Goal: Task Accomplishment & Management: Manage account settings

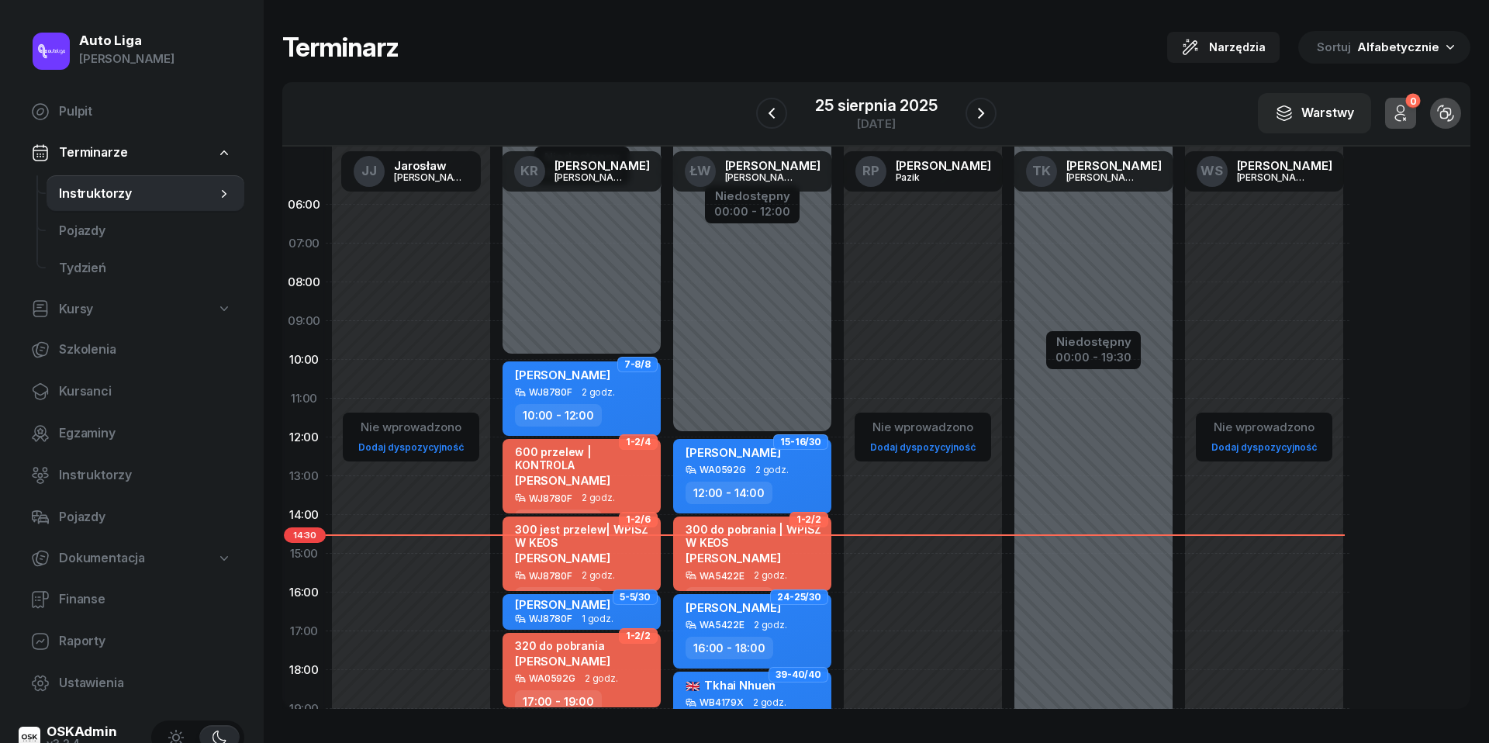
scroll to position [94, 0]
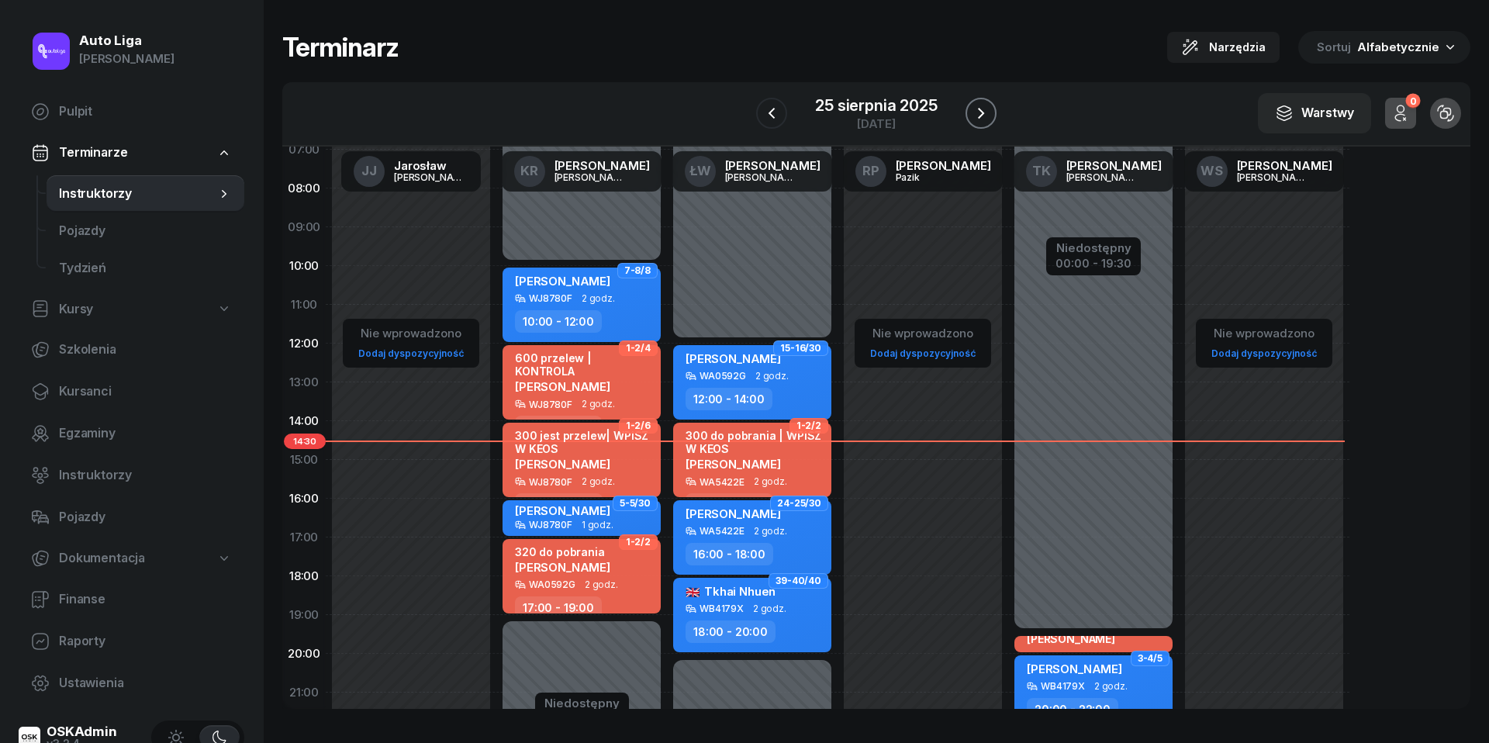
click at [982, 122] on icon "button" at bounding box center [981, 113] width 19 height 19
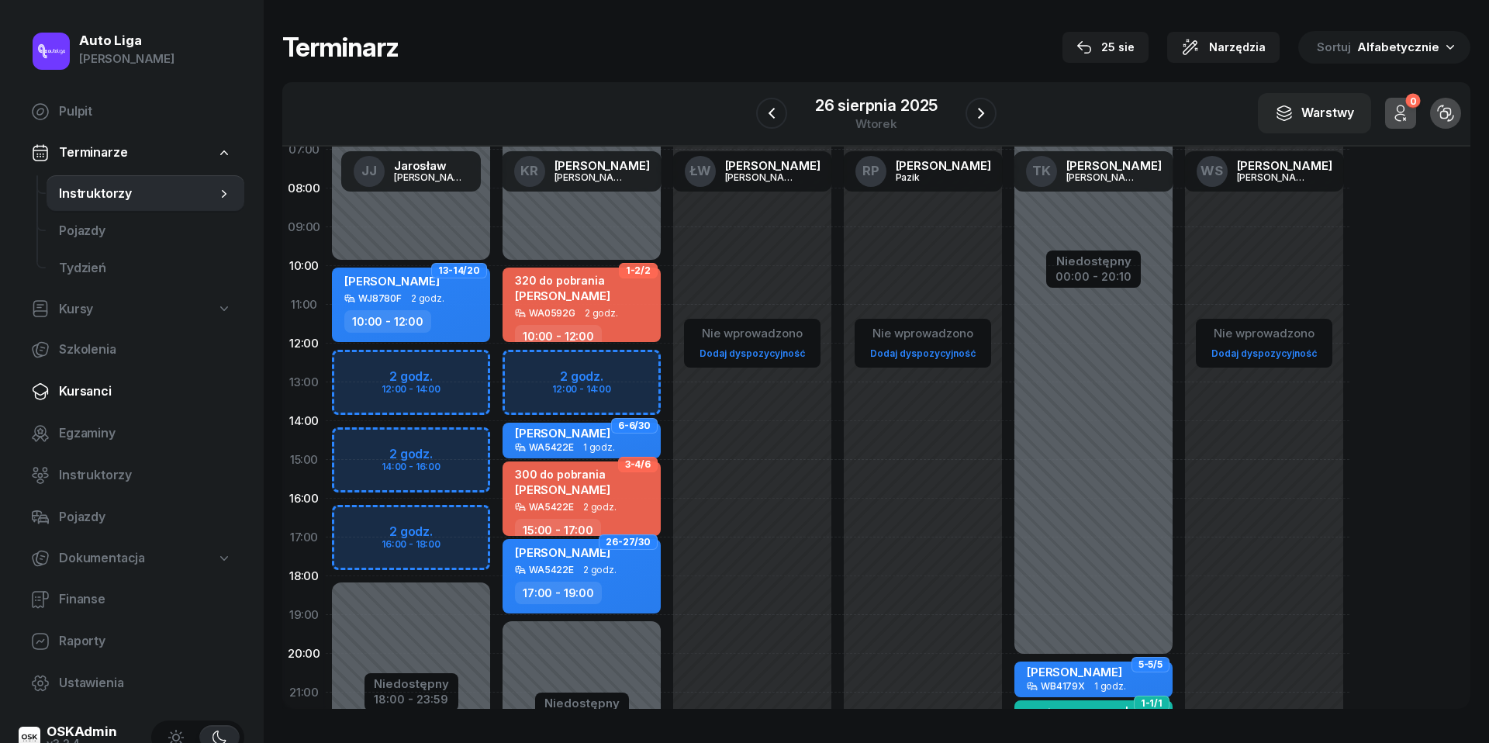
click at [94, 395] on span "Kursanci" at bounding box center [145, 391] width 173 height 20
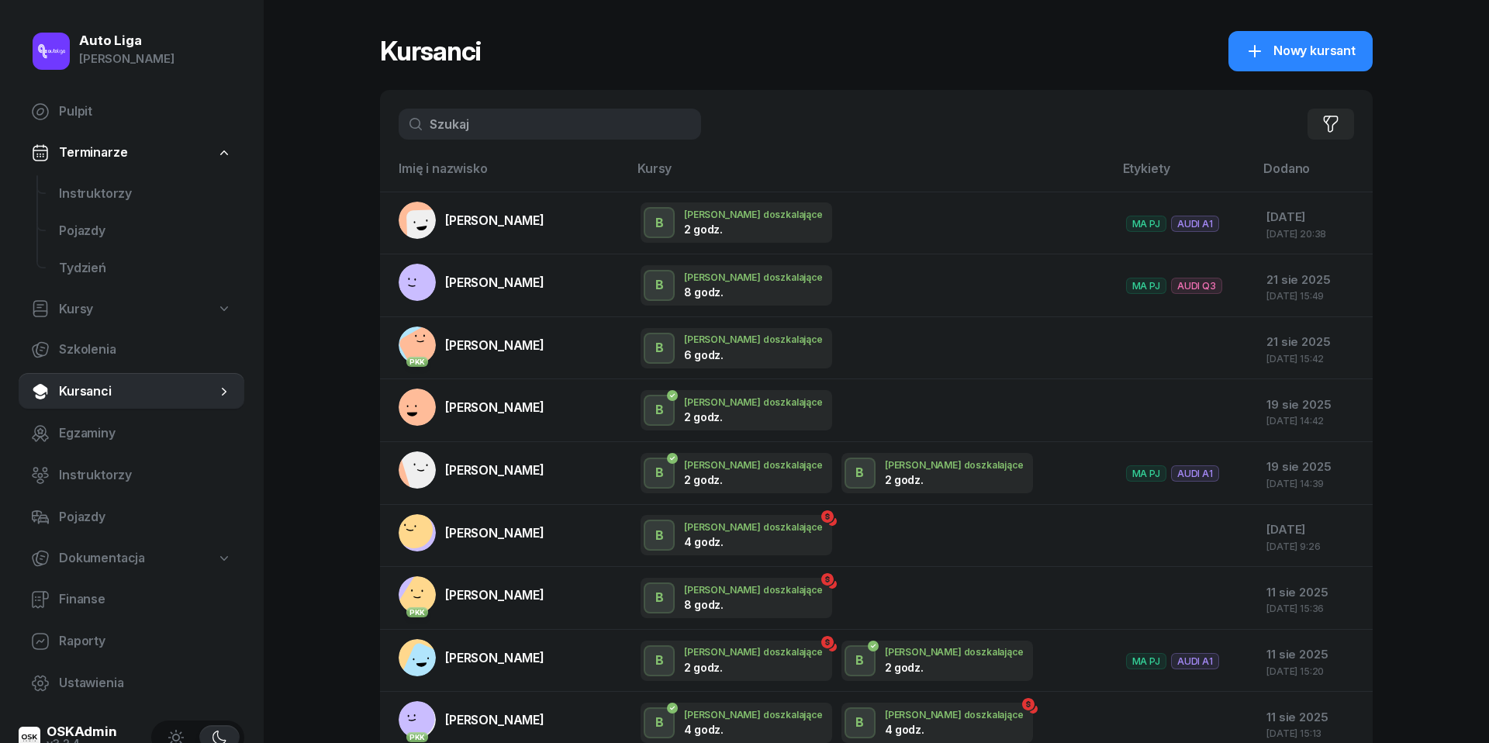
click at [531, 134] on input "text" at bounding box center [550, 124] width 302 height 31
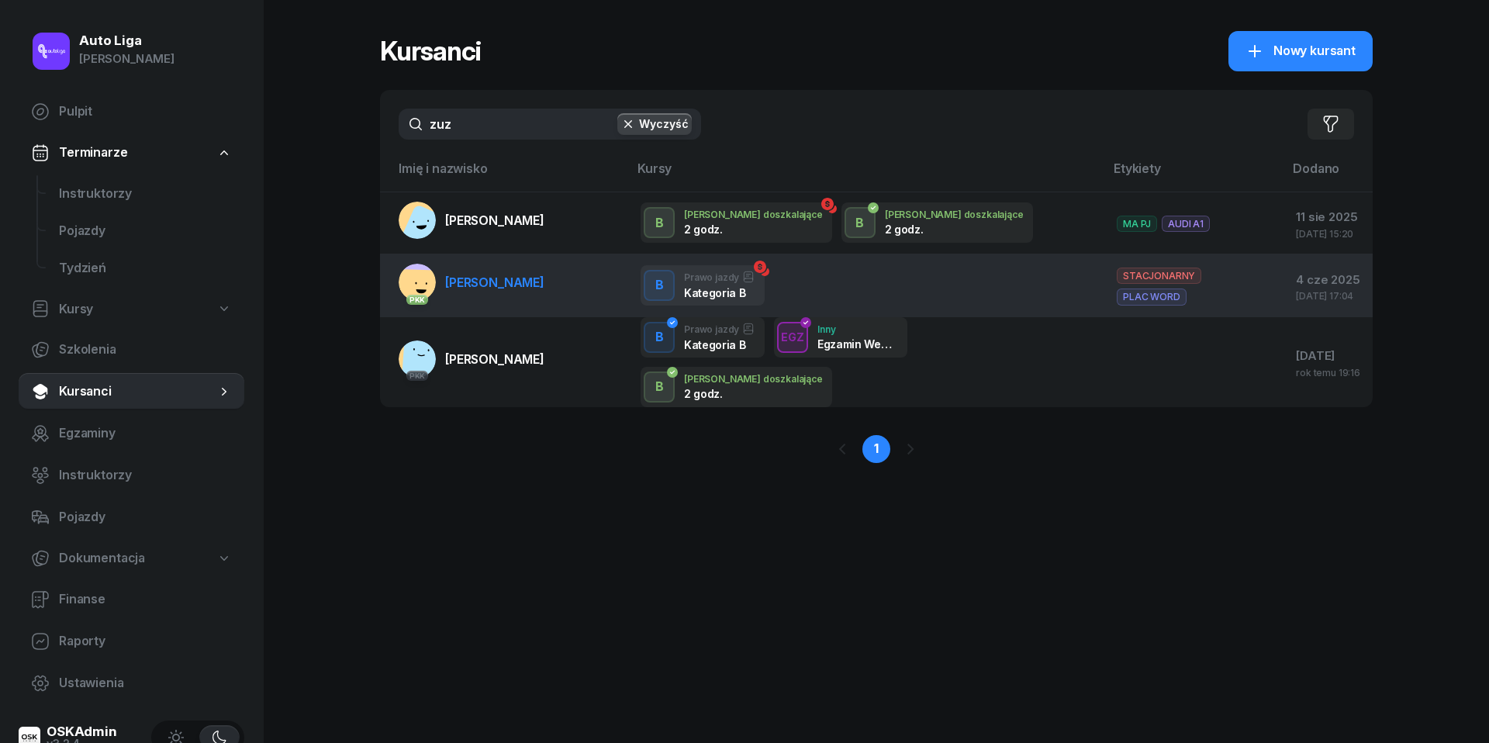
type input "zuz"
click at [500, 280] on span "[PERSON_NAME]" at bounding box center [494, 282] width 99 height 16
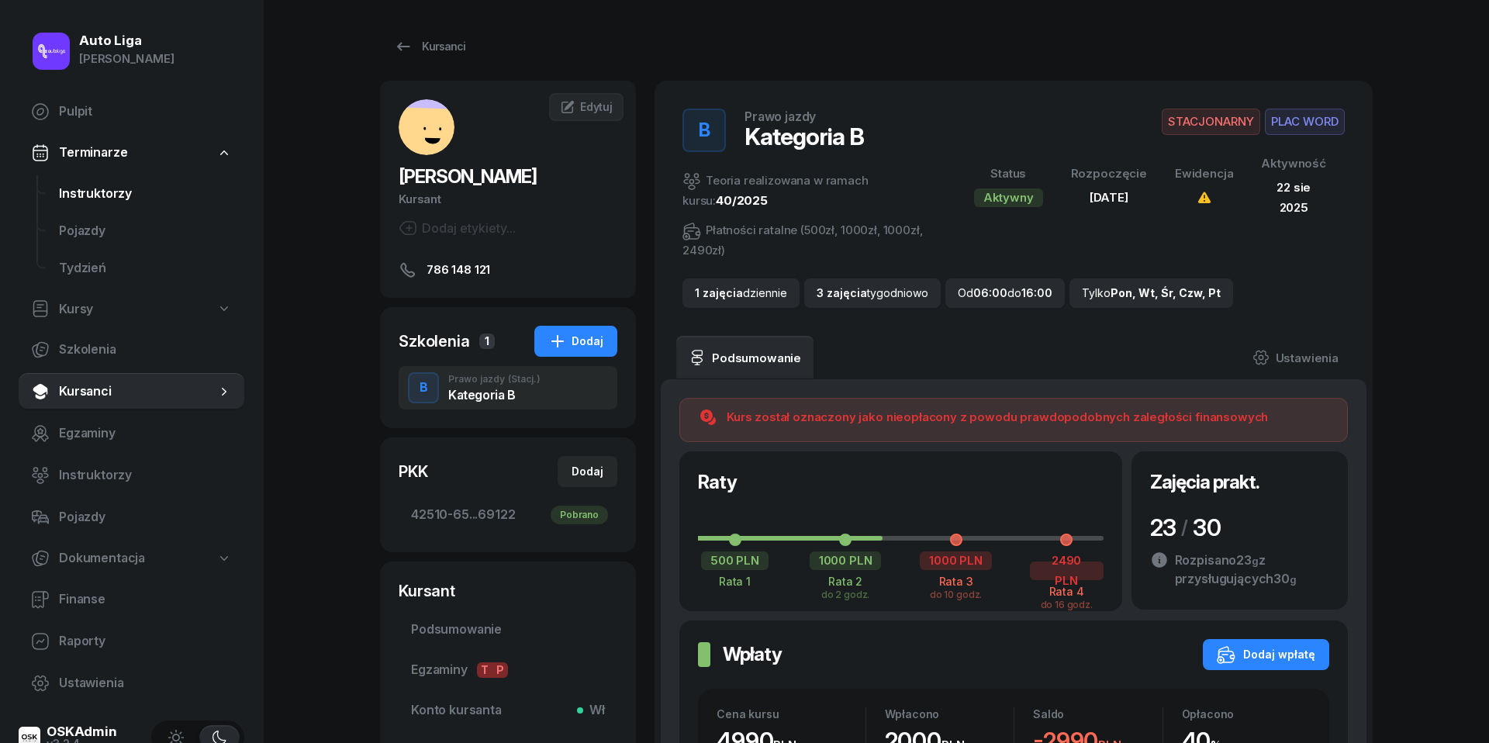
click at [104, 202] on span "Instruktorzy" at bounding box center [145, 194] width 173 height 20
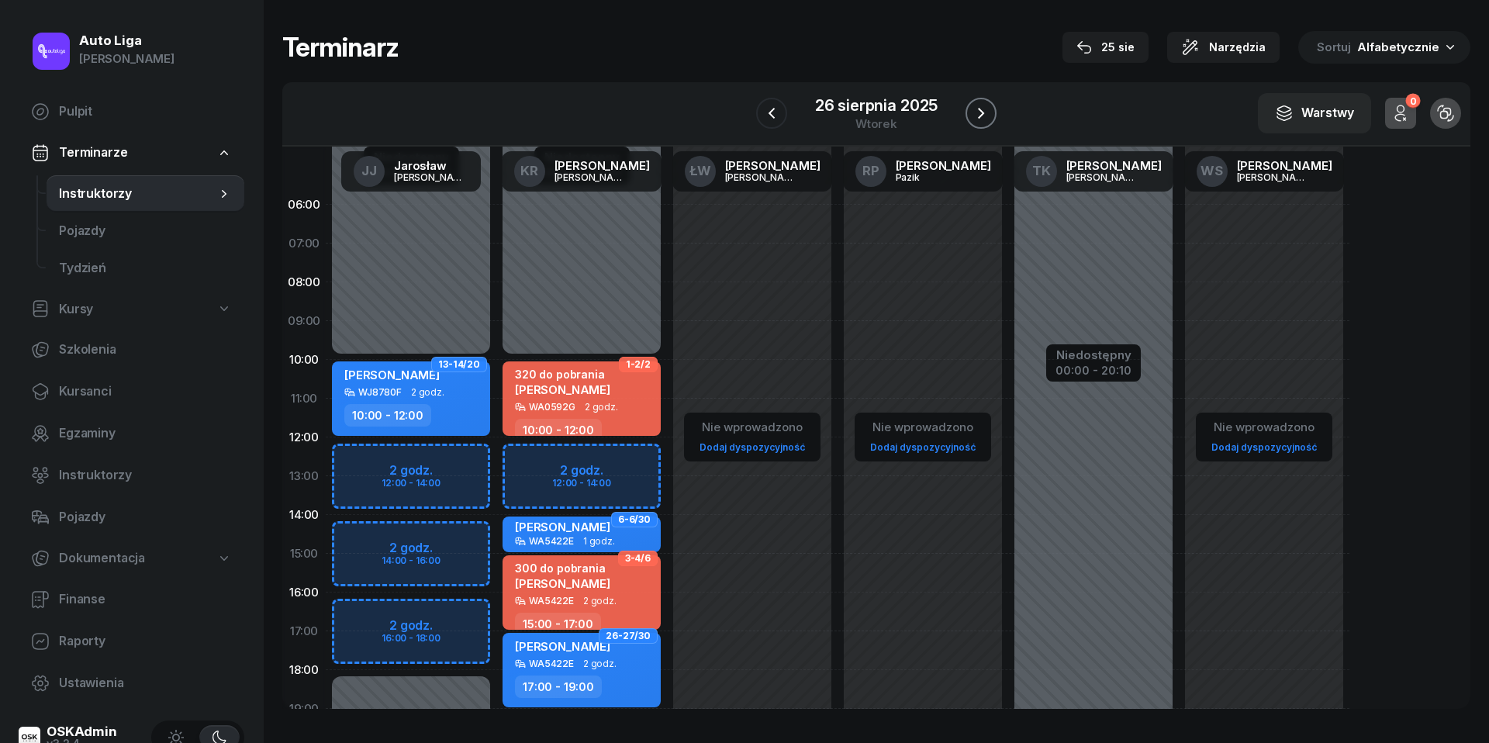
click at [990, 106] on icon "button" at bounding box center [981, 113] width 19 height 19
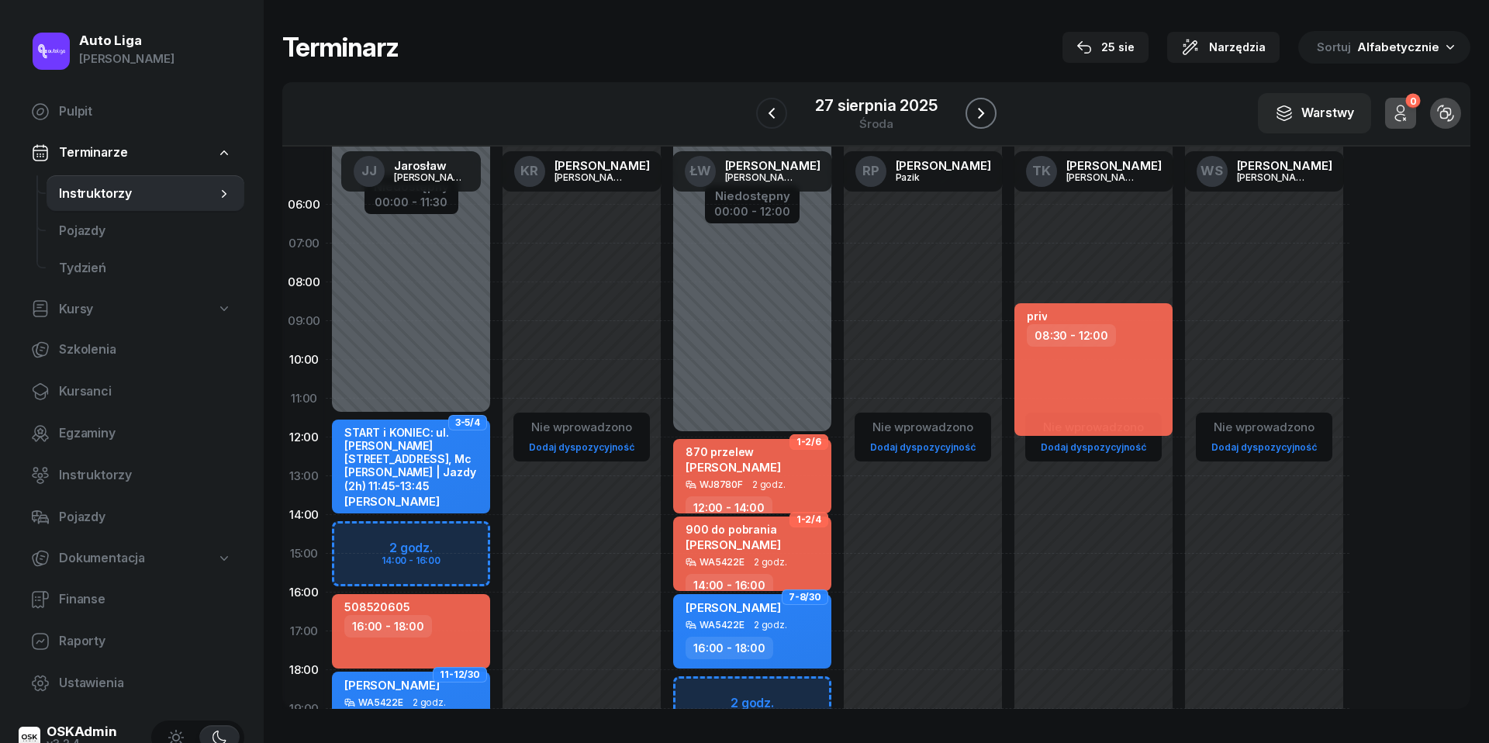
click at [990, 106] on icon "button" at bounding box center [981, 113] width 19 height 19
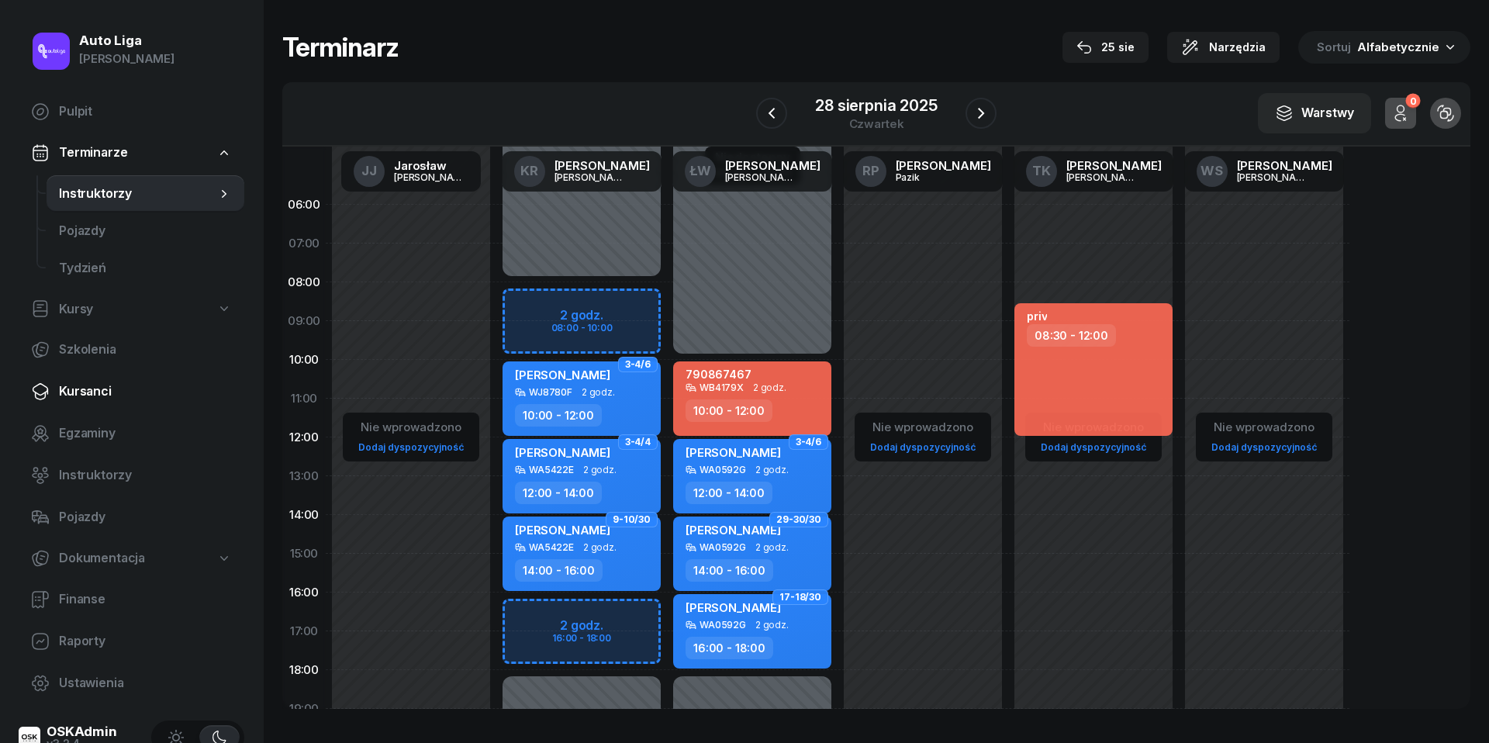
click at [91, 388] on span "Kursanci" at bounding box center [145, 391] width 173 height 20
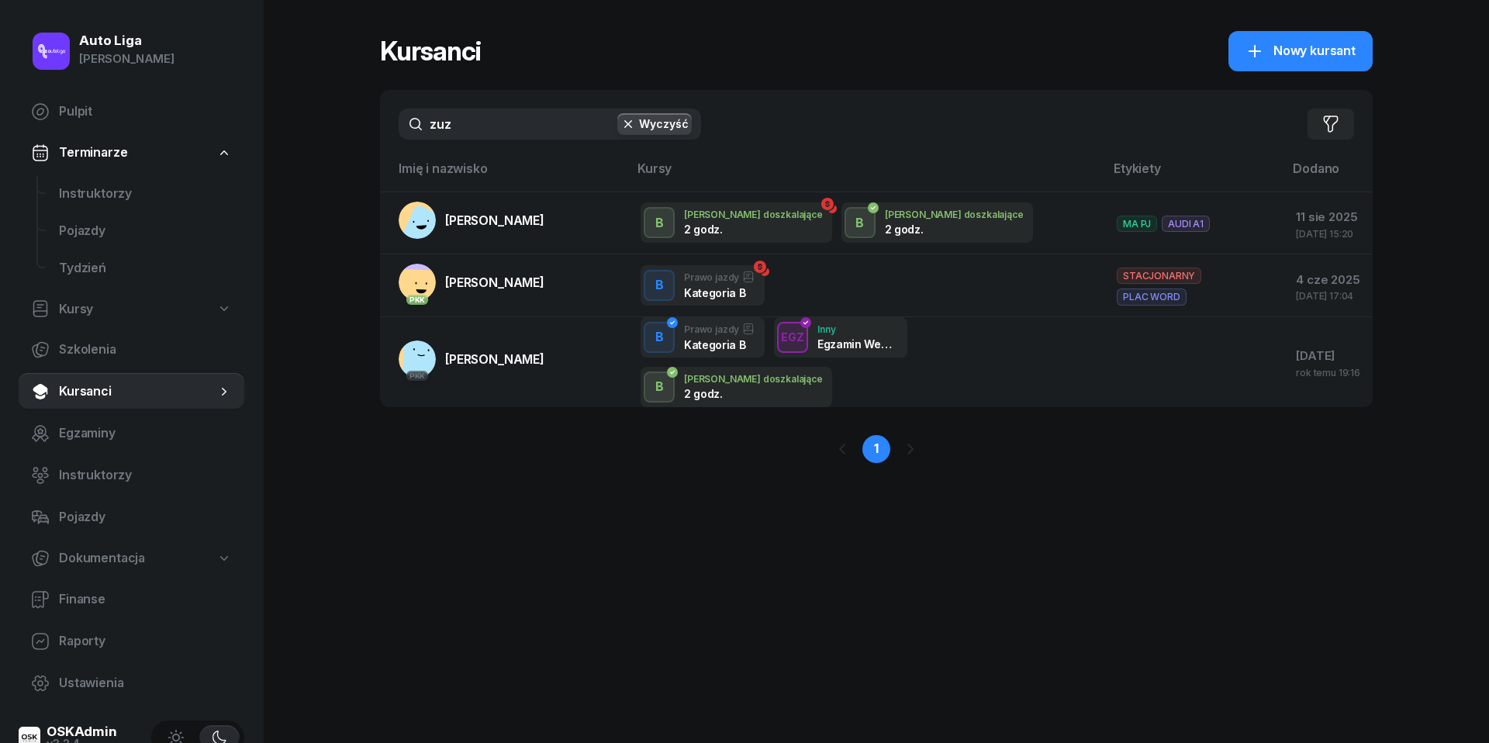
click at [482, 135] on input "zuz" at bounding box center [550, 124] width 302 height 31
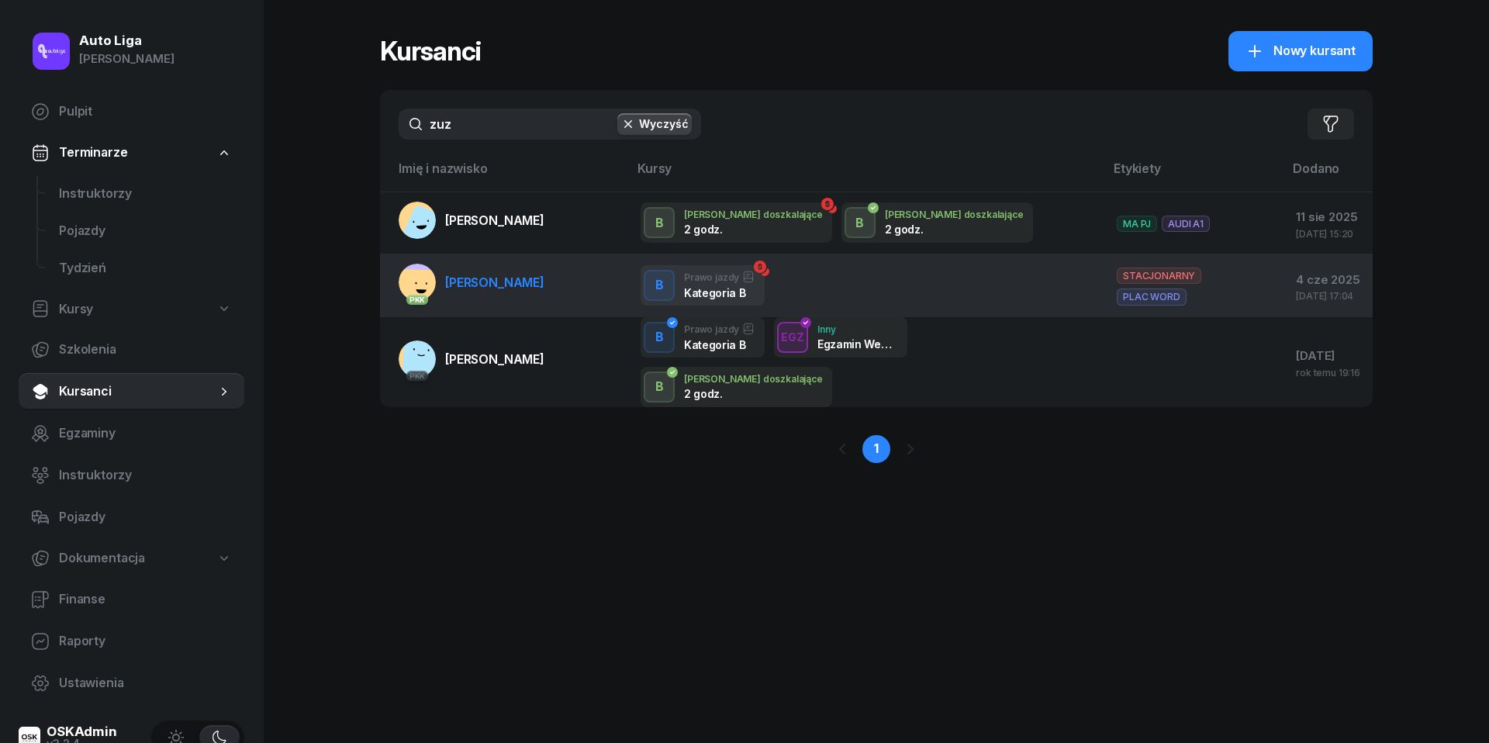
click at [513, 271] on link "PKK [PERSON_NAME]" at bounding box center [472, 282] width 146 height 37
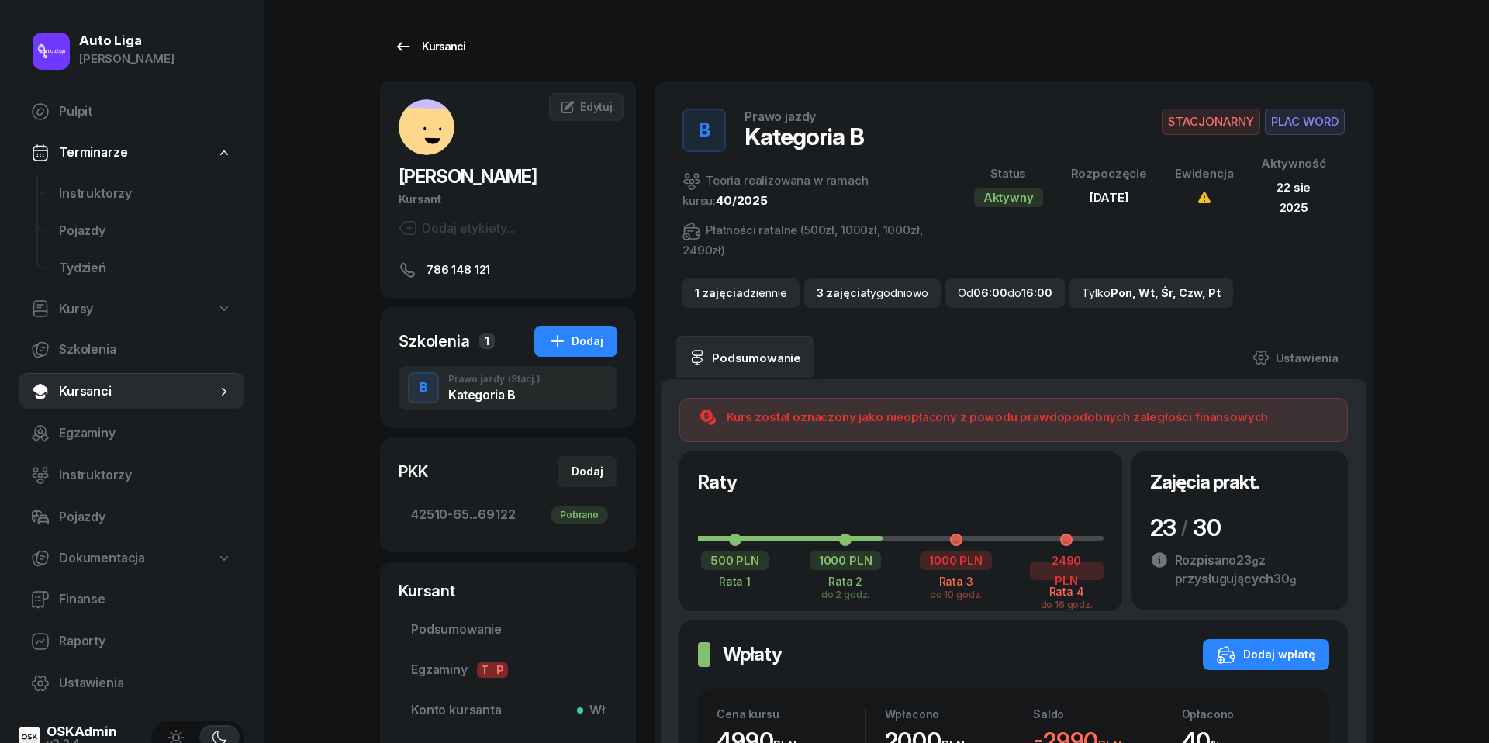
click at [400, 43] on icon at bounding box center [403, 46] width 13 height 9
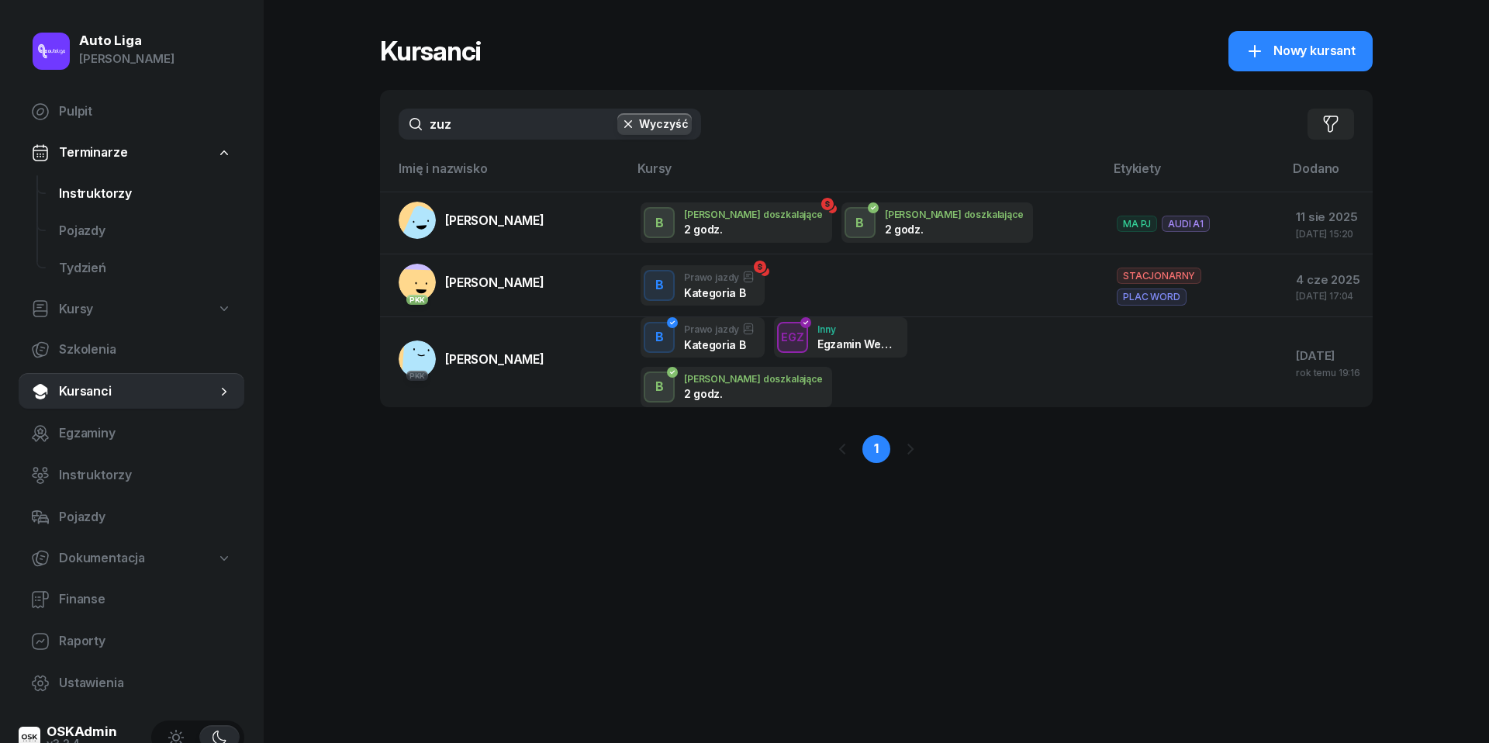
click at [119, 187] on span "Instruktorzy" at bounding box center [145, 194] width 173 height 20
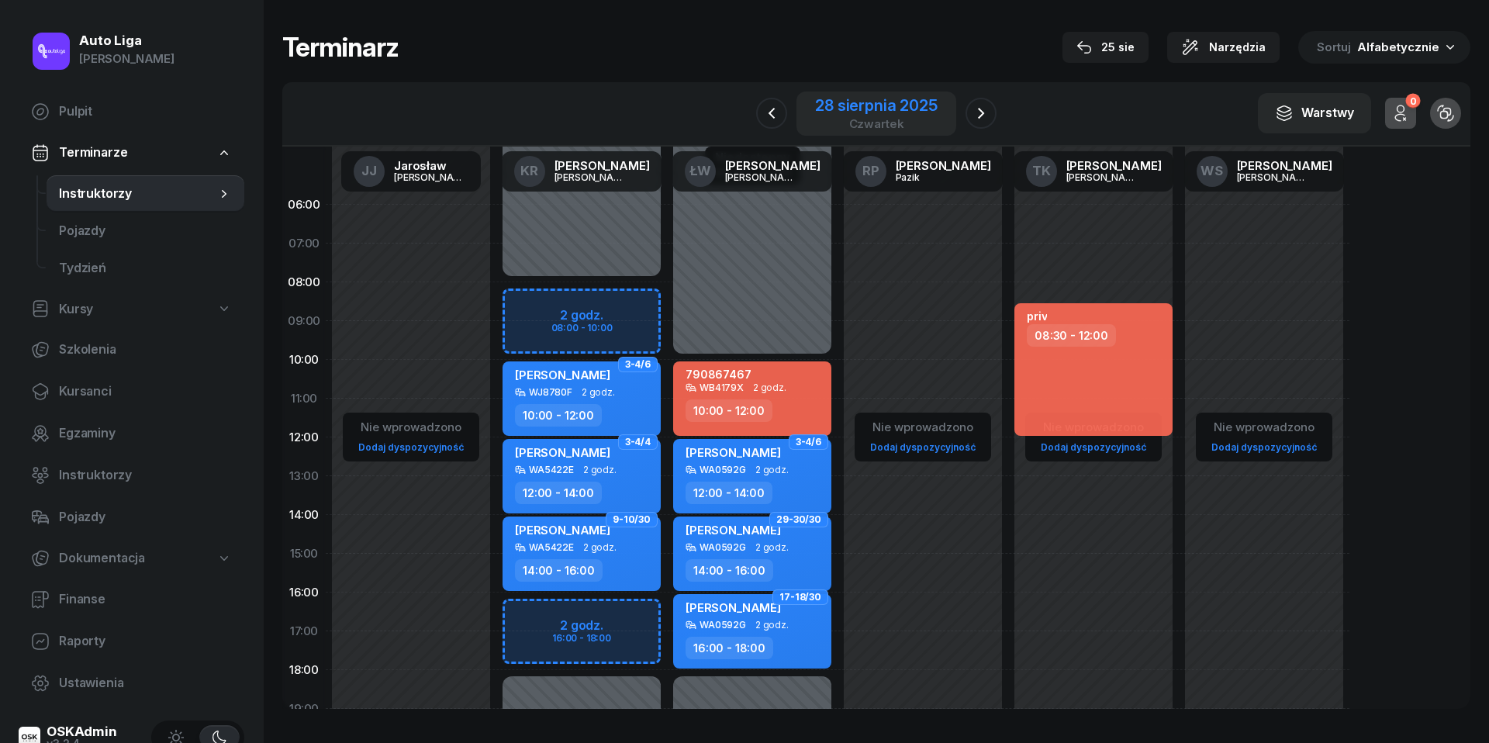
click at [847, 103] on div "28 sierpnia 2025" at bounding box center [876, 106] width 122 height 16
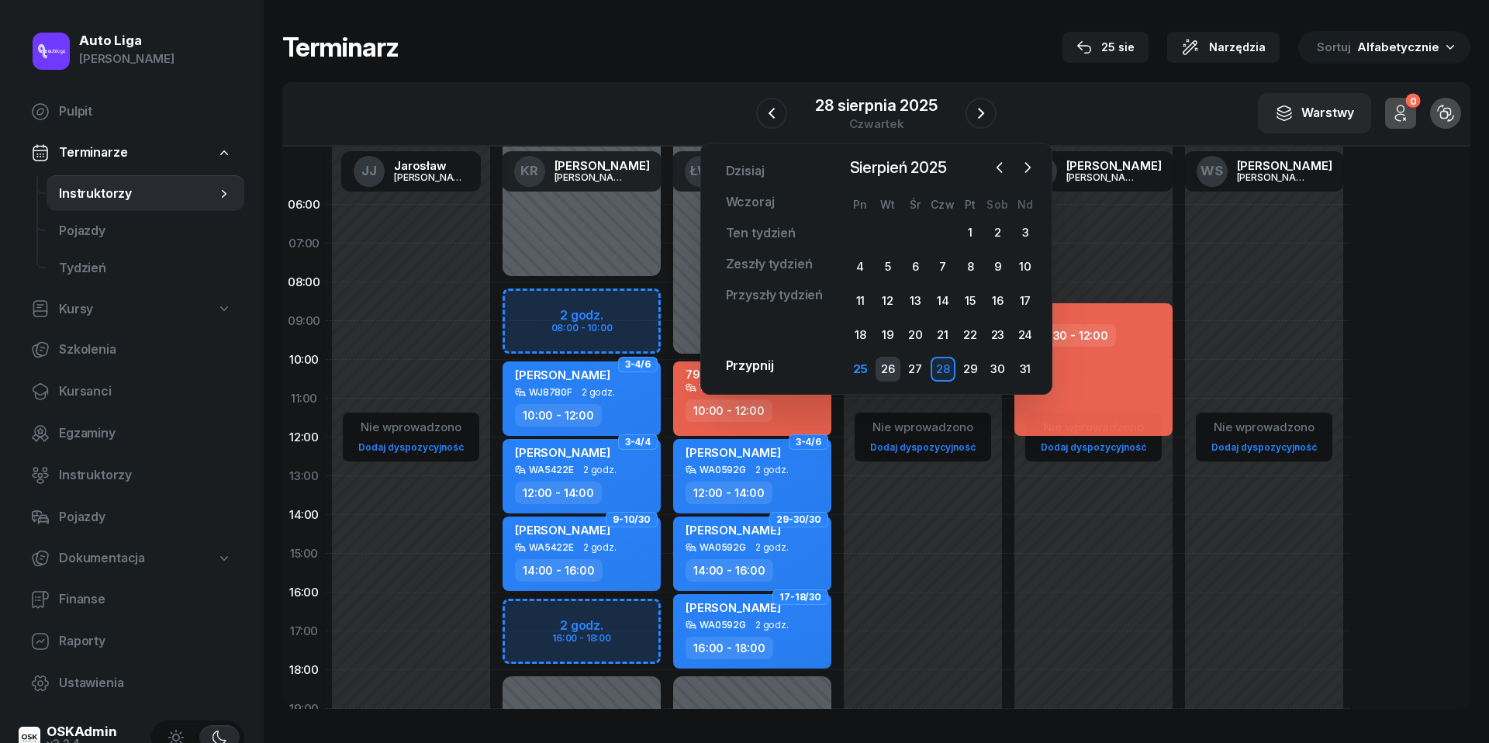
click at [891, 366] on div "26" at bounding box center [887, 369] width 25 height 25
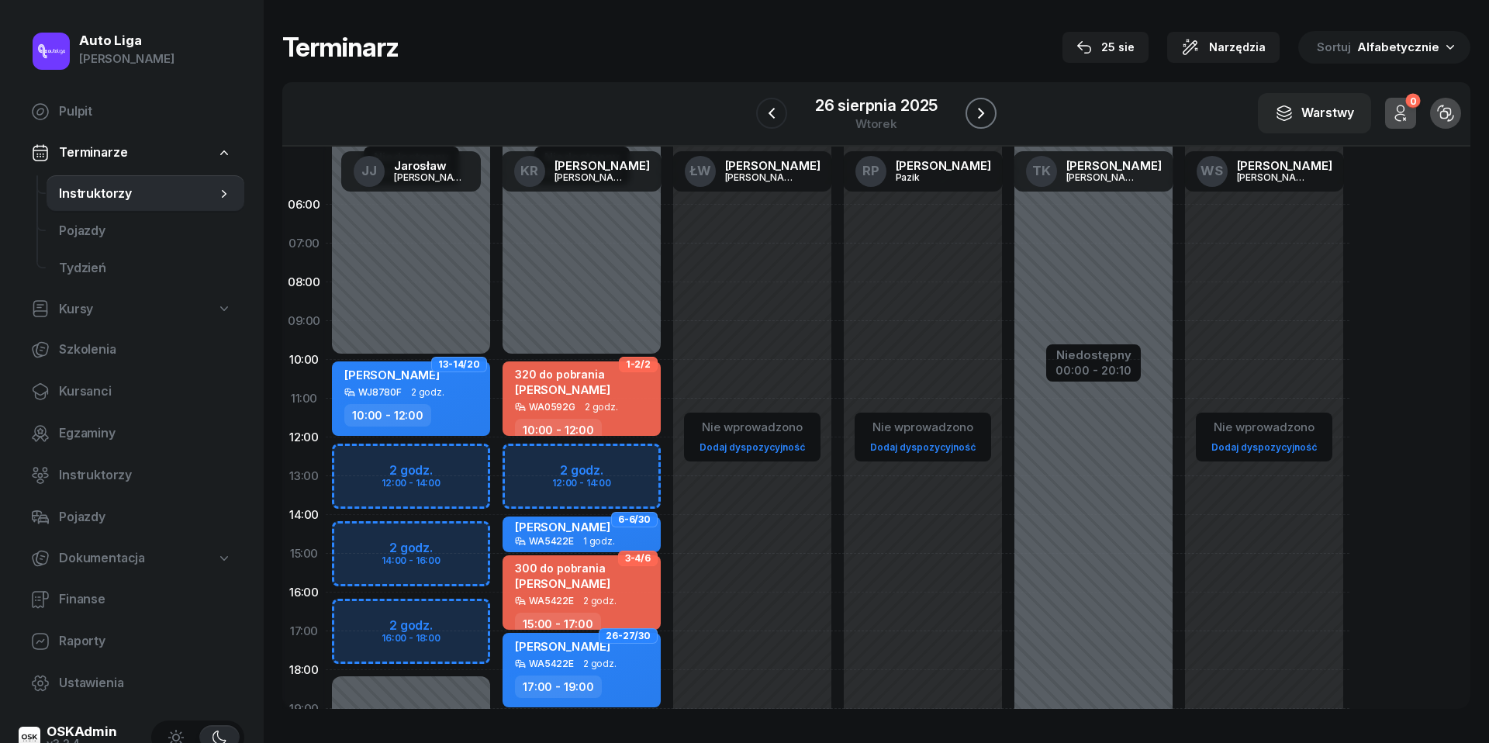
click at [985, 105] on icon "button" at bounding box center [981, 113] width 19 height 19
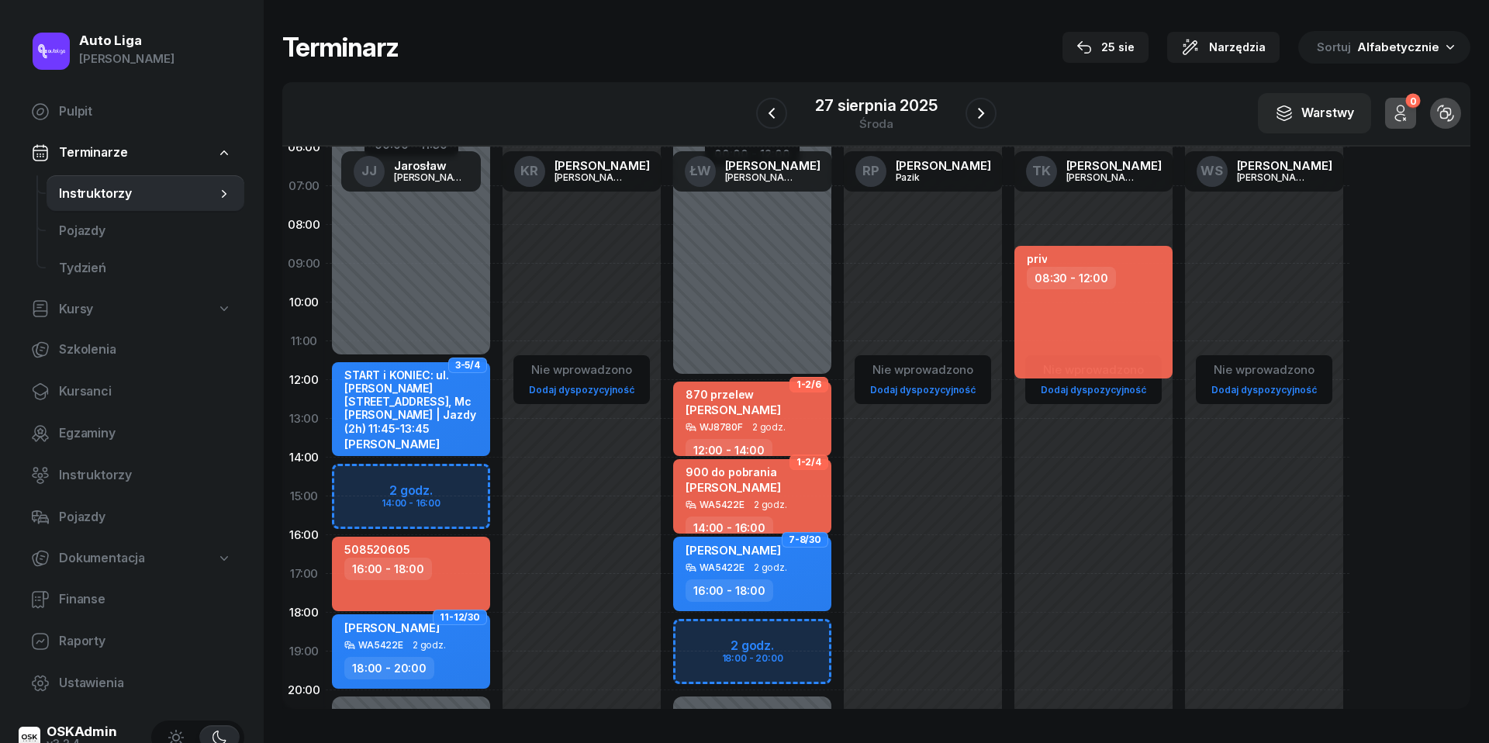
scroll to position [60, 0]
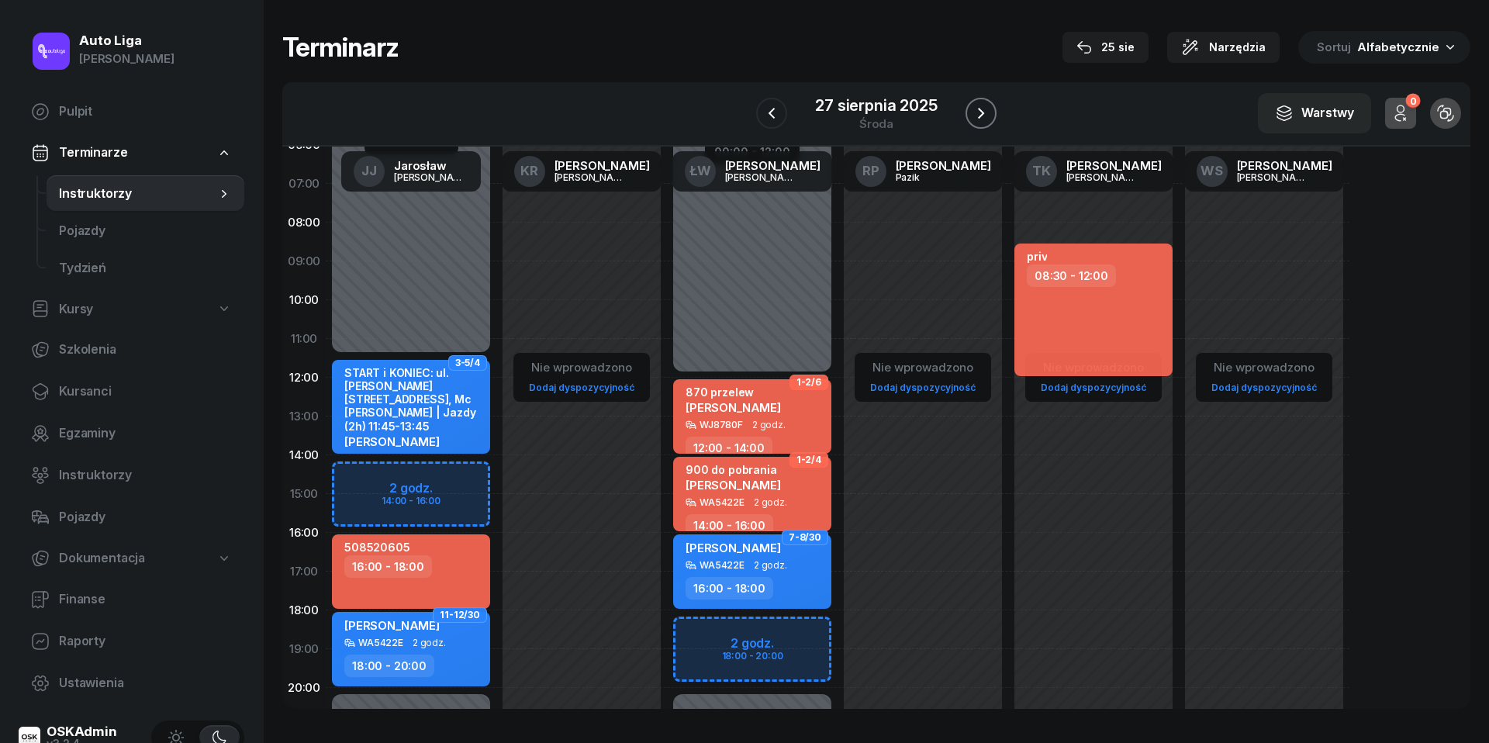
click at [979, 104] on icon "button" at bounding box center [981, 113] width 19 height 19
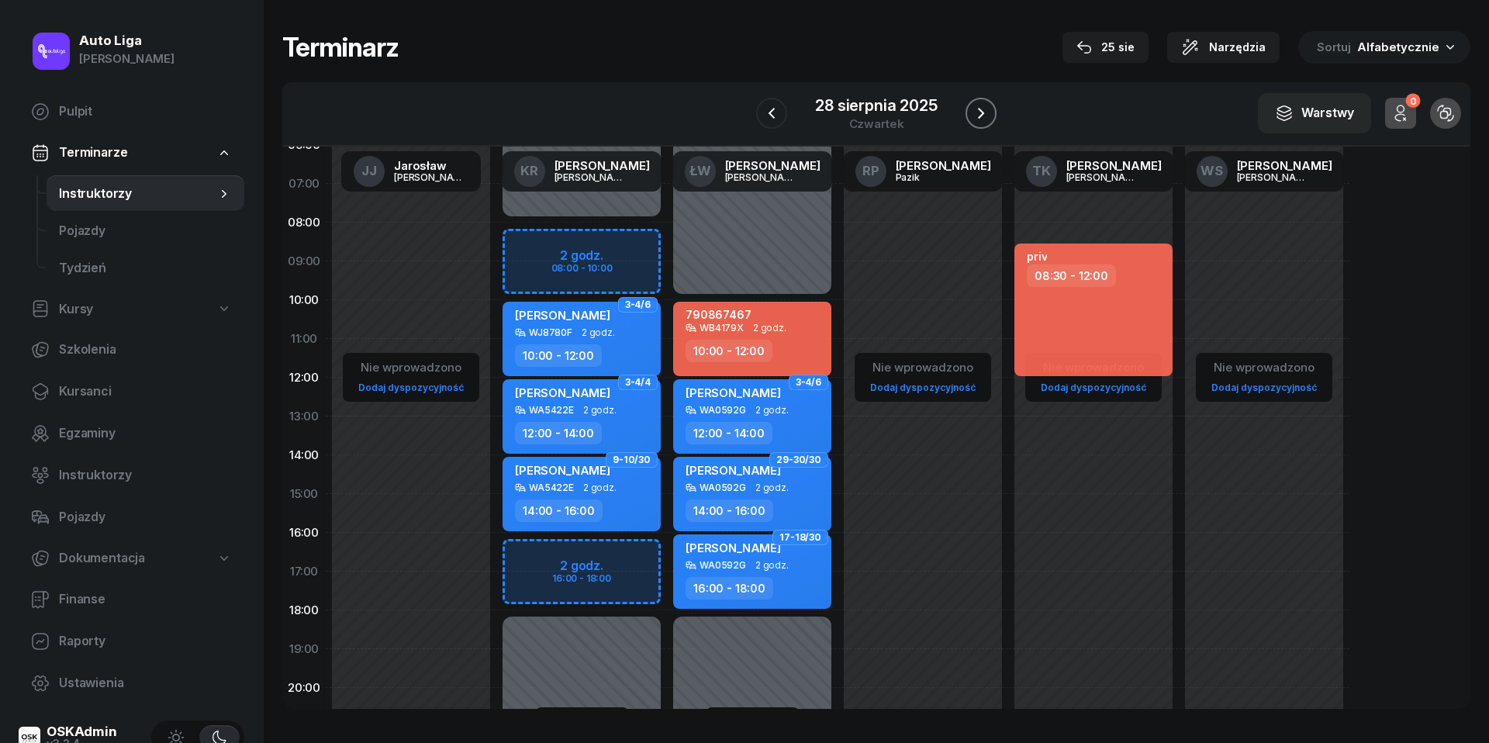
click at [983, 110] on icon "button" at bounding box center [981, 113] width 19 height 19
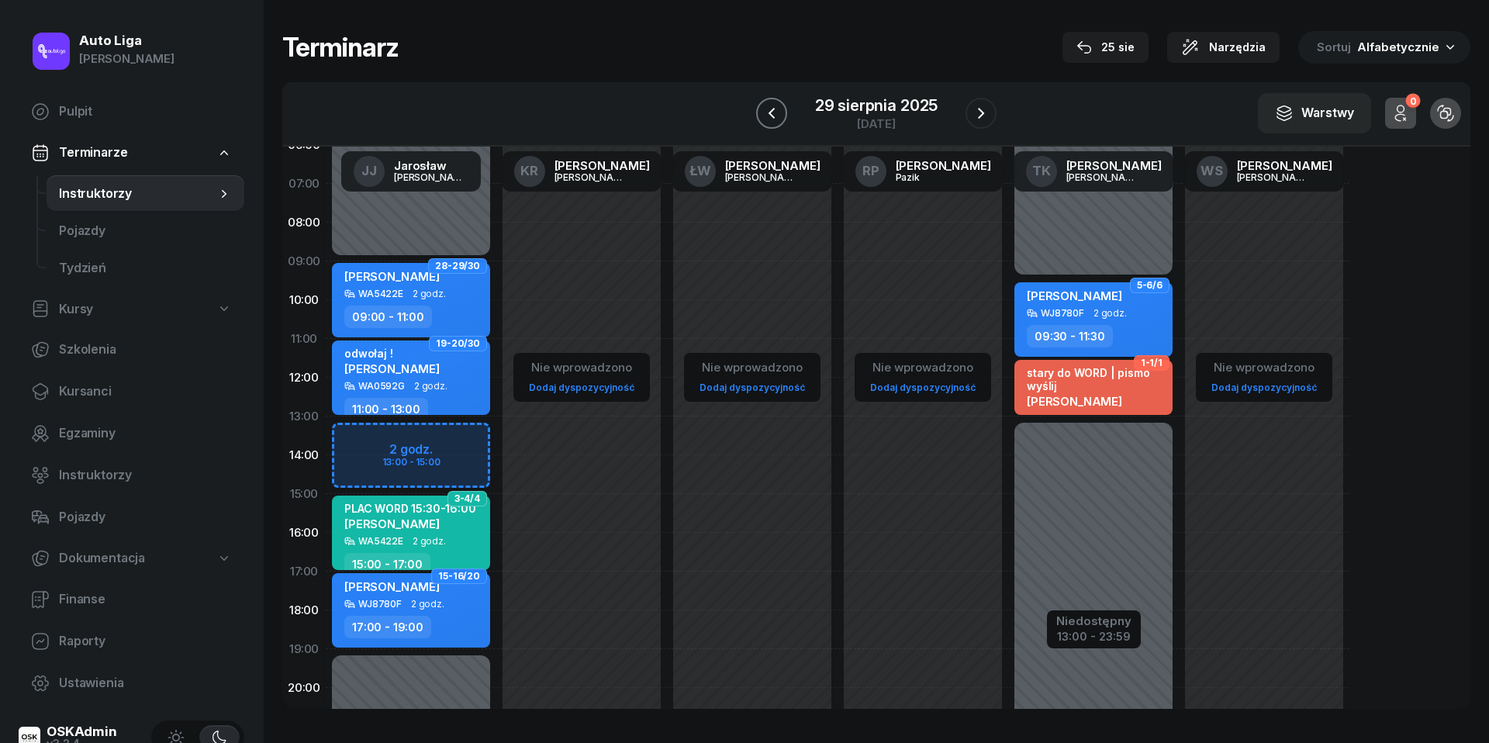
click at [770, 109] on icon "button" at bounding box center [771, 113] width 19 height 19
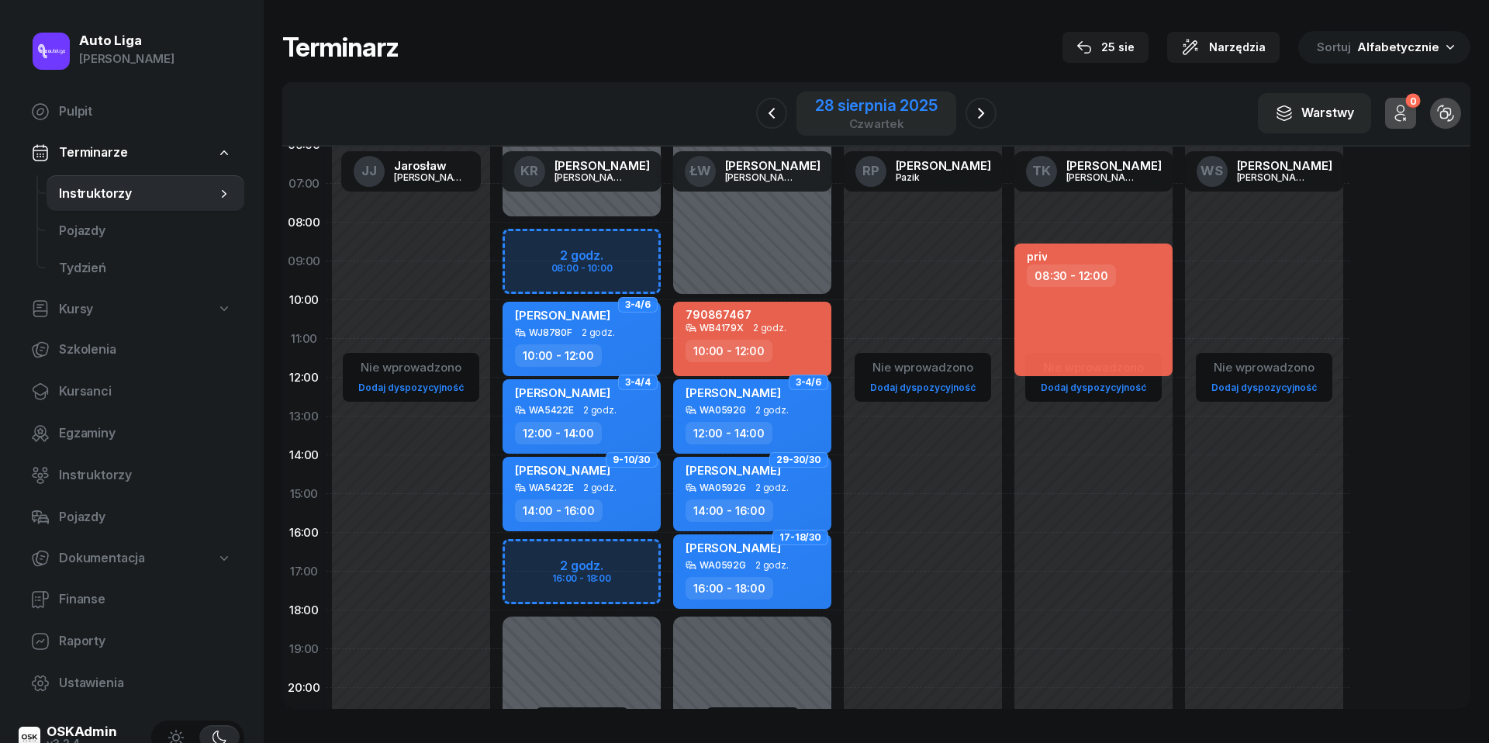
click at [870, 109] on div "28 sierpnia 2025" at bounding box center [876, 106] width 122 height 16
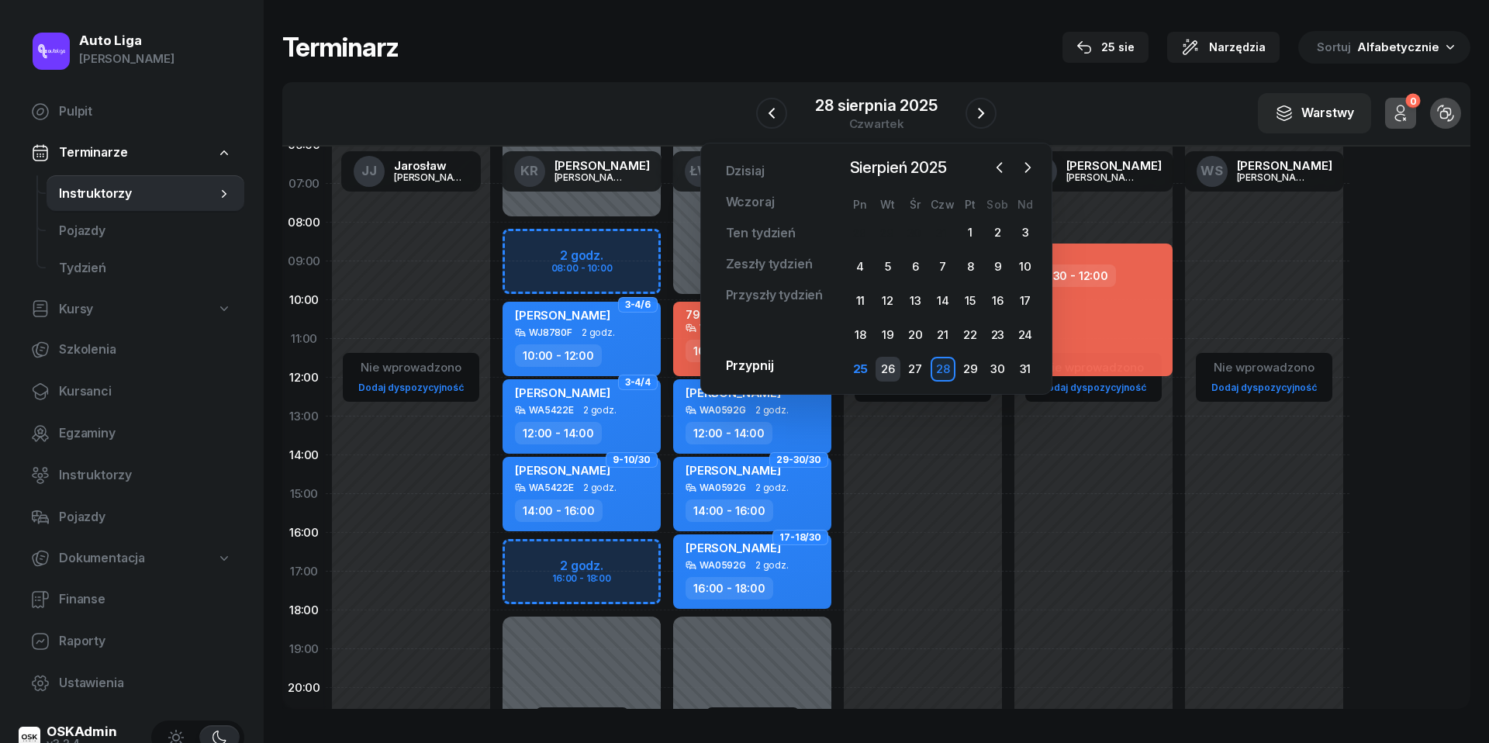
click at [885, 374] on div "26" at bounding box center [887, 369] width 25 height 25
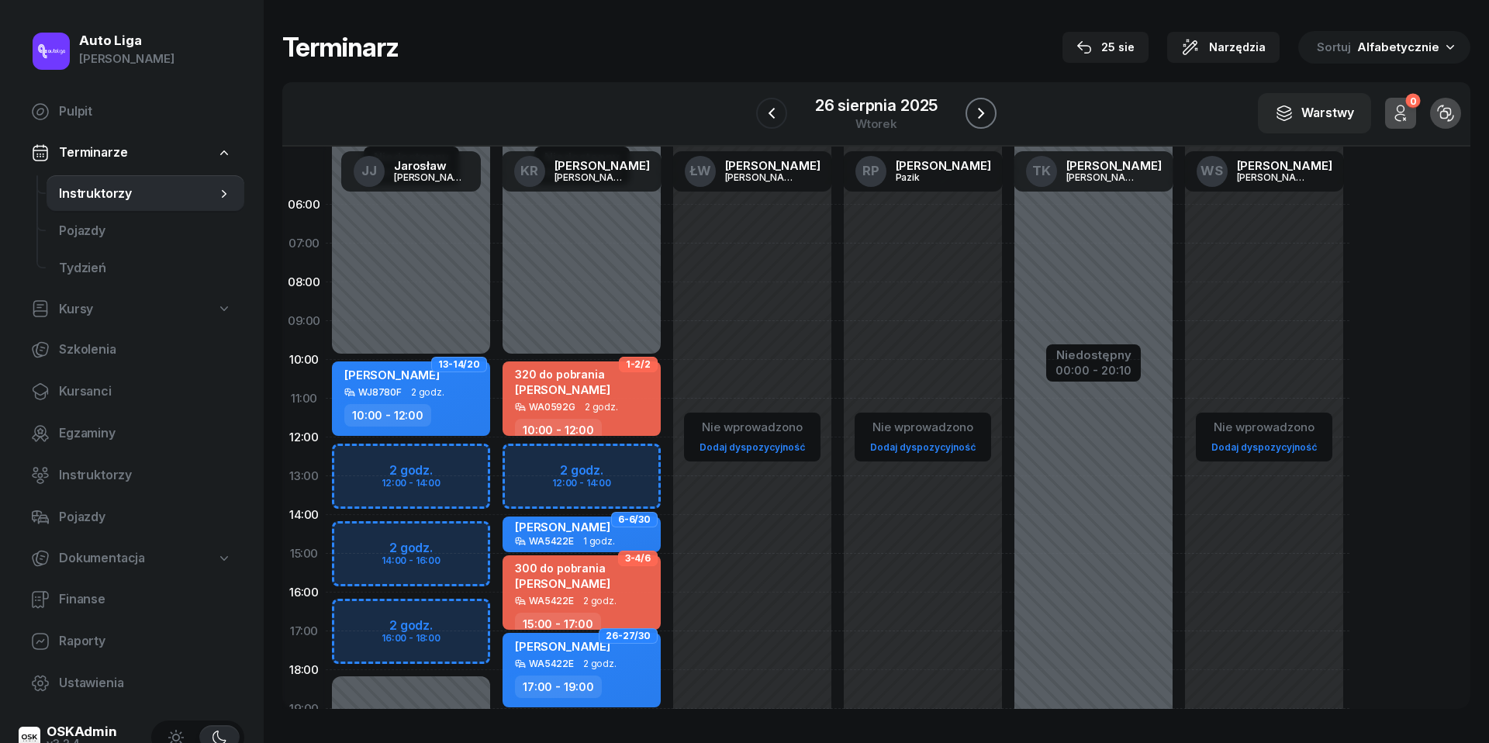
click at [993, 102] on button "button" at bounding box center [980, 113] width 31 height 31
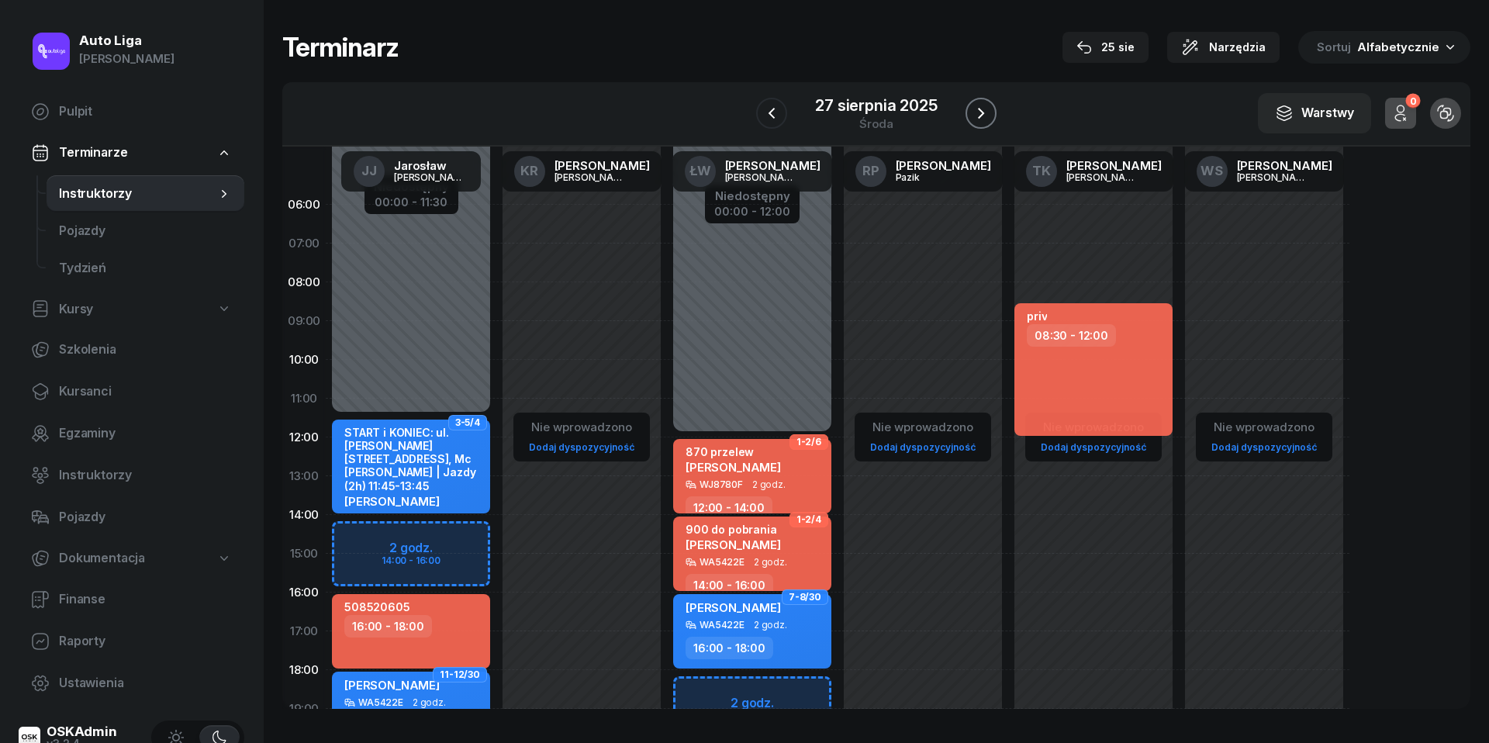
click at [985, 105] on icon "button" at bounding box center [981, 113] width 19 height 19
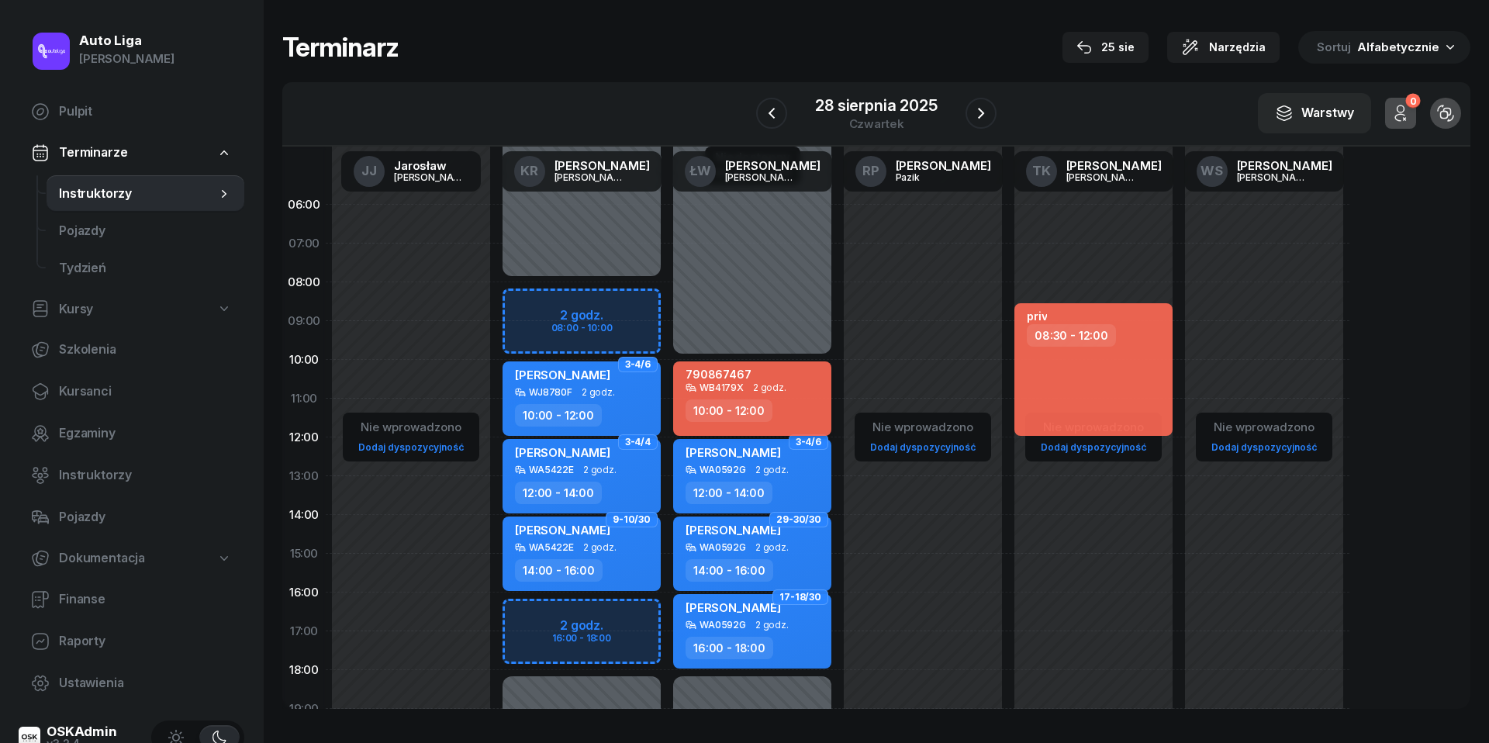
click at [773, 395] on div "790867467 WB4179X 2 godz. 10:00 - 12:00" at bounding box center [752, 398] width 158 height 74
select select "10"
select select "12"
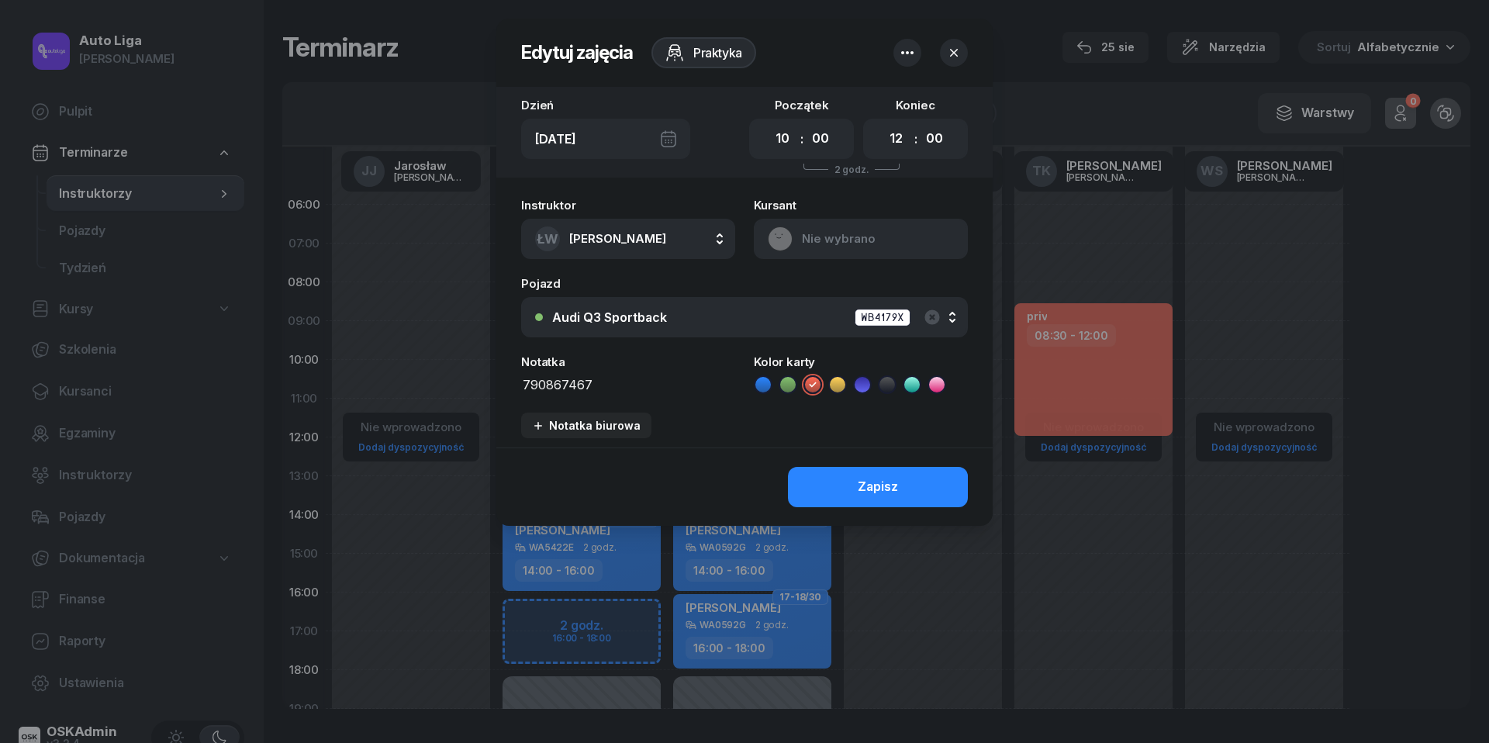
click at [611, 381] on textarea "790867467" at bounding box center [628, 383] width 214 height 19
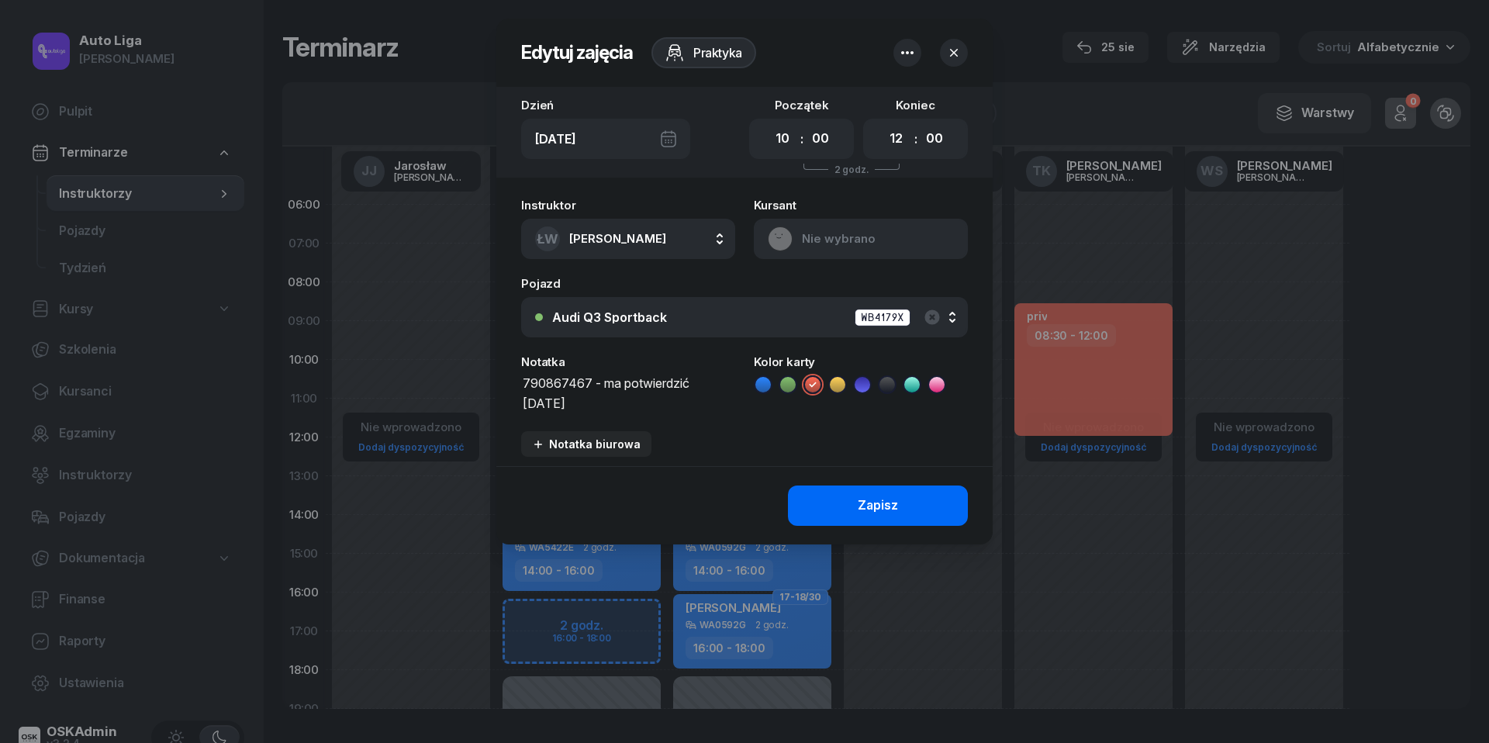
type textarea "790867467 - ma potwierdzić [DATE]"
click at [890, 506] on div "Zapisz" at bounding box center [878, 505] width 40 height 20
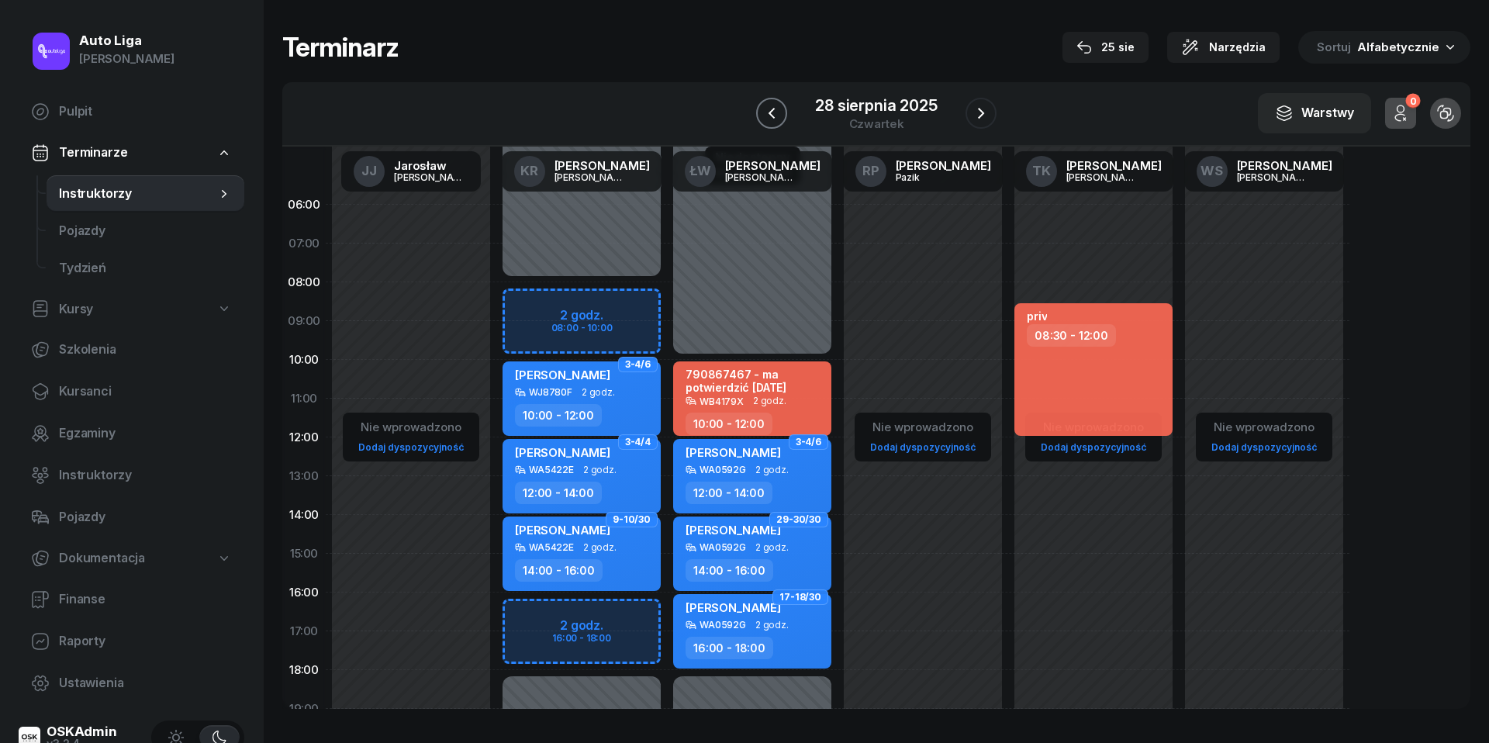
click at [773, 112] on icon "button" at bounding box center [771, 113] width 19 height 19
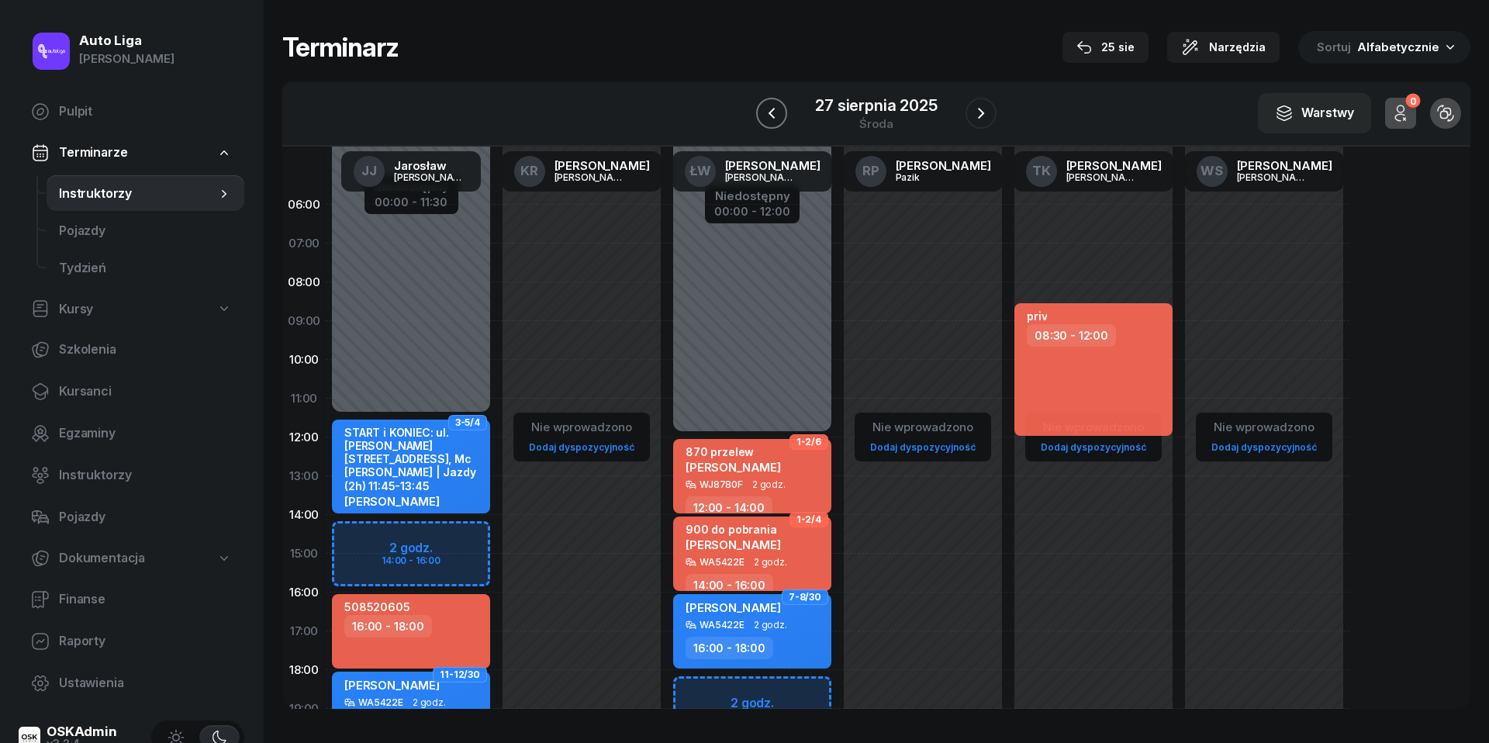
click at [773, 112] on icon "button" at bounding box center [771, 113] width 19 height 19
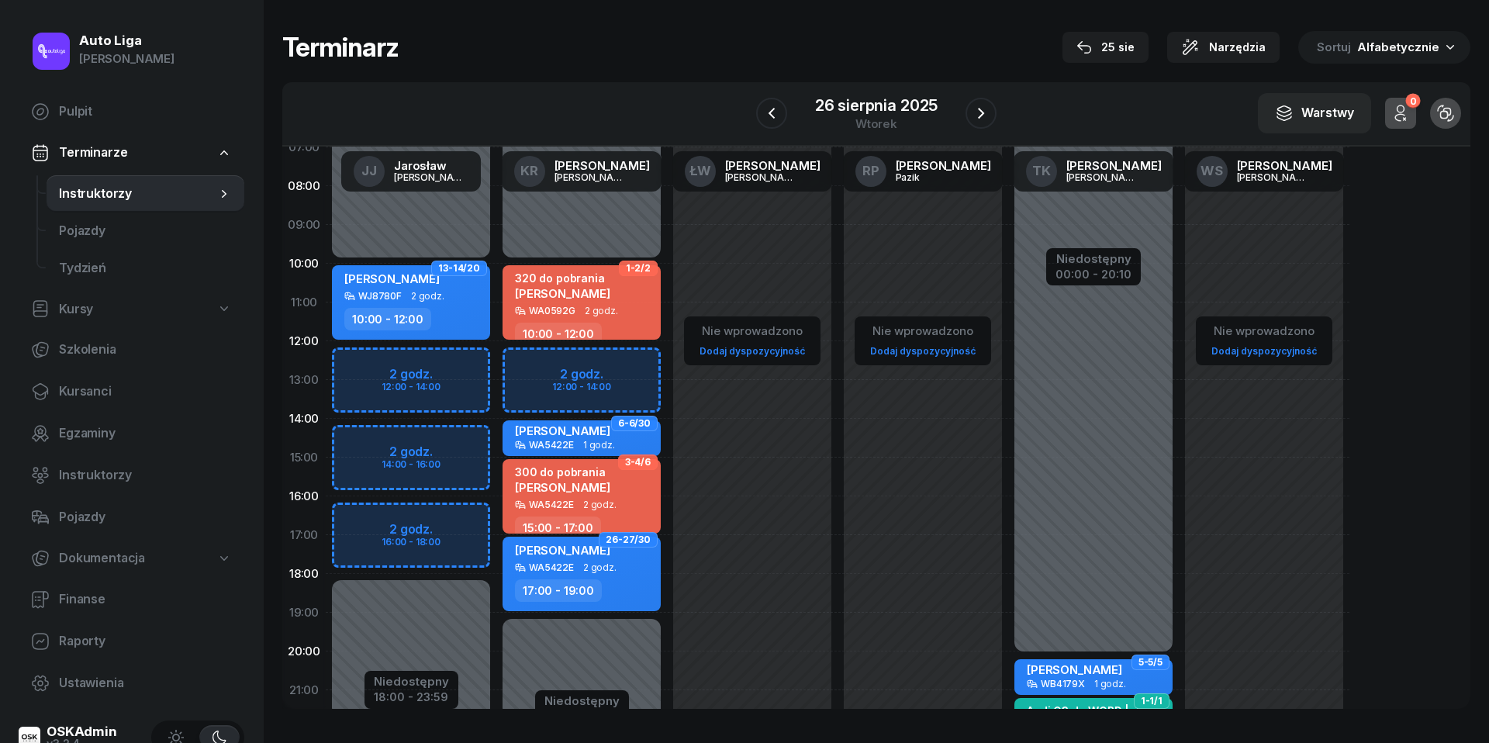
scroll to position [116, 0]
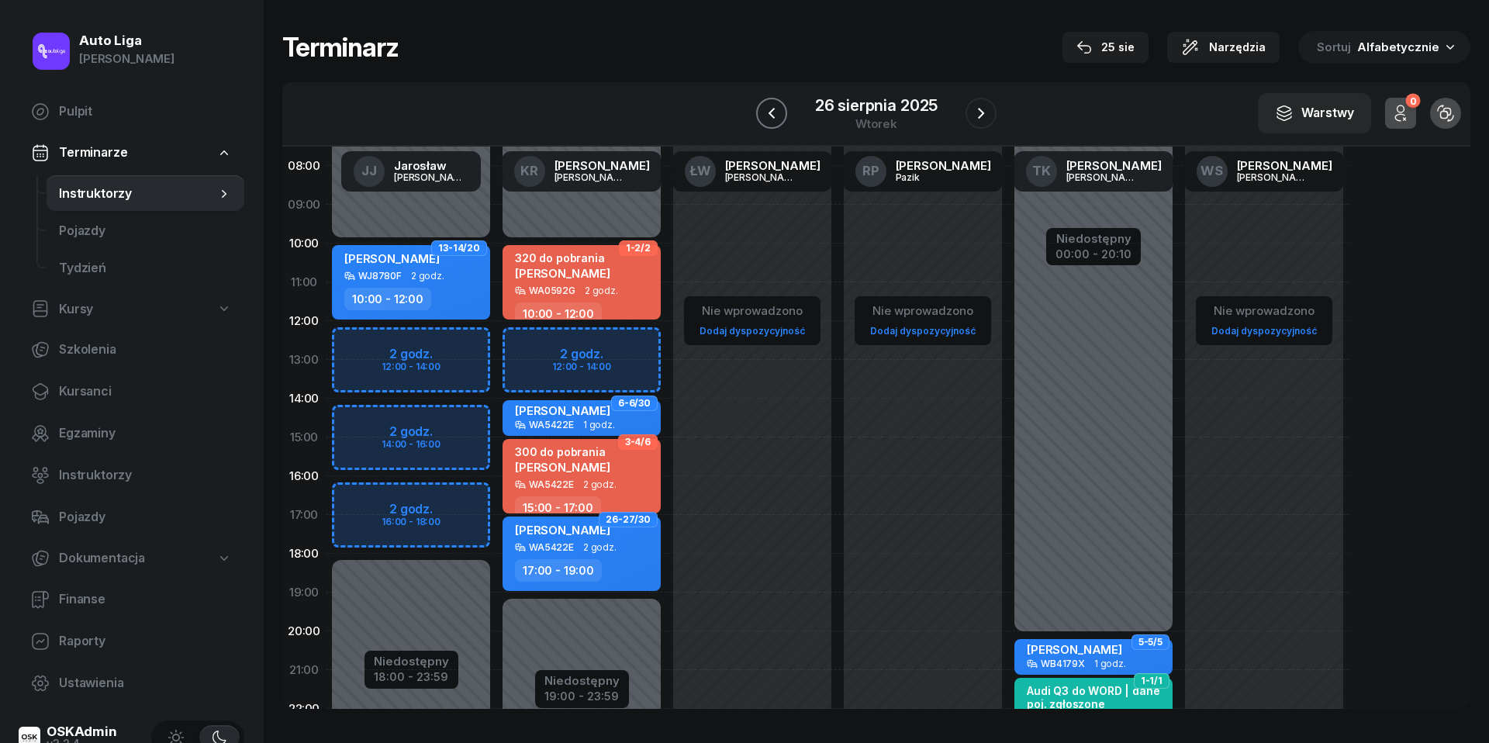
click at [762, 112] on icon "button" at bounding box center [771, 113] width 19 height 19
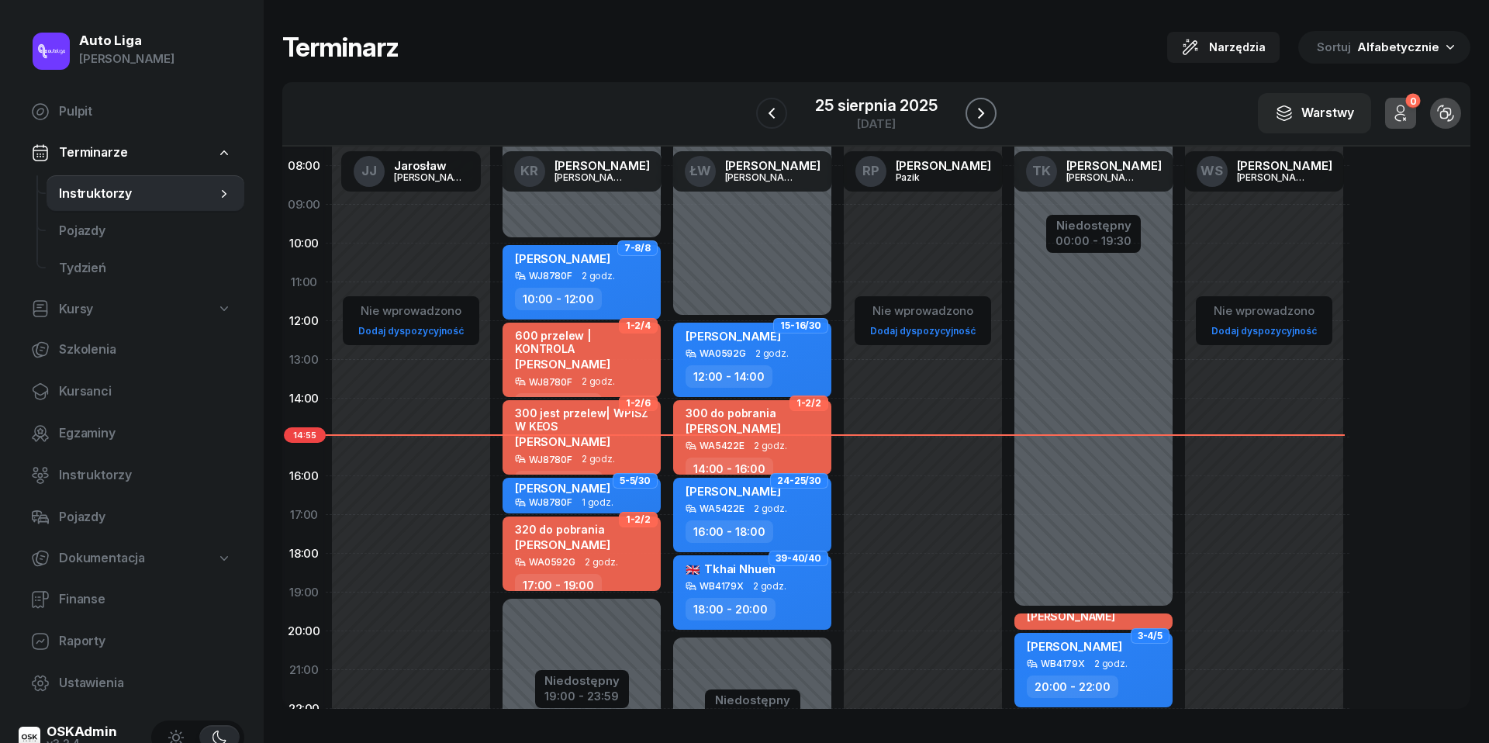
click at [982, 116] on icon "button" at bounding box center [981, 113] width 19 height 19
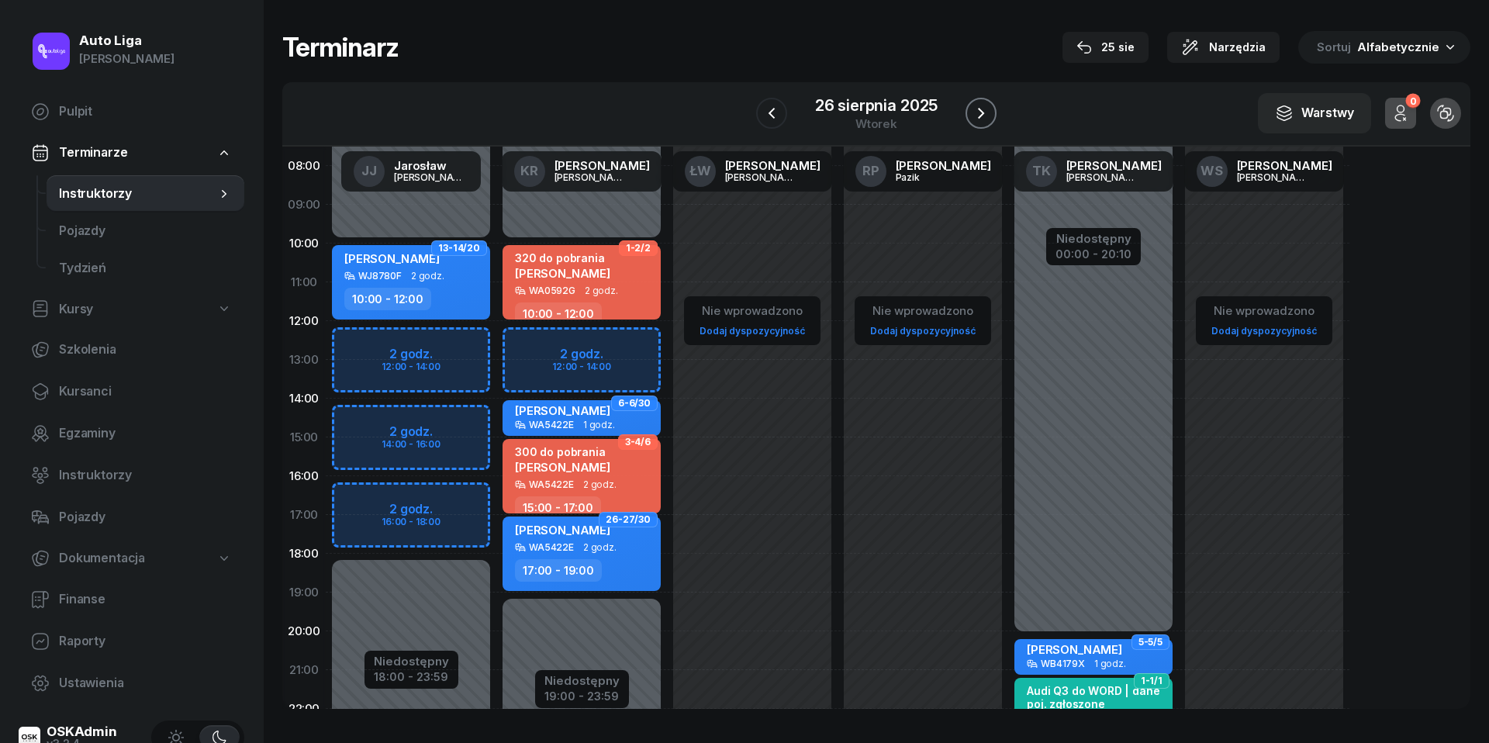
click at [982, 116] on icon "button" at bounding box center [981, 113] width 19 height 19
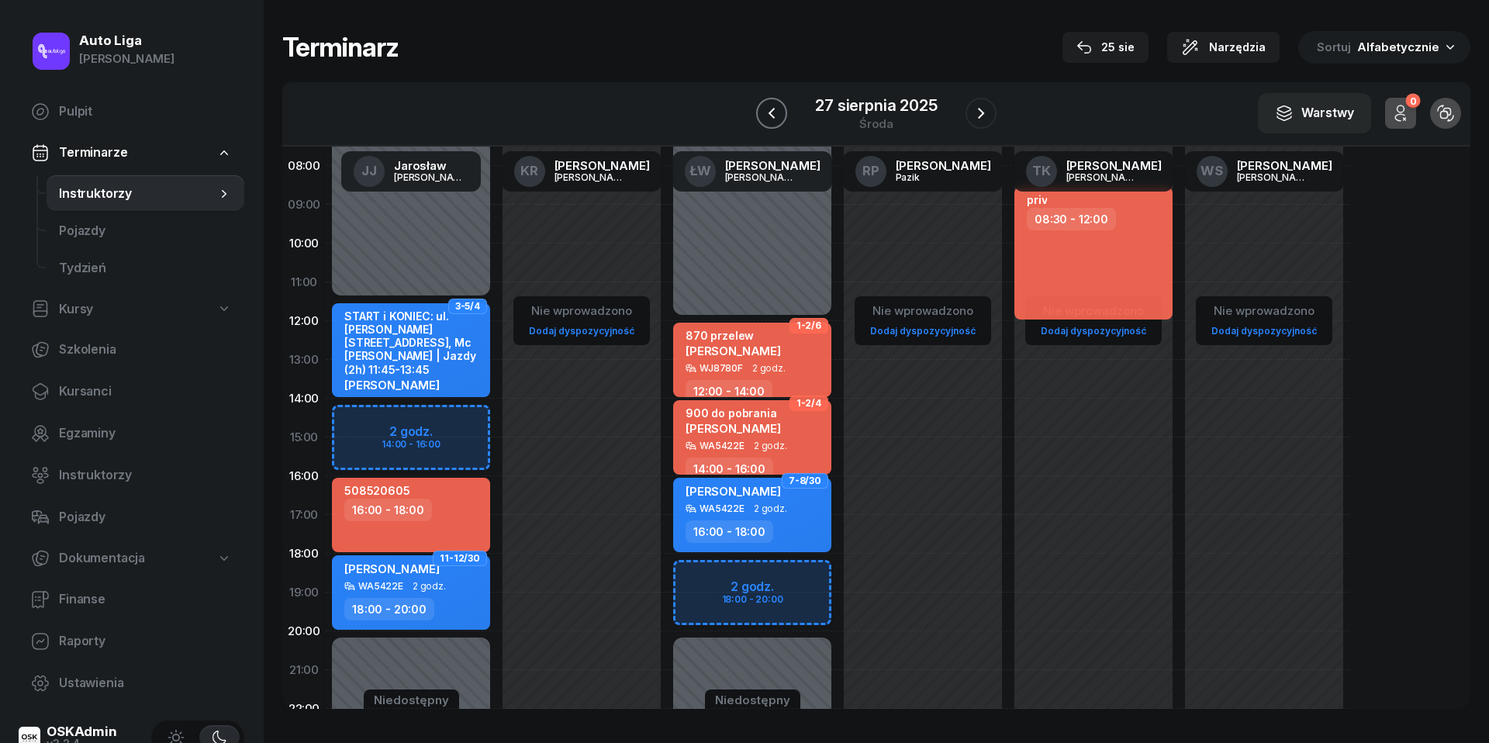
click at [770, 113] on icon "button" at bounding box center [771, 113] width 6 height 11
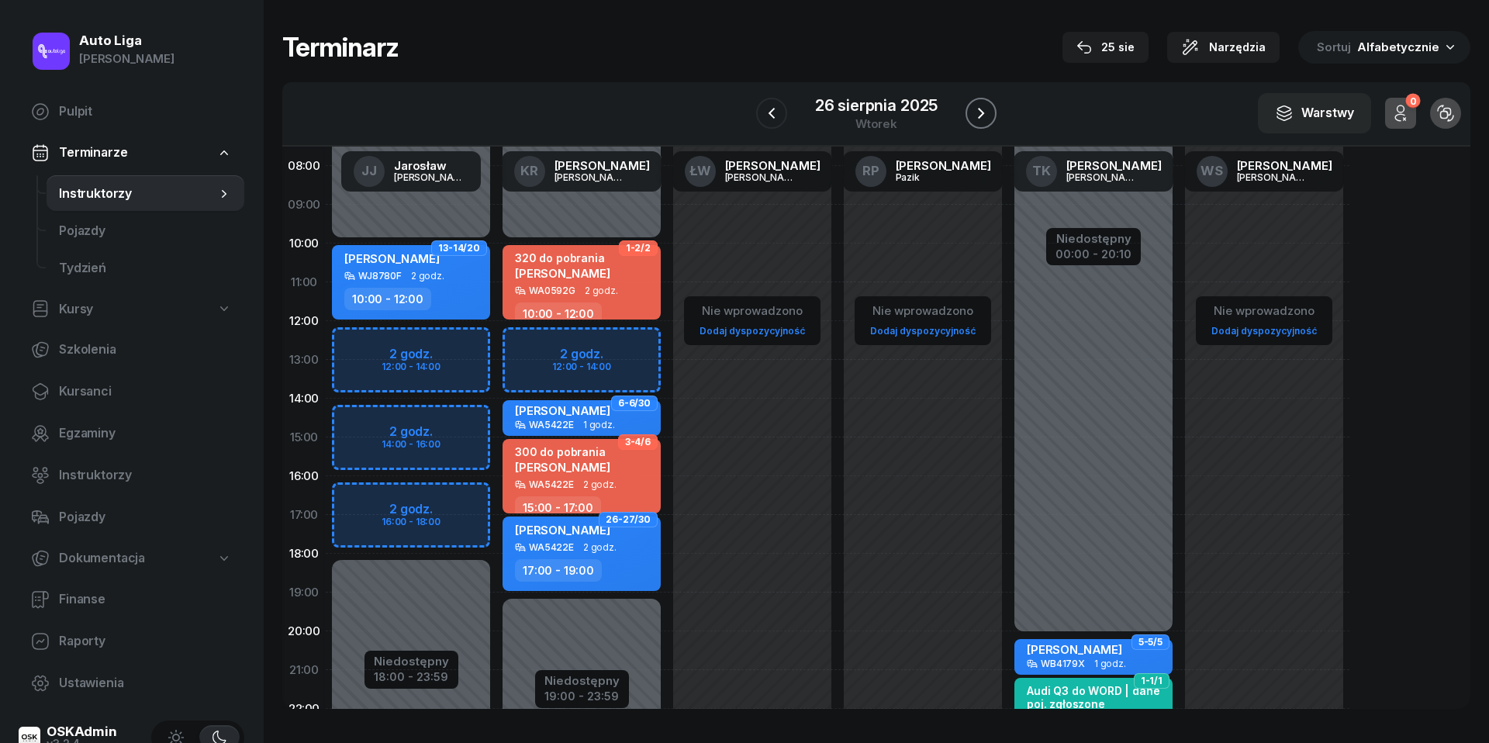
click at [982, 115] on icon "button" at bounding box center [981, 113] width 6 height 11
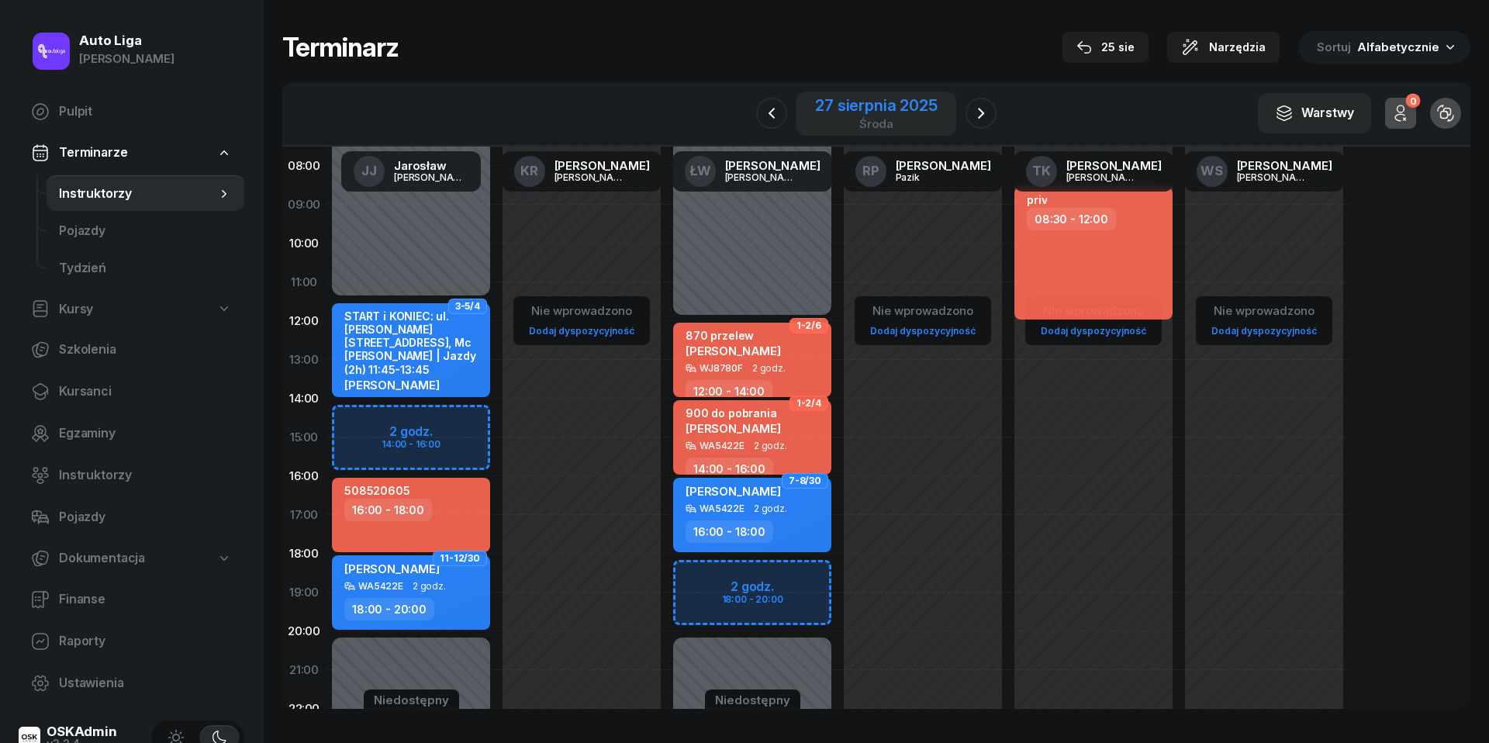
click at [909, 115] on div "[DATE]" at bounding box center [876, 114] width 122 height 32
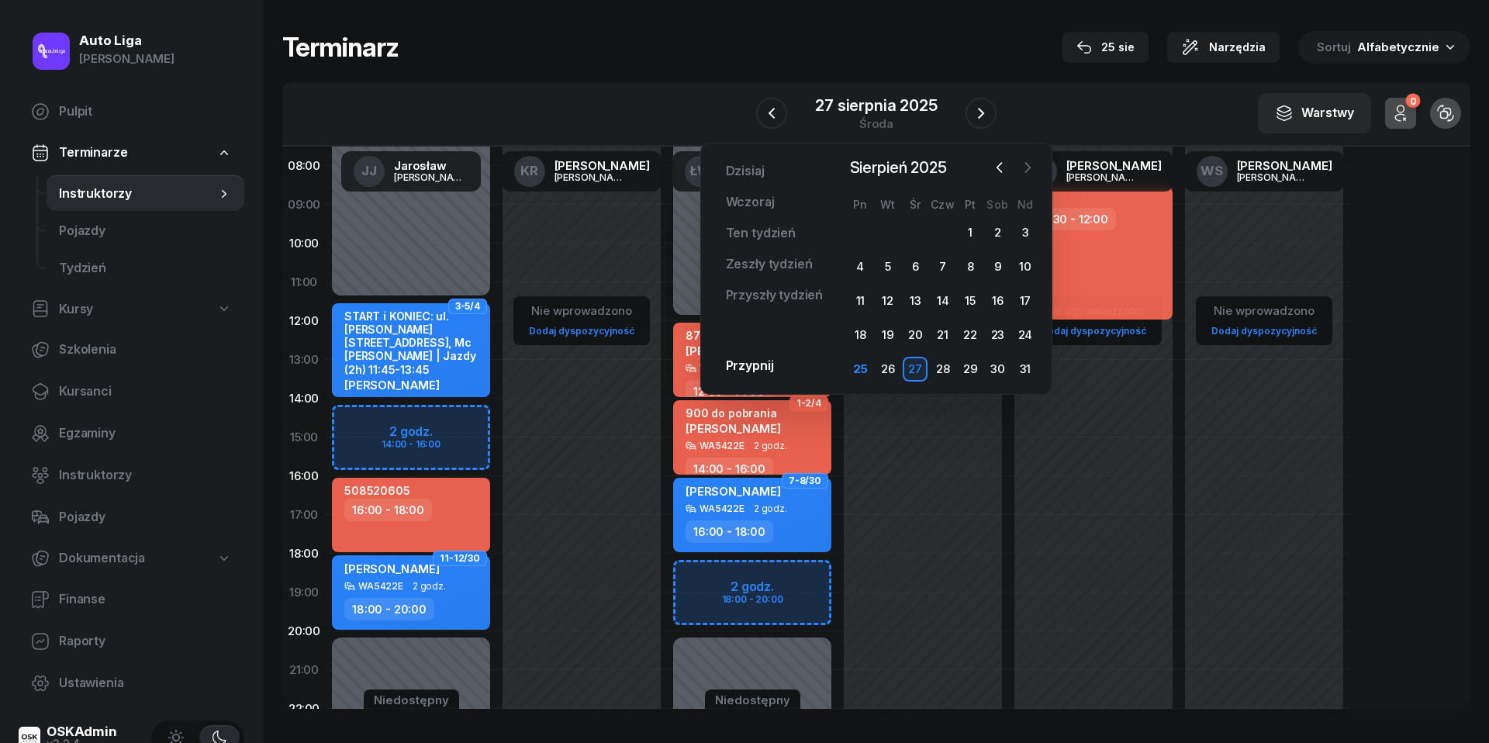
click at [1027, 168] on icon "button" at bounding box center [1028, 168] width 16 height 16
click at [1065, 116] on div "W Wybierz [PERSON_NAME] KR [PERSON_NAME] ŁW [PERSON_NAME] RP [PERSON_NAME] TK […" at bounding box center [876, 114] width 1188 height 64
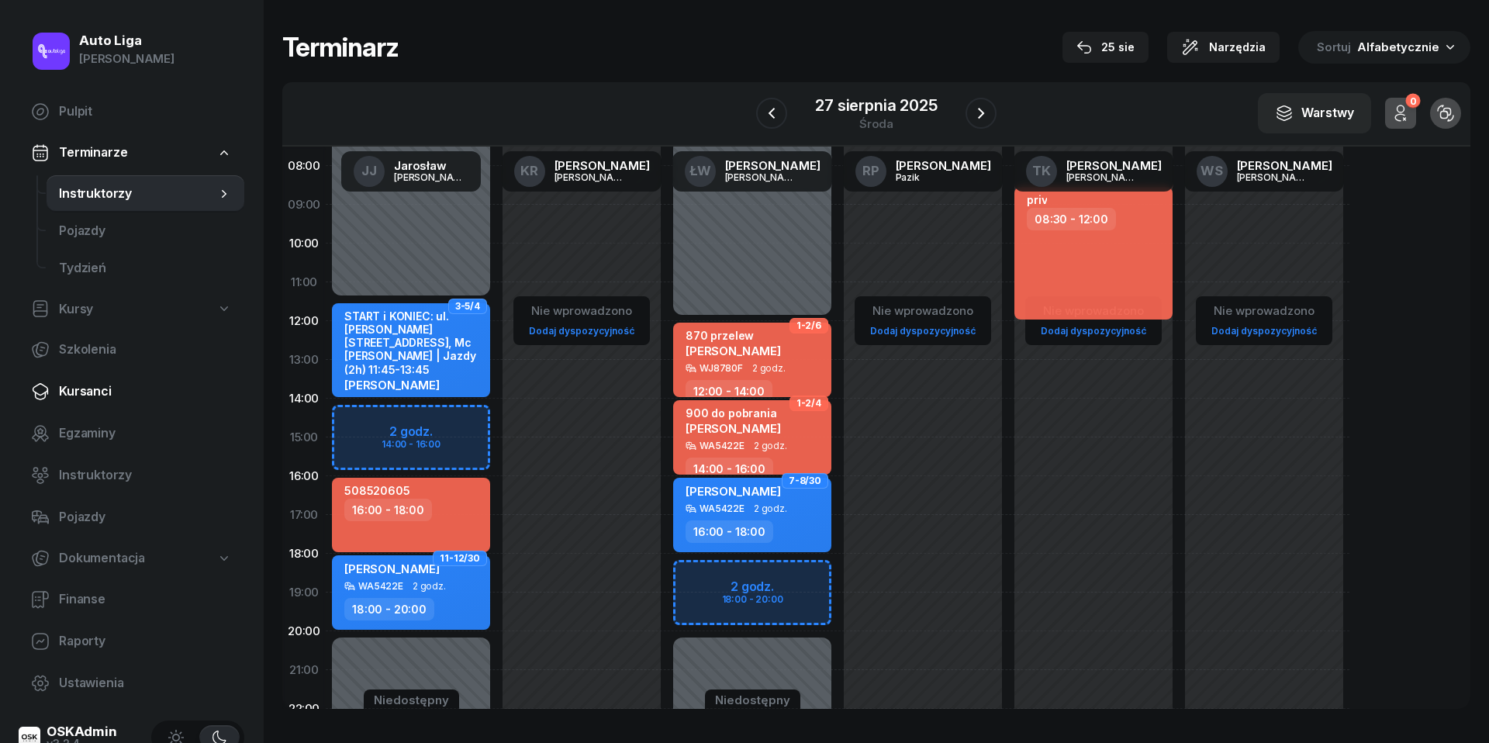
click at [60, 388] on span "Kursanci" at bounding box center [145, 391] width 173 height 20
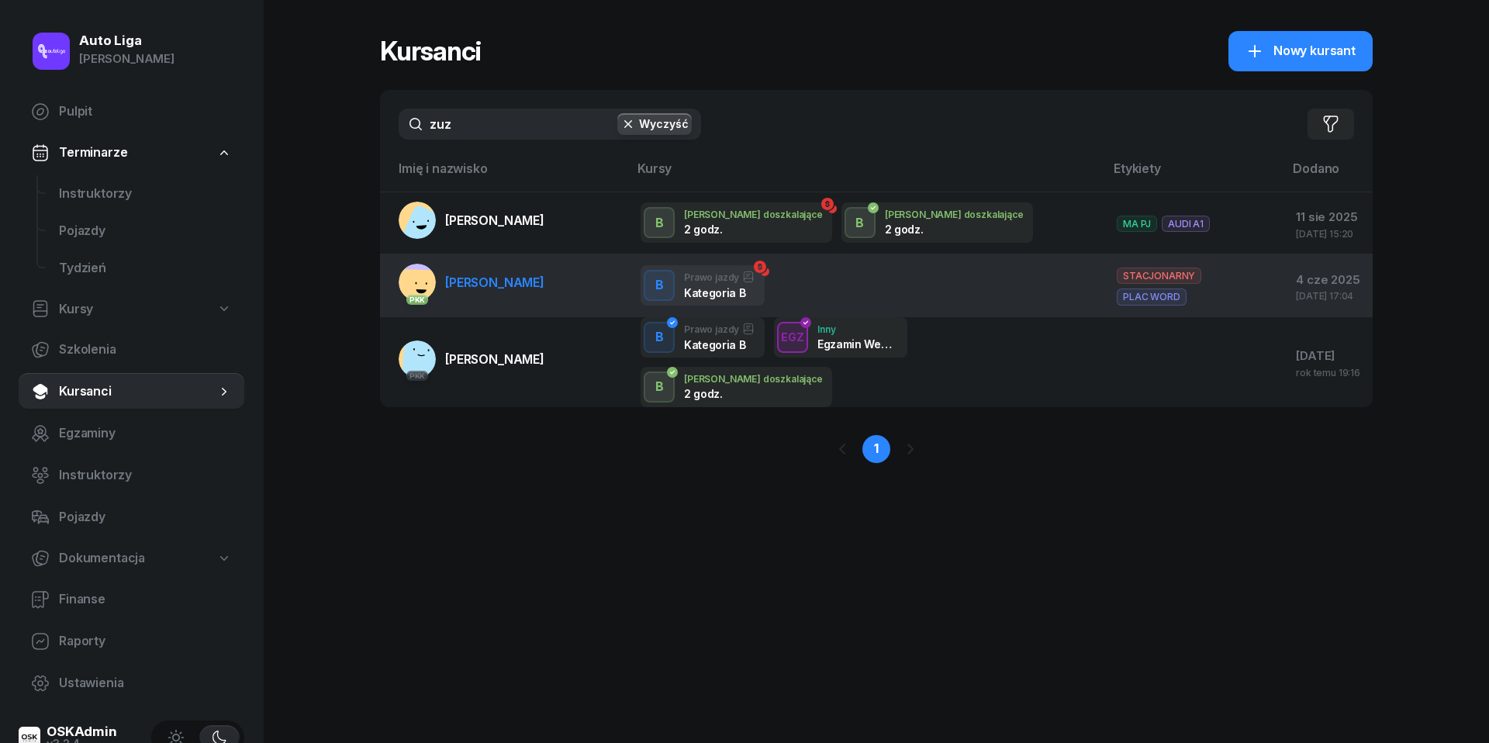
click at [500, 295] on link "PKK [PERSON_NAME]" at bounding box center [472, 282] width 146 height 37
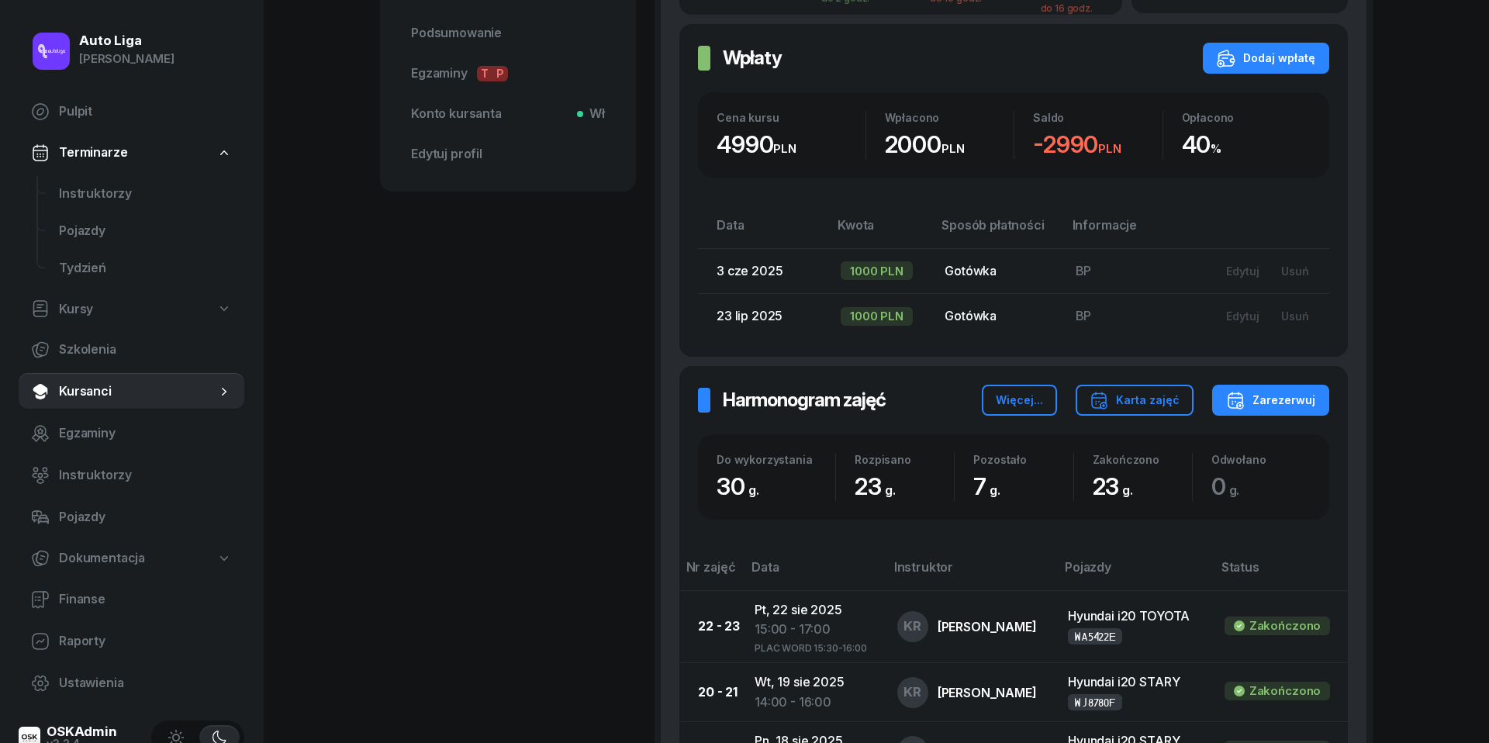
scroll to position [633, 0]
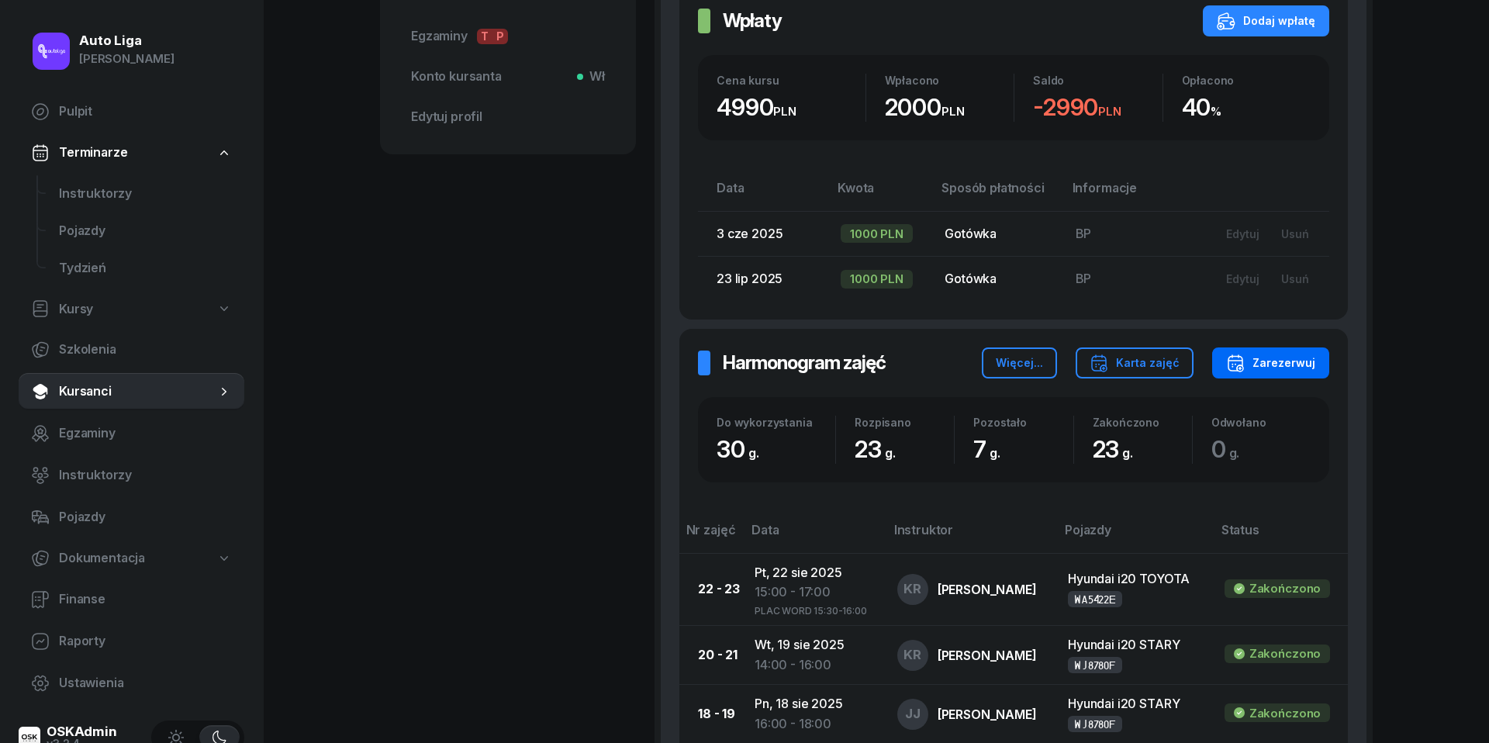
click at [1306, 359] on div "Zarezerwuj" at bounding box center [1270, 363] width 89 height 19
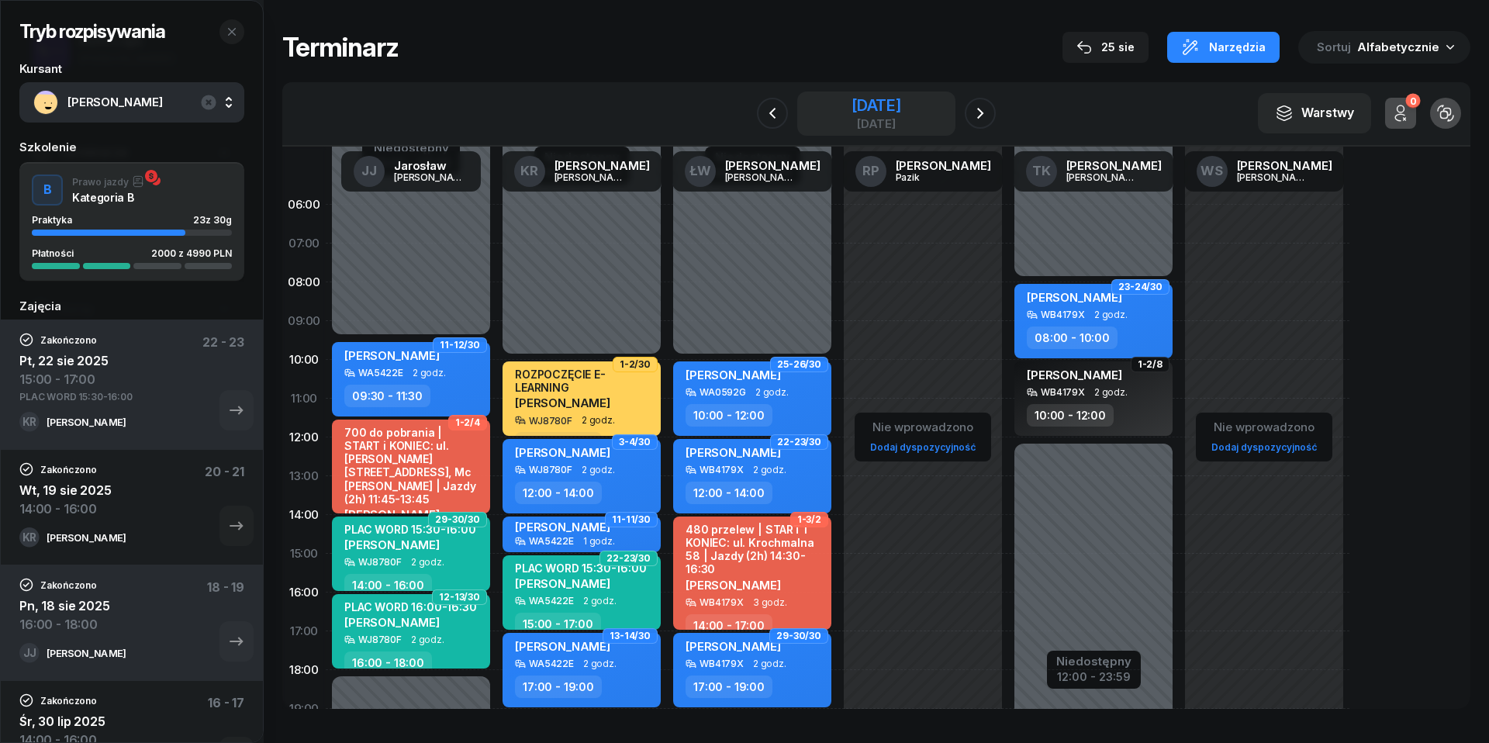
click at [892, 99] on div "[DATE]" at bounding box center [876, 106] width 50 height 16
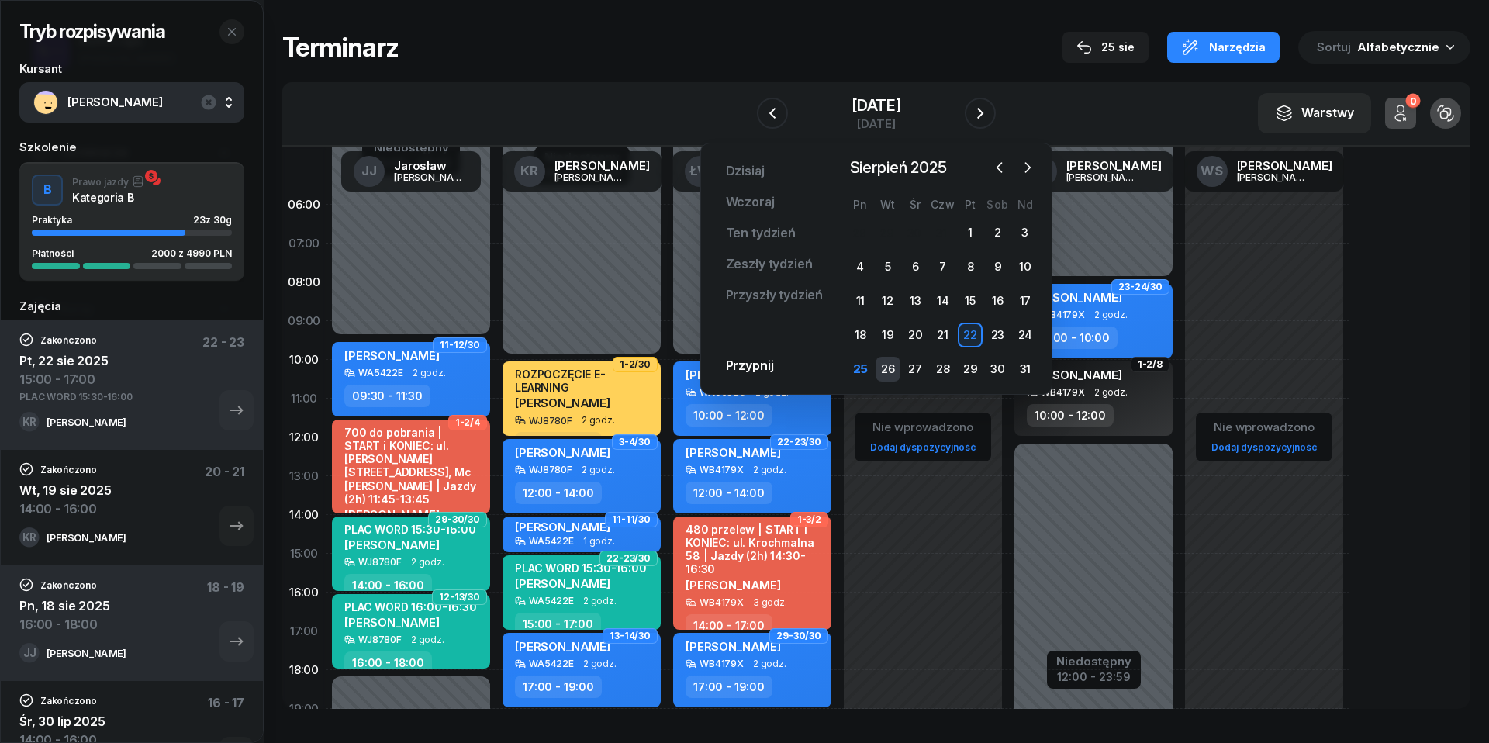
click at [885, 368] on div "26" at bounding box center [887, 369] width 25 height 25
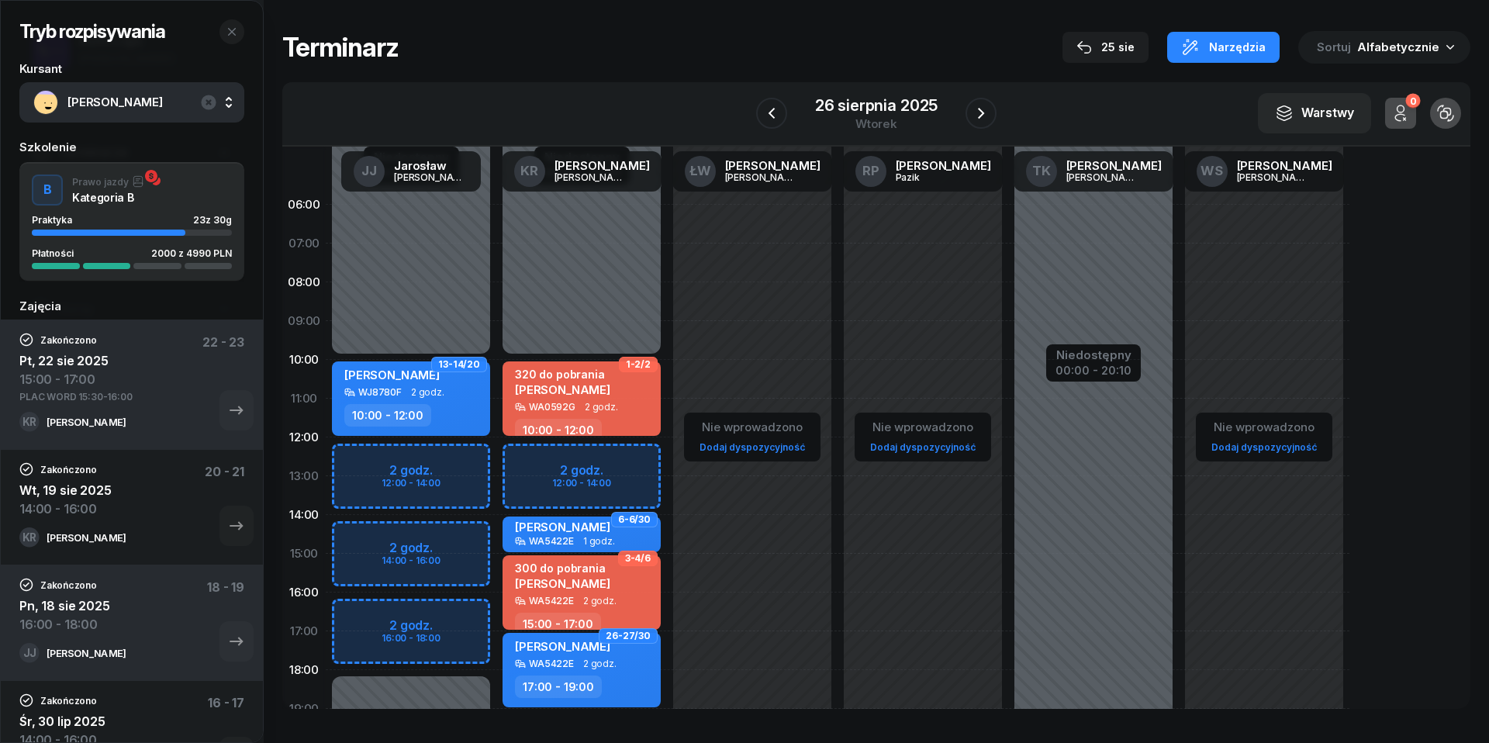
click at [496, 467] on div "Niedostępny 00:00 - 10:00 Niedostępny 18:00 - 23:59 2 godz. 12:00 - 14:00 2 god…" at bounding box center [581, 553] width 171 height 737
select select "12"
select select "14"
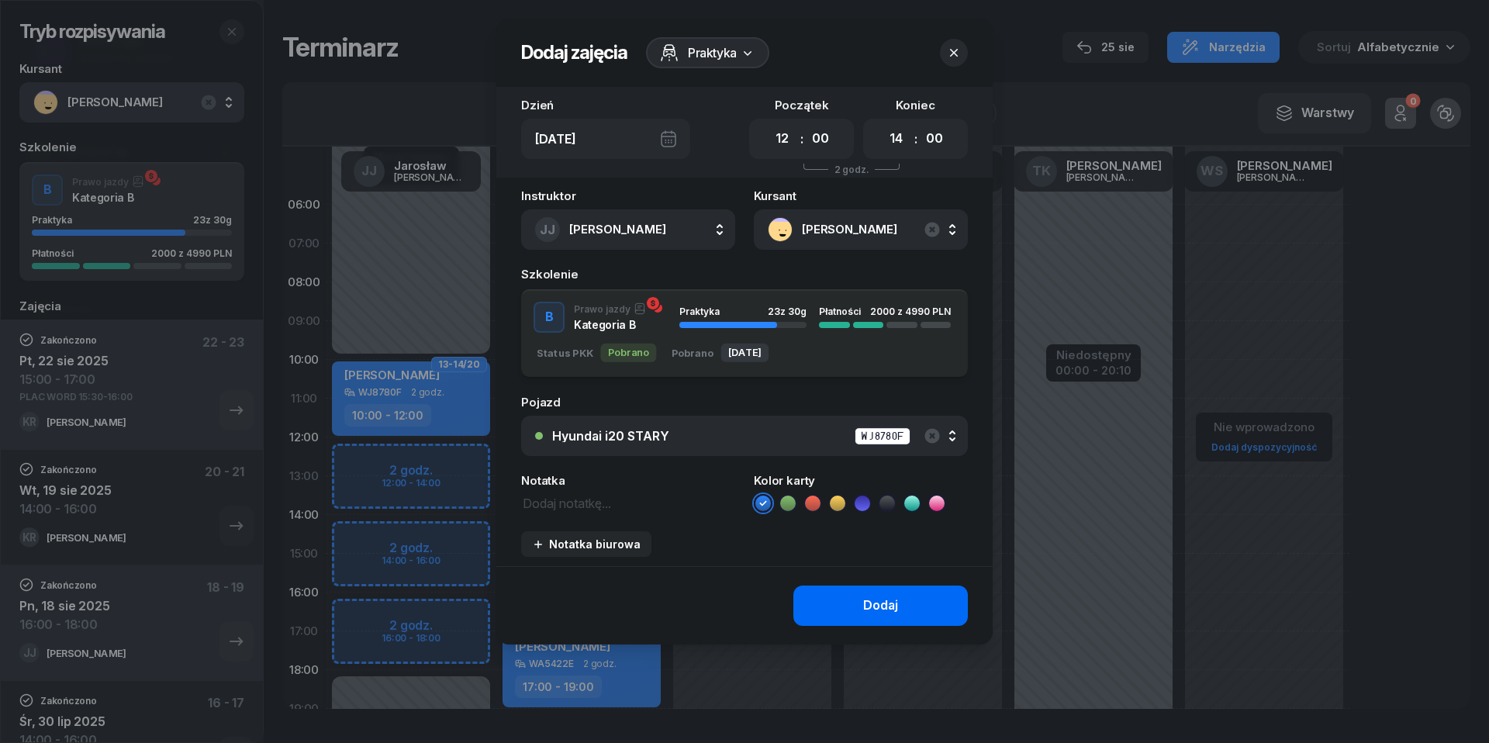
click at [893, 611] on div "Dodaj" at bounding box center [880, 606] width 35 height 20
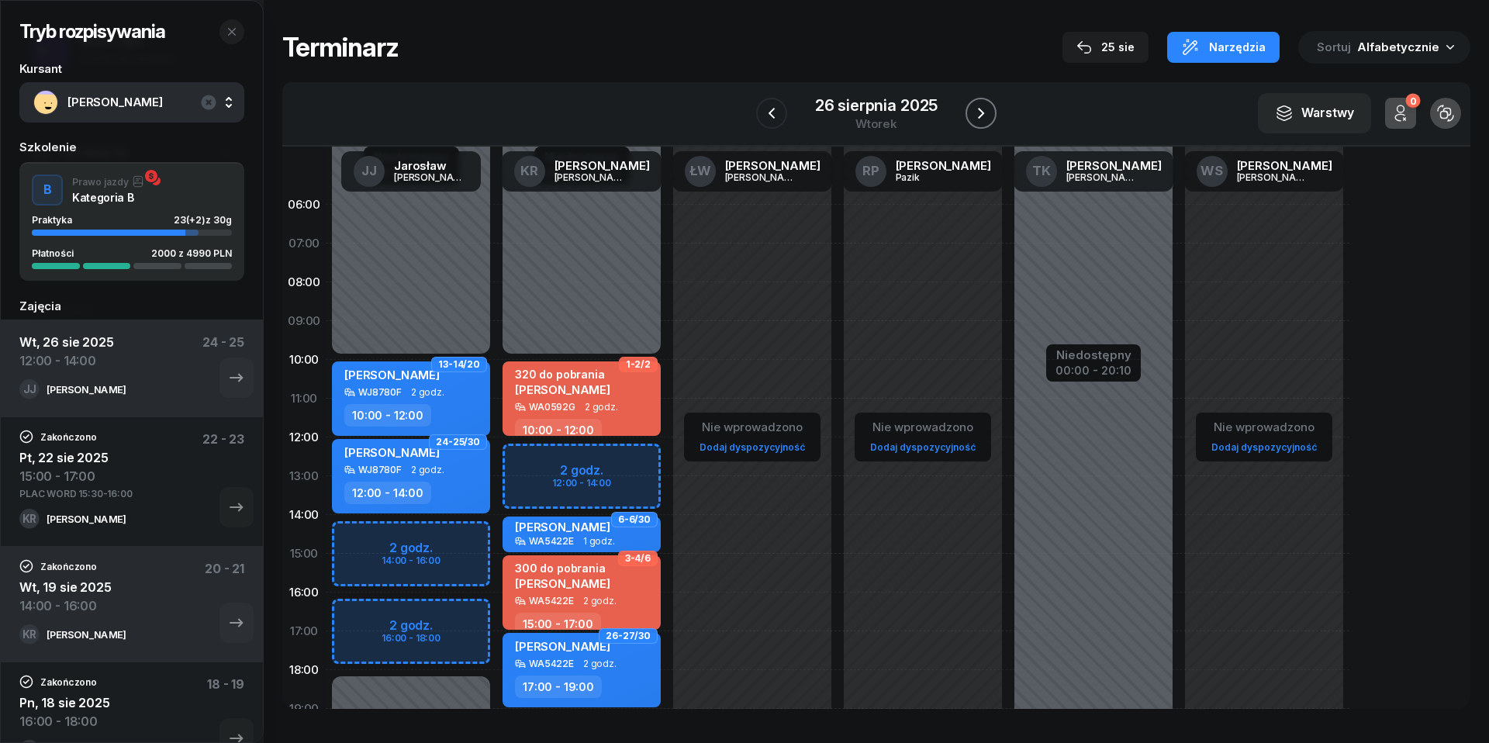
click at [988, 107] on icon "button" at bounding box center [981, 113] width 19 height 19
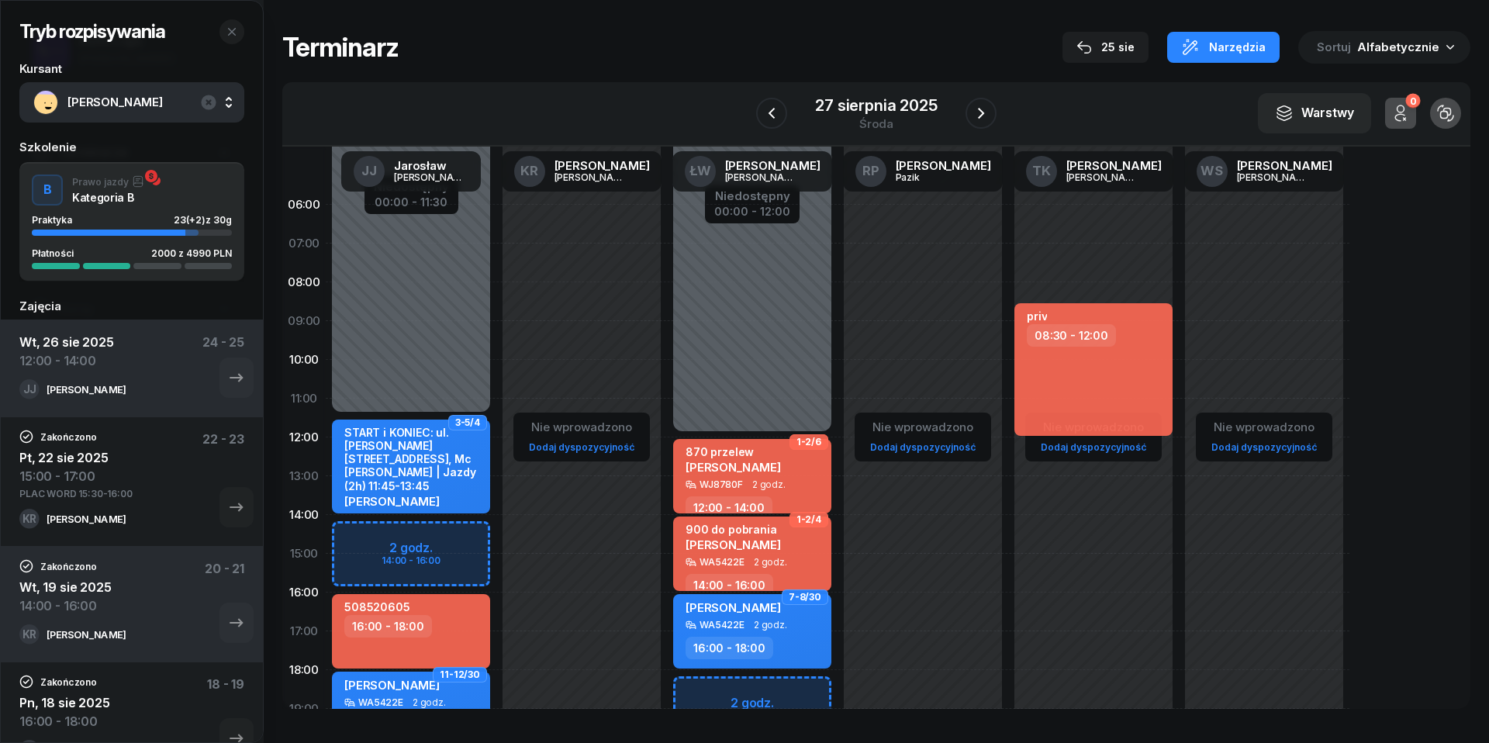
click at [496, 538] on div "Niedostępny 00:00 - 11:30 Niedostępny 20:00 - 23:59 2 godz. 14:00 - 16:00 3-5/4…" at bounding box center [581, 553] width 171 height 737
select select "14"
select select "16"
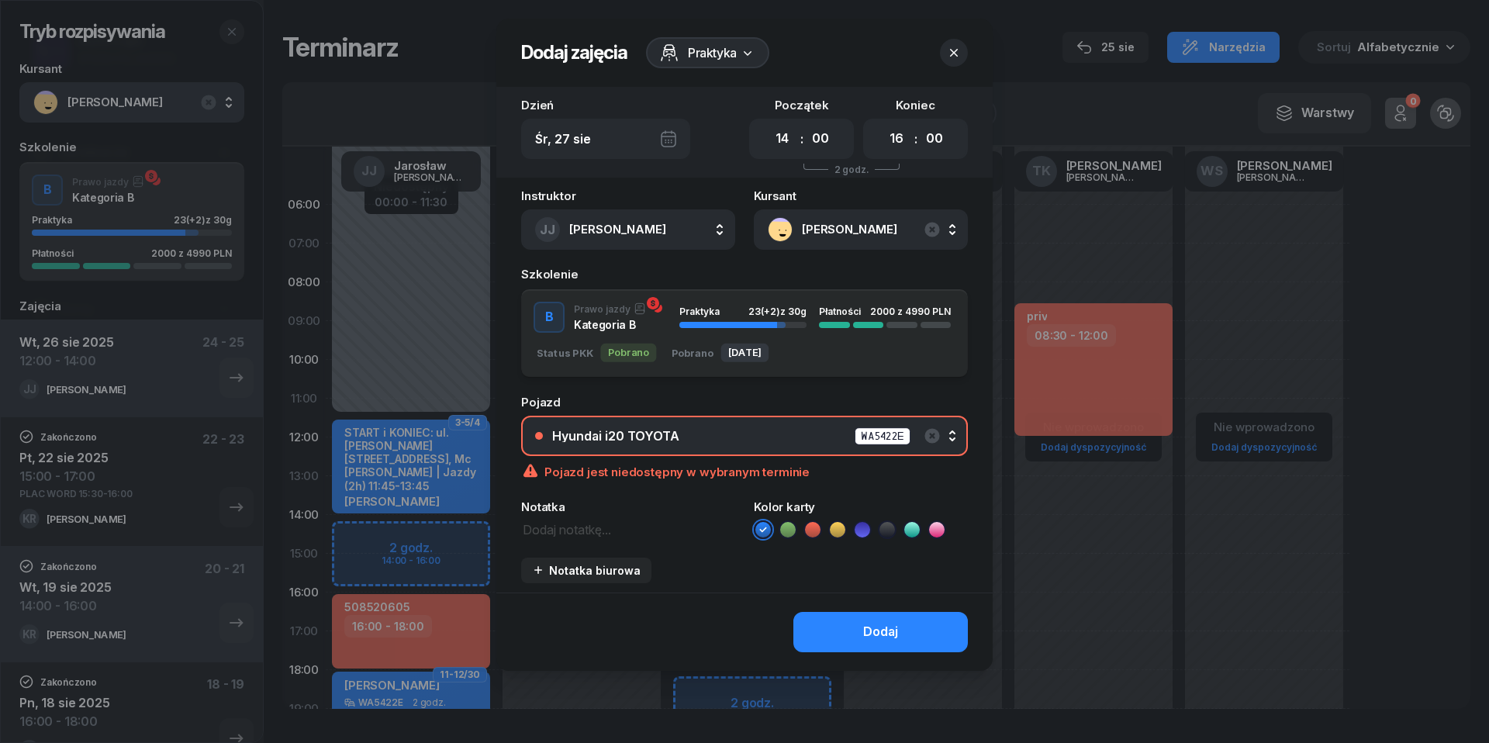
click at [775, 434] on div "Hyundai i20 TOYOTA WA5422E" at bounding box center [753, 435] width 402 height 19
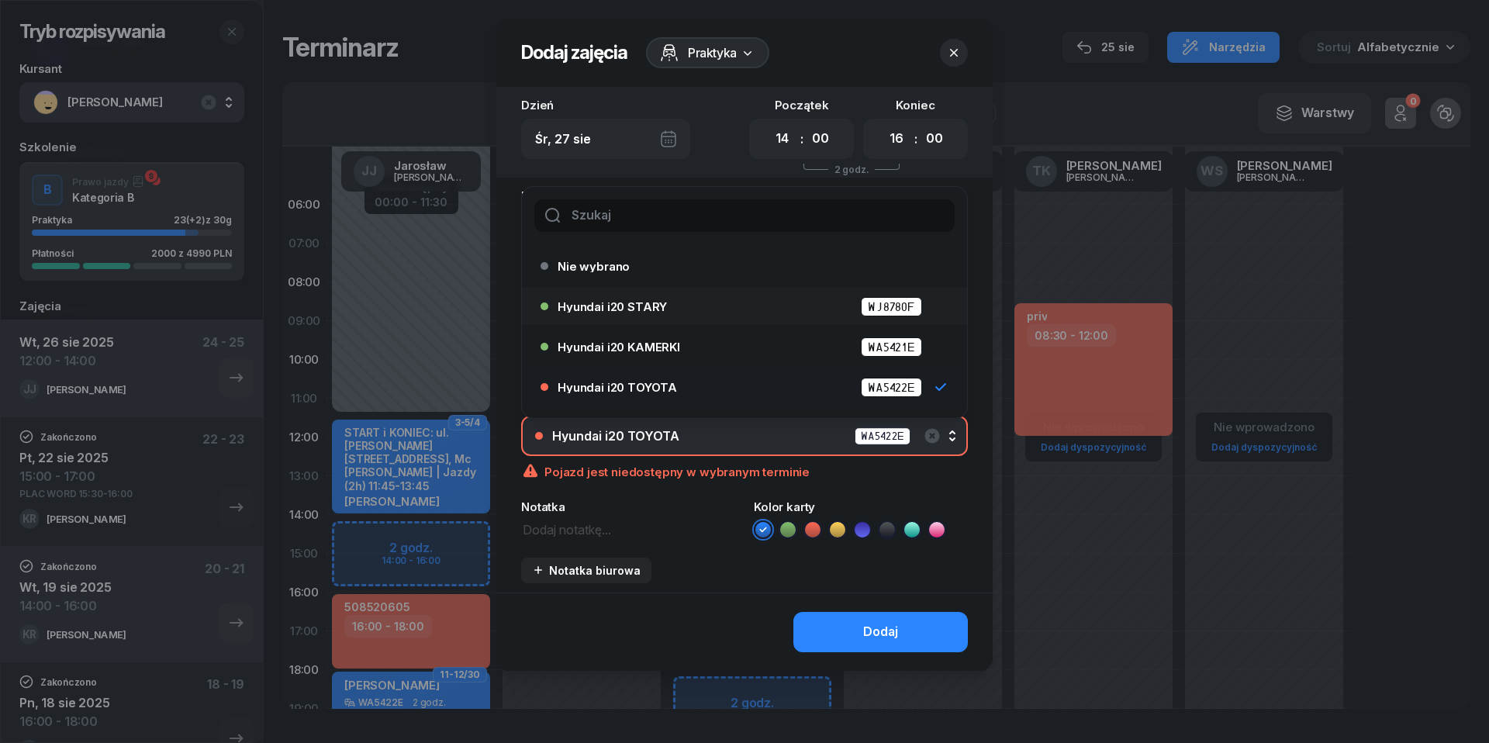
click at [724, 308] on div "Hyundai i20 STARY WJ8780F" at bounding box center [748, 306] width 381 height 19
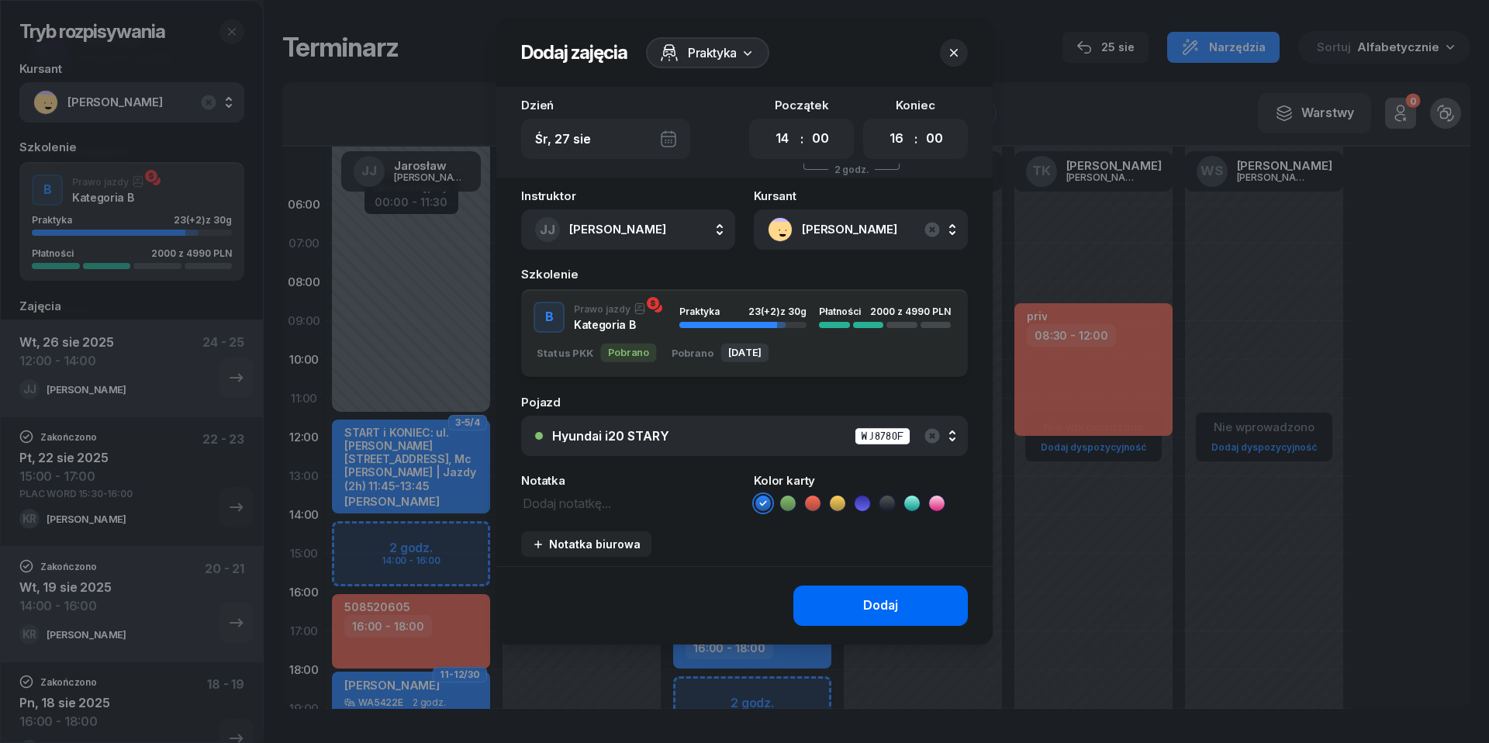
click at [861, 599] on button "Dodaj" at bounding box center [880, 605] width 174 height 40
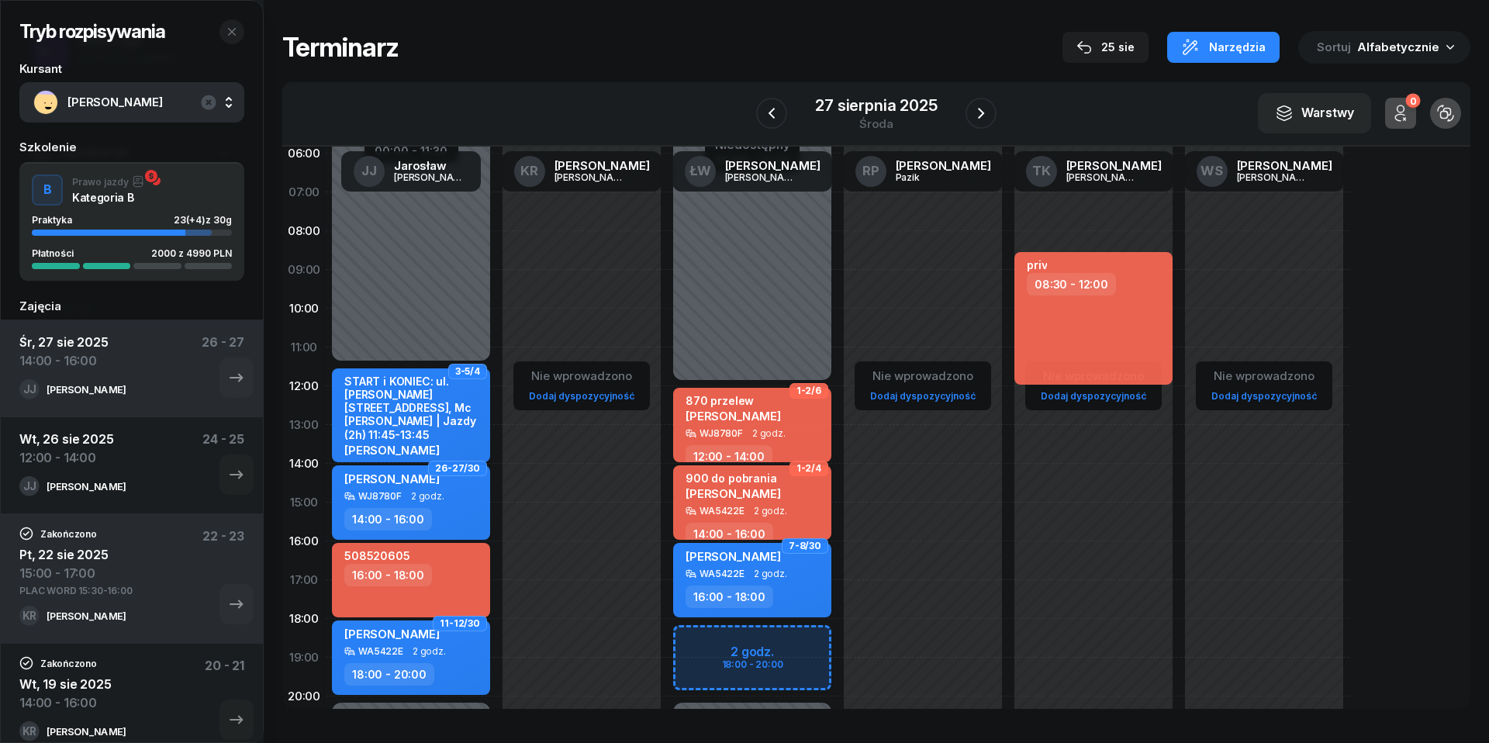
scroll to position [67, 0]
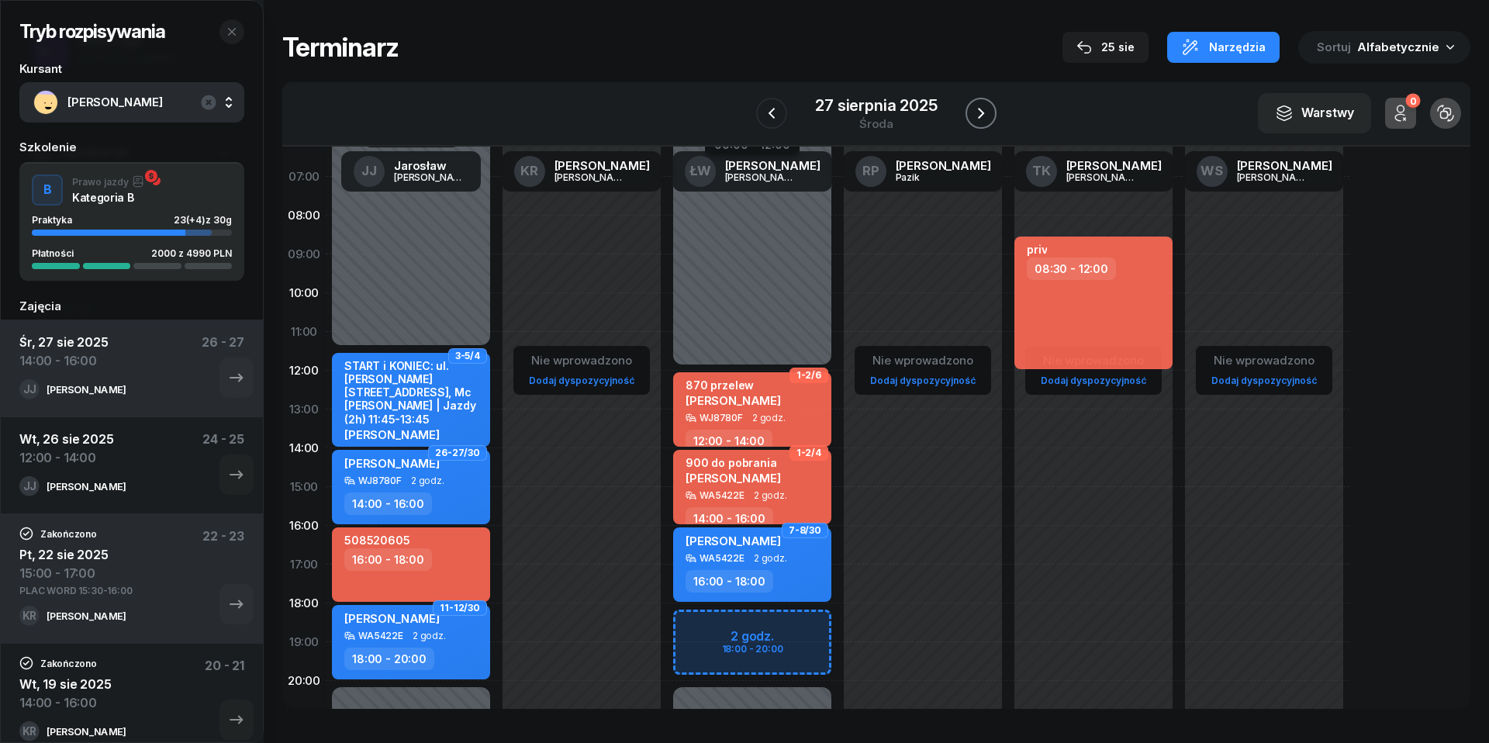
click at [982, 112] on icon "button" at bounding box center [981, 113] width 6 height 11
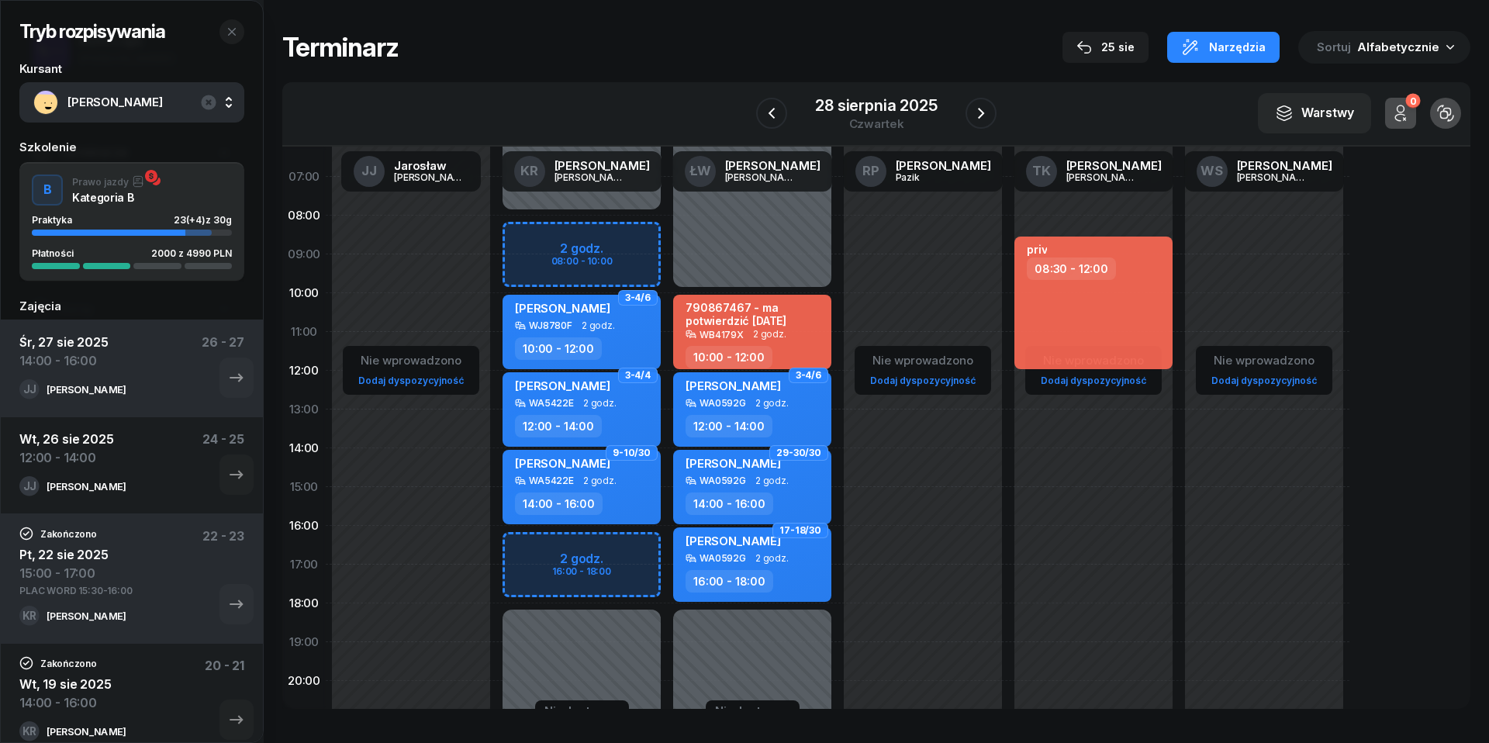
click at [667, 251] on div "Niedostępny 00:00 - 08:00 Niedostępny 18:00 - 23:59 2 godz. 08:00 - 10:00 2 god…" at bounding box center [752, 487] width 171 height 737
select select "08"
select select "10"
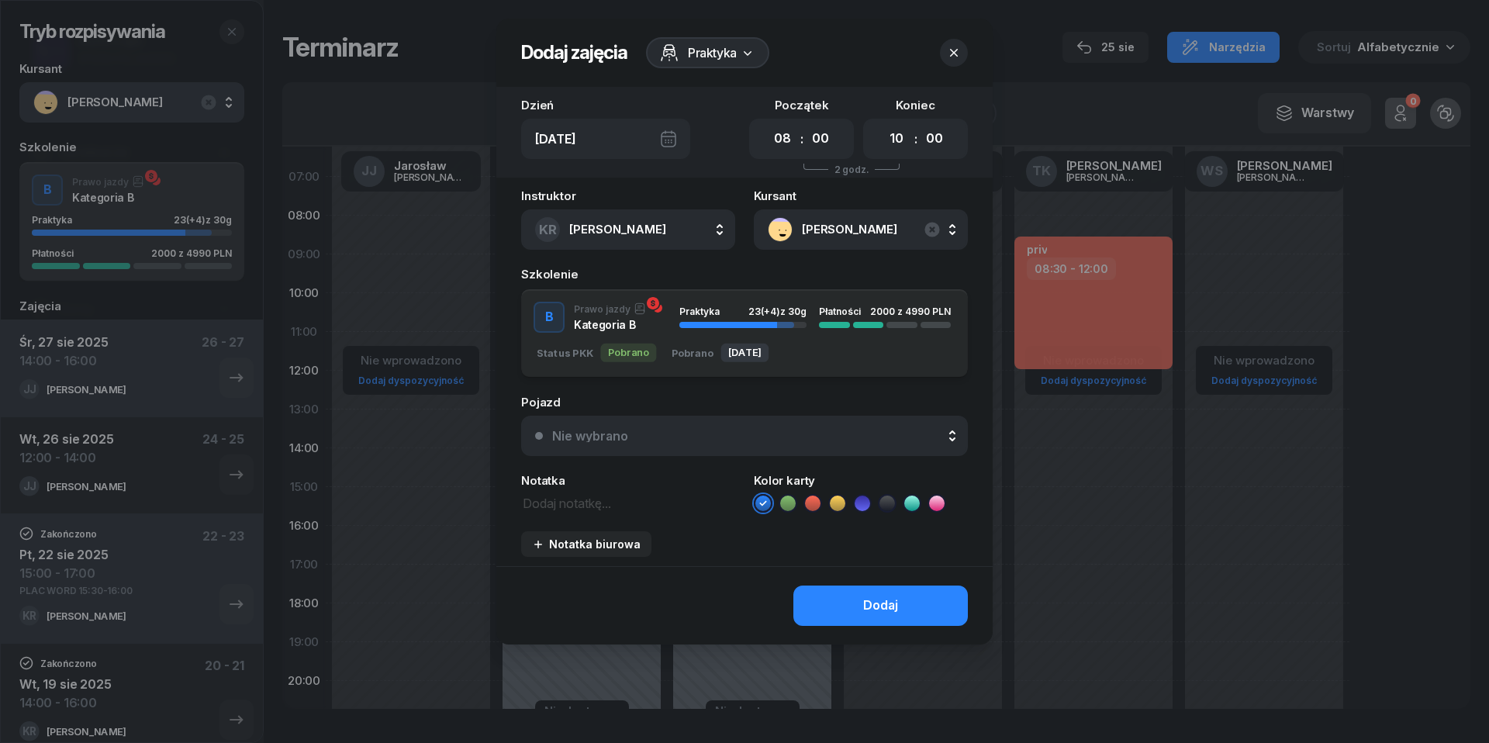
click at [689, 439] on div "Nie wybrano" at bounding box center [753, 436] width 402 height 12
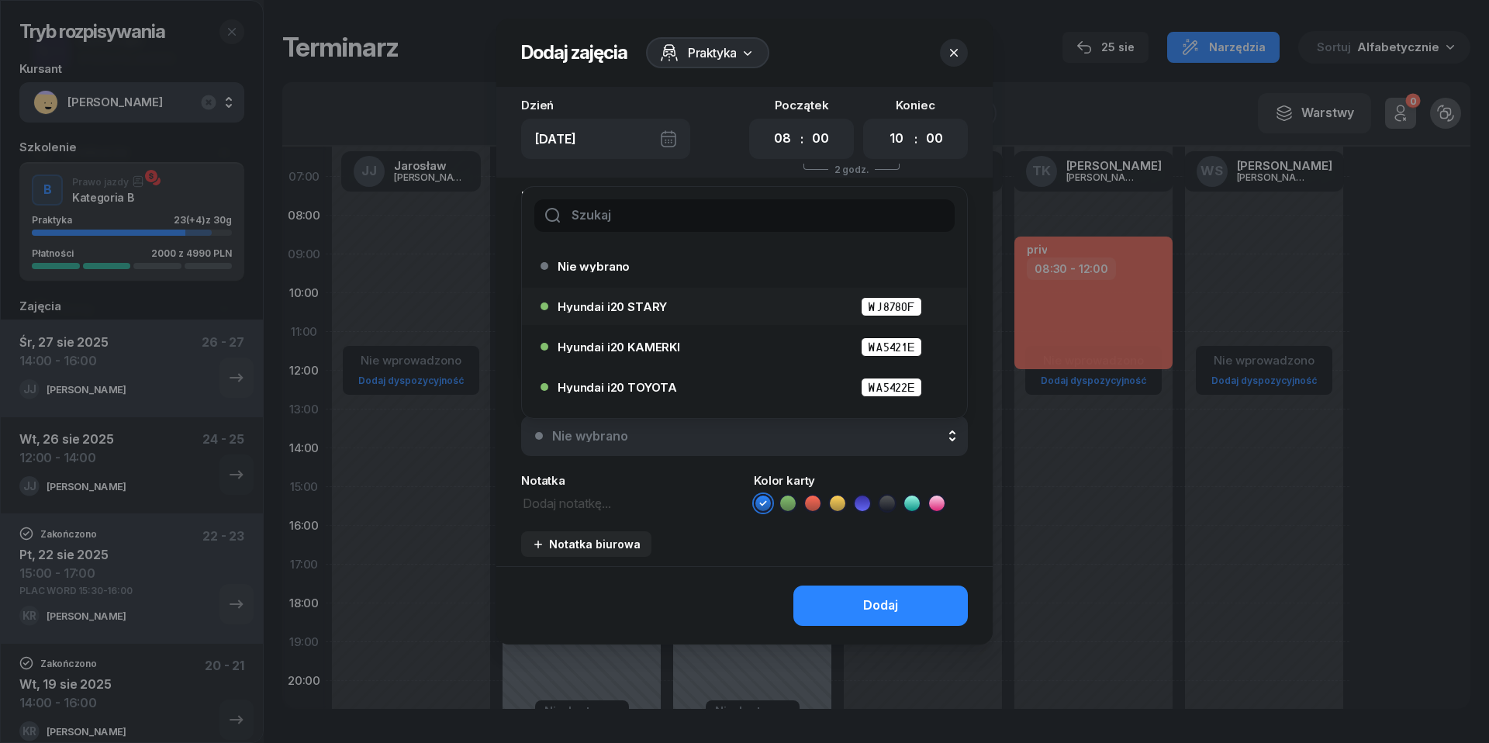
click at [673, 328] on li "Hyundai i20 STARY WJ8780F" at bounding box center [744, 346] width 445 height 37
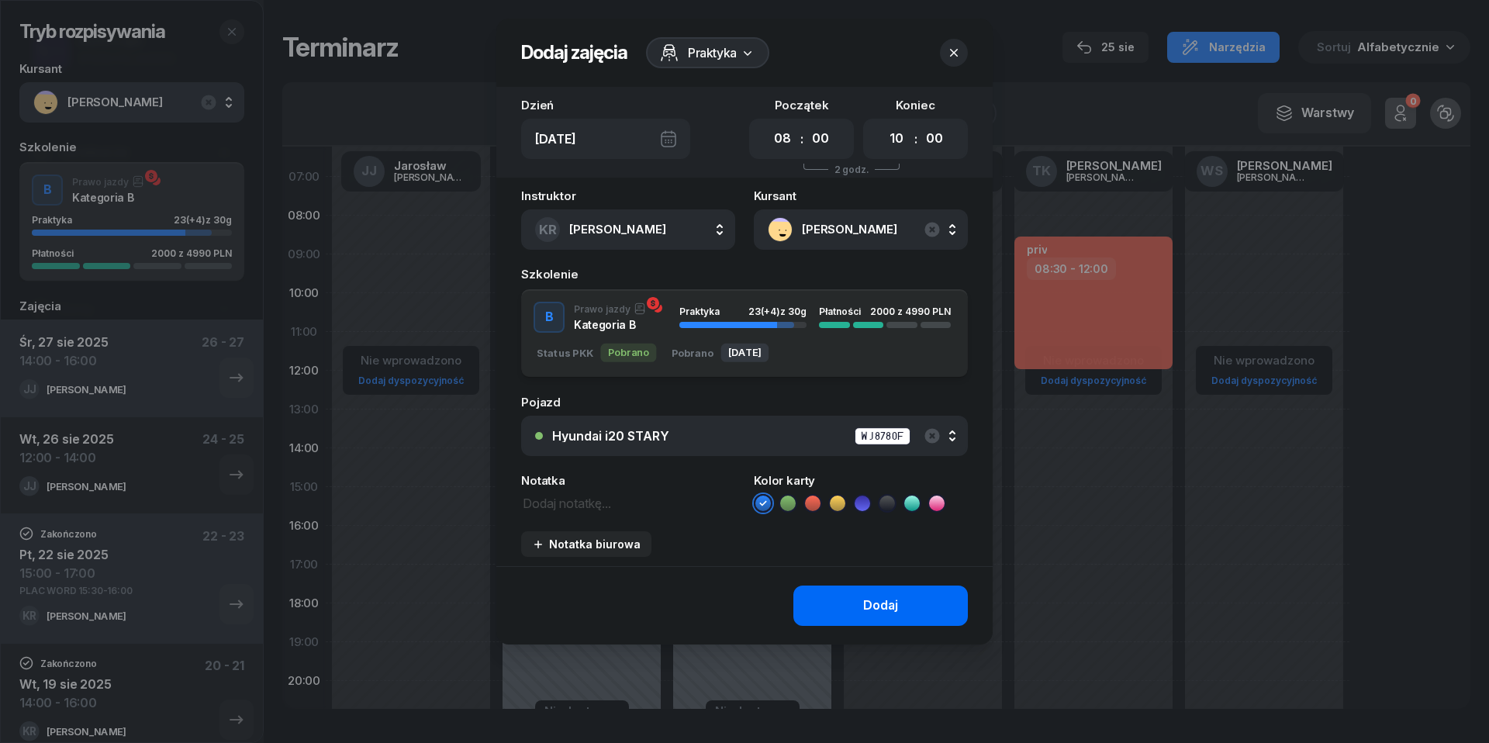
click at [882, 596] on div "Dodaj" at bounding box center [880, 606] width 35 height 20
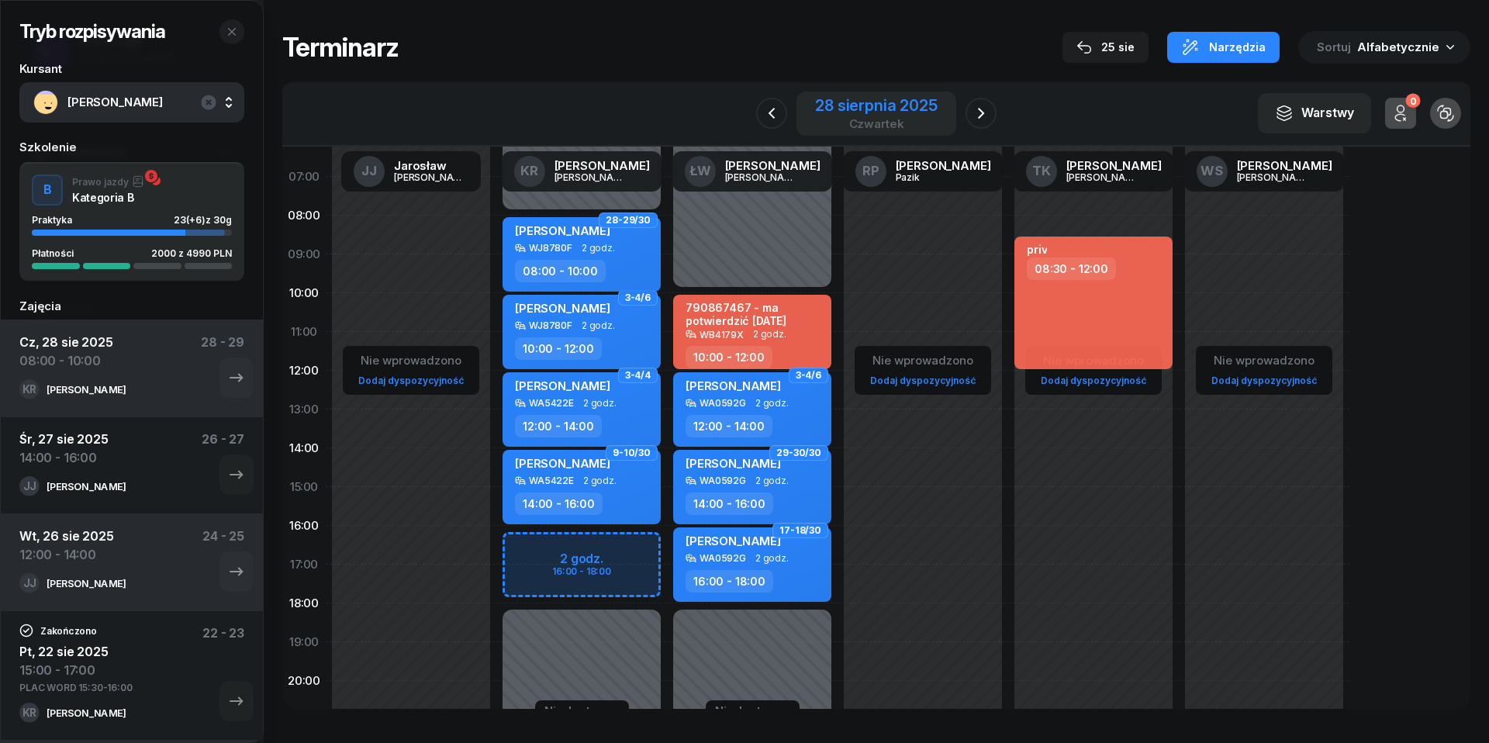
click at [895, 112] on div "28 sierpnia 2025" at bounding box center [876, 106] width 122 height 16
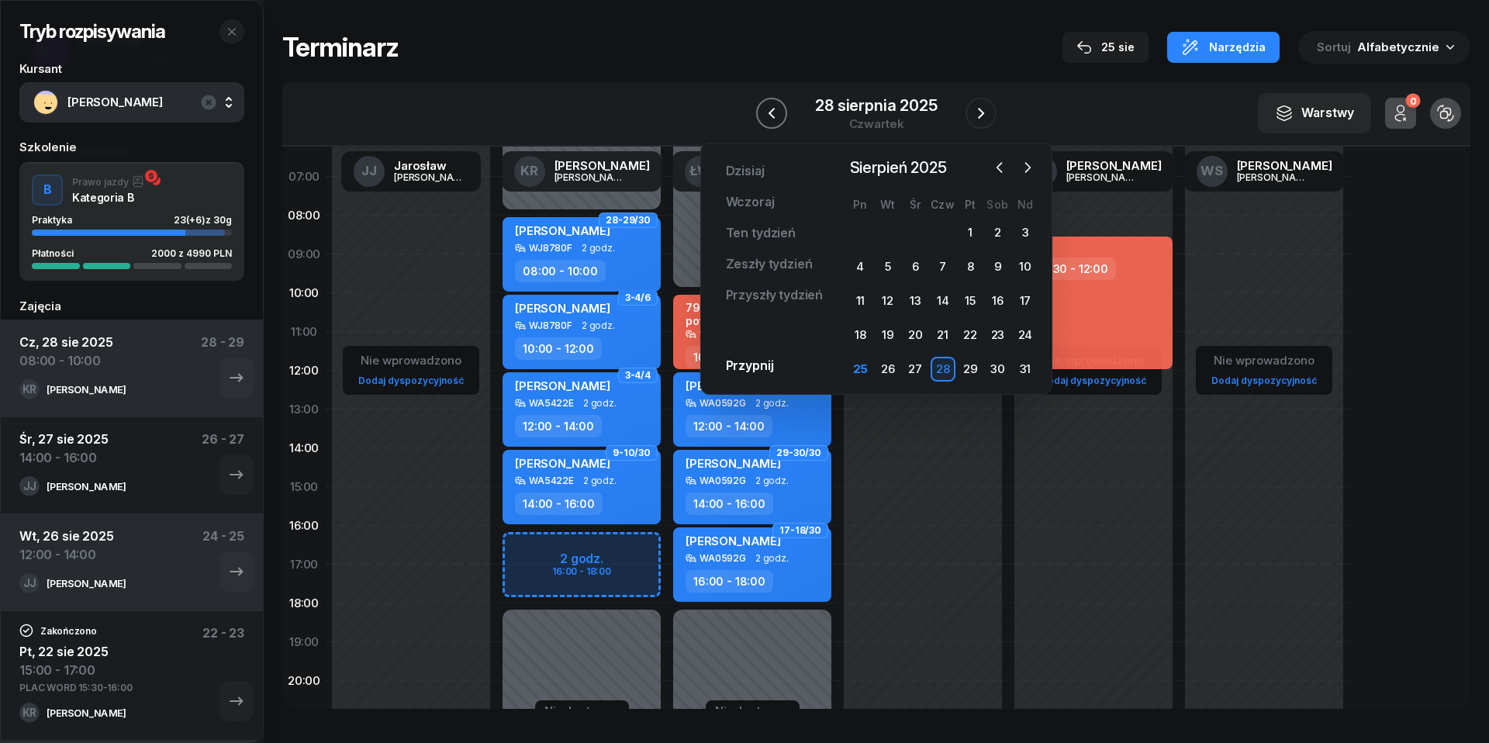
click at [770, 116] on icon "button" at bounding box center [771, 113] width 6 height 11
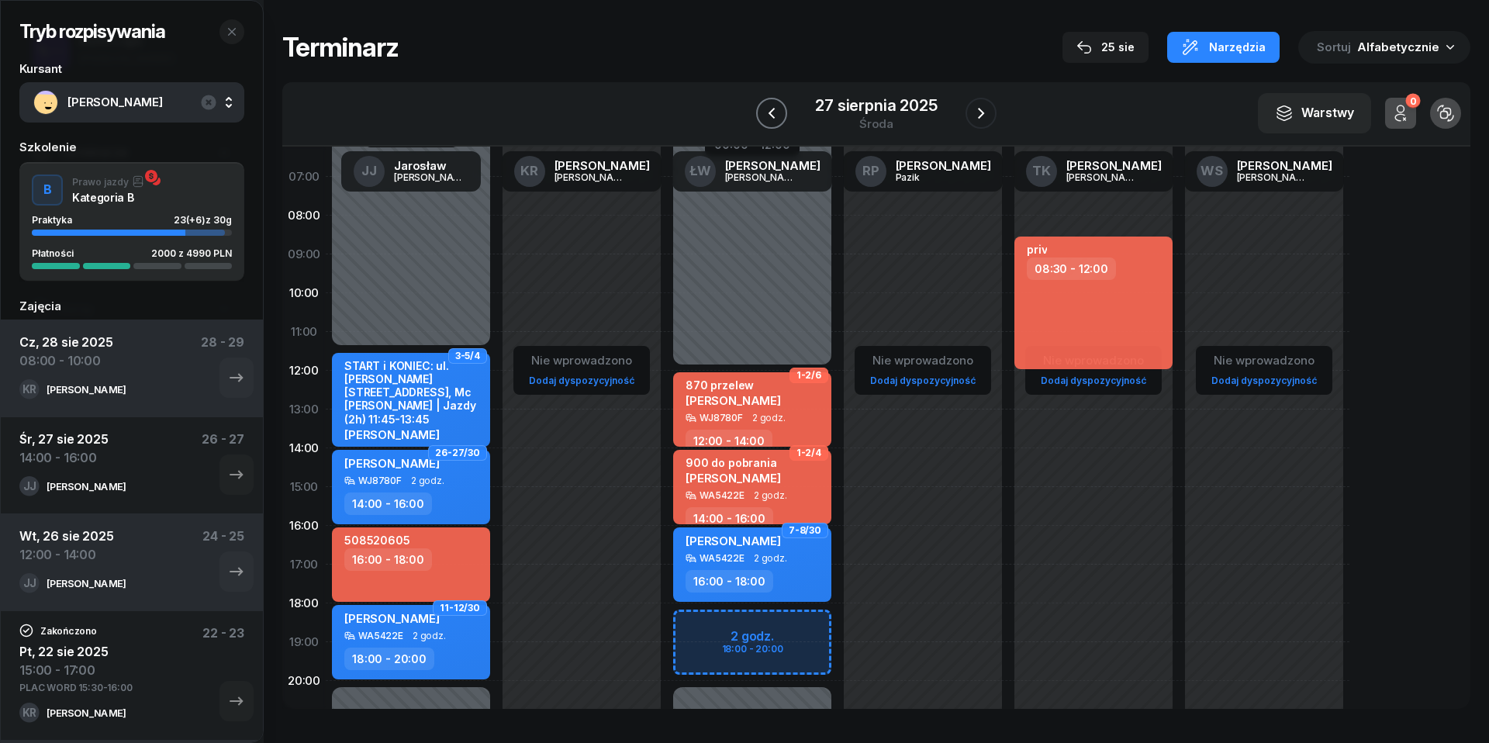
click at [770, 116] on icon "button" at bounding box center [771, 113] width 19 height 19
click at [770, 116] on icon "button" at bounding box center [771, 113] width 6 height 11
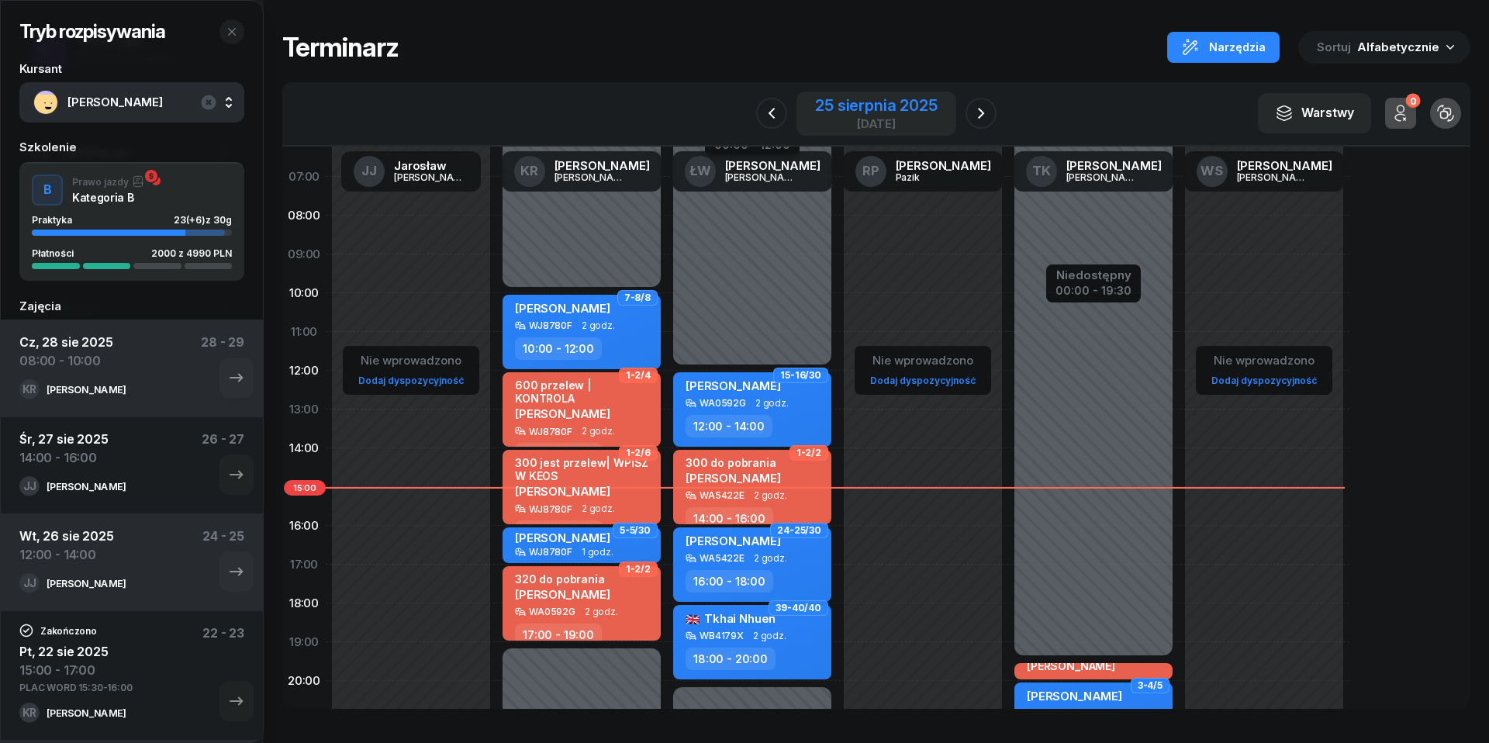
click at [907, 109] on div "25 sierpnia 2025" at bounding box center [876, 106] width 122 height 16
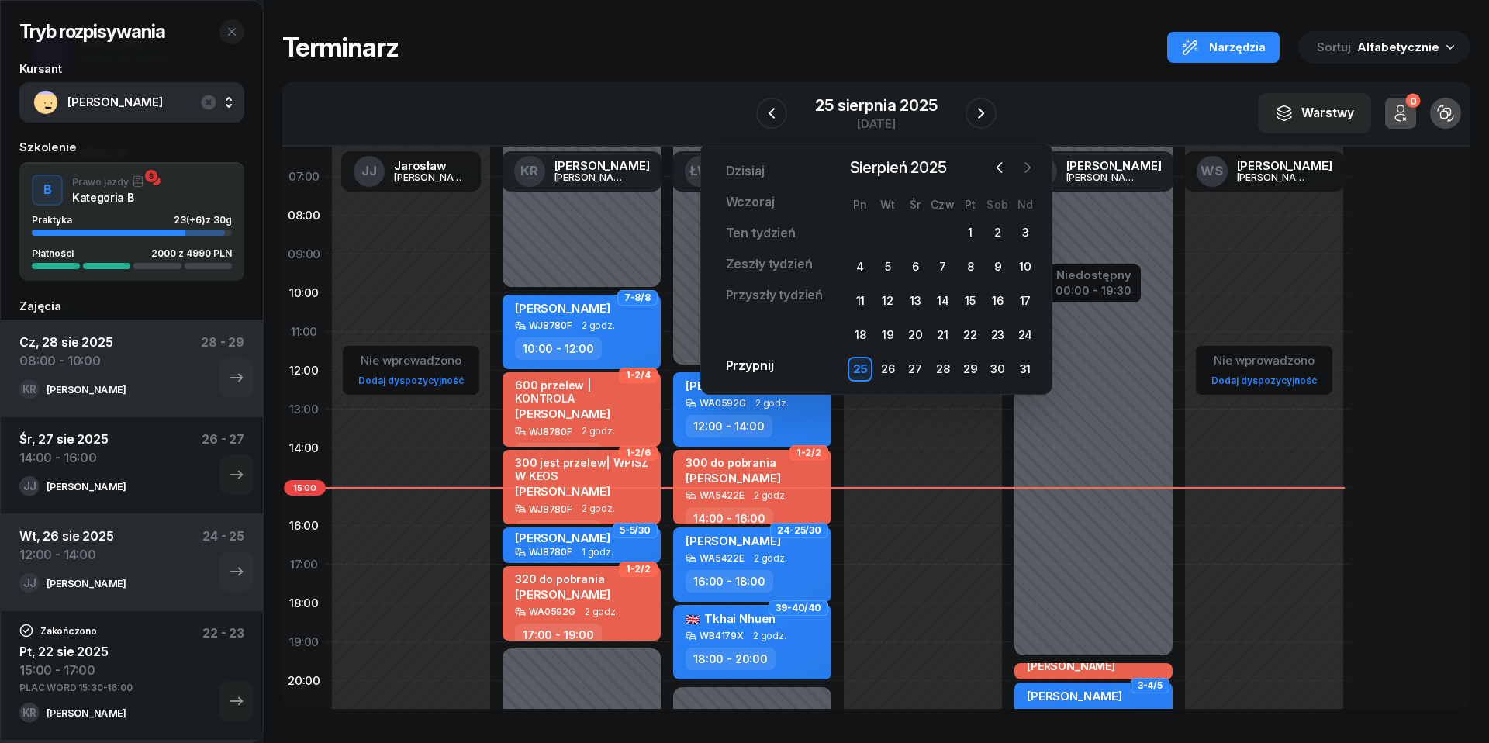
click at [1024, 171] on icon "button" at bounding box center [1028, 168] width 16 height 16
click at [890, 234] on div "2" at bounding box center [887, 232] width 25 height 25
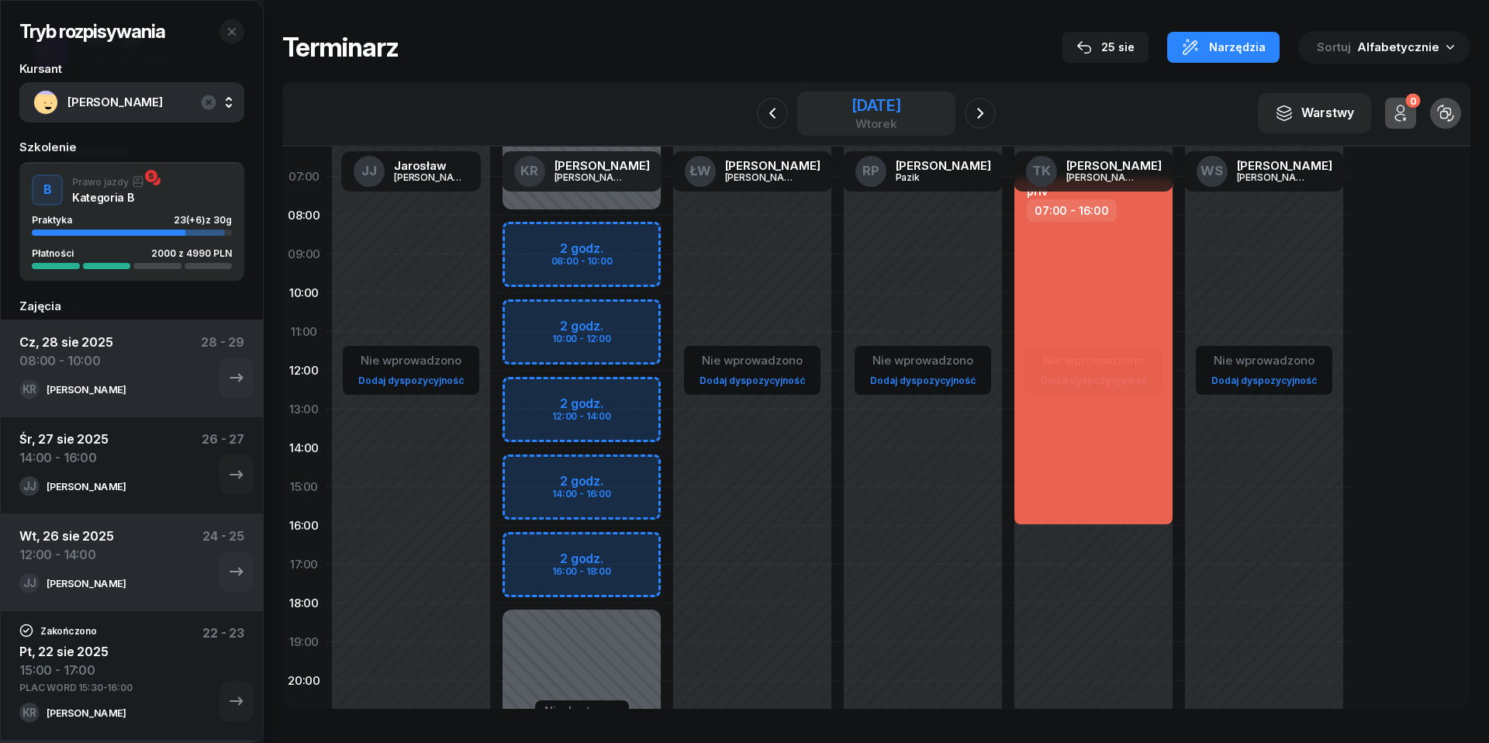
click at [897, 105] on div "[DATE]" at bounding box center [876, 106] width 50 height 16
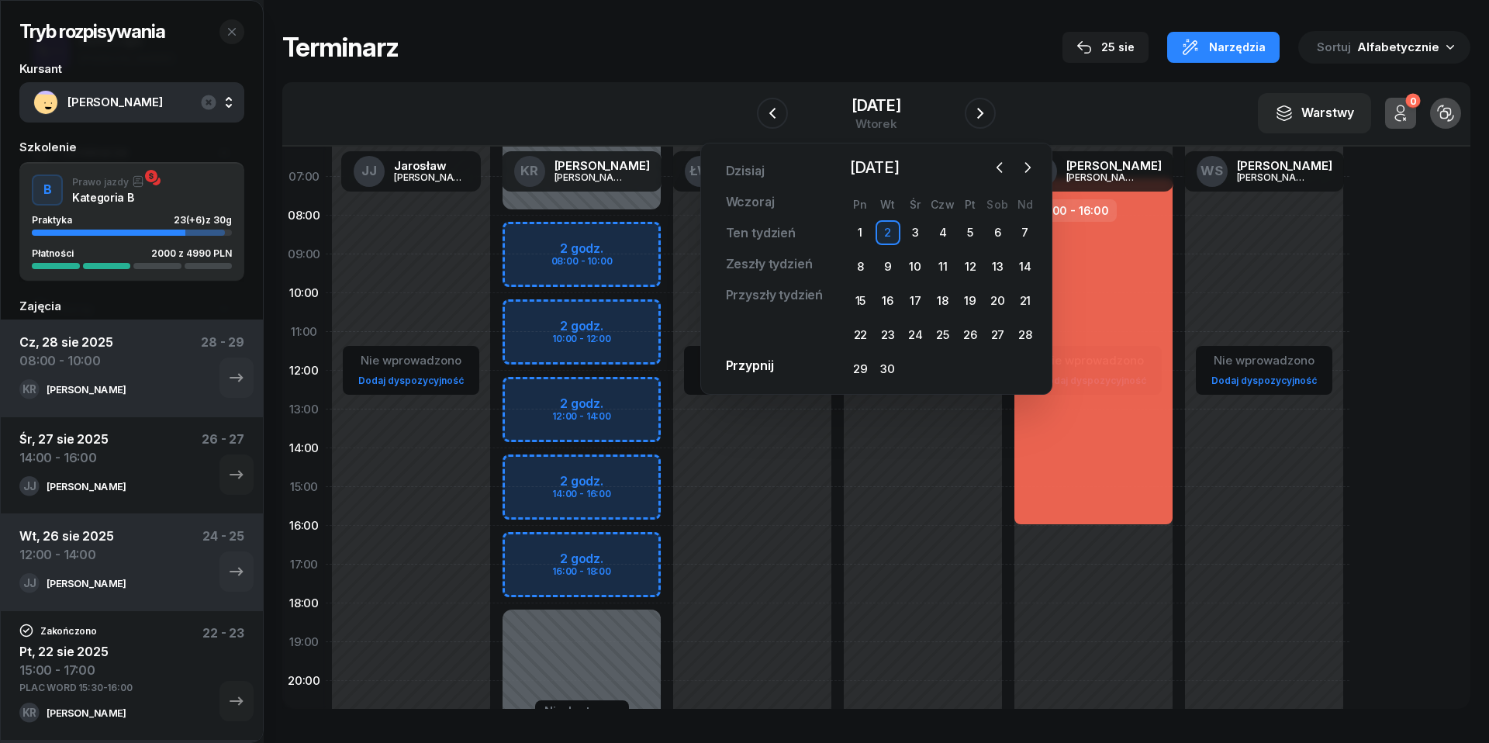
click at [1011, 166] on div at bounding box center [1013, 167] width 51 height 23
click at [999, 166] on icon "button" at bounding box center [1000, 168] width 16 height 16
click at [888, 364] on div "26" at bounding box center [887, 369] width 25 height 25
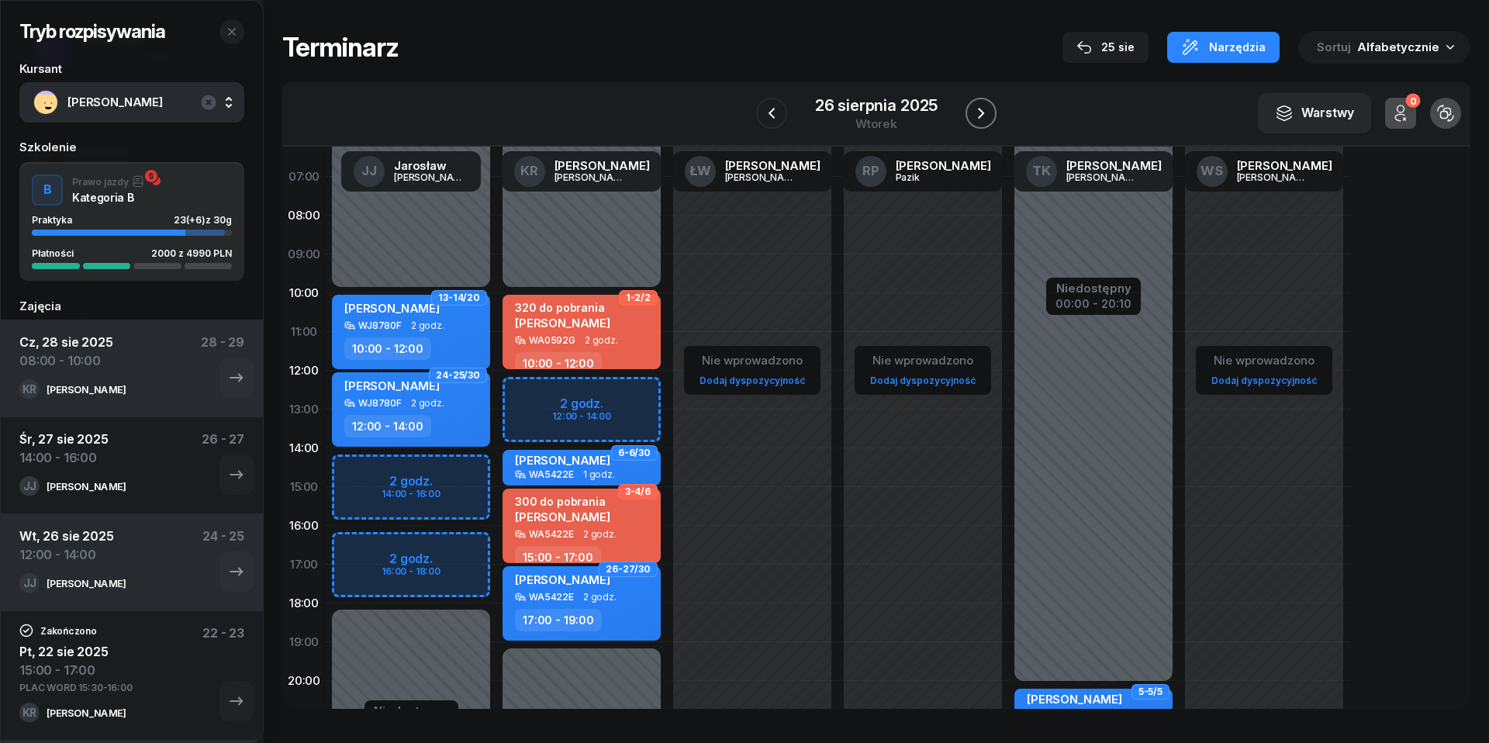
click at [989, 121] on icon "button" at bounding box center [981, 113] width 19 height 19
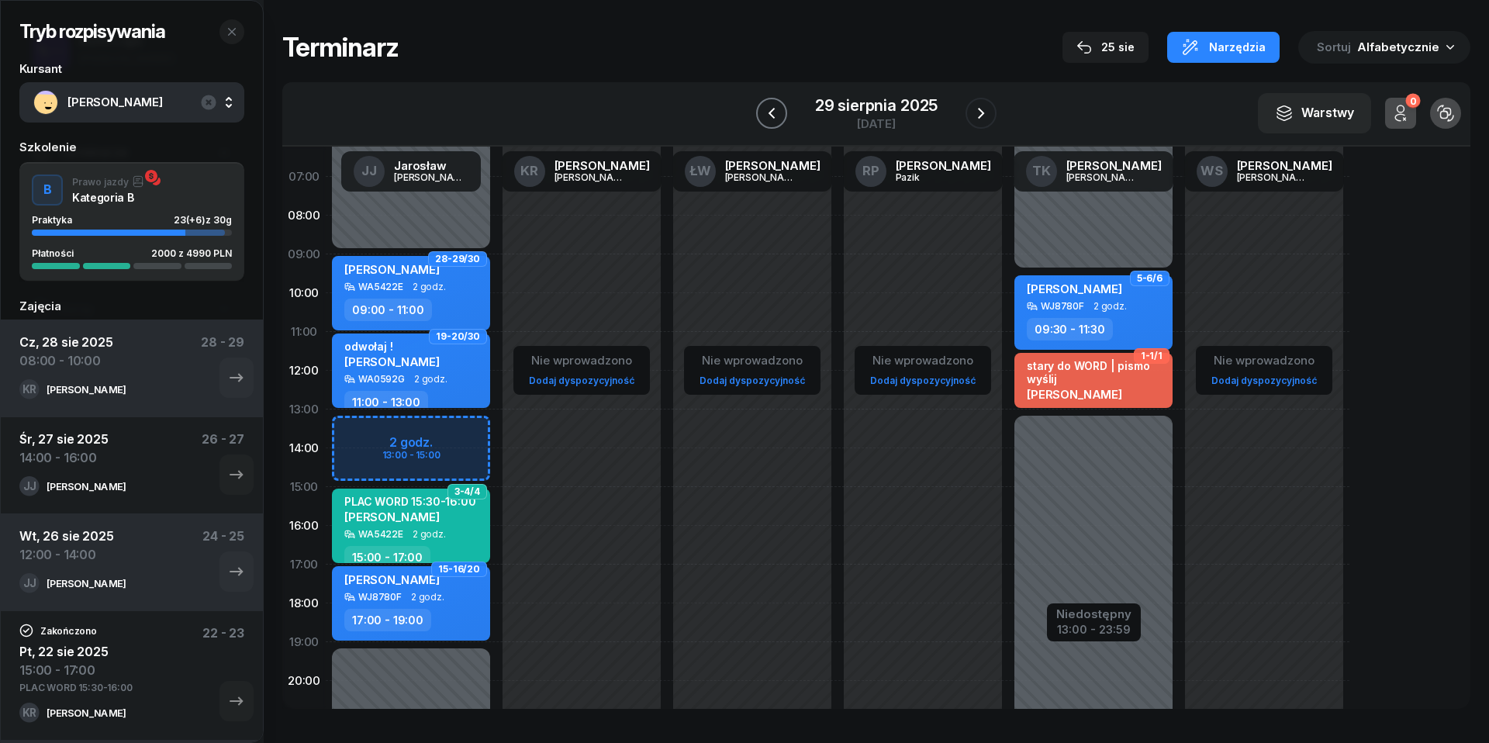
click at [774, 119] on icon "button" at bounding box center [771, 113] width 19 height 19
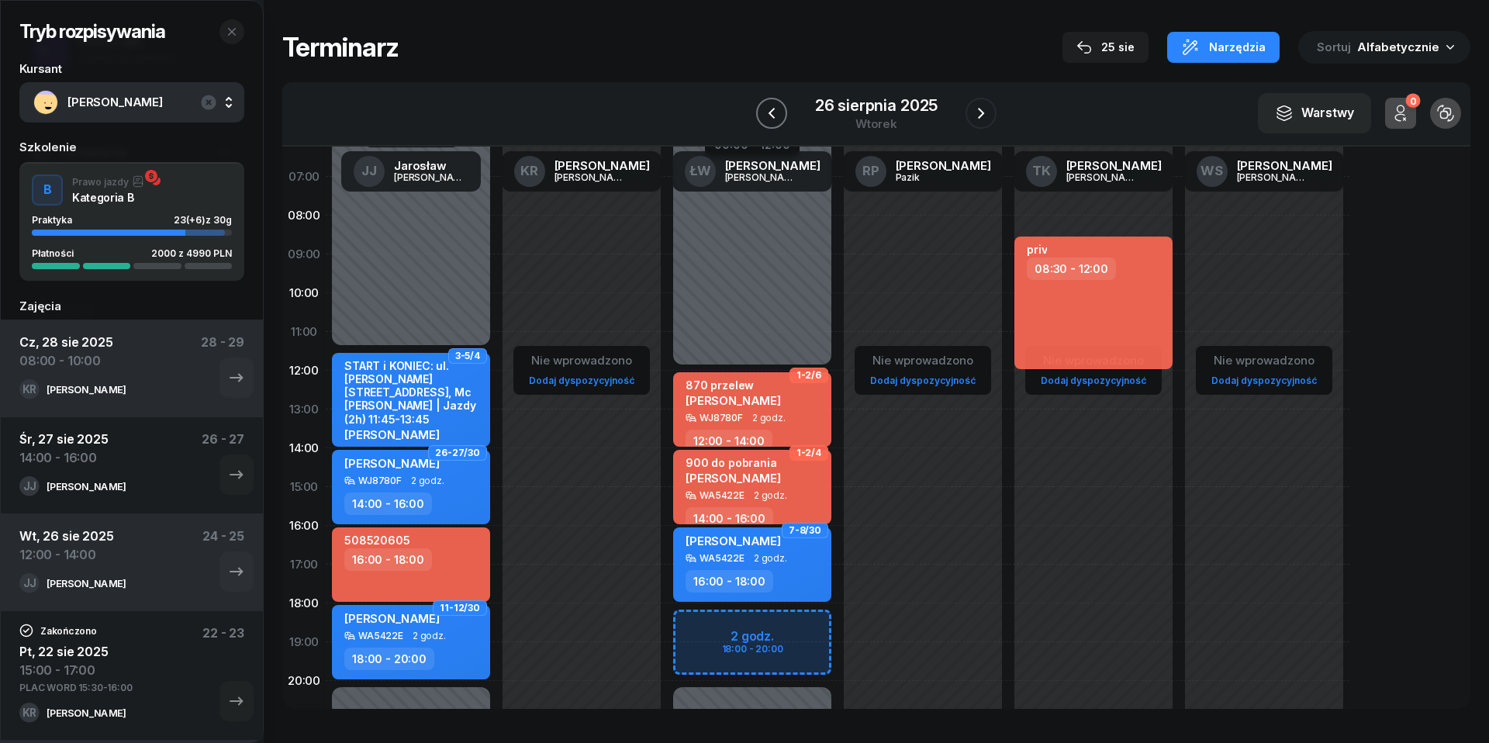
click at [769, 113] on icon "button" at bounding box center [771, 113] width 6 height 11
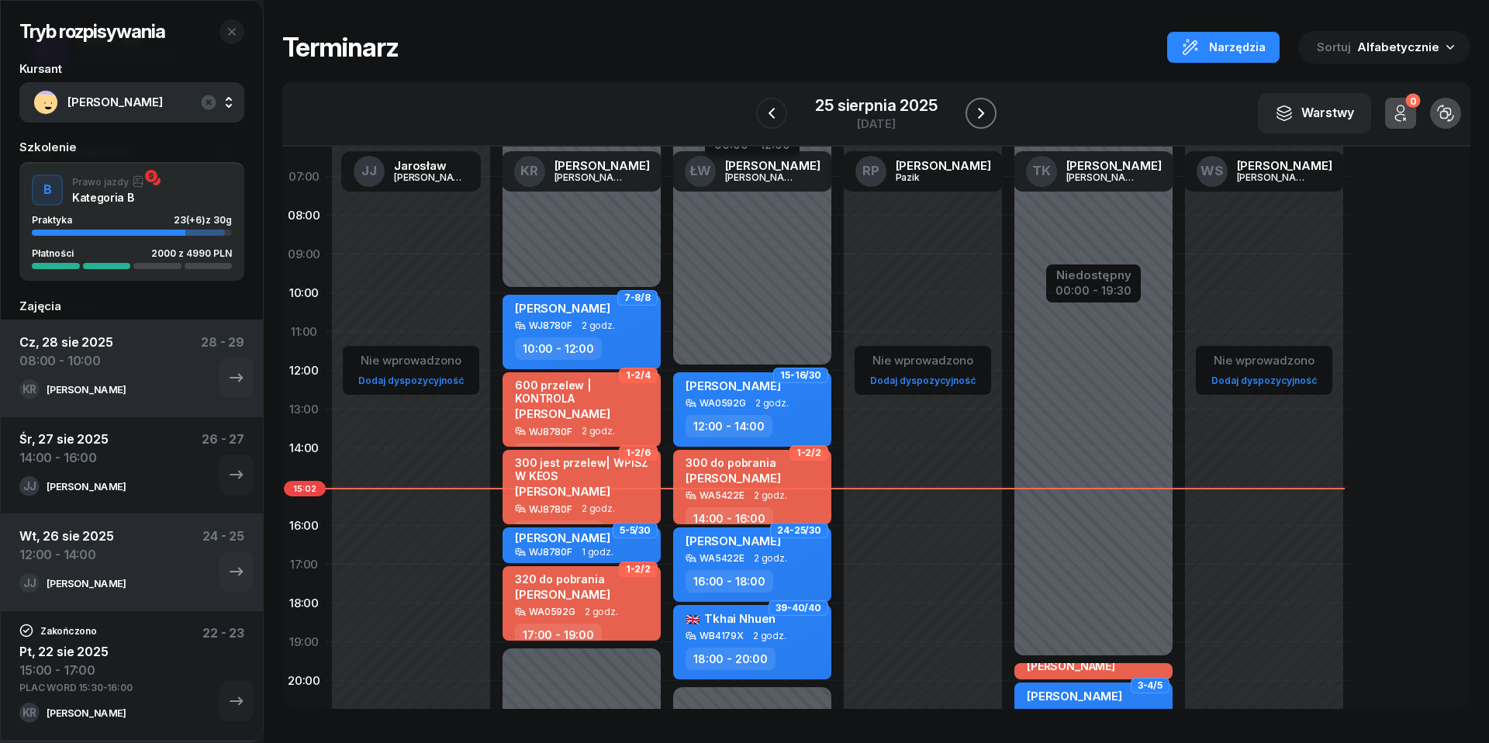
click at [985, 112] on icon "button" at bounding box center [981, 113] width 19 height 19
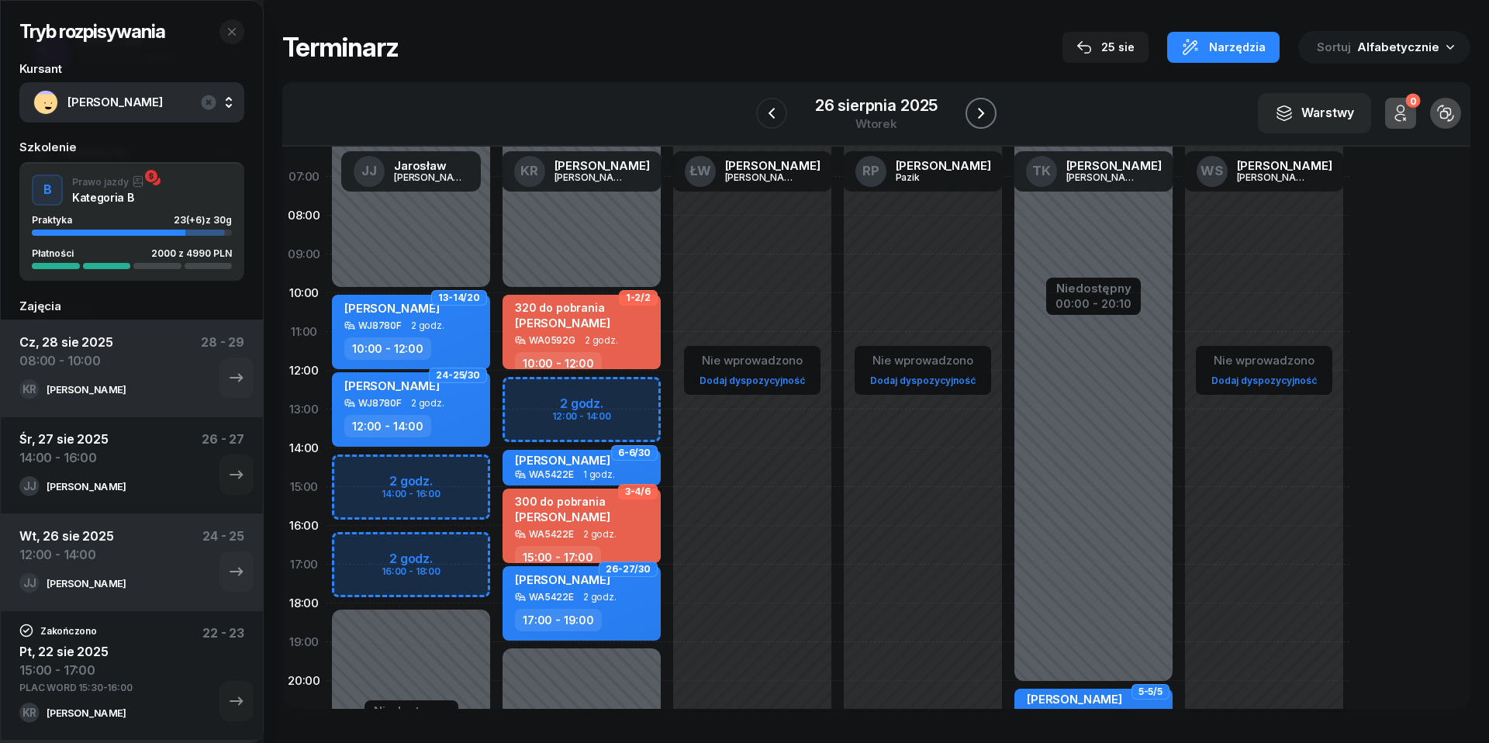
click at [980, 109] on icon "button" at bounding box center [981, 113] width 6 height 11
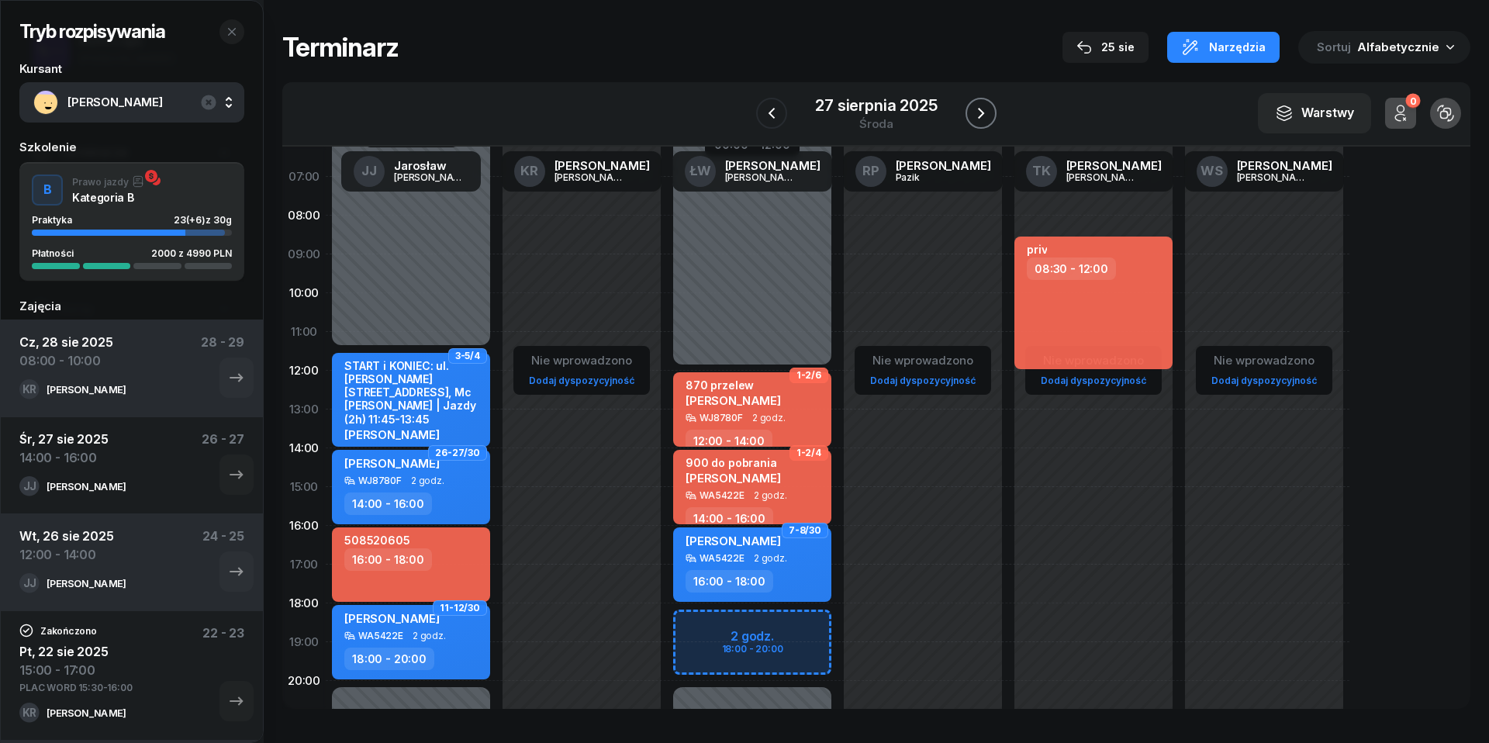
click at [980, 109] on icon "button" at bounding box center [981, 113] width 6 height 11
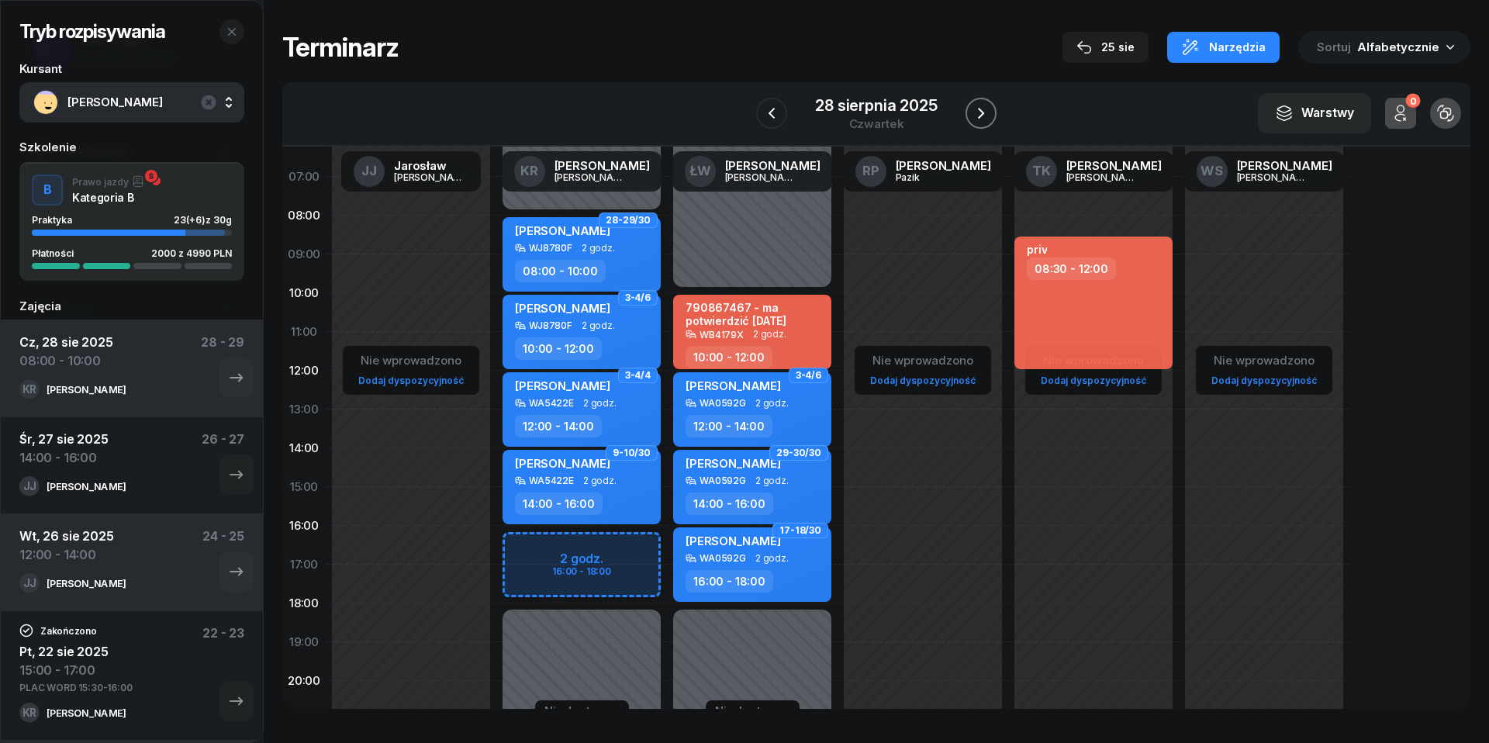
click at [980, 109] on icon "button" at bounding box center [981, 113] width 6 height 11
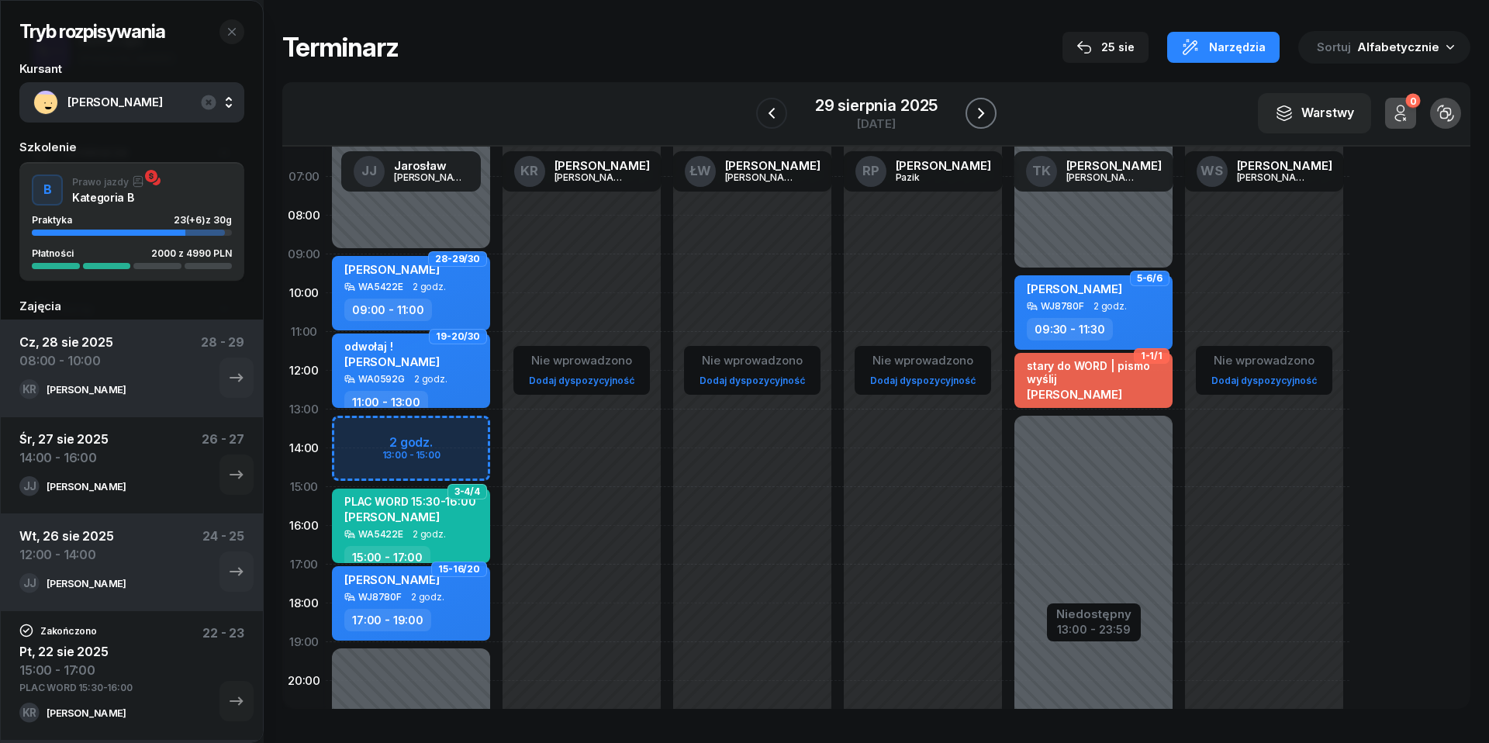
click at [980, 109] on icon "button" at bounding box center [981, 113] width 6 height 11
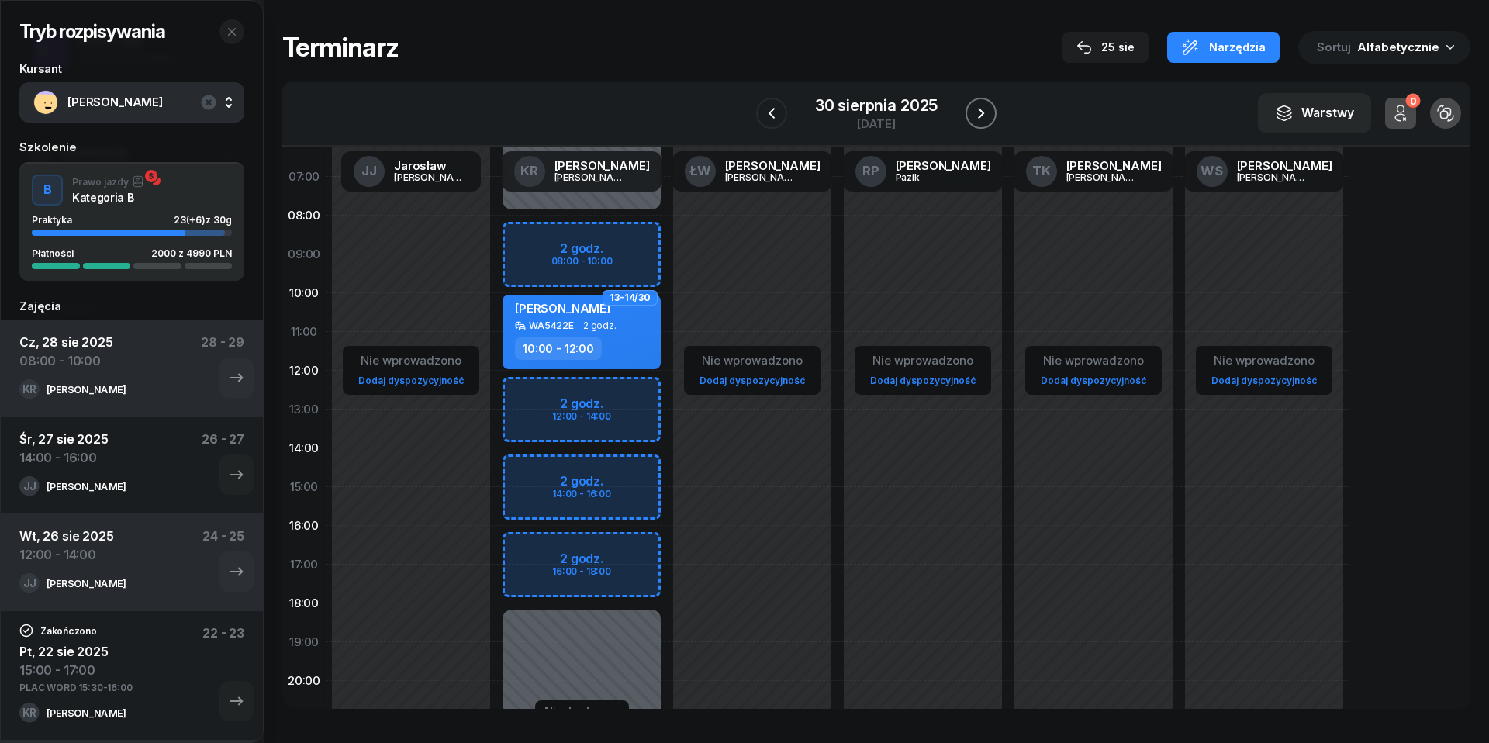
click at [980, 109] on icon "button" at bounding box center [981, 113] width 6 height 11
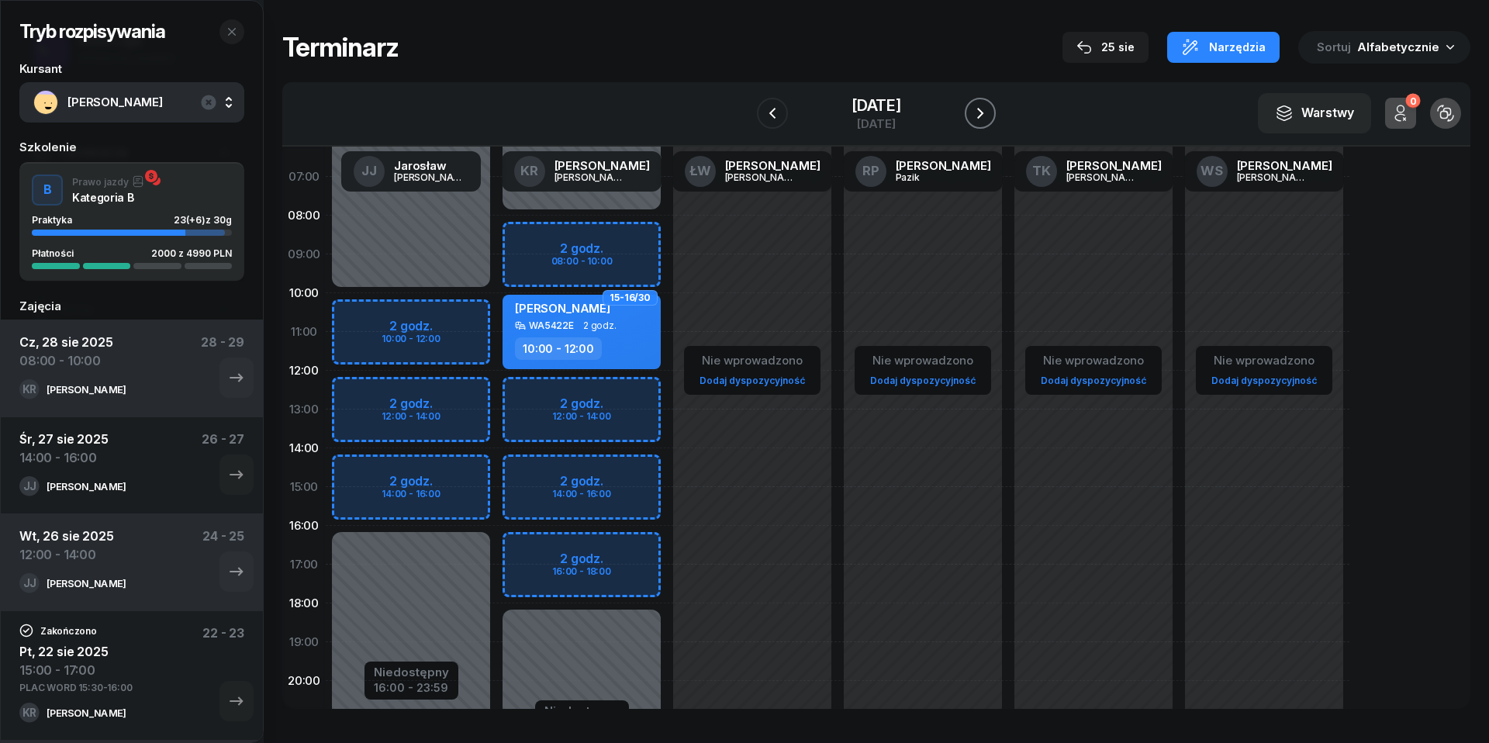
click at [980, 109] on icon "button" at bounding box center [980, 113] width 19 height 19
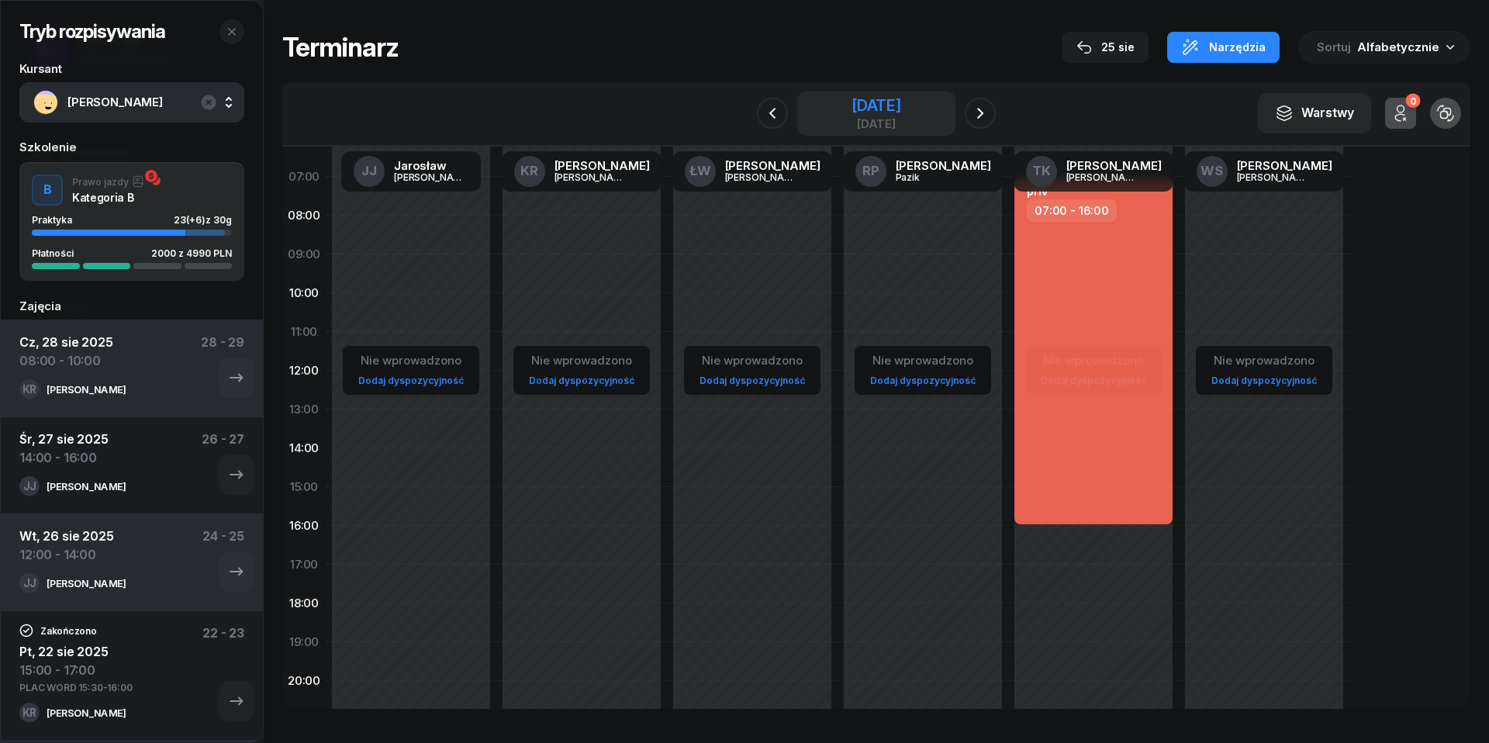
click at [861, 99] on div "[DATE]" at bounding box center [876, 106] width 50 height 16
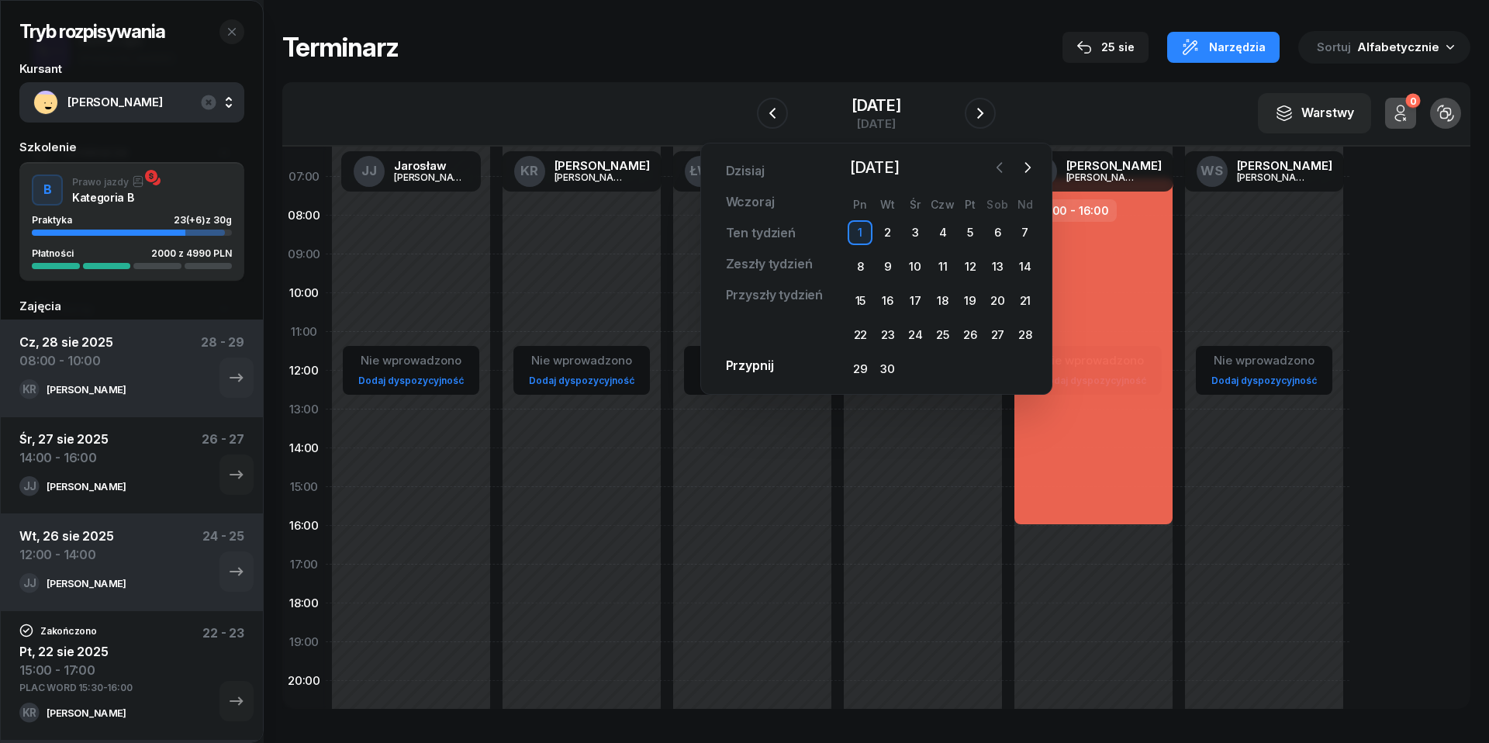
click at [1006, 162] on icon "button" at bounding box center [1000, 168] width 16 height 16
click at [975, 364] on div "29" at bounding box center [970, 369] width 25 height 25
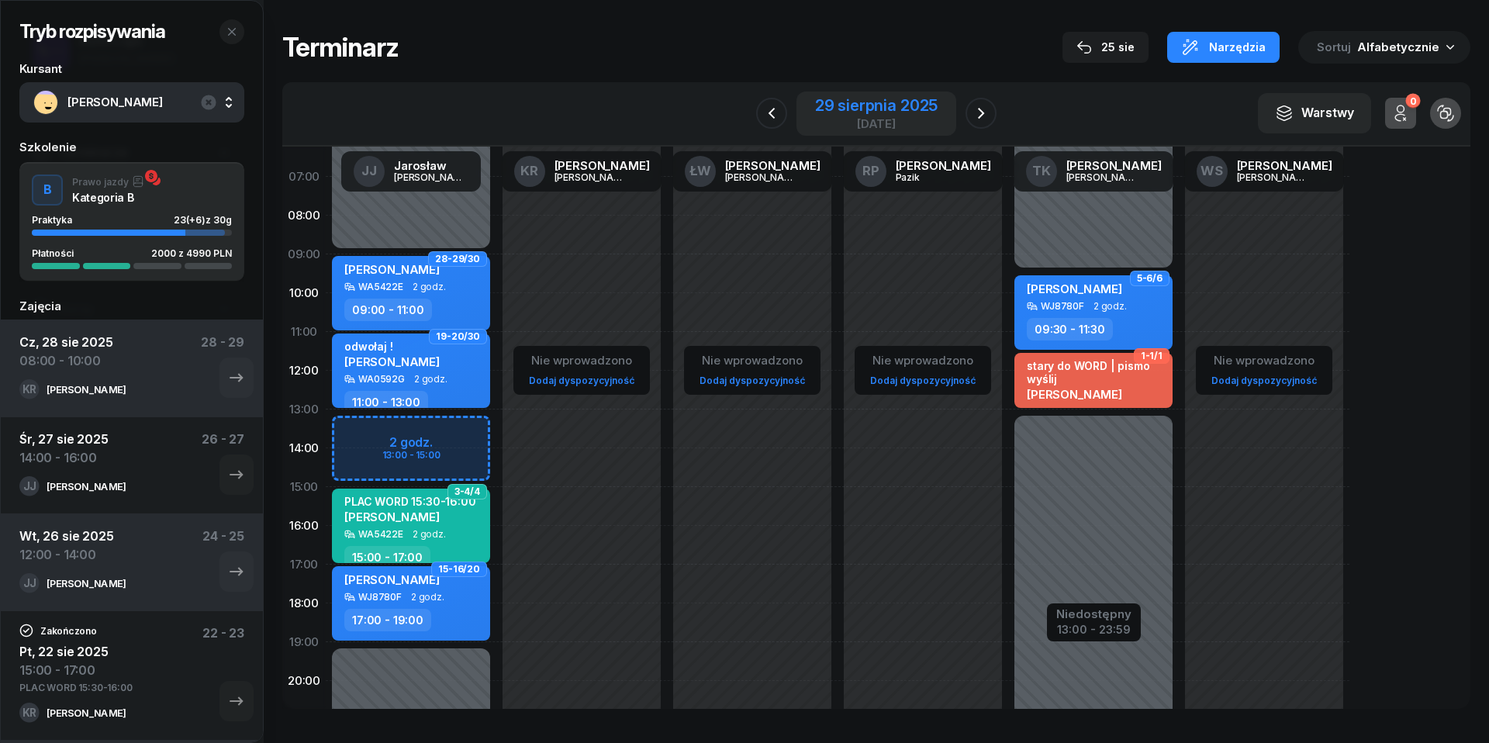
click at [845, 127] on div "[DATE]" at bounding box center [876, 124] width 123 height 12
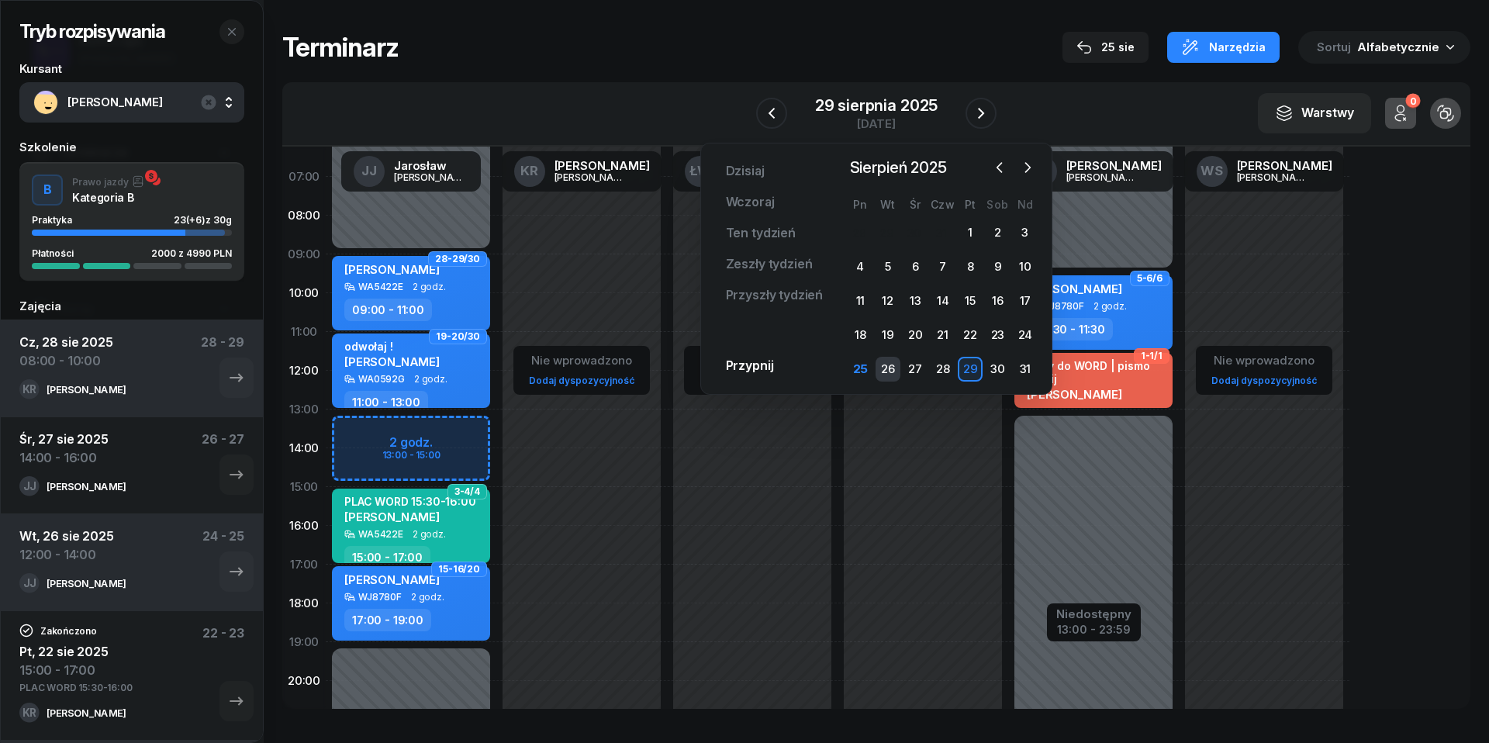
click at [882, 374] on div "26" at bounding box center [887, 369] width 25 height 25
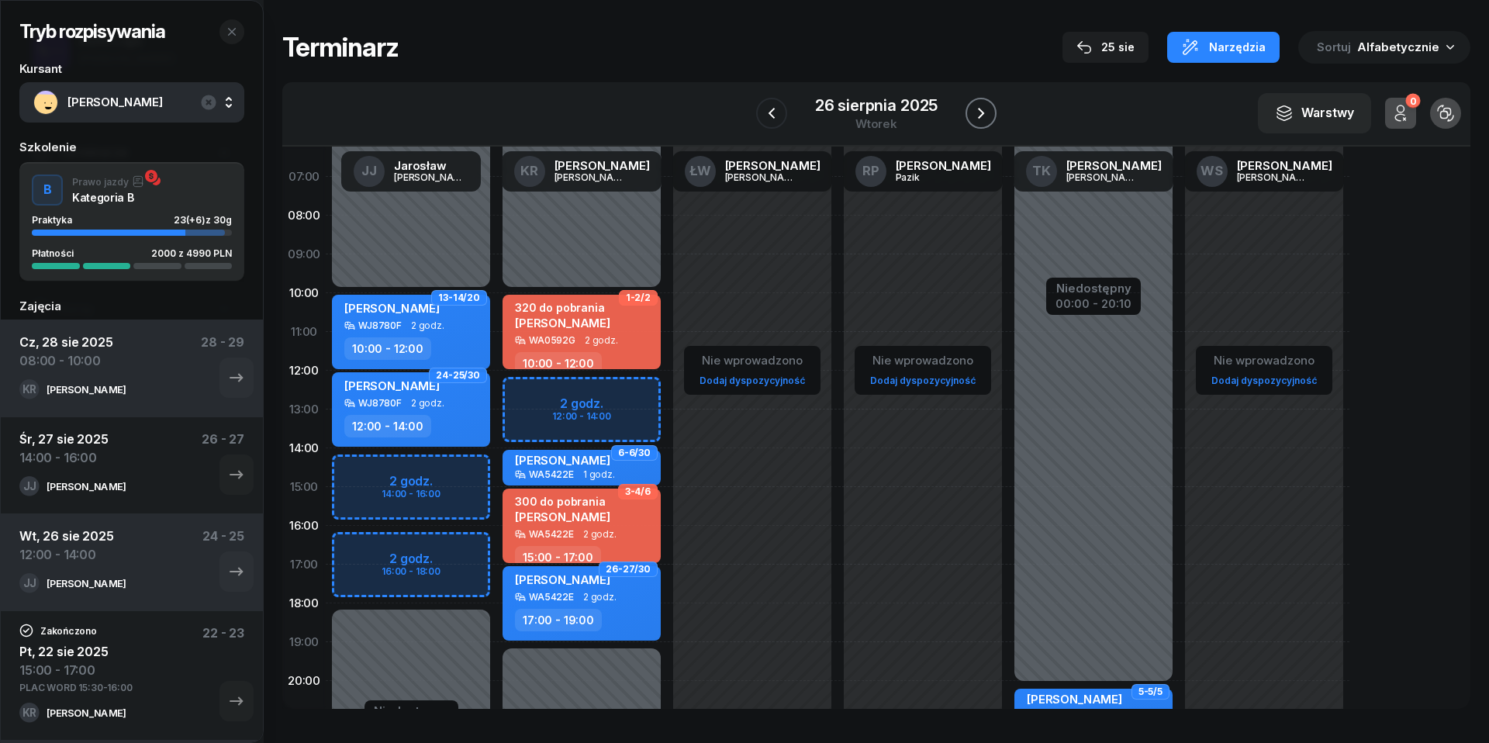
click at [994, 113] on button "button" at bounding box center [980, 113] width 31 height 31
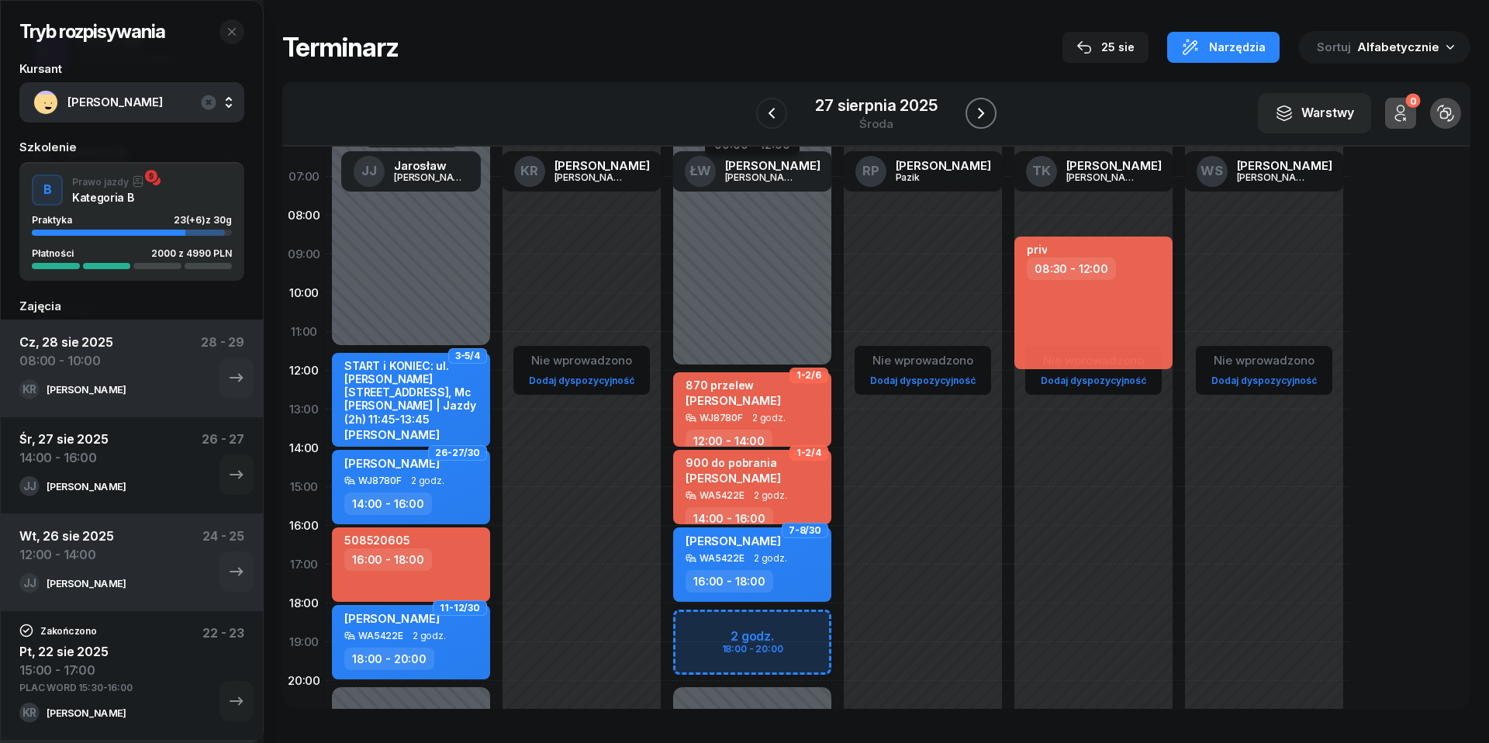
click at [989, 112] on icon "button" at bounding box center [981, 113] width 19 height 19
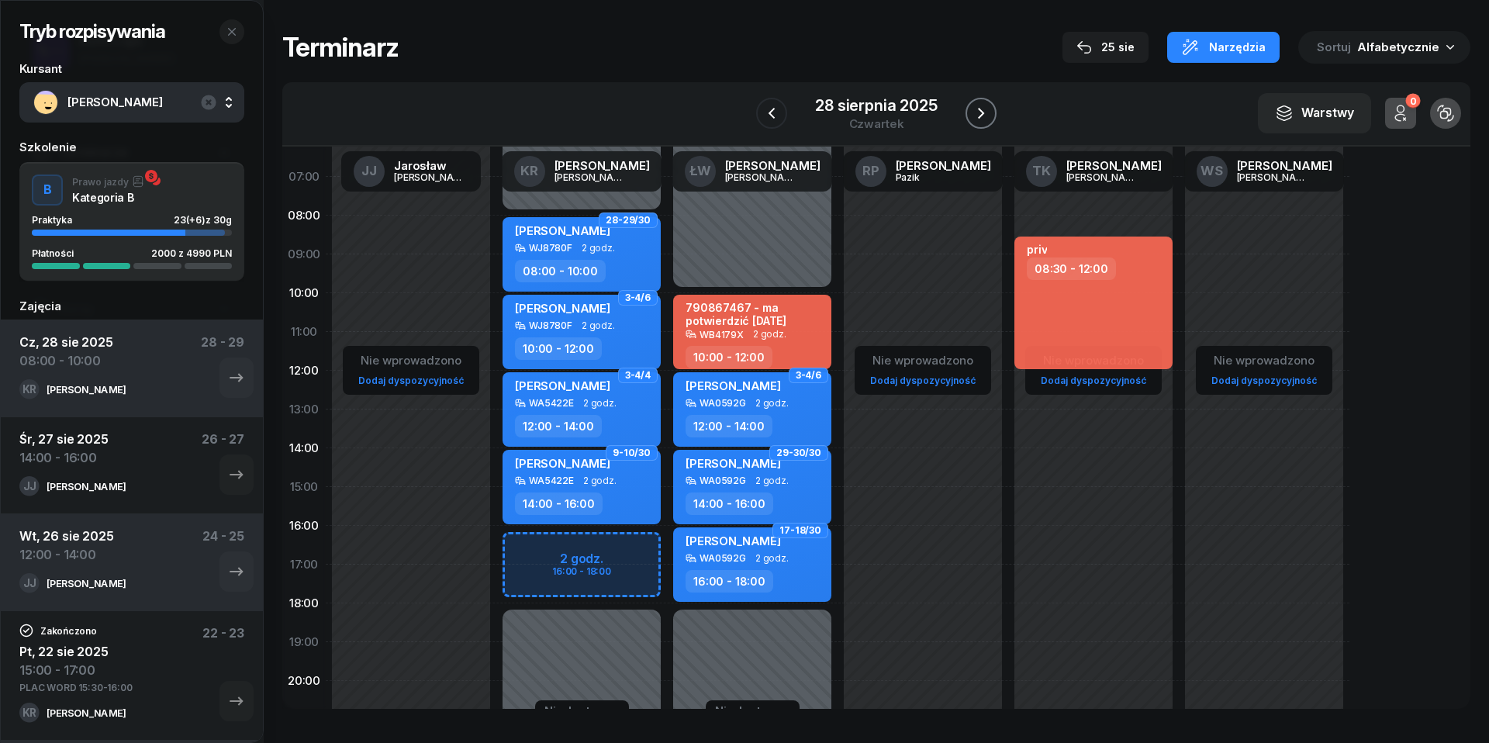
click at [989, 112] on icon "button" at bounding box center [981, 113] width 19 height 19
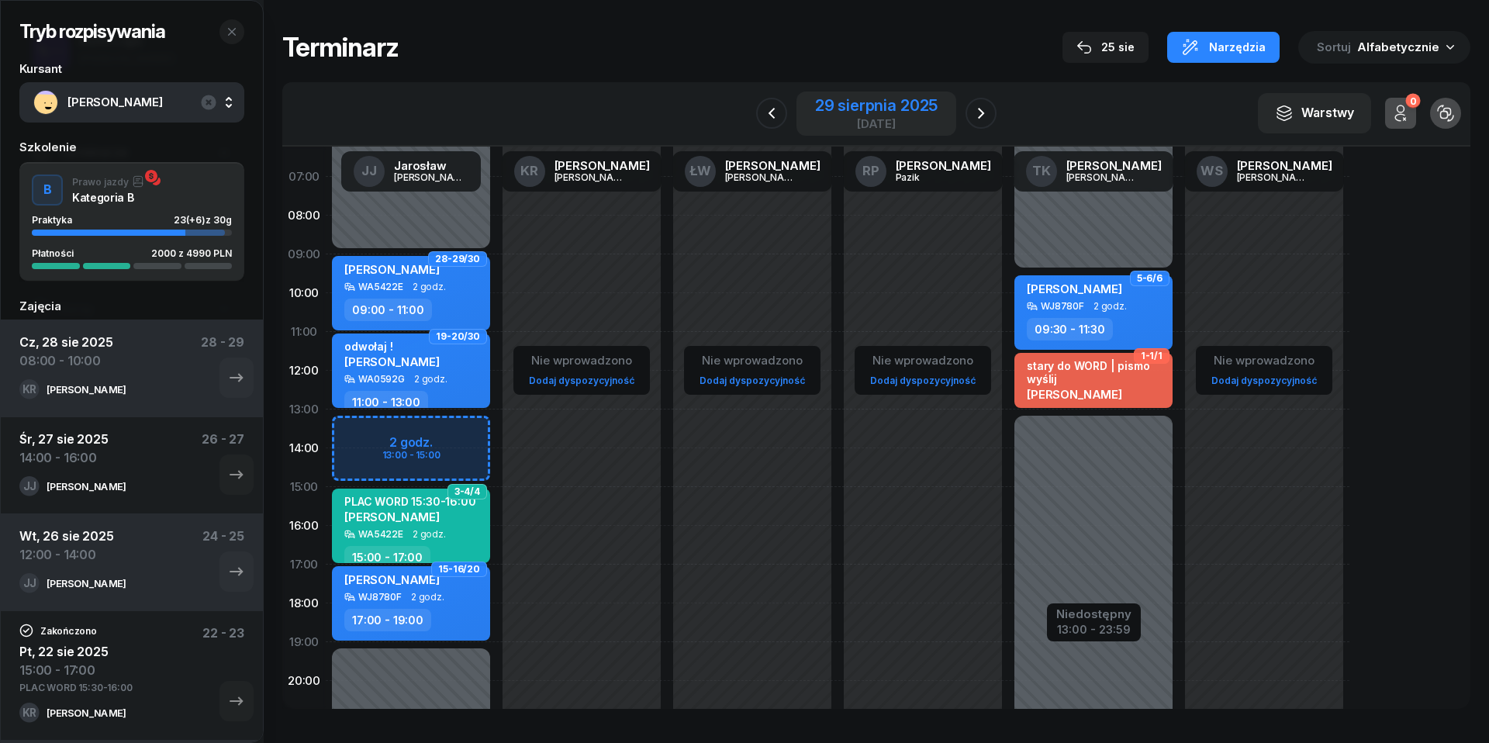
click at [872, 107] on div "29 sierpnia 2025" at bounding box center [876, 106] width 123 height 16
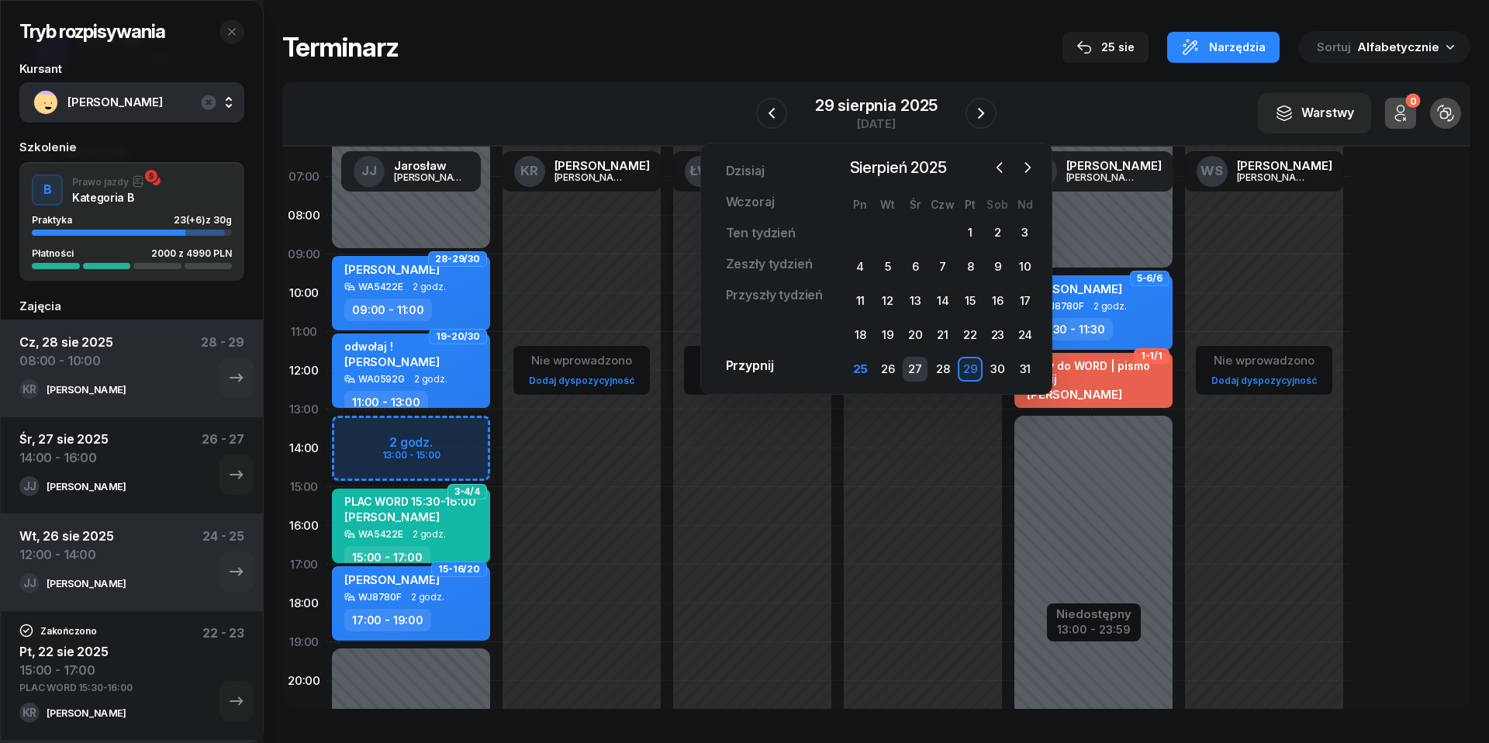
click at [917, 366] on div "27" at bounding box center [915, 369] width 25 height 25
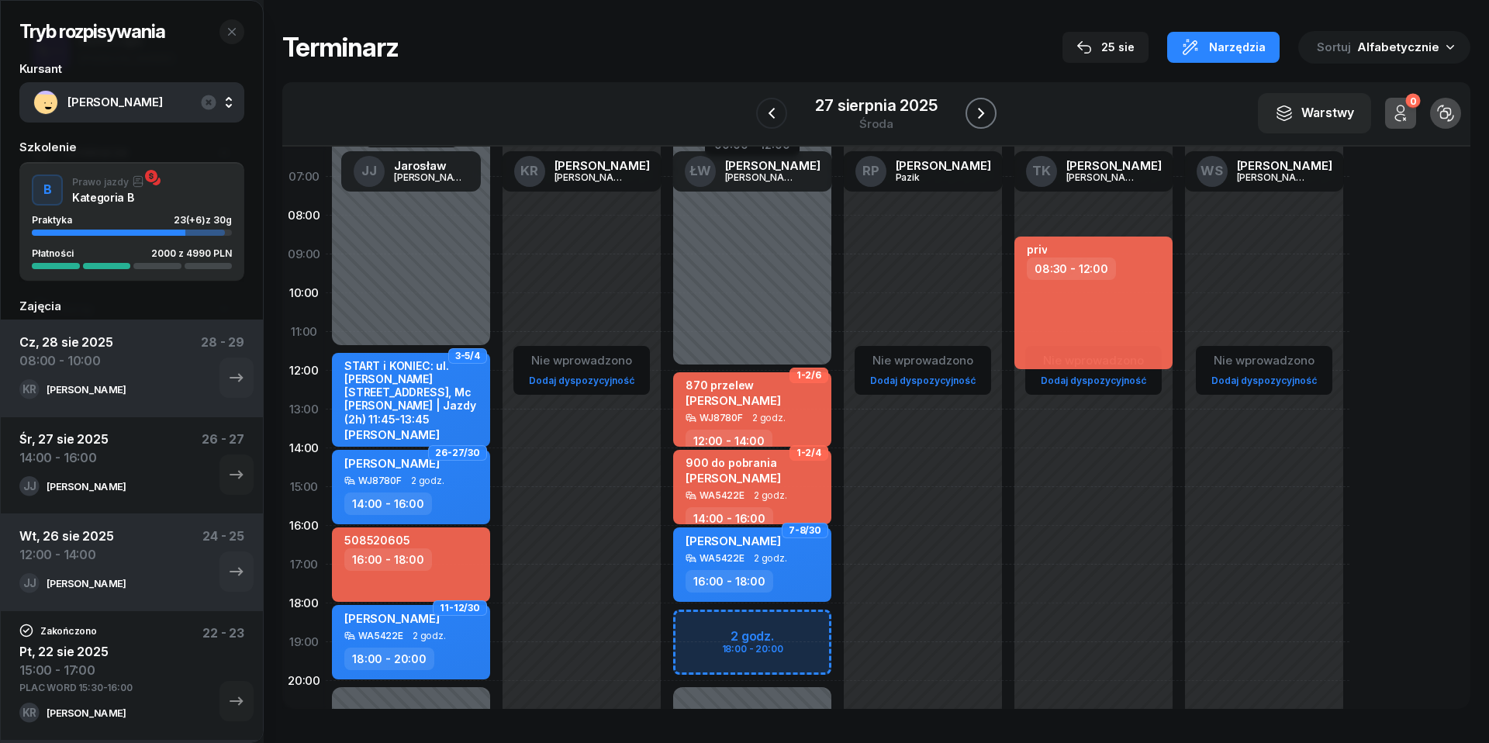
click at [985, 118] on icon "button" at bounding box center [981, 113] width 19 height 19
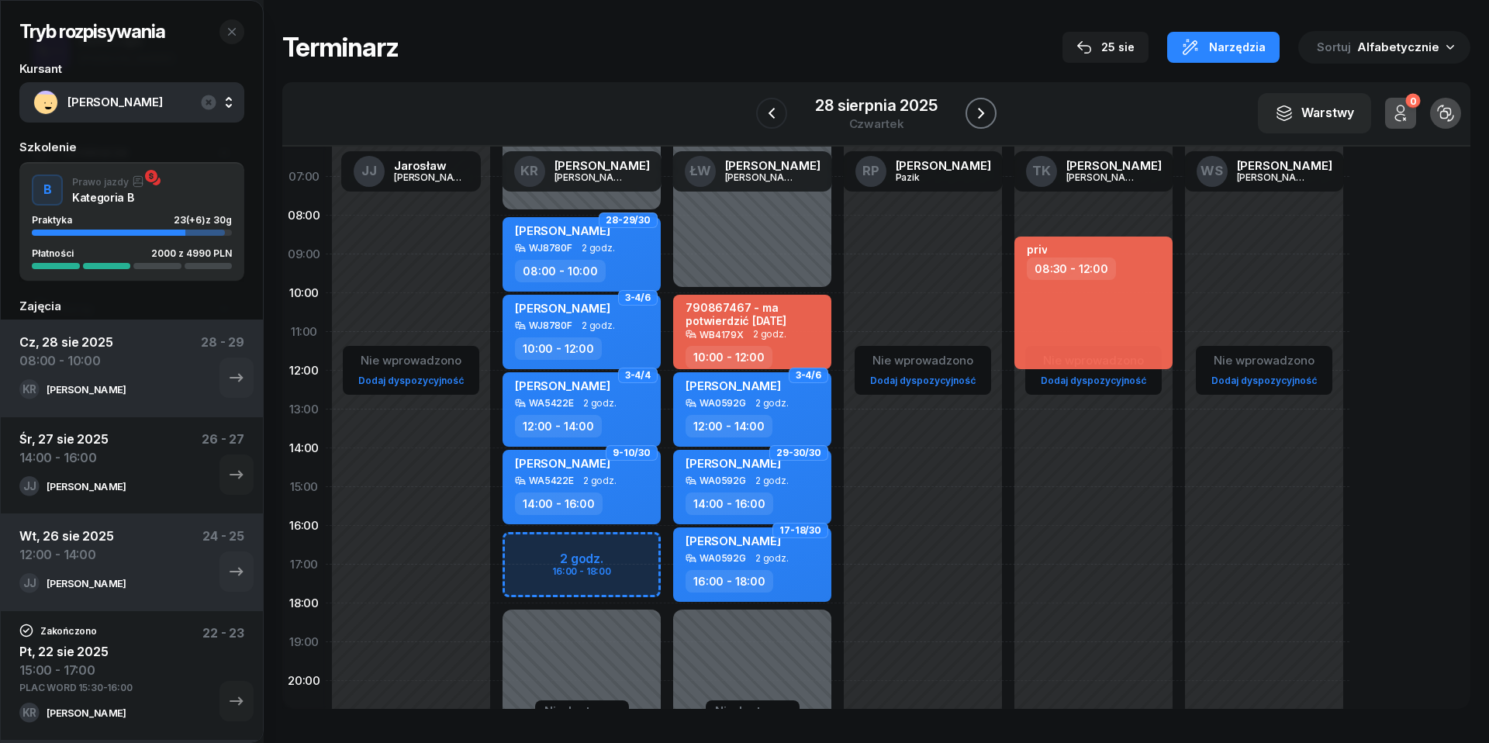
click at [985, 118] on icon "button" at bounding box center [981, 113] width 19 height 19
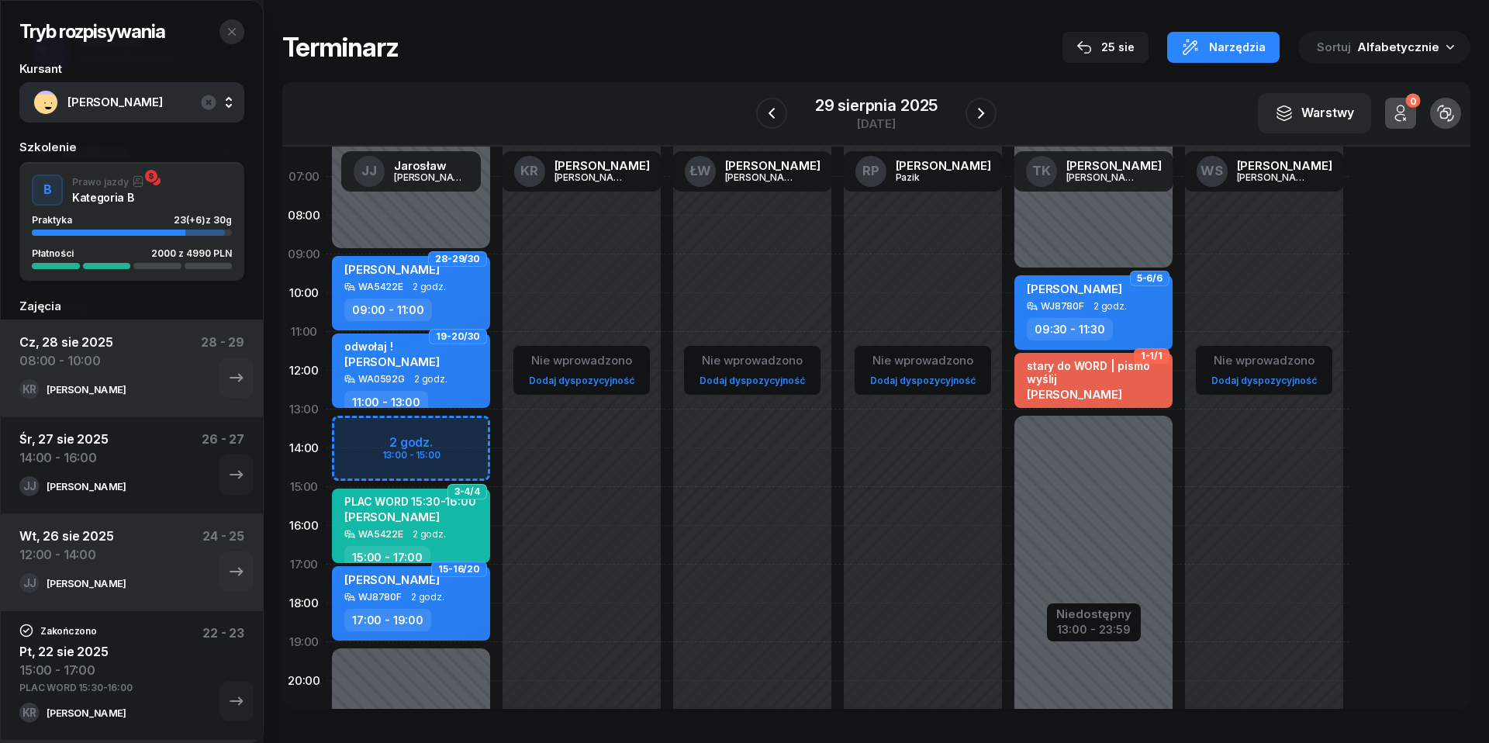
click at [231, 33] on icon "button" at bounding box center [232, 32] width 12 height 12
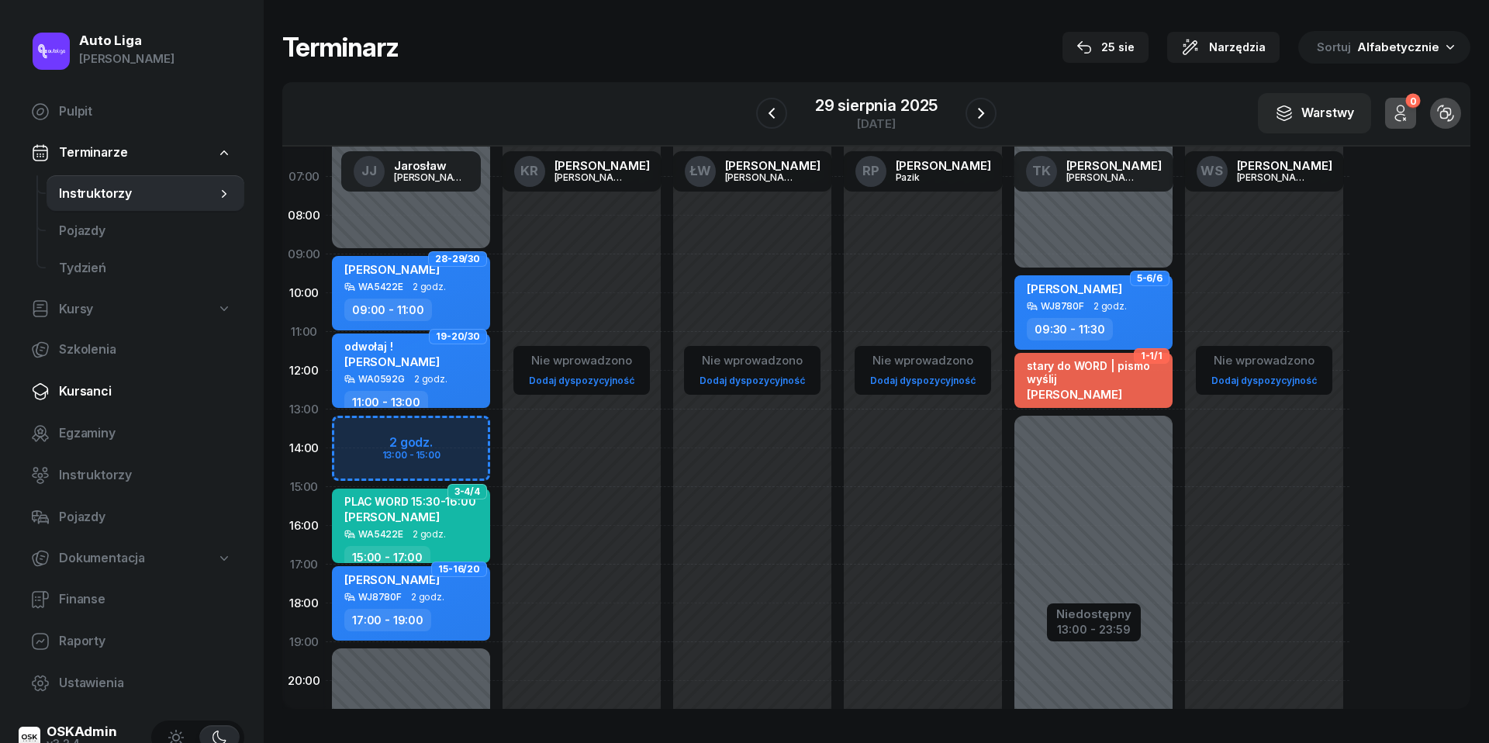
click at [95, 403] on link "Kursanci" at bounding box center [132, 391] width 226 height 37
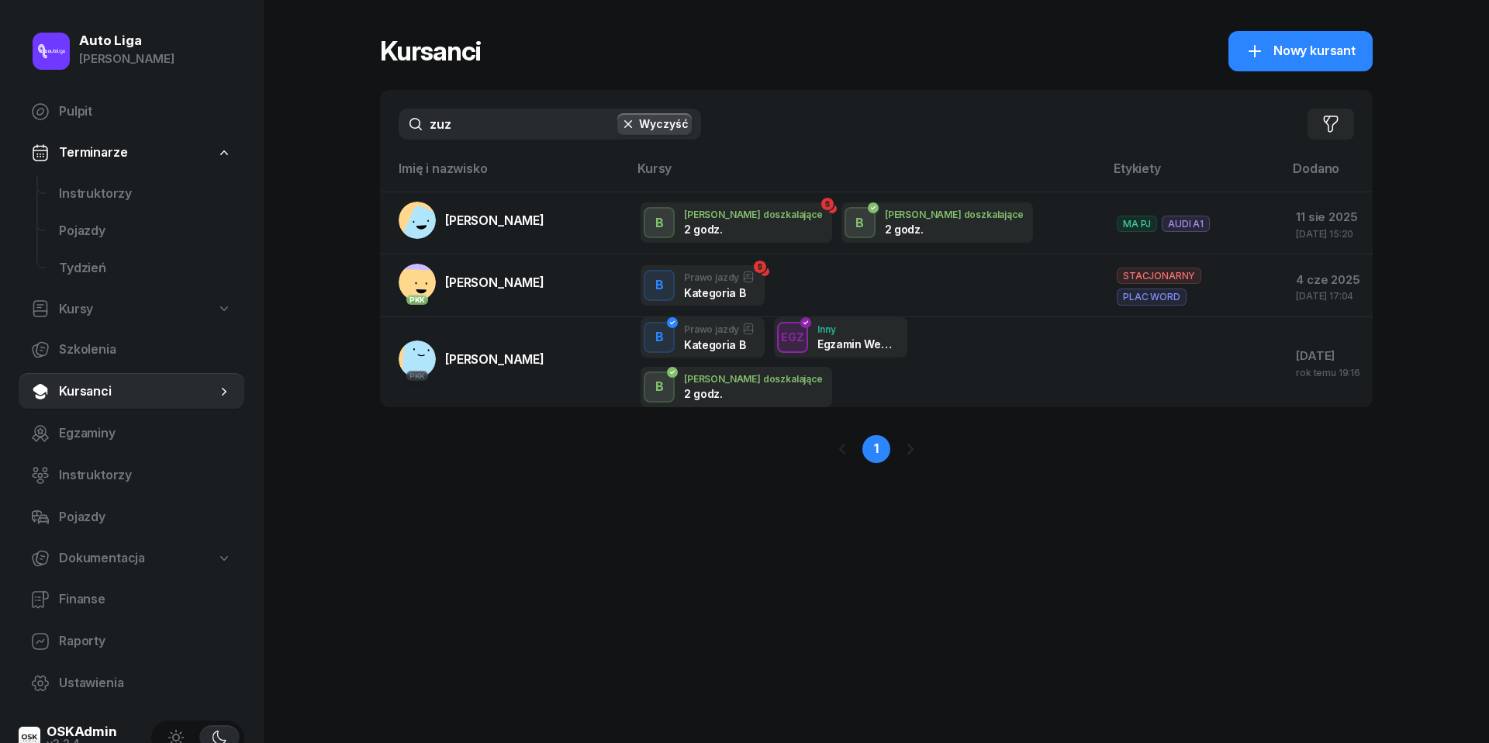
click at [482, 124] on input "zuz" at bounding box center [550, 124] width 302 height 31
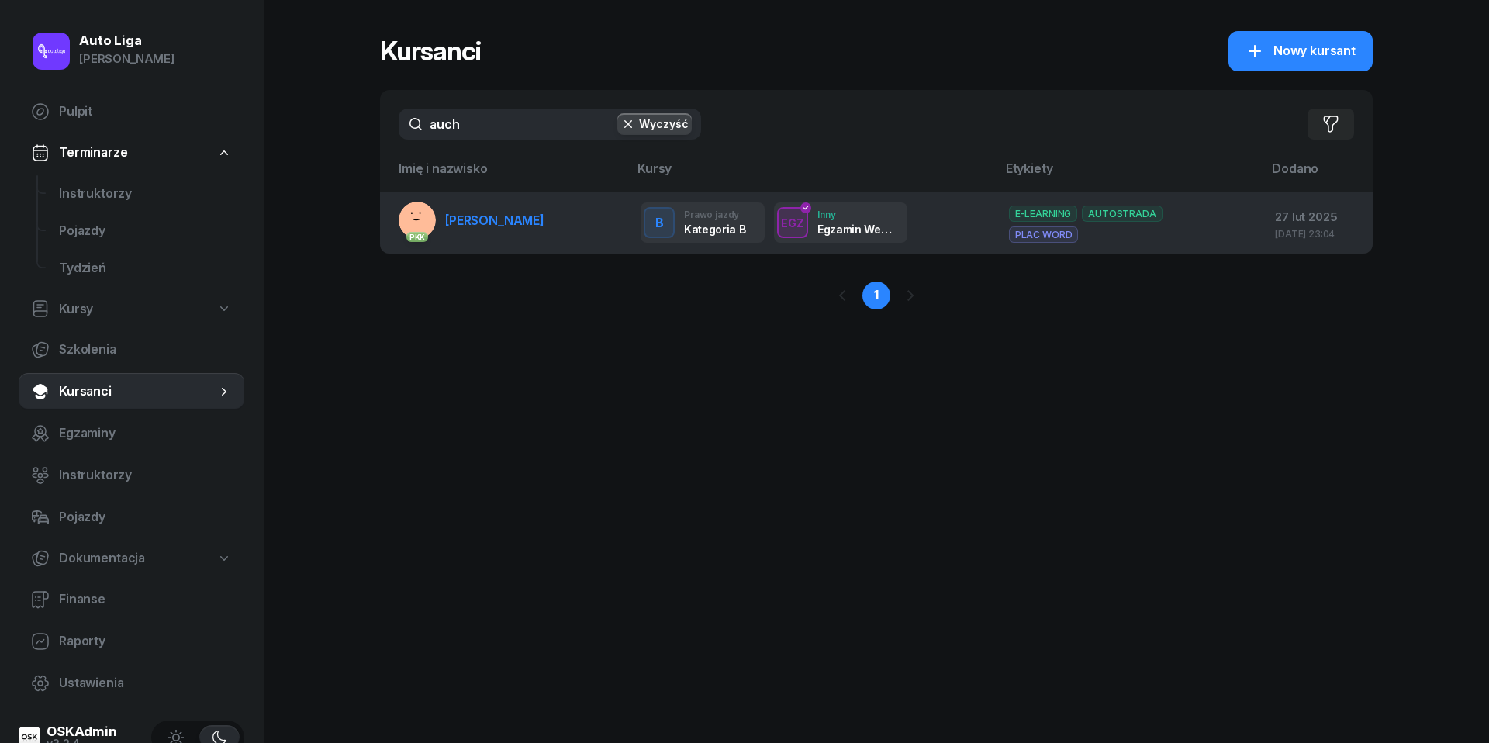
type input "auch"
click at [512, 224] on span "[PERSON_NAME]" at bounding box center [494, 220] width 99 height 16
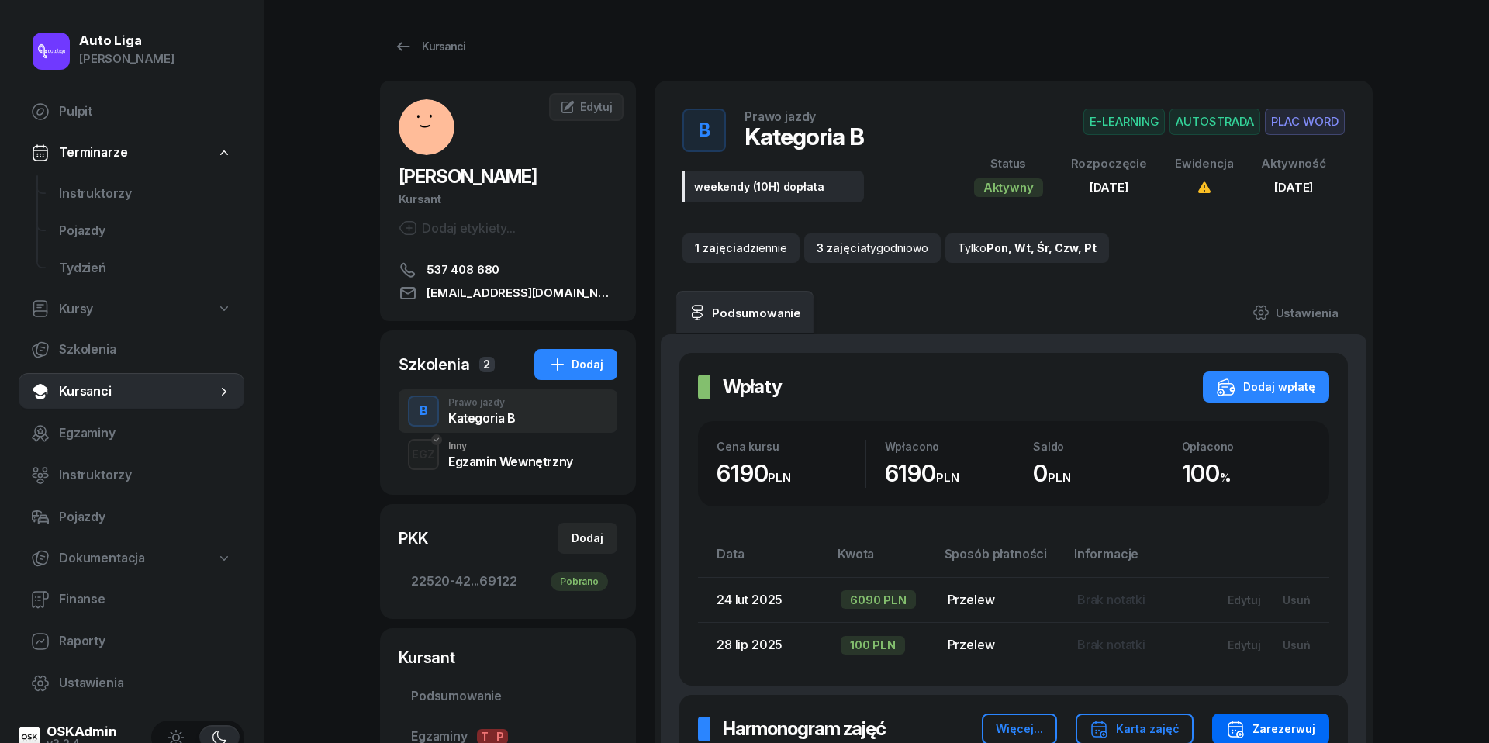
click at [1265, 721] on div "Zarezerwuj" at bounding box center [1270, 729] width 89 height 19
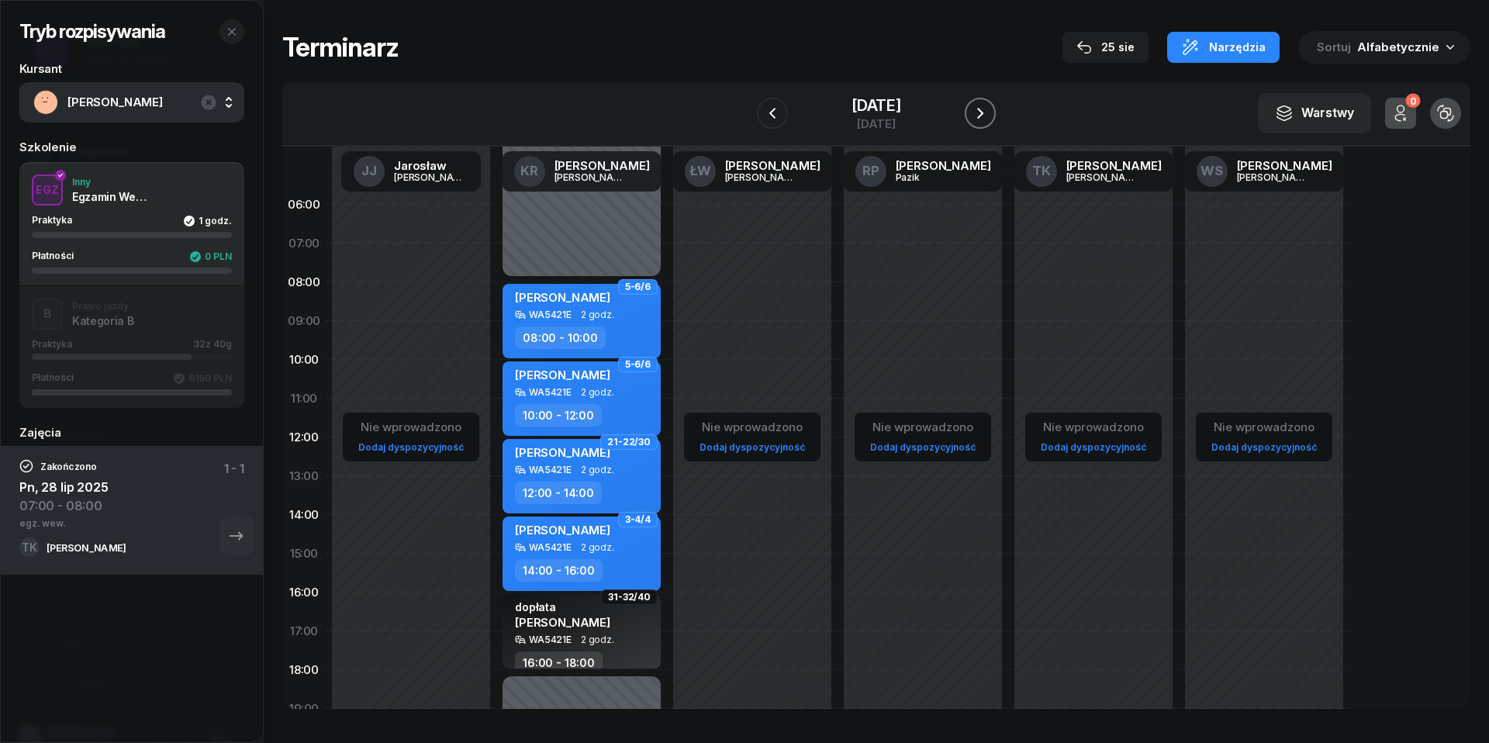
click at [979, 118] on icon "button" at bounding box center [980, 113] width 19 height 19
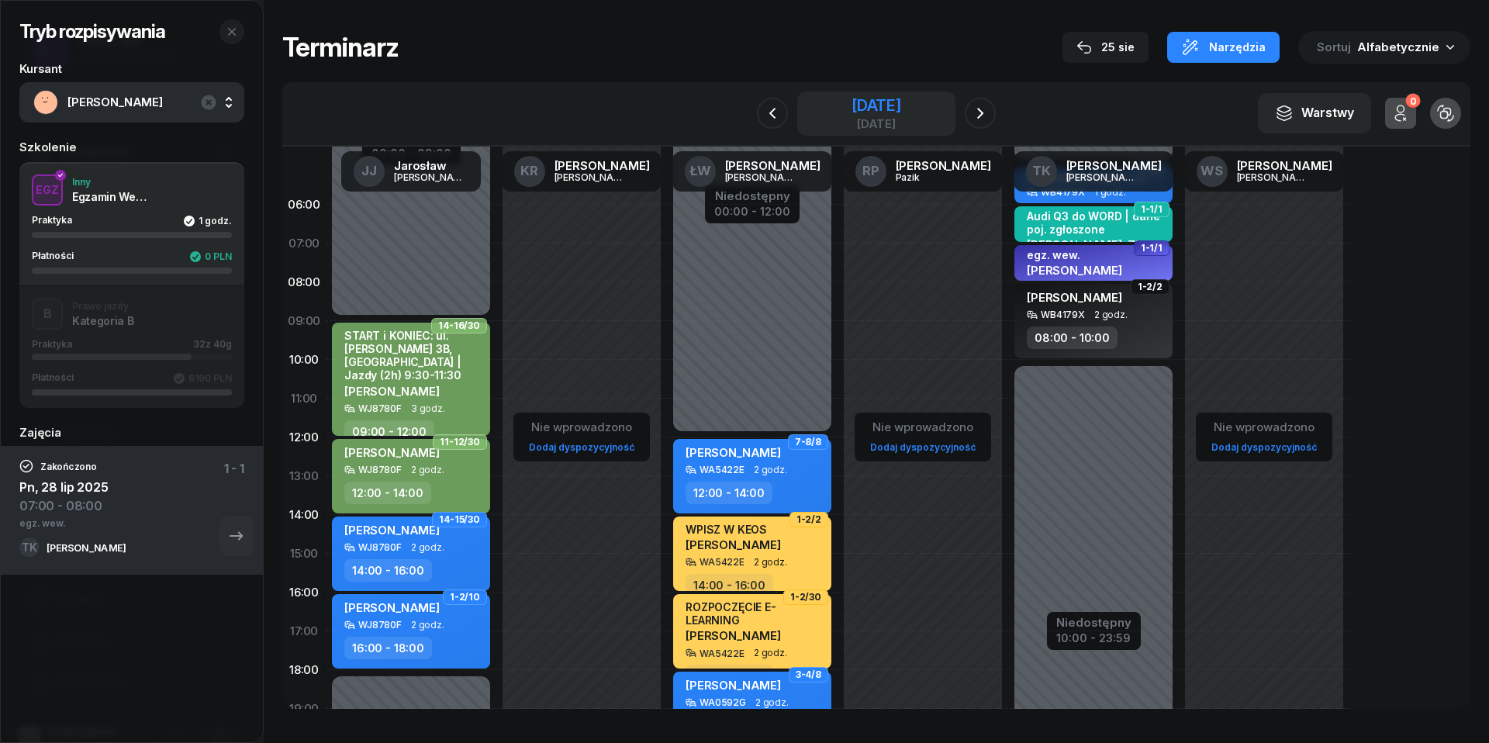
click at [906, 93] on div "[DATE]" at bounding box center [876, 113] width 158 height 44
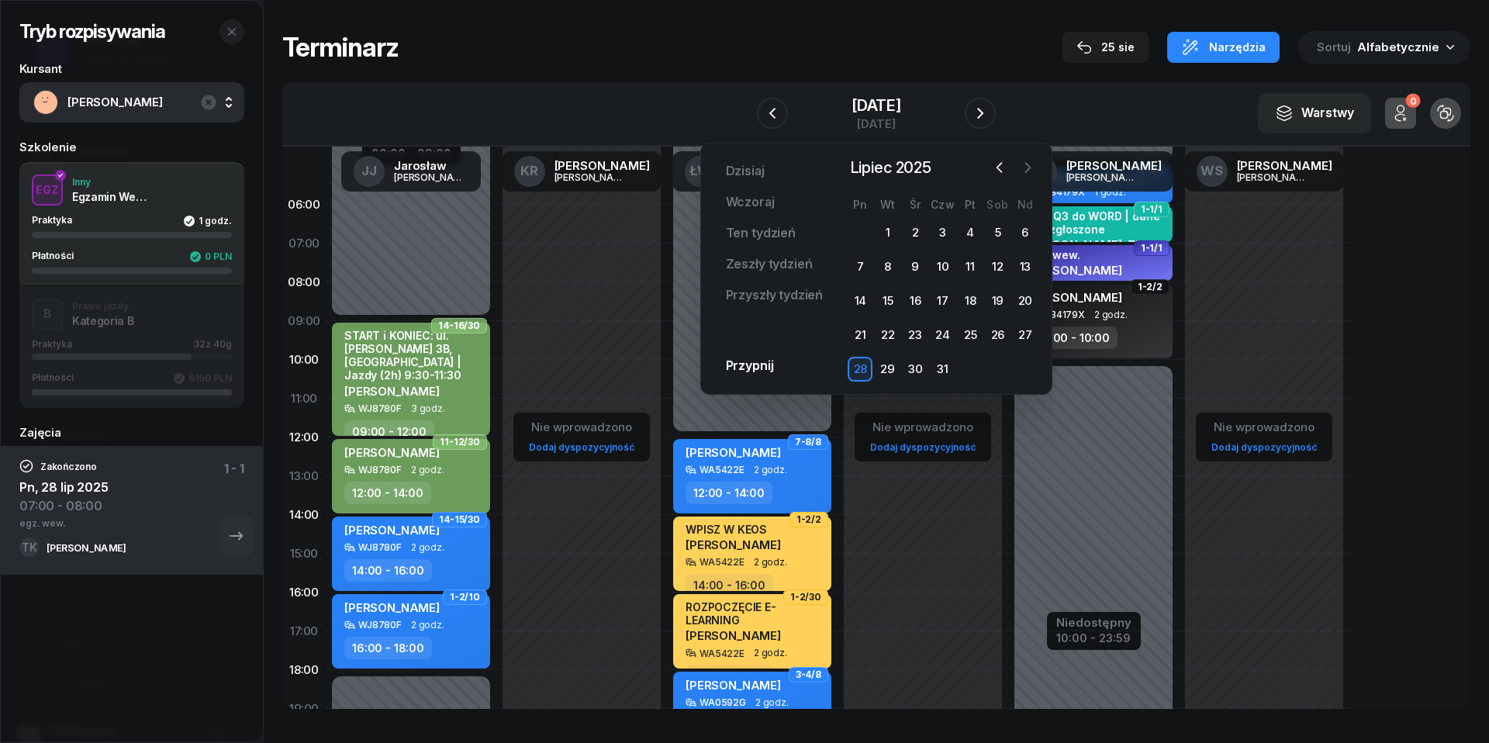
click at [1028, 171] on icon "button" at bounding box center [1028, 168] width 16 height 16
click at [944, 363] on div "28" at bounding box center [942, 369] width 25 height 25
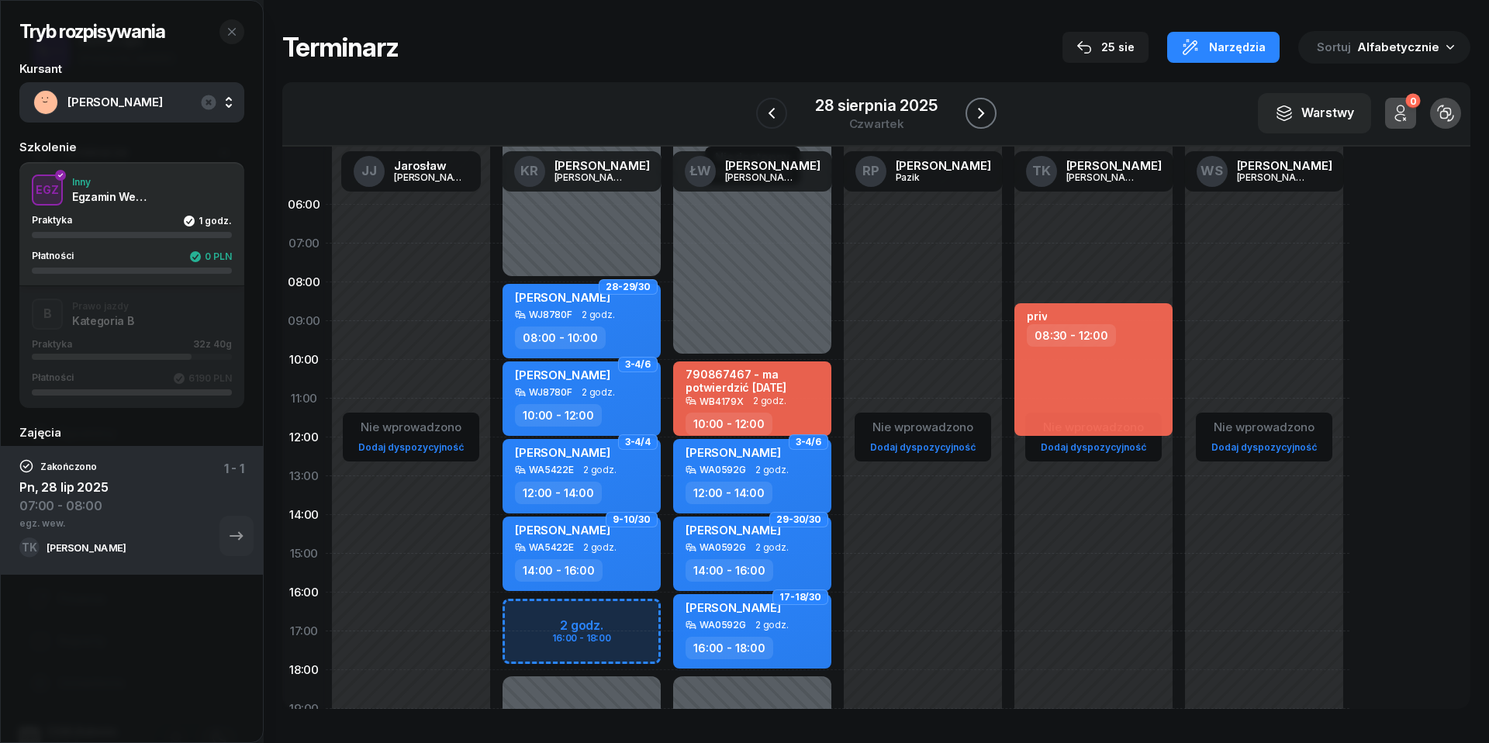
click at [982, 116] on icon "button" at bounding box center [981, 113] width 19 height 19
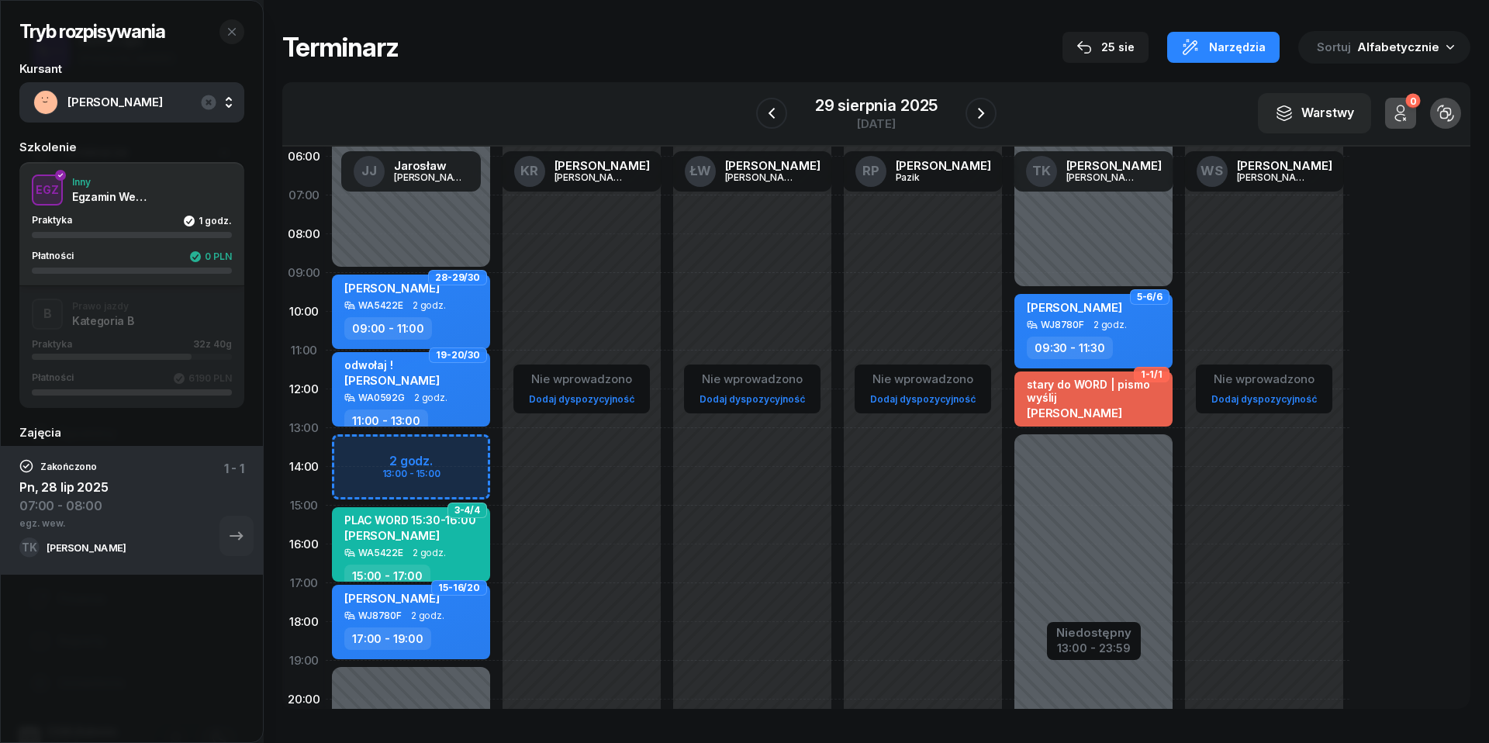
scroll to position [50, 0]
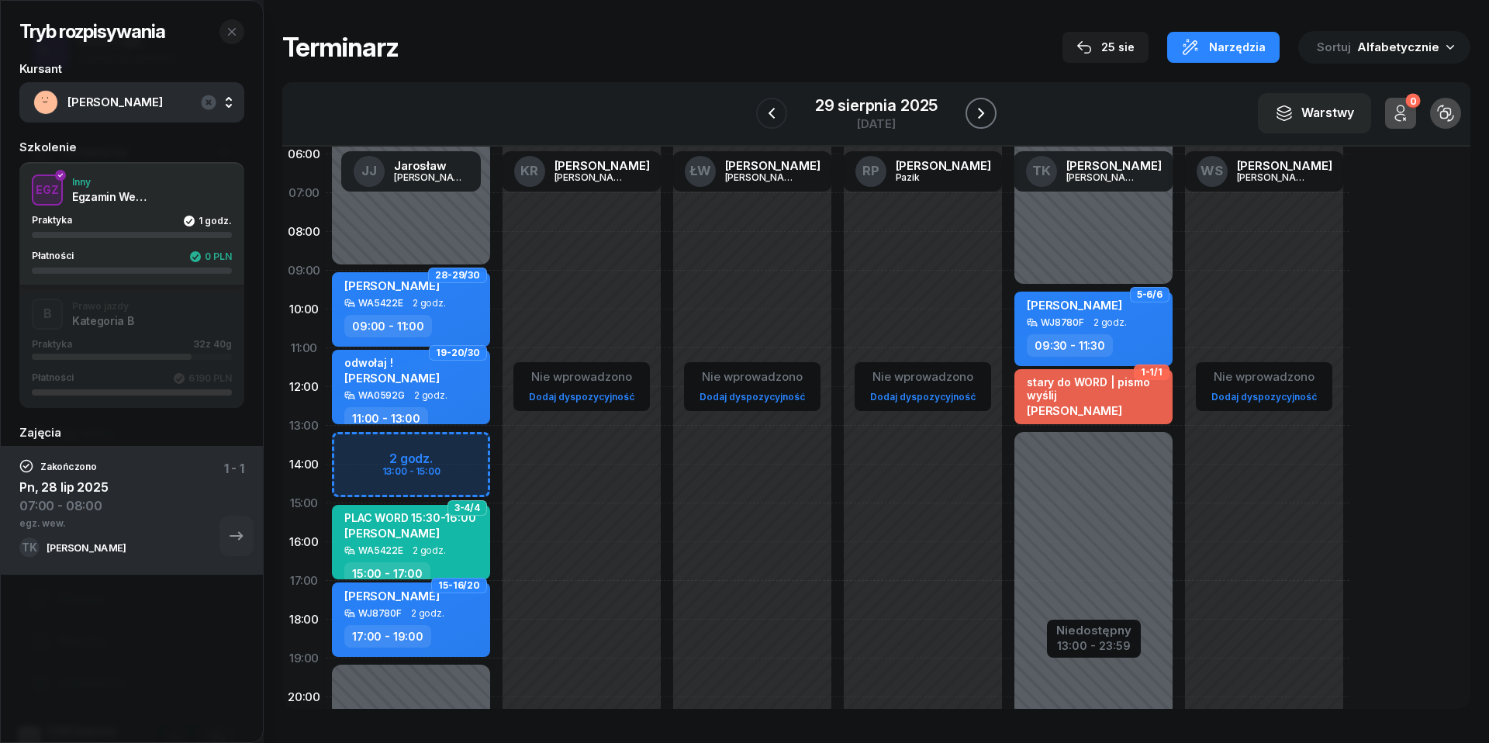
click at [979, 109] on icon "button" at bounding box center [981, 113] width 6 height 11
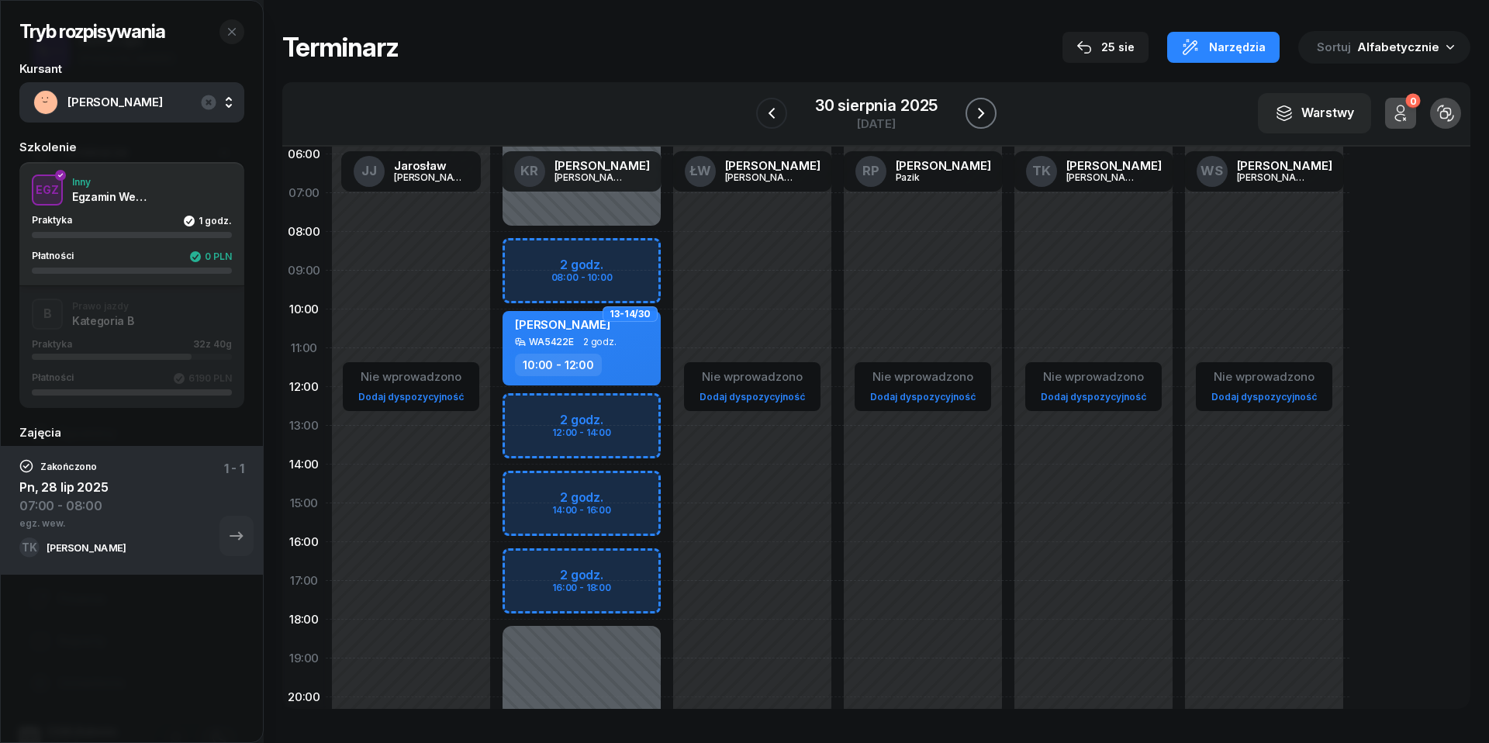
click at [979, 109] on icon "button" at bounding box center [981, 113] width 6 height 11
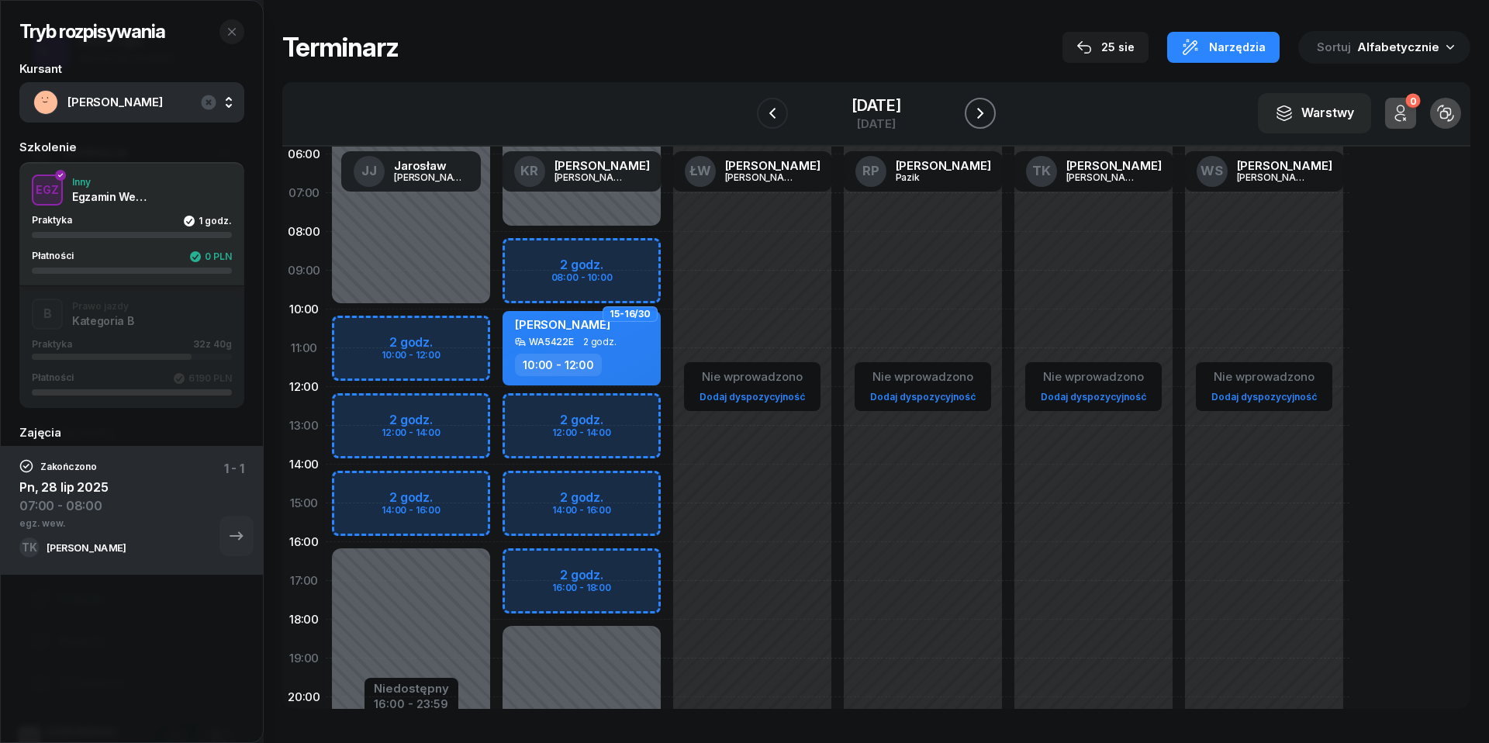
click at [979, 109] on icon "button" at bounding box center [980, 113] width 6 height 11
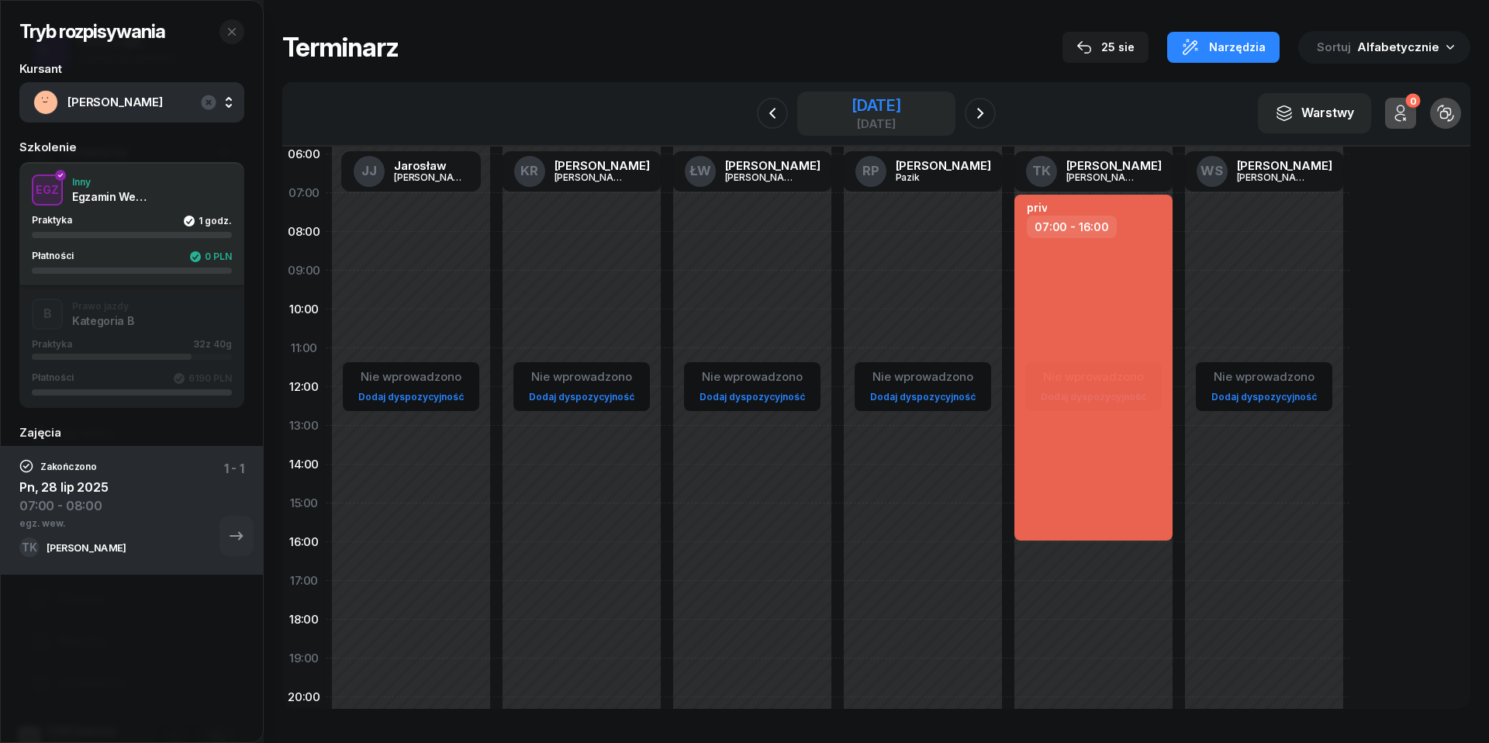
click at [851, 109] on div "[DATE]" at bounding box center [876, 106] width 50 height 16
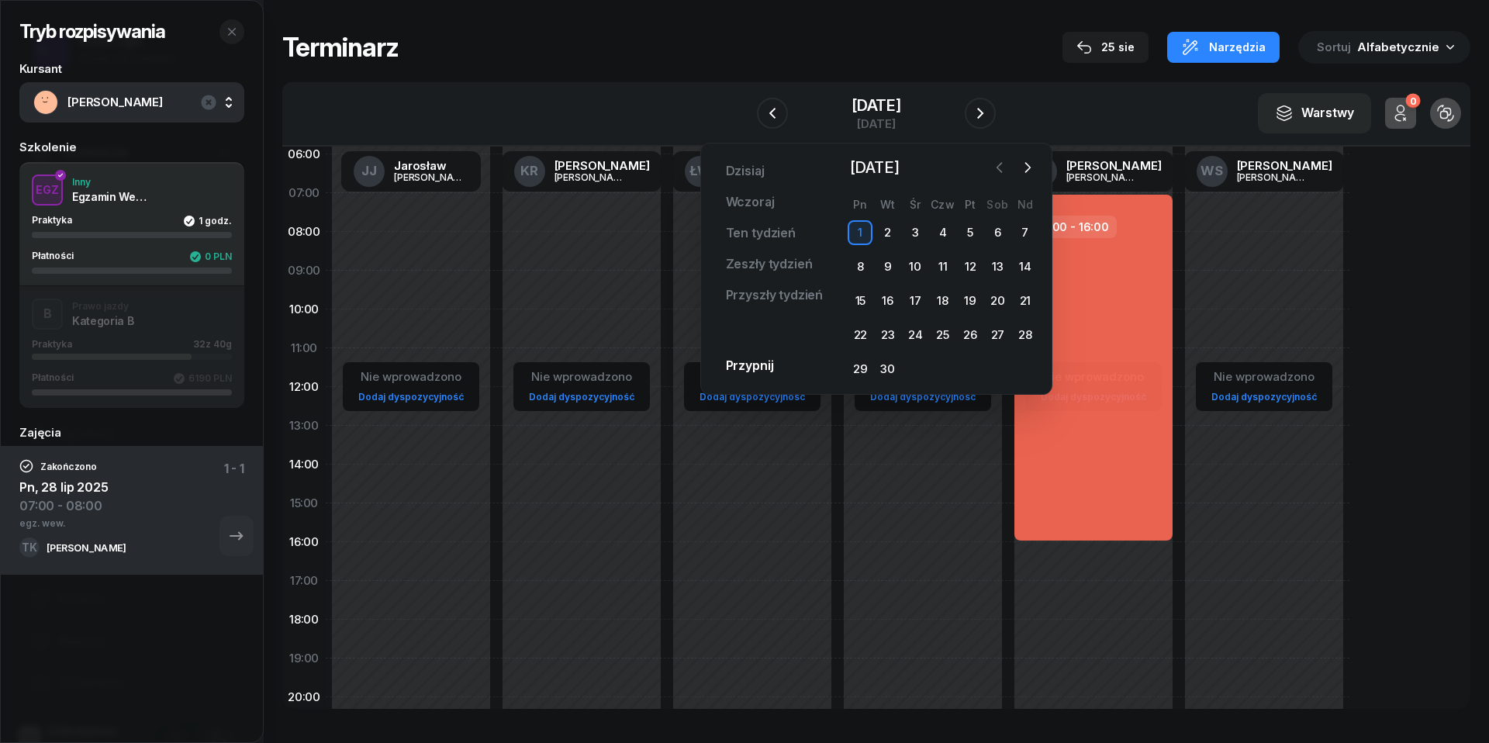
click at [997, 167] on icon "button" at bounding box center [998, 167] width 5 height 9
click at [863, 370] on div "25" at bounding box center [860, 369] width 25 height 25
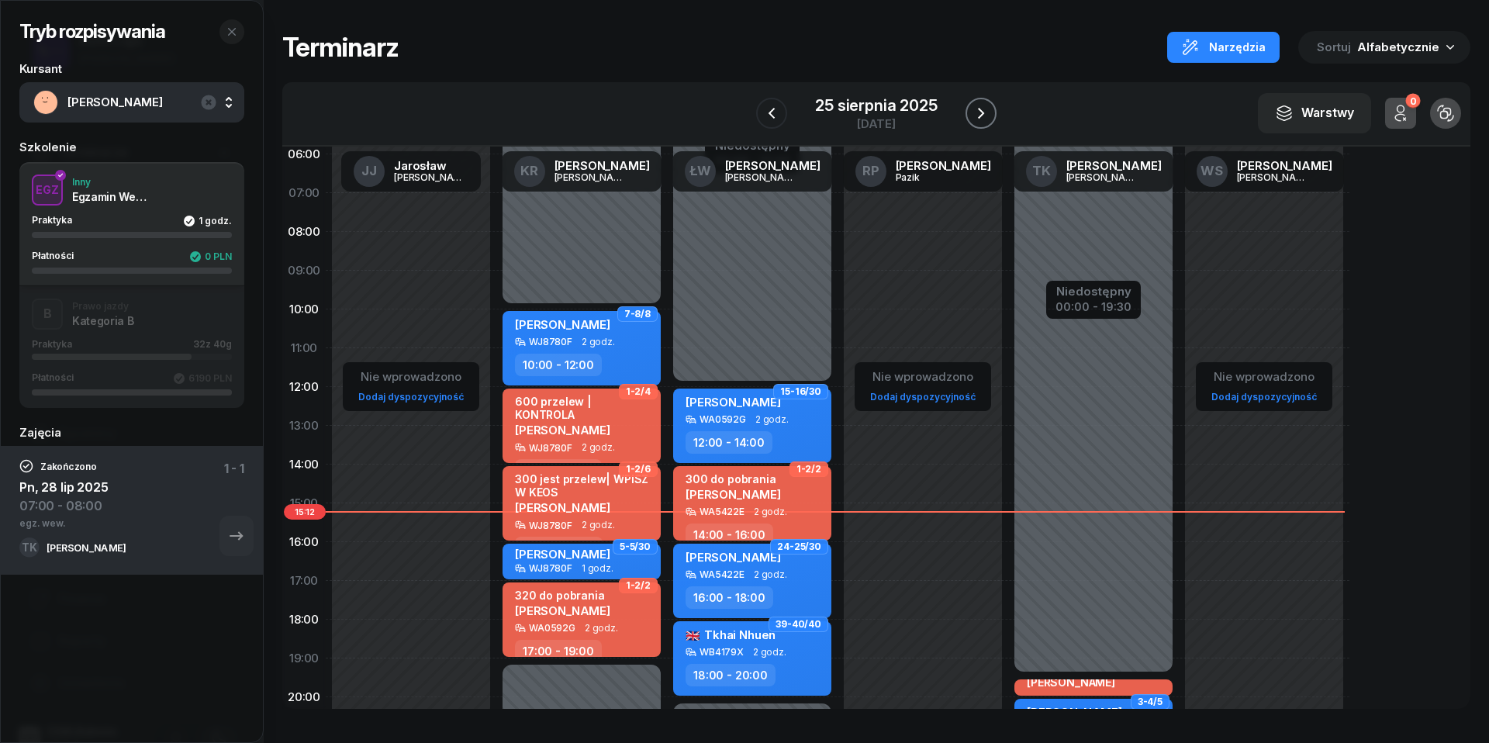
click at [981, 110] on icon "button" at bounding box center [981, 113] width 6 height 11
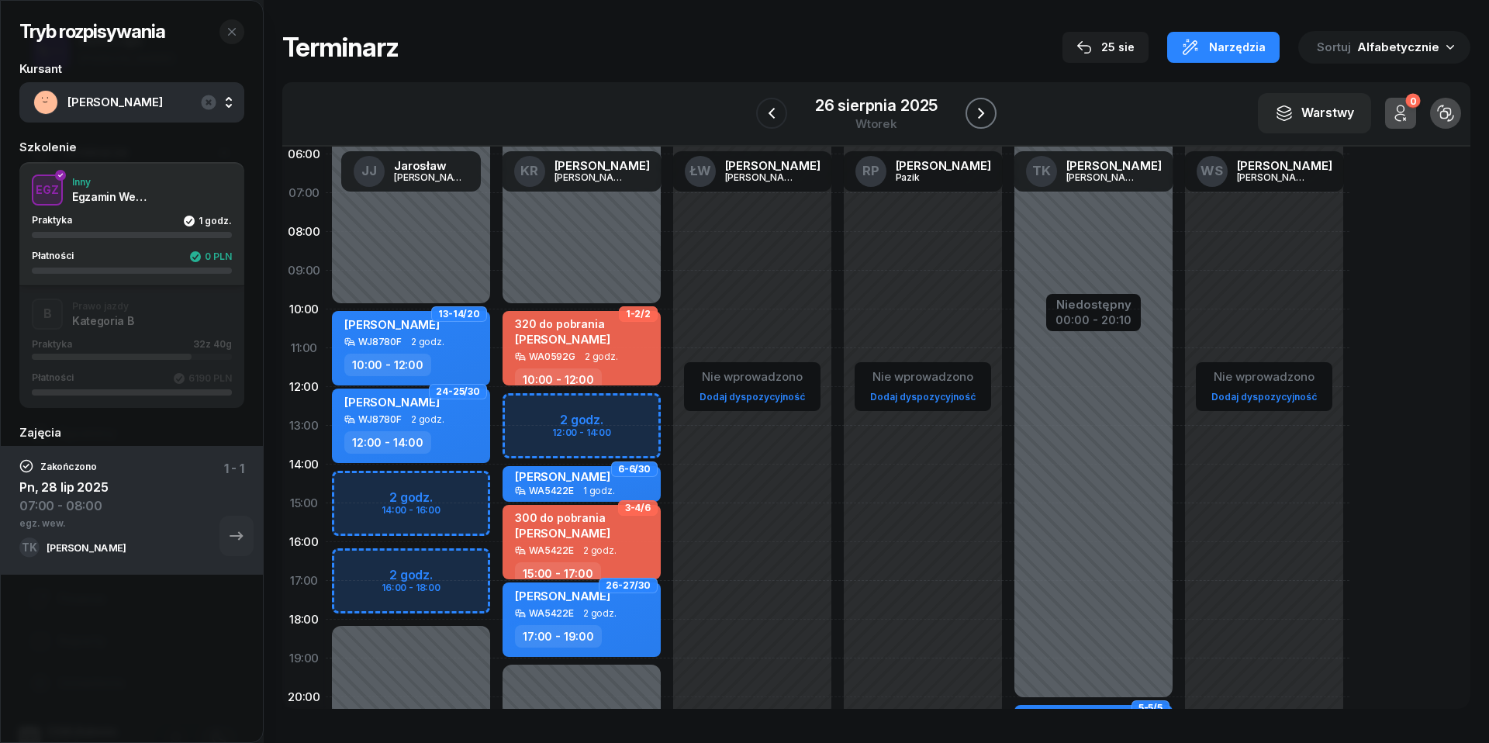
click at [981, 110] on icon "button" at bounding box center [981, 113] width 6 height 11
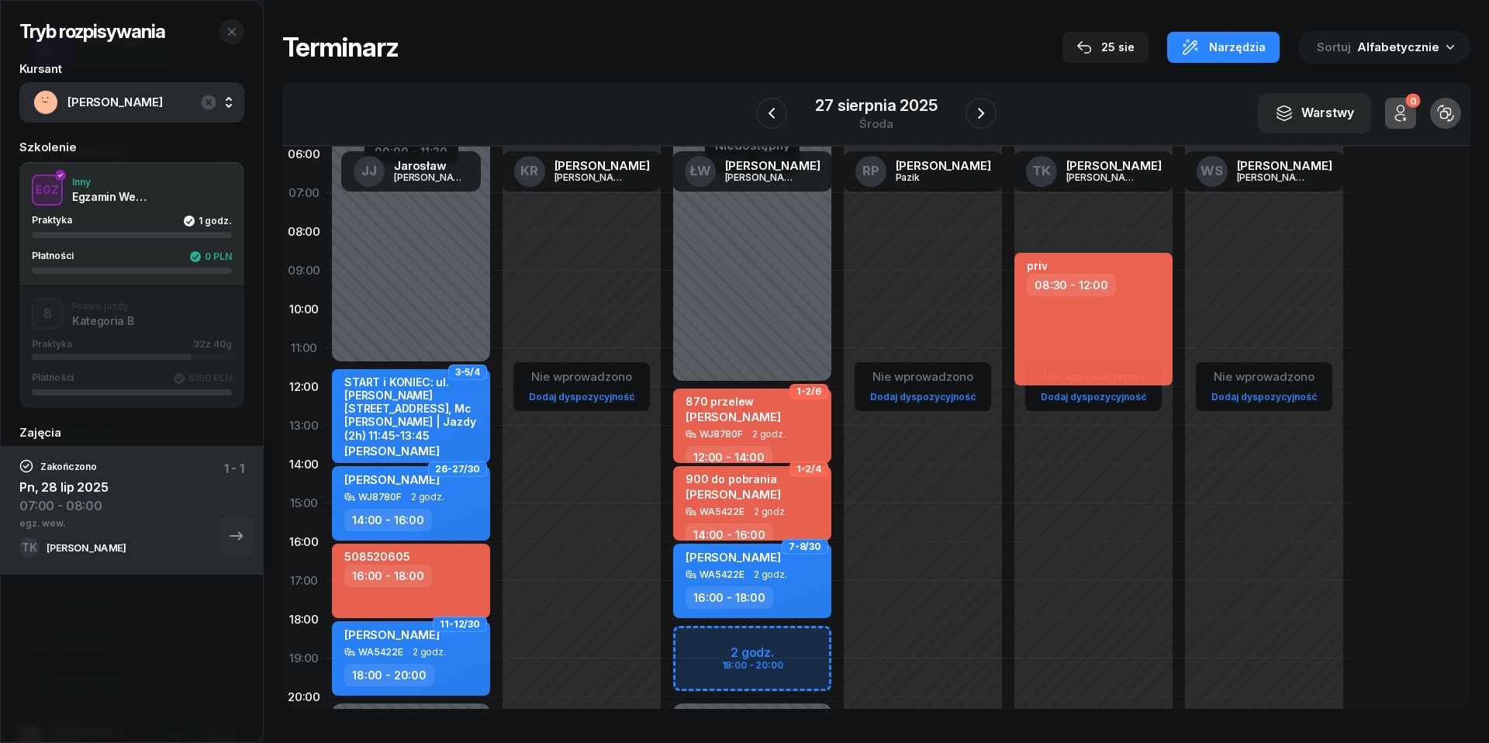
click at [965, 105] on div at bounding box center [980, 113] width 31 height 31
click at [971, 105] on button "button" at bounding box center [980, 113] width 31 height 31
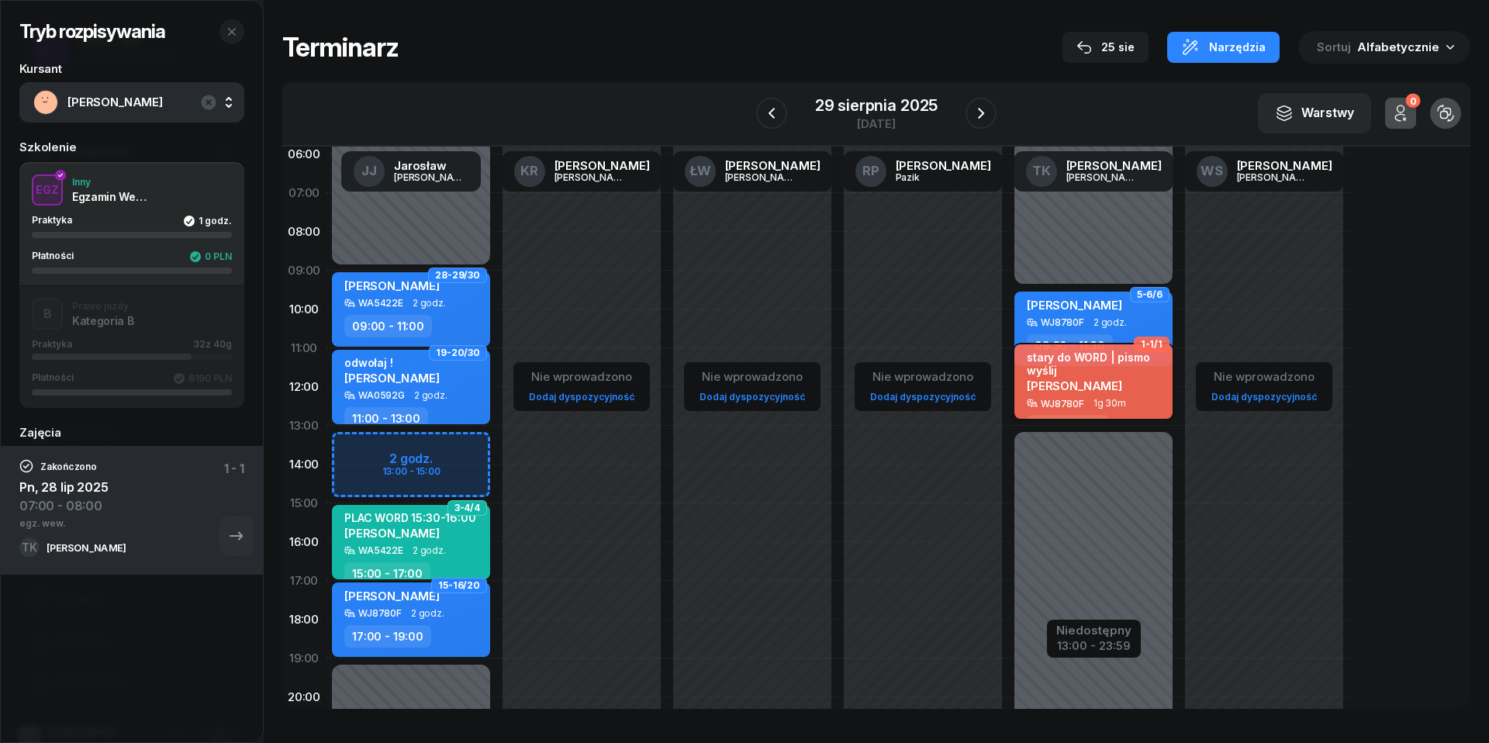
click at [1118, 391] on div "stary do WORD | pismo wyślij [PERSON_NAME]" at bounding box center [1095, 373] width 136 height 47
select select "11"
select select "30"
select select "13"
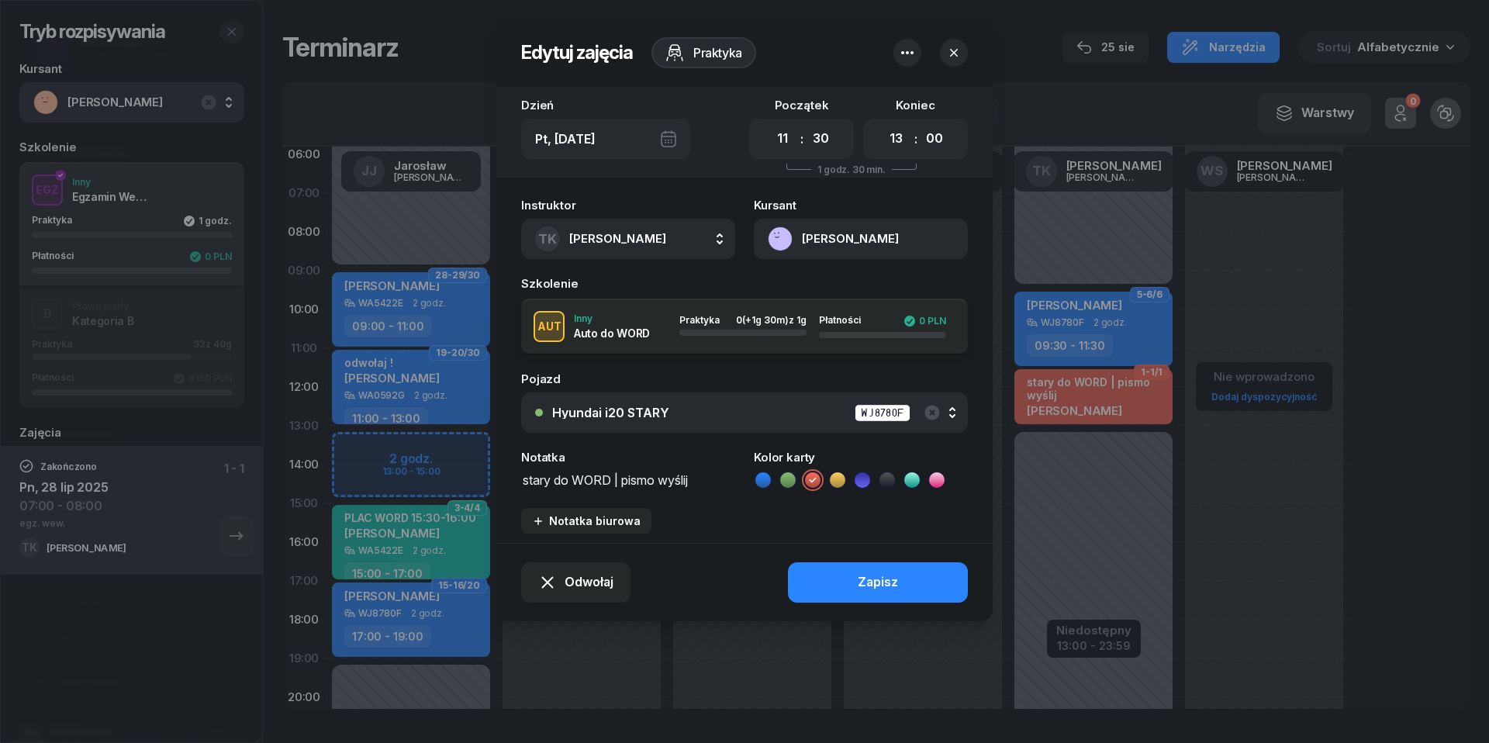
drag, startPoint x: 708, startPoint y: 482, endPoint x: 676, endPoint y: 482, distance: 31.8
click at [676, 482] on textarea "stary do WORD | pismo wyślij" at bounding box center [628, 478] width 214 height 19
type textarea "stary do WORD | pismo wysłane"
click at [918, 475] on icon at bounding box center [912, 480] width 16 height 16
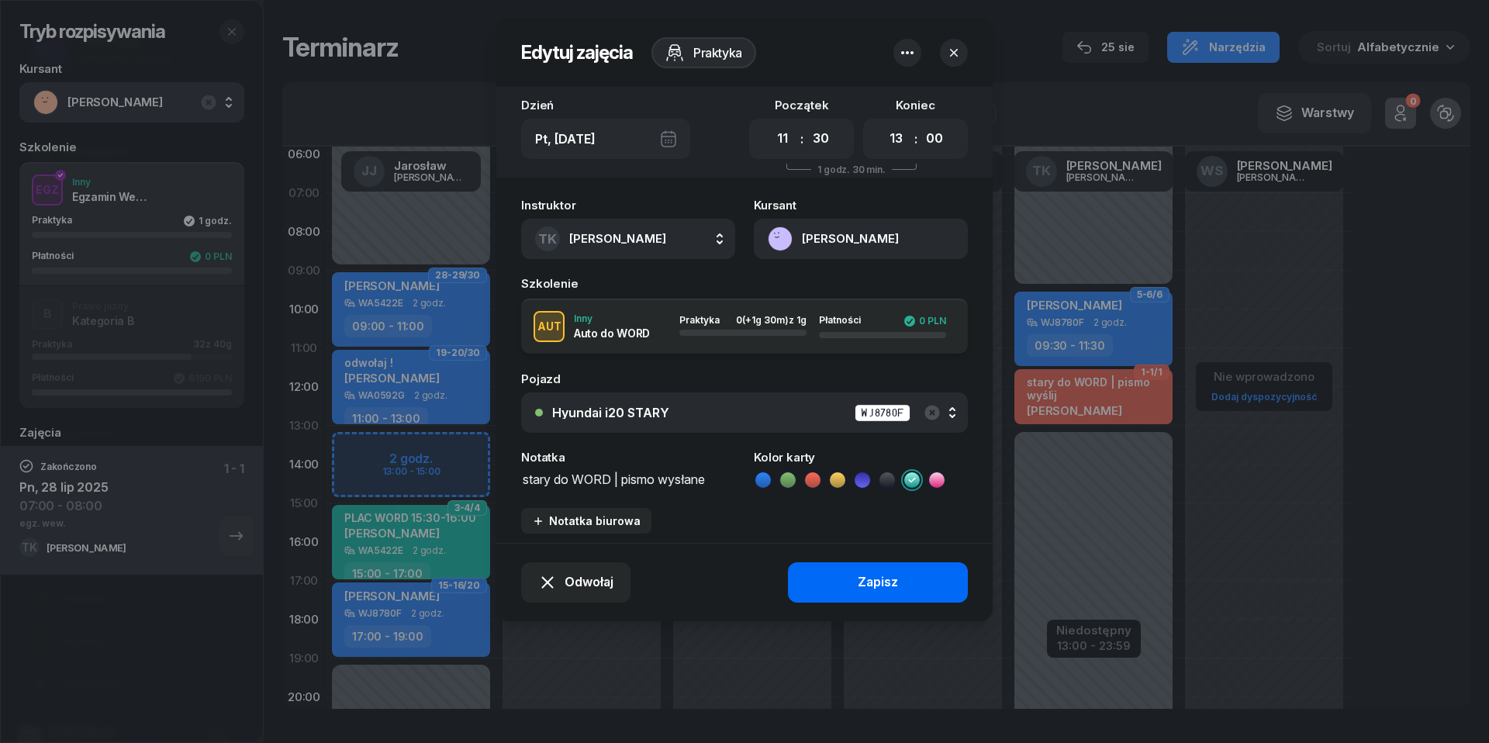
click at [909, 581] on button "Zapisz" at bounding box center [878, 582] width 180 height 40
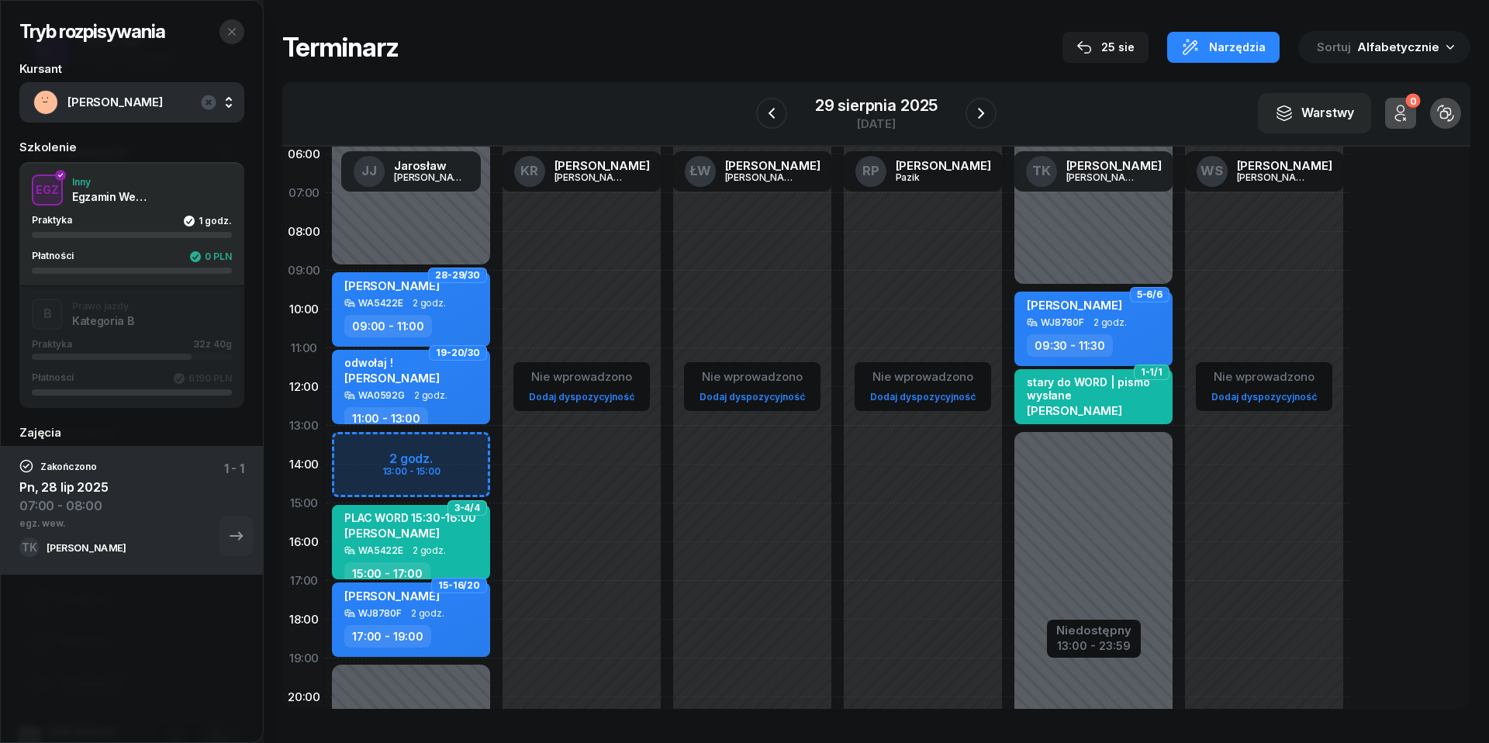
click at [239, 32] on button "button" at bounding box center [231, 31] width 25 height 25
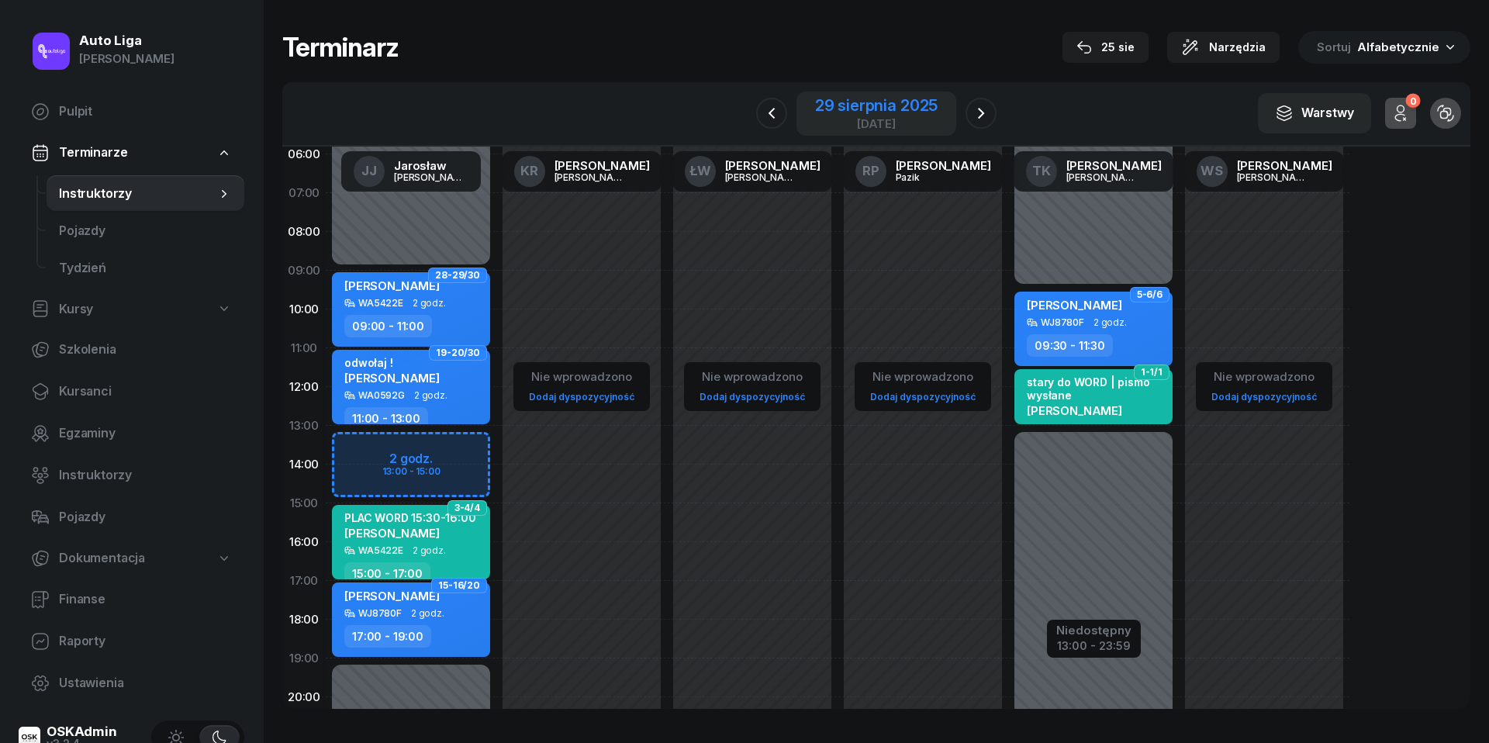
click at [885, 113] on div "29 sierpnia 2025" at bounding box center [876, 106] width 123 height 16
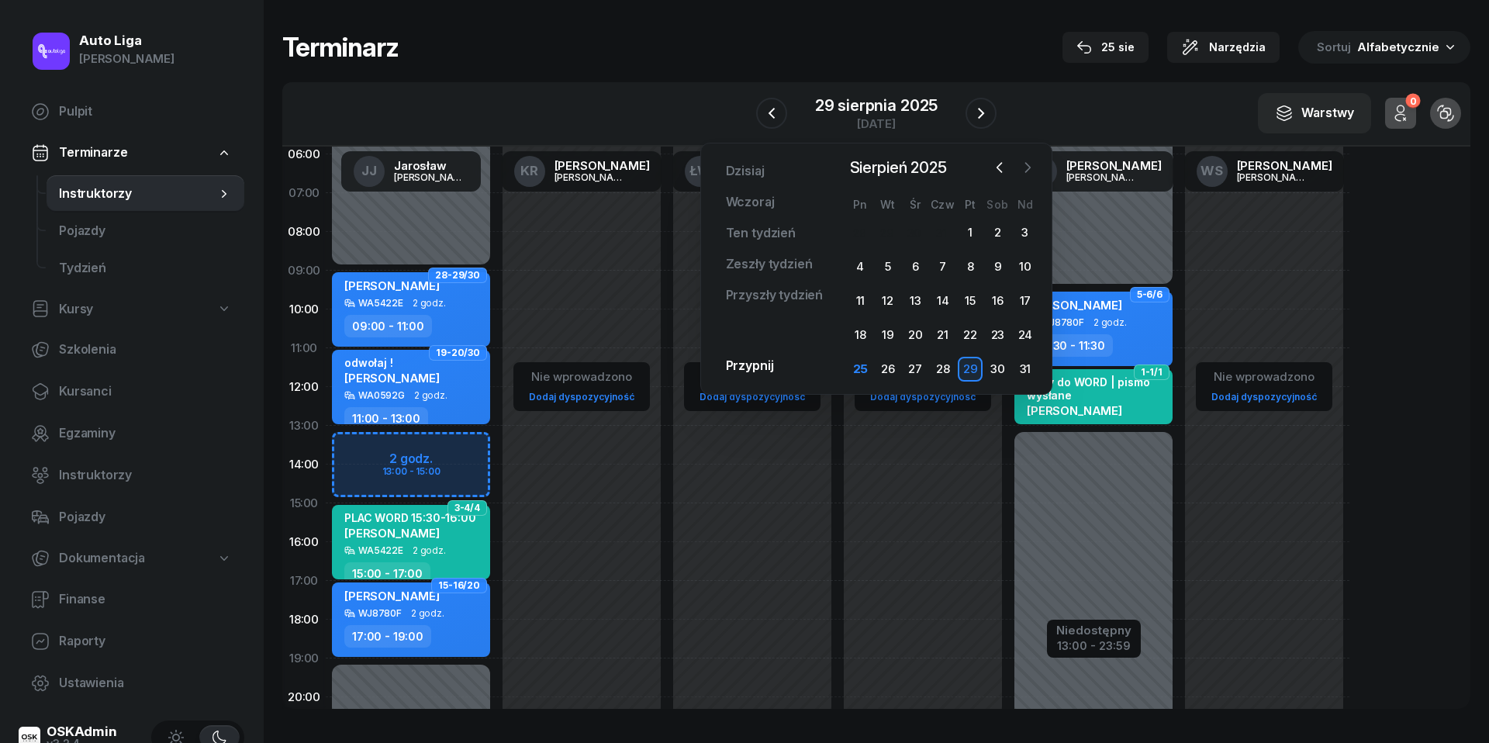
click at [1030, 168] on icon "button" at bounding box center [1028, 168] width 16 height 16
click at [95, 476] on span "Instruktorzy" at bounding box center [145, 475] width 173 height 20
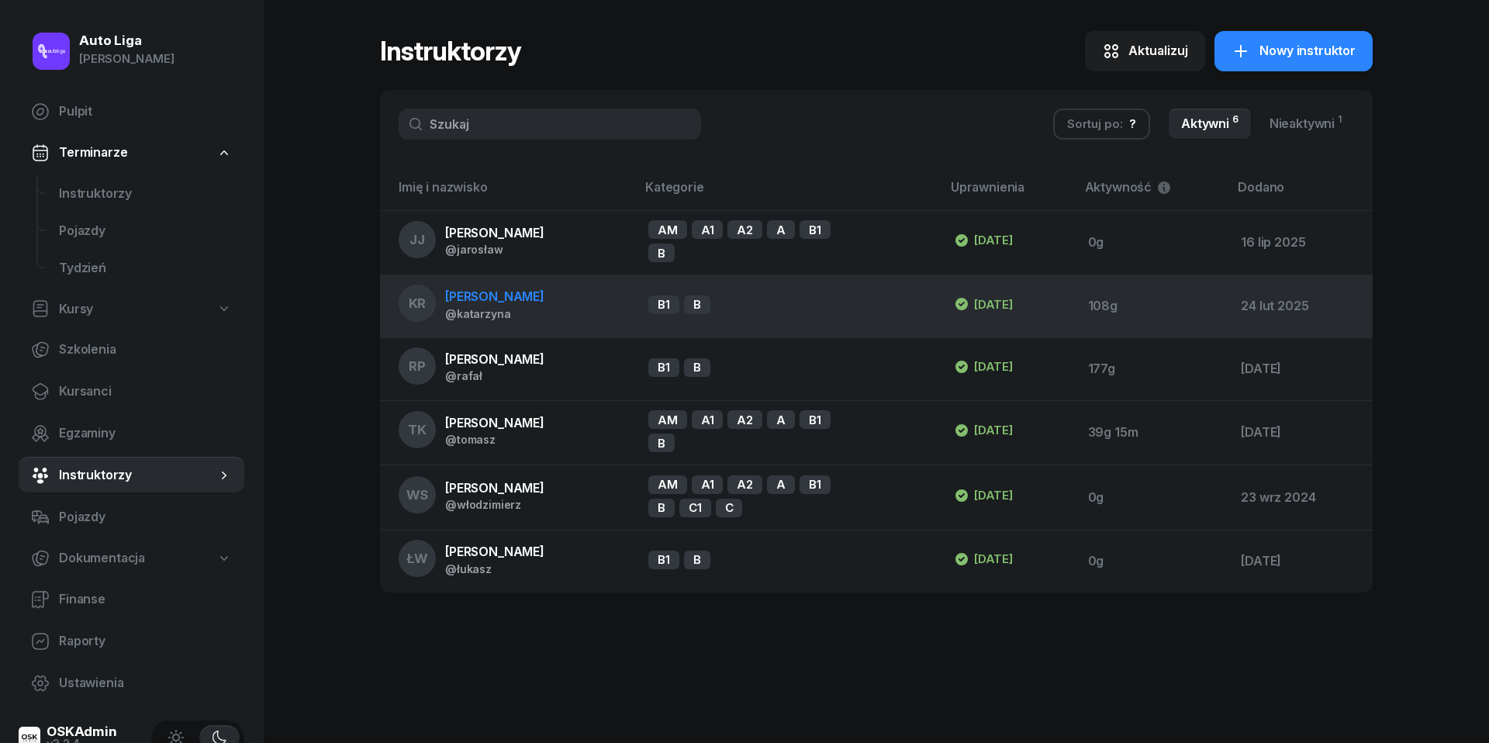
click at [503, 299] on span "[PERSON_NAME]" at bounding box center [494, 296] width 99 height 16
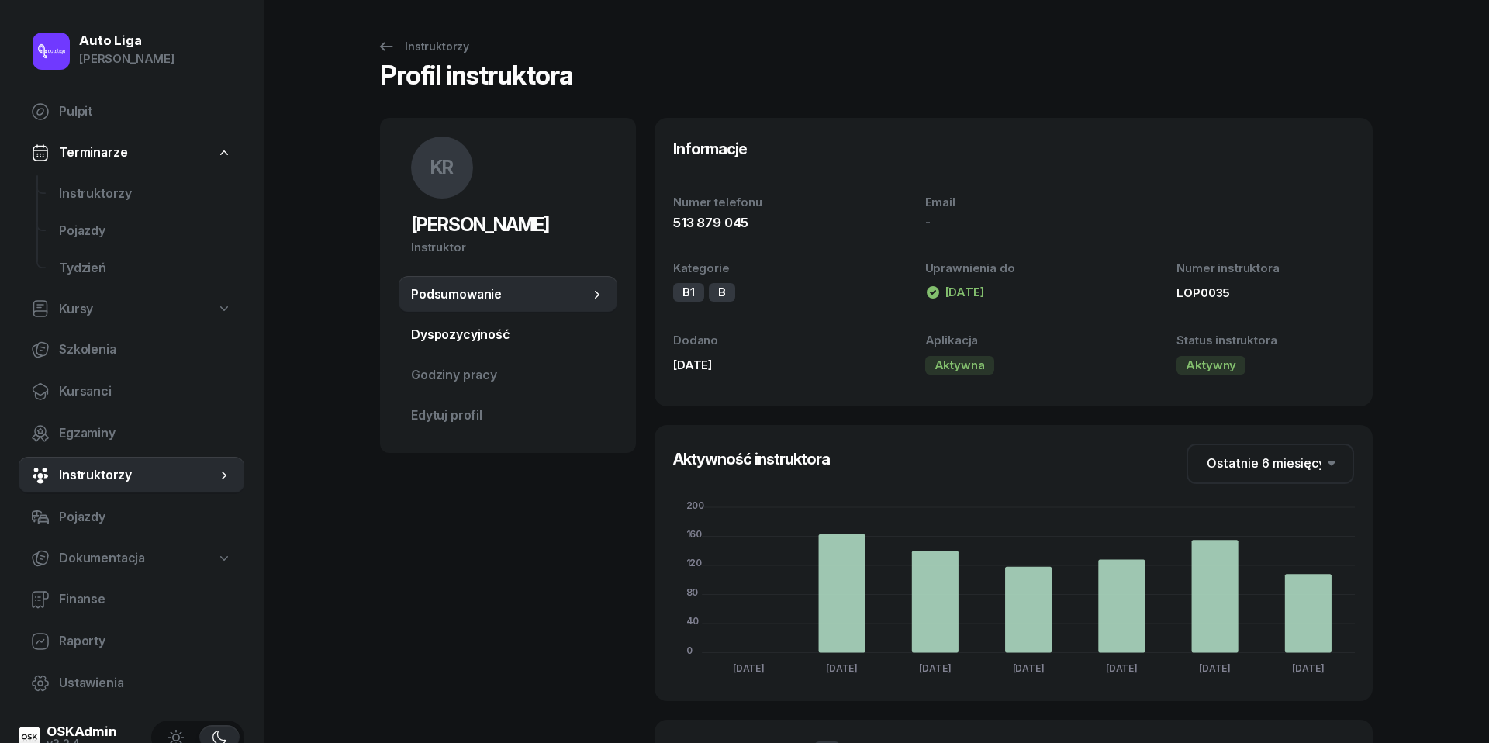
click at [460, 341] on span "Dyspozycyjność" at bounding box center [508, 335] width 194 height 20
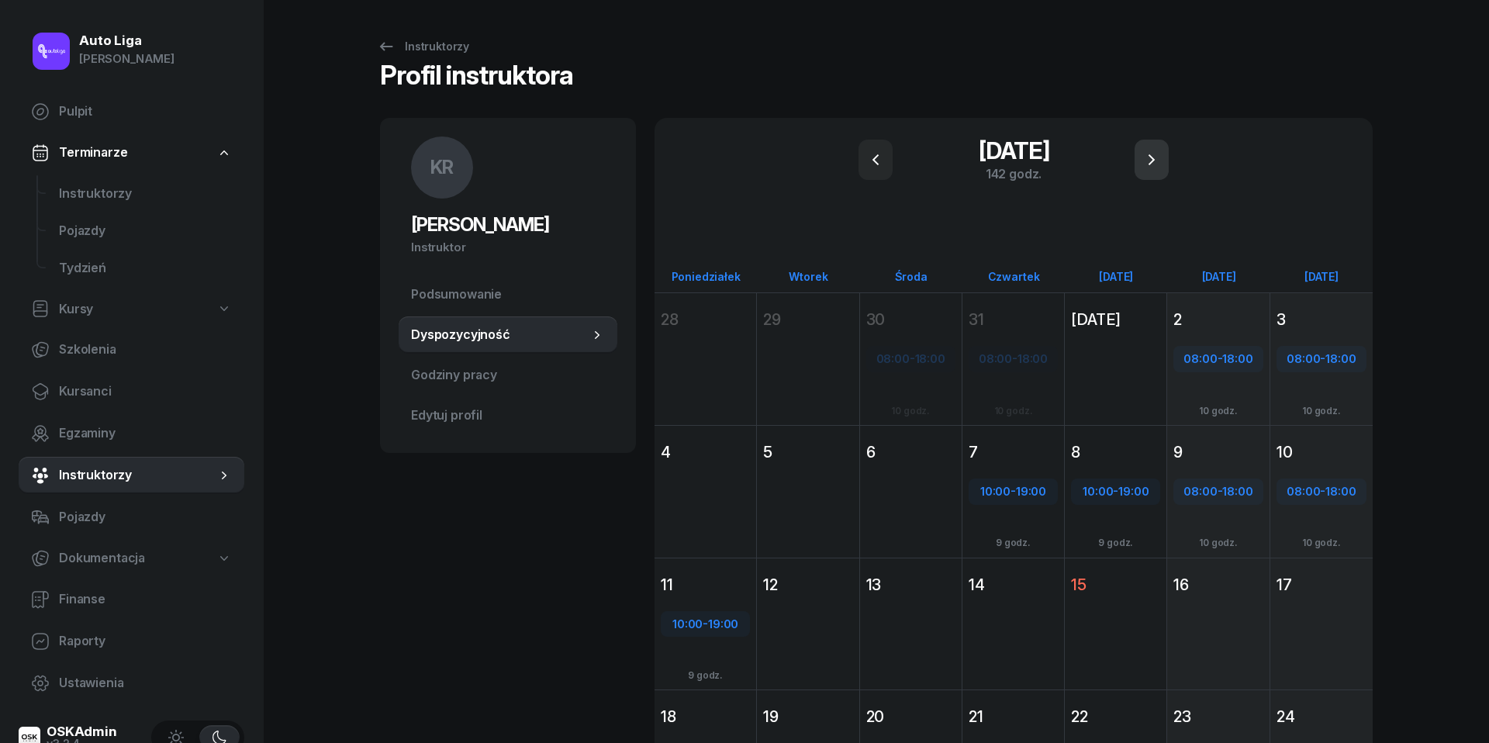
click at [1152, 157] on icon "button" at bounding box center [1151, 159] width 19 height 19
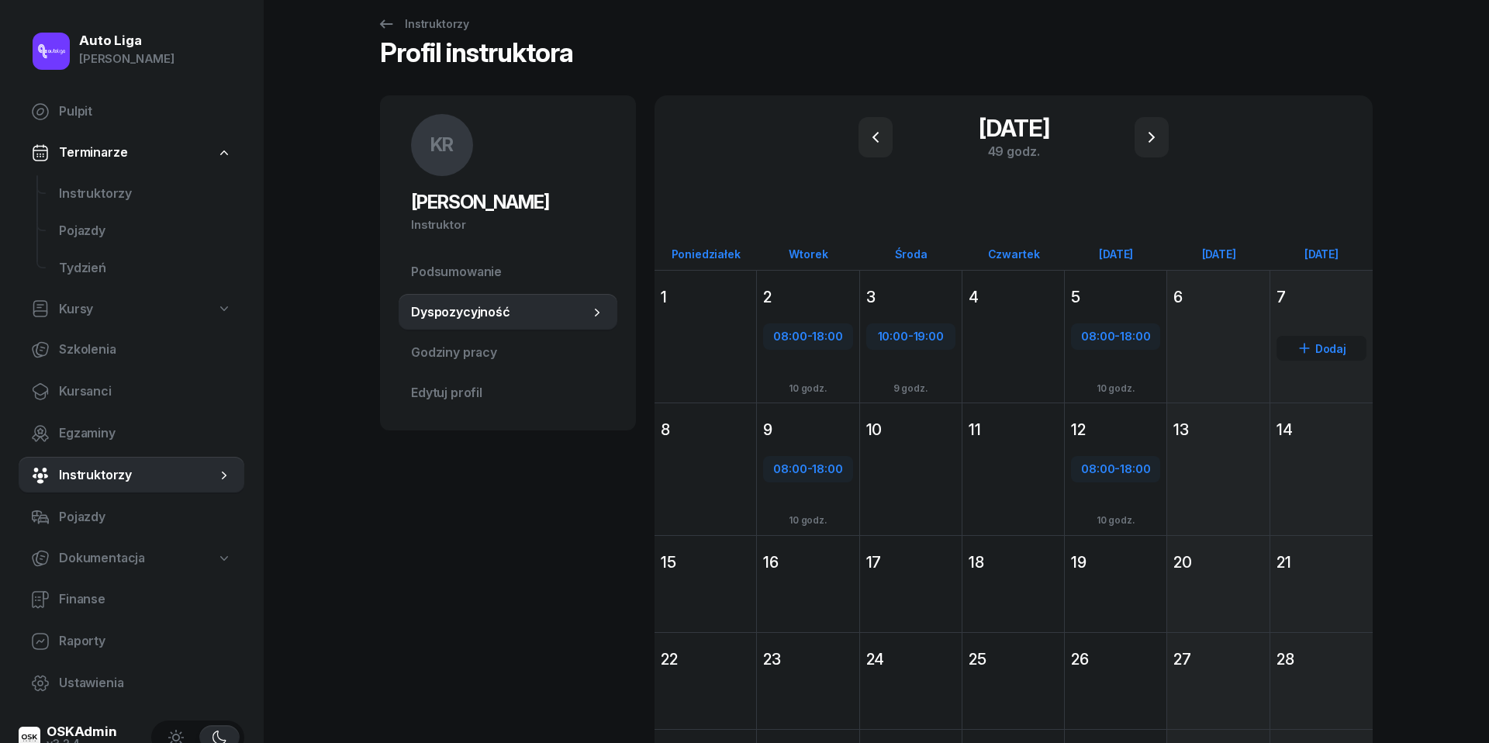
scroll to position [29, 0]
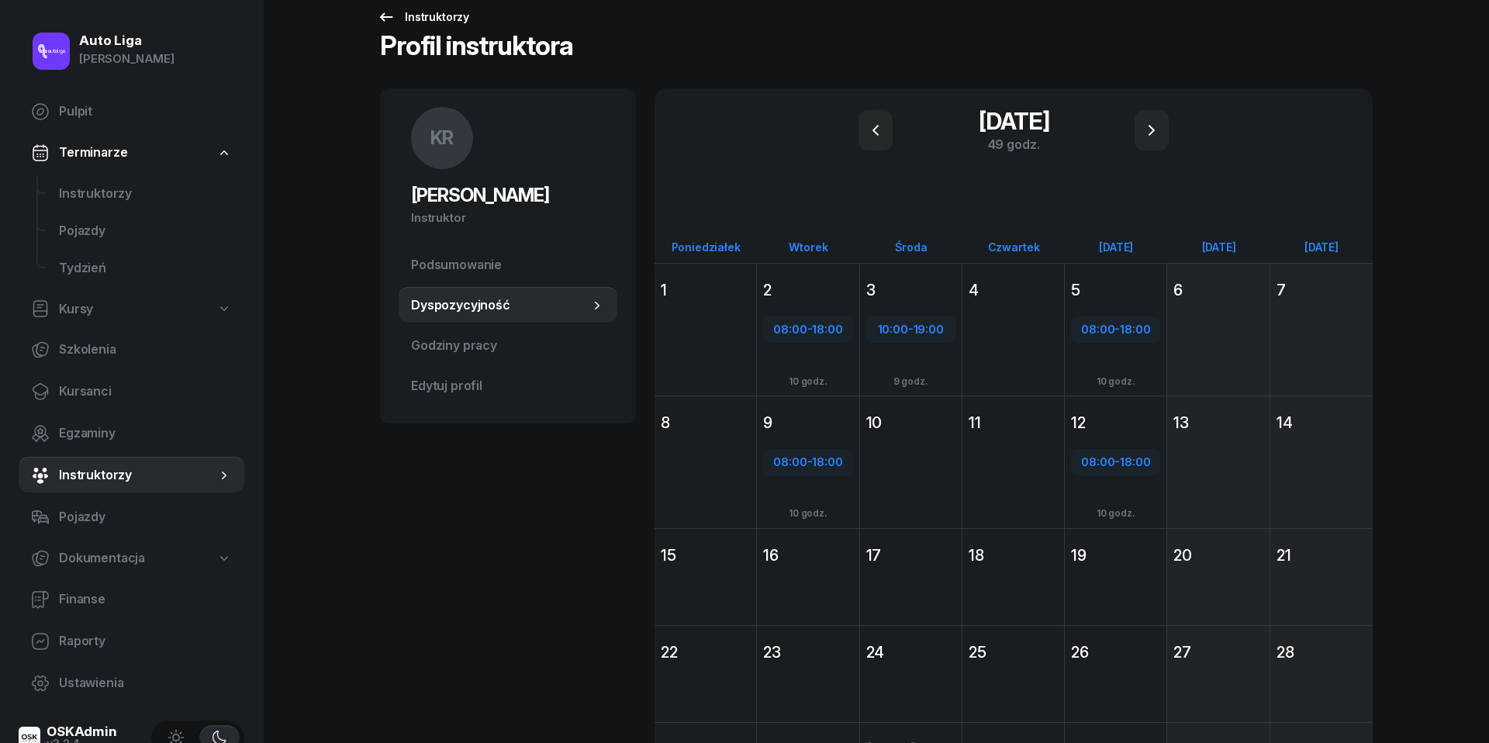
click at [388, 17] on icon at bounding box center [386, 17] width 19 height 19
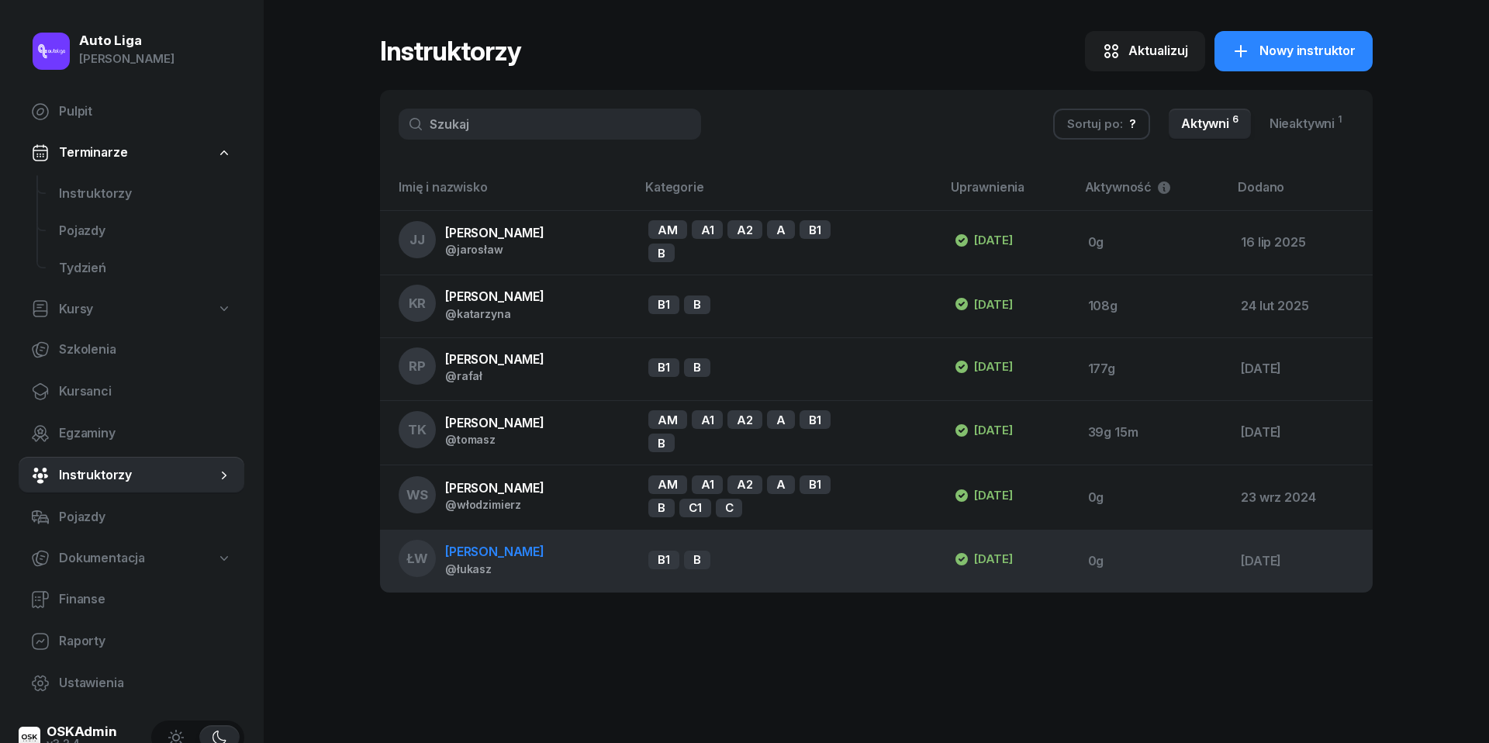
click at [501, 565] on div "@łukasz" at bounding box center [494, 568] width 99 height 13
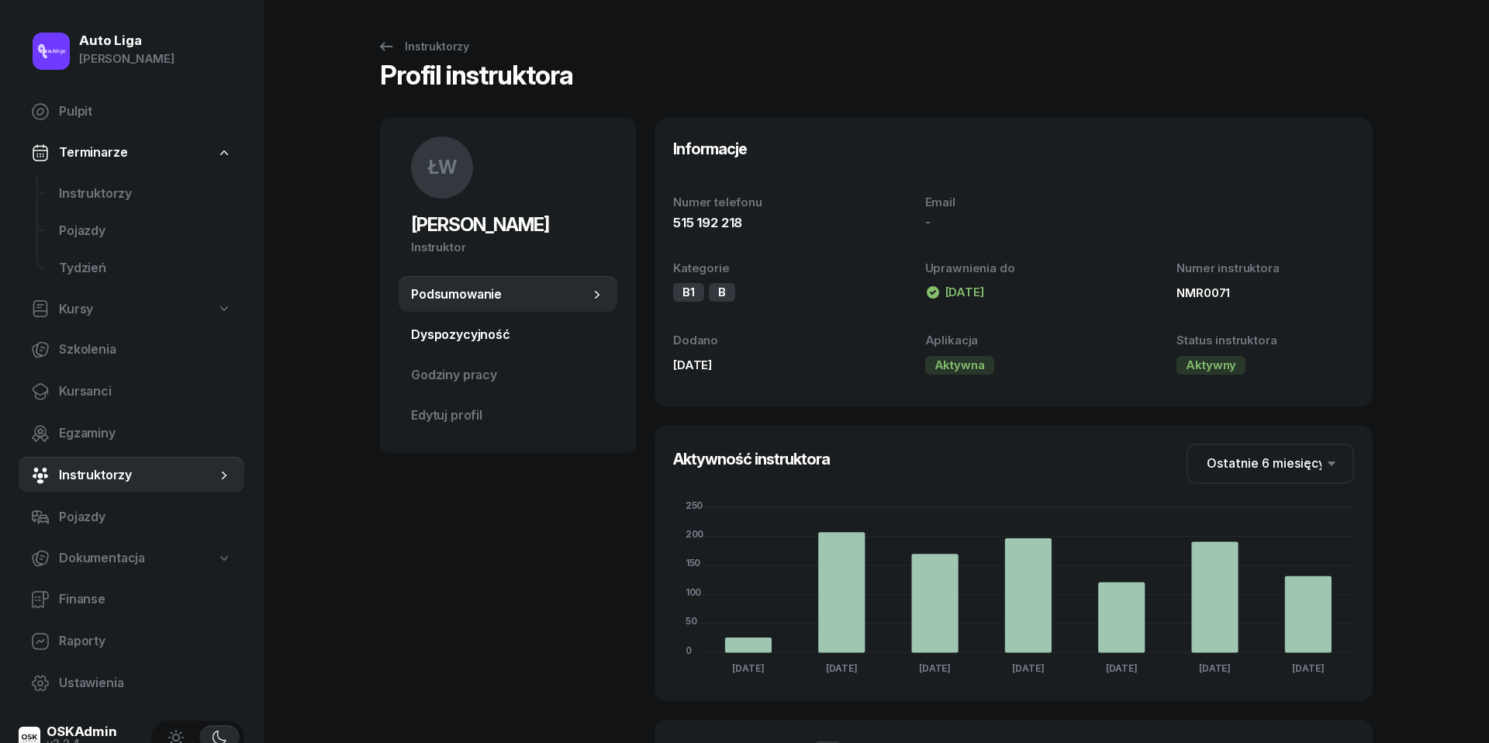
click at [462, 330] on span "Dyspozycyjność" at bounding box center [508, 335] width 194 height 20
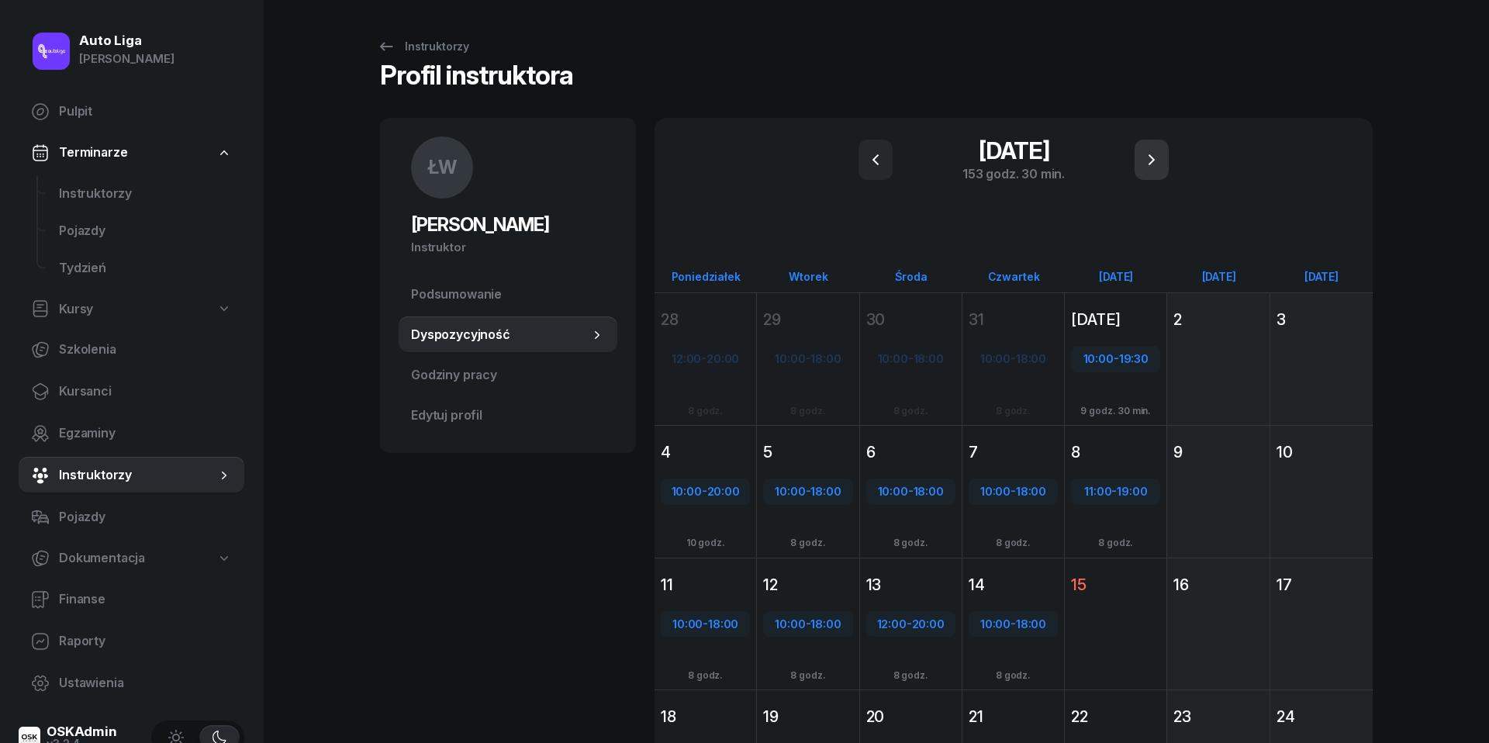
click at [1163, 149] on button "button" at bounding box center [1151, 160] width 34 height 40
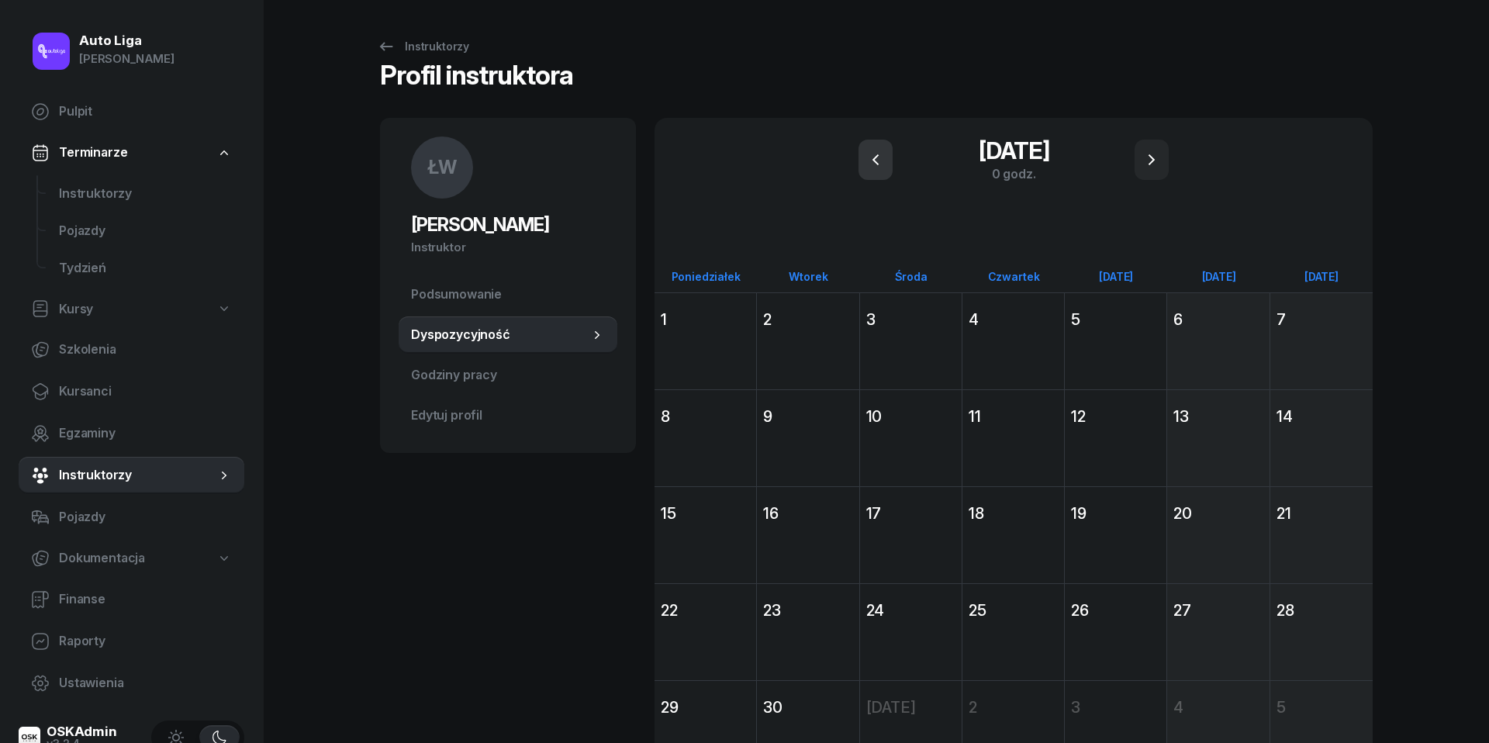
click at [878, 162] on icon "button" at bounding box center [875, 159] width 19 height 19
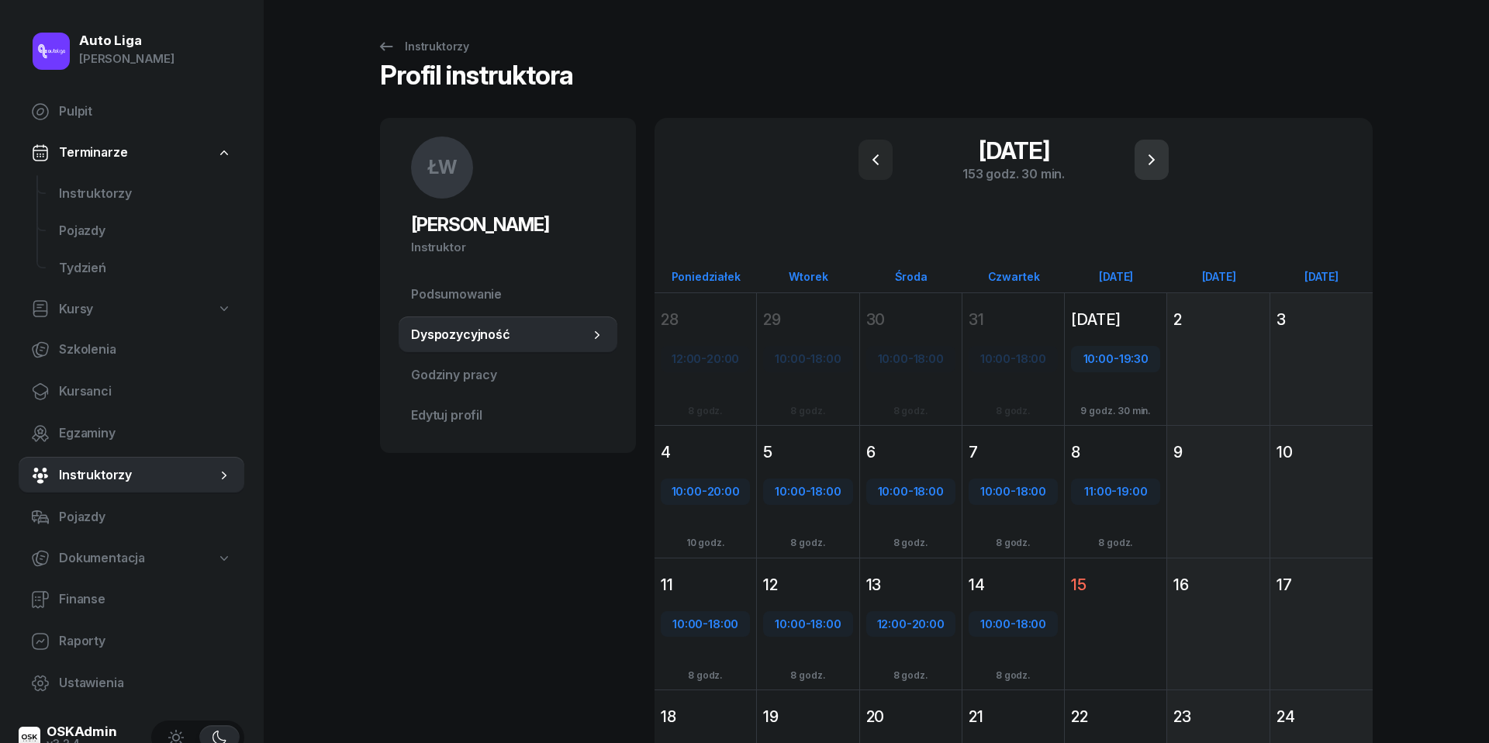
click at [1157, 154] on icon "button" at bounding box center [1151, 159] width 19 height 19
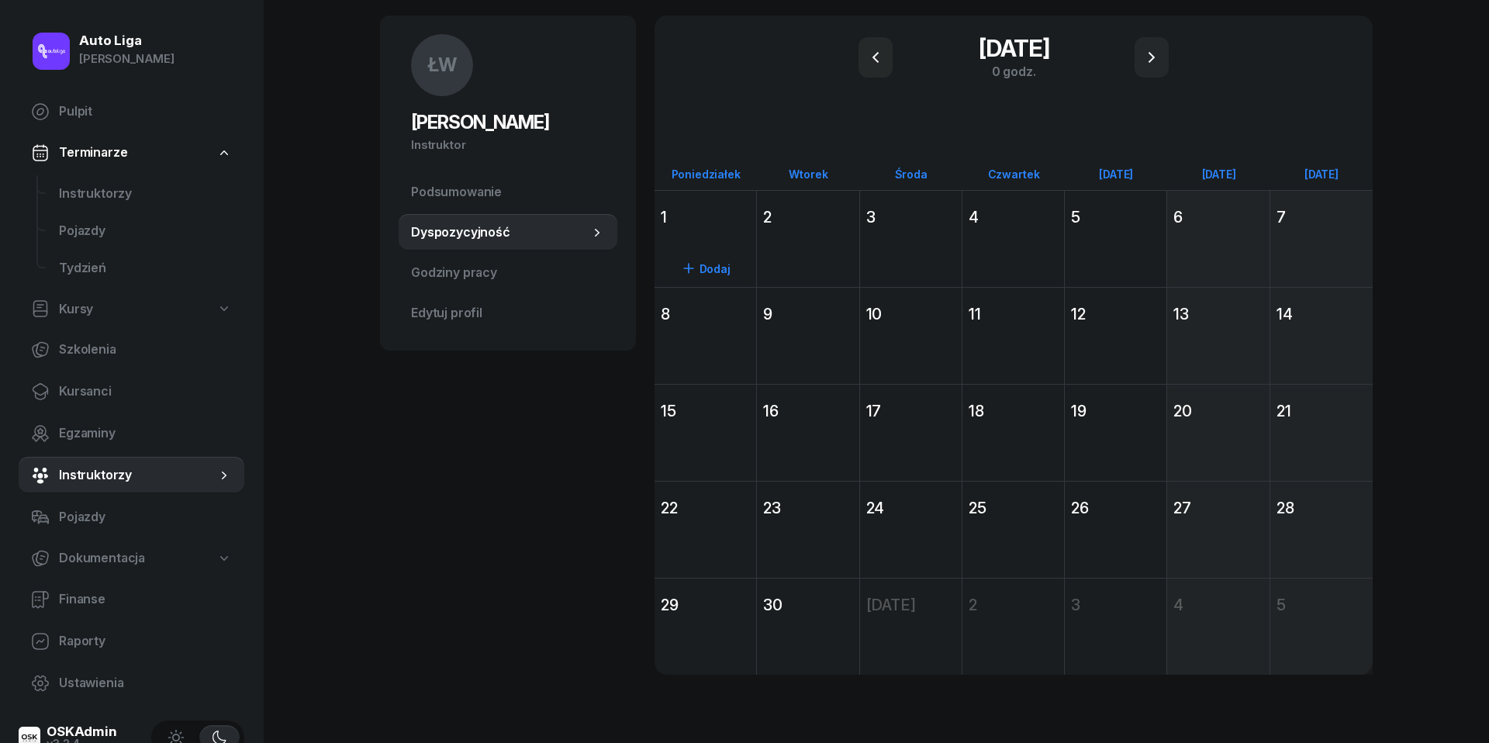
scroll to position [102, 0]
click at [711, 233] on div "Dodaj" at bounding box center [705, 266] width 102 height 71
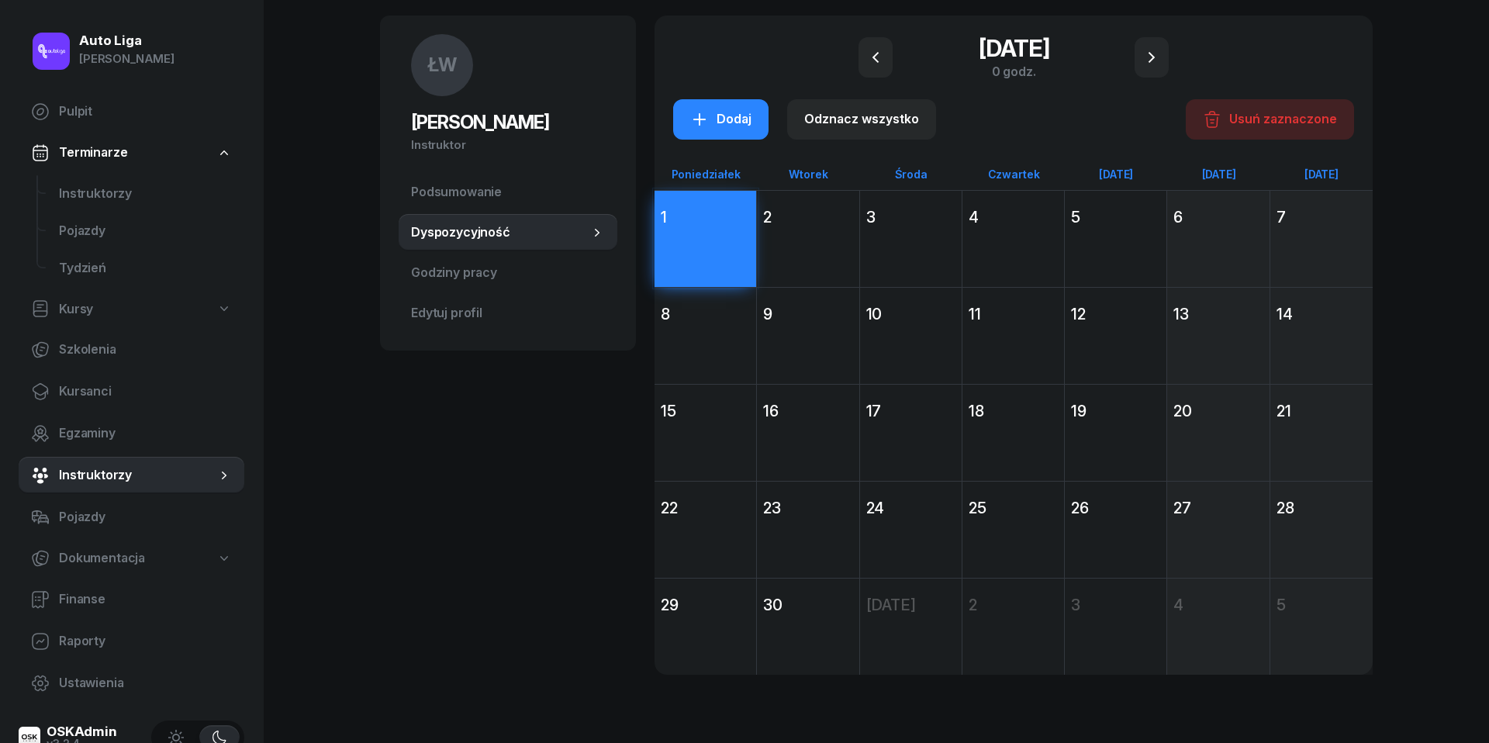
click at [698, 320] on div "8" at bounding box center [705, 314] width 89 height 22
click at [698, 437] on div "Dodaj" at bounding box center [705, 460] width 102 height 71
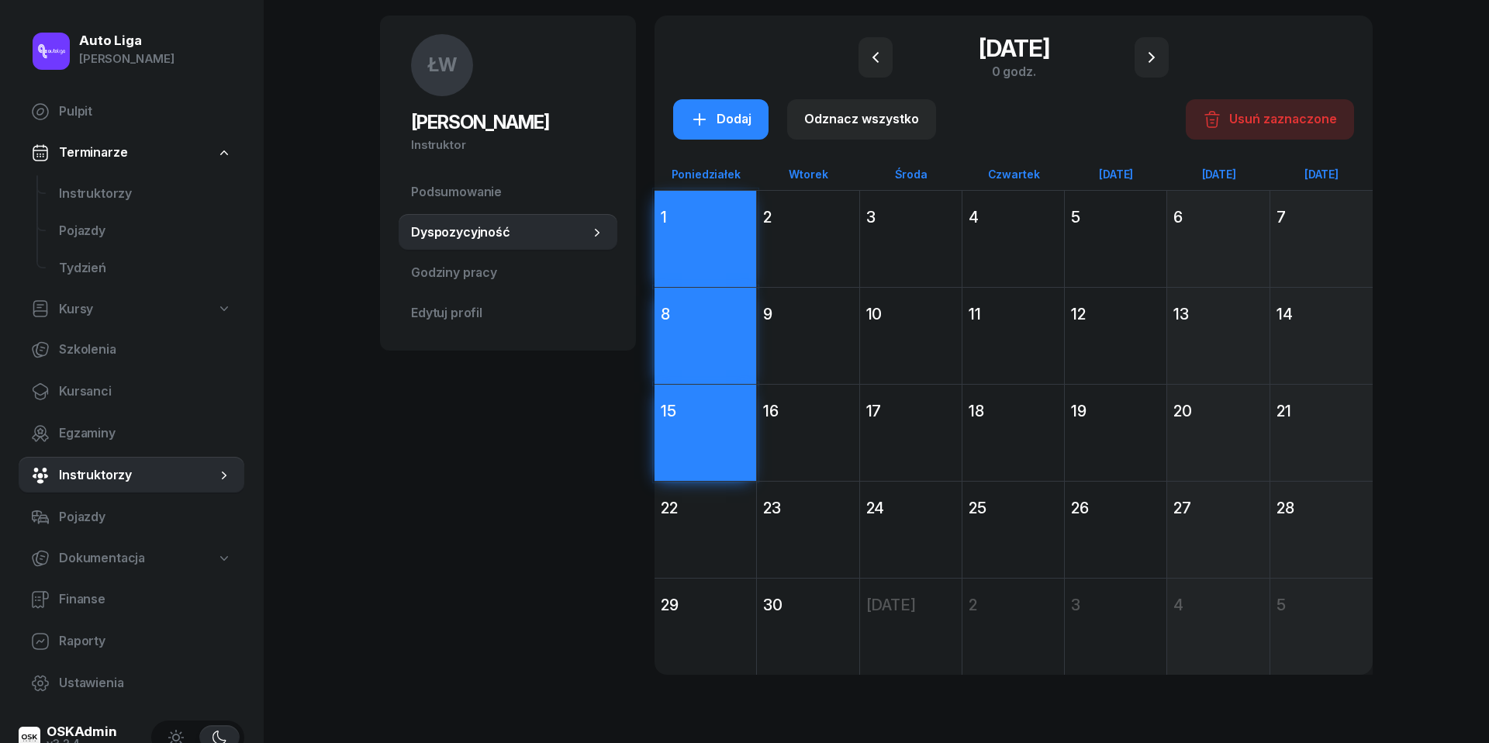
click at [727, 544] on div "Dodaj" at bounding box center [705, 557] width 102 height 71
click at [727, 643] on div "Dodaj" at bounding box center [705, 654] width 102 height 71
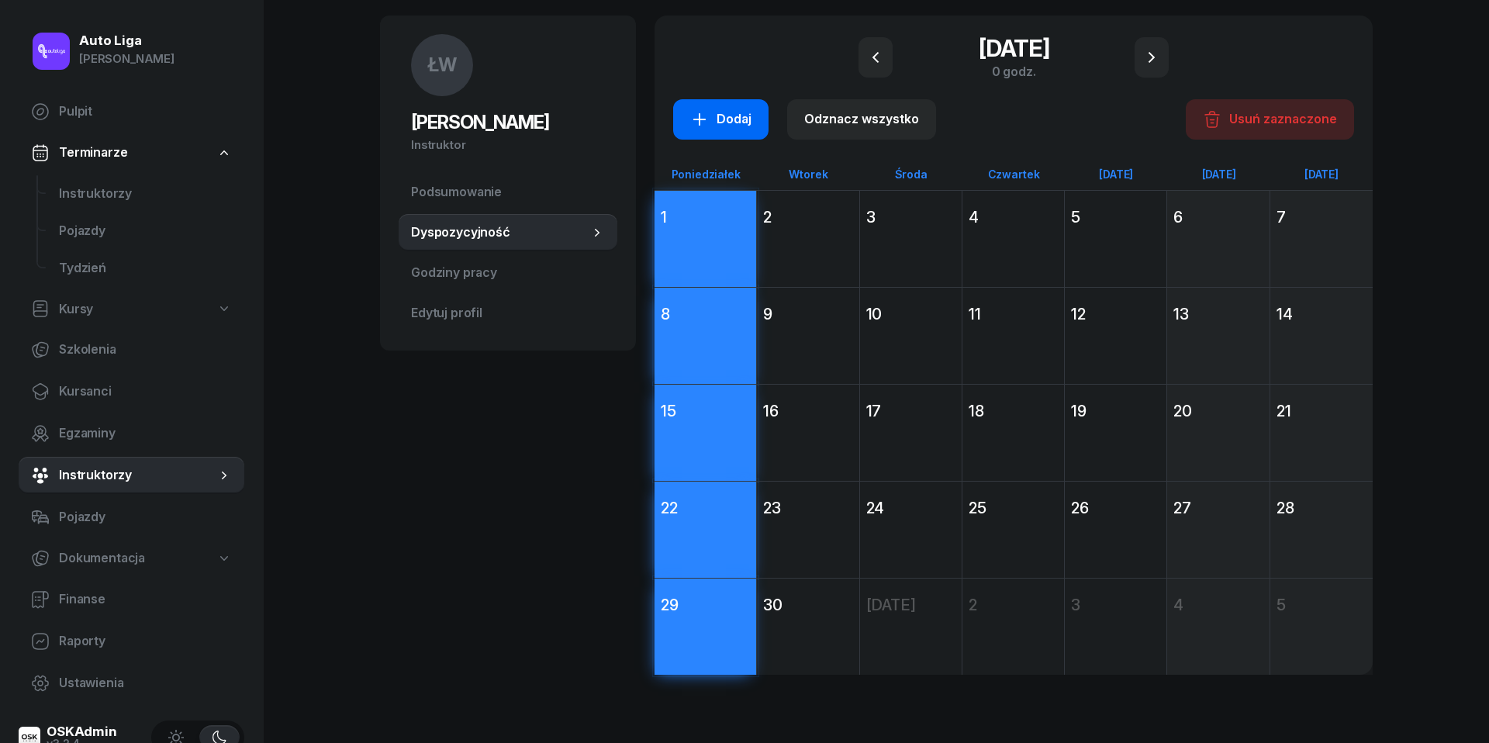
click at [724, 112] on div "Dodaj" at bounding box center [720, 119] width 61 height 20
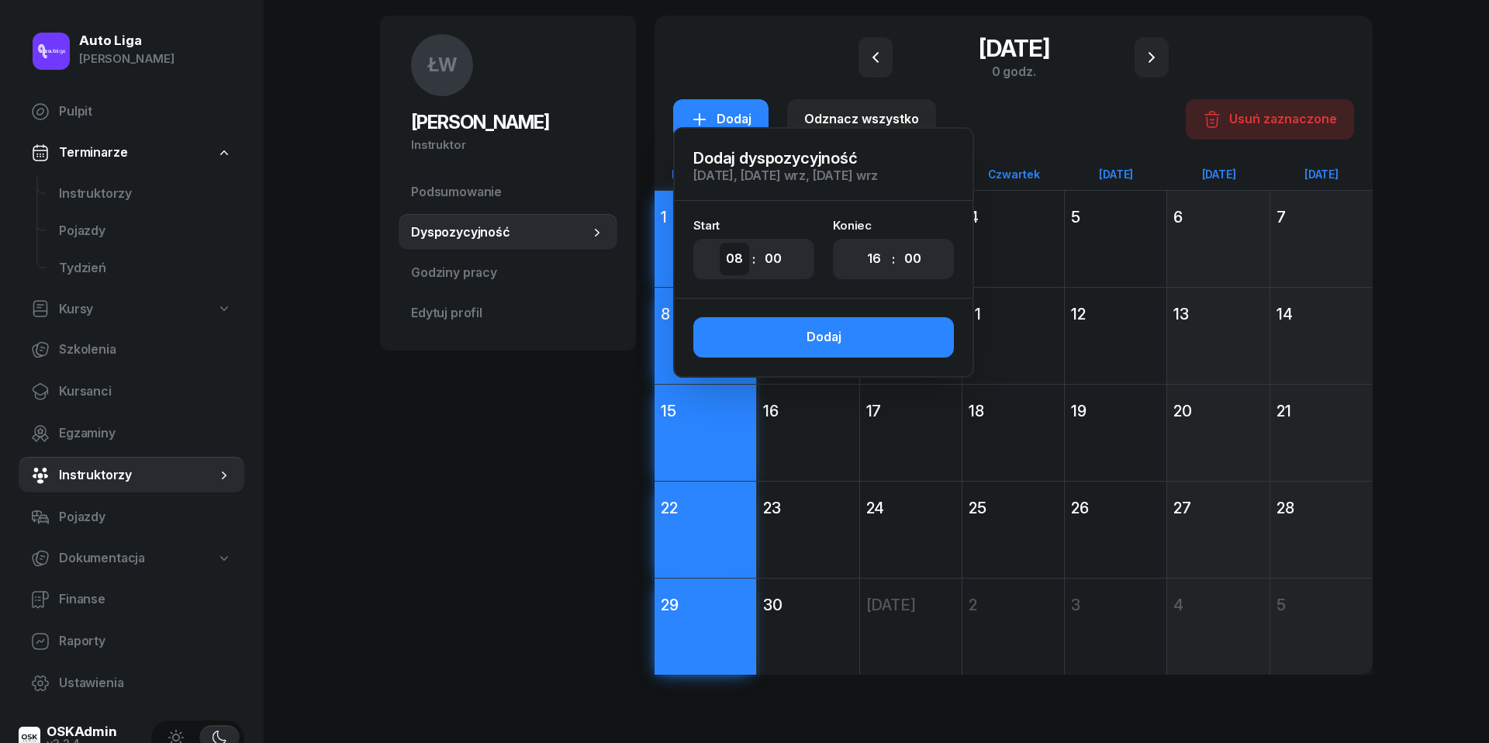
select select "13"
select select "21"
click at [807, 335] on div "Dodaj" at bounding box center [823, 337] width 35 height 20
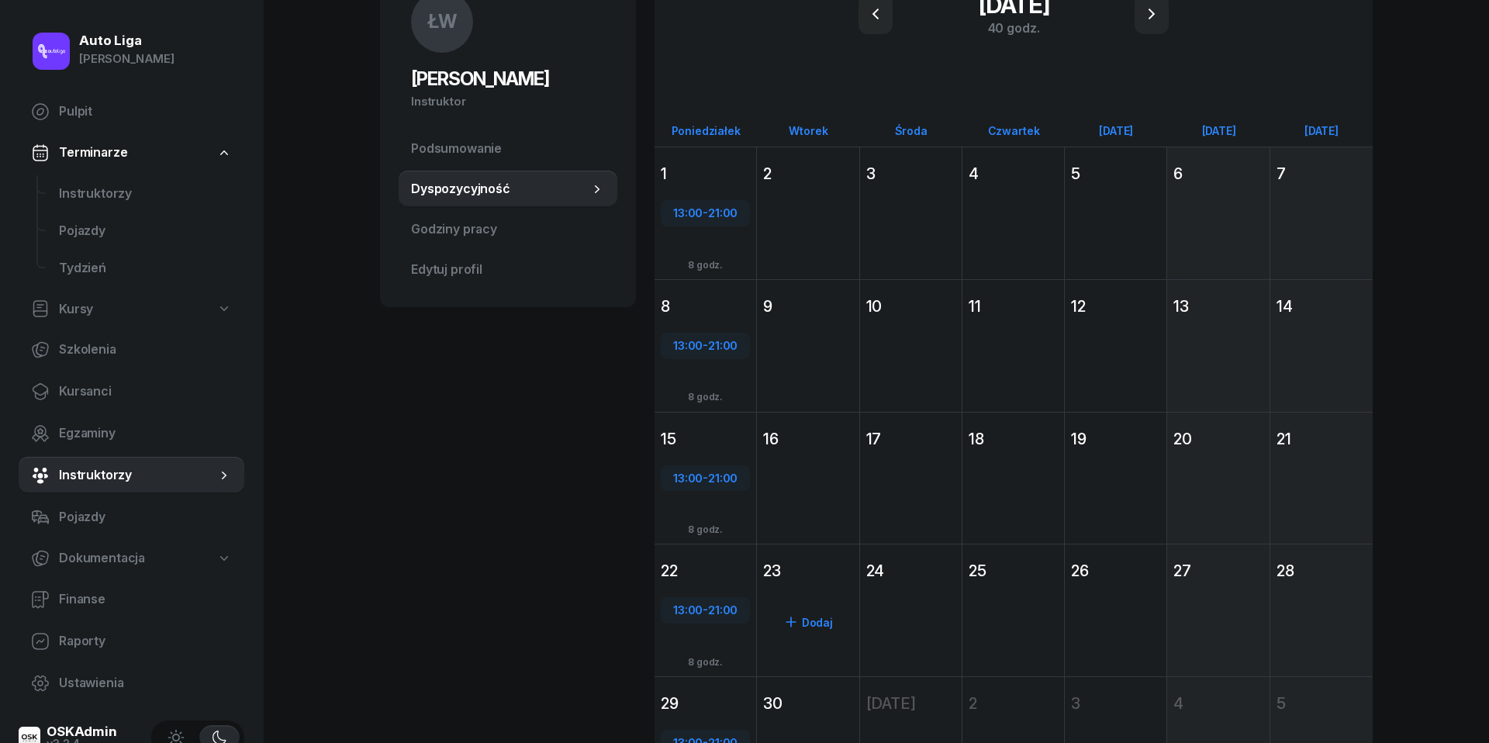
scroll to position [137, 0]
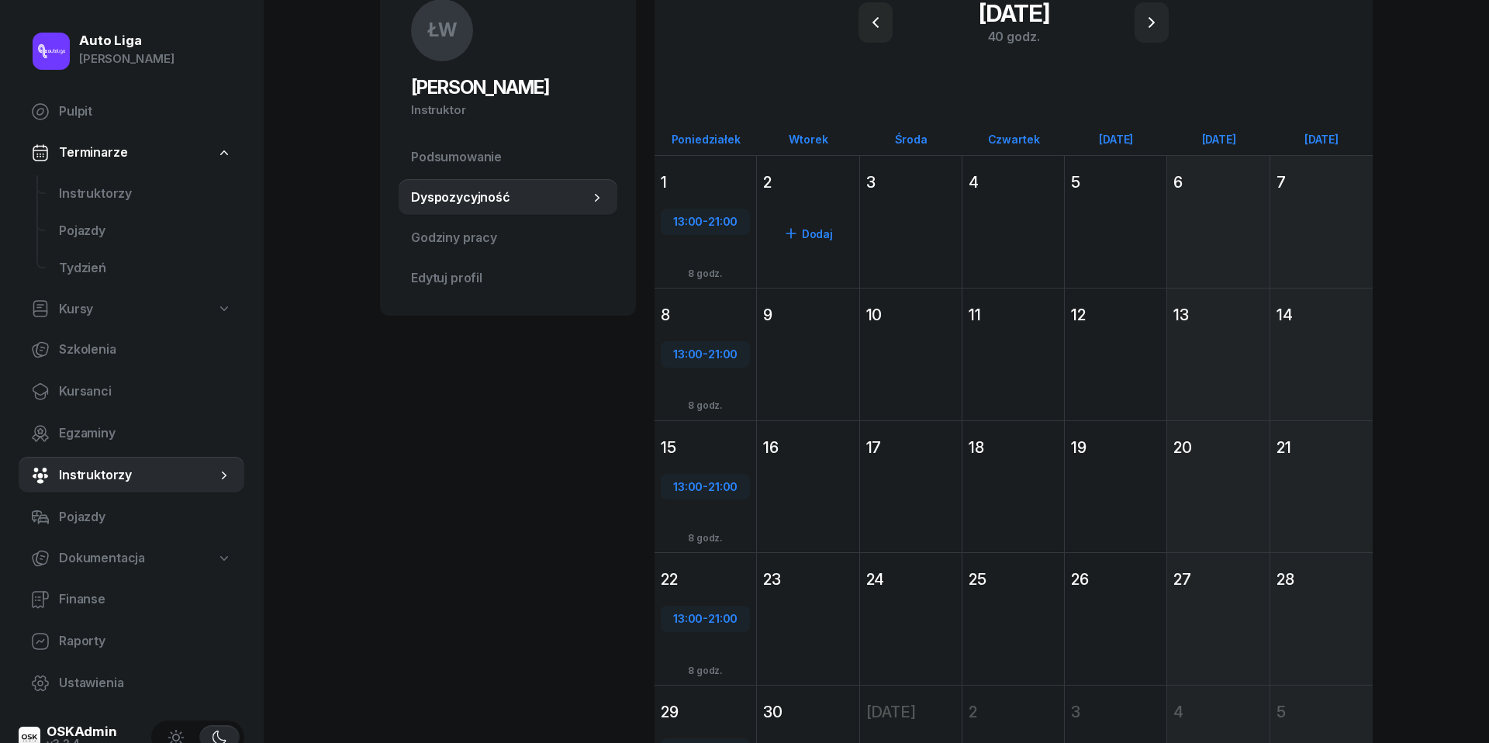
click at [808, 204] on div "Dodaj" at bounding box center [808, 249] width 102 height 107
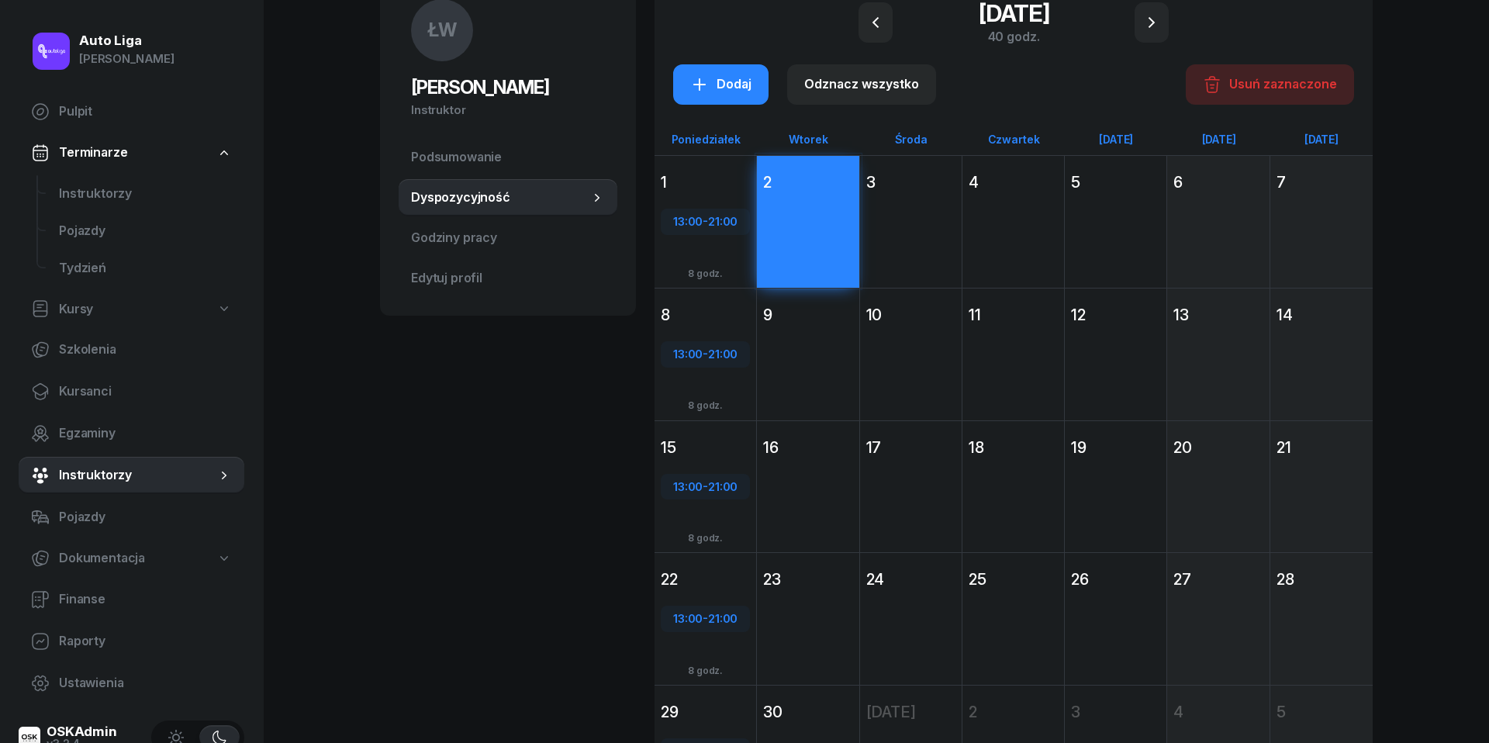
click at [804, 348] on div "Dodaj" at bounding box center [808, 382] width 102 height 107
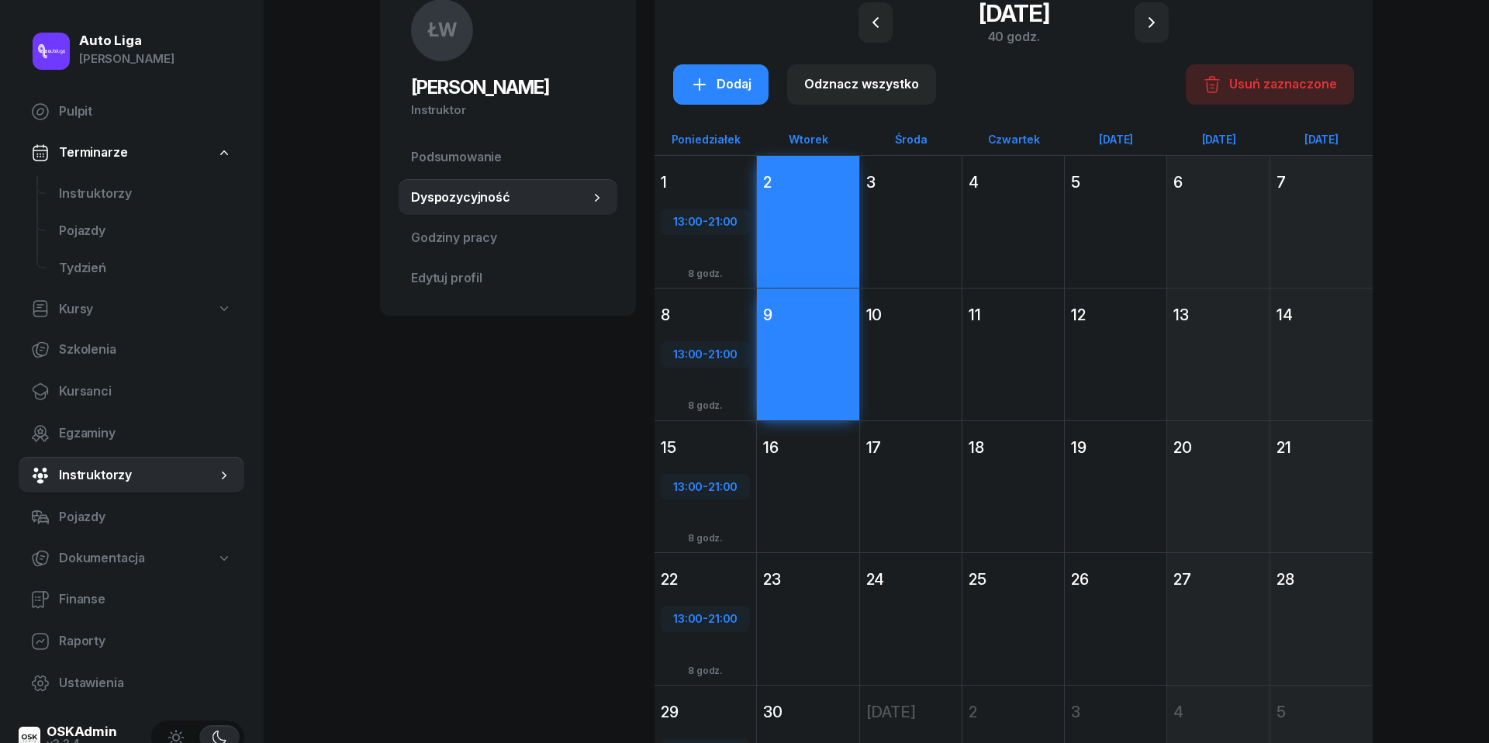
click at [804, 438] on div "16" at bounding box center [807, 448] width 89 height 22
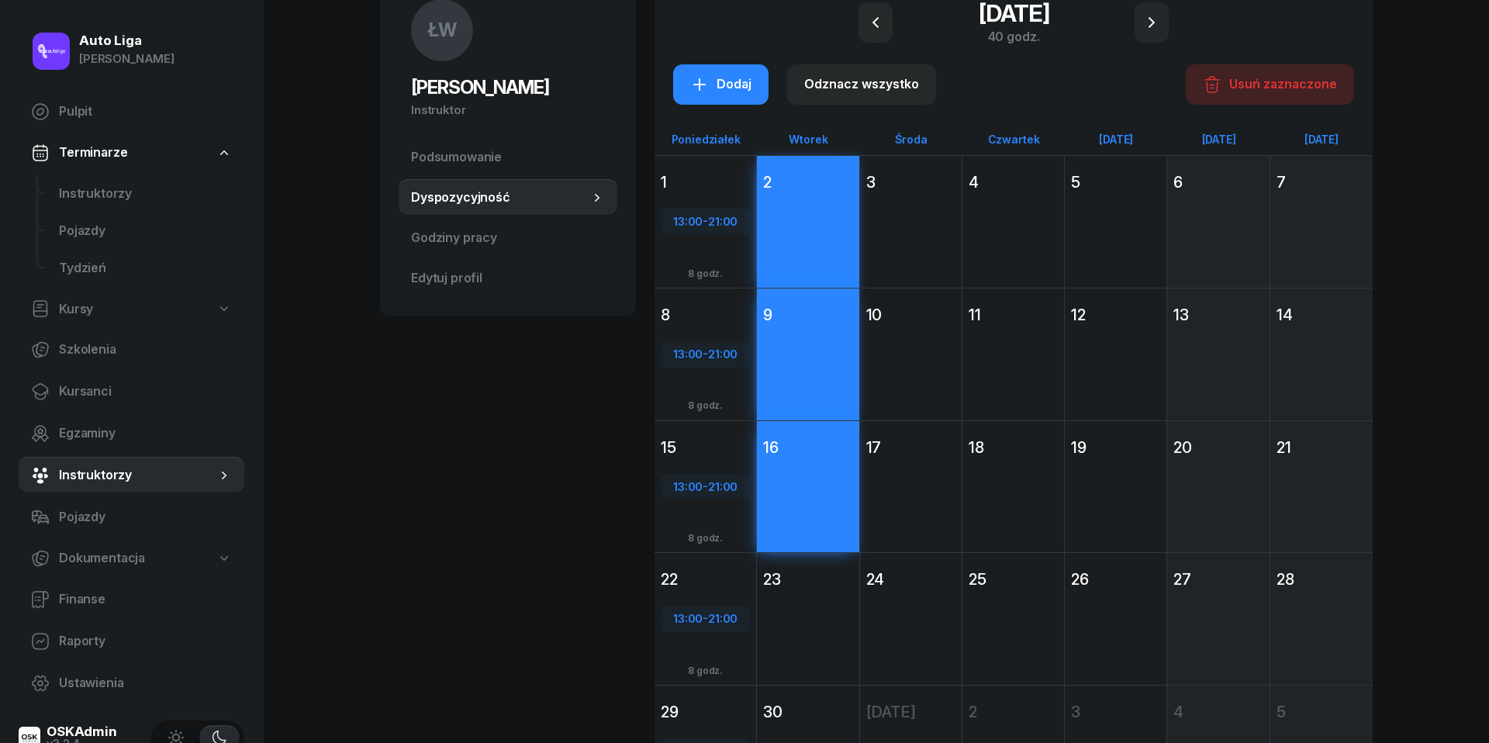
click at [799, 616] on div "Dodaj" at bounding box center [808, 646] width 102 height 107
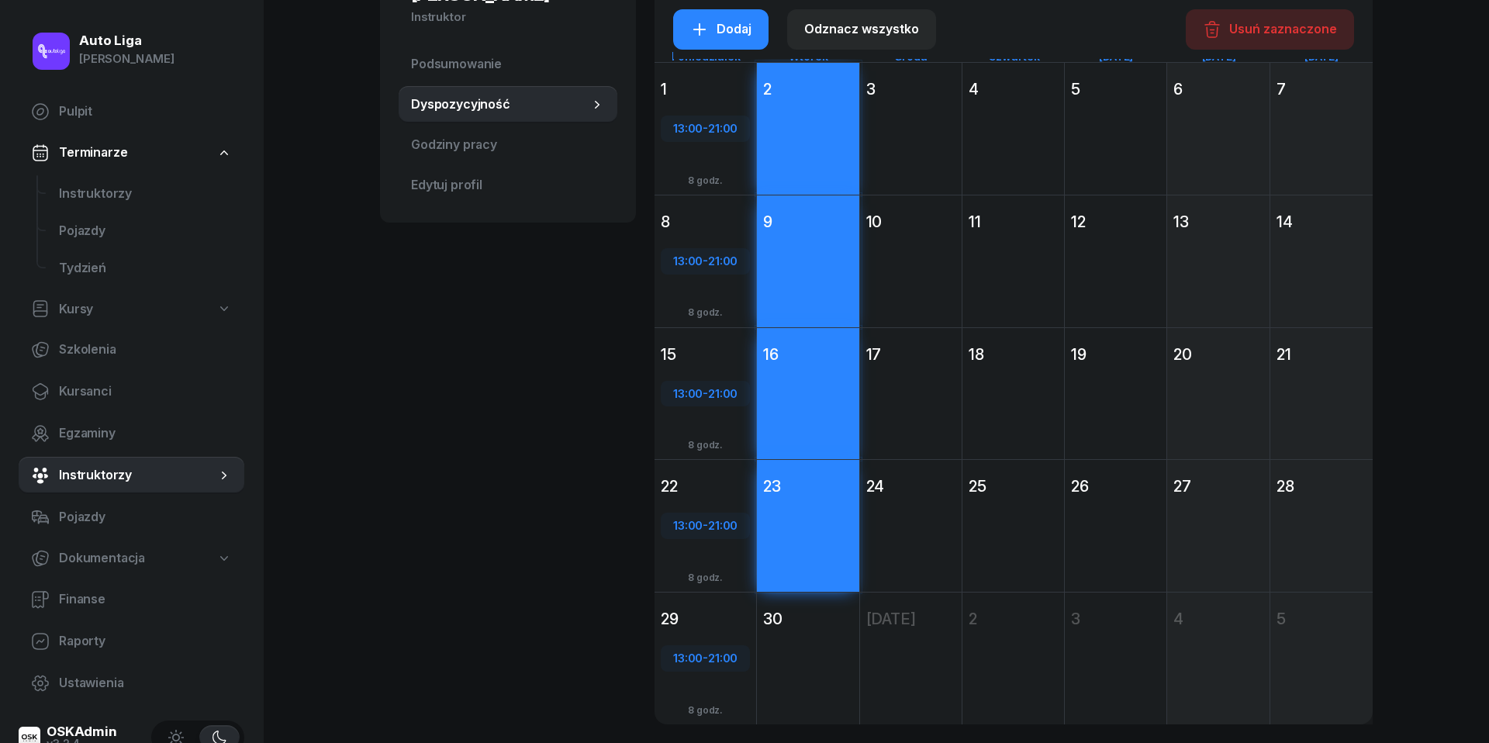
scroll to position [231, 0]
click at [803, 650] on div "Dodaj" at bounding box center [808, 685] width 102 height 107
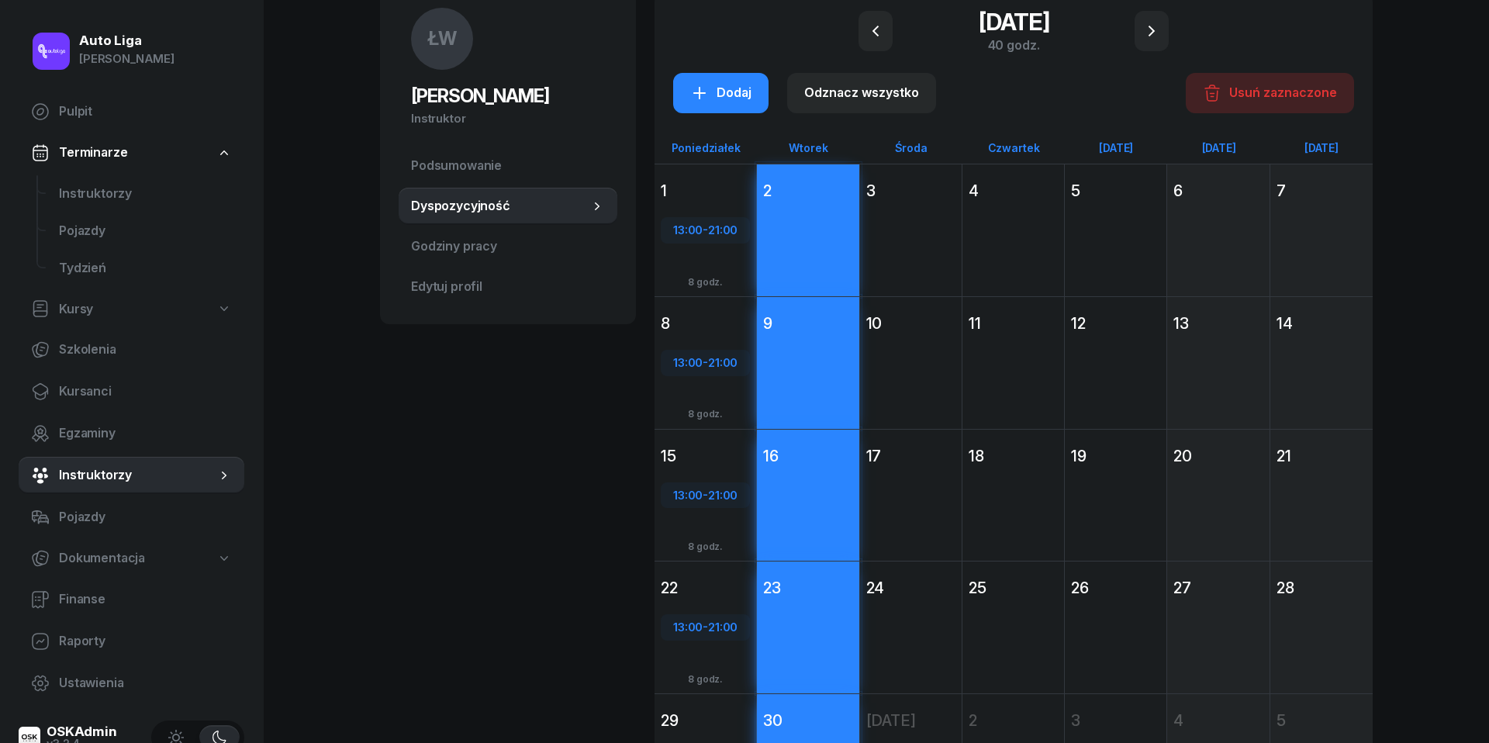
scroll to position [109, 0]
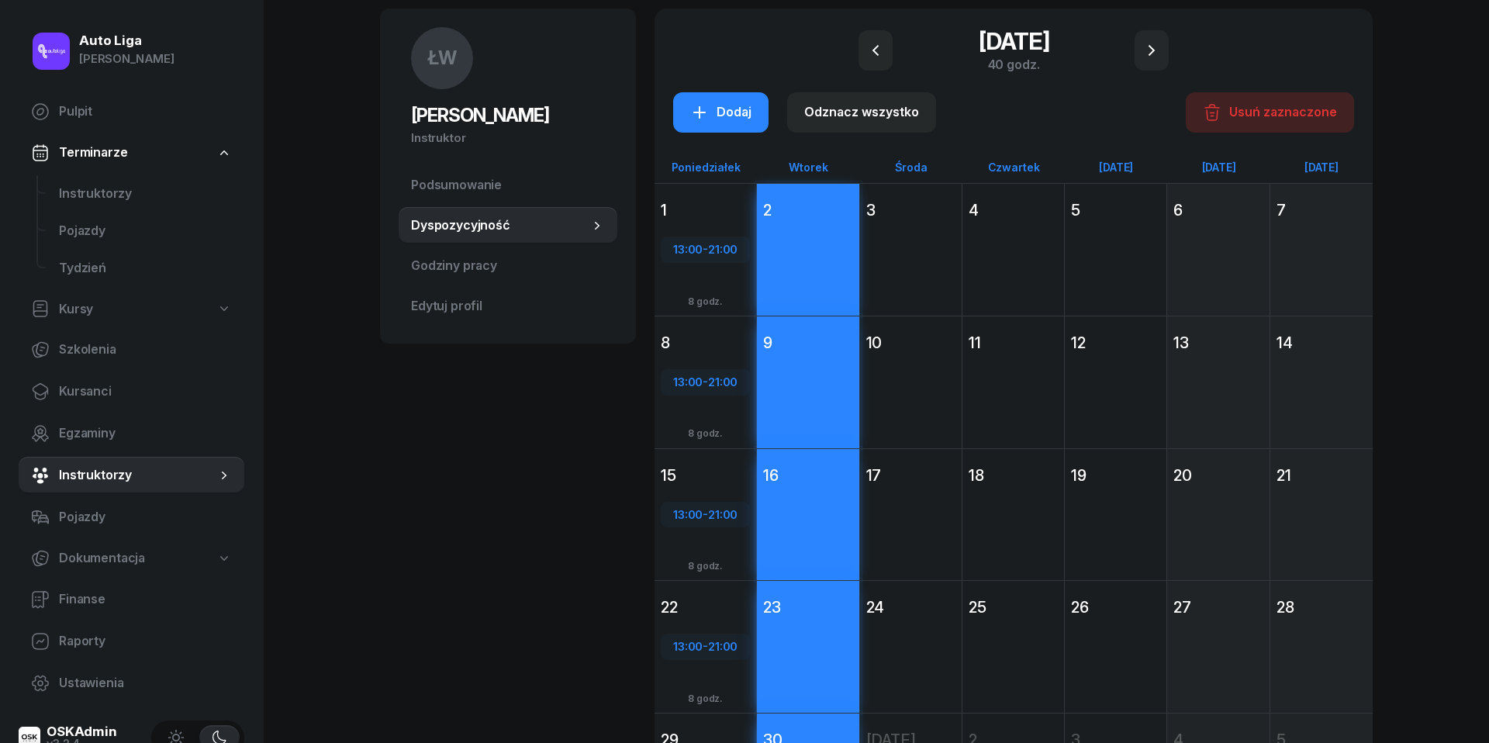
click at [1014, 226] on div "Dodaj" at bounding box center [1013, 277] width 102 height 107
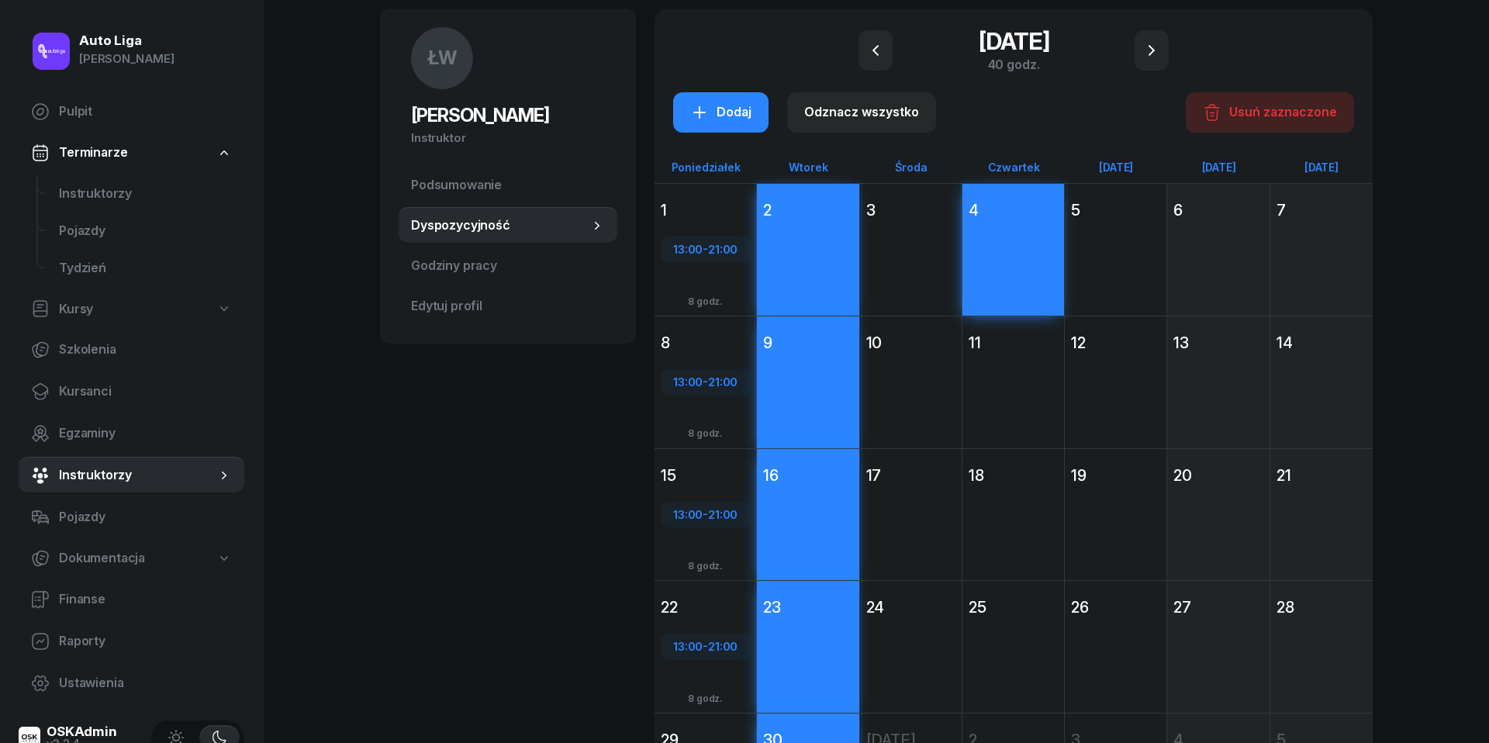
click at [1014, 402] on div "Dodaj" at bounding box center [1013, 410] width 102 height 107
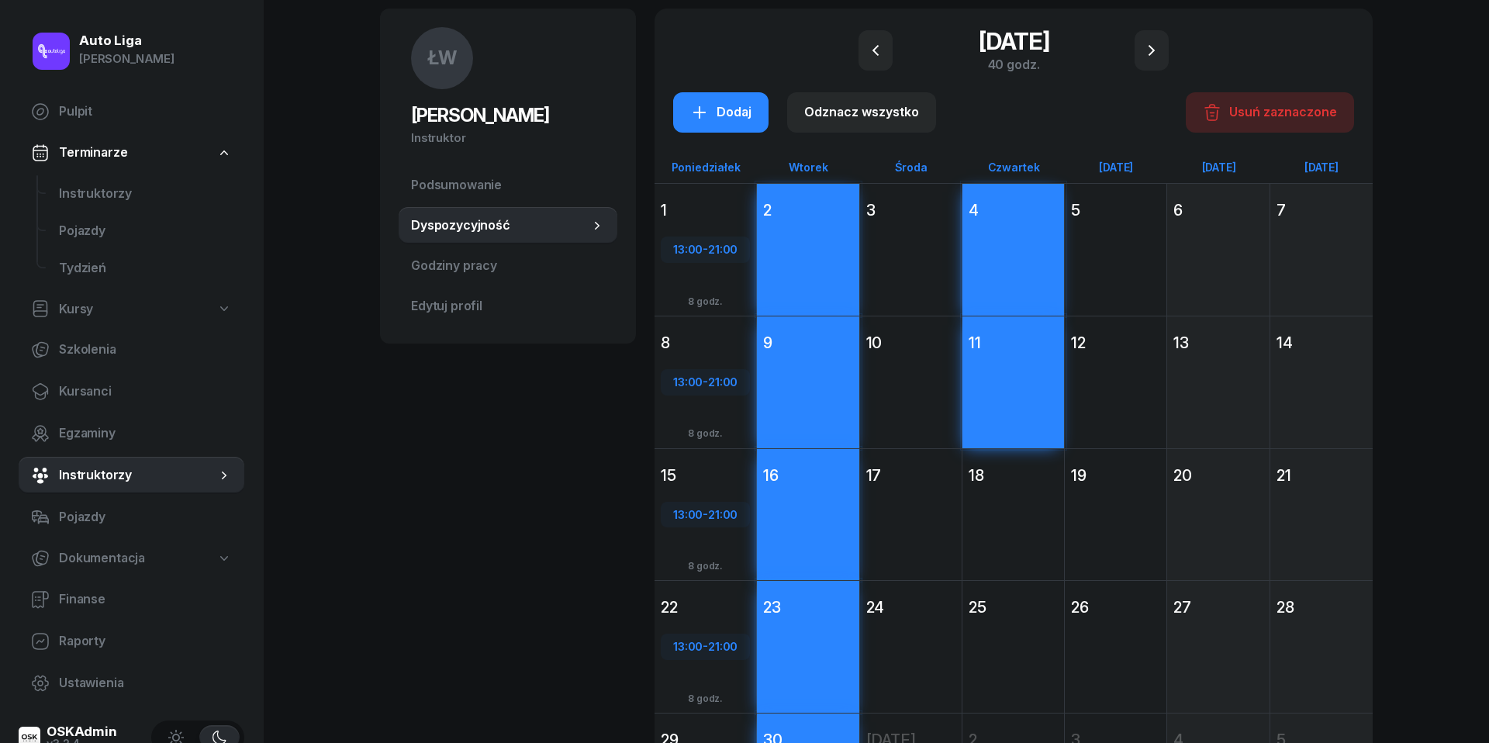
click at [1015, 495] on div "Dodaj" at bounding box center [1013, 542] width 102 height 107
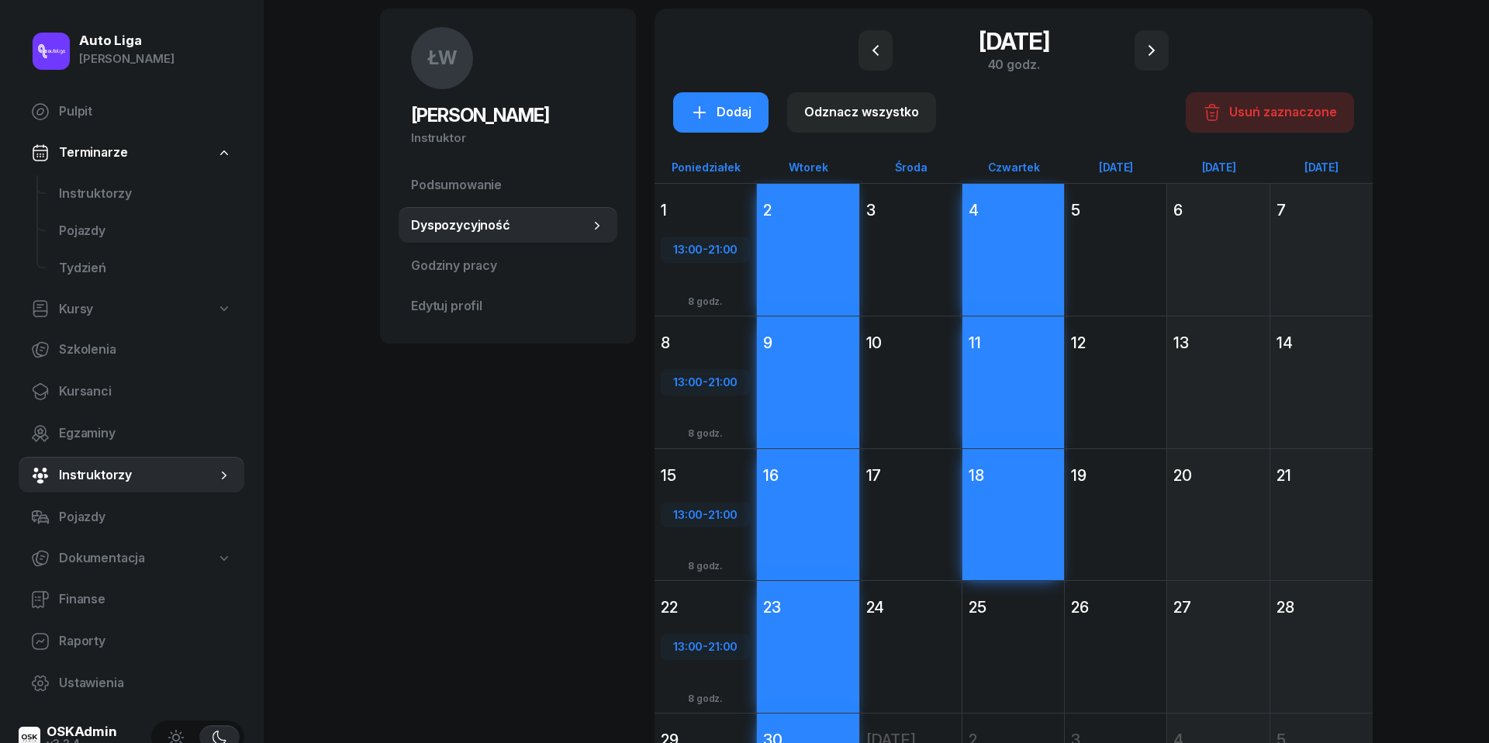
click at [1014, 609] on div "25" at bounding box center [1012, 607] width 89 height 22
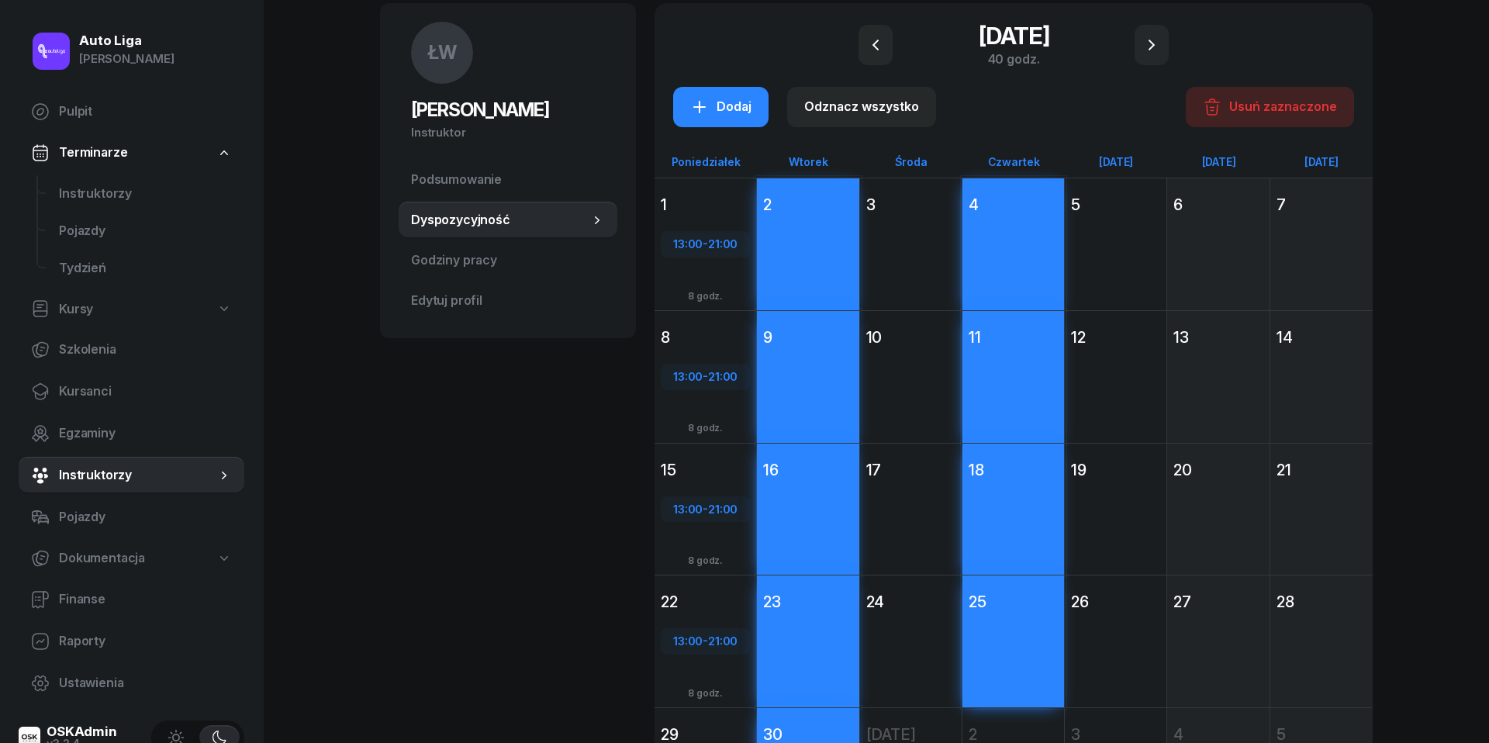
scroll to position [113, 0]
click at [723, 111] on div "Dodaj" at bounding box center [720, 108] width 61 height 20
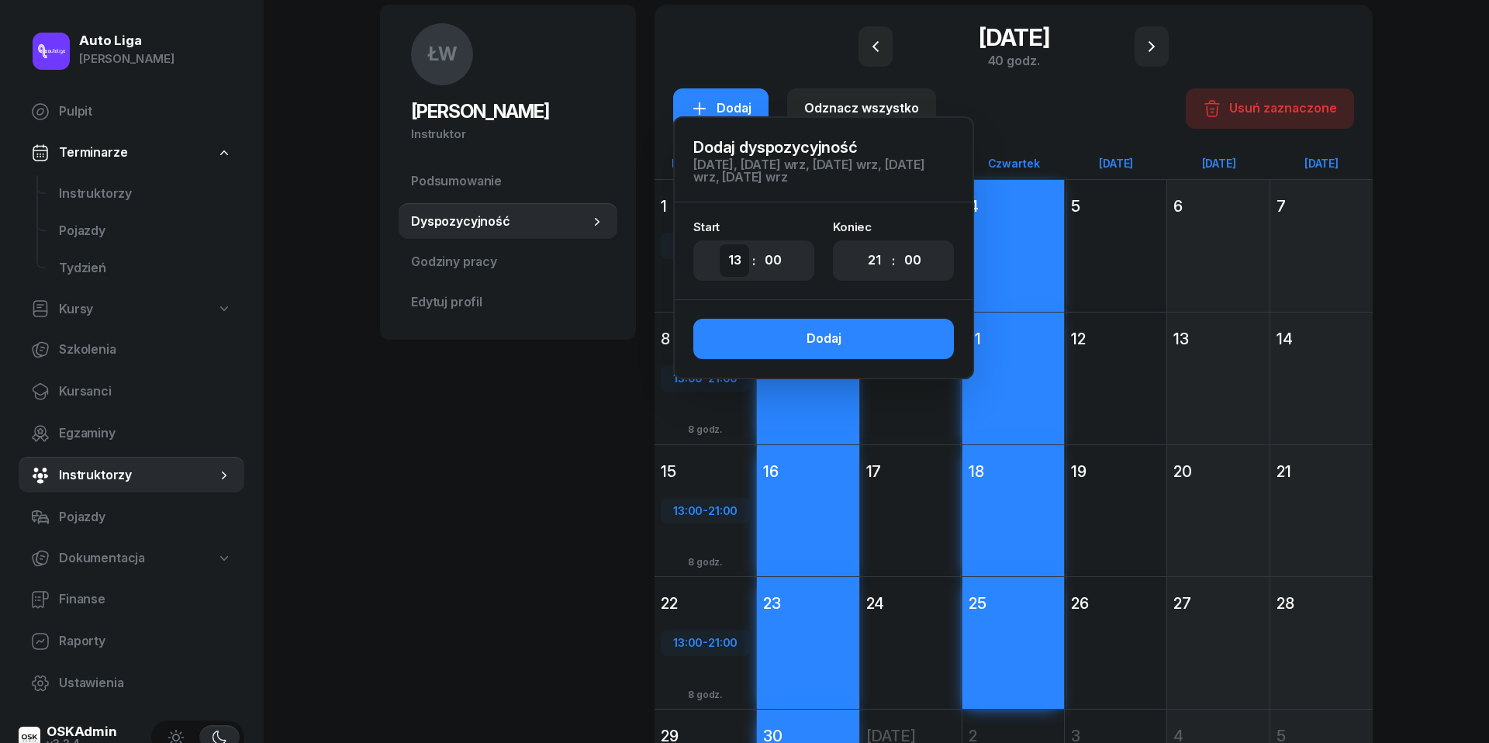
select select "10"
select select "18"
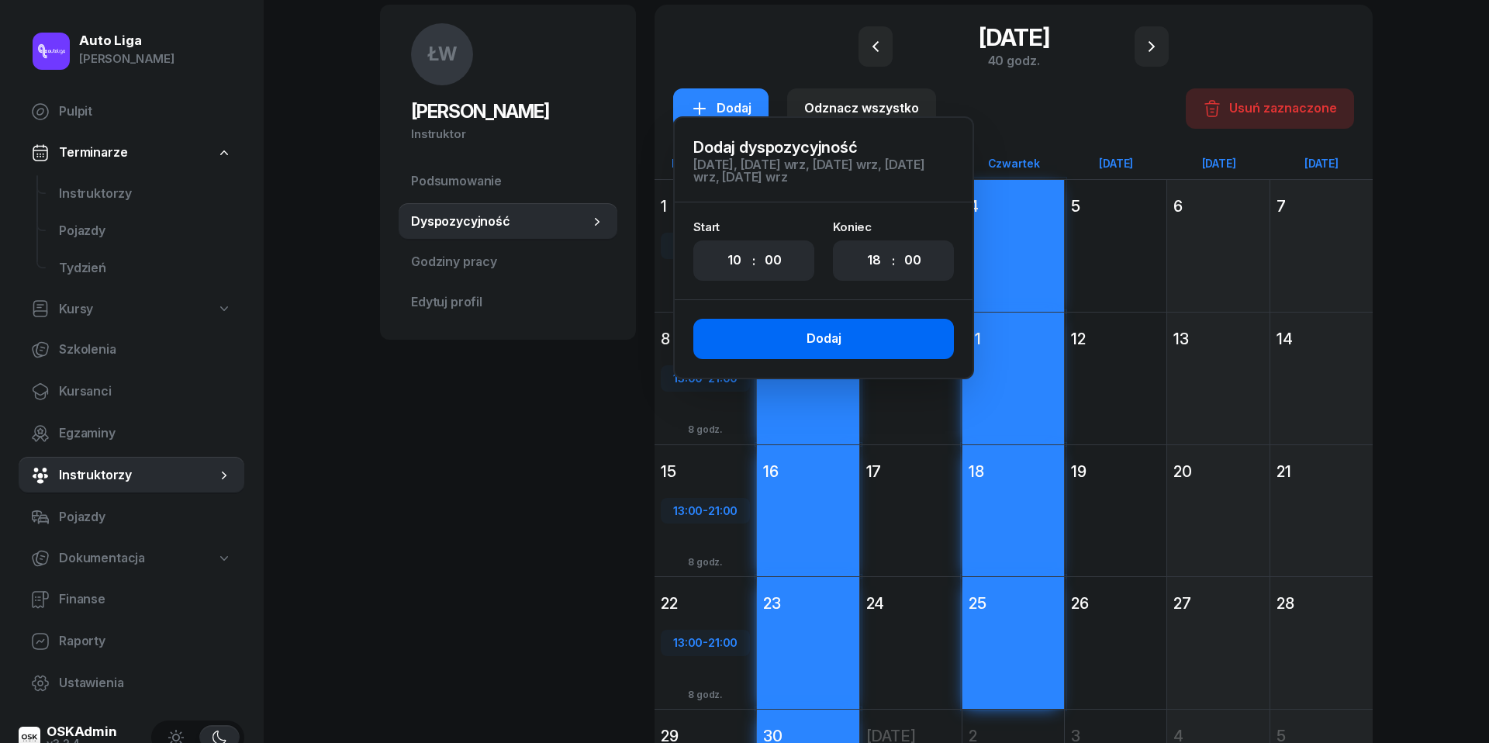
click at [841, 337] on button "Dodaj" at bounding box center [823, 339] width 261 height 40
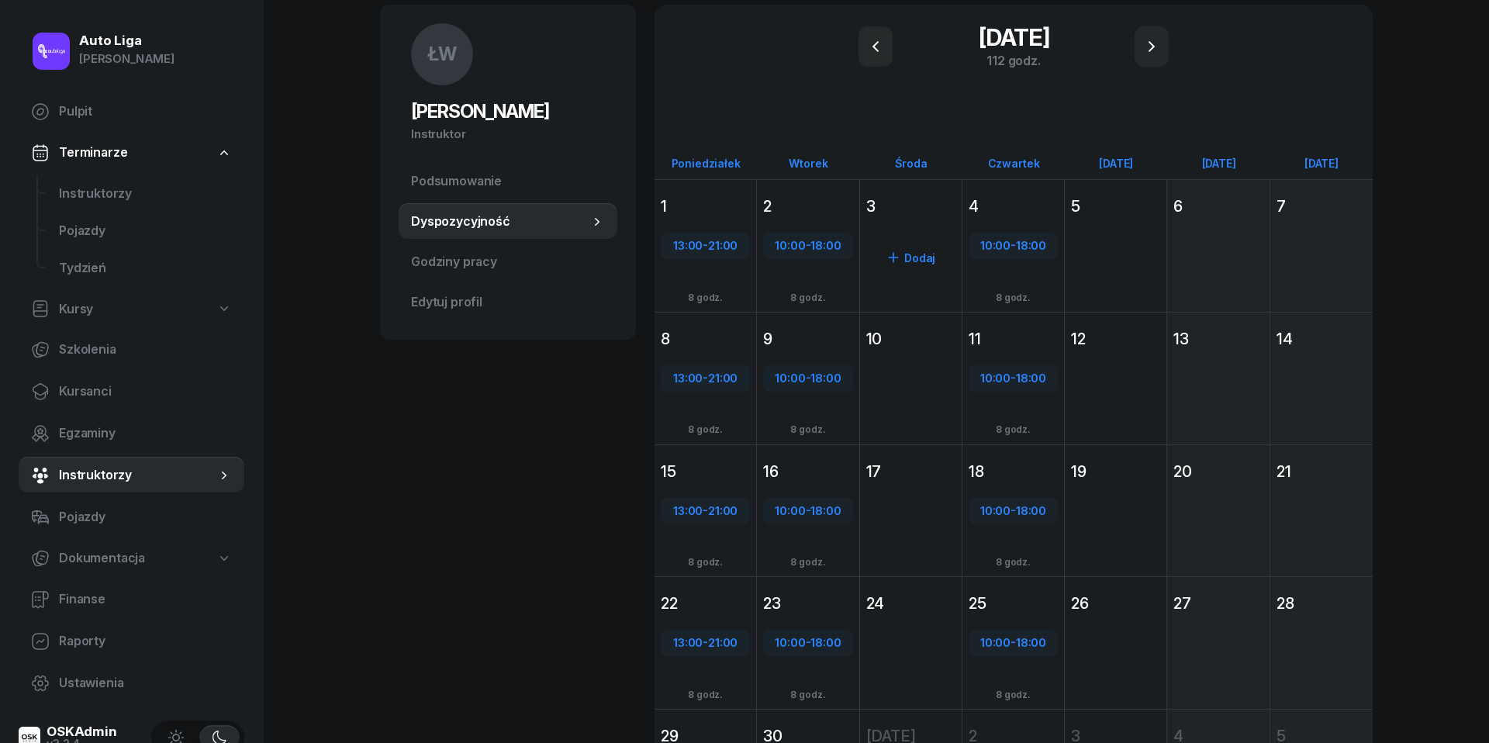
click at [910, 218] on div "3" at bounding box center [911, 206] width 102 height 28
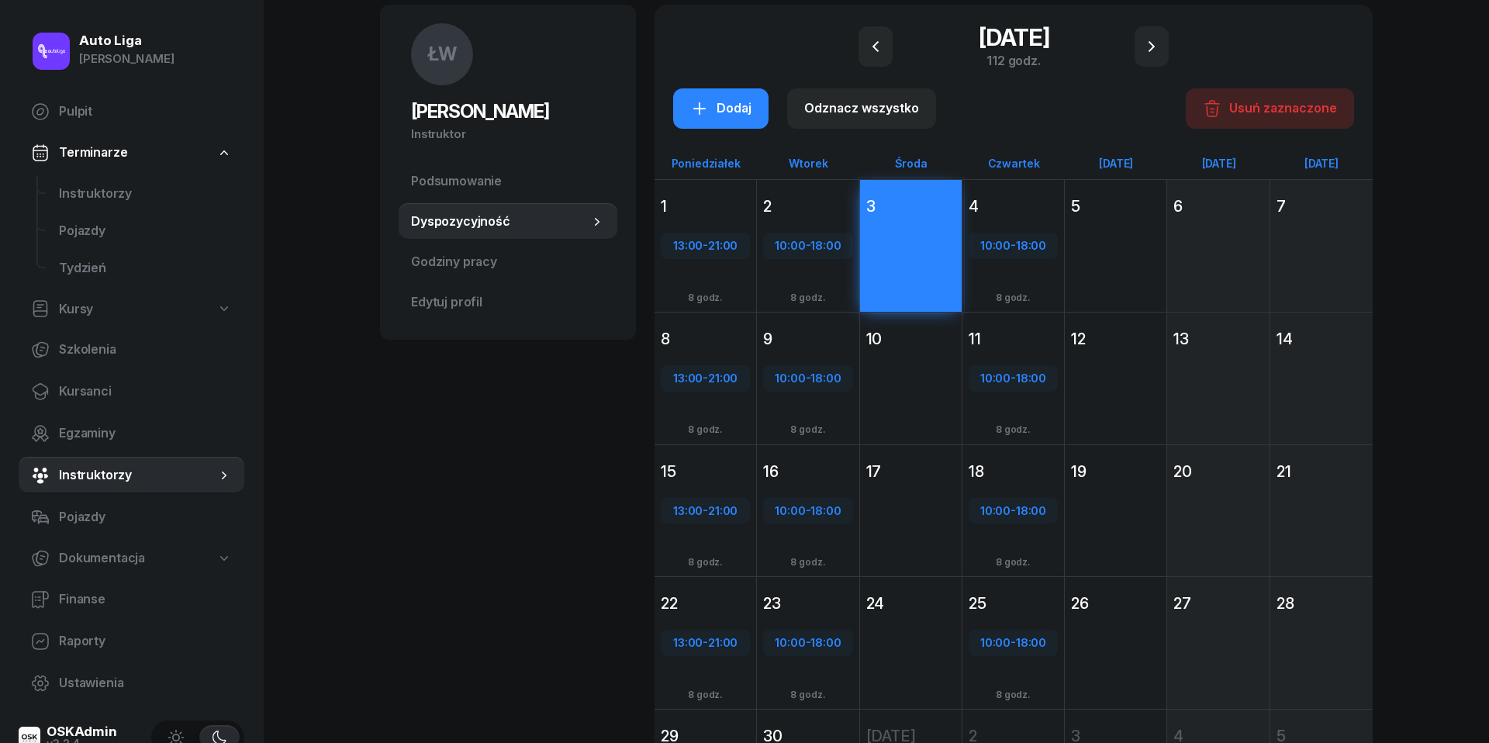
click at [906, 373] on div "Dodaj" at bounding box center [911, 406] width 102 height 107
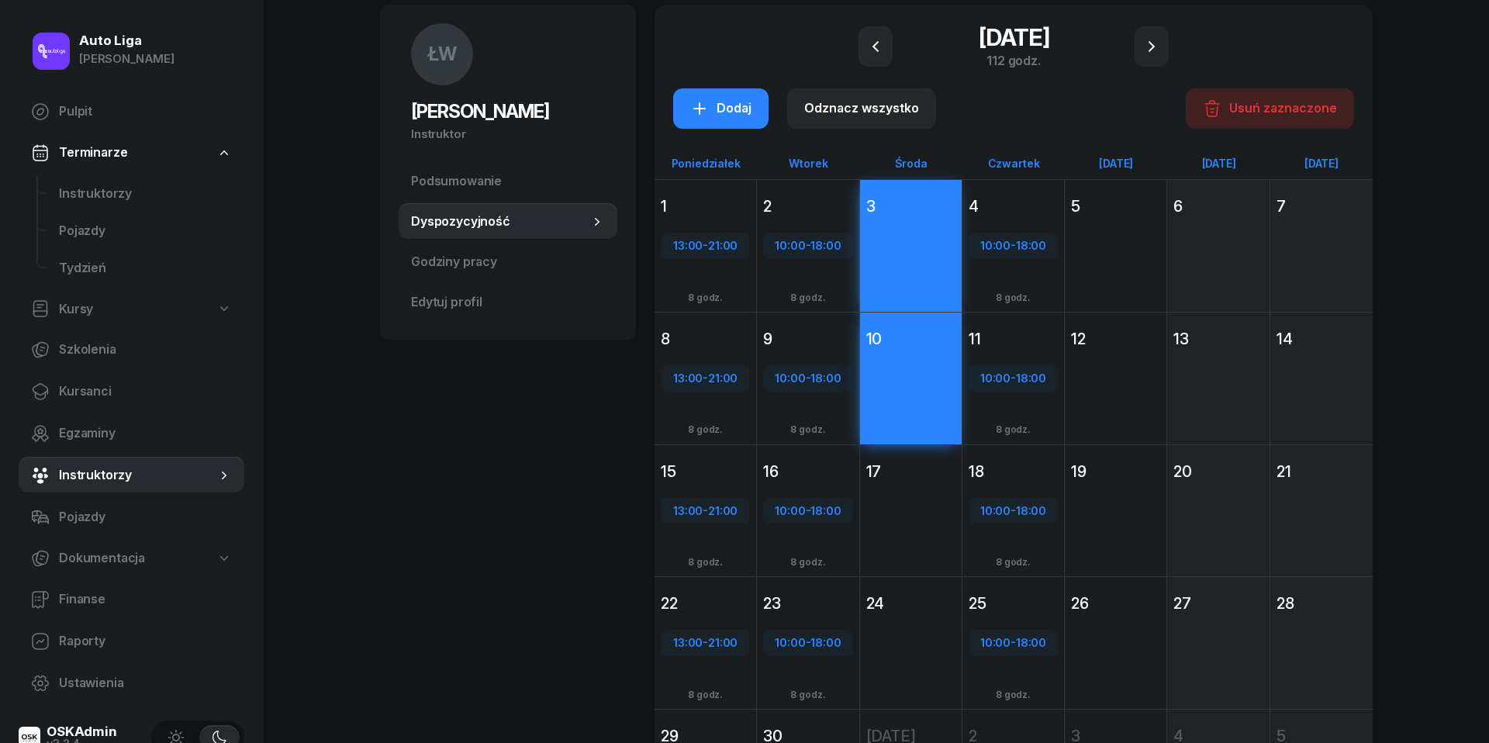
click at [906, 558] on div "Dodaj" at bounding box center [911, 538] width 102 height 107
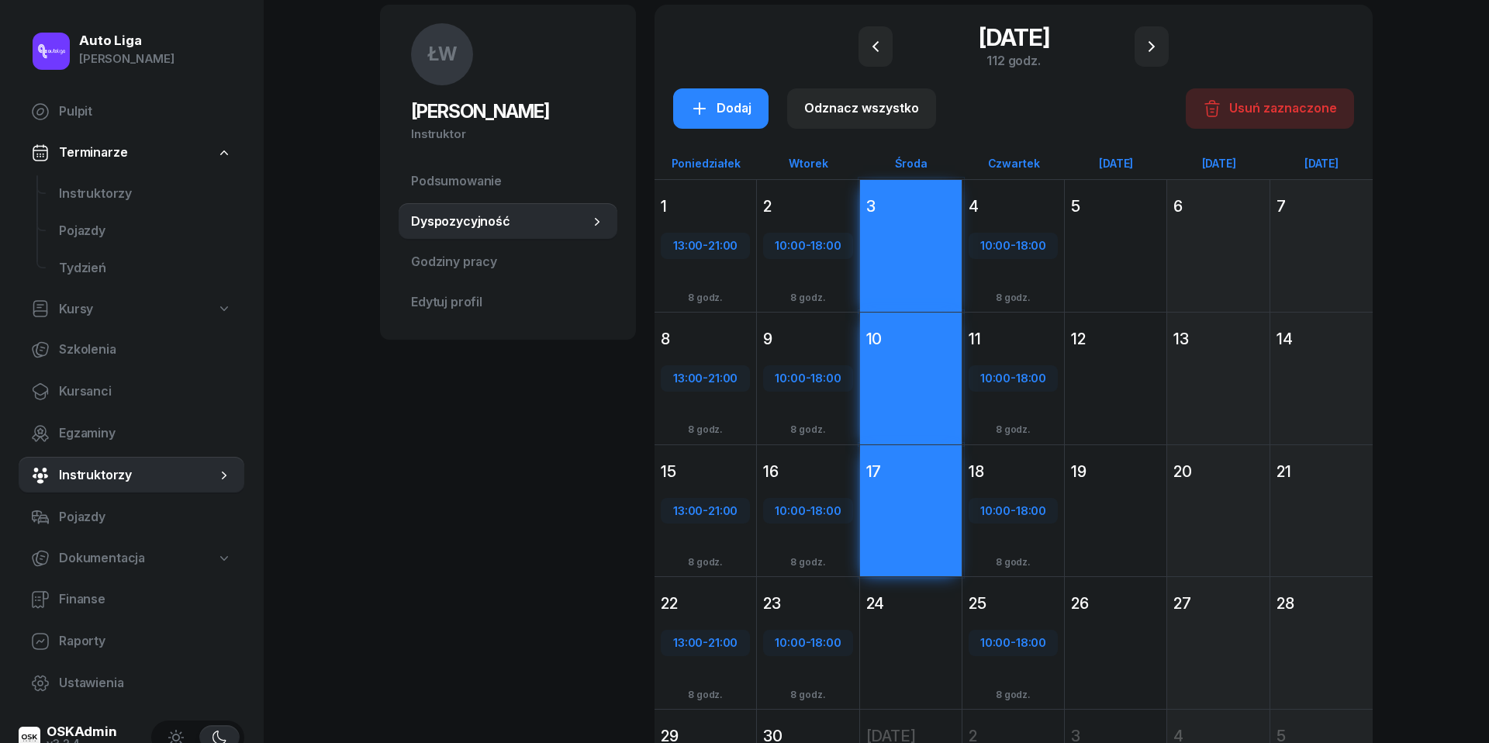
click at [909, 671] on div "Dodaj" at bounding box center [911, 670] width 102 height 107
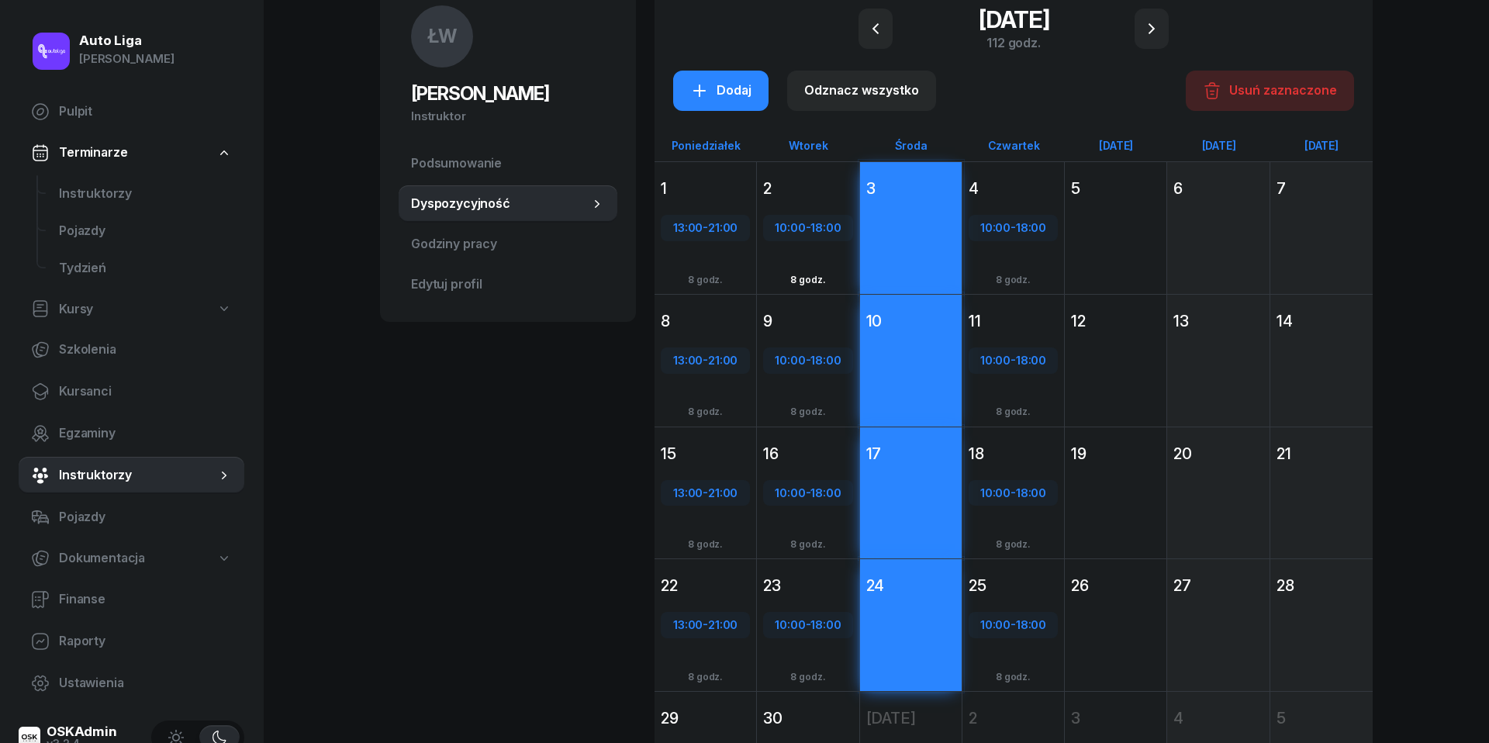
scroll to position [106, 0]
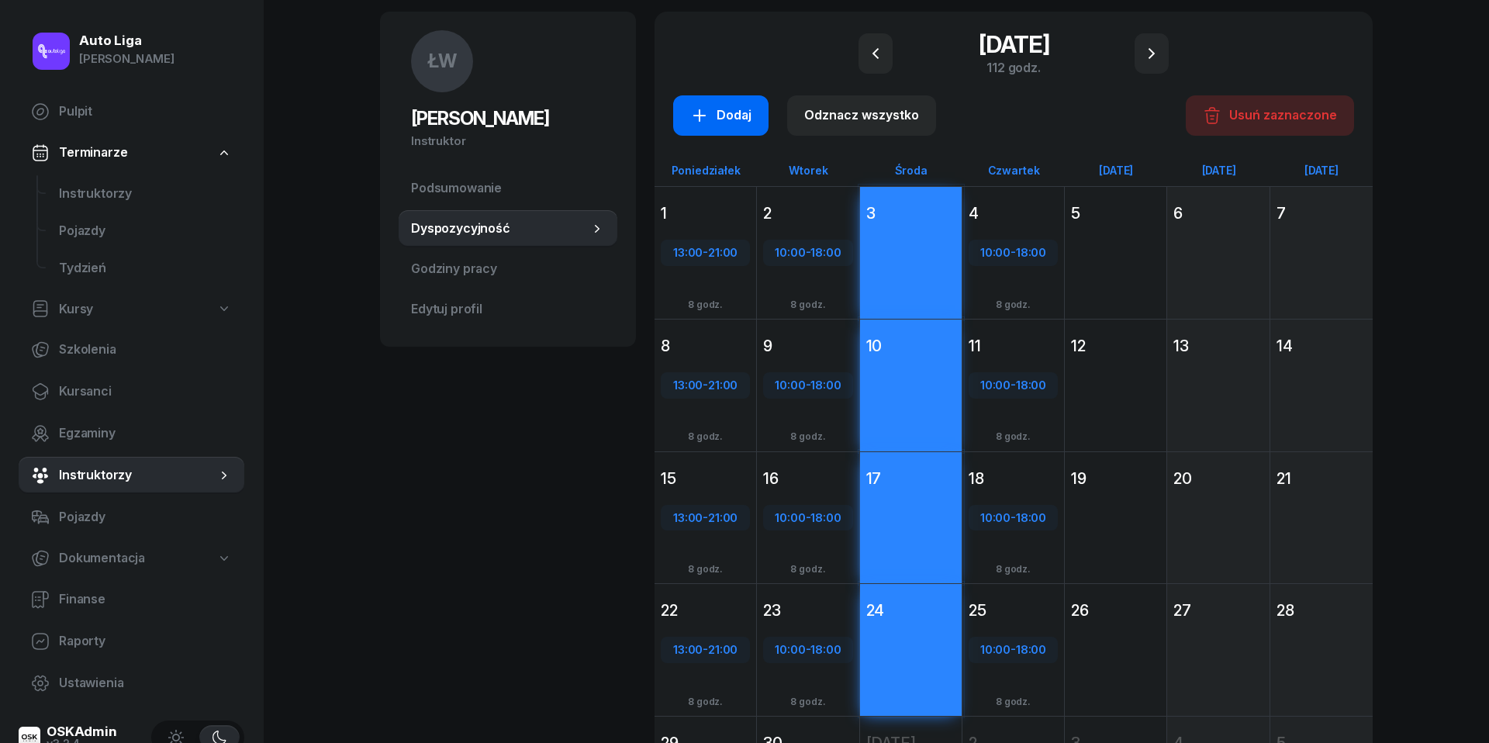
click at [727, 117] on div "Dodaj" at bounding box center [720, 115] width 61 height 20
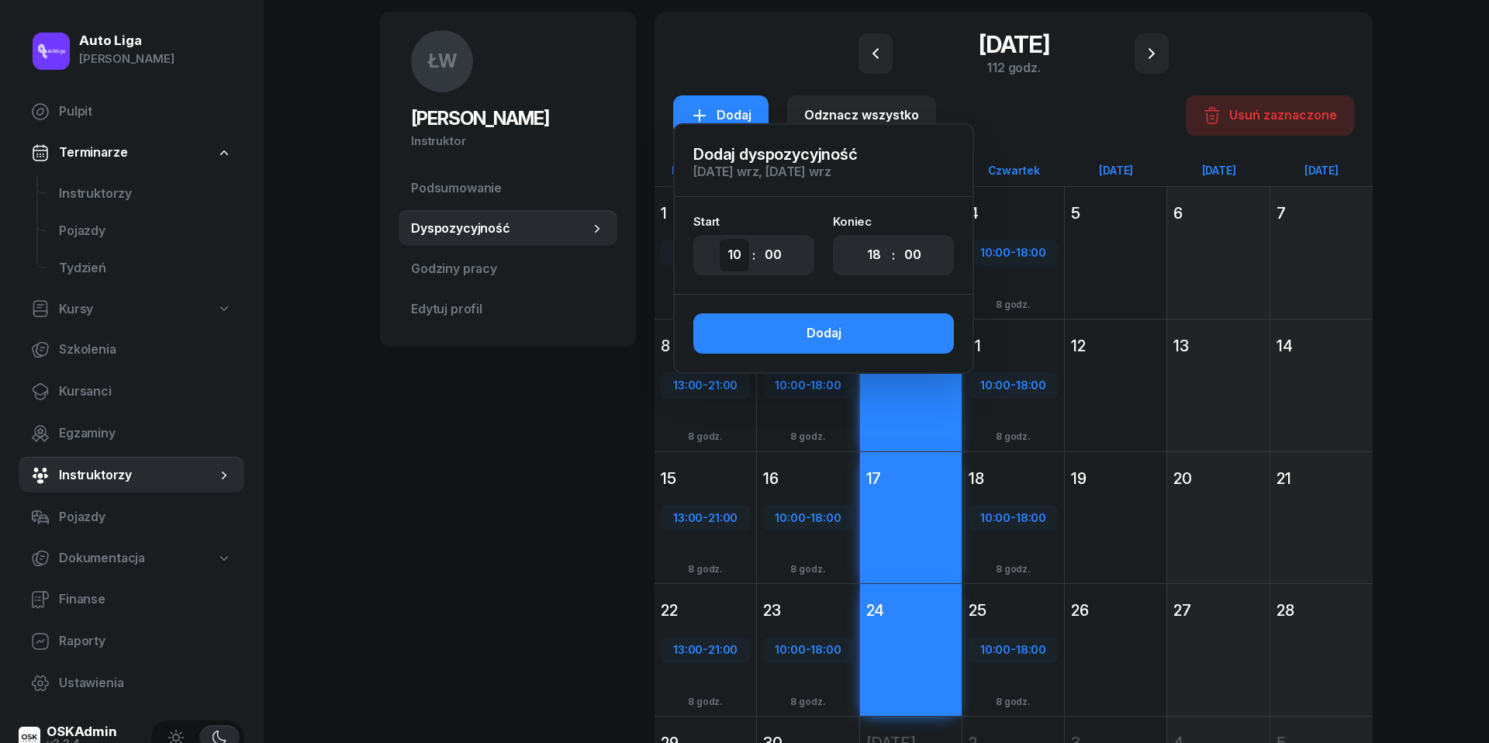
select select "12"
select select "20"
click at [875, 327] on button "Dodaj" at bounding box center [823, 333] width 261 height 40
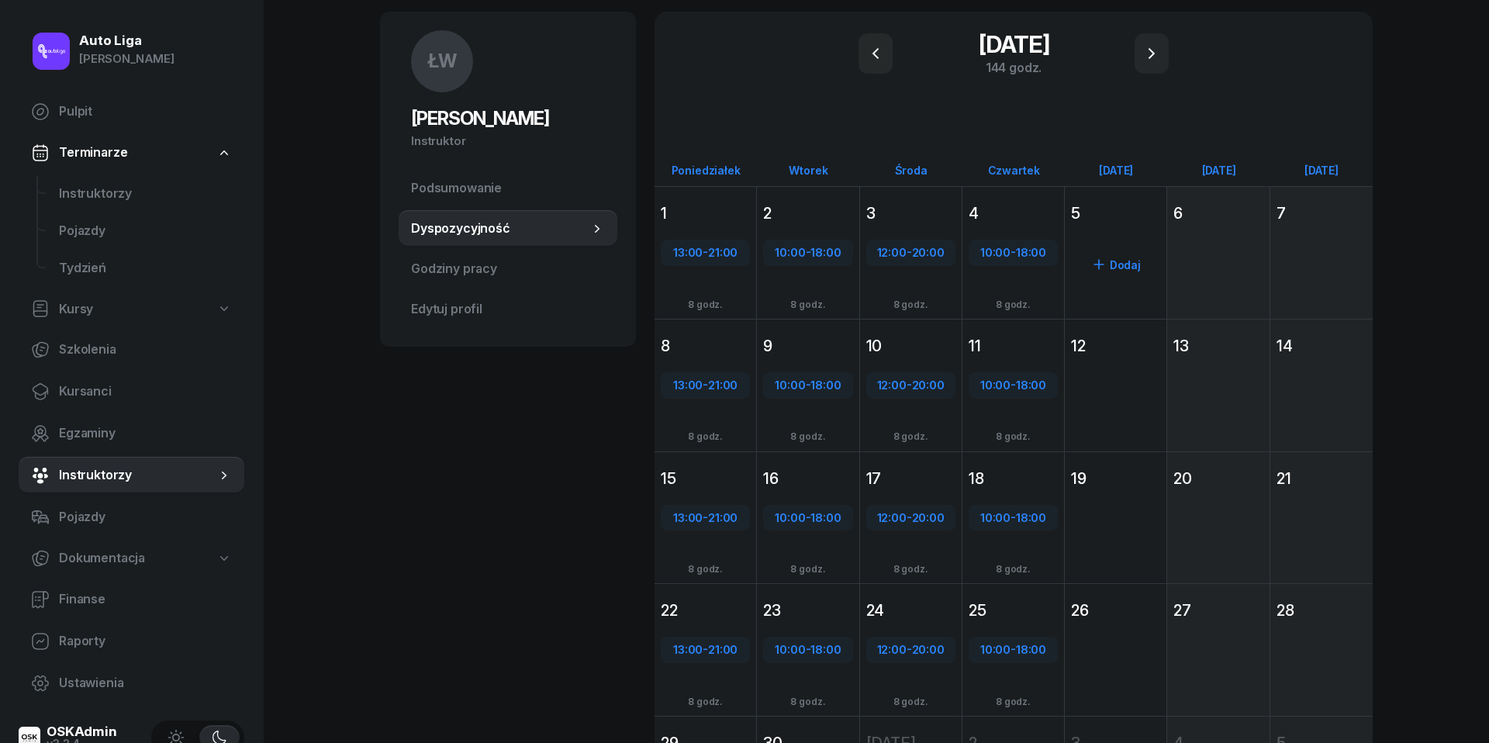
click at [1117, 268] on div "Dodaj" at bounding box center [1115, 264] width 89 height 25
select select "08"
select select "16"
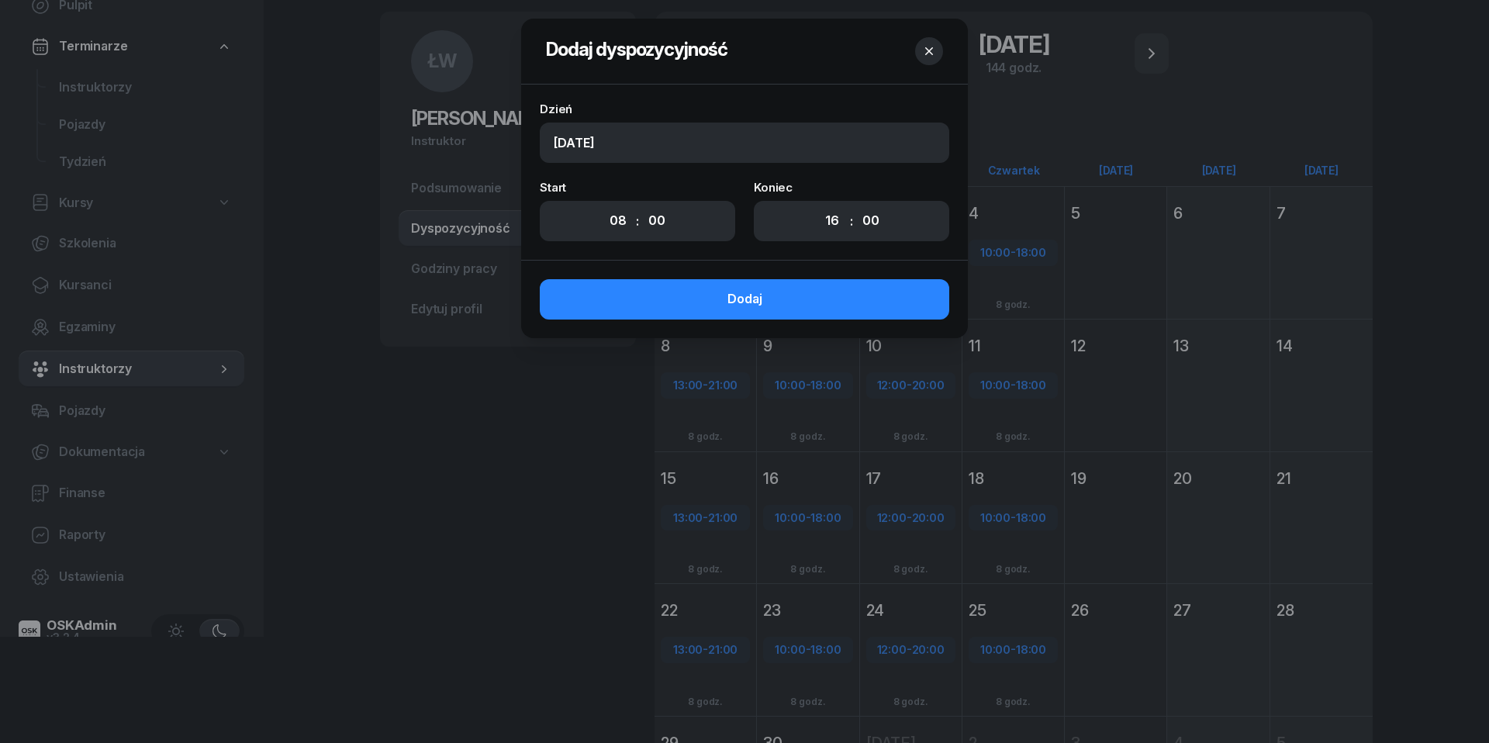
click at [937, 49] on button "button" at bounding box center [929, 51] width 28 height 28
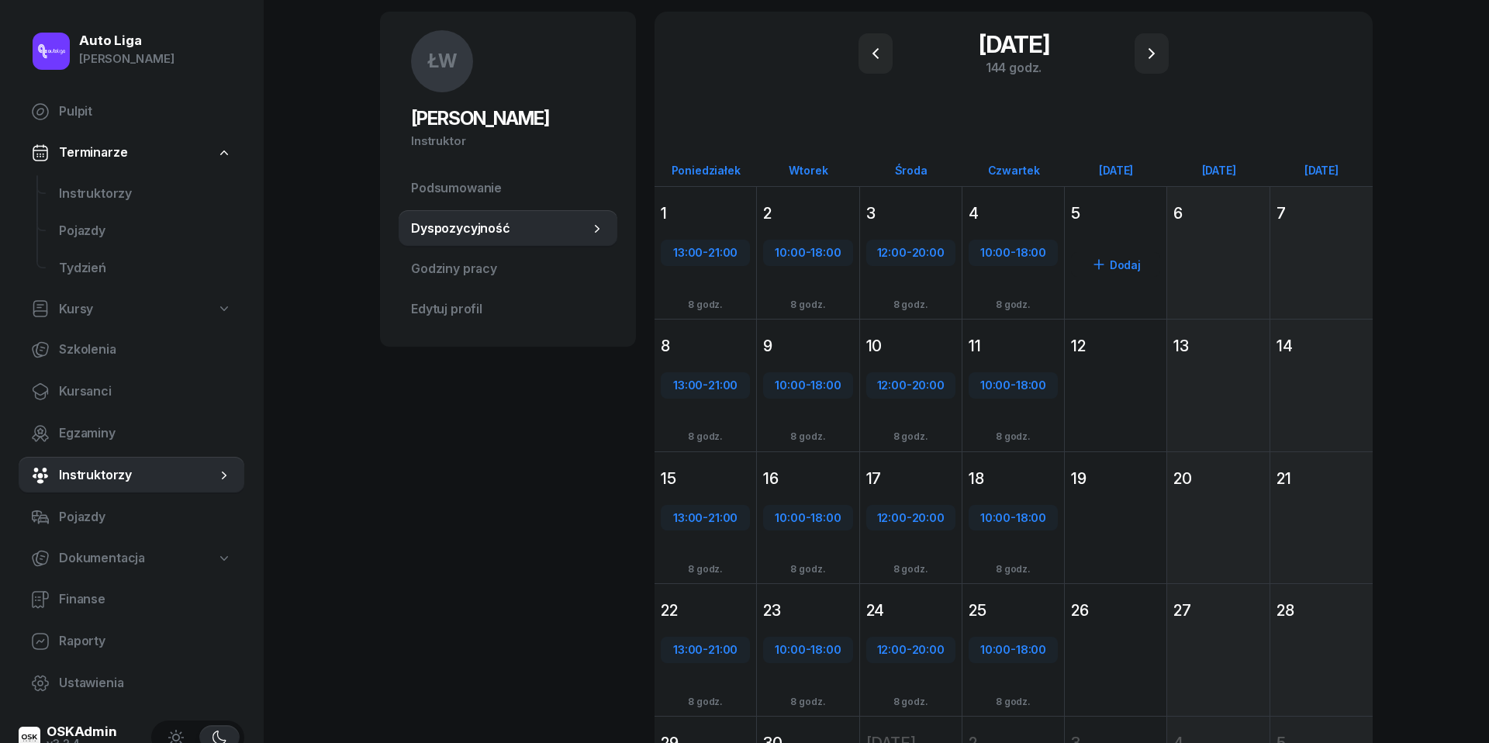
click at [1109, 213] on div "5" at bounding box center [1115, 213] width 89 height 22
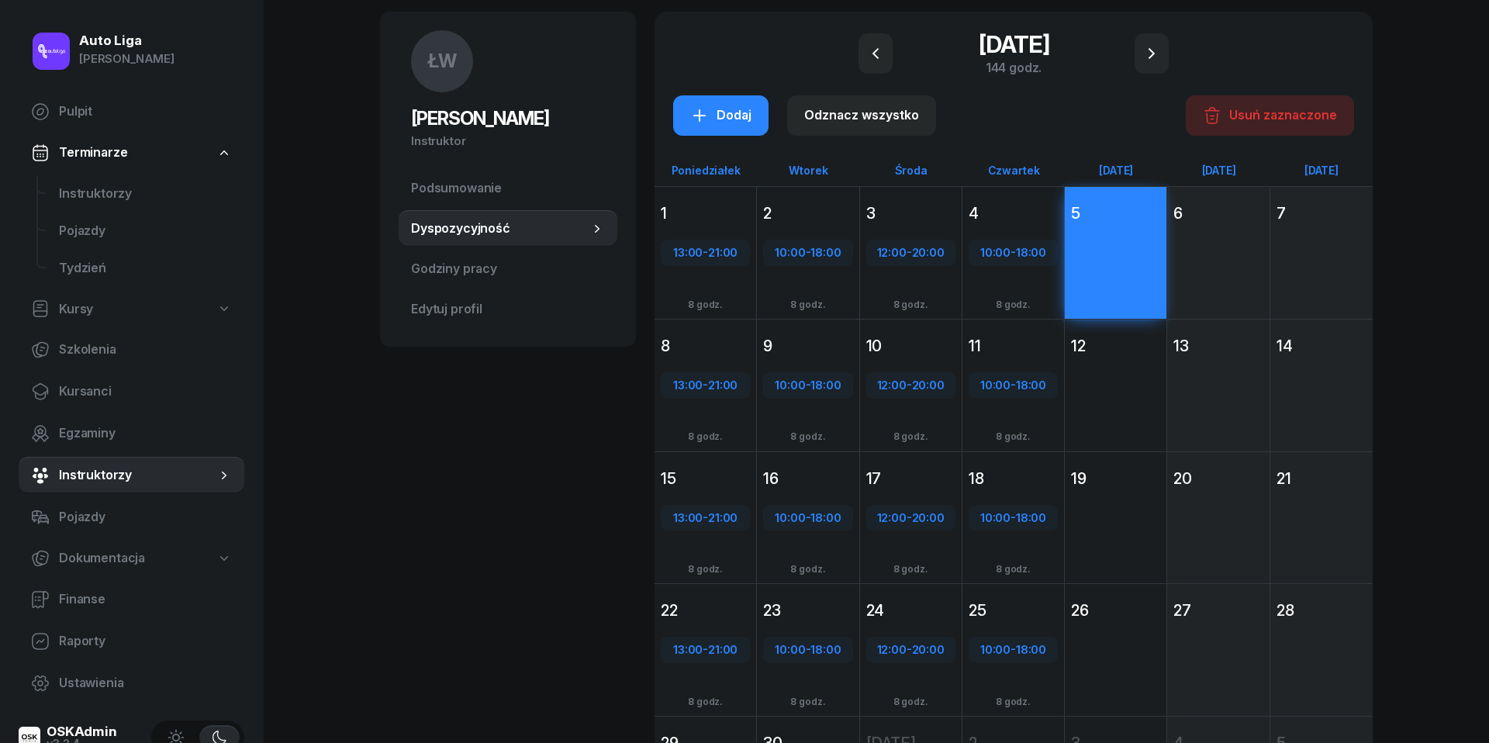
click at [1110, 379] on div "Dodaj" at bounding box center [1116, 413] width 102 height 107
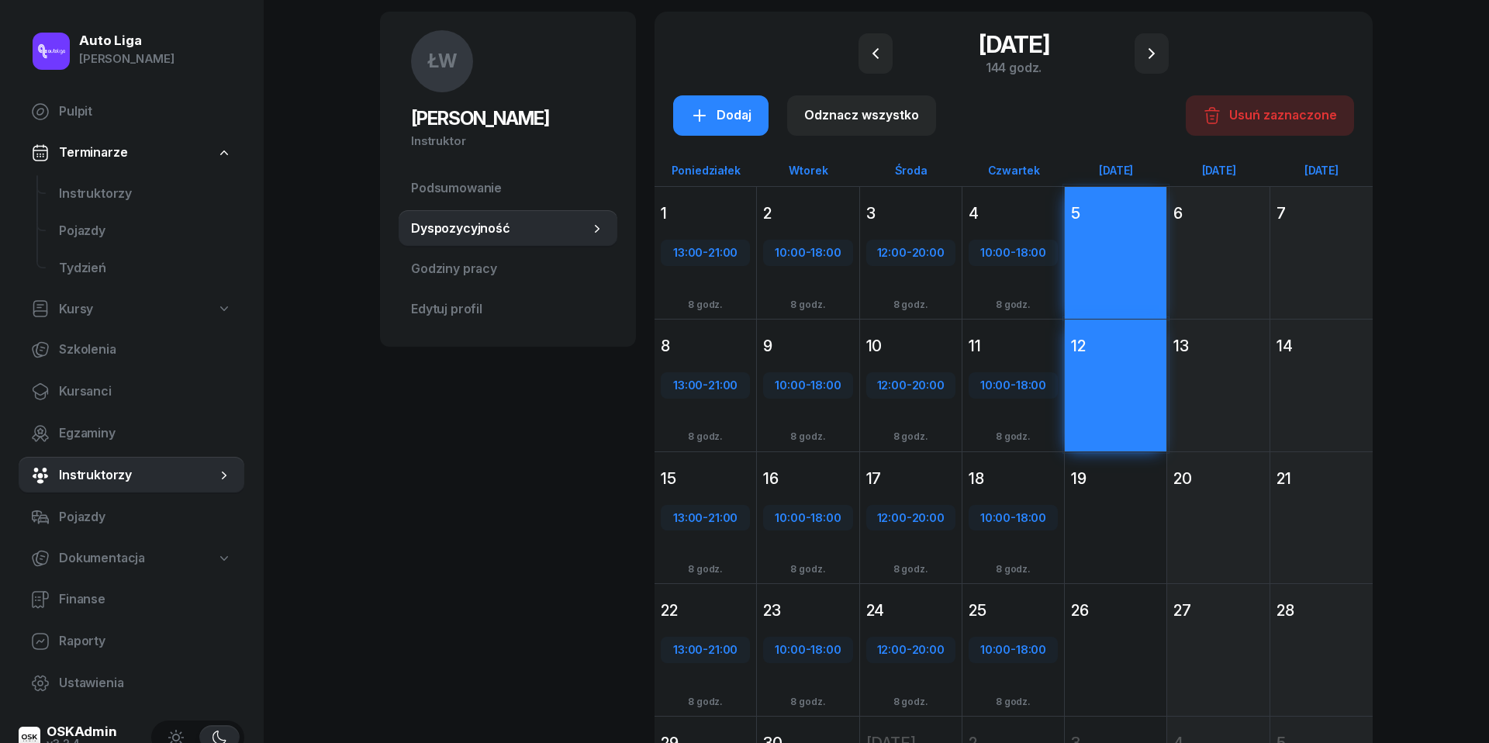
click at [1112, 499] on div "Dodaj" at bounding box center [1116, 545] width 102 height 107
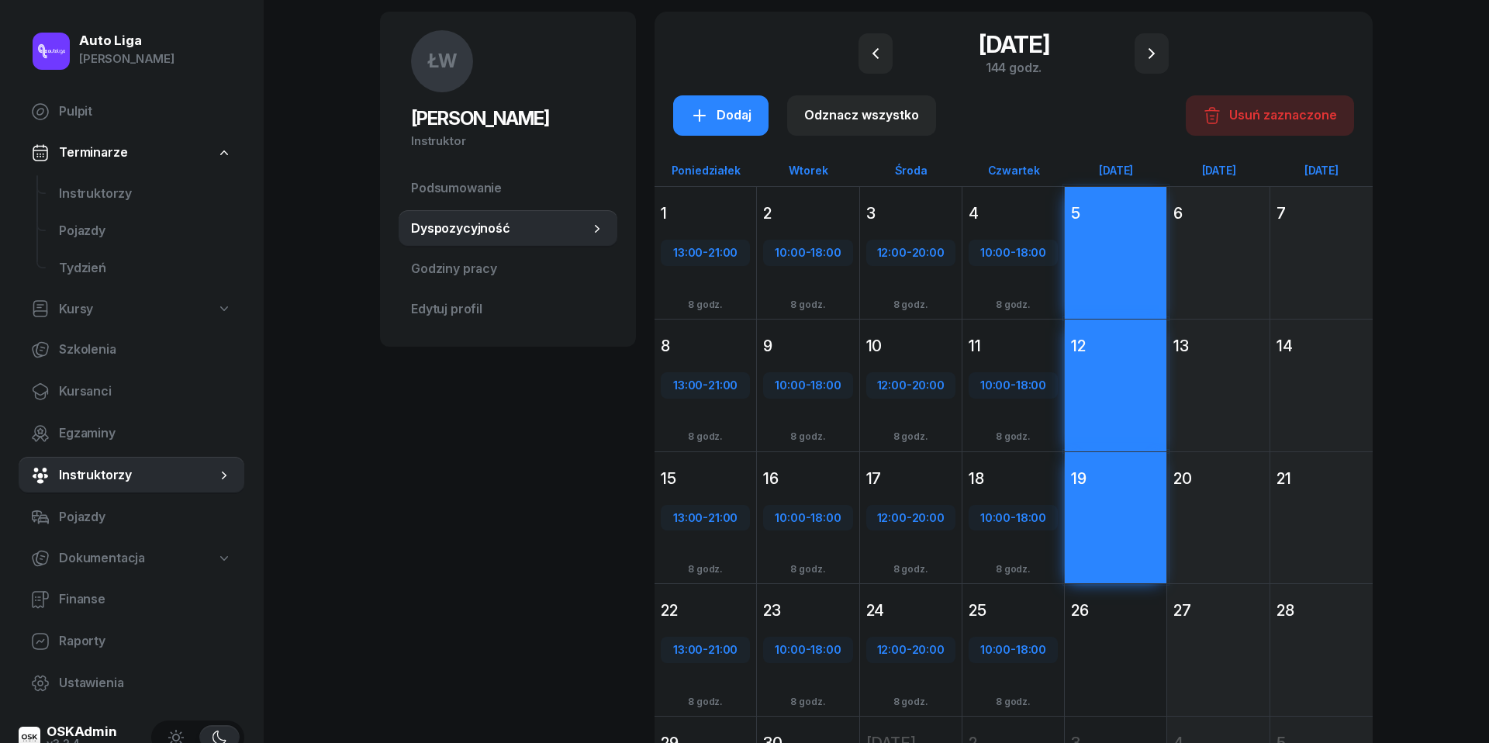
click at [1120, 607] on div "26" at bounding box center [1115, 610] width 89 height 22
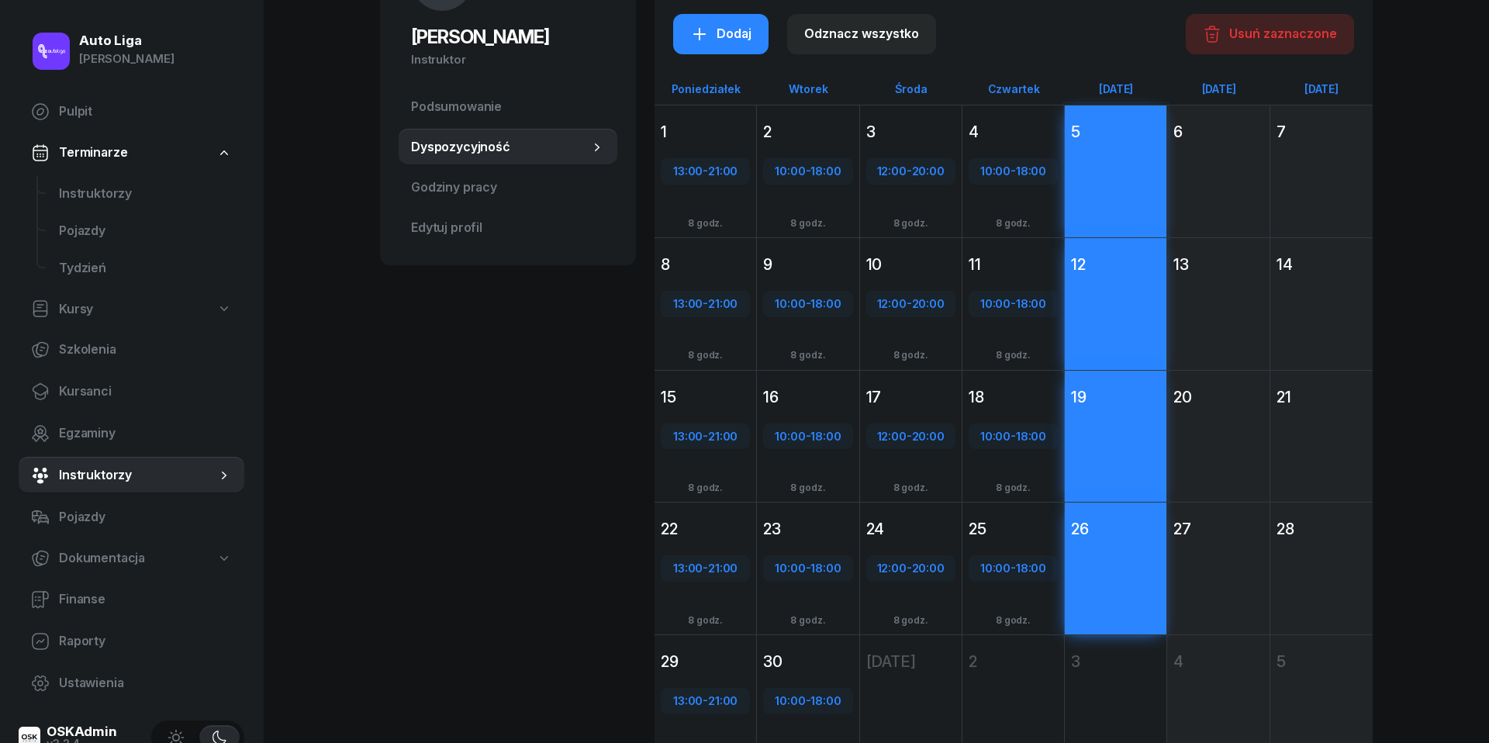
scroll to position [7, 0]
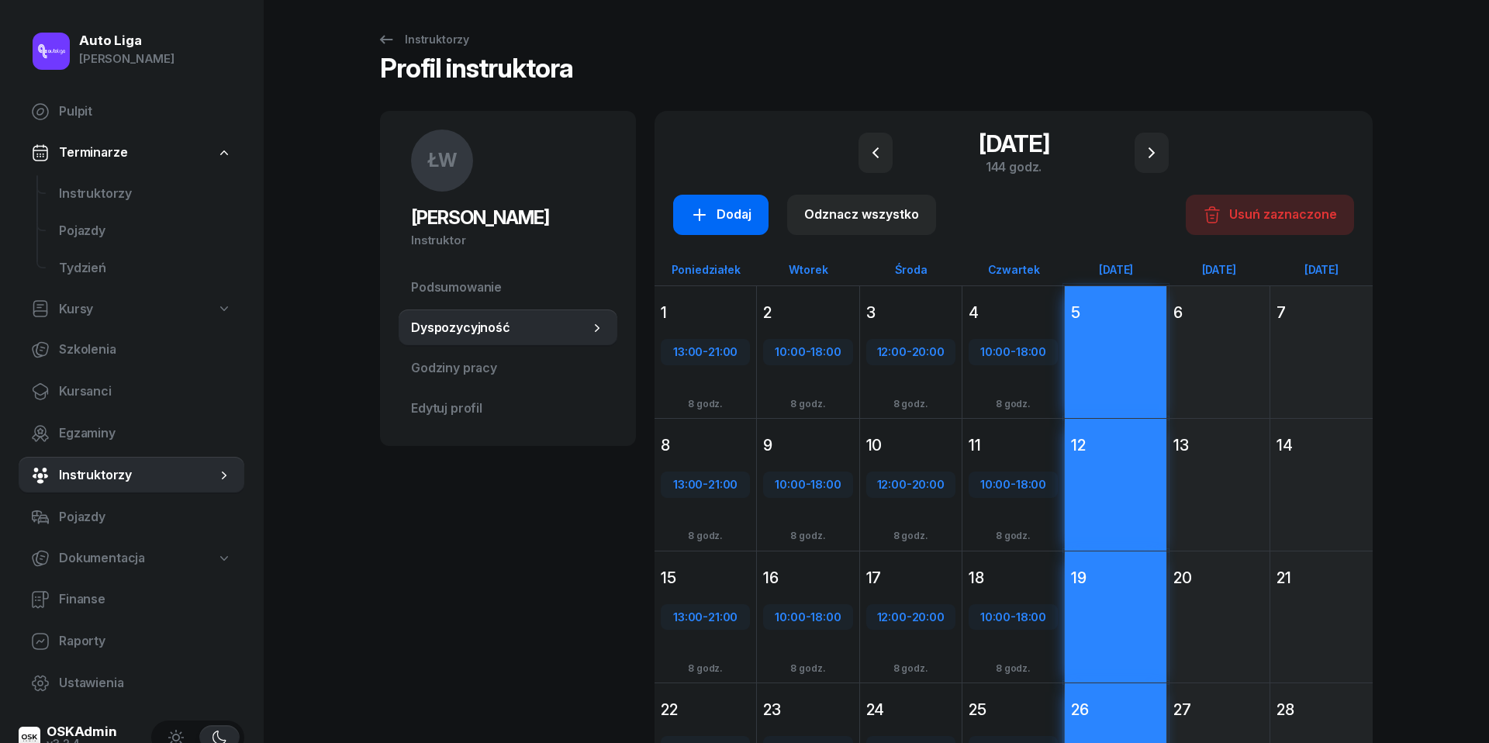
click at [736, 210] on div "Dodaj" at bounding box center [720, 215] width 61 height 20
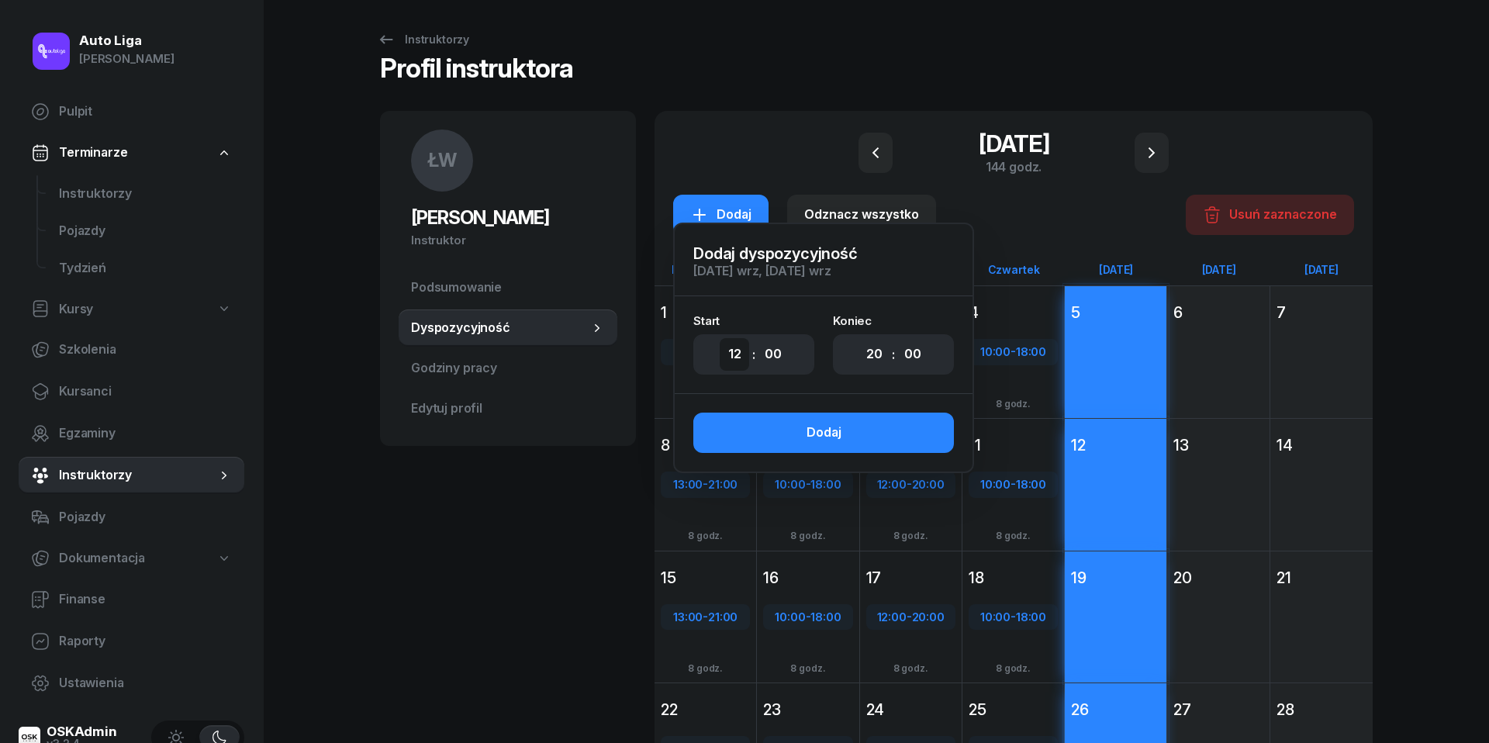
select select "10"
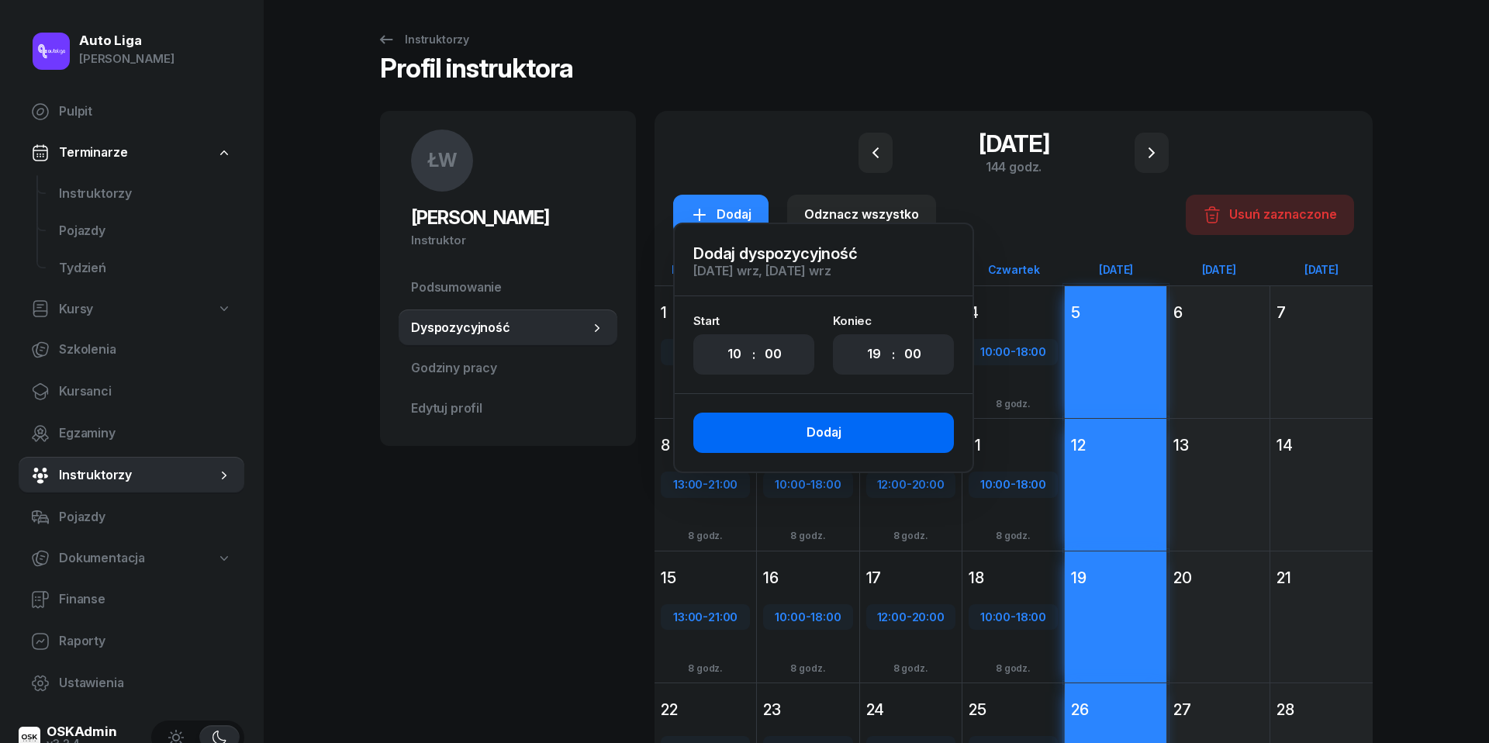
click at [820, 439] on div "Dodaj" at bounding box center [823, 433] width 35 height 20
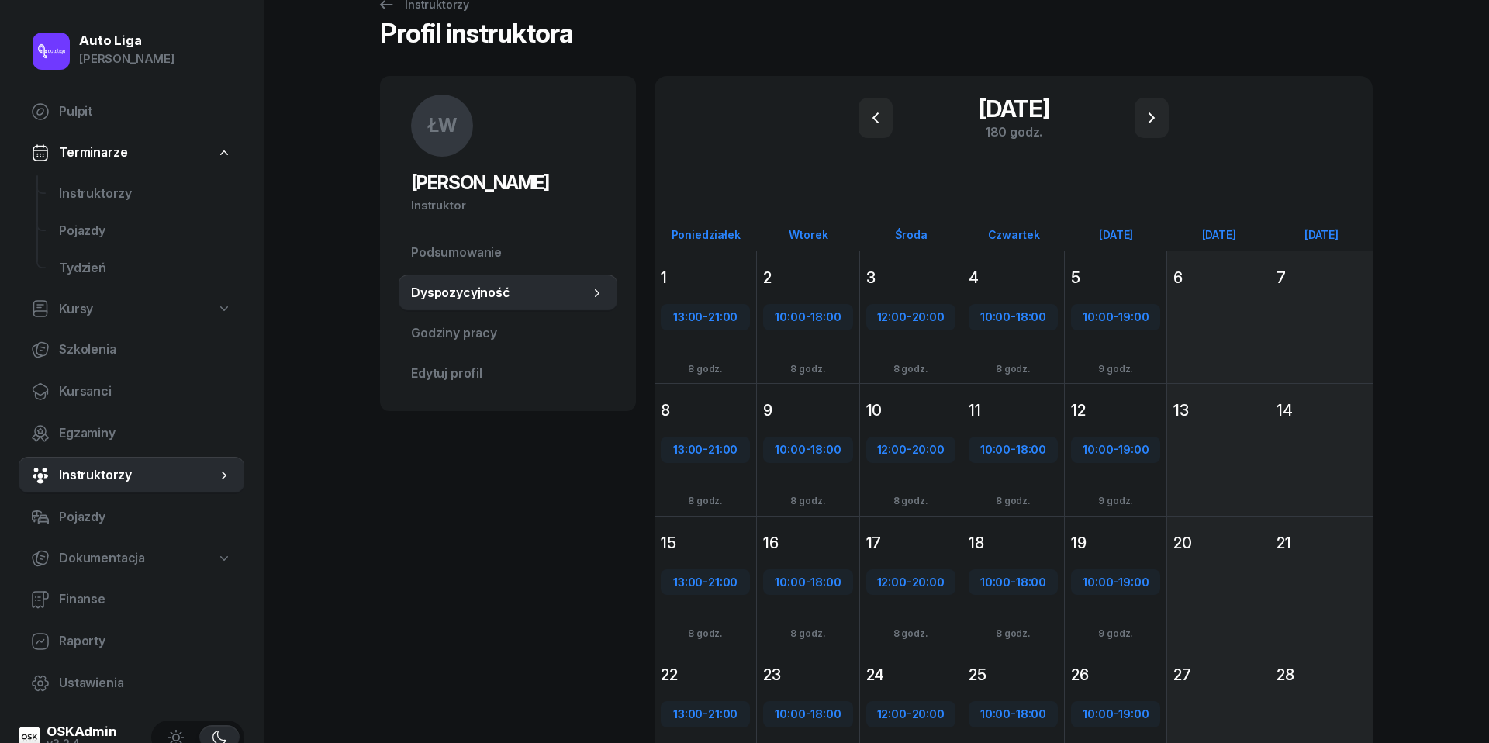
scroll to position [25, 0]
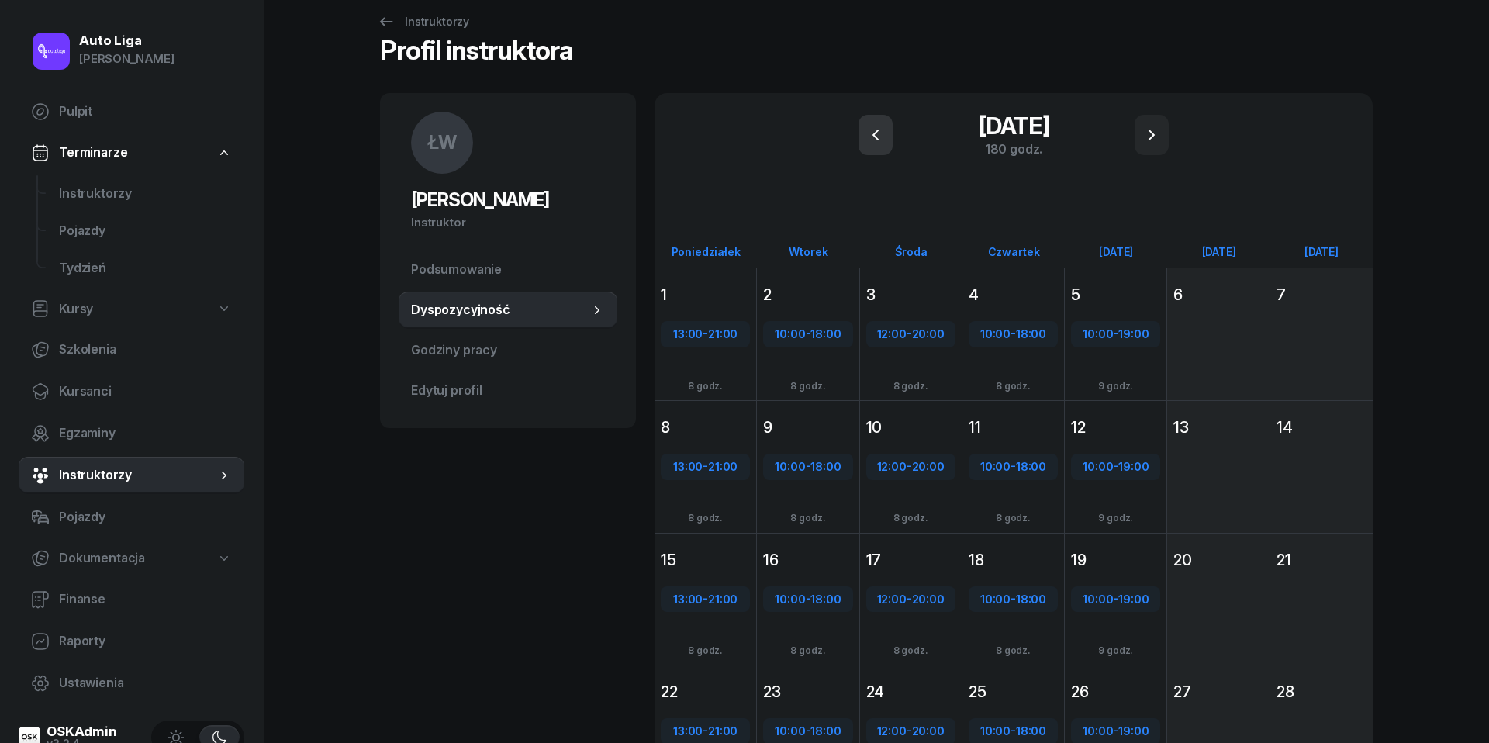
click at [872, 141] on icon "button" at bounding box center [875, 135] width 19 height 19
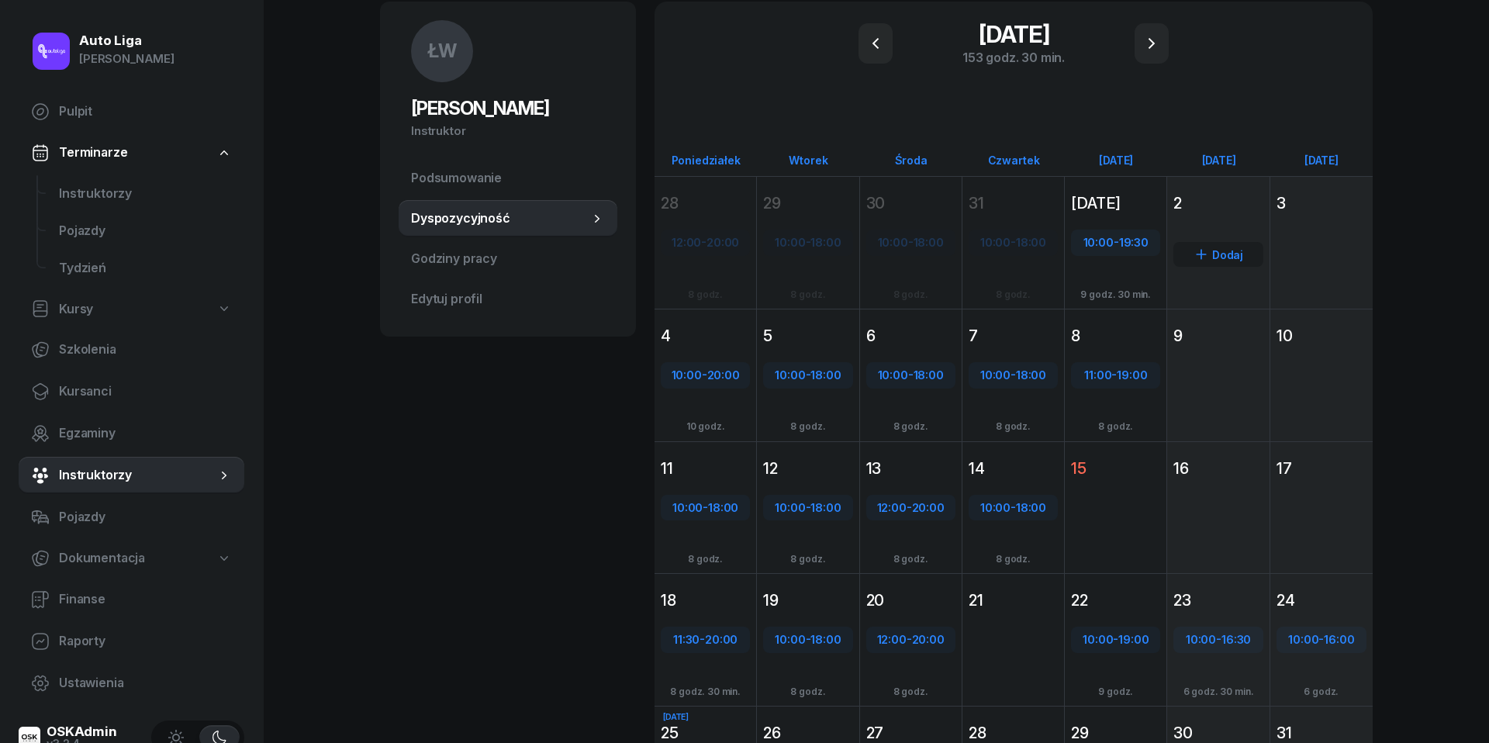
scroll to position [67, 0]
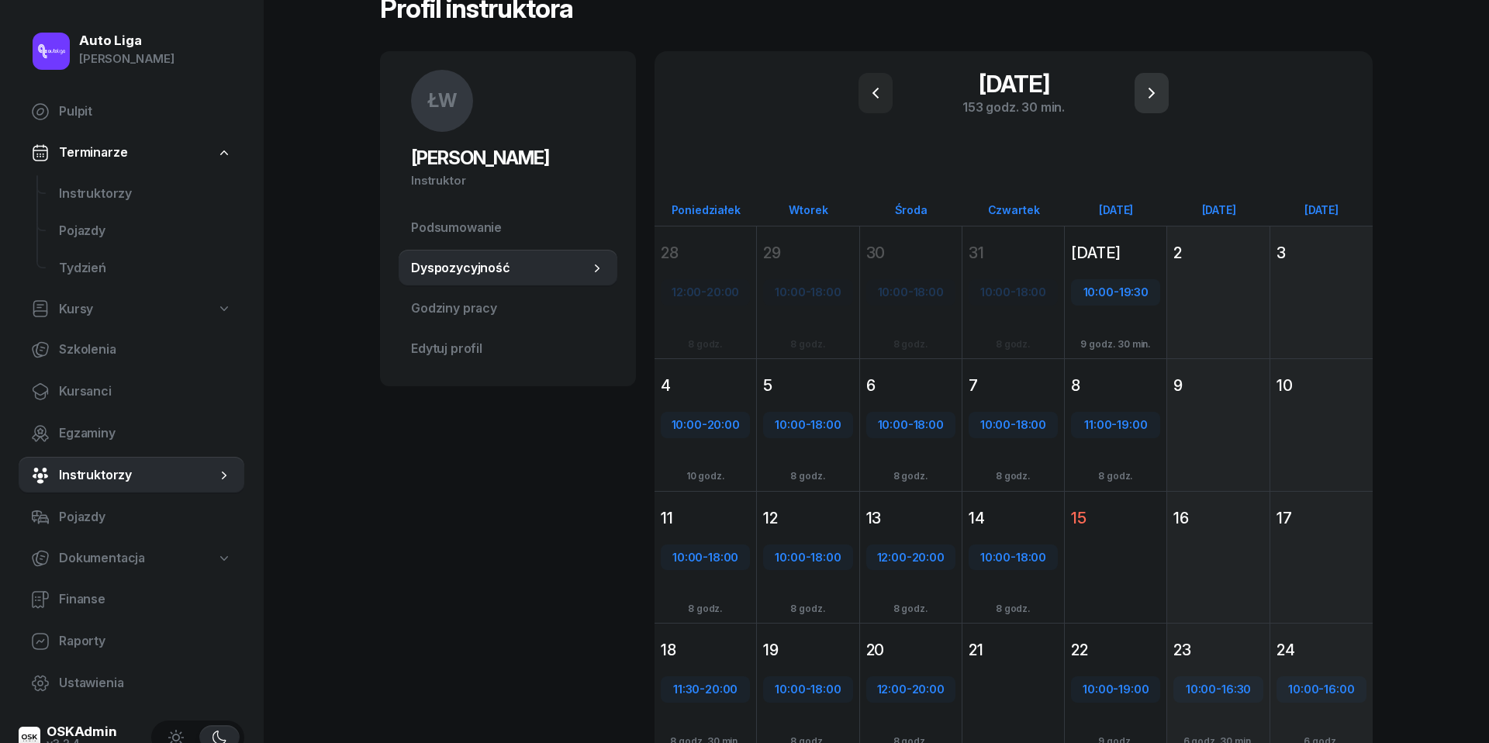
click at [1157, 85] on icon "button" at bounding box center [1151, 93] width 19 height 19
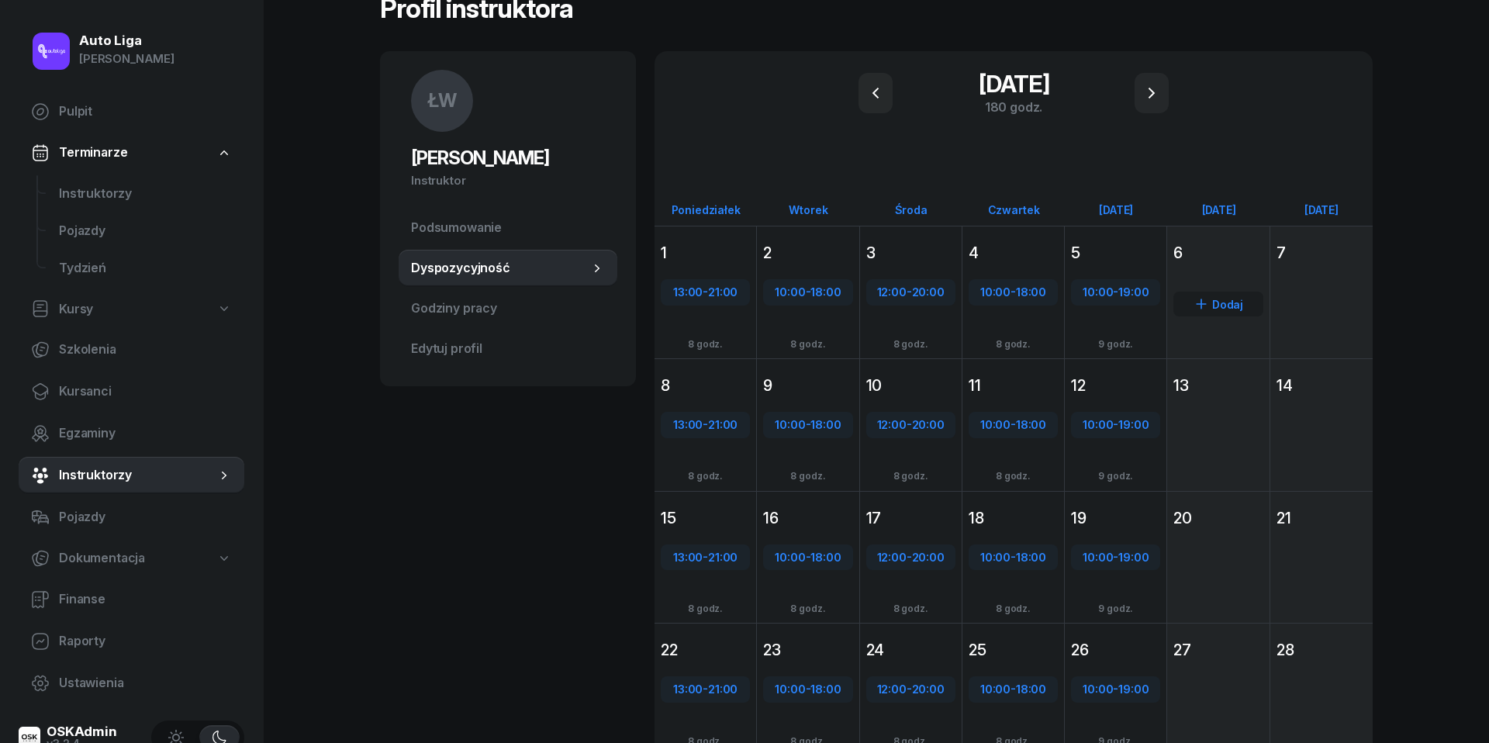
click at [1219, 257] on div "6" at bounding box center [1217, 253] width 89 height 22
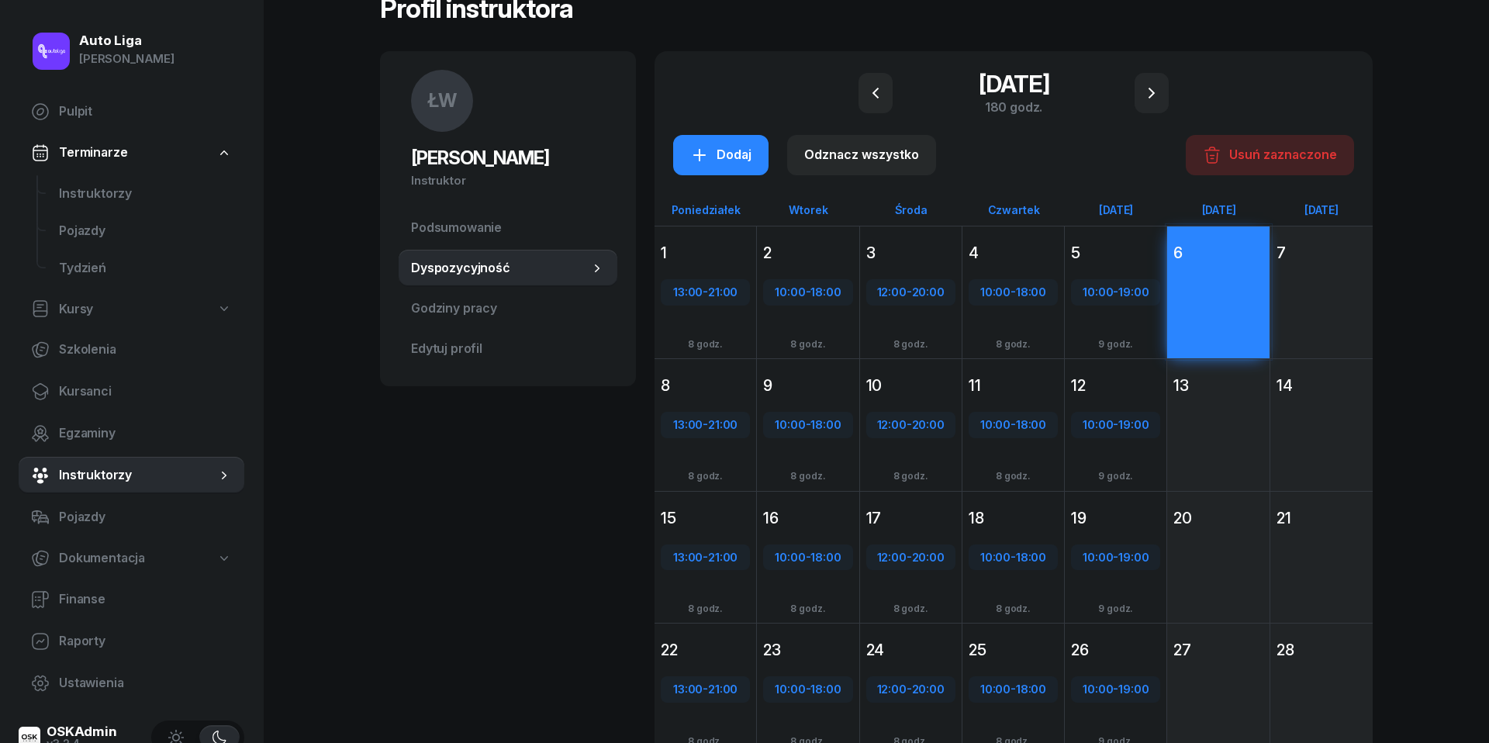
click at [1309, 272] on div "Dodaj" at bounding box center [1321, 320] width 102 height 107
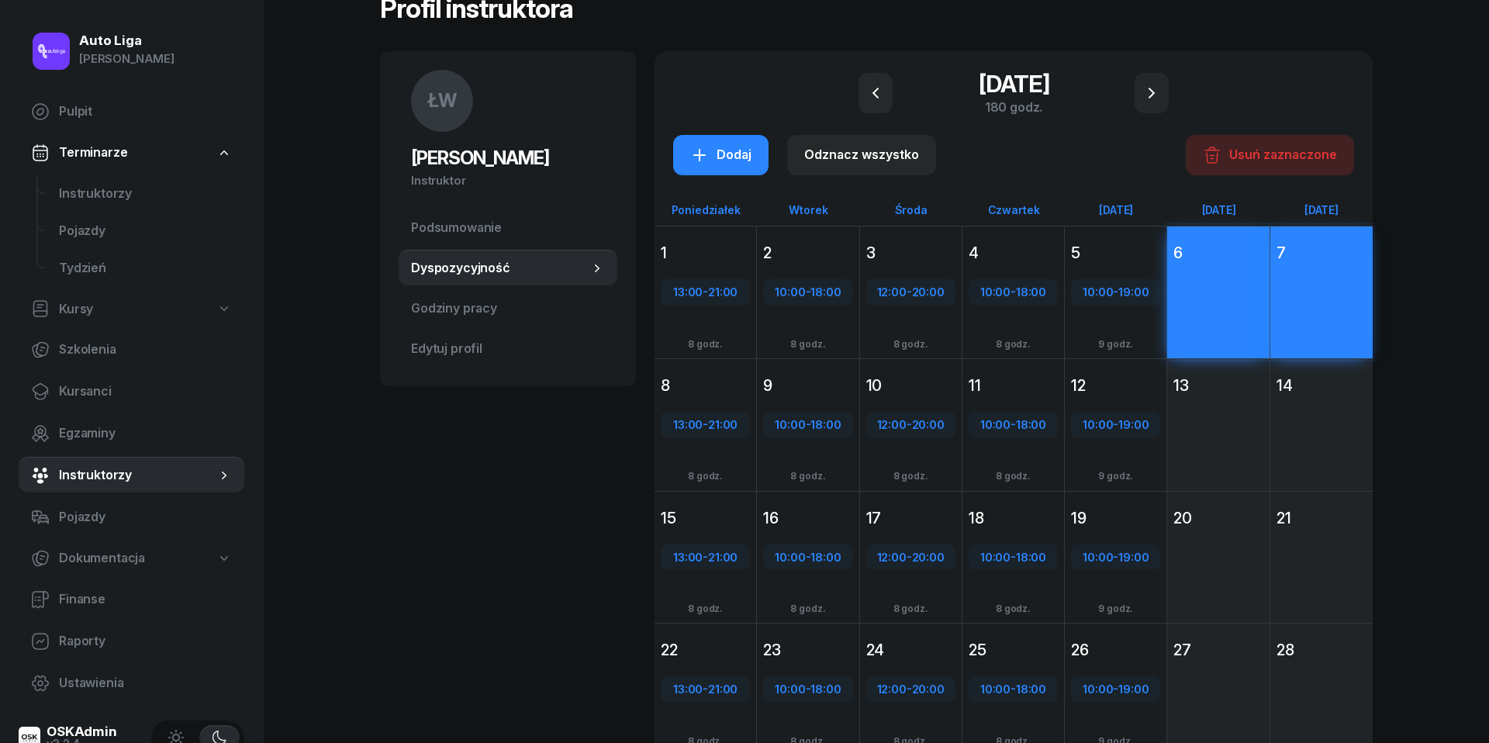
click at [1220, 570] on div "Dodaj" at bounding box center [1218, 585] width 102 height 107
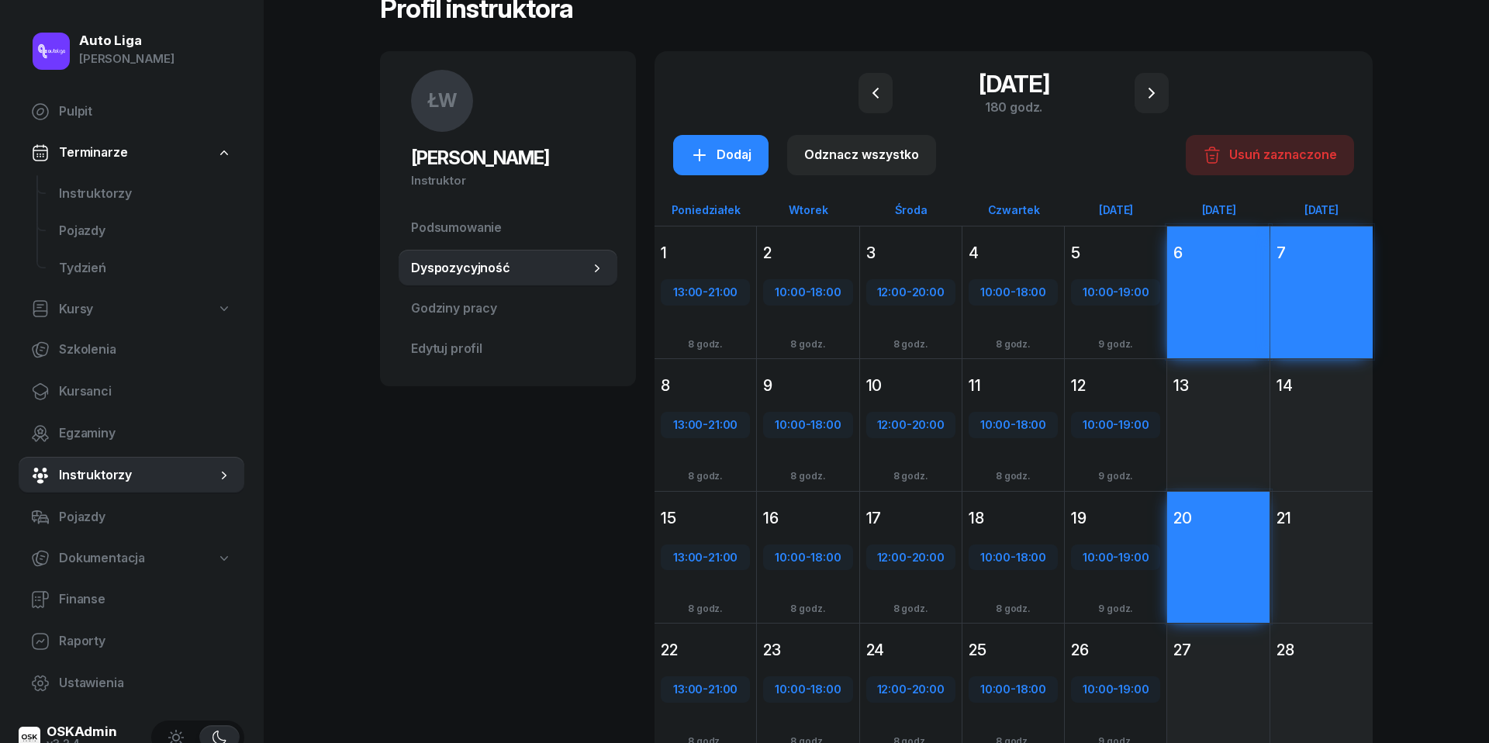
click at [1365, 570] on div "Dodaj" at bounding box center [1321, 585] width 102 height 107
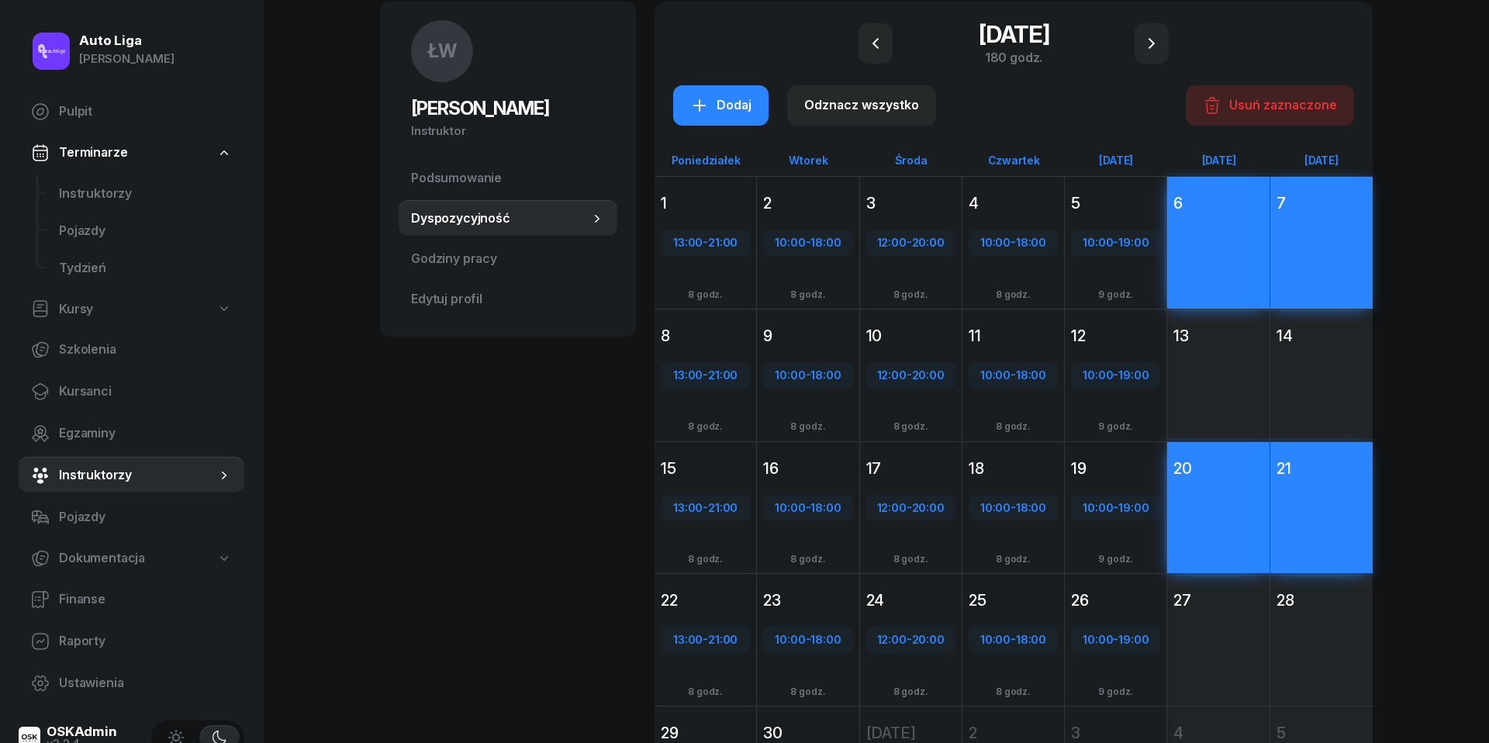
scroll to position [107, 0]
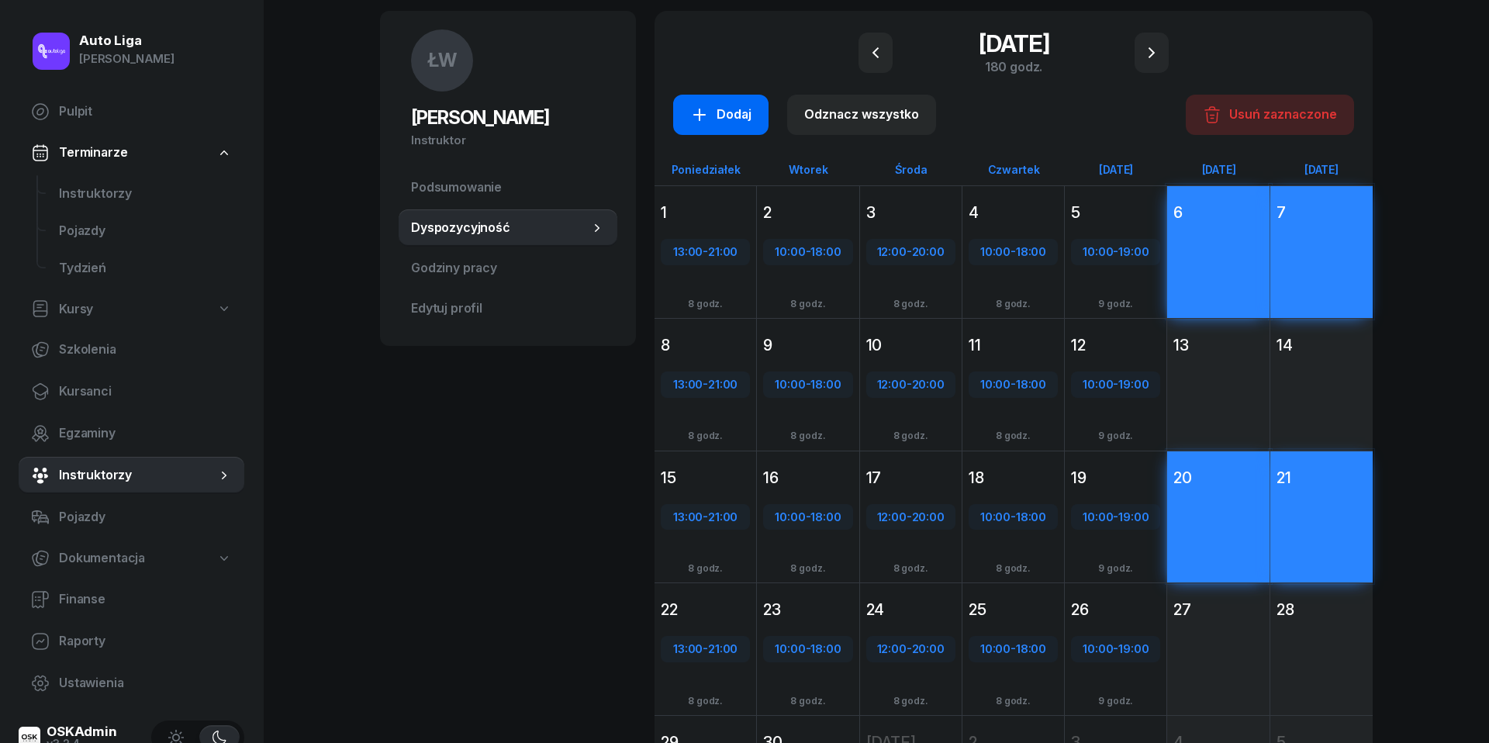
click at [723, 116] on div "Dodaj" at bounding box center [720, 115] width 61 height 20
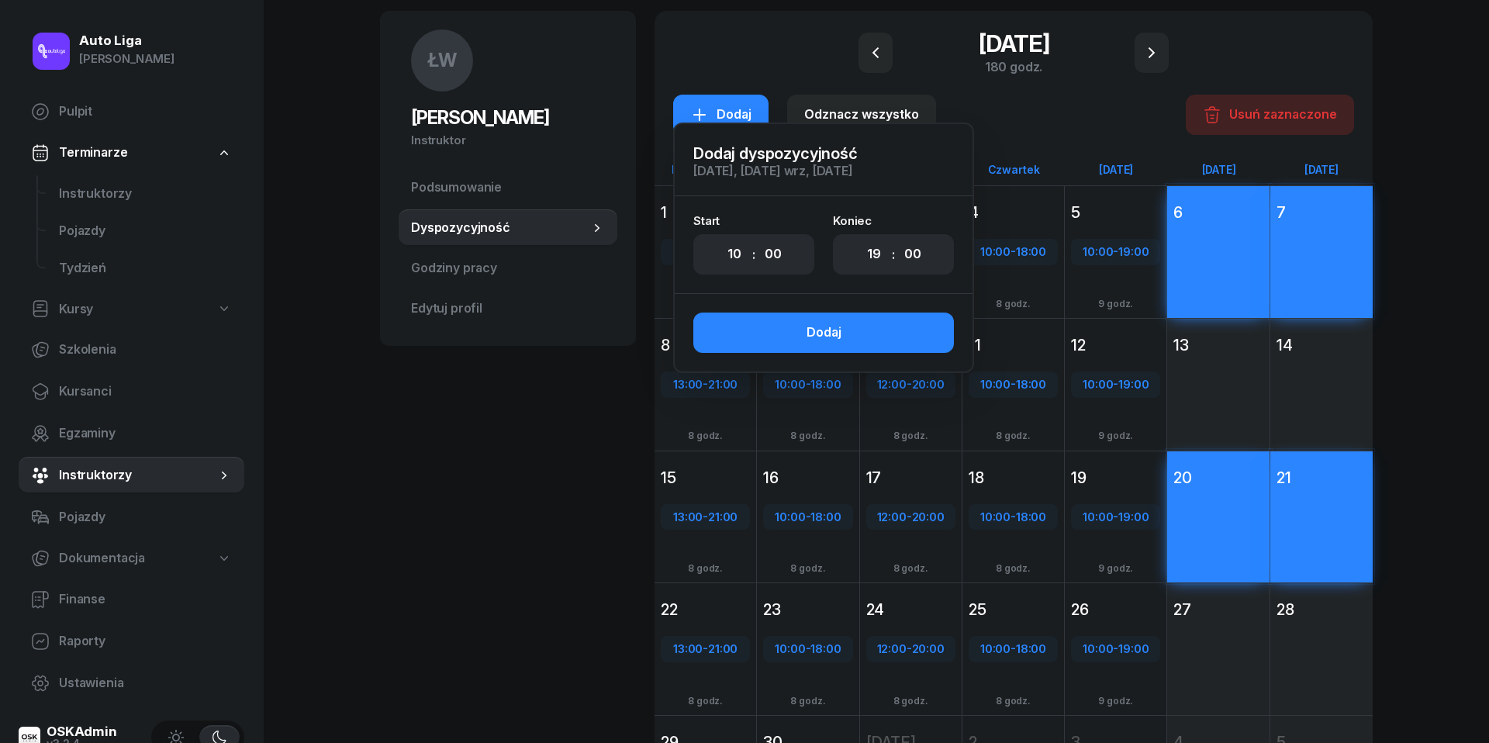
click at [889, 259] on div "00 01 02 03 04 05 06 07 08 09 10 11 12 13 14 15 16 17 18 19 20 21 22 23 : 00 05…" at bounding box center [893, 254] width 121 height 40
select select "16"
click at [864, 326] on button "Dodaj" at bounding box center [823, 332] width 261 height 40
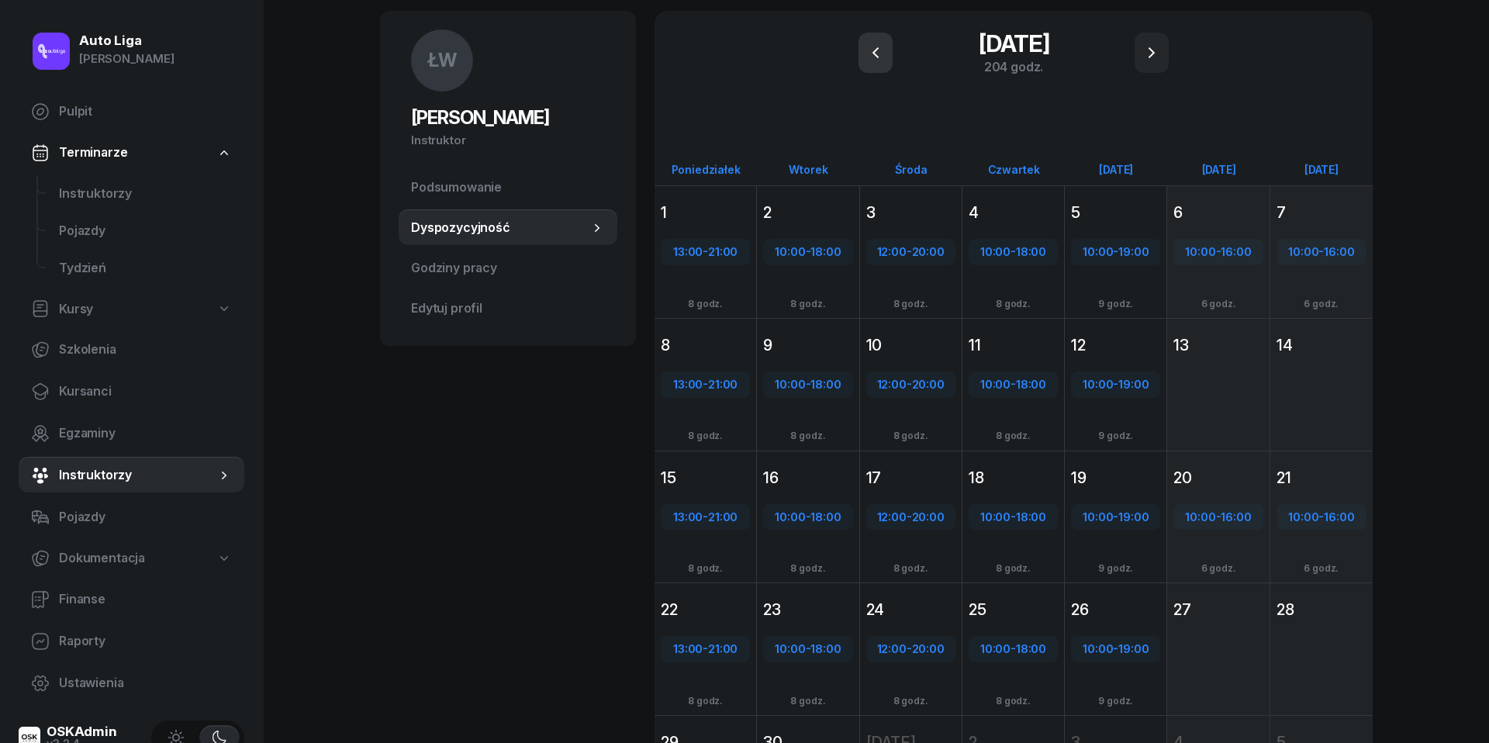
click at [875, 44] on icon "button" at bounding box center [875, 52] width 19 height 19
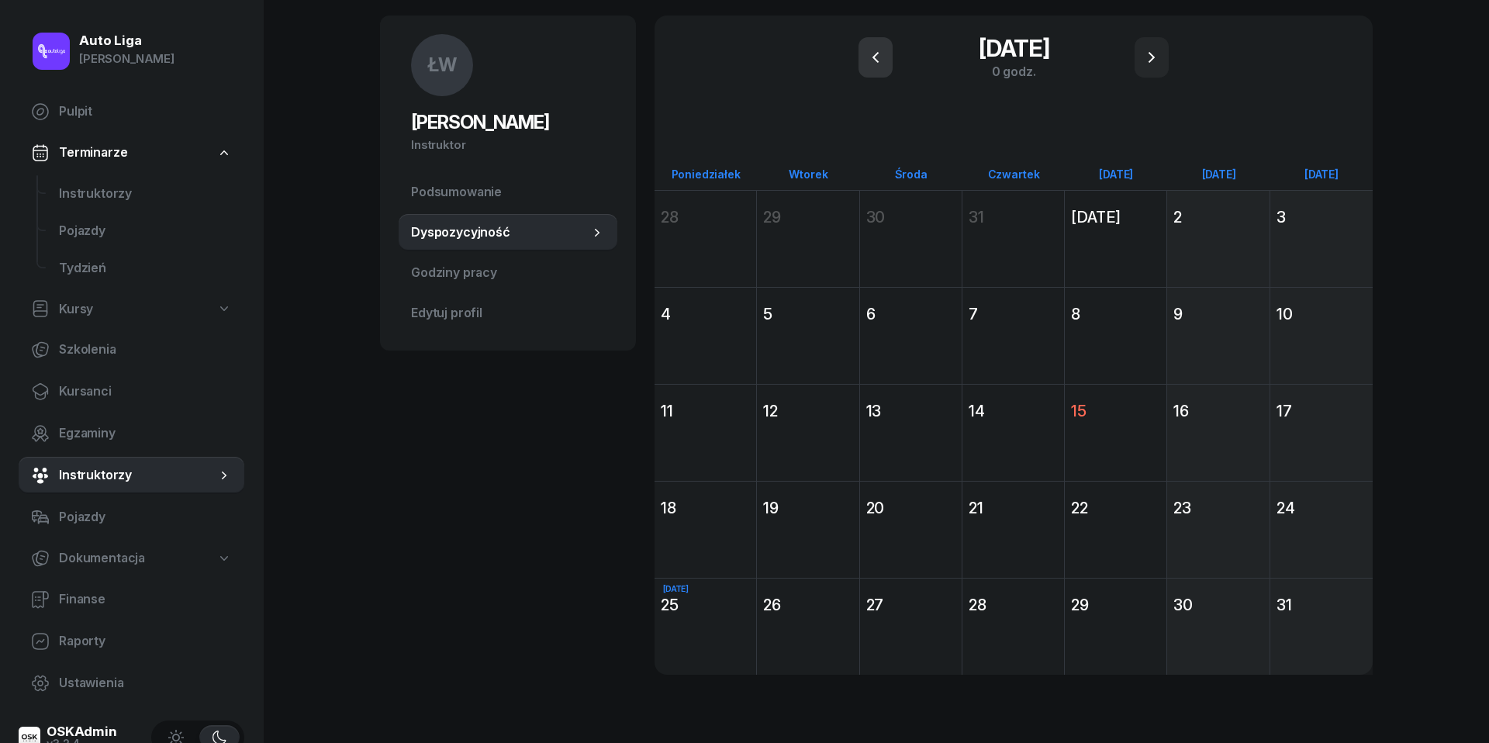
scroll to position [102, 0]
click at [875, 44] on button "button" at bounding box center [875, 57] width 34 height 40
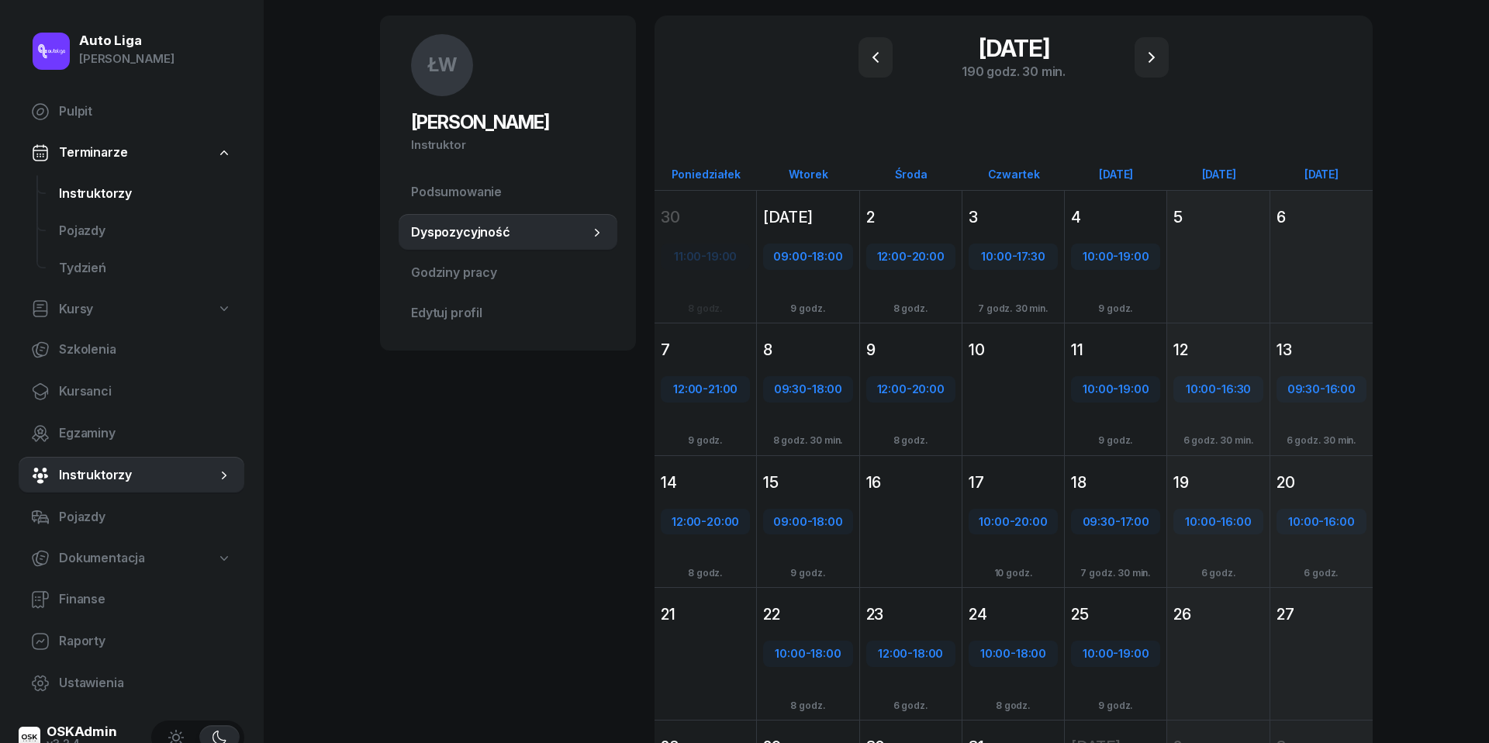
click at [82, 194] on span "Instruktorzy" at bounding box center [145, 194] width 173 height 20
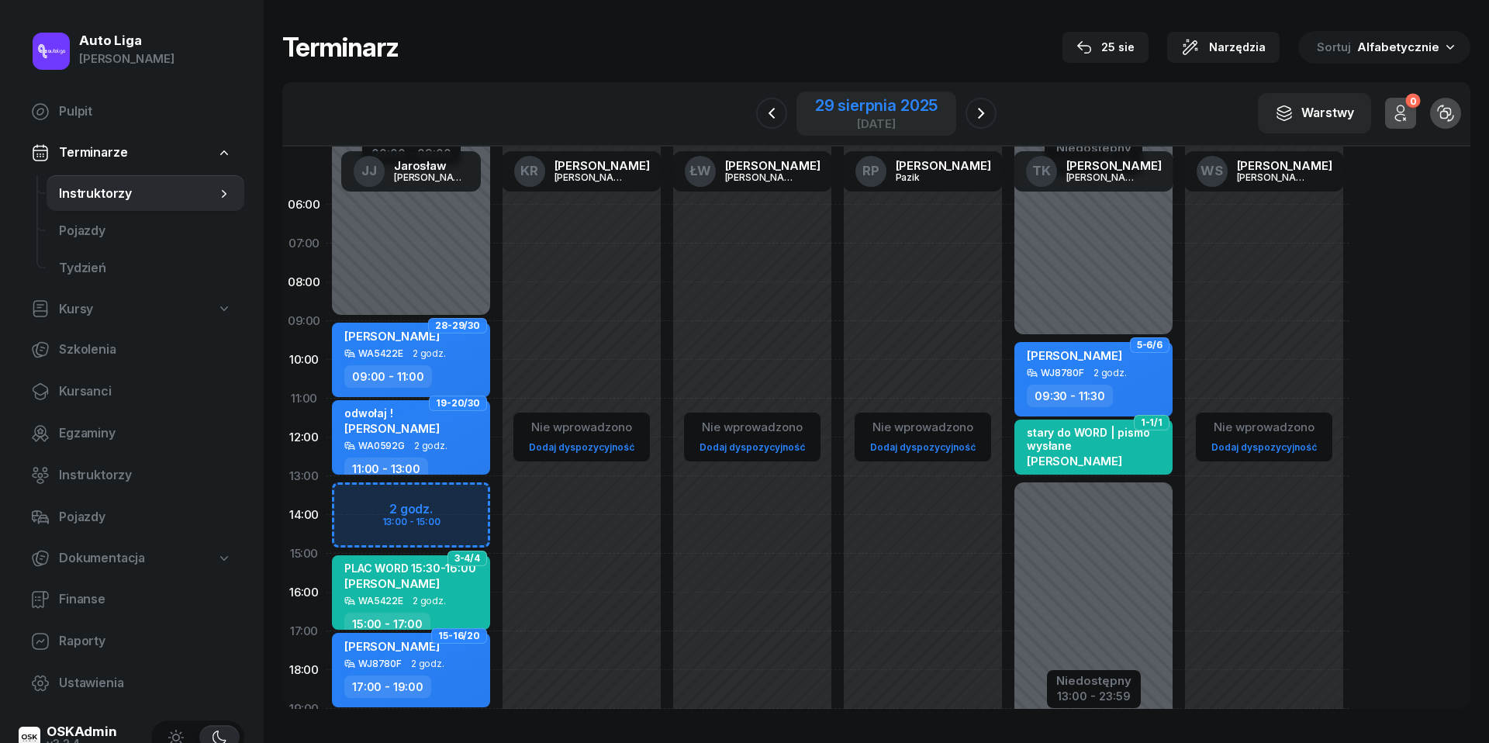
click at [834, 124] on div "[DATE]" at bounding box center [876, 124] width 123 height 12
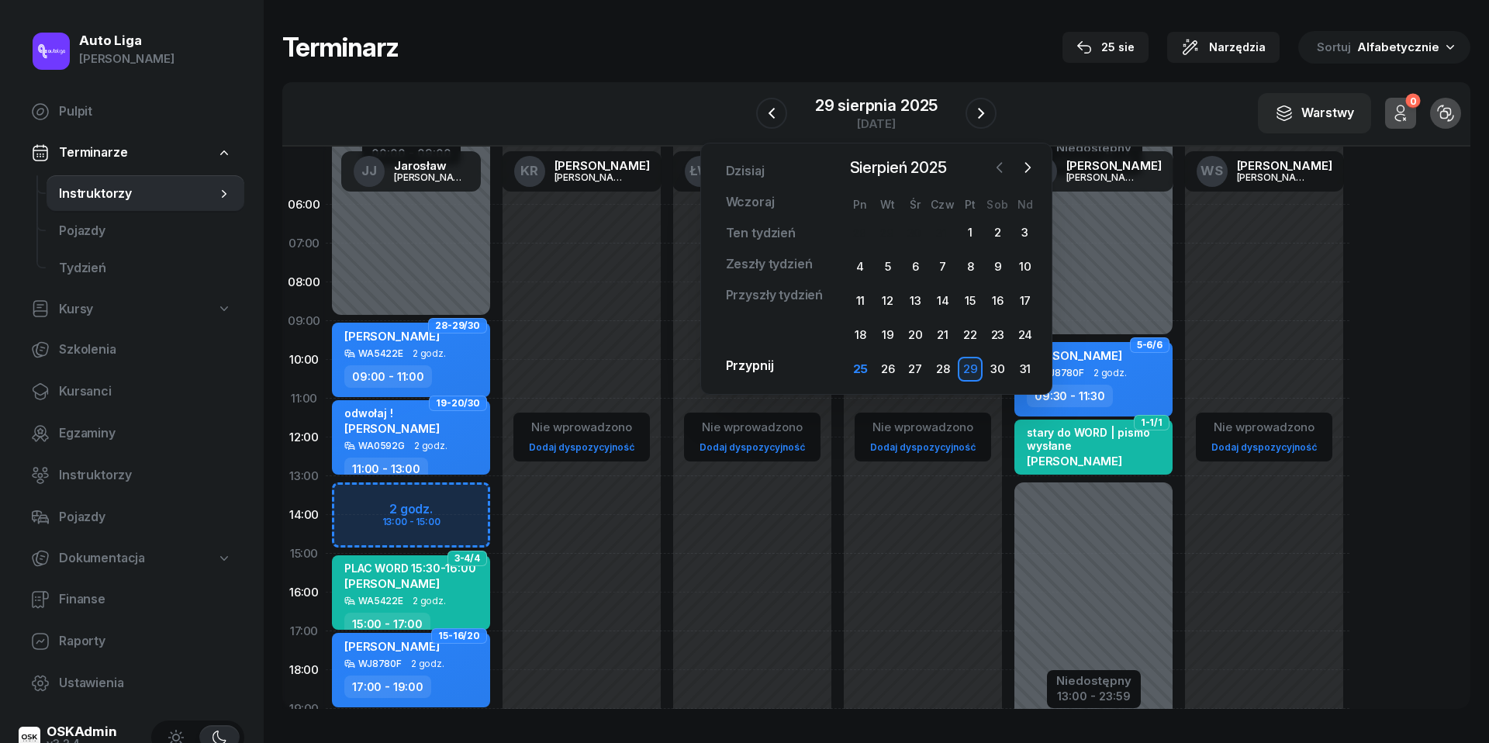
click at [1005, 174] on icon "button" at bounding box center [1000, 168] width 16 height 16
click at [991, 268] on div "12" at bounding box center [997, 266] width 25 height 25
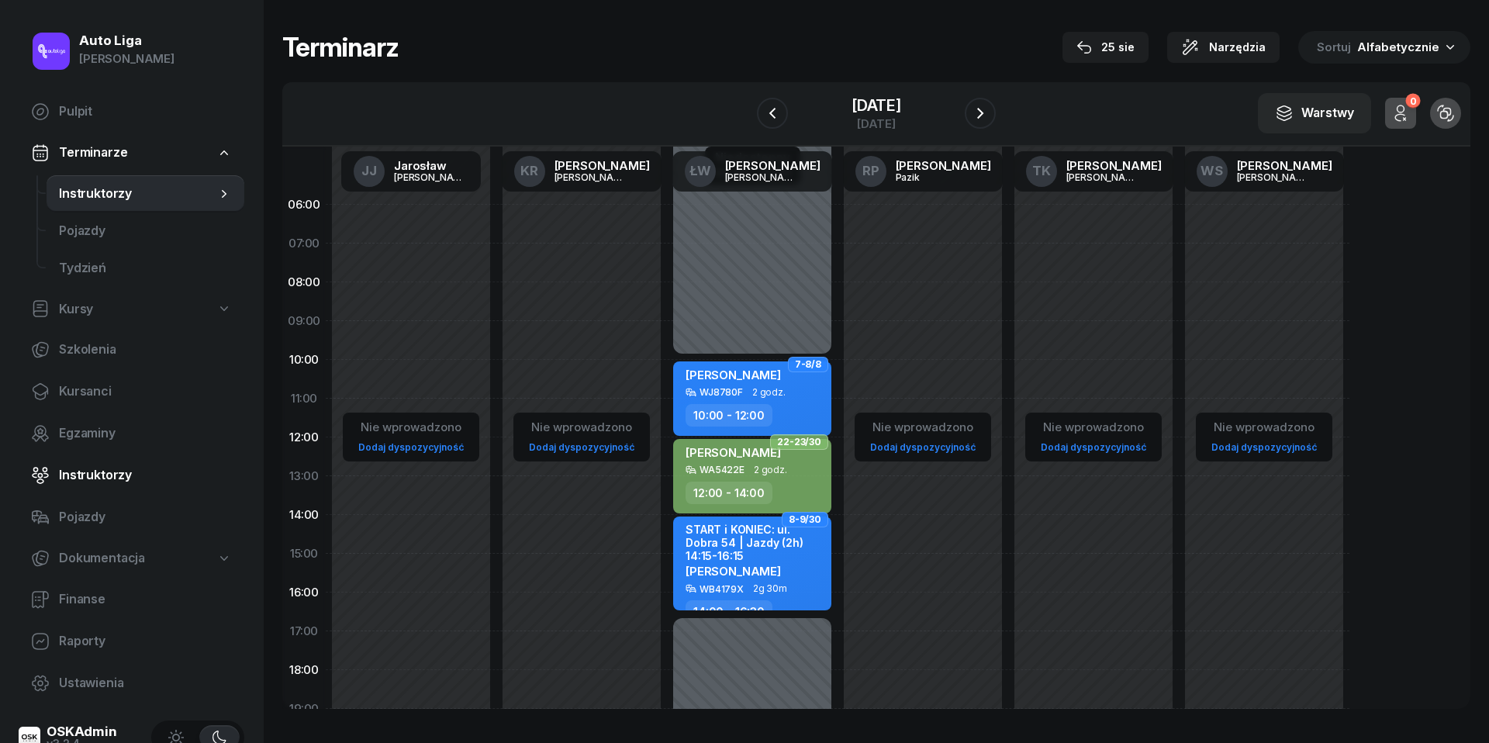
click at [96, 485] on link "Instruktorzy" at bounding box center [132, 475] width 226 height 37
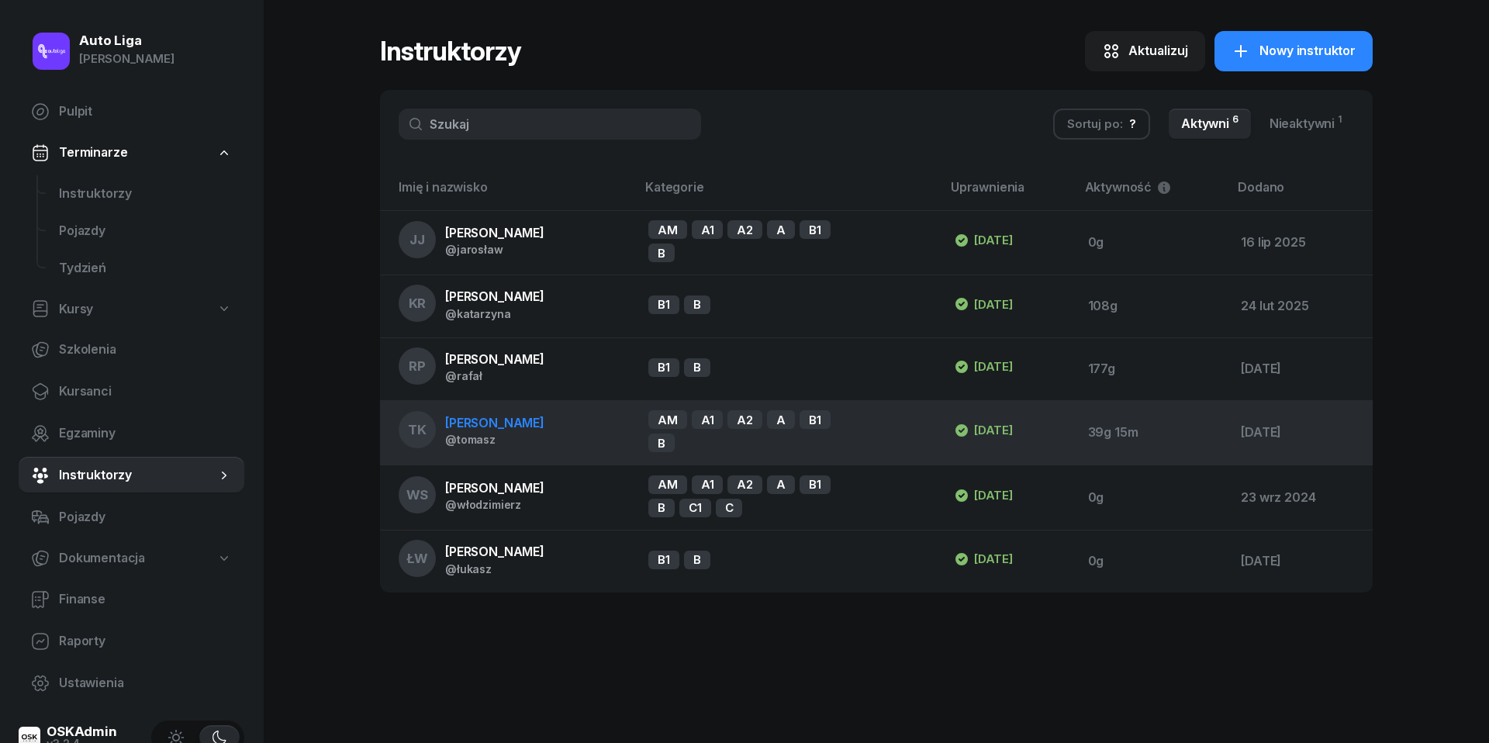
click at [503, 429] on span "[PERSON_NAME]" at bounding box center [494, 423] width 99 height 16
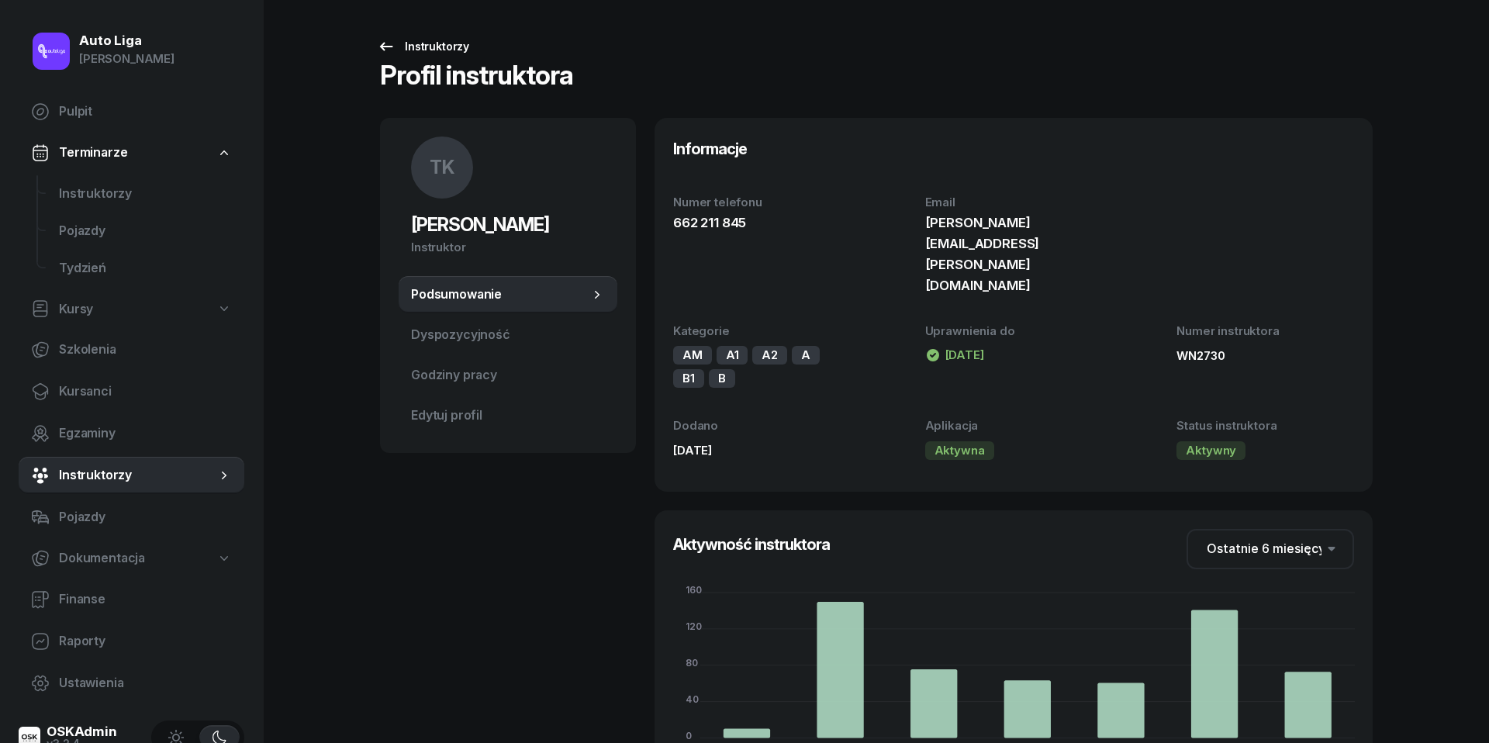
click at [397, 44] on div "Instruktorzy" at bounding box center [423, 46] width 92 height 19
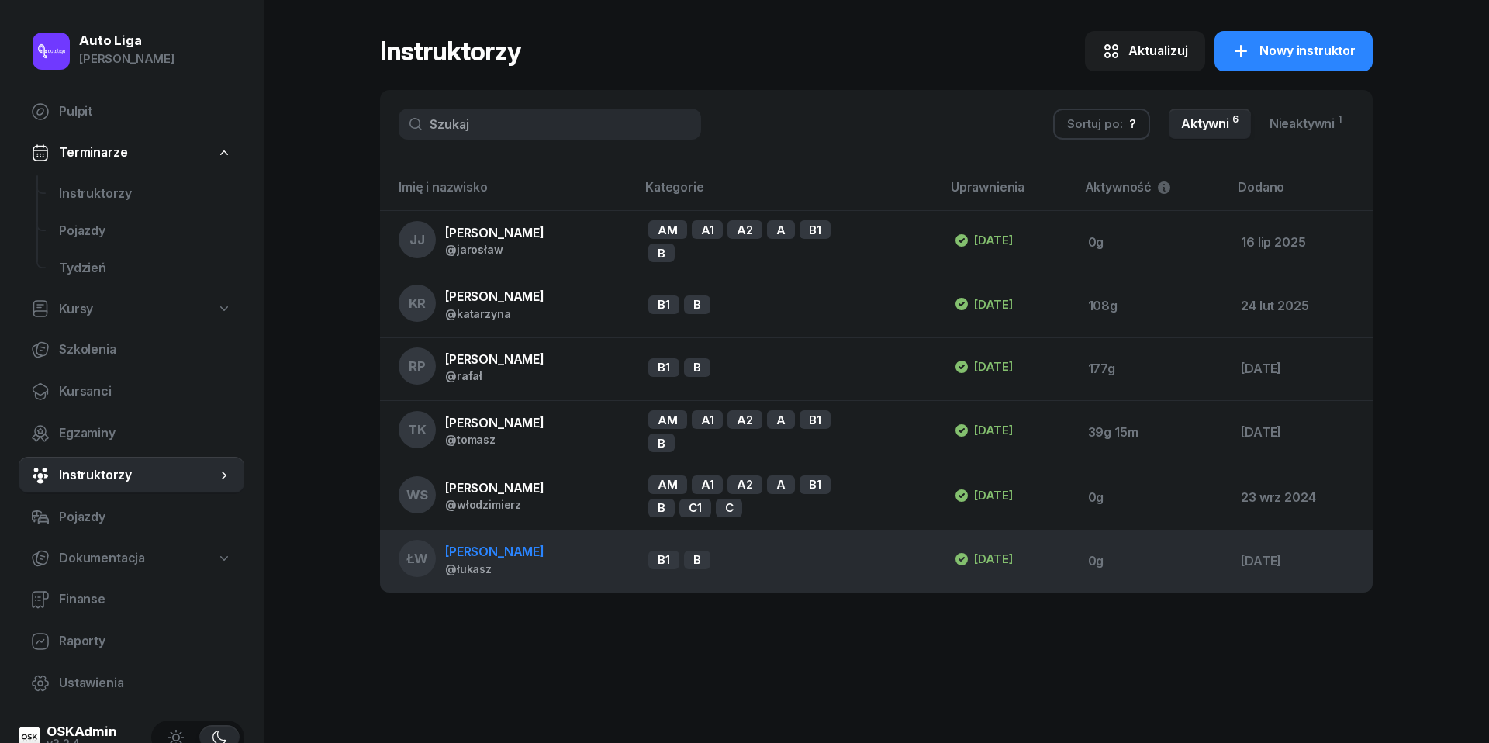
click at [496, 566] on div "@łukasz" at bounding box center [494, 568] width 99 height 13
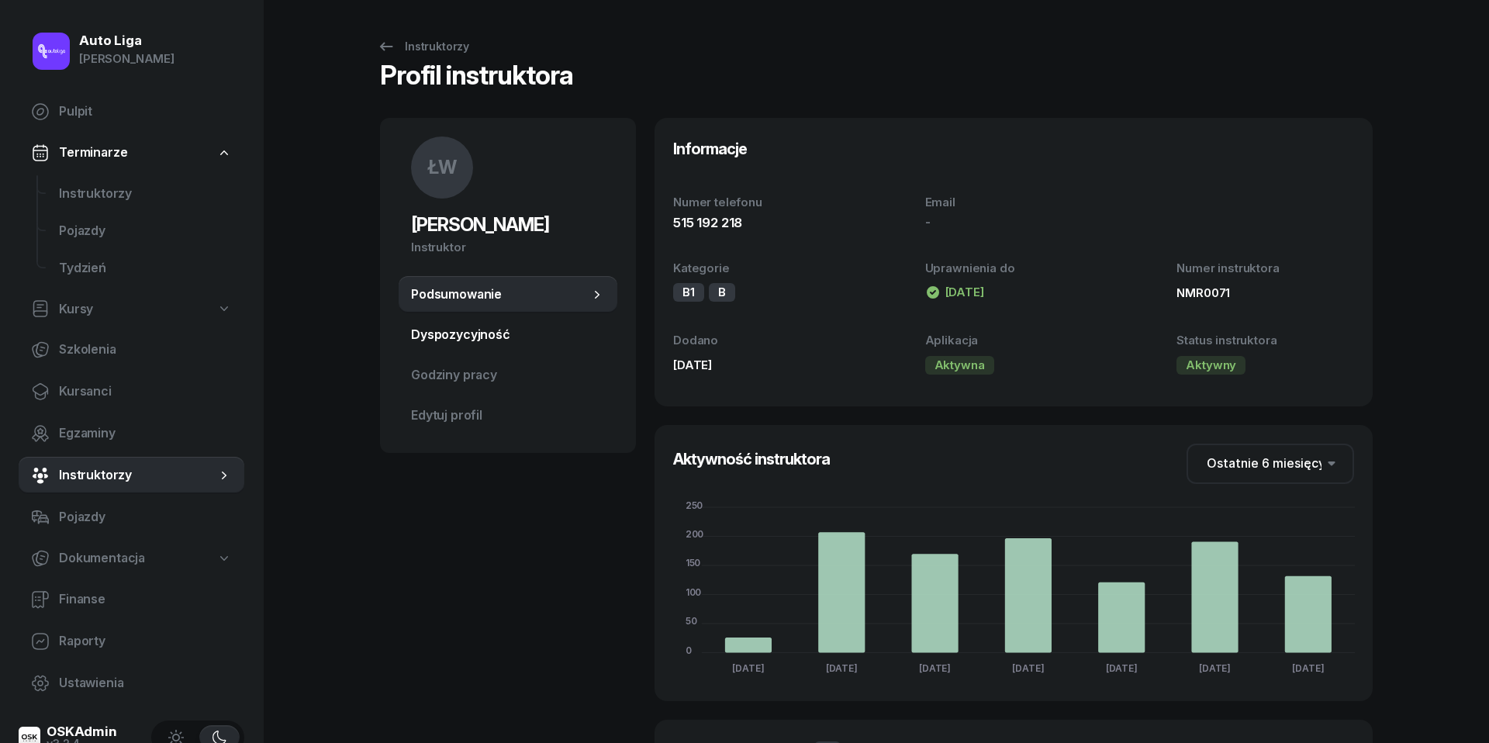
click at [482, 335] on span "Dyspozycyjność" at bounding box center [508, 335] width 194 height 20
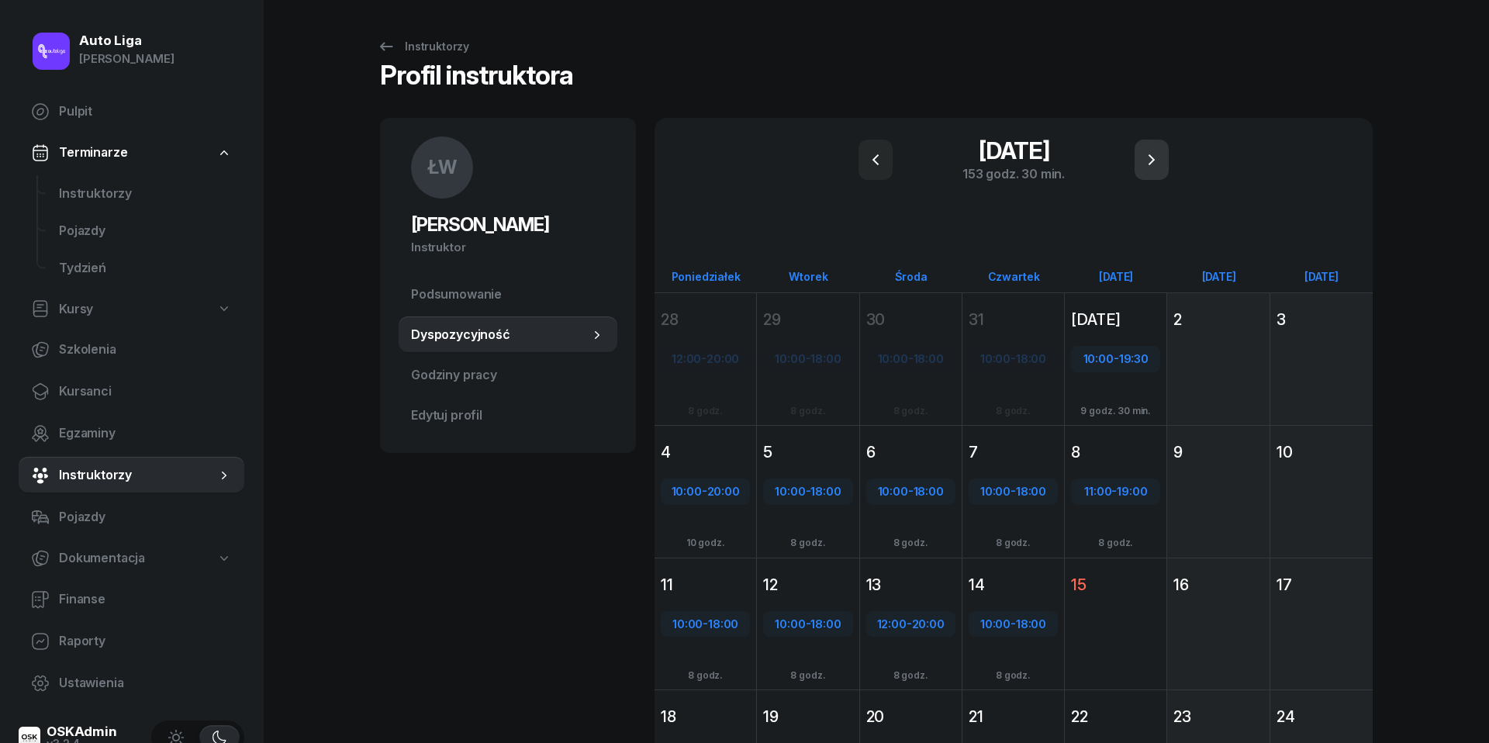
click at [1154, 158] on icon "button" at bounding box center [1151, 159] width 19 height 19
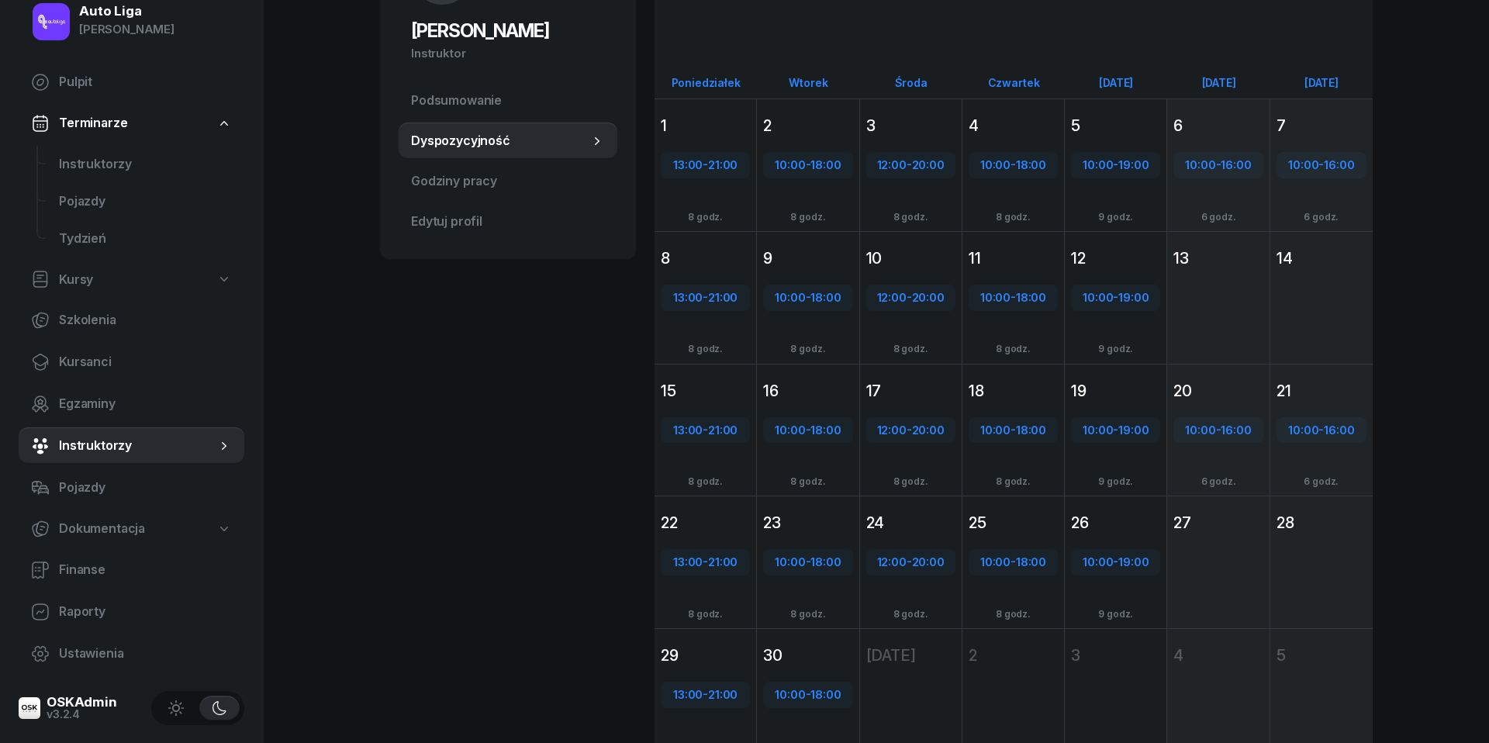
scroll to position [29, 0]
click at [181, 703] on icon "button" at bounding box center [176, 709] width 16 height 16
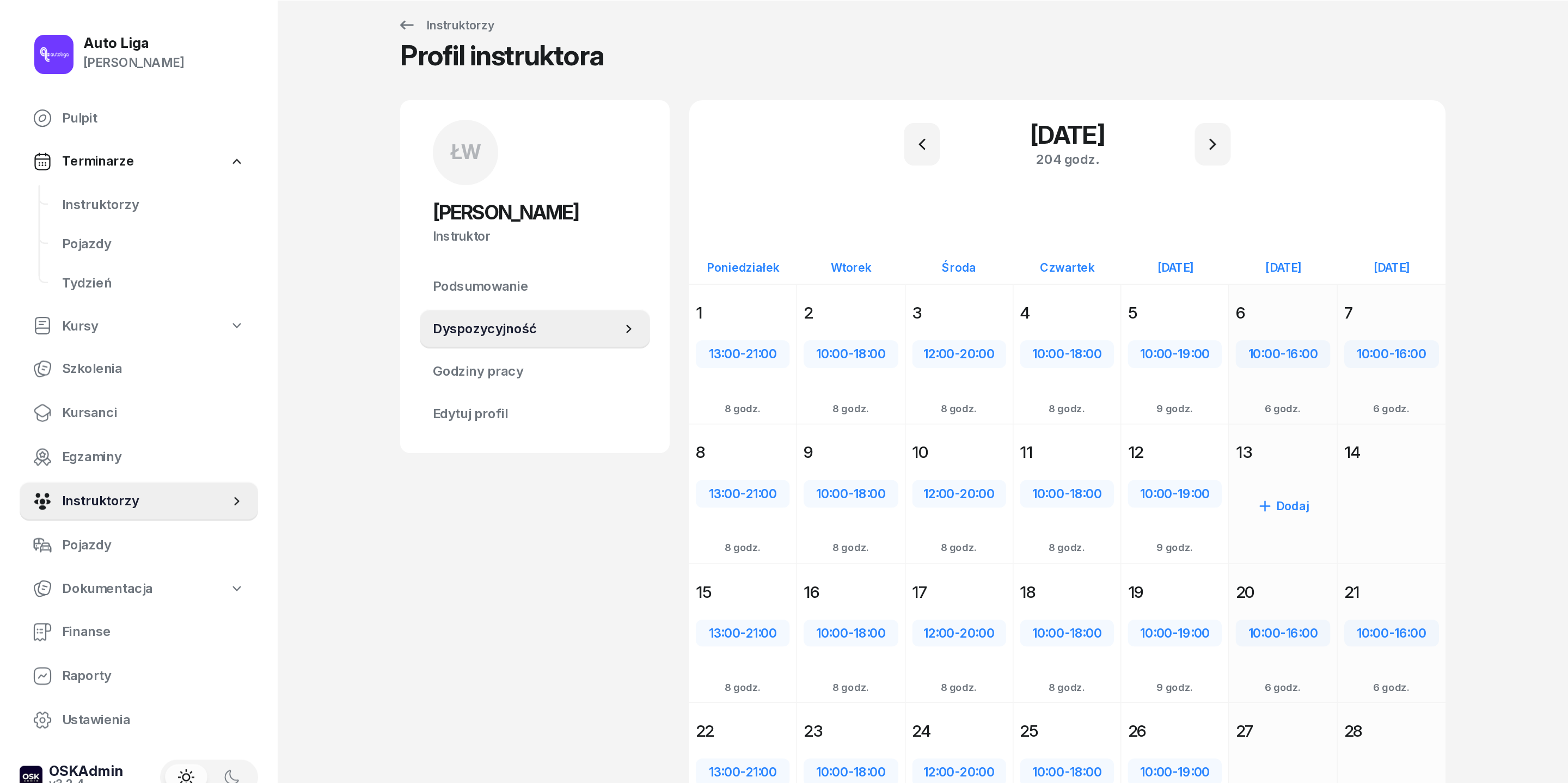
scroll to position [16, 0]
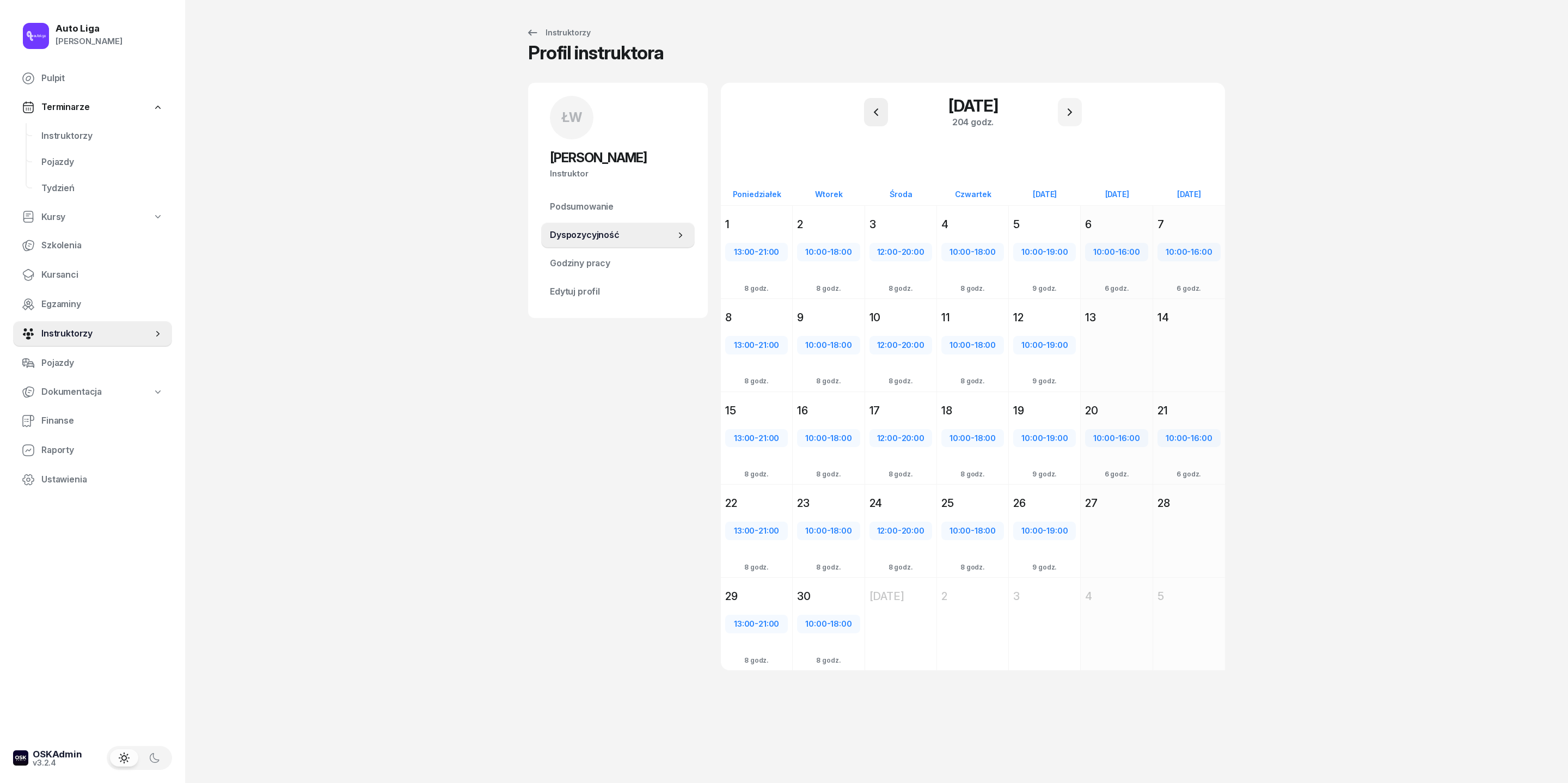
click at [871, 105] on icon "button" at bounding box center [876, 112] width 13 height 13
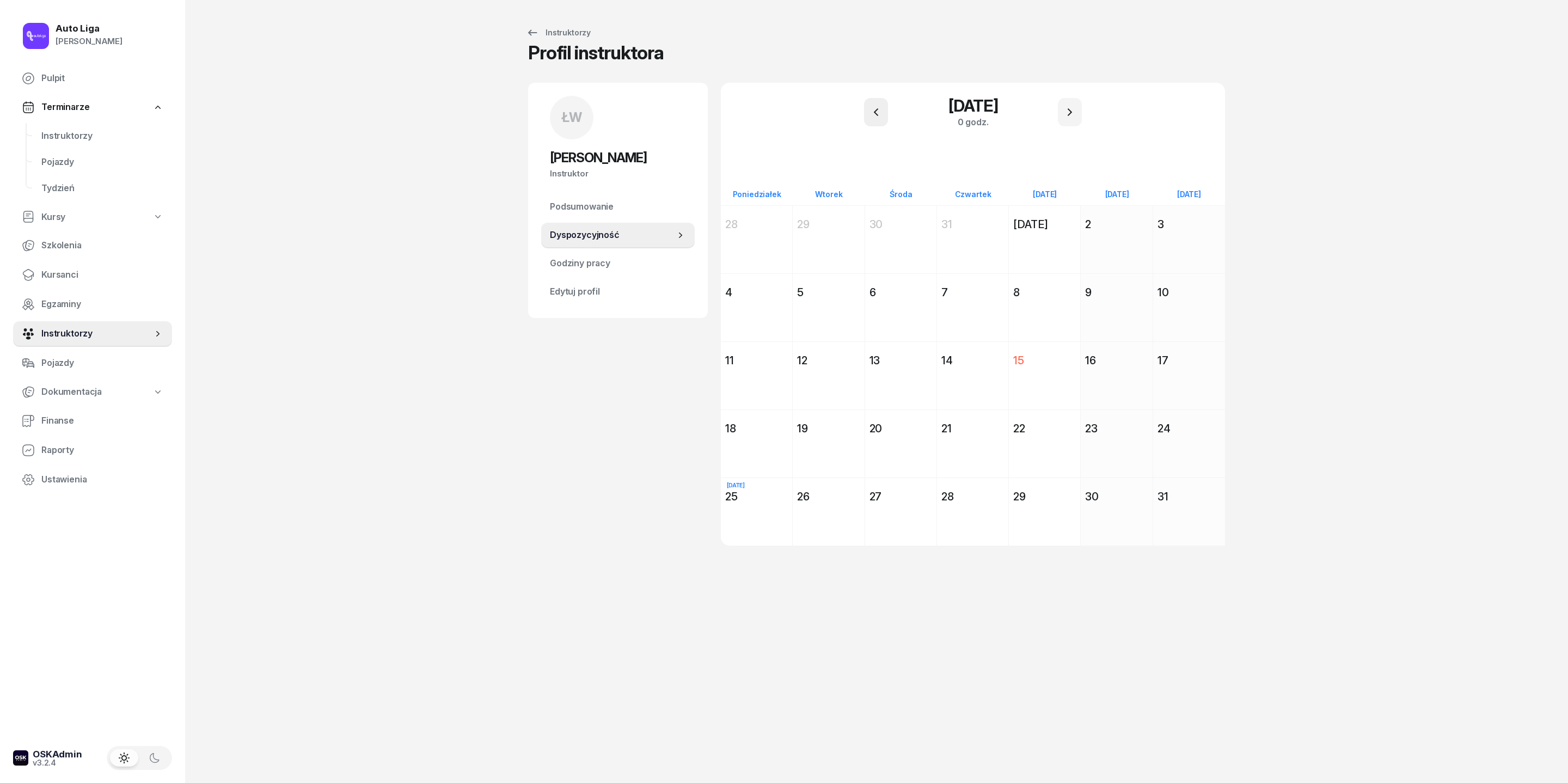
scroll to position [0, 0]
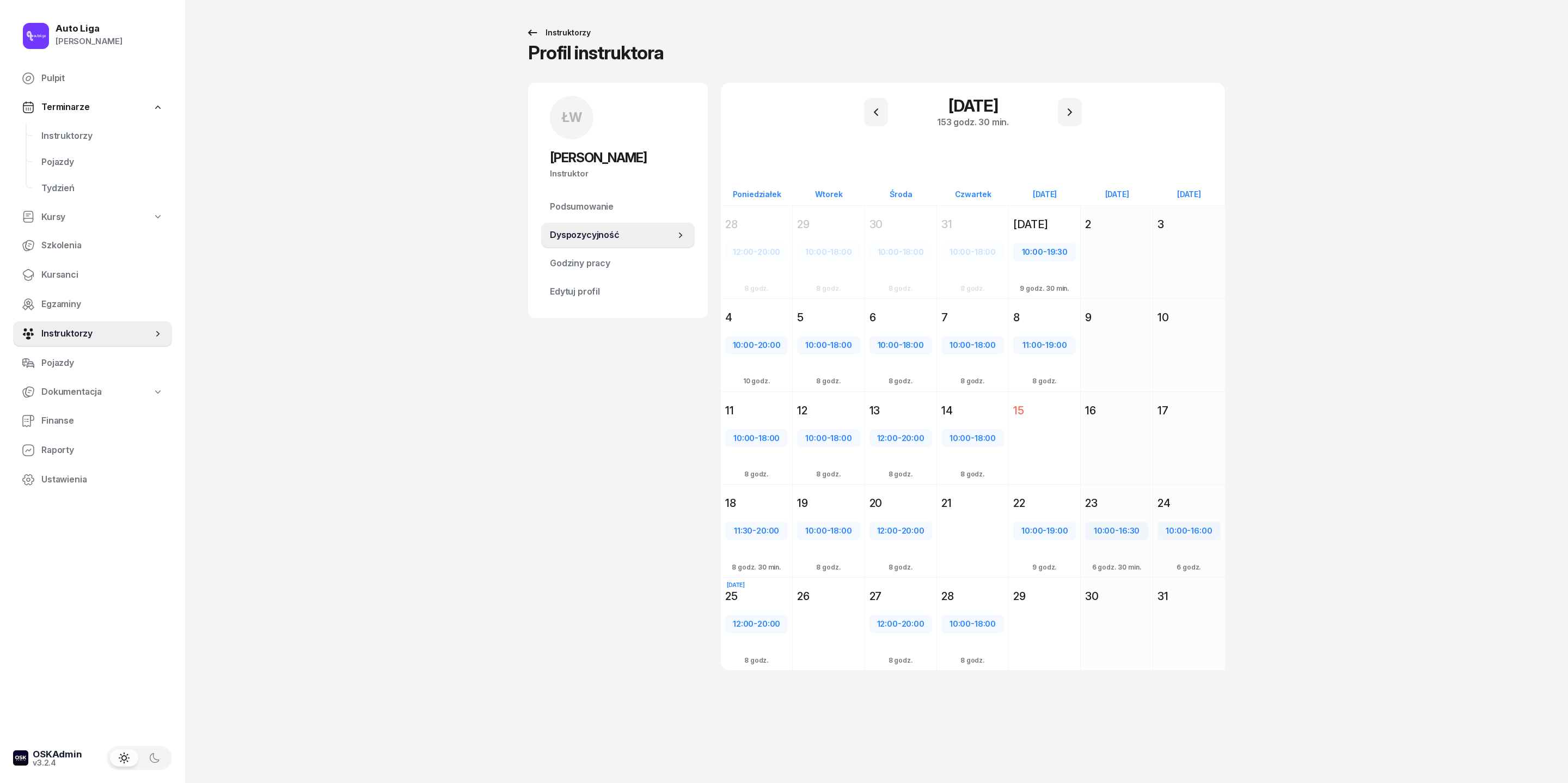
click at [526, 33] on icon at bounding box center [532, 32] width 13 height 13
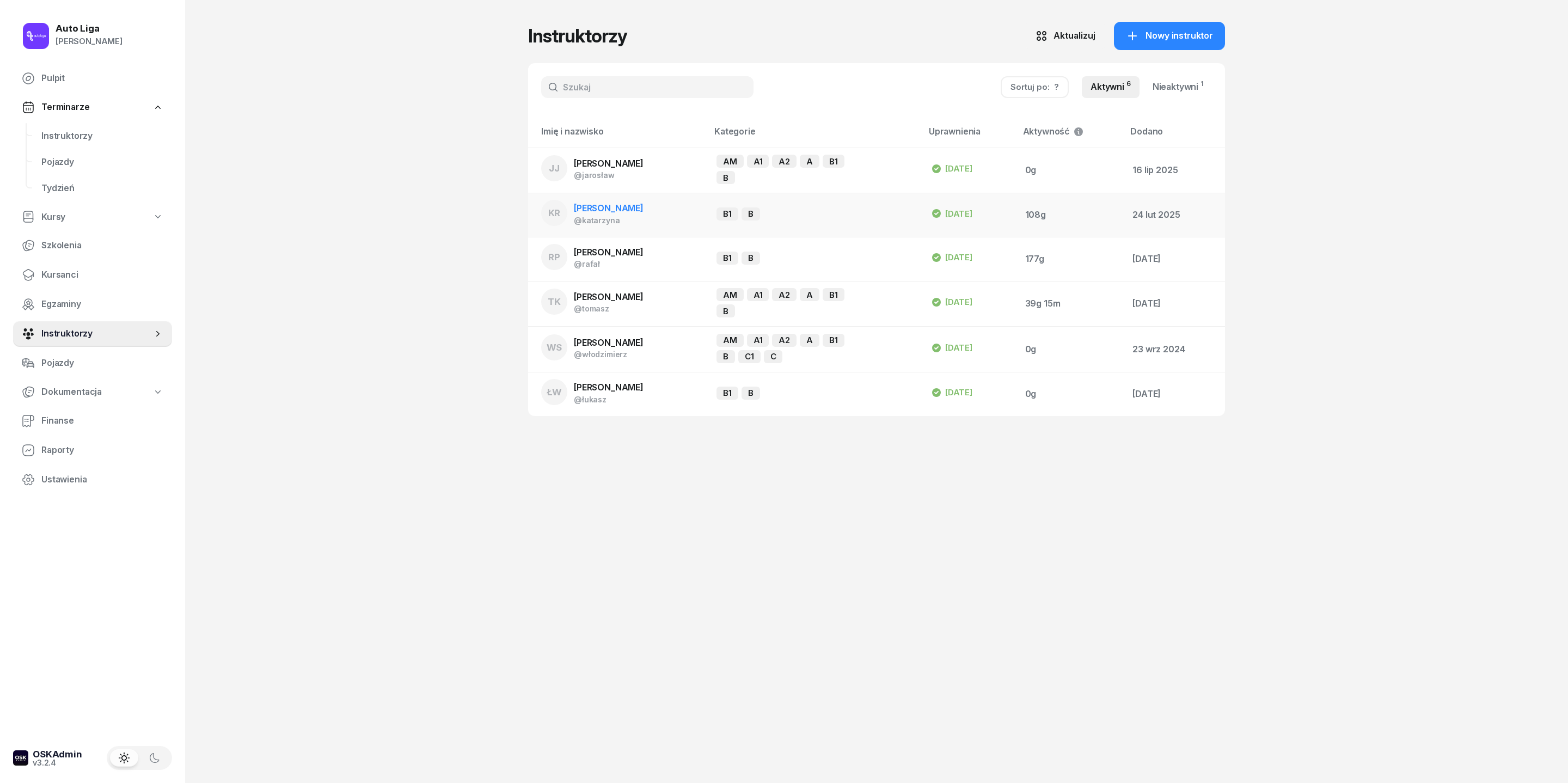
click at [574, 213] on span "[PERSON_NAME]" at bounding box center [608, 208] width 70 height 11
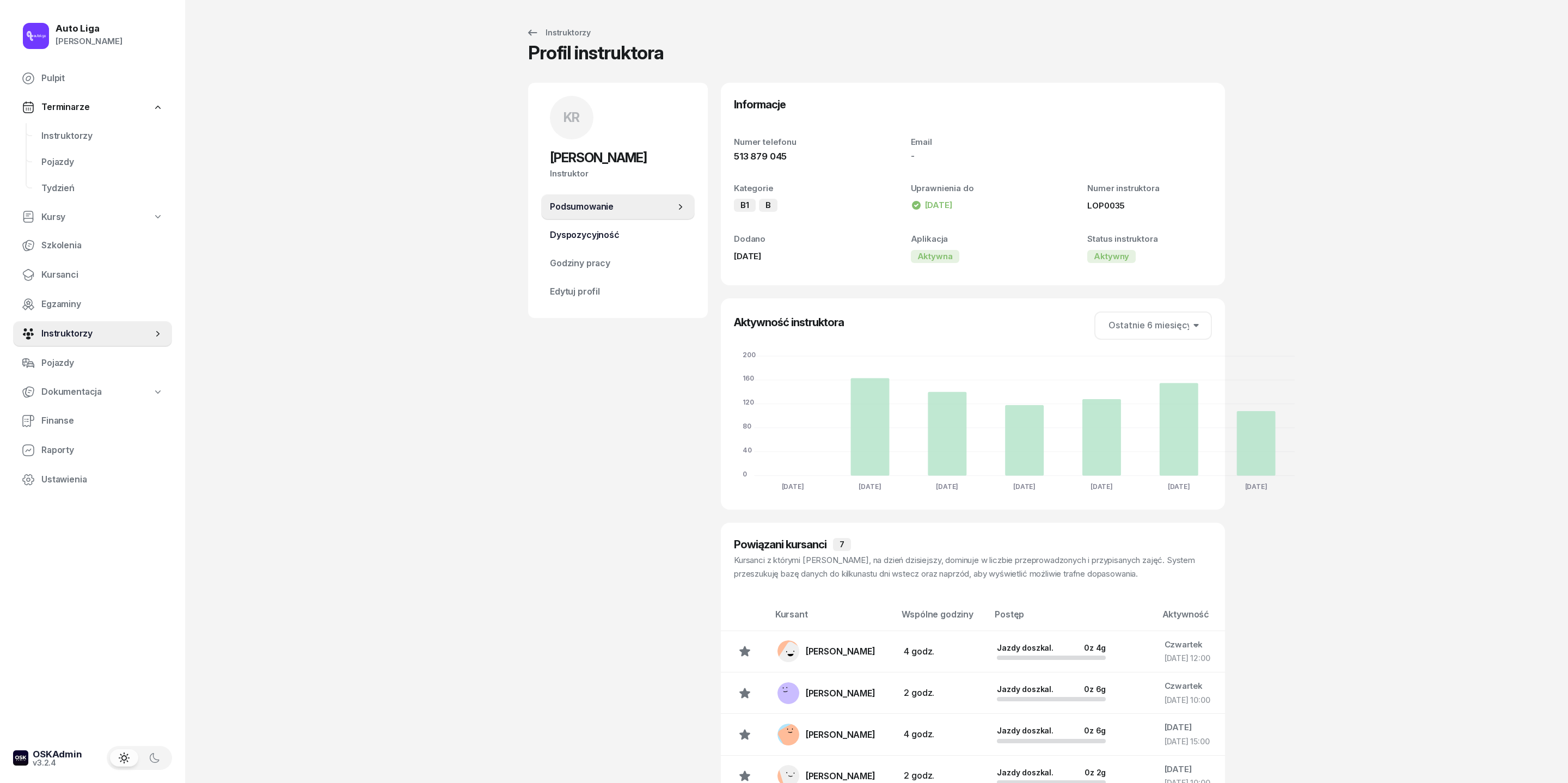
click at [553, 242] on span "Dyspozycyjność" at bounding box center [618, 235] width 136 height 14
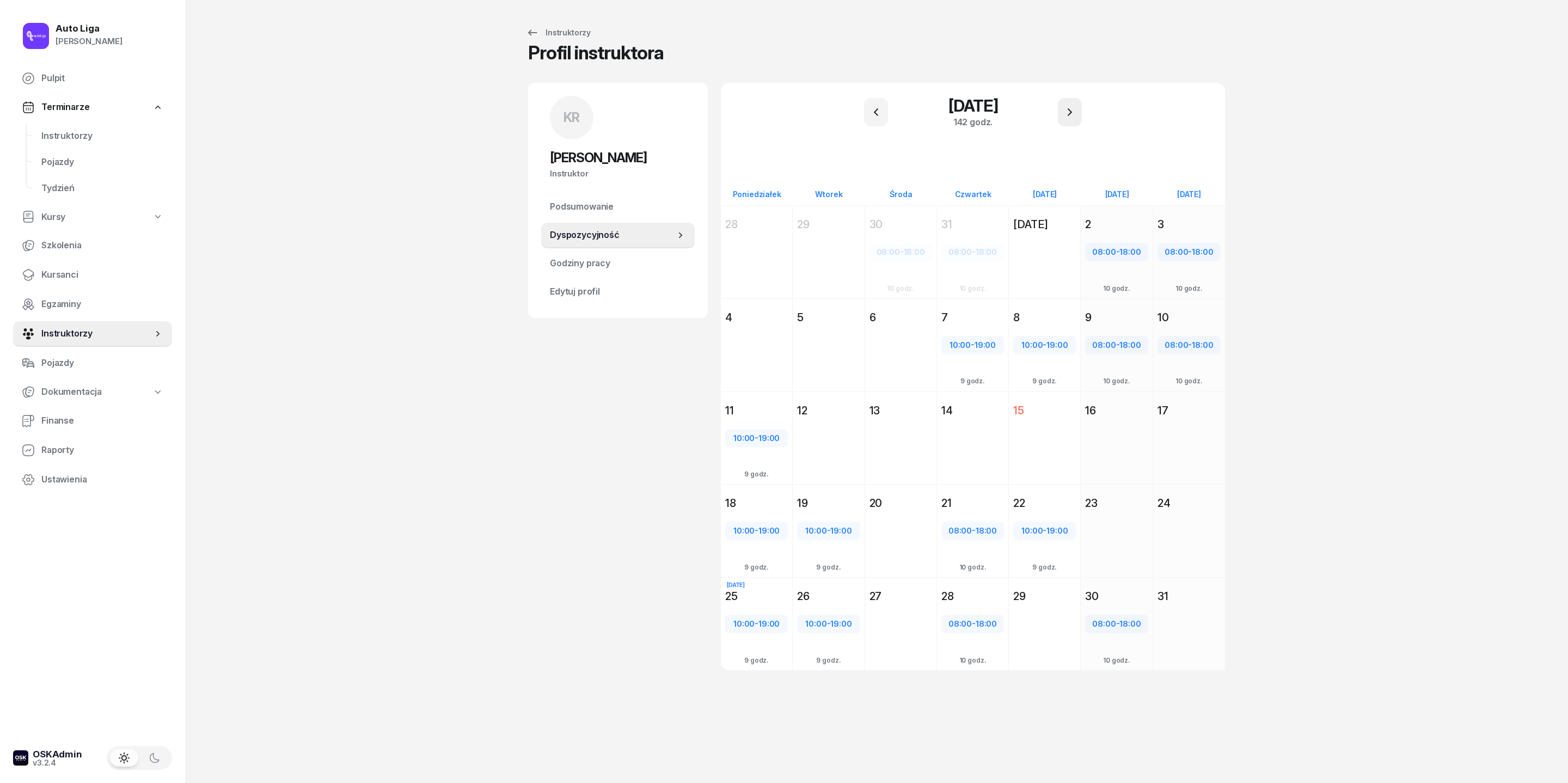
click at [1045, 116] on icon "button" at bounding box center [1070, 112] width 4 height 8
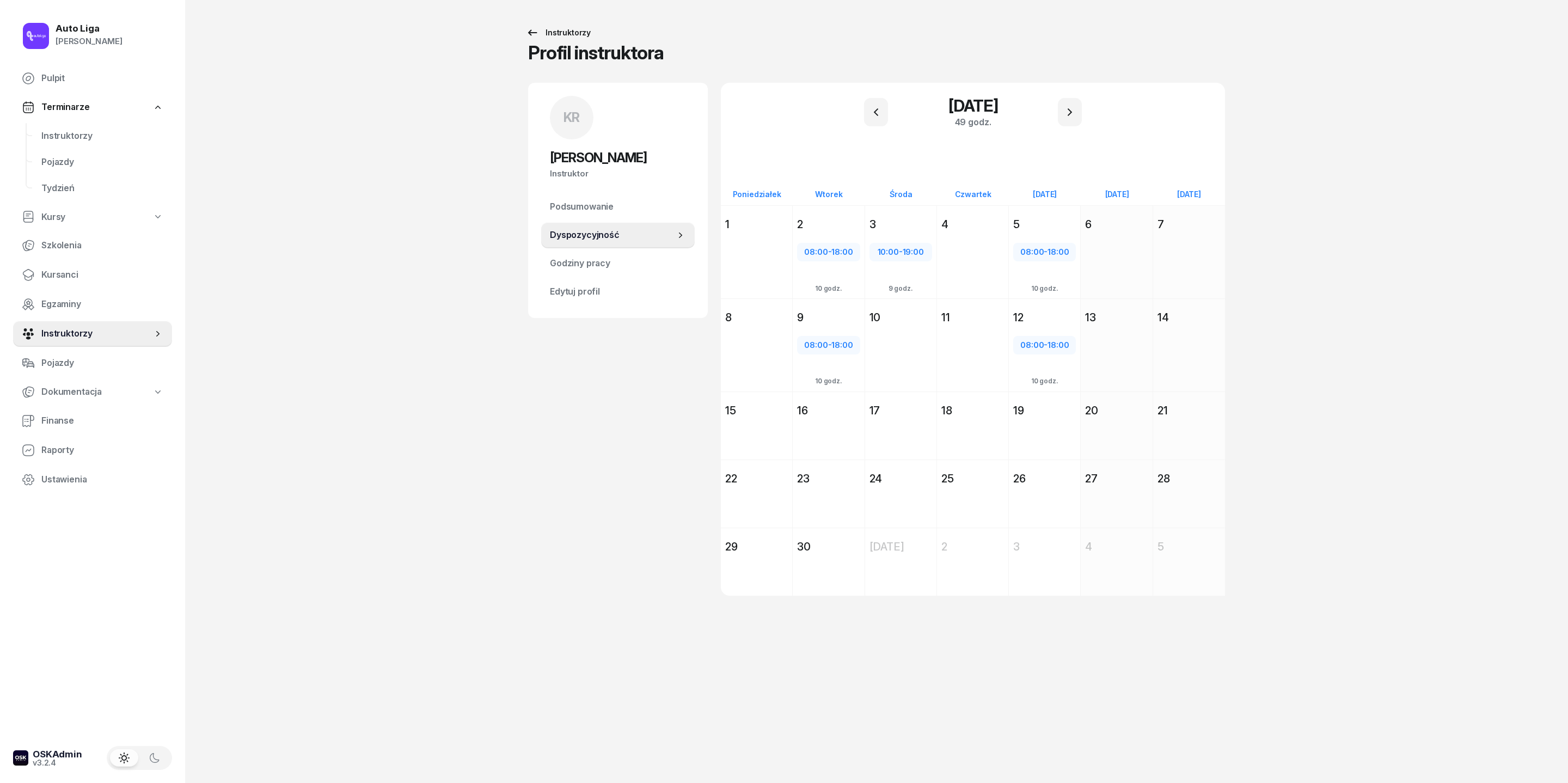
click at [526, 38] on icon at bounding box center [532, 32] width 13 height 13
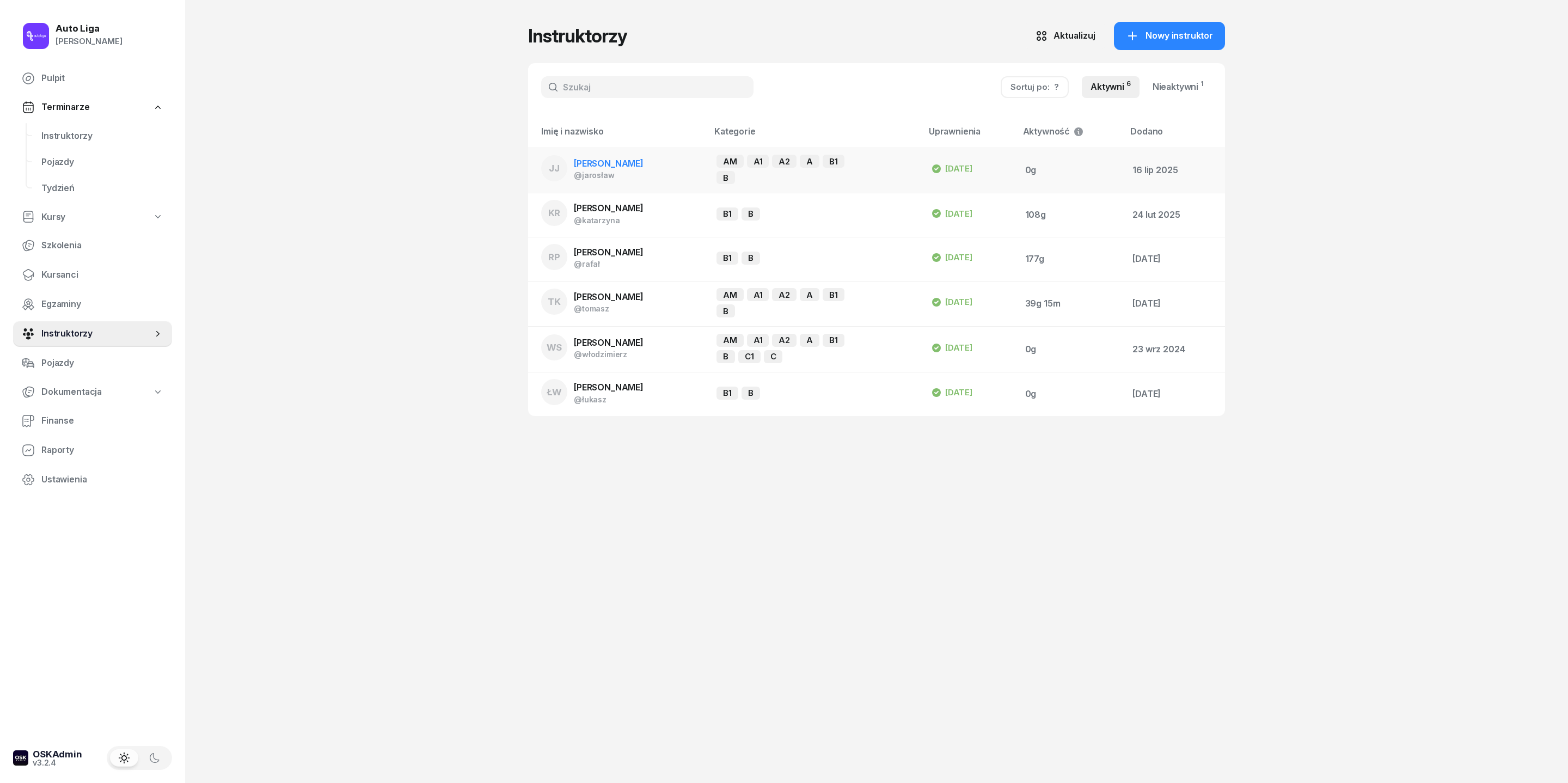
click at [572, 171] on div "[PERSON_NAME] @jarosław" at bounding box center [593, 168] width 103 height 26
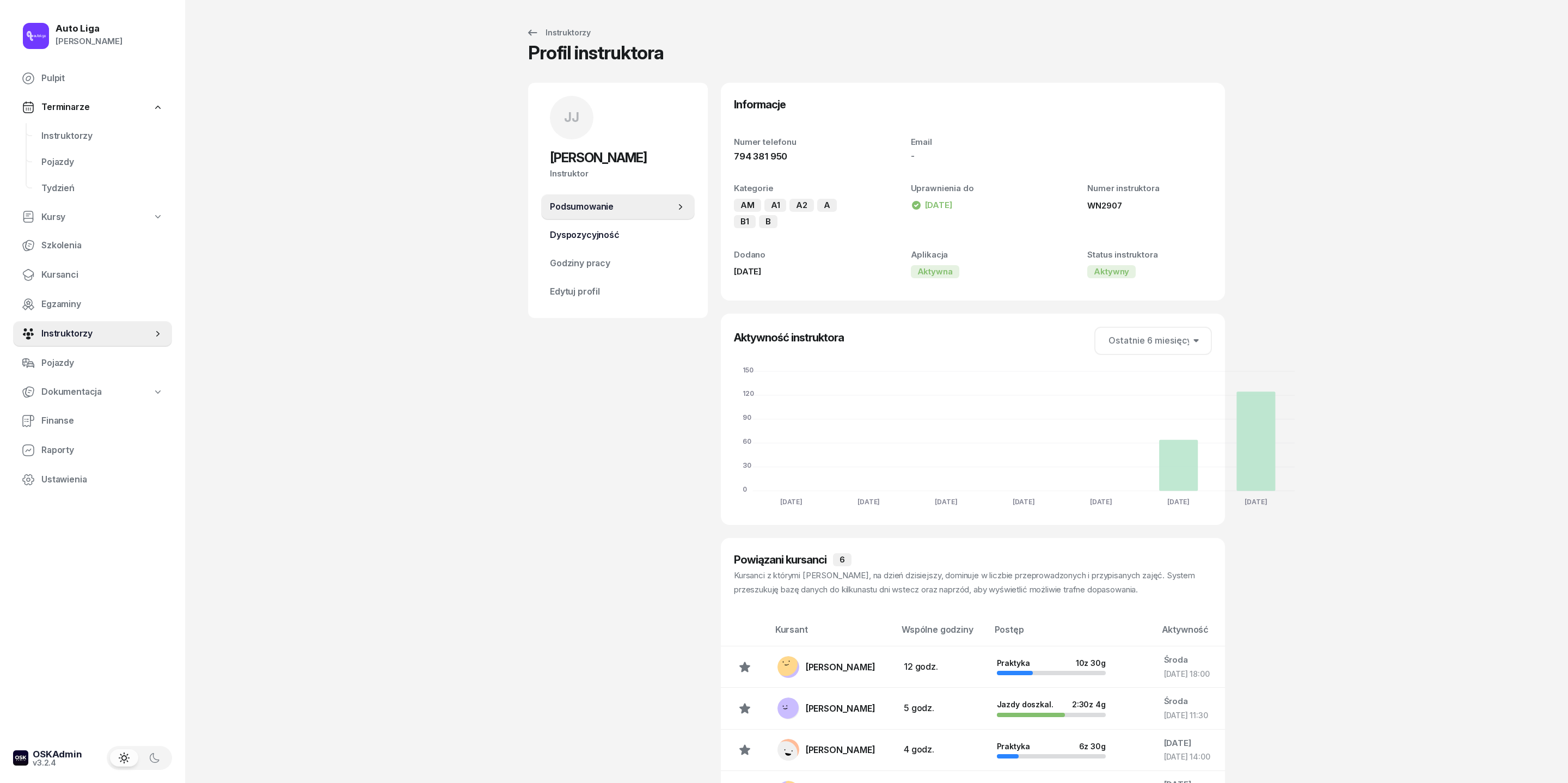
click at [553, 242] on span "Dyspozycyjność" at bounding box center [618, 235] width 136 height 14
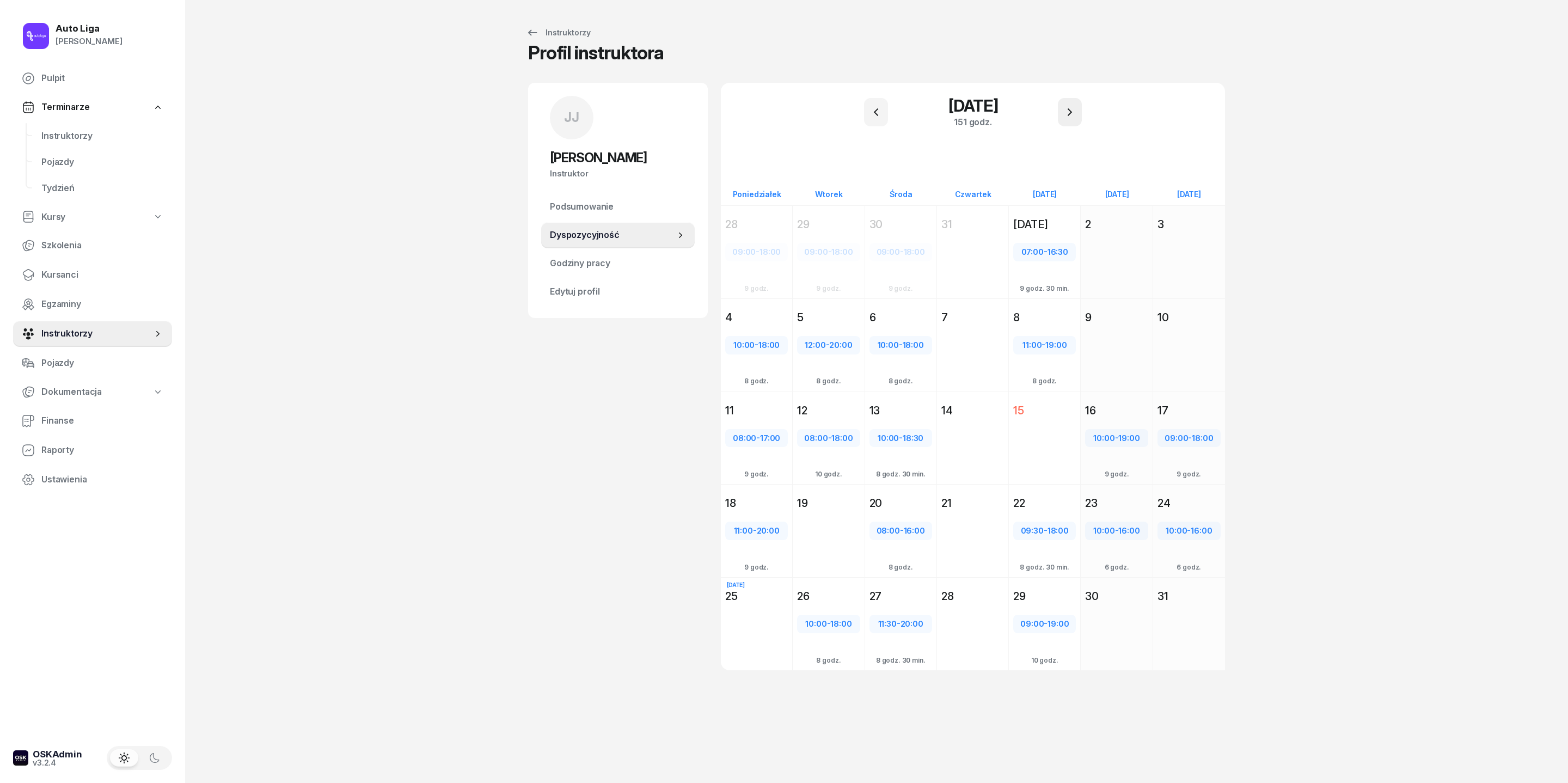
click at [1045, 117] on button "button" at bounding box center [1070, 112] width 24 height 28
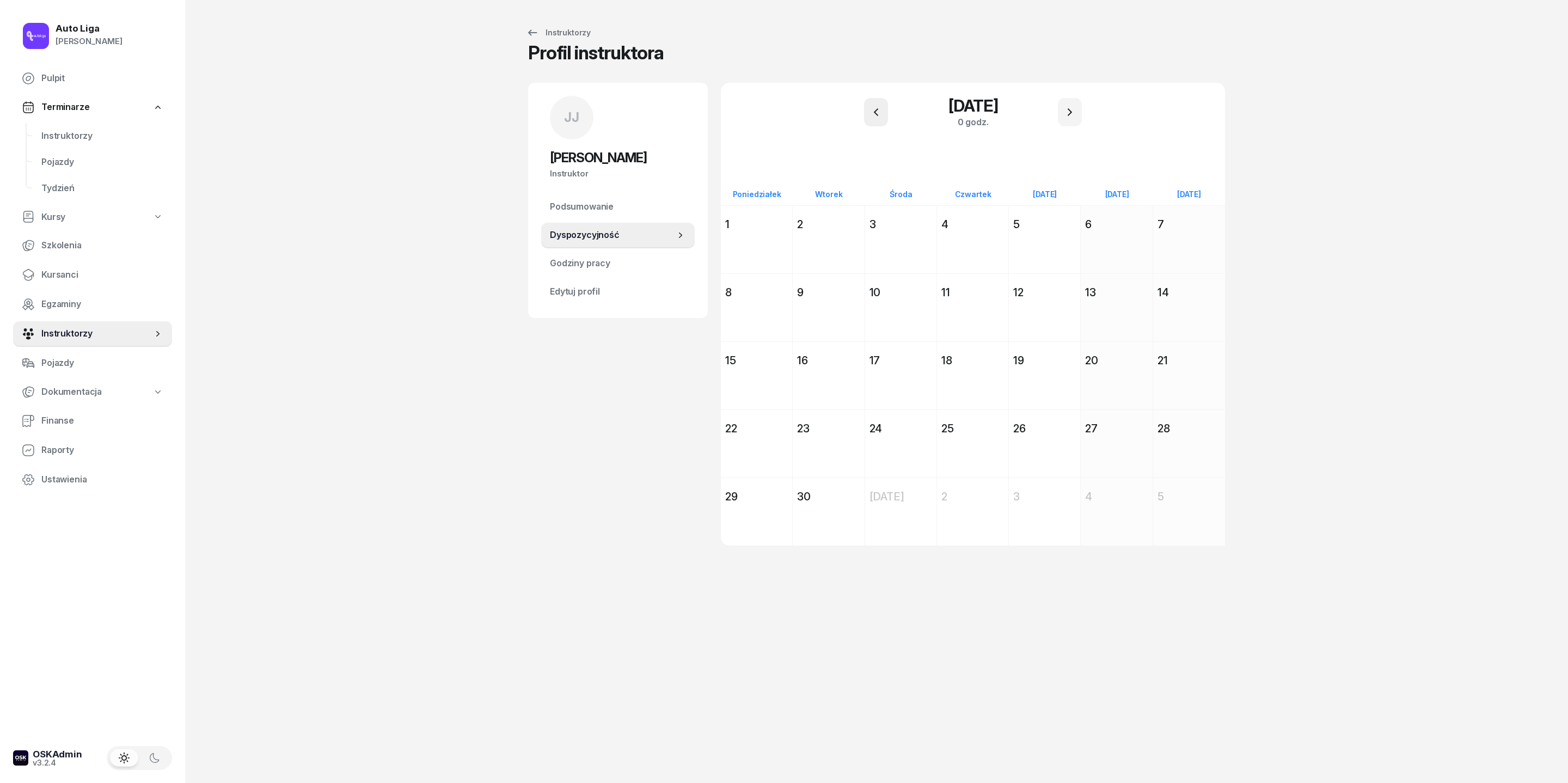
click at [876, 119] on icon "button" at bounding box center [876, 112] width 13 height 13
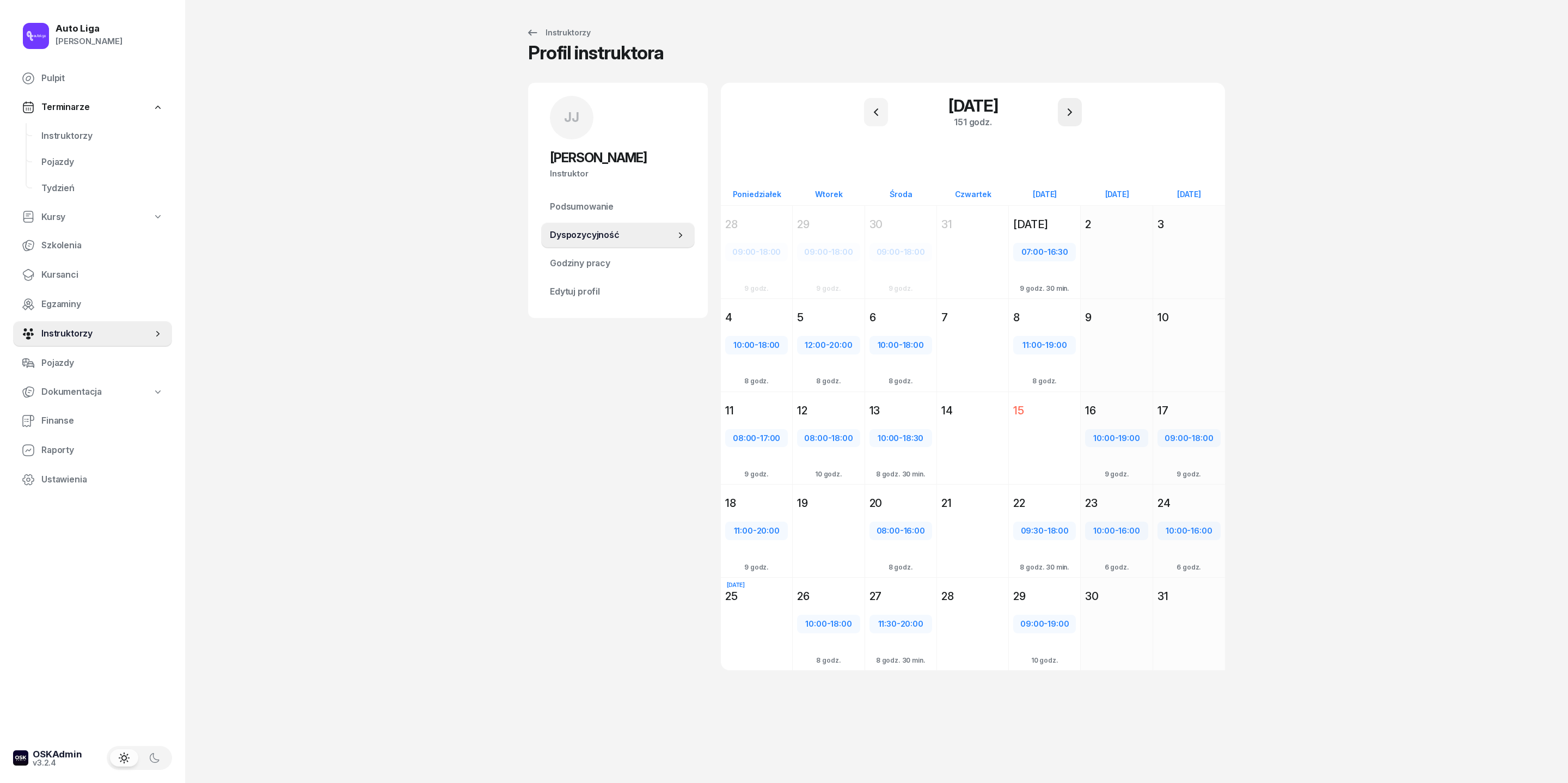
click at [1045, 114] on icon "button" at bounding box center [1069, 112] width 13 height 13
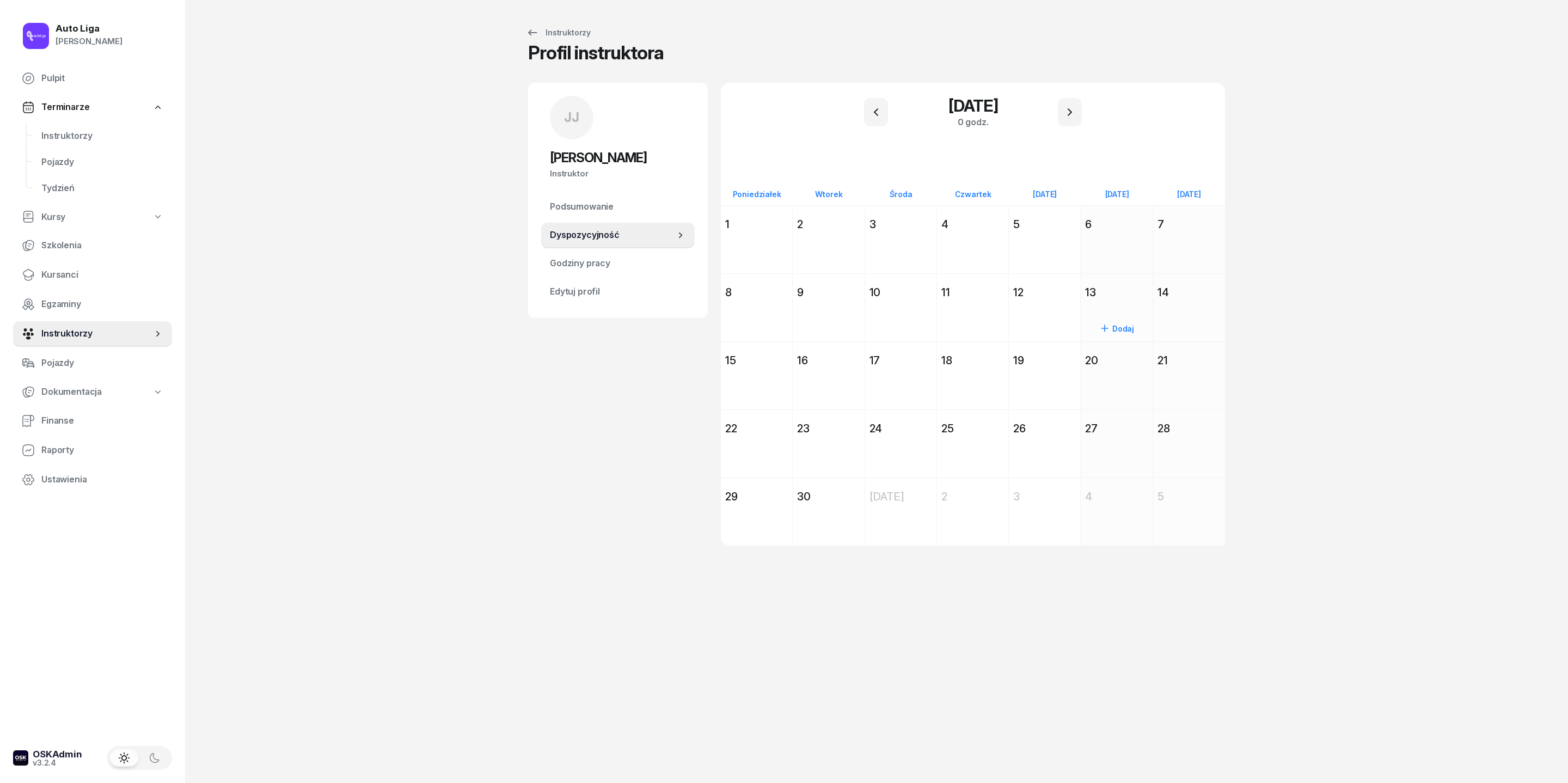
click at [1045, 300] on div "13" at bounding box center [1116, 293] width 62 height 15
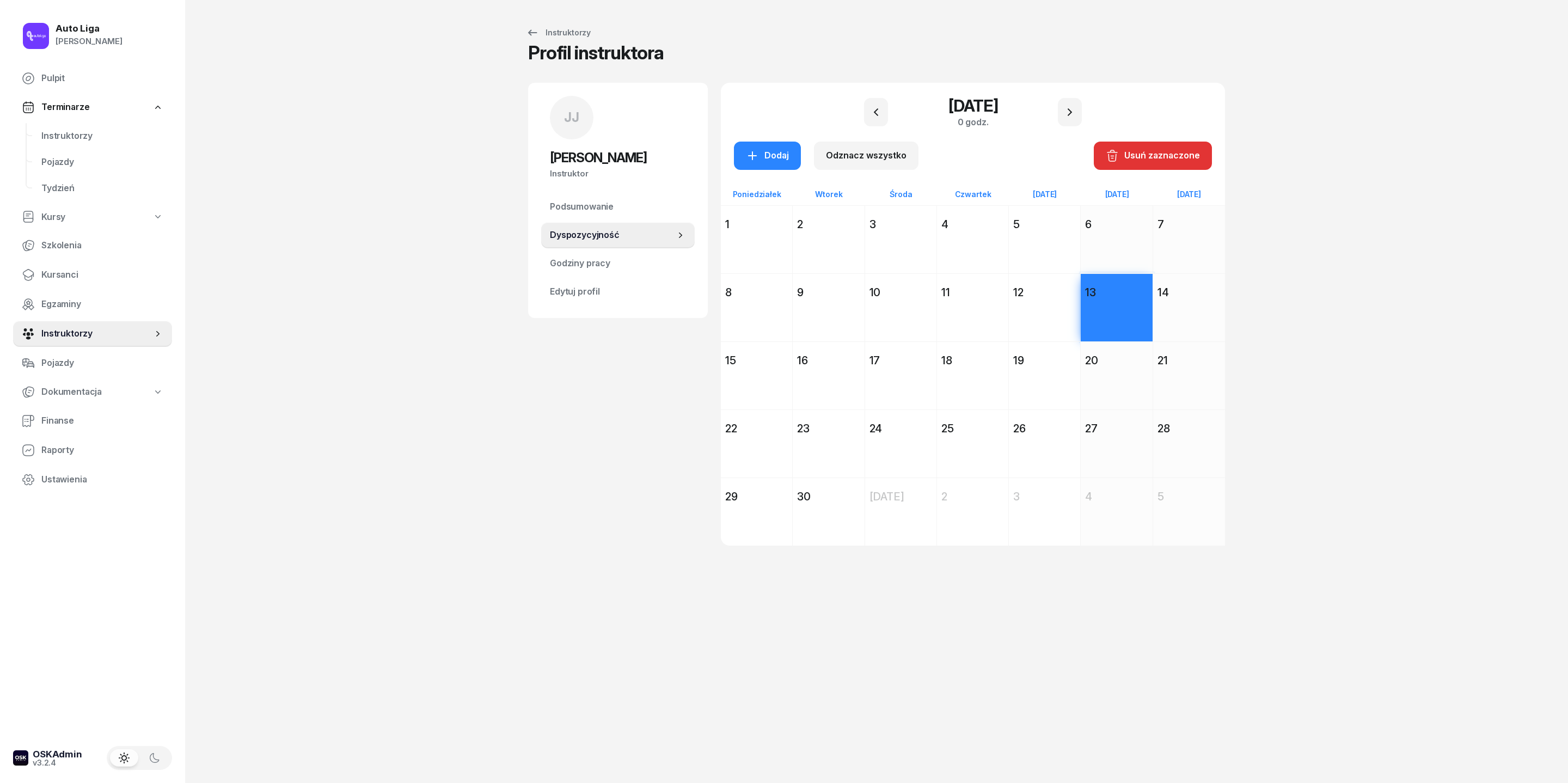
click at [1045, 300] on div "14" at bounding box center [1189, 293] width 63 height 15
click at [1045, 489] on div "Dodaj" at bounding box center [1116, 463] width 72 height 50
click at [1045, 489] on div "Dodaj" at bounding box center [1189, 463] width 72 height 50
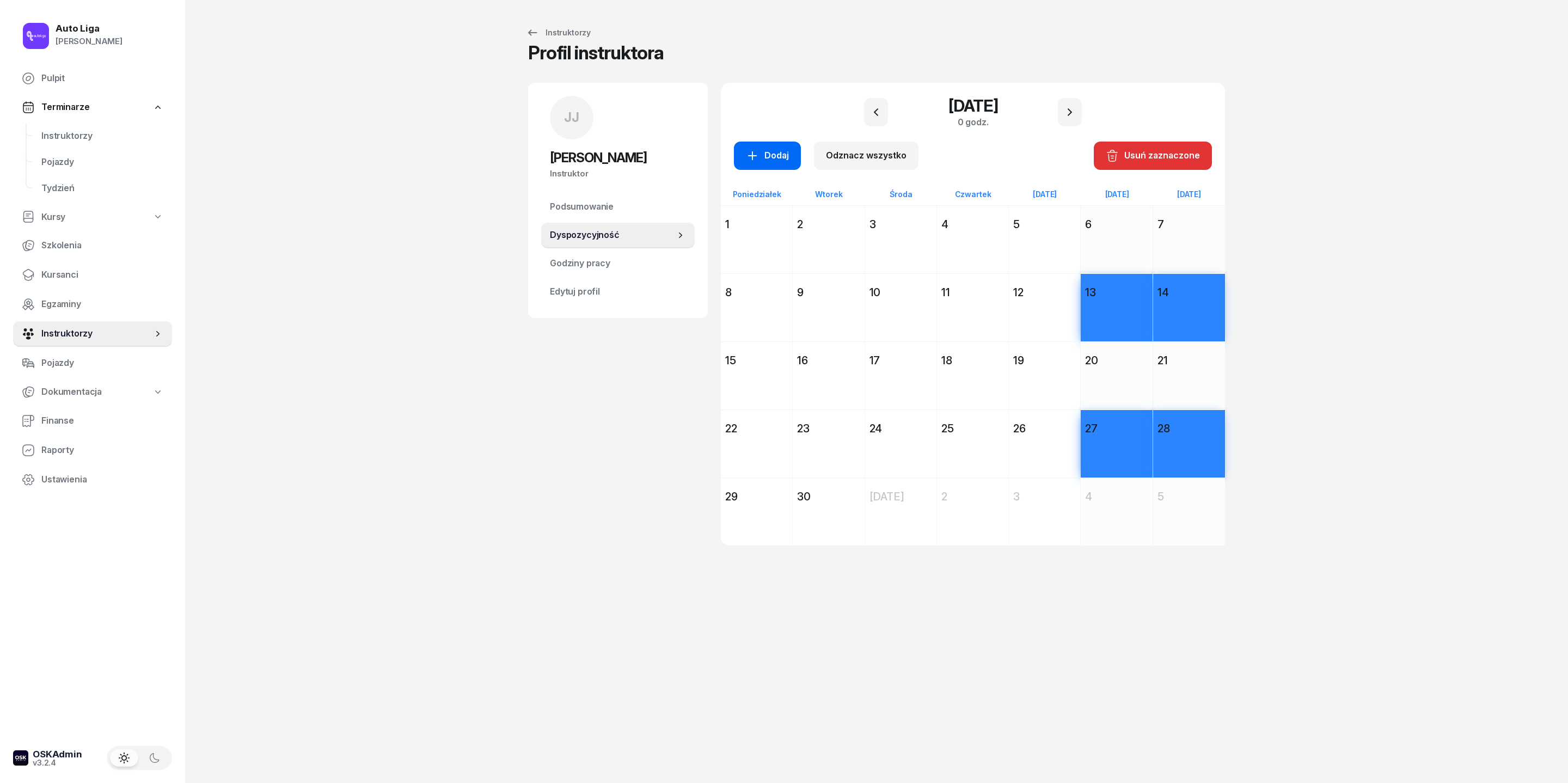
click at [734, 157] on button "Dodaj" at bounding box center [767, 156] width 67 height 28
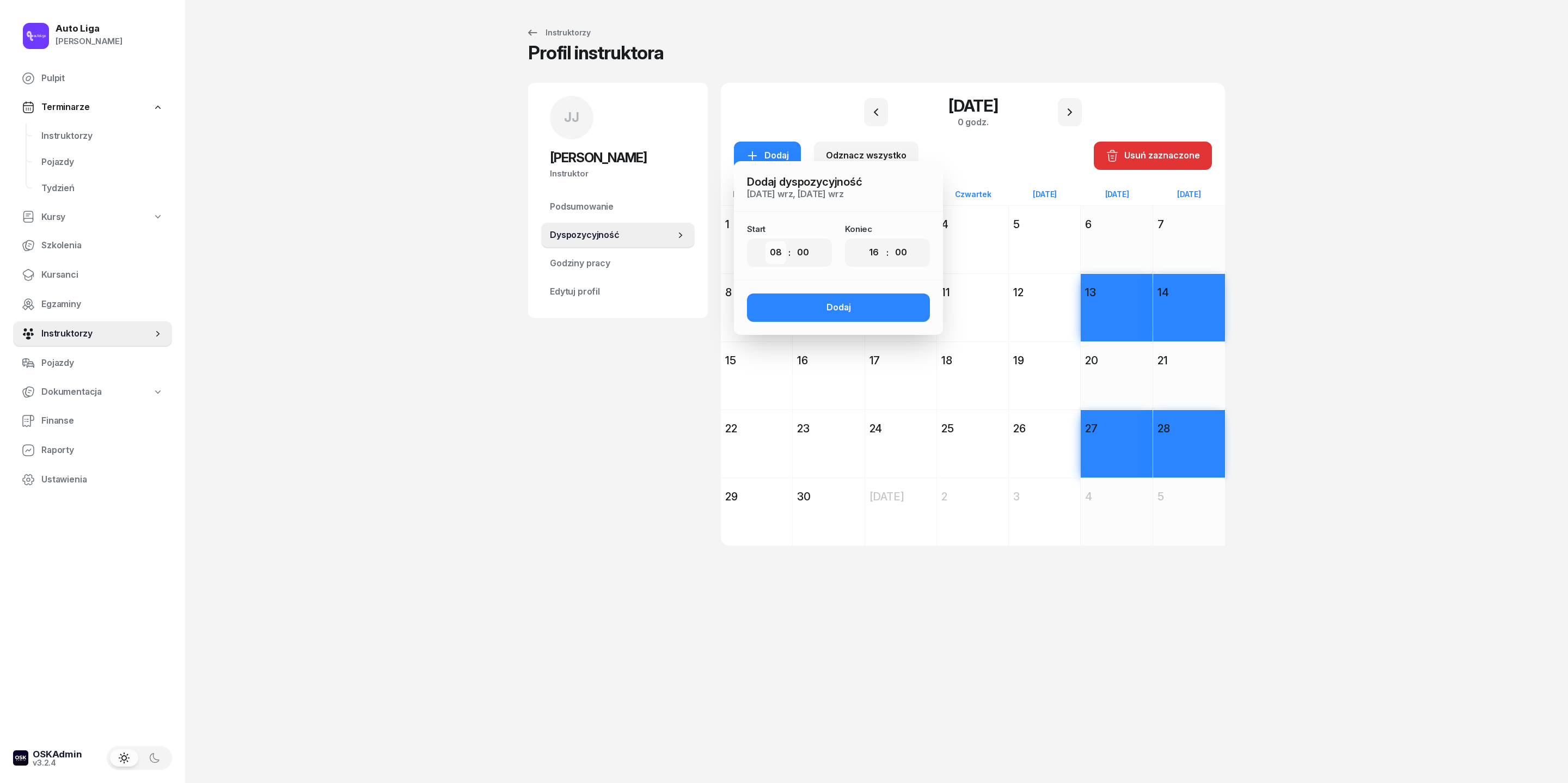
select select "09"
select select "15"
click at [846, 322] on button "Dodaj" at bounding box center [838, 308] width 183 height 28
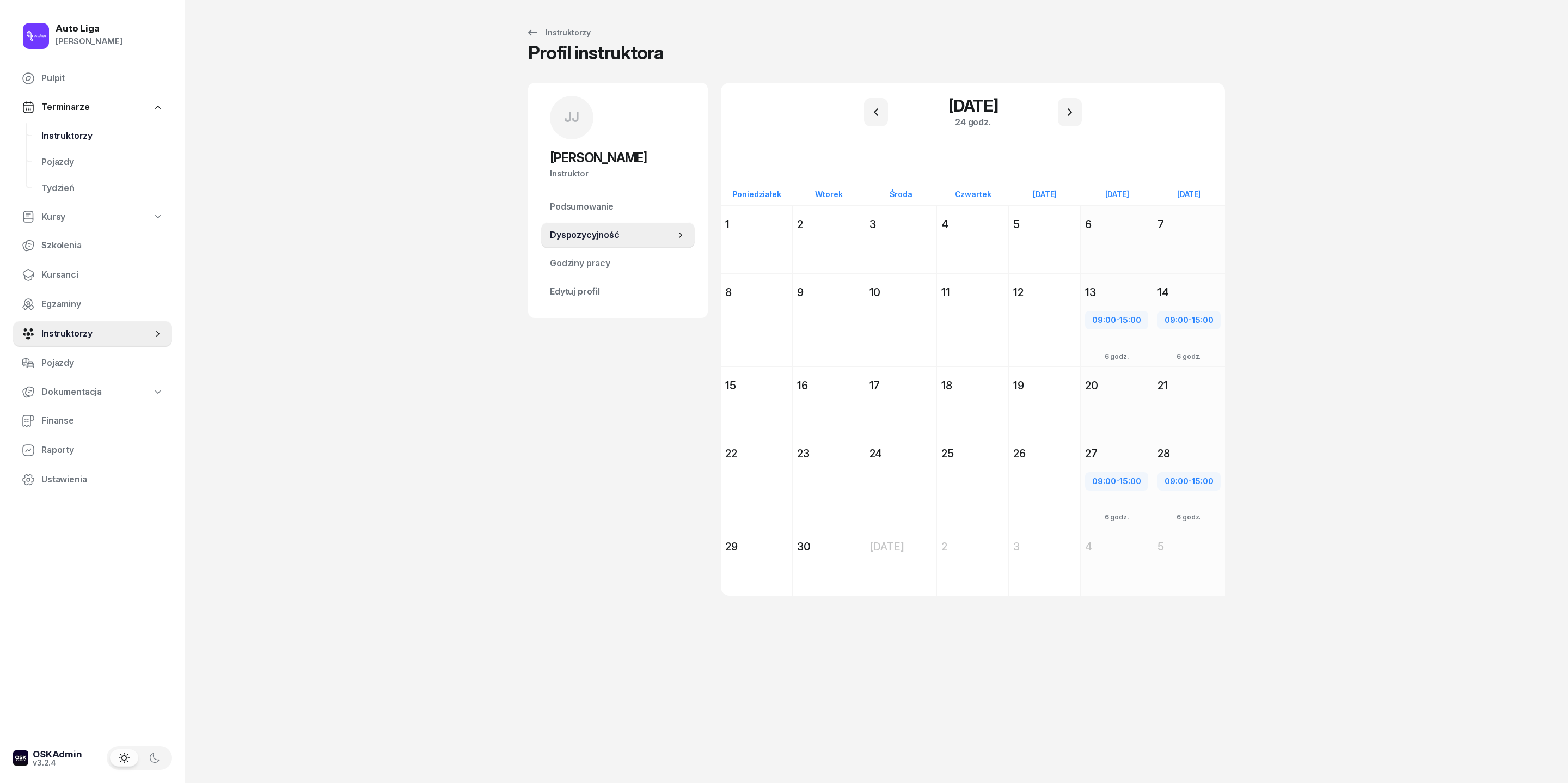
click at [79, 143] on span "Instruktorzy" at bounding box center [103, 136] width 122 height 14
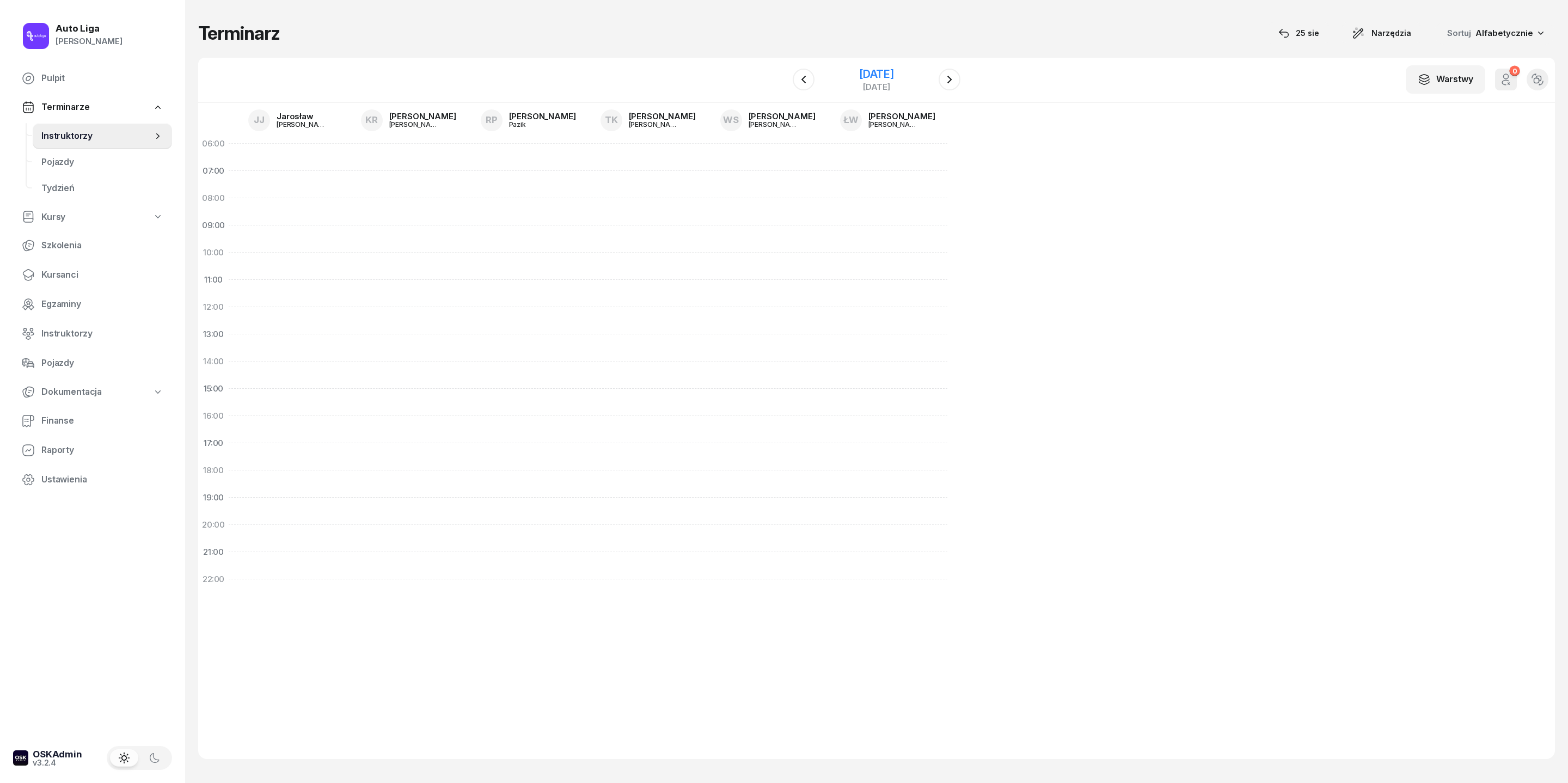
click at [882, 91] on div "[DATE]" at bounding box center [877, 87] width 35 height 8
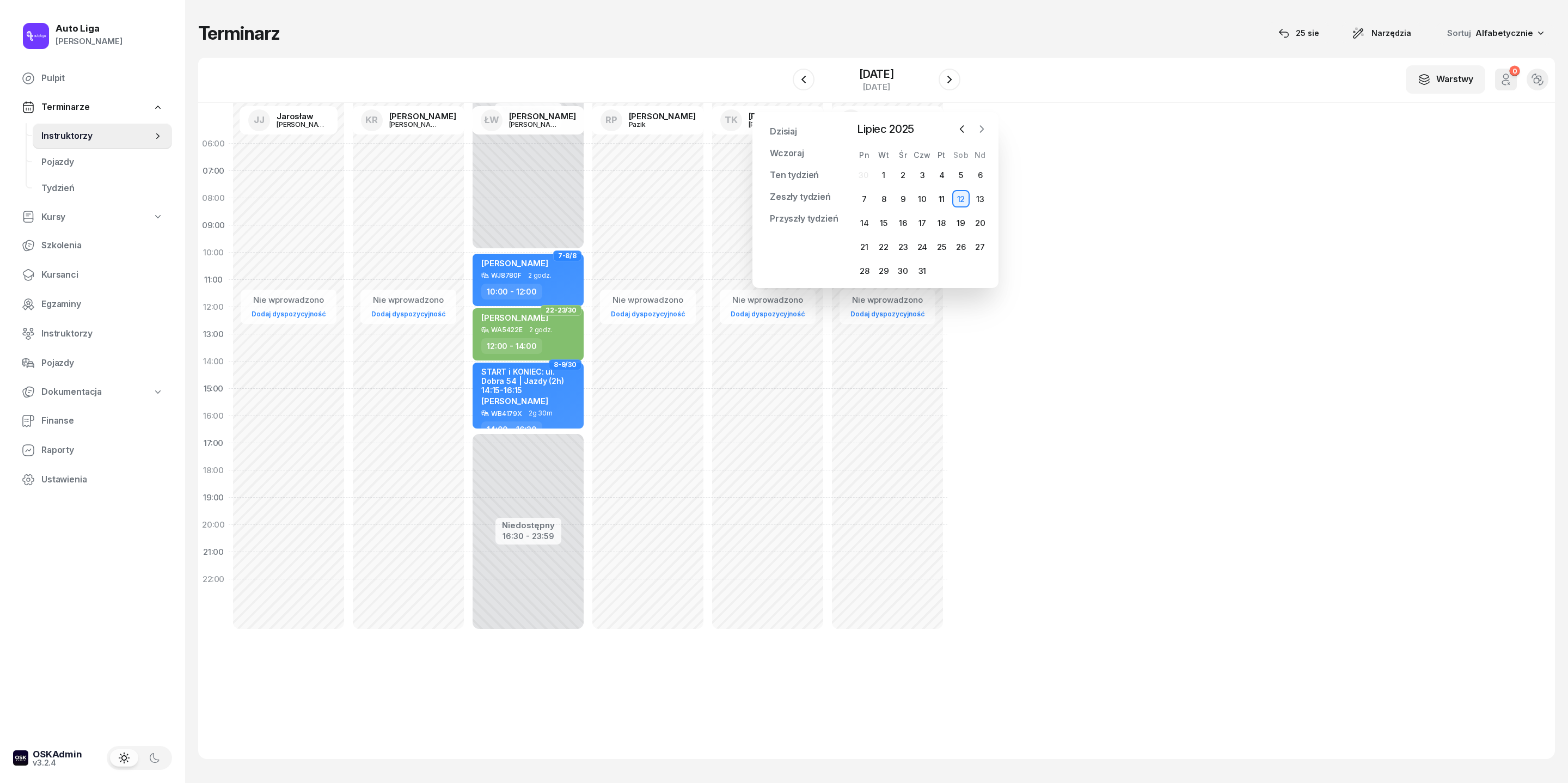
click at [985, 132] on icon "button" at bounding box center [982, 129] width 11 height 11
click at [911, 279] on div "27" at bounding box center [903, 270] width 18 height 18
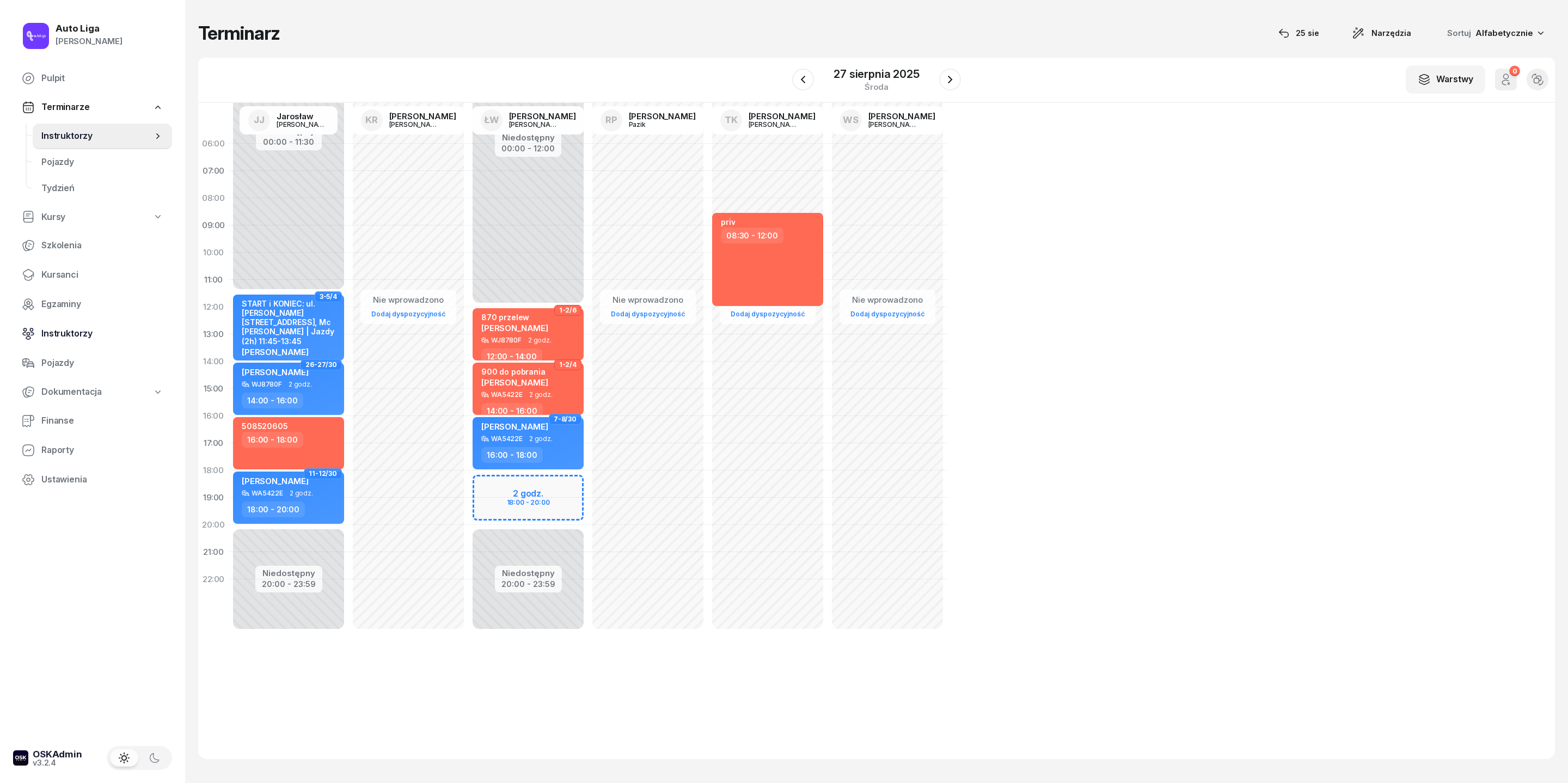
click at [77, 341] on span "Instruktorzy" at bounding box center [103, 334] width 122 height 14
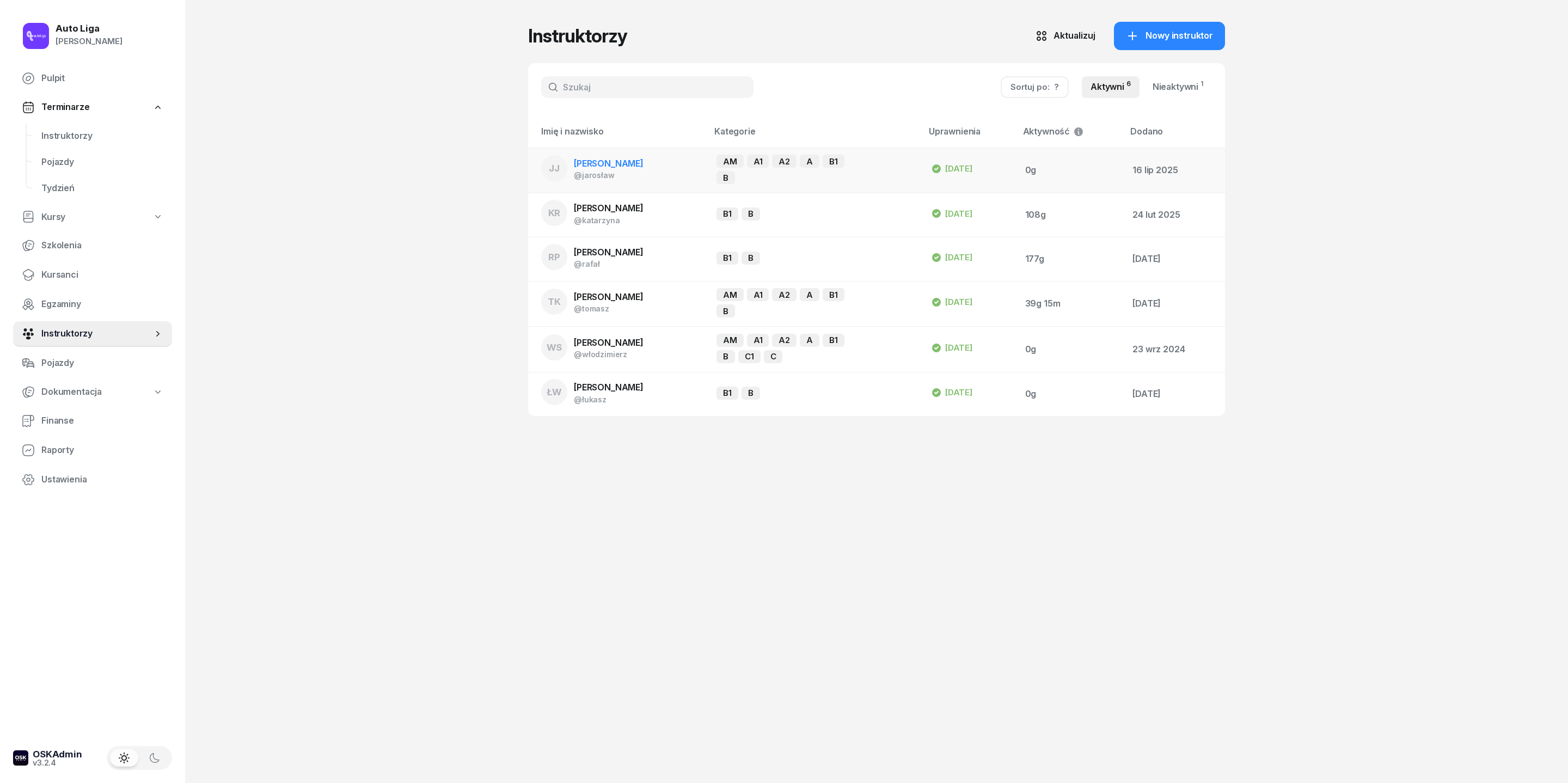
click at [574, 169] on span "[PERSON_NAME]" at bounding box center [608, 164] width 70 height 11
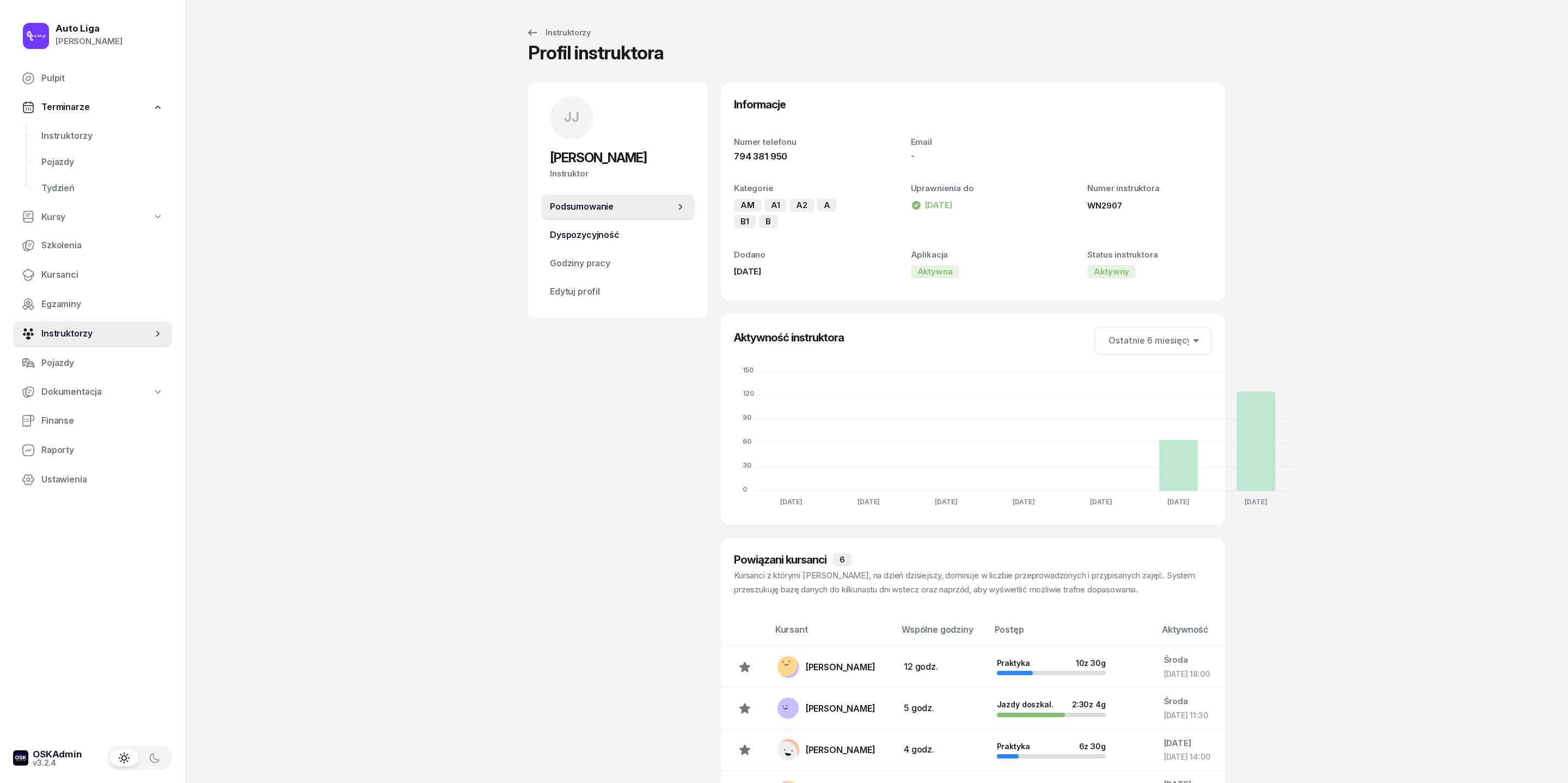
click at [561, 242] on span "Dyspozycyjność" at bounding box center [618, 235] width 136 height 14
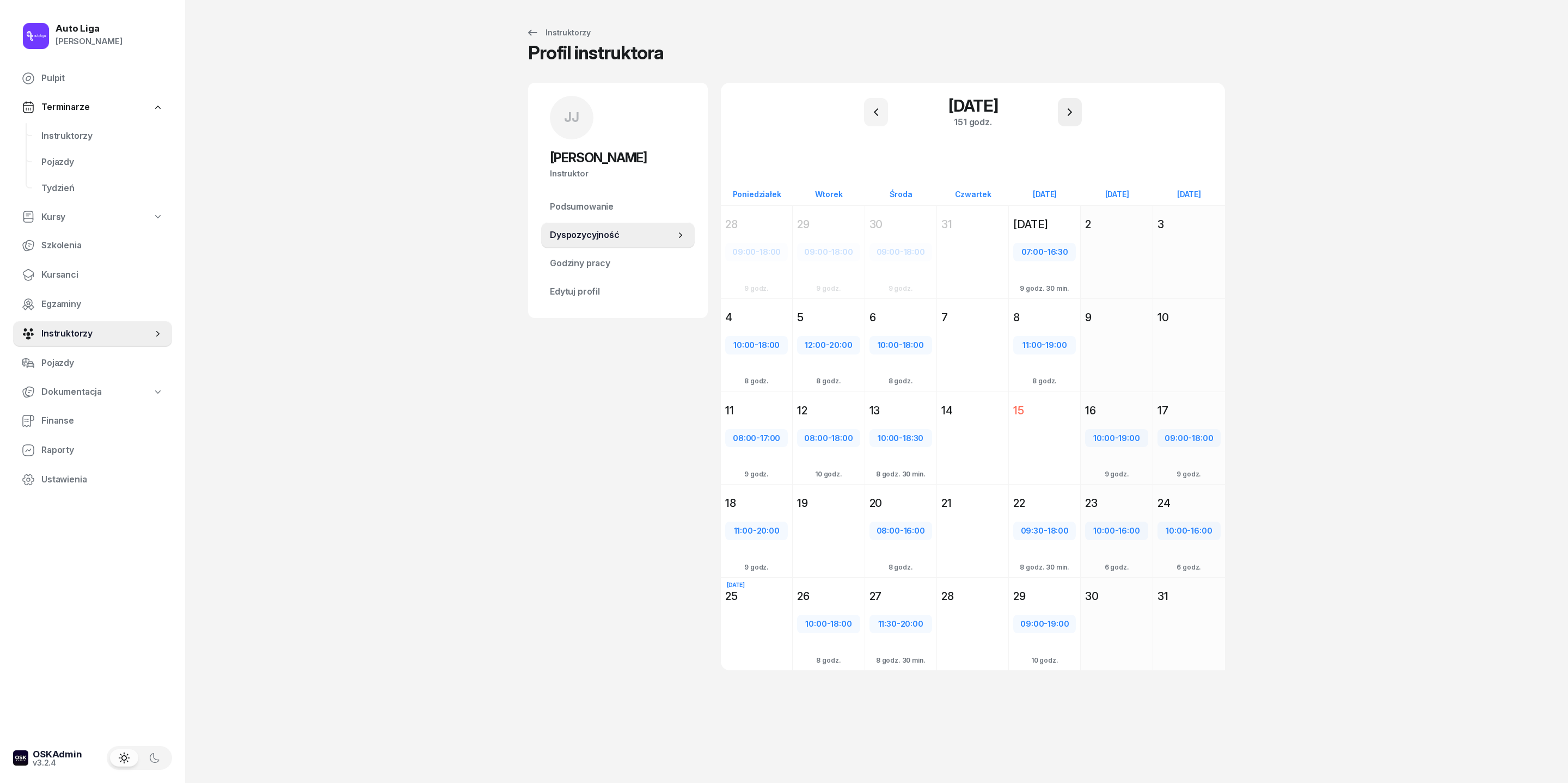
click at [1045, 124] on button "button" at bounding box center [1070, 112] width 24 height 28
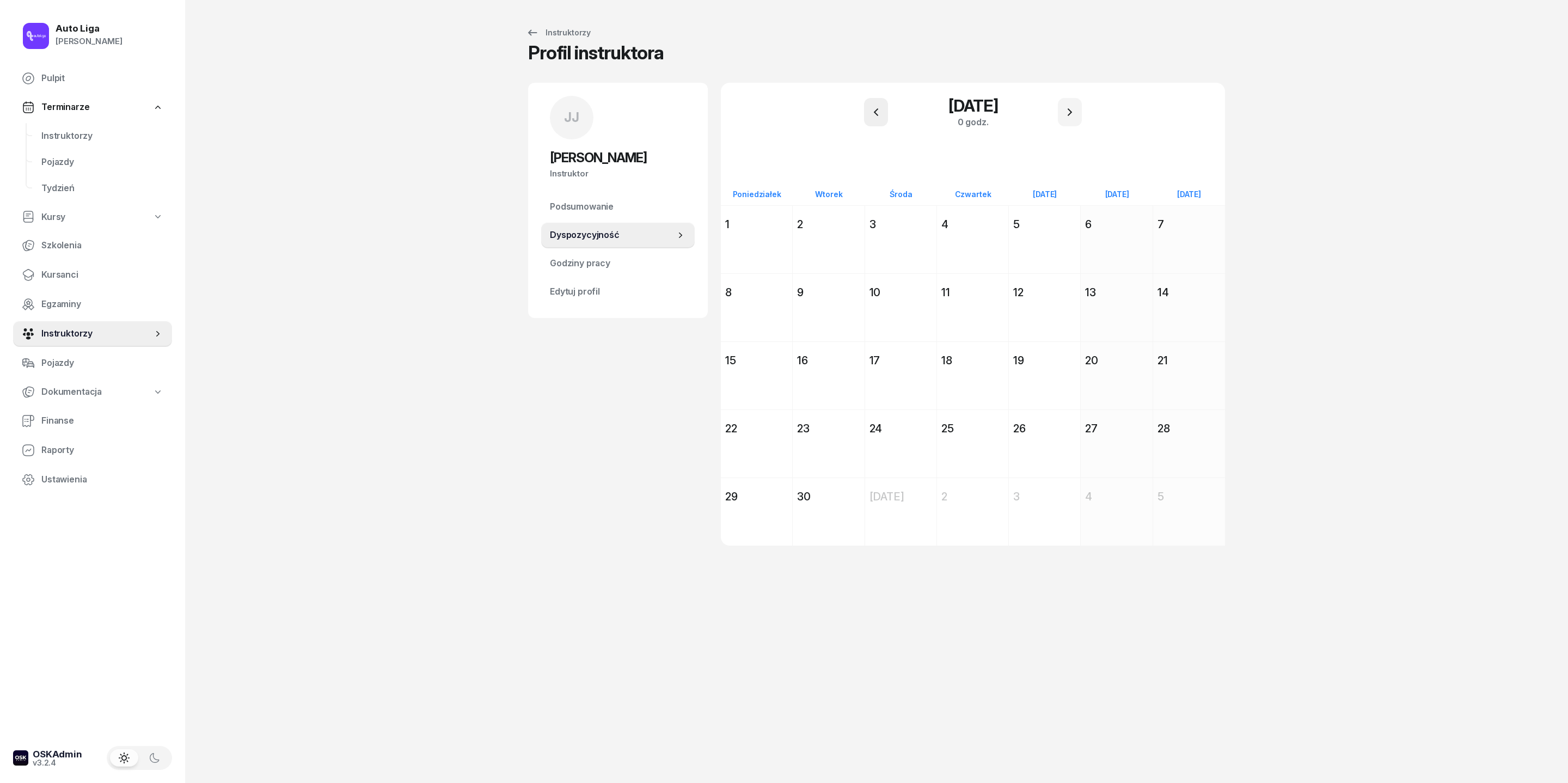
click at [874, 116] on icon "button" at bounding box center [876, 112] width 4 height 8
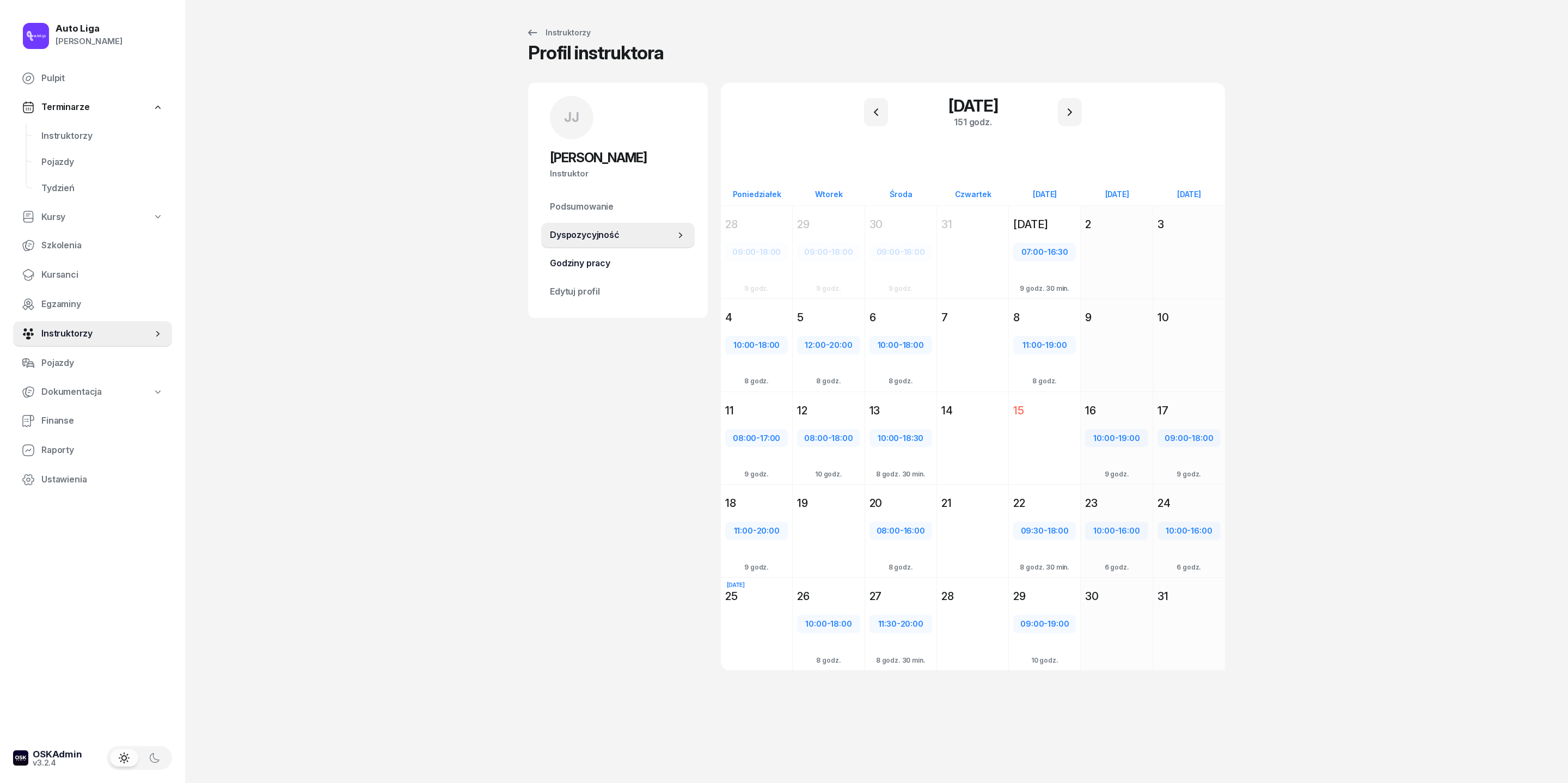
click at [541, 277] on link "Godziny pracy" at bounding box center [618, 263] width 154 height 26
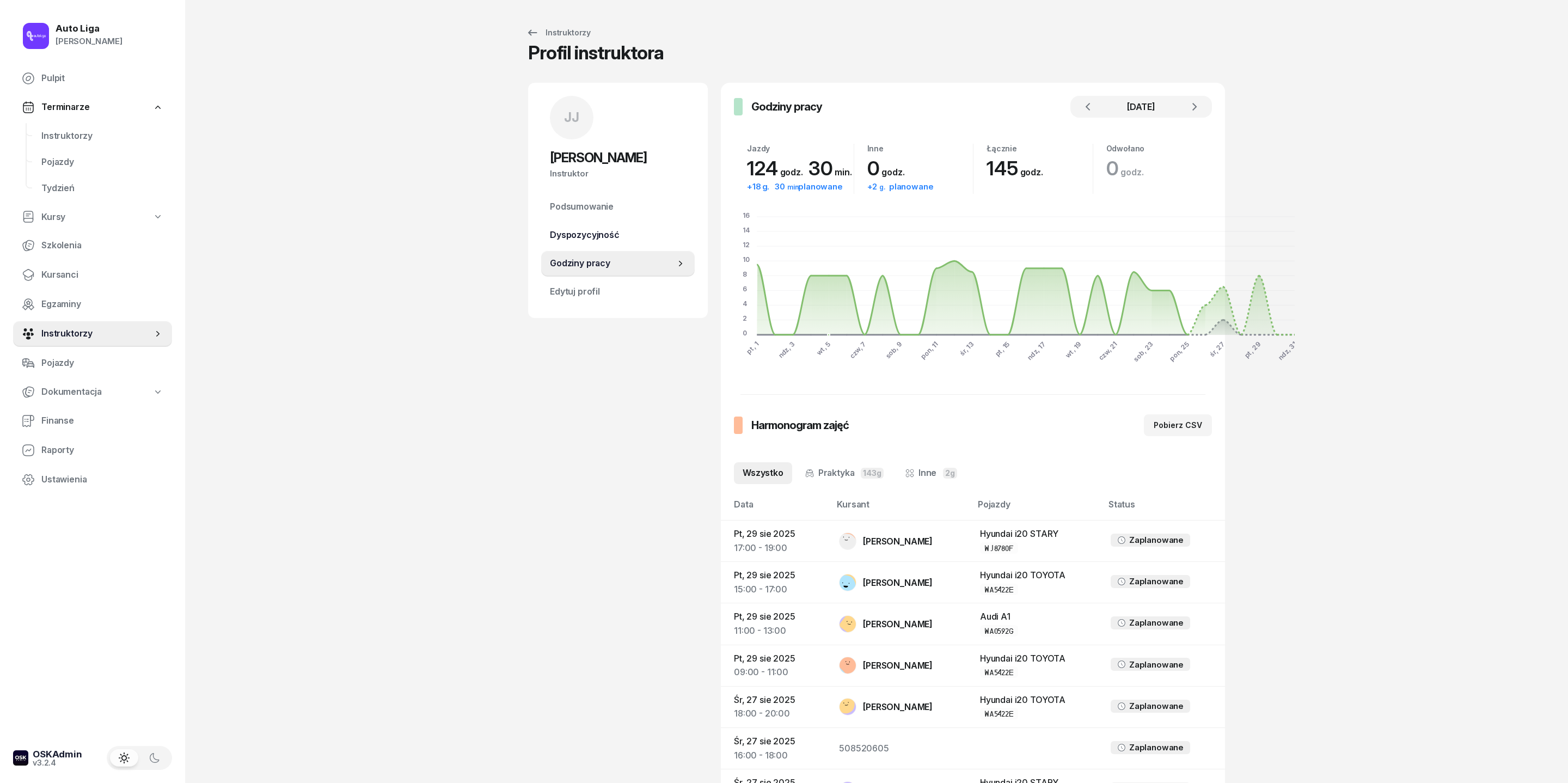
click at [574, 242] on span "Dyspozycyjność" at bounding box center [618, 235] width 136 height 14
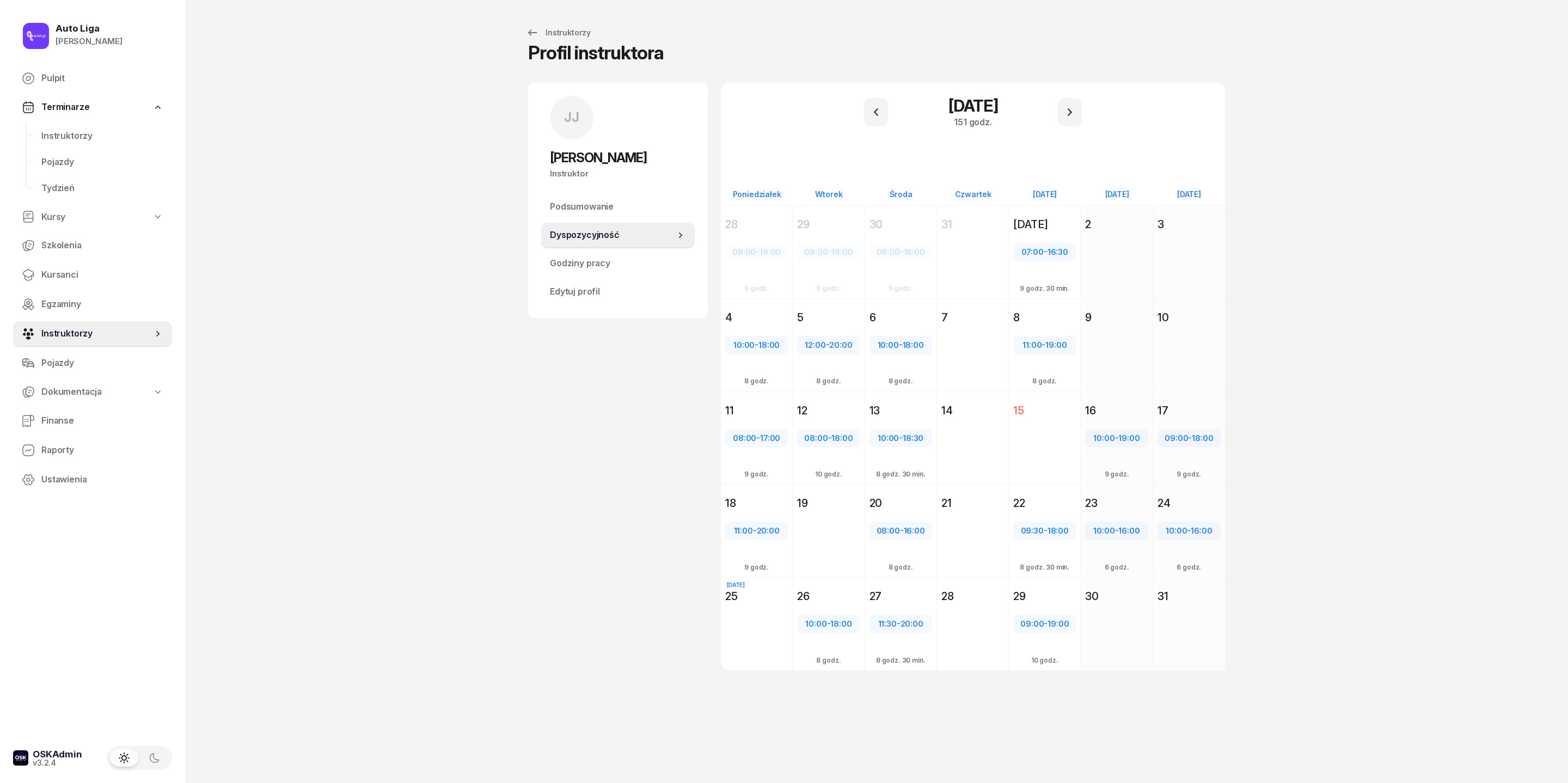
scroll to position [16, 0]
click at [55, 143] on span "Instruktorzy" at bounding box center [103, 136] width 122 height 14
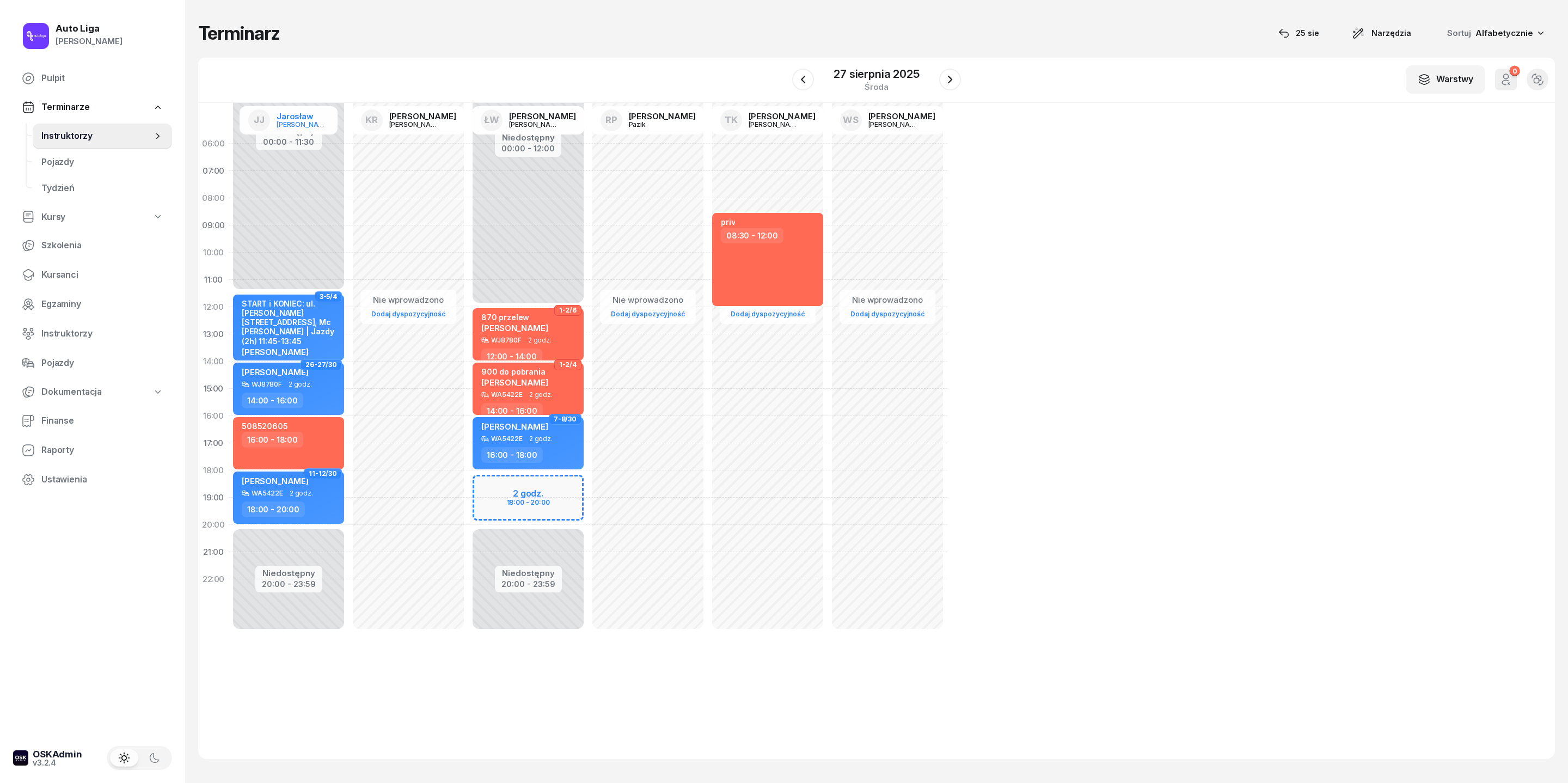
click at [314, 128] on div "[PERSON_NAME]" at bounding box center [303, 124] width 52 height 7
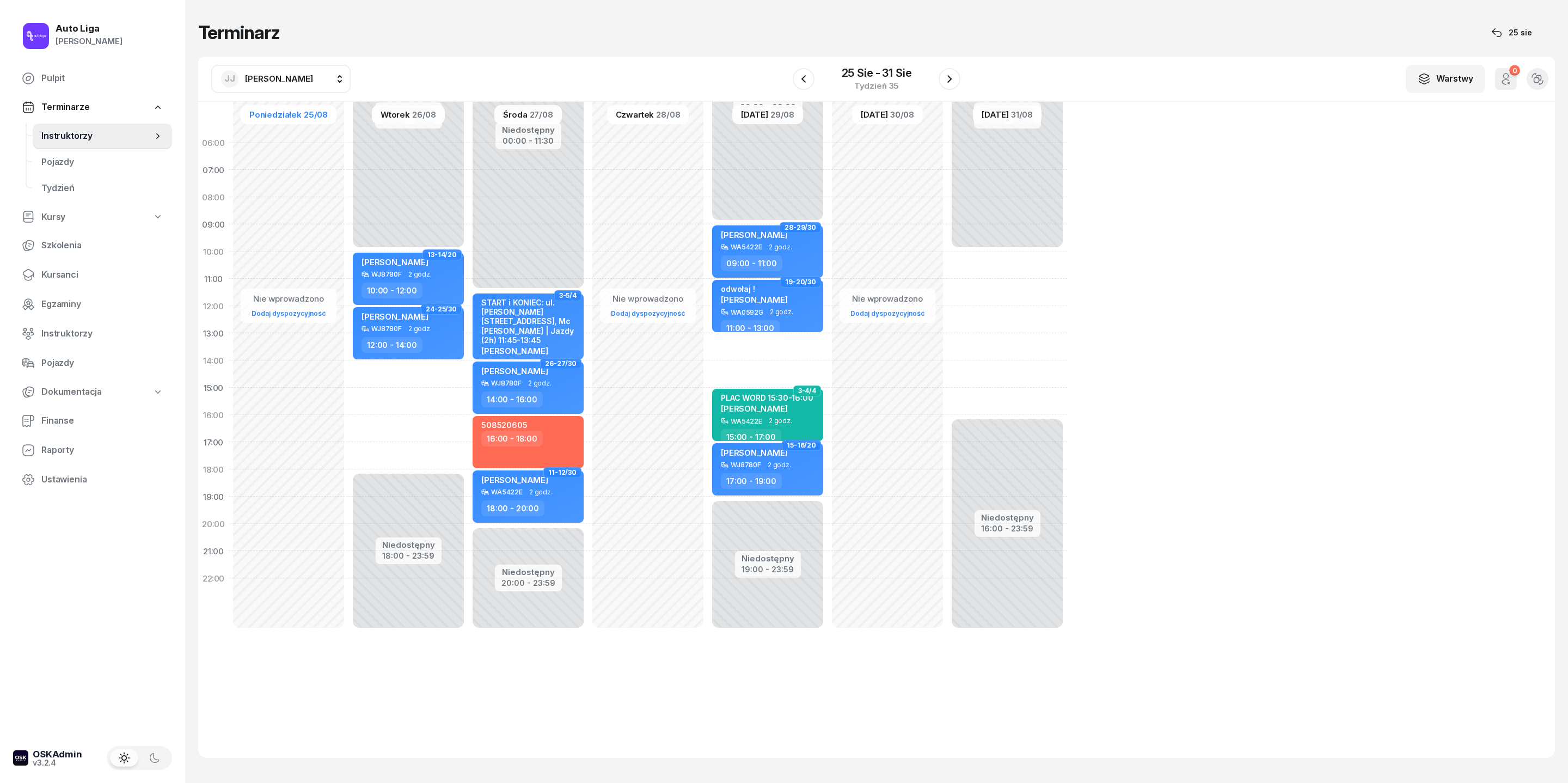
click at [864, 86] on div "Tydzień 35" at bounding box center [877, 86] width 70 height 8
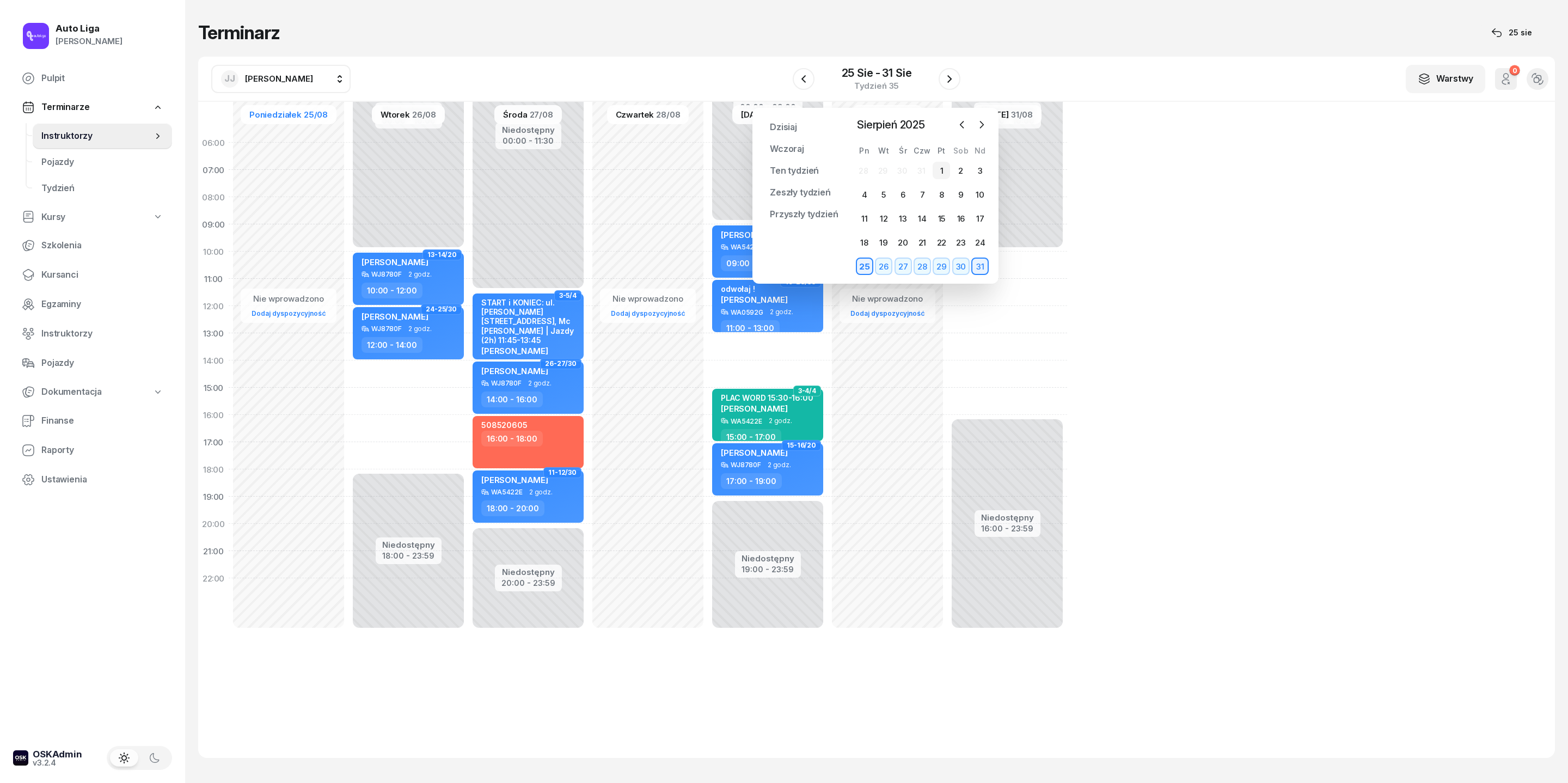
click at [939, 178] on div "1" at bounding box center [941, 170] width 18 height 18
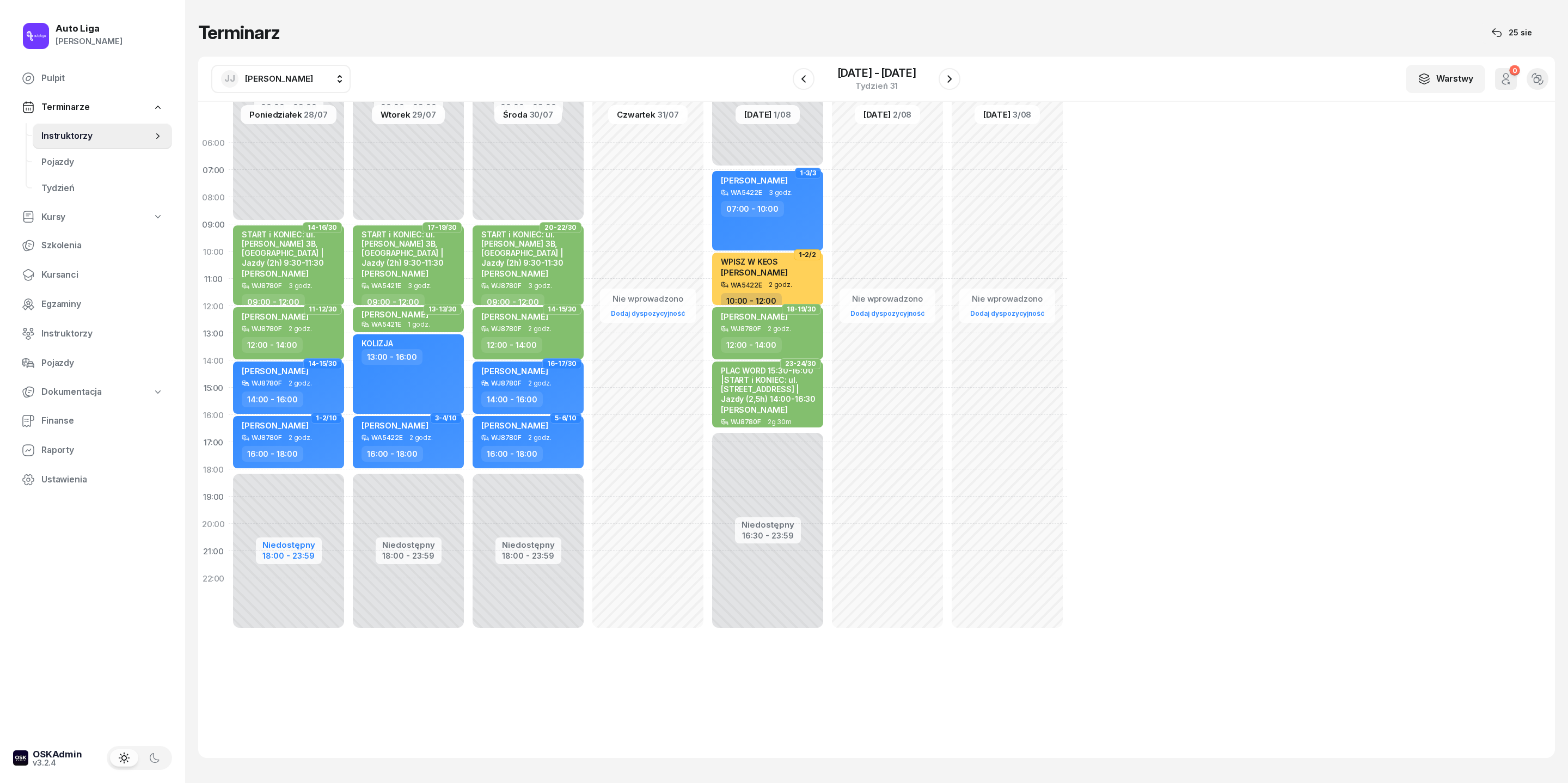
click at [299, 521] on div "Niedostępny" at bounding box center [289, 545] width 53 height 8
select select "09"
select select "18"
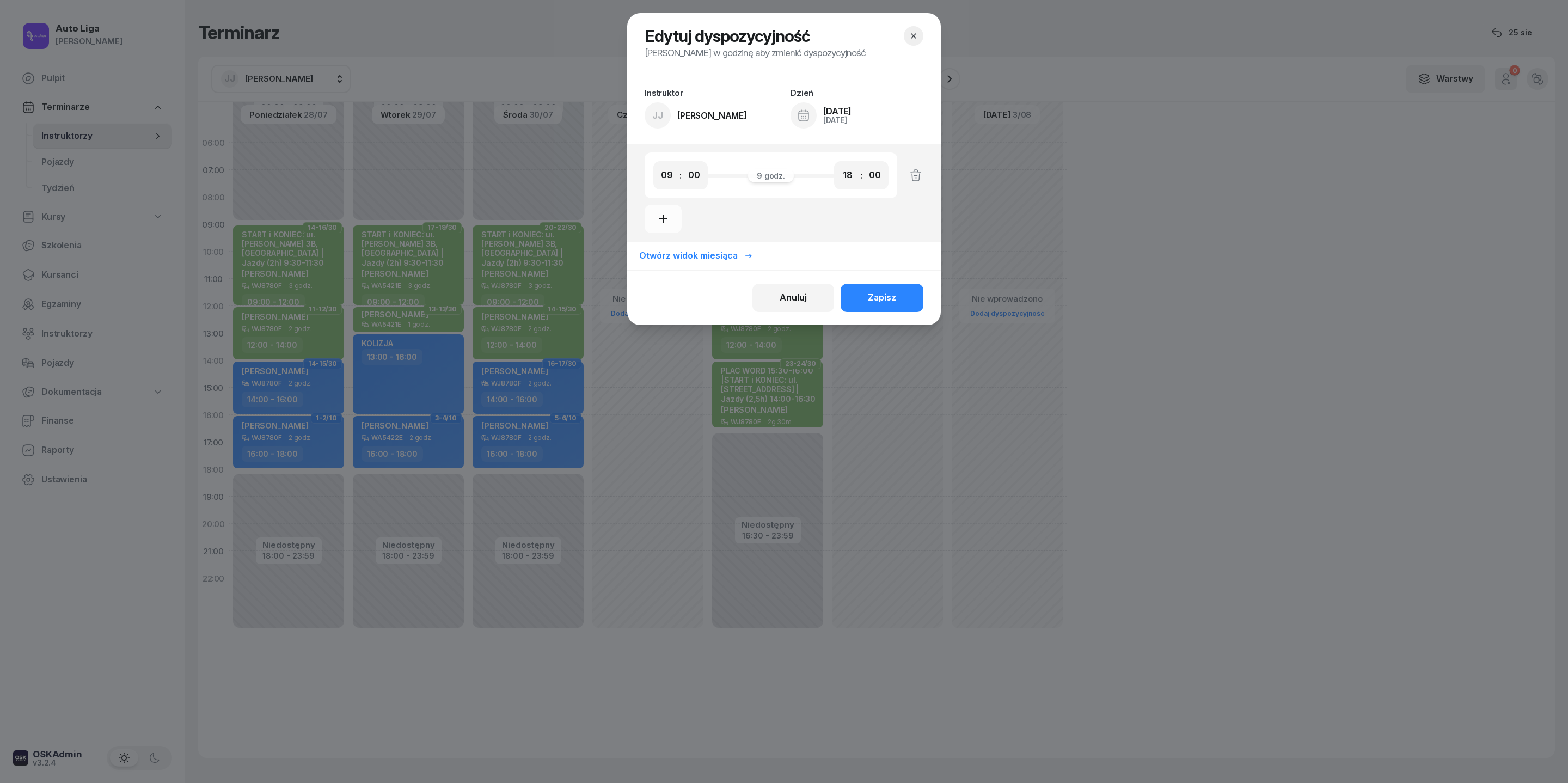
click at [919, 41] on icon "button" at bounding box center [914, 36] width 11 height 11
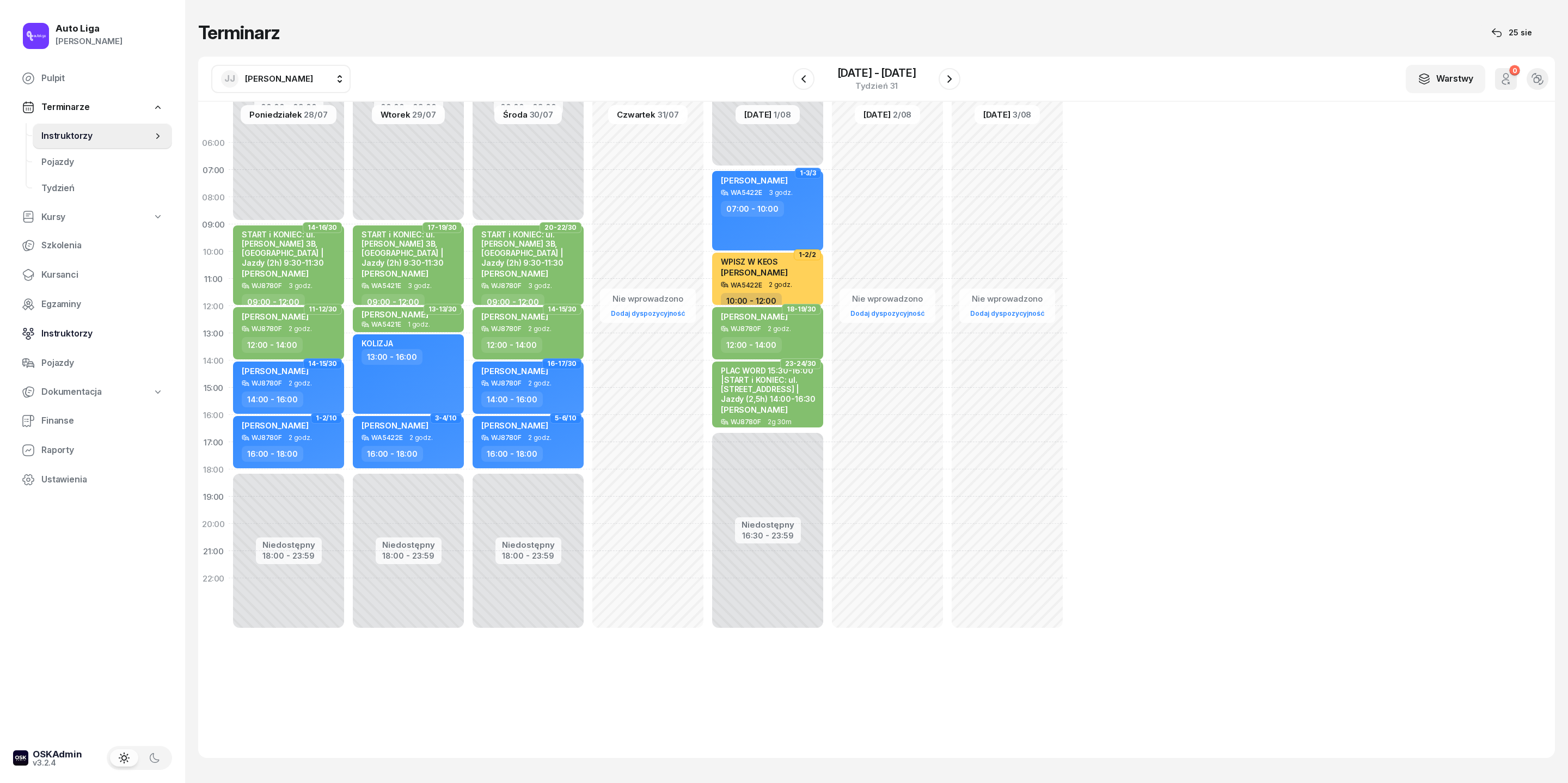
click at [69, 341] on span "Instruktorzy" at bounding box center [103, 334] width 122 height 14
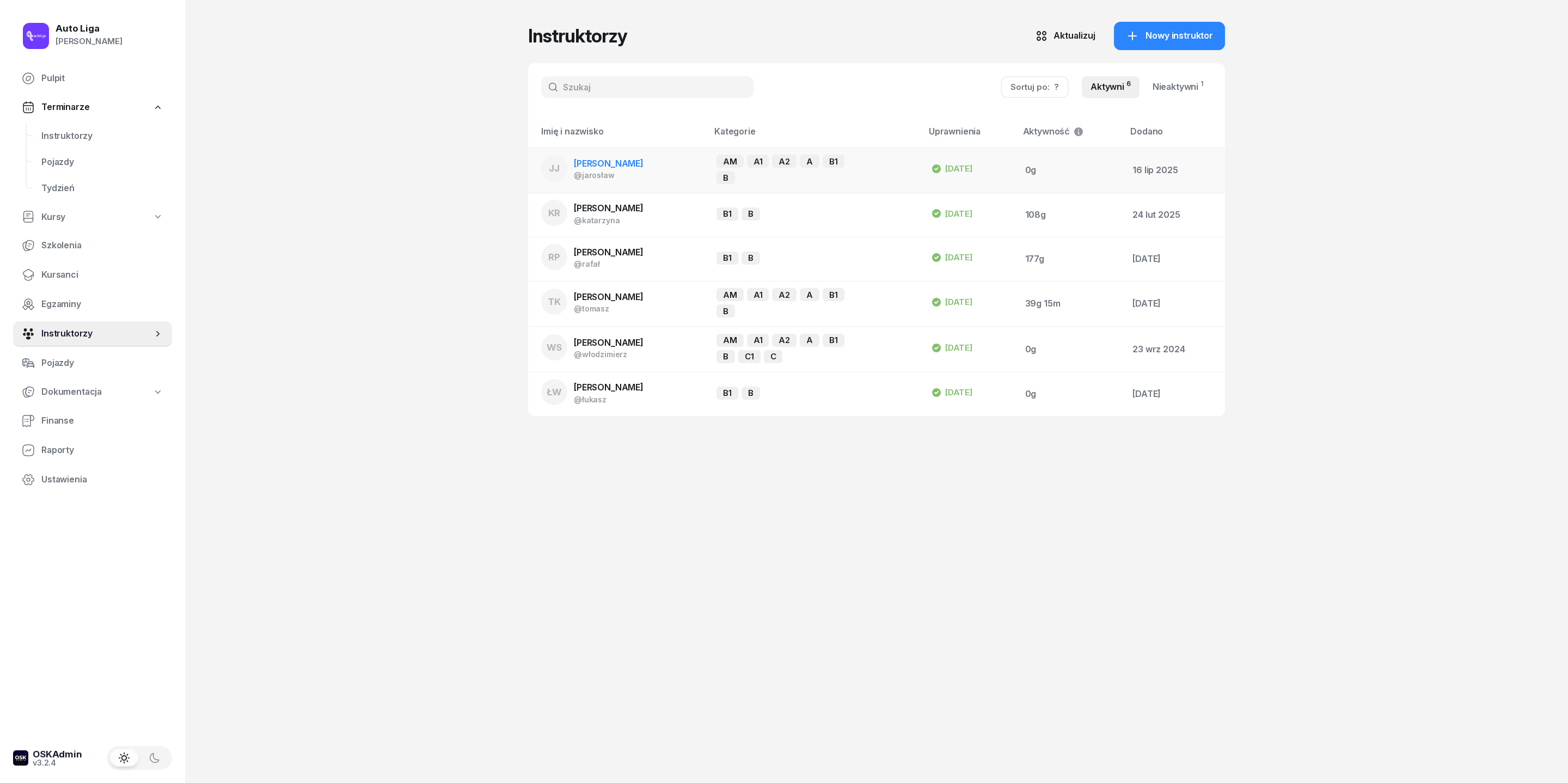
click at [591, 170] on td "[PERSON_NAME] @jarosław" at bounding box center [618, 170] width 180 height 46
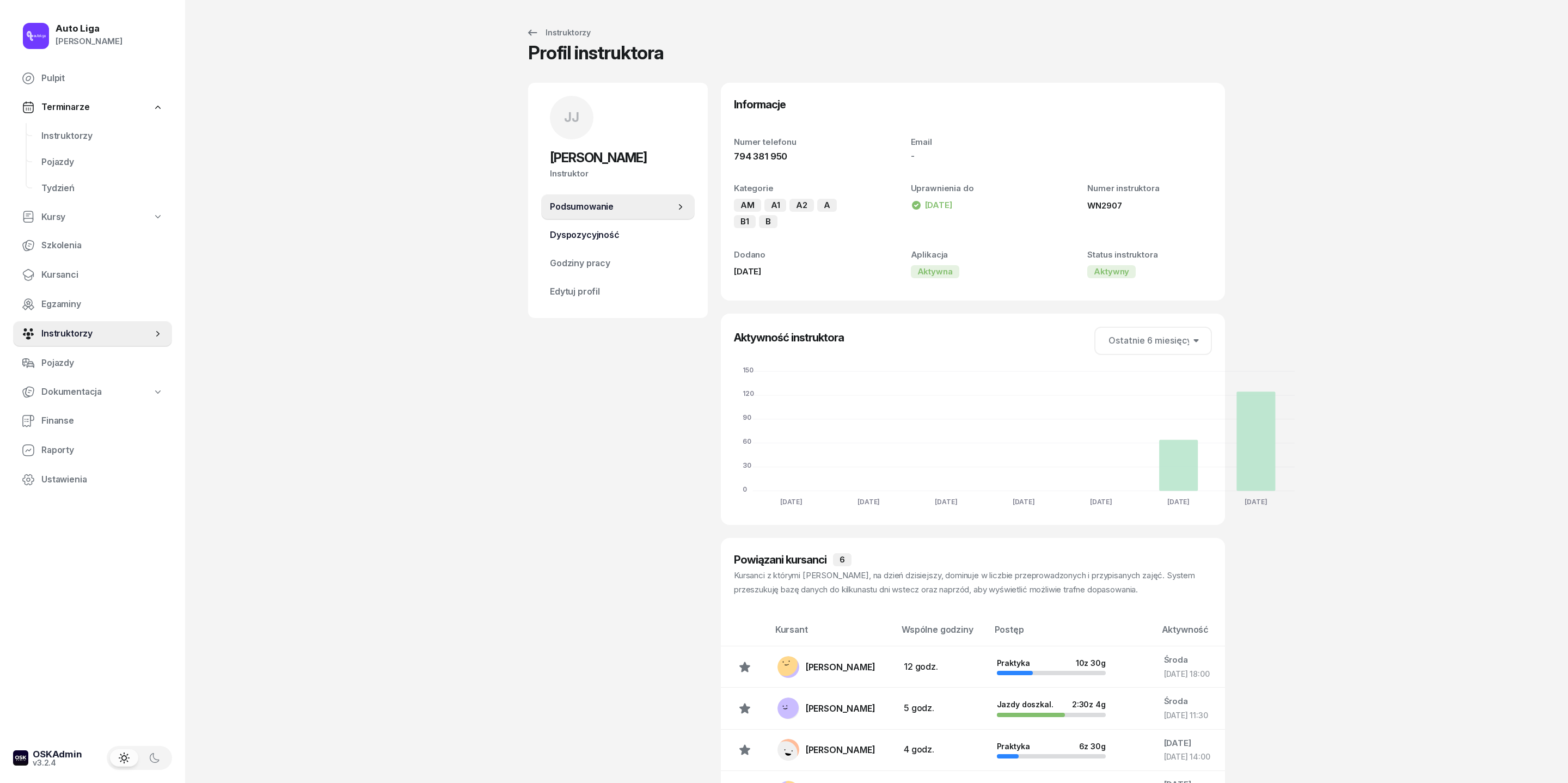
click at [552, 242] on span "Dyspozycyjność" at bounding box center [618, 235] width 136 height 14
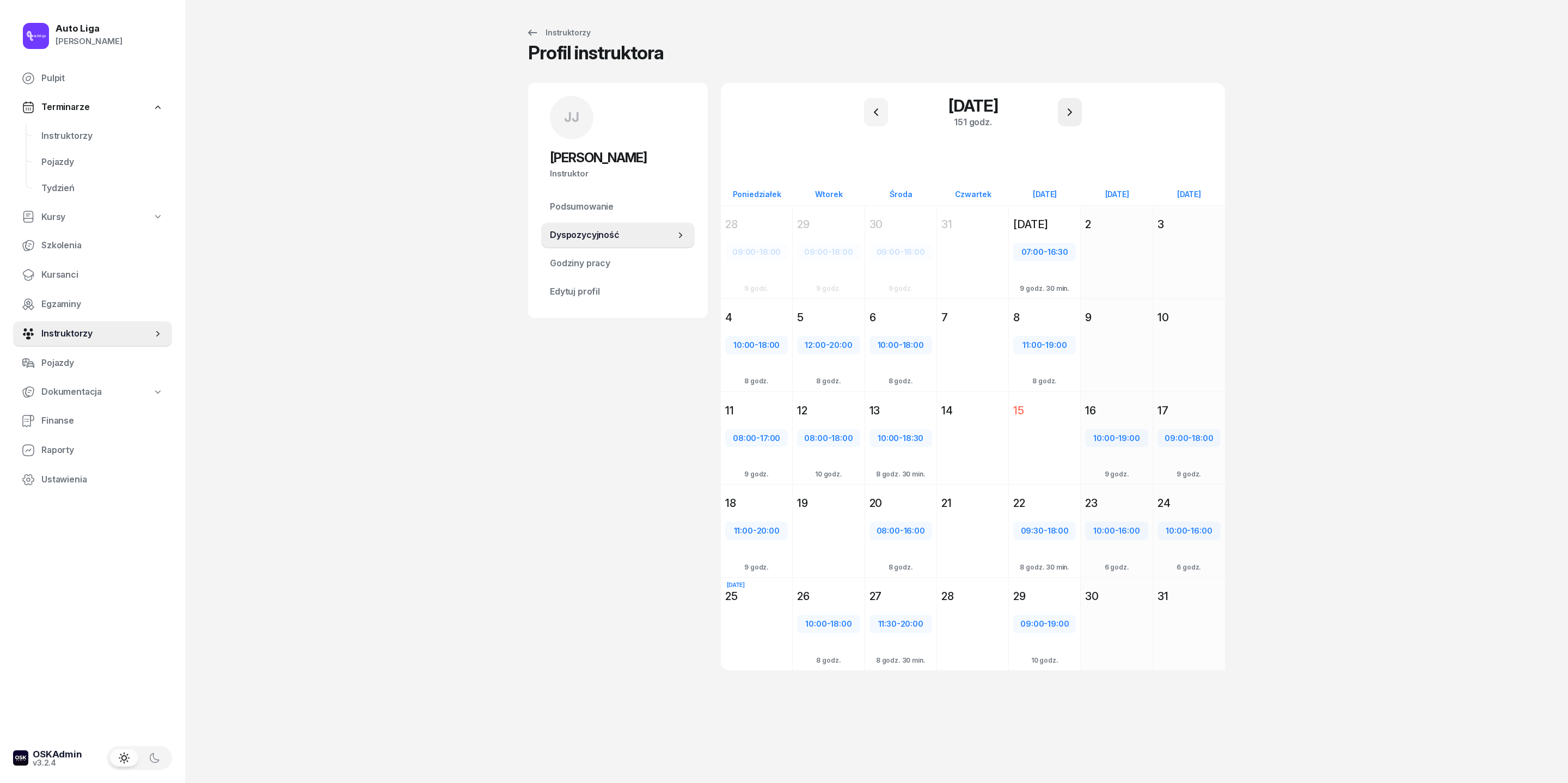
click at [1045, 119] on icon "button" at bounding box center [1069, 112] width 13 height 13
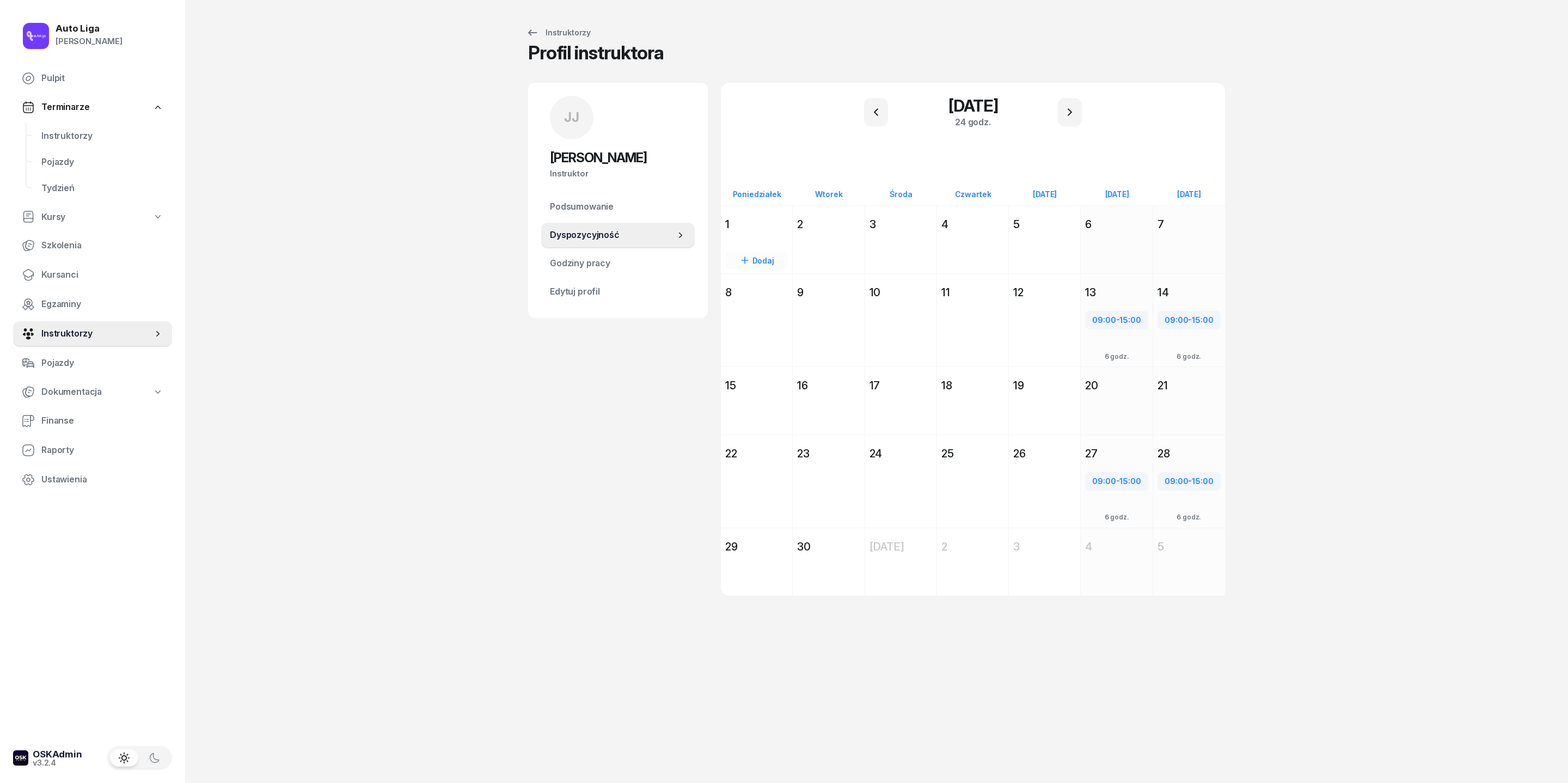
click at [725, 232] on div "1" at bounding box center [756, 225] width 62 height 15
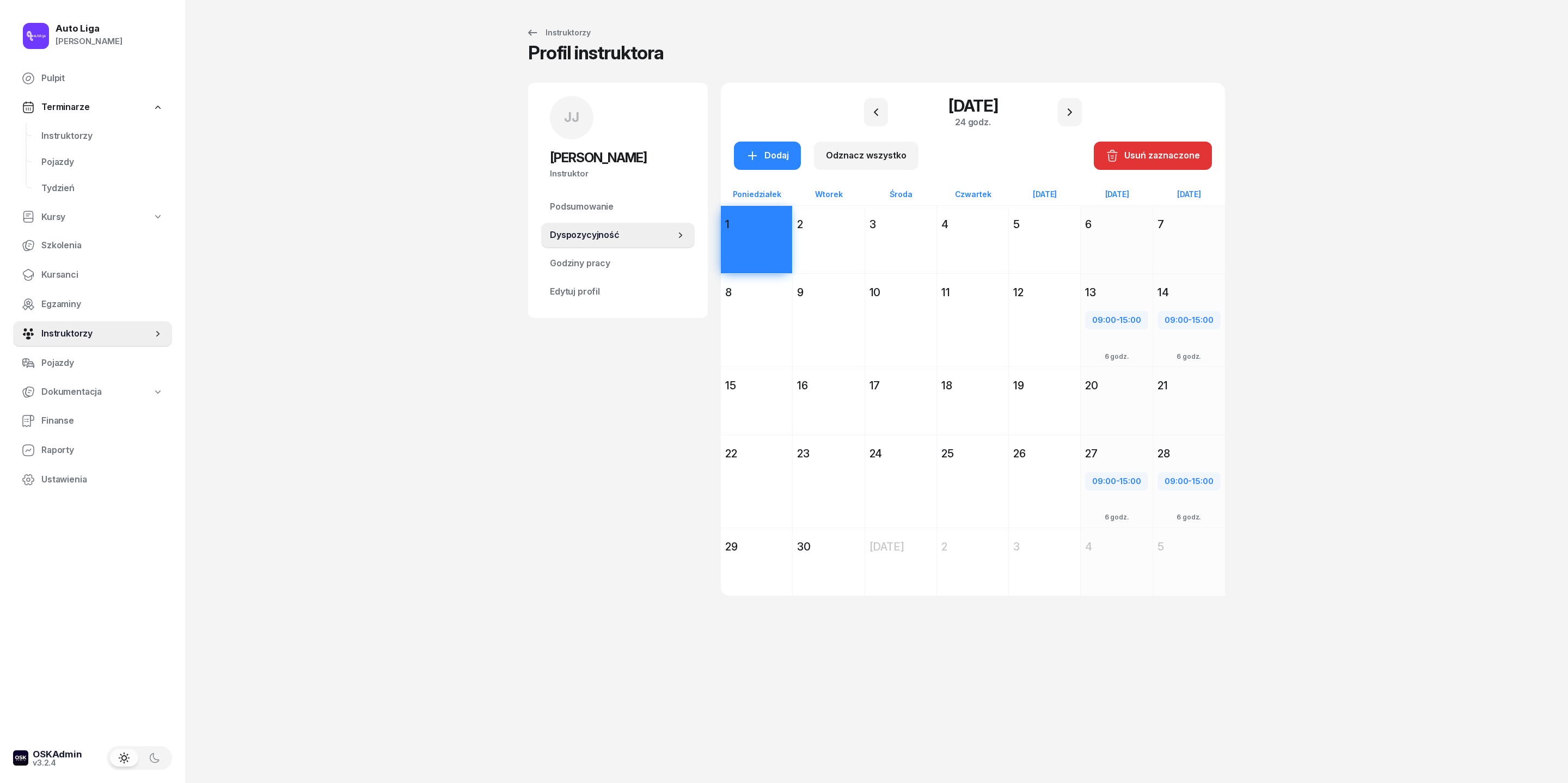
click at [726, 342] on div "Dodaj" at bounding box center [757, 339] width 72 height 75
click at [724, 256] on div "Dodaj" at bounding box center [757, 258] width 72 height 50
click at [732, 355] on div "Dodaj" at bounding box center [757, 339] width 72 height 75
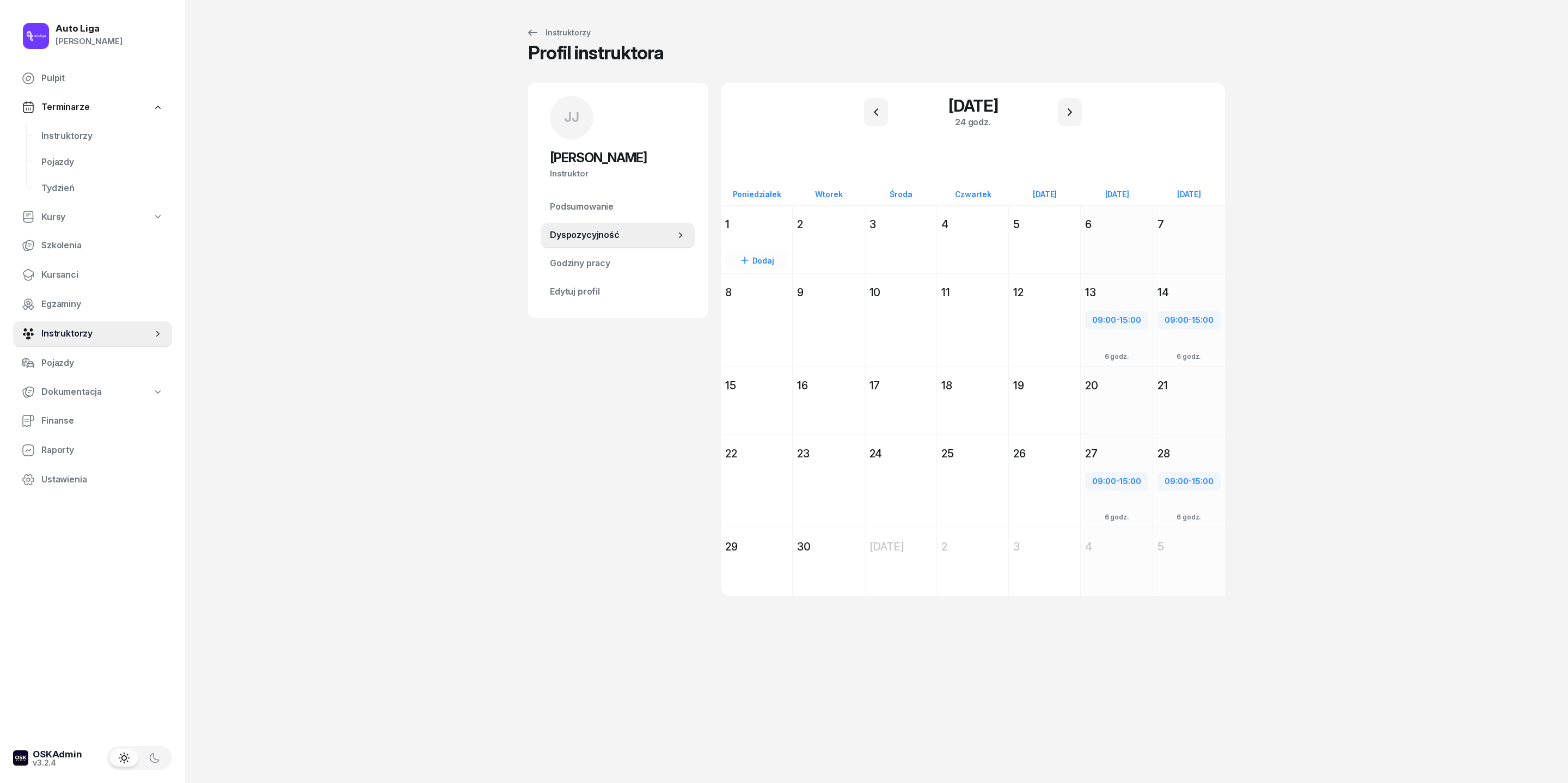
click at [728, 258] on div "Dodaj" at bounding box center [757, 258] width 72 height 50
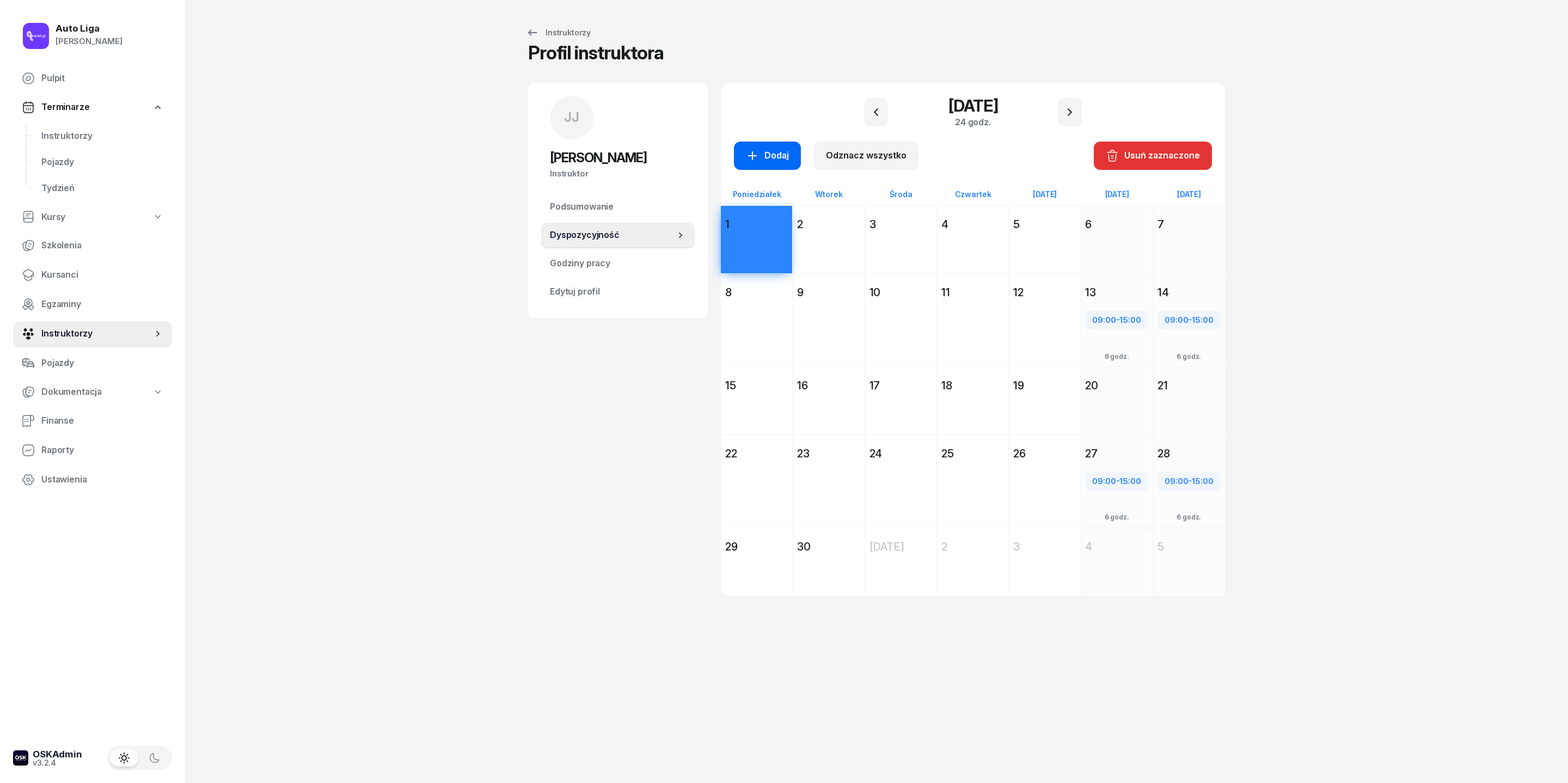
click at [746, 163] on div "Dodaj" at bounding box center [767, 156] width 43 height 14
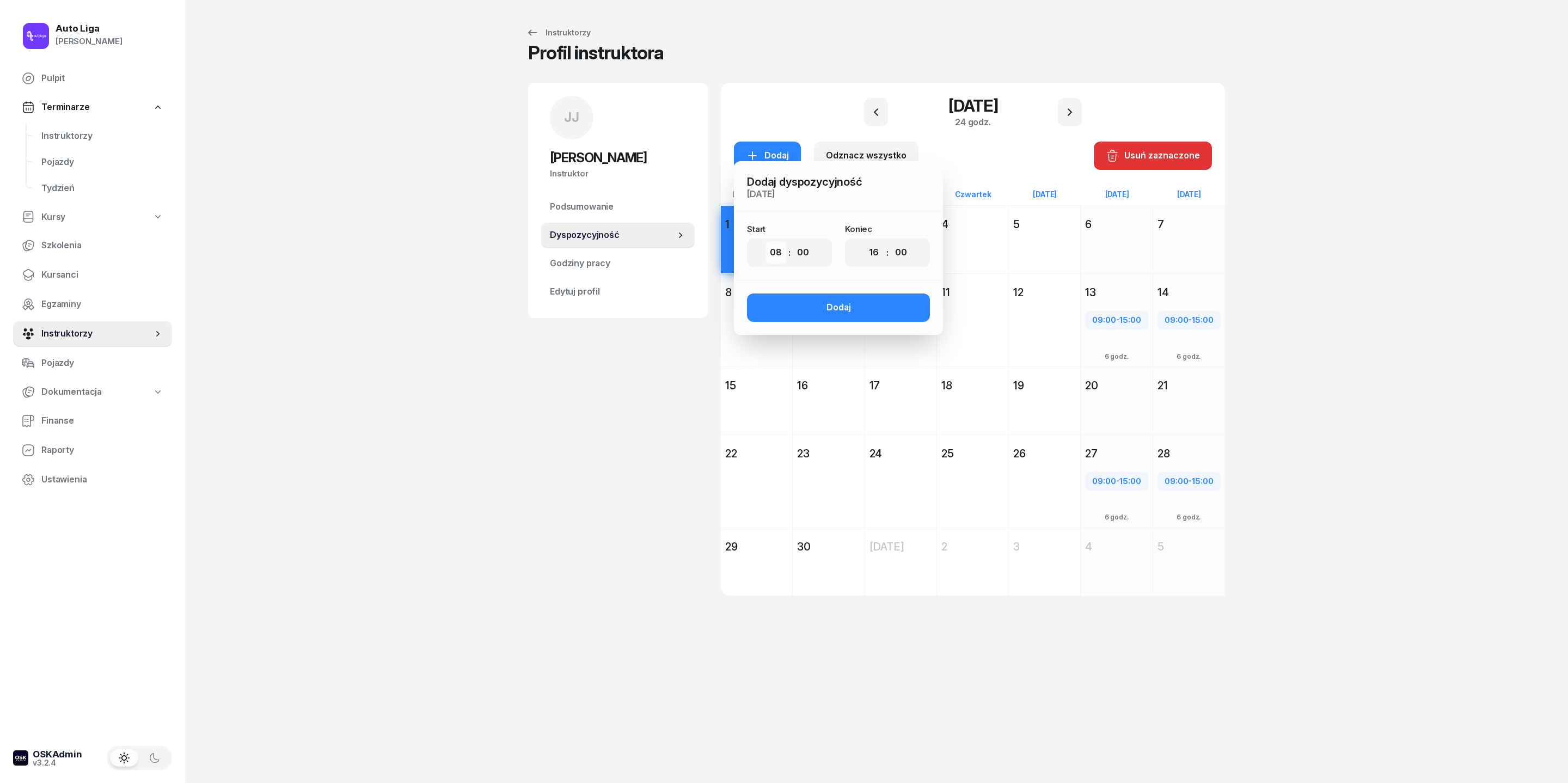
select select "09"
select select "13"
click at [830, 322] on button "Dodaj" at bounding box center [838, 308] width 183 height 28
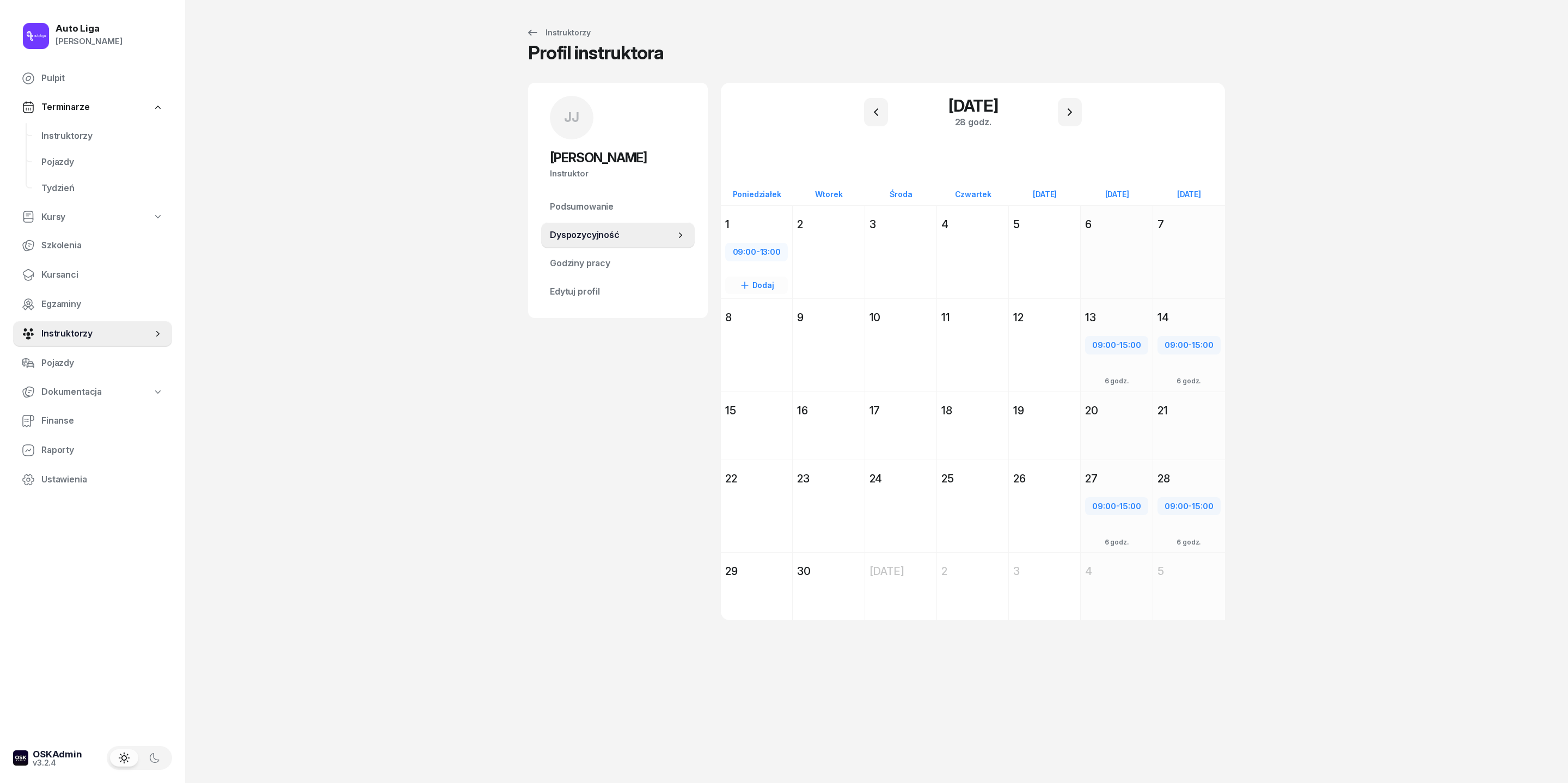
click at [728, 294] on div "Dodaj" at bounding box center [756, 285] width 62 height 18
select select "13"
select select "15"
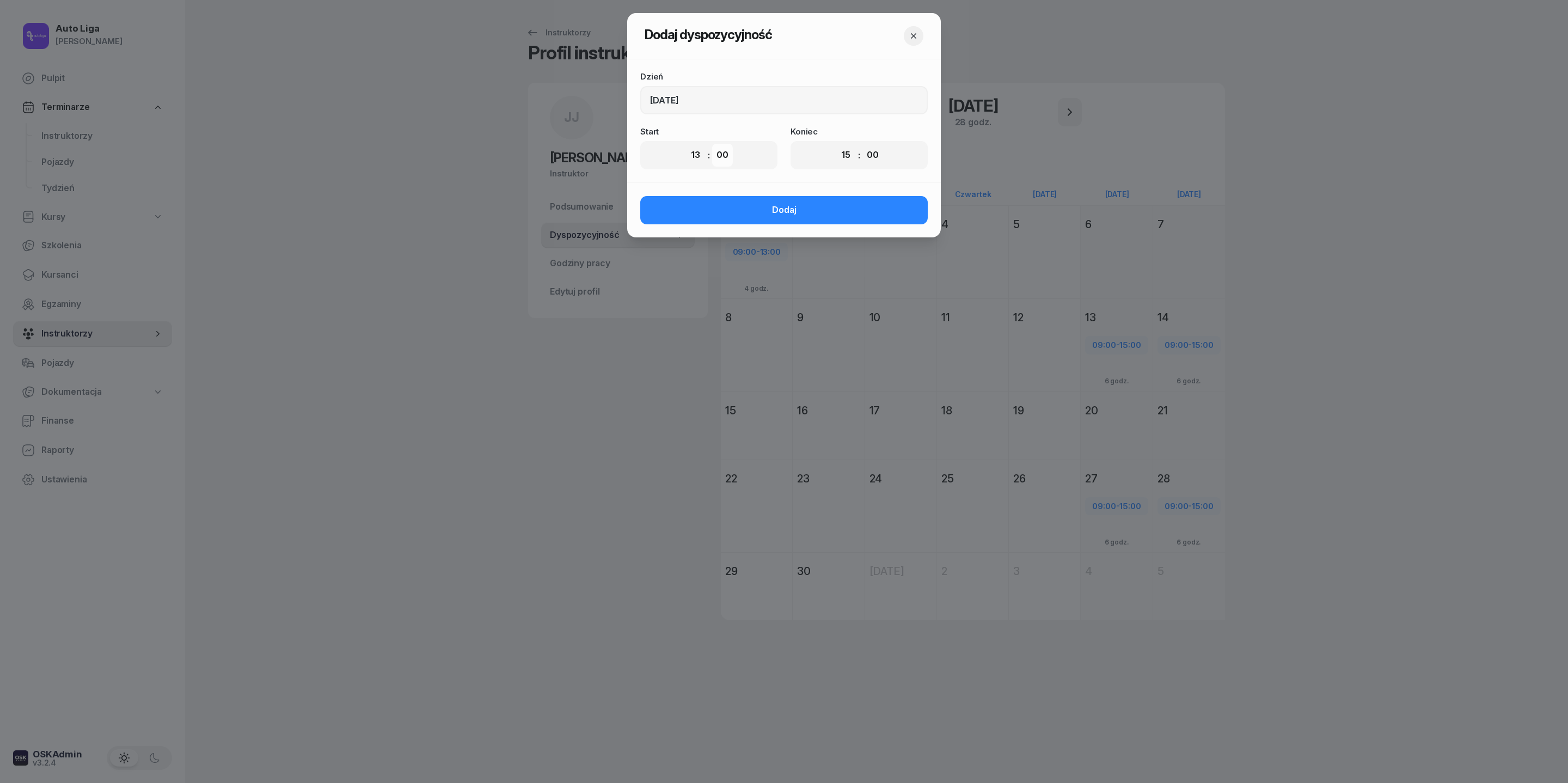
select select "30"
select select "17"
select select "30"
click at [845, 224] on button "Dodaj" at bounding box center [784, 210] width 287 height 28
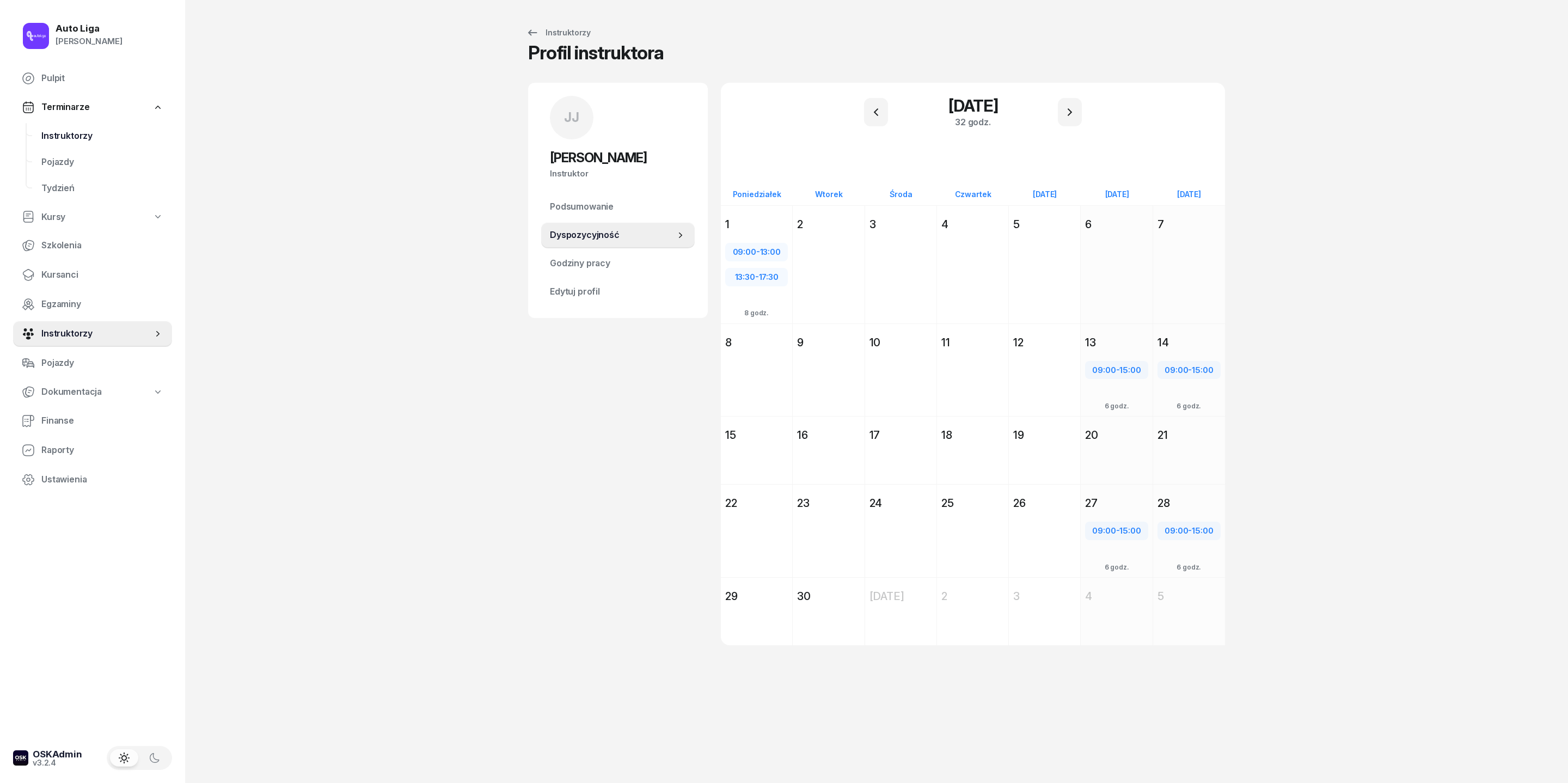
click at [67, 143] on span "Instruktorzy" at bounding box center [103, 136] width 122 height 14
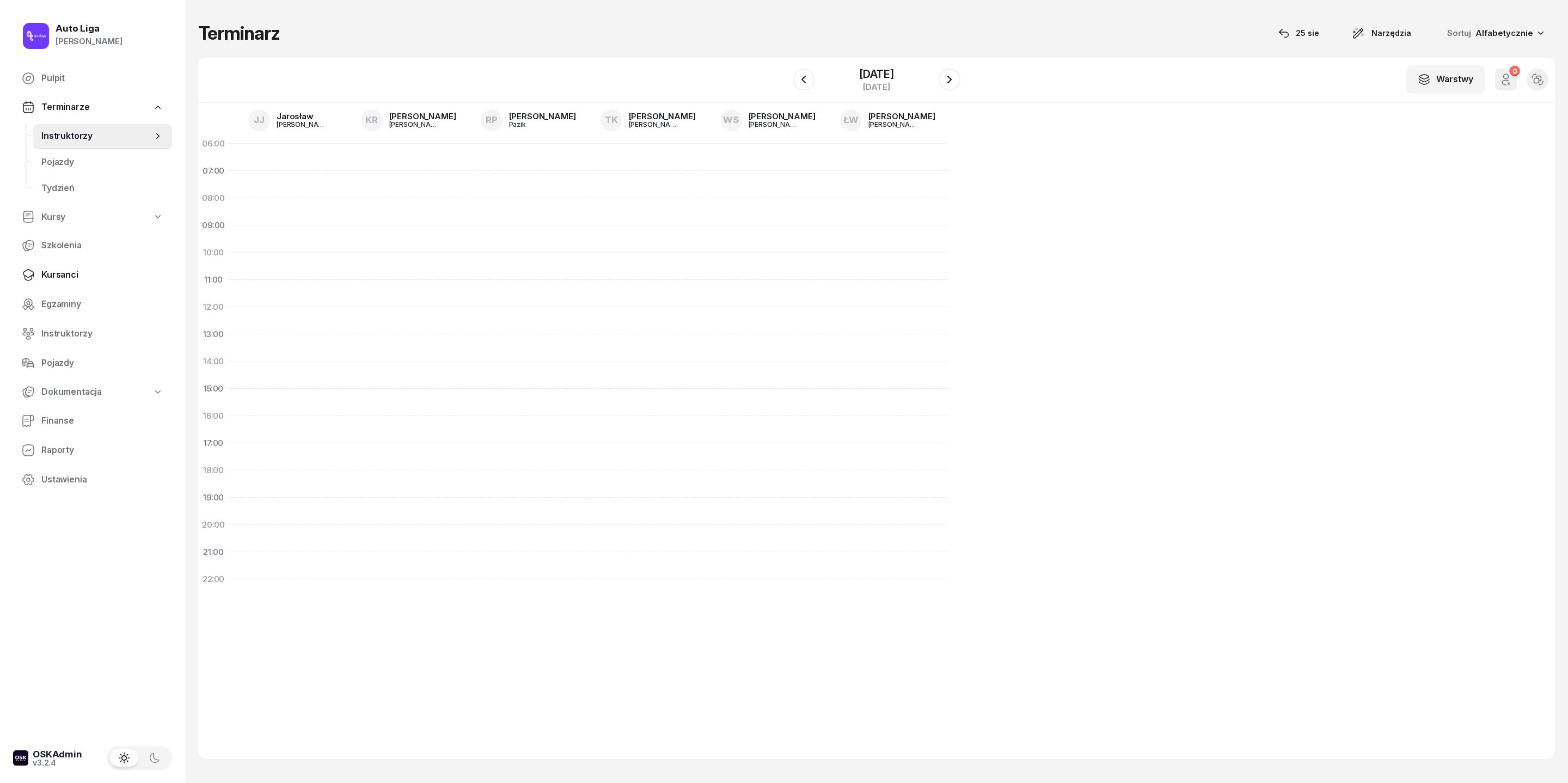
click at [70, 282] on span "Kursanci" at bounding box center [103, 275] width 122 height 14
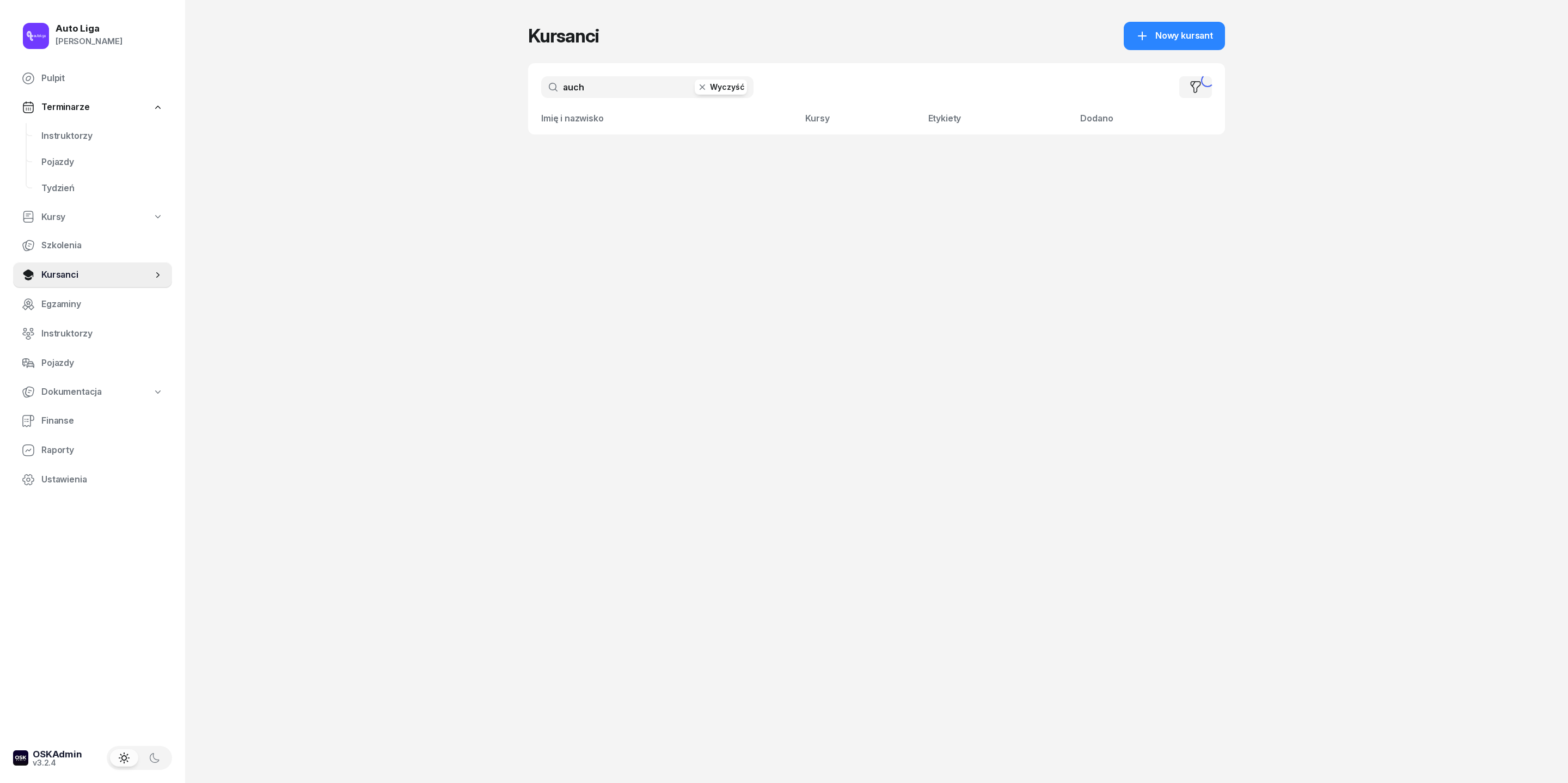
click at [599, 98] on input "auch" at bounding box center [647, 87] width 212 height 22
type input "[PERSON_NAME]"
click at [581, 160] on span "[PERSON_NAME]" at bounding box center [608, 154] width 70 height 11
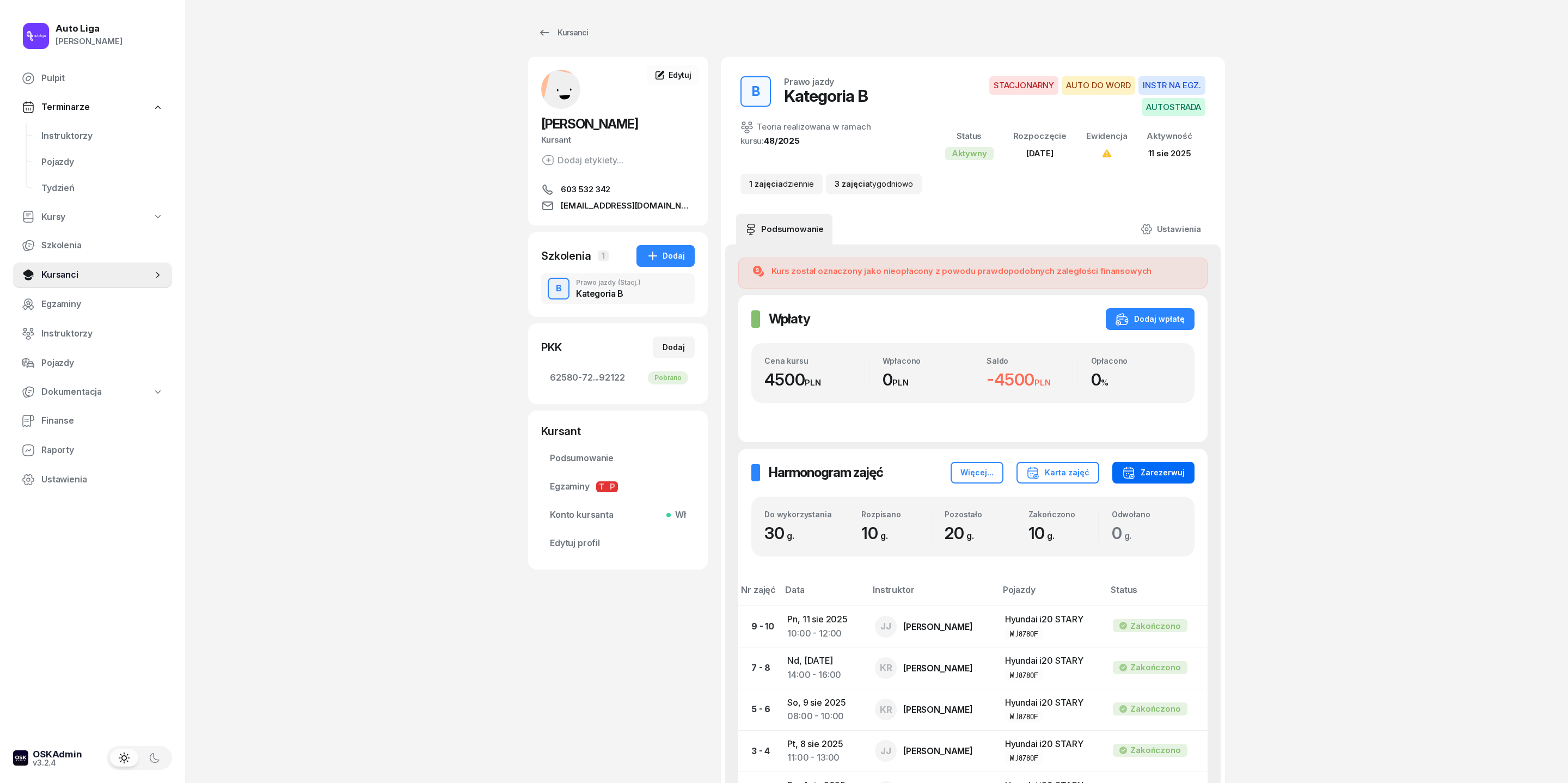
click at [1045, 479] on div "Zarezerwuj" at bounding box center [1153, 473] width 62 height 13
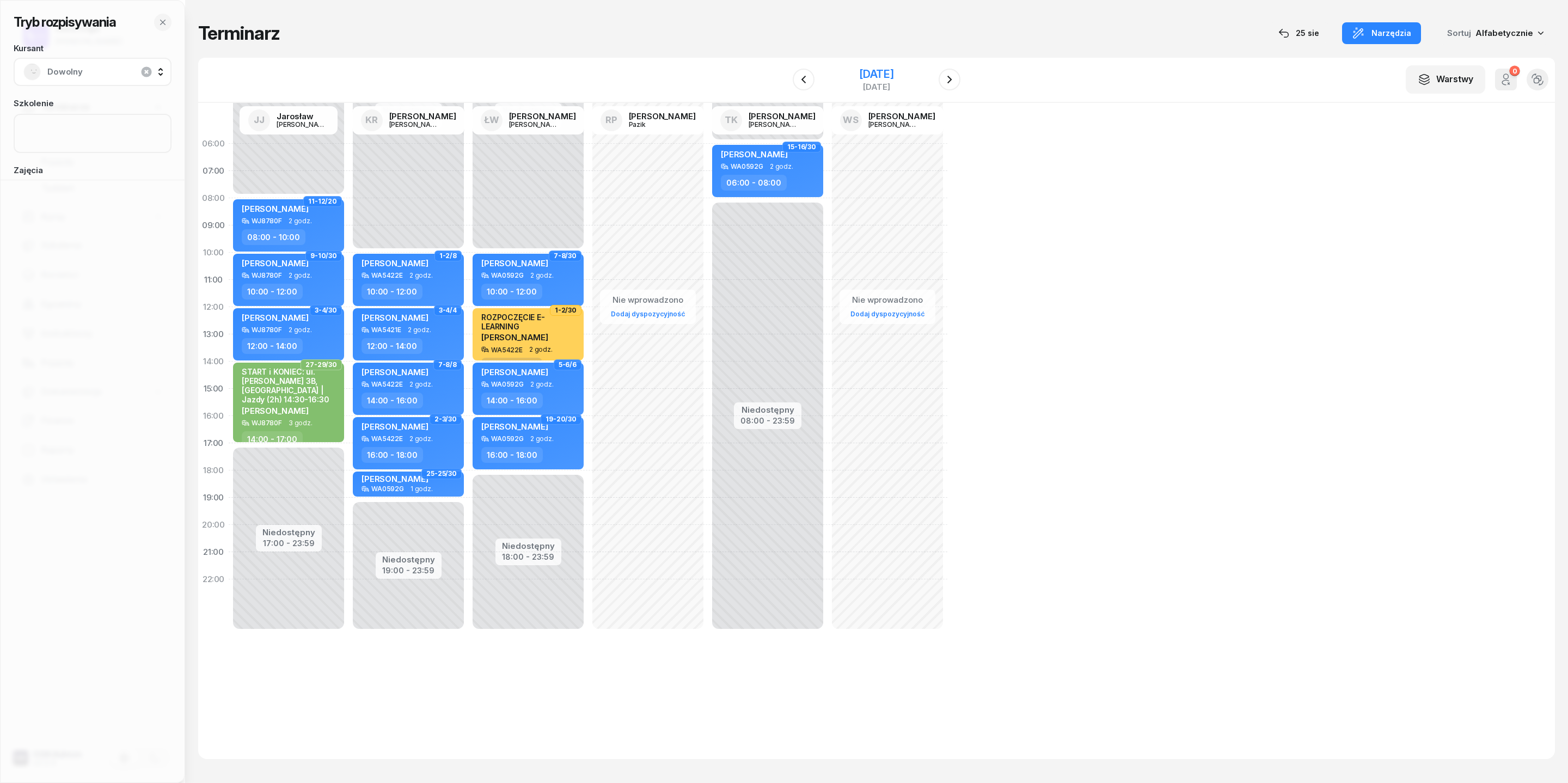
click at [888, 91] on div "[DATE]" at bounding box center [877, 87] width 35 height 8
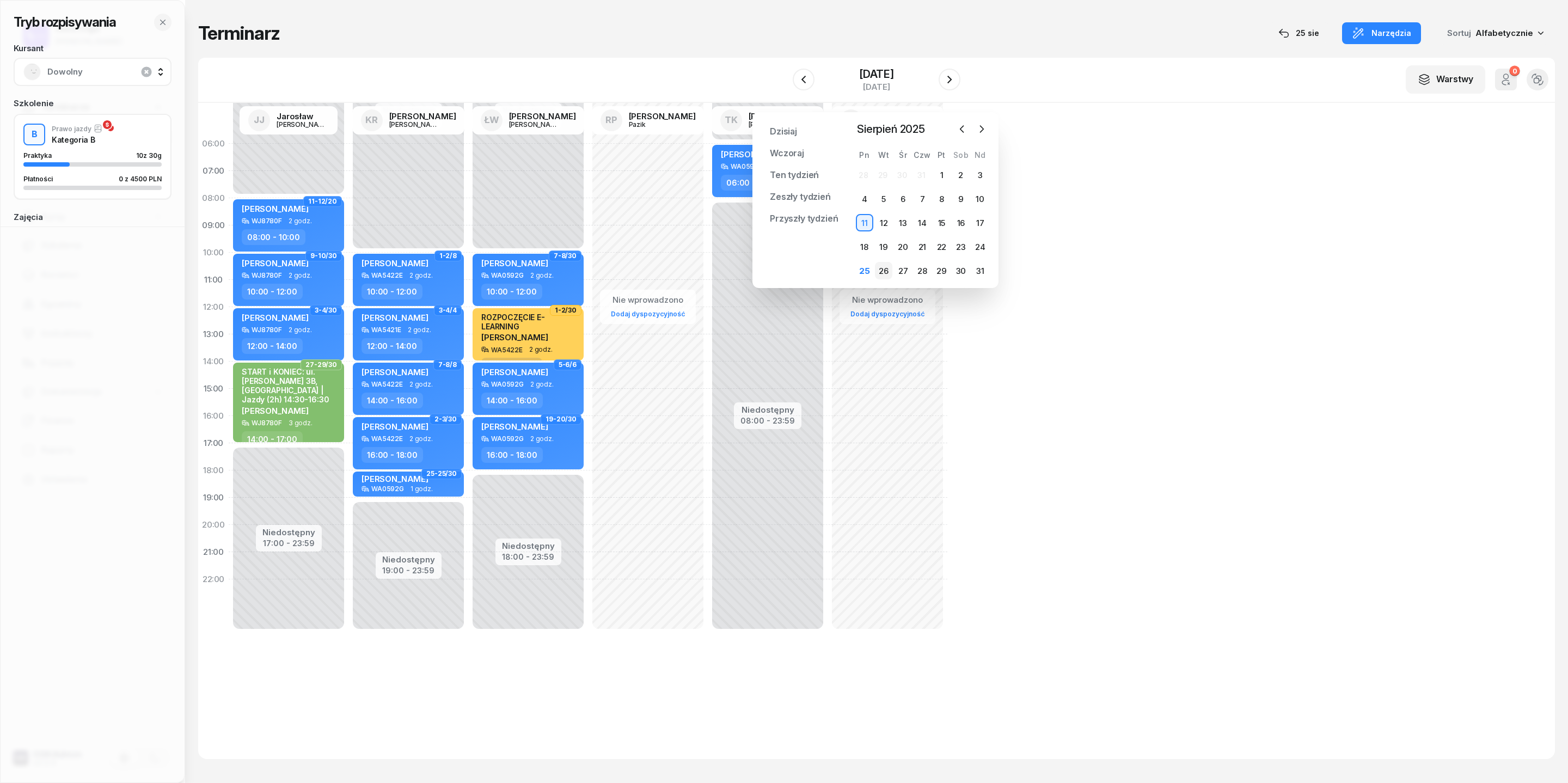
click at [888, 279] on div "26" at bounding box center [883, 270] width 18 height 18
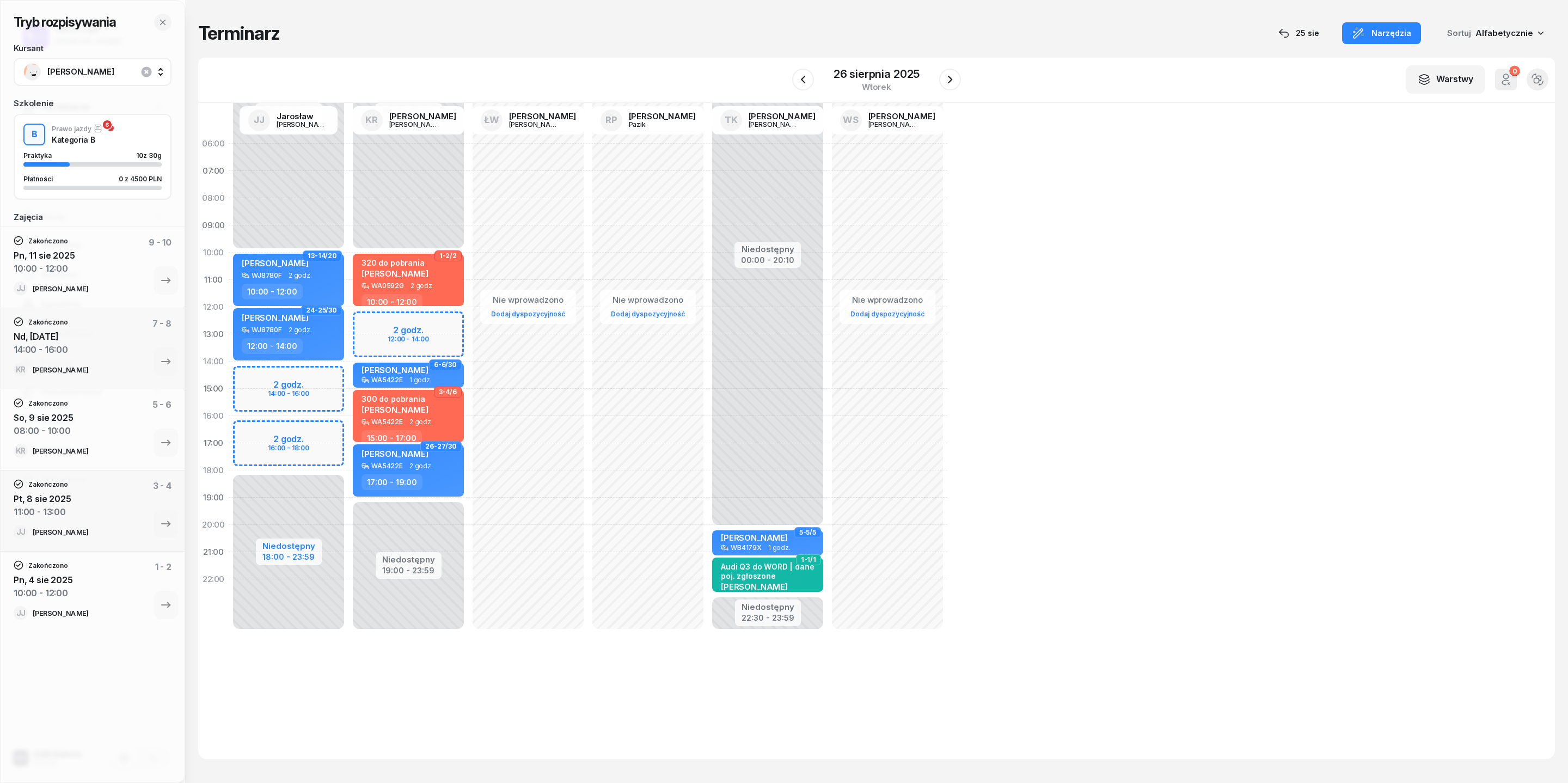
click at [301, 521] on div "18:00 - 23:59" at bounding box center [289, 555] width 53 height 11
select select "10"
select select "18"
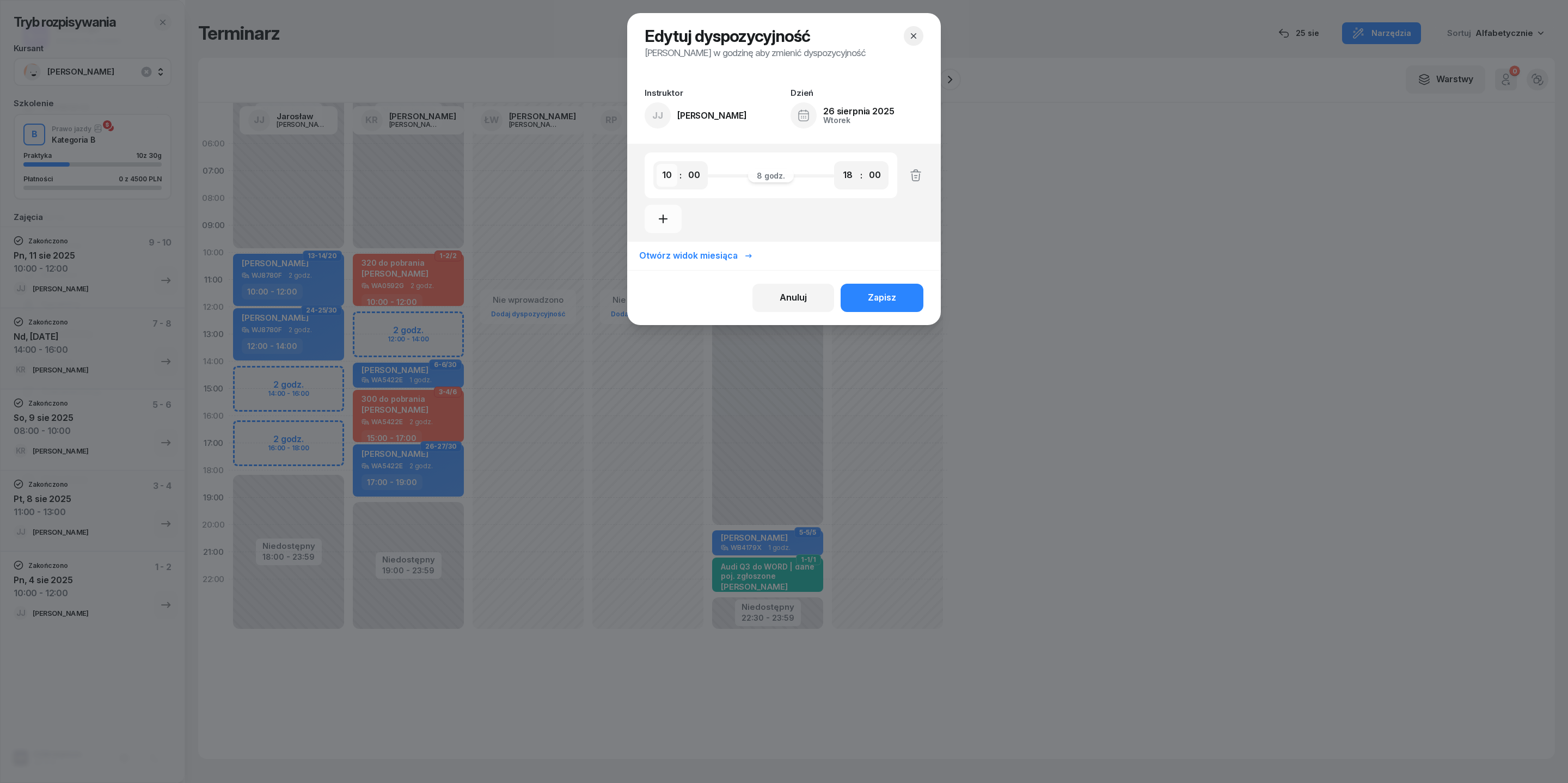
select select "08"
select select "16"
click at [910, 312] on button "Zapisz" at bounding box center [882, 298] width 83 height 28
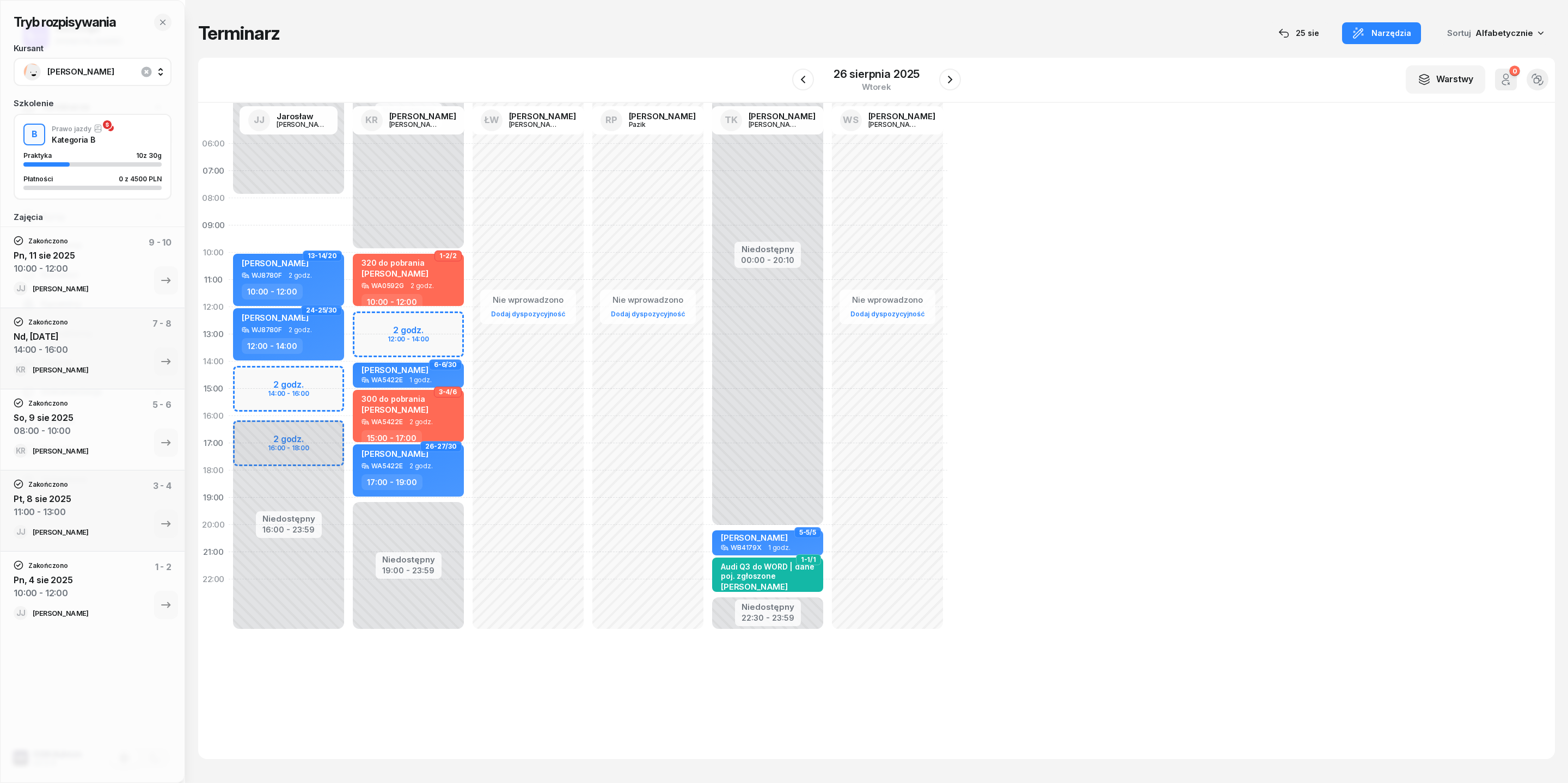
click at [348, 224] on div "2 godz. 14:00 - 16:00 2 godz. 16:00 - 18:00 13-14/20 [PERSON_NAME] WJ8780F 2 go…" at bounding box center [408, 388] width 120 height 518
select select "08"
select select "10"
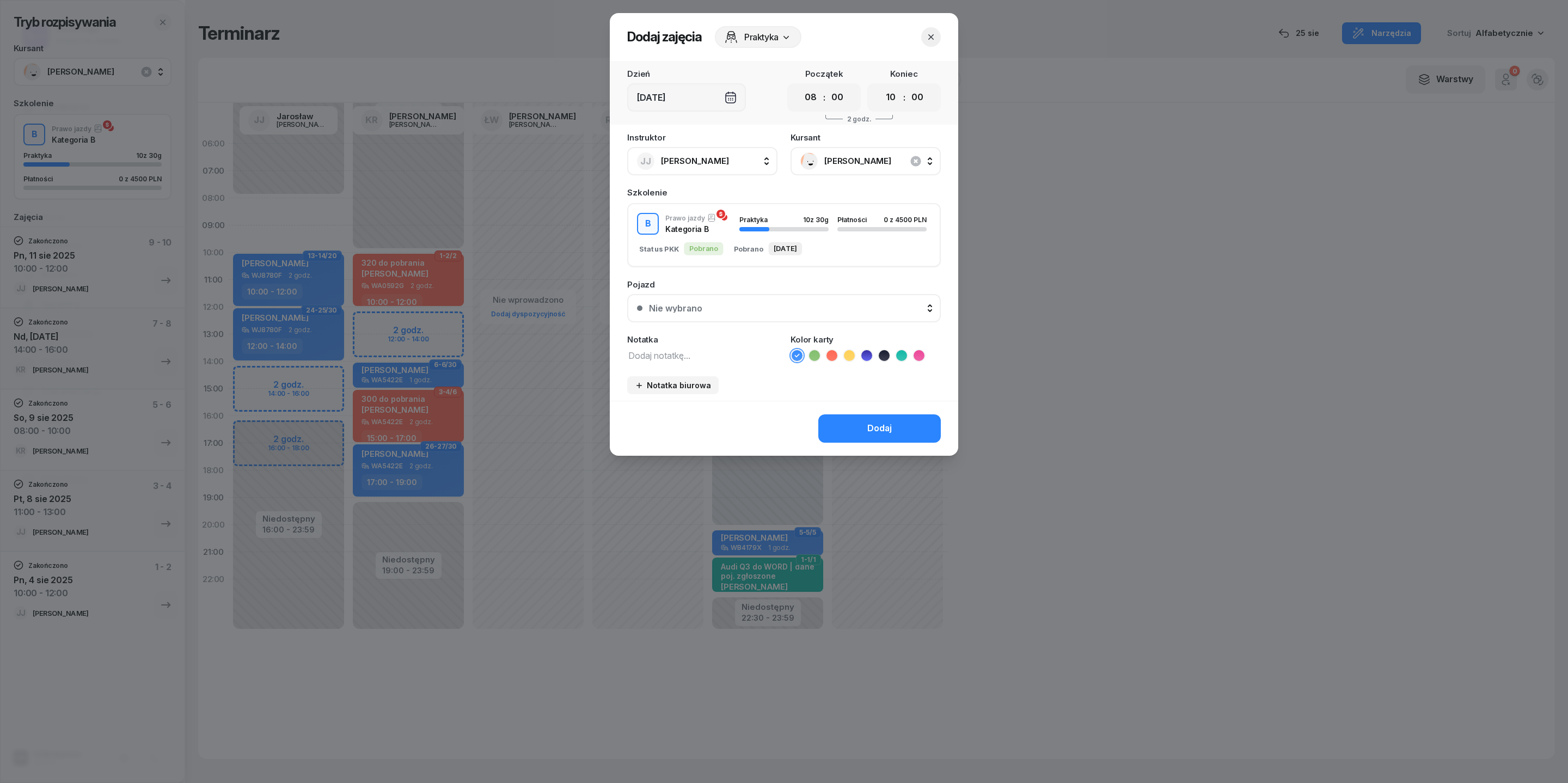
click at [782, 322] on button "Nie wybrano" at bounding box center [784, 308] width 314 height 28
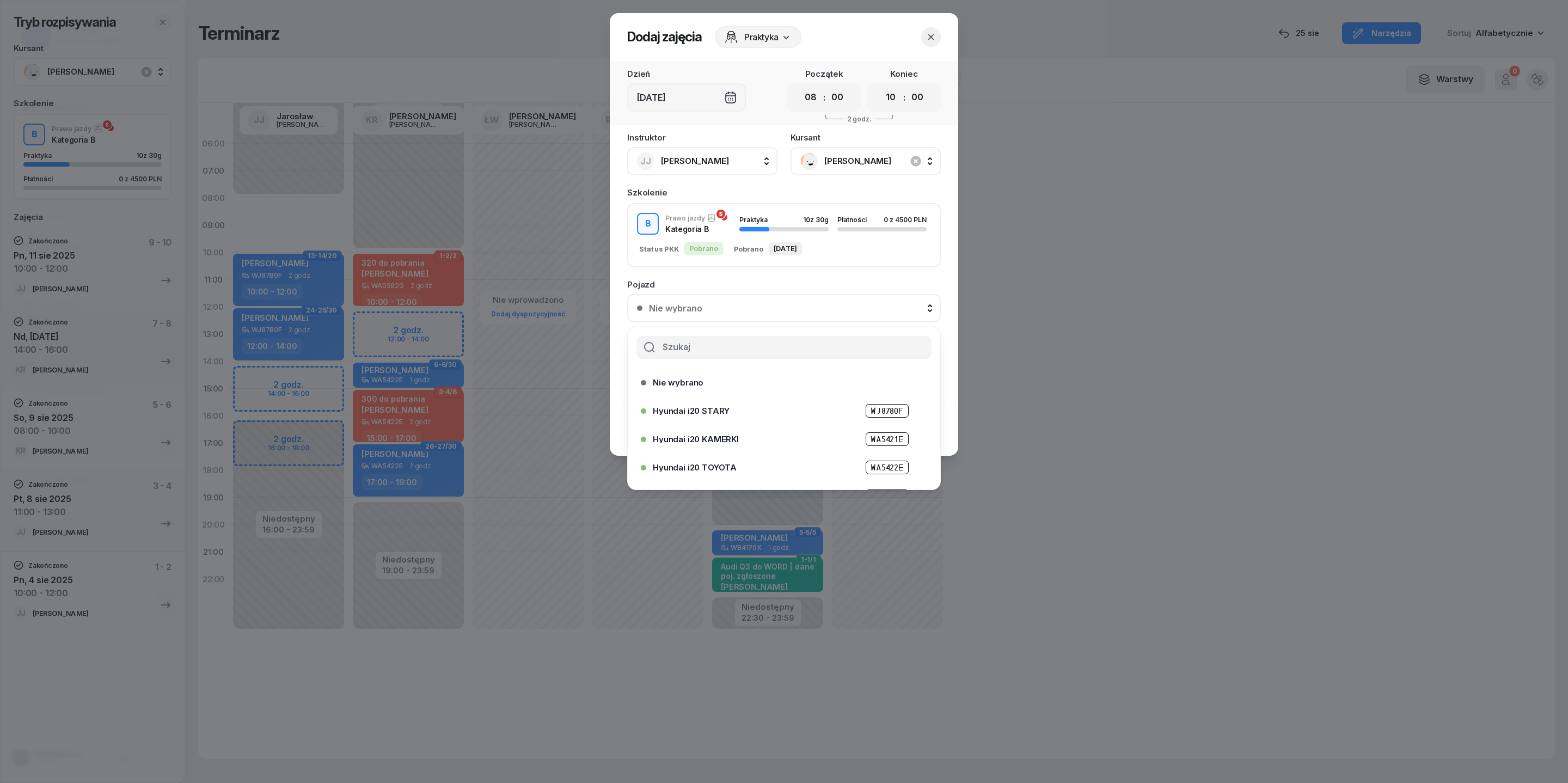
click at [710, 415] on span "Hyundai i20 STARY" at bounding box center [691, 411] width 77 height 8
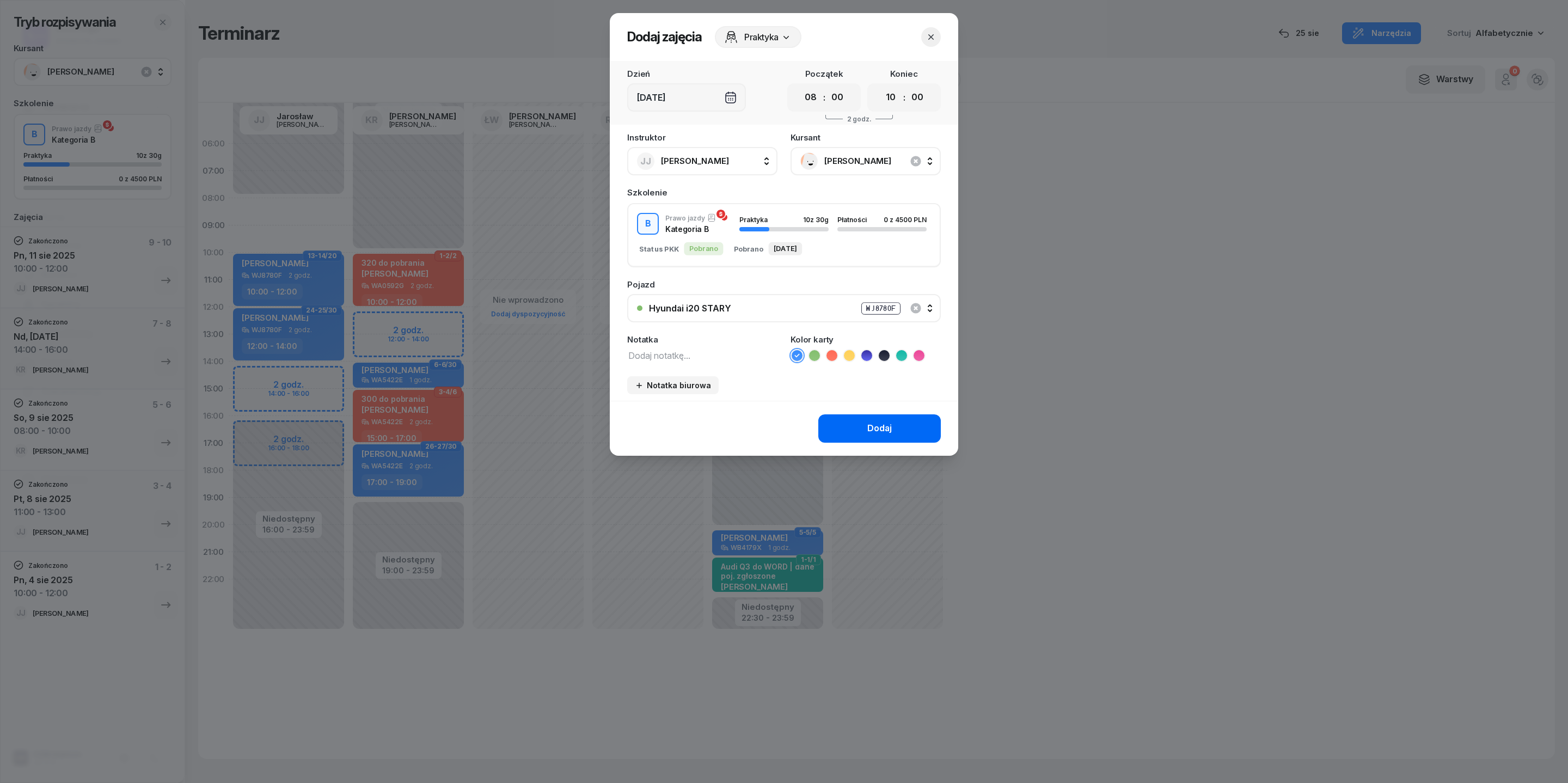
click at [892, 435] on div "Dodaj" at bounding box center [879, 428] width 25 height 14
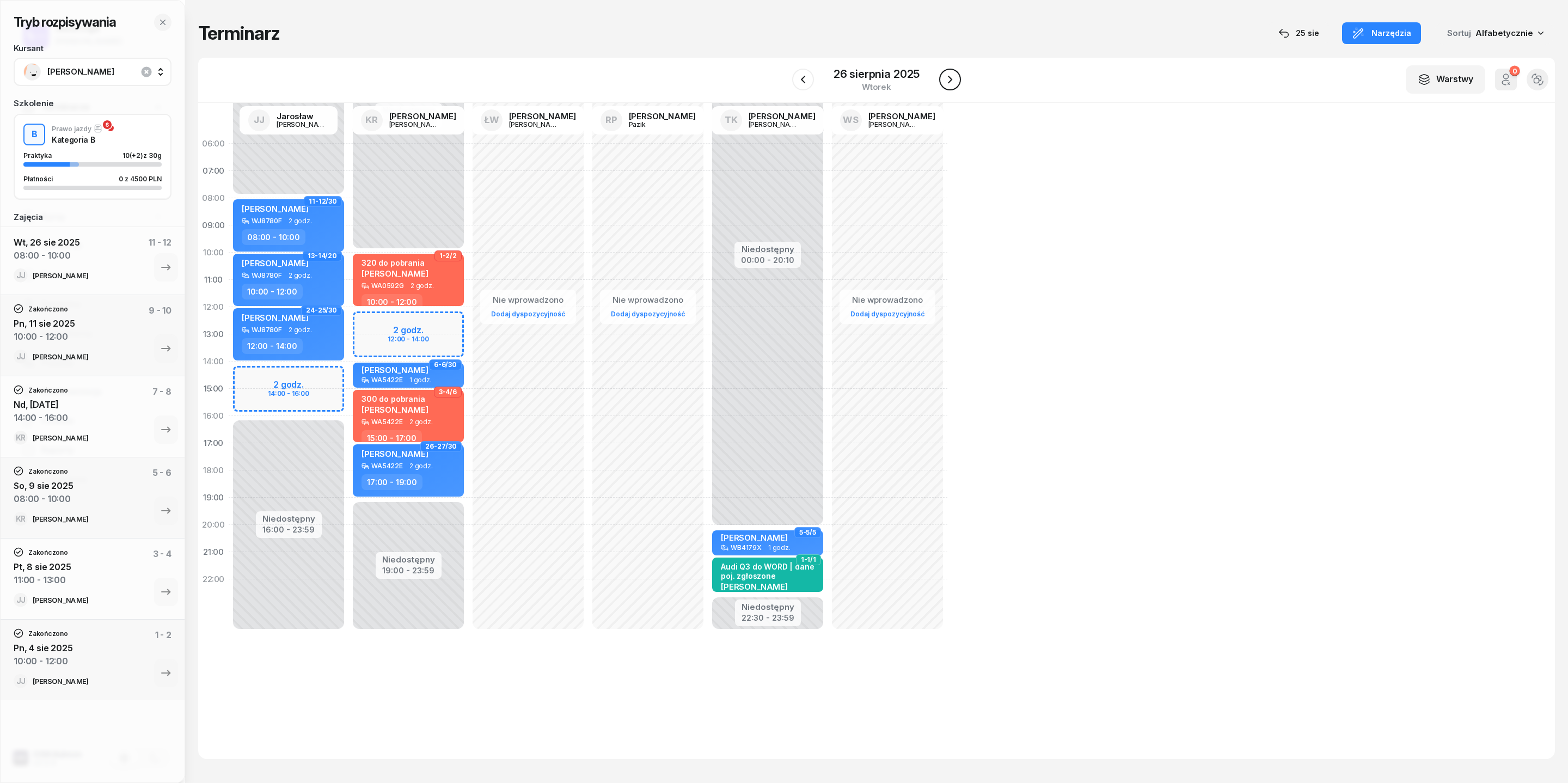
click at [956, 86] on icon "button" at bounding box center [950, 79] width 13 height 13
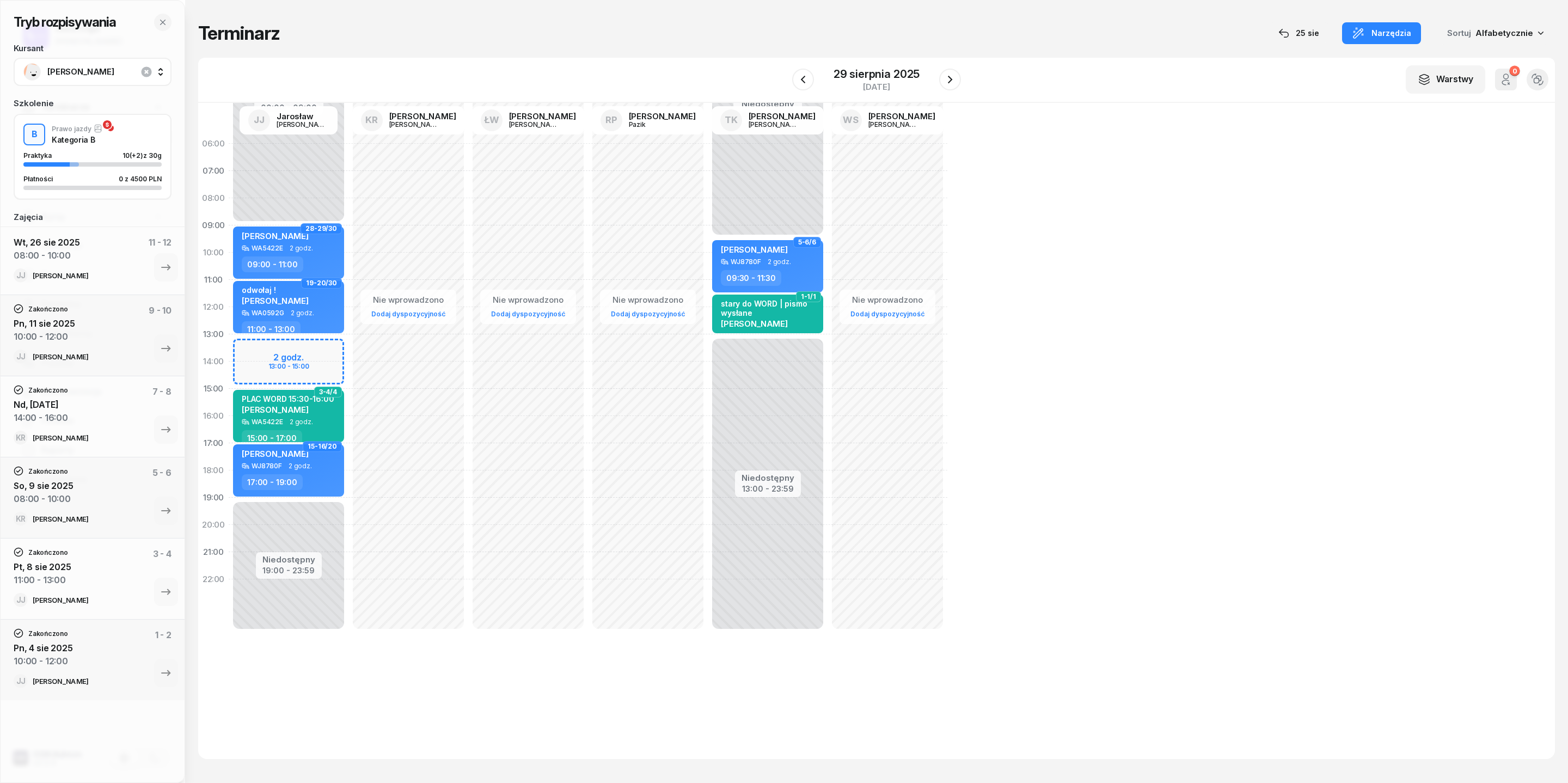
click at [348, 362] on div "Niedostępny 00:00 - 09:00 Niedostępny 19:00 - 23:59 2 godz. 13:00 - 15:00 28-29…" at bounding box center [408, 388] width 120 height 518
select select "13"
select select "15"
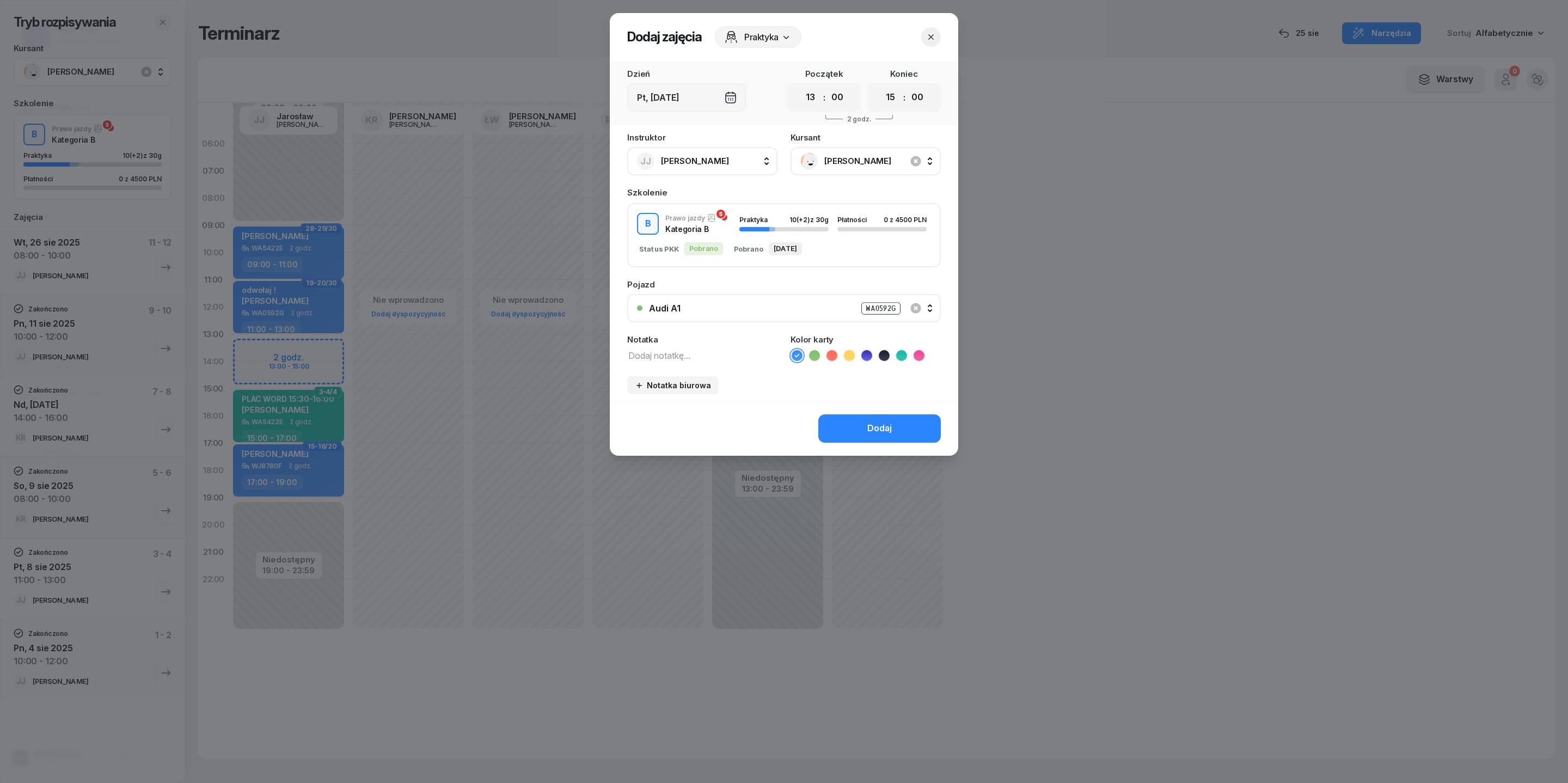
click at [747, 315] on div "Audi A1 WA0592G" at bounding box center [790, 308] width 282 height 13
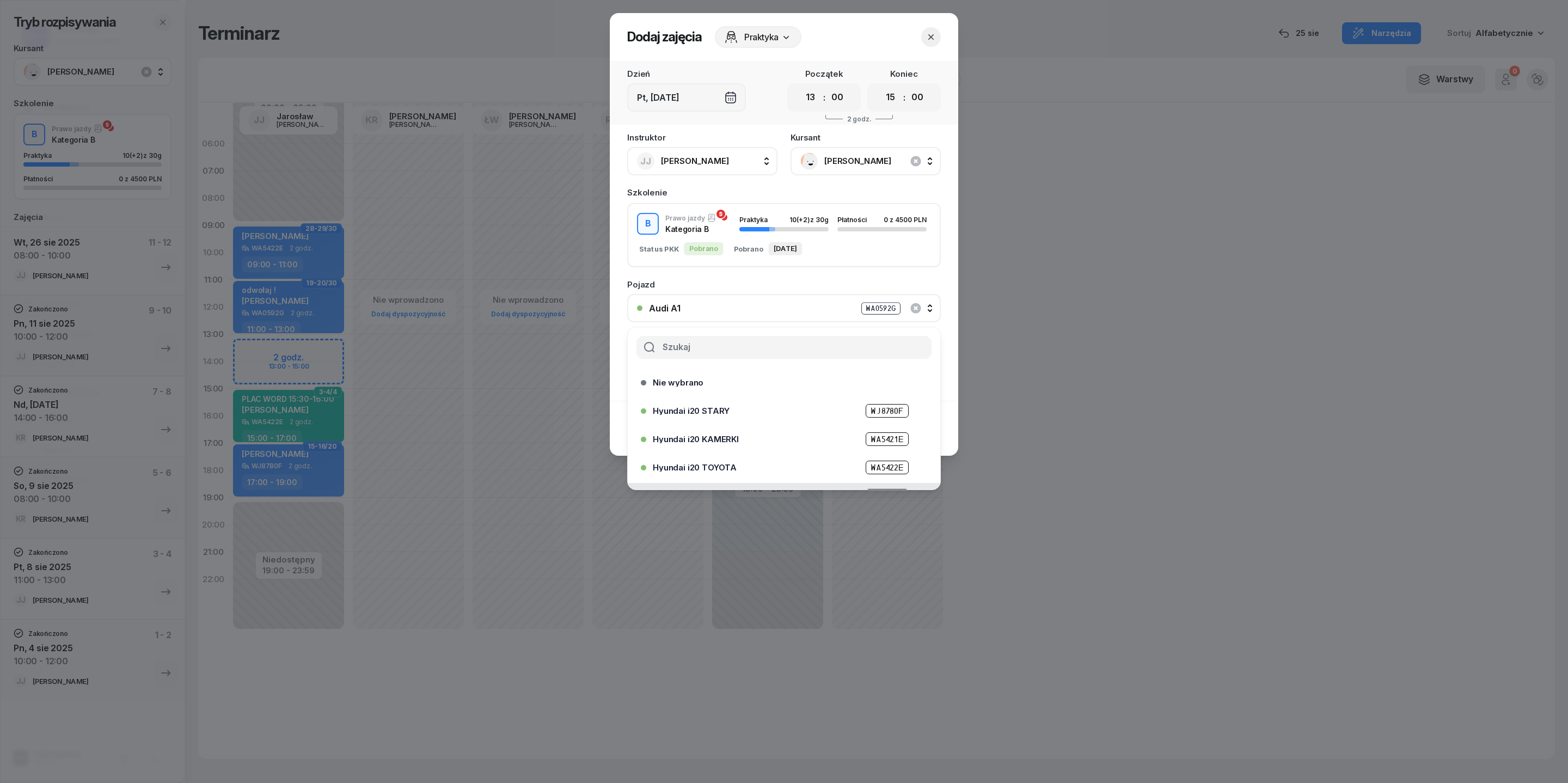
click at [744, 418] on div "Hyundai i20 STARY WJ8780F" at bounding box center [786, 410] width 268 height 13
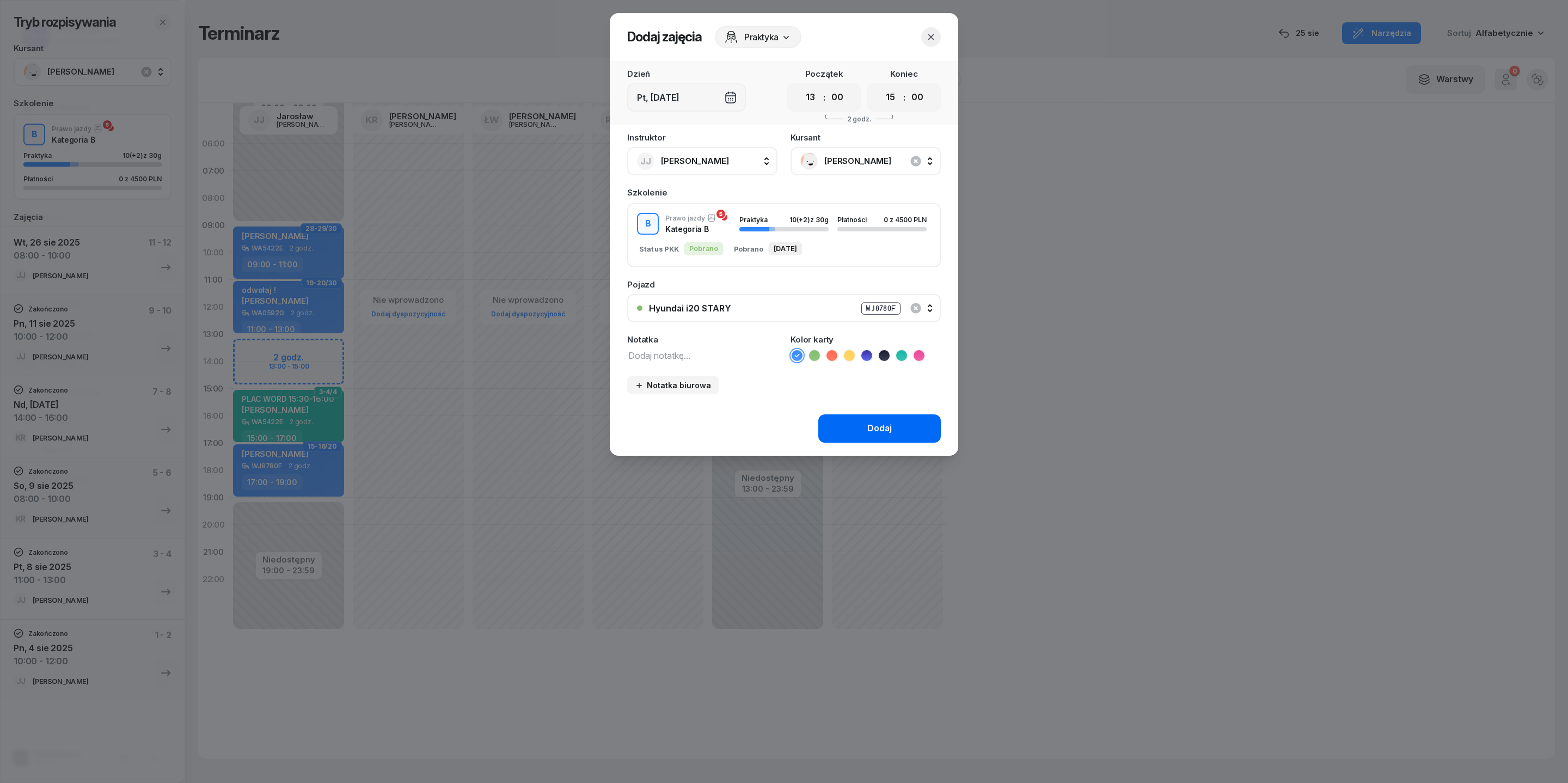
click at [892, 435] on div "Dodaj" at bounding box center [879, 428] width 25 height 14
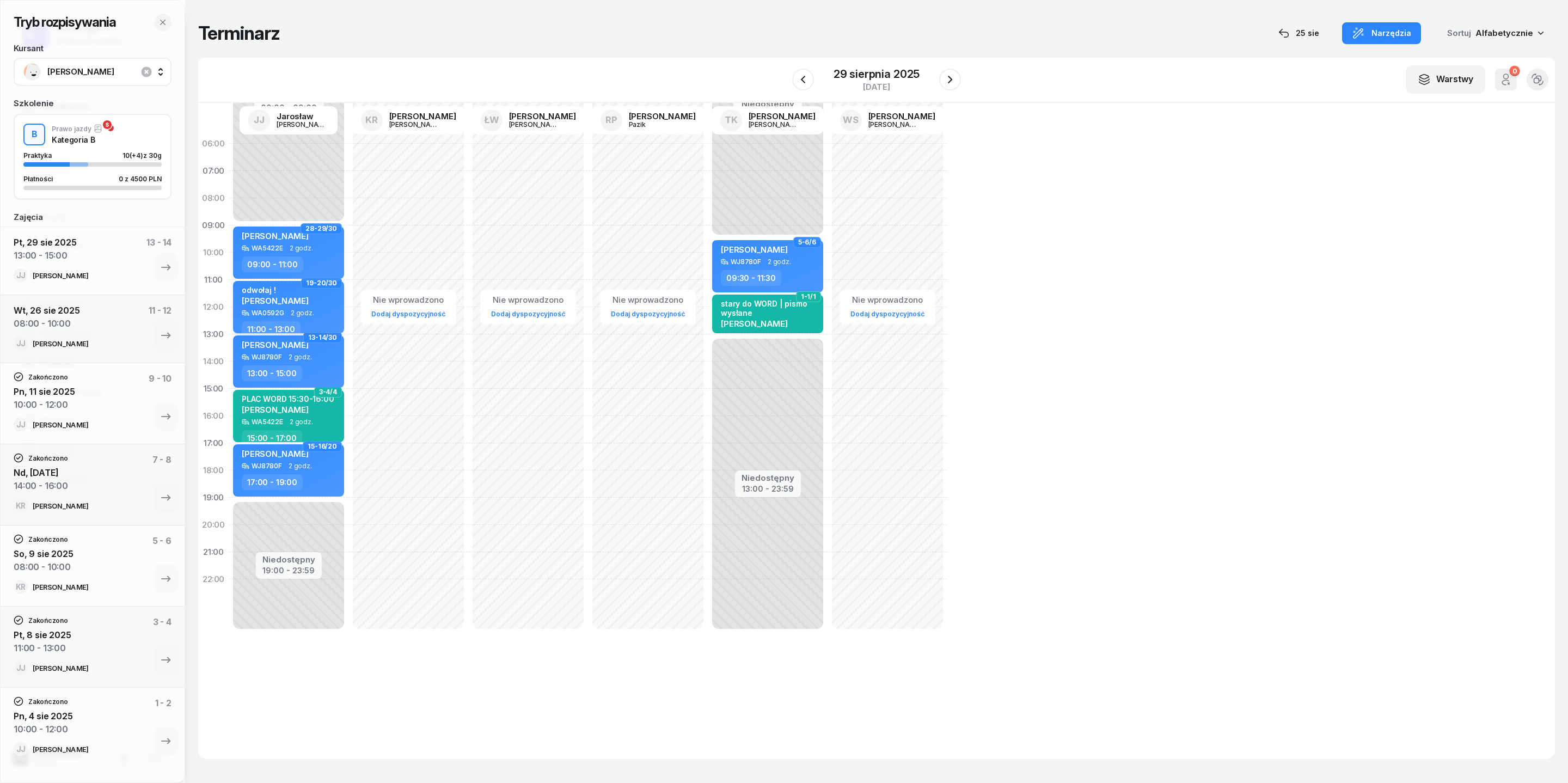
click at [283, 306] on span "[PERSON_NAME]" at bounding box center [275, 301] width 67 height 11
select select "11"
select select "13"
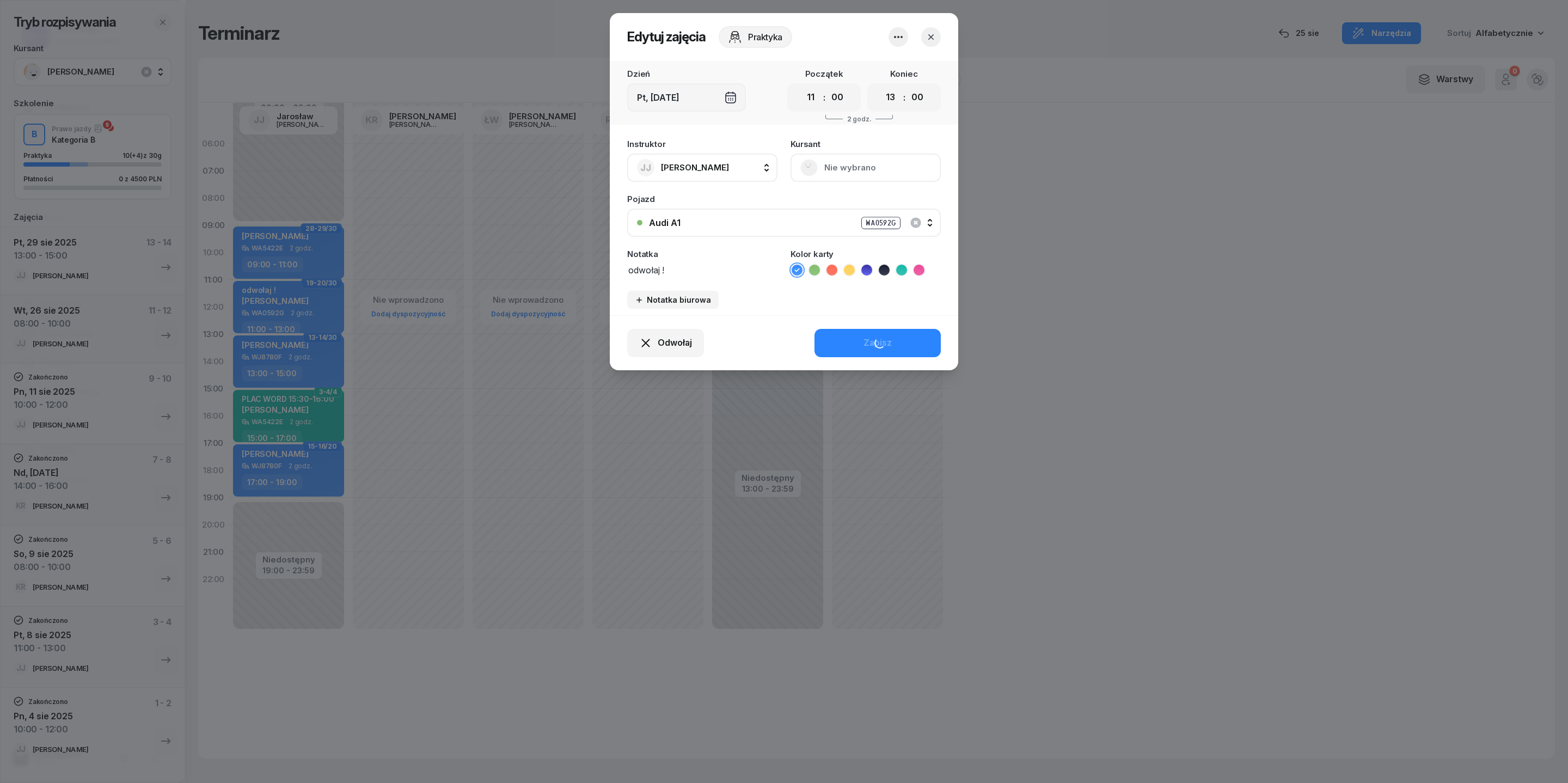
click at [640, 277] on textarea "odwołaj !" at bounding box center [702, 270] width 150 height 15
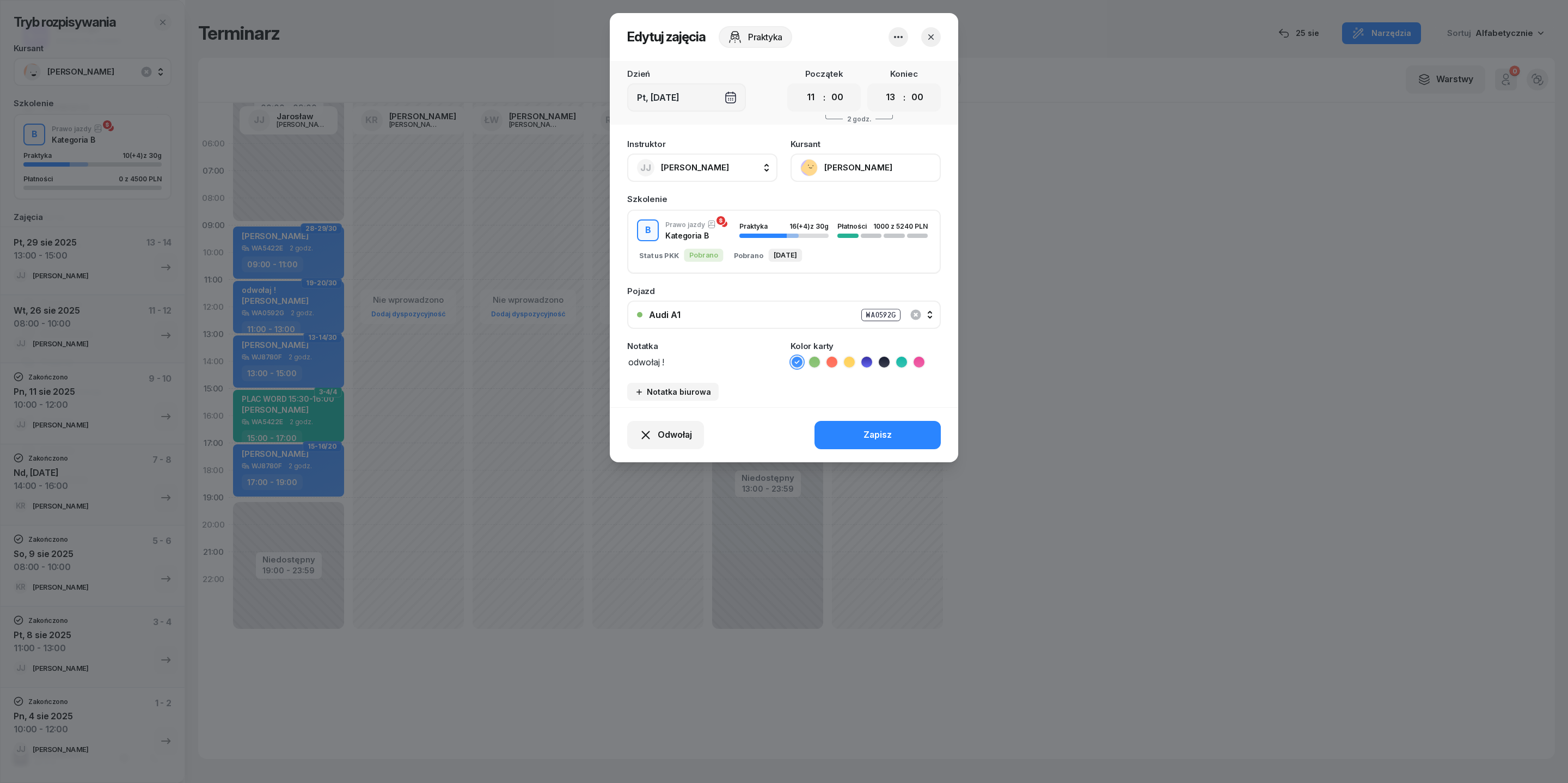
type textarea "!"
click at [862, 449] on button "Zapisz" at bounding box center [878, 435] width 126 height 28
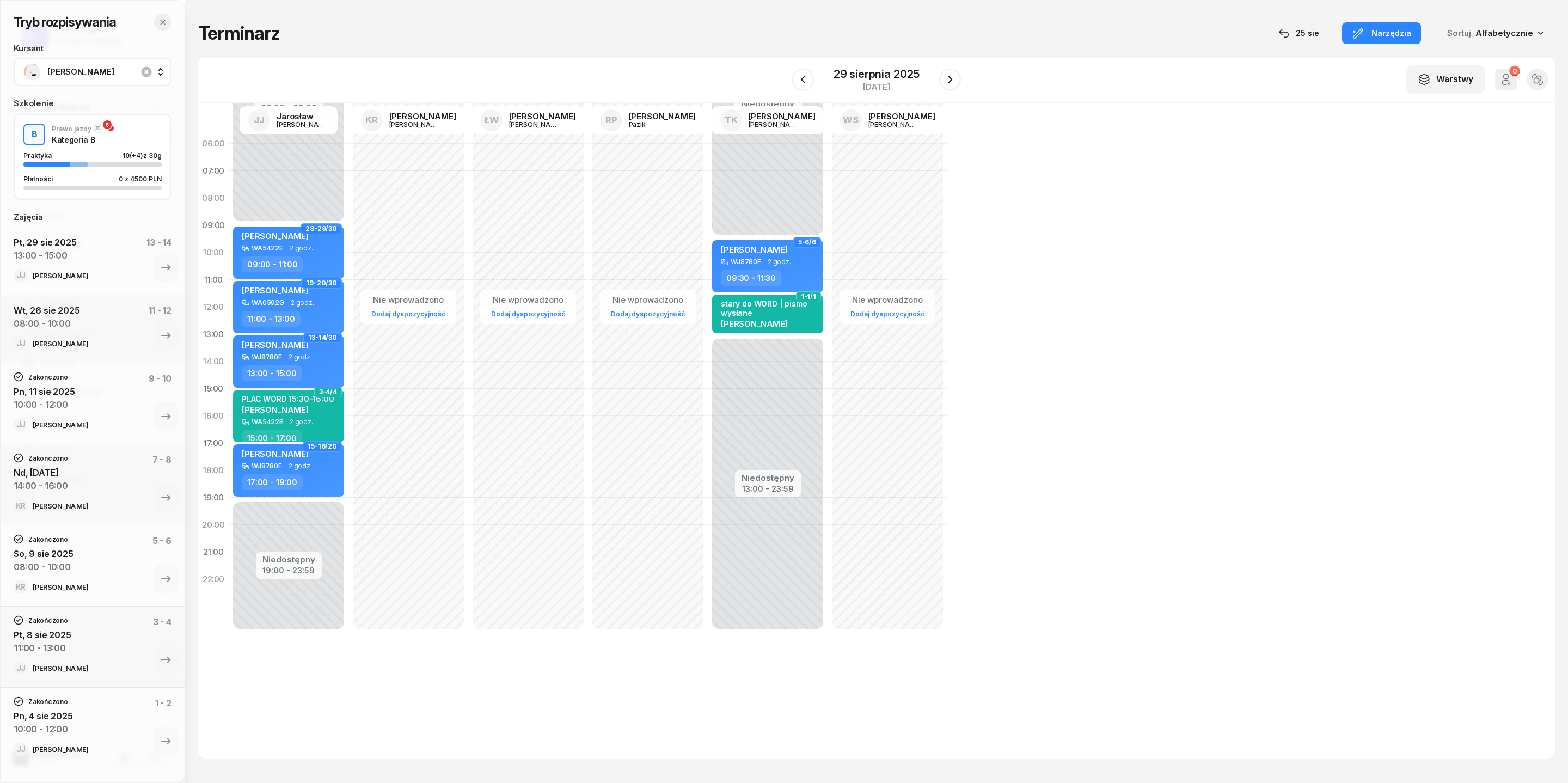
click at [159, 30] on button "button" at bounding box center [162, 22] width 18 height 18
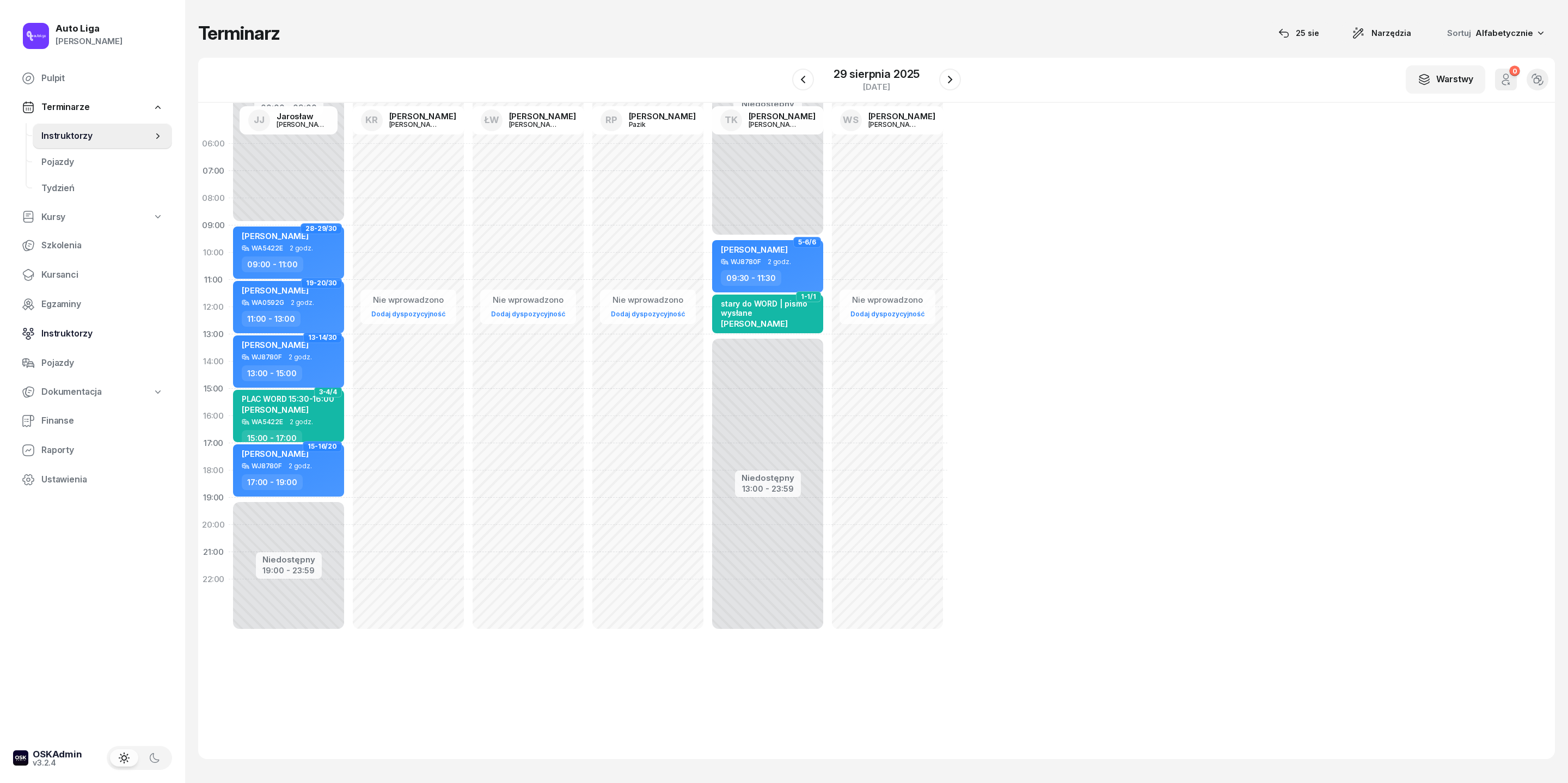
click at [67, 341] on span "Instruktorzy" at bounding box center [103, 334] width 122 height 14
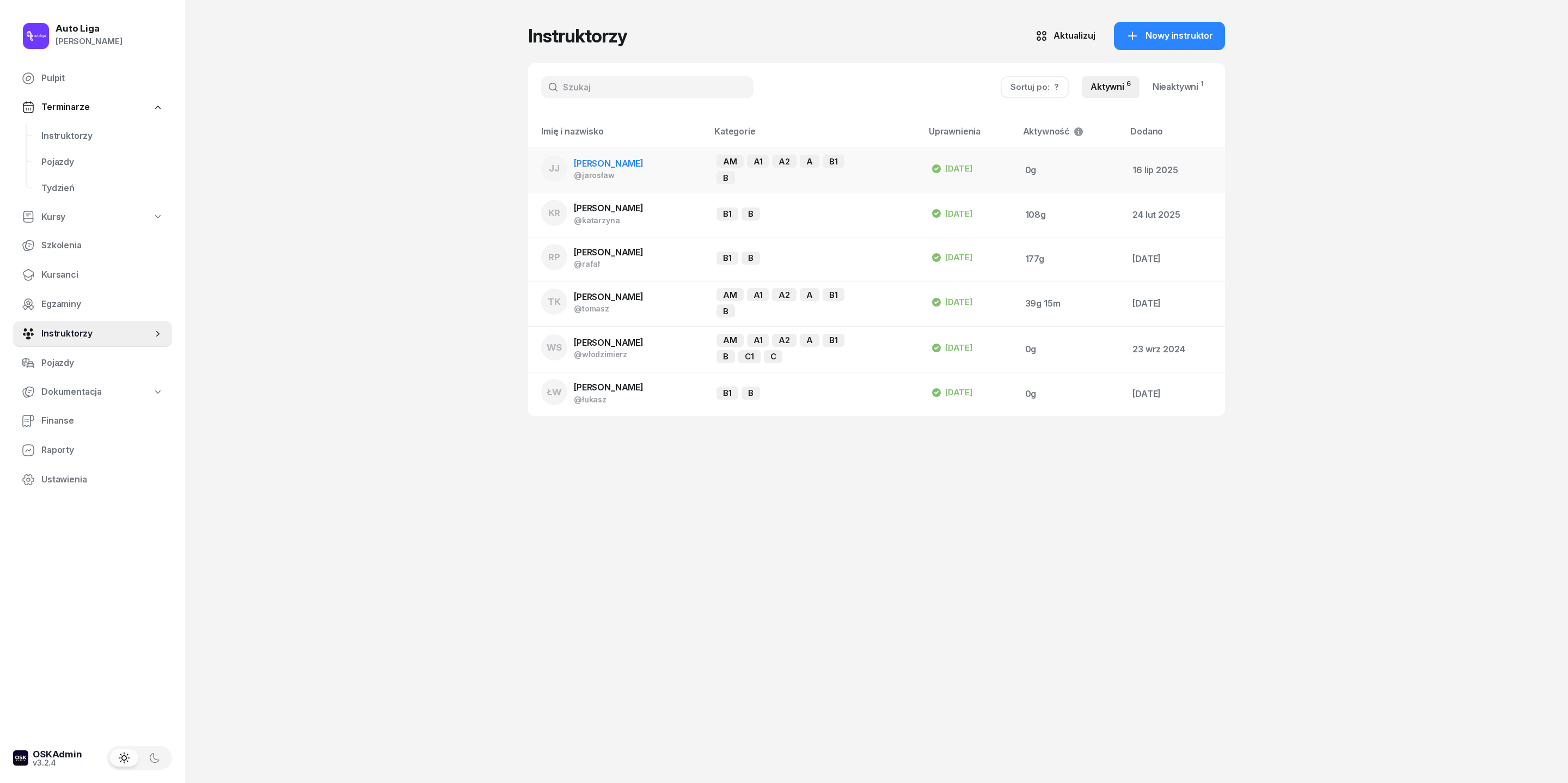
click at [574, 169] on span "[PERSON_NAME]" at bounding box center [608, 164] width 70 height 11
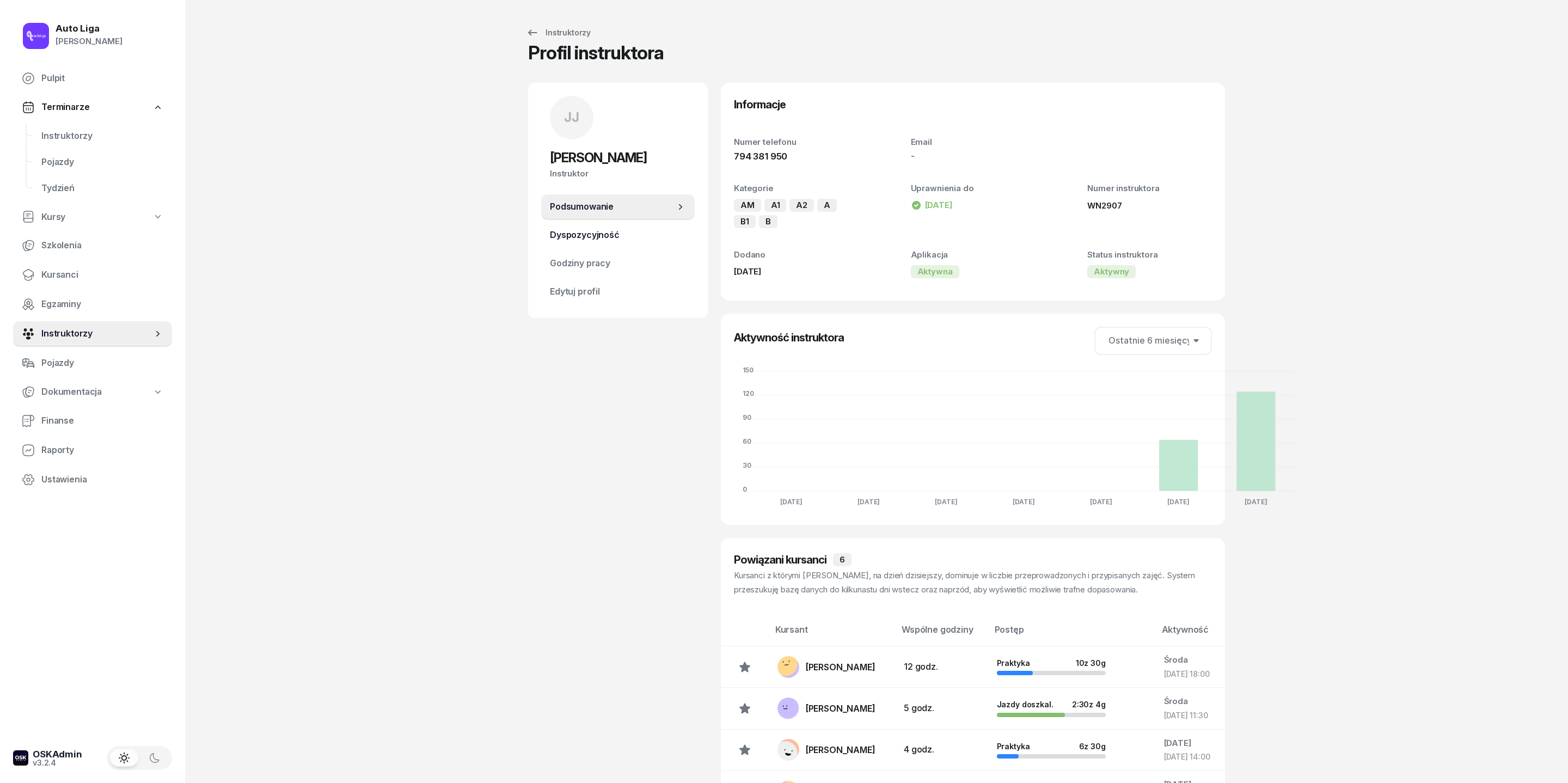
click at [579, 242] on span "Dyspozycyjność" at bounding box center [618, 235] width 136 height 14
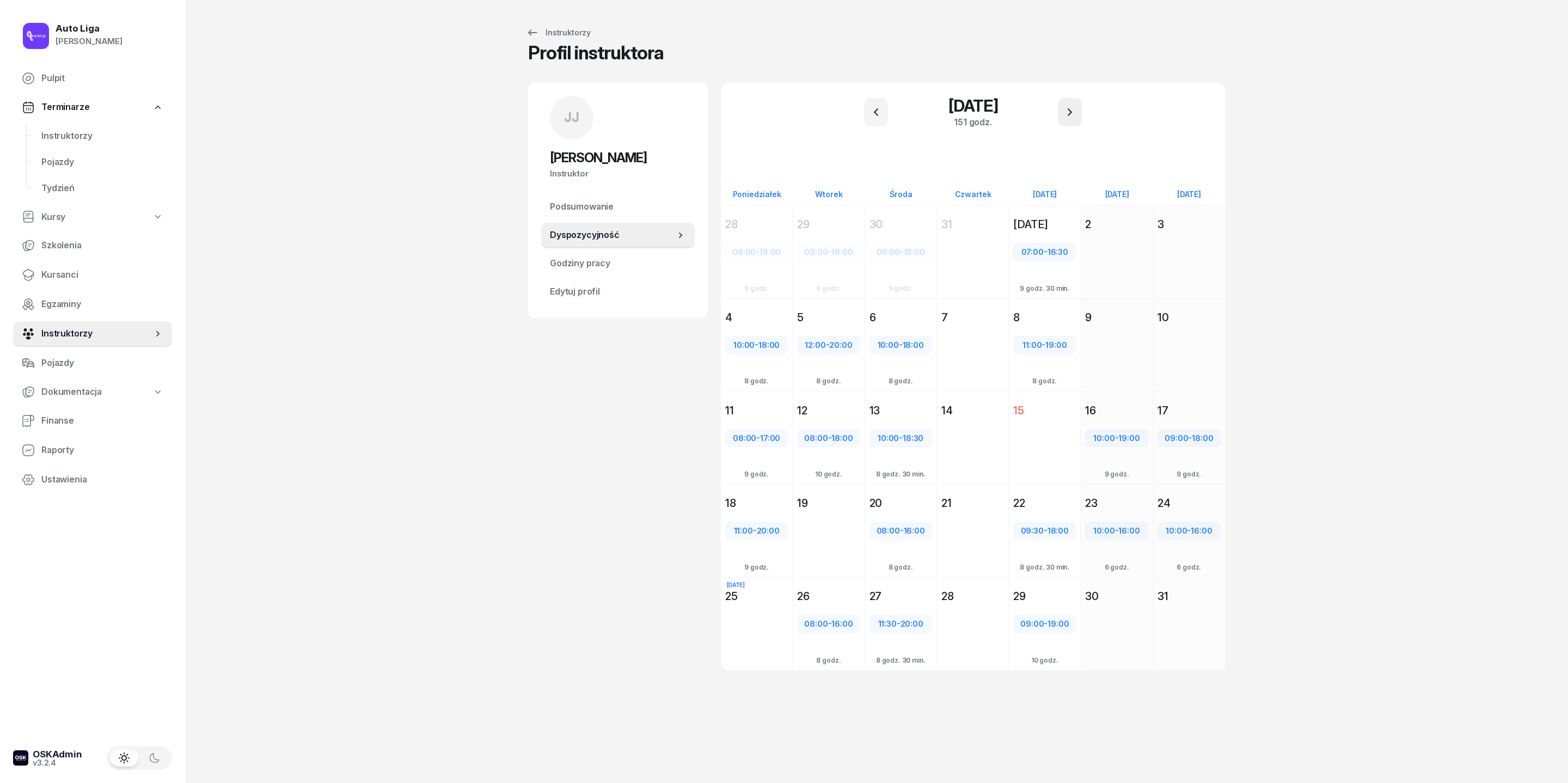
click at [1045, 117] on icon "button" at bounding box center [1069, 112] width 13 height 13
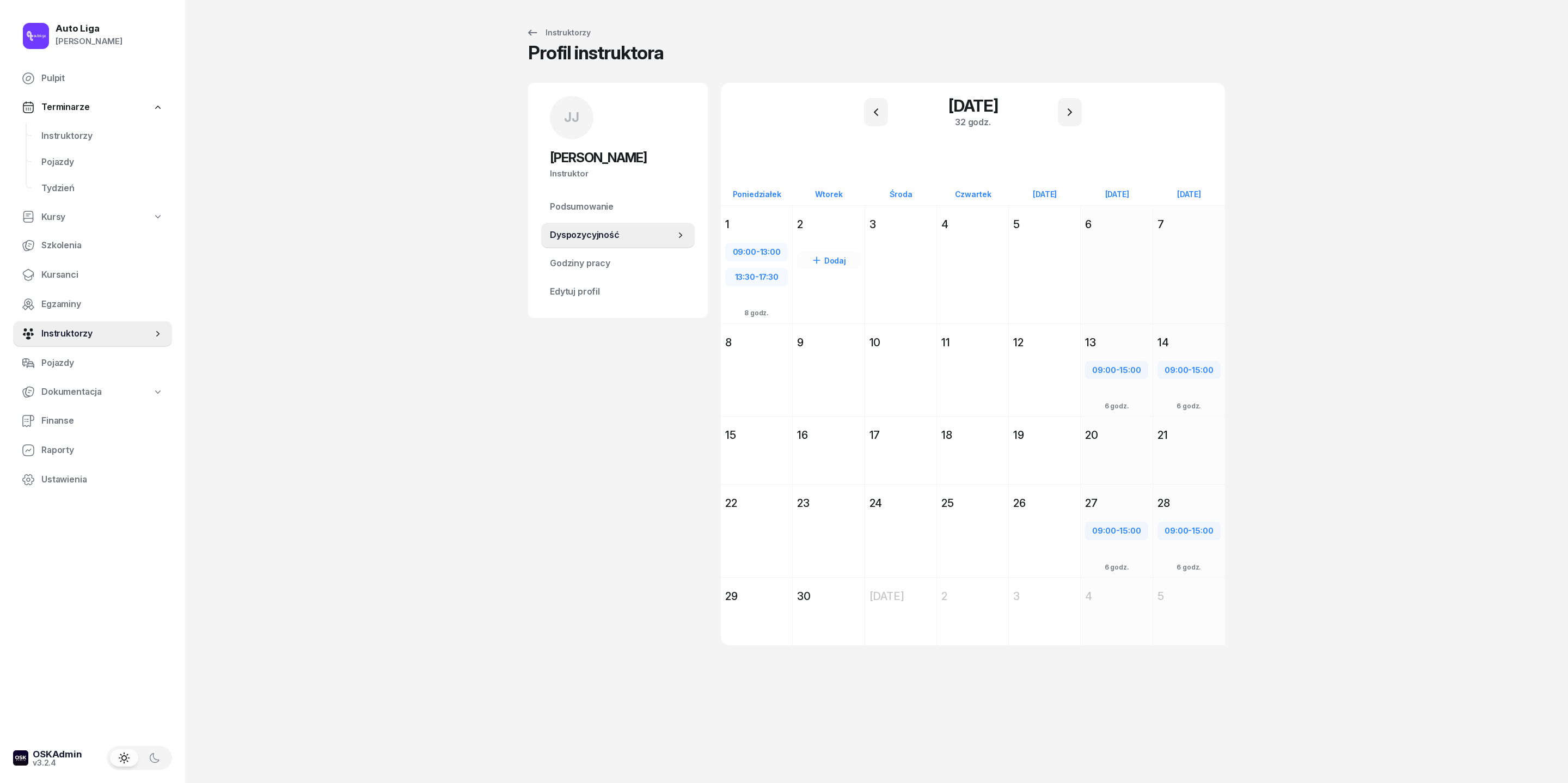
click at [809, 234] on div "2" at bounding box center [829, 225] width 72 height 20
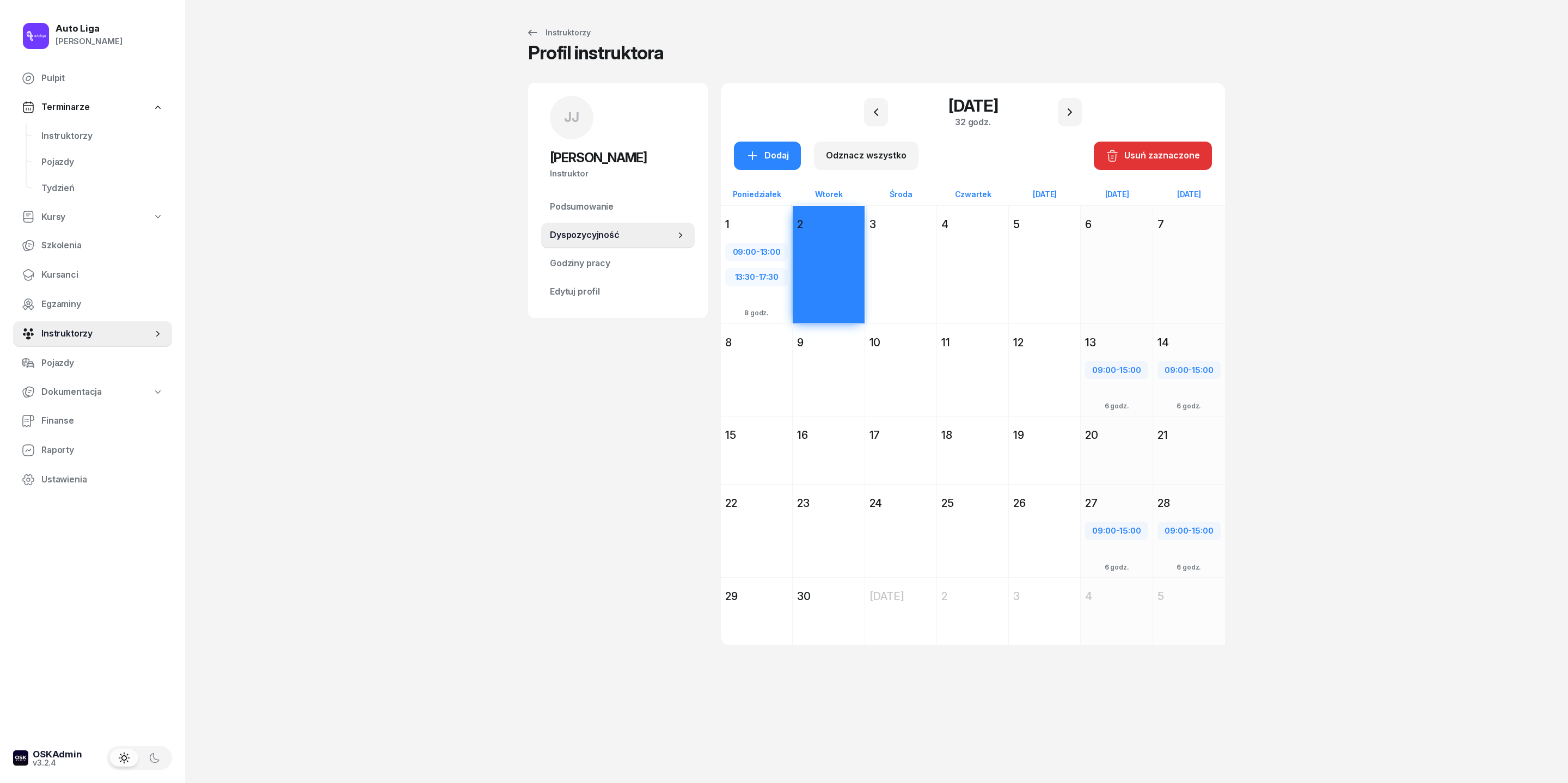
click at [820, 419] on div "Dodaj" at bounding box center [829, 390] width 72 height 75
click at [816, 495] on div "Dodaj" at bounding box center [829, 469] width 72 height 50
click at [817, 521] on div "Dodaj" at bounding box center [829, 550] width 72 height 75
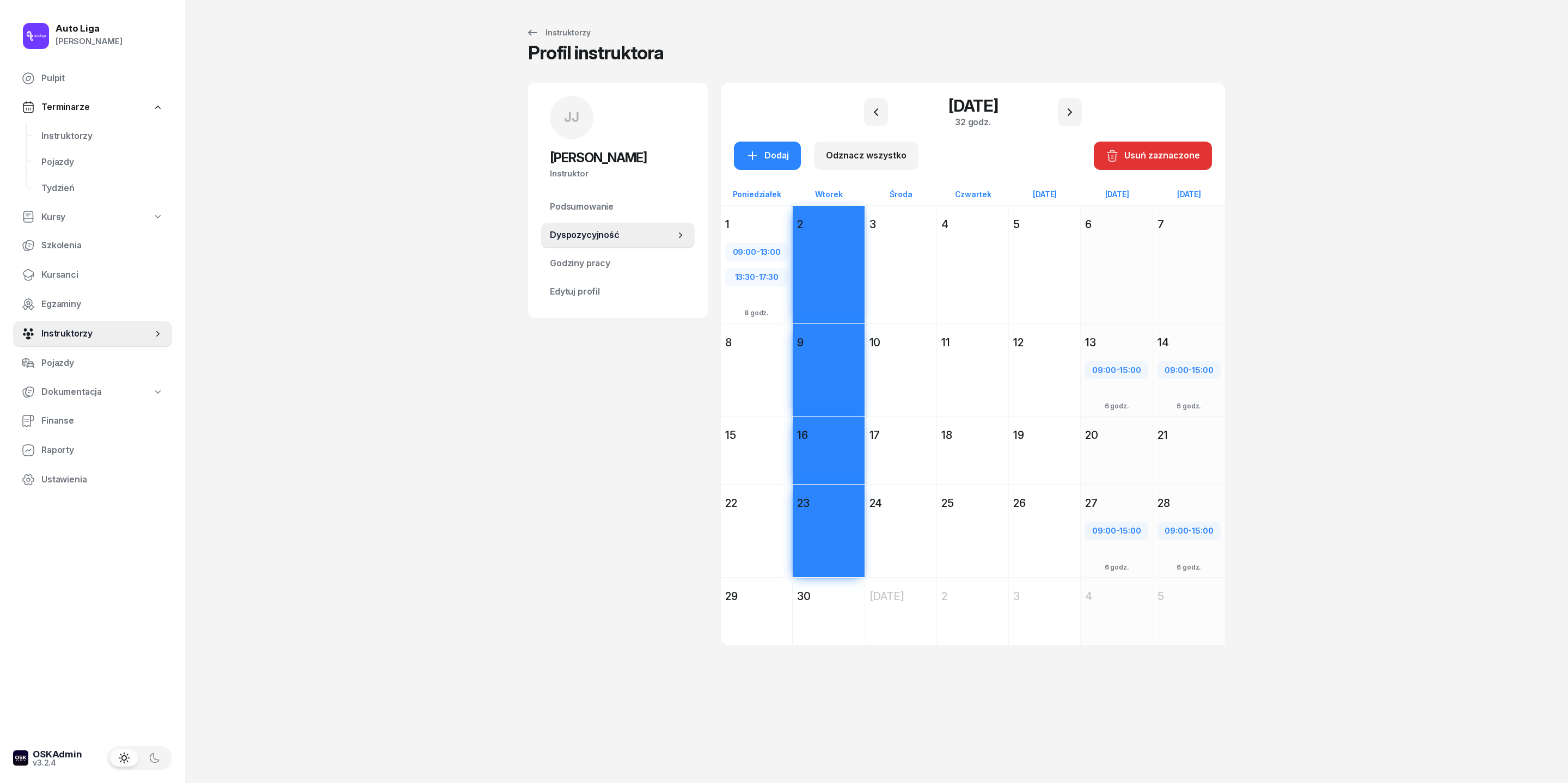
click at [821, 521] on div "Dodaj" at bounding box center [829, 631] width 72 height 50
click at [746, 163] on div "Dodaj" at bounding box center [767, 156] width 43 height 14
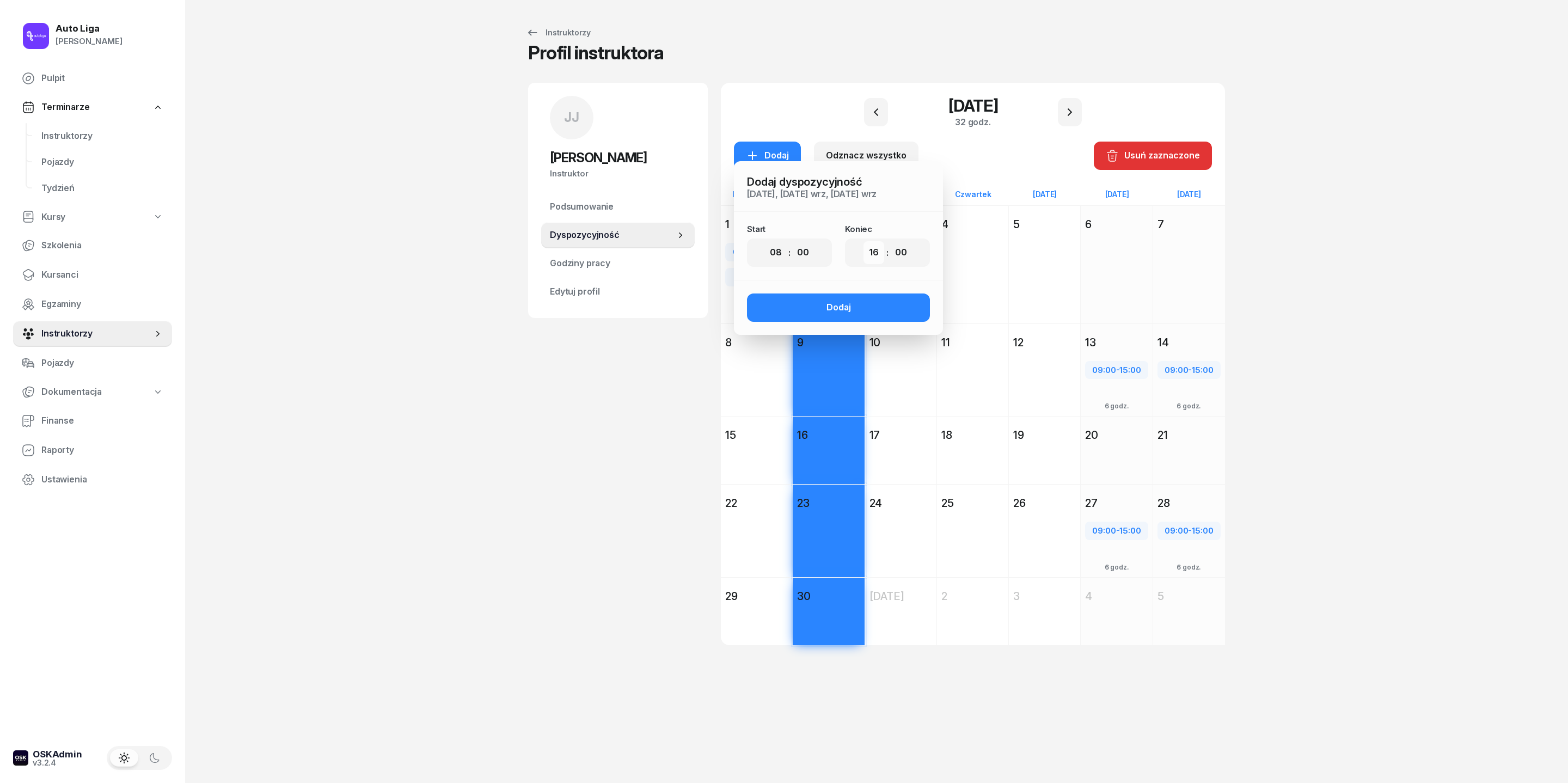
select select "21"
select select "15"
click at [826, 315] on div "Dodaj" at bounding box center [838, 308] width 25 height 14
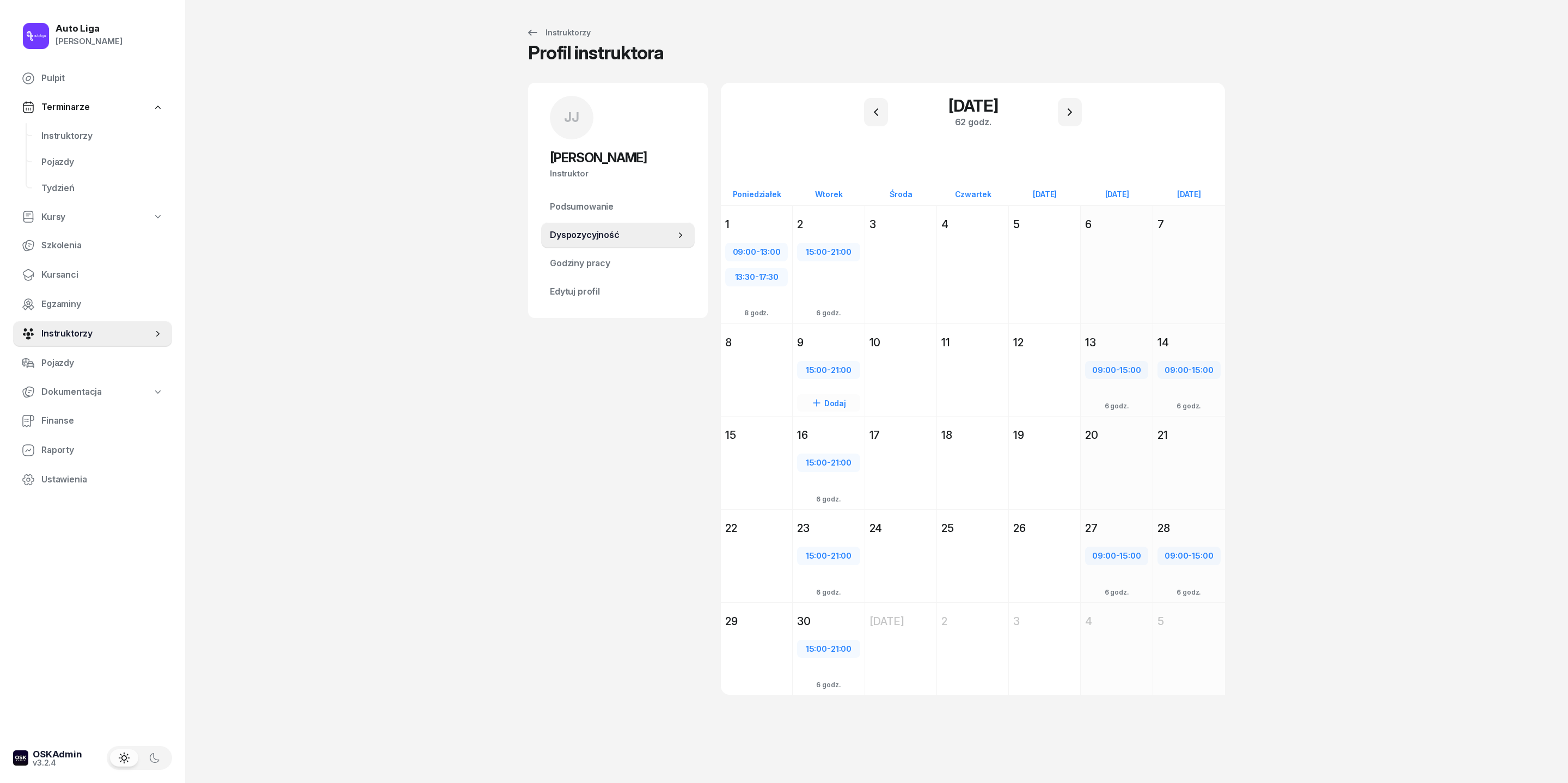
click at [817, 377] on div "15:00 - 21:00" at bounding box center [829, 370] width 60 height 14
select select "15"
select select "21"
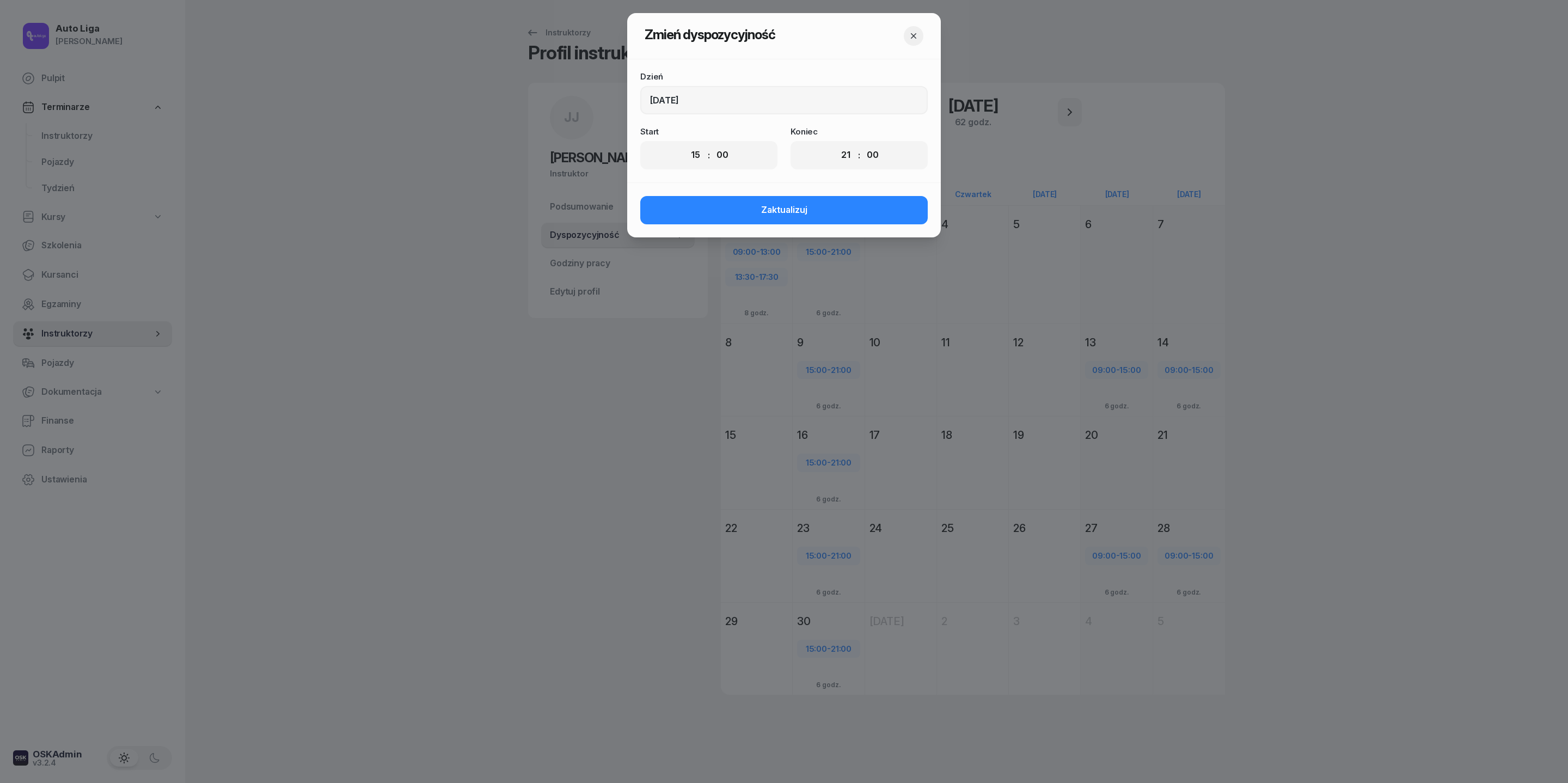
click at [919, 41] on icon "button" at bounding box center [914, 36] width 11 height 11
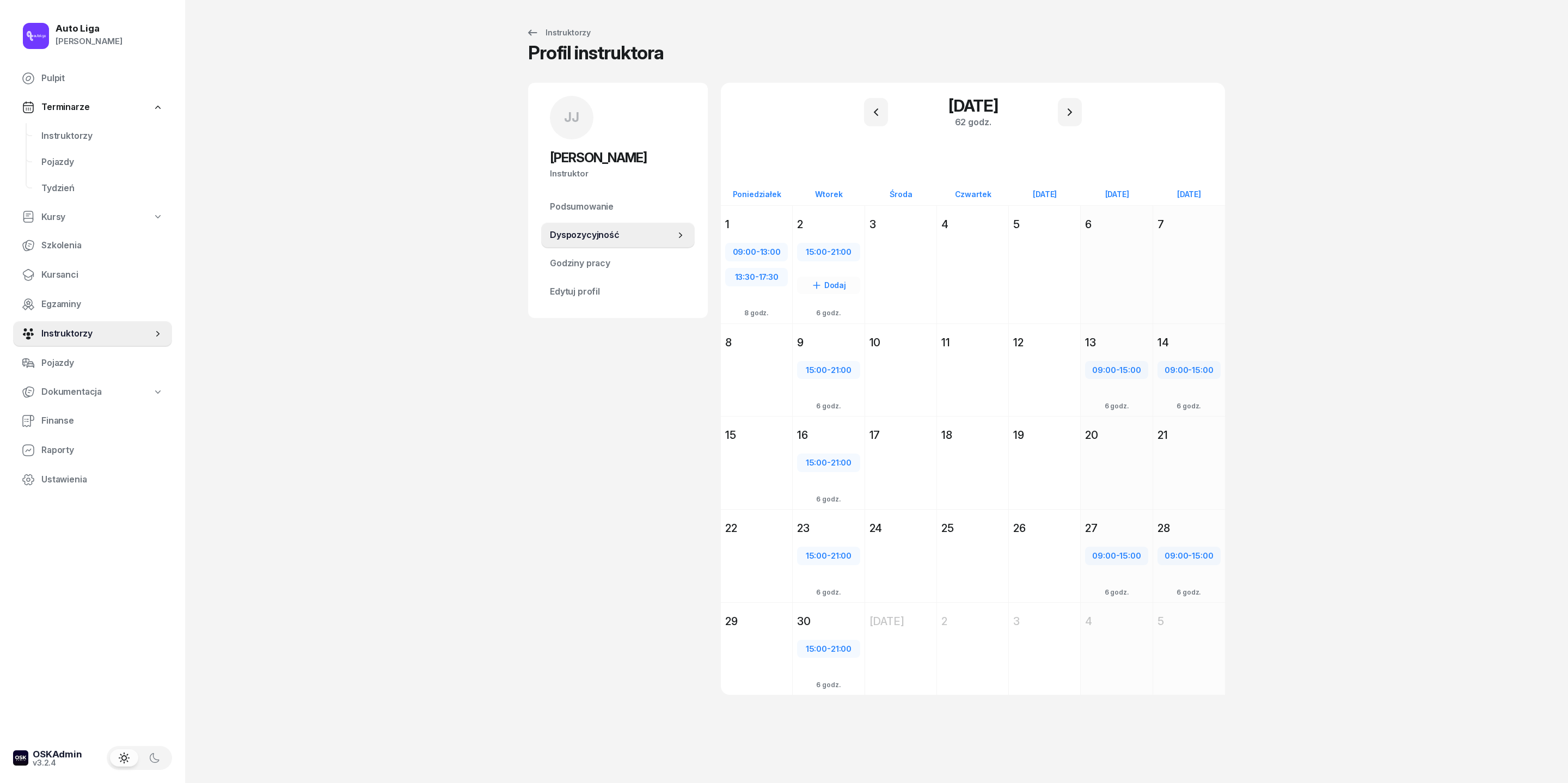
click at [813, 232] on div "2" at bounding box center [828, 225] width 62 height 15
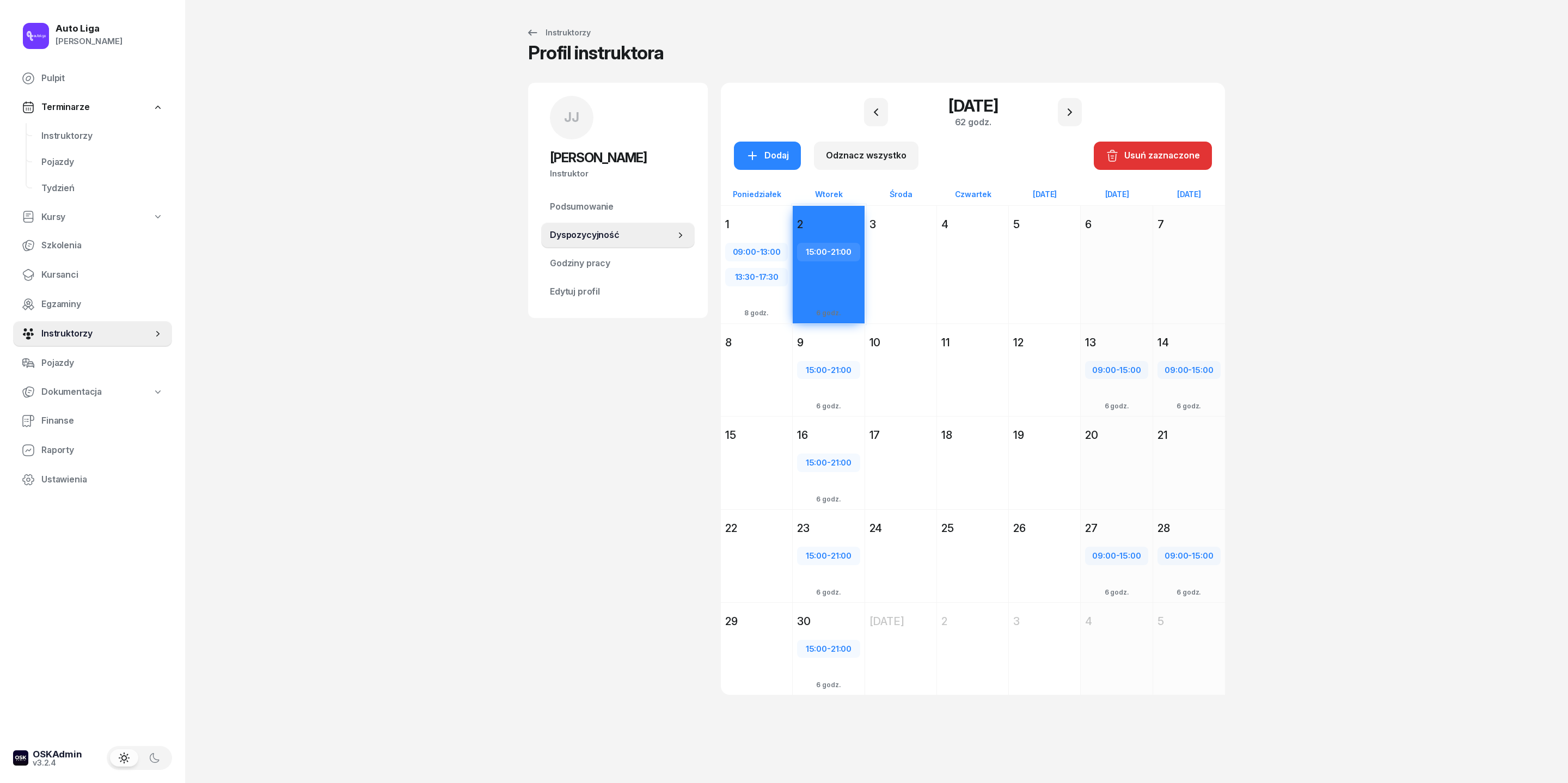
click at [817, 350] on div "9" at bounding box center [828, 343] width 62 height 15
click at [816, 442] on div "16" at bounding box center [828, 435] width 62 height 15
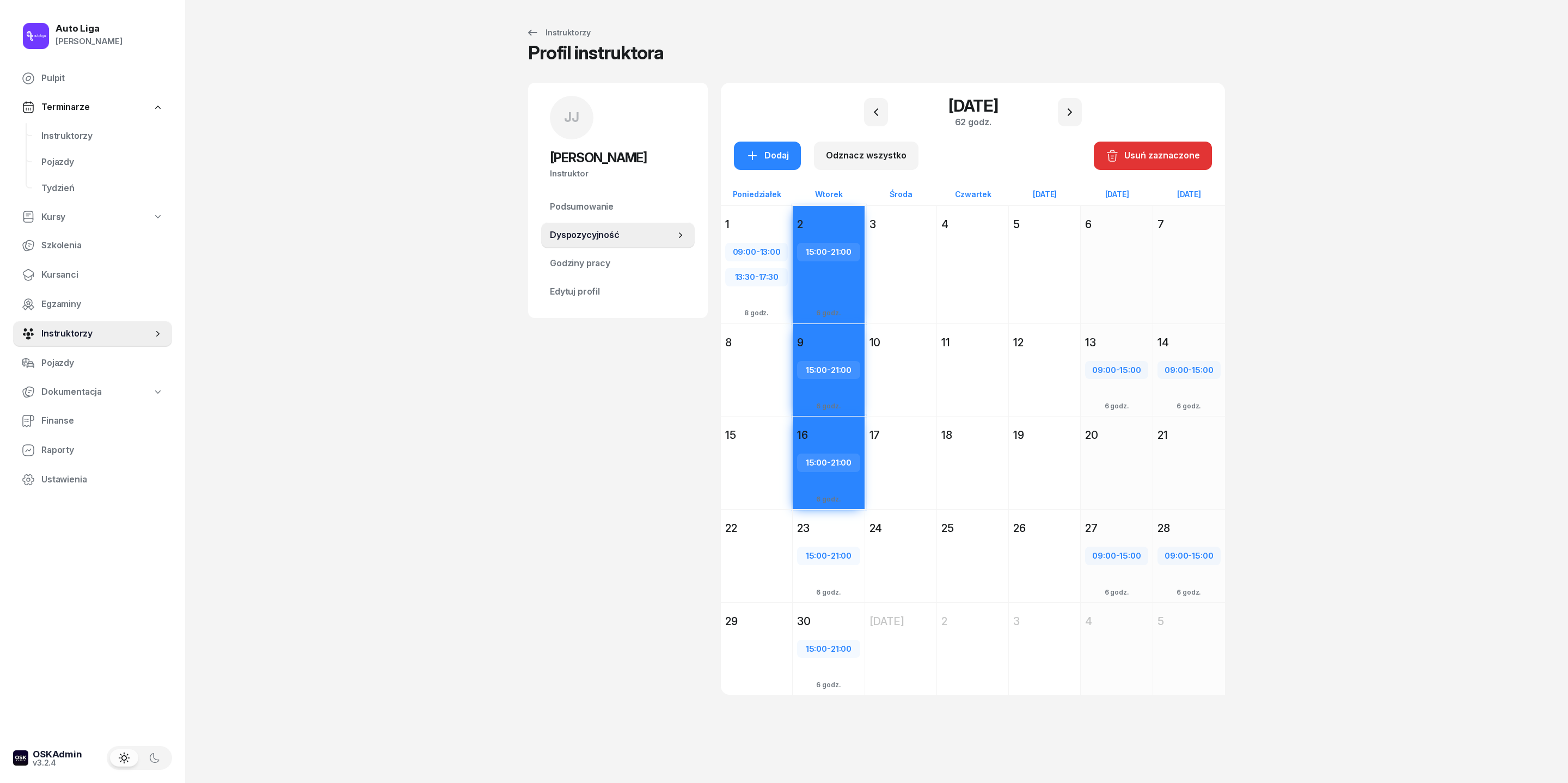
click at [822, 521] on div "23" at bounding box center [828, 528] width 62 height 15
click at [822, 521] on div "30" at bounding box center [828, 621] width 62 height 15
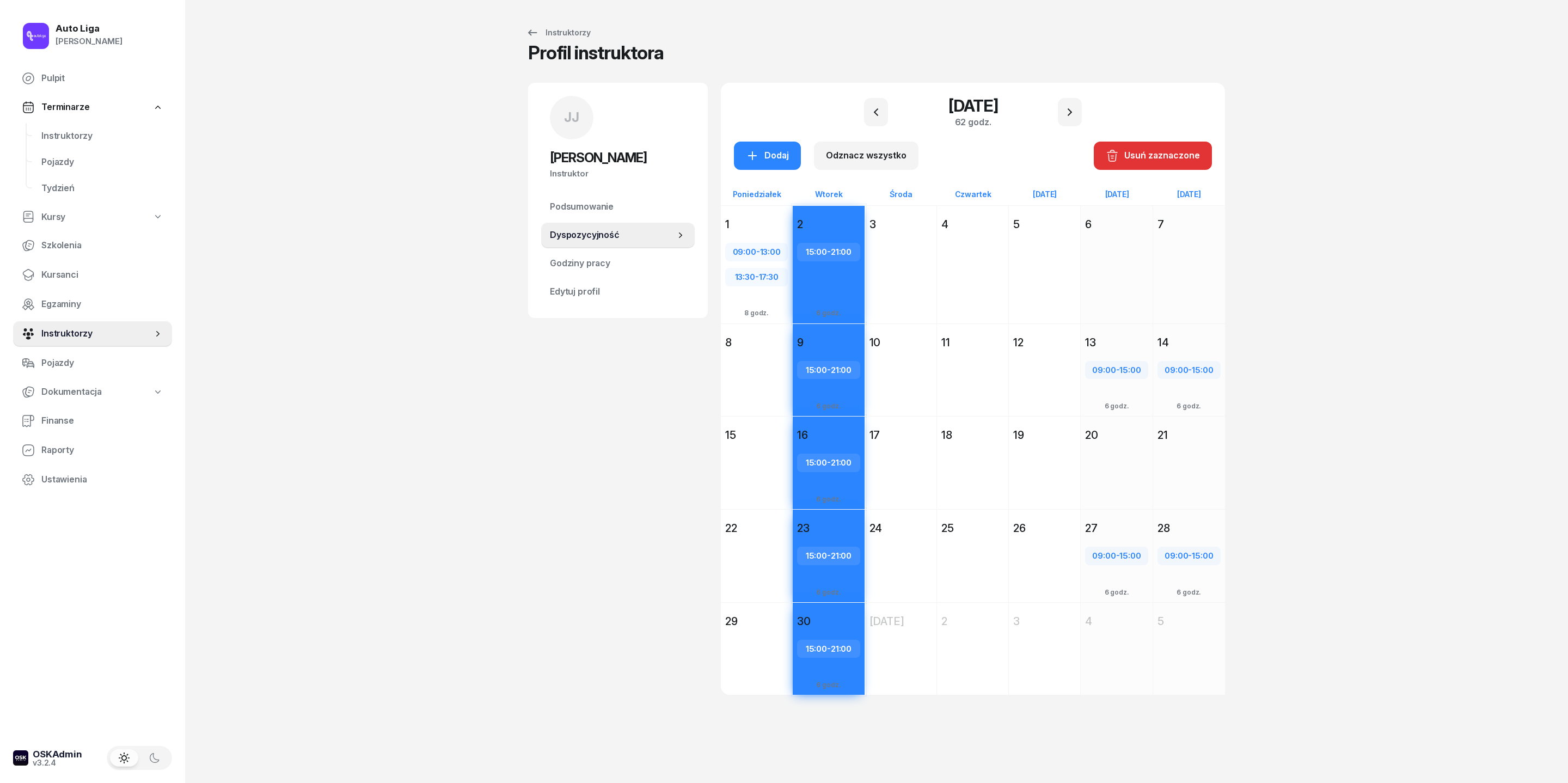
click at [801, 259] on div "15:00 - 21:00" at bounding box center [829, 252] width 60 height 14
select select "15"
select select "21"
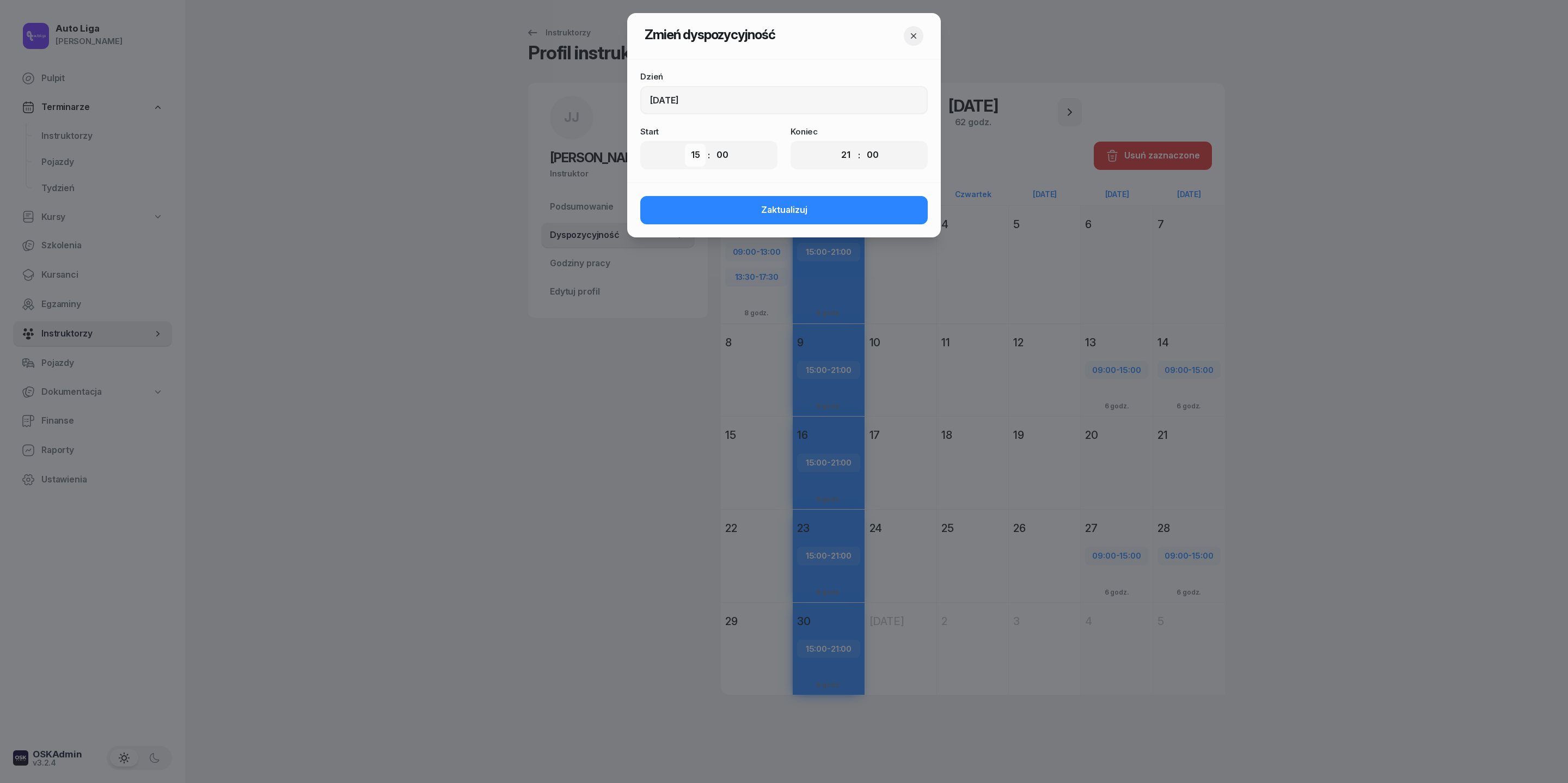
select select "17"
click at [793, 217] on span "Zaktualizuj" at bounding box center [784, 210] width 46 height 14
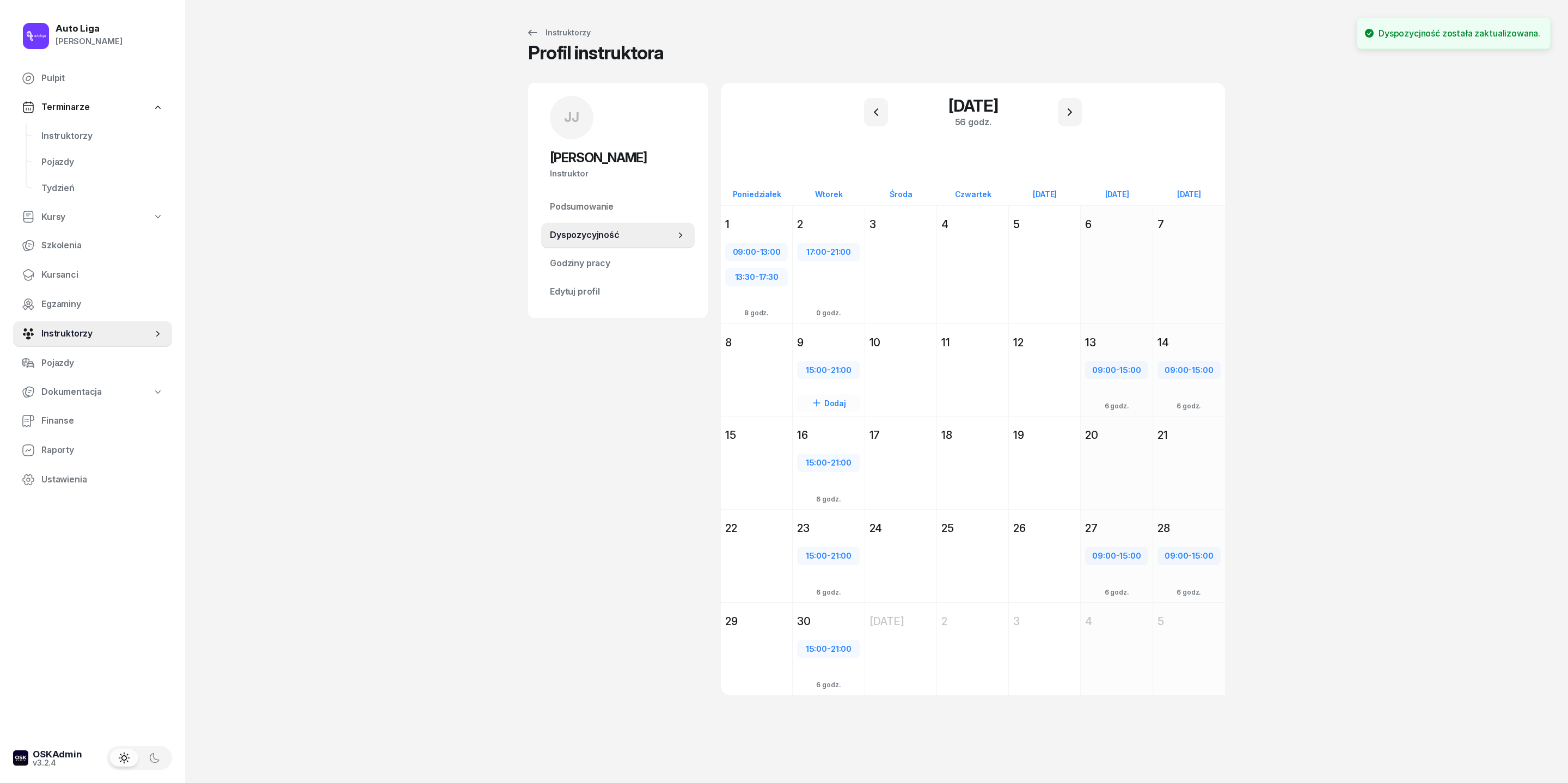
click at [806, 353] on div "9" at bounding box center [829, 343] width 72 height 20
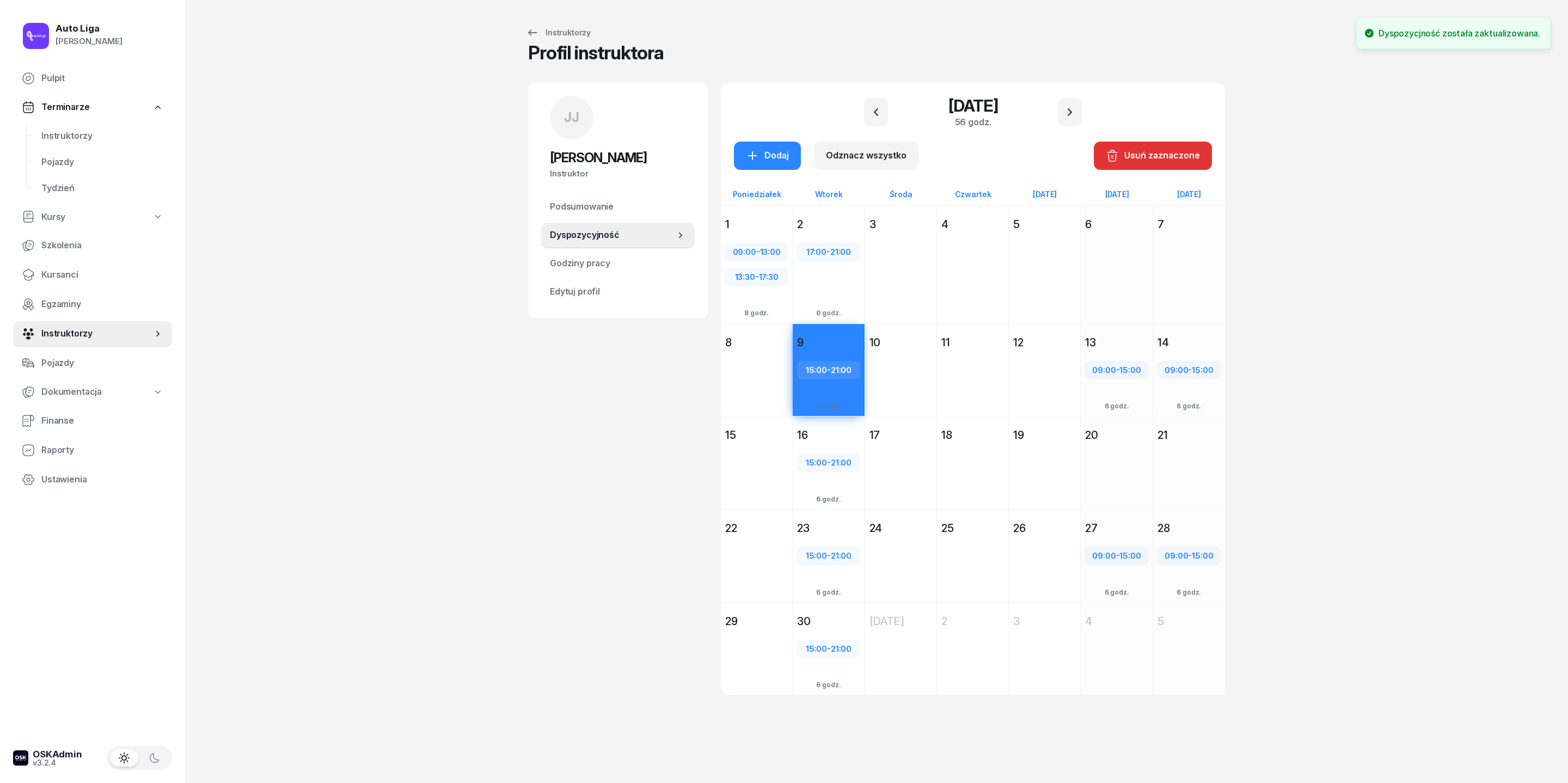
click at [806, 375] on span "15:00" at bounding box center [817, 370] width 21 height 11
select select "15"
select select "21"
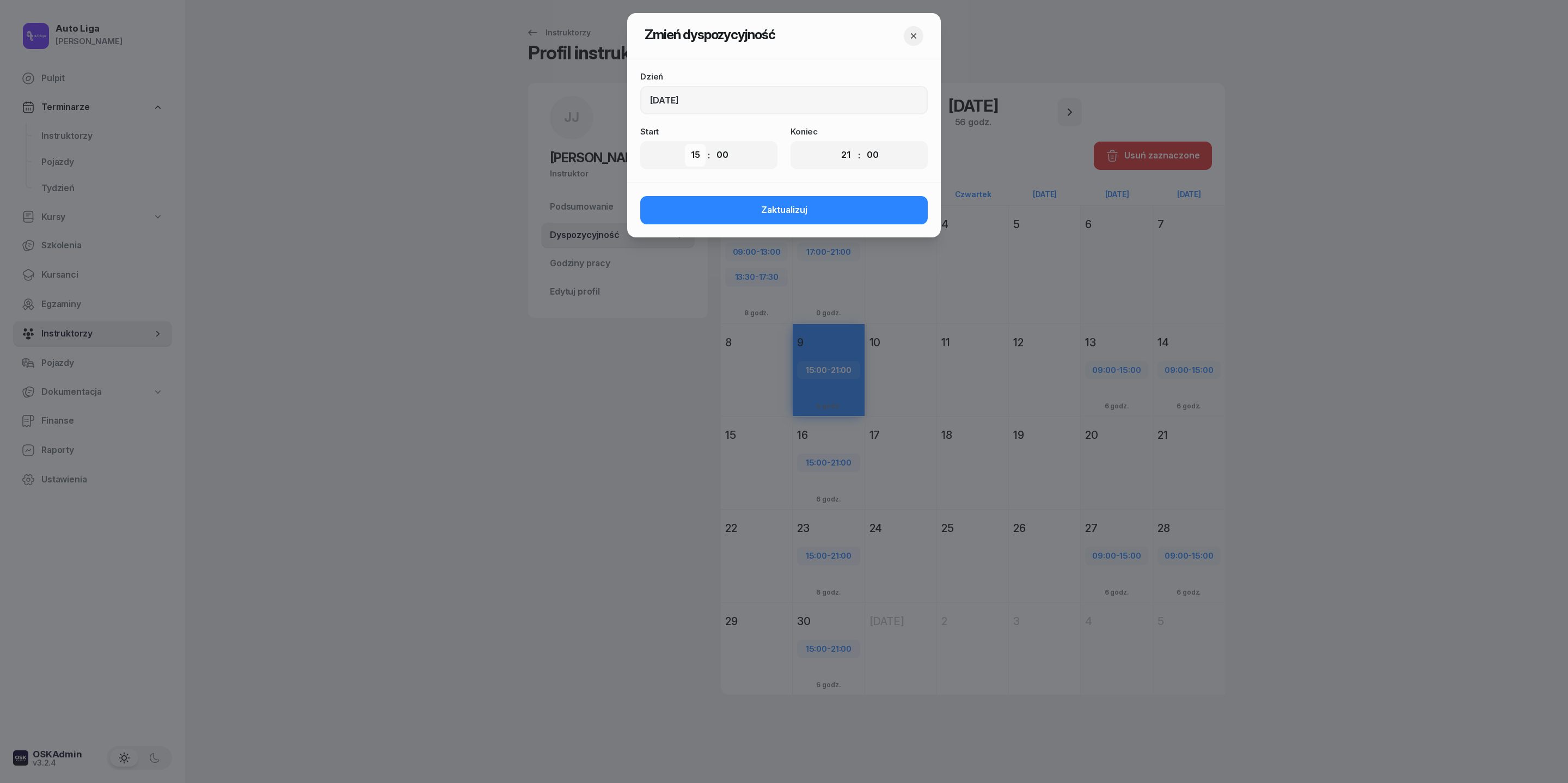
select select "17"
click at [751, 224] on button "Zaktualizuj" at bounding box center [784, 210] width 287 height 28
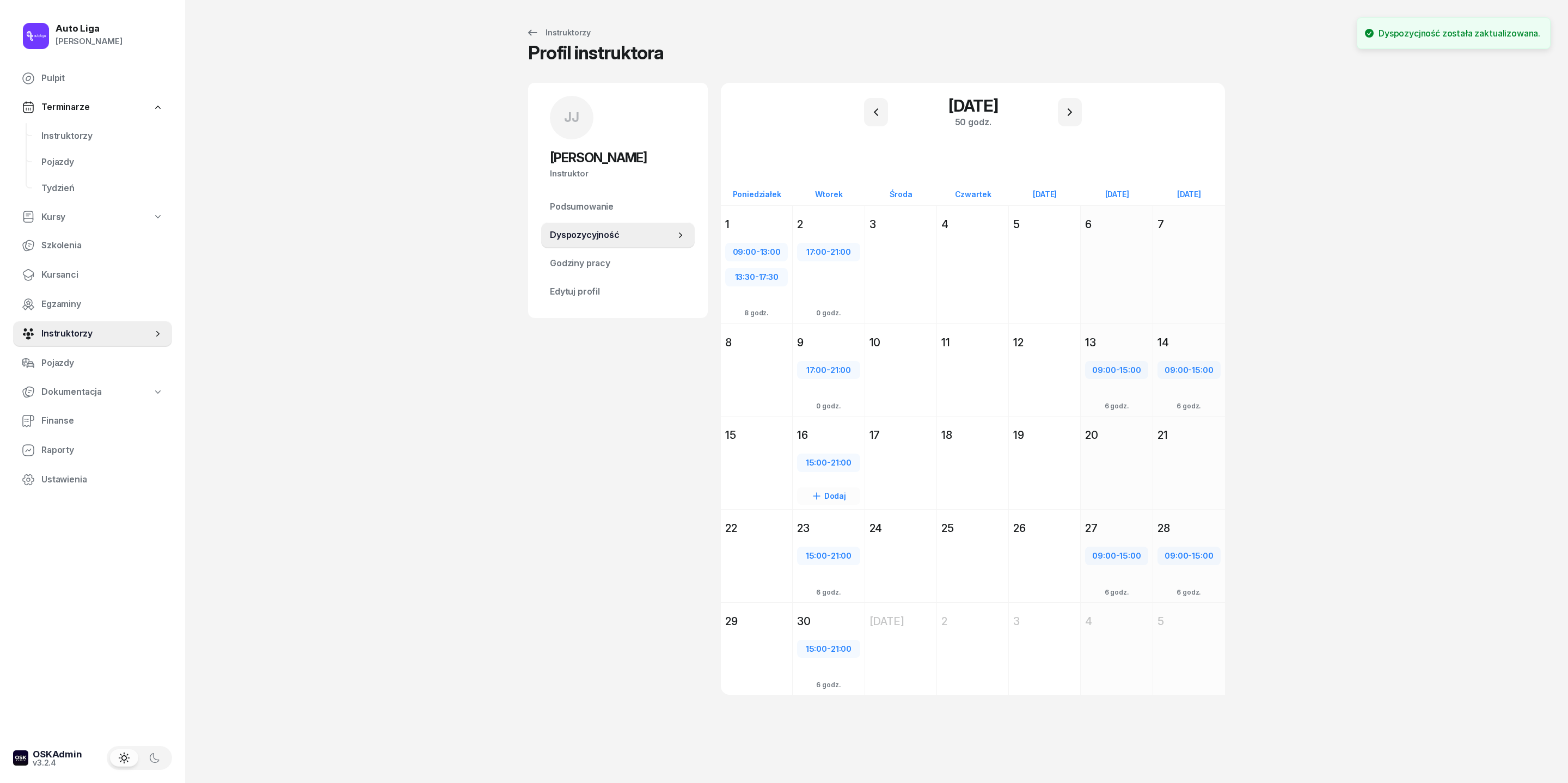
click at [806, 468] on span "15:00" at bounding box center [817, 462] width 21 height 11
select select "15"
select select "21"
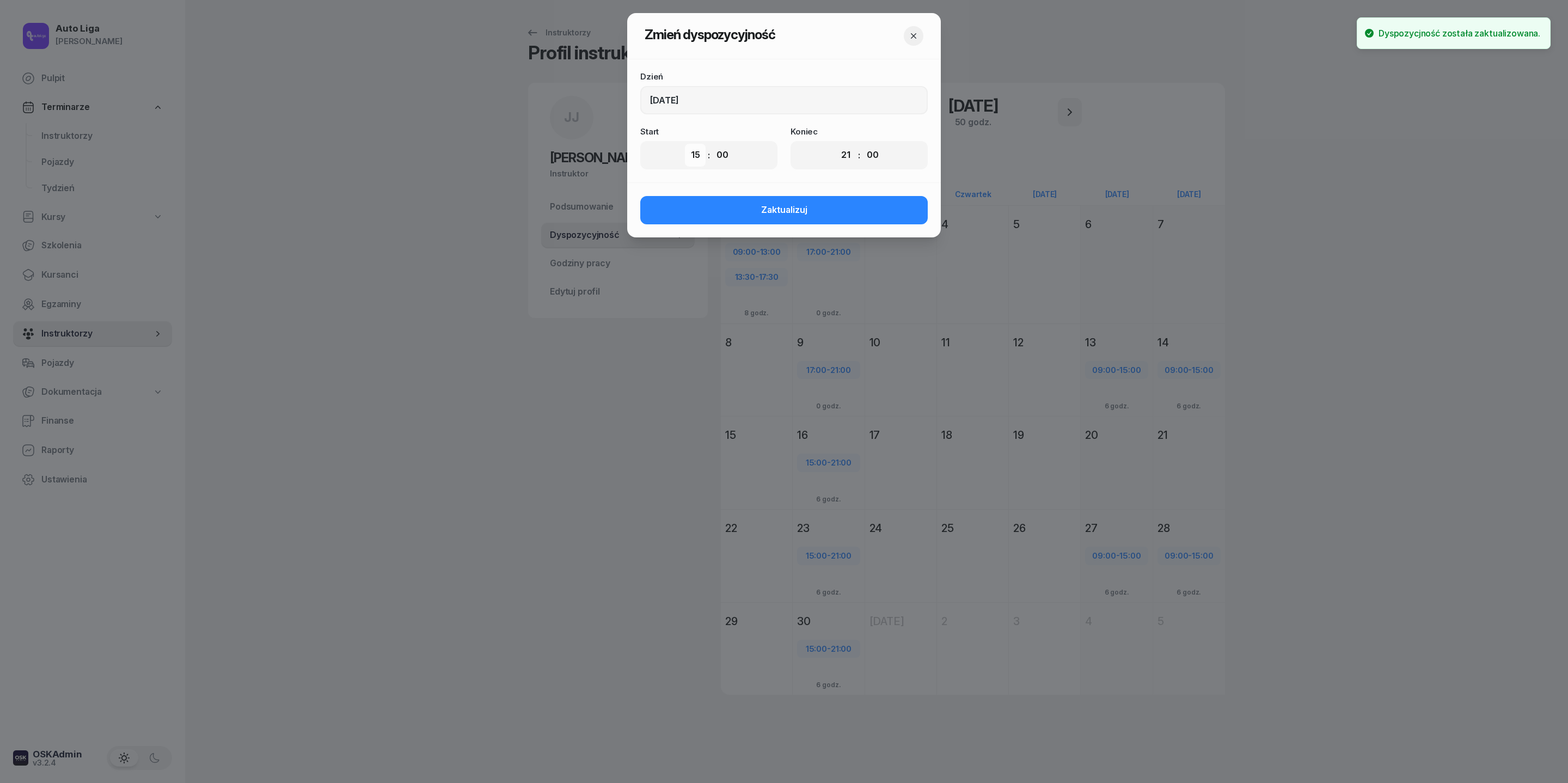
select select "17"
click at [784, 217] on span "Zaktualizuj" at bounding box center [784, 210] width 46 height 14
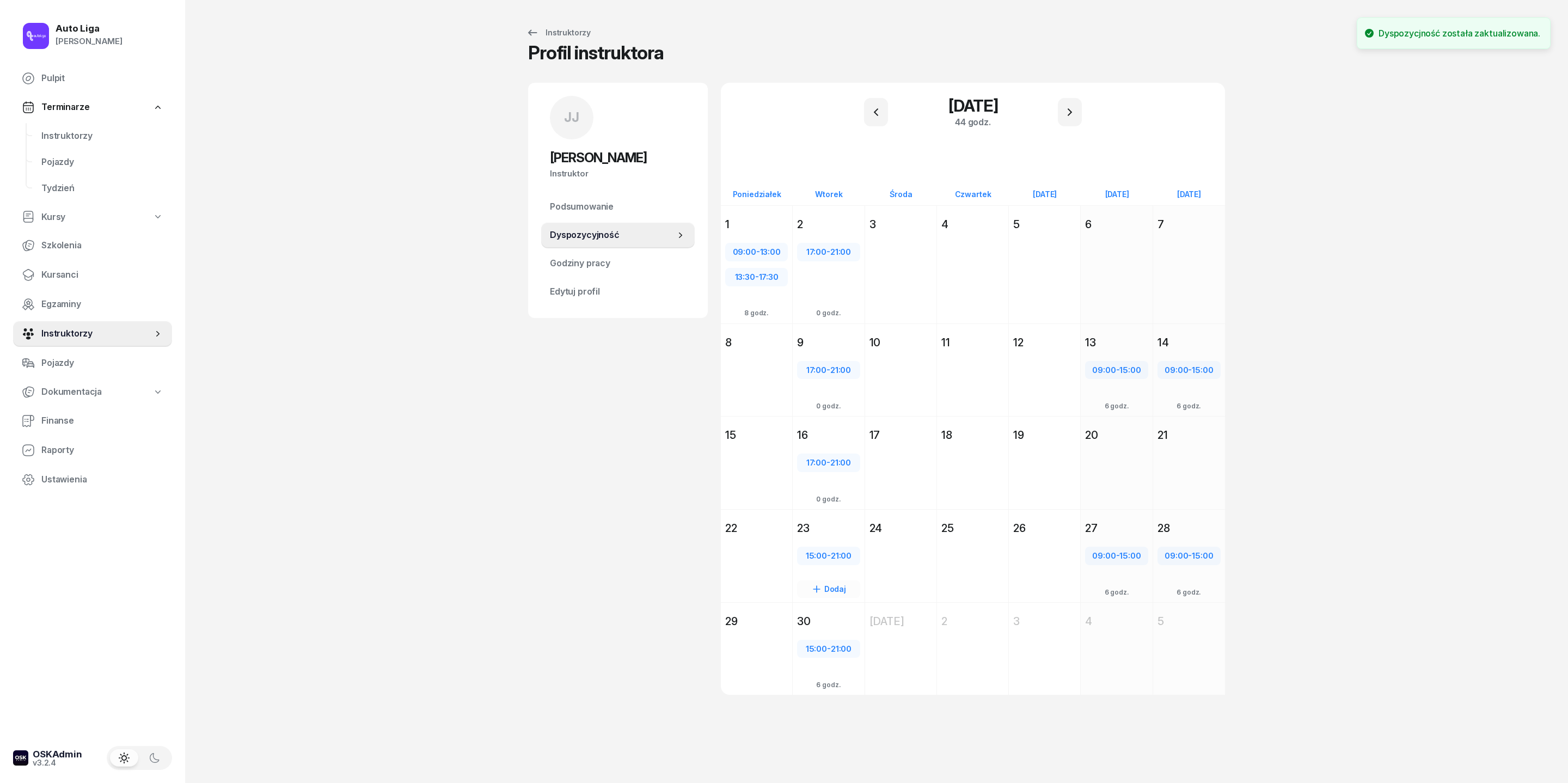
click at [798, 521] on div "15:00 - 21:00" at bounding box center [829, 556] width 60 height 14
select select "15"
select select "21"
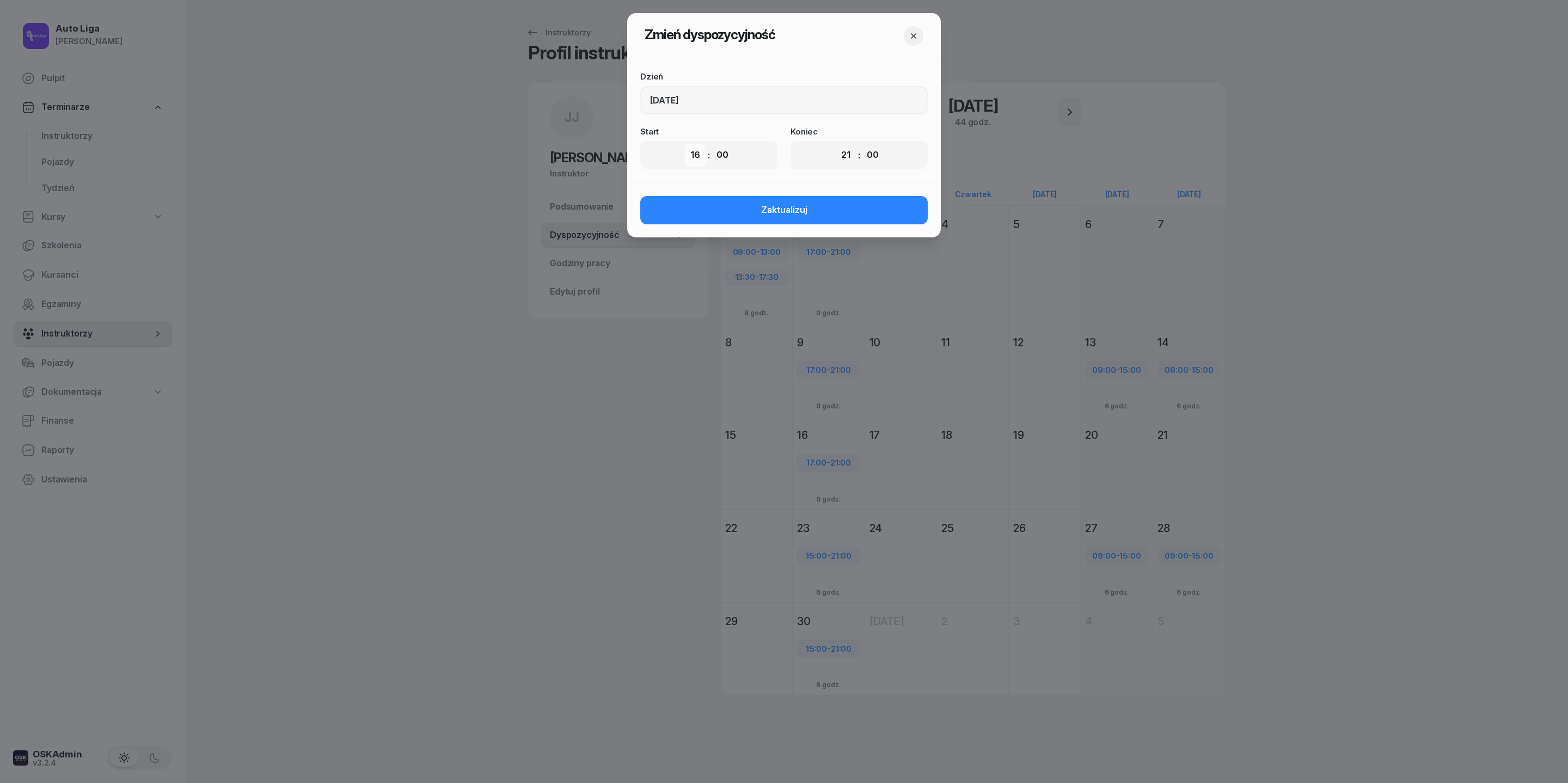
select select "17"
click at [782, 217] on span "Zaktualizuj" at bounding box center [784, 210] width 46 height 14
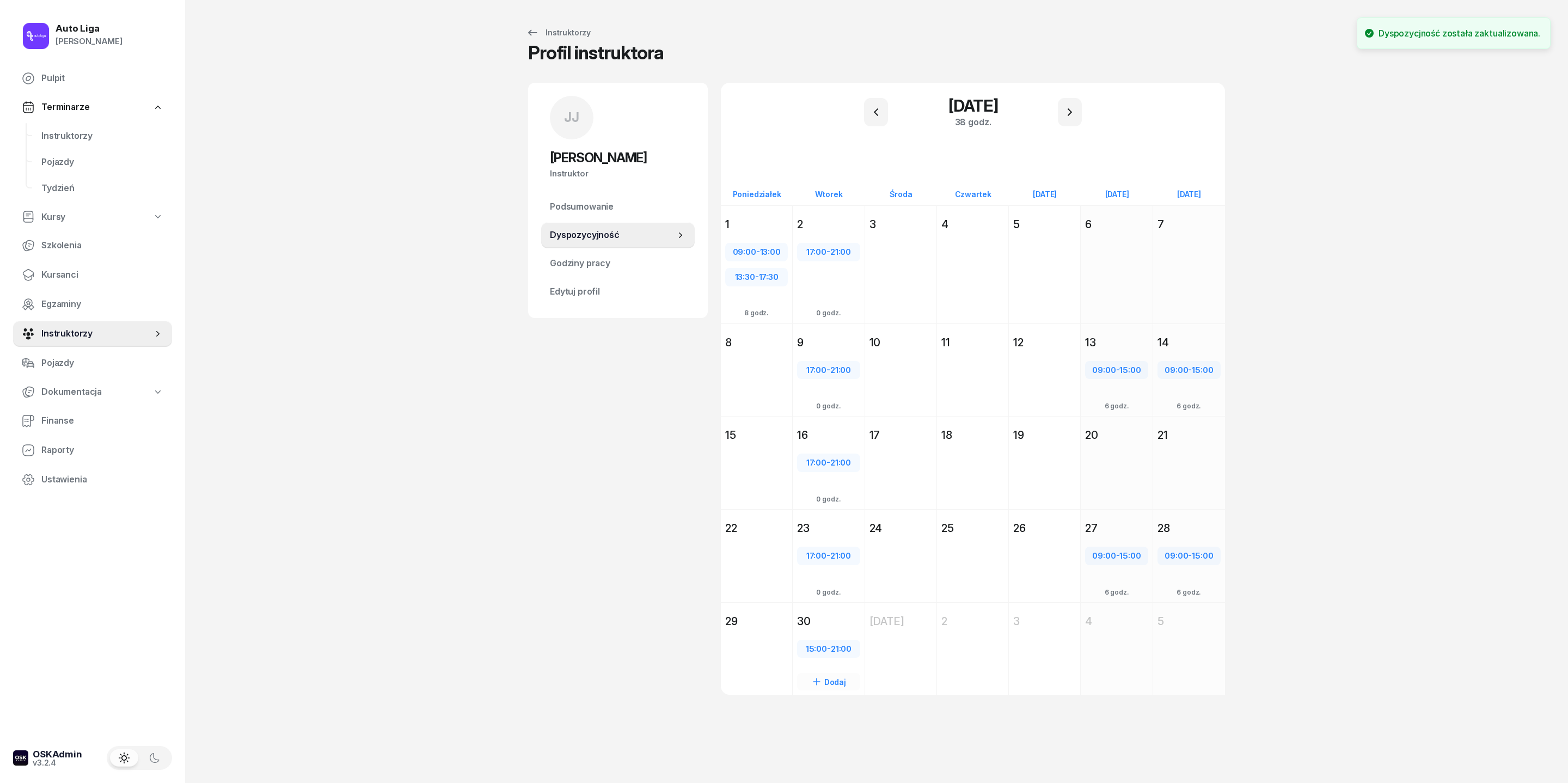
click at [806, 521] on span "15:00" at bounding box center [817, 649] width 21 height 11
select select "15"
select select "21"
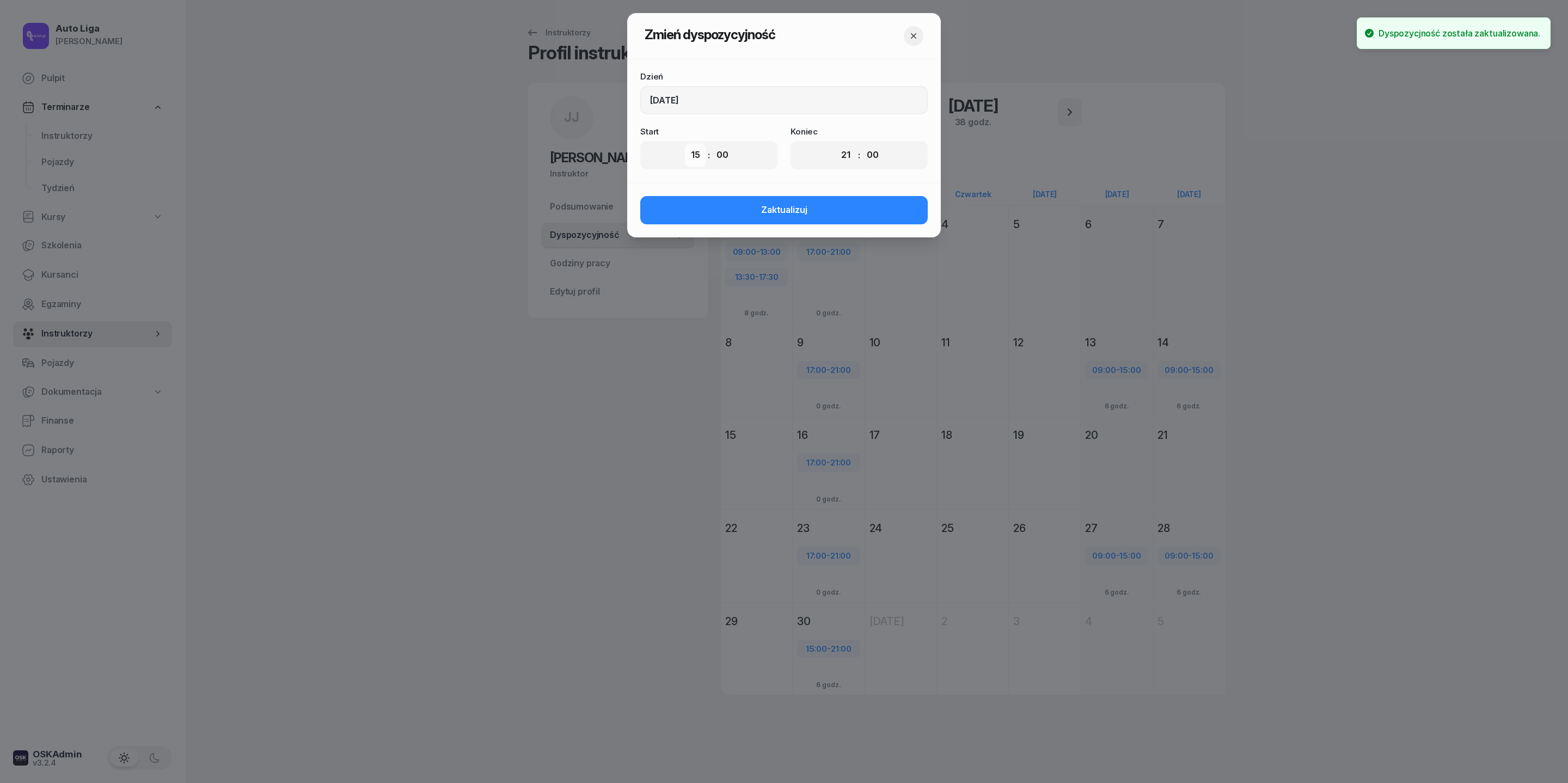
select select "17"
click at [746, 224] on button "Zaktualizuj" at bounding box center [784, 210] width 287 height 28
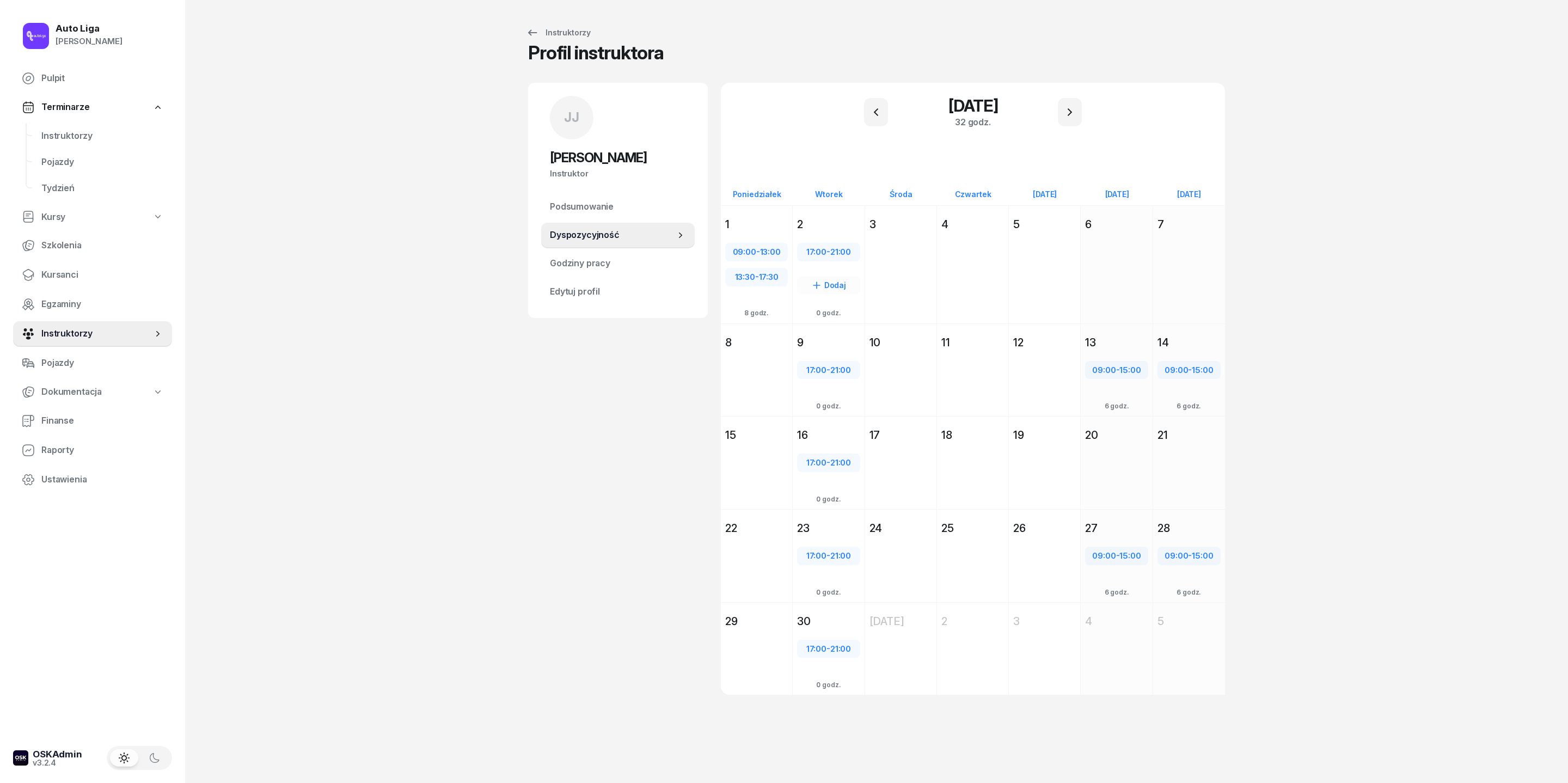
click at [810, 233] on div "2" at bounding box center [829, 225] width 72 height 20
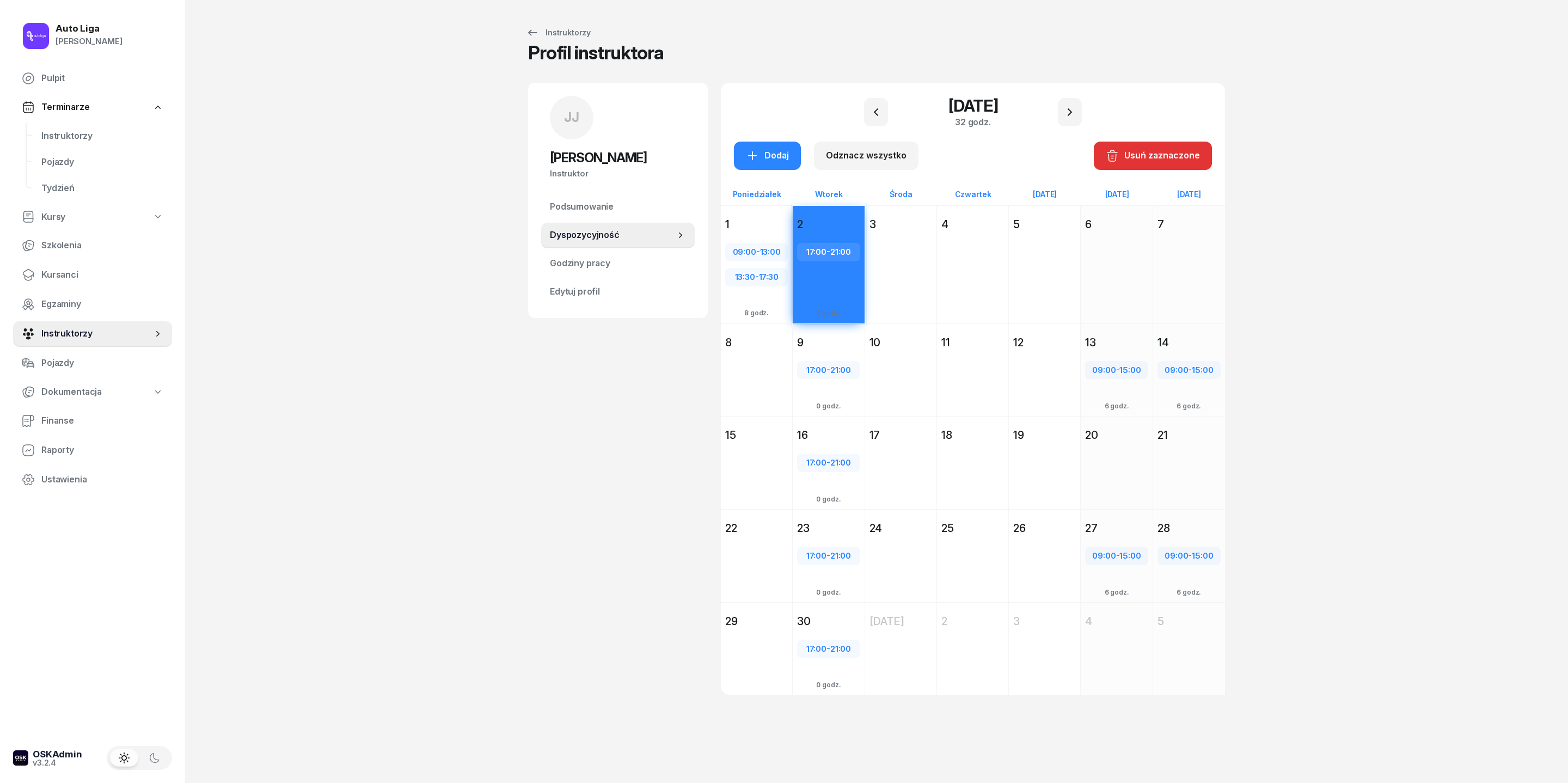
click at [795, 305] on div "17:00 - 21:00 Dodaj 0 godz." at bounding box center [829, 284] width 72 height 100
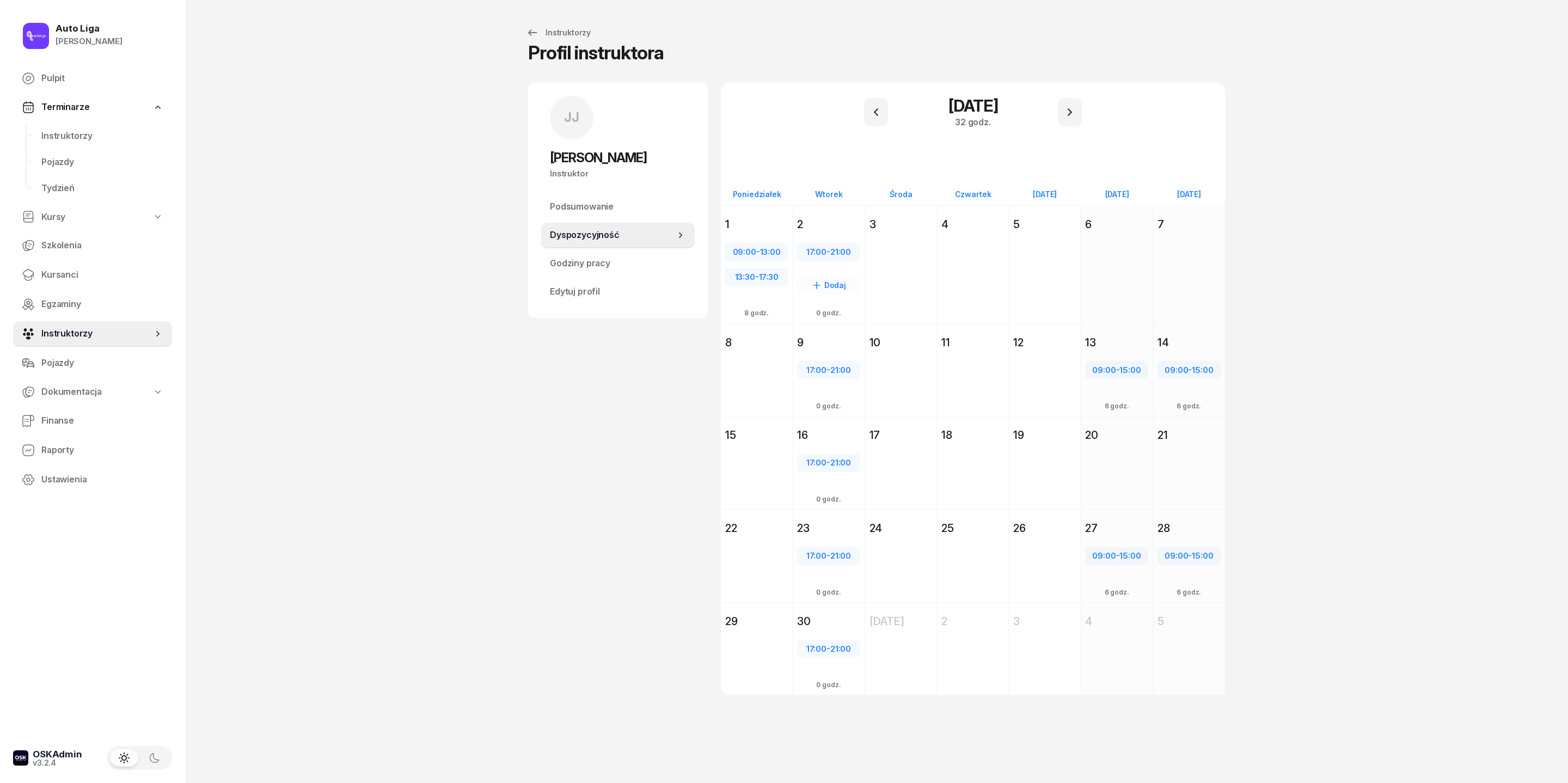
click at [811, 291] on icon at bounding box center [817, 286] width 11 height 11
select select "21"
select select "23"
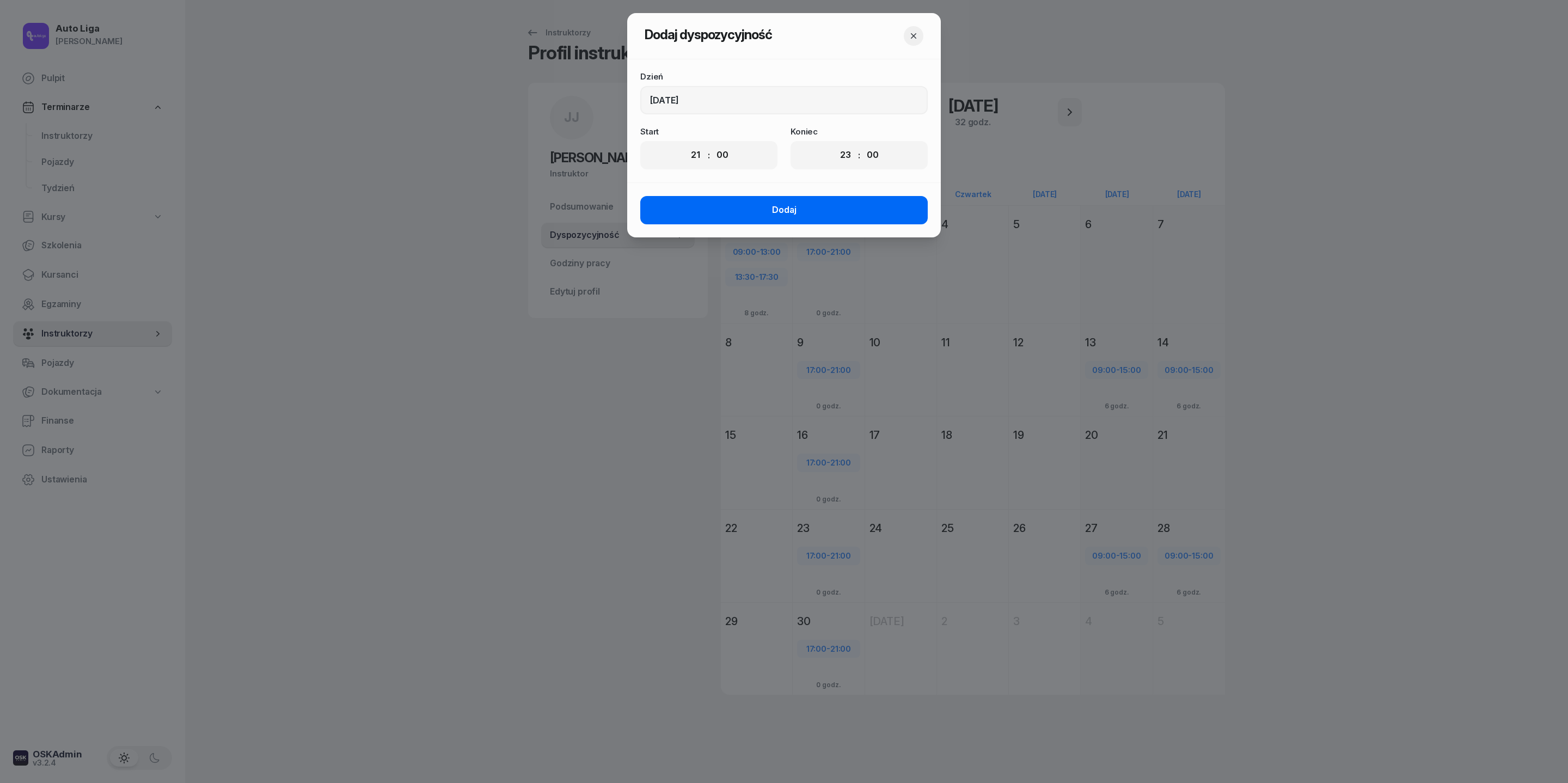
click at [763, 224] on button "Dodaj" at bounding box center [784, 210] width 287 height 28
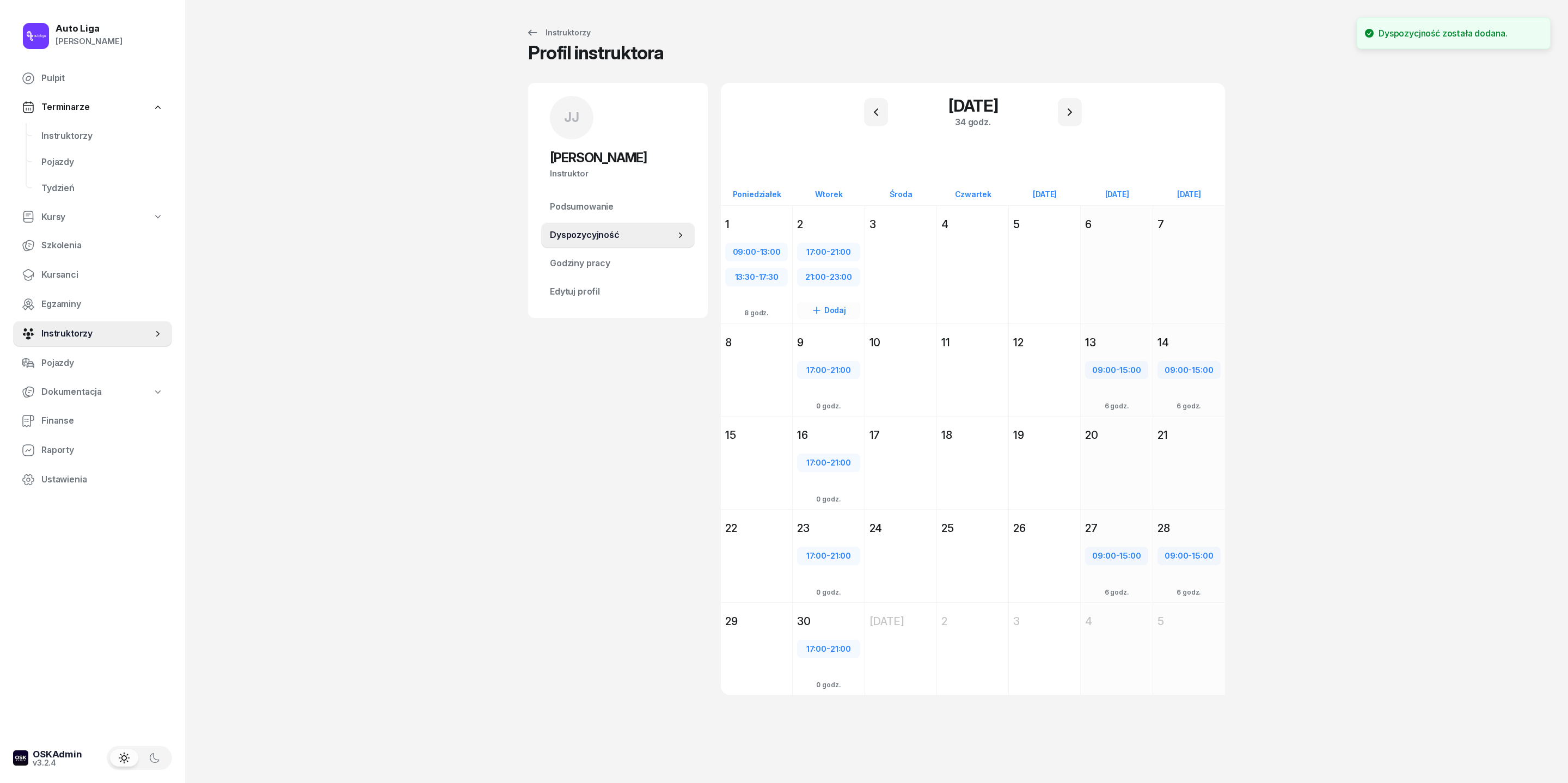
click at [805, 284] on div "21:00 - 23:00" at bounding box center [829, 277] width 60 height 14
select select "21"
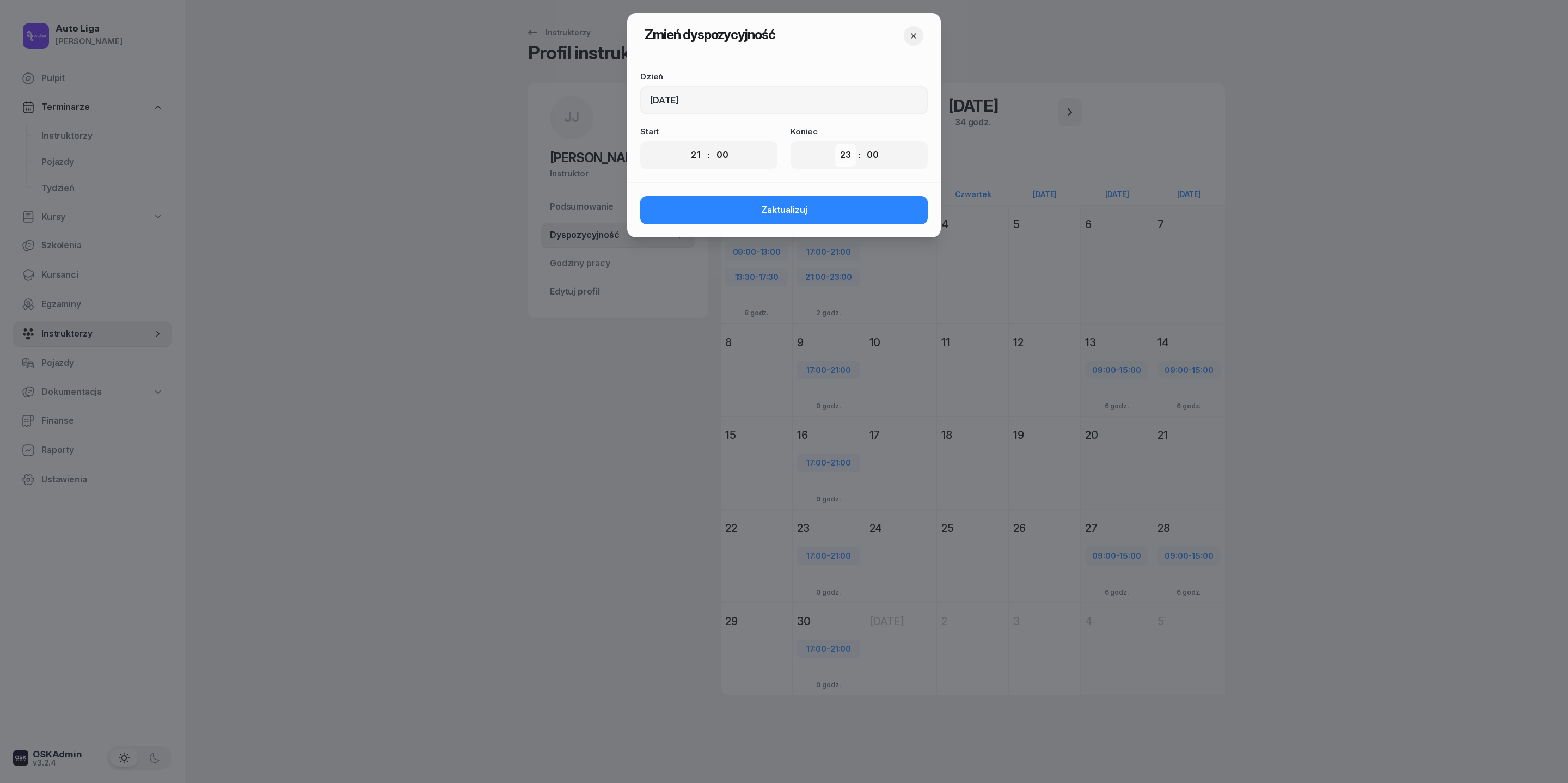
select select "16"
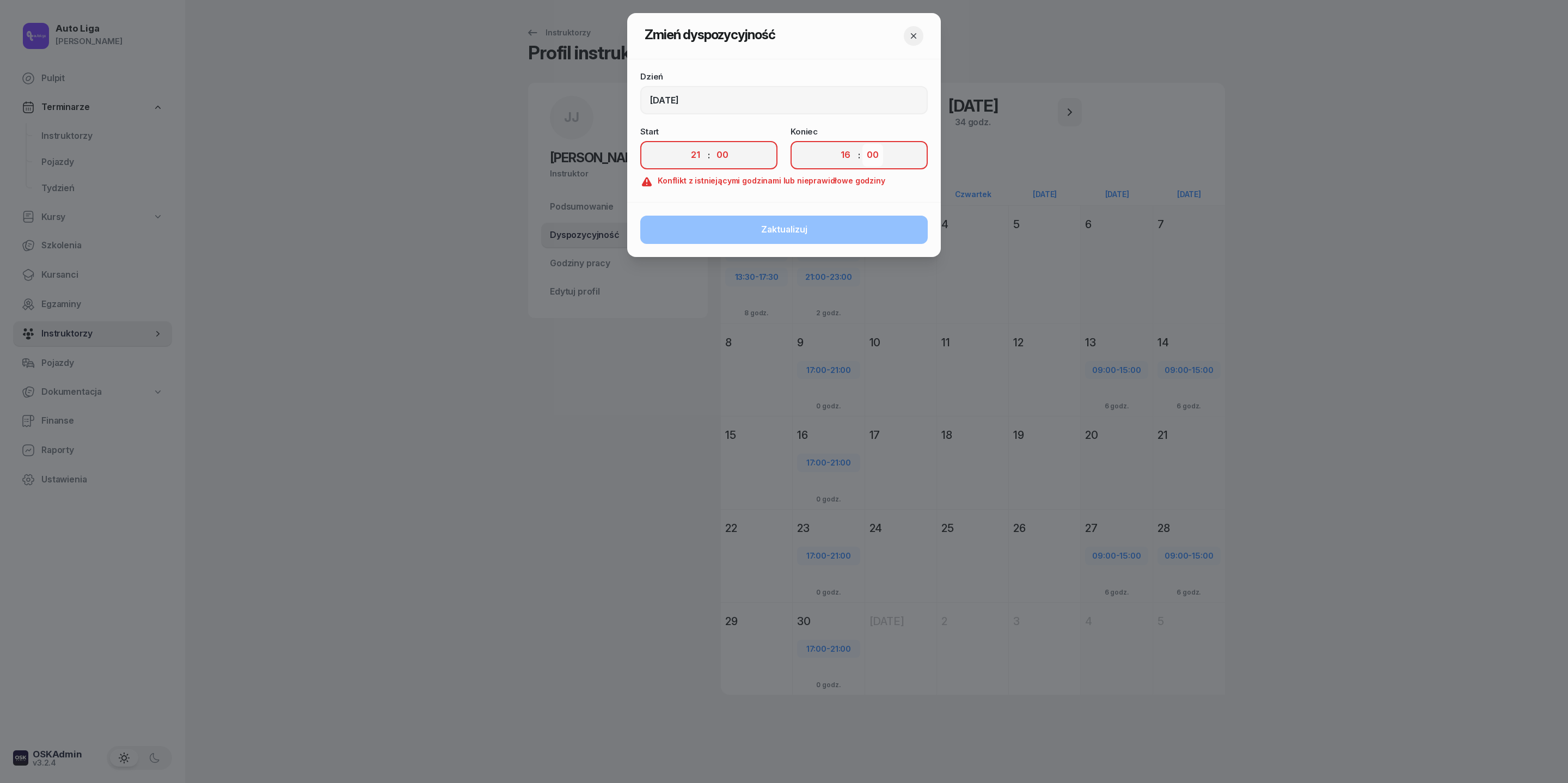
select select "30"
select select "12"
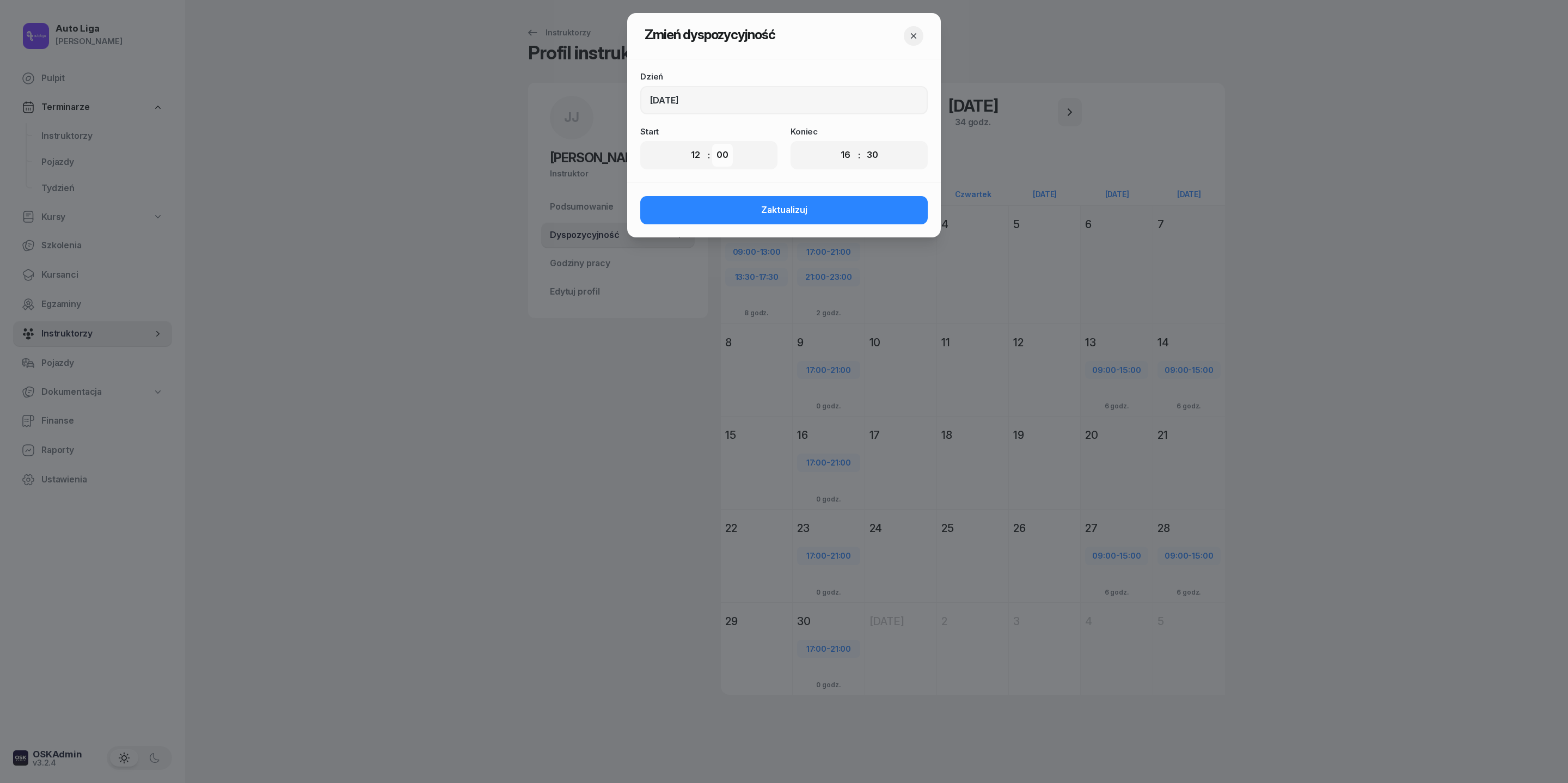
select select "30"
click at [794, 217] on span "Zaktualizuj" at bounding box center [784, 210] width 46 height 14
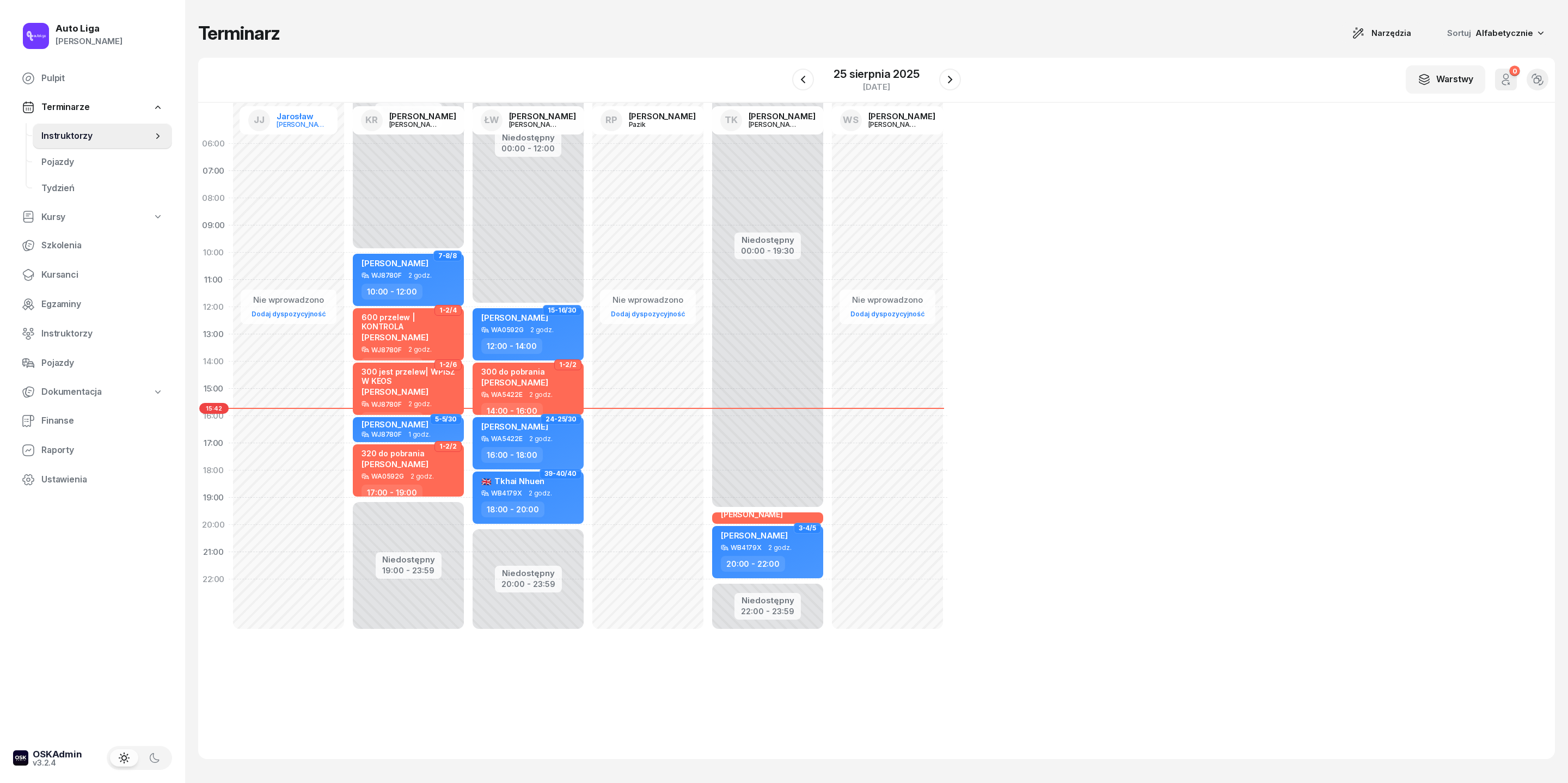
click at [304, 120] on div "Jarosław" at bounding box center [303, 117] width 52 height 8
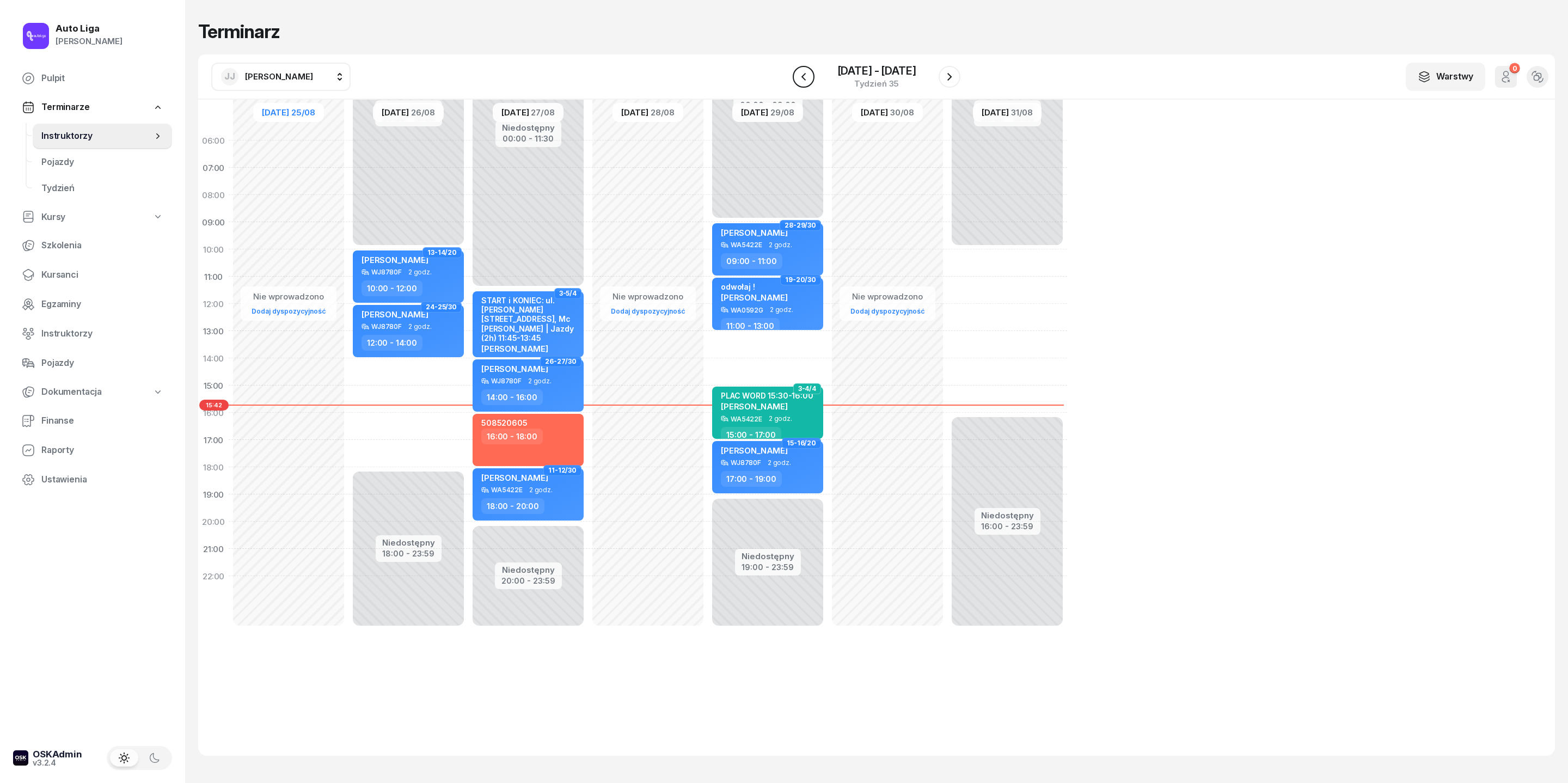
click at [799, 84] on icon "button" at bounding box center [803, 77] width 13 height 13
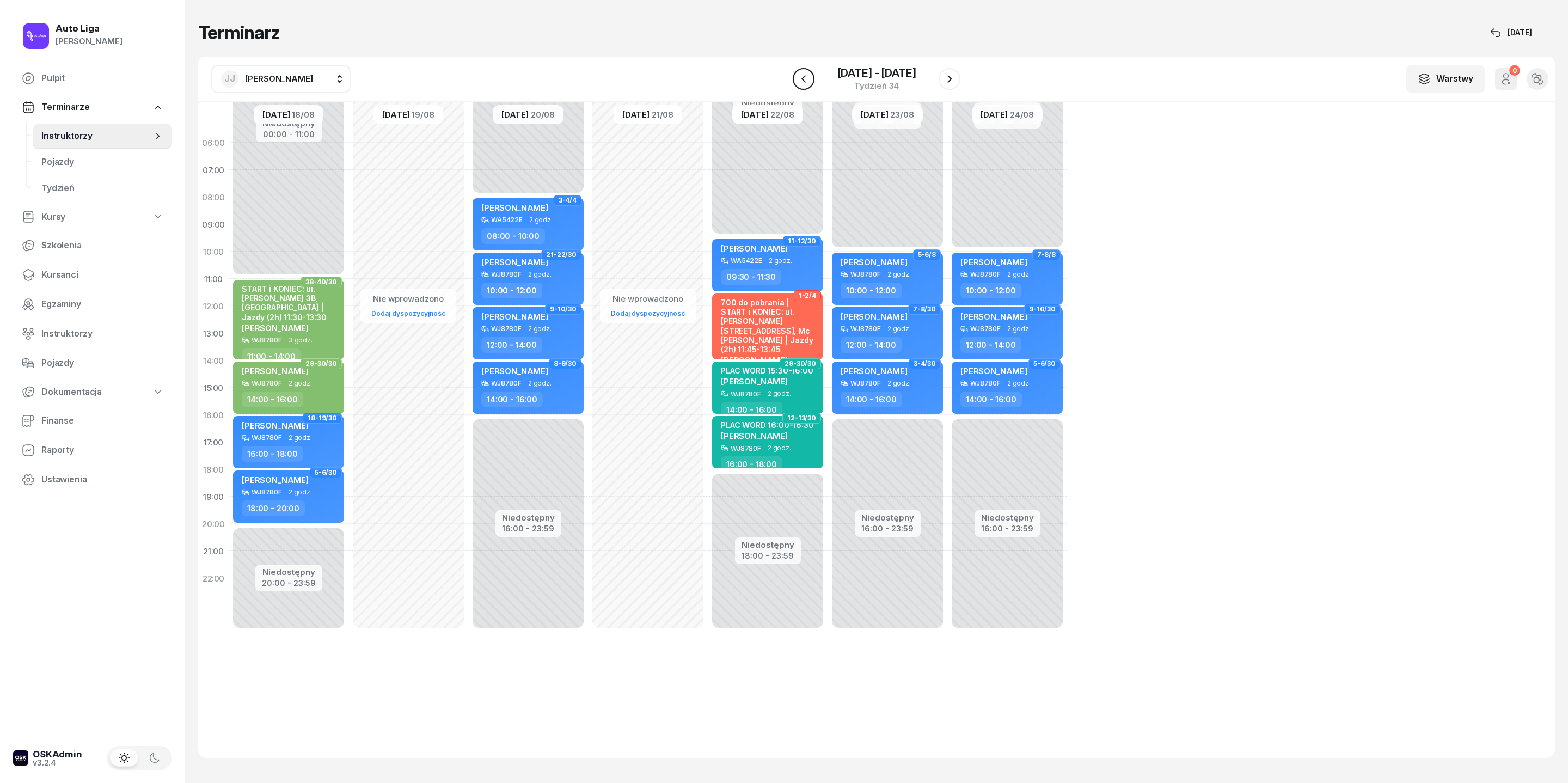
click at [799, 84] on icon "button" at bounding box center [803, 79] width 13 height 13
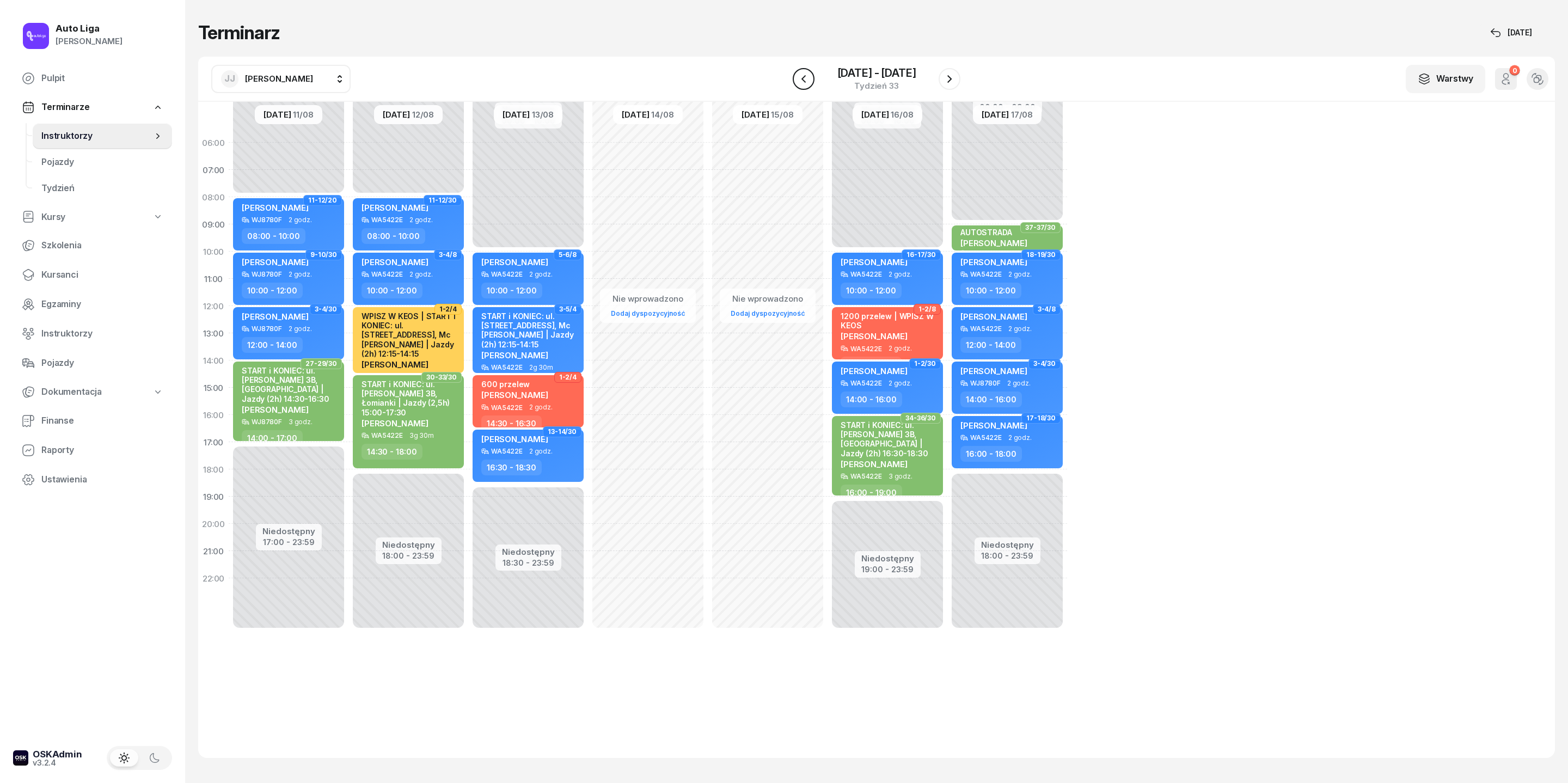
click at [799, 84] on icon "button" at bounding box center [803, 79] width 13 height 13
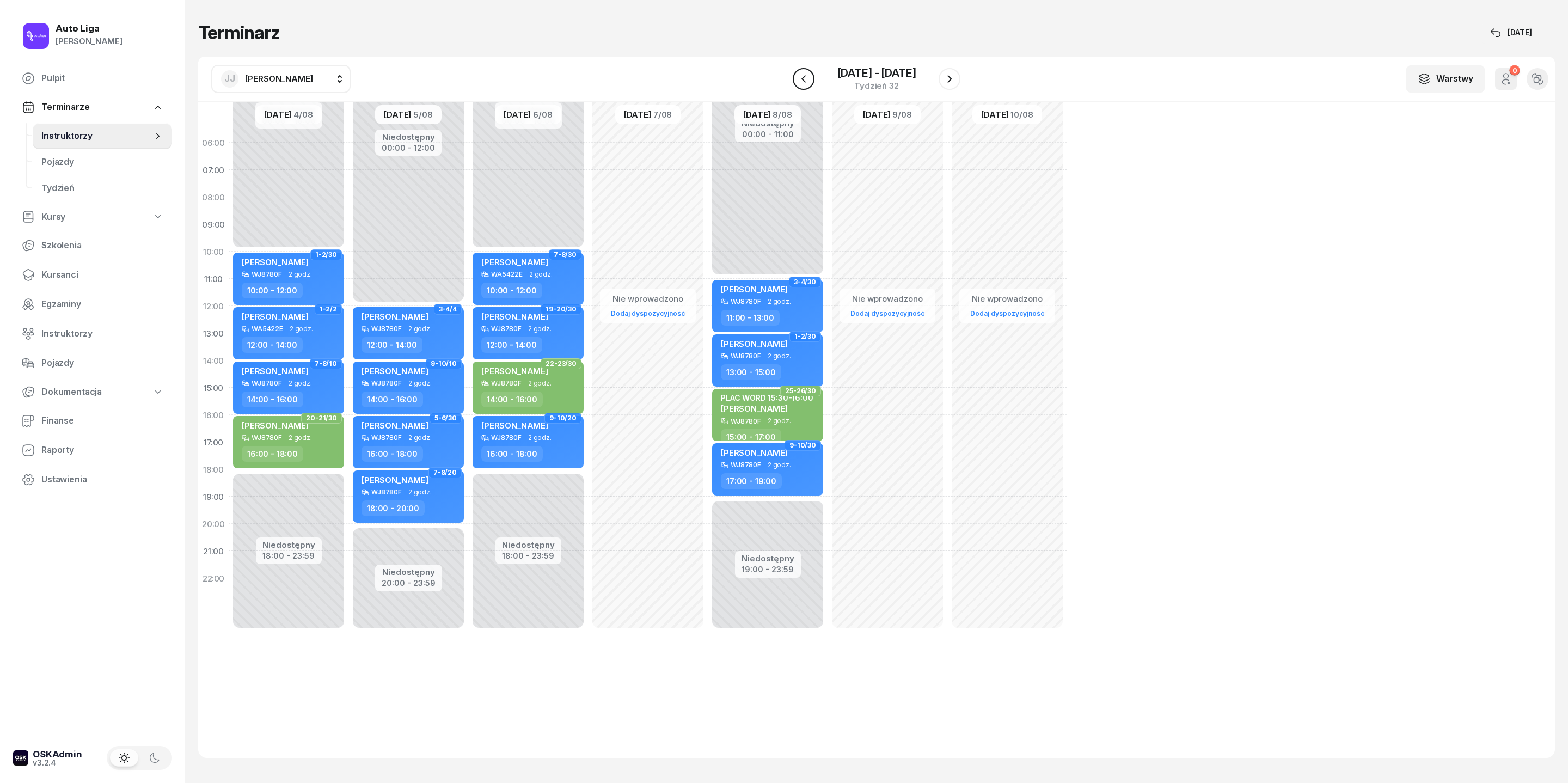
click at [799, 84] on icon "button" at bounding box center [803, 79] width 13 height 13
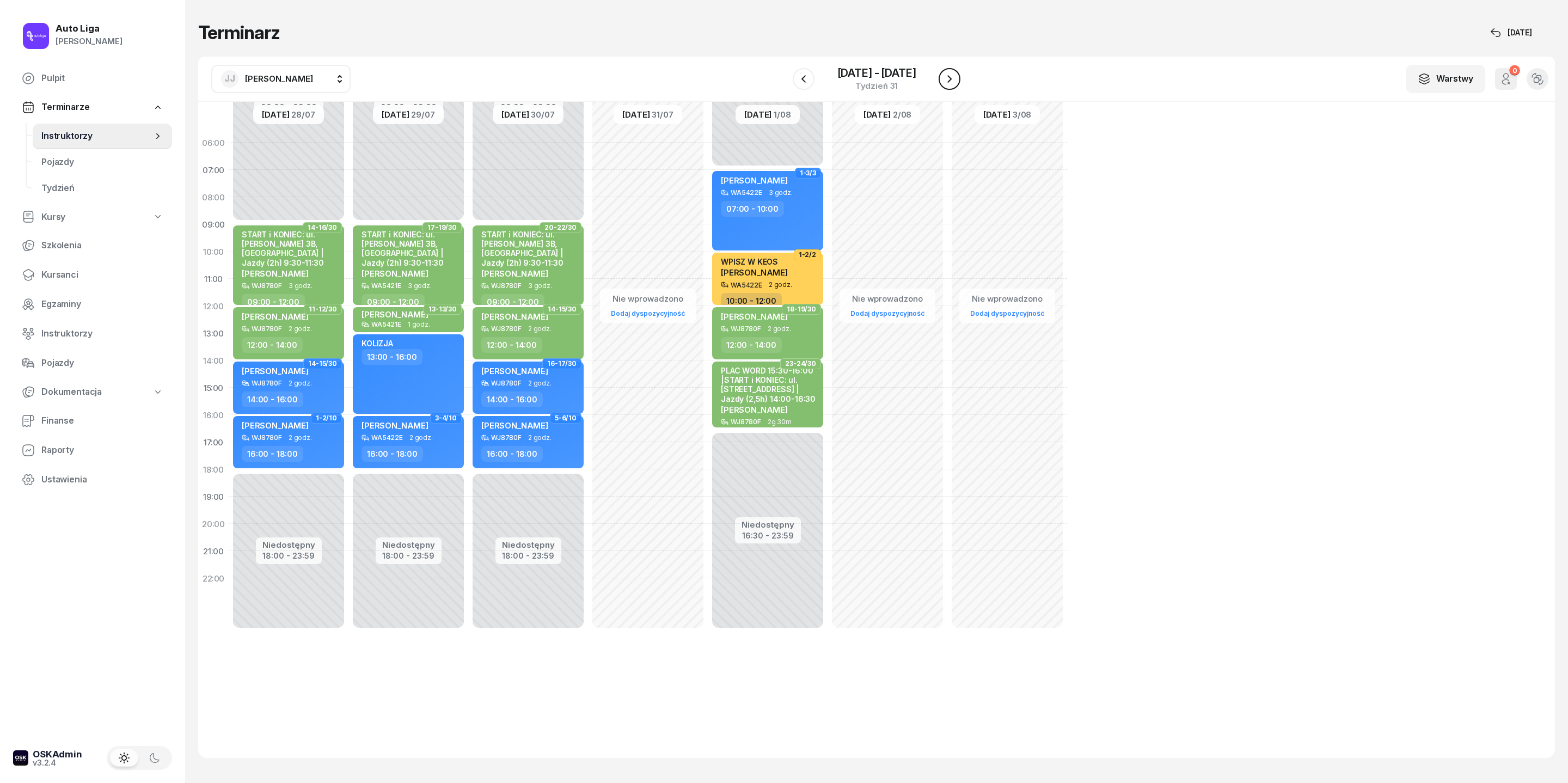
click at [949, 86] on icon "button" at bounding box center [949, 79] width 13 height 13
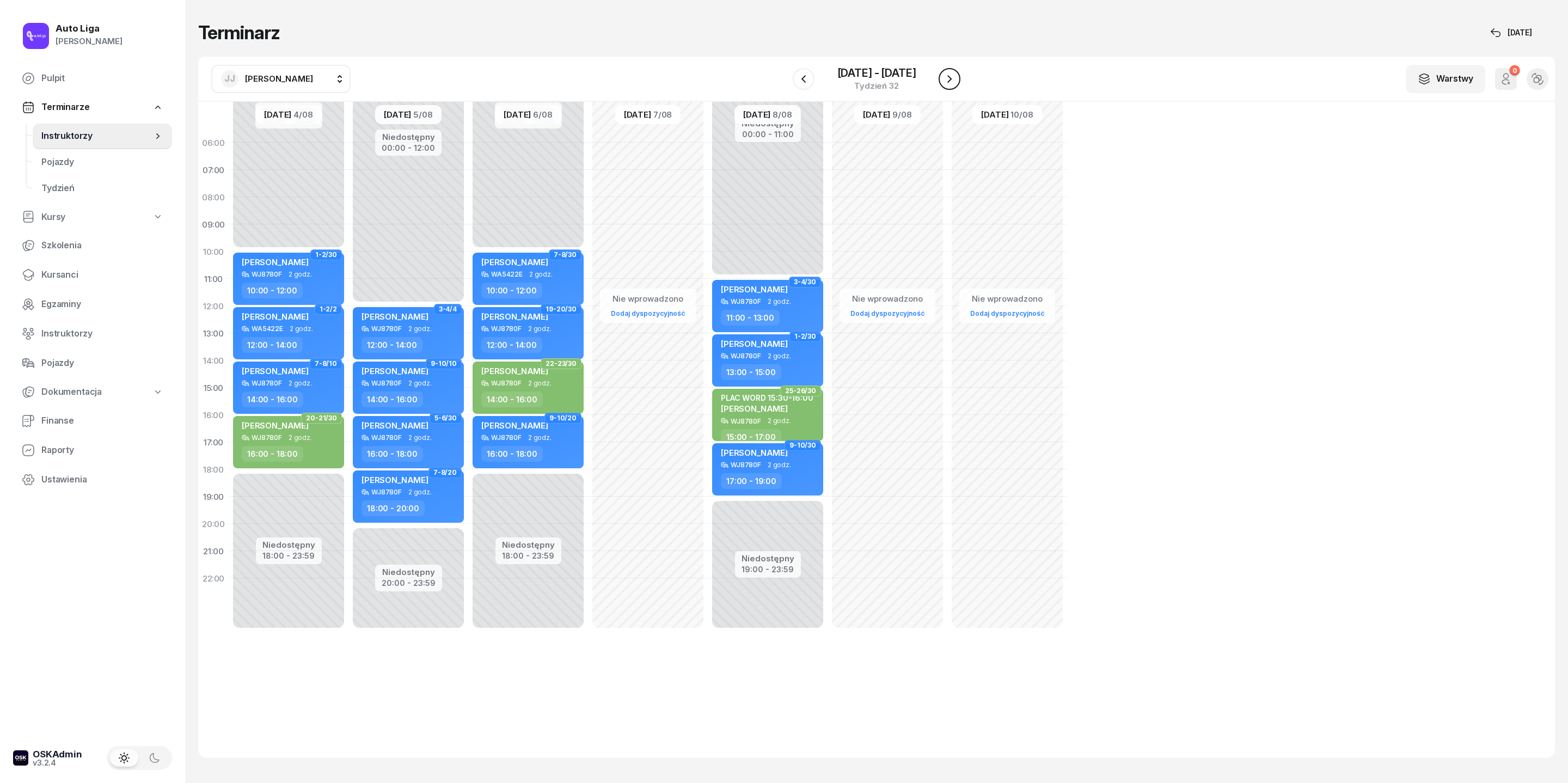
click at [957, 90] on button "button" at bounding box center [949, 79] width 22 height 22
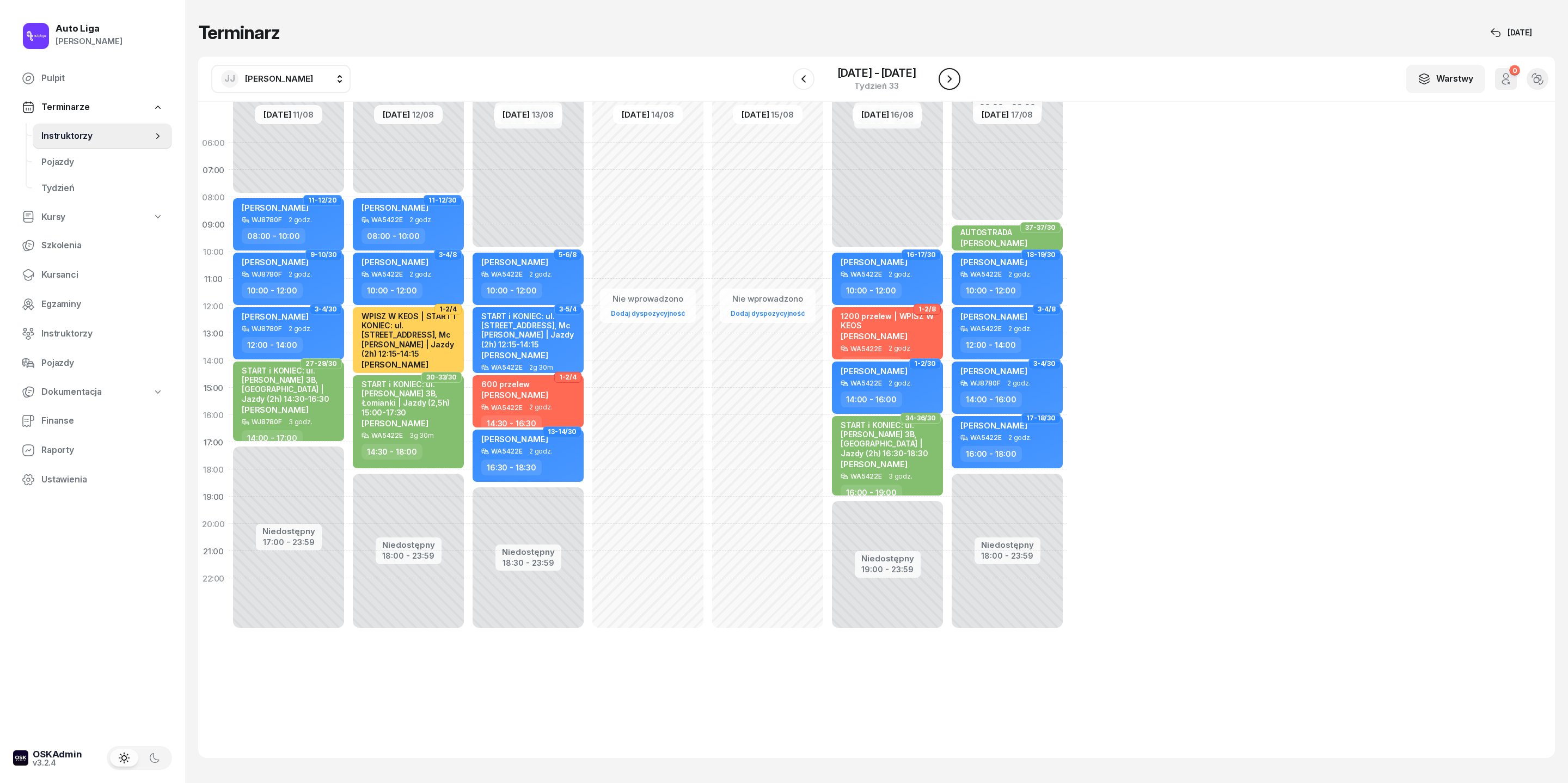
click at [958, 88] on button "button" at bounding box center [949, 79] width 22 height 22
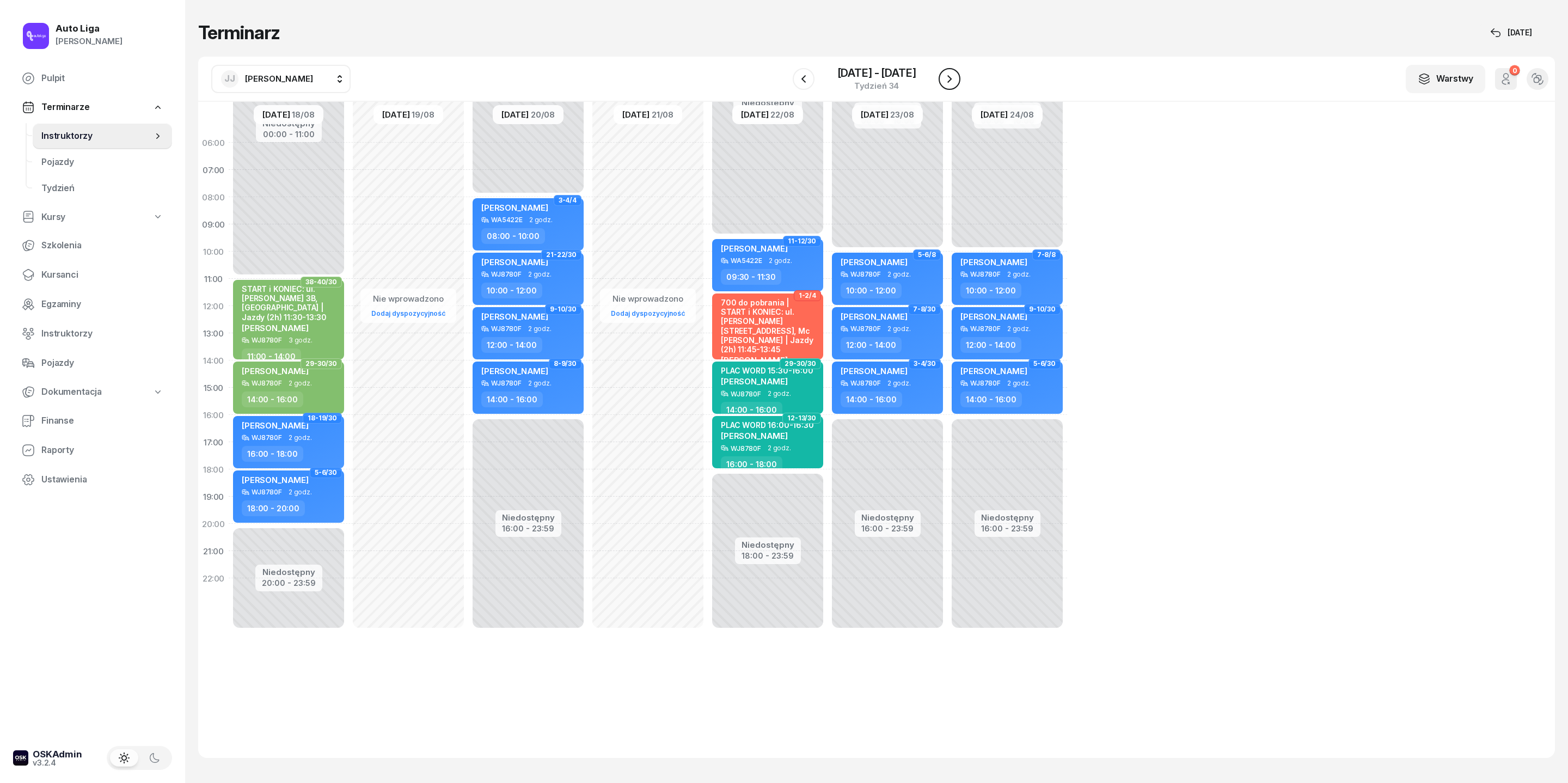
click at [951, 81] on icon "button" at bounding box center [949, 79] width 13 height 13
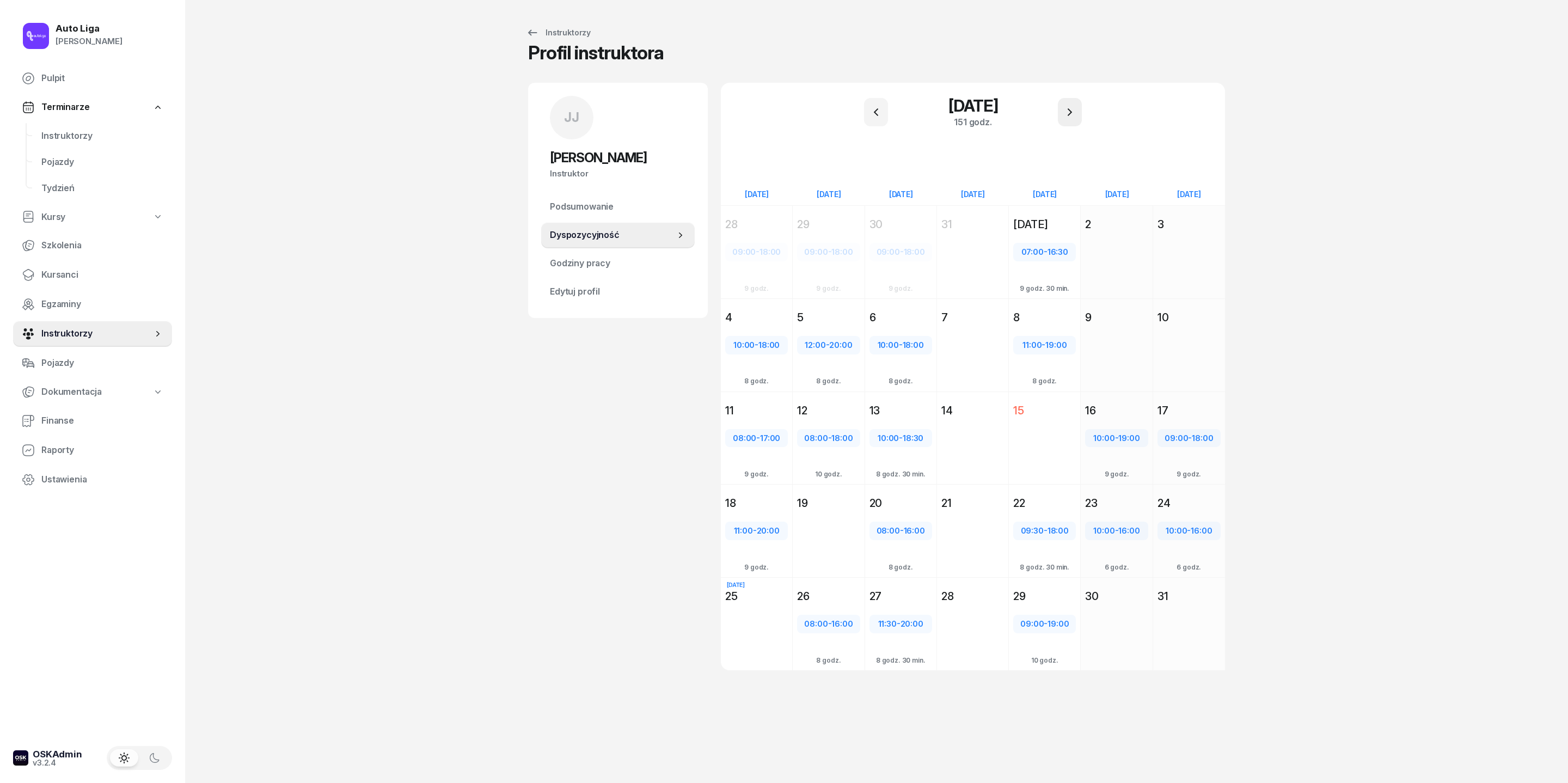
click at [1082, 119] on button "button" at bounding box center [1070, 112] width 24 height 28
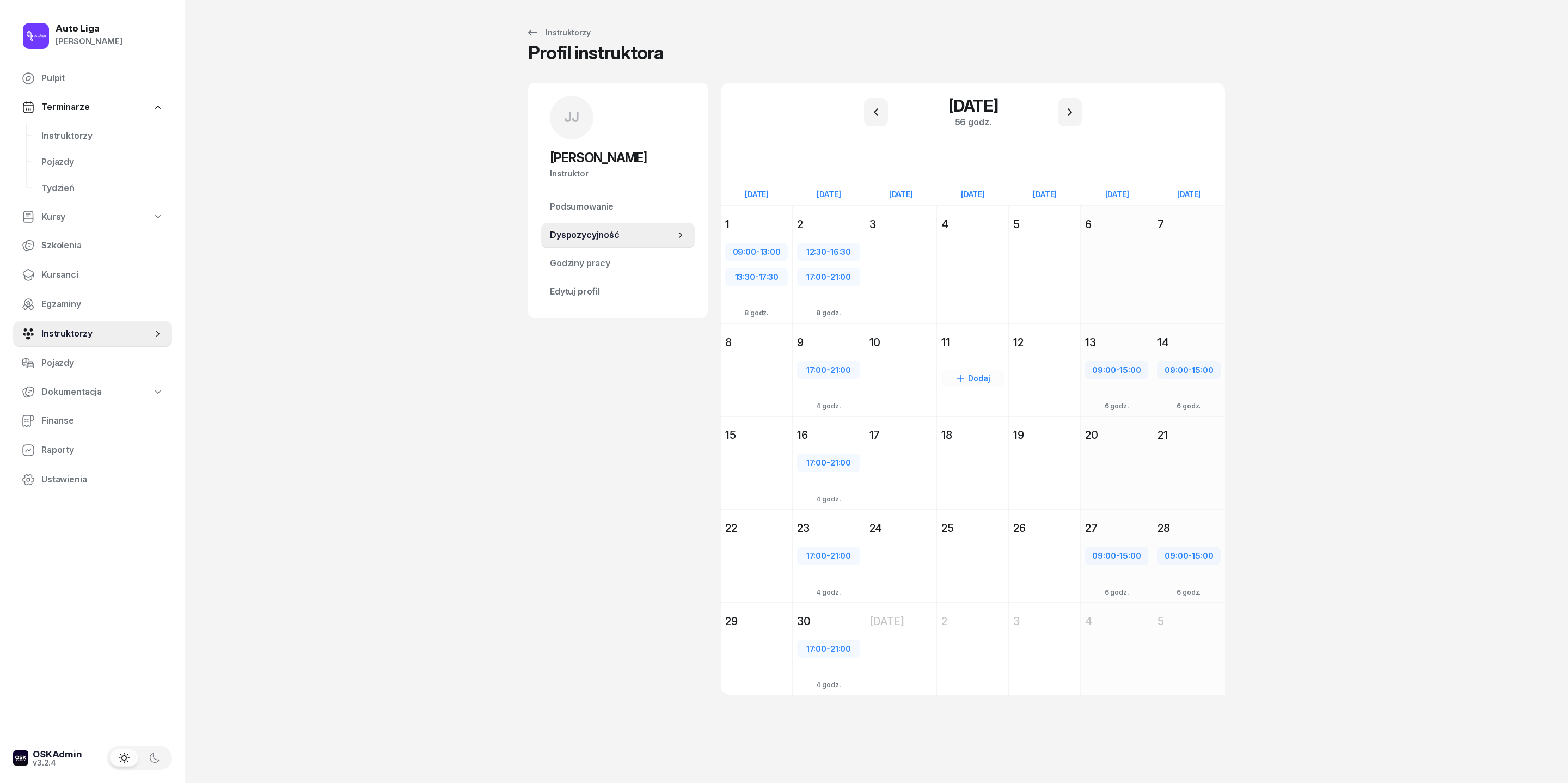
scroll to position [45, 0]
click at [808, 403] on div "Dodaj" at bounding box center [828, 402] width 62 height 18
select select "21"
select select "23"
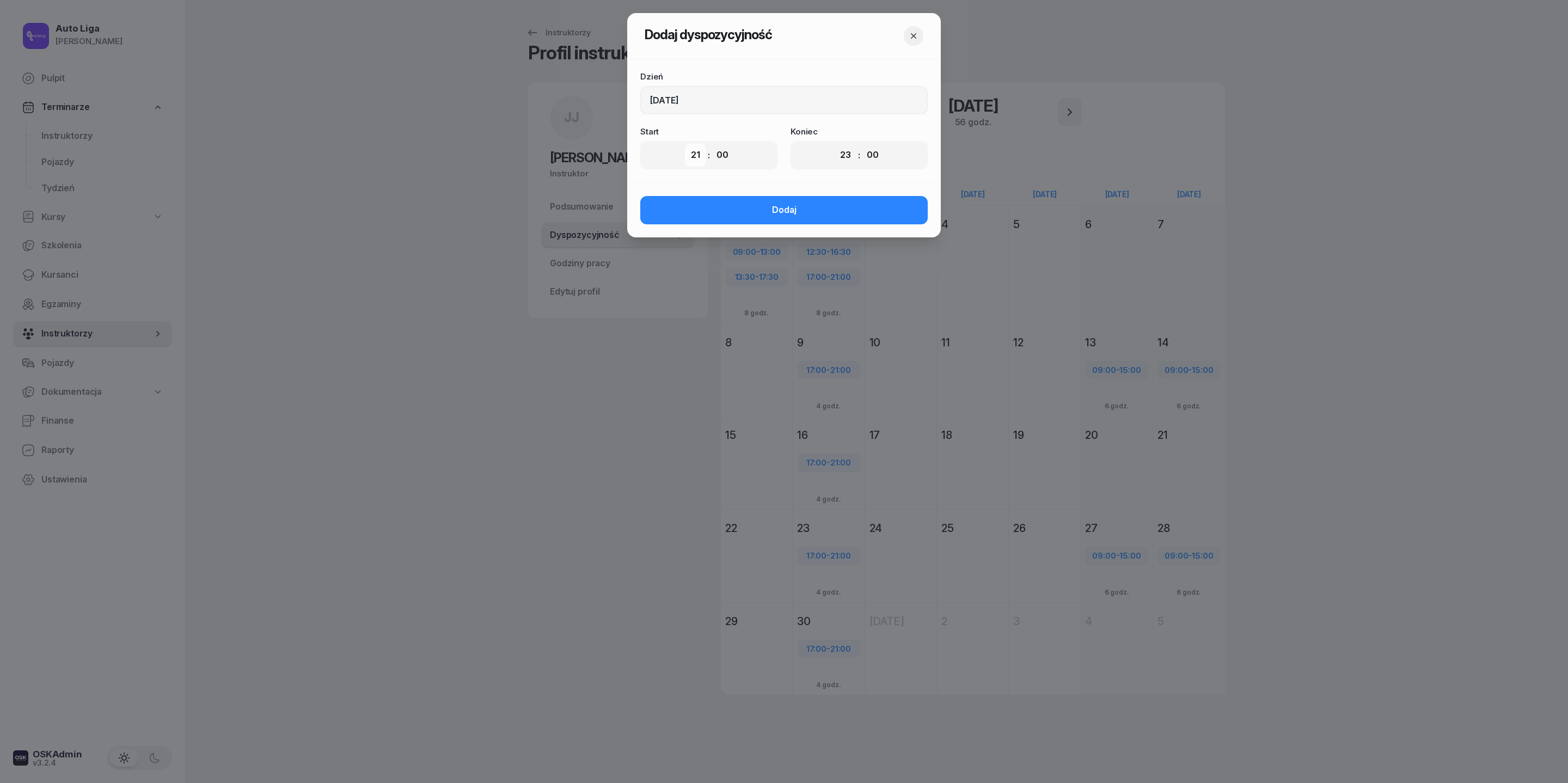
select select "12"
select select "30"
select select "16"
select select "30"
click at [807, 224] on button "Dodaj" at bounding box center [784, 210] width 287 height 28
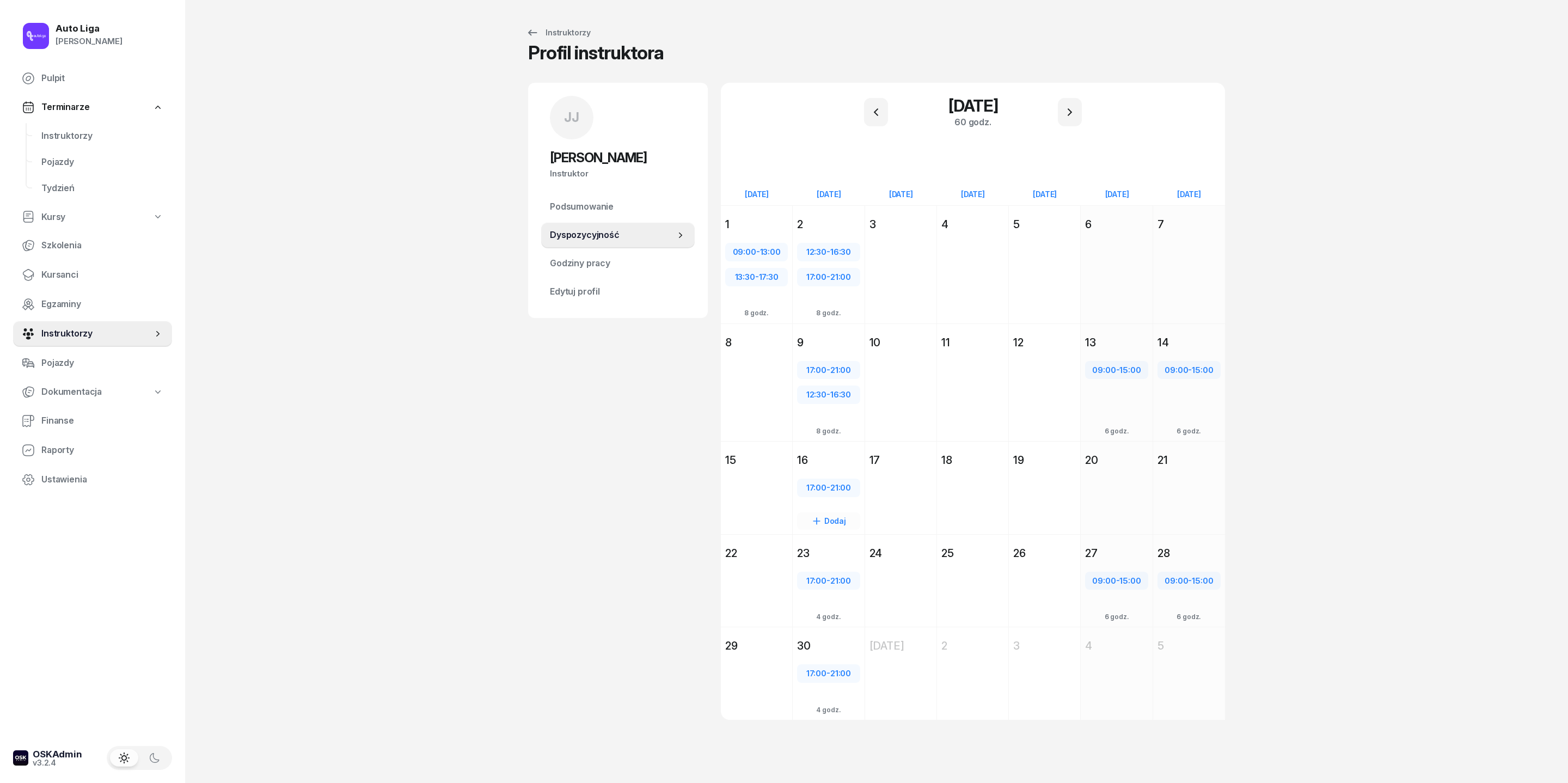
click at [811, 529] on div "Dodaj" at bounding box center [828, 521] width 62 height 18
select select "21"
select select "23"
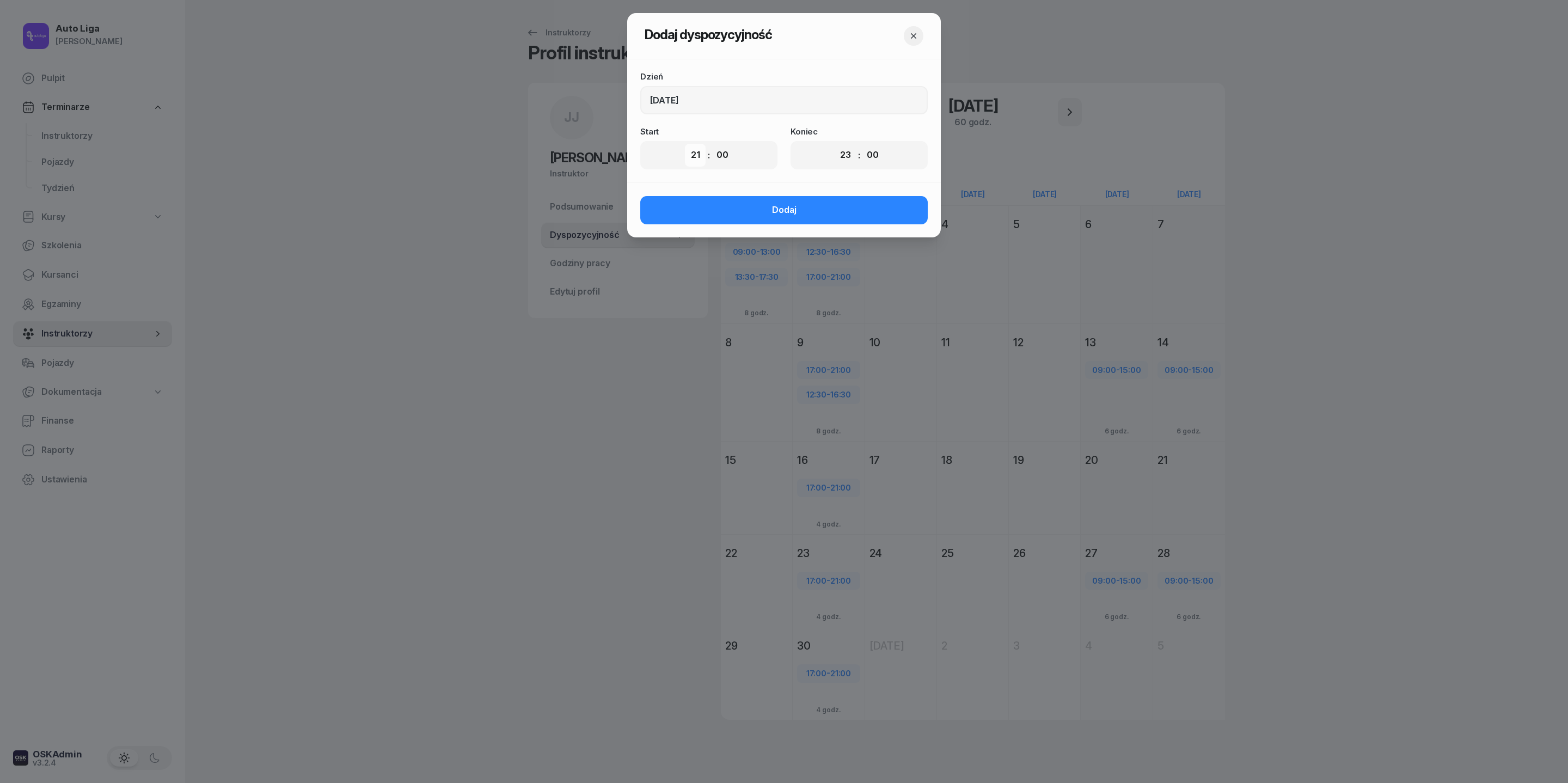
select select "12"
select select "30"
select select "16"
select select "30"
click at [821, 224] on button "Dodaj" at bounding box center [784, 210] width 287 height 28
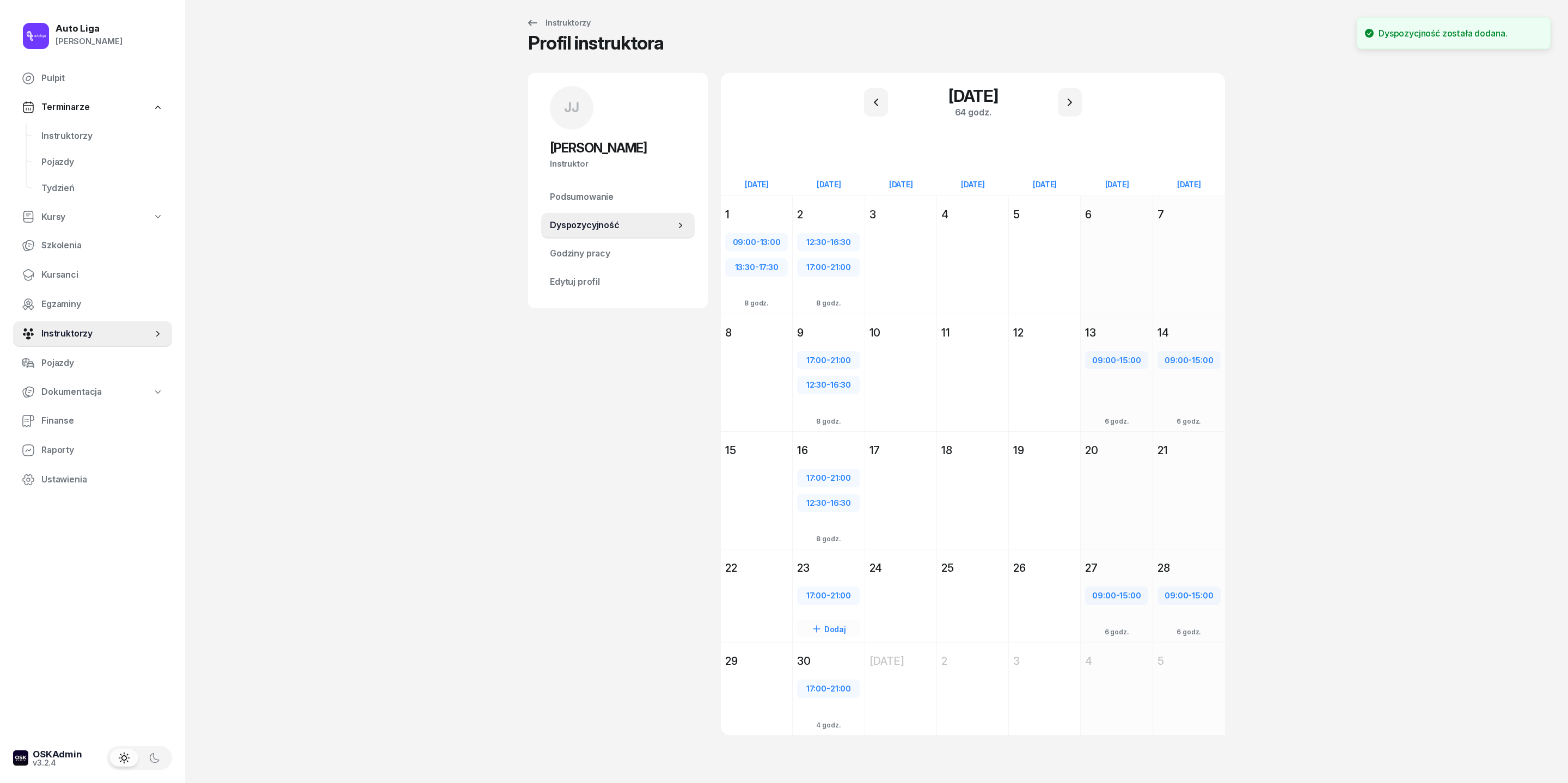
click at [803, 638] on div "Dodaj" at bounding box center [828, 629] width 62 height 18
select select "21"
select select "23"
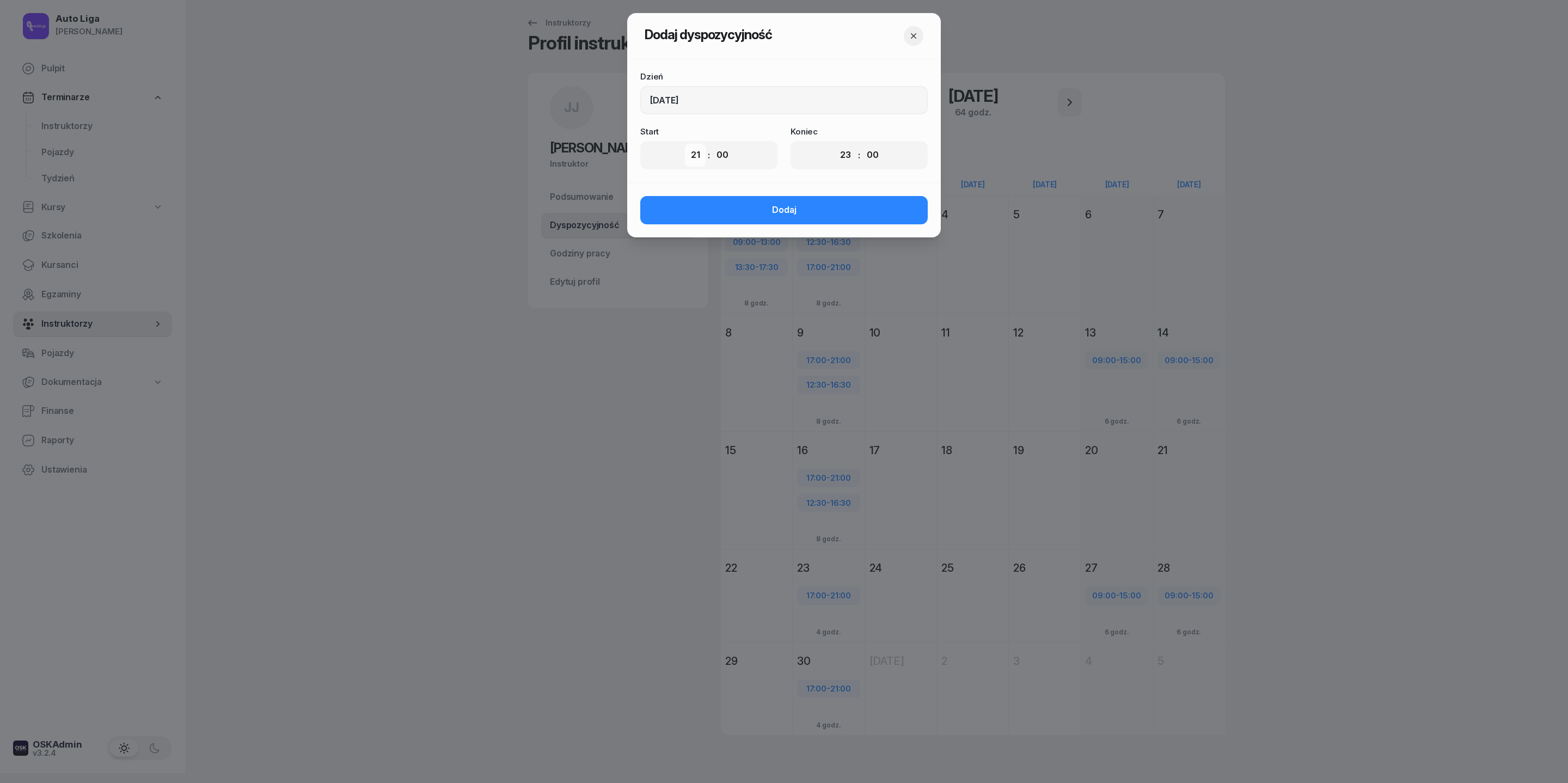
select select "12"
select select "30"
select select "16"
select select "30"
click at [831, 224] on button "Dodaj" at bounding box center [784, 210] width 287 height 28
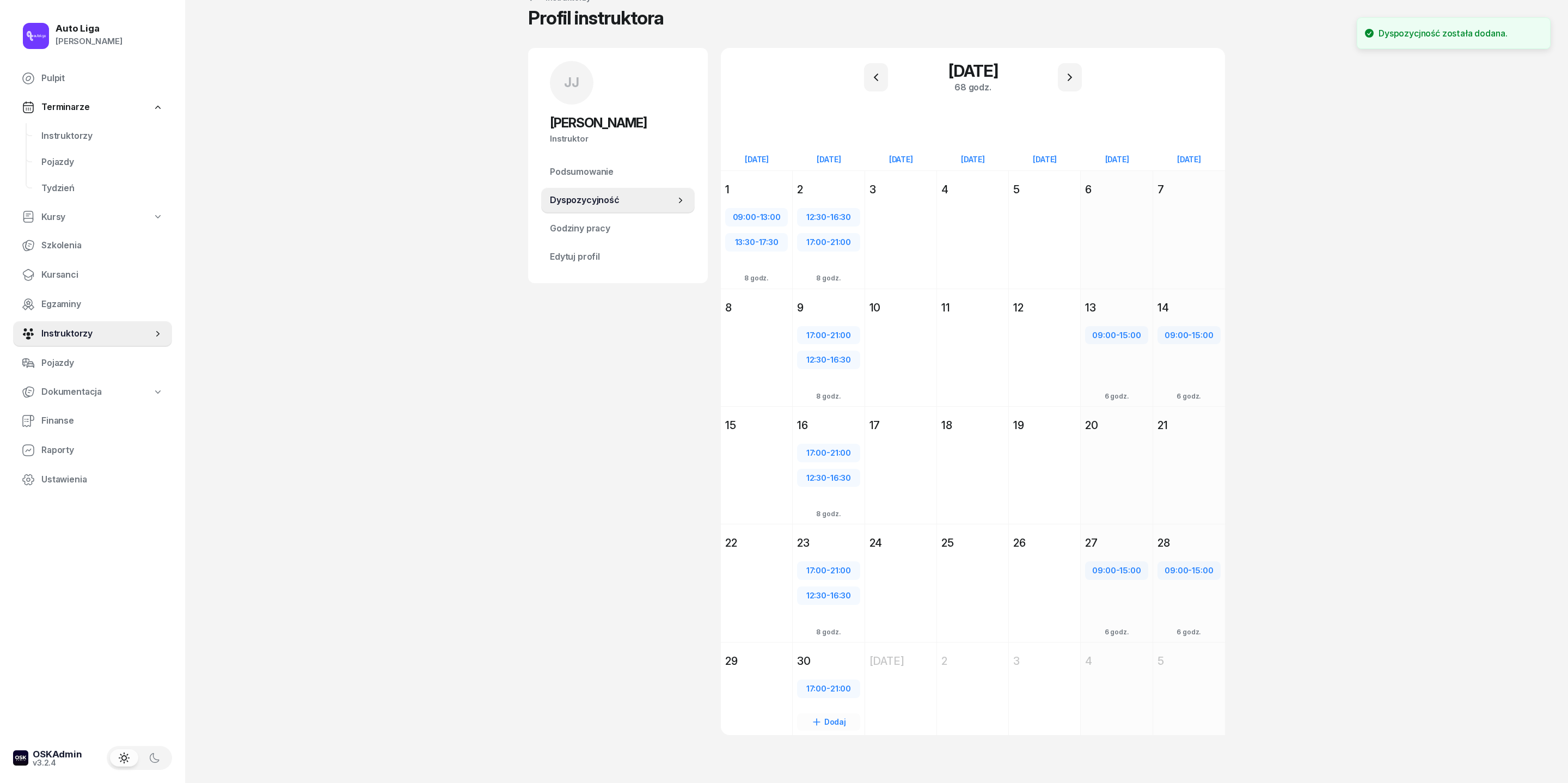
scroll to position [130, 0]
click at [809, 714] on div "Dodaj" at bounding box center [828, 722] width 62 height 18
select select "21"
select select "23"
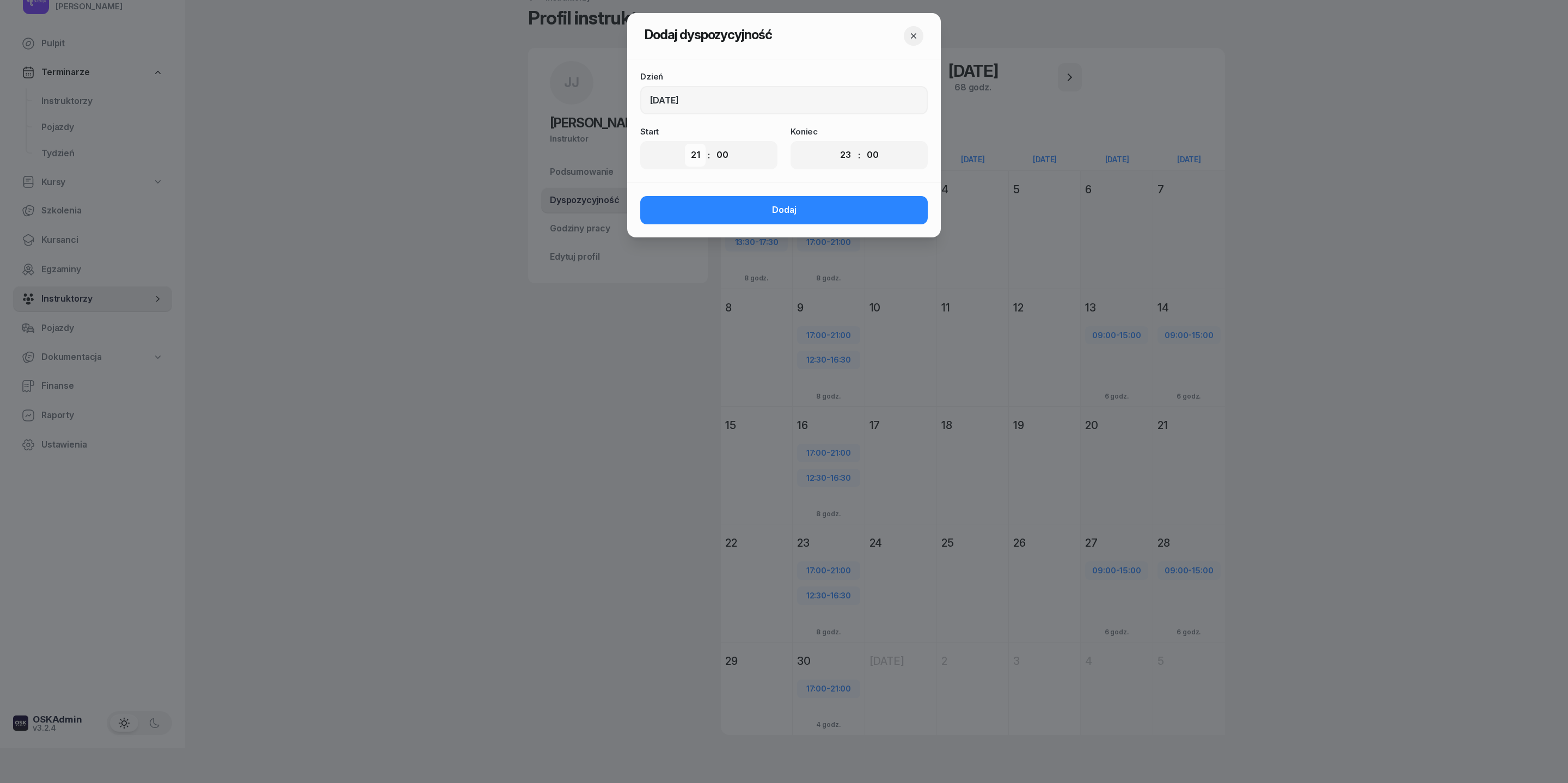
select select "12"
select select "30"
select select "16"
select select "30"
click at [885, 224] on button "Dodaj" at bounding box center [784, 210] width 287 height 28
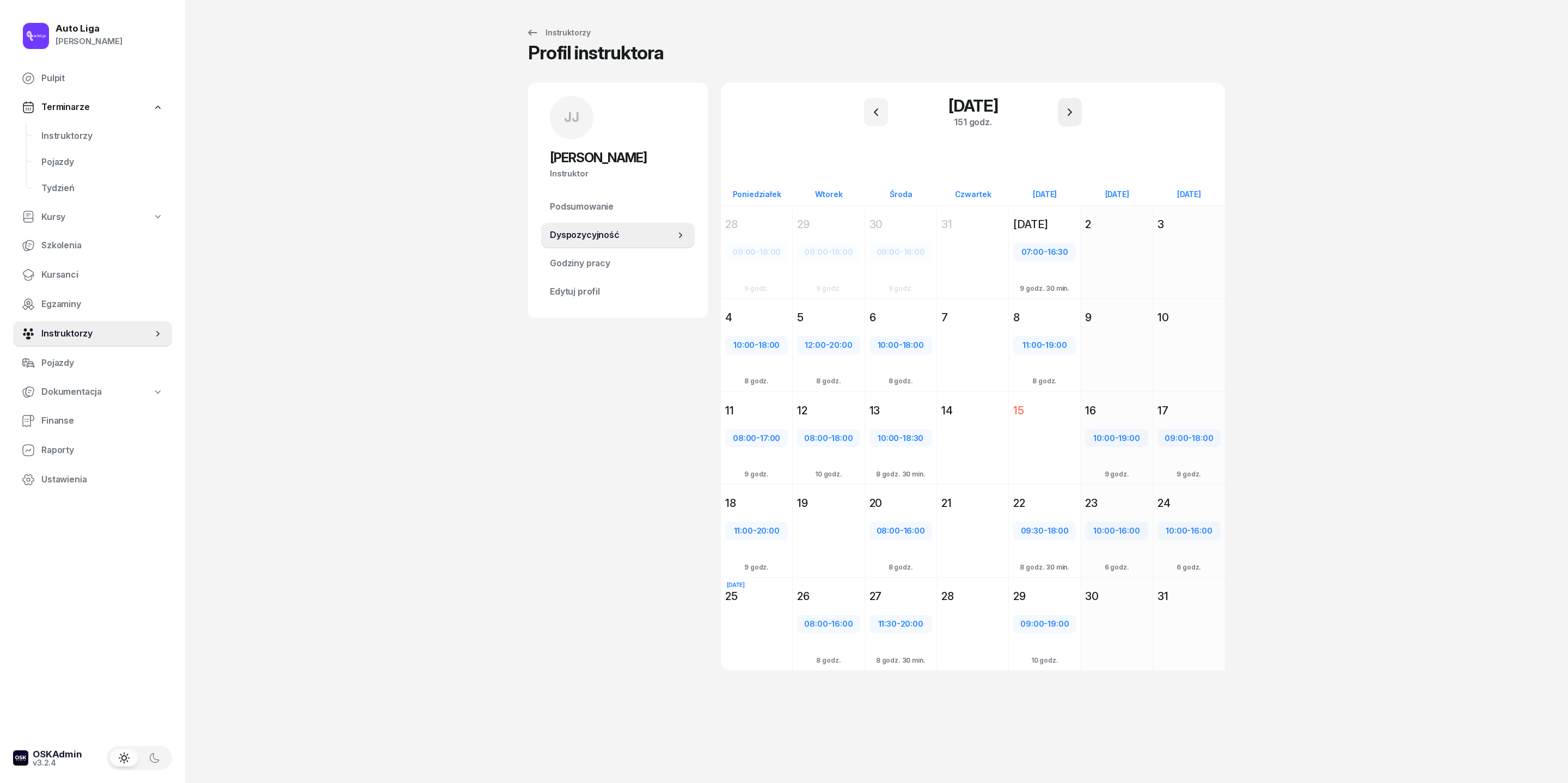
click at [1075, 113] on button "button" at bounding box center [1070, 112] width 24 height 28
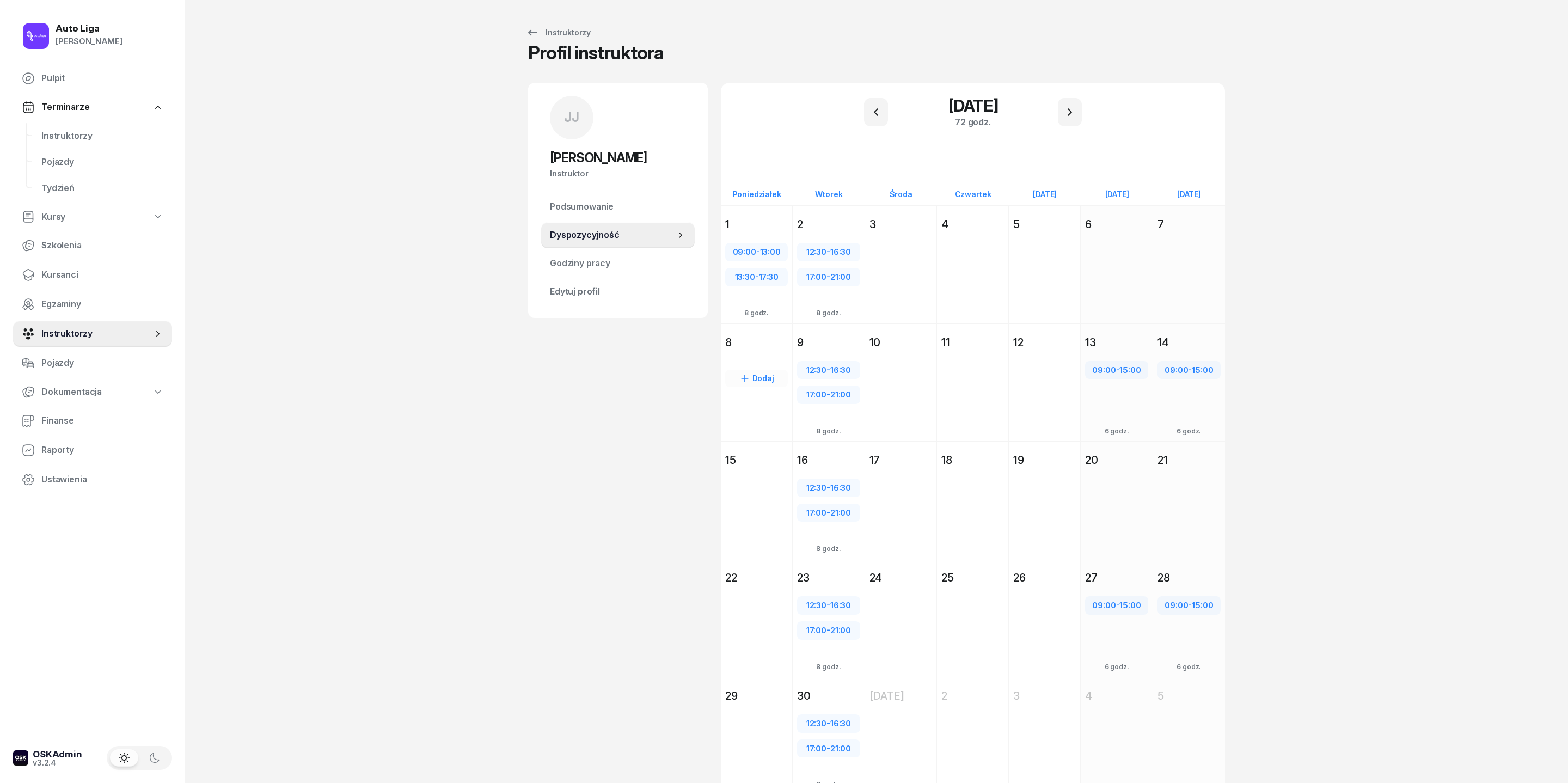
click at [724, 353] on div "8" at bounding box center [757, 343] width 72 height 20
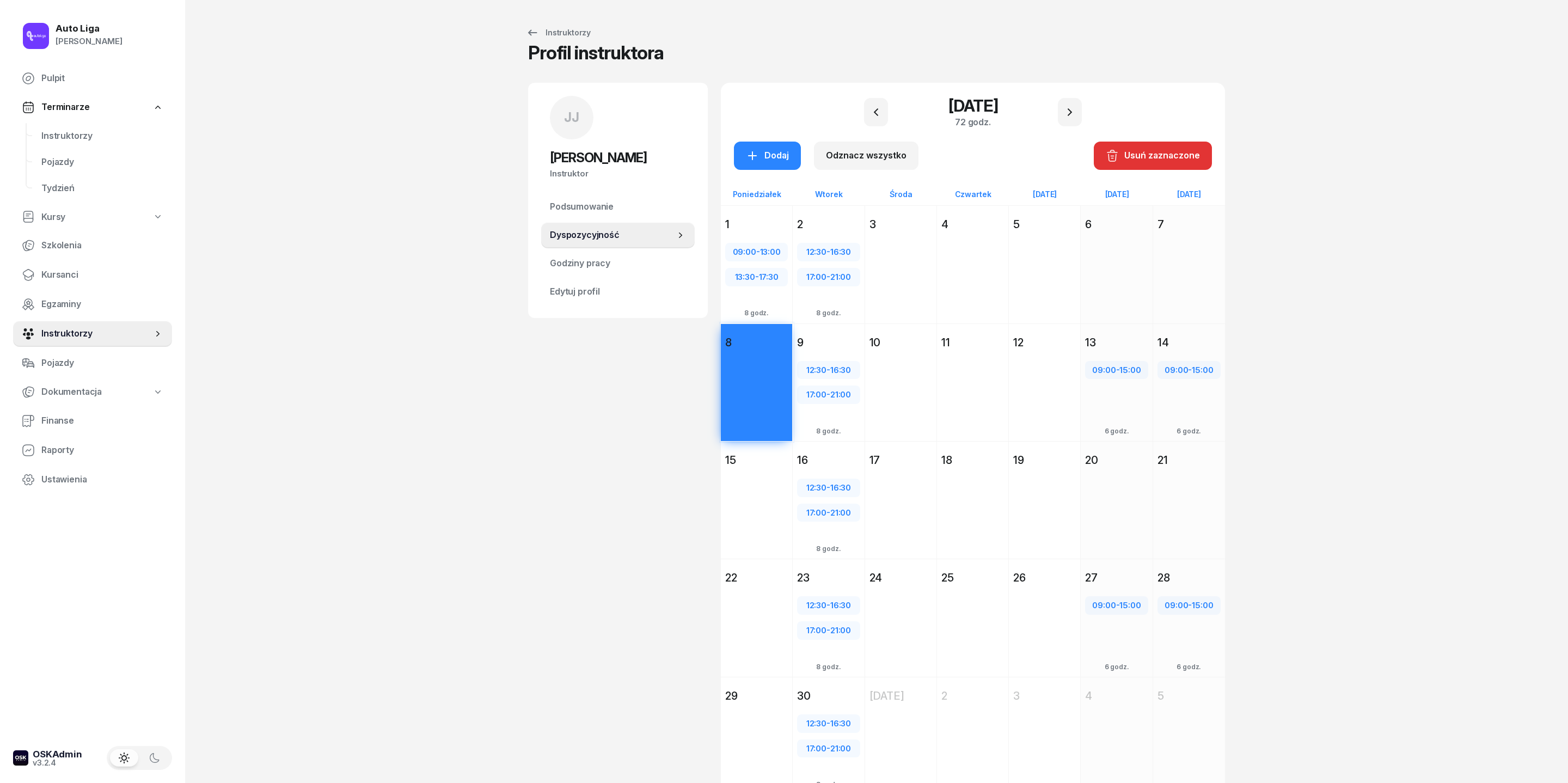
click at [724, 556] on div "Dodaj" at bounding box center [757, 520] width 72 height 100
click at [727, 671] on div "Dodaj" at bounding box center [757, 638] width 72 height 100
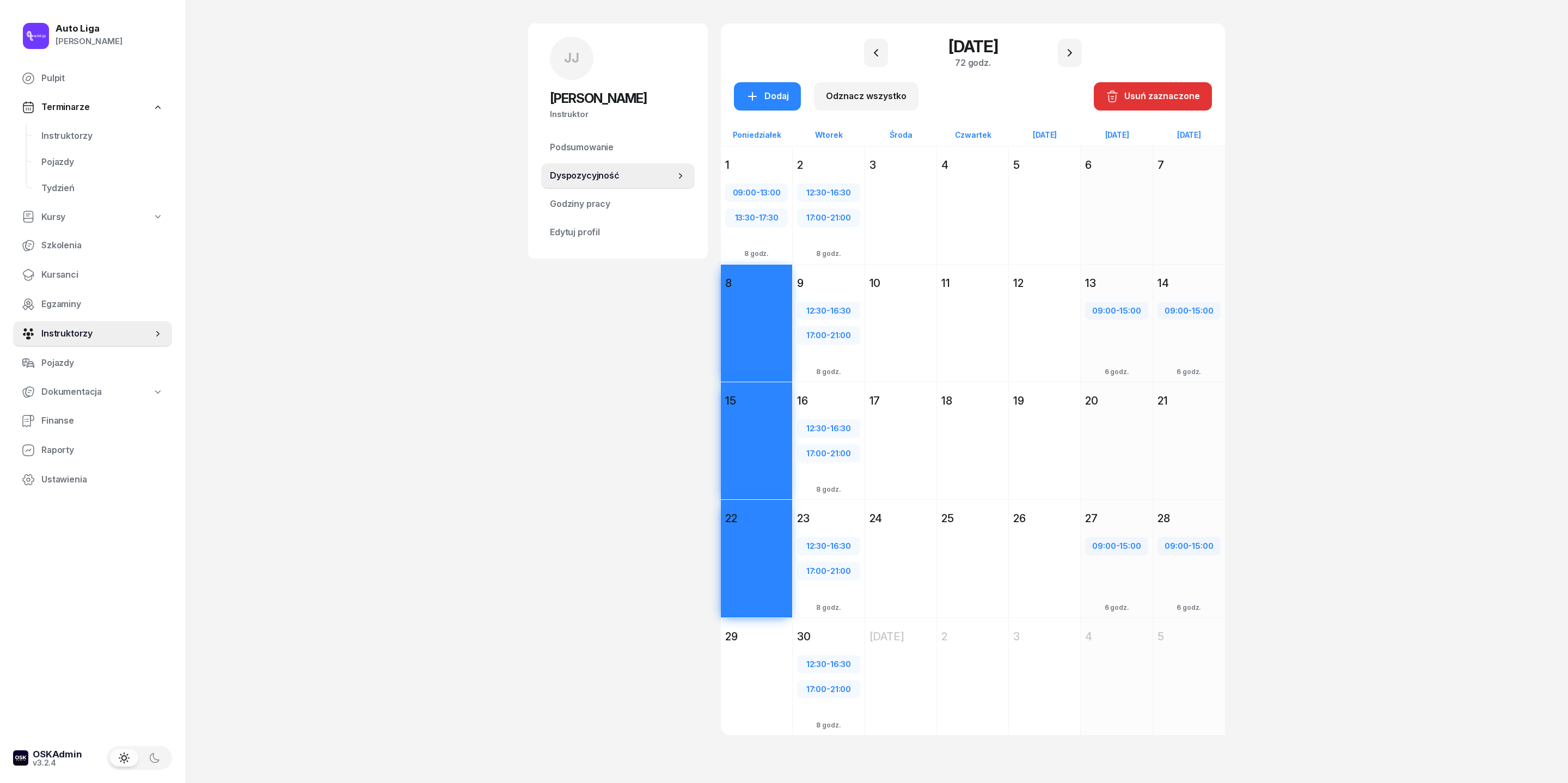
scroll to position [132, 0]
click at [727, 671] on div "Dodaj" at bounding box center [757, 696] width 72 height 100
click at [746, 89] on div "Dodaj" at bounding box center [767, 96] width 43 height 14
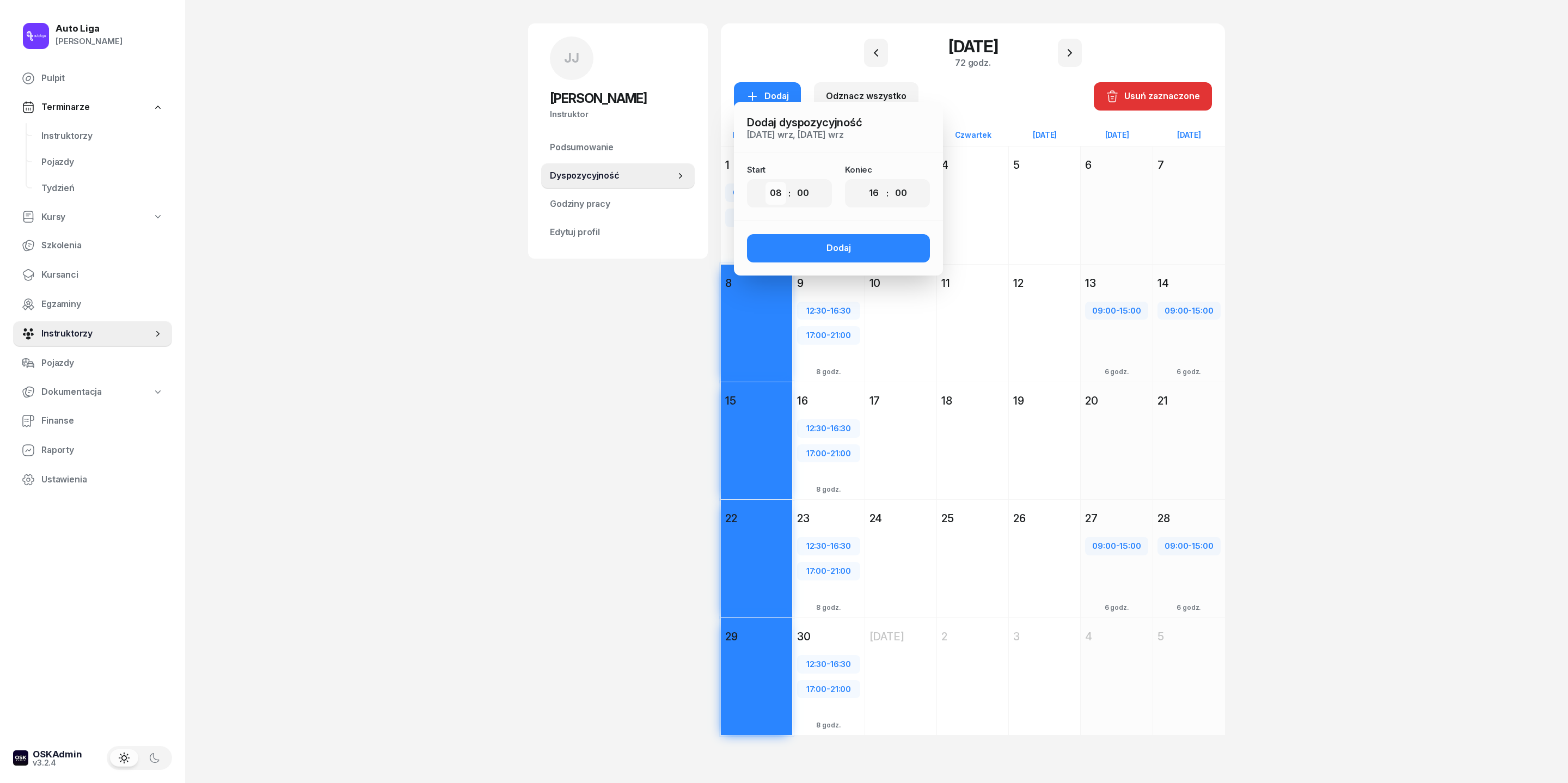
select select "09"
select select "30"
select select "13"
select select "30"
click at [826, 241] on div "Dodaj" at bounding box center [838, 248] width 25 height 14
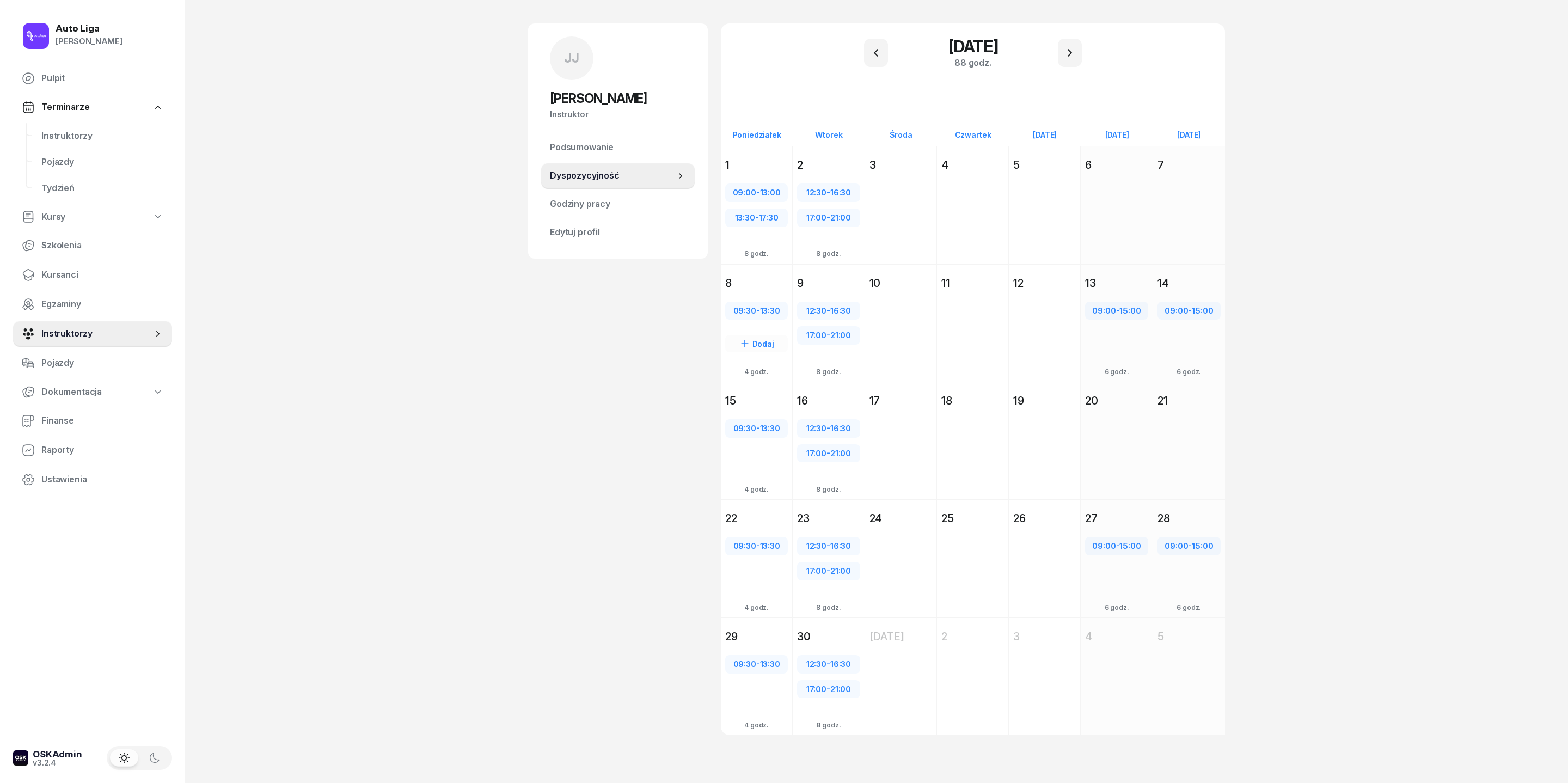
click at [725, 275] on div "8" at bounding box center [756, 283] width 62 height 15
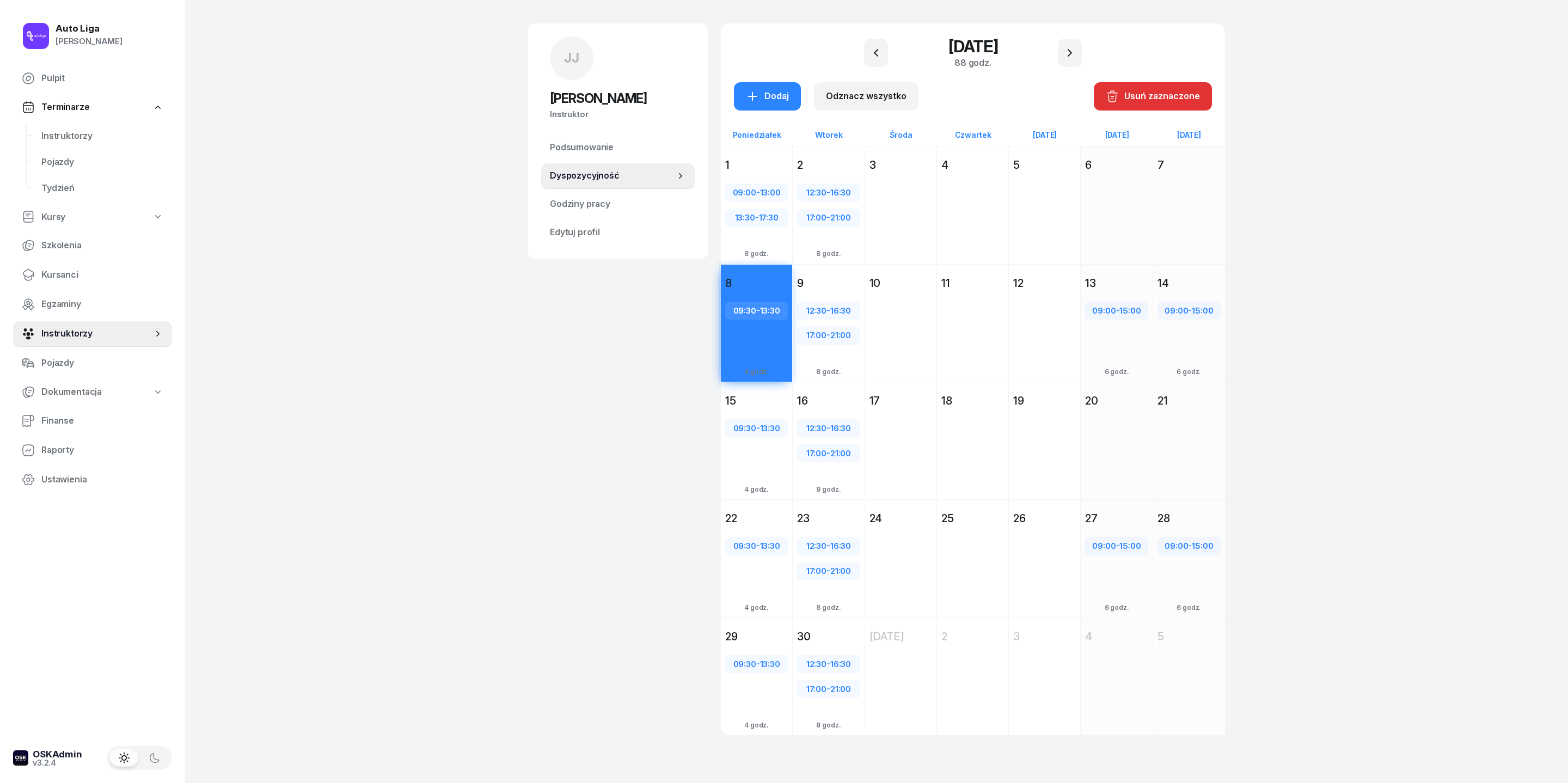
click at [725, 393] on div "15" at bounding box center [756, 401] width 62 height 15
click at [725, 512] on div "22" at bounding box center [756, 518] width 62 height 15
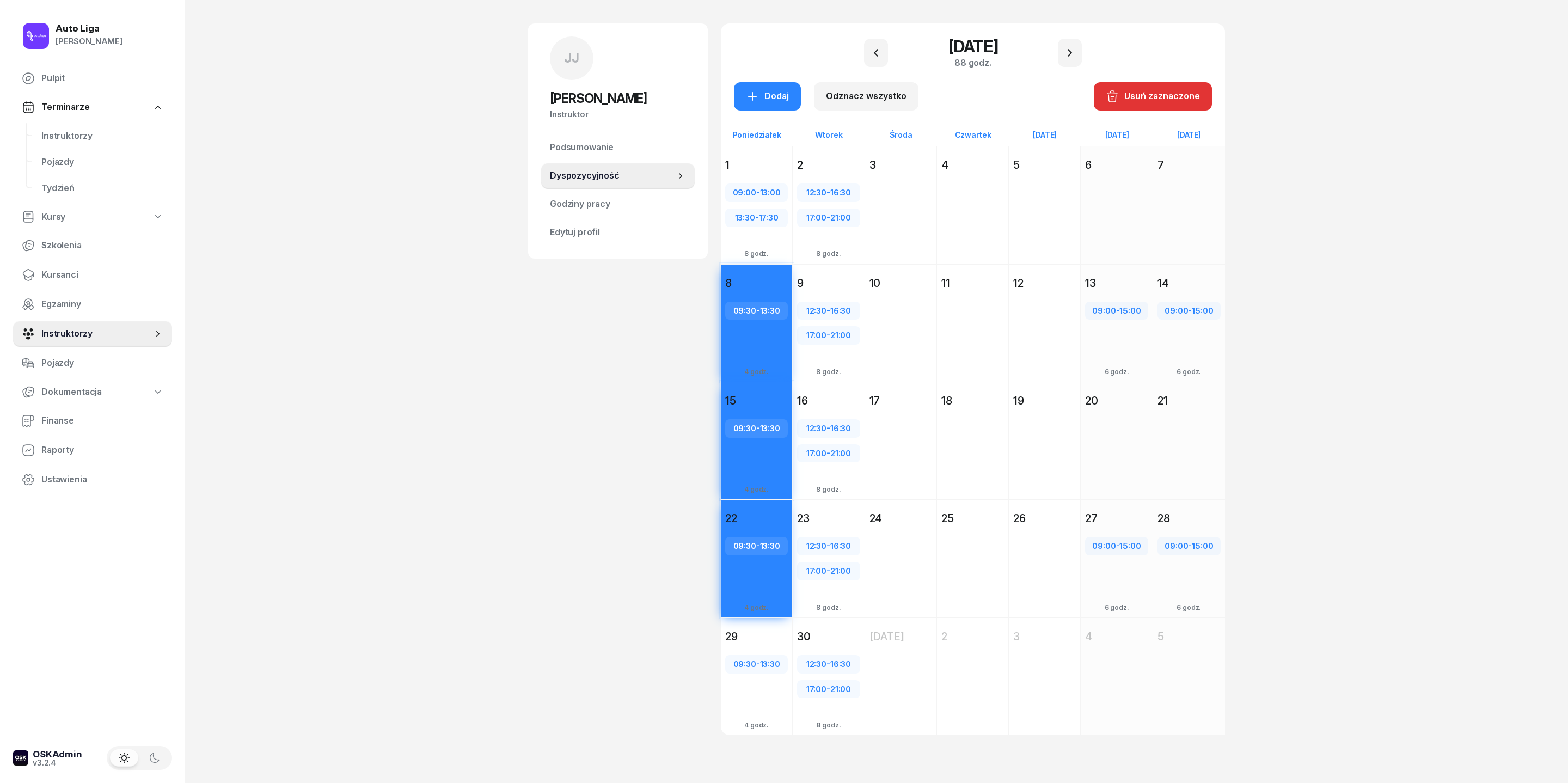
click at [726, 640] on div "29" at bounding box center [756, 637] width 62 height 15
click at [746, 89] on div "Dodaj" at bounding box center [767, 96] width 43 height 14
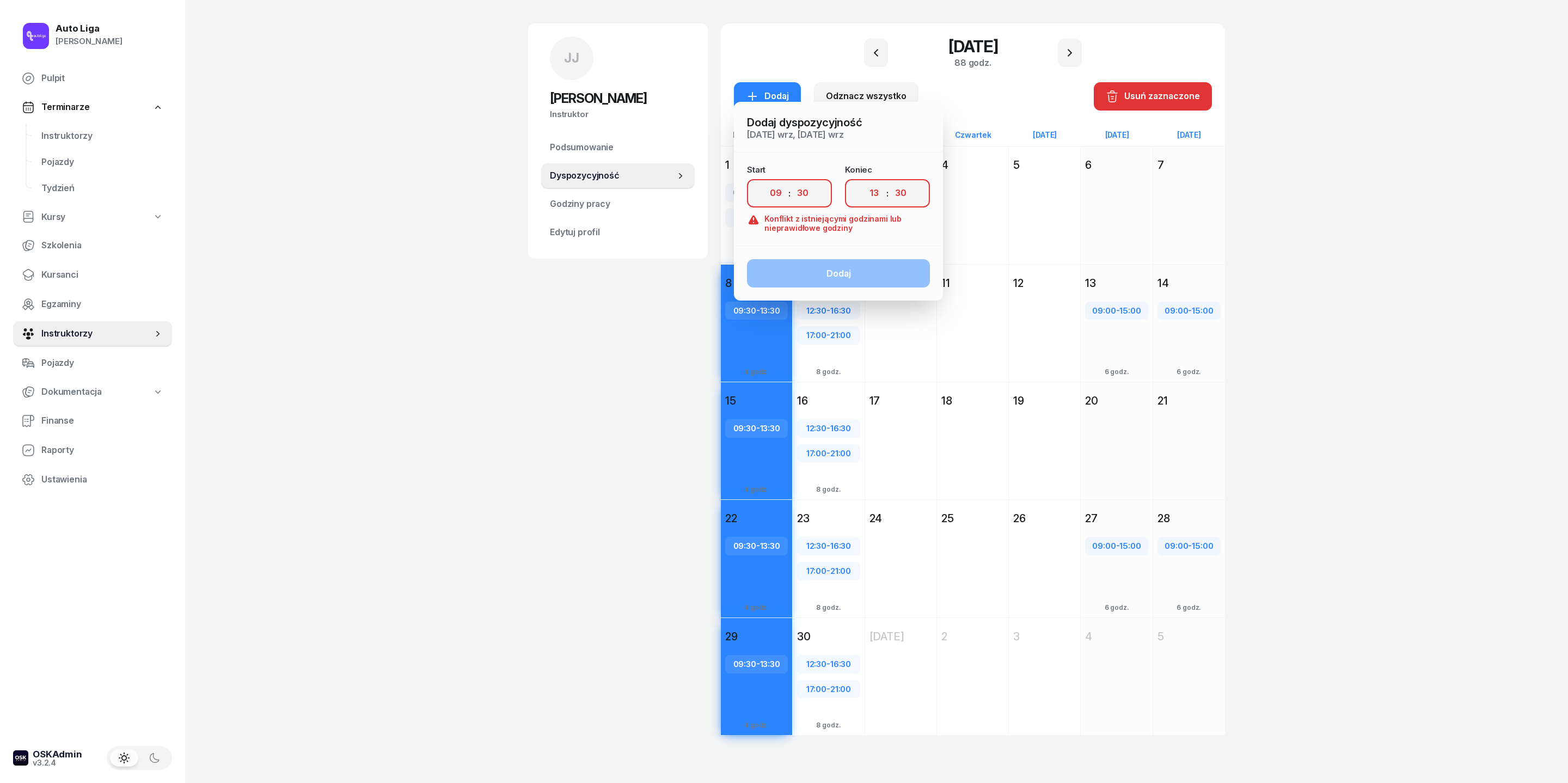
click at [816, 246] on div "Dodaj" at bounding box center [838, 273] width 209 height 55
select select "14"
select select "00"
select select "18"
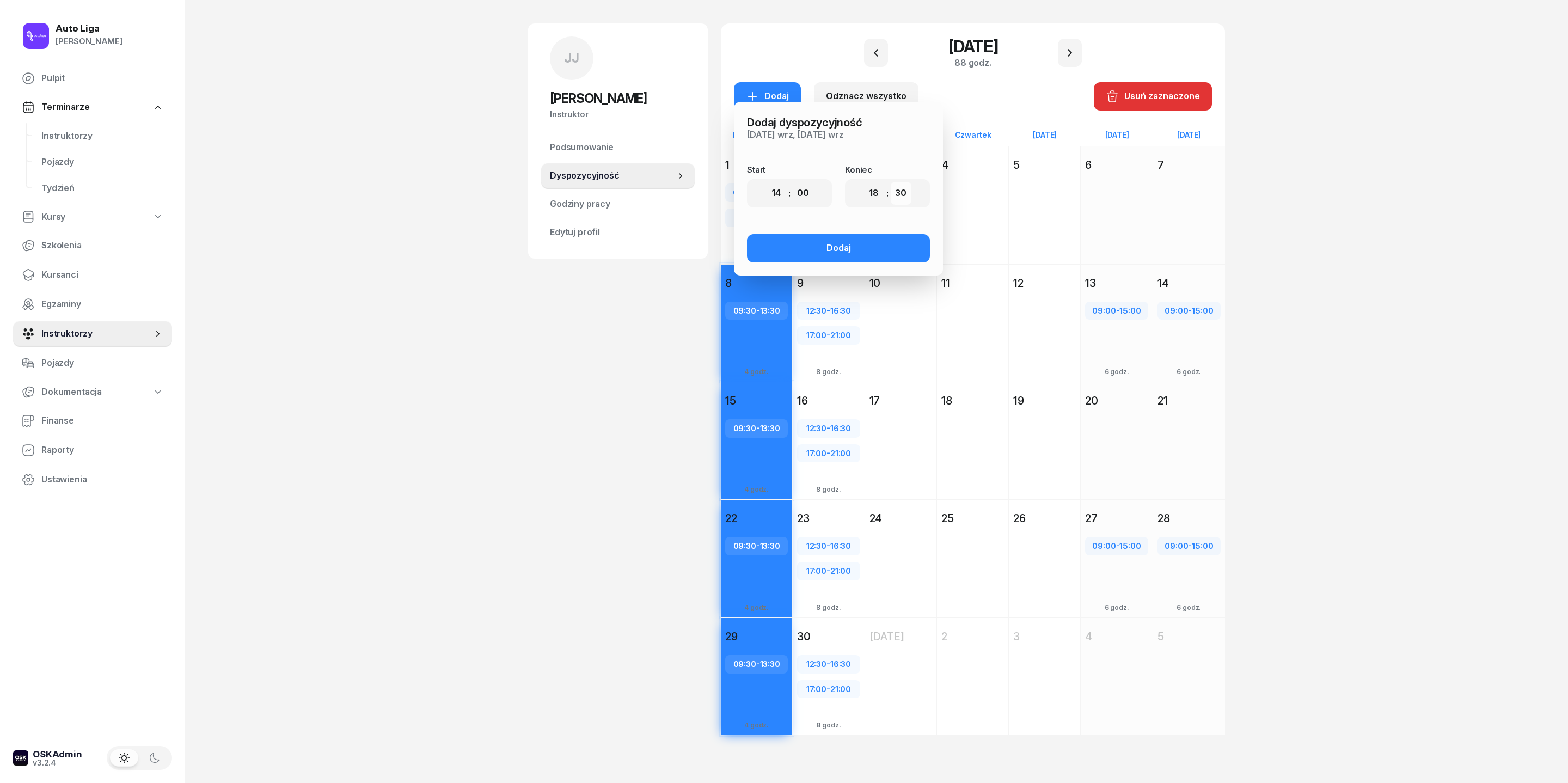
select select "00"
click at [838, 234] on button "Dodaj" at bounding box center [838, 248] width 183 height 28
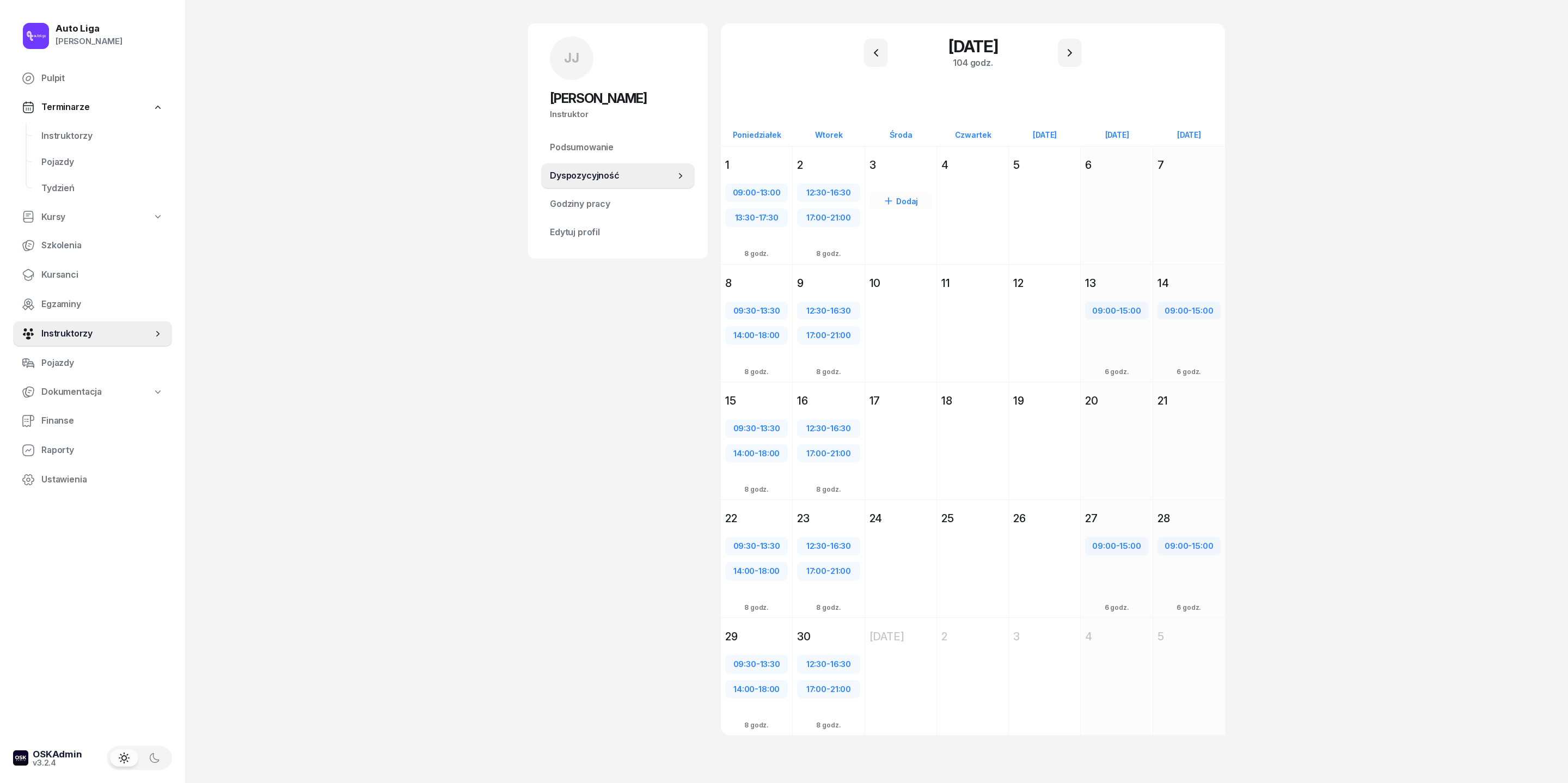
click at [894, 175] on div "Dodaj" at bounding box center [901, 225] width 72 height 100
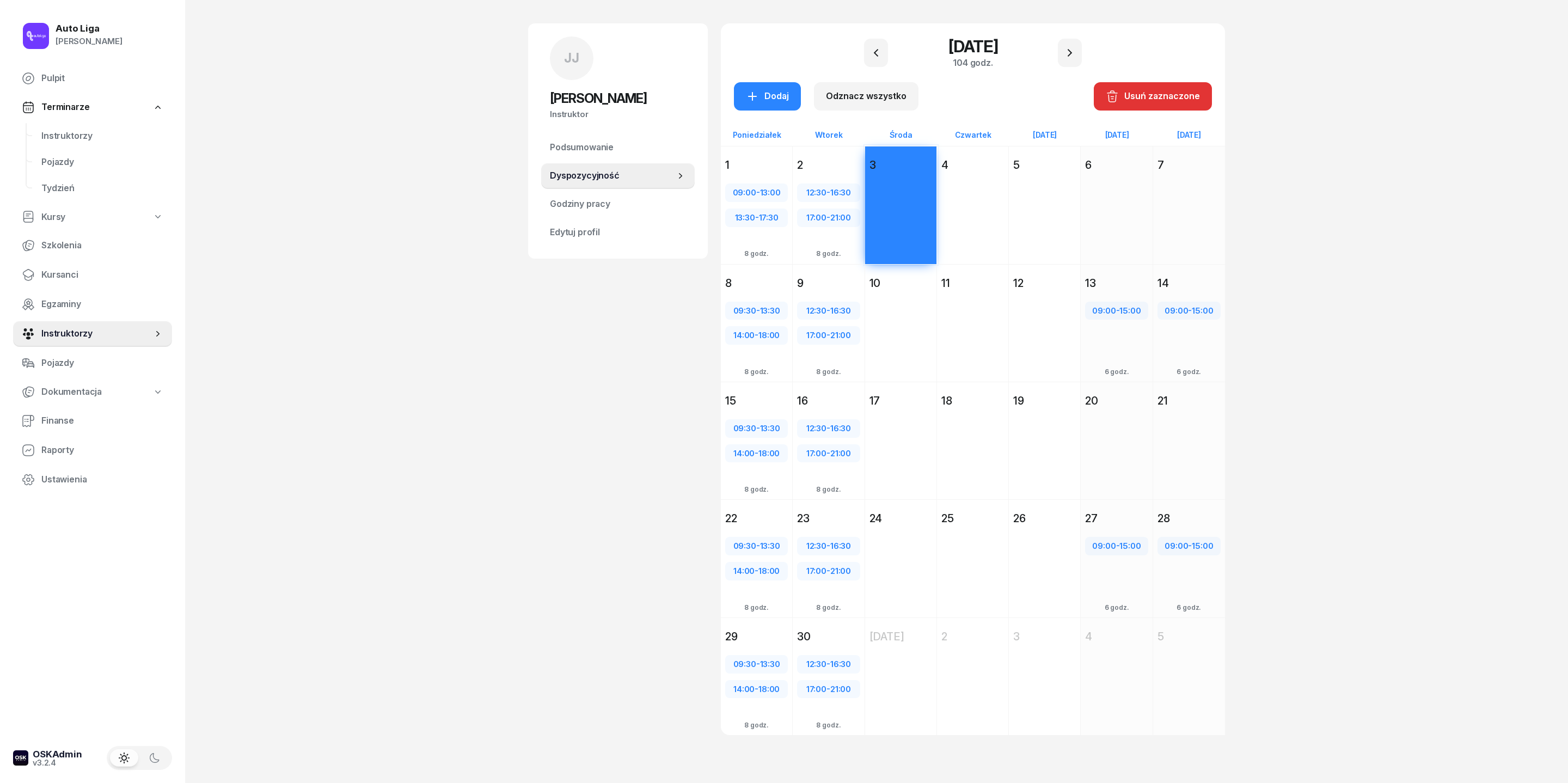
click at [896, 293] on div "Dodaj" at bounding box center [901, 343] width 72 height 100
click at [892, 411] on div "Dodaj" at bounding box center [901, 461] width 72 height 100
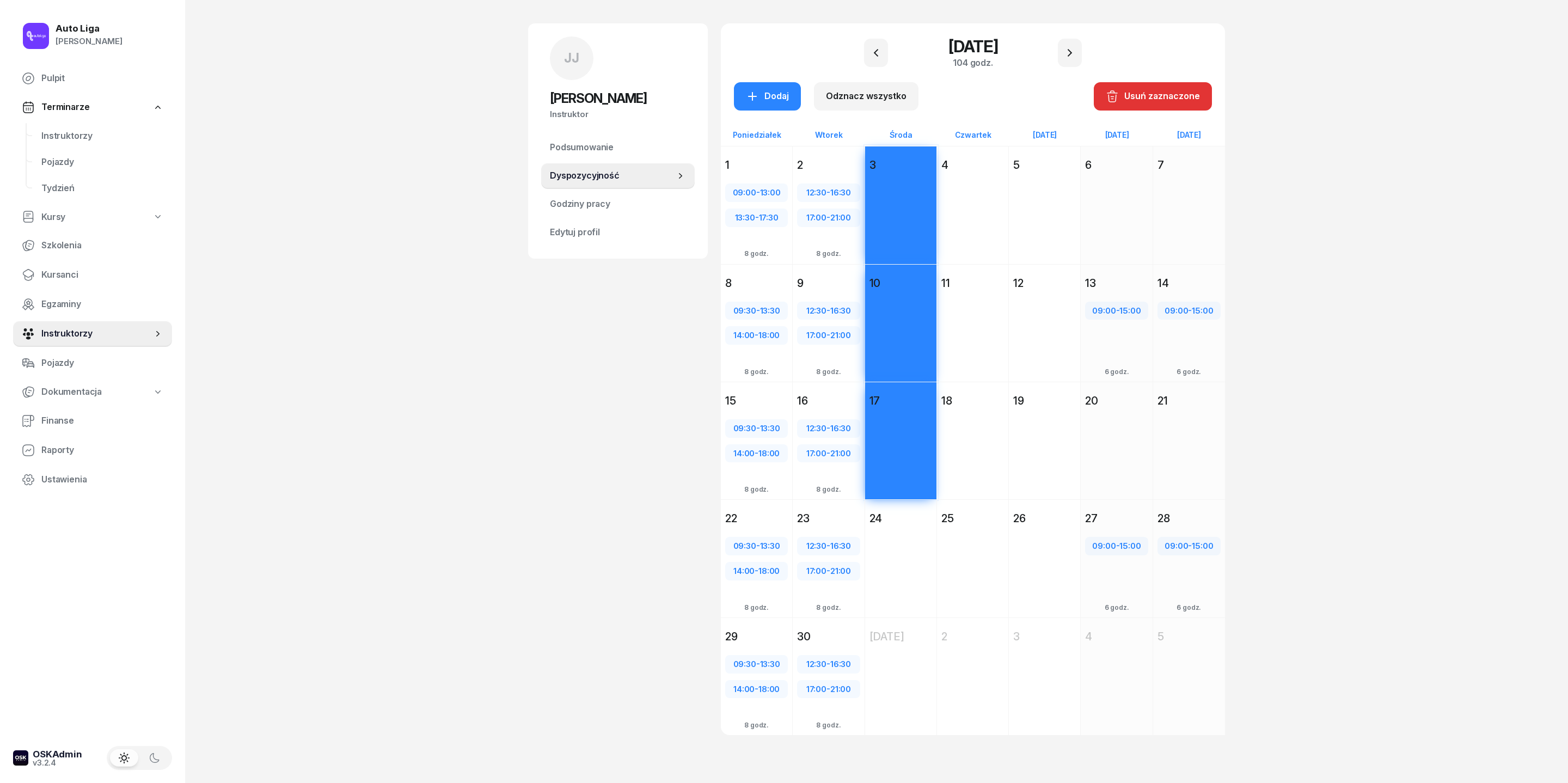
click at [897, 534] on div "Dodaj" at bounding box center [901, 578] width 72 height 100
click at [746, 89] on div "Dodaj" at bounding box center [767, 96] width 43 height 14
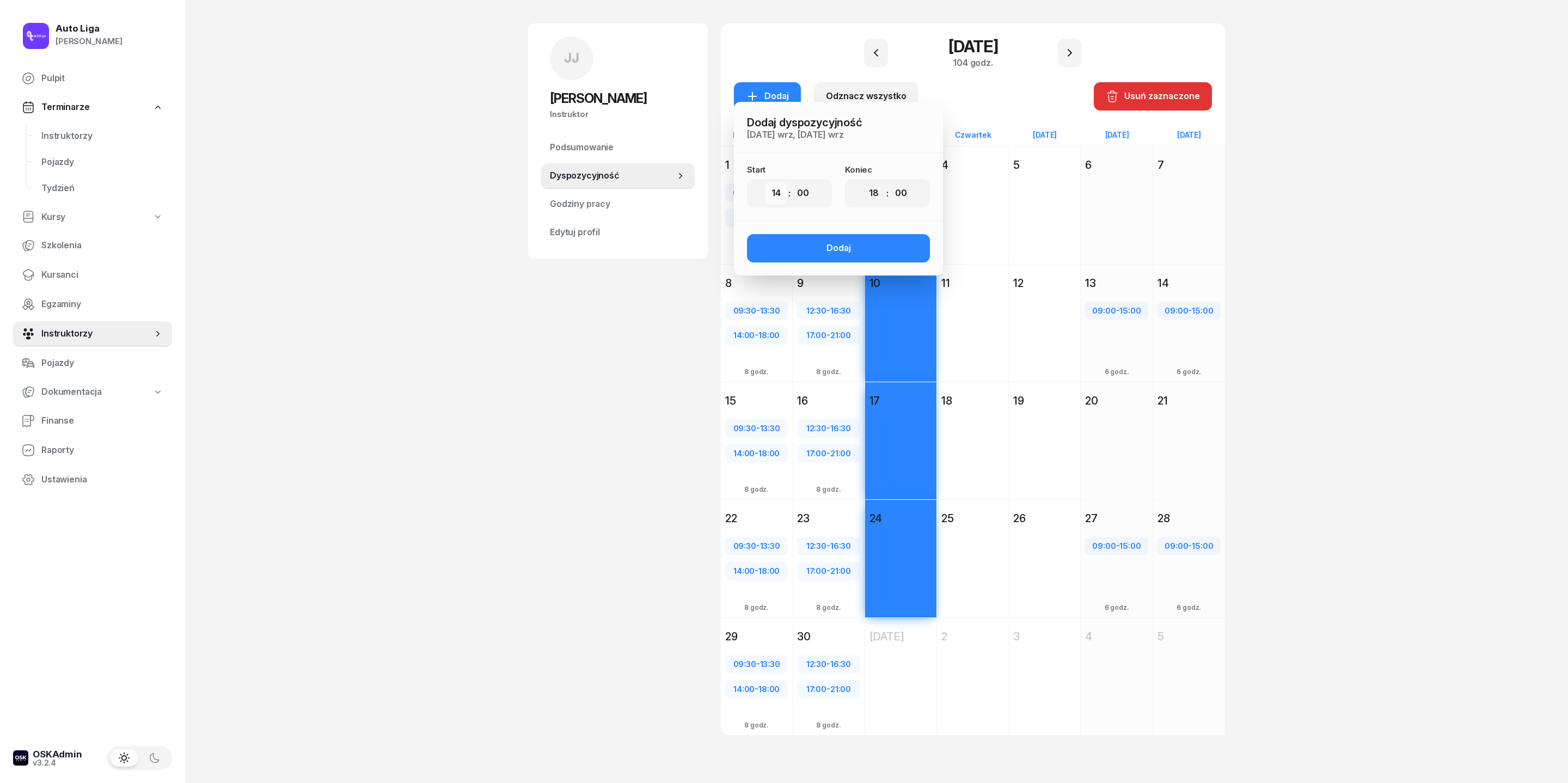
select select "10"
select select "30"
select select "14"
select select "30"
click at [826, 241] on div "Dodaj" at bounding box center [838, 248] width 25 height 14
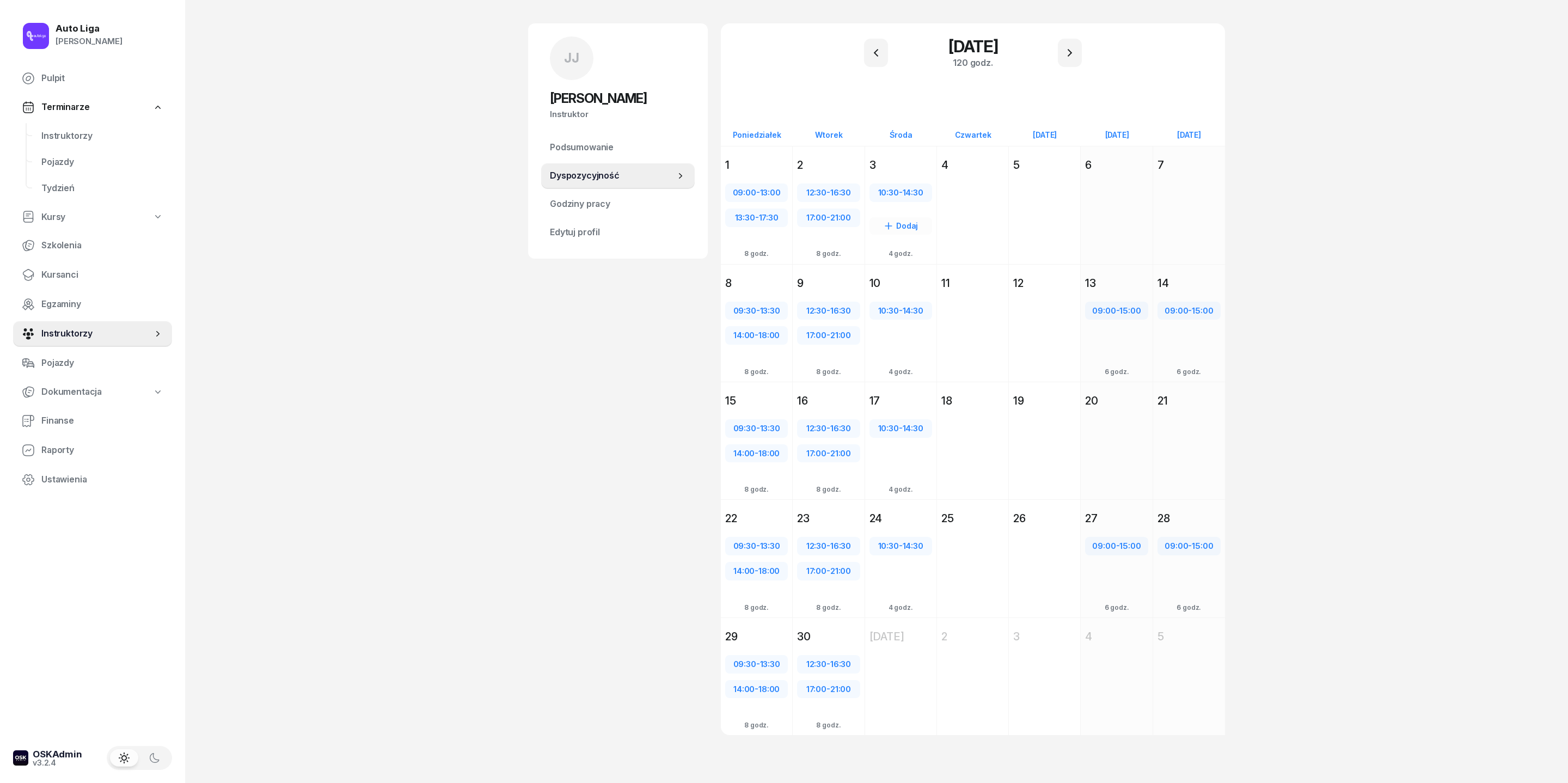
click at [900, 157] on div "3" at bounding box center [900, 165] width 62 height 15
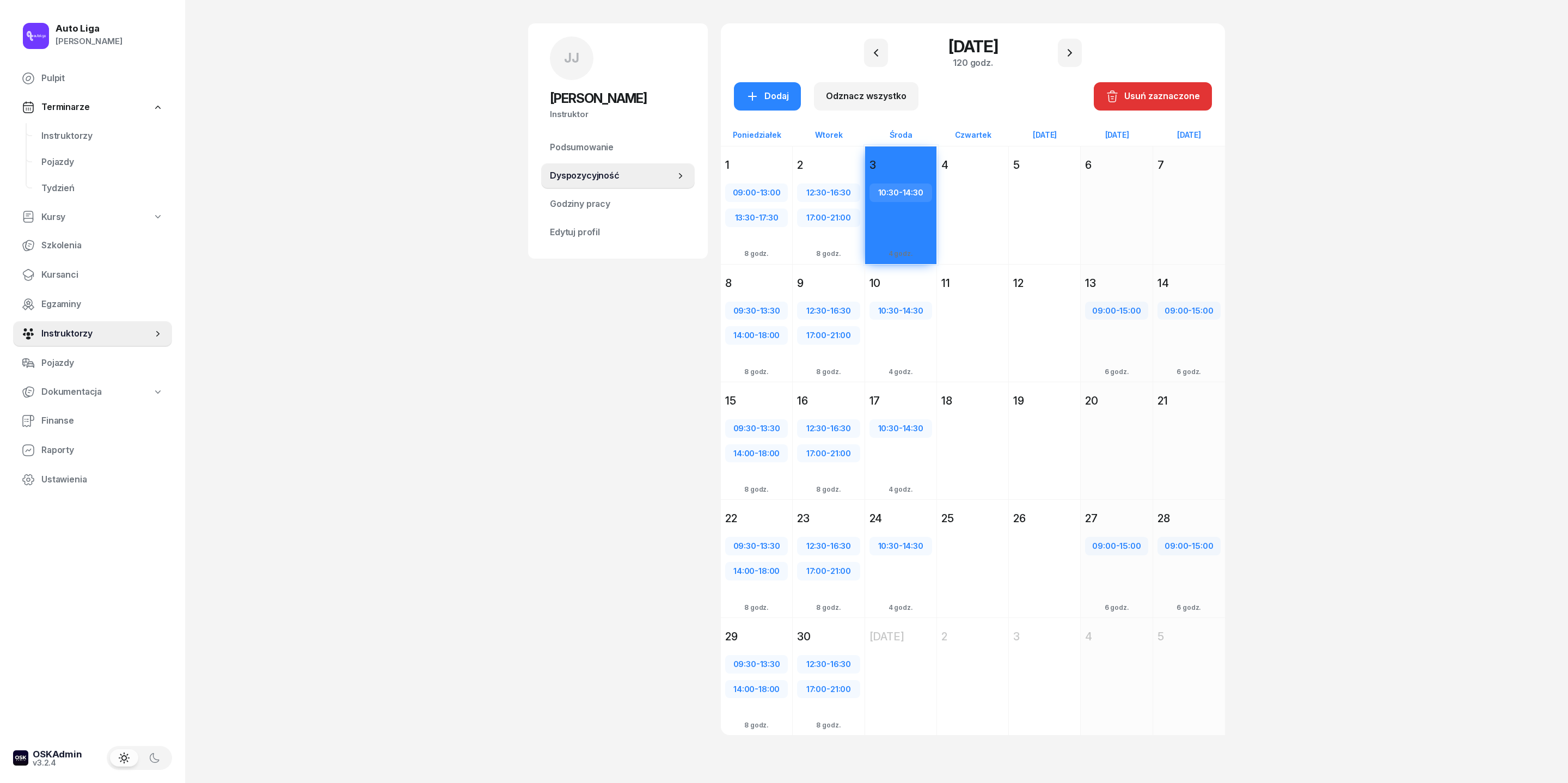
click at [907, 273] on div "10" at bounding box center [901, 283] width 72 height 20
click at [901, 393] on div "17" at bounding box center [900, 401] width 62 height 15
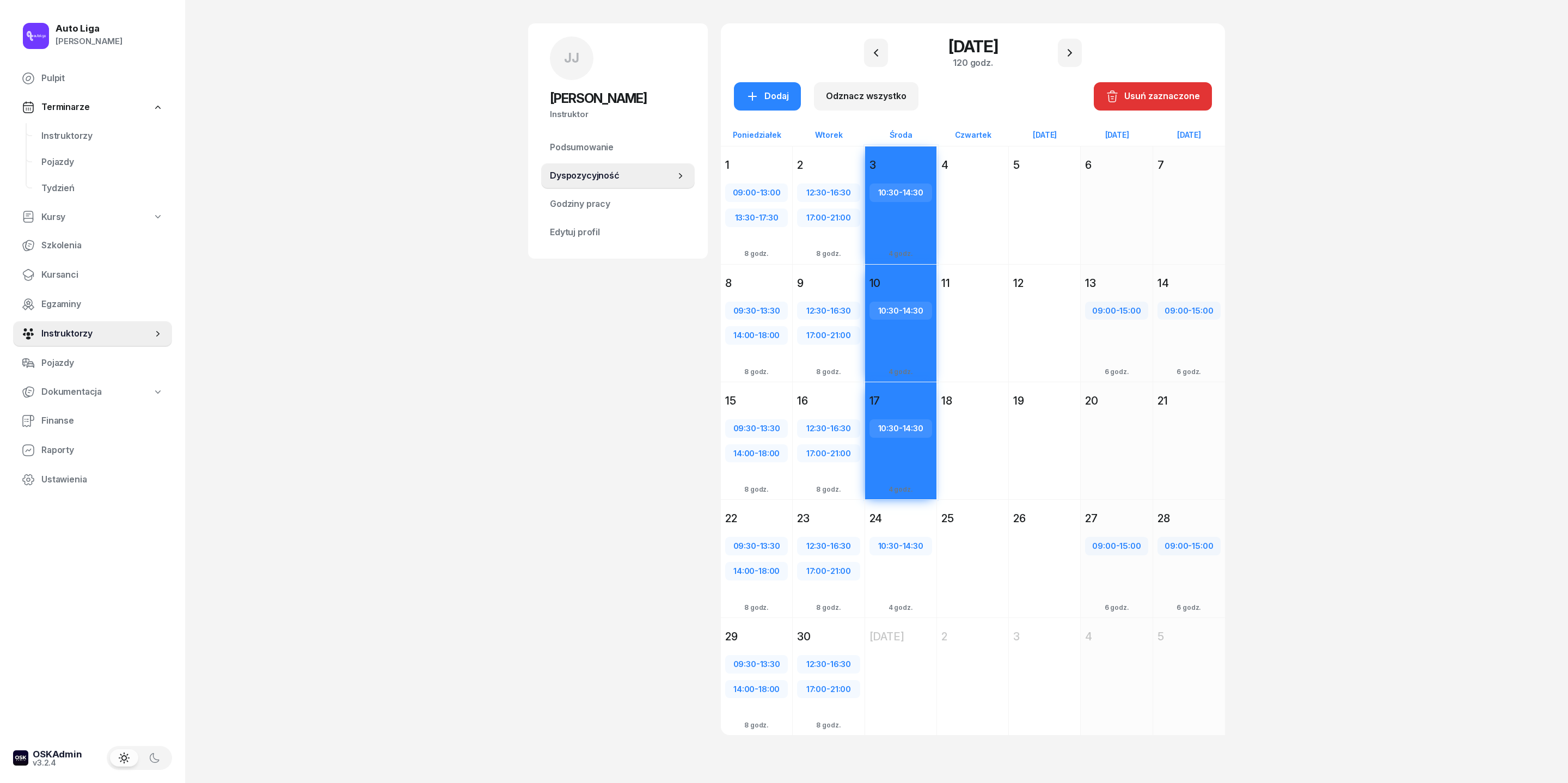
click at [909, 511] on div "24" at bounding box center [900, 518] width 62 height 15
click at [748, 92] on icon "button" at bounding box center [752, 96] width 8 height 8
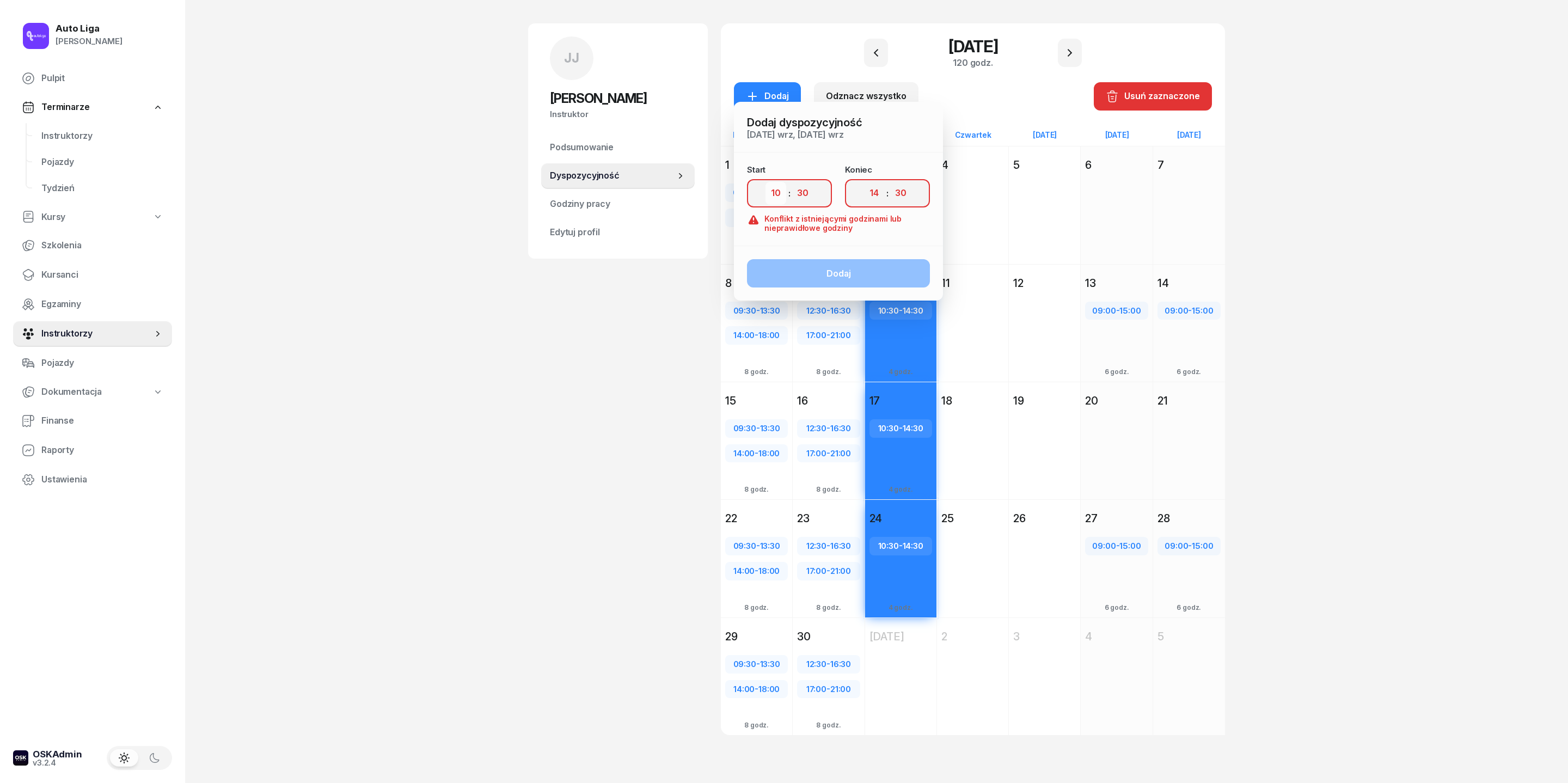
select select "15"
select select "00"
select select "19"
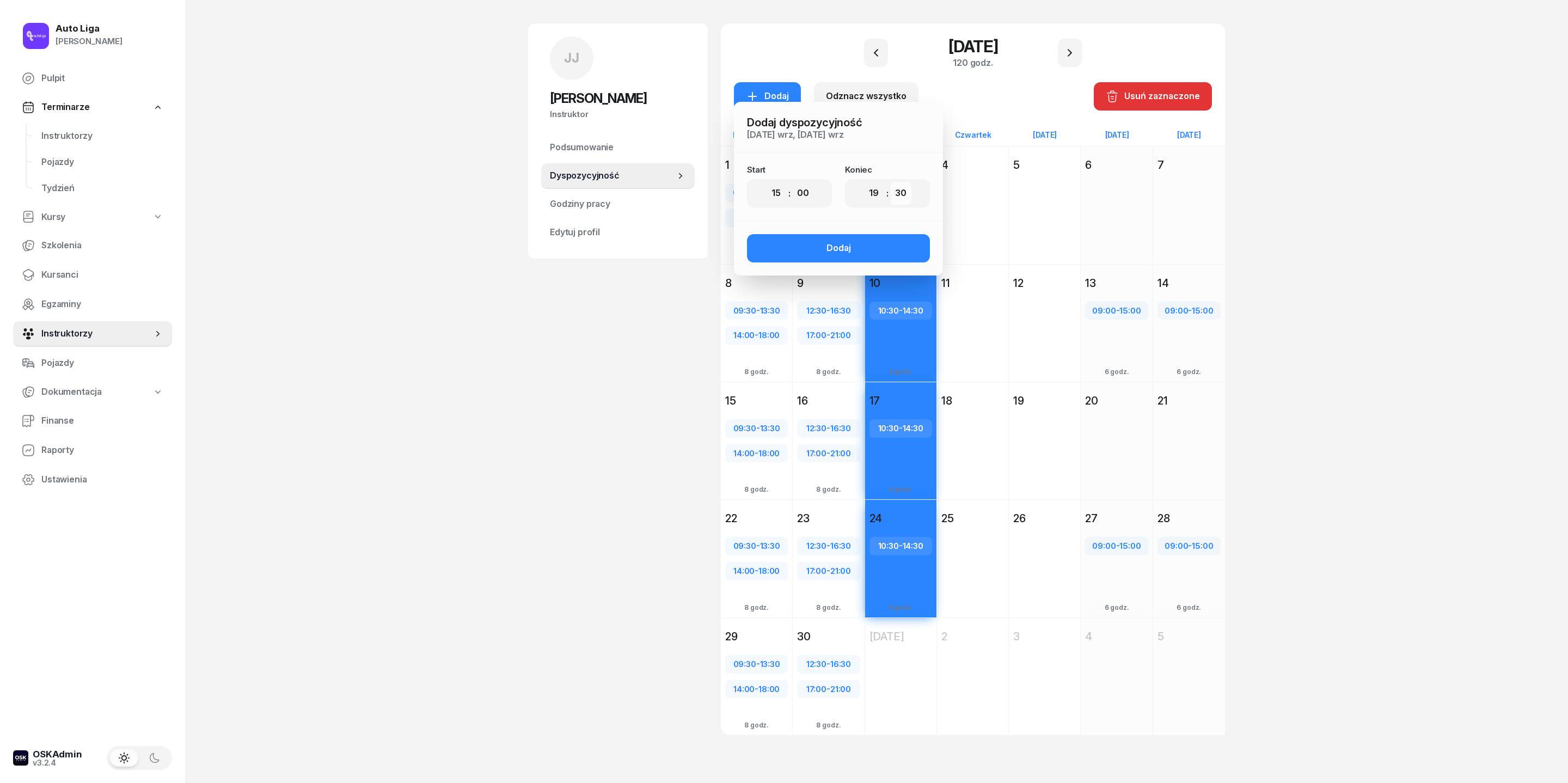
select select "00"
click at [850, 234] on button "Dodaj" at bounding box center [838, 248] width 183 height 28
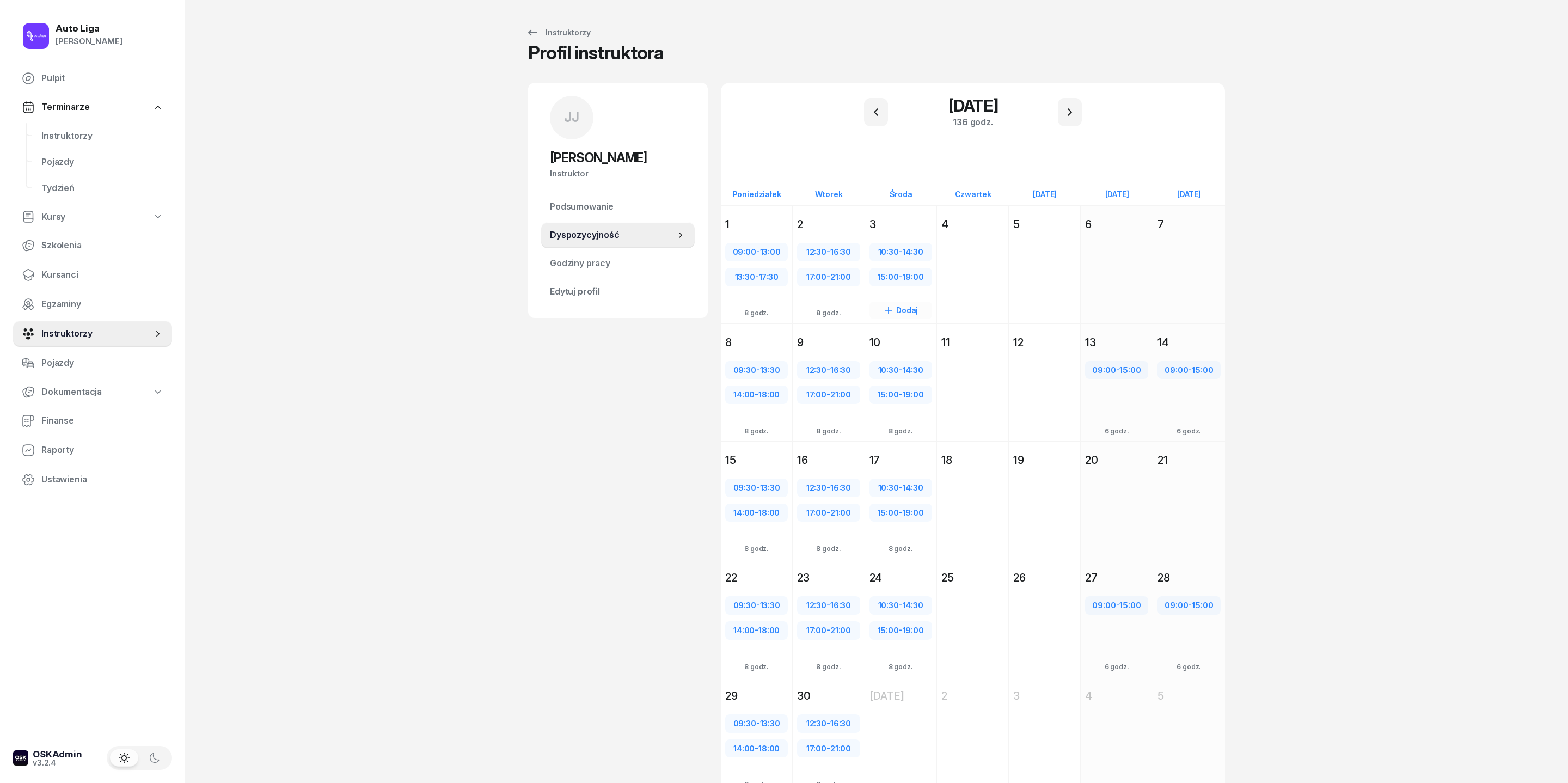
scroll to position [0, 0]
click at [870, 119] on icon "button" at bounding box center [876, 112] width 13 height 13
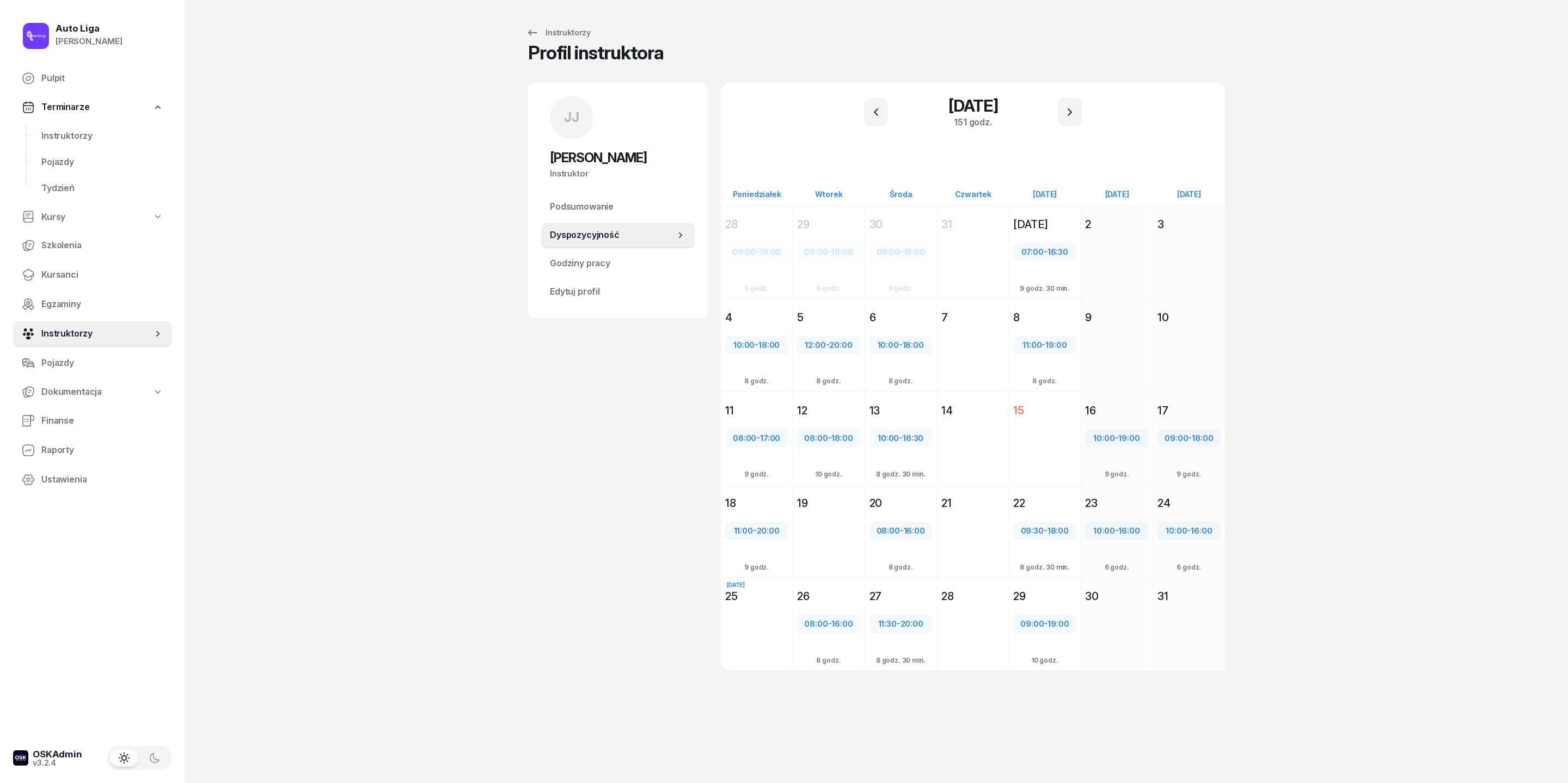
scroll to position [16, 0]
click at [1075, 105] on icon "button" at bounding box center [1069, 112] width 13 height 13
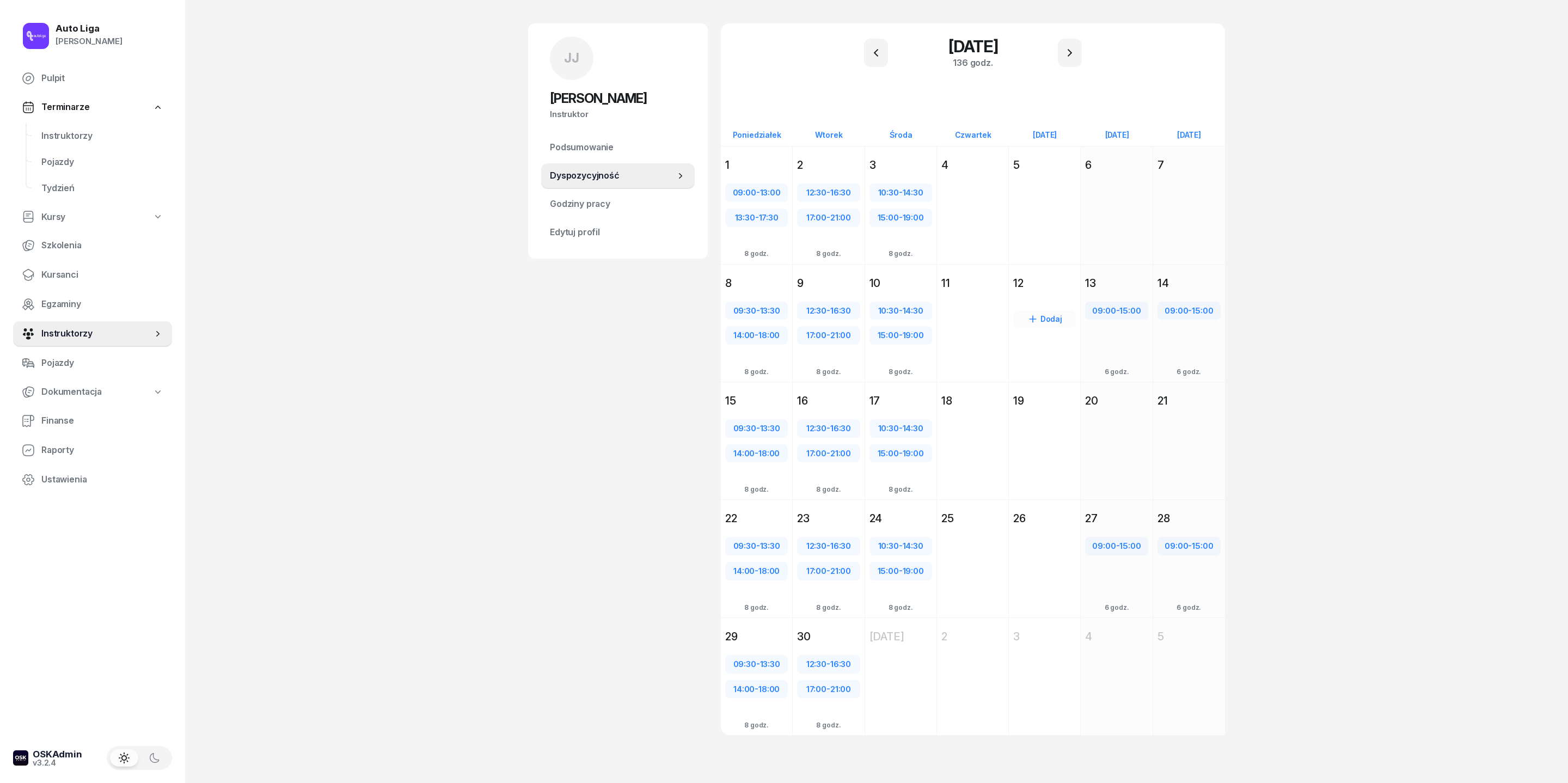
scroll to position [103, 0]
click at [1058, 157] on div "5" at bounding box center [1044, 165] width 62 height 15
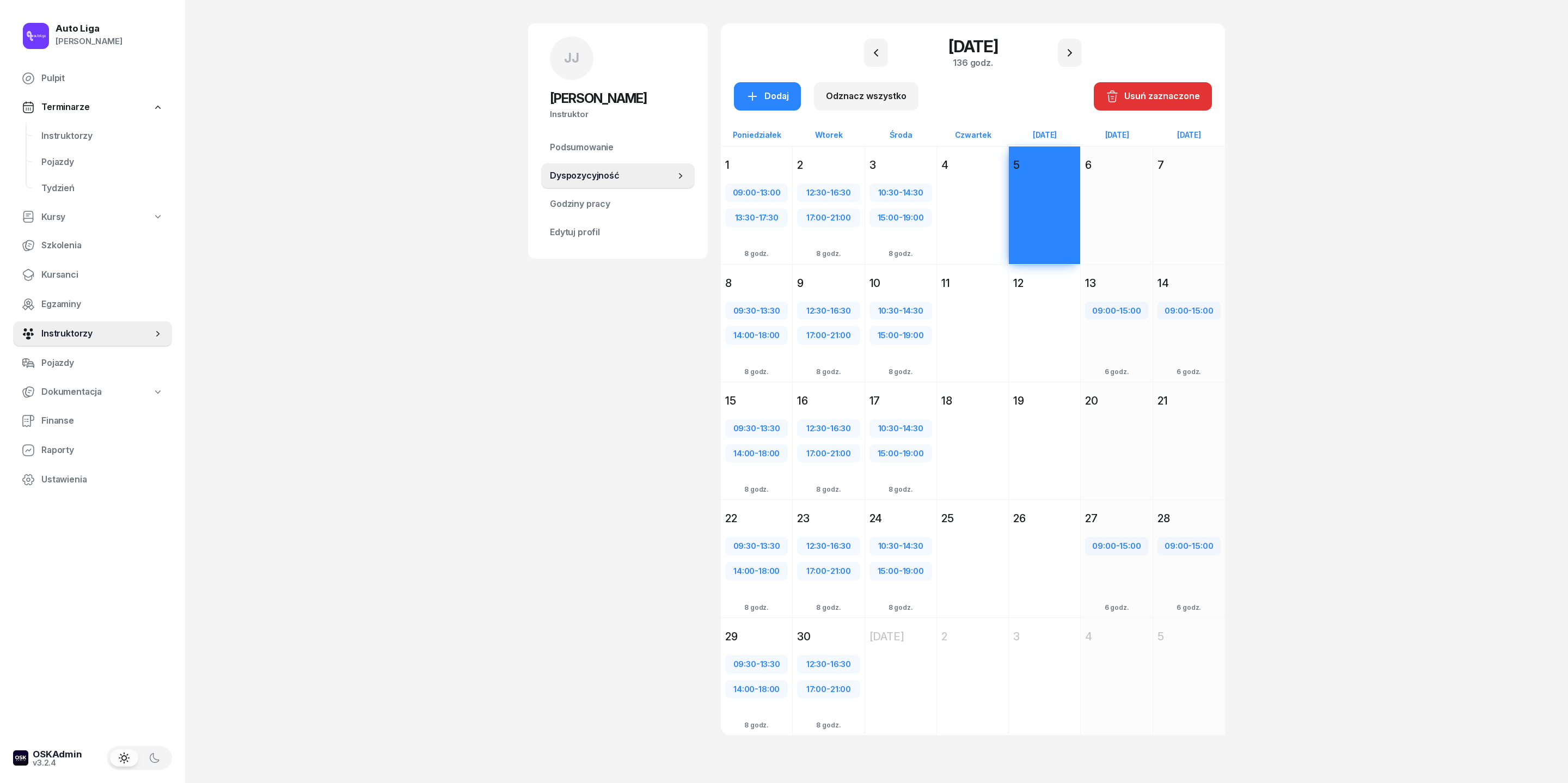
click at [1062, 312] on div "Dodaj" at bounding box center [1045, 343] width 72 height 100
click at [1074, 435] on div "Dodaj" at bounding box center [1045, 461] width 72 height 100
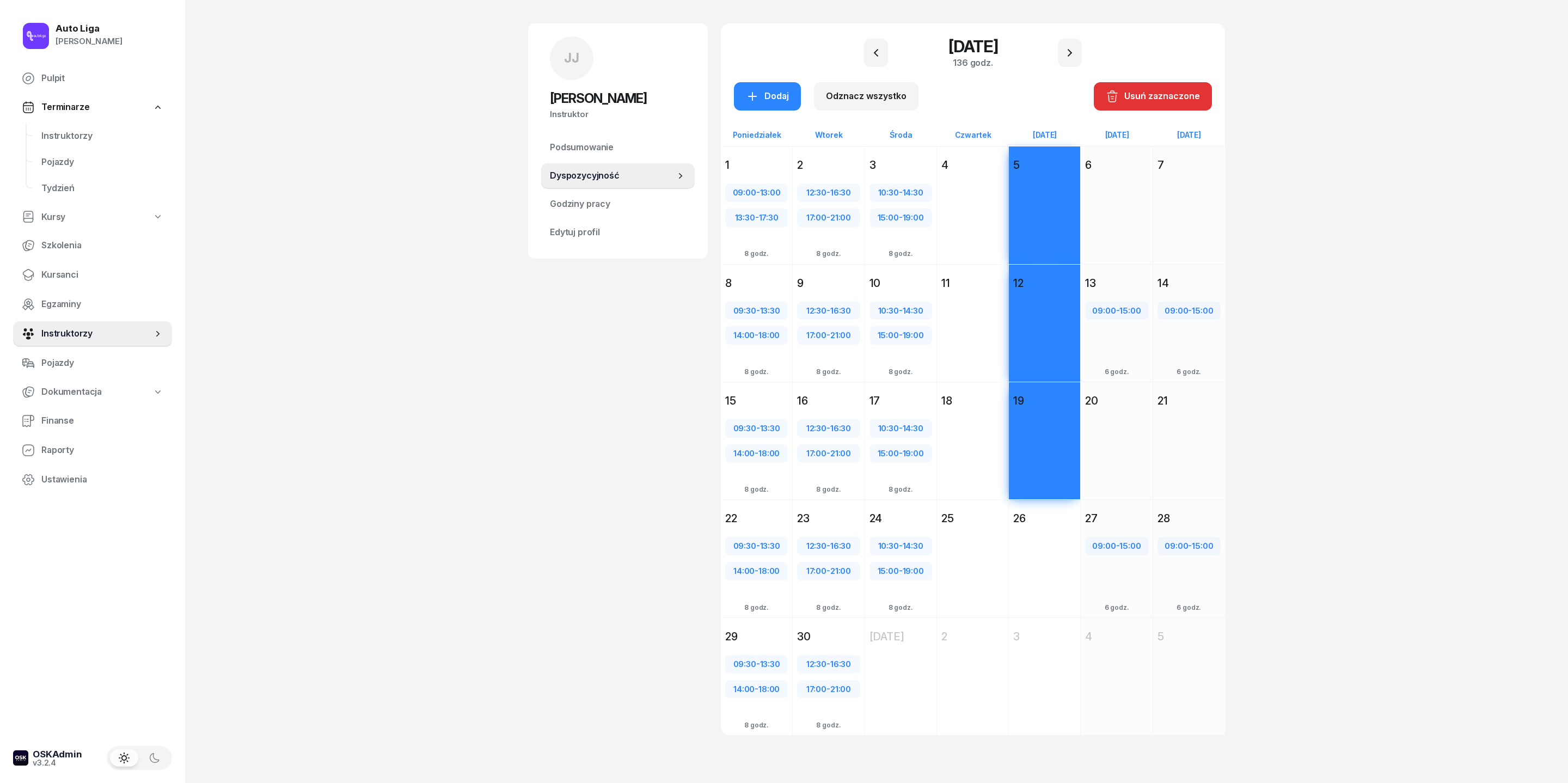
click at [1068, 593] on div "Dodaj" at bounding box center [1045, 578] width 72 height 100
click at [746, 89] on div "Dodaj" at bounding box center [767, 96] width 43 height 14
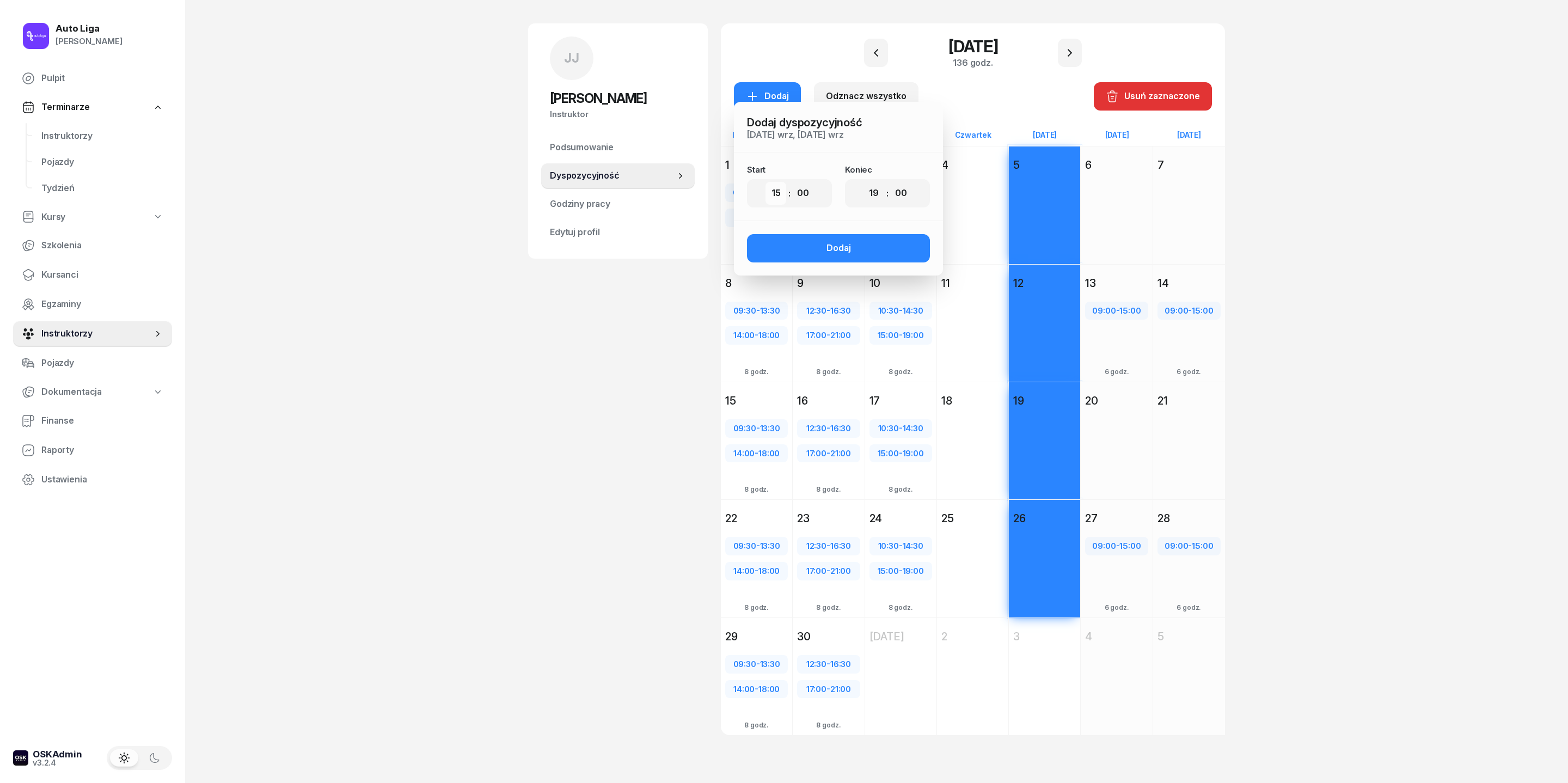
select select "09"
select select "30"
select select "13"
select select "30"
click at [825, 237] on button "Dodaj" at bounding box center [838, 248] width 183 height 28
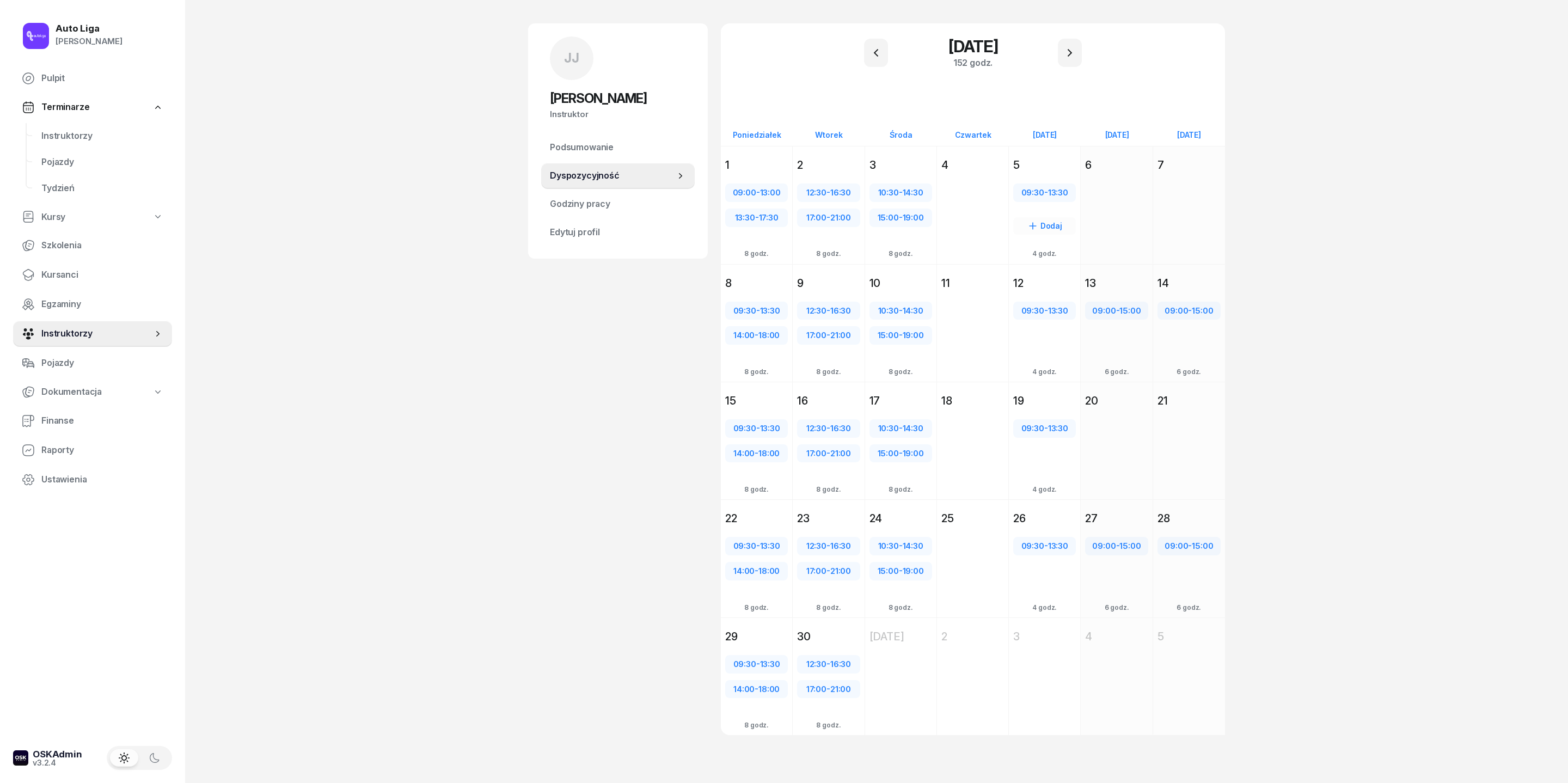
click at [1076, 157] on div "5" at bounding box center [1044, 165] width 62 height 15
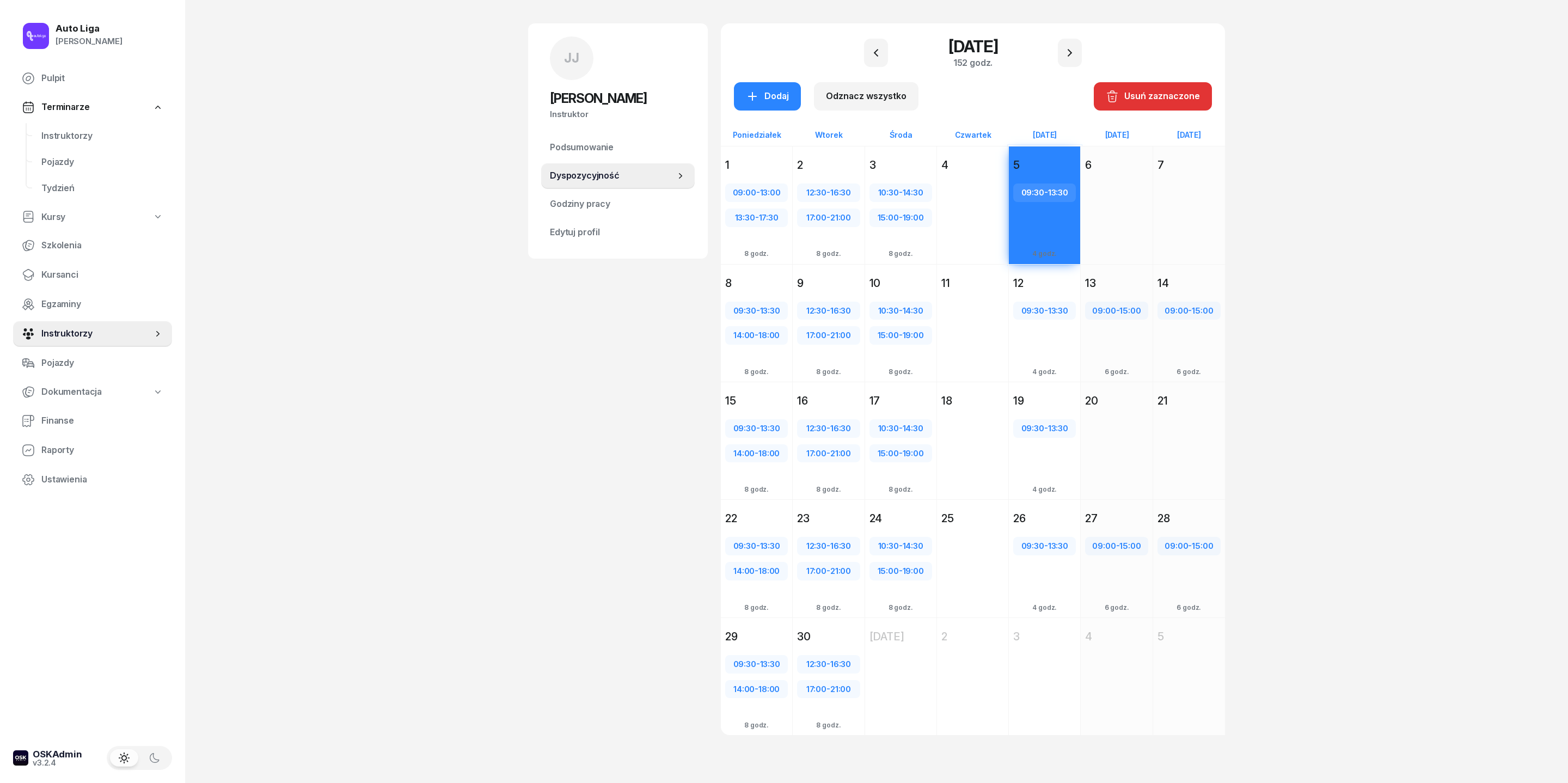
click at [1076, 275] on div "12" at bounding box center [1044, 283] width 62 height 15
click at [1072, 409] on div "19" at bounding box center [1044, 401] width 62 height 15
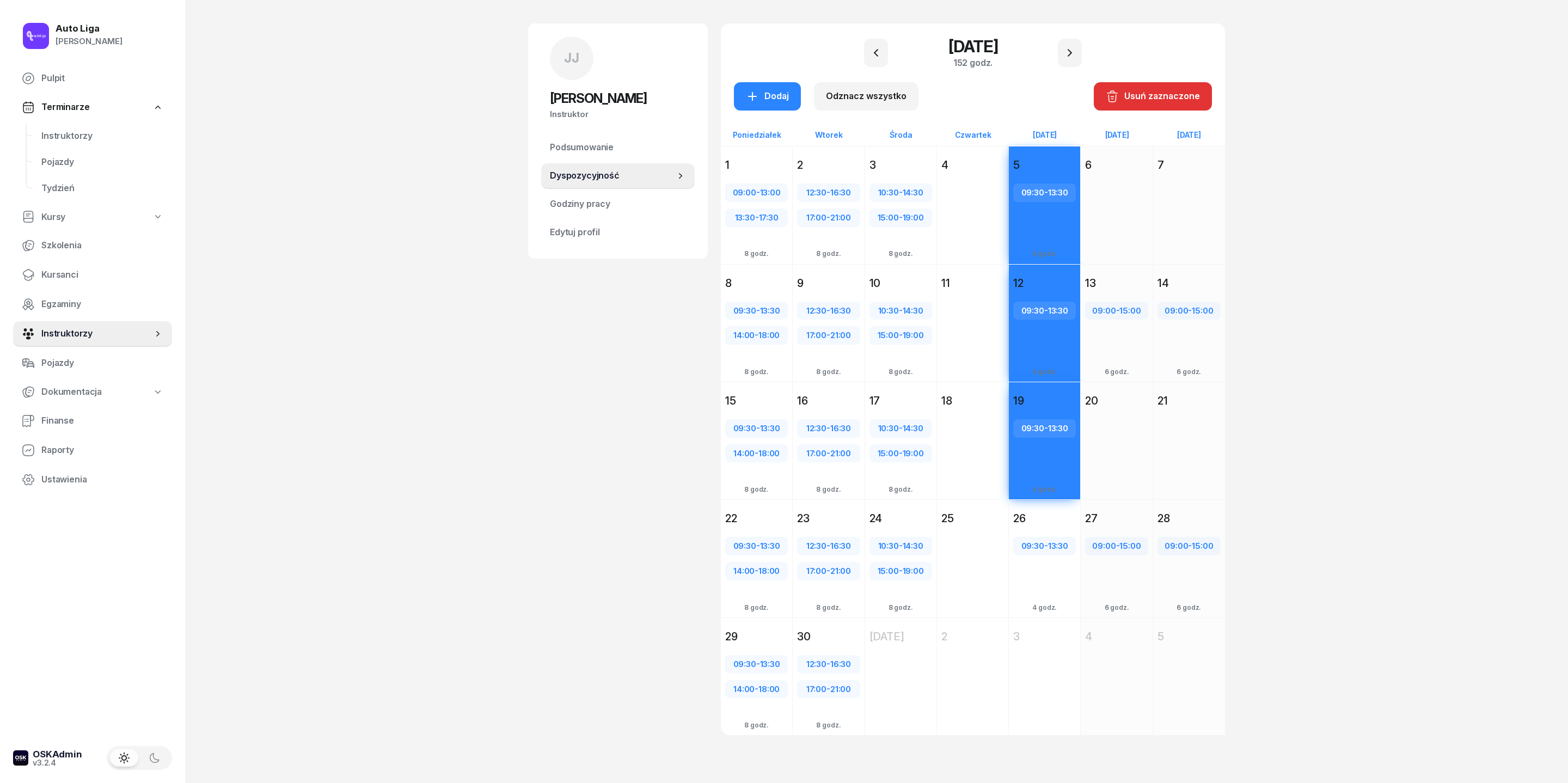
click at [1064, 526] on div "26" at bounding box center [1044, 518] width 62 height 15
click at [746, 89] on div "Dodaj" at bounding box center [767, 96] width 43 height 14
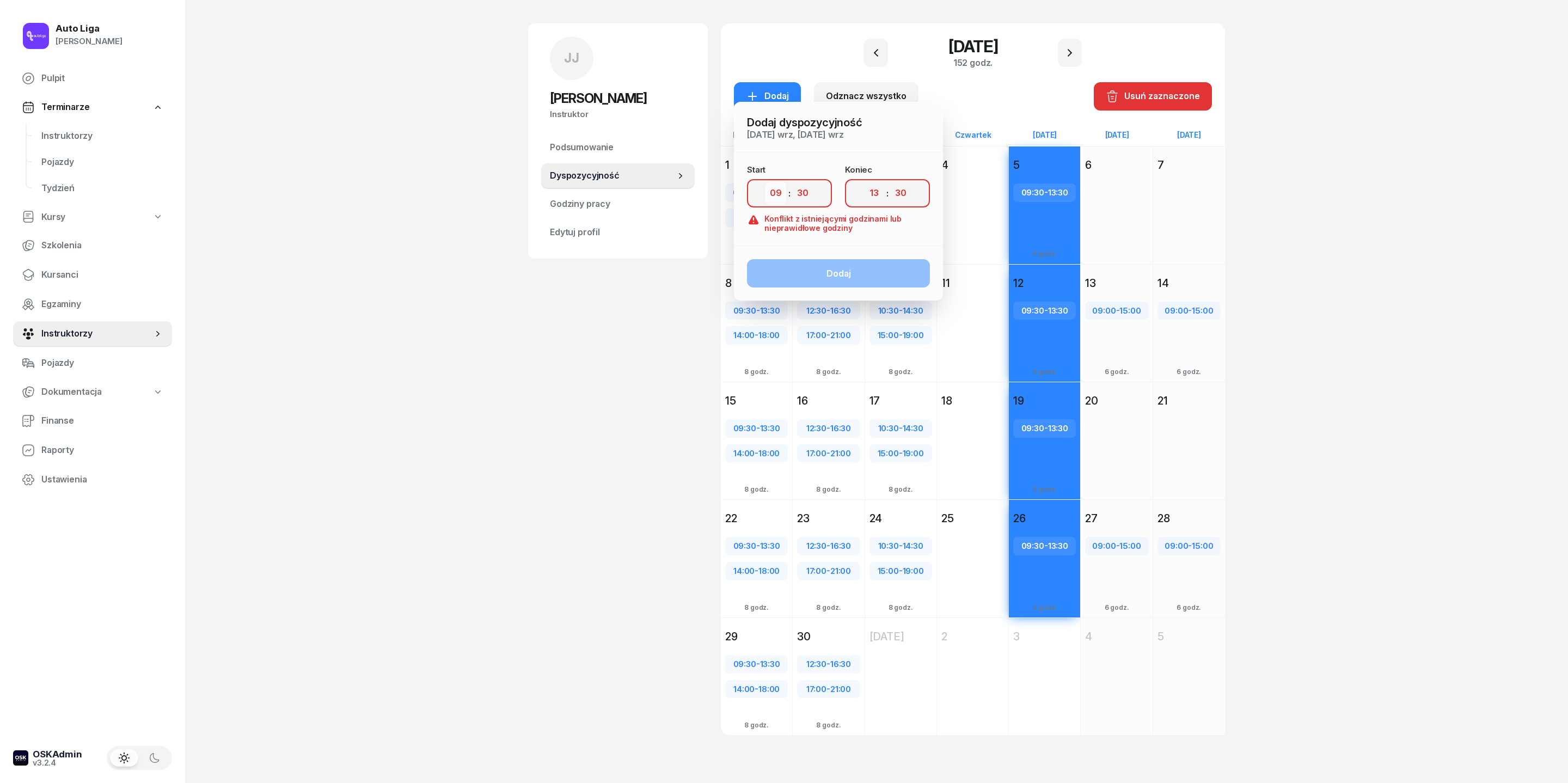
select select "14"
select select "00"
select select "18"
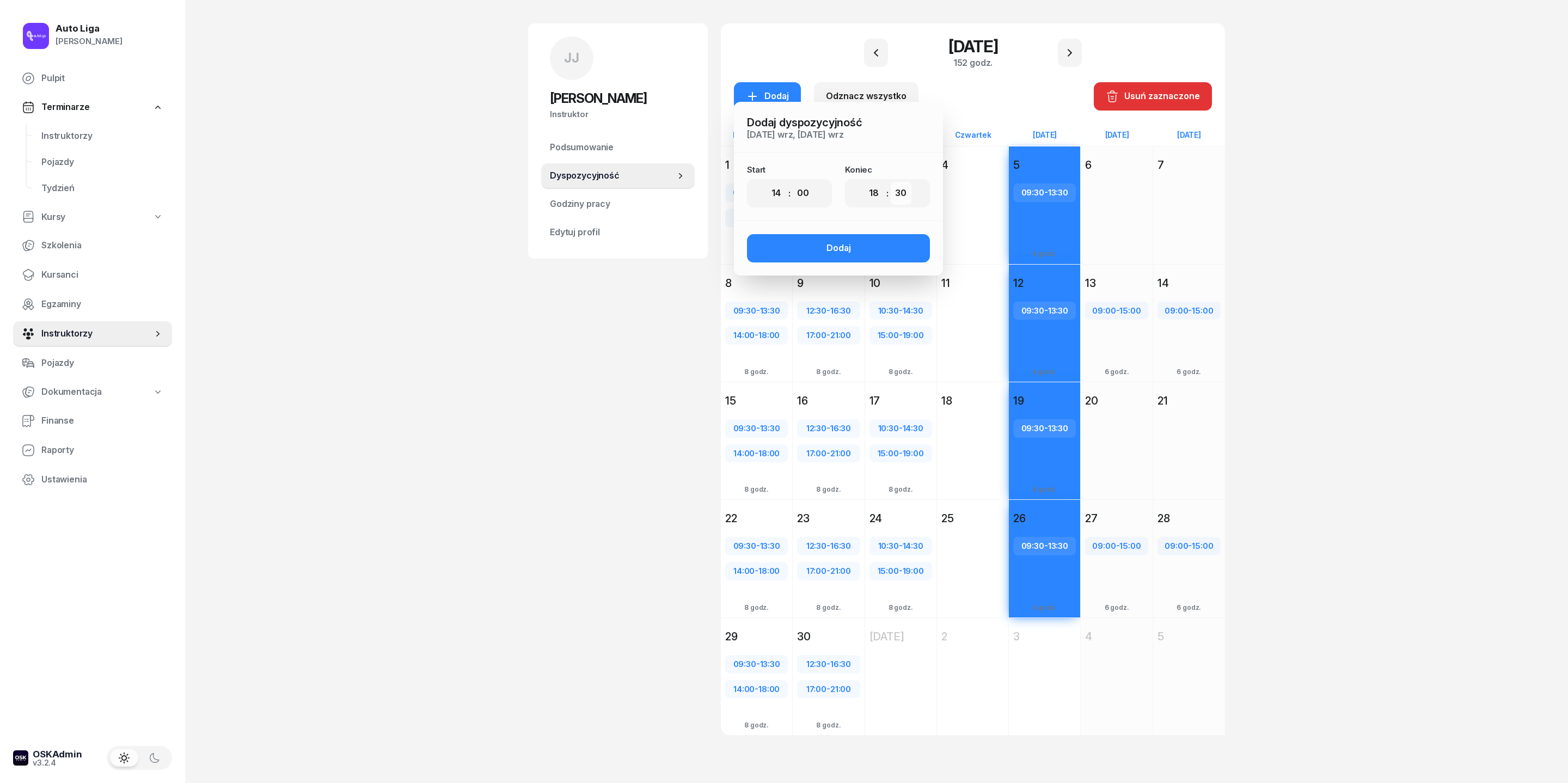
select select "00"
click at [832, 239] on button "Dodaj" at bounding box center [838, 248] width 183 height 28
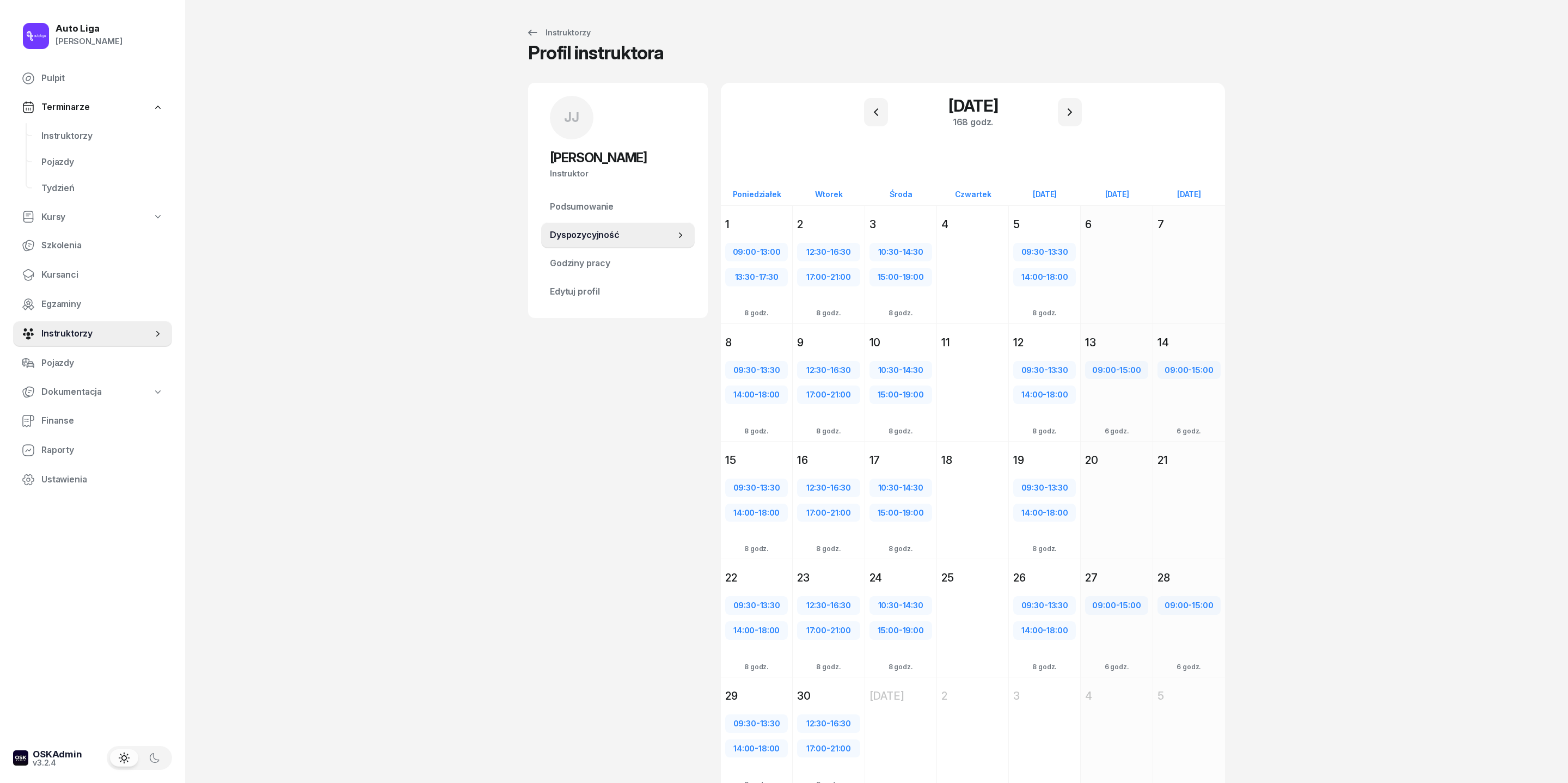
scroll to position [0, 0]
click at [526, 35] on icon at bounding box center [532, 32] width 13 height 13
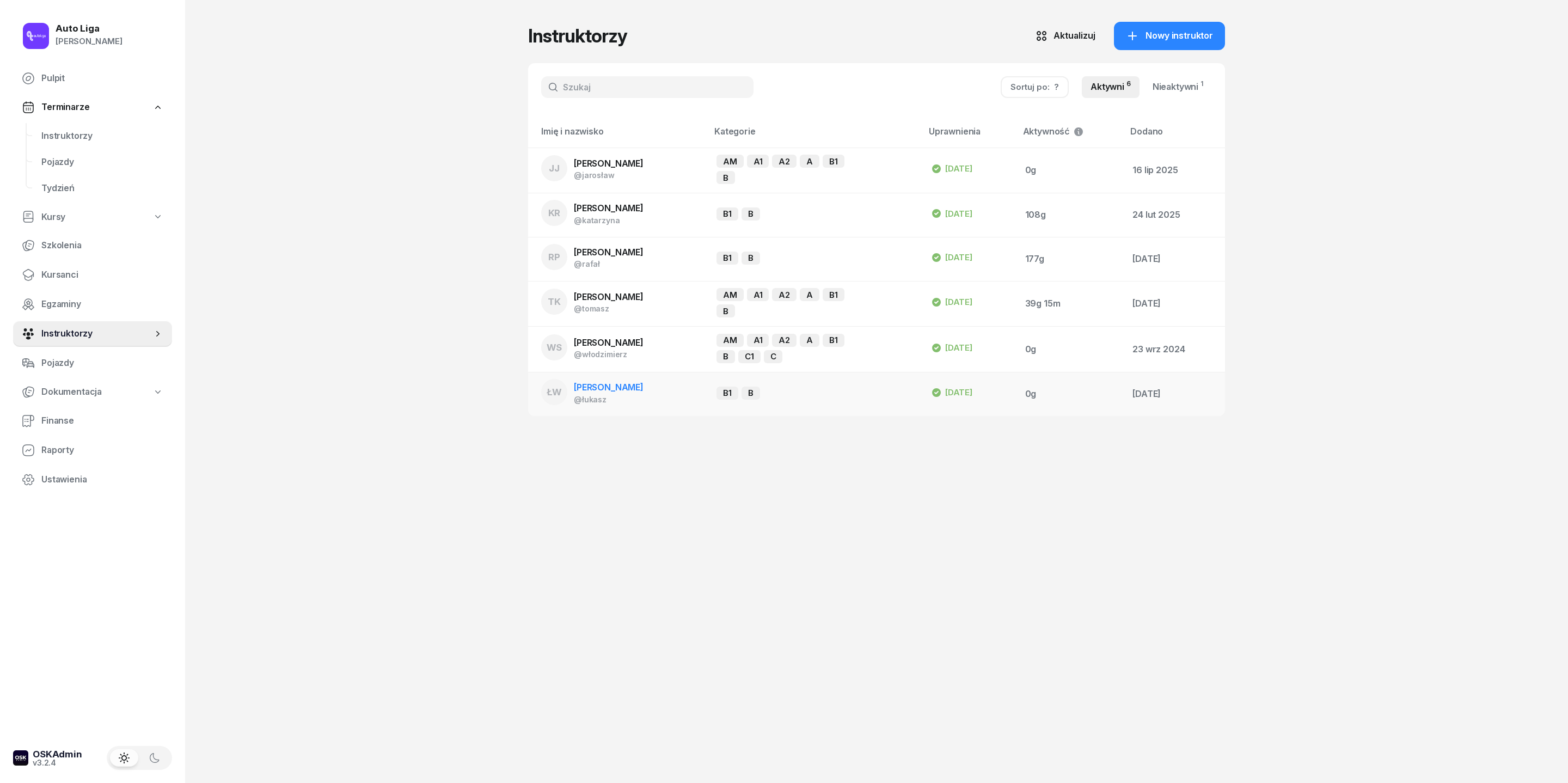
click at [574, 393] on span "[PERSON_NAME]" at bounding box center [608, 388] width 70 height 11
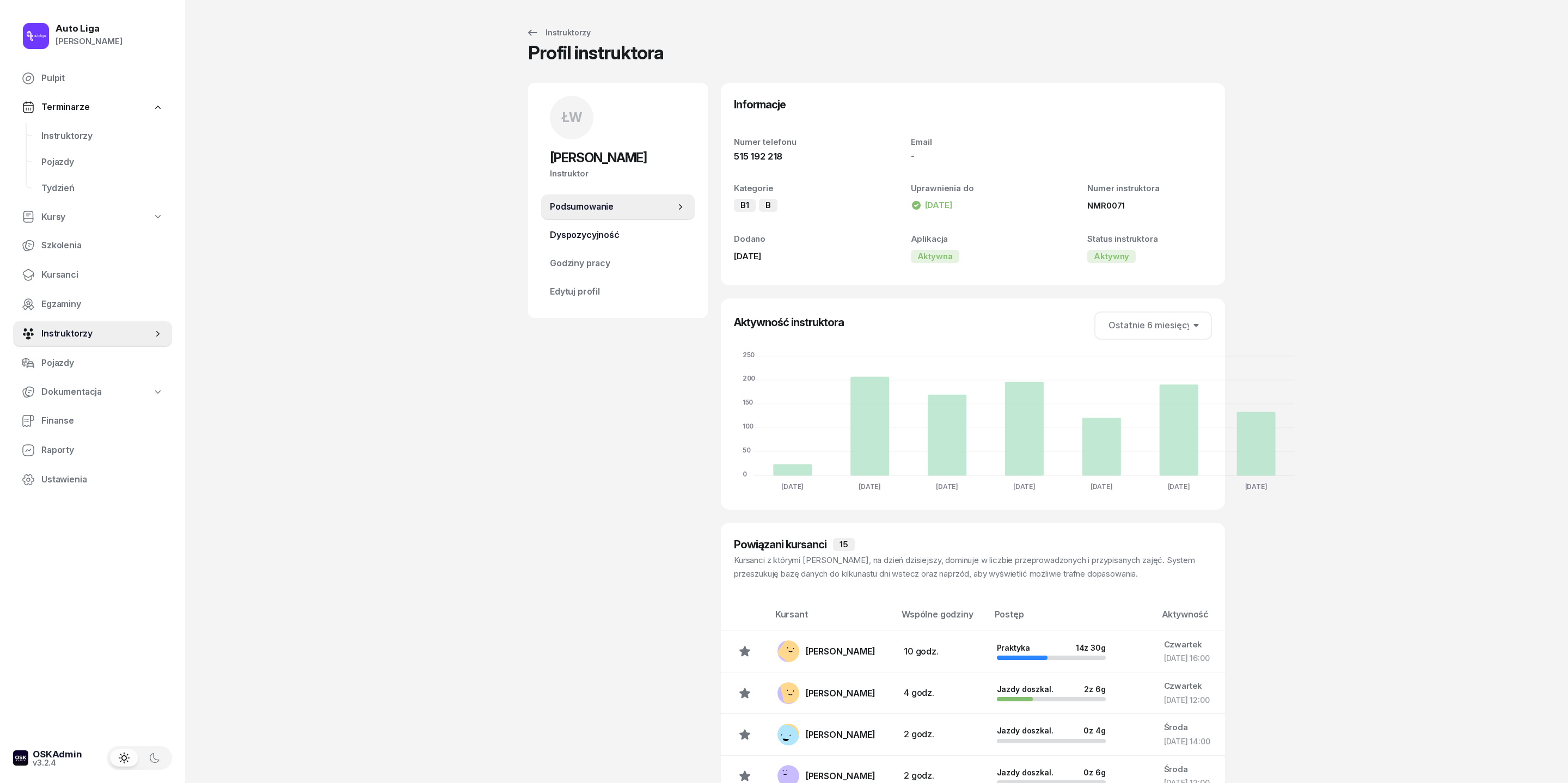
click at [550, 242] on span "Dyspozycyjność" at bounding box center [618, 235] width 136 height 14
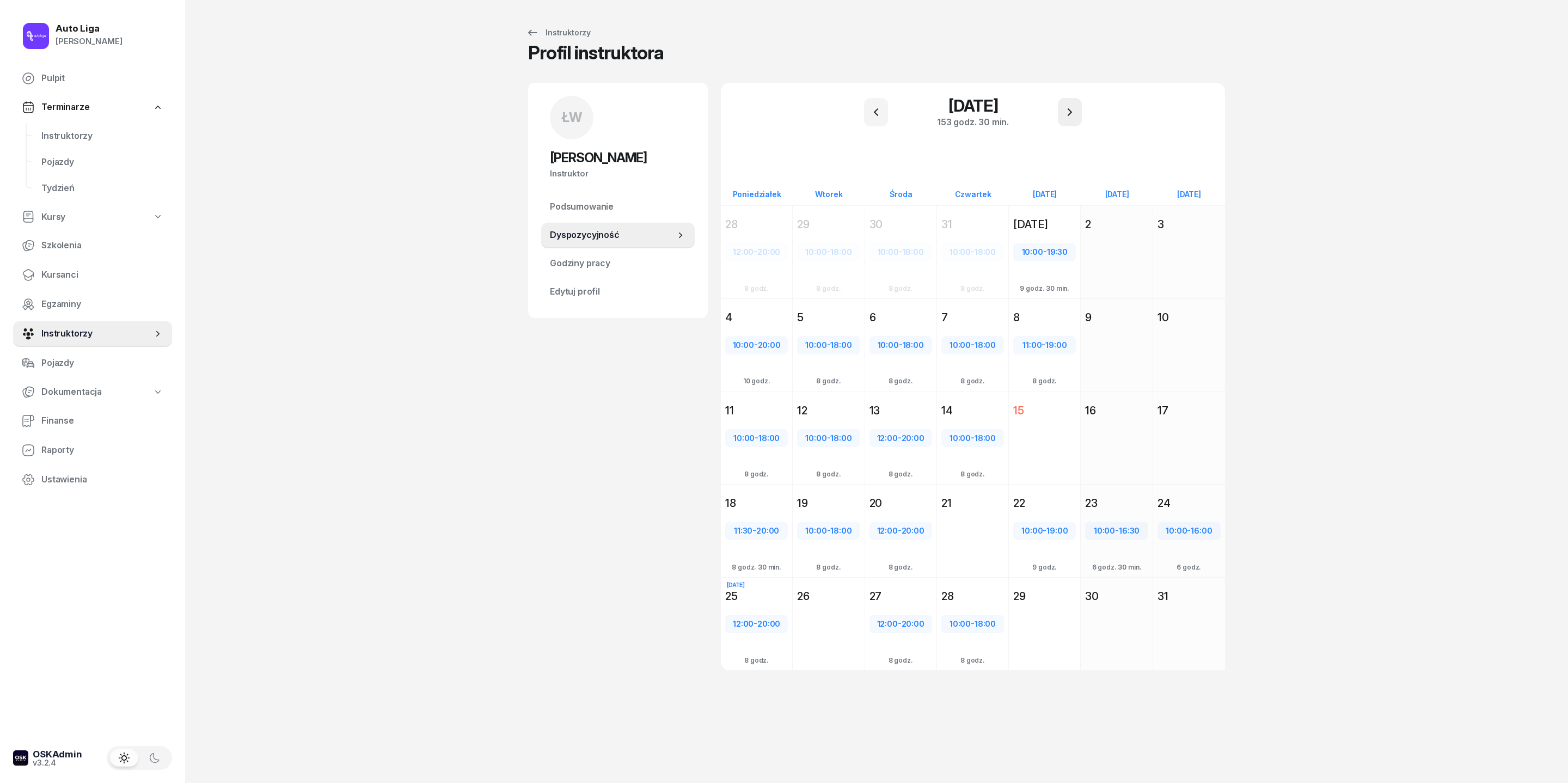
click at [1076, 117] on icon "button" at bounding box center [1069, 112] width 13 height 13
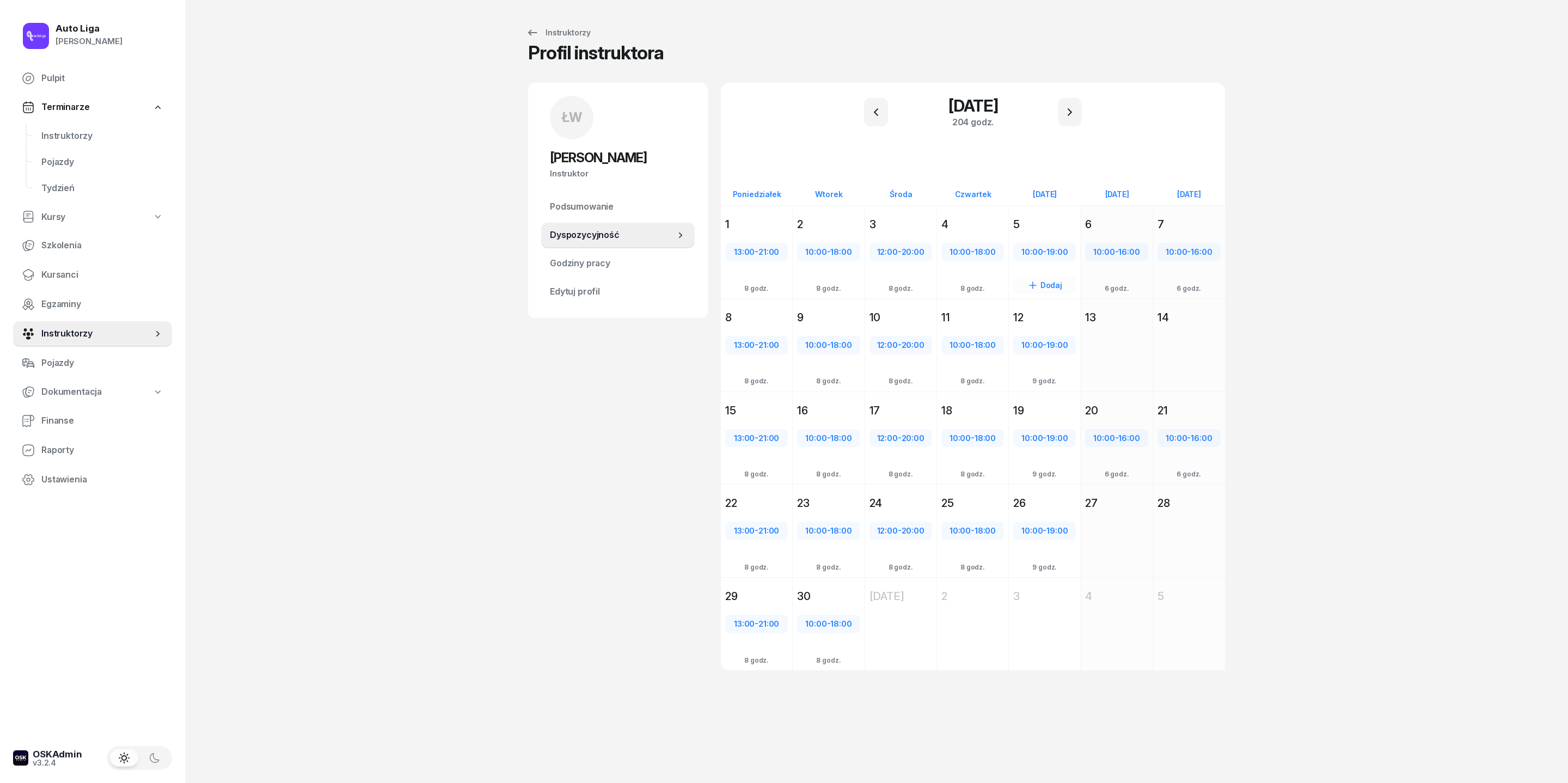
click at [1069, 232] on div "5" at bounding box center [1044, 225] width 62 height 15
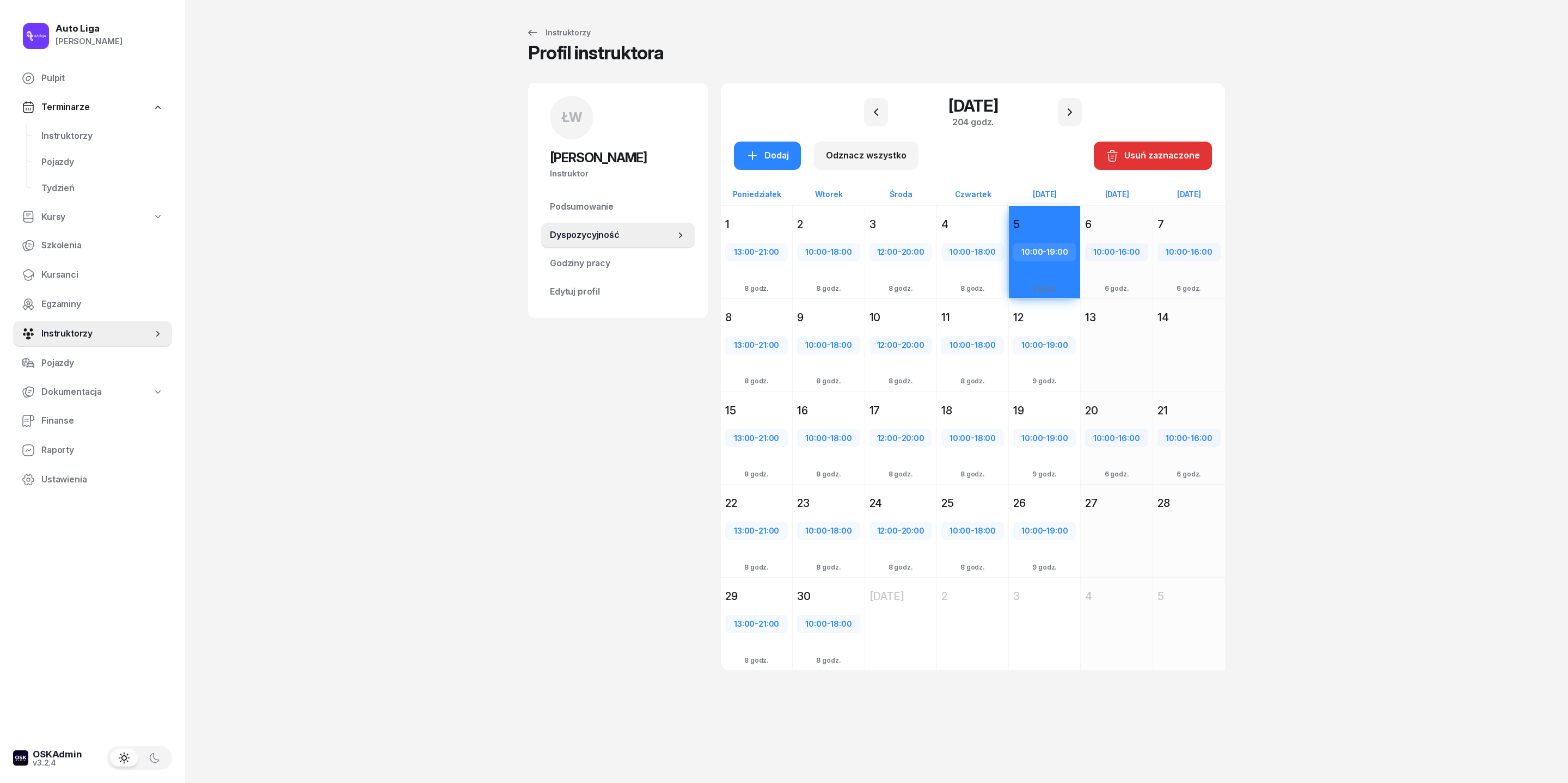
click at [1077, 362] on div "10:00 - 19:00 Dodaj 9 godz." at bounding box center [1045, 364] width 72 height 75
click at [1072, 419] on div "19" at bounding box center [1044, 411] width 62 height 15
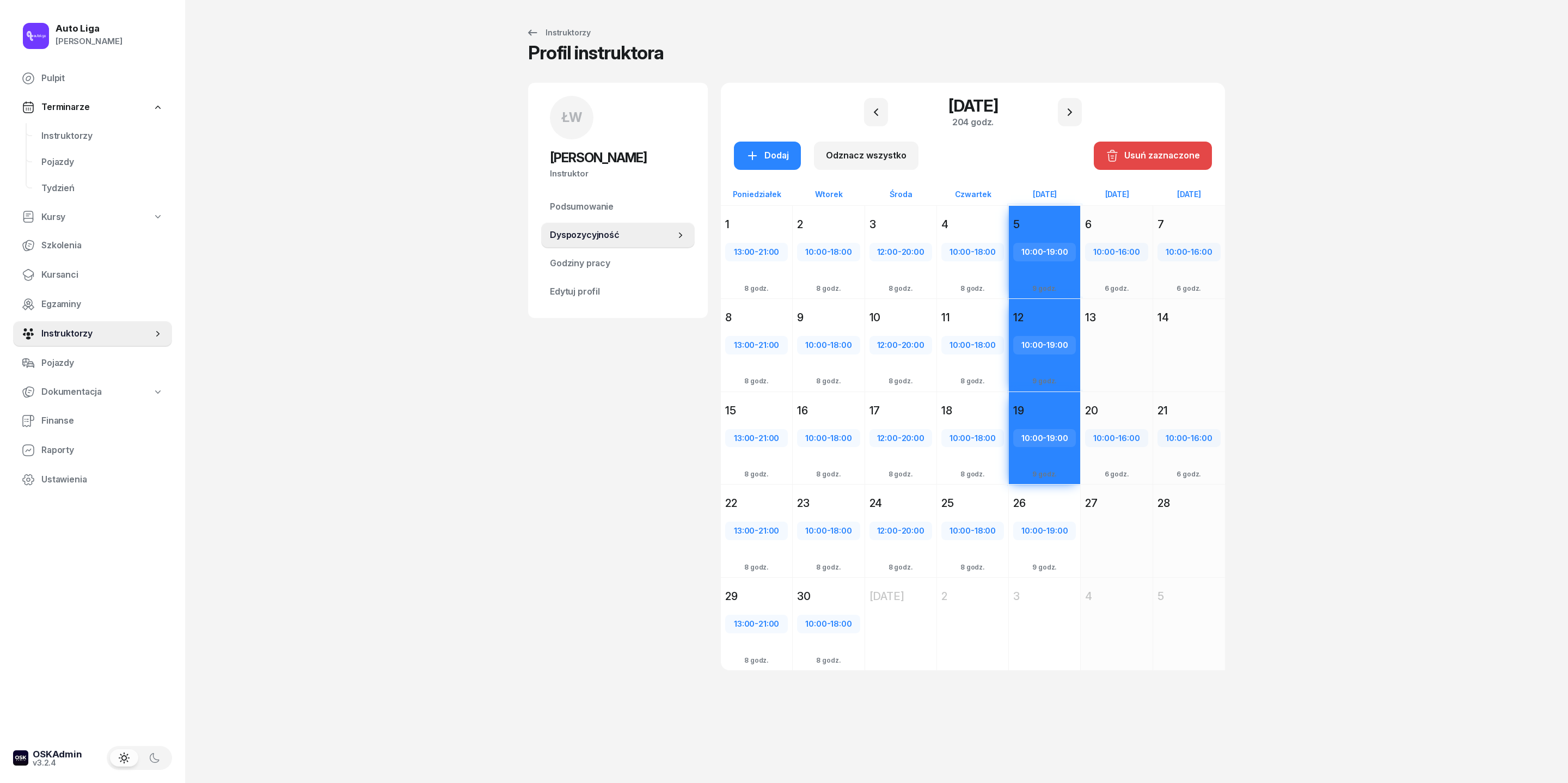
click at [1190, 163] on div "Usuń zaznaczone" at bounding box center [1153, 156] width 94 height 14
click at [1027, 158] on div "Dodaj Odznacz wszystko Usuń zaznaczone" at bounding box center [973, 156] width 478 height 28
click at [1406, 265] on div "Auto Liga Tomasz Katalski Pulpit Terminarze Instruktorzy Pojazdy Tydzień Kursy …" at bounding box center [784, 391] width 1568 height 783
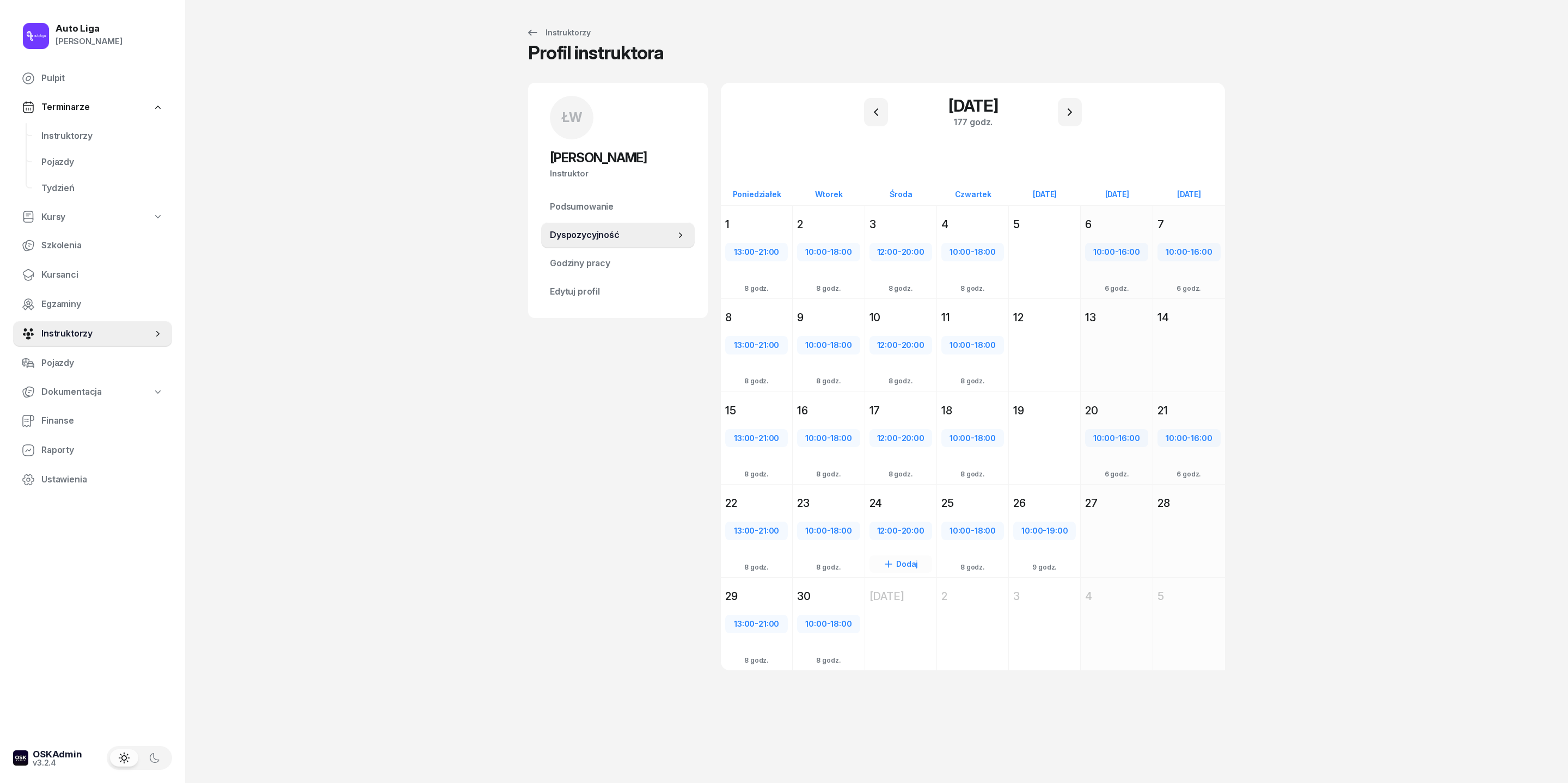
click at [895, 511] on div "24" at bounding box center [900, 504] width 62 height 15
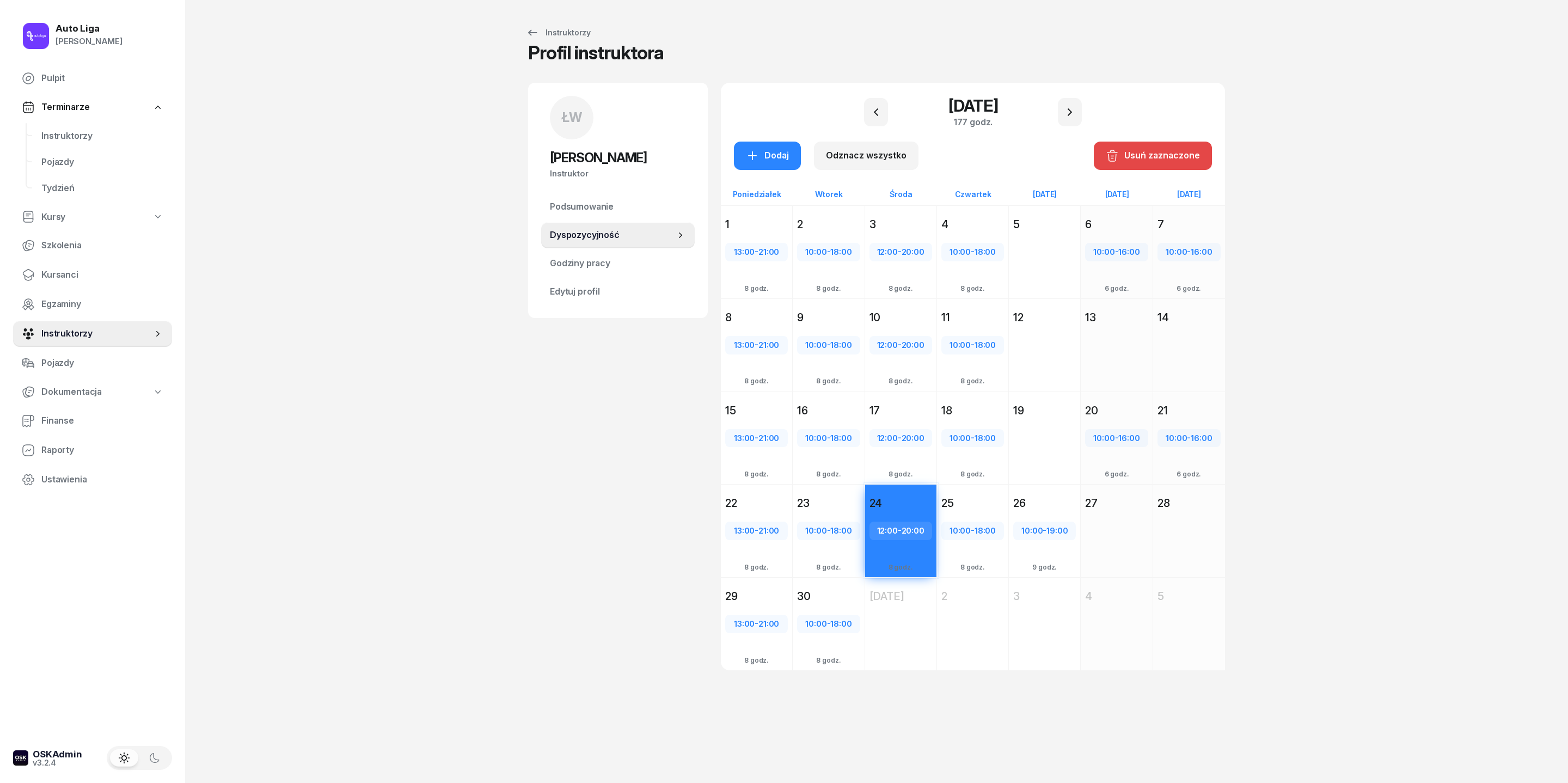
click at [1200, 162] on div "Usuń zaznaczone" at bounding box center [1153, 156] width 94 height 14
click at [1282, 218] on div "Auto Liga Tomasz Katalski Pulpit Terminarze Instruktorzy Pojazdy Tydzień Kursy …" at bounding box center [784, 391] width 1568 height 783
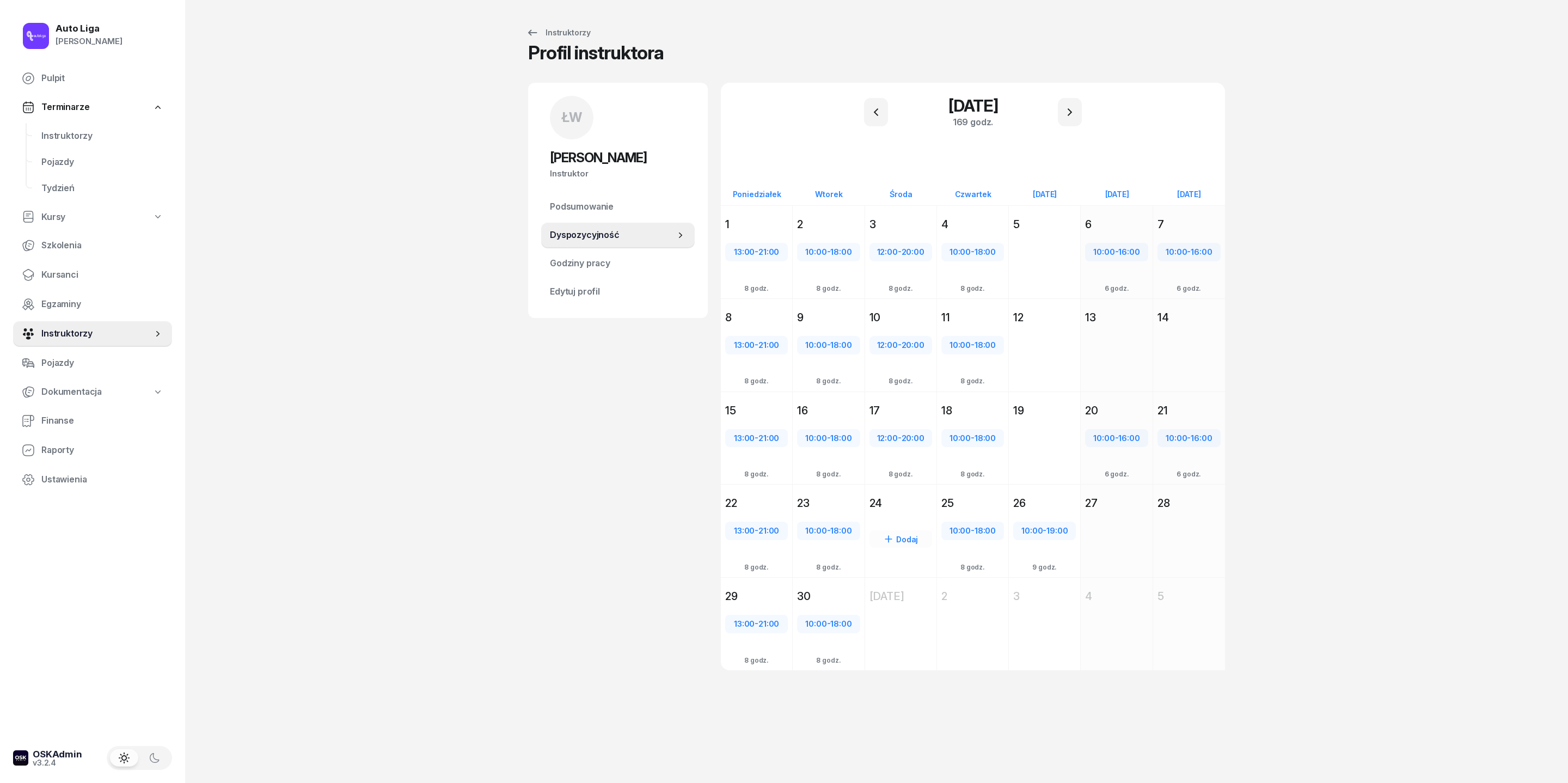
click at [892, 548] on div "Dodaj" at bounding box center [900, 539] width 62 height 18
select select "08"
select select "16"
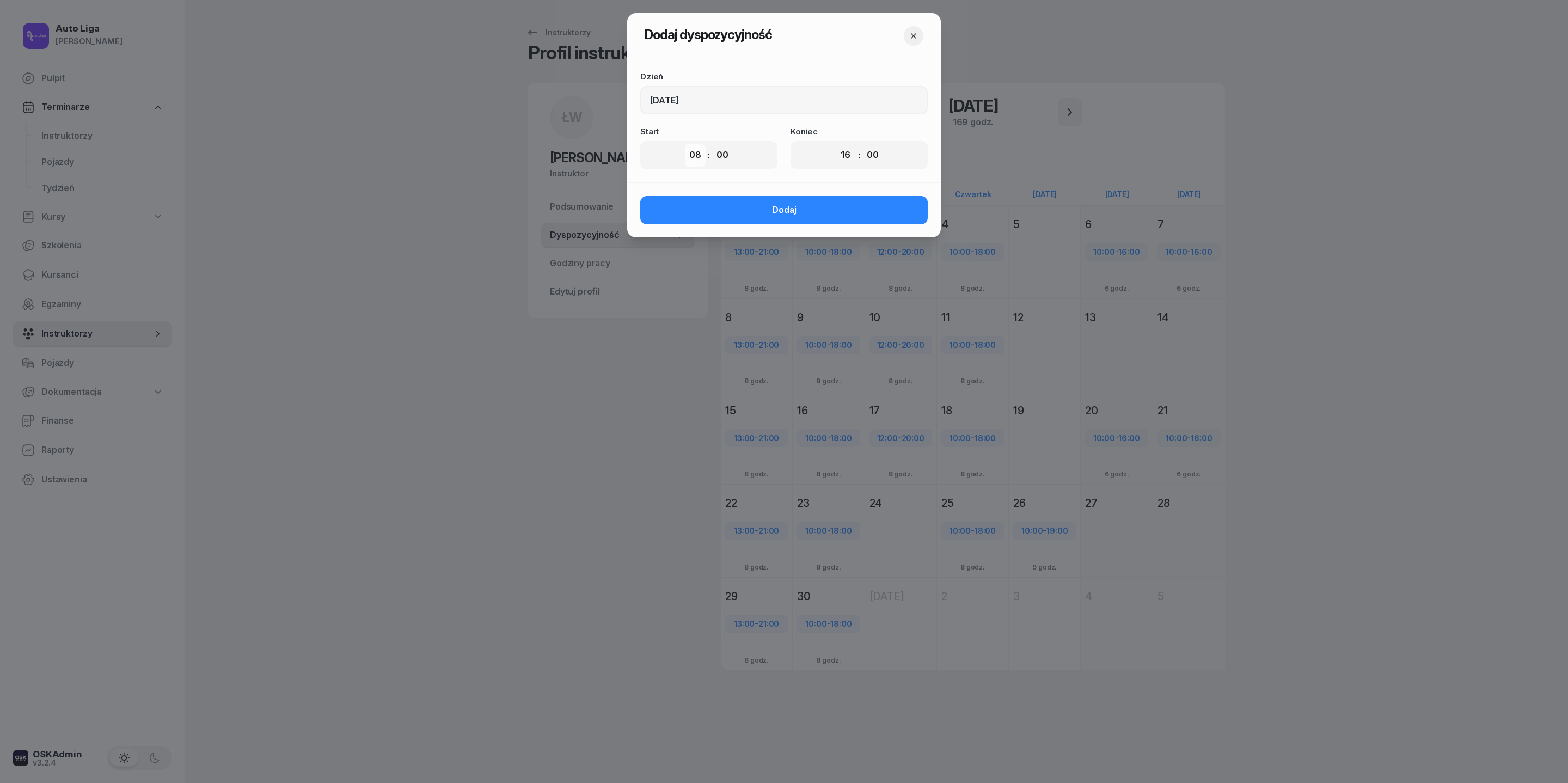
select select "12"
select select "20"
click at [829, 224] on button "Dodaj" at bounding box center [784, 210] width 287 height 28
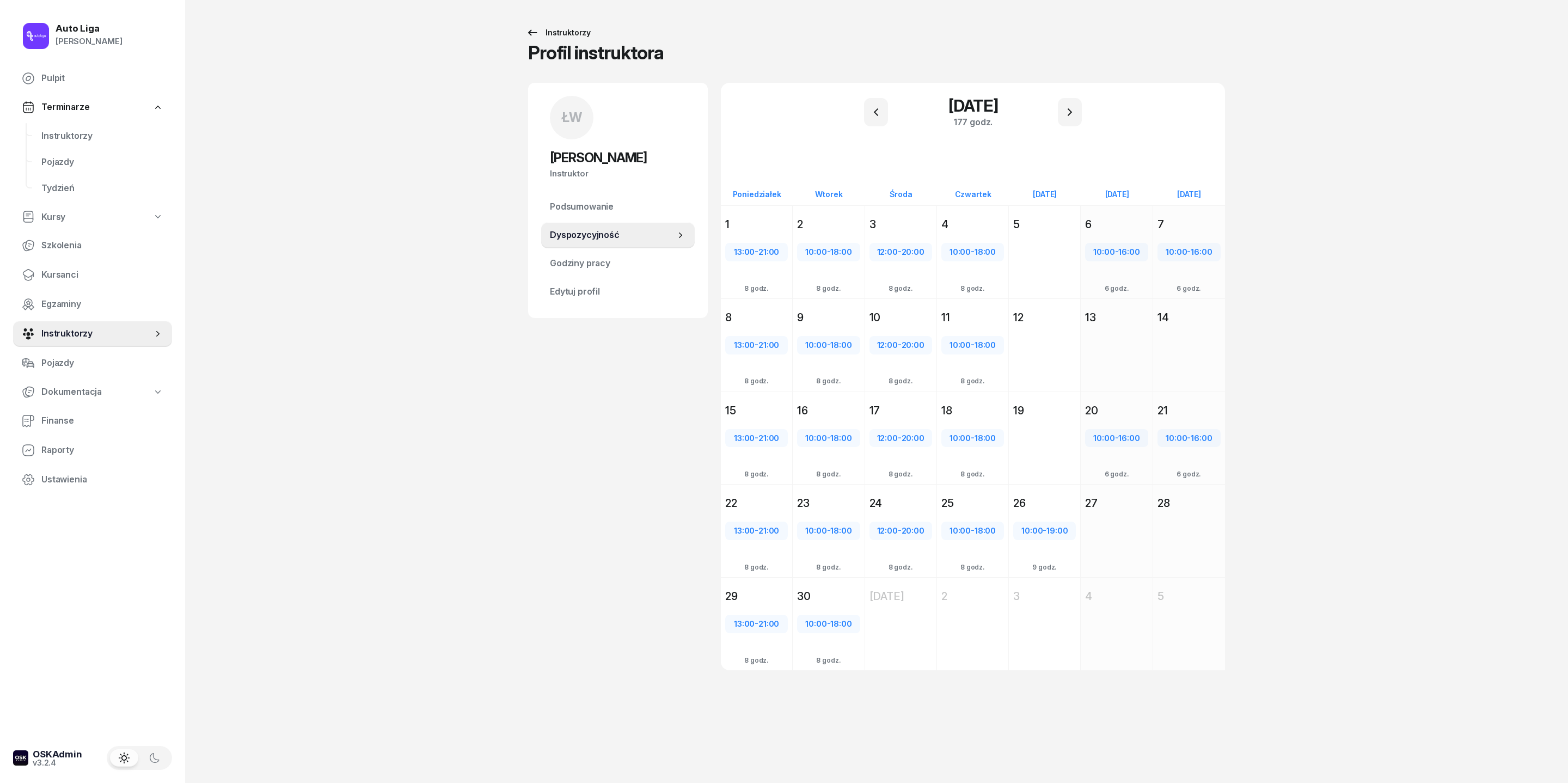
click at [526, 35] on icon at bounding box center [532, 32] width 13 height 13
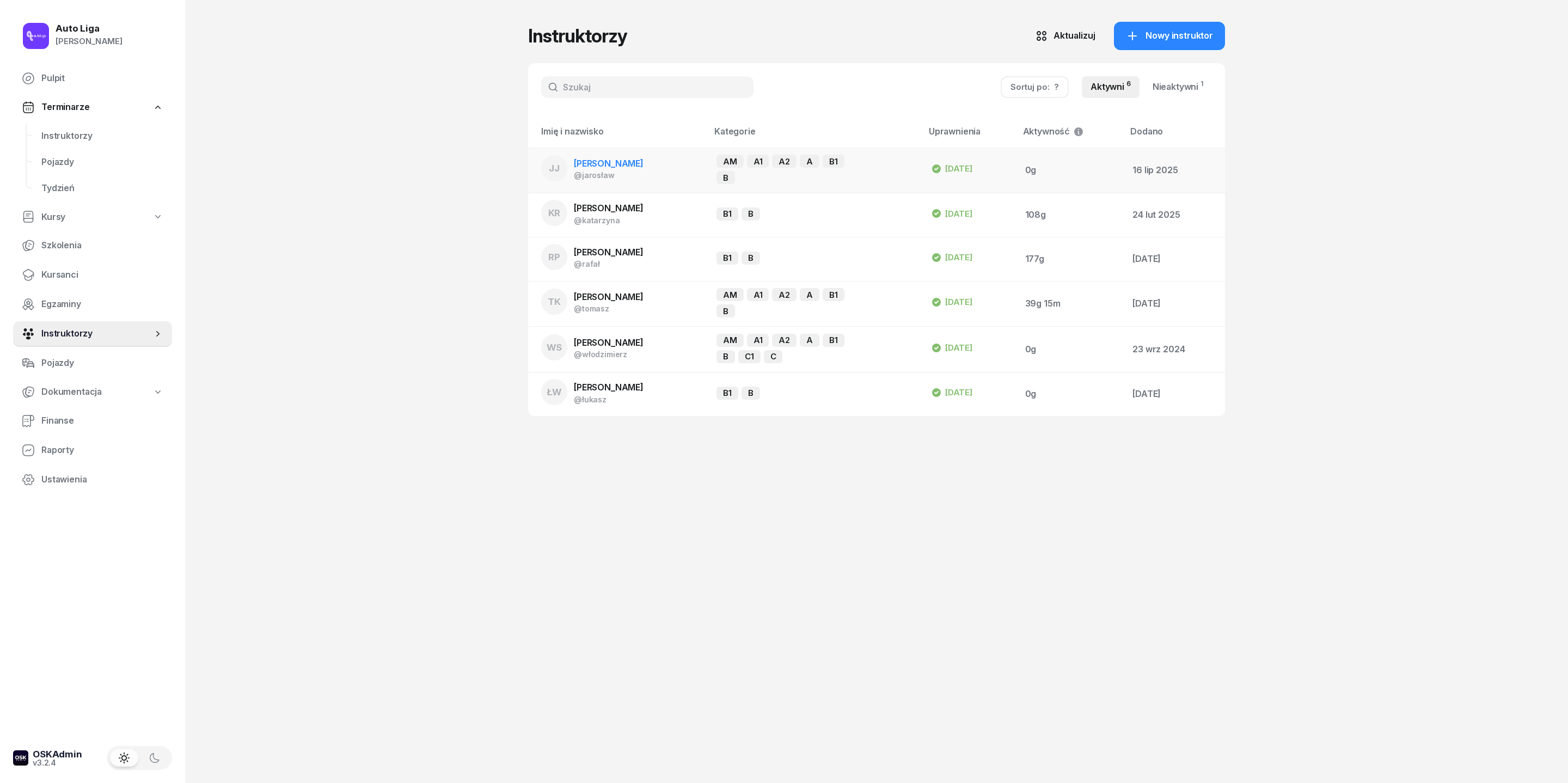
click at [574, 171] on div "[PERSON_NAME]" at bounding box center [608, 164] width 70 height 14
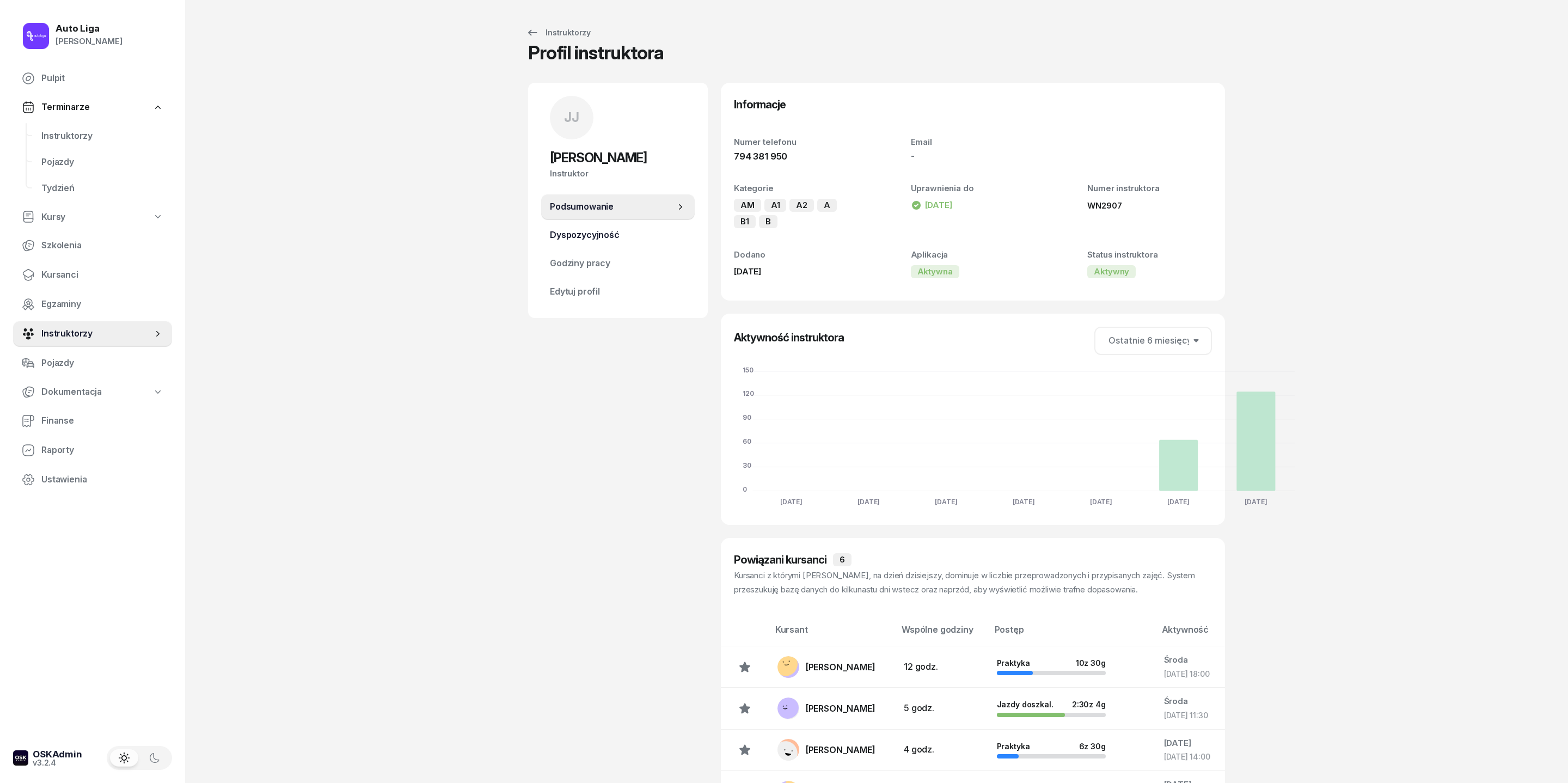
click at [556, 242] on span "Dyspozycyjność" at bounding box center [618, 235] width 136 height 14
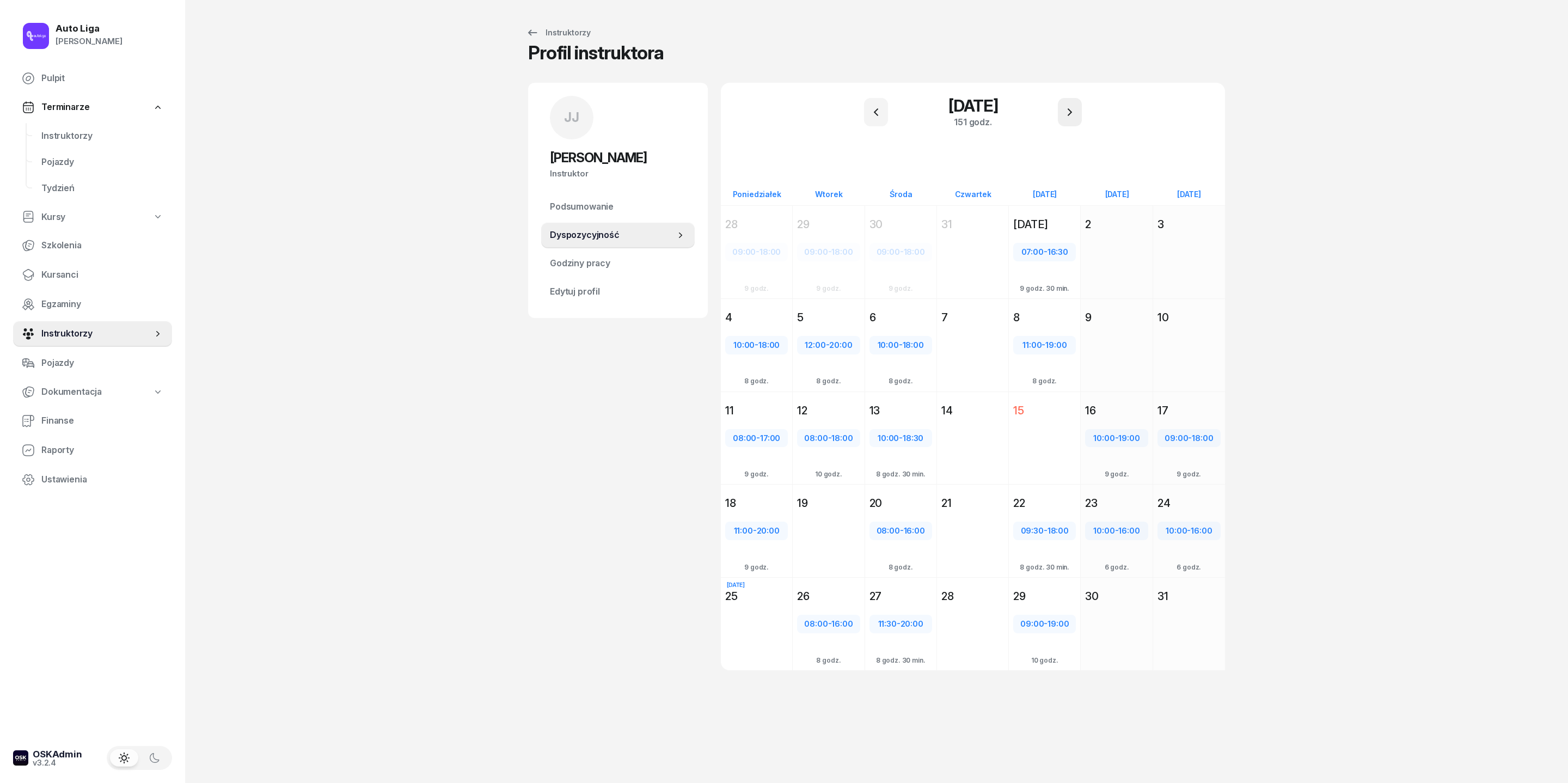
click at [1068, 119] on icon "button" at bounding box center [1069, 112] width 13 height 13
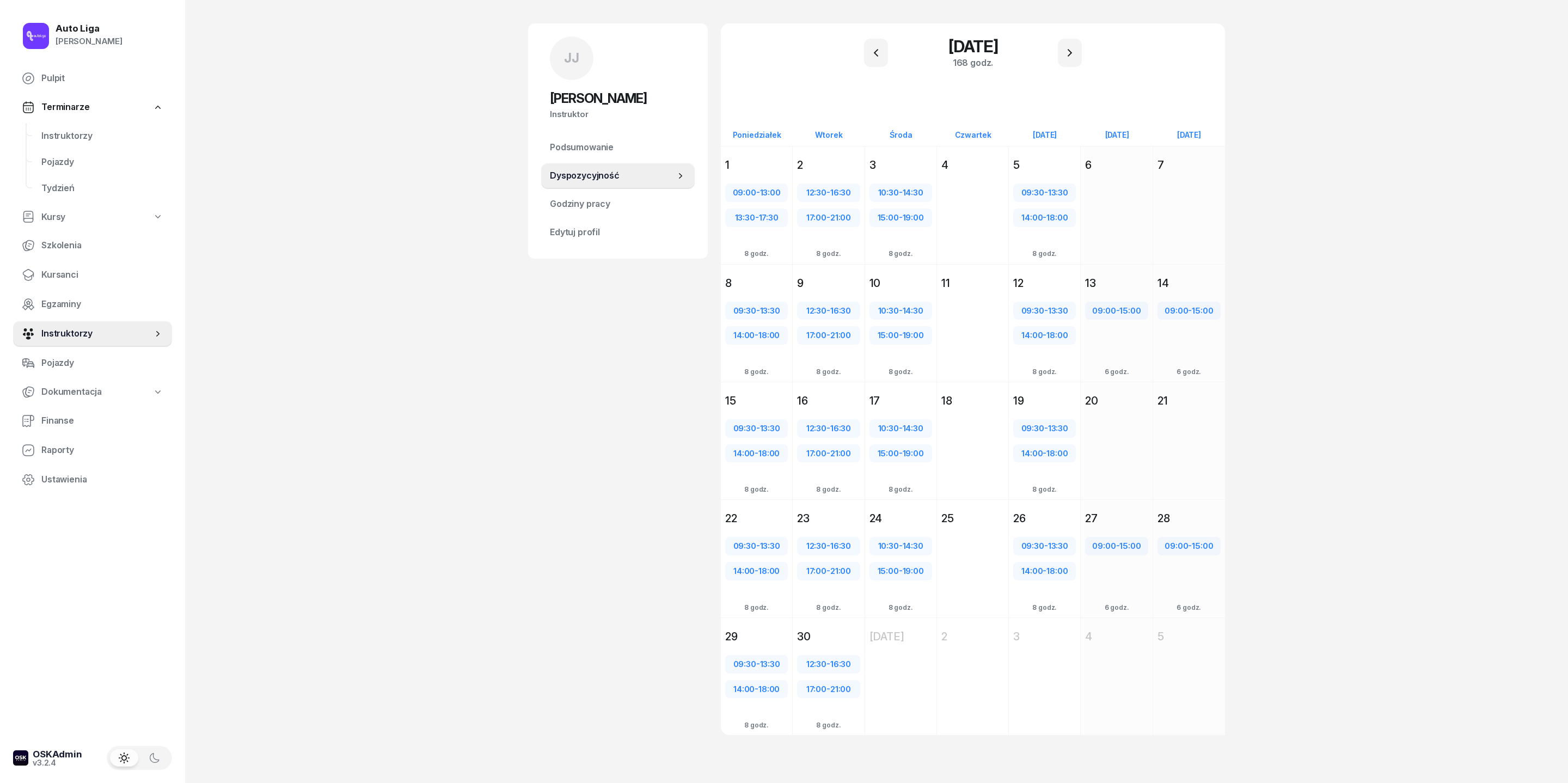
scroll to position [158, 0]
click at [150, 755] on icon "button" at bounding box center [154, 758] width 8 height 9
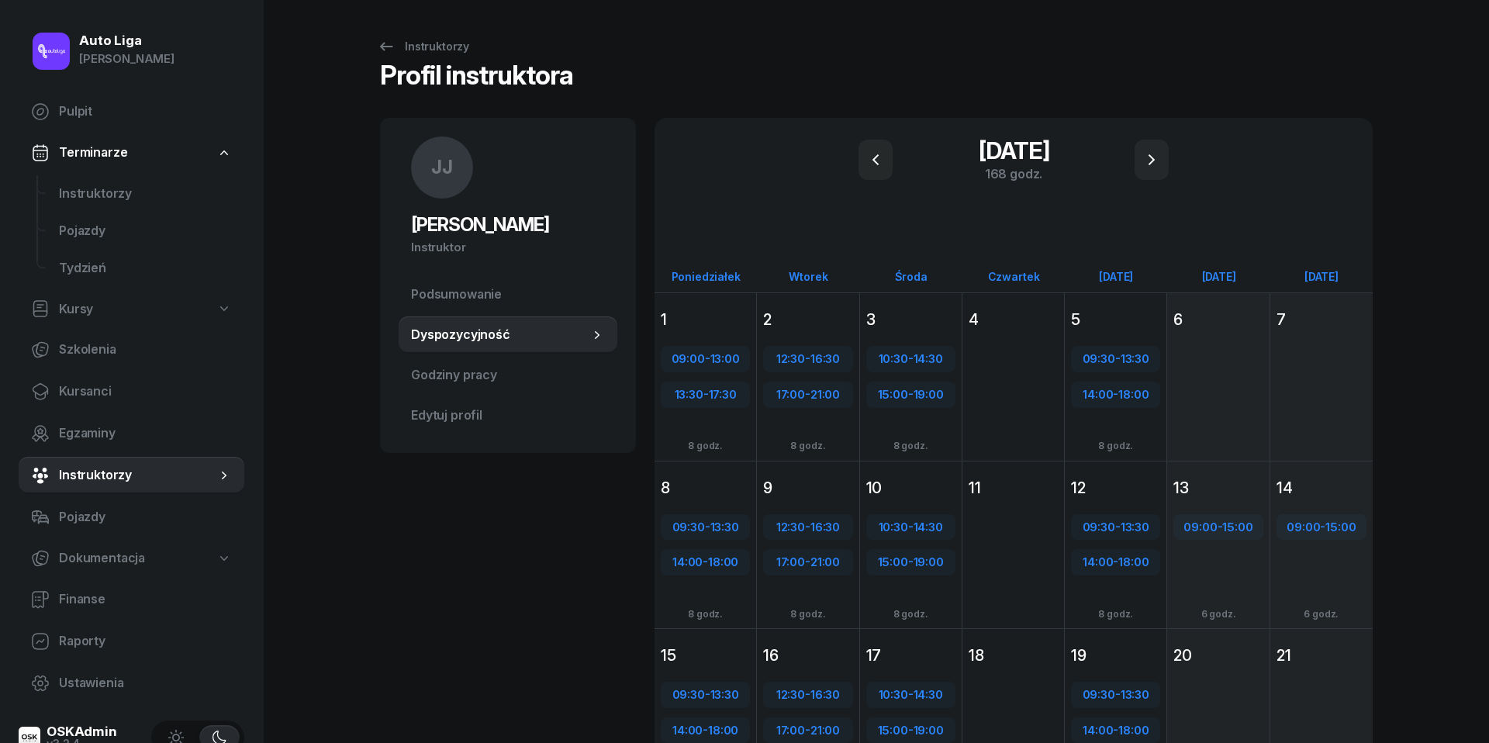
scroll to position [0, 0]
click at [88, 187] on span "Instruktorzy" at bounding box center [145, 194] width 173 height 20
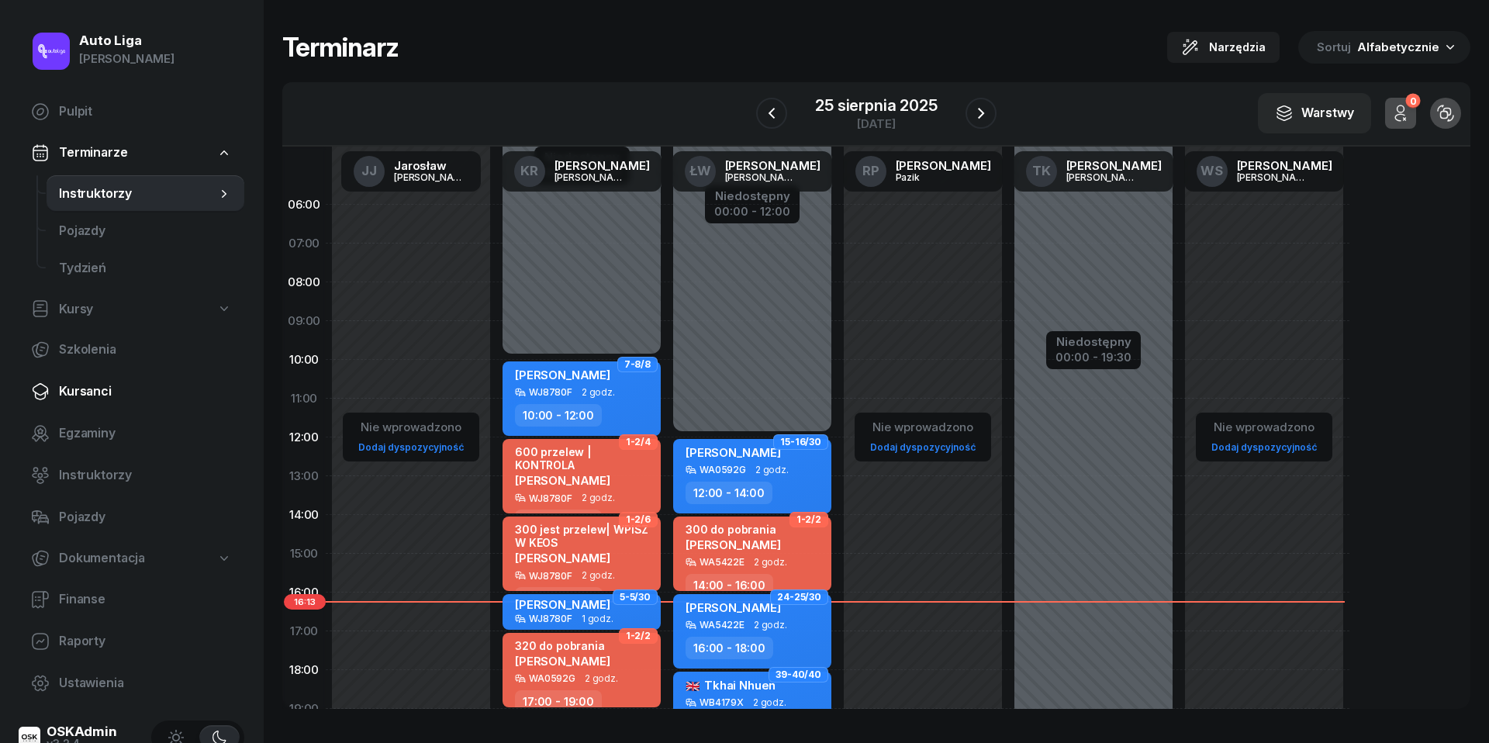
click at [94, 392] on span "Kursanci" at bounding box center [145, 391] width 173 height 20
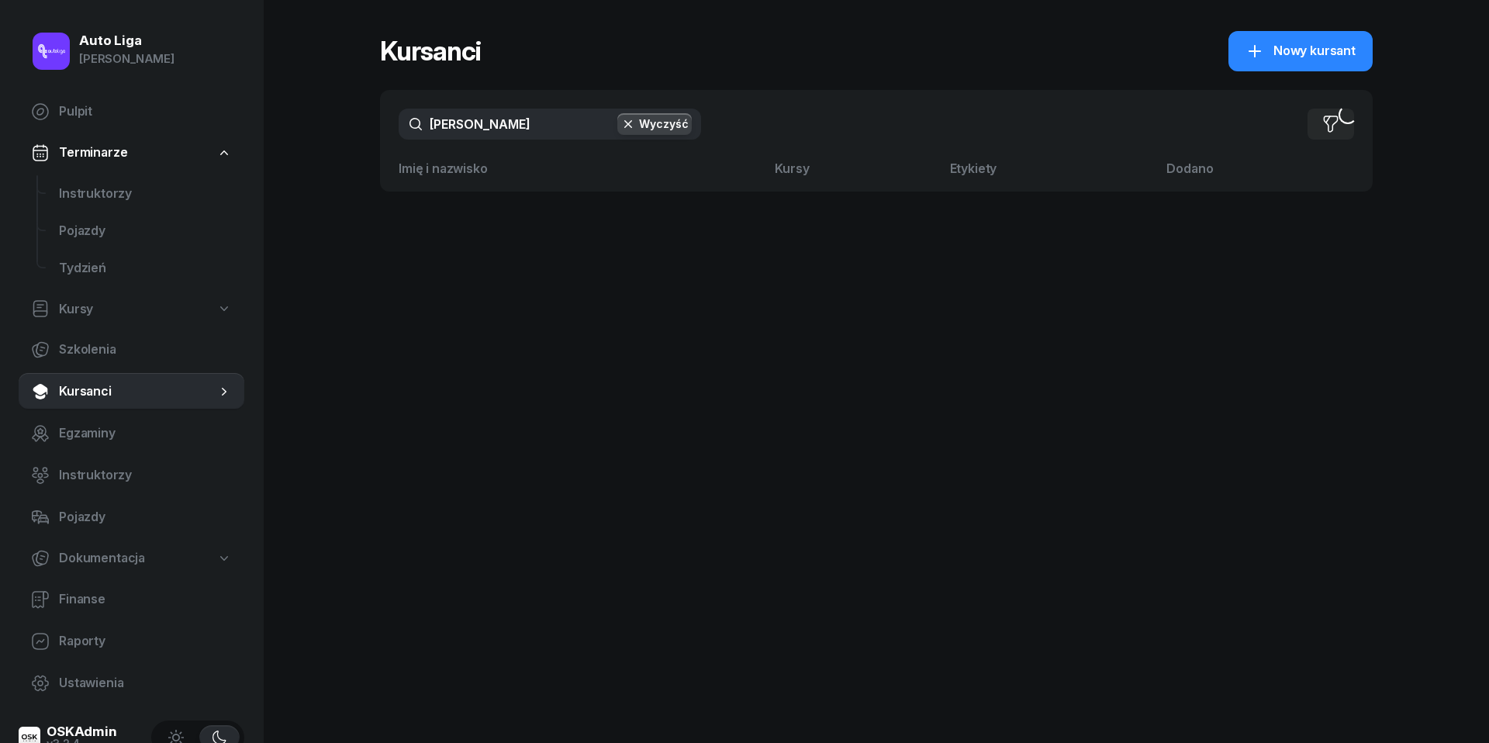
click at [565, 131] on input "[PERSON_NAME]" at bounding box center [550, 124] width 302 height 31
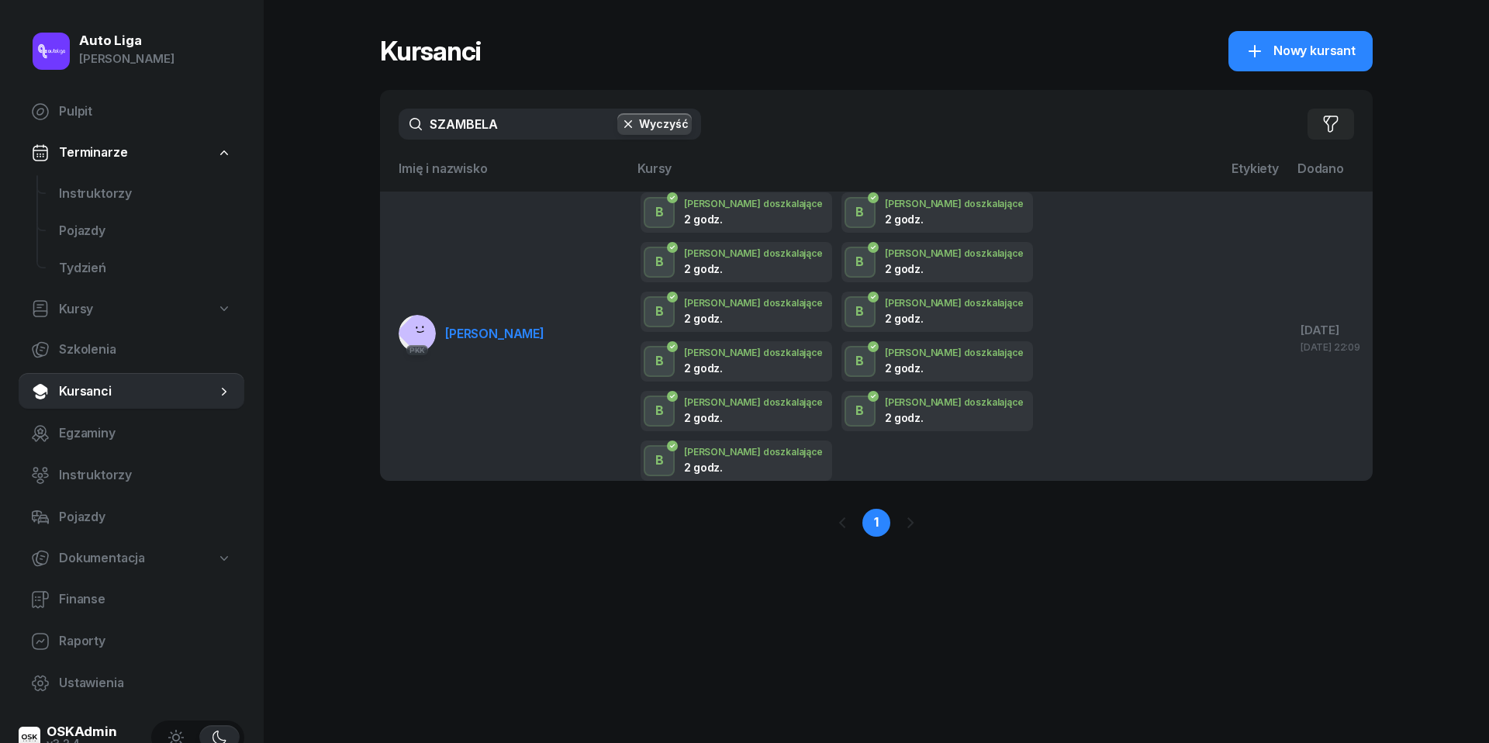
type input "SZAMBELA"
click at [507, 326] on span "Artur Szambelan" at bounding box center [494, 334] width 99 height 16
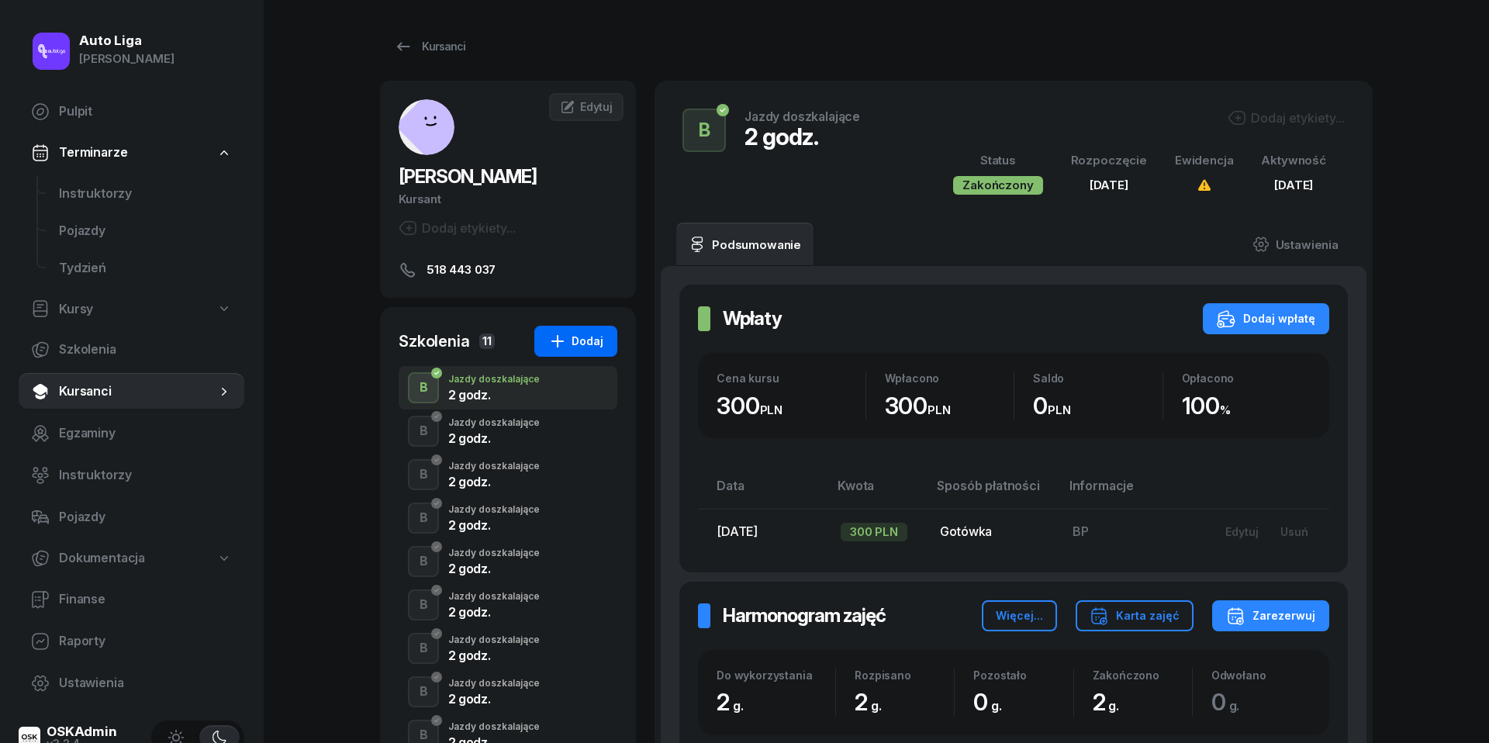
click at [577, 346] on div "Dodaj" at bounding box center [575, 341] width 55 height 19
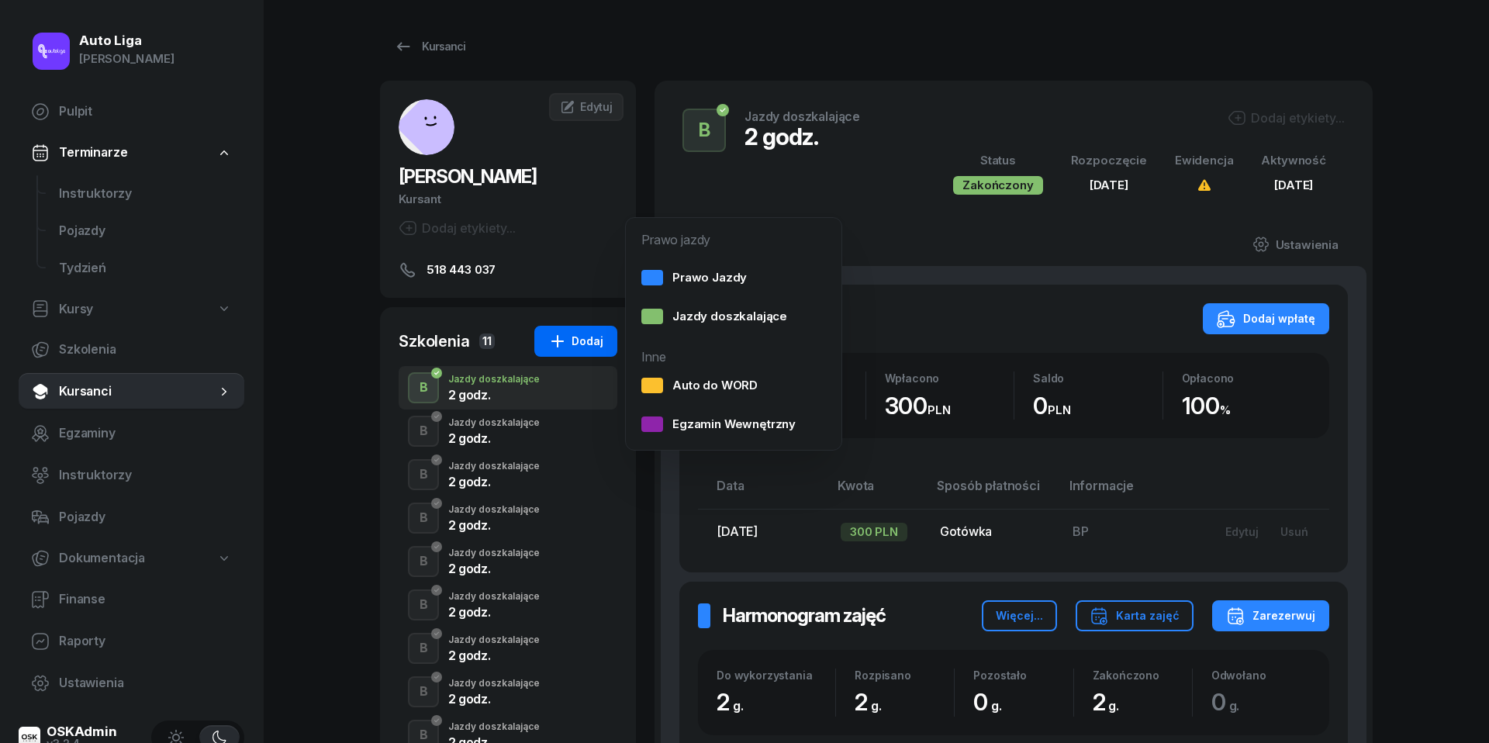
click at [577, 346] on div "Dodaj" at bounding box center [575, 341] width 55 height 19
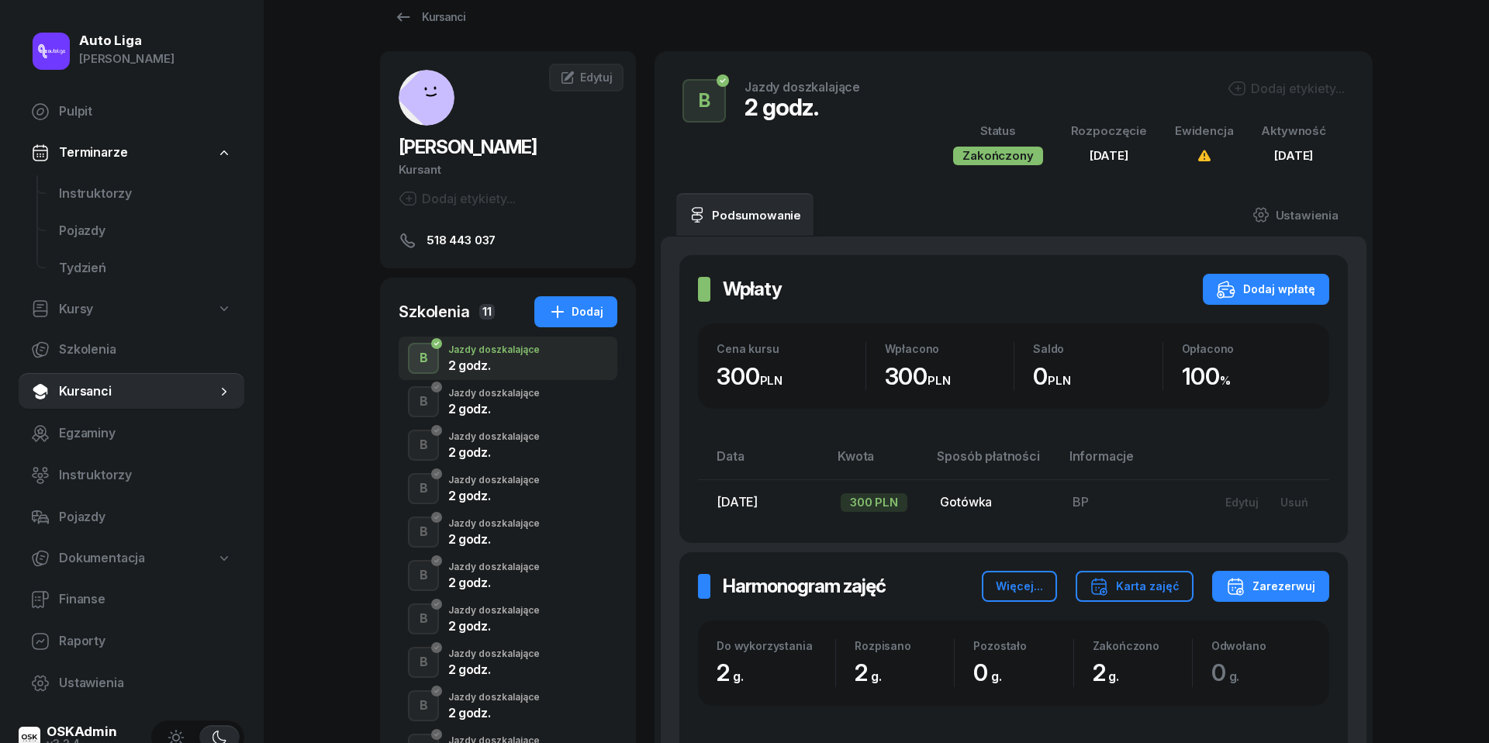
scroll to position [33, 0]
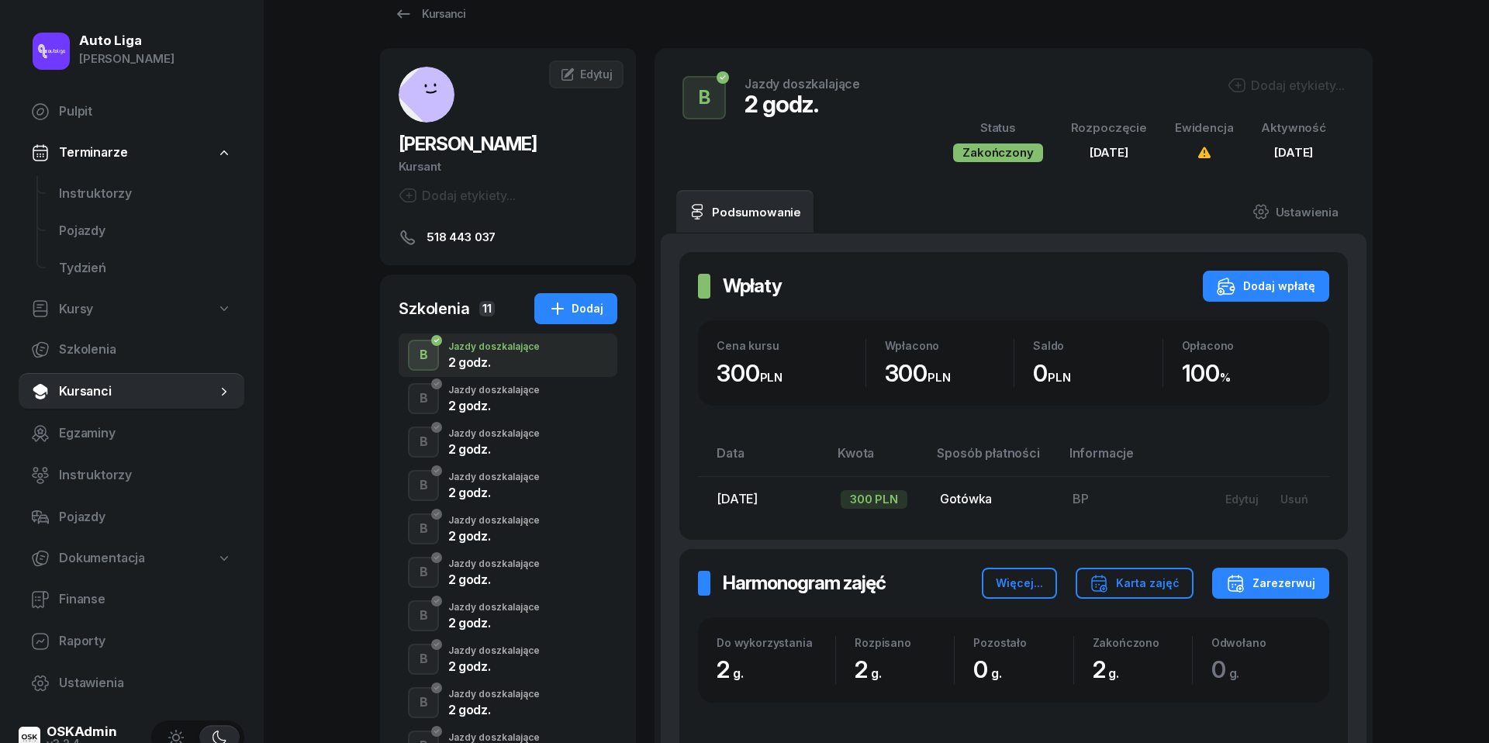
click at [468, 407] on div "2 godz." at bounding box center [493, 405] width 91 height 12
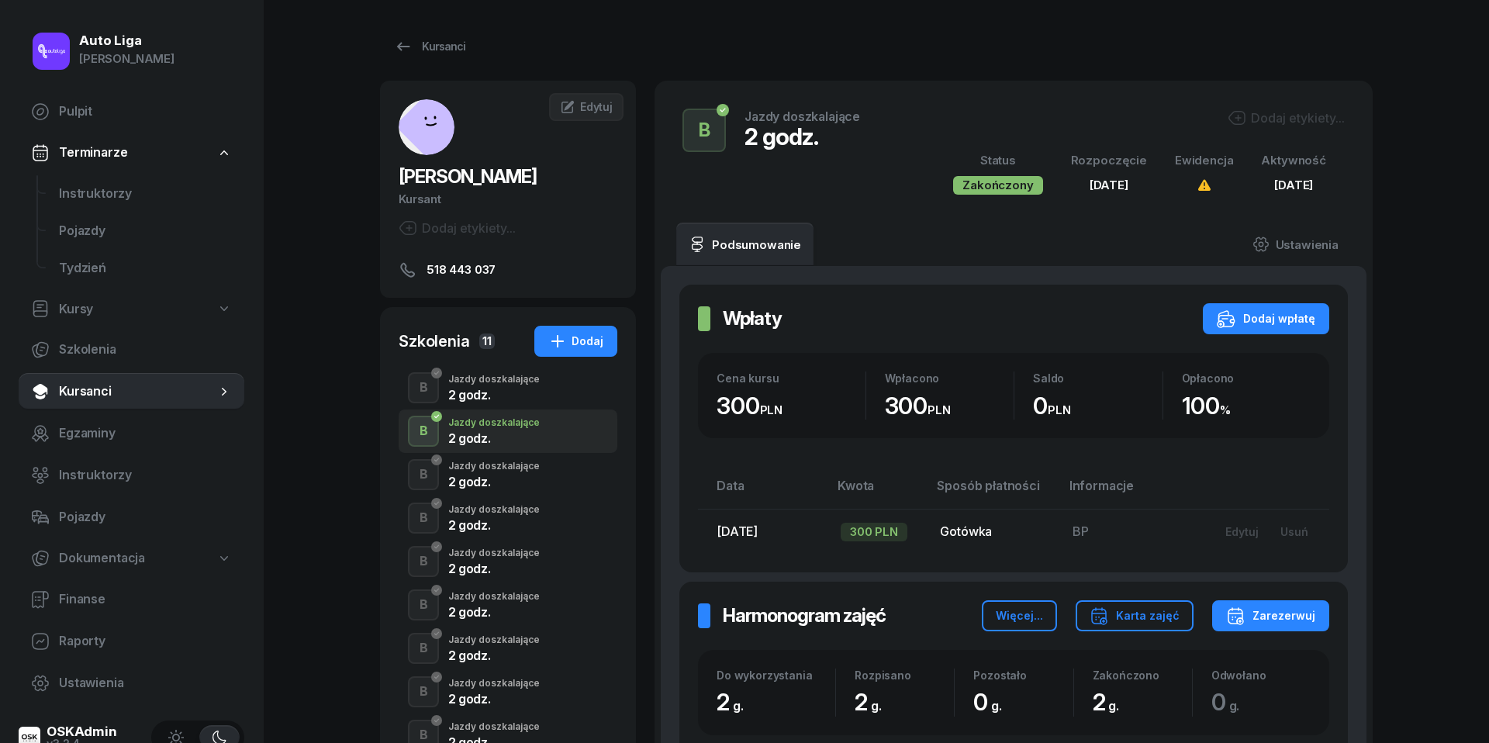
click at [473, 479] on div "2 godz." at bounding box center [493, 481] width 91 height 12
click at [473, 525] on div "2 godz." at bounding box center [493, 525] width 91 height 12
click at [478, 562] on div "2 godz." at bounding box center [493, 568] width 91 height 12
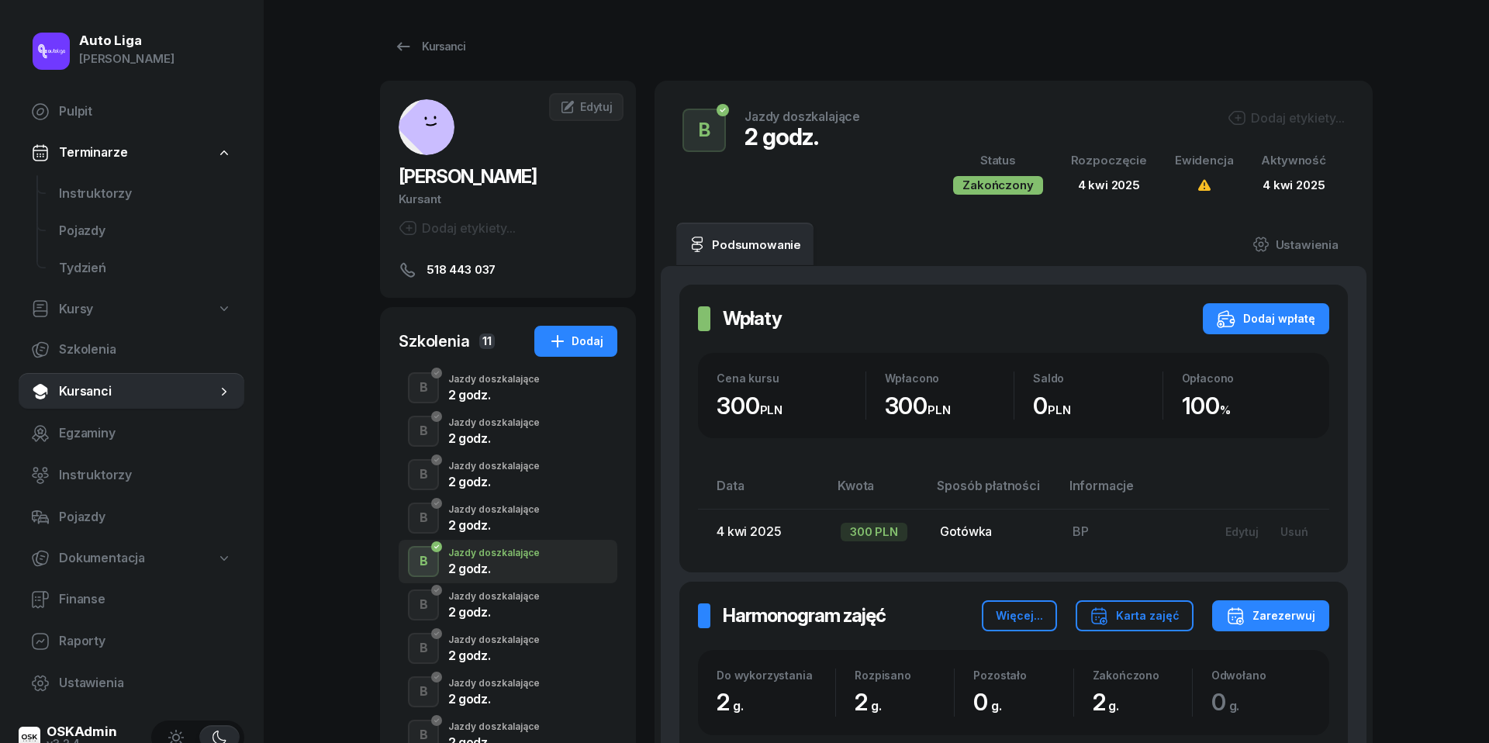
click at [478, 612] on div "2 godz." at bounding box center [493, 612] width 91 height 12
click at [478, 662] on div "B Jazdy doszkalające 2 godz." at bounding box center [508, 648] width 219 height 43
click at [478, 693] on div "2 godz." at bounding box center [493, 698] width 91 height 12
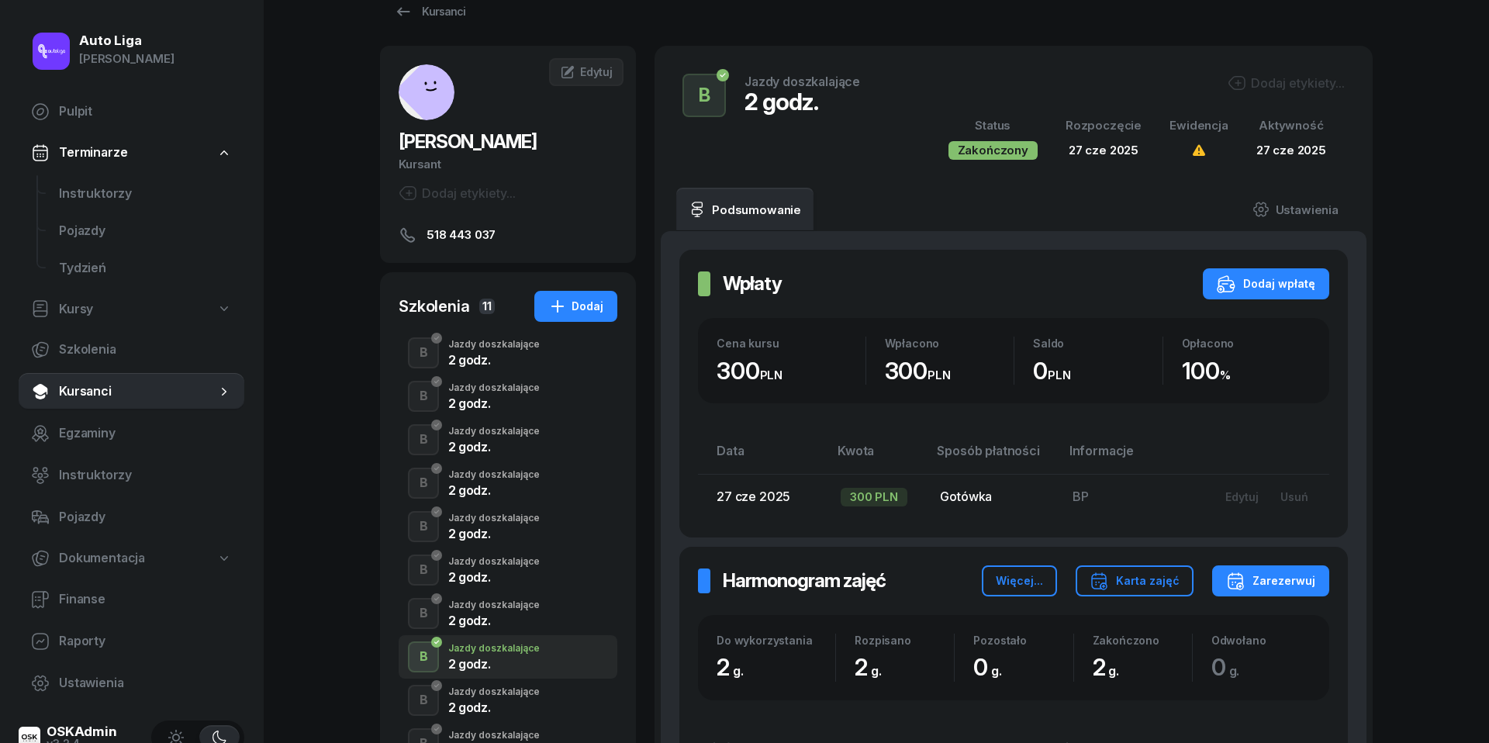
scroll to position [45, 0]
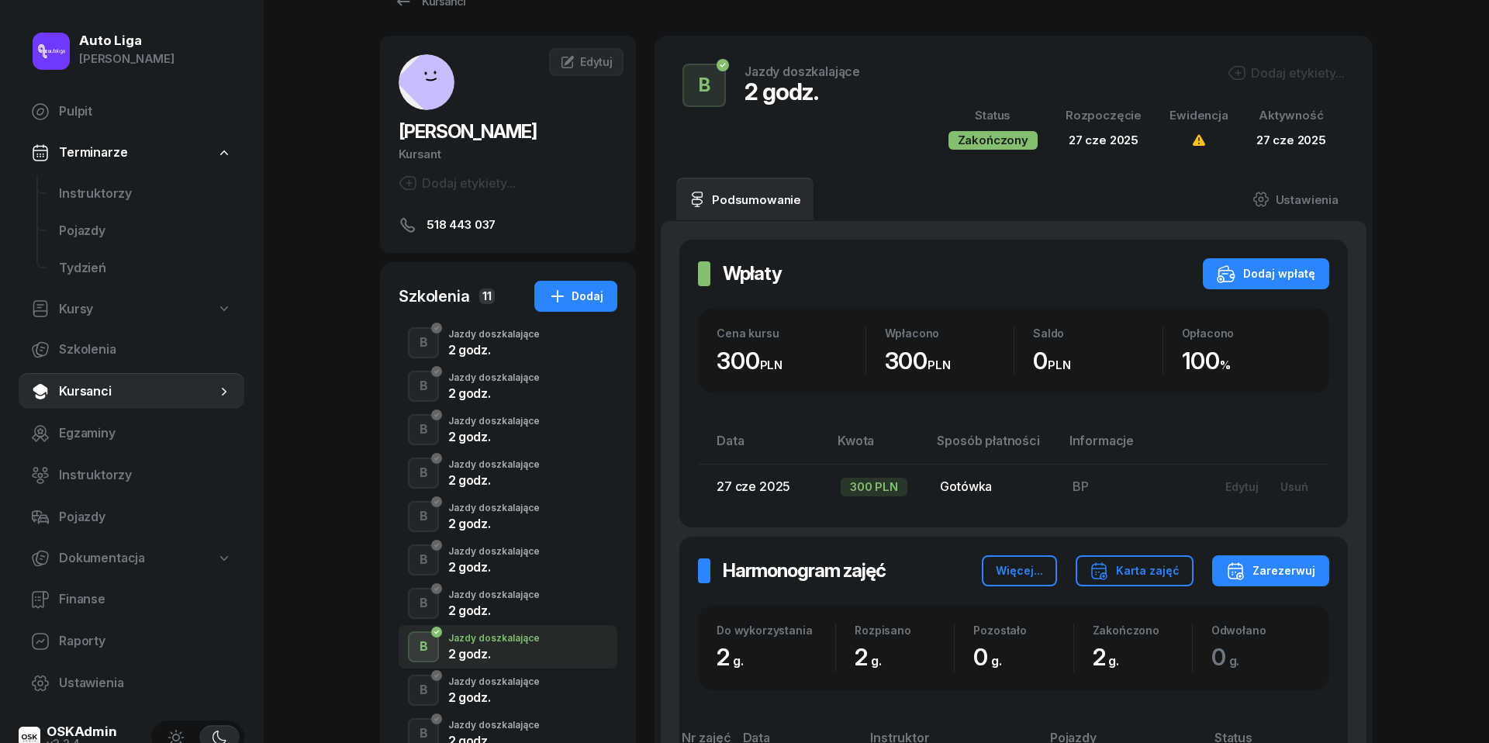
click at [476, 697] on div "2 godz." at bounding box center [493, 697] width 91 height 12
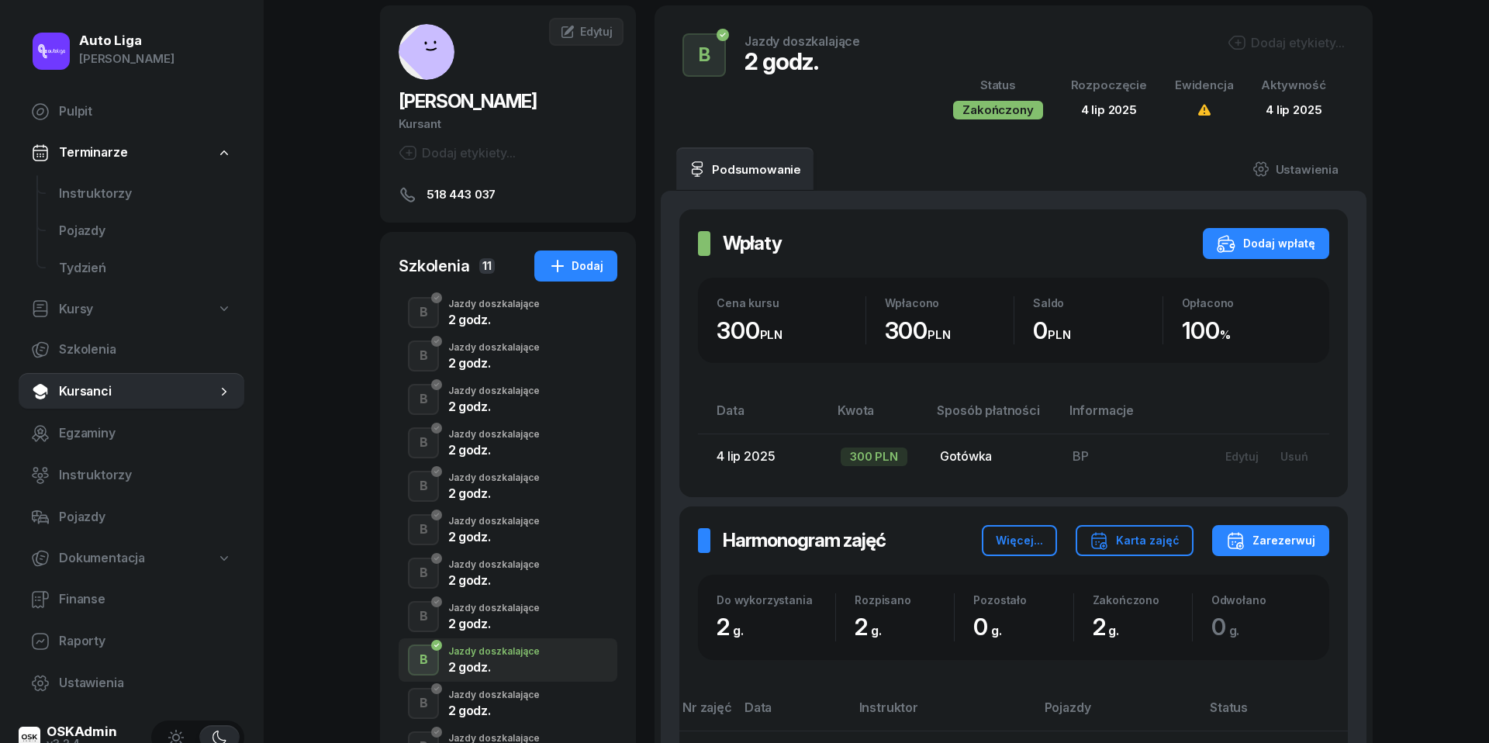
scroll to position [106, 0]
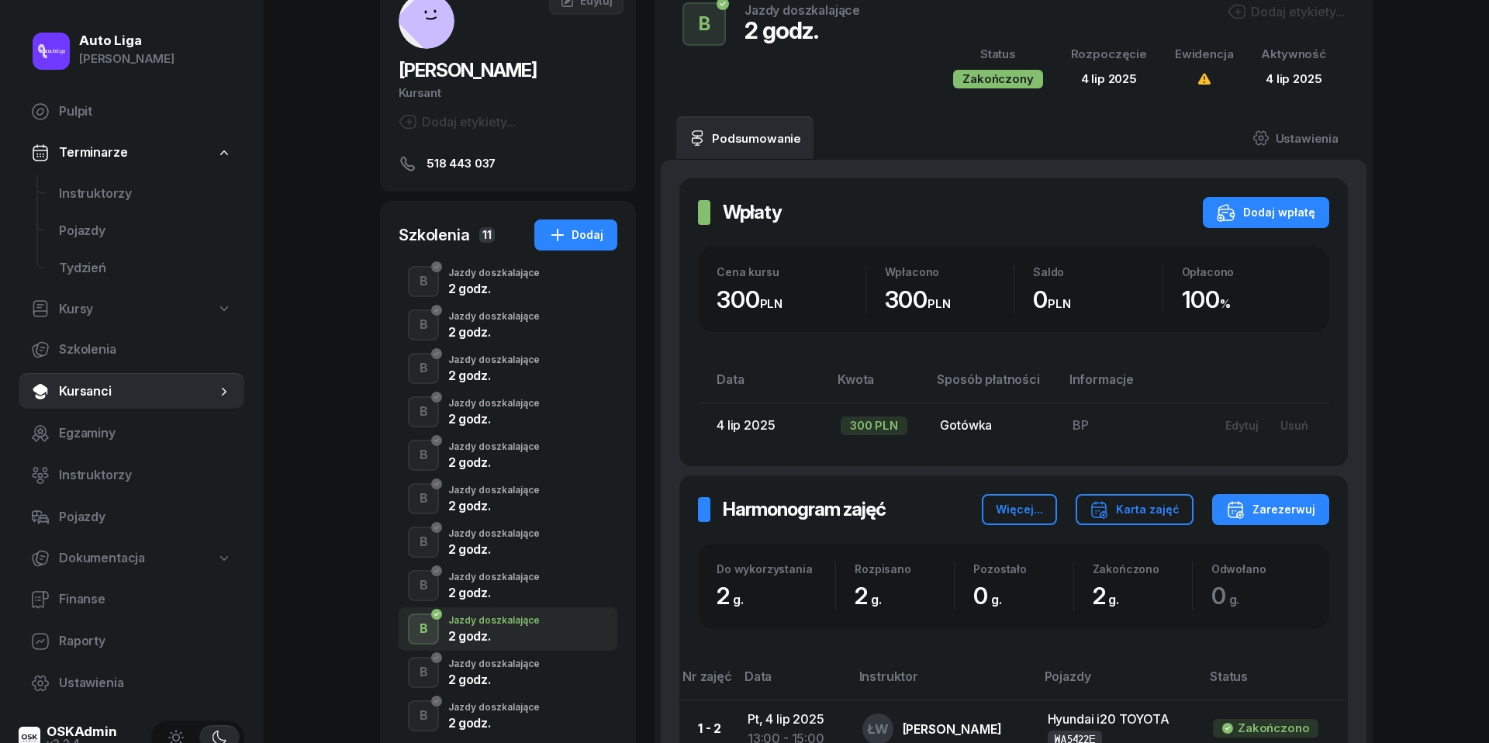
click at [473, 682] on div "2 godz." at bounding box center [493, 679] width 91 height 12
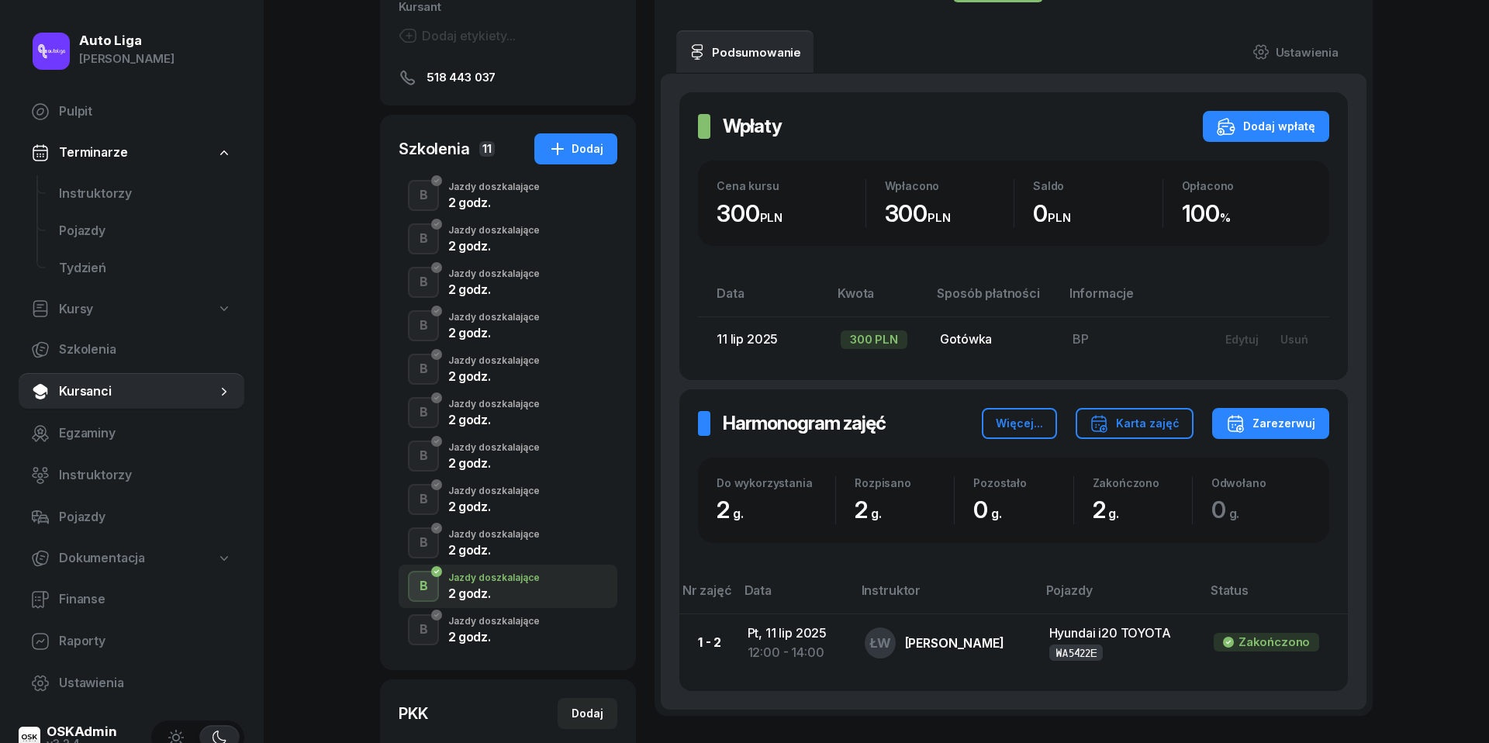
scroll to position [196, 0]
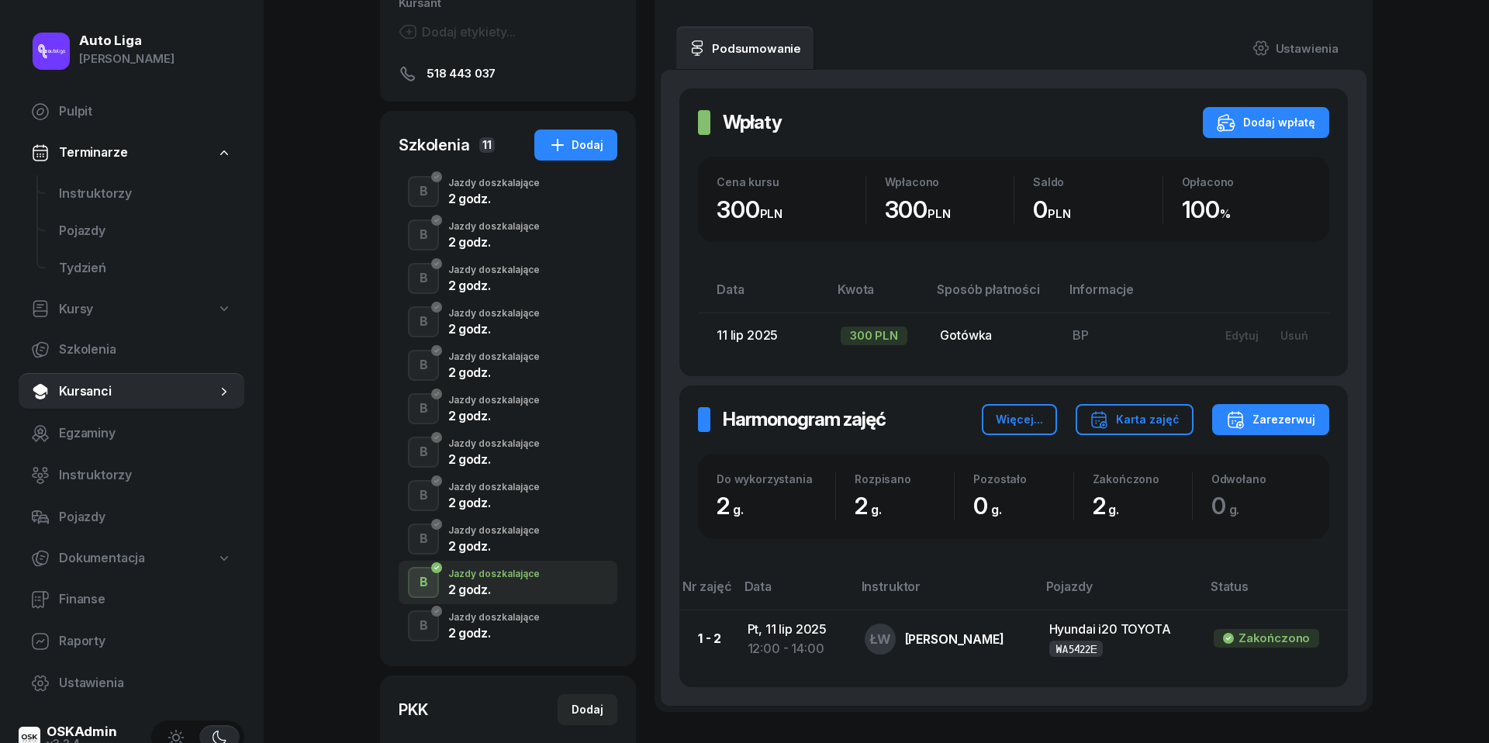
click at [473, 628] on div "2 godz." at bounding box center [493, 633] width 91 height 12
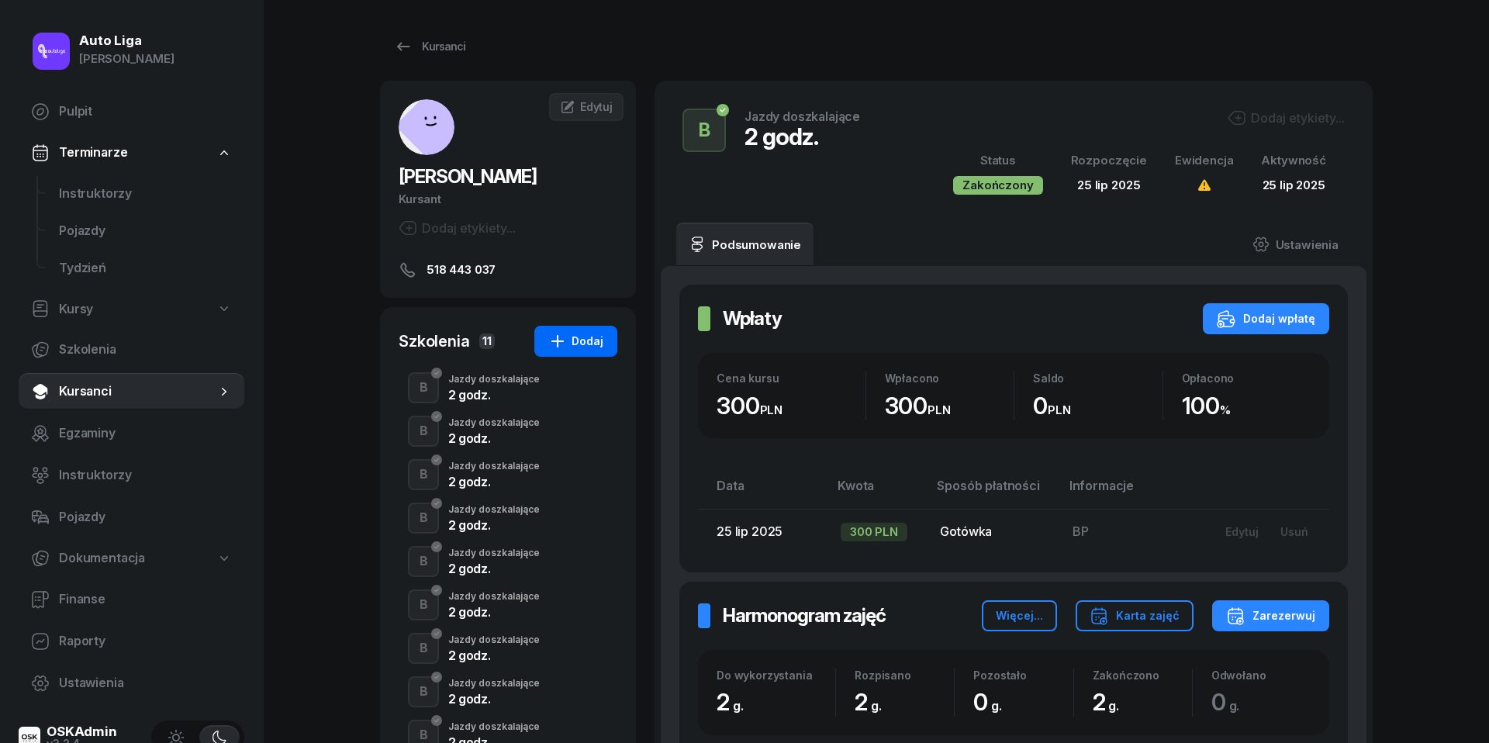
click at [596, 348] on div "Dodaj" at bounding box center [575, 341] width 55 height 19
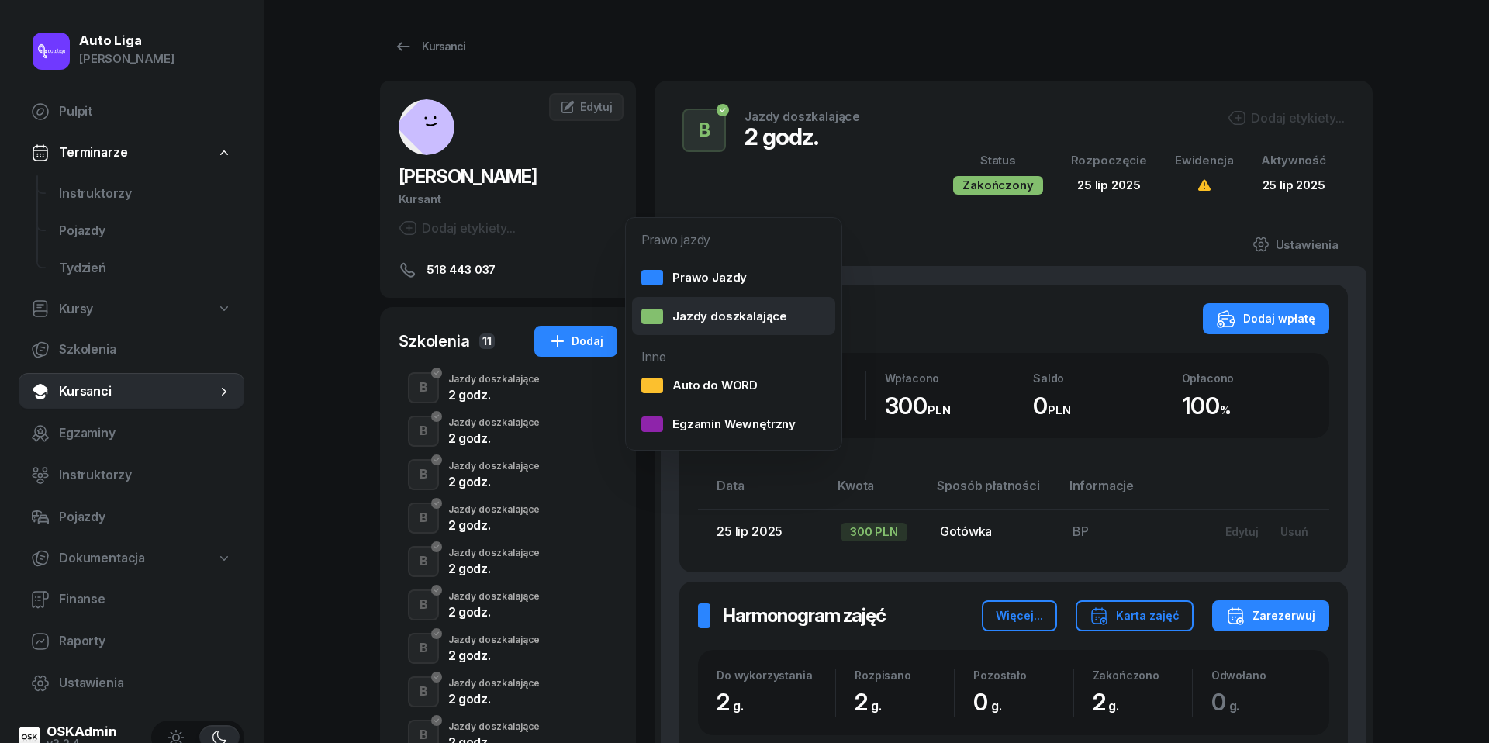
click at [785, 323] on link "Jazdy doszkalające" at bounding box center [733, 316] width 203 height 39
select select "B"
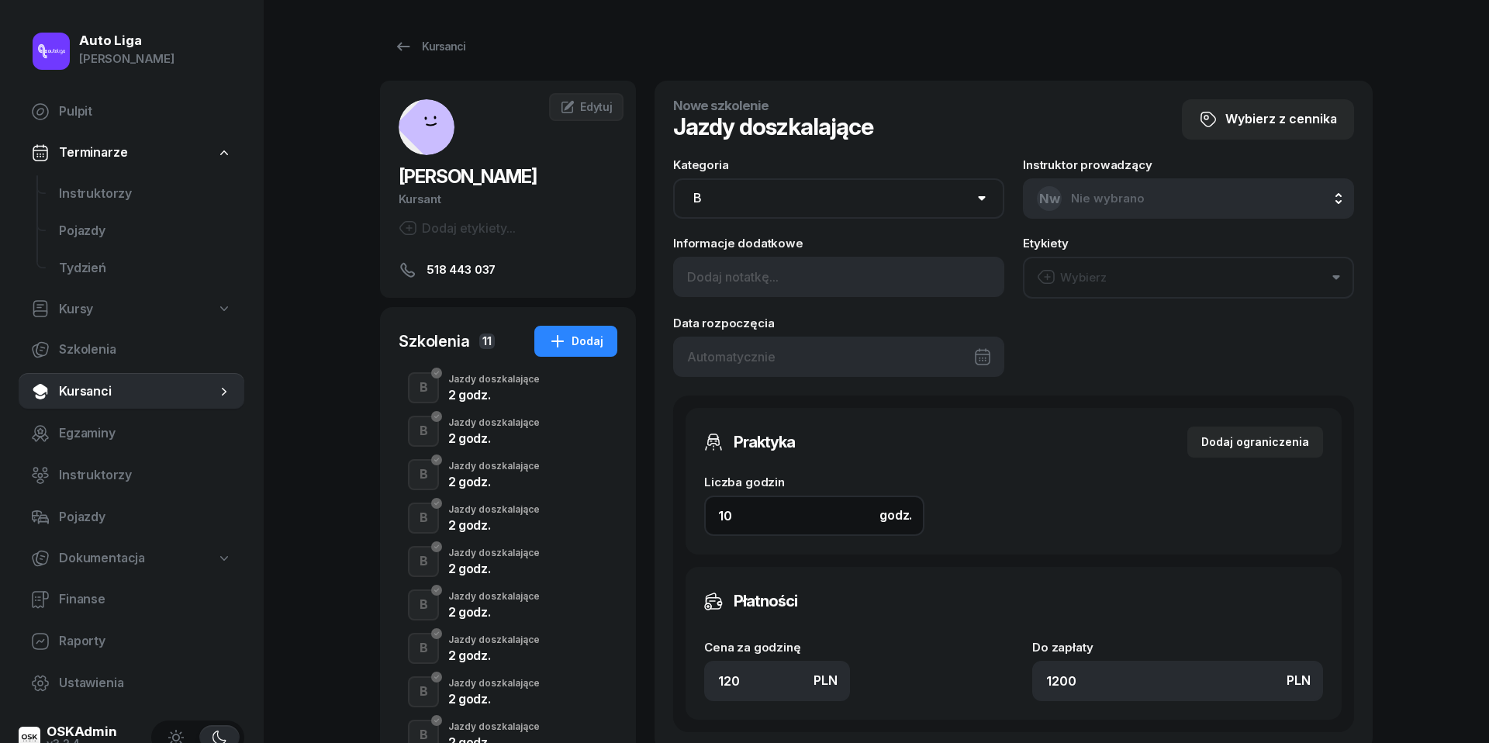
click at [823, 516] on input "10" at bounding box center [814, 515] width 220 height 40
type input "2"
type input "240"
type input "2"
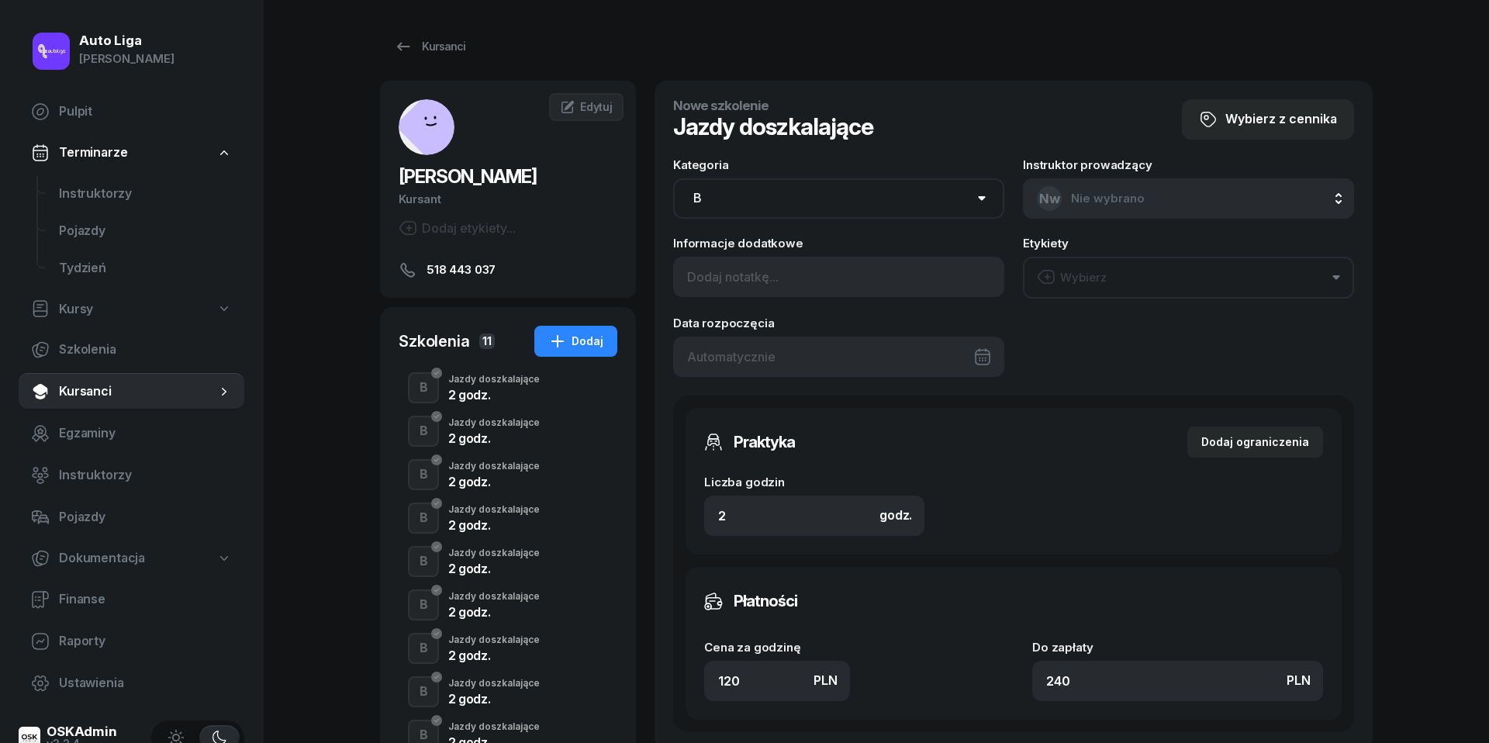
click at [1127, 276] on button "Wybierz" at bounding box center [1188, 278] width 331 height 42
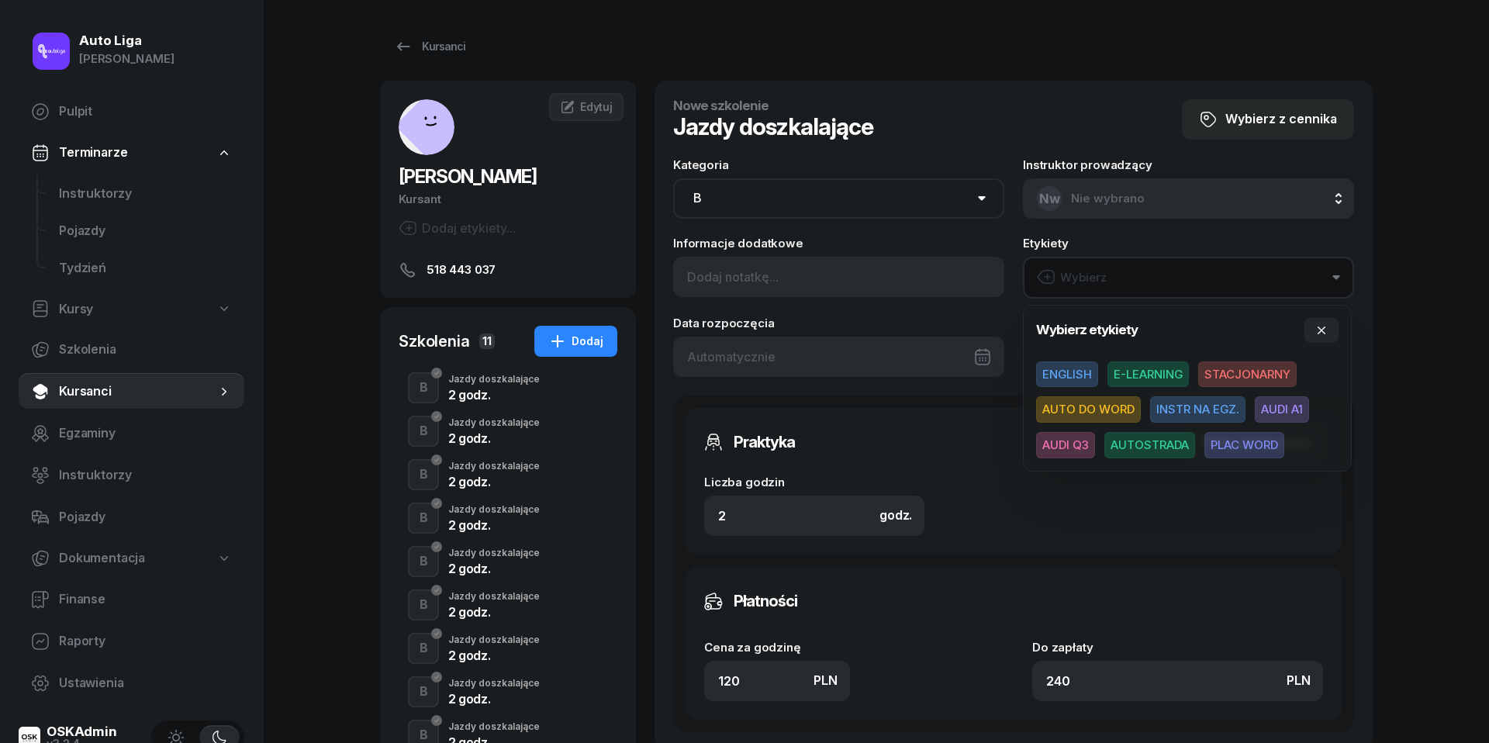
click at [1127, 276] on button "Wybierz" at bounding box center [1188, 278] width 331 height 42
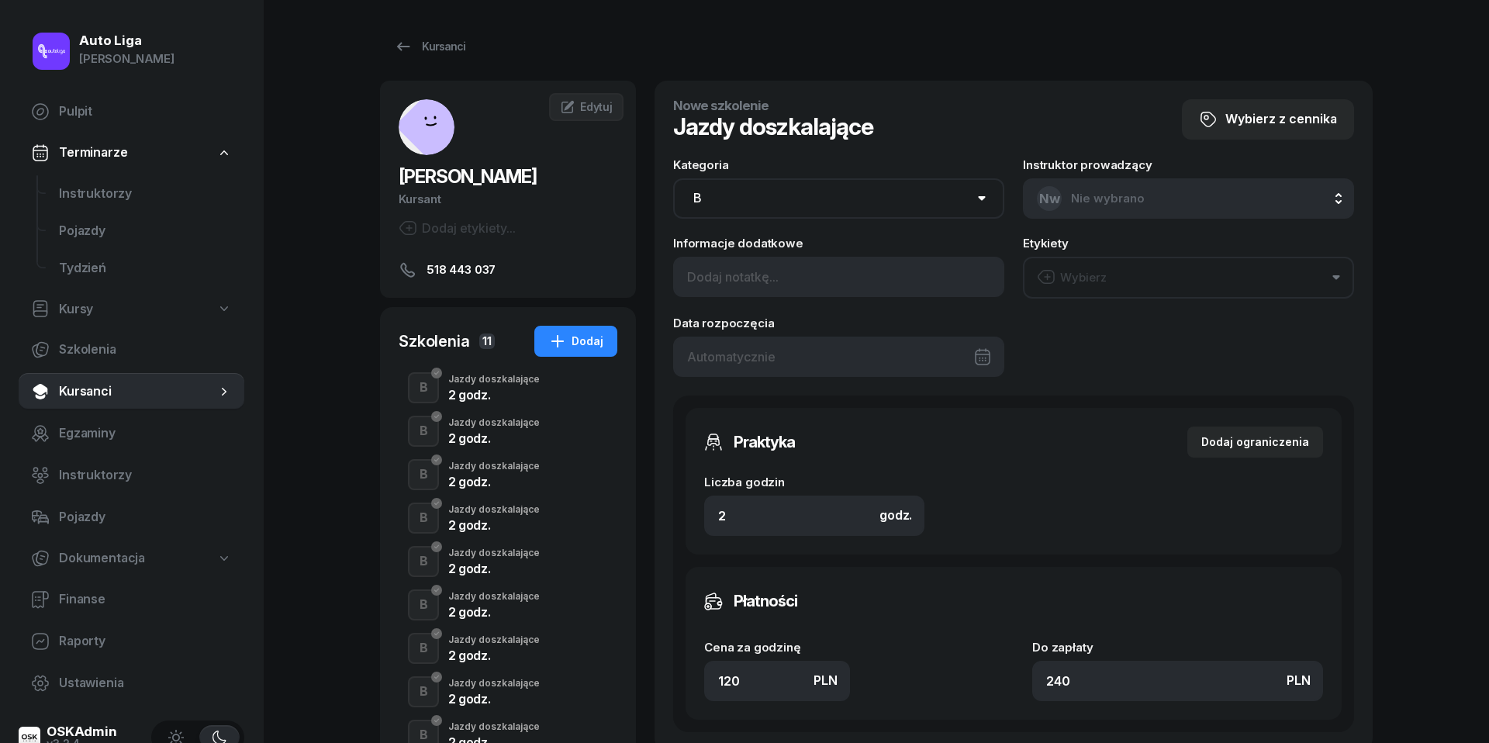
click at [853, 354] on div at bounding box center [838, 357] width 331 height 40
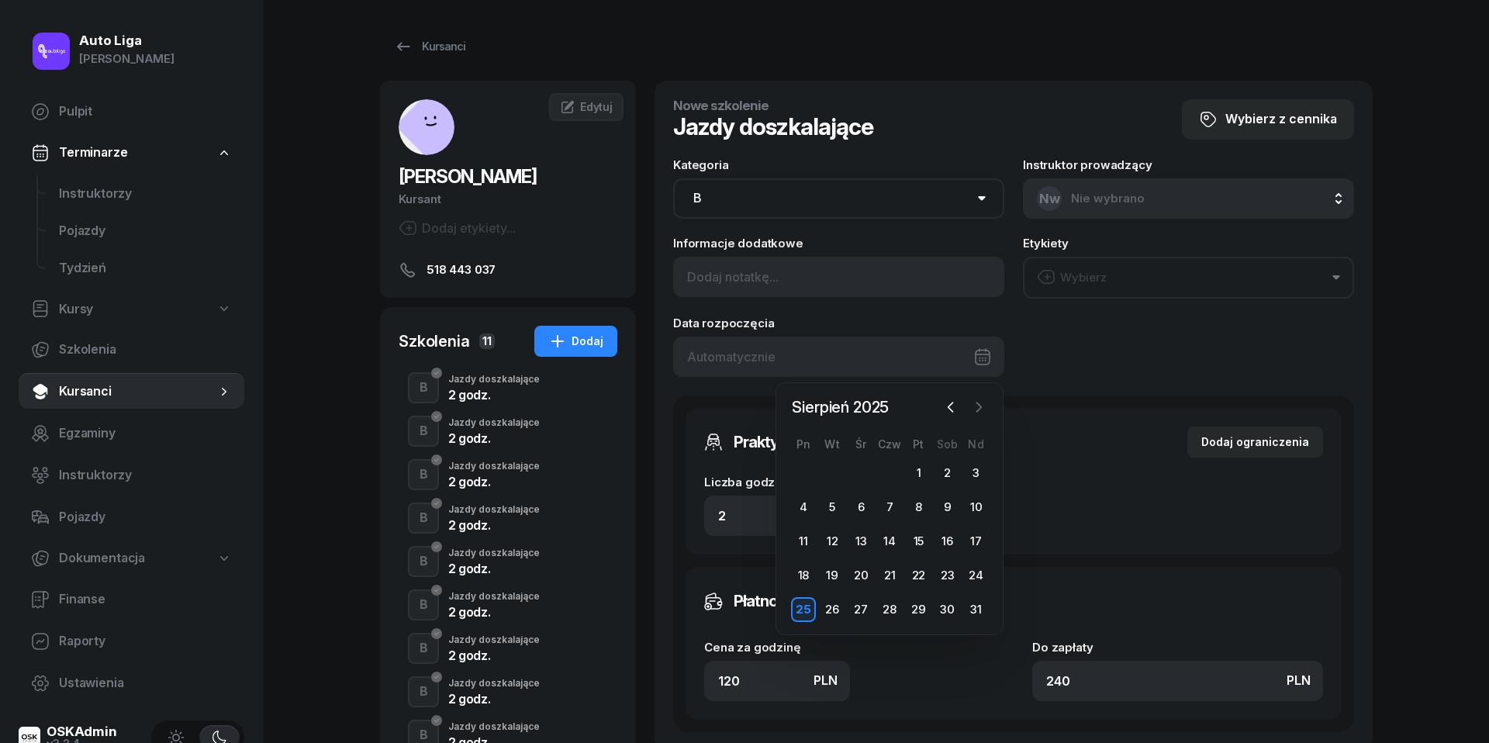
click at [979, 409] on icon "button" at bounding box center [979, 407] width 16 height 16
click at [804, 472] on div "1" at bounding box center [803, 473] width 25 height 25
type input "01/09/2025"
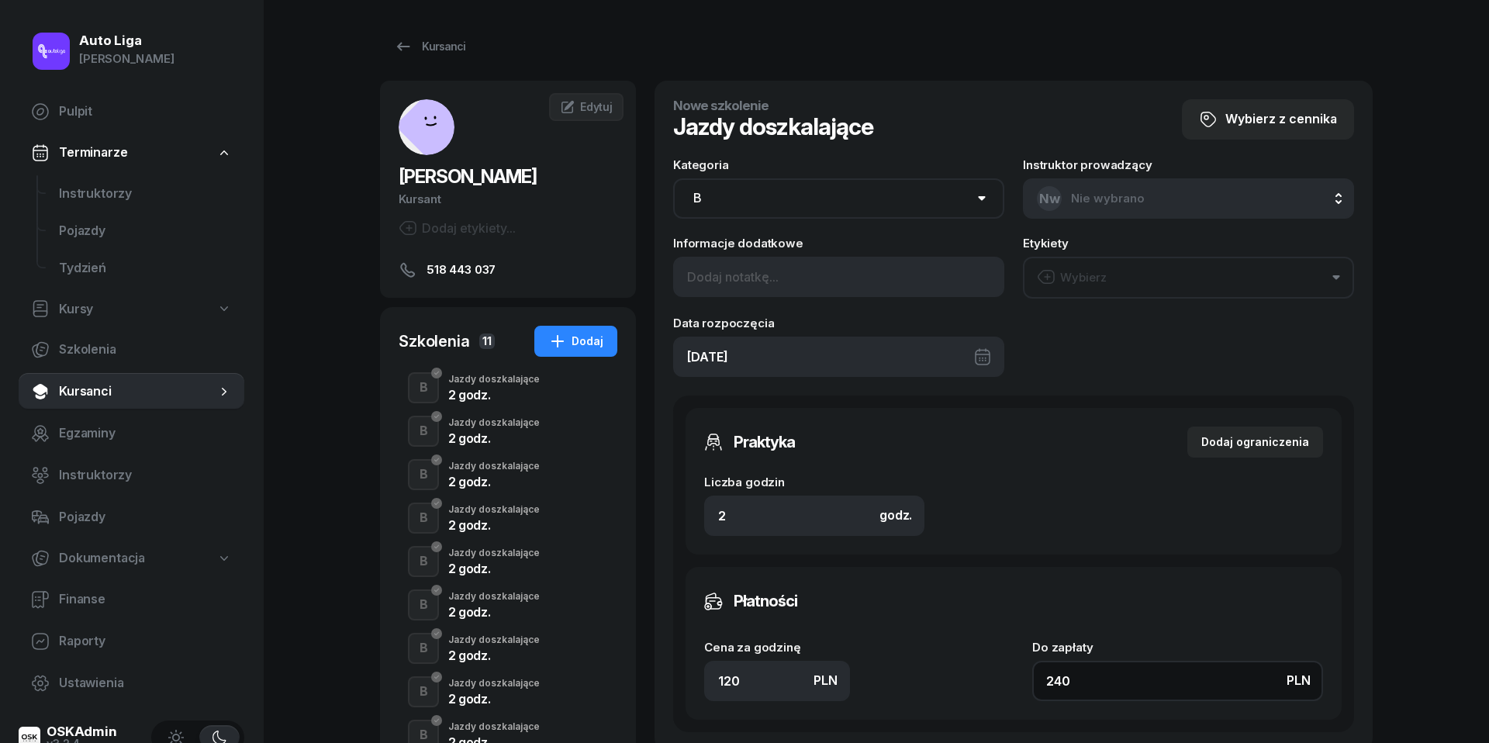
click at [1096, 668] on input "240" at bounding box center [1177, 681] width 291 height 40
type input "1.50"
type input "3"
type input "15"
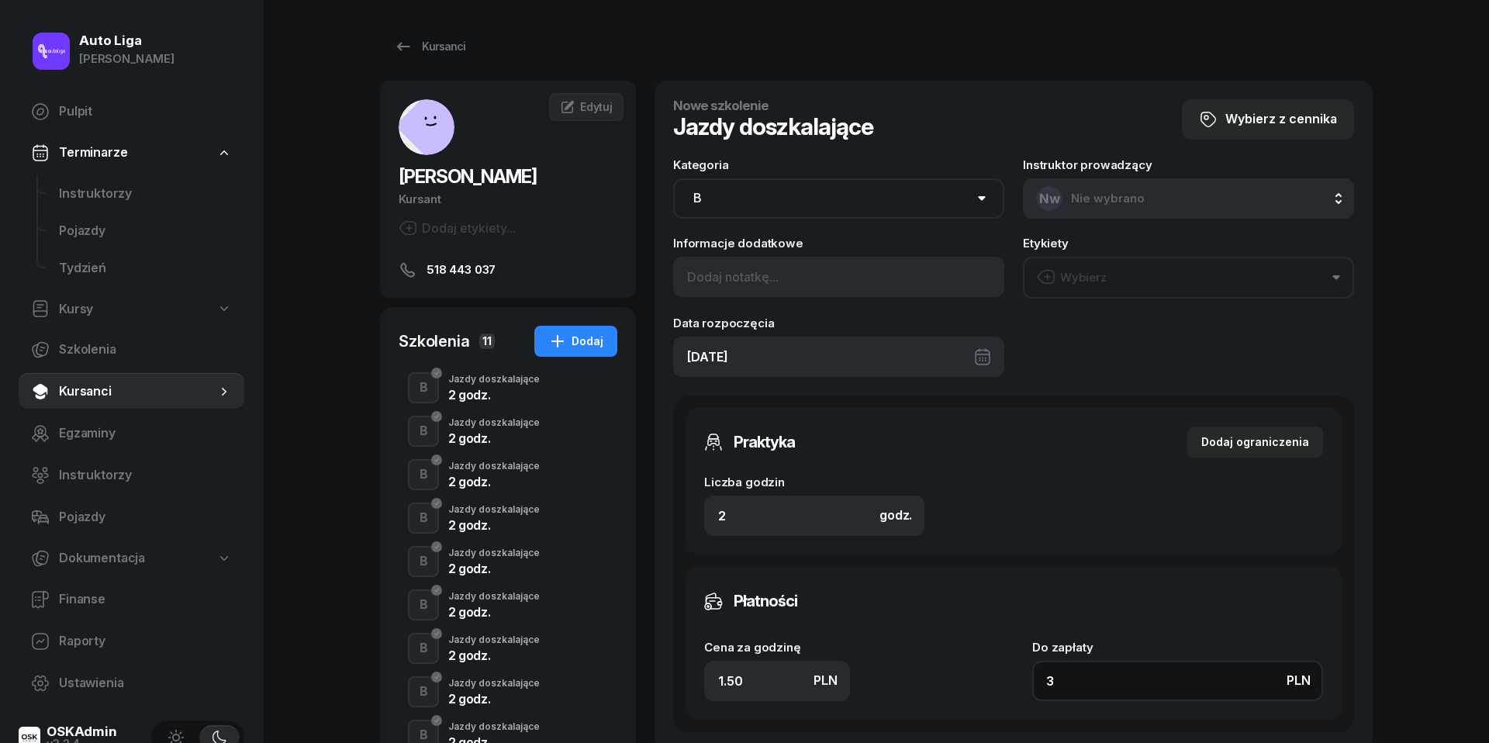
type input "30"
type input "150"
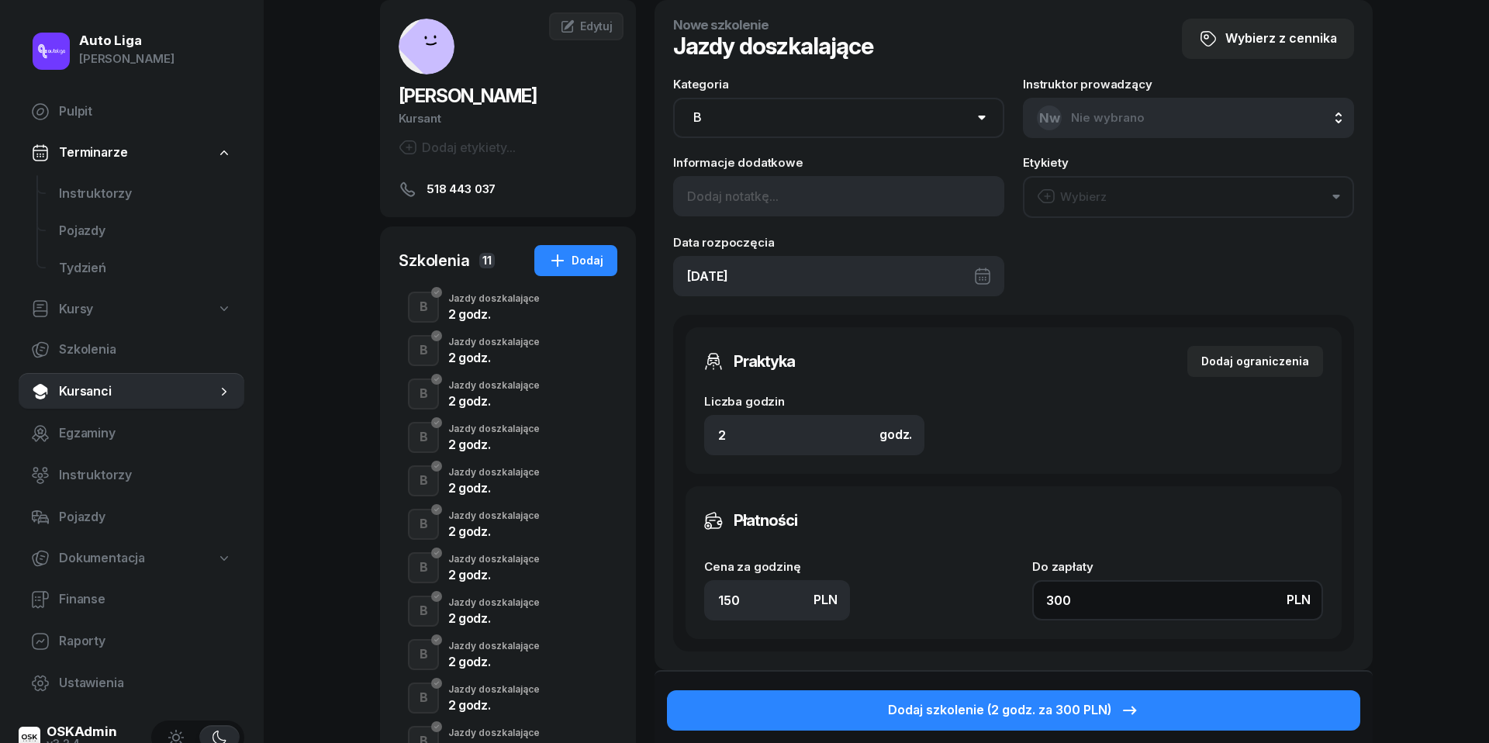
scroll to position [87, 0]
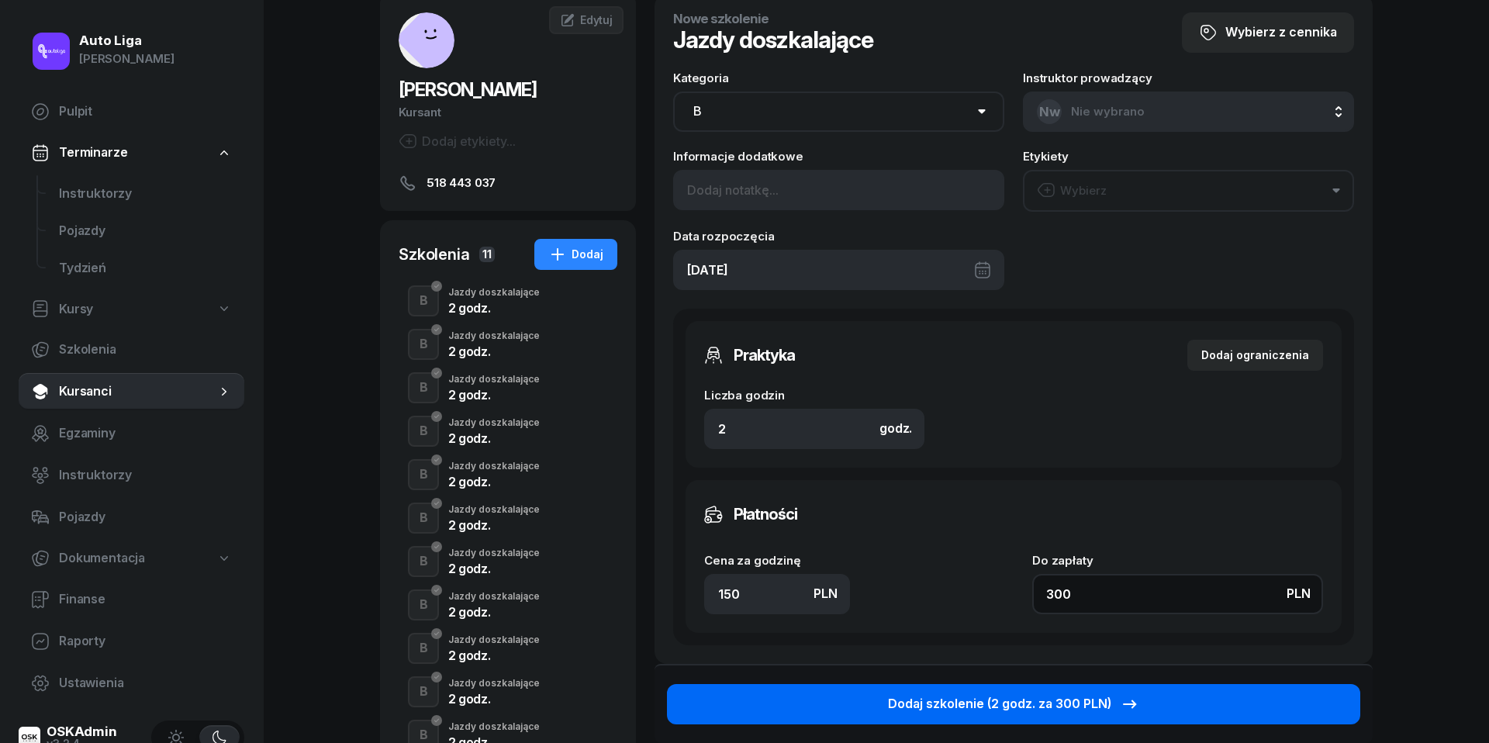
type input "300"
click at [1039, 712] on button "Dodaj szkolenie (2 godz. za 300 PLN)" at bounding box center [1013, 704] width 693 height 40
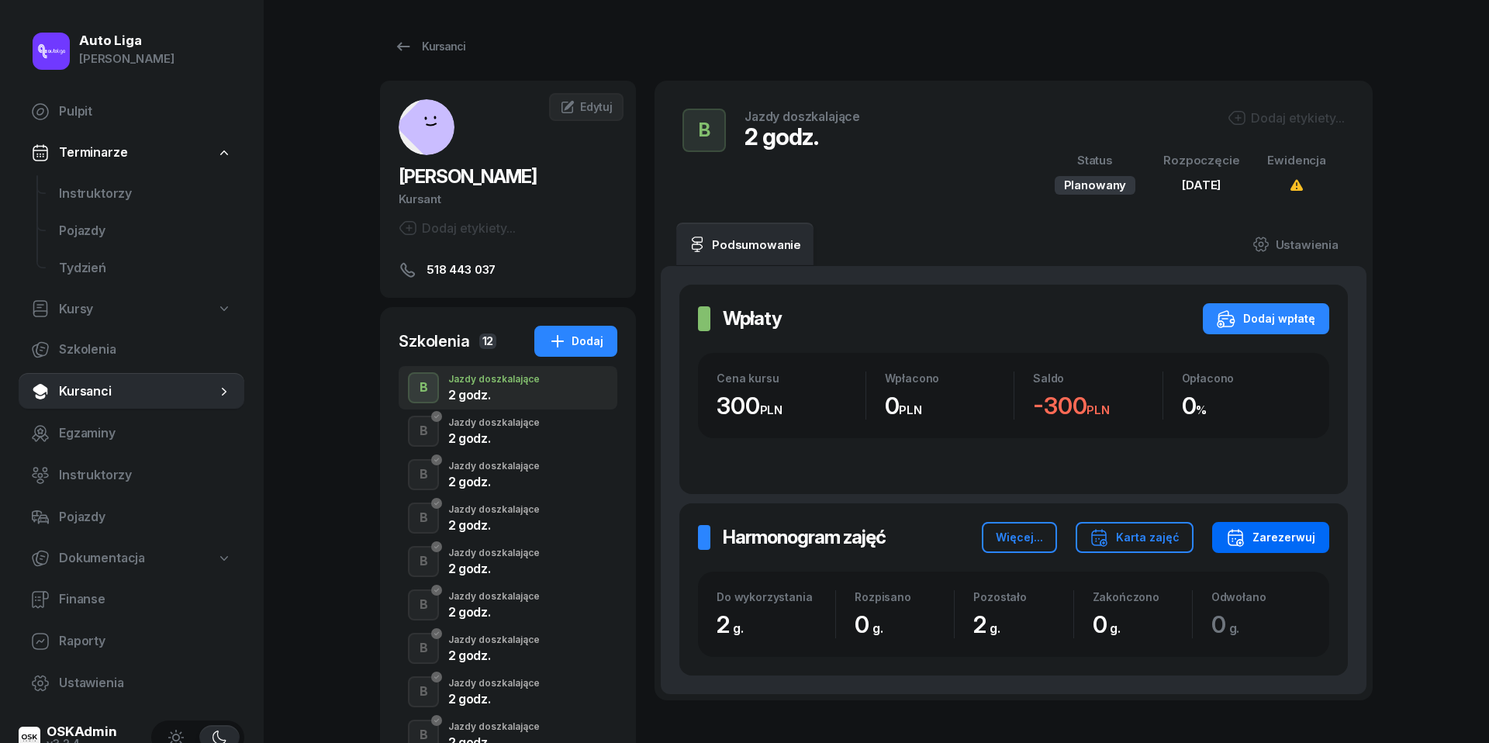
click at [1301, 540] on div "Zarezerwuj" at bounding box center [1270, 537] width 89 height 19
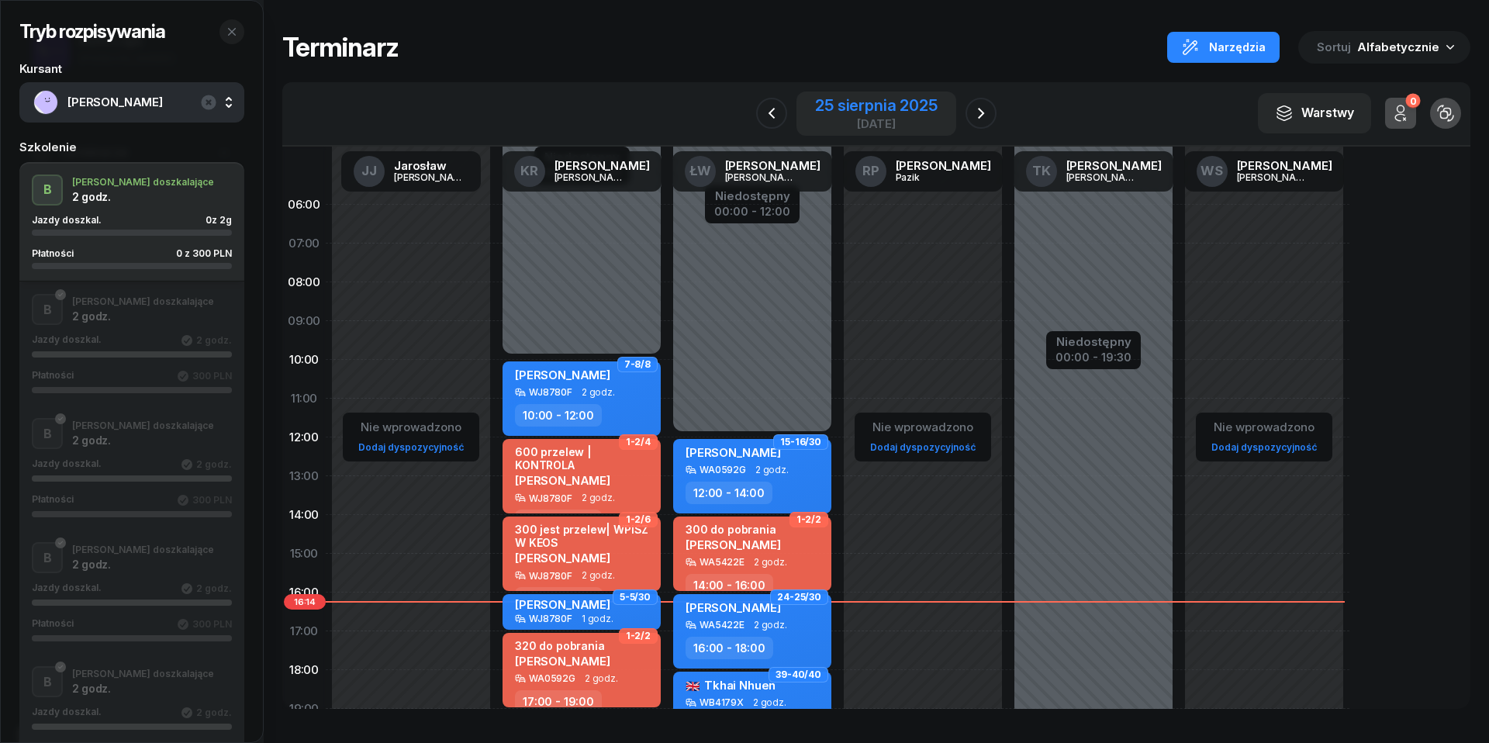
click at [867, 110] on div "25 sierpnia 2025" at bounding box center [876, 106] width 122 height 16
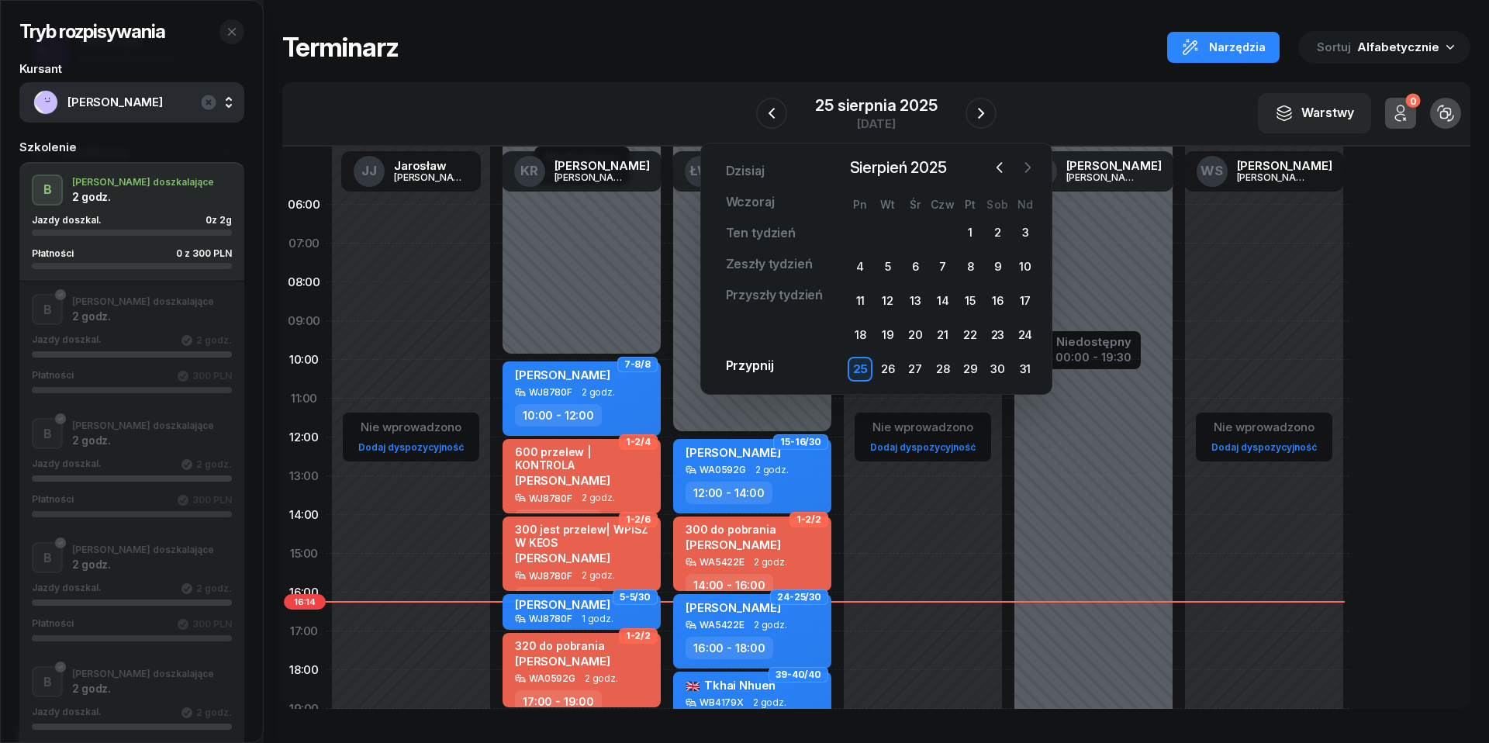
click at [1030, 168] on icon "button" at bounding box center [1028, 168] width 16 height 16
click at [860, 231] on div "1" at bounding box center [860, 232] width 25 height 25
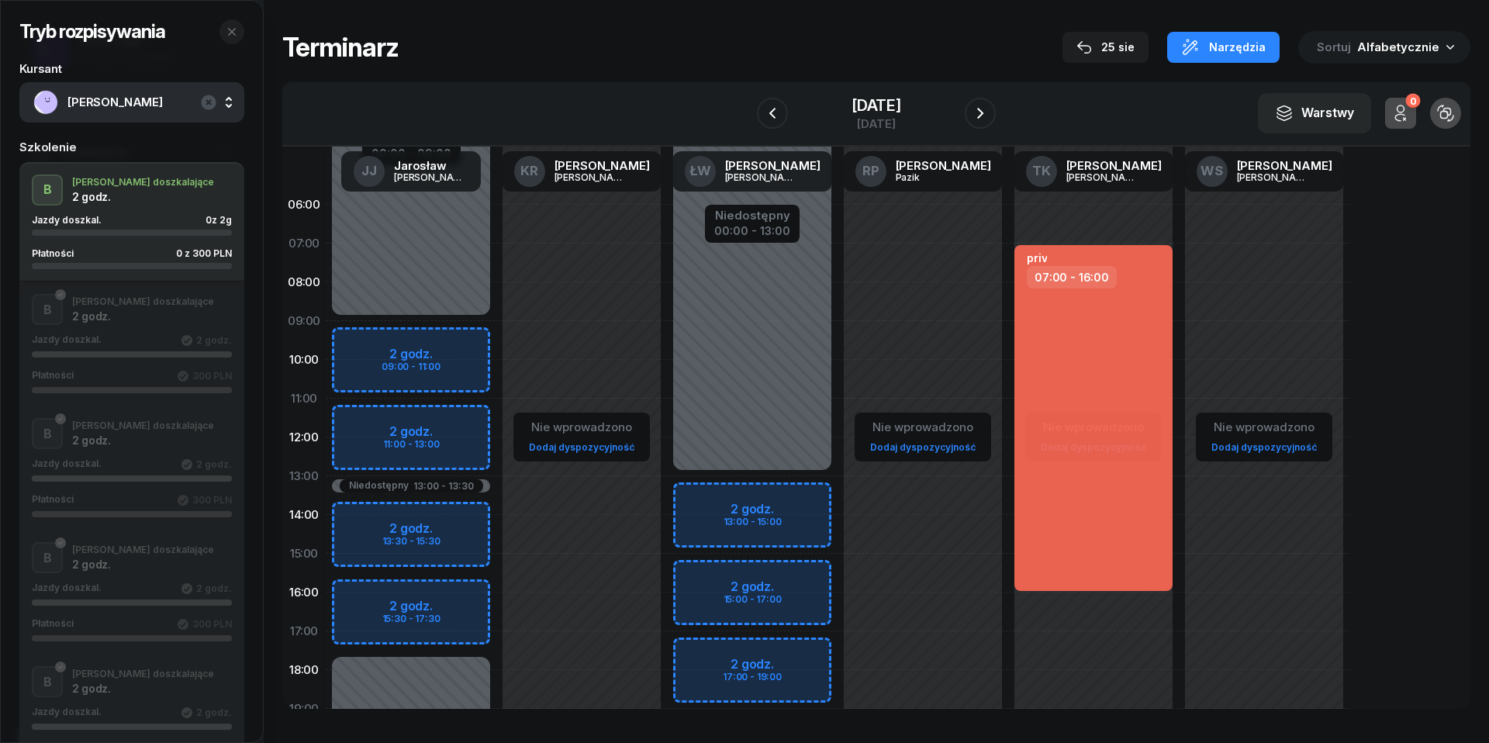
click at [496, 347] on div "Niedostępny 00:00 - 09:00 Niedostępny 17:30 - 23:59 Niedostępny 13:00 - 13:30 2…" at bounding box center [581, 553] width 171 height 737
select select "09"
select select "11"
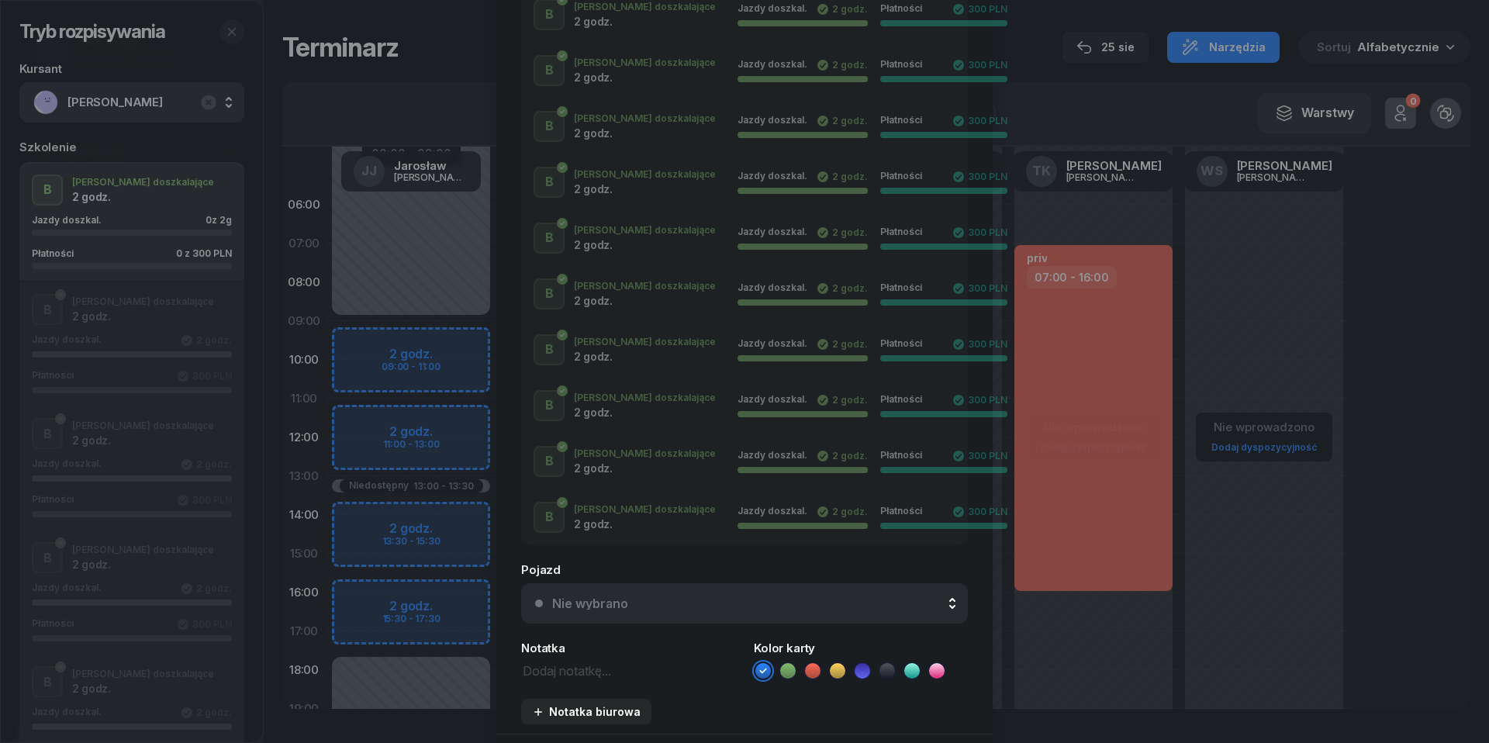
scroll to position [521, 0]
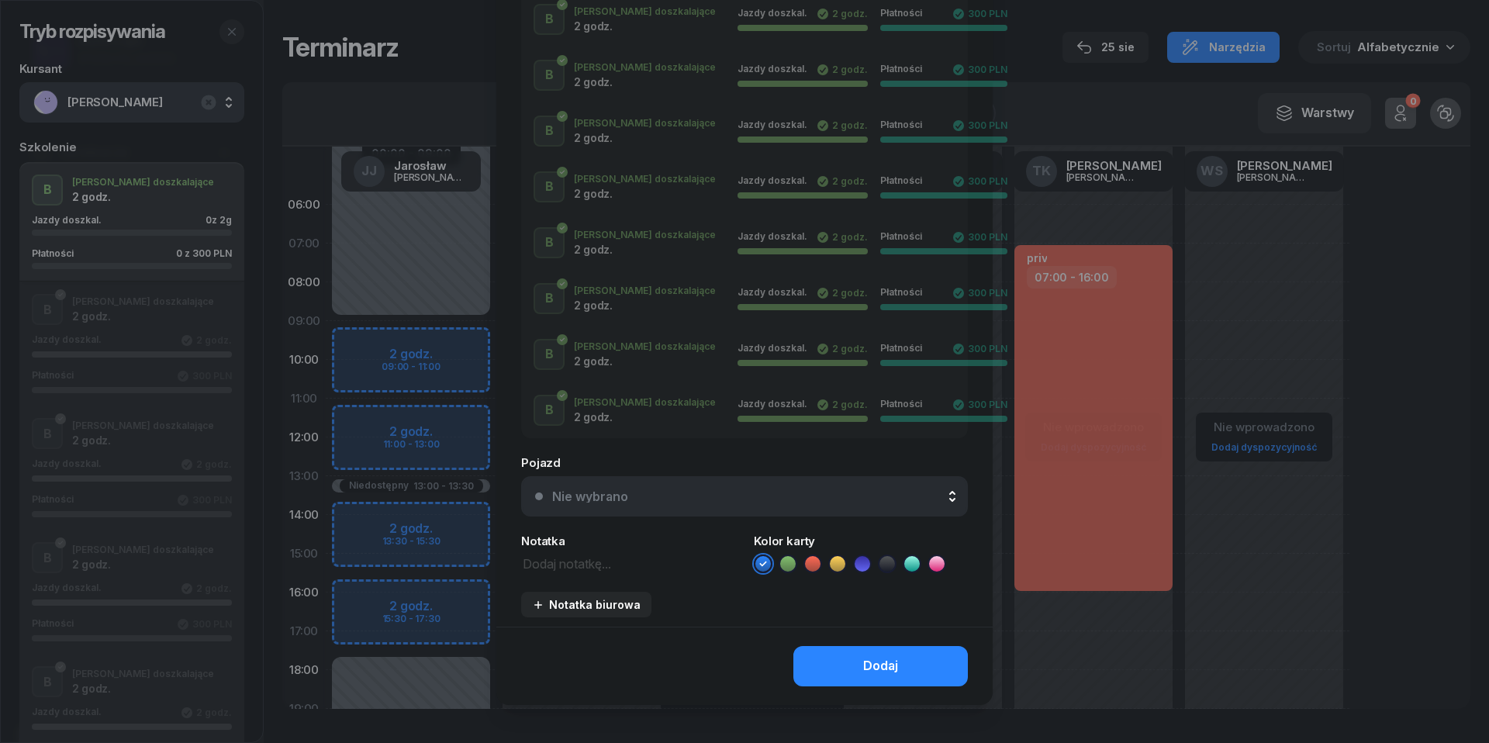
click at [600, 499] on div "Nie wybrano" at bounding box center [590, 496] width 76 height 12
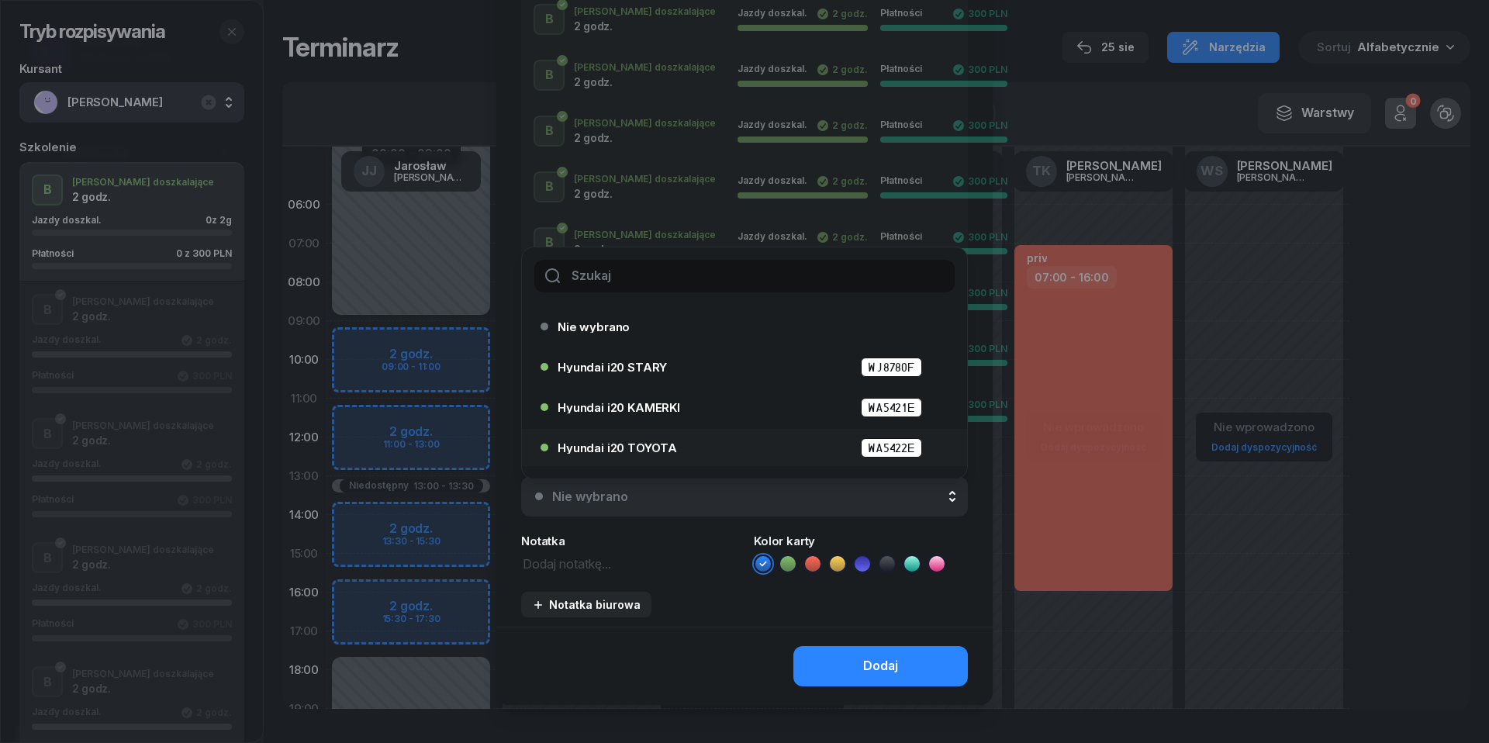
click at [640, 439] on div "Hyundai i20 TOYOTA WA5422E" at bounding box center [748, 447] width 381 height 19
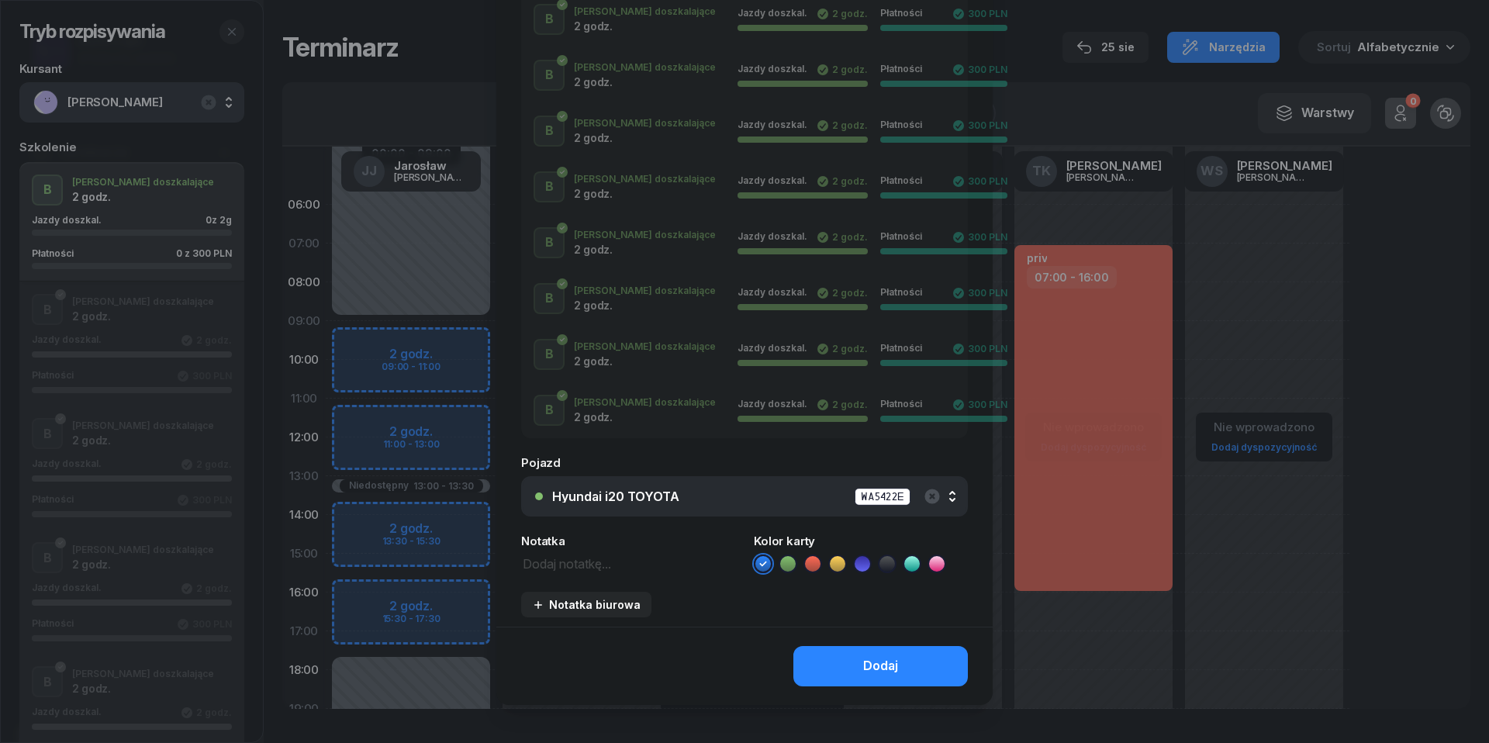
click at [581, 568] on textarea at bounding box center [628, 562] width 214 height 19
type textarea "300 do pobrania"
click at [814, 561] on icon at bounding box center [813, 564] width 16 height 16
click at [848, 664] on button "Dodaj" at bounding box center [880, 666] width 174 height 40
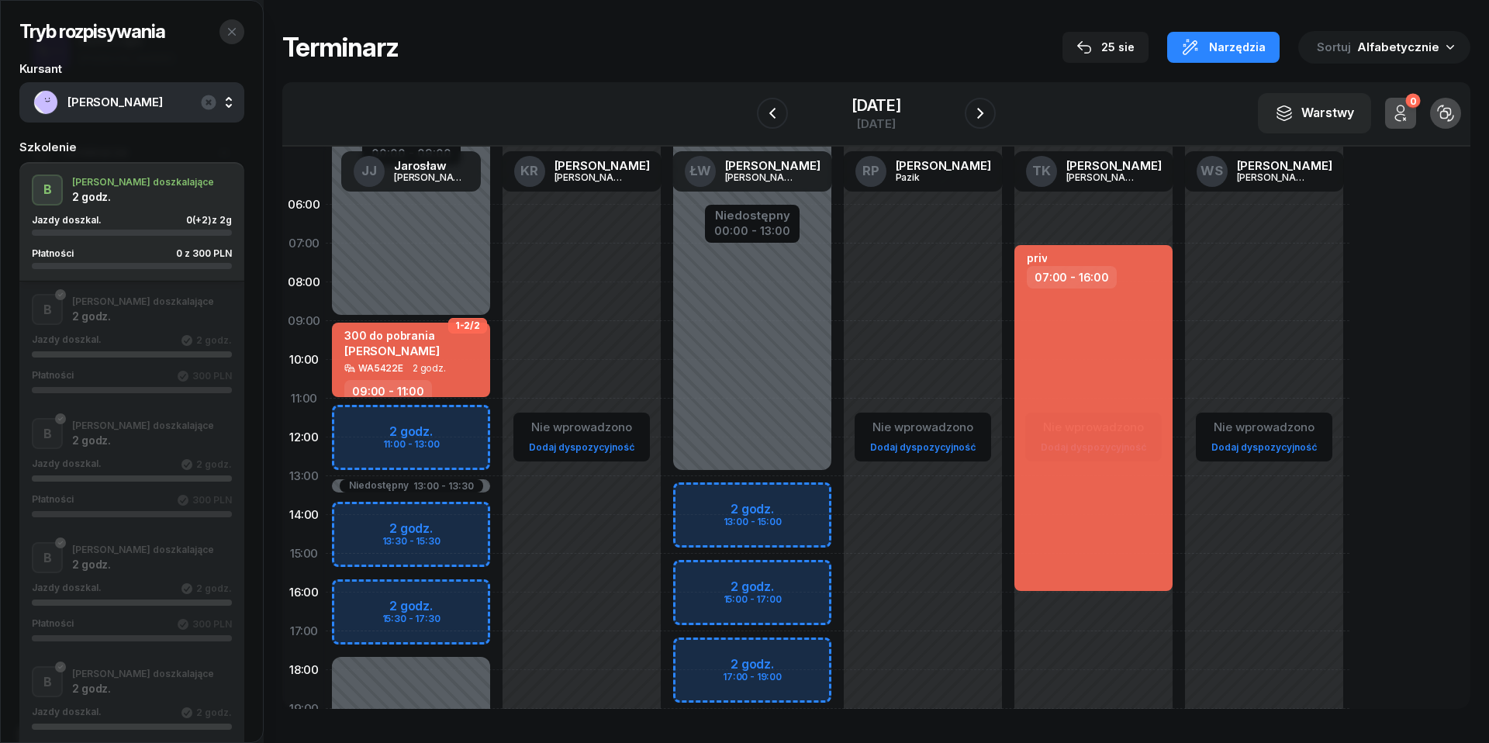
click at [236, 34] on icon "button" at bounding box center [232, 32] width 12 height 12
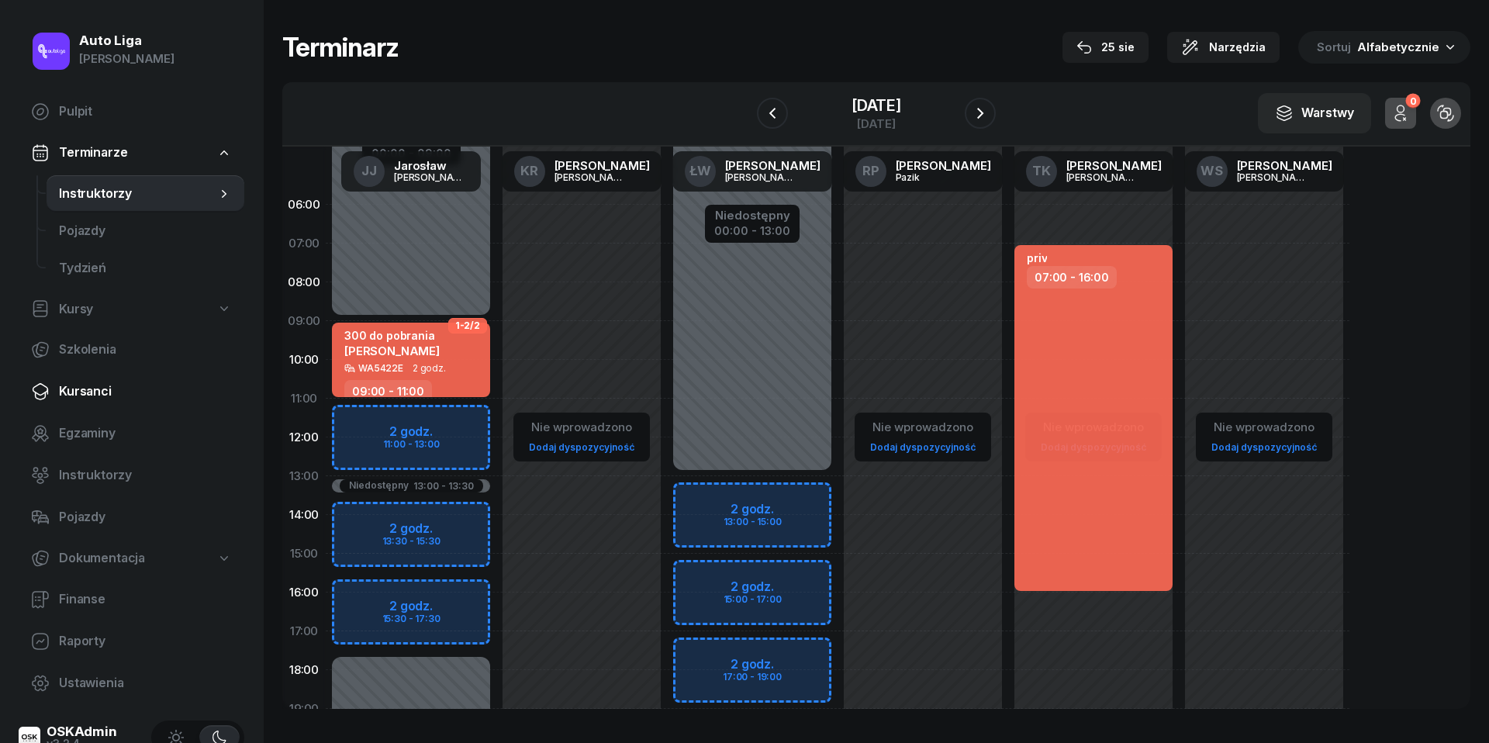
click at [97, 383] on span "Kursanci" at bounding box center [145, 391] width 173 height 20
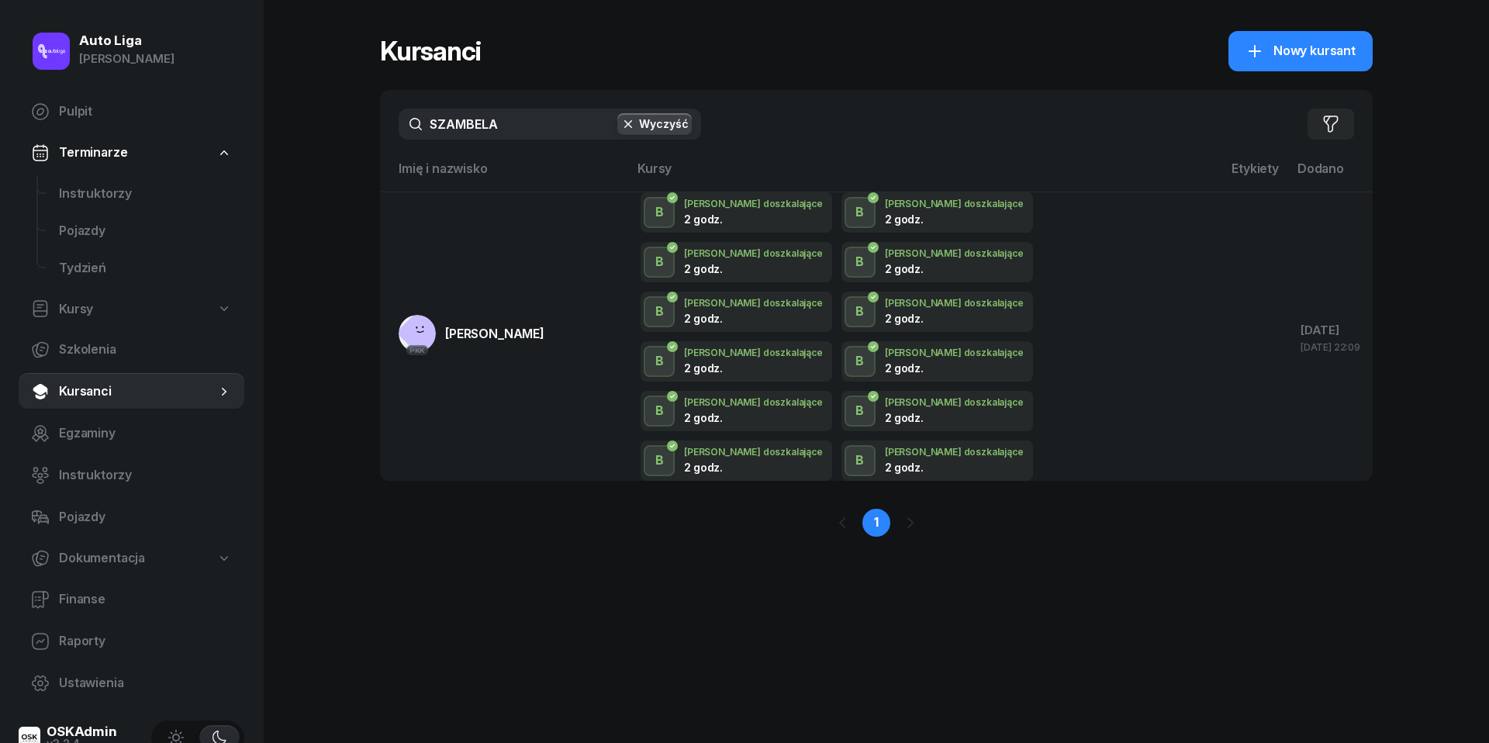
click at [509, 132] on input "SZAMBELA" at bounding box center [550, 124] width 302 height 31
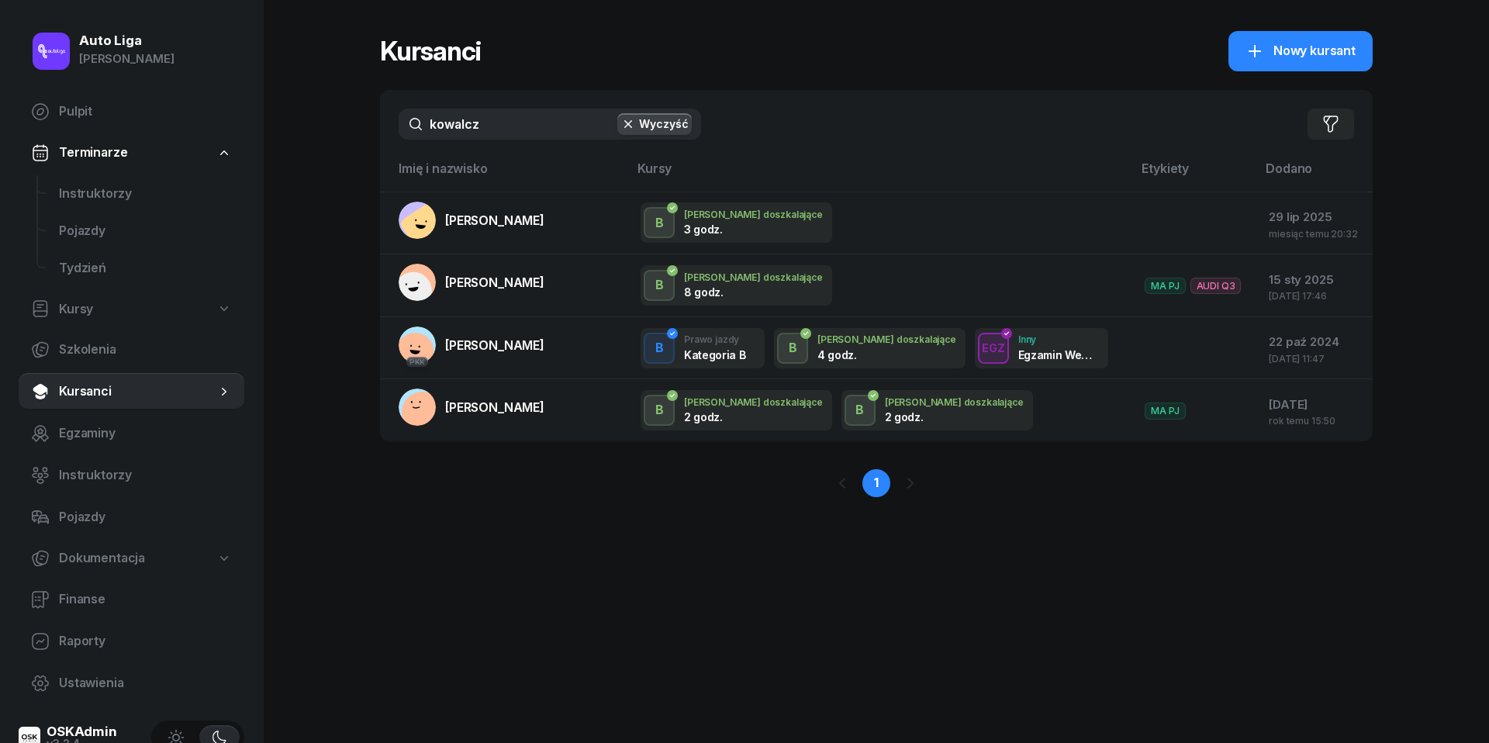
type input "kowalczyk"
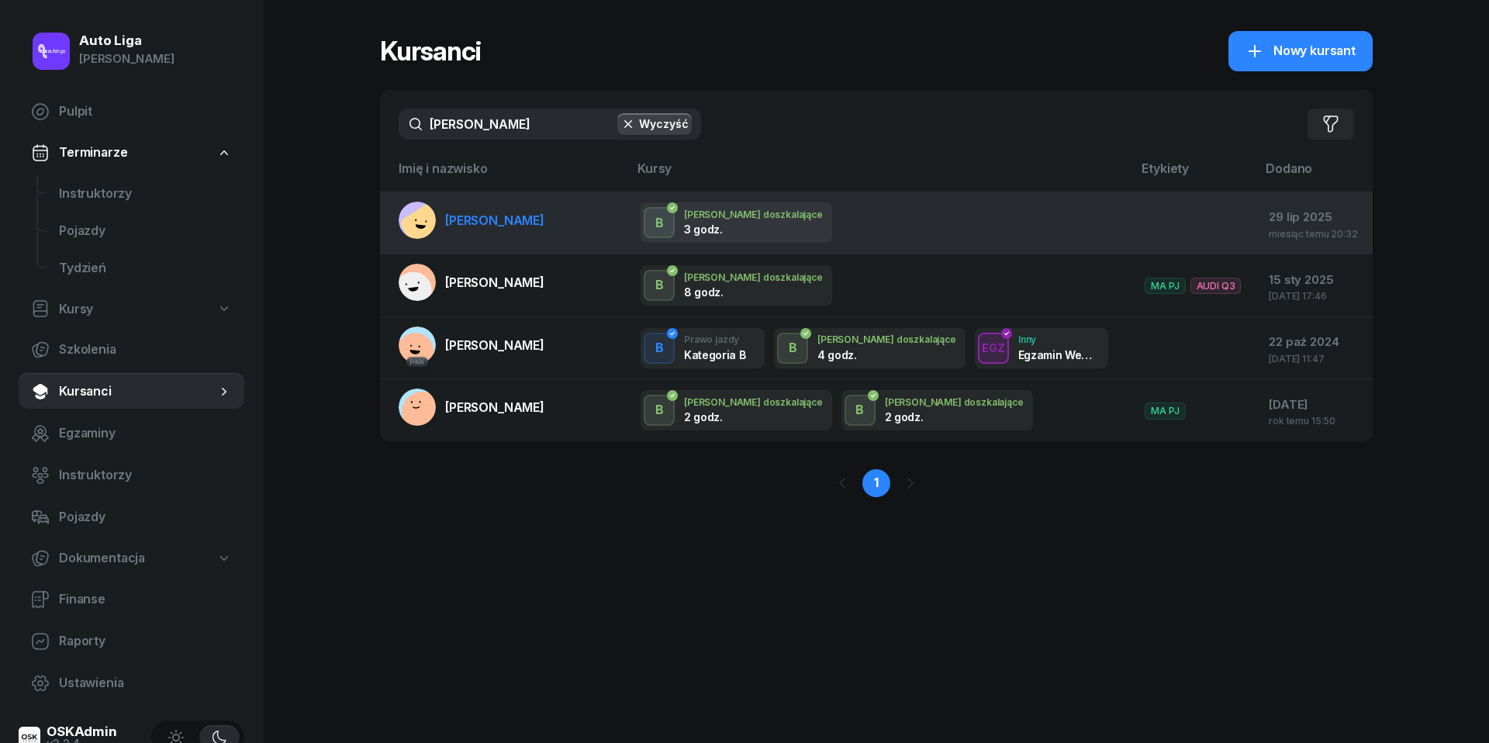
drag, startPoint x: 509, startPoint y: 160, endPoint x: 524, endPoint y: 219, distance: 60.9
click at [524, 219] on span "[PERSON_NAME]" at bounding box center [494, 220] width 99 height 16
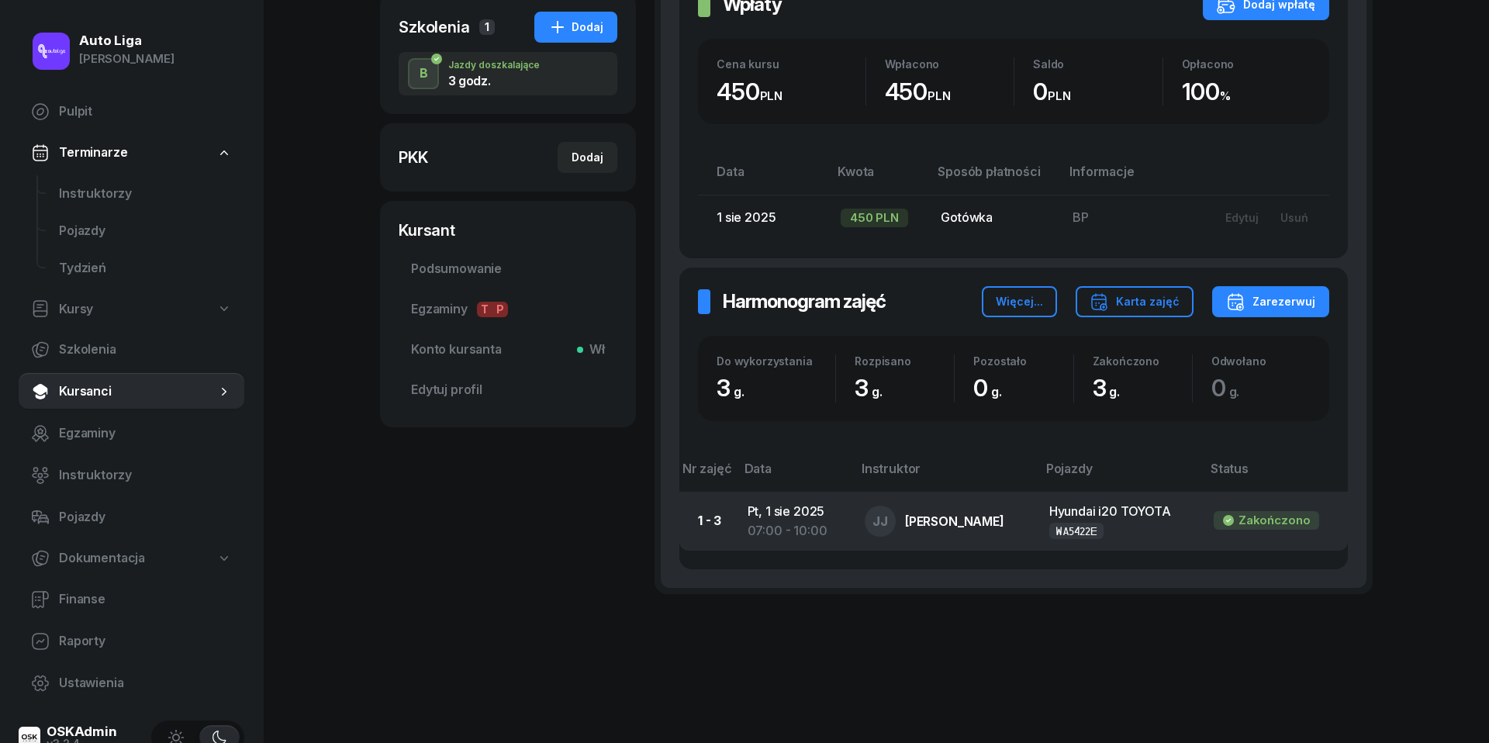
scroll to position [313, 0]
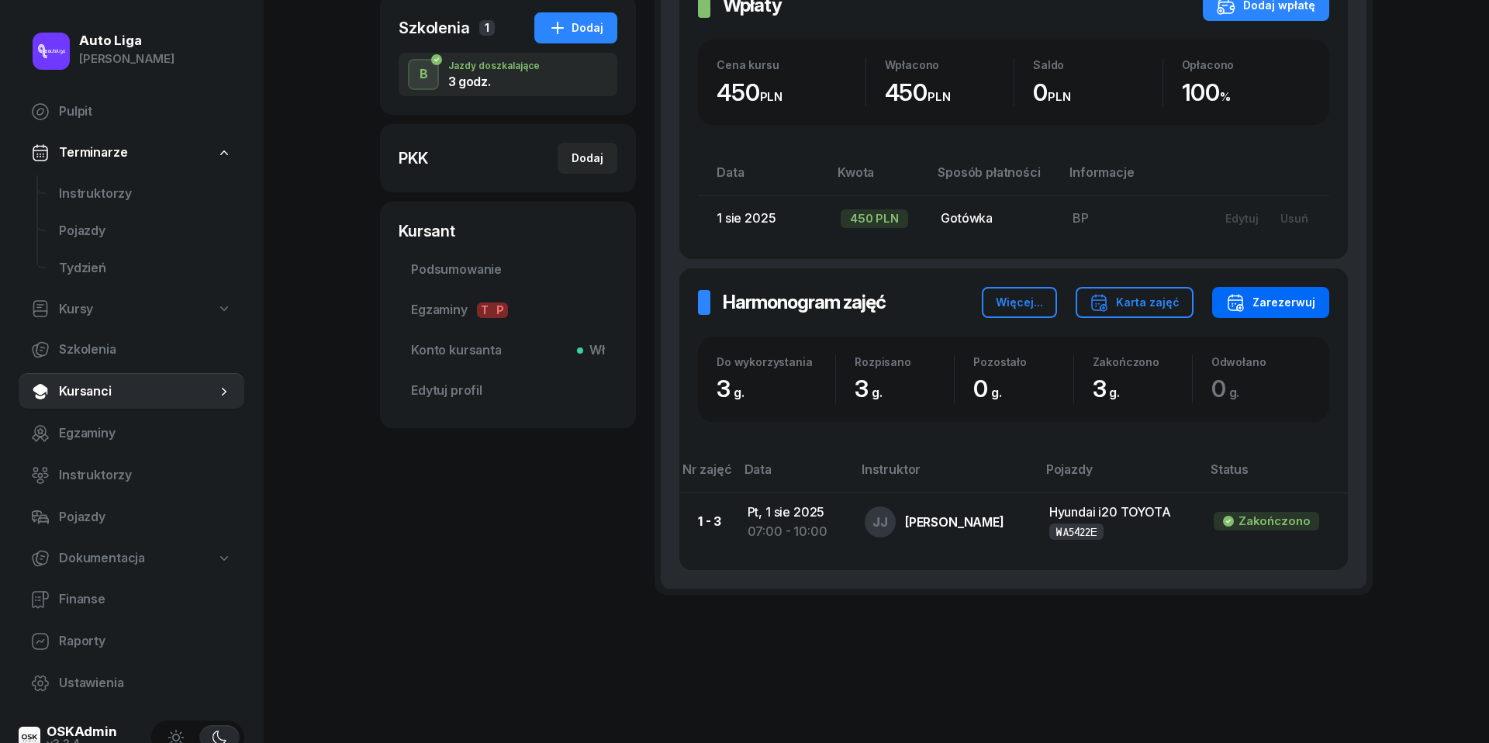
click at [1306, 302] on div "Zarezerwuj" at bounding box center [1270, 302] width 89 height 19
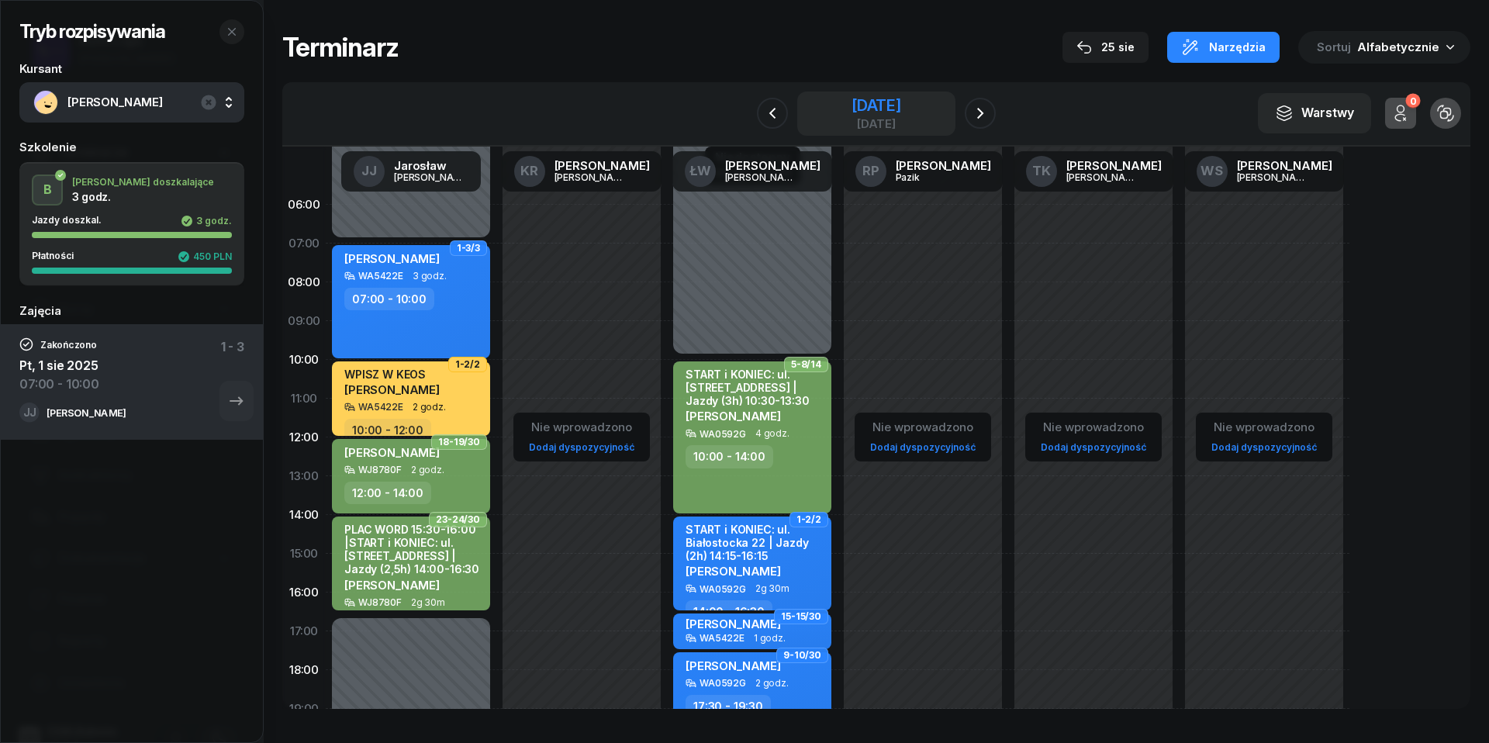
click at [896, 109] on div "[DATE]" at bounding box center [876, 106] width 50 height 16
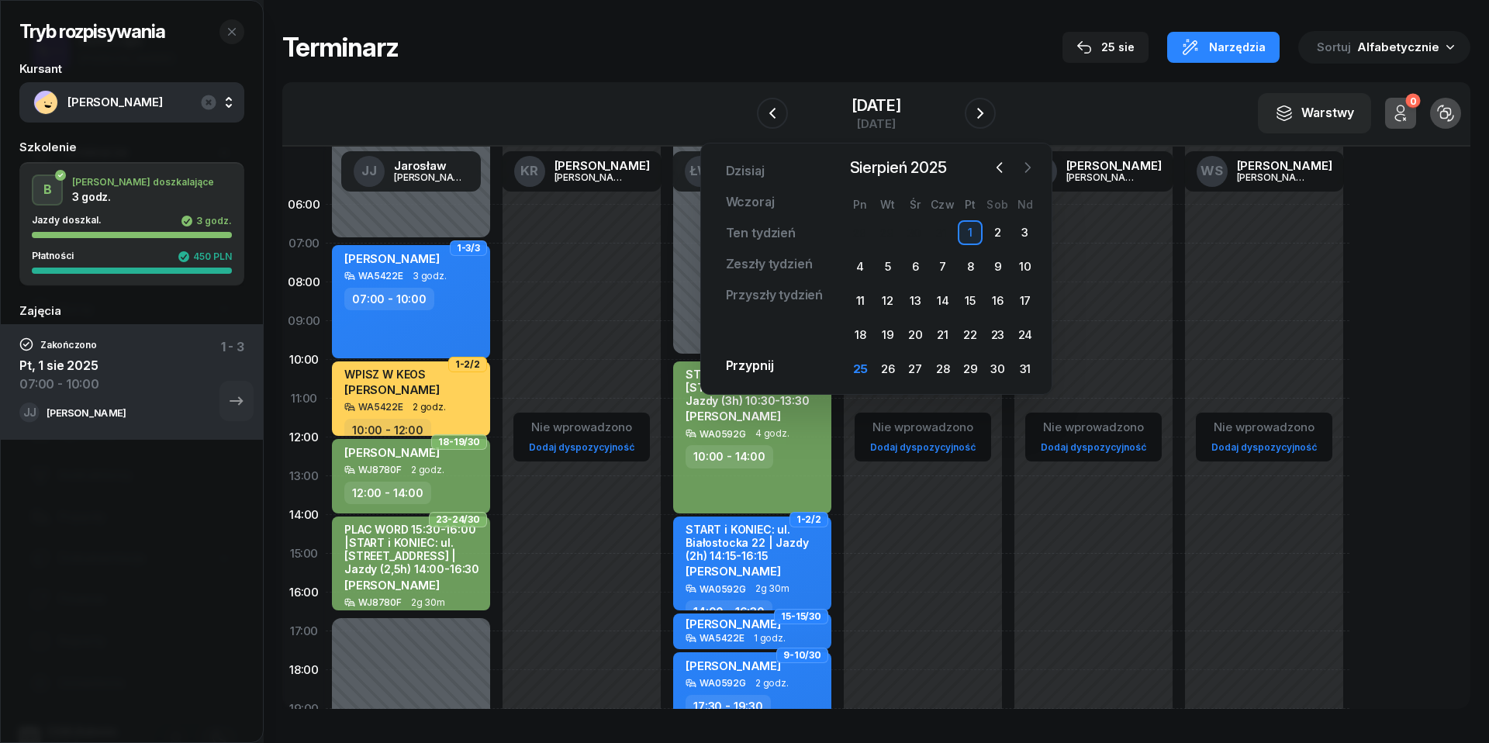
click at [1030, 172] on icon "button" at bounding box center [1028, 168] width 16 height 16
click at [885, 227] on div "2" at bounding box center [887, 232] width 25 height 25
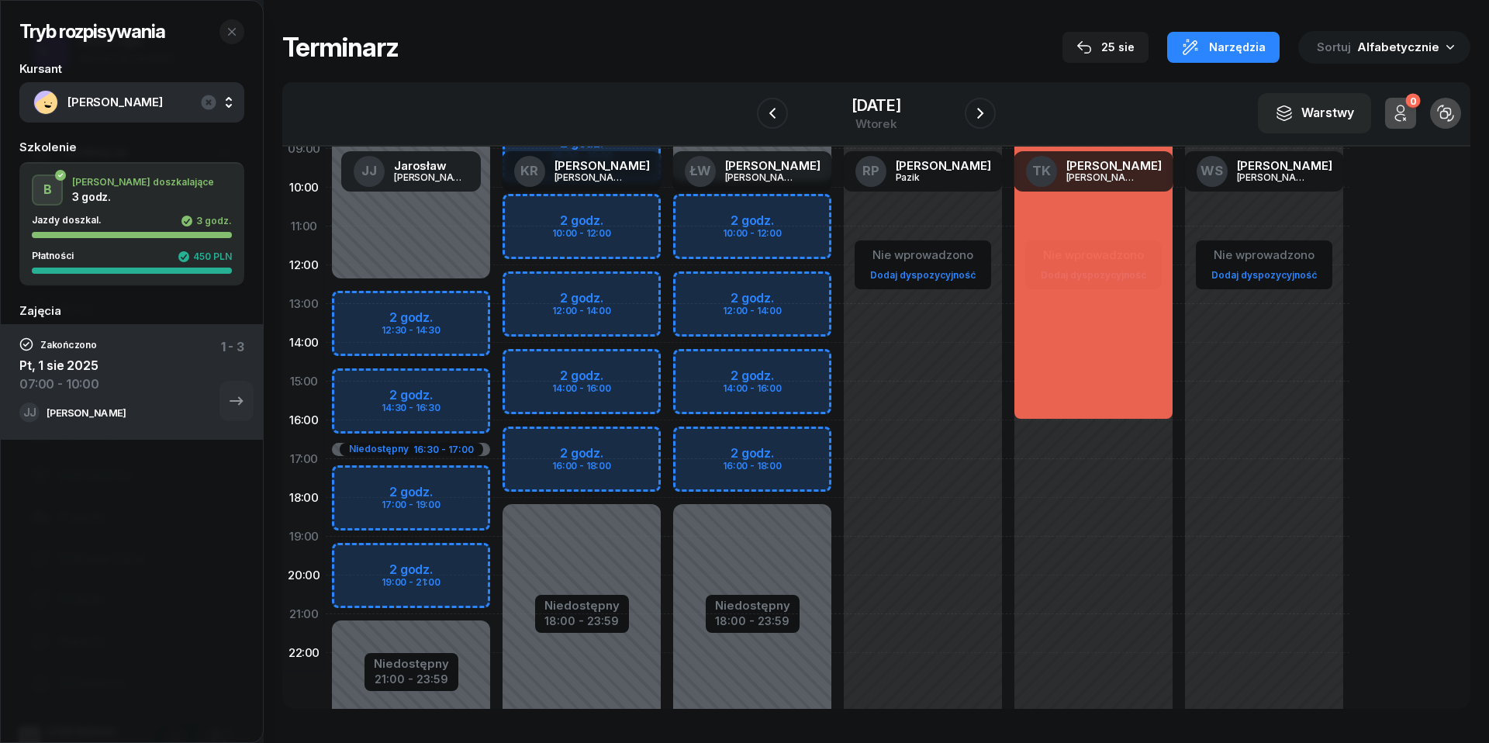
scroll to position [209, 0]
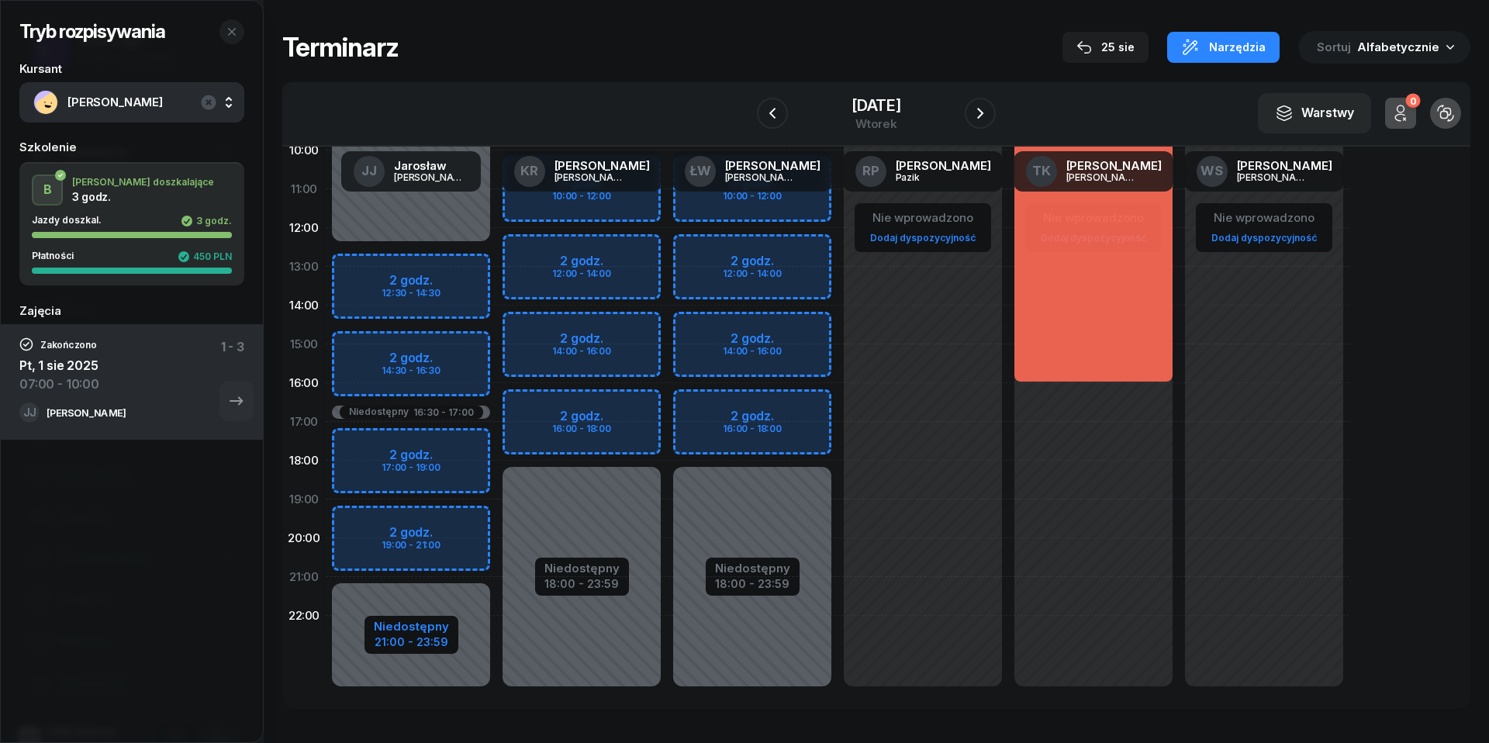
click at [407, 624] on div "Niedostępny" at bounding box center [411, 626] width 75 height 12
select select "12"
select select "30"
select select "16"
select select "30"
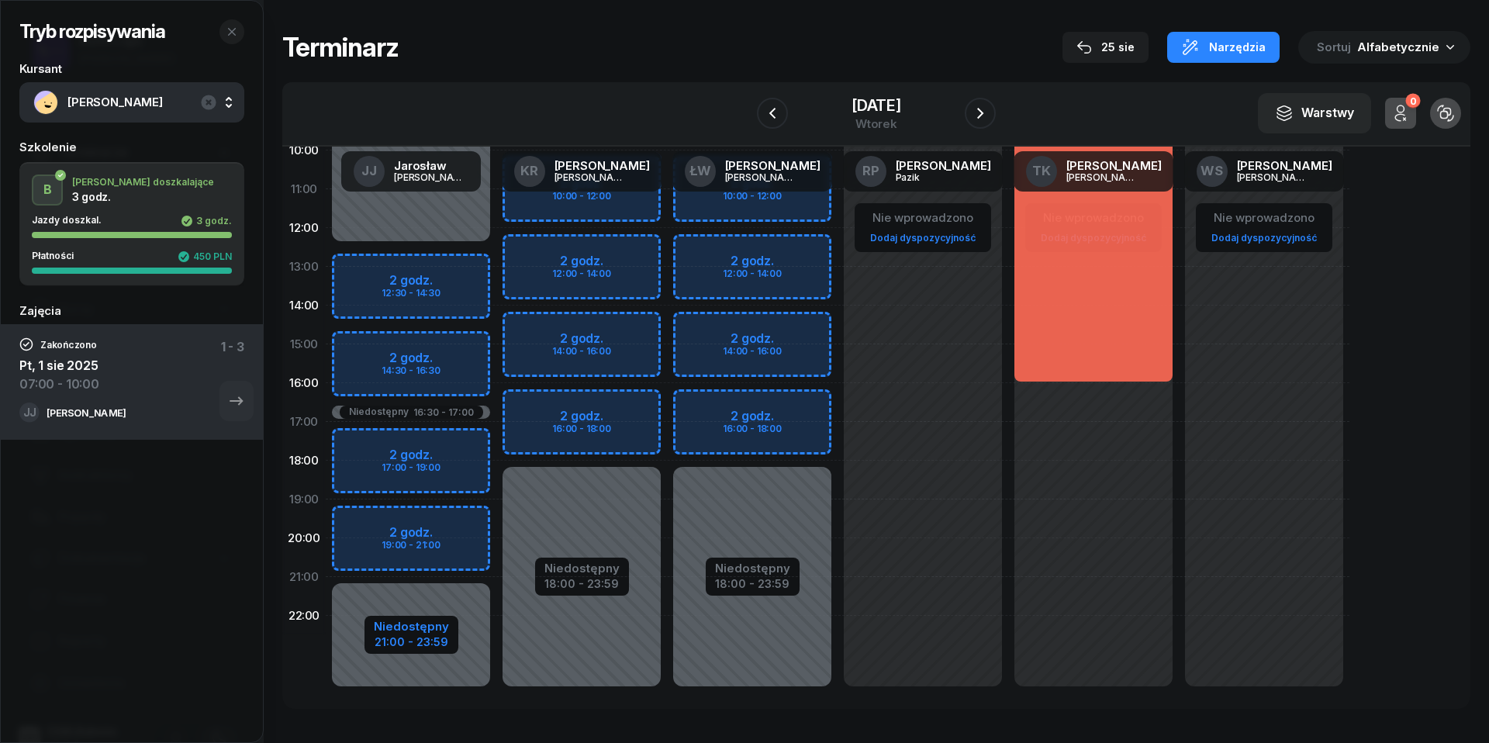
select select "17"
select select "21"
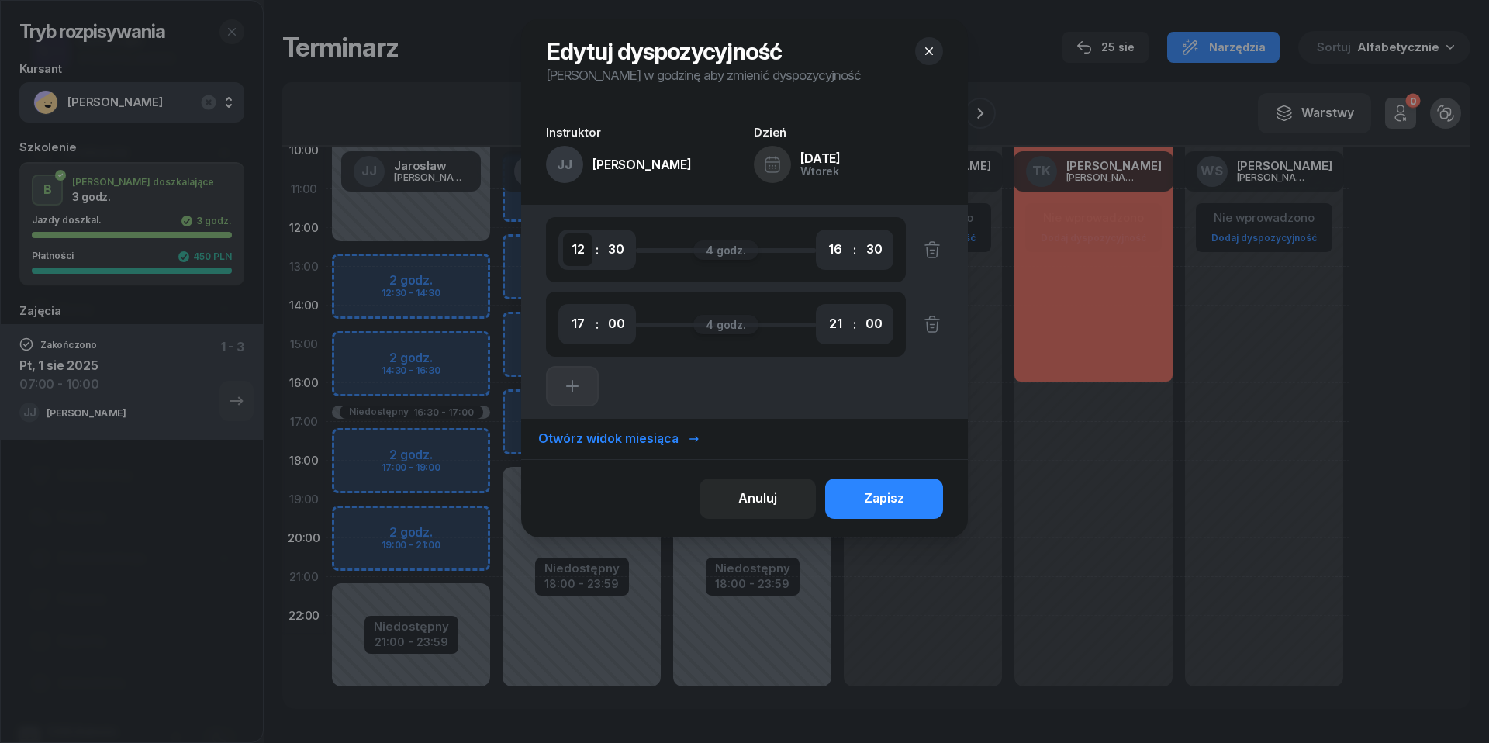
select select "11"
click at [906, 502] on button "Zapisz" at bounding box center [884, 498] width 118 height 40
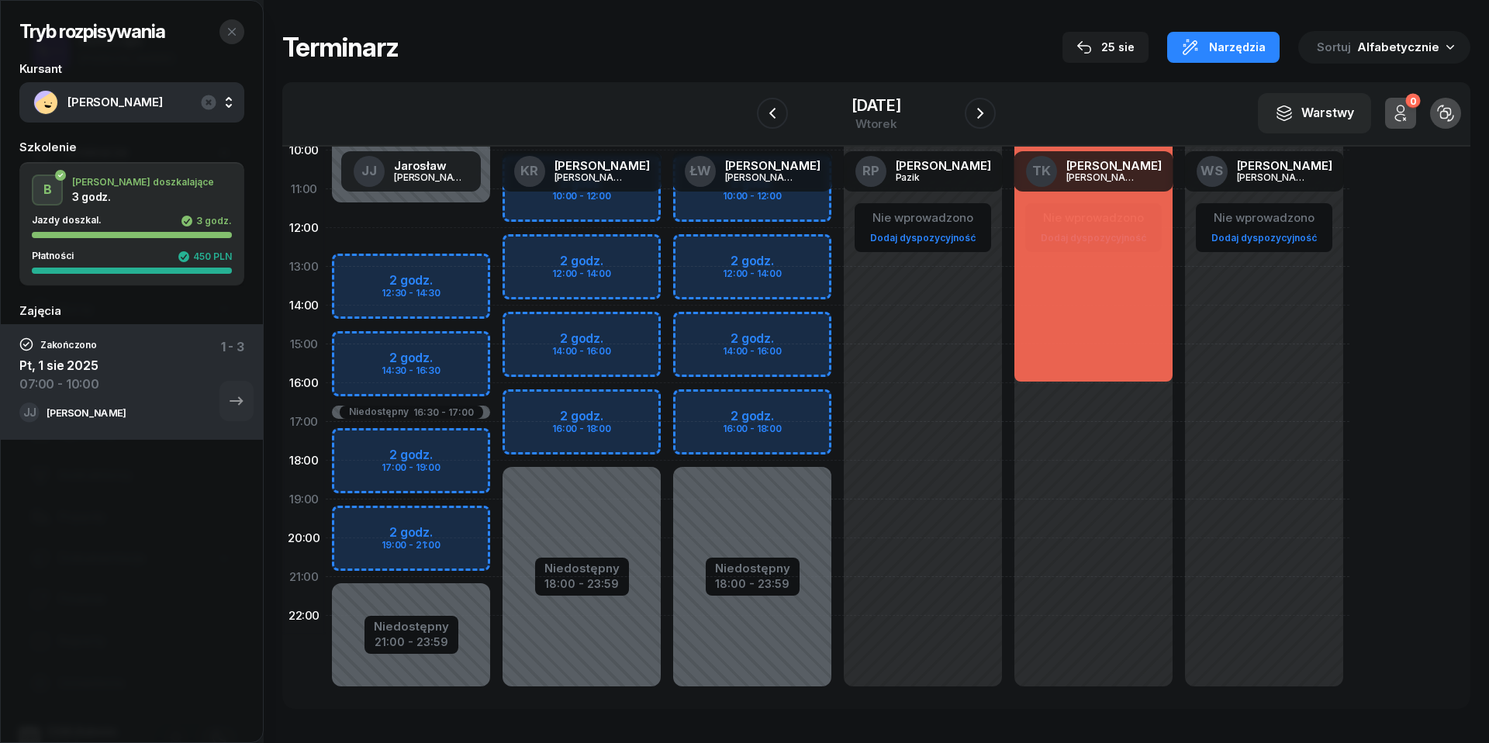
click at [233, 33] on icon "button" at bounding box center [232, 32] width 12 height 12
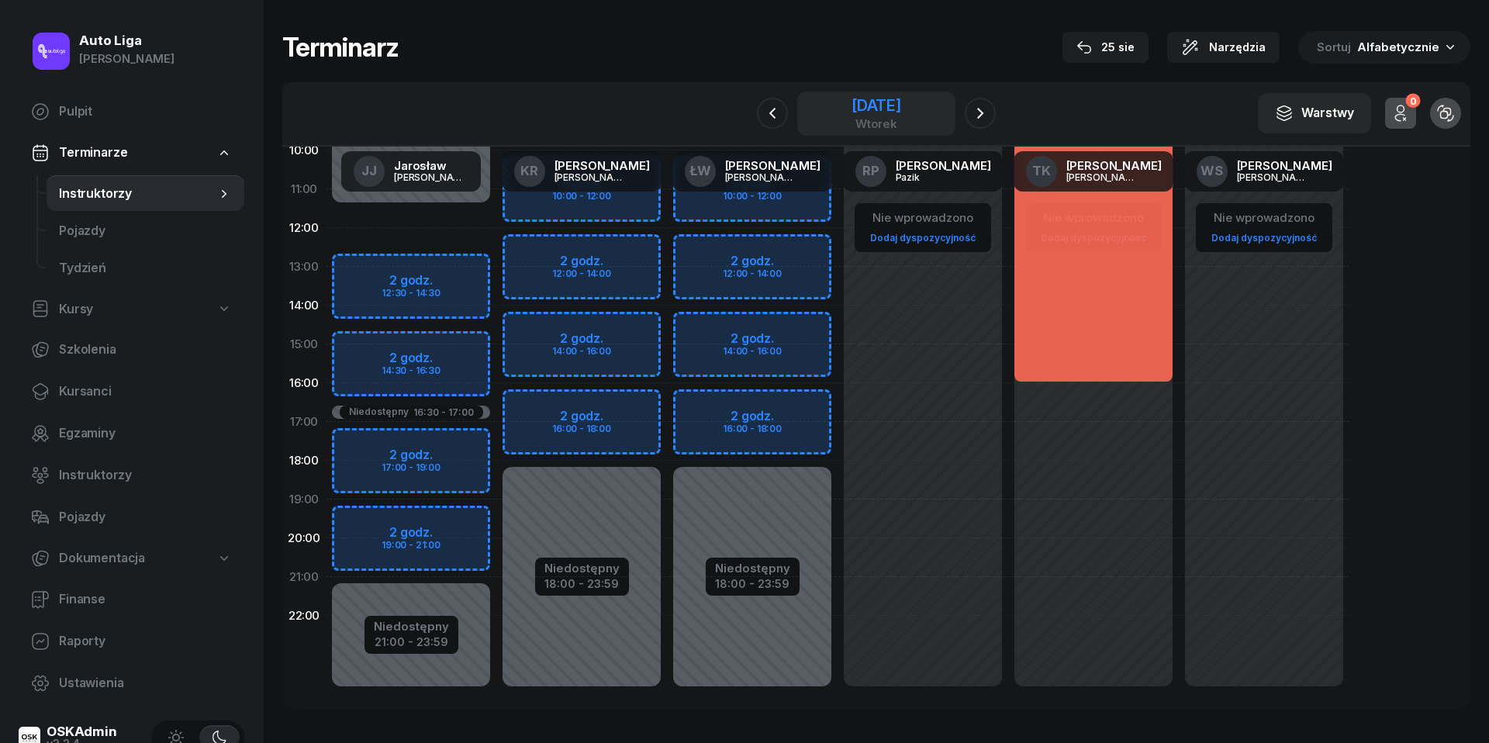
click at [851, 98] on div "[DATE]" at bounding box center [876, 106] width 50 height 16
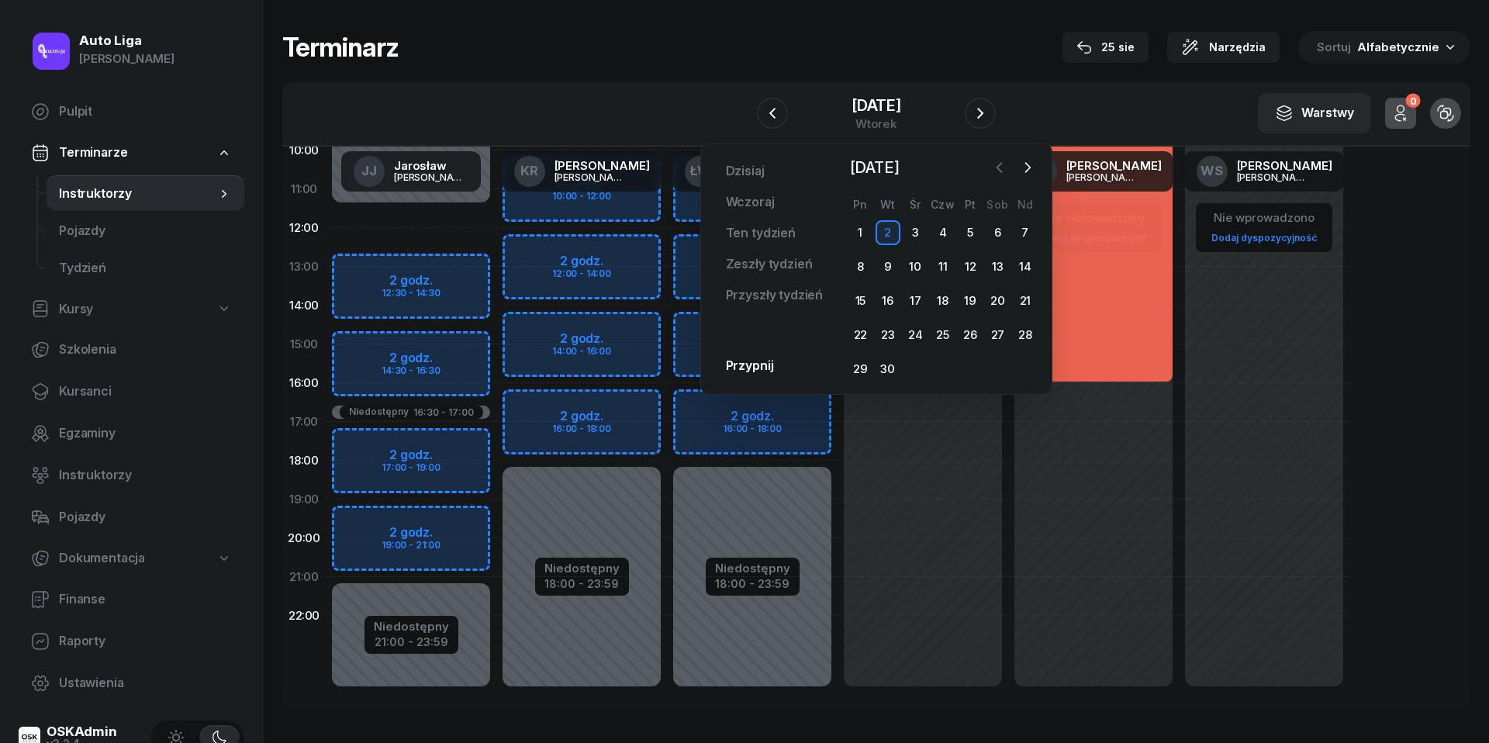
click at [1006, 167] on icon "button" at bounding box center [1000, 168] width 16 height 16
click at [993, 363] on div "30" at bounding box center [997, 369] width 25 height 25
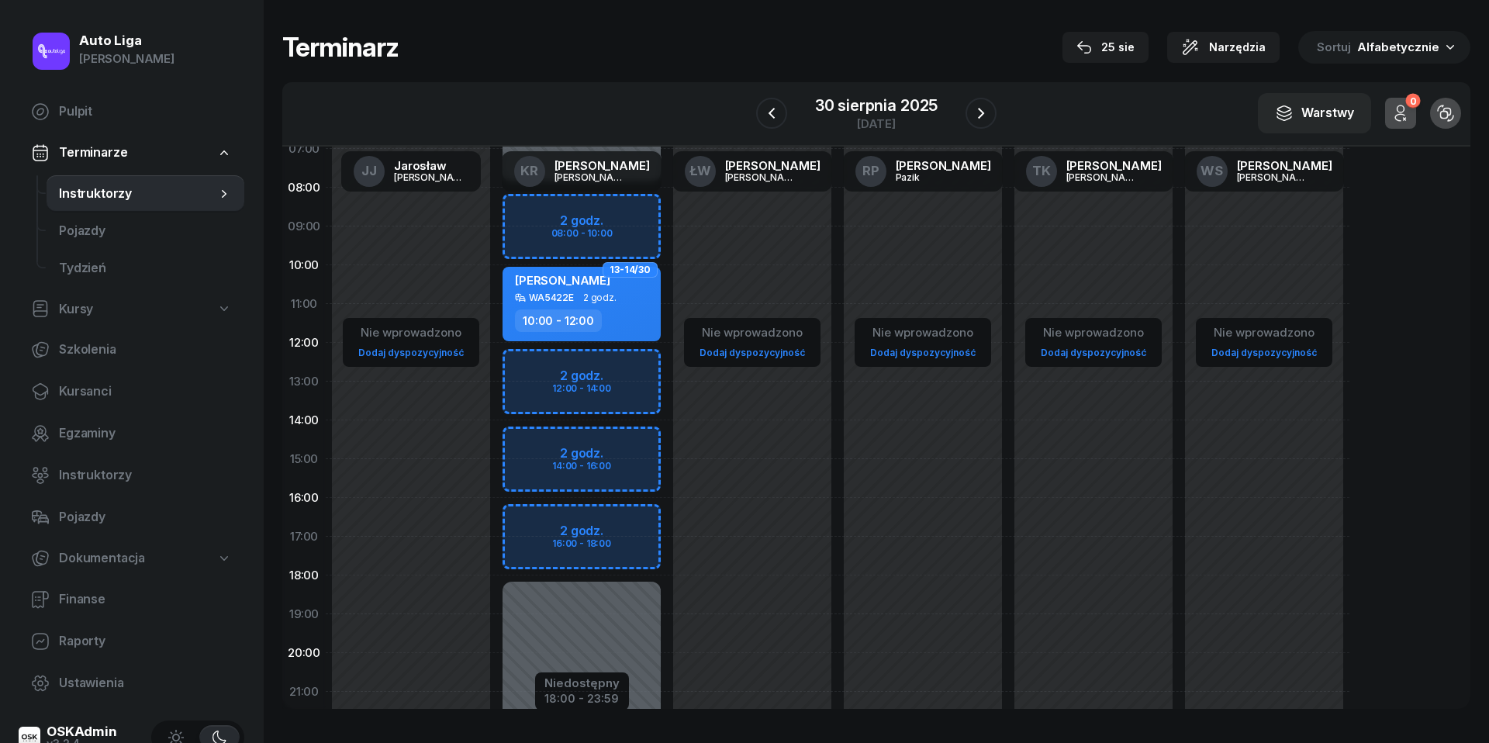
scroll to position [47, 0]
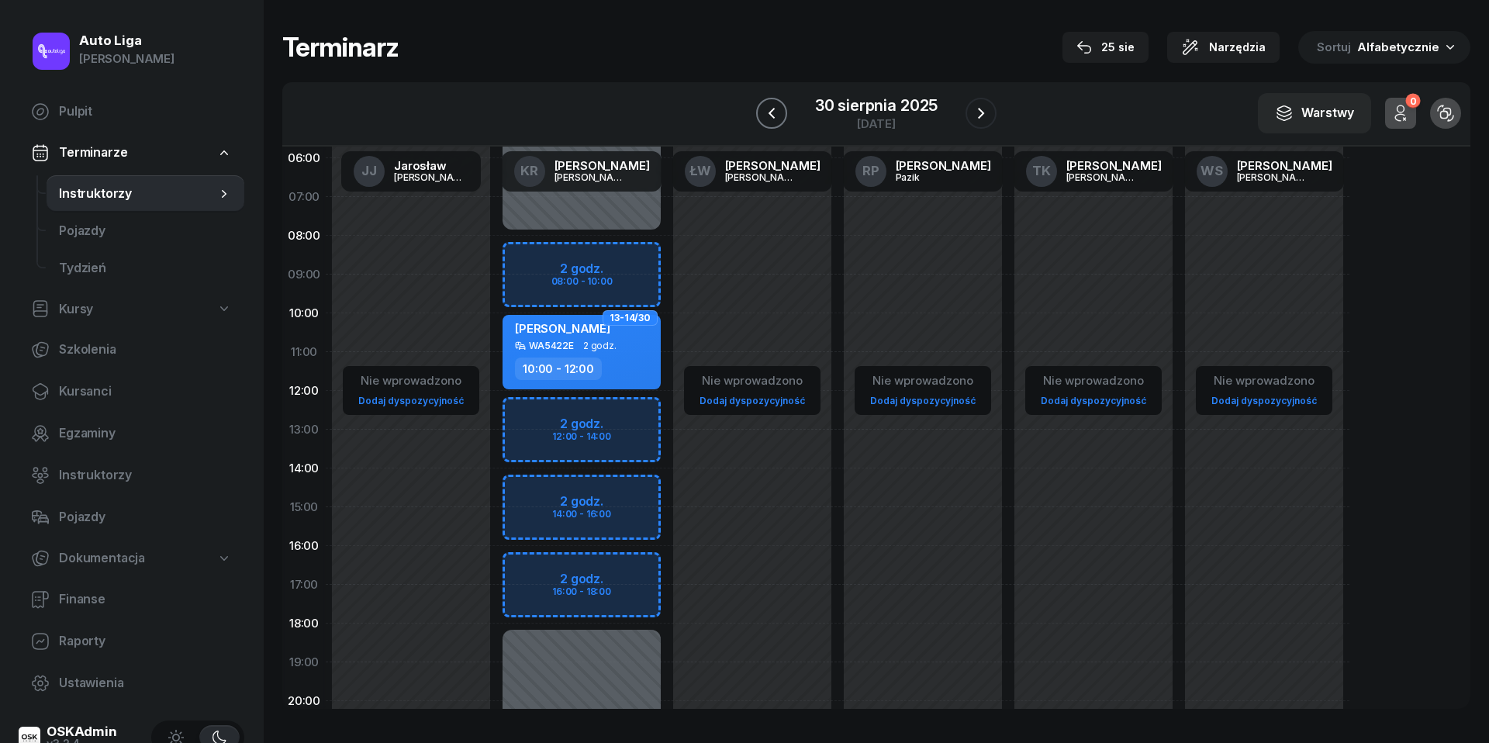
click at [774, 112] on icon "button" at bounding box center [771, 113] width 19 height 19
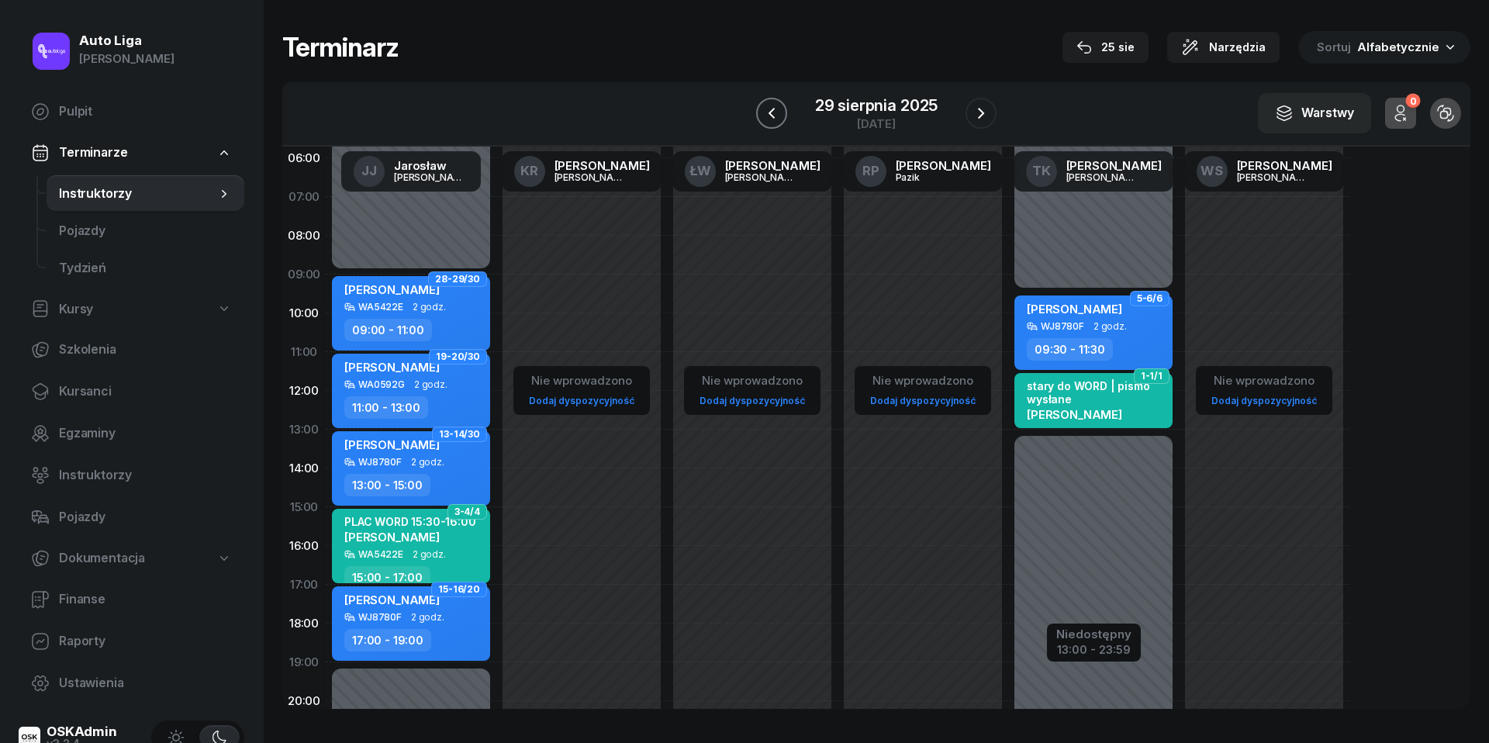
click at [774, 112] on icon "button" at bounding box center [771, 113] width 19 height 19
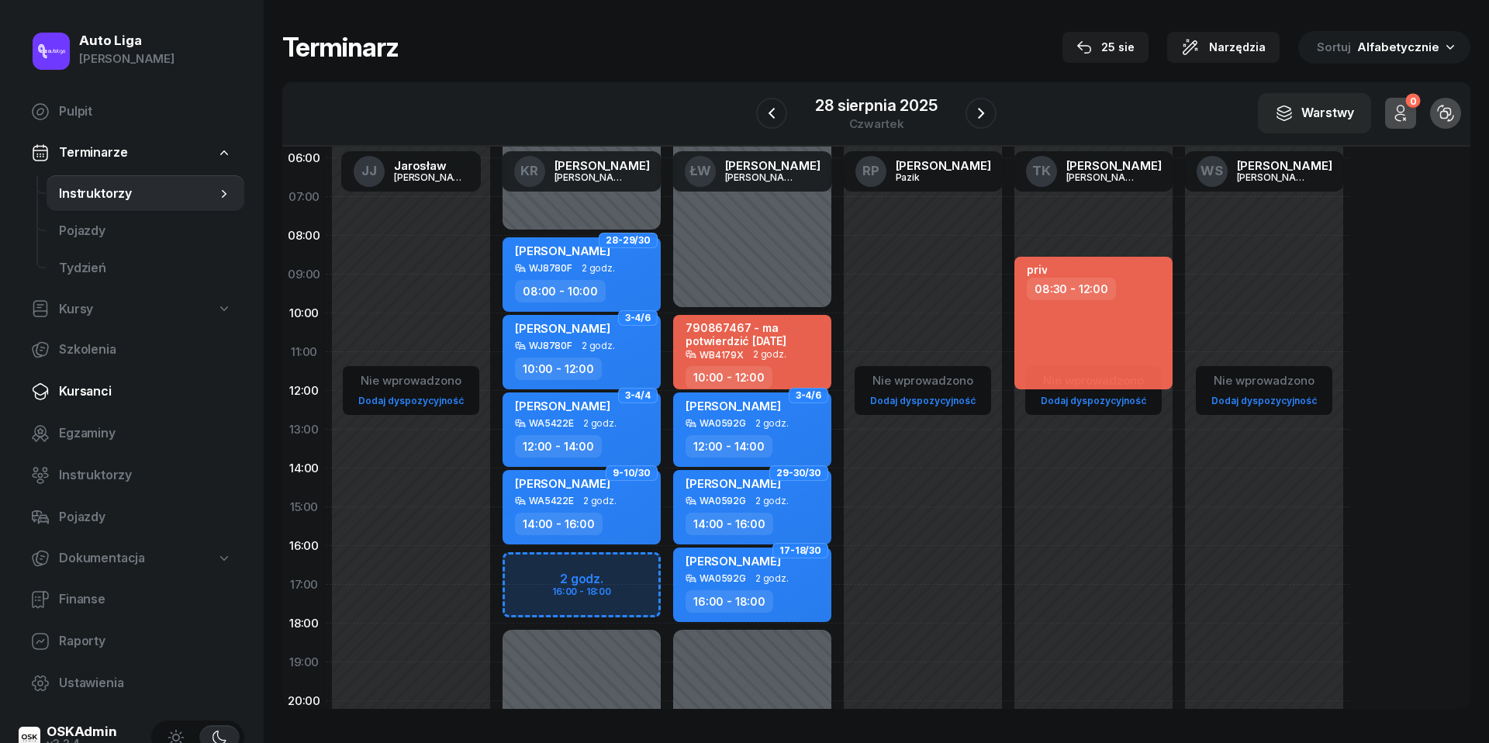
click at [88, 375] on link "Kursanci" at bounding box center [132, 391] width 226 height 37
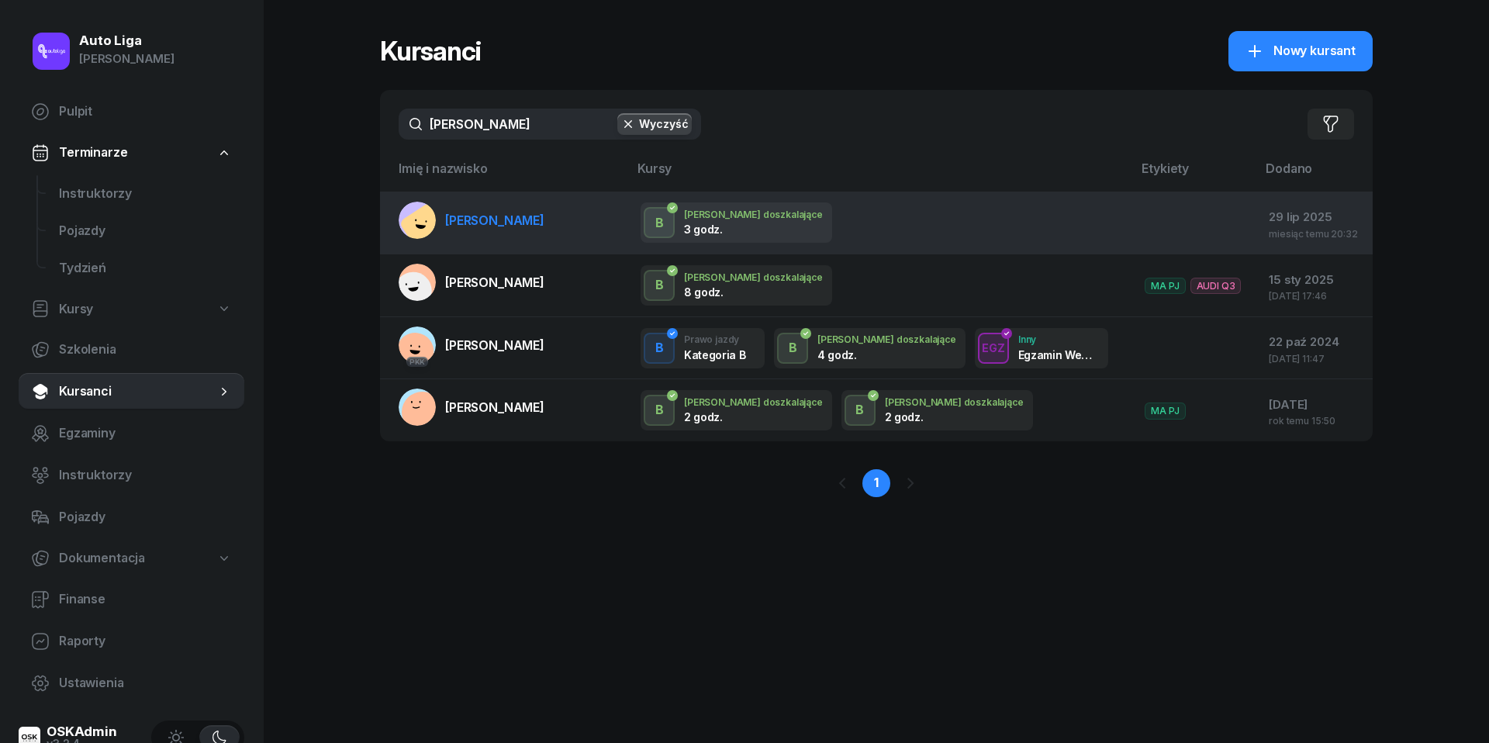
click at [496, 226] on span "[PERSON_NAME]" at bounding box center [494, 220] width 99 height 16
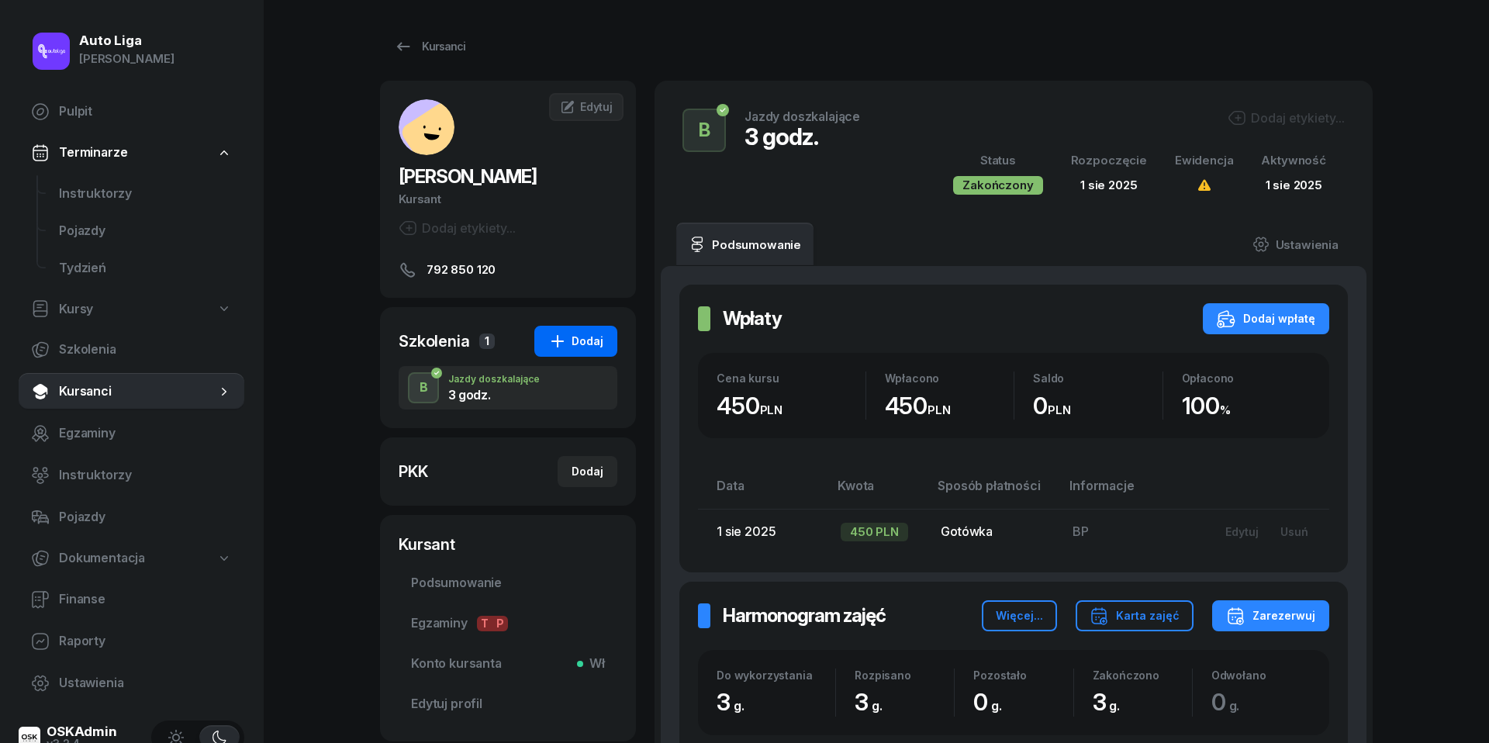
click at [578, 347] on div "Dodaj" at bounding box center [575, 341] width 55 height 19
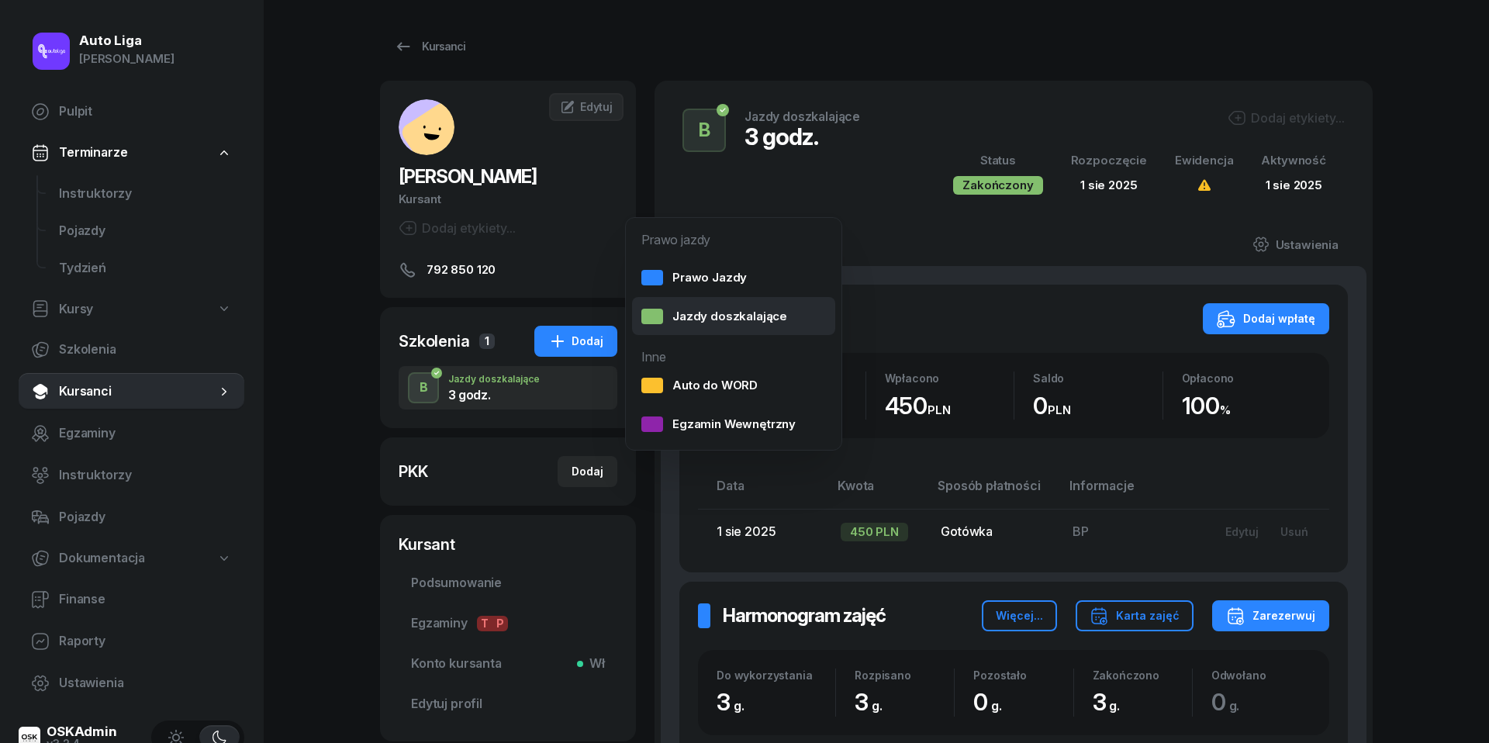
click at [755, 323] on div "Jazdy doszkalające" at bounding box center [714, 316] width 146 height 20
select select "B"
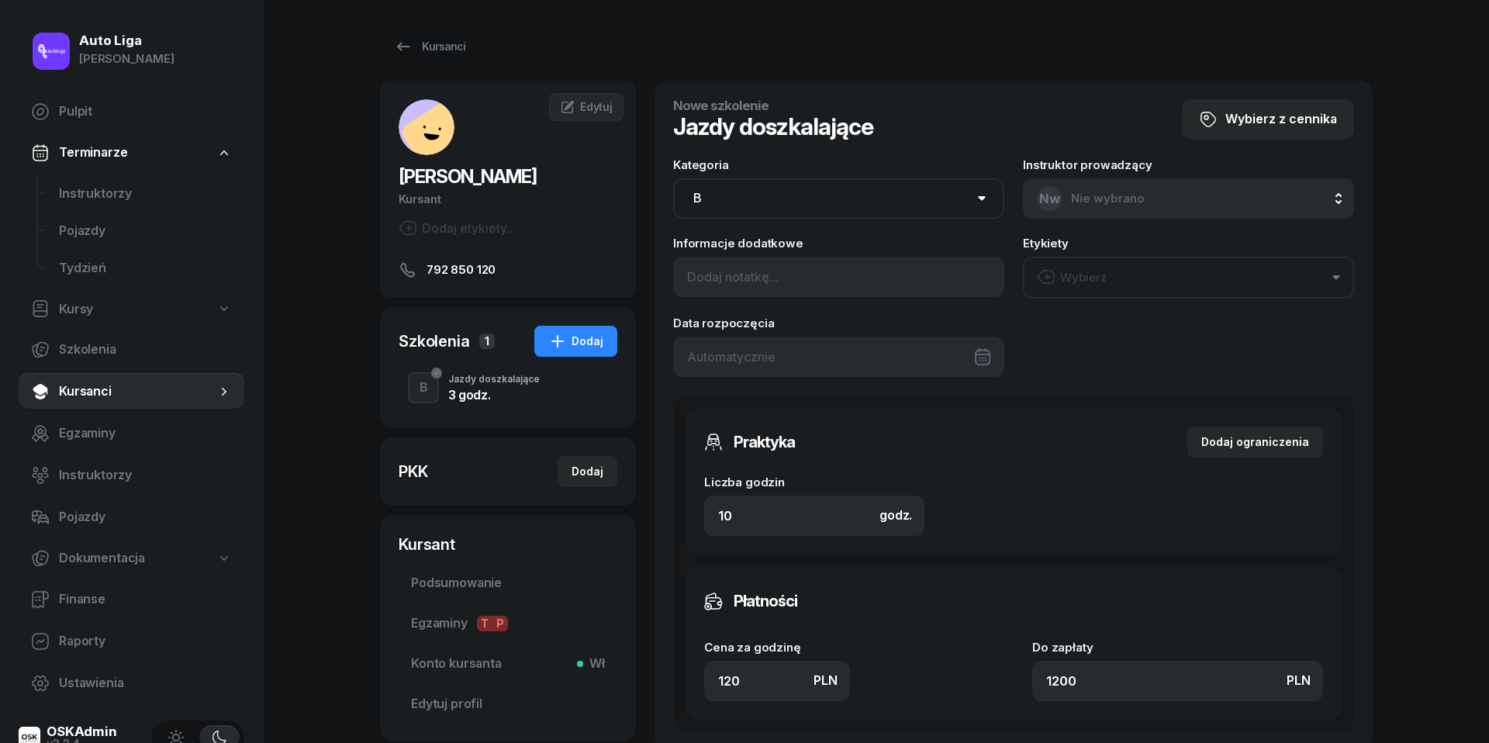
click at [1096, 268] on div "Wybierz" at bounding box center [1072, 278] width 70 height 20
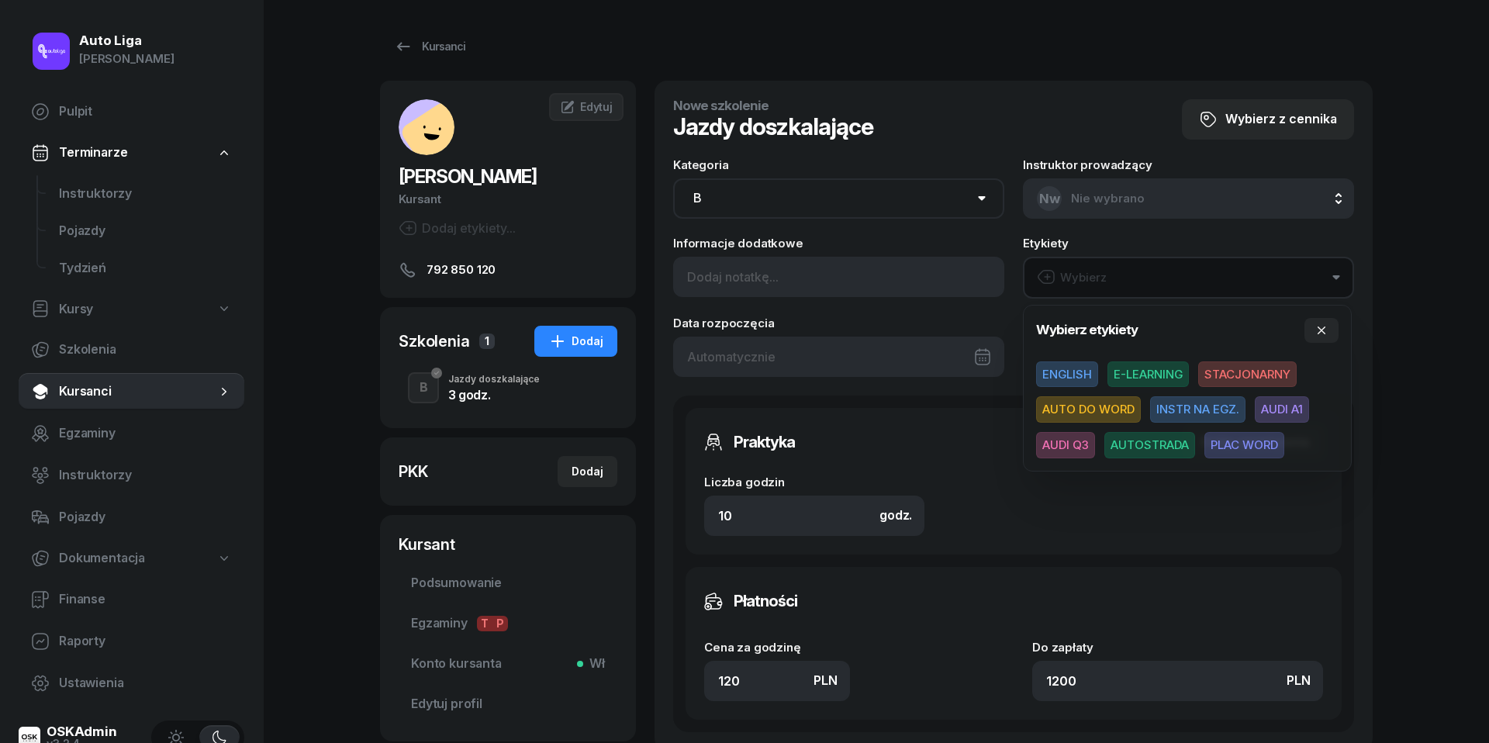
click at [1096, 268] on div "Wybierz" at bounding box center [1072, 278] width 70 height 20
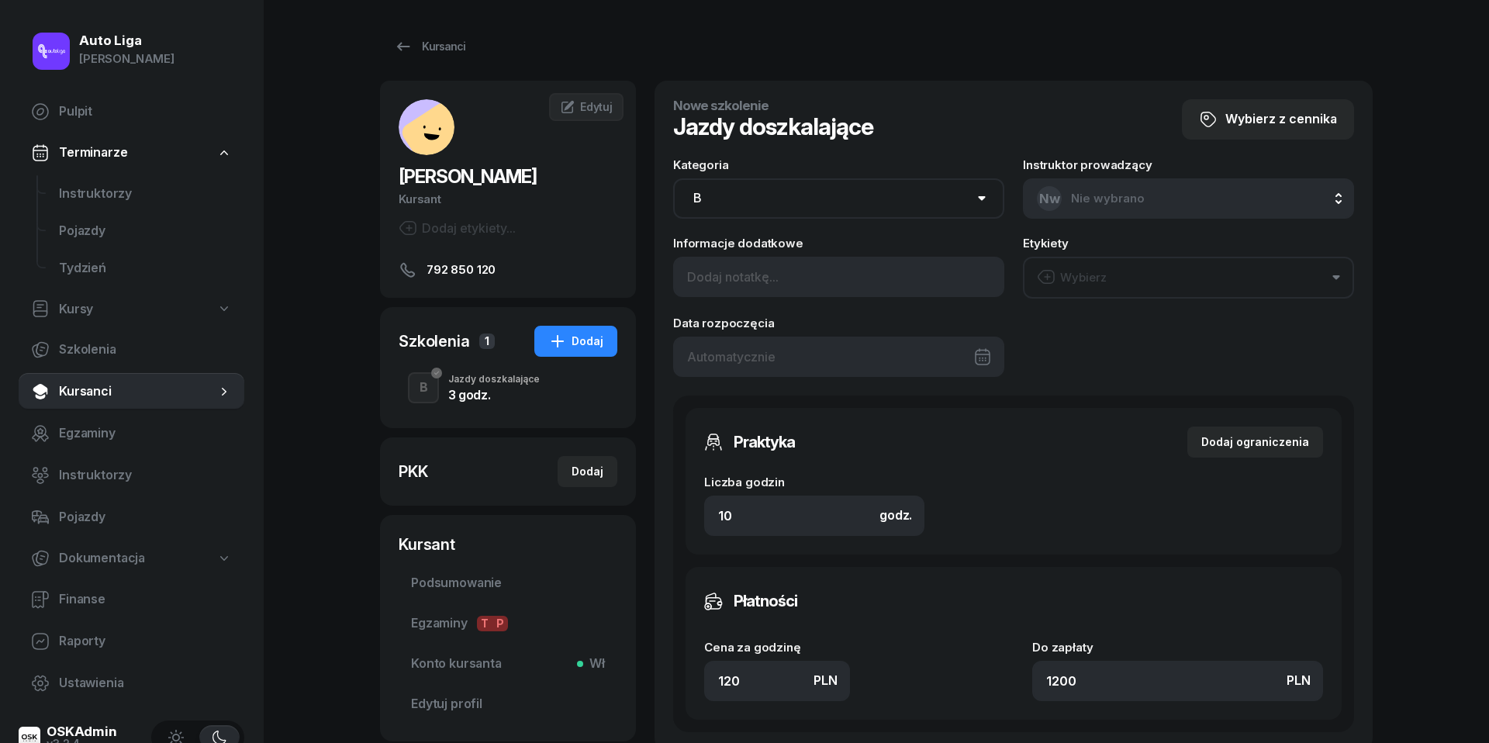
click at [835, 355] on div at bounding box center [838, 357] width 331 height 40
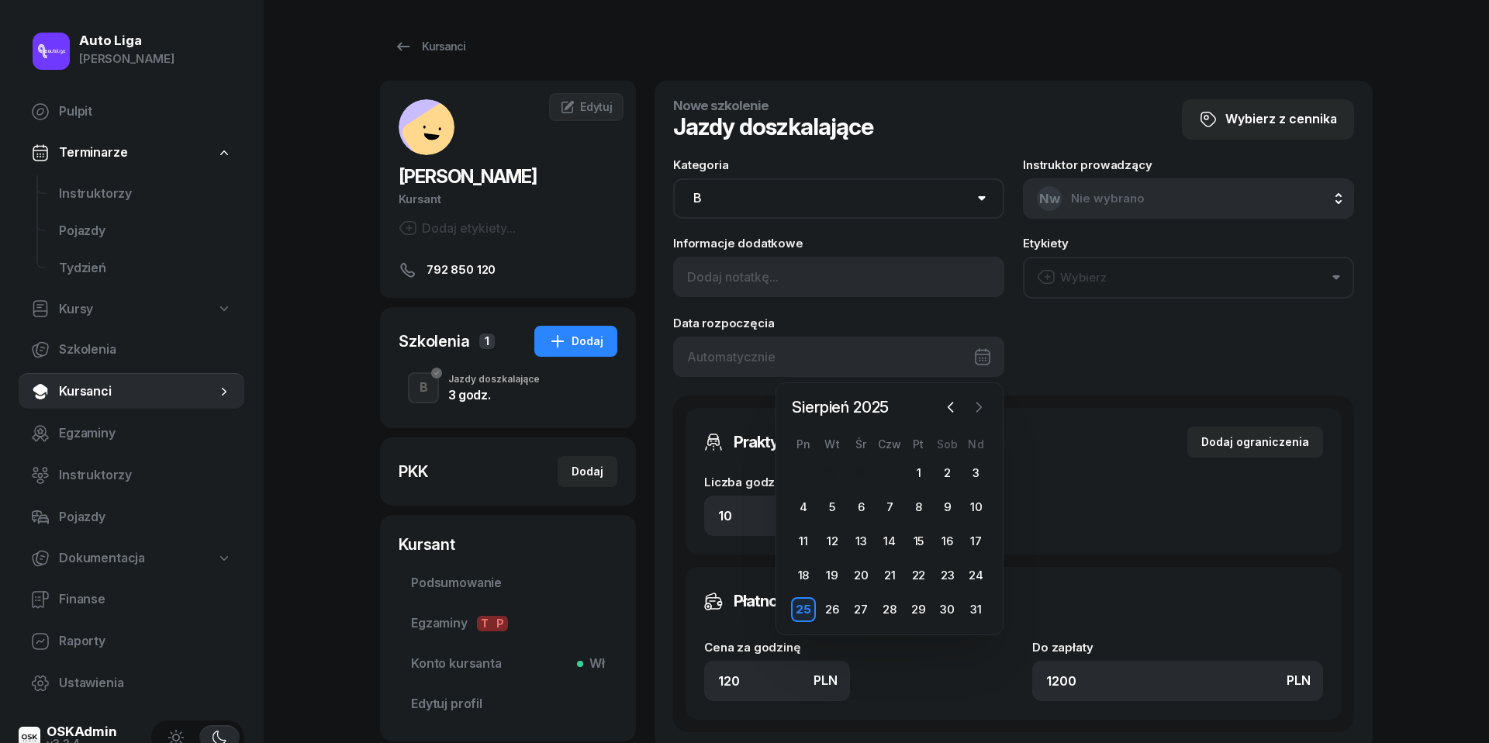
click at [980, 405] on icon "button" at bounding box center [979, 406] width 5 height 9
click at [831, 475] on div "2" at bounding box center [832, 473] width 25 height 25
type input "02/09/2025"
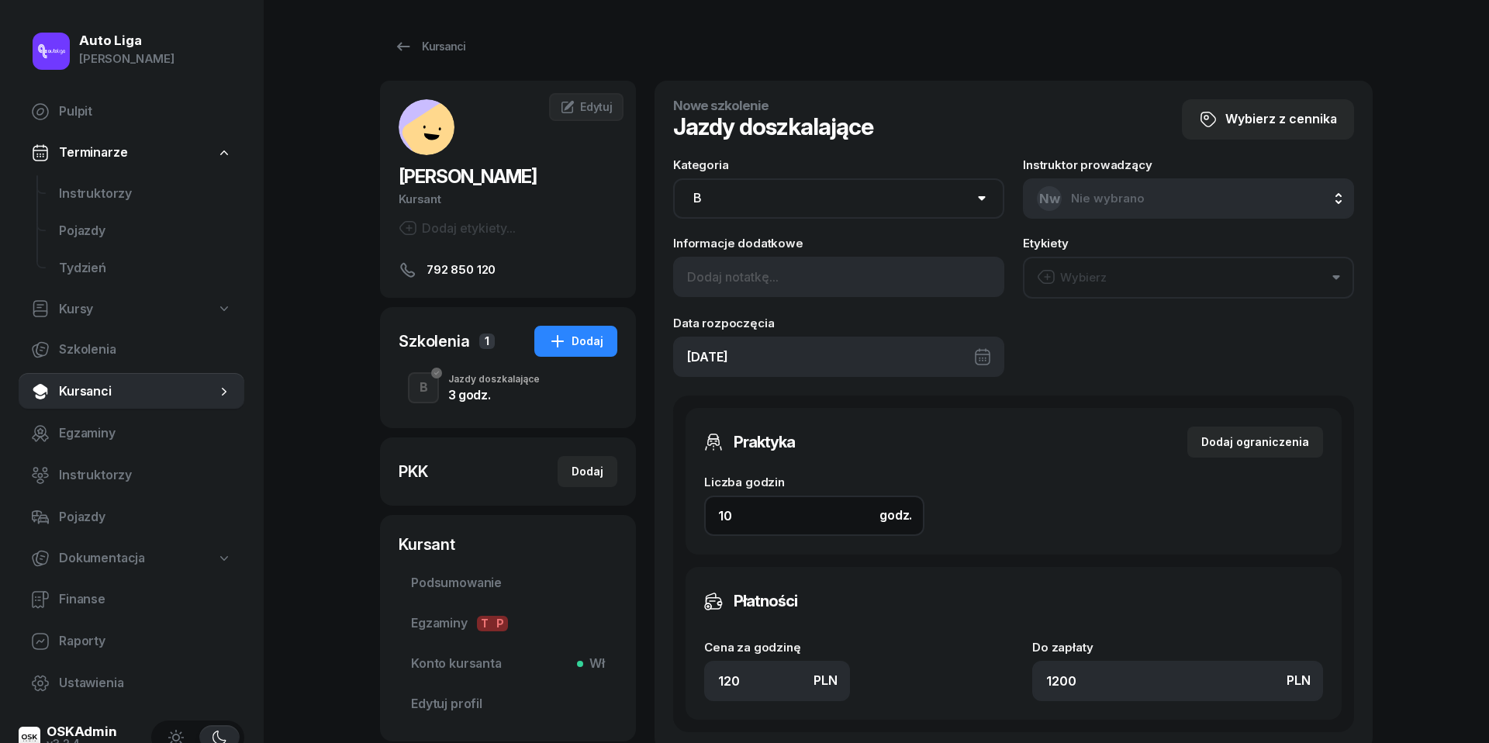
click at [754, 513] on input "10" at bounding box center [814, 515] width 220 height 40
type input "3"
type input "360"
type input "3"
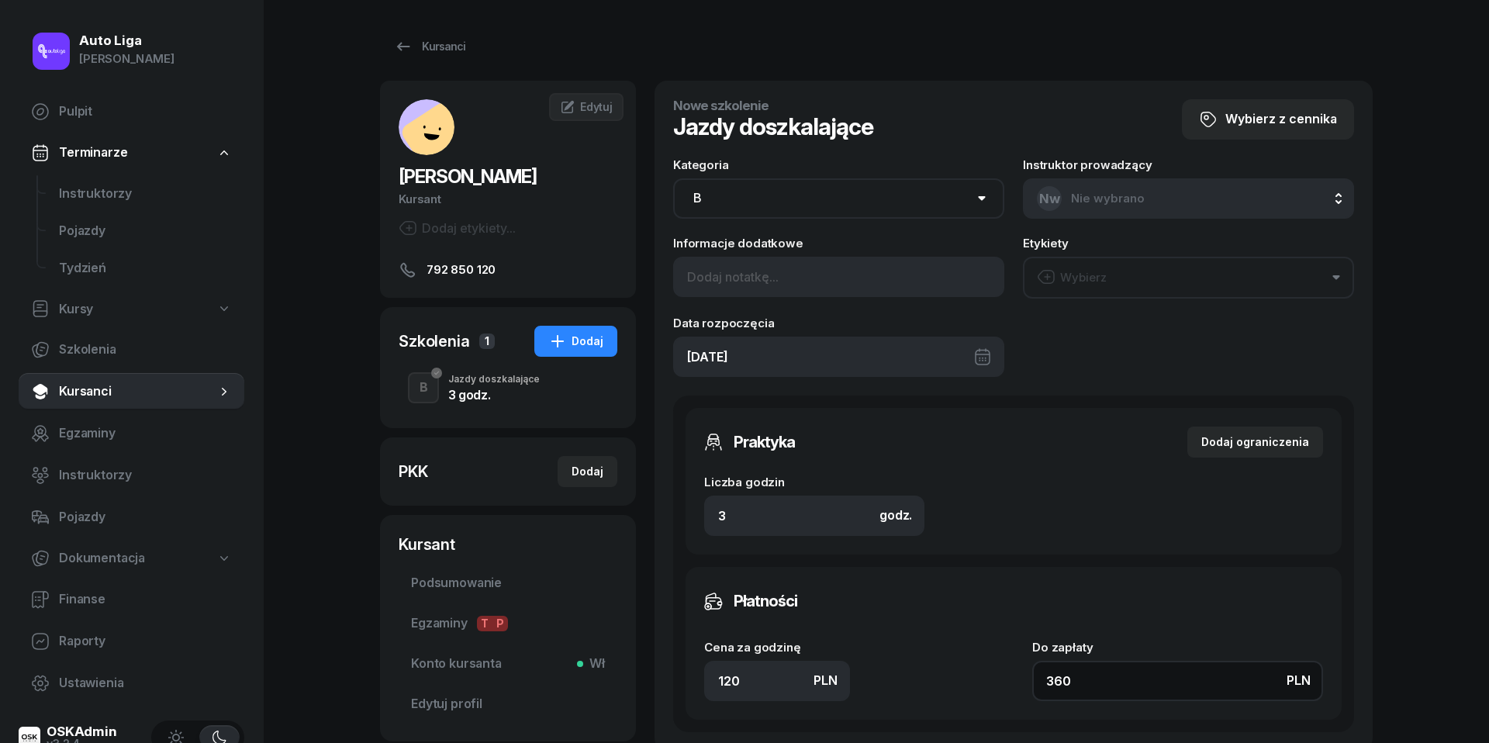
click at [1118, 692] on input "360" at bounding box center [1177, 681] width 291 height 40
type input "1.33"
type input "4"
type input "15"
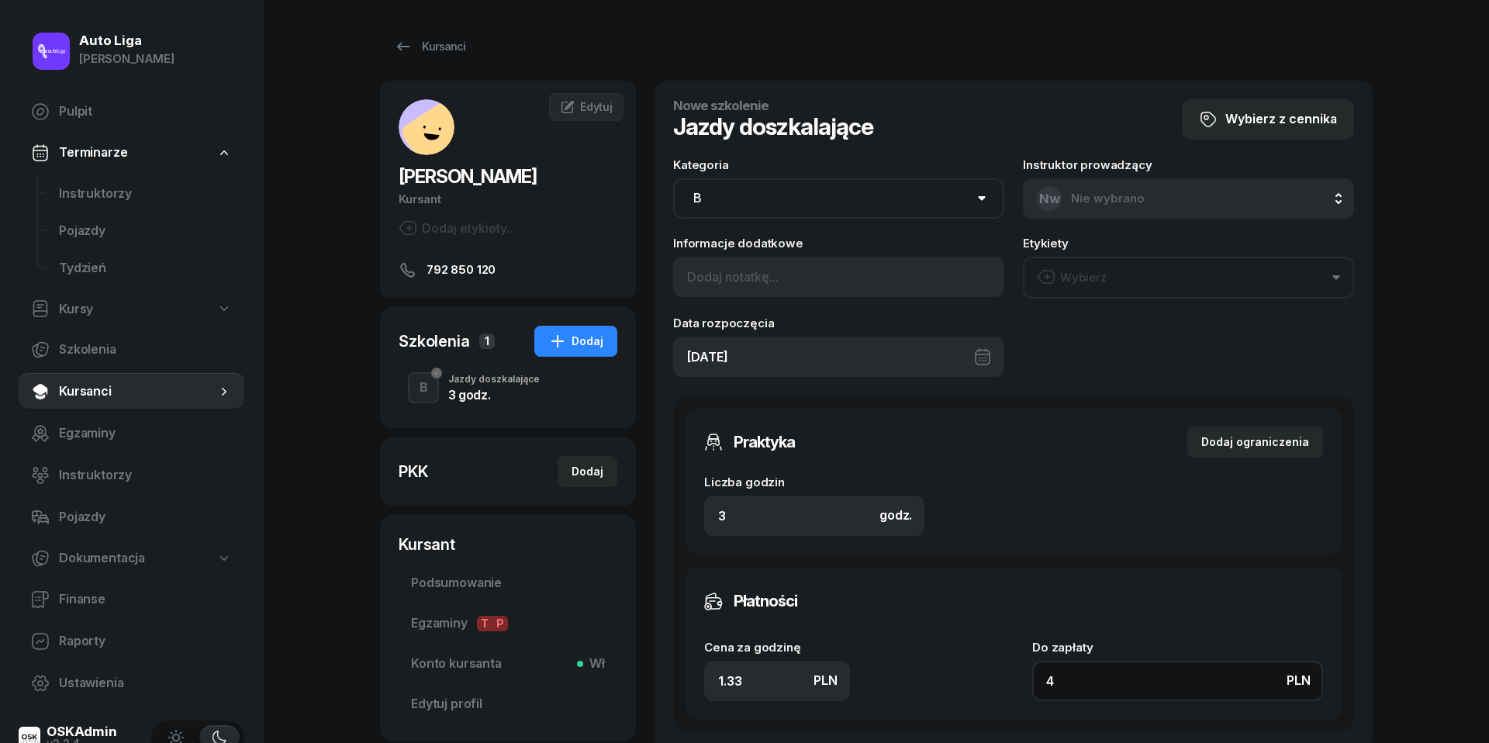
type input "45"
type input "150"
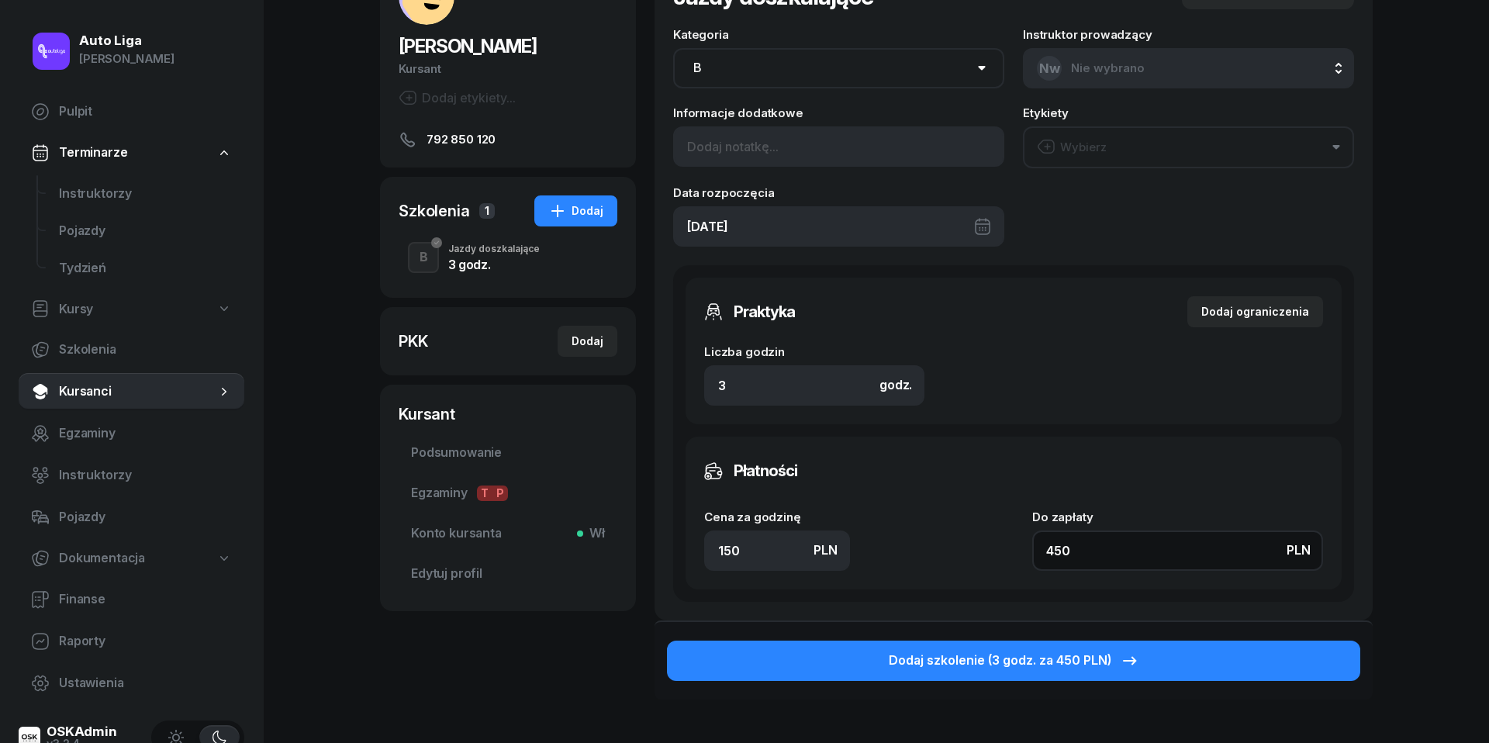
scroll to position [135, 0]
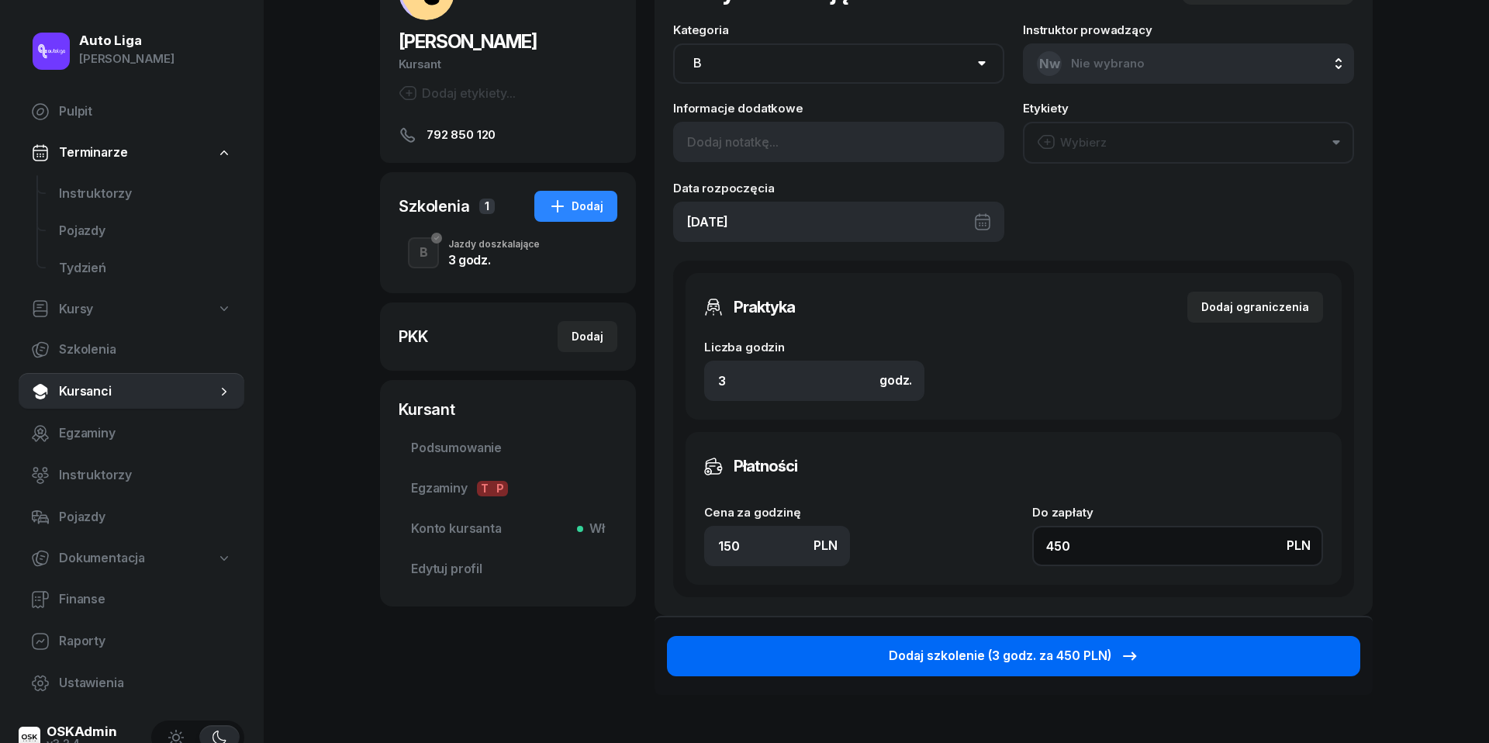
type input "450"
click at [1083, 656] on div "Dodaj szkolenie (3 godz. za 450 PLN)" at bounding box center [1014, 656] width 250 height 20
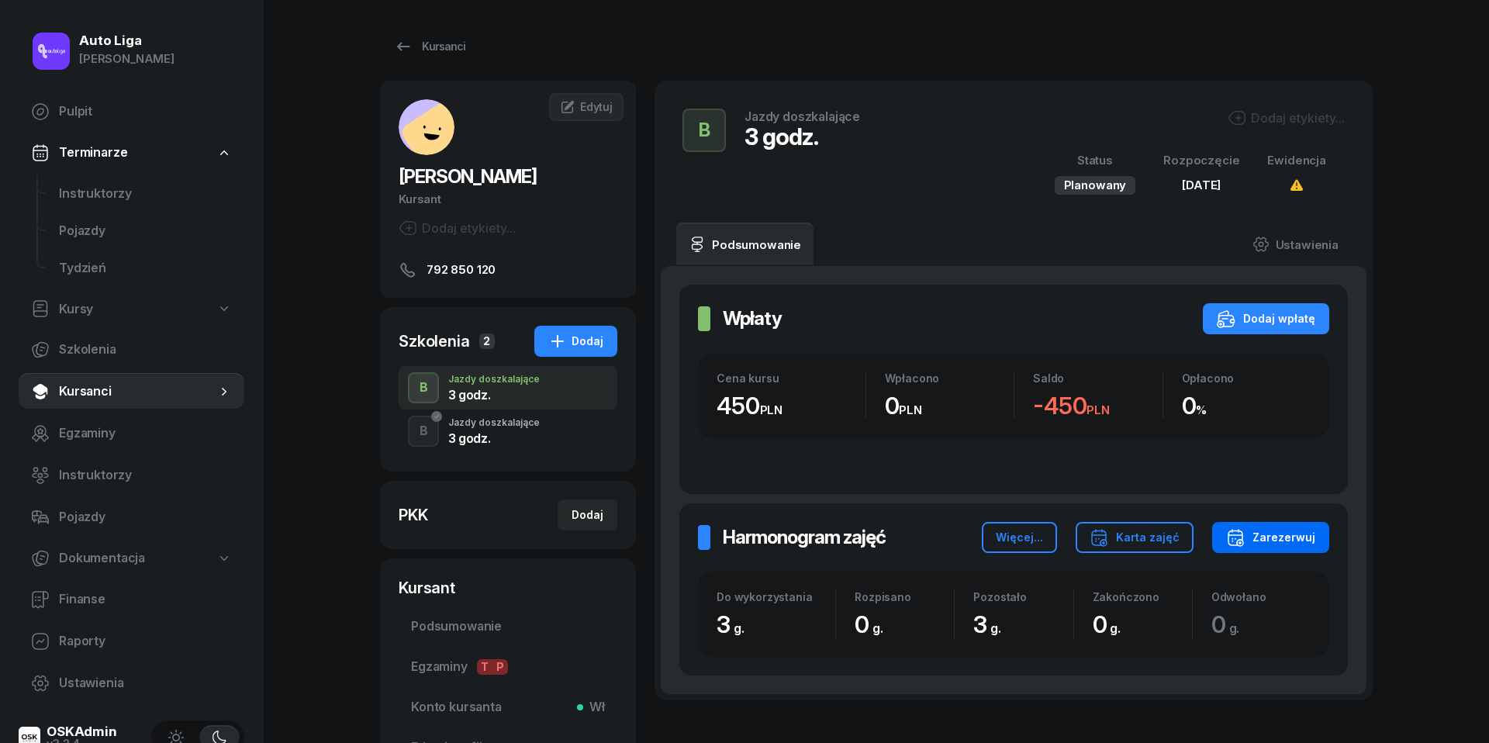
click at [1282, 532] on div "Zarezerwuj" at bounding box center [1270, 537] width 89 height 19
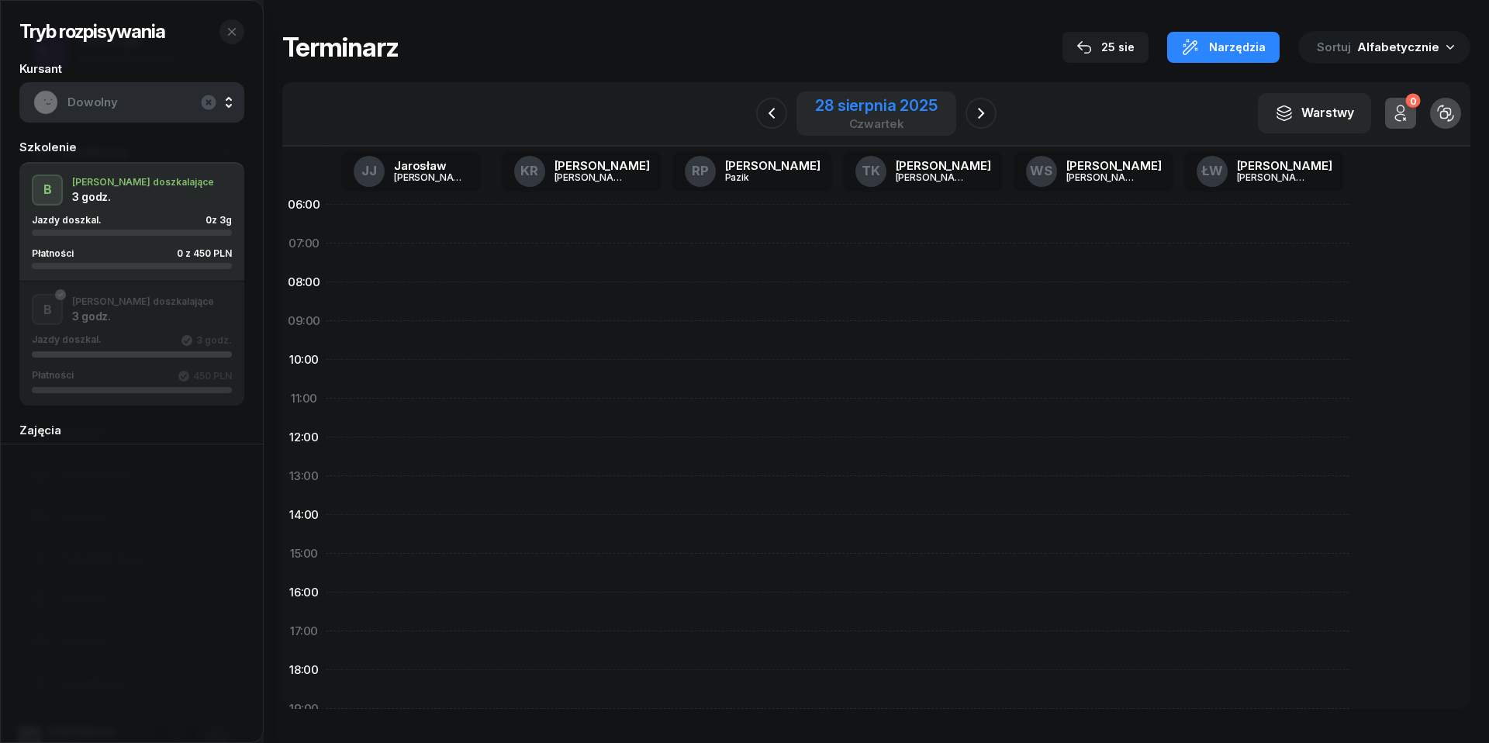
click at [900, 112] on div "28 sierpnia 2025" at bounding box center [876, 106] width 122 height 16
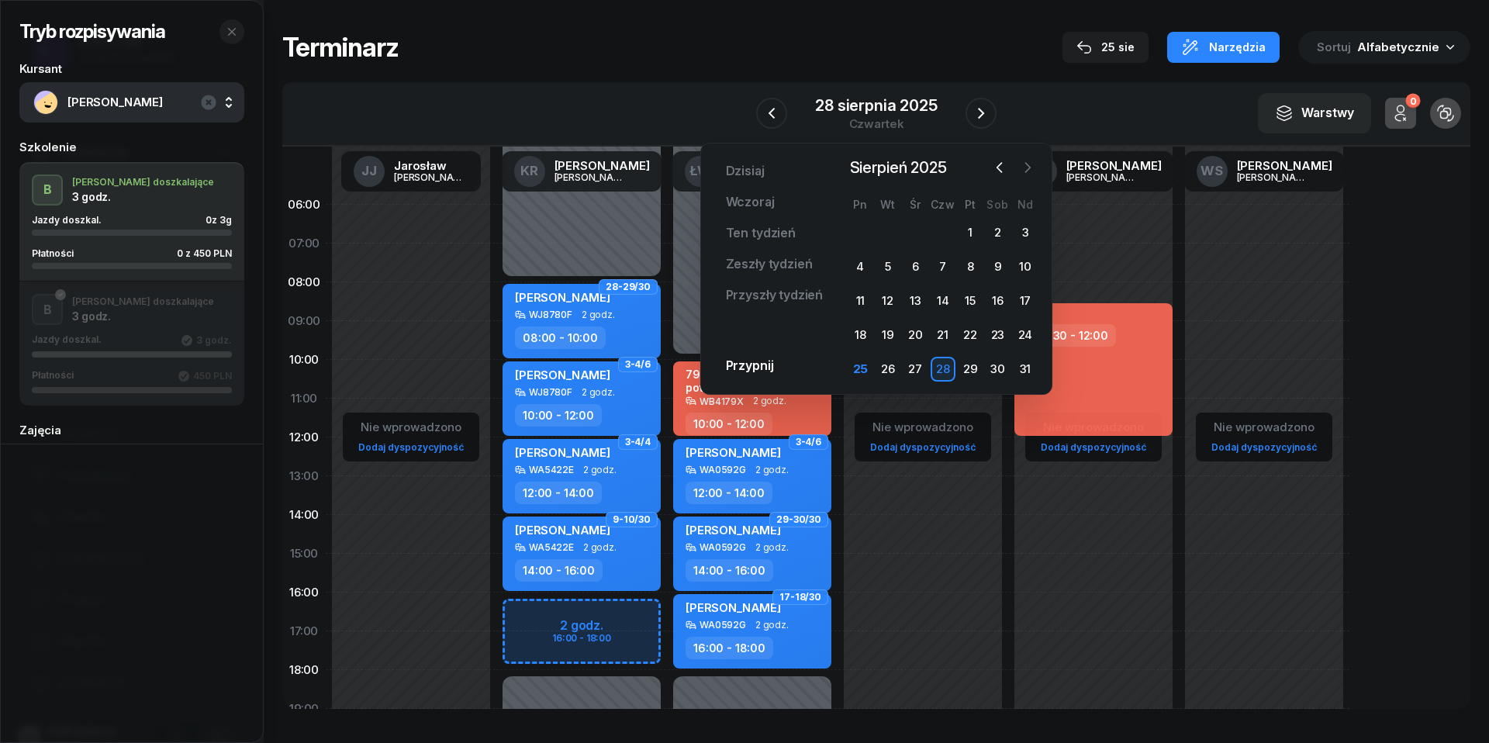
click at [1025, 171] on icon "button" at bounding box center [1028, 168] width 16 height 16
click at [884, 228] on div "2" at bounding box center [887, 232] width 25 height 25
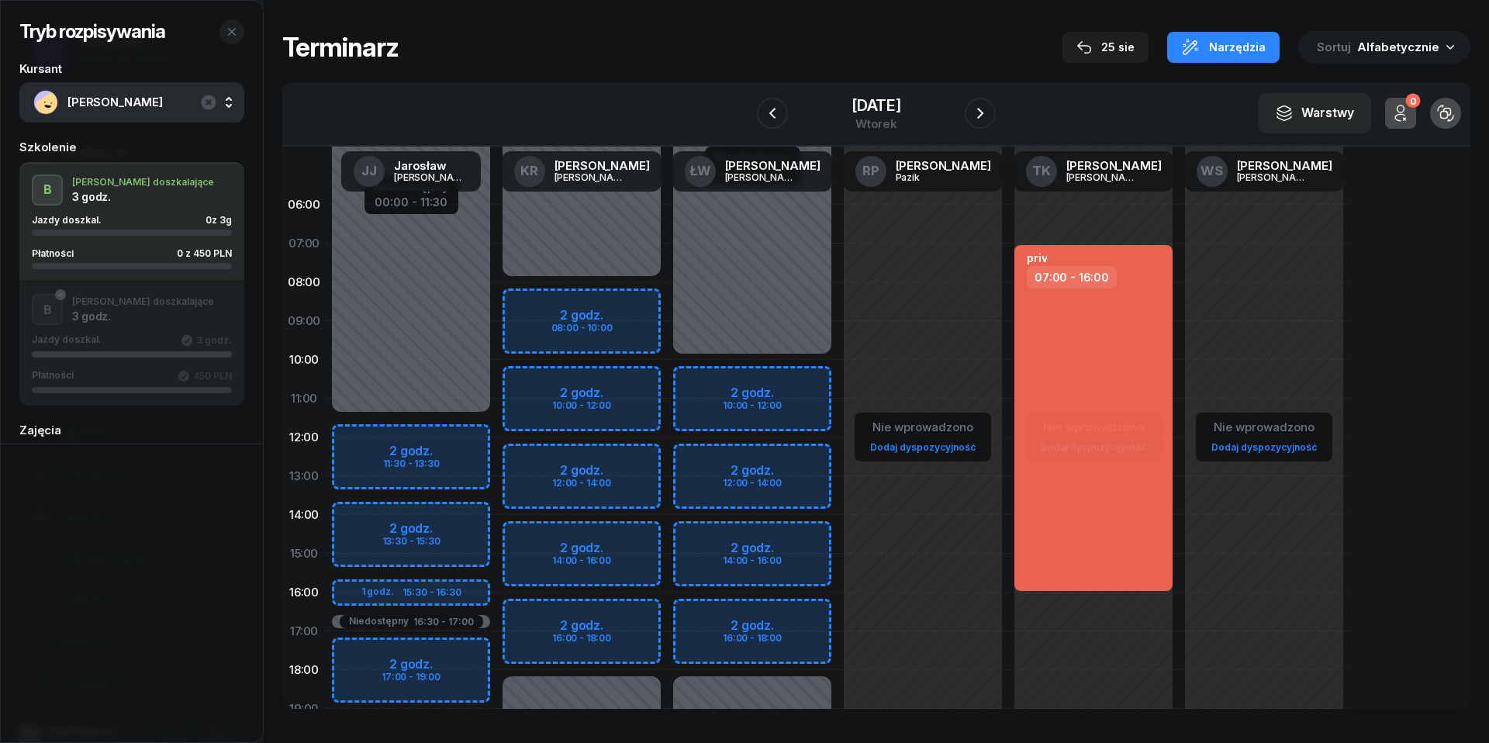
click at [496, 439] on div "Niedostępny 00:00 - 11:30 Niedostępny 21:00 - 23:59 Niedostępny 16:30 - 17:00 2…" at bounding box center [581, 553] width 171 height 737
select select "12"
select select "14"
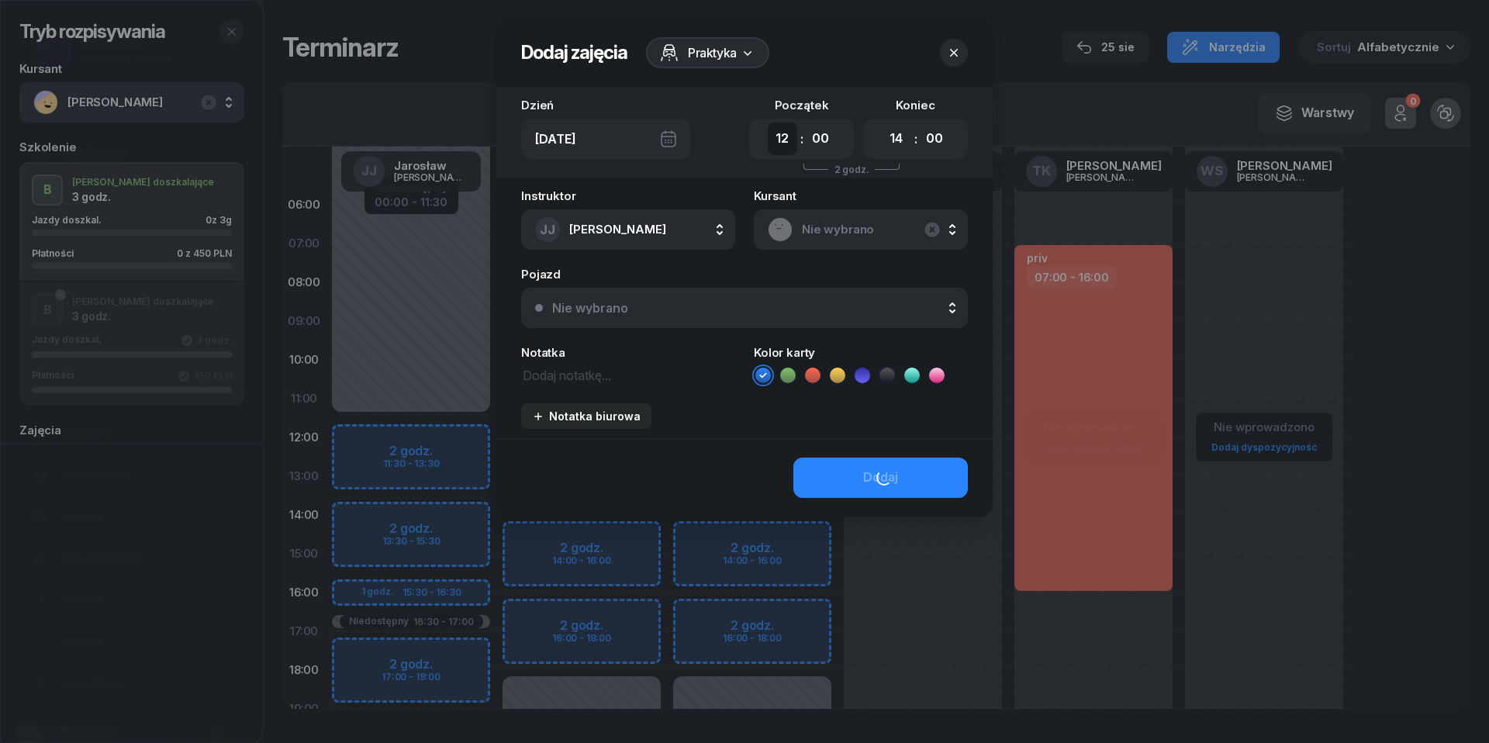
select select "11"
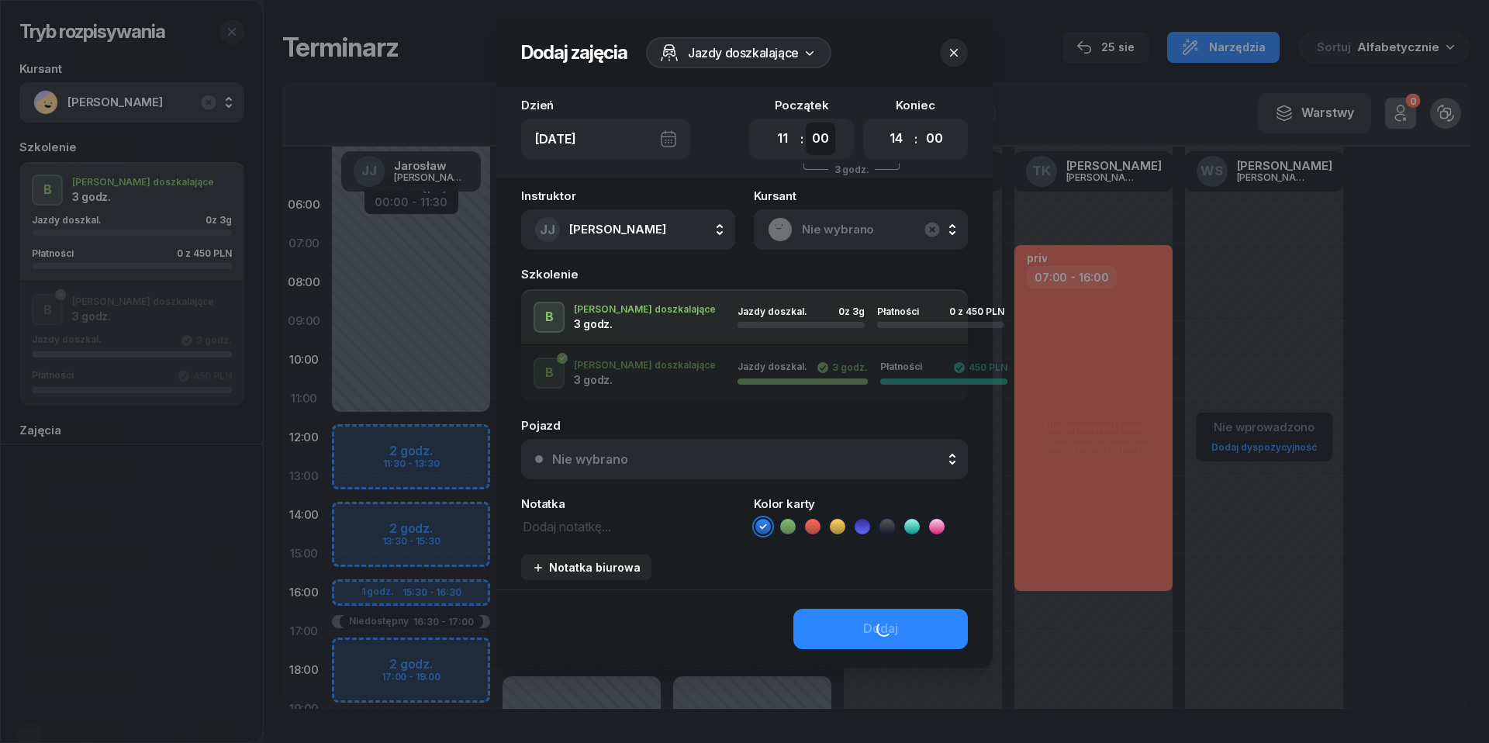
select select "30"
click at [615, 461] on div "Nie wybrano" at bounding box center [590, 459] width 76 height 12
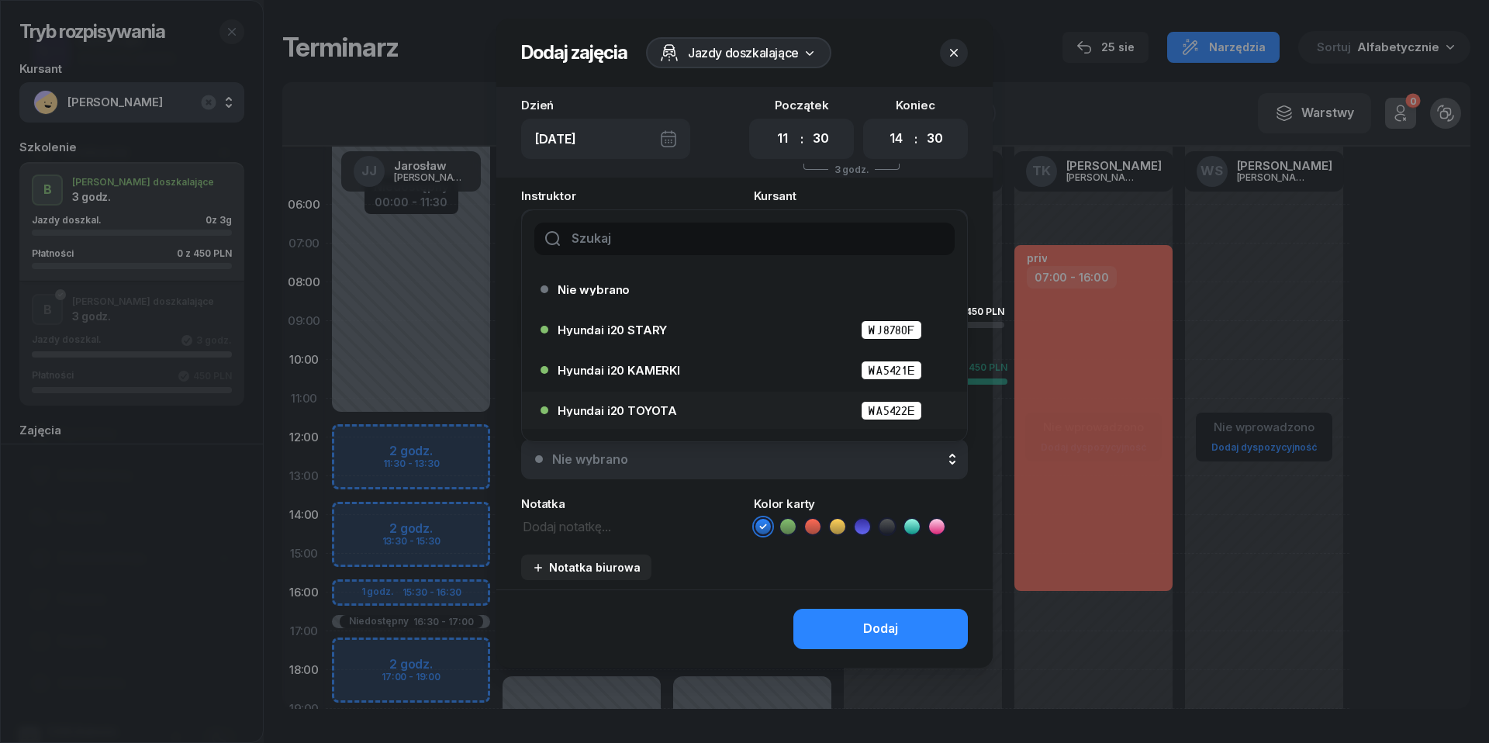
click at [625, 432] on li "Hyundai i20 TOYOTA WA5422E" at bounding box center [744, 450] width 445 height 37
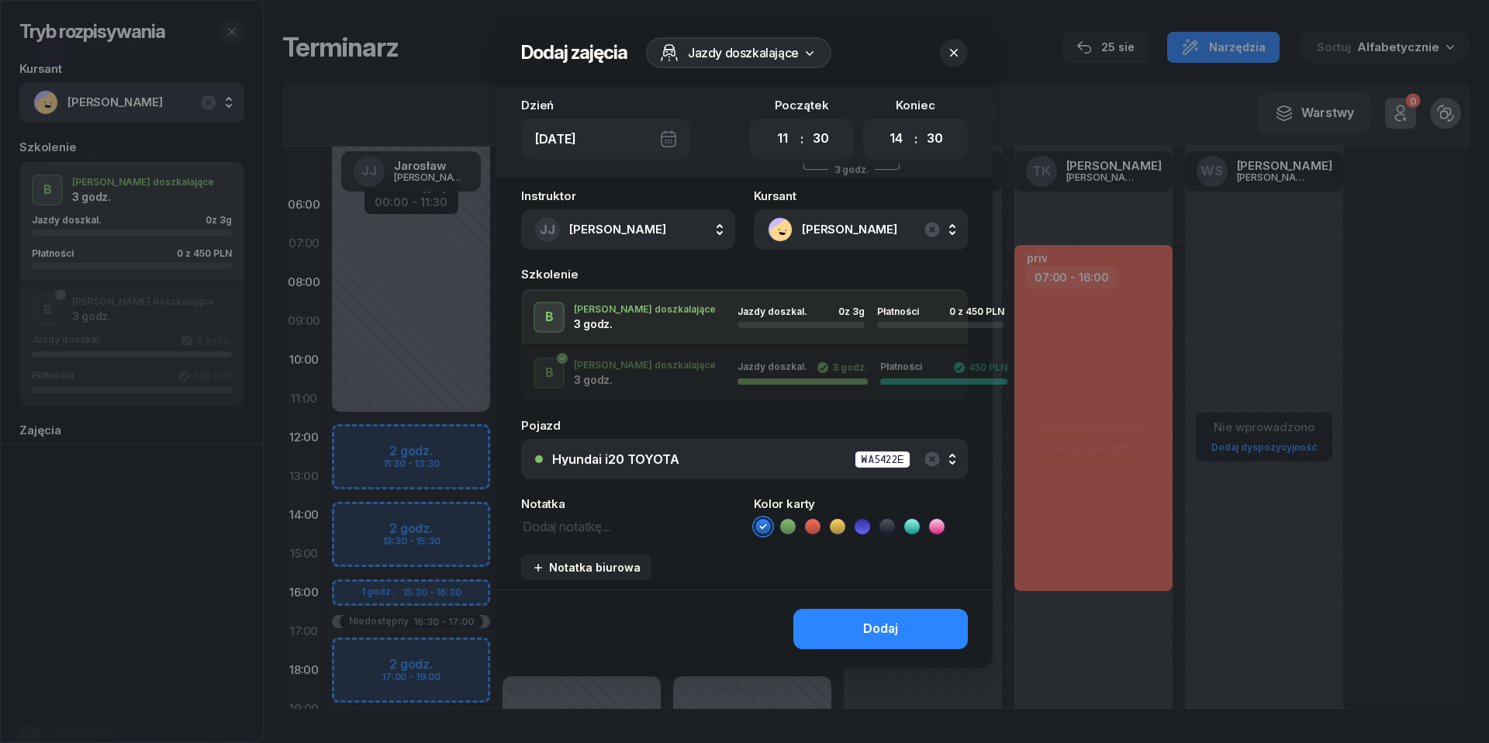
click at [602, 535] on div "Instruktor JJ Jarosław Jakubczak JJ Jarosław Jakubczak KR Katarzyna Rakowska ŁW…" at bounding box center [744, 389] width 496 height 399
click at [602, 524] on textarea at bounding box center [628, 525] width 214 height 19
type textarea "3"
type textarea "450 do pobrania"
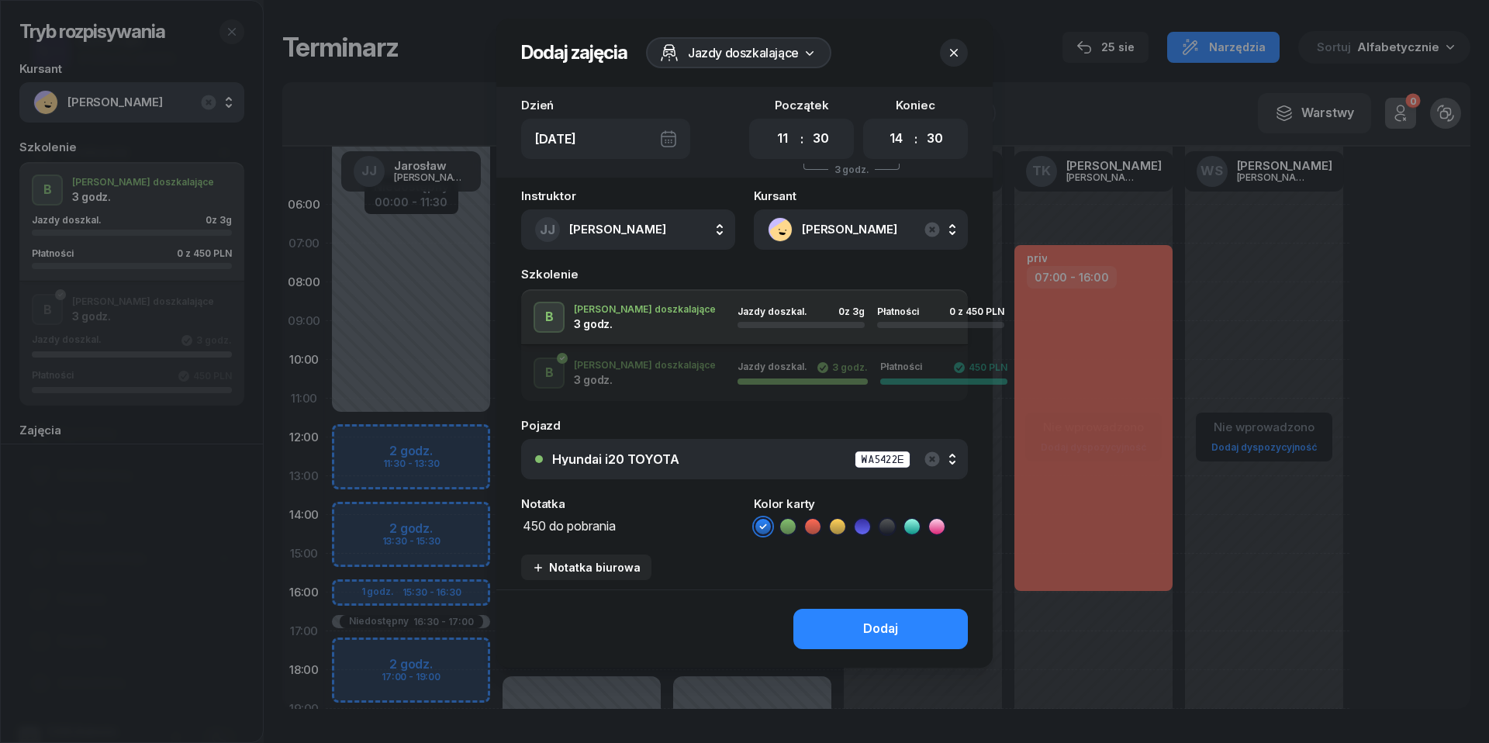
click at [816, 522] on icon at bounding box center [813, 527] width 16 height 16
click at [868, 631] on div "Dodaj" at bounding box center [880, 629] width 35 height 20
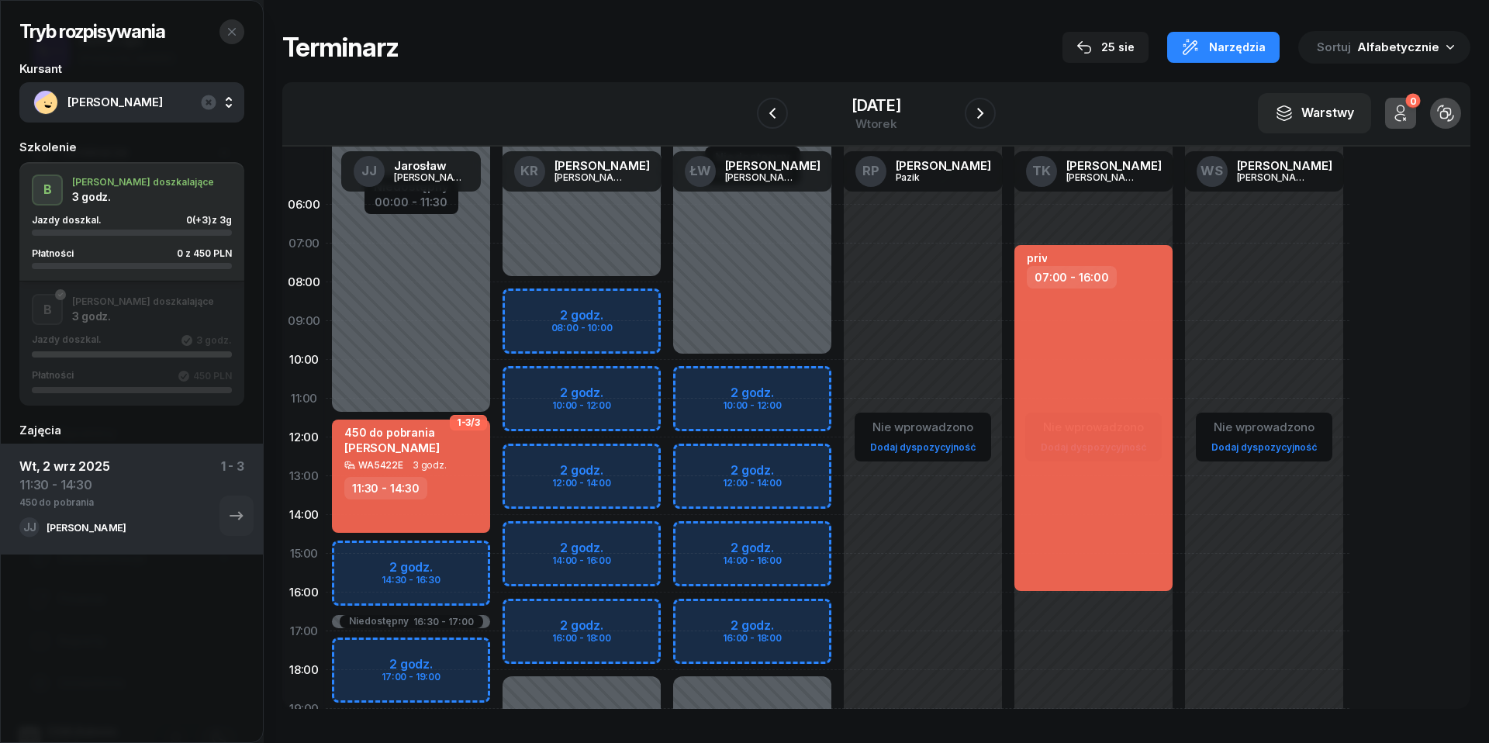
click at [236, 34] on icon "button" at bounding box center [232, 32] width 12 height 12
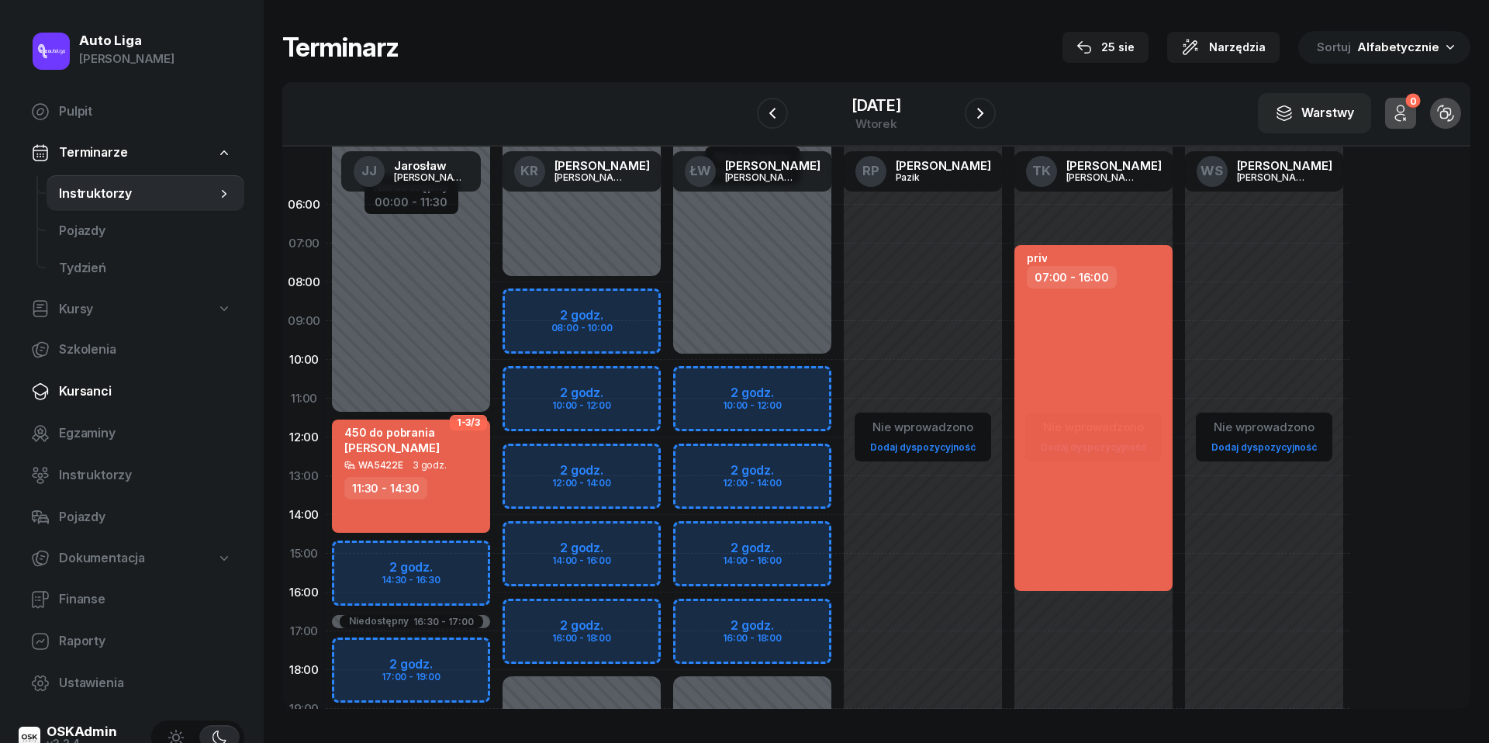
click at [76, 395] on span "Kursanci" at bounding box center [145, 391] width 173 height 20
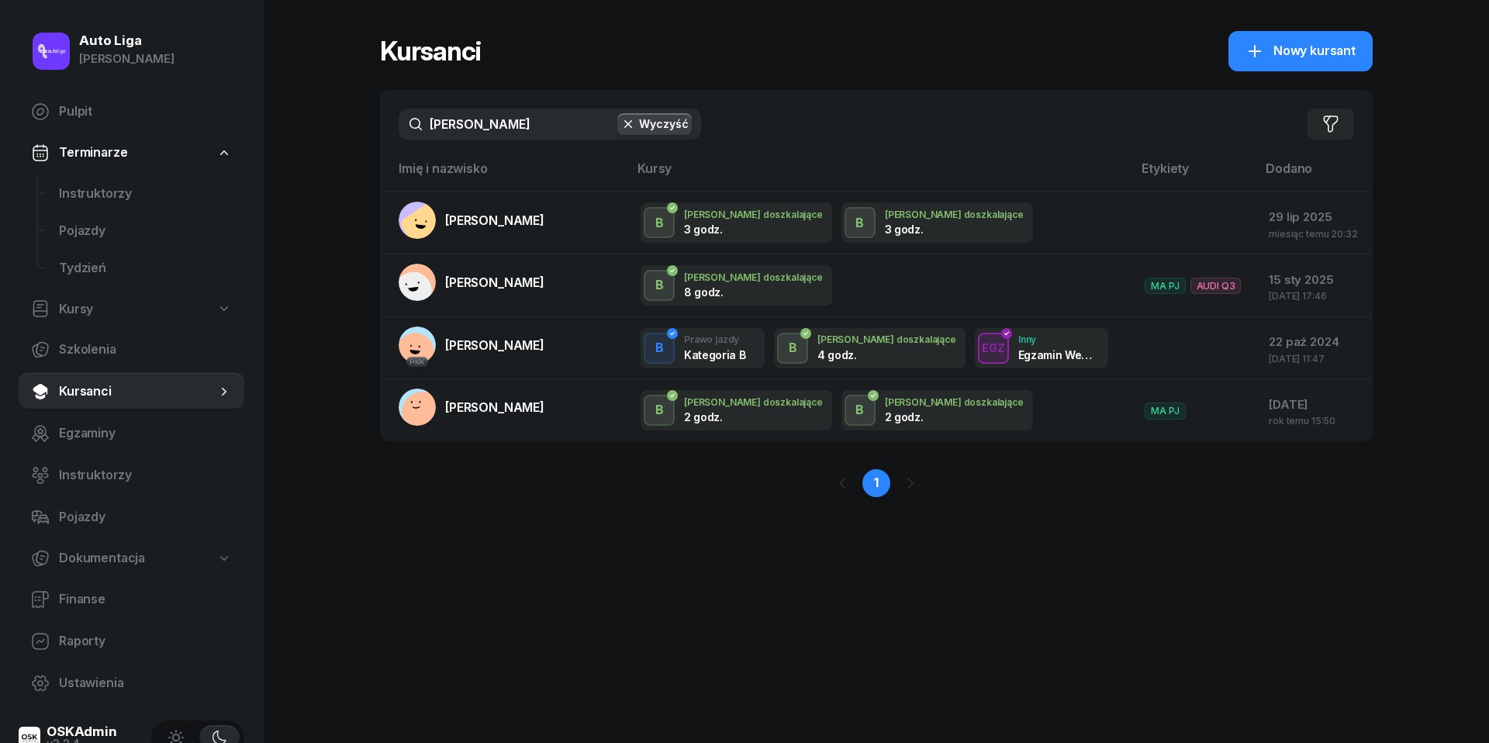
click at [529, 124] on input "kowalczyk" at bounding box center [550, 124] width 302 height 31
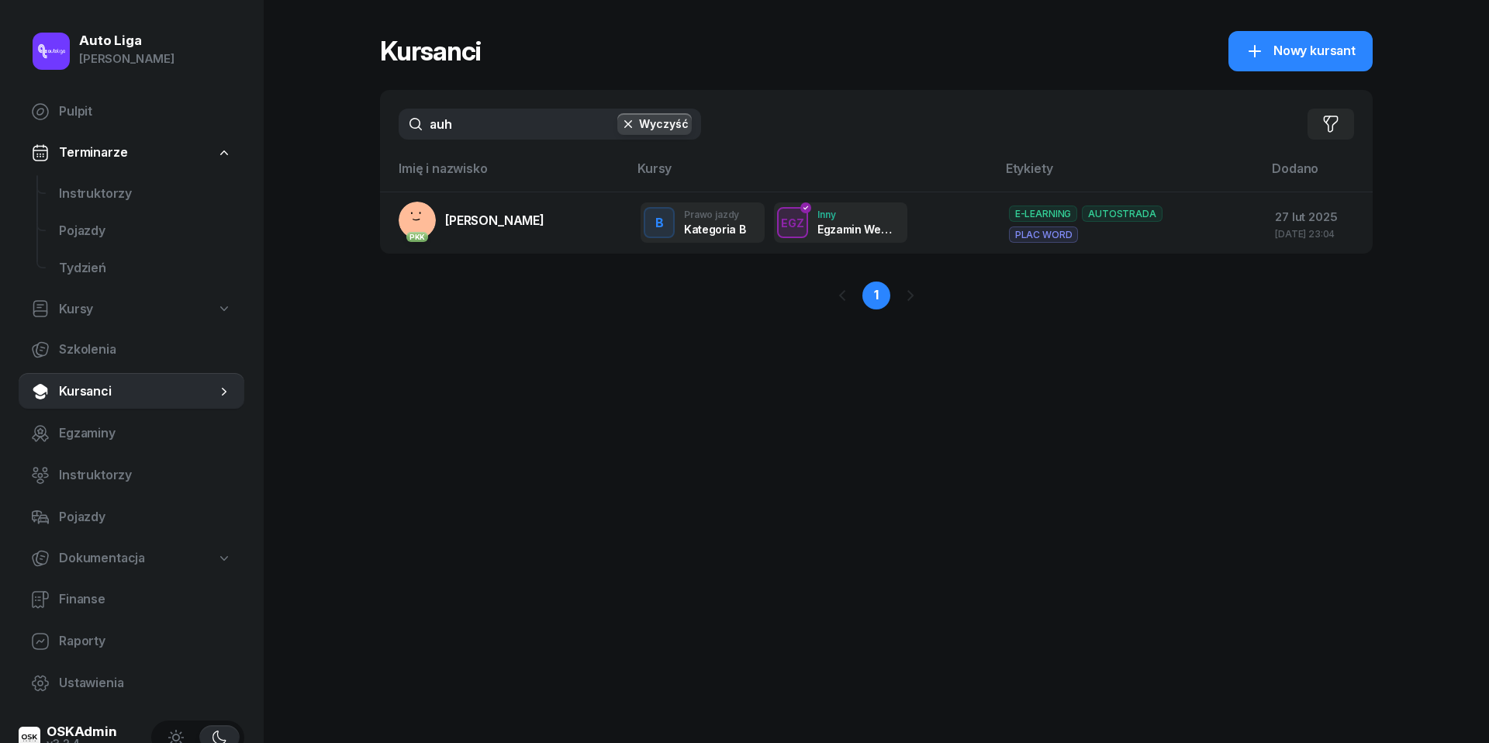
type input "ach"
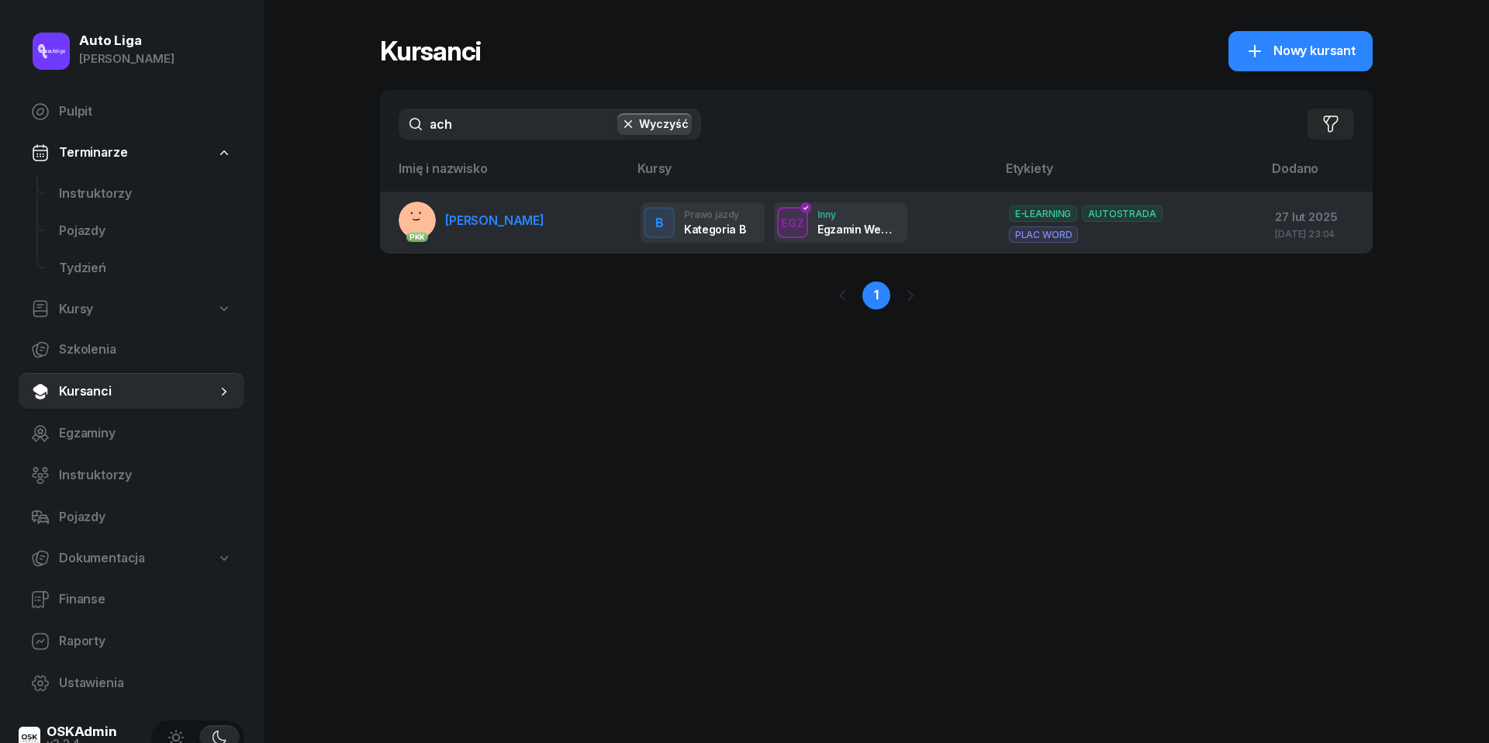
drag, startPoint x: 529, startPoint y: 124, endPoint x: 510, endPoint y: 221, distance: 98.7
click at [510, 221] on span "[PERSON_NAME]" at bounding box center [494, 220] width 99 height 16
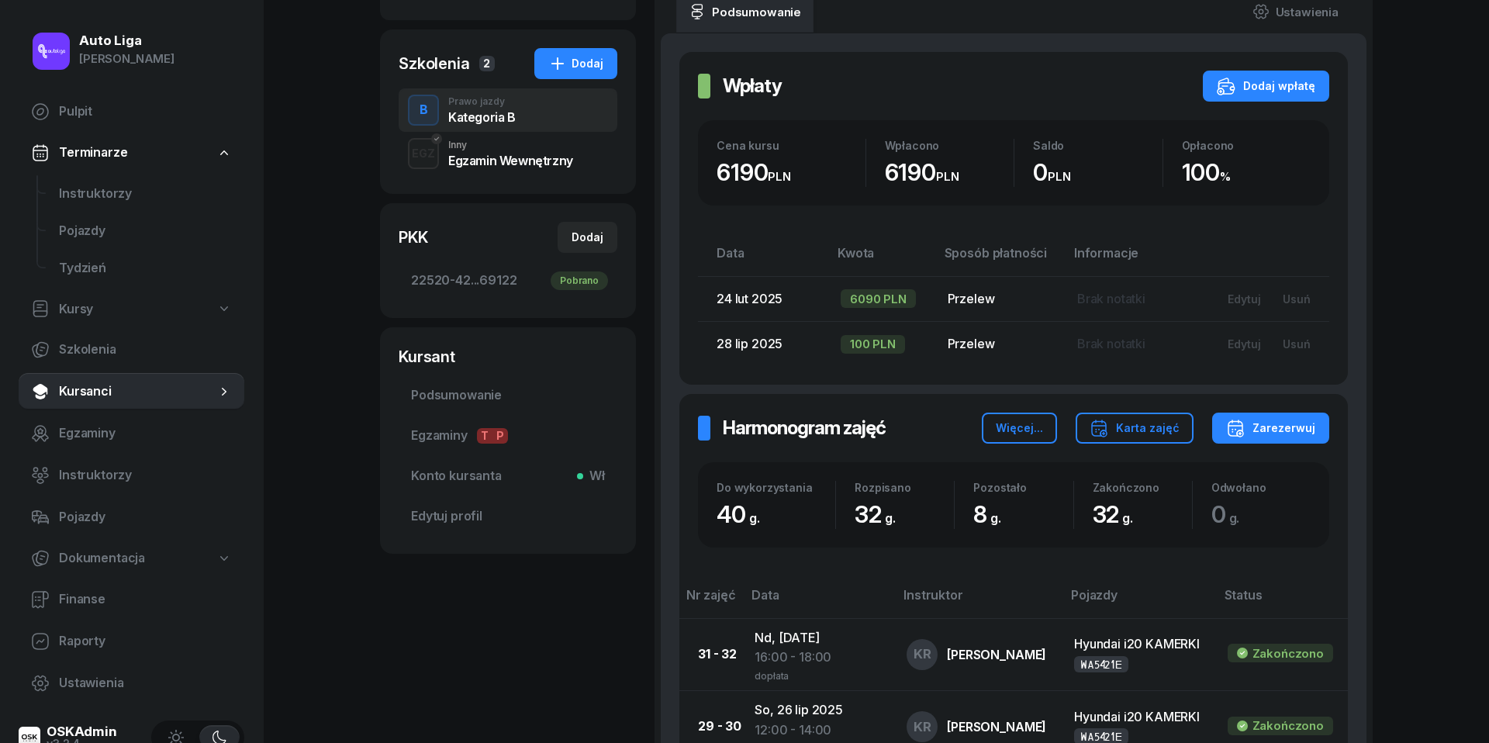
scroll to position [389, 0]
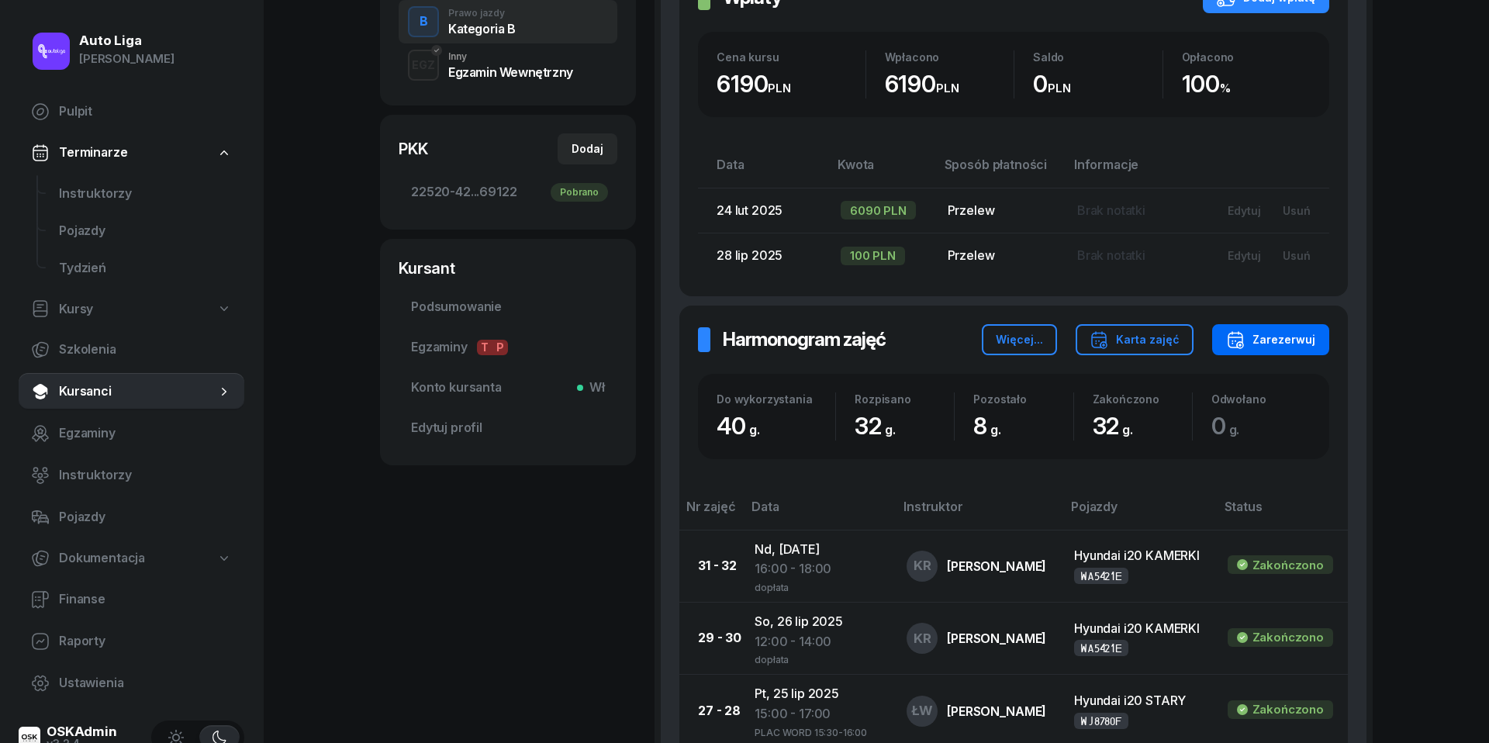
click at [1303, 333] on div "Zarezerwuj" at bounding box center [1270, 339] width 89 height 19
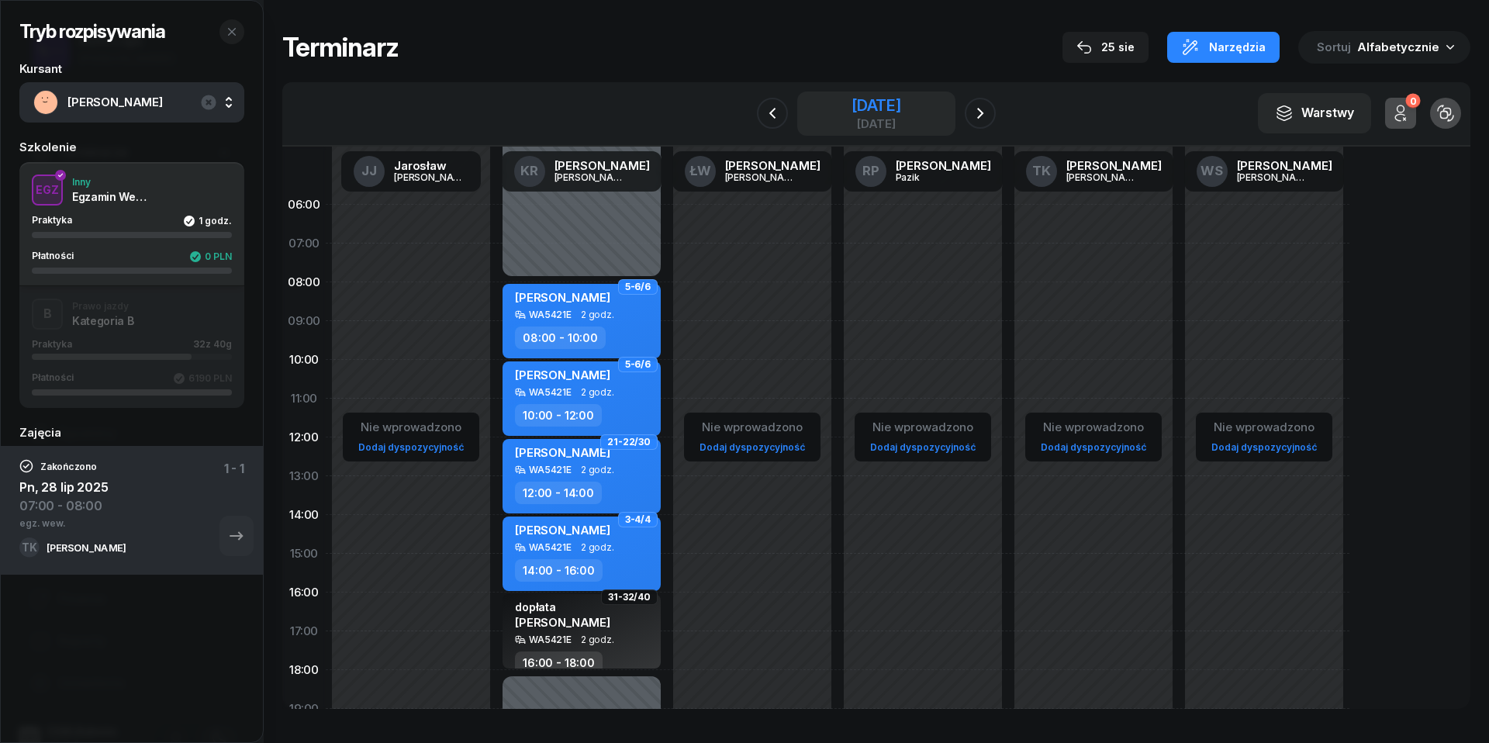
click at [867, 119] on div "[DATE]" at bounding box center [876, 124] width 50 height 12
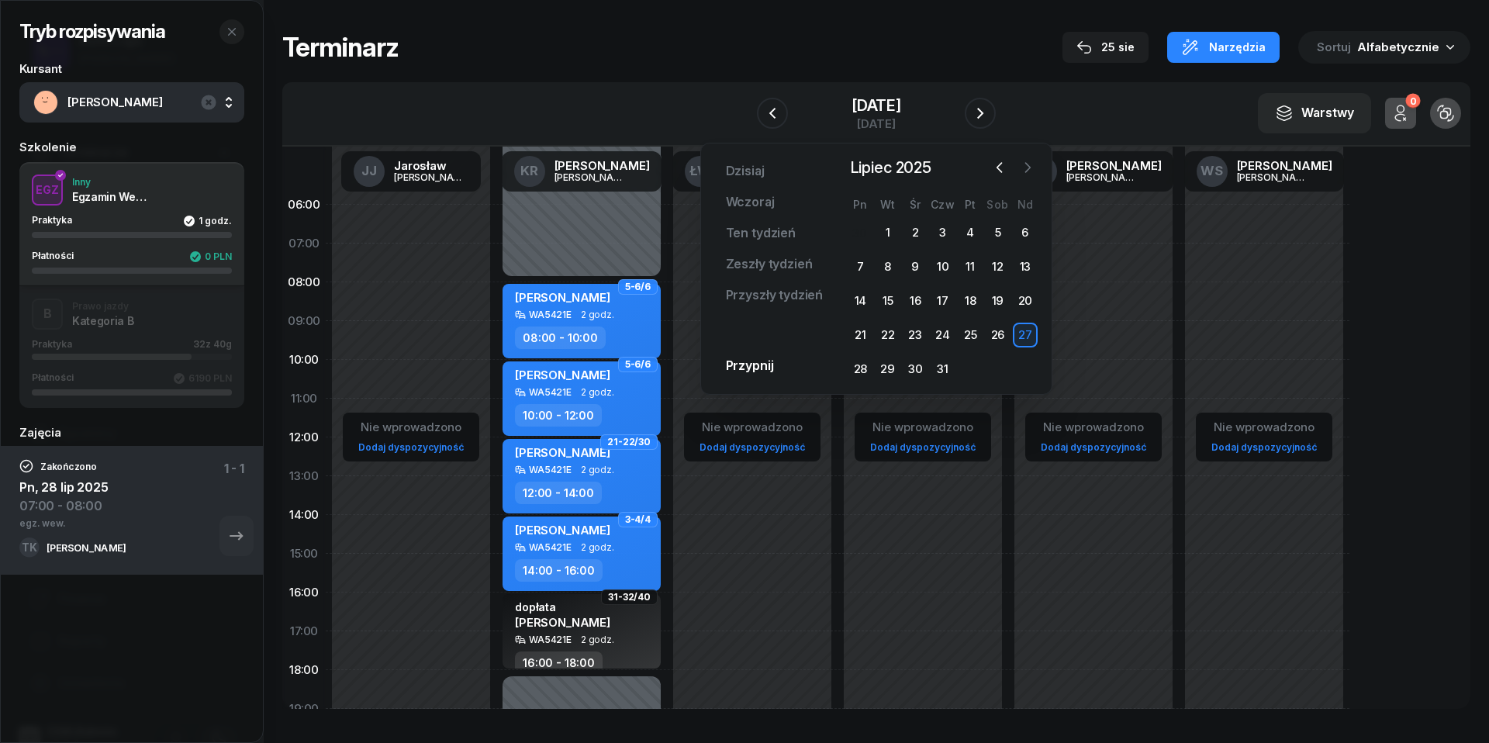
click at [1028, 167] on icon "button" at bounding box center [1028, 168] width 16 height 16
click at [885, 364] on div "26" at bounding box center [887, 369] width 25 height 25
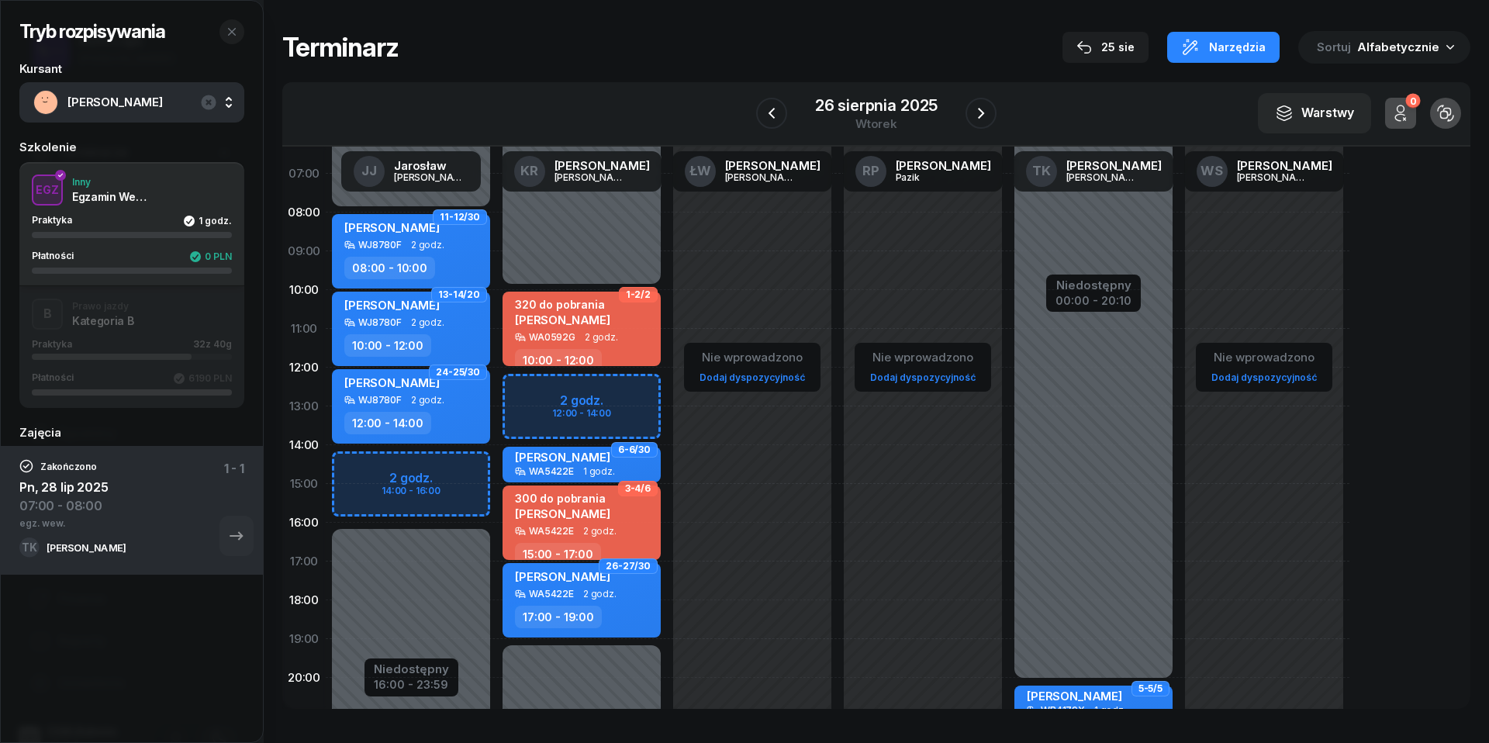
scroll to position [82, 0]
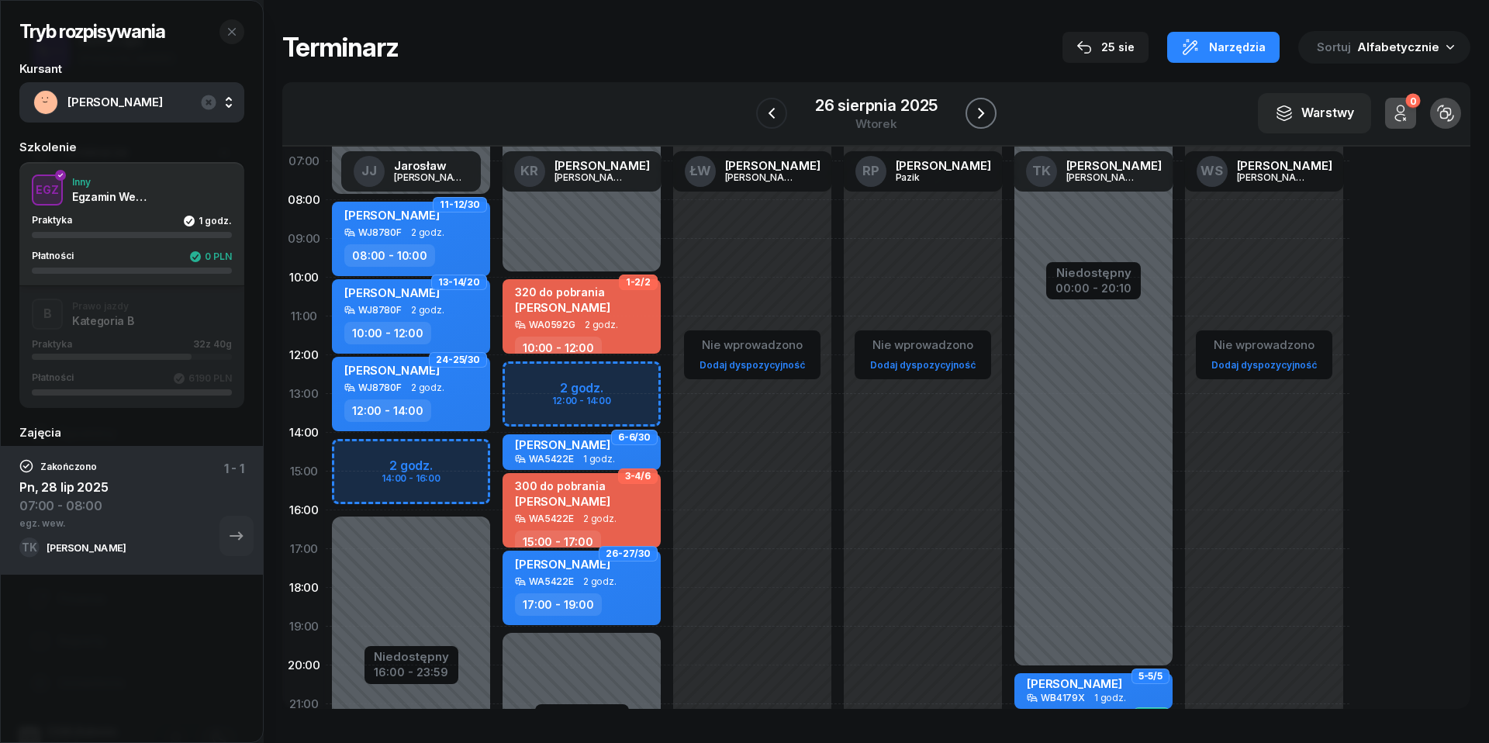
click at [989, 105] on icon "button" at bounding box center [981, 113] width 19 height 19
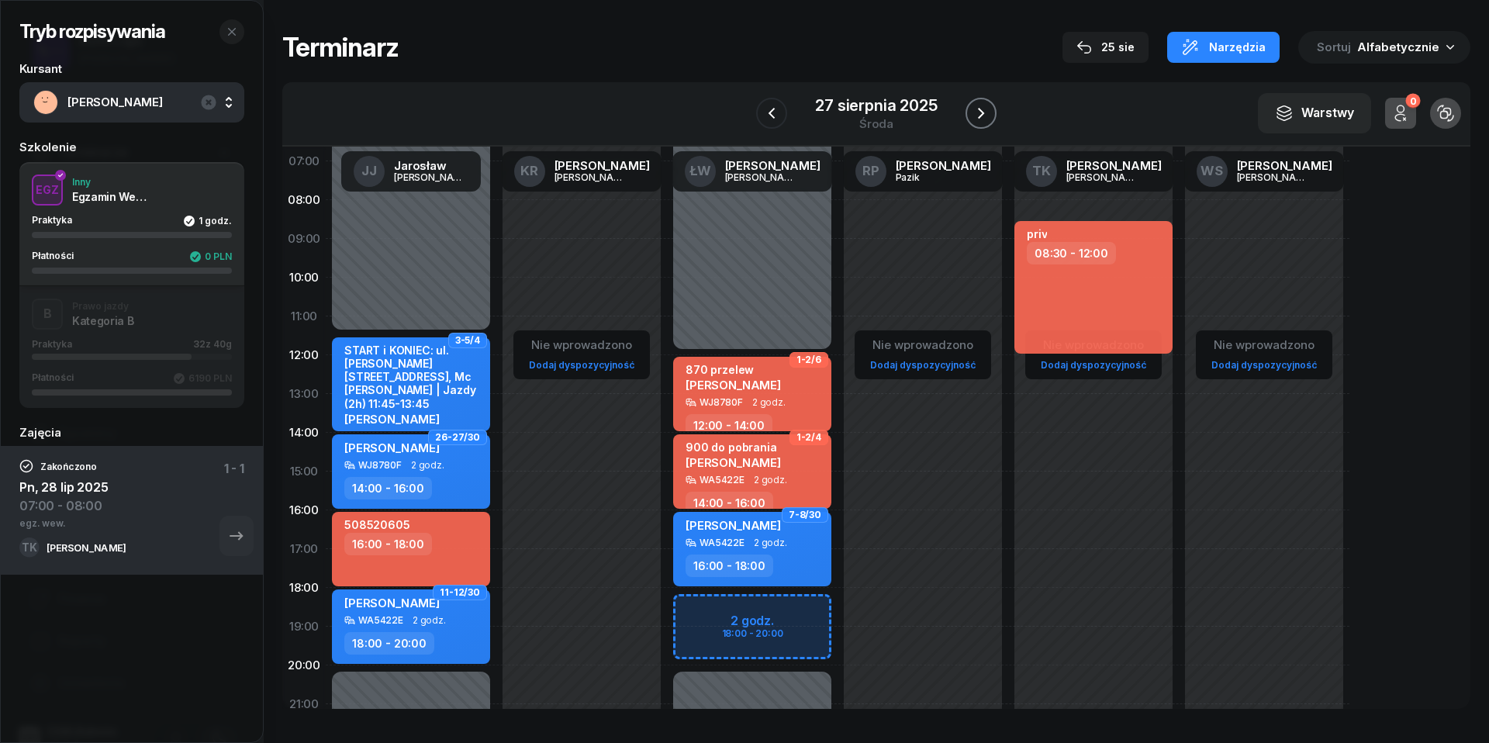
click at [989, 105] on icon "button" at bounding box center [981, 113] width 19 height 19
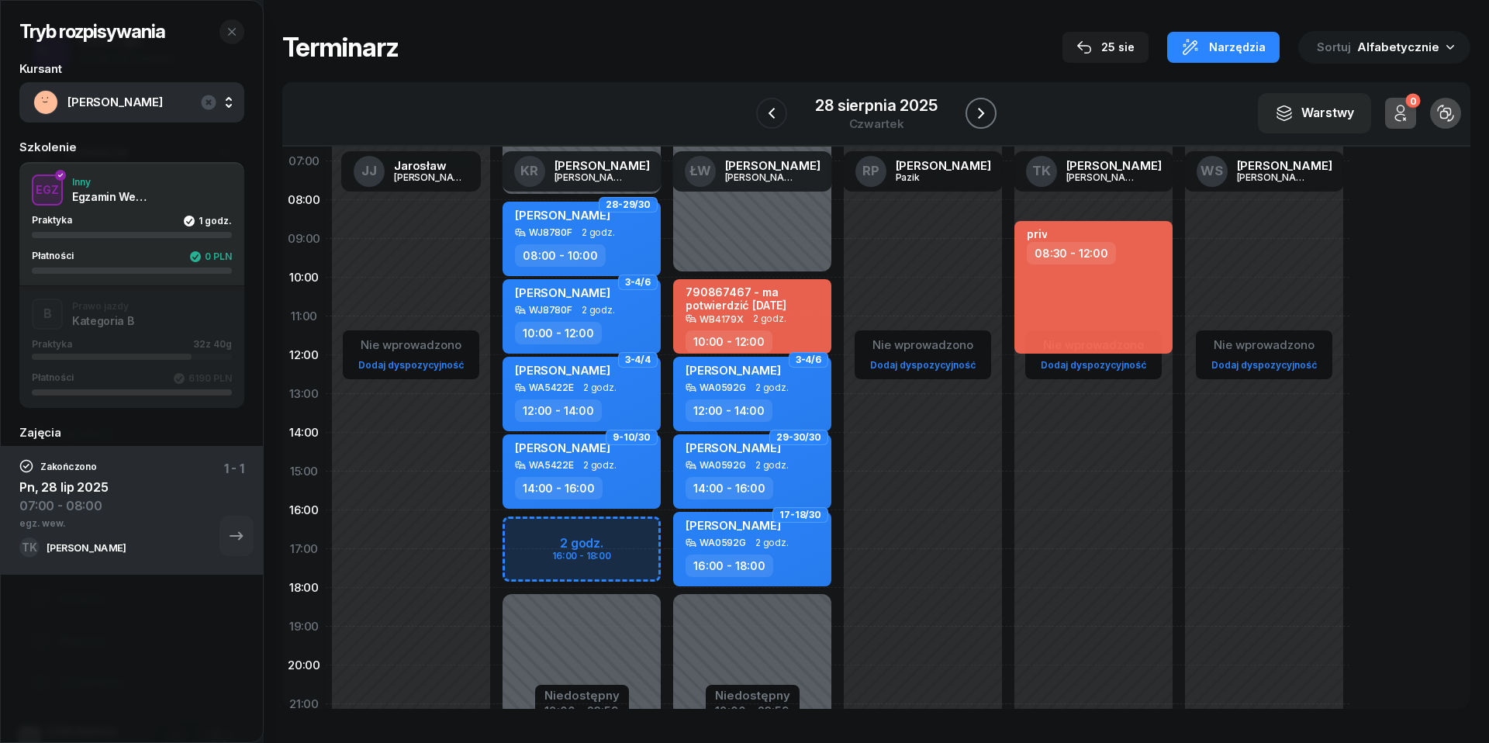
click at [989, 105] on icon "button" at bounding box center [981, 113] width 19 height 19
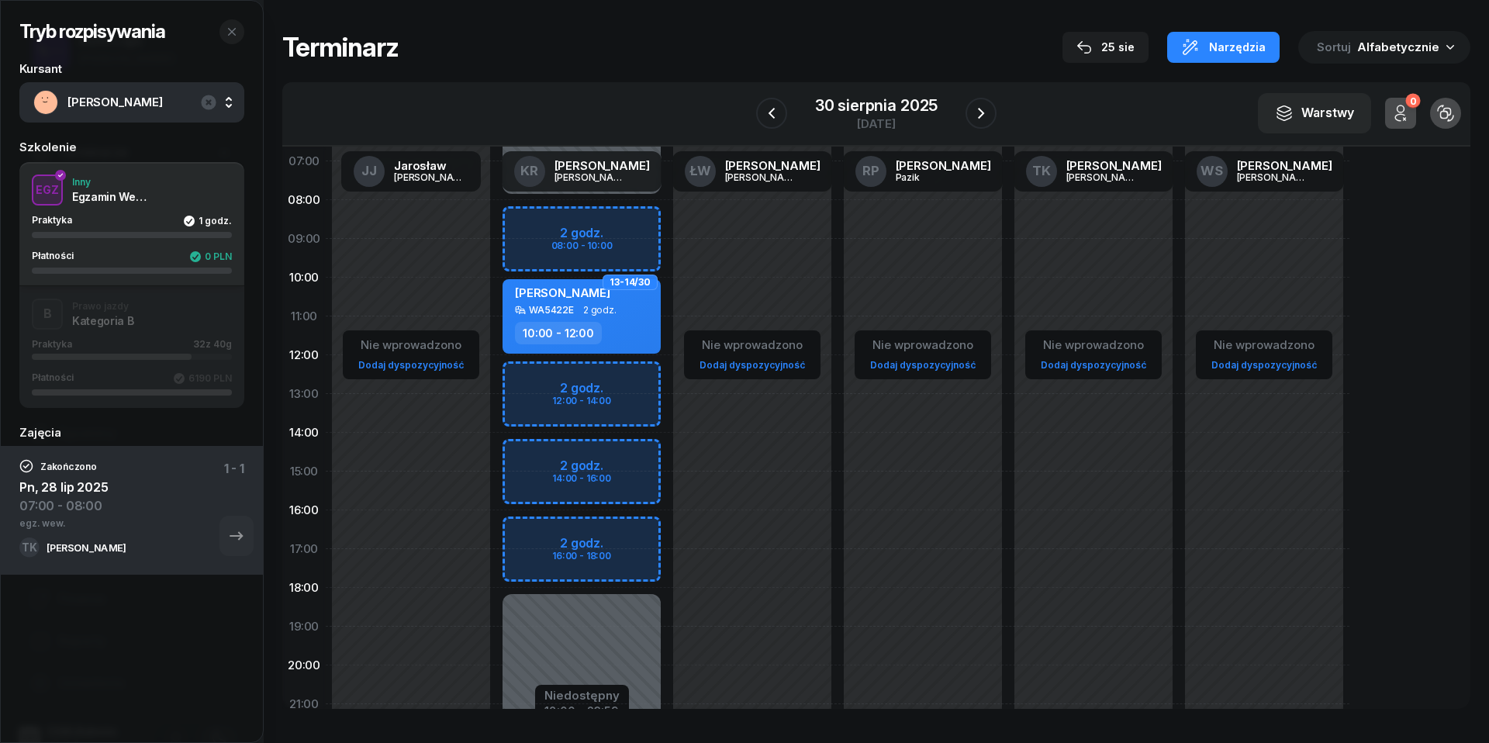
click at [224, 316] on div "B Prawo jazdy Kategoria B Praktyka 32 z 40g Płatności 6190 PLN" at bounding box center [131, 347] width 225 height 97
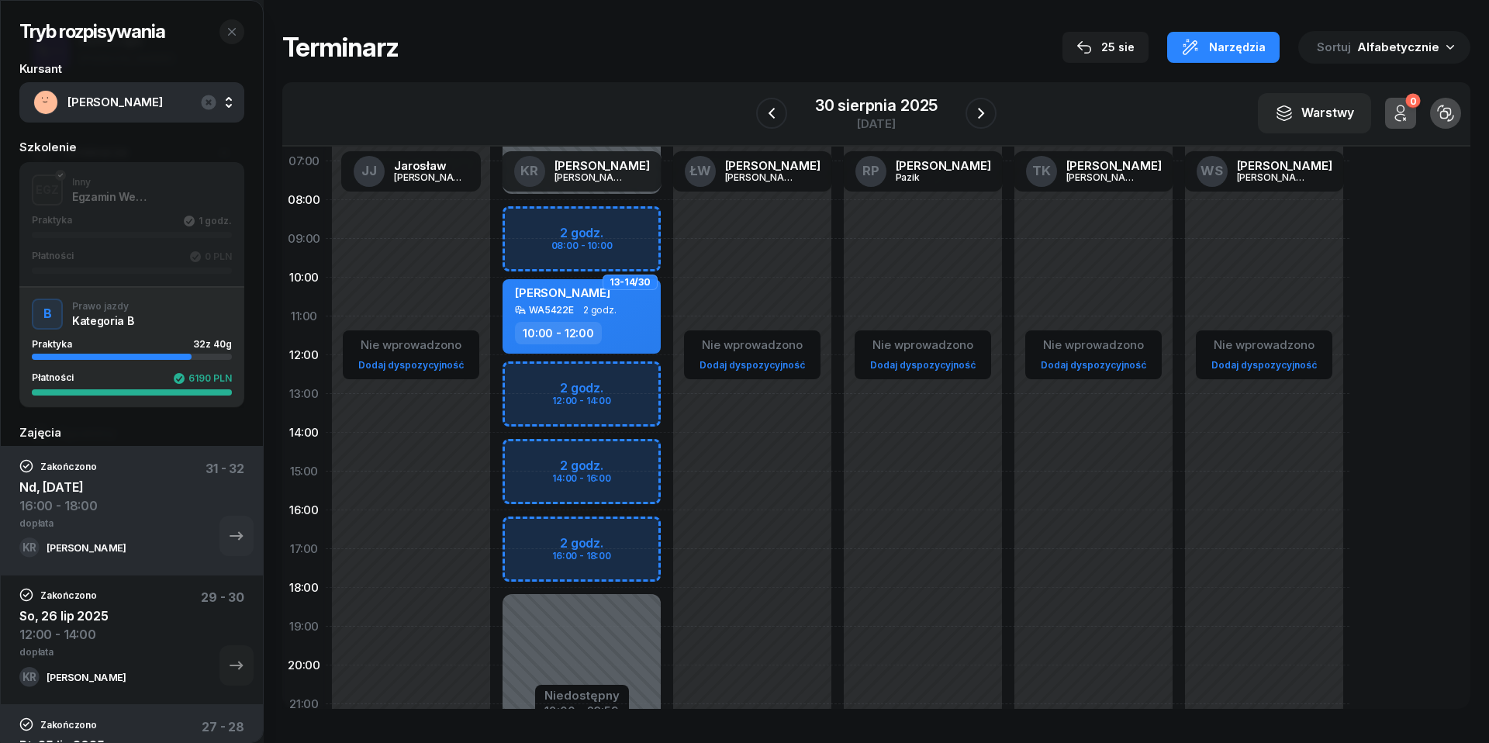
click at [667, 381] on div "Niedostępny 00:00 - 08:00 Niedostępny 18:00 - 23:59 2 godz. 08:00 - 10:00 2 god…" at bounding box center [752, 471] width 171 height 737
select select "12"
select select "14"
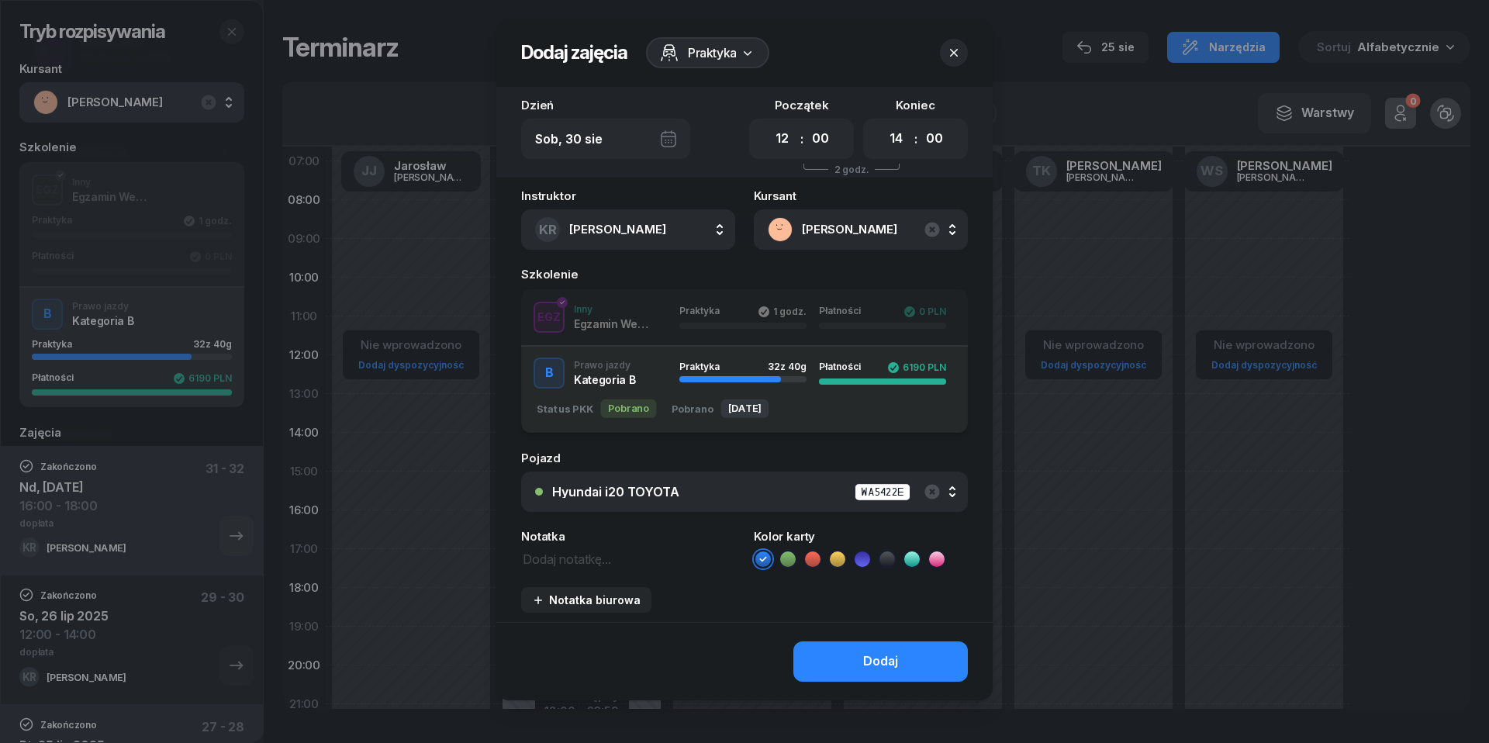
click at [577, 560] on textarea at bounding box center [628, 557] width 214 height 19
type textarea "20 zł dopłata"
click at [816, 556] on icon at bounding box center [812, 558] width 7 height 5
click at [876, 653] on div "Dodaj" at bounding box center [880, 661] width 35 height 20
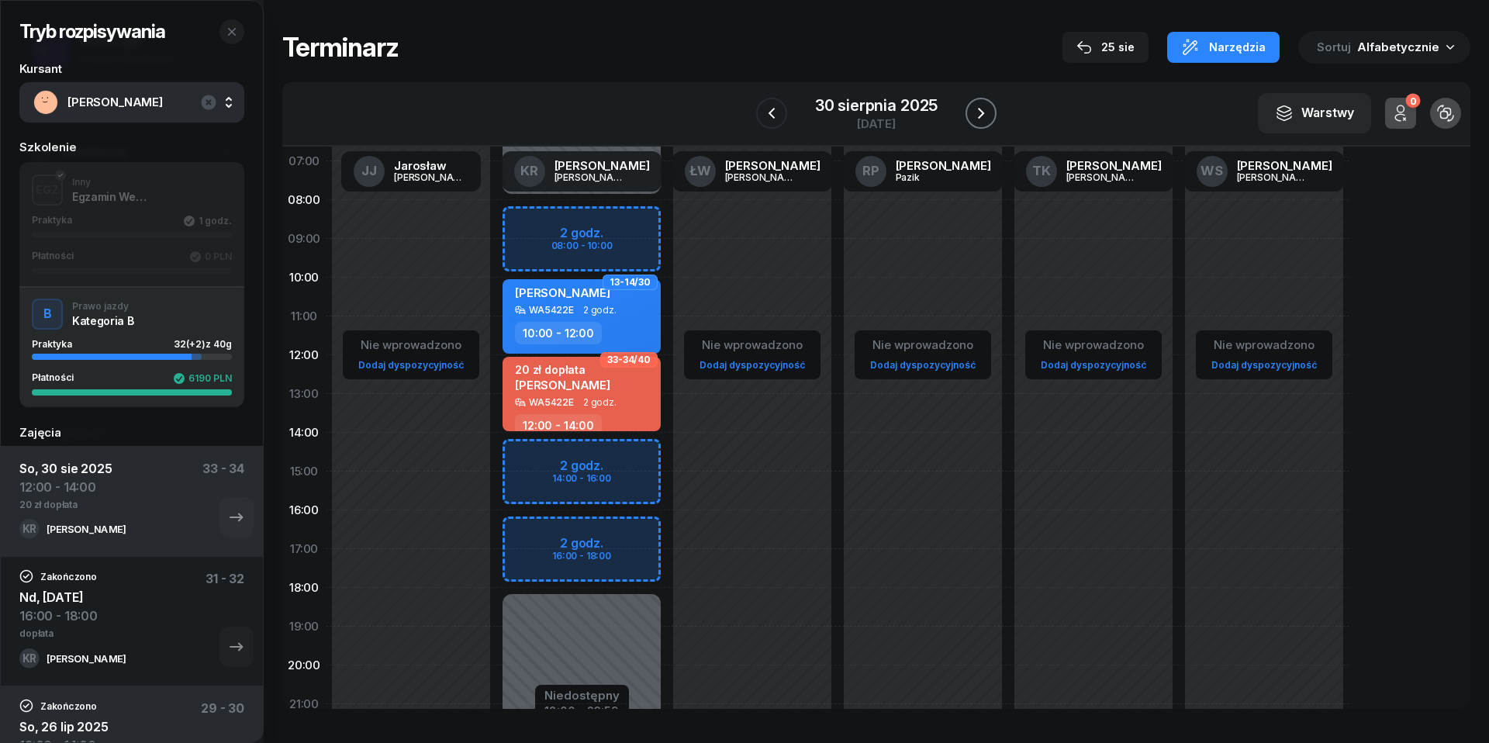
click at [984, 118] on icon "button" at bounding box center [981, 113] width 19 height 19
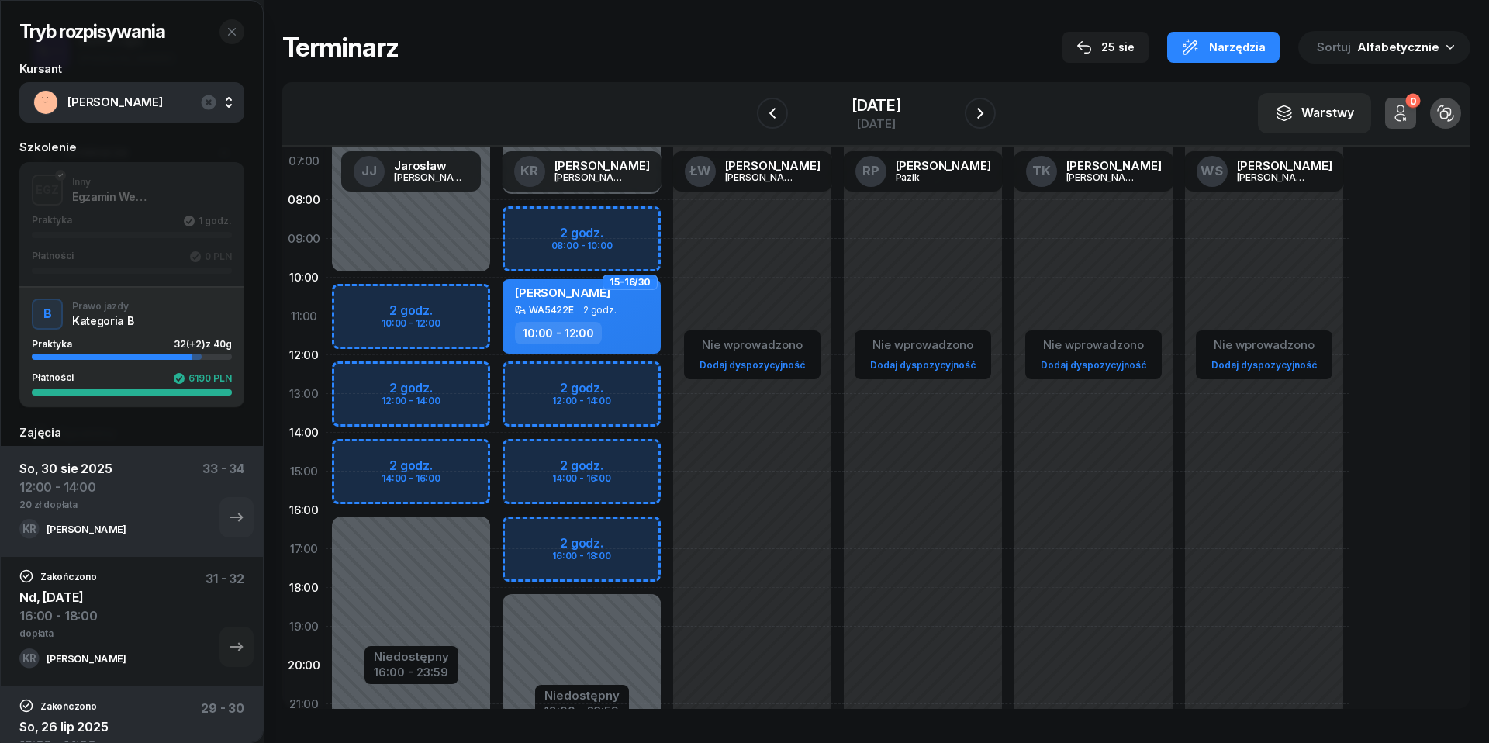
click at [667, 382] on div "Niedostępny 00:00 - 08:00 Niedostępny 18:00 - 23:59 2 godz. 08:00 - 10:00 2 god…" at bounding box center [752, 471] width 171 height 737
select select "12"
select select "14"
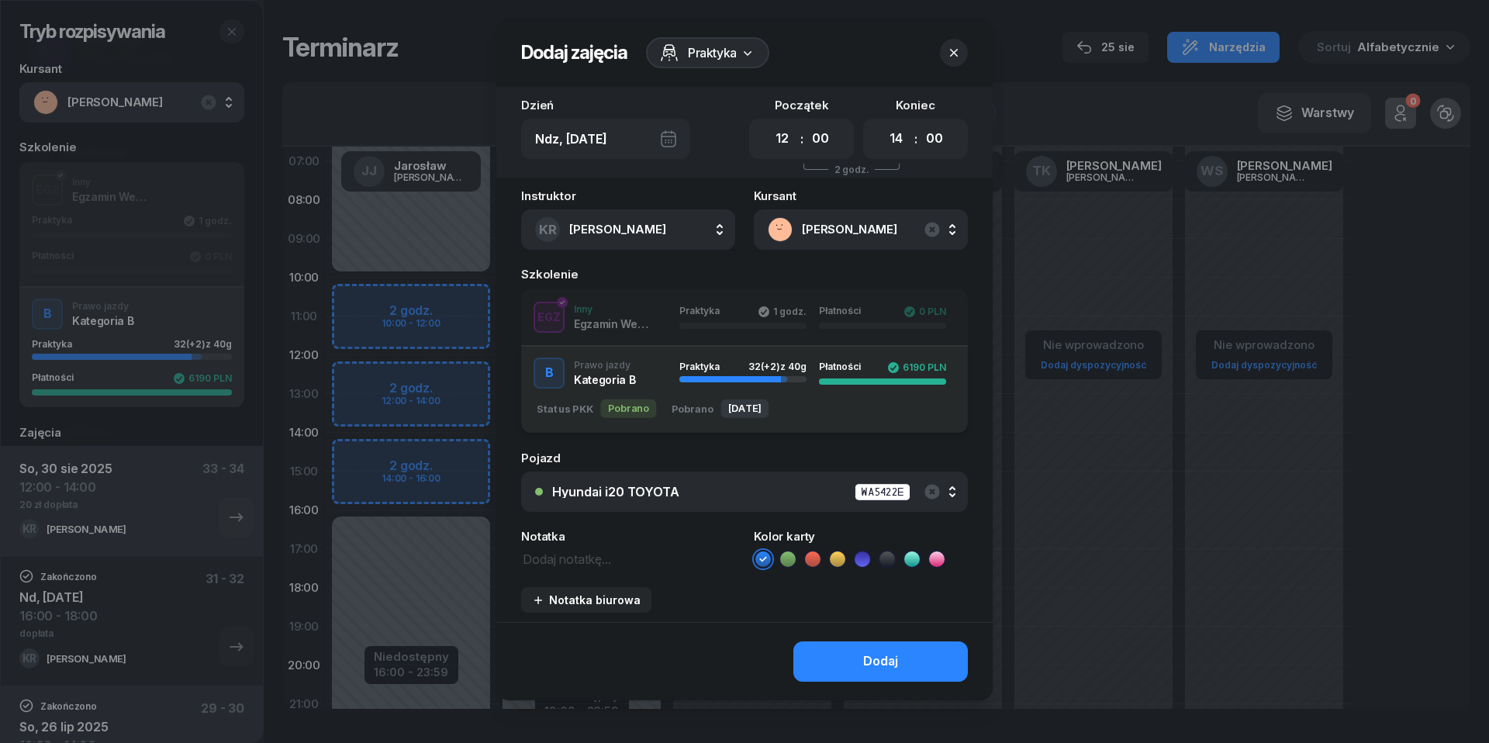
click at [578, 559] on textarea at bounding box center [628, 557] width 214 height 19
type textarea "20 zł dopłata"
click at [820, 558] on icon at bounding box center [813, 559] width 16 height 16
click at [867, 668] on div "Dodaj" at bounding box center [880, 661] width 35 height 20
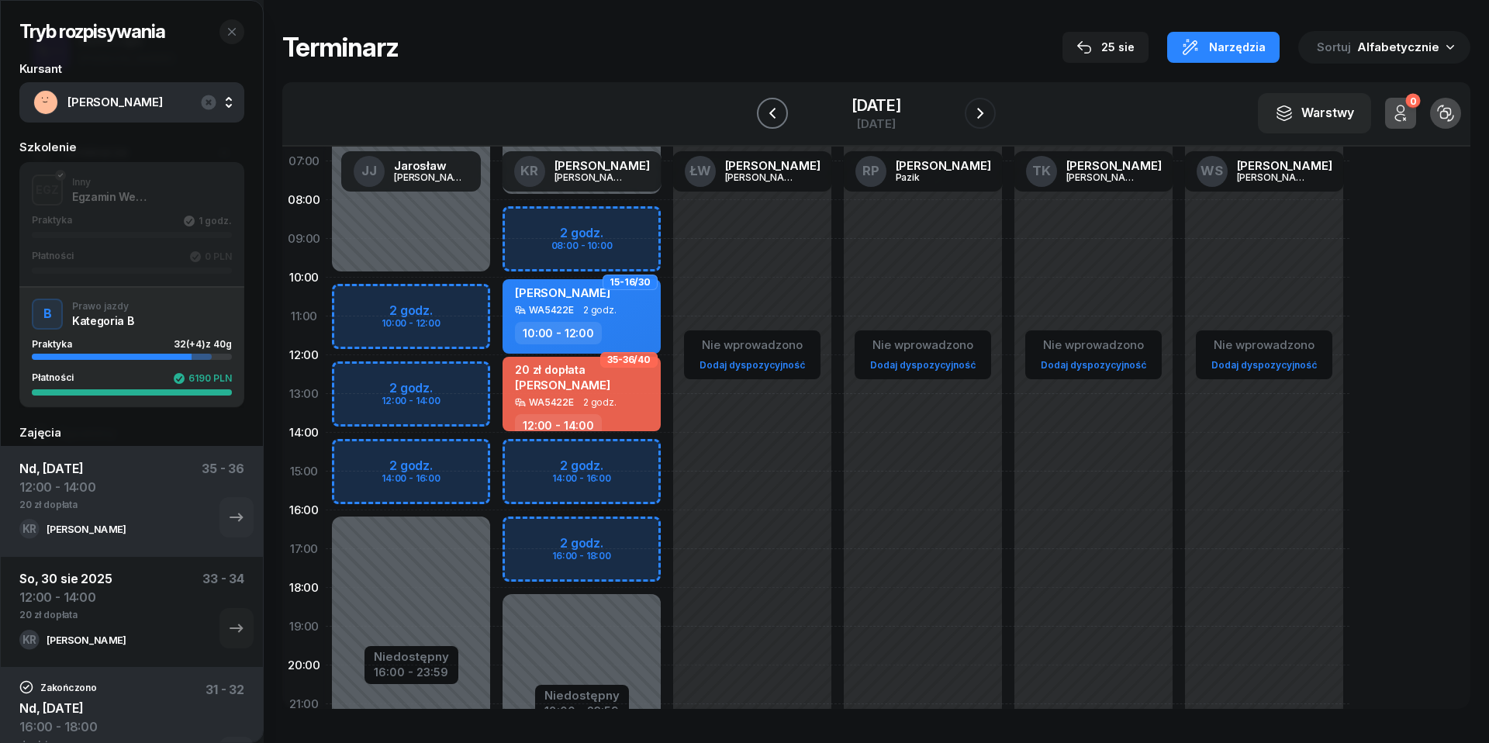
click at [782, 116] on button "button" at bounding box center [772, 113] width 31 height 31
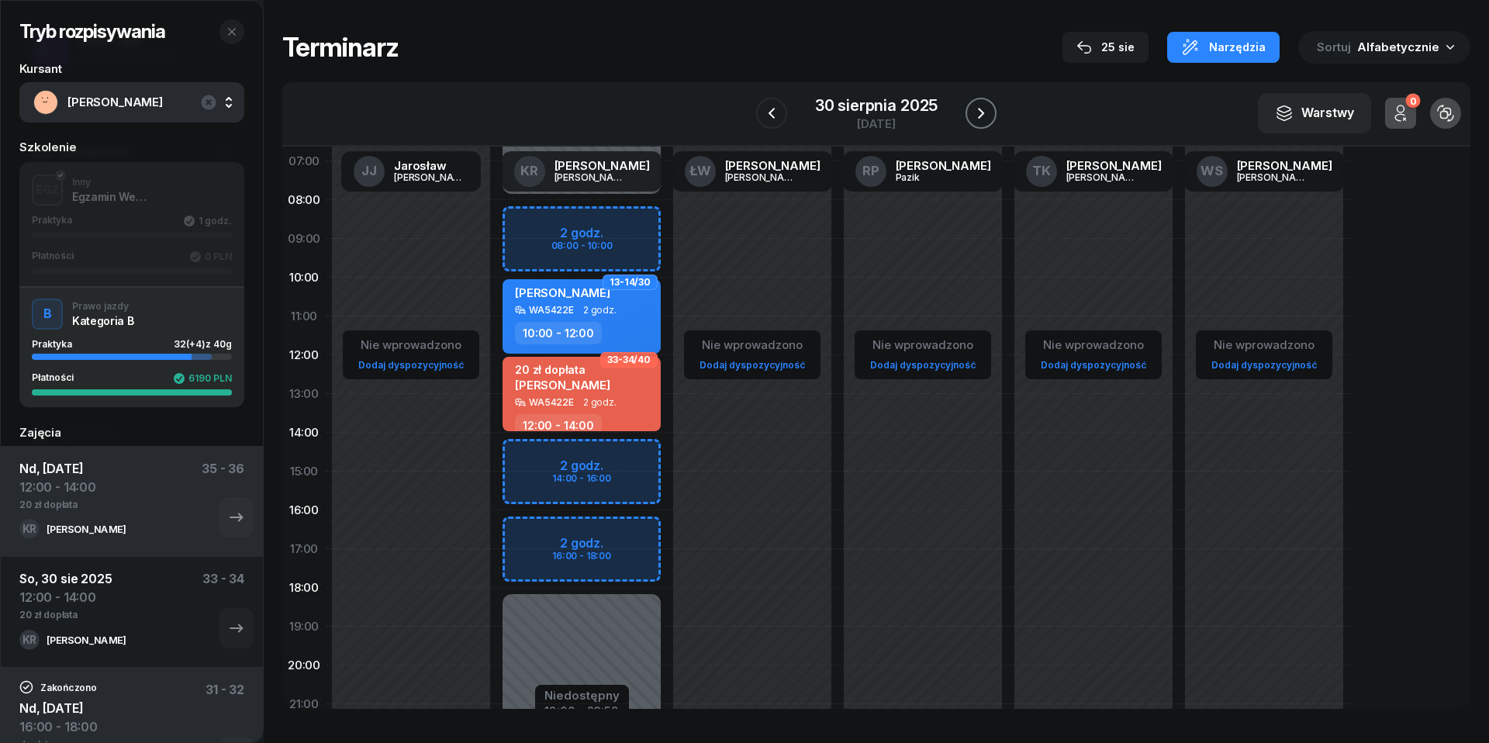
click at [986, 116] on icon "button" at bounding box center [981, 113] width 19 height 19
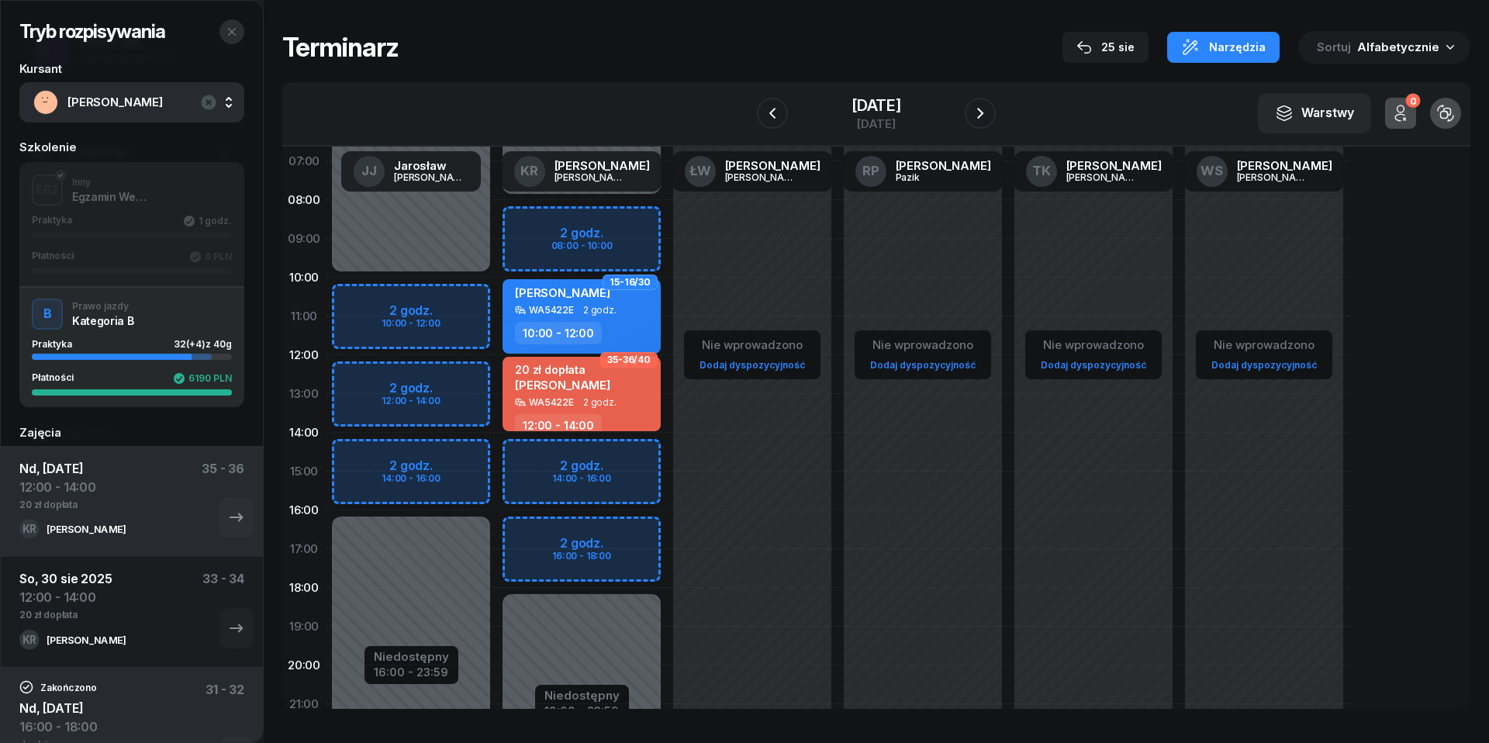
click at [231, 32] on icon "button" at bounding box center [232, 32] width 8 height 8
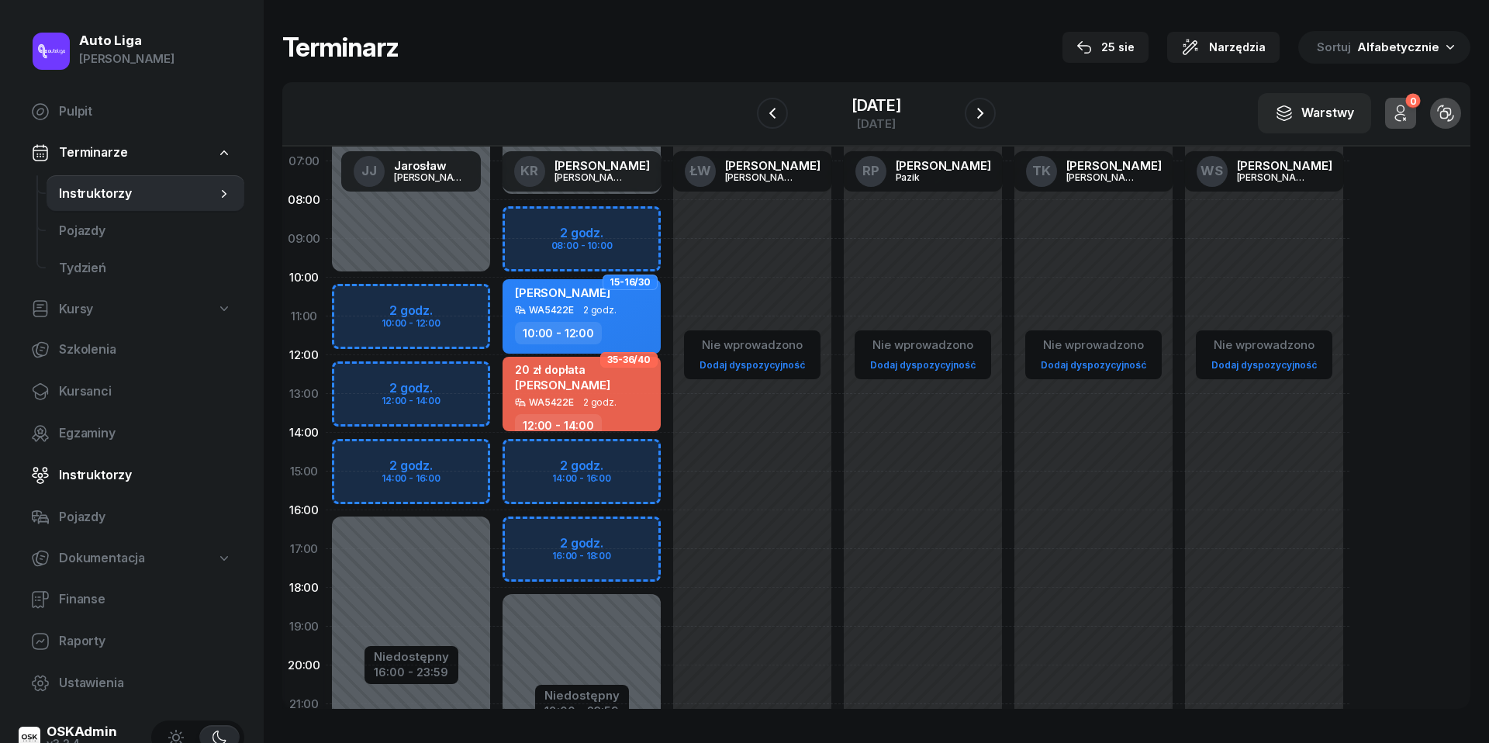
click at [94, 482] on span "Instruktorzy" at bounding box center [145, 475] width 173 height 20
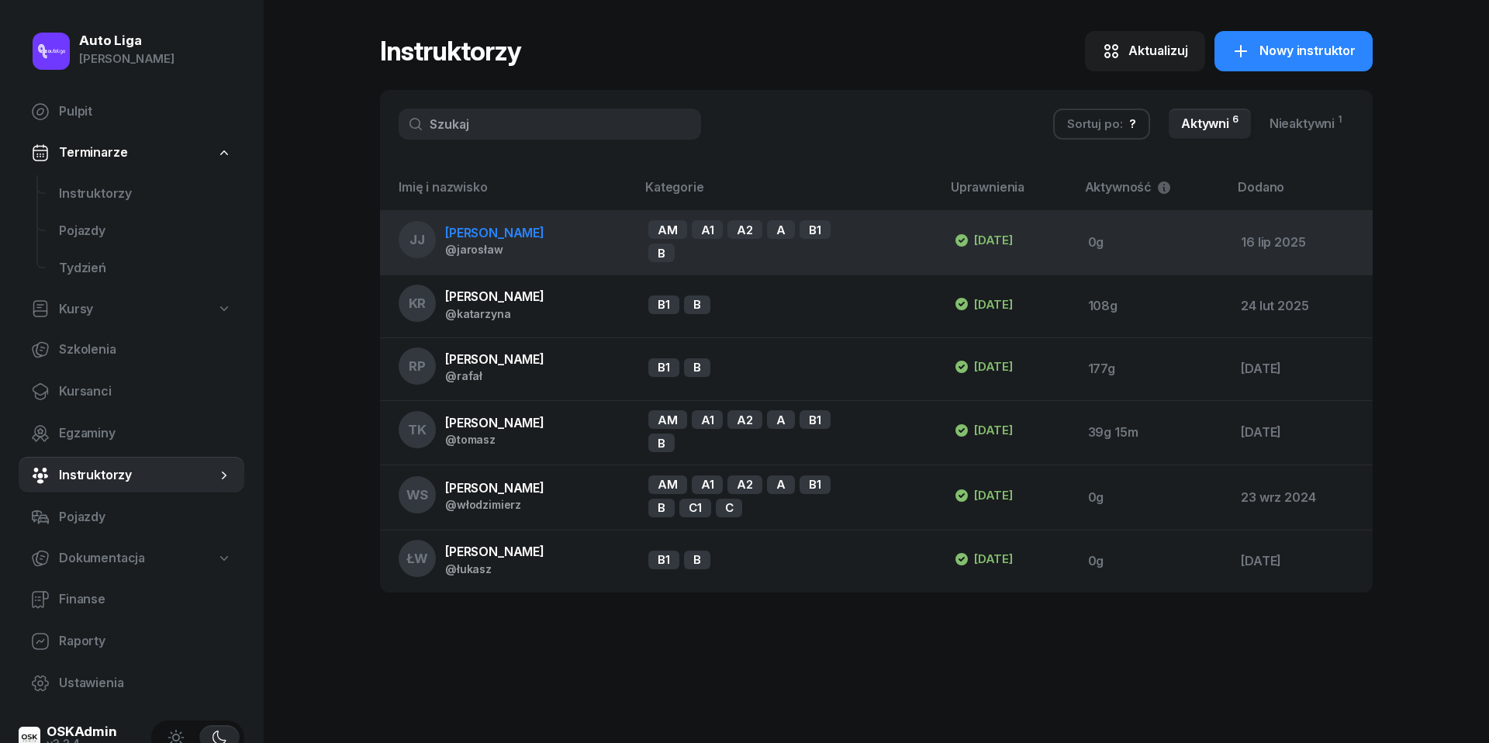
click at [503, 251] on div "@jarosław" at bounding box center [494, 249] width 99 height 13
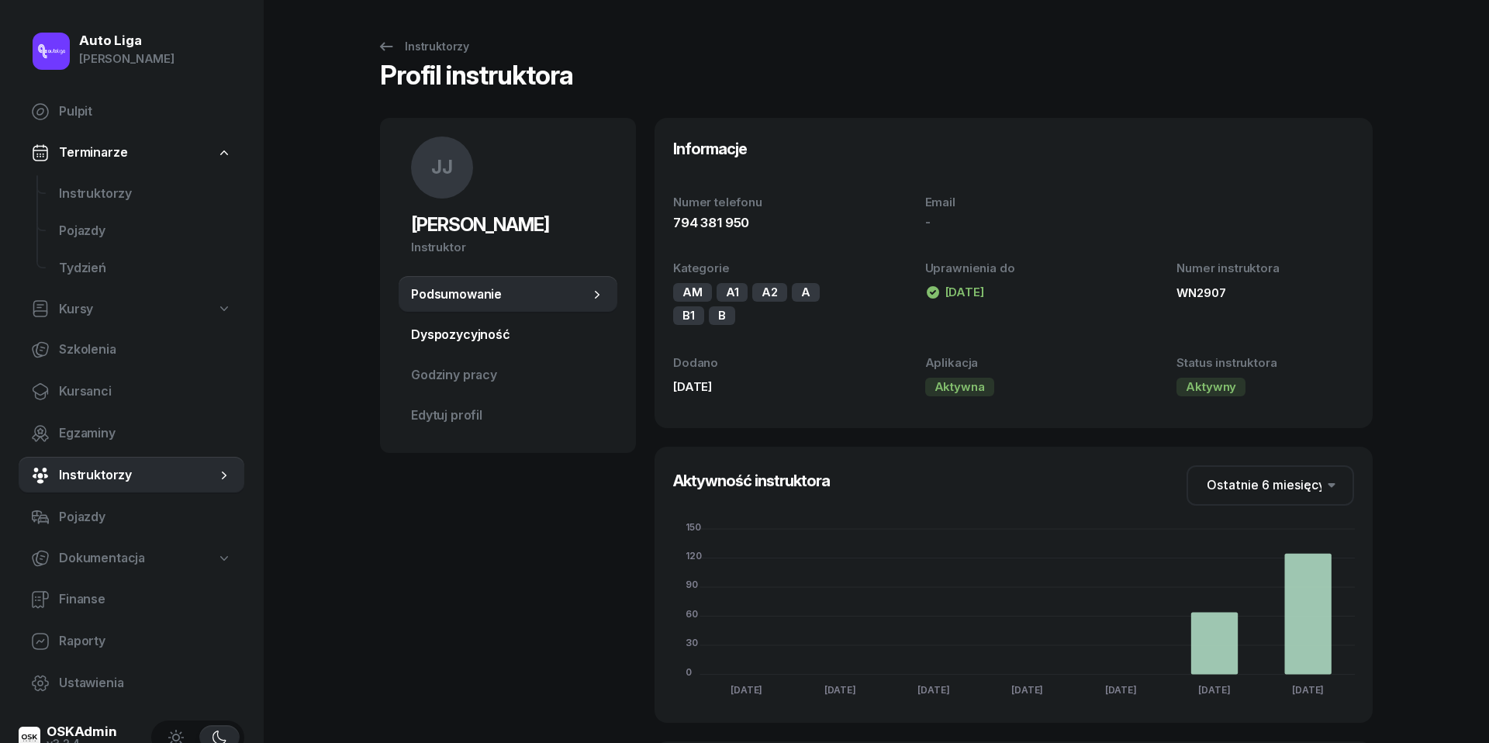
click at [481, 339] on span "Dyspozycyjność" at bounding box center [508, 335] width 194 height 20
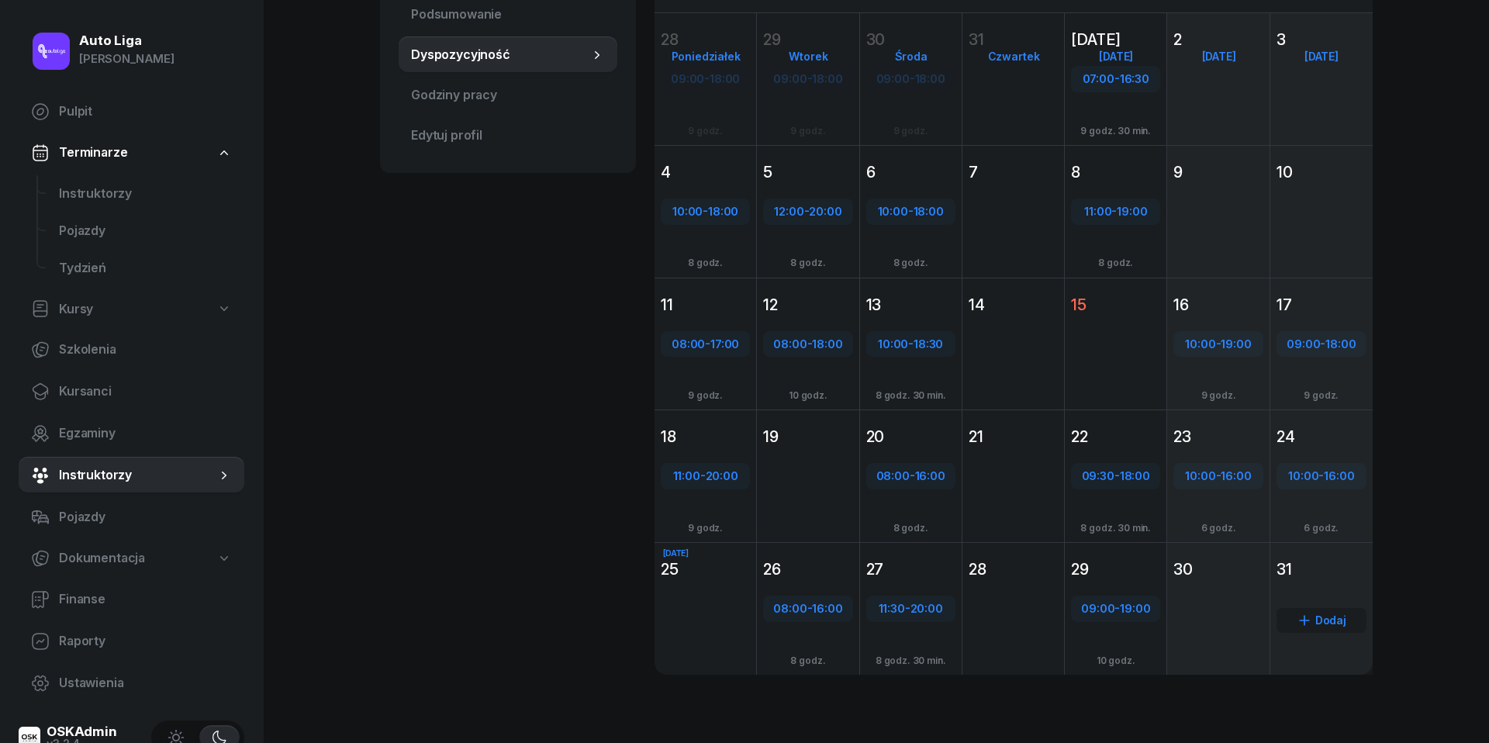
scroll to position [278, 0]
click at [1327, 591] on div "Dodaj" at bounding box center [1321, 638] width 102 height 107
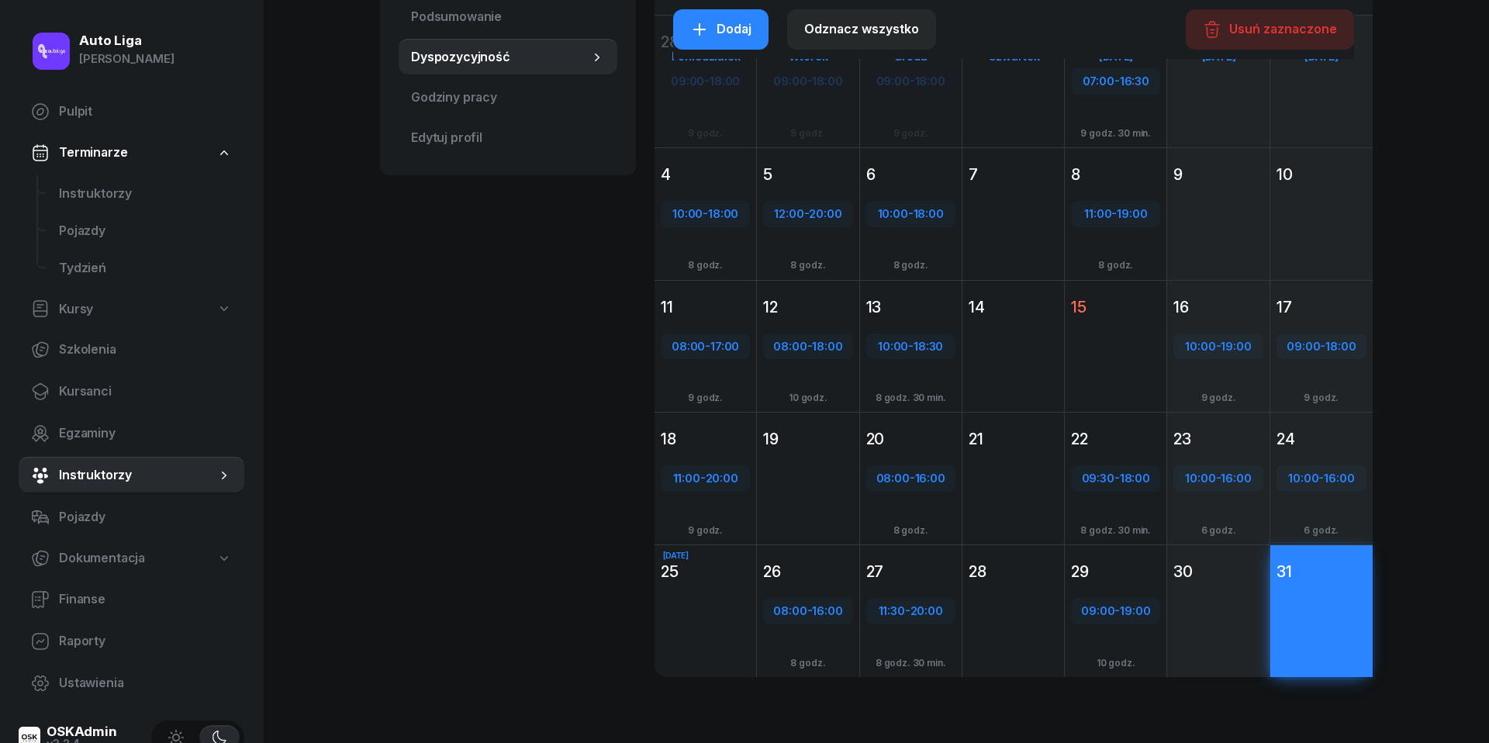
click at [1326, 621] on div "Dodaj" at bounding box center [1321, 638] width 102 height 107
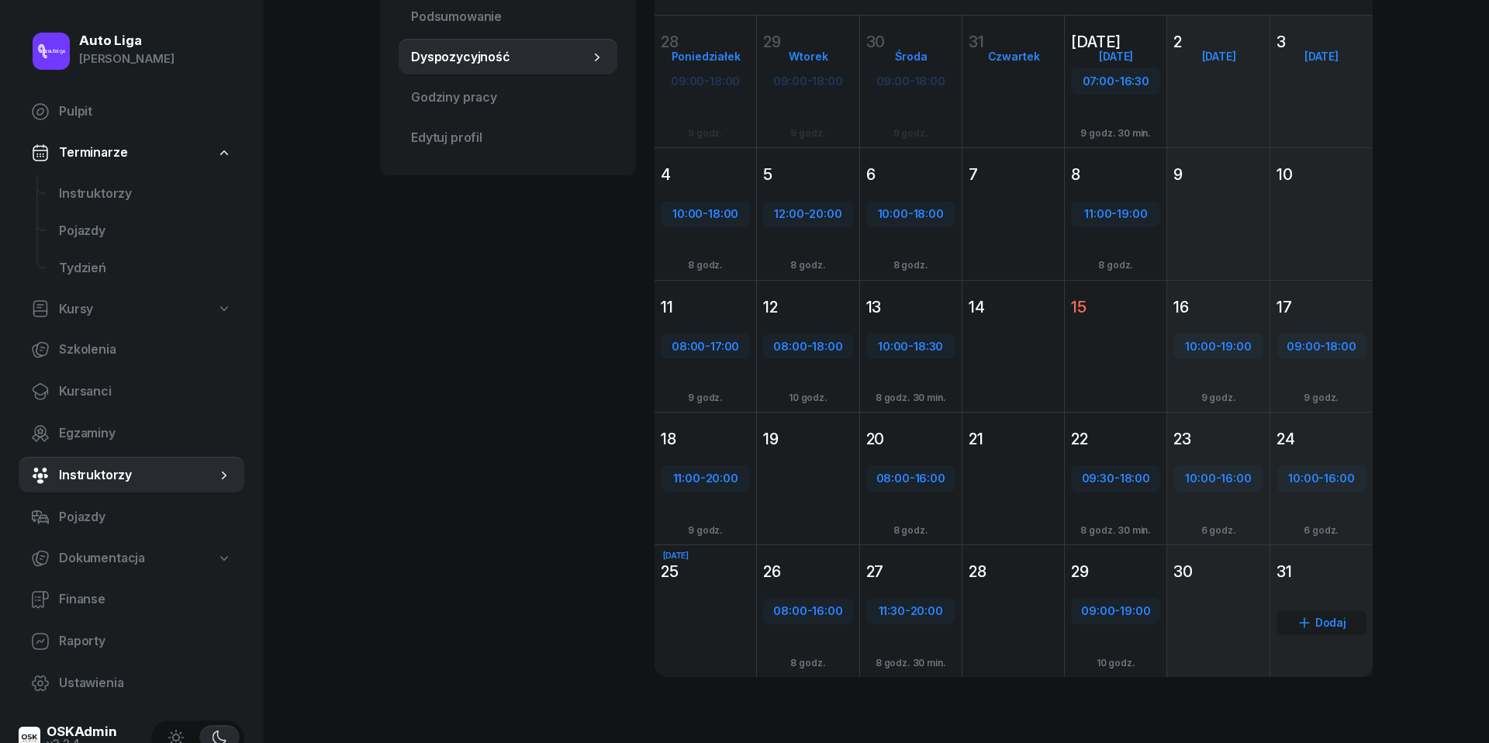
click at [1326, 621] on div "Dodaj" at bounding box center [1321, 622] width 90 height 25
select select "08"
select select "16"
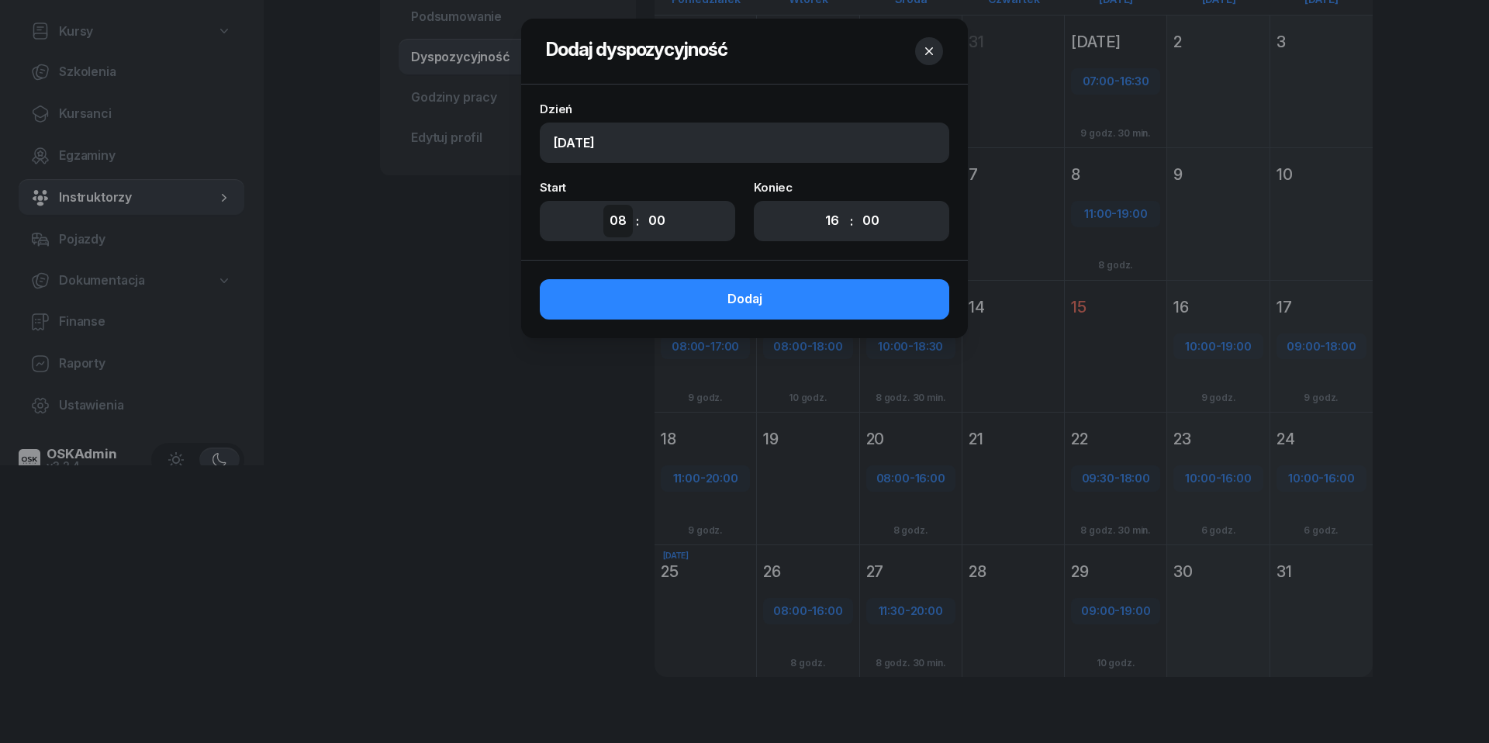
select select "10"
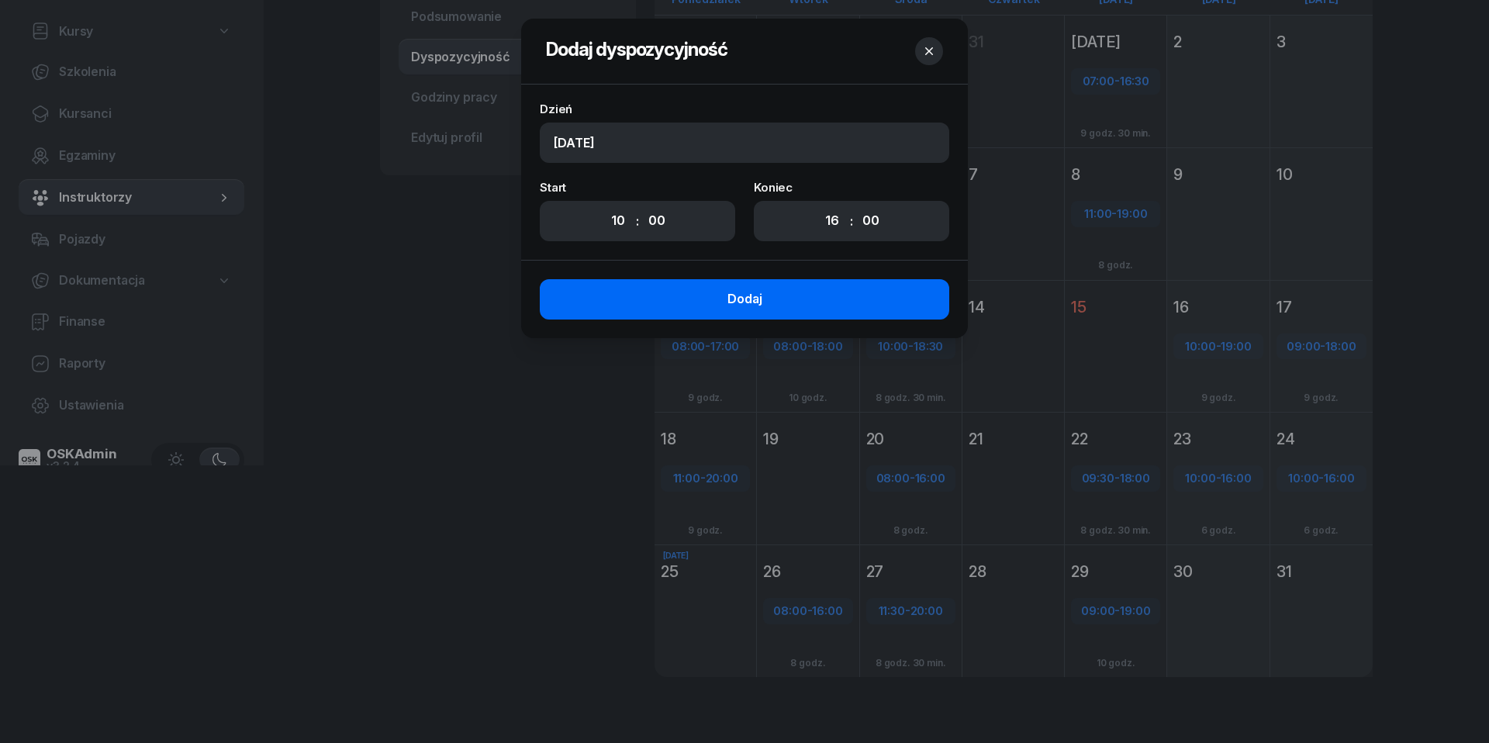
click at [816, 303] on button "Dodaj" at bounding box center [744, 299] width 409 height 40
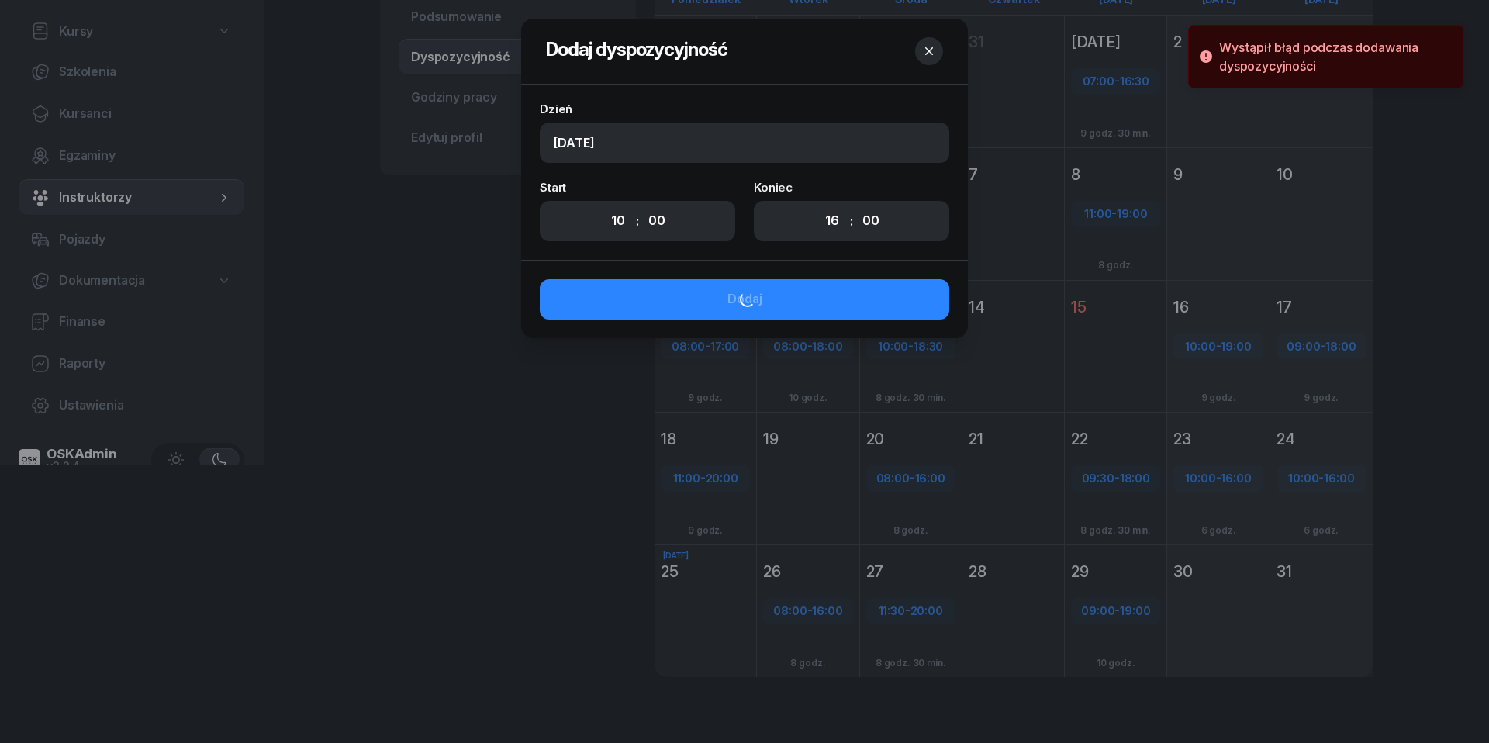
click at [934, 50] on icon "button" at bounding box center [929, 51] width 16 height 16
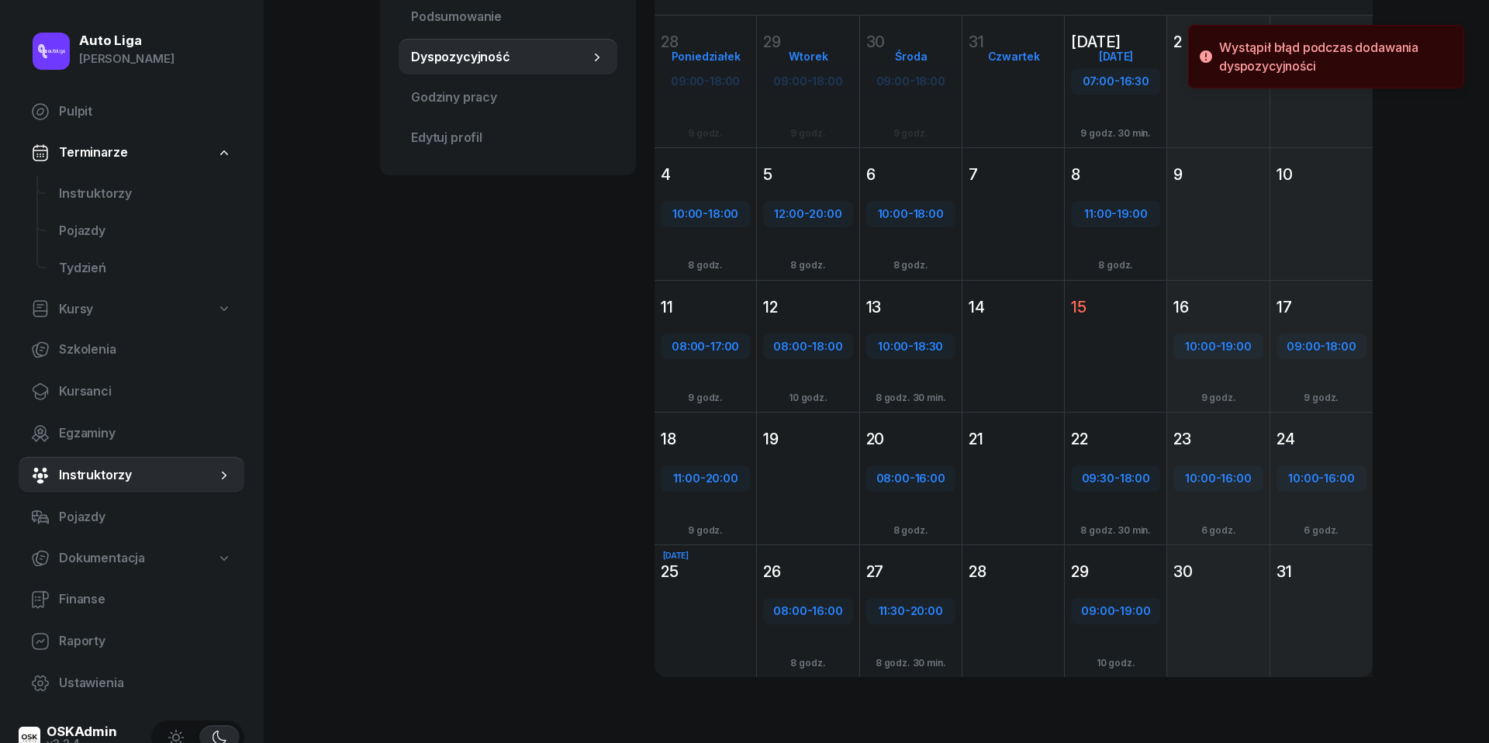
click at [380, 476] on div "JJ Jarosław Jakubczak Instruktor JJ Jarosław Jakubczak @jarosław Wyślij wiadomo…" at bounding box center [508, 277] width 256 height 874
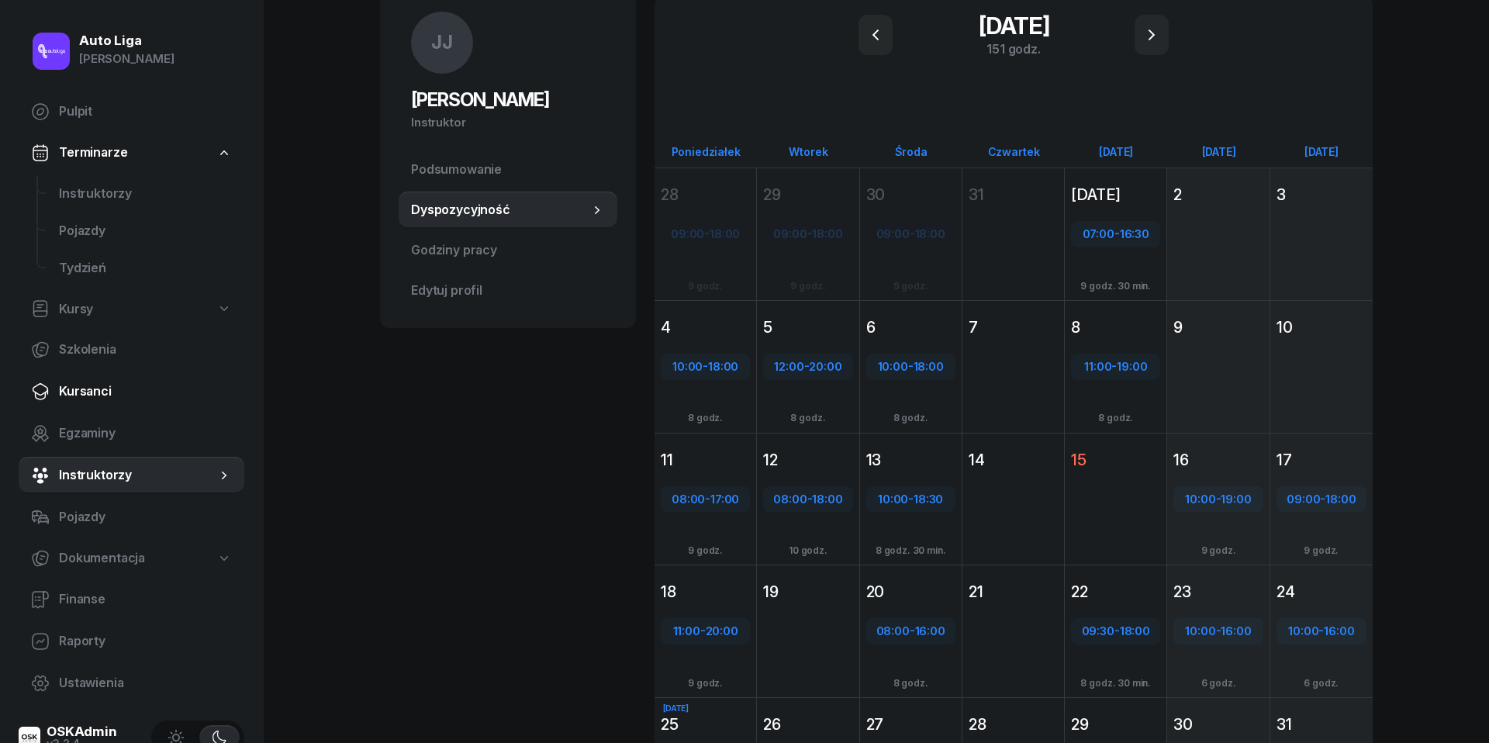
scroll to position [45, 0]
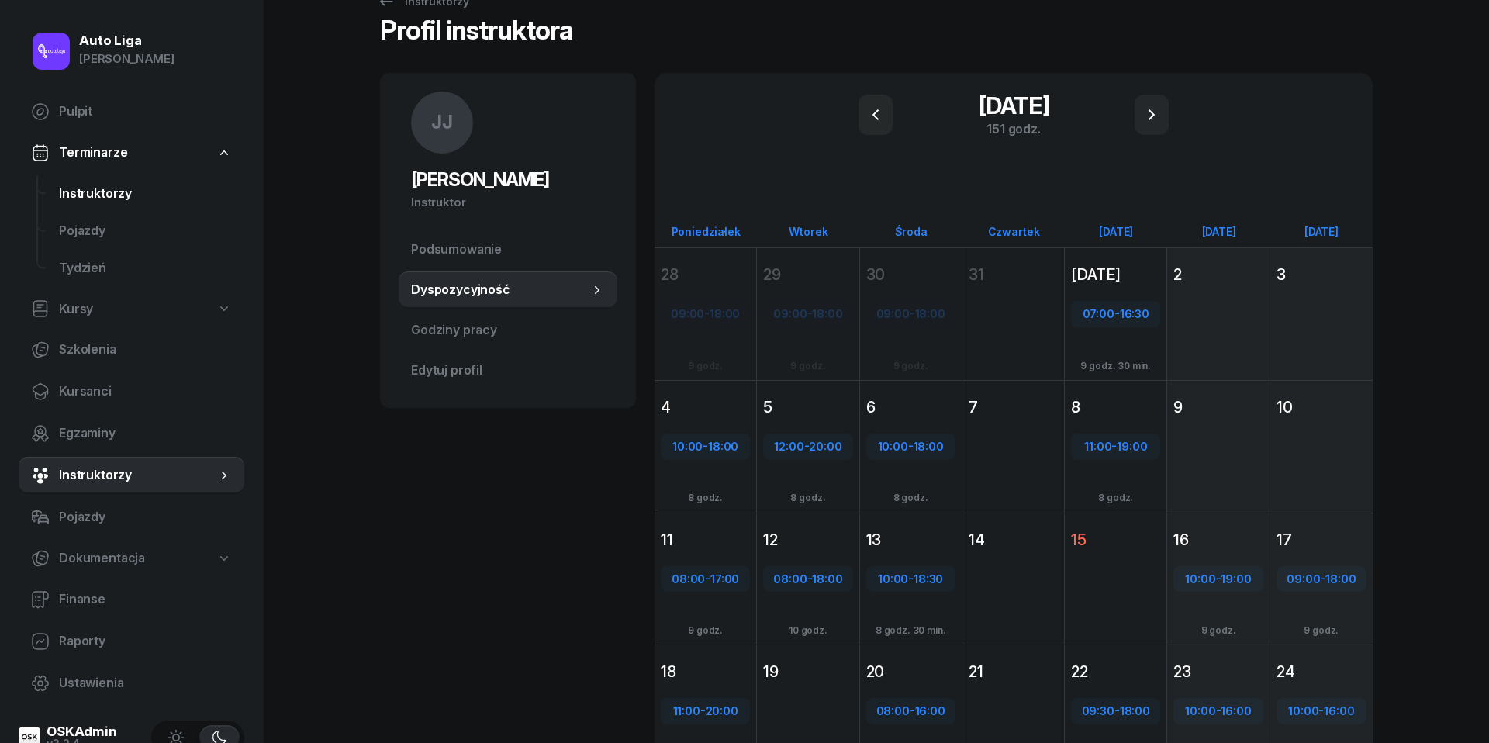
click at [72, 184] on span "Instruktorzy" at bounding box center [145, 194] width 173 height 20
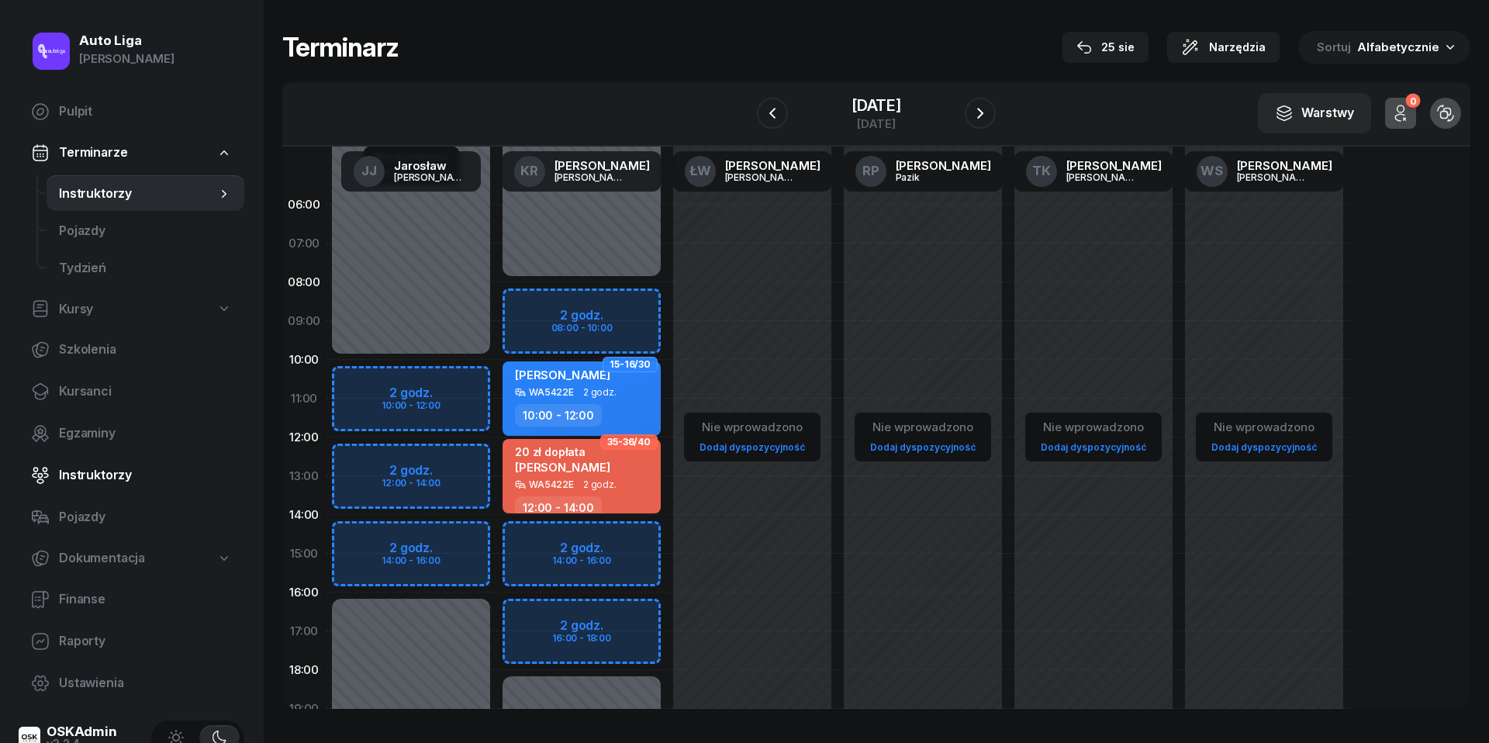
click at [93, 475] on span "Instruktorzy" at bounding box center [145, 475] width 173 height 20
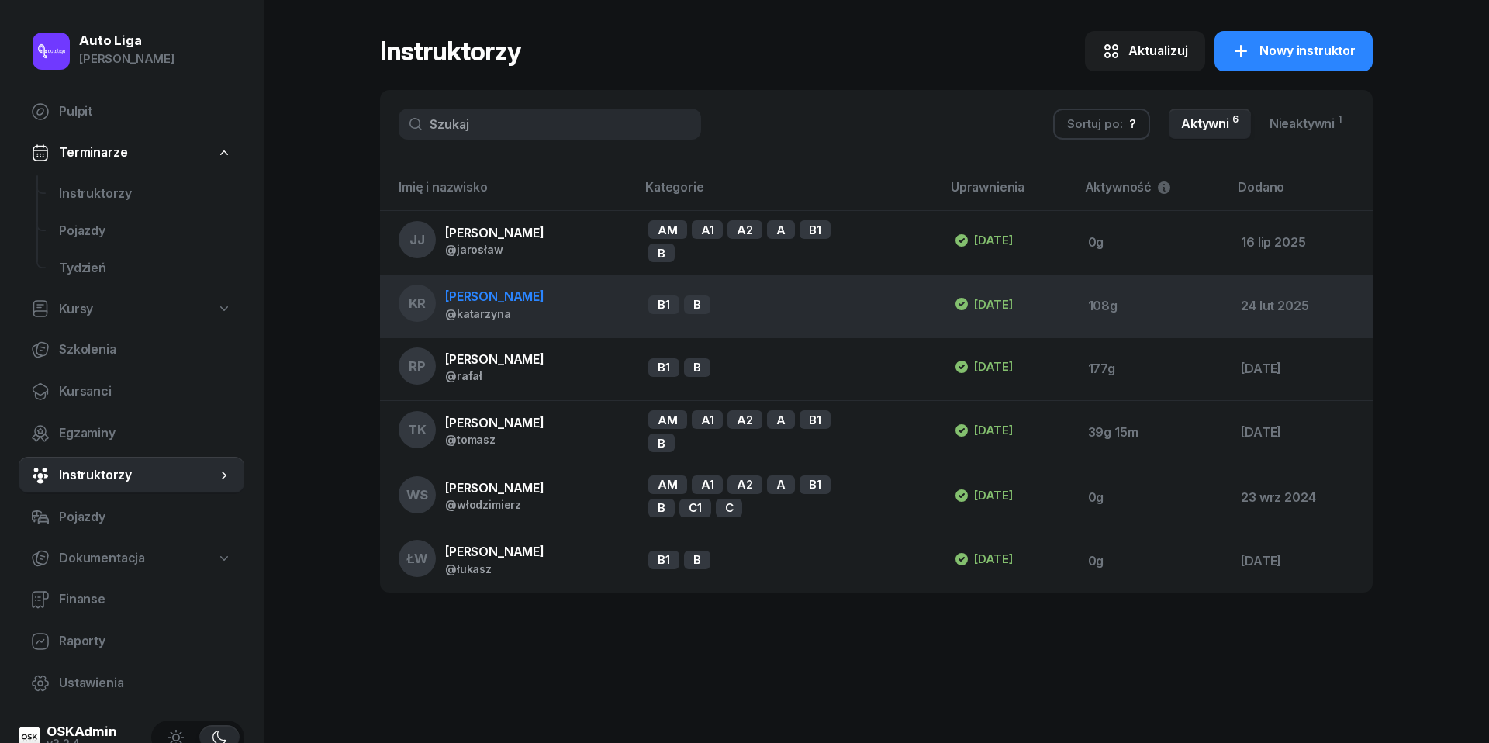
click at [510, 302] on span "[PERSON_NAME]" at bounding box center [494, 296] width 99 height 16
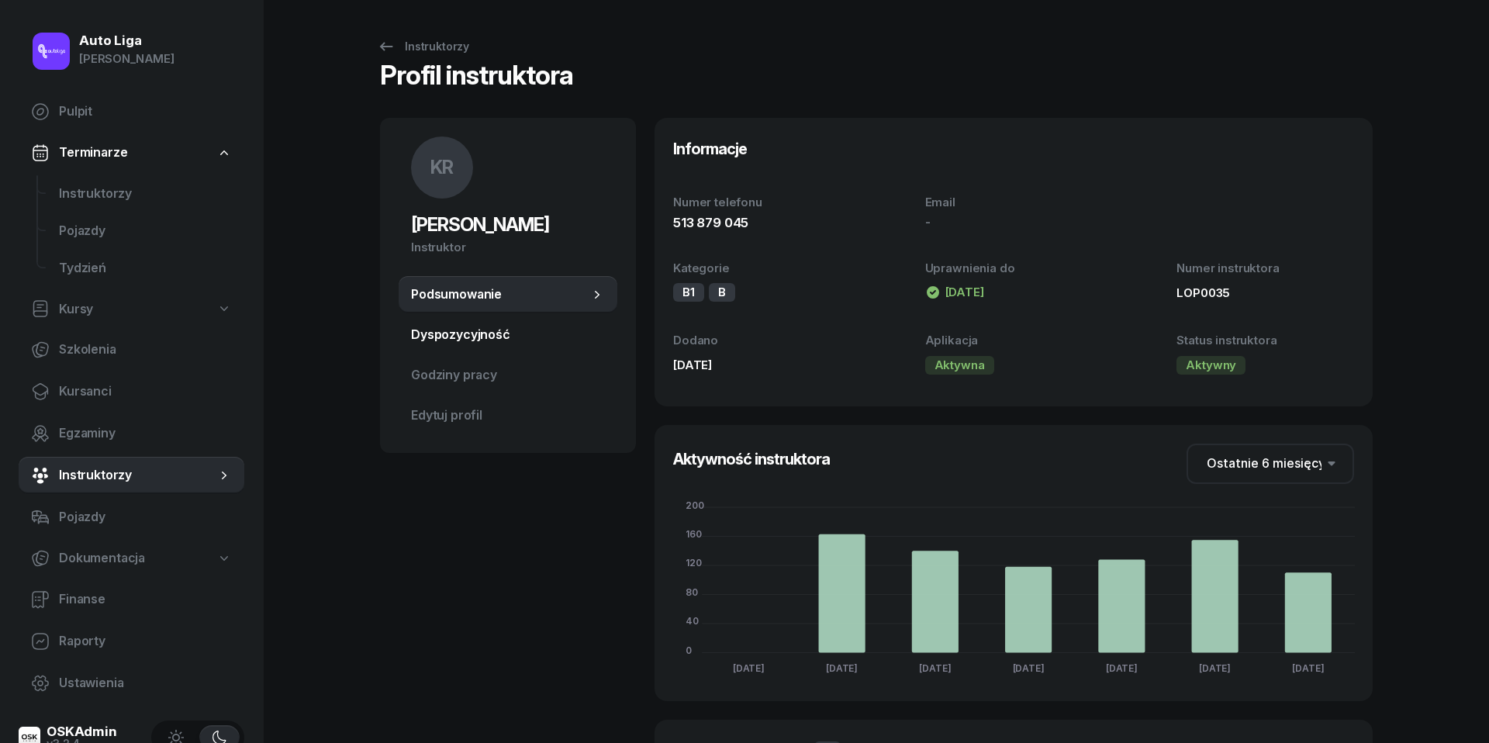
click at [451, 339] on span "Dyspozycyjność" at bounding box center [508, 335] width 194 height 20
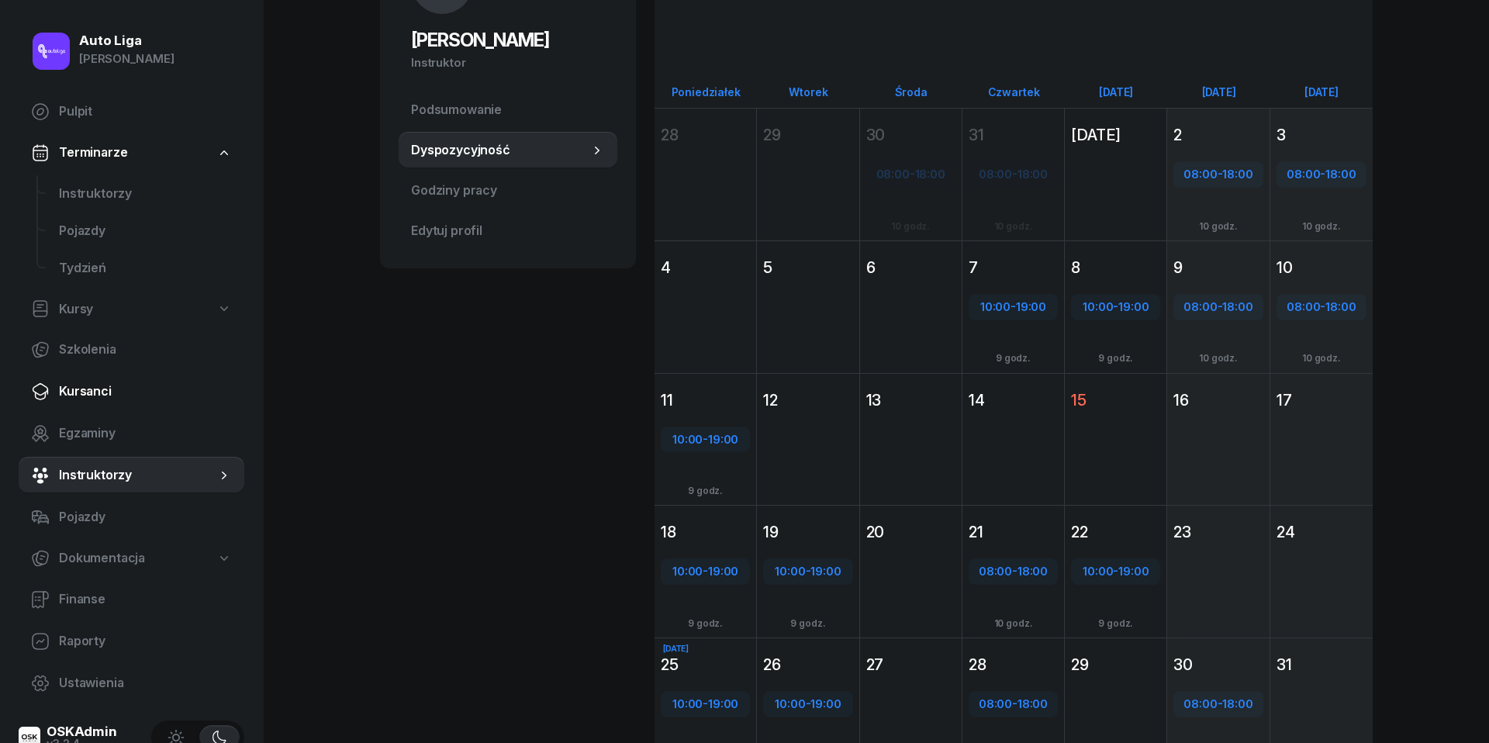
scroll to position [104, 0]
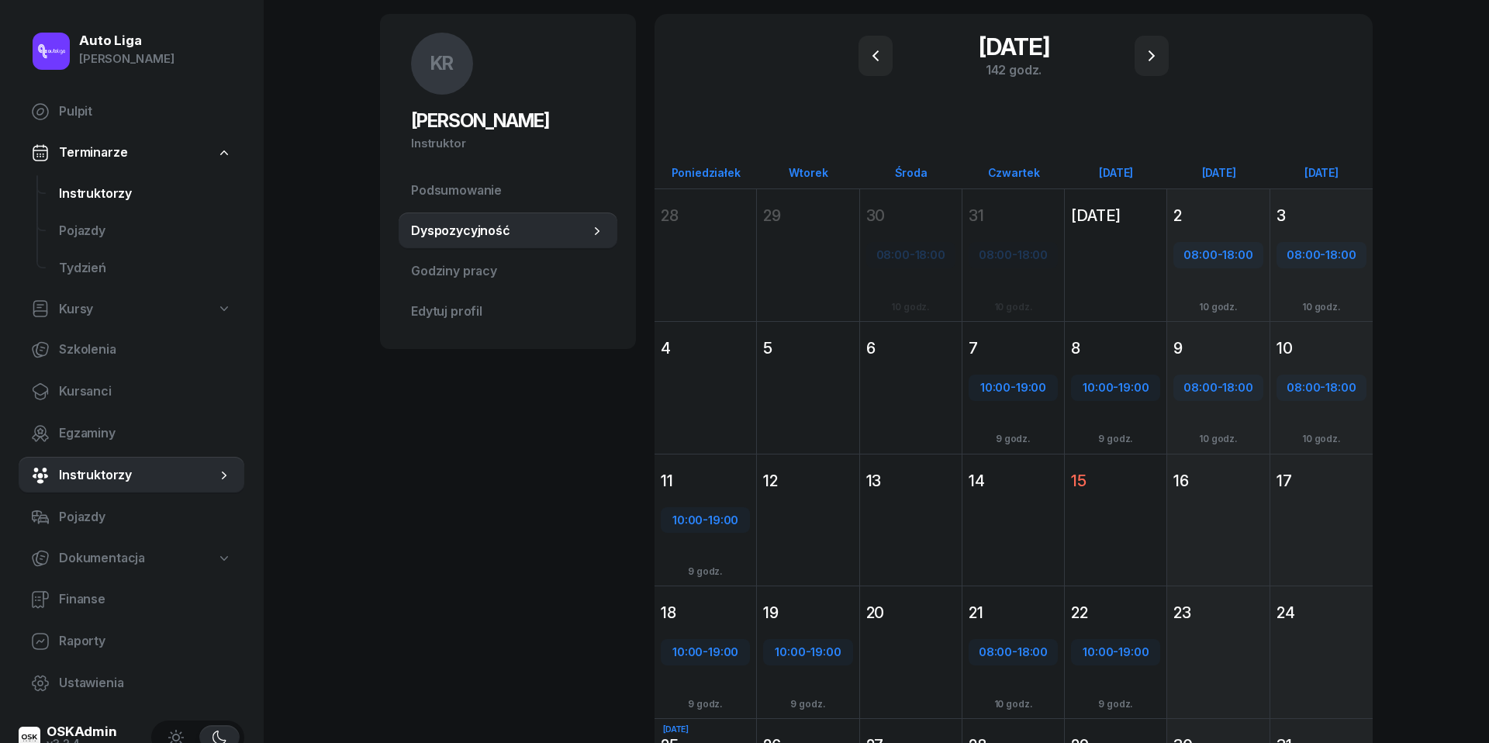
click at [109, 184] on span "Instruktorzy" at bounding box center [145, 194] width 173 height 20
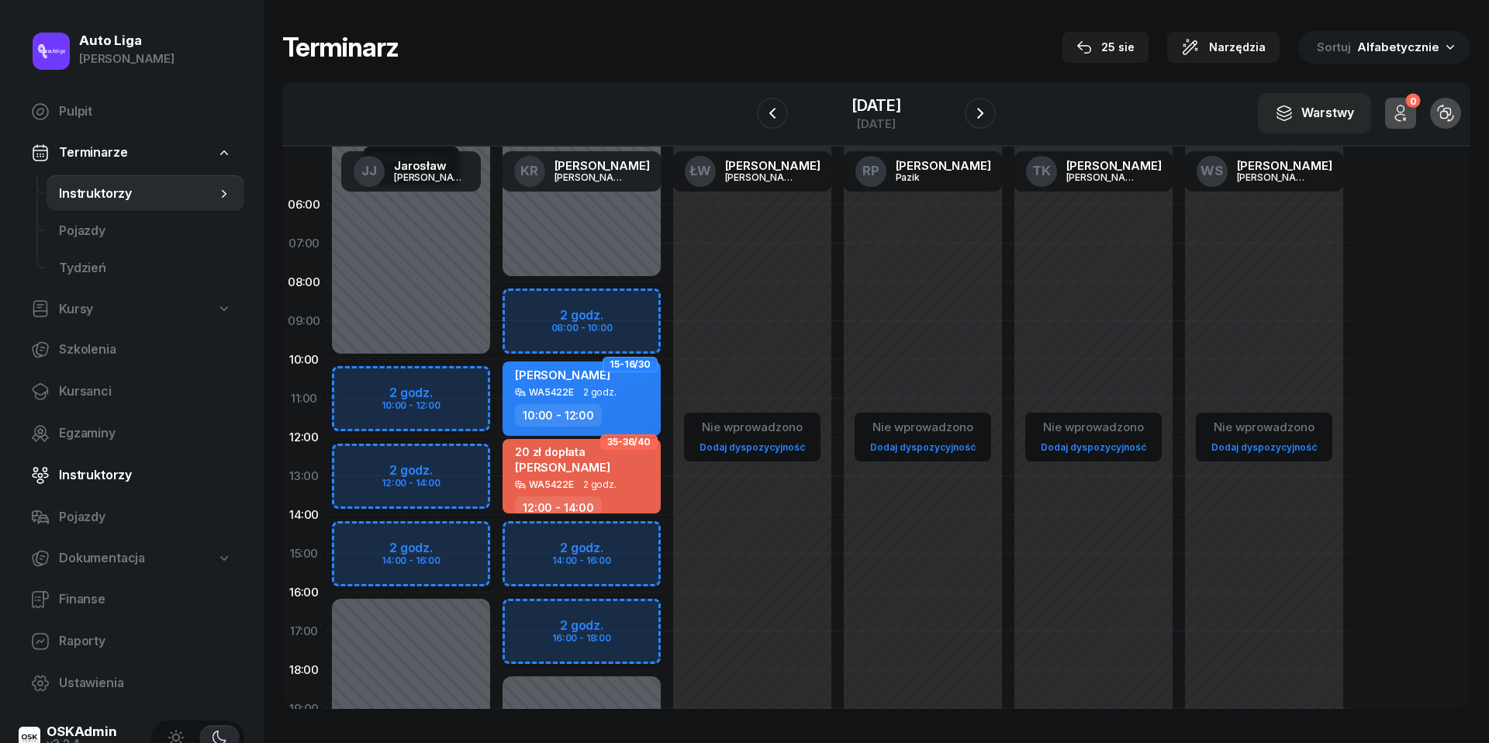
click at [94, 467] on span "Instruktorzy" at bounding box center [145, 475] width 173 height 20
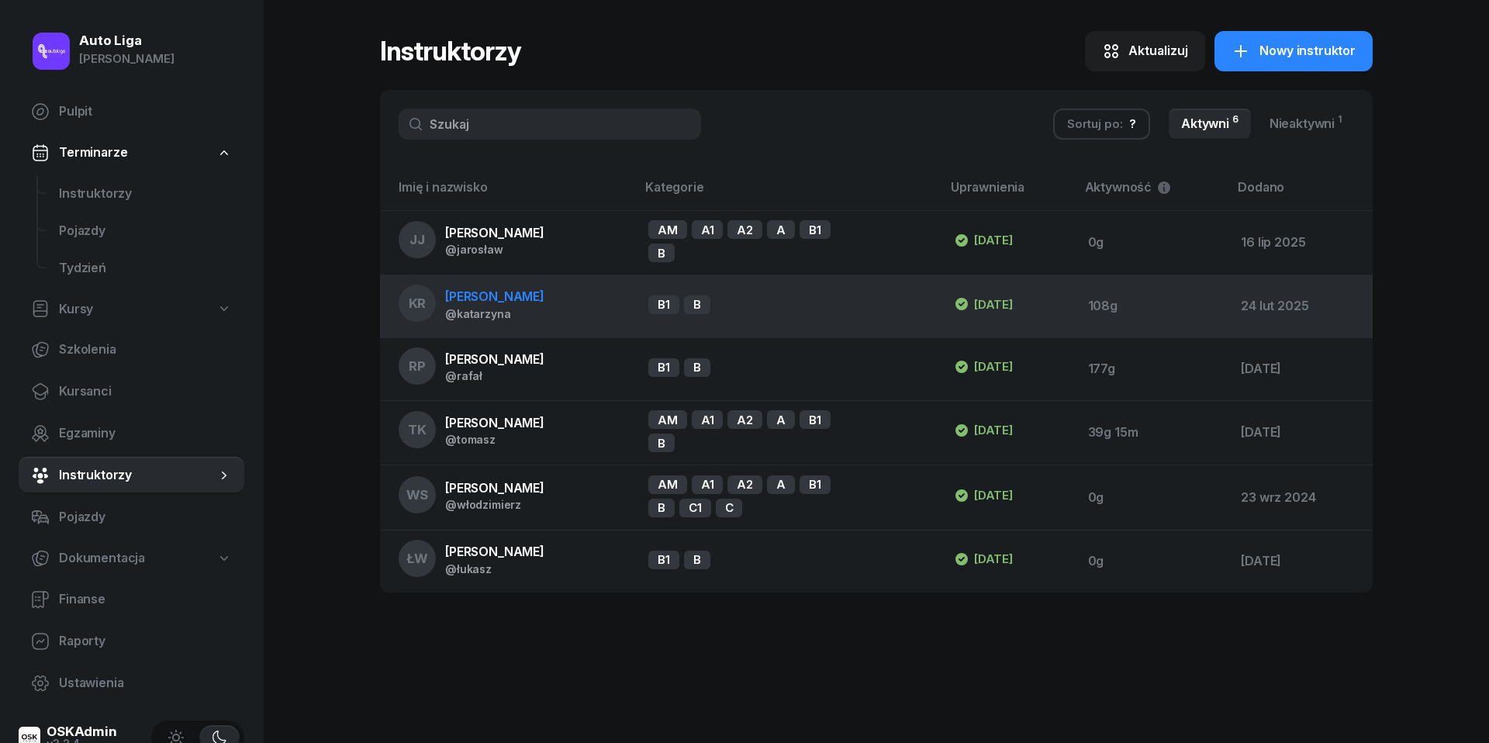
click at [494, 319] on div "@katarzyna" at bounding box center [494, 313] width 99 height 13
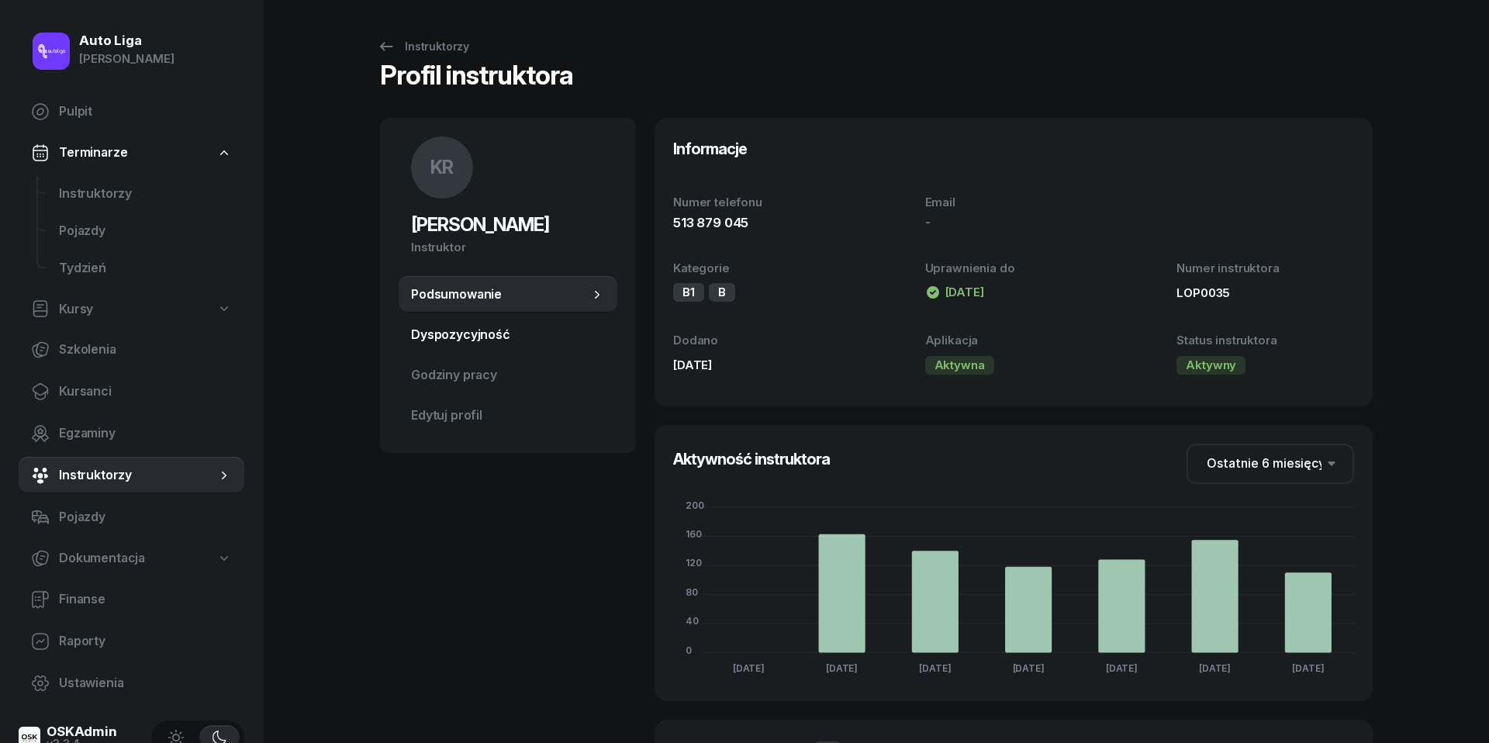
click at [478, 345] on link "Dyspozycyjność" at bounding box center [508, 334] width 219 height 37
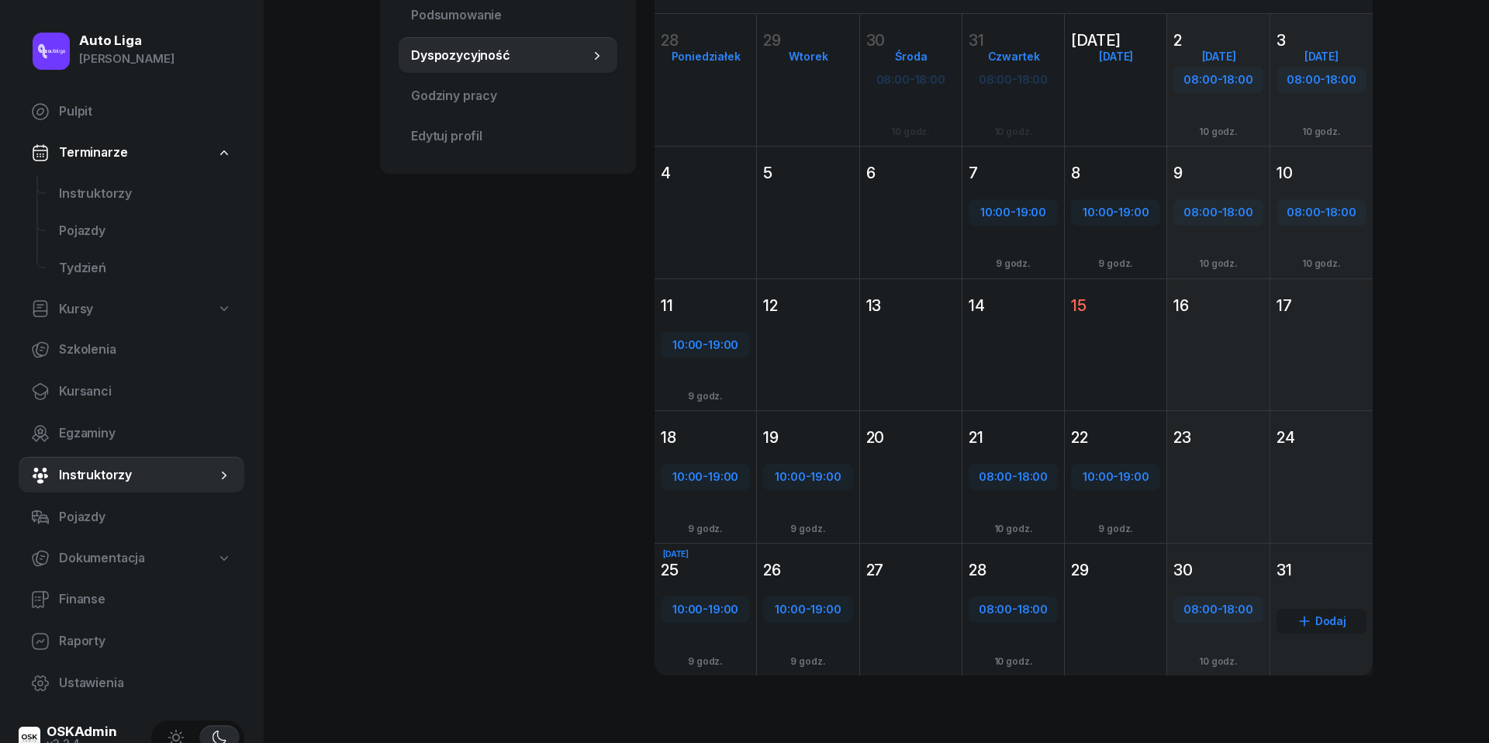
scroll to position [278, 0]
click at [1324, 616] on div "Dodaj" at bounding box center [1321, 622] width 90 height 25
select select "08"
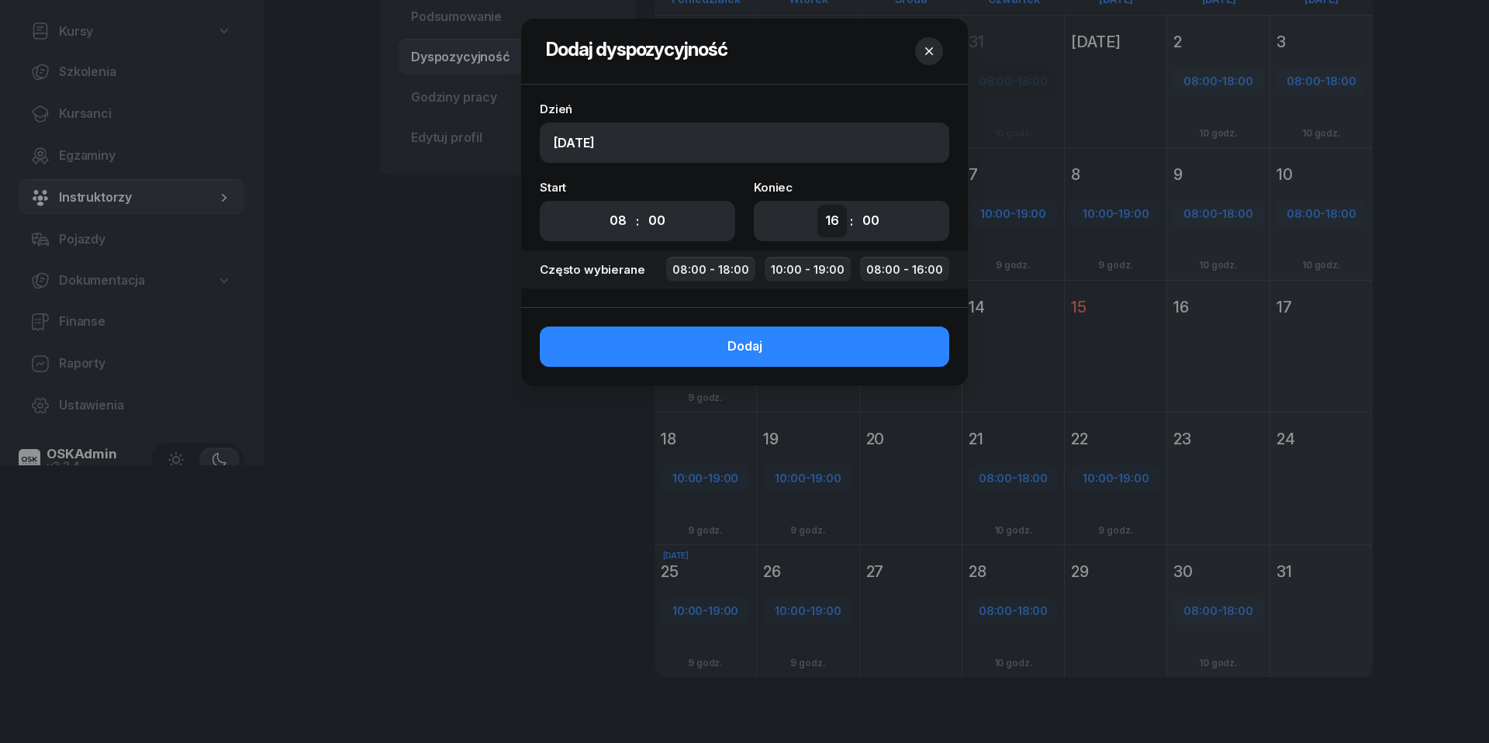
select select "18"
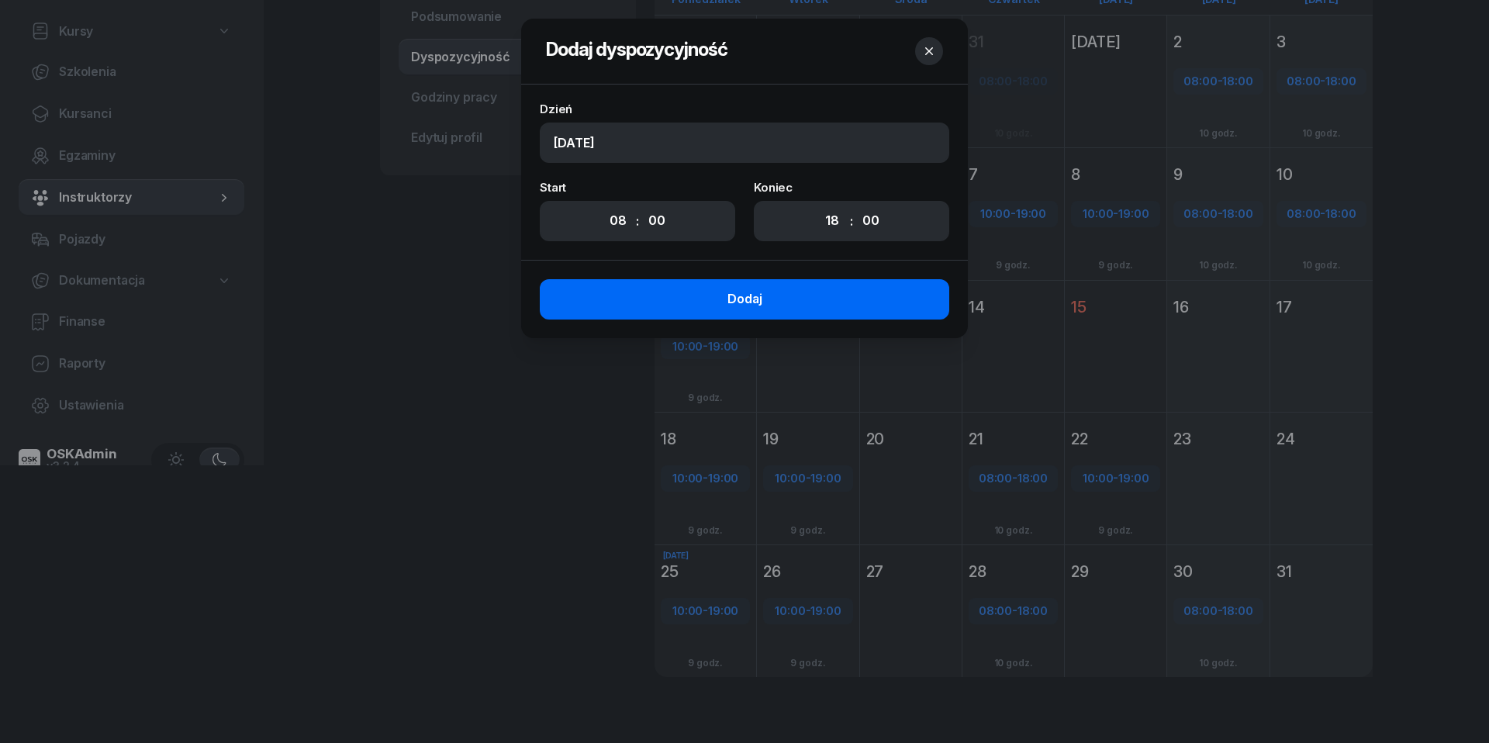
click at [785, 296] on button "Dodaj" at bounding box center [744, 299] width 409 height 40
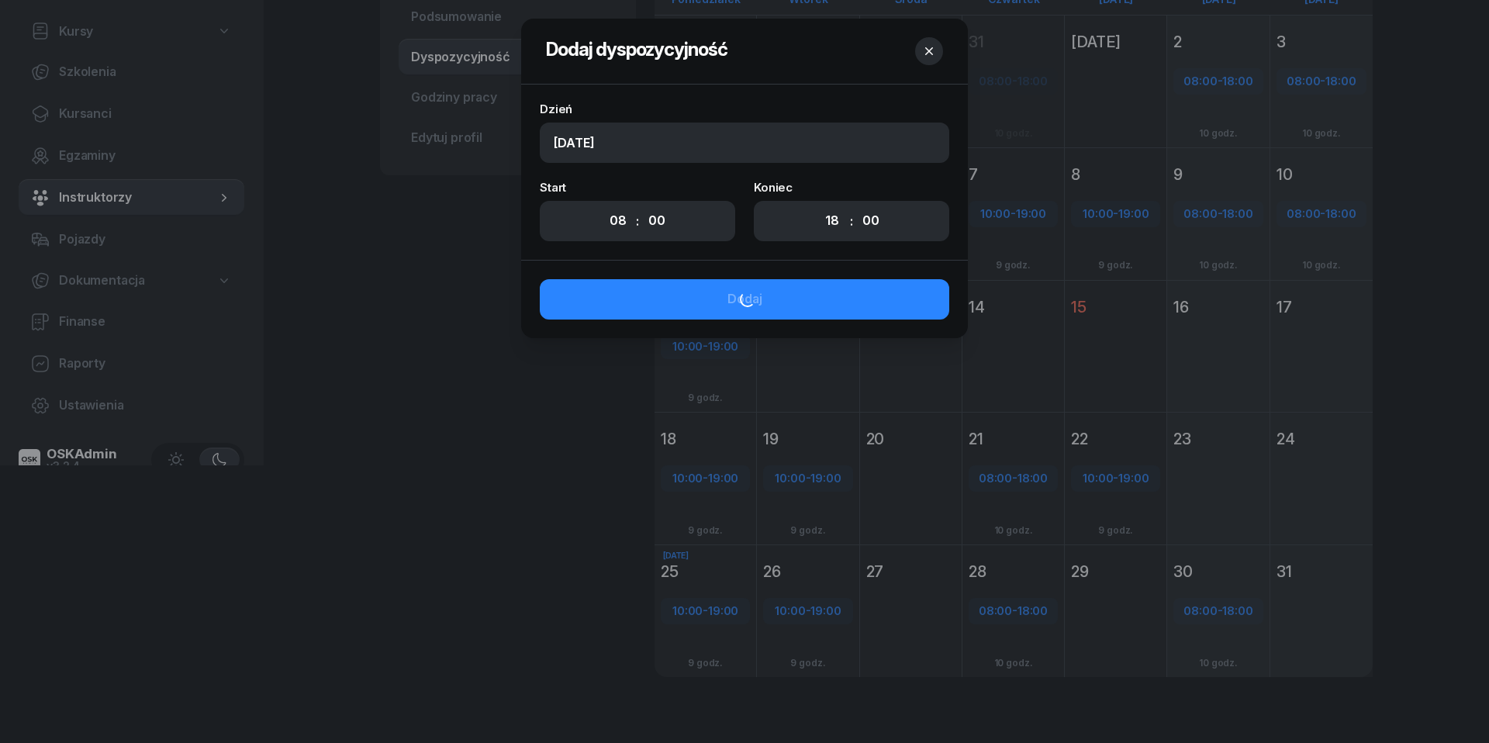
click at [928, 55] on icon "button" at bounding box center [929, 51] width 16 height 16
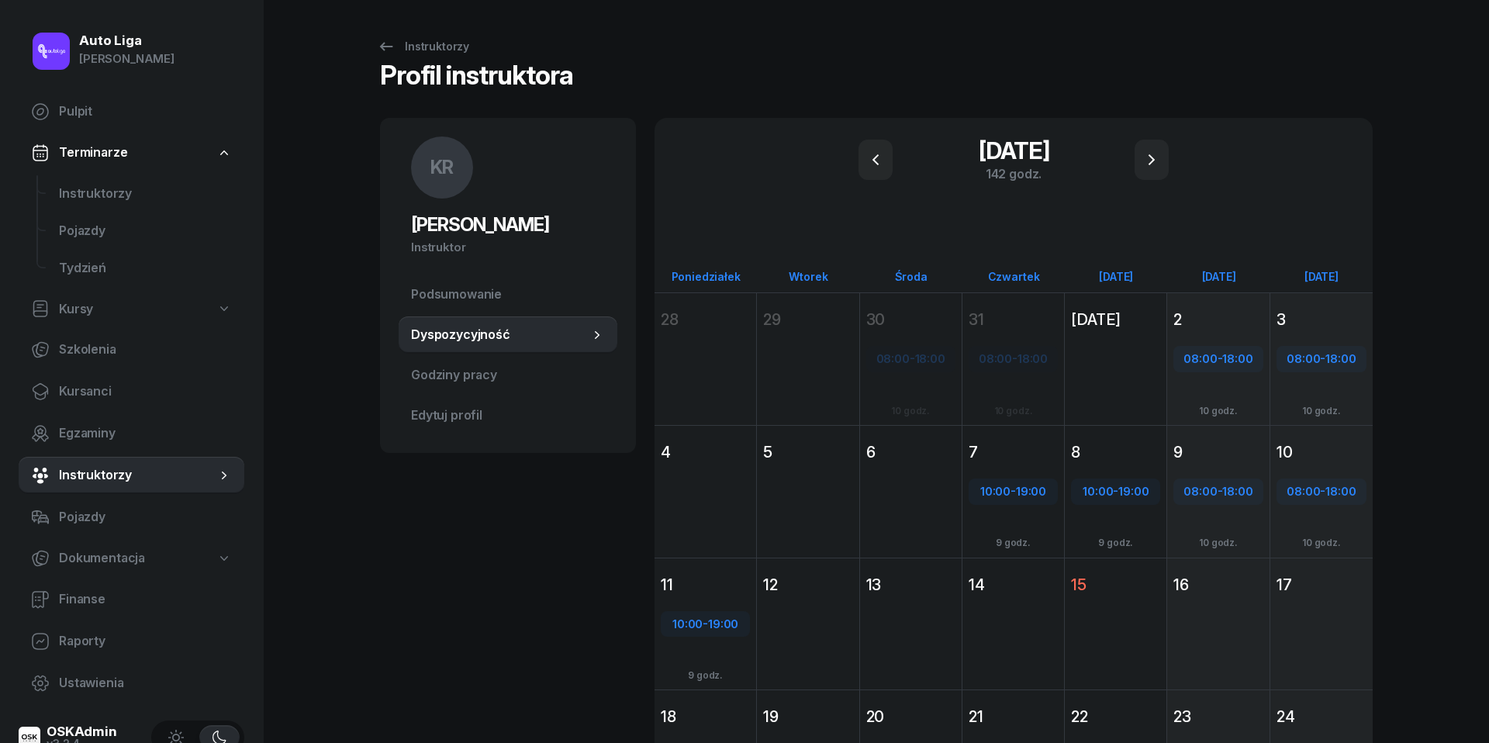
scroll to position [0, 0]
click at [457, 369] on span "Godziny pracy" at bounding box center [508, 375] width 194 height 20
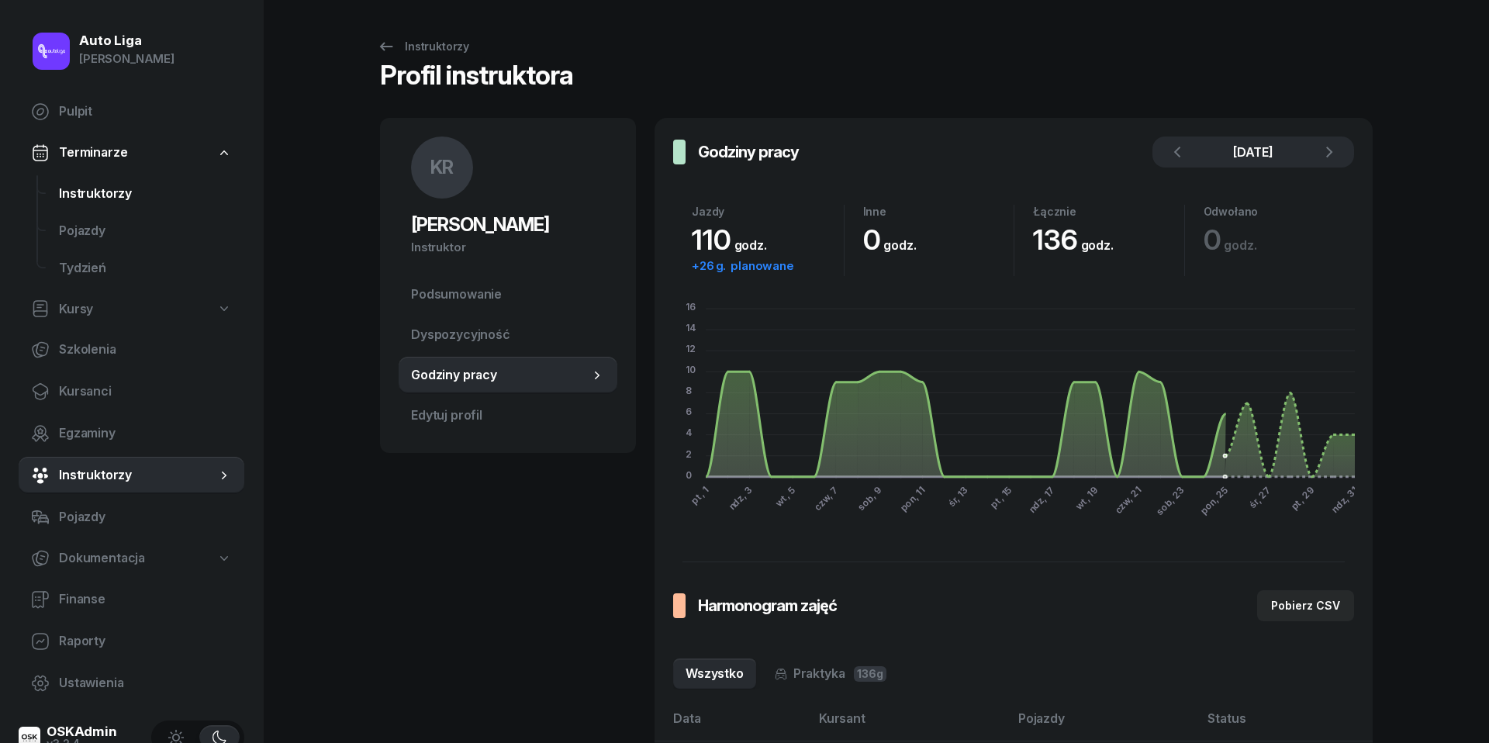
click at [91, 199] on span "Instruktorzy" at bounding box center [145, 194] width 173 height 20
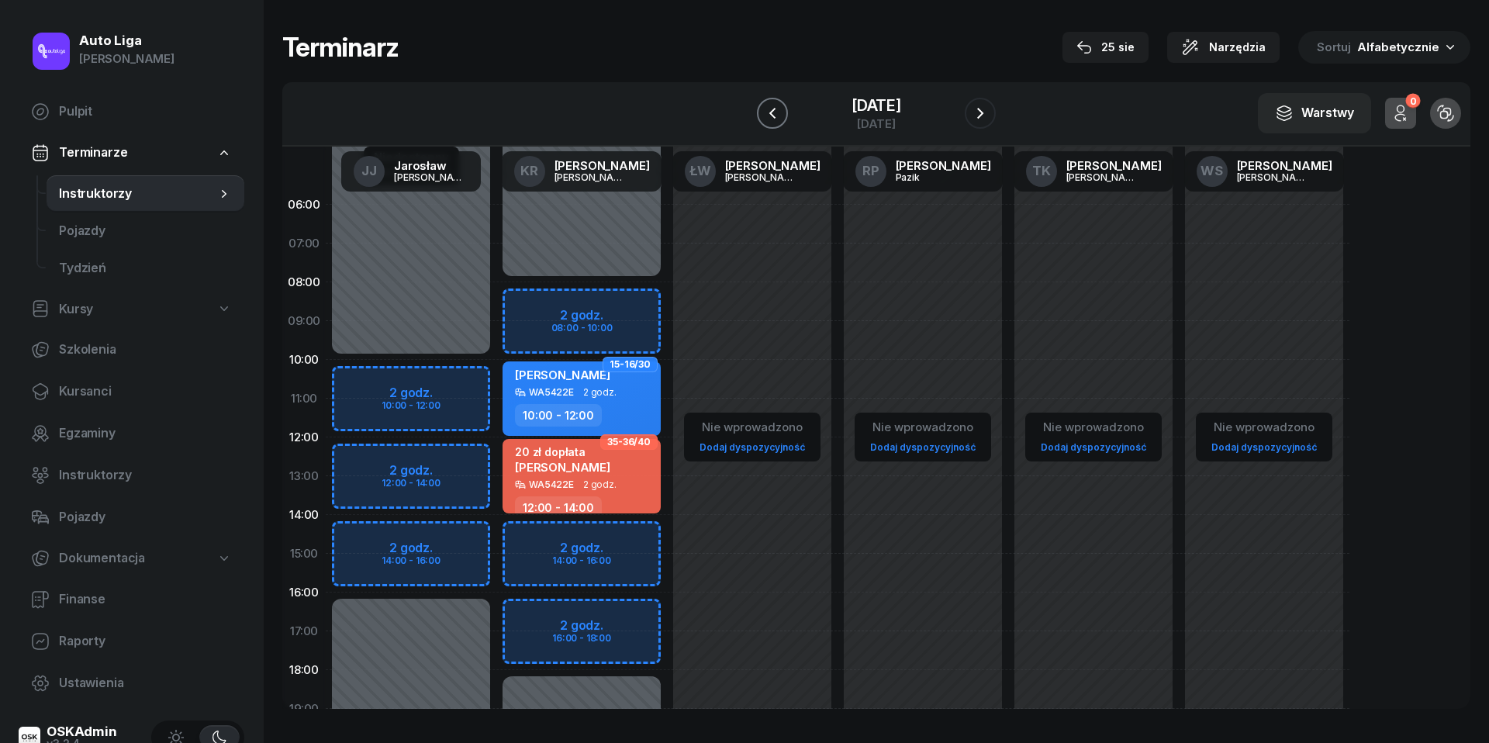
click at [772, 112] on icon "button" at bounding box center [772, 113] width 6 height 11
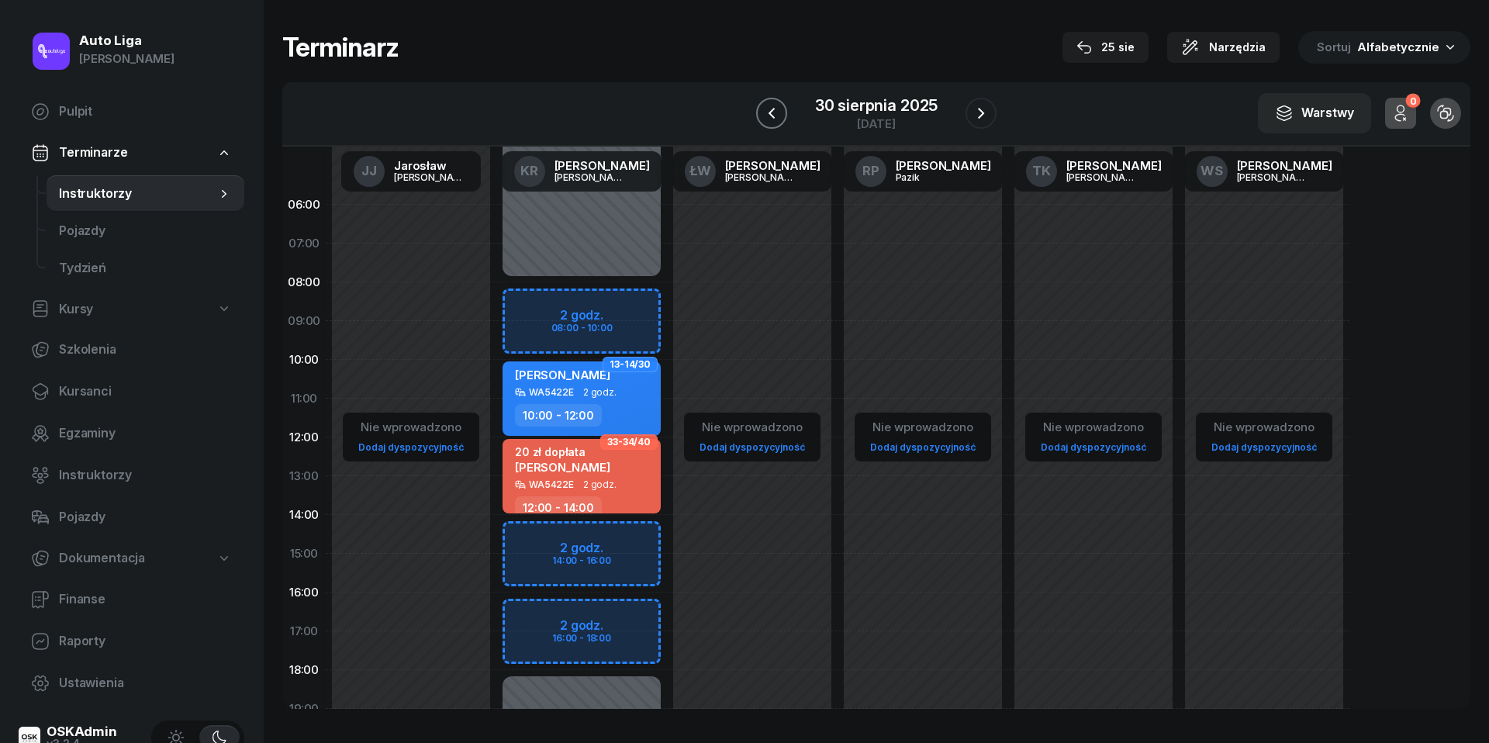
click at [772, 112] on icon "button" at bounding box center [771, 113] width 19 height 19
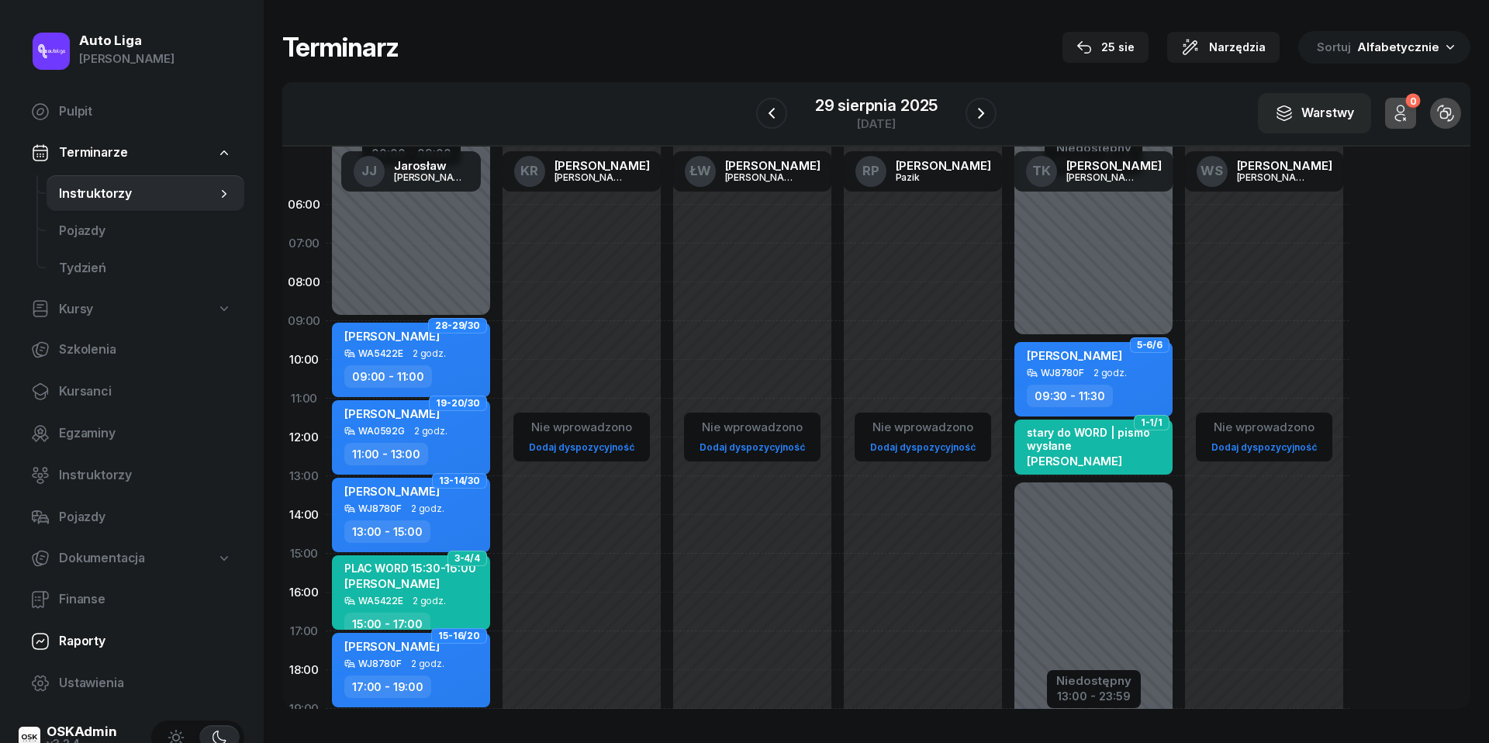
click at [78, 637] on span "Raporty" at bounding box center [145, 641] width 173 height 20
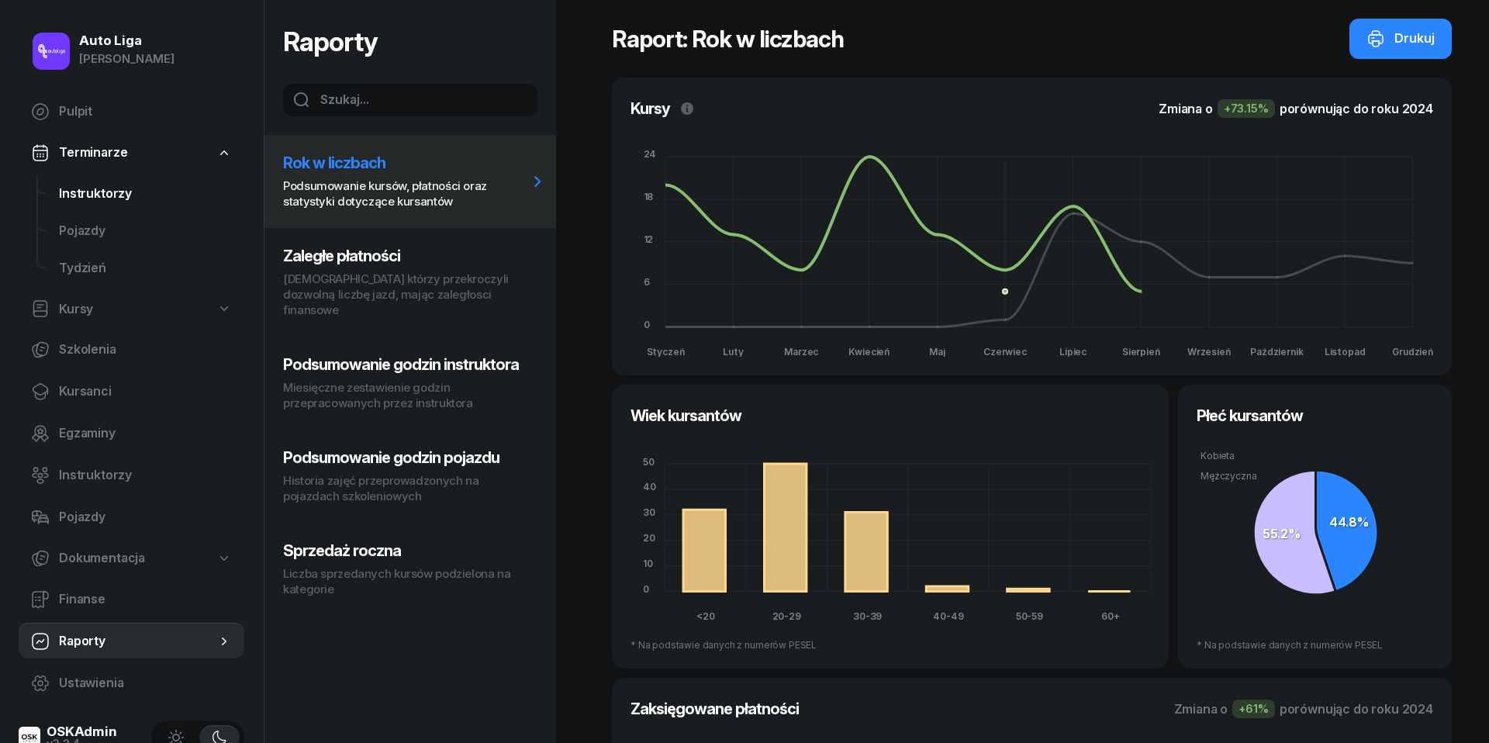
click at [78, 189] on span "Instruktorzy" at bounding box center [145, 194] width 173 height 20
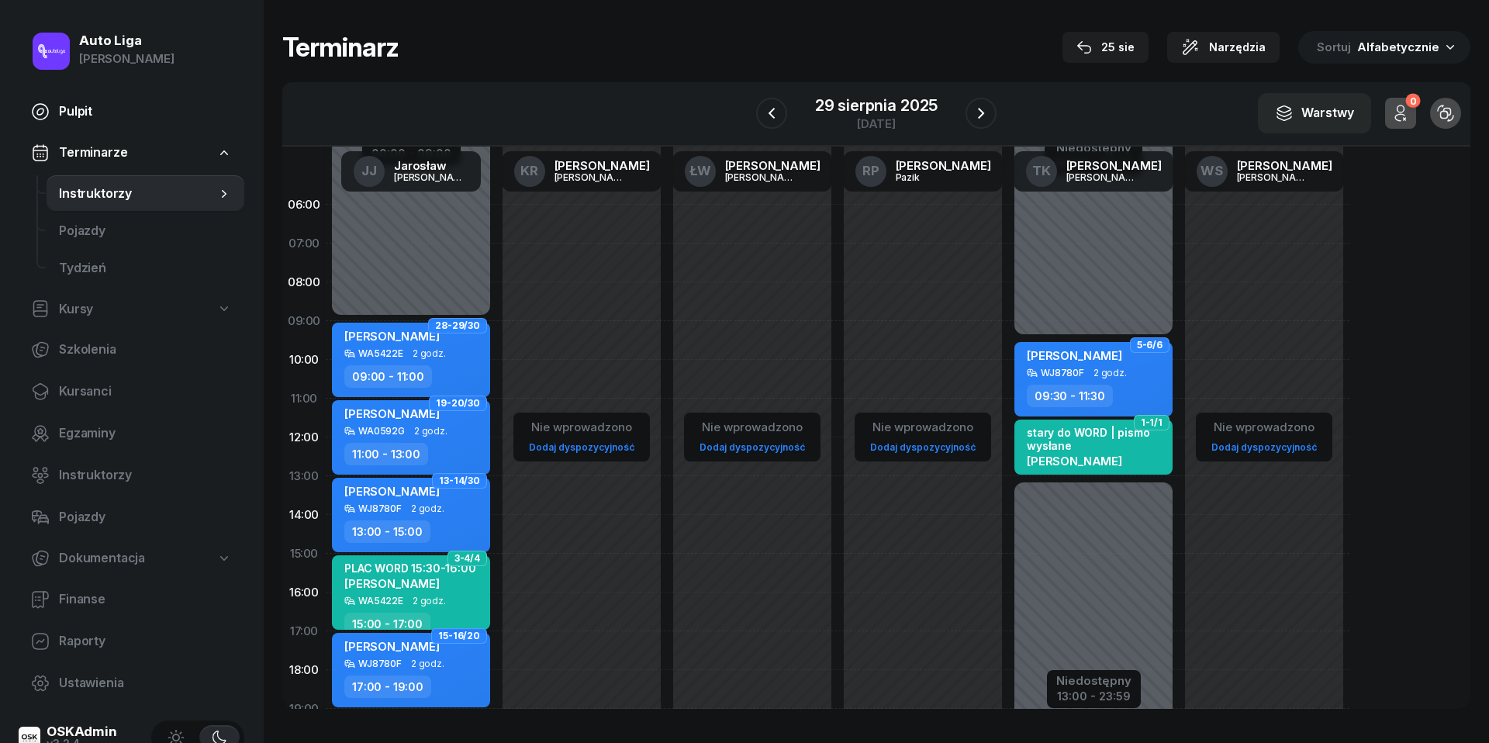
click at [57, 125] on link "Pulpit" at bounding box center [132, 111] width 226 height 37
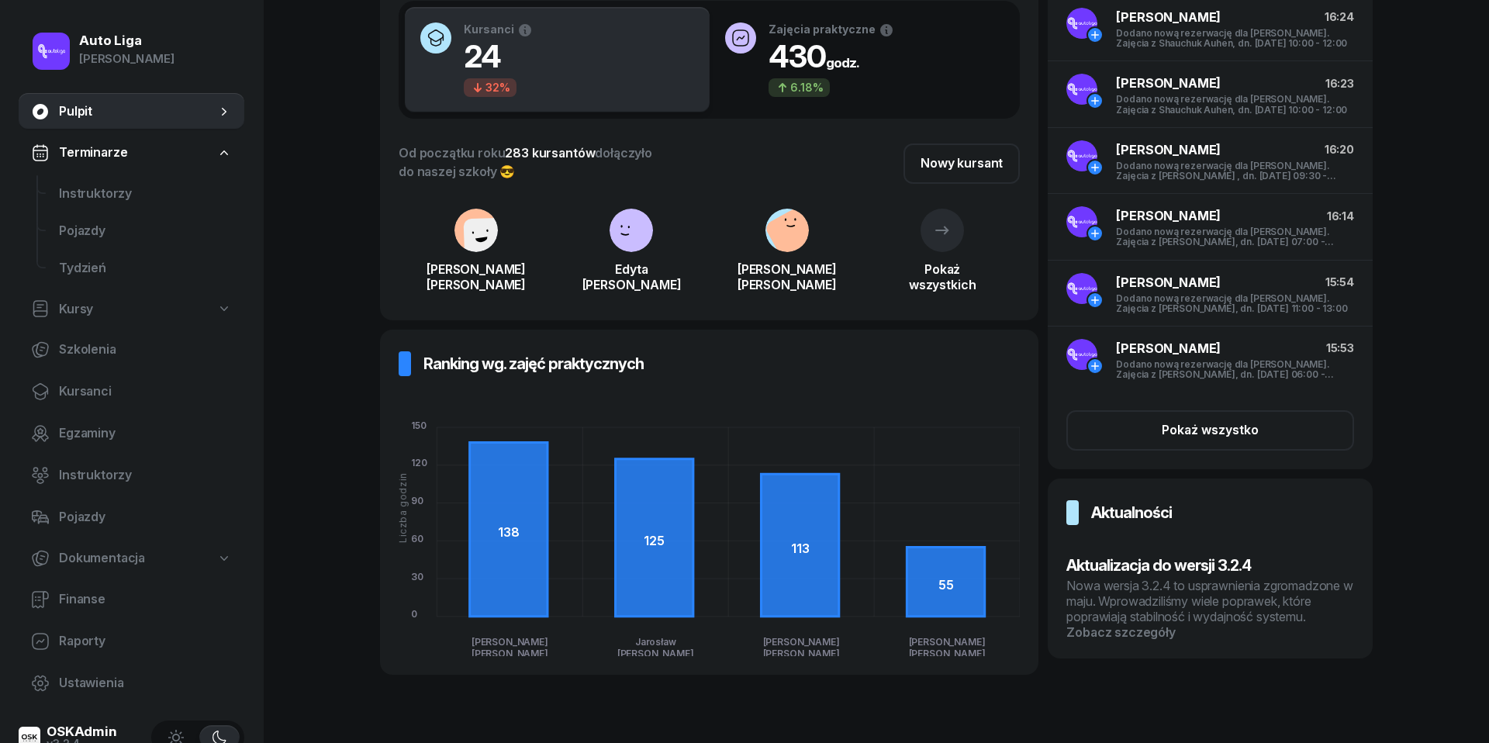
scroll to position [163, 0]
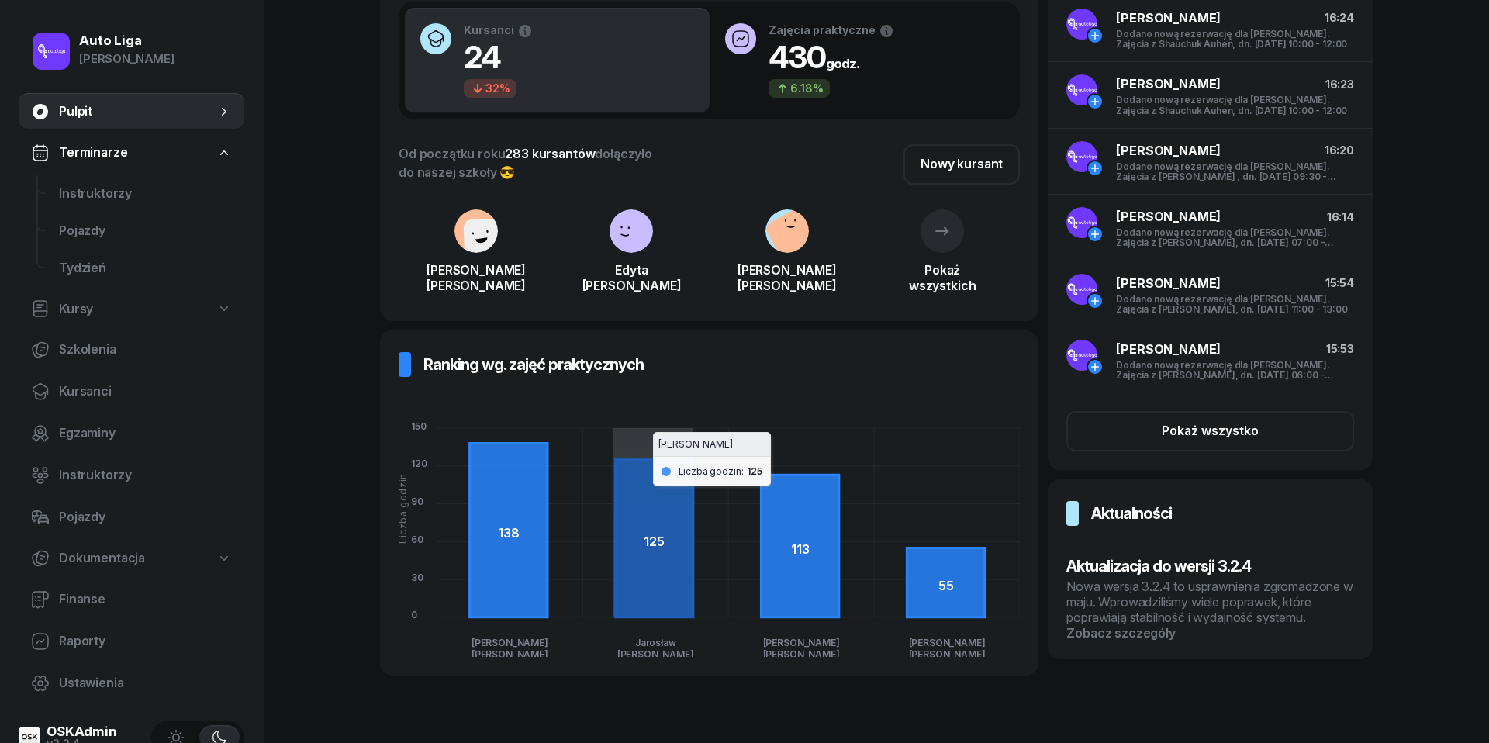
click at [622, 566] on icon at bounding box center [655, 538] width 78 height 157
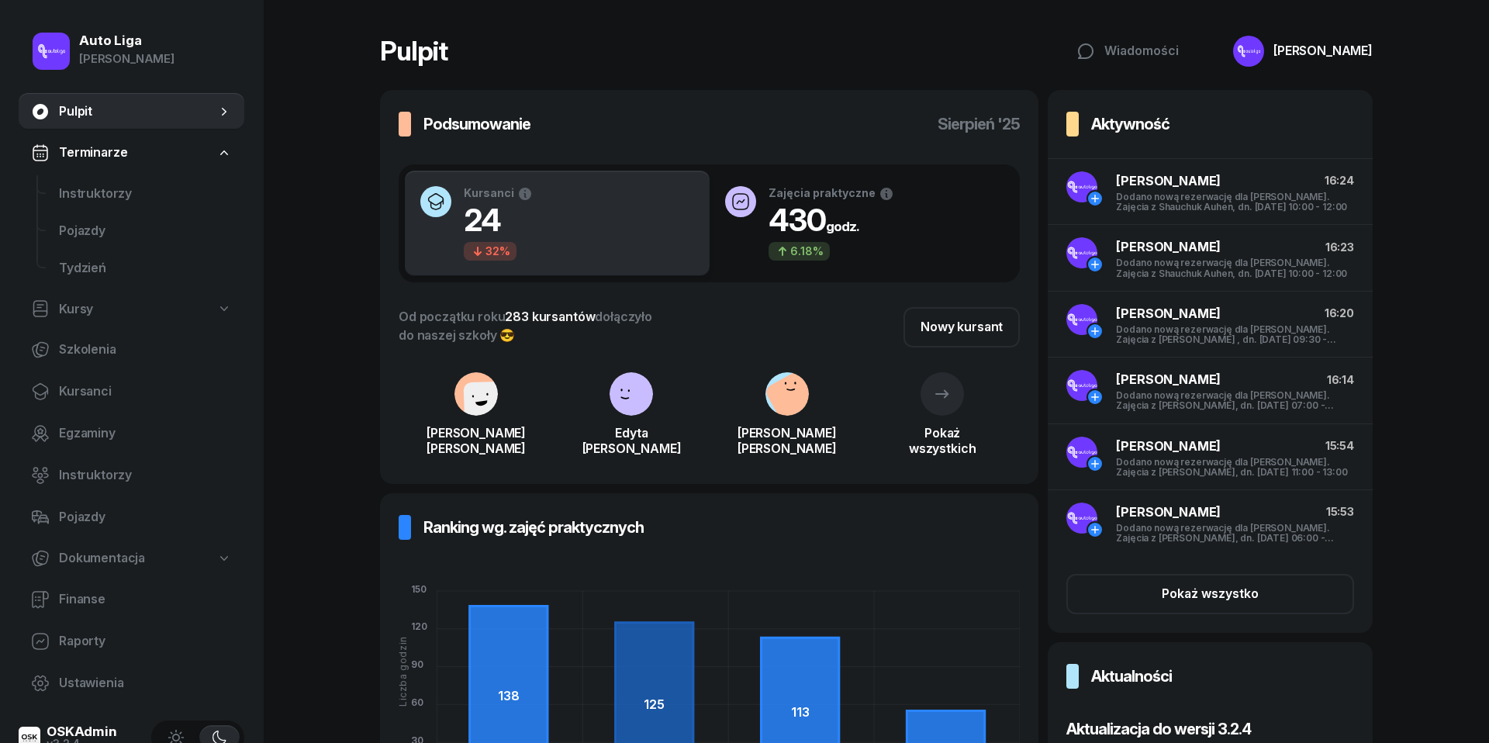
scroll to position [0, 0]
click at [85, 189] on span "Instruktorzy" at bounding box center [145, 194] width 173 height 20
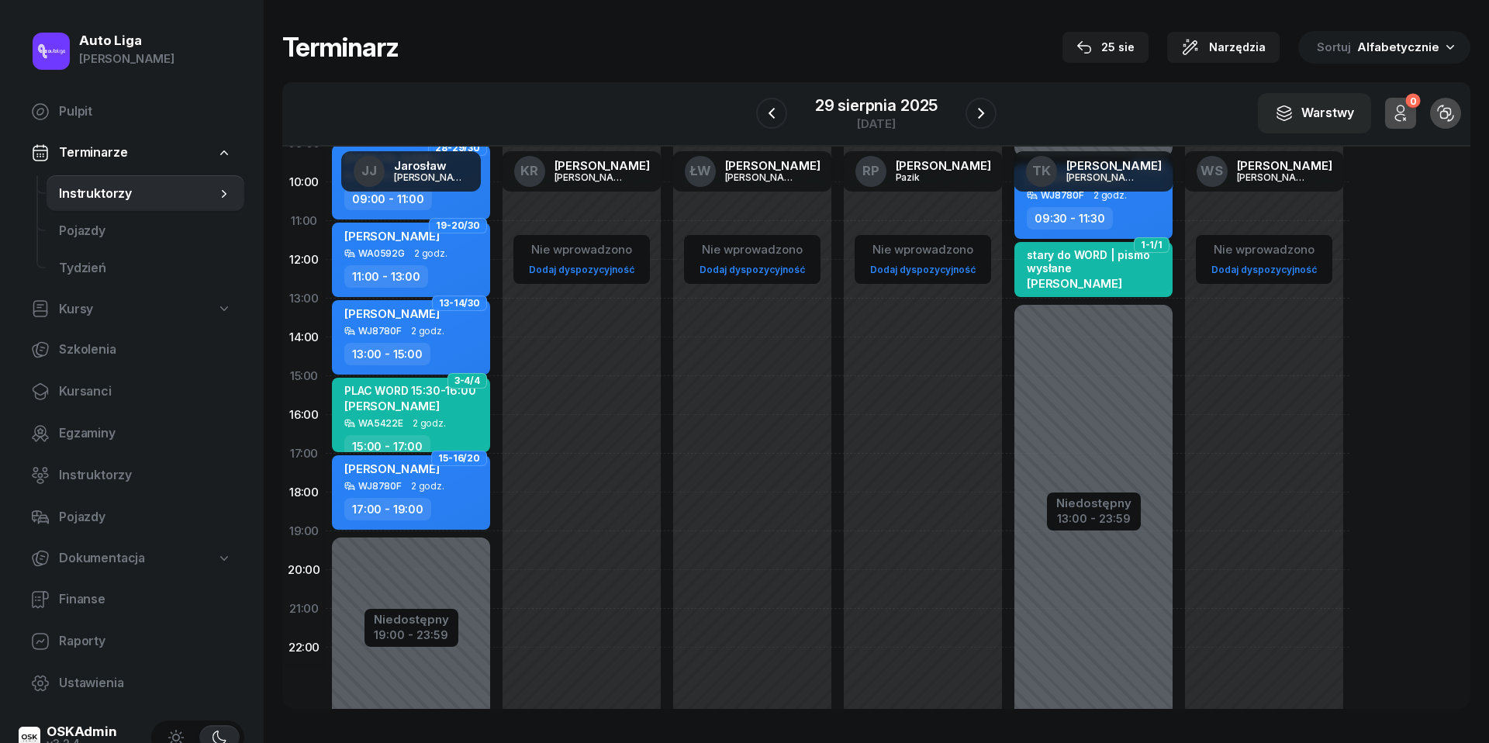
scroll to position [178, 0]
click at [896, 109] on div "29 sierpnia 2025" at bounding box center [876, 106] width 123 height 16
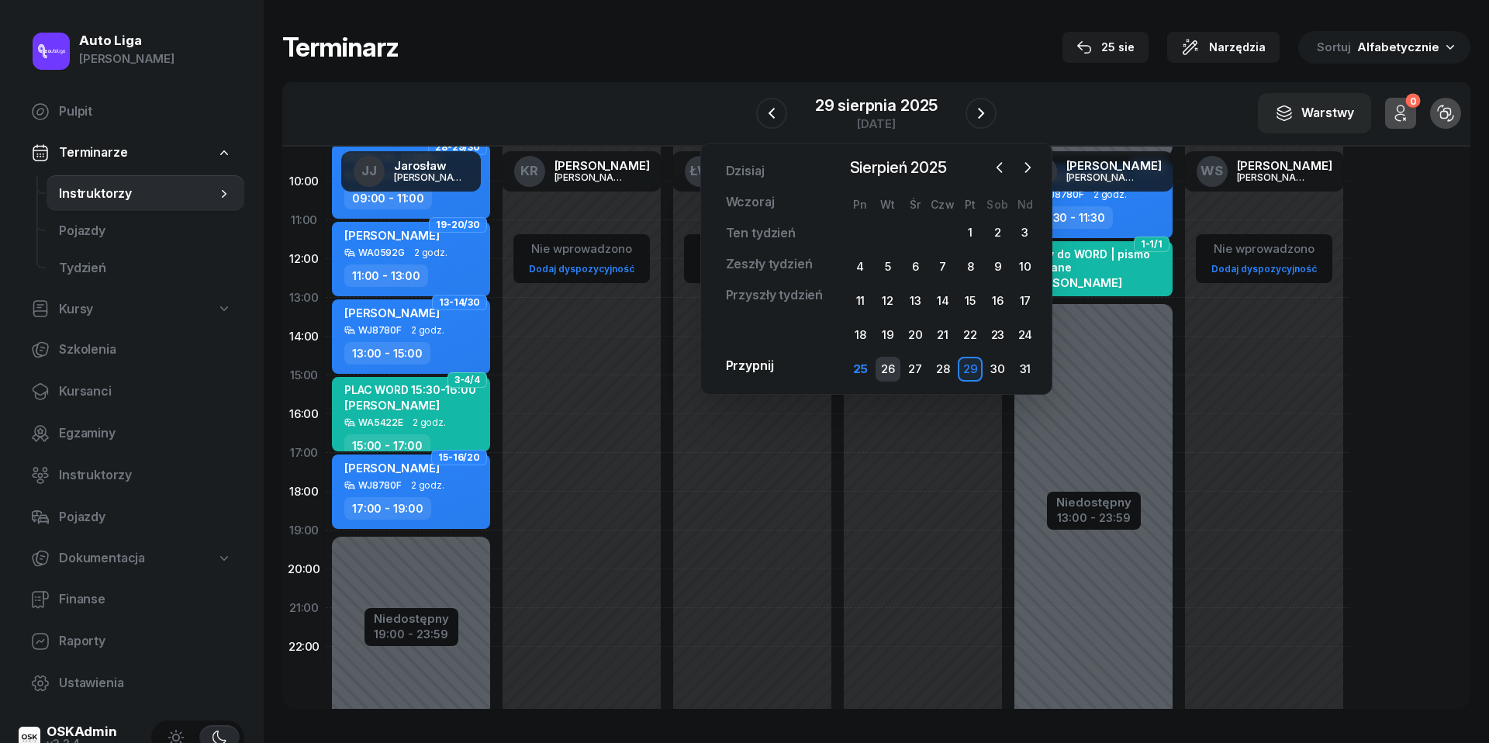
click at [891, 368] on div "26" at bounding box center [887, 369] width 25 height 25
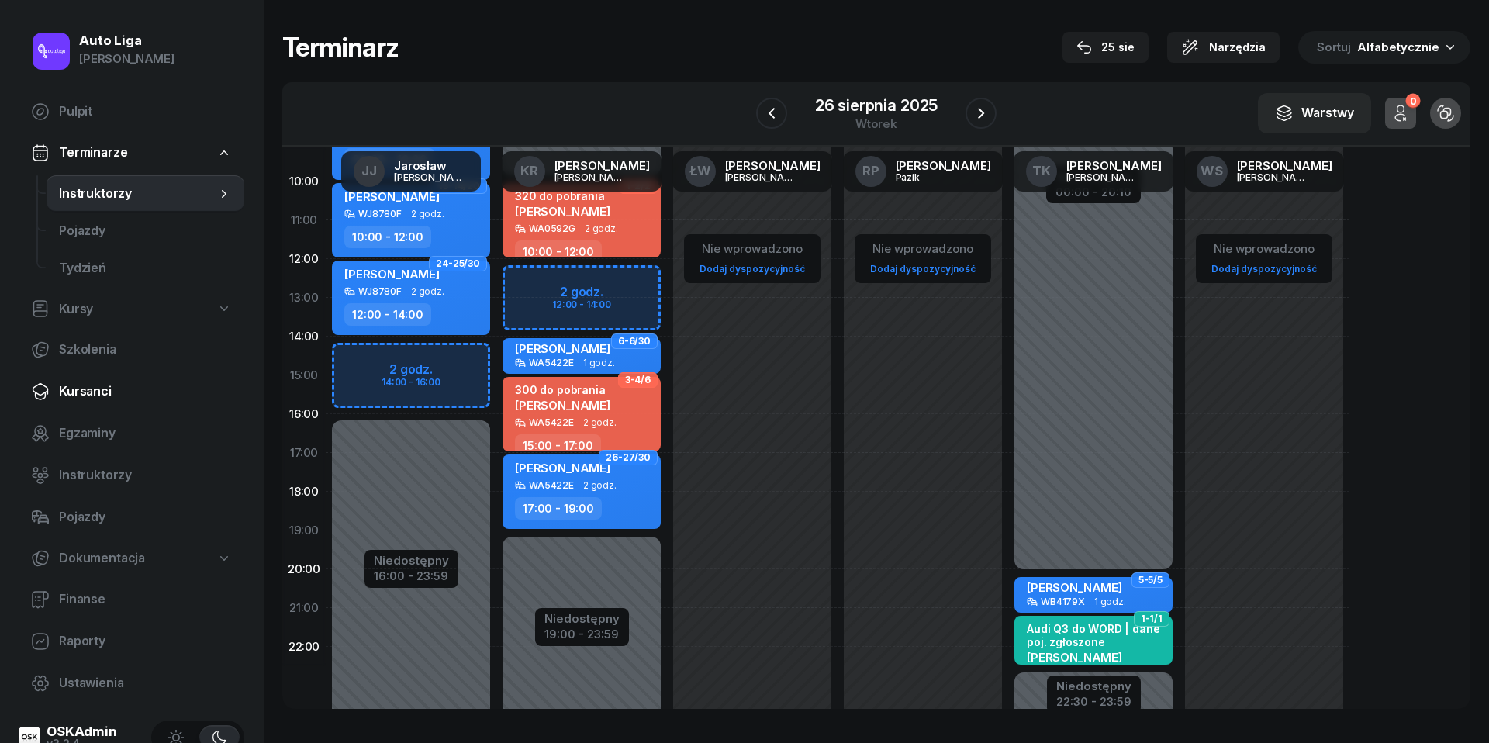
click at [88, 397] on span "Kursanci" at bounding box center [145, 391] width 173 height 20
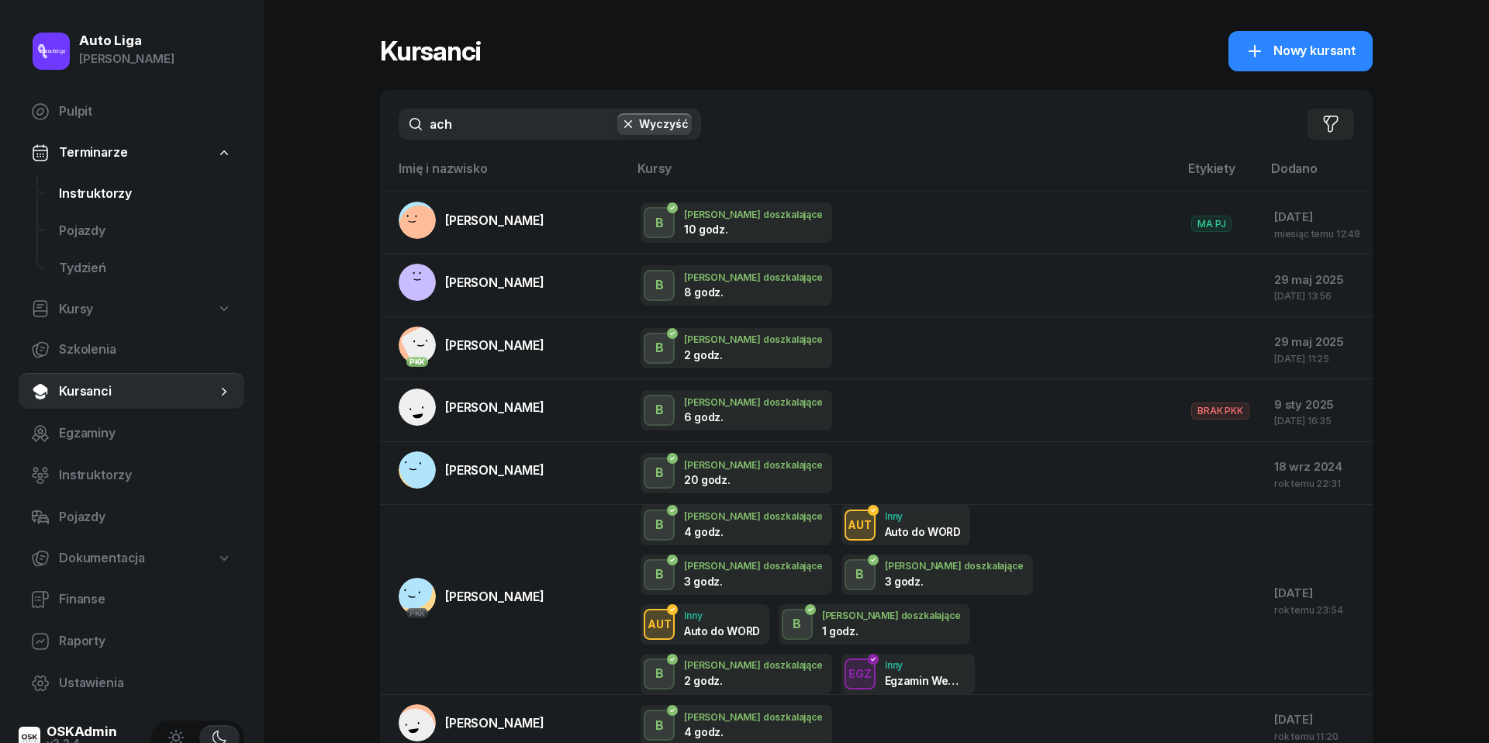
click at [107, 197] on span "Instruktorzy" at bounding box center [145, 194] width 173 height 20
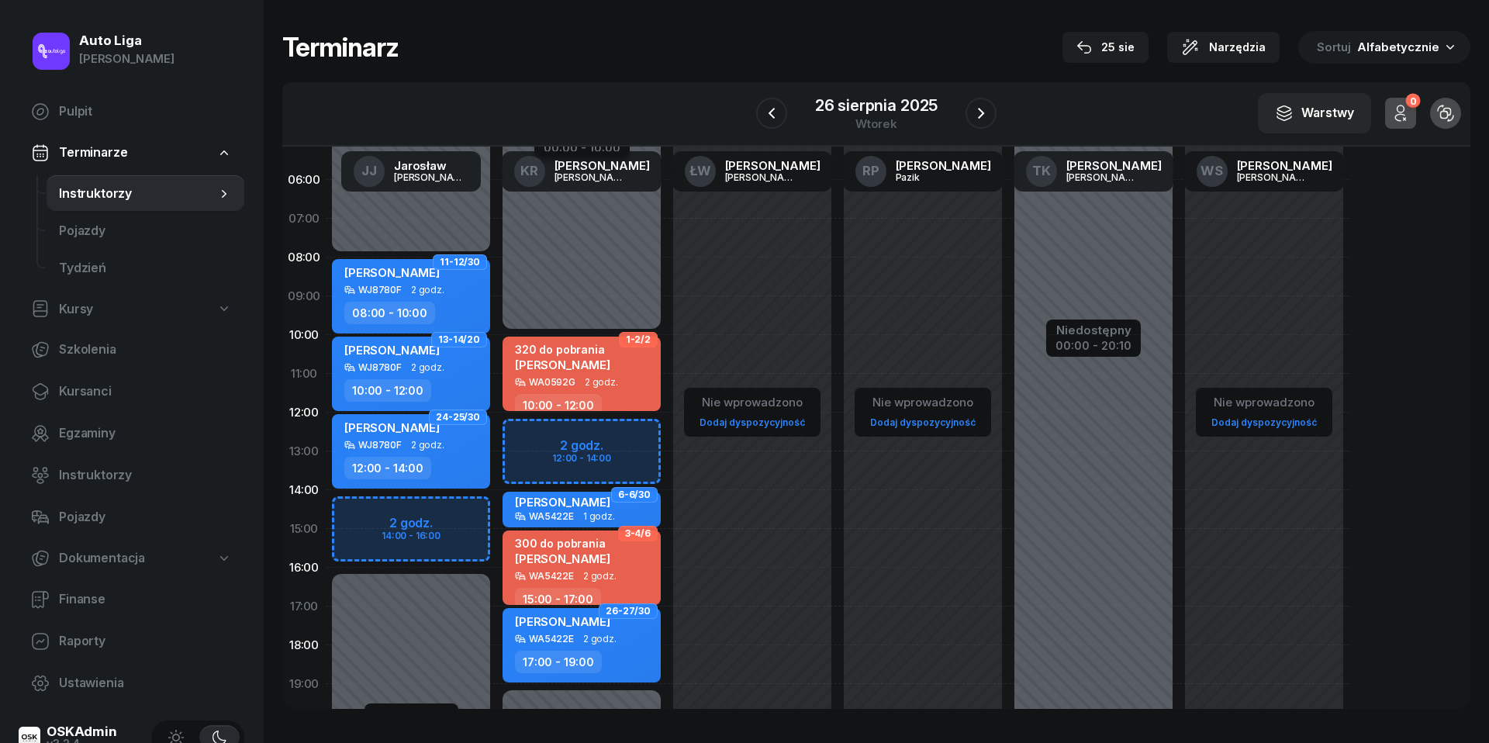
scroll to position [33, 0]
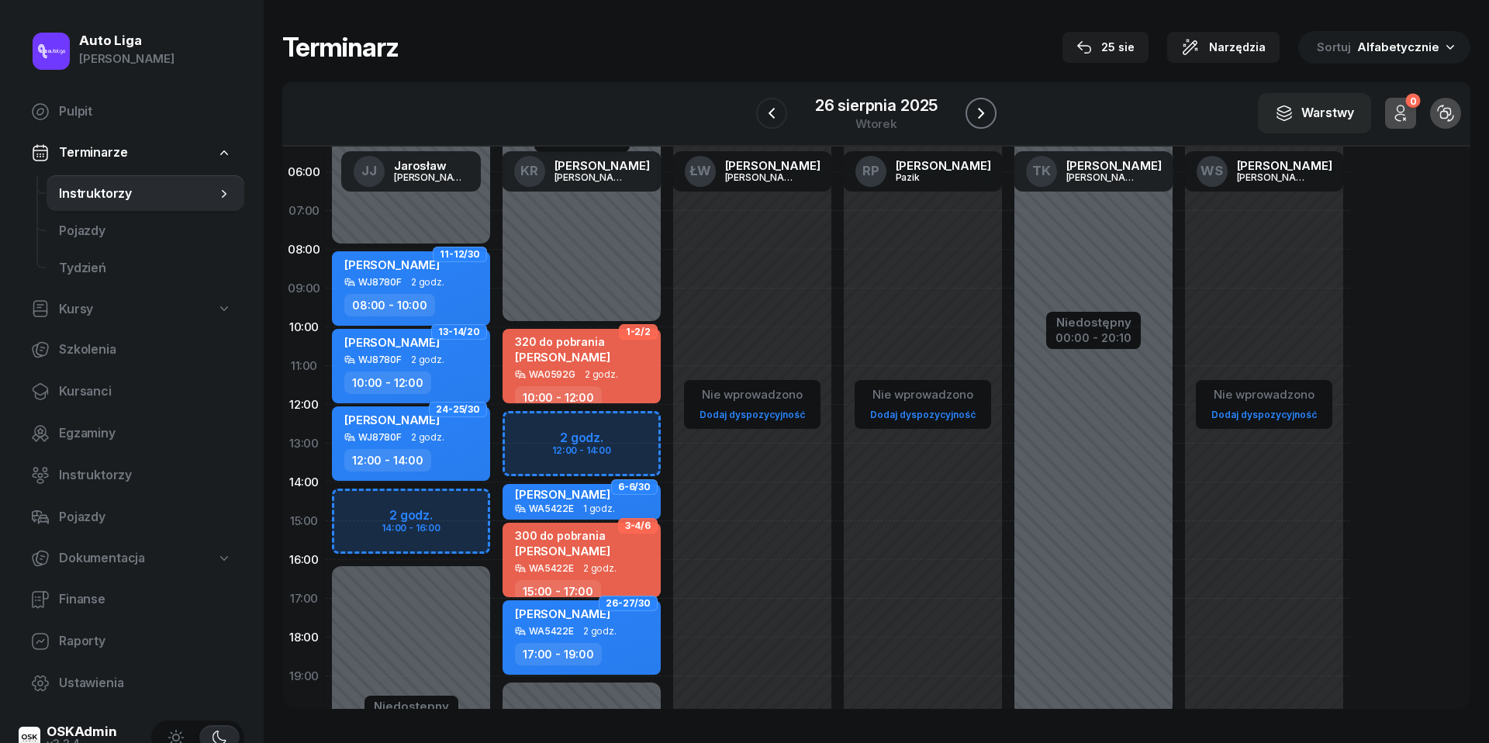
click at [987, 106] on icon "button" at bounding box center [981, 113] width 19 height 19
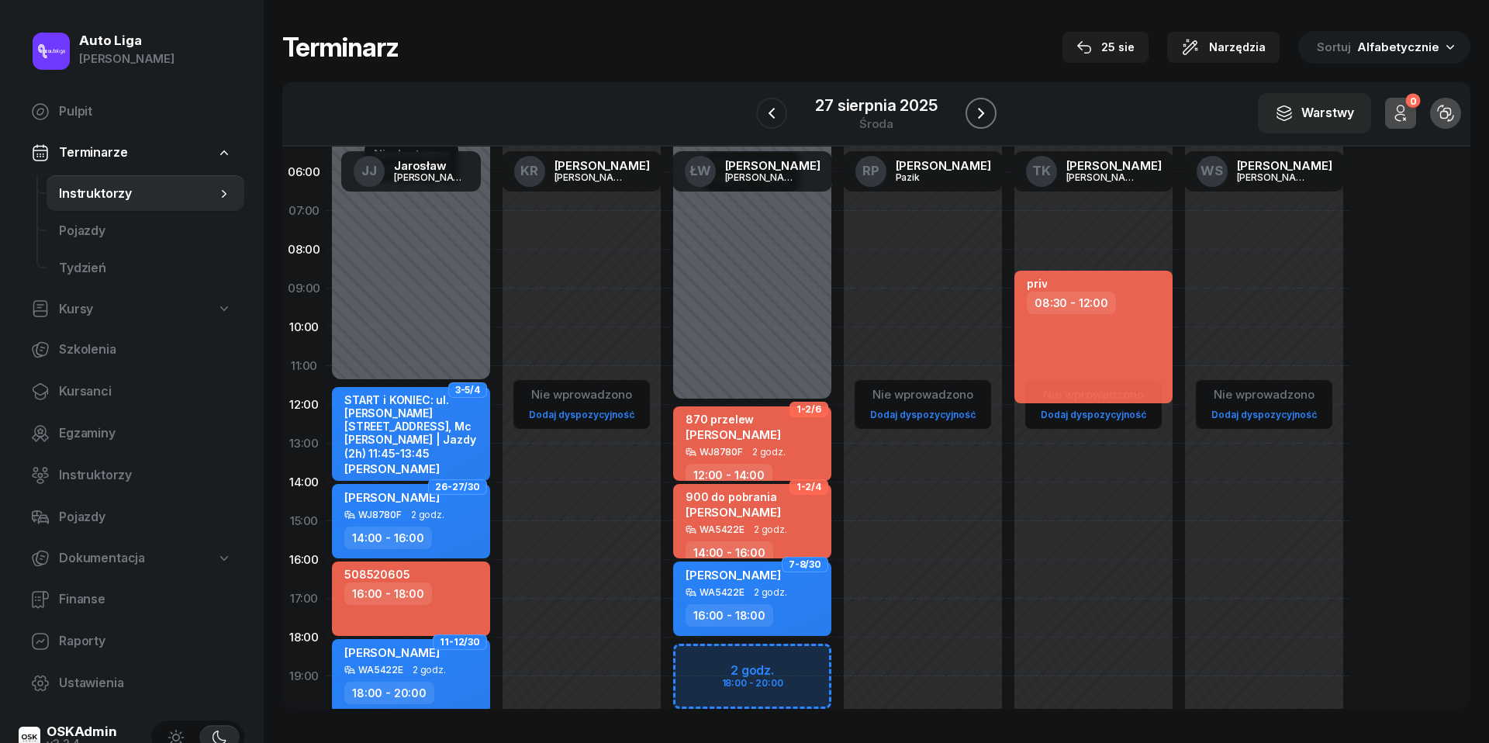
click at [987, 106] on icon "button" at bounding box center [981, 113] width 19 height 19
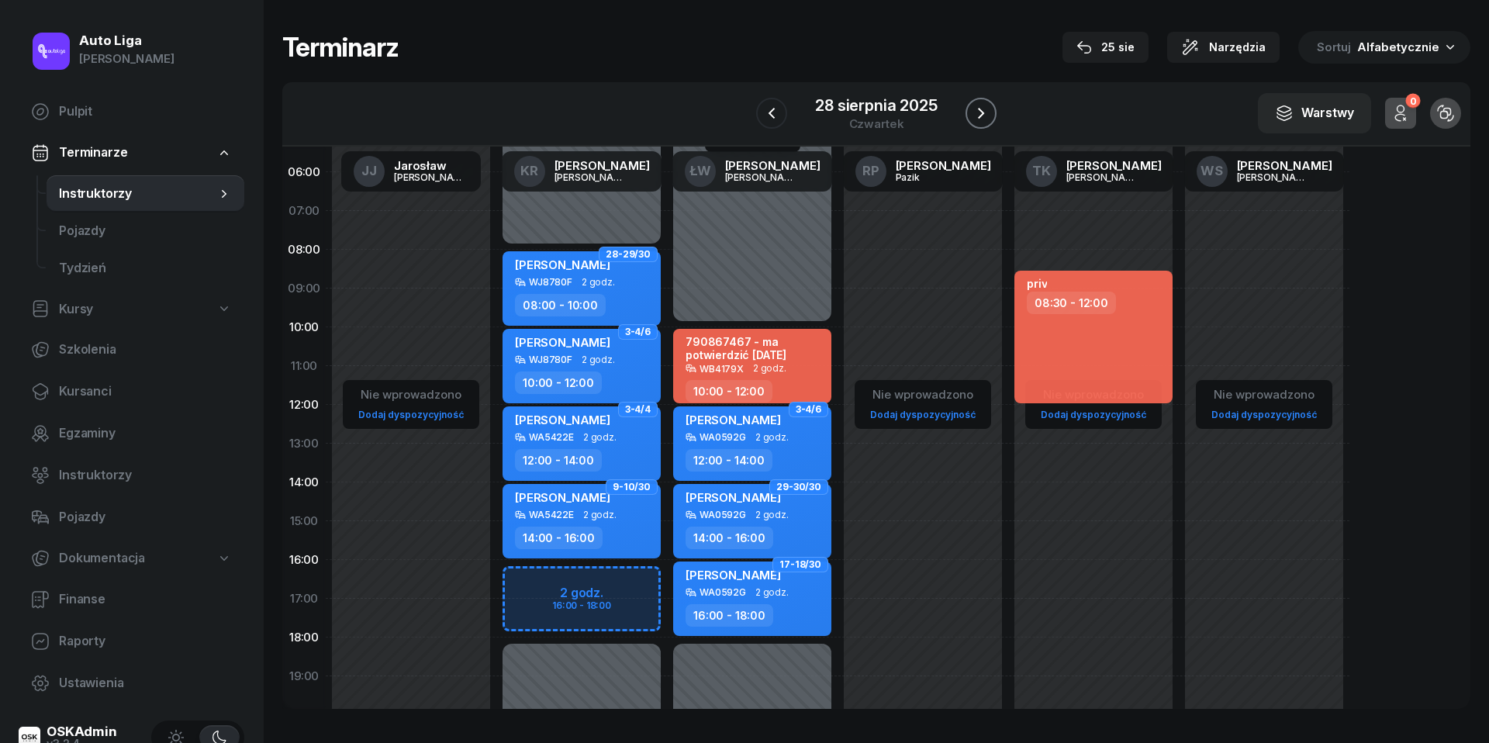
click at [988, 112] on icon "button" at bounding box center [981, 113] width 19 height 19
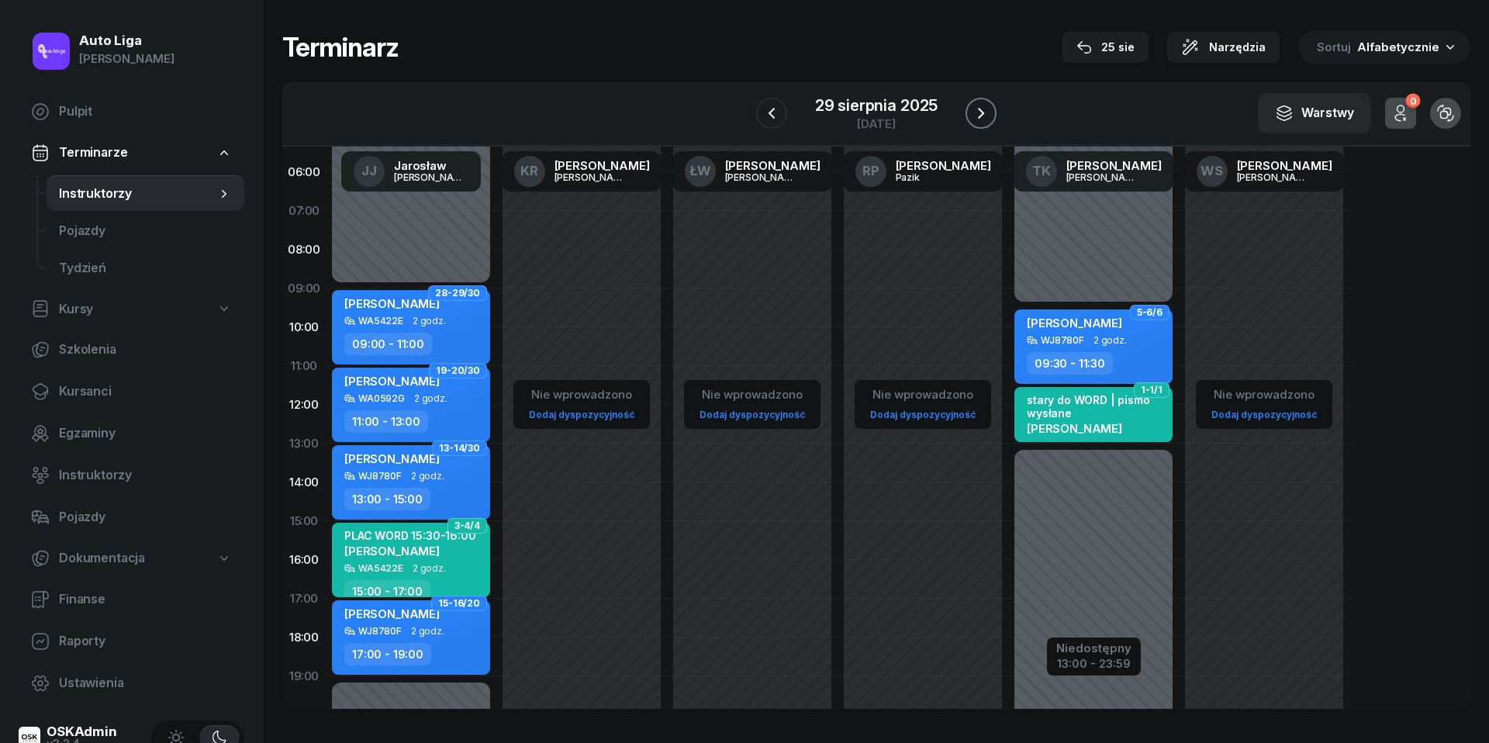
click at [988, 110] on icon "button" at bounding box center [981, 113] width 19 height 19
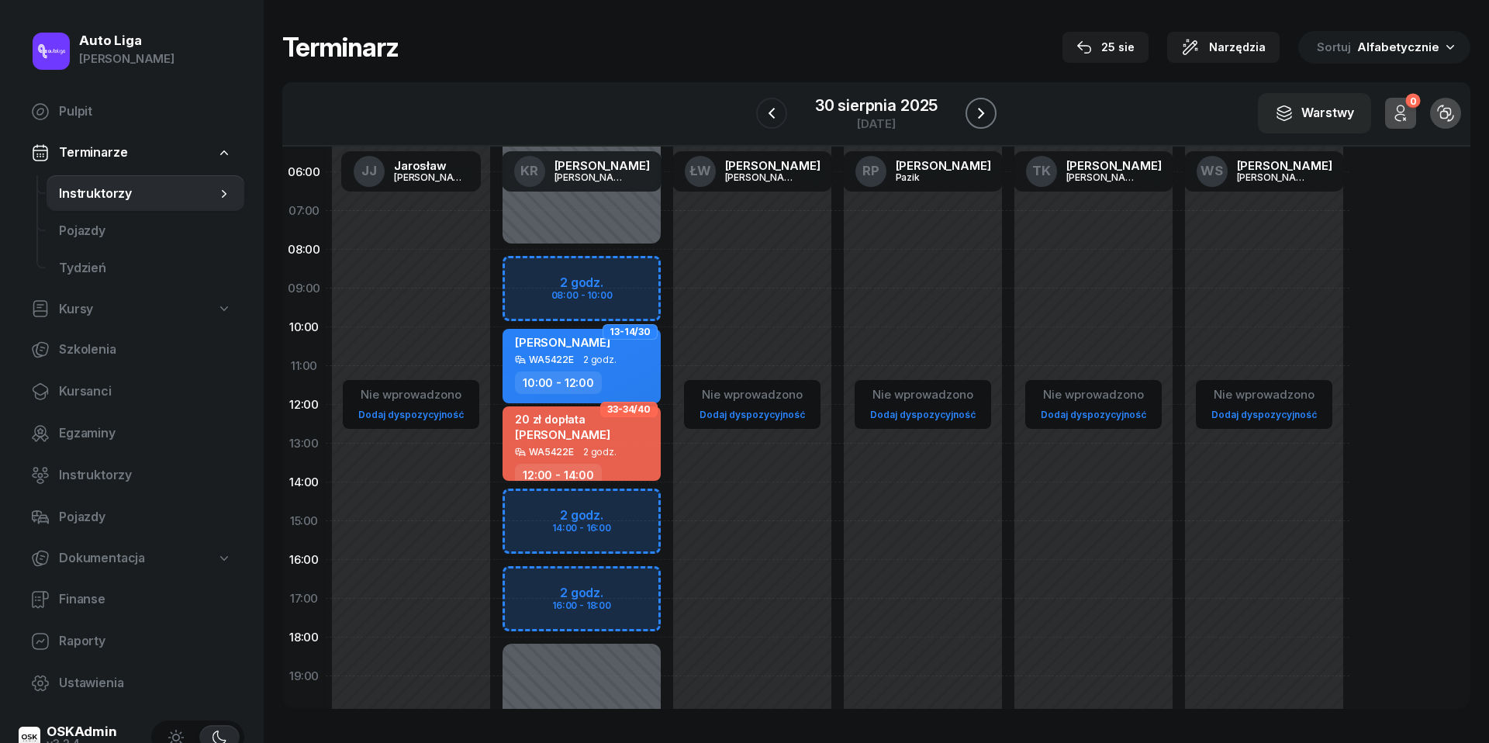
click at [988, 110] on icon "button" at bounding box center [981, 113] width 19 height 19
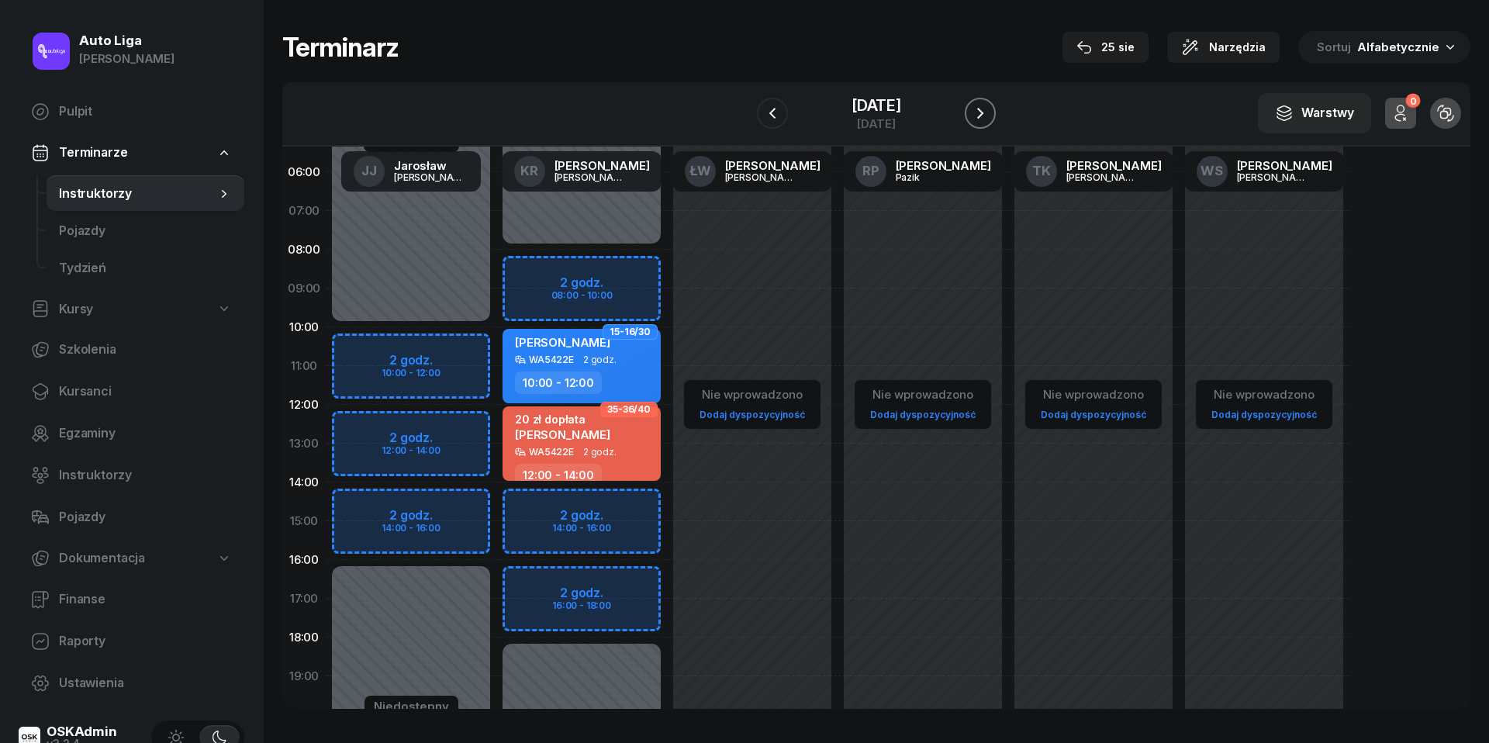
click at [988, 110] on icon "button" at bounding box center [980, 113] width 19 height 19
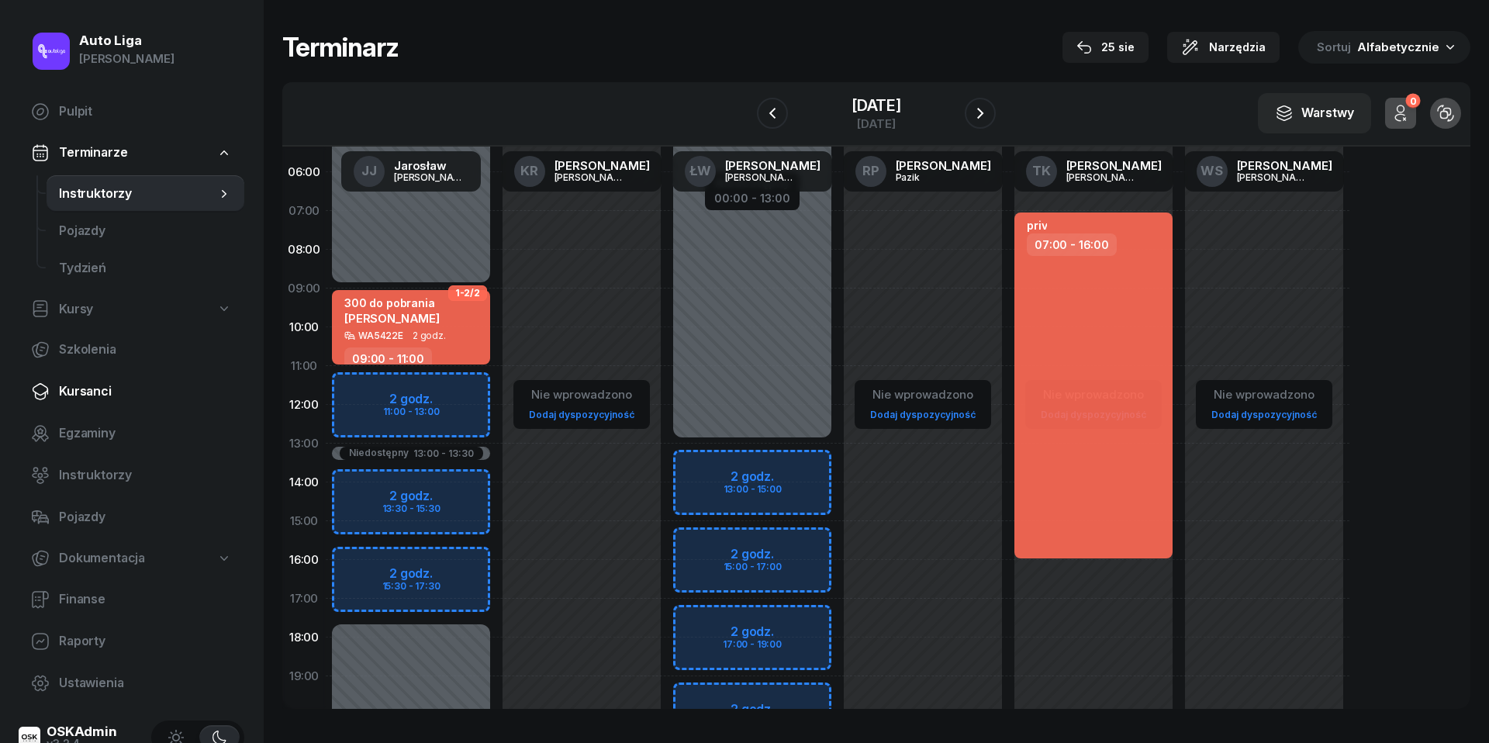
click at [76, 395] on span "Kursanci" at bounding box center [145, 391] width 173 height 20
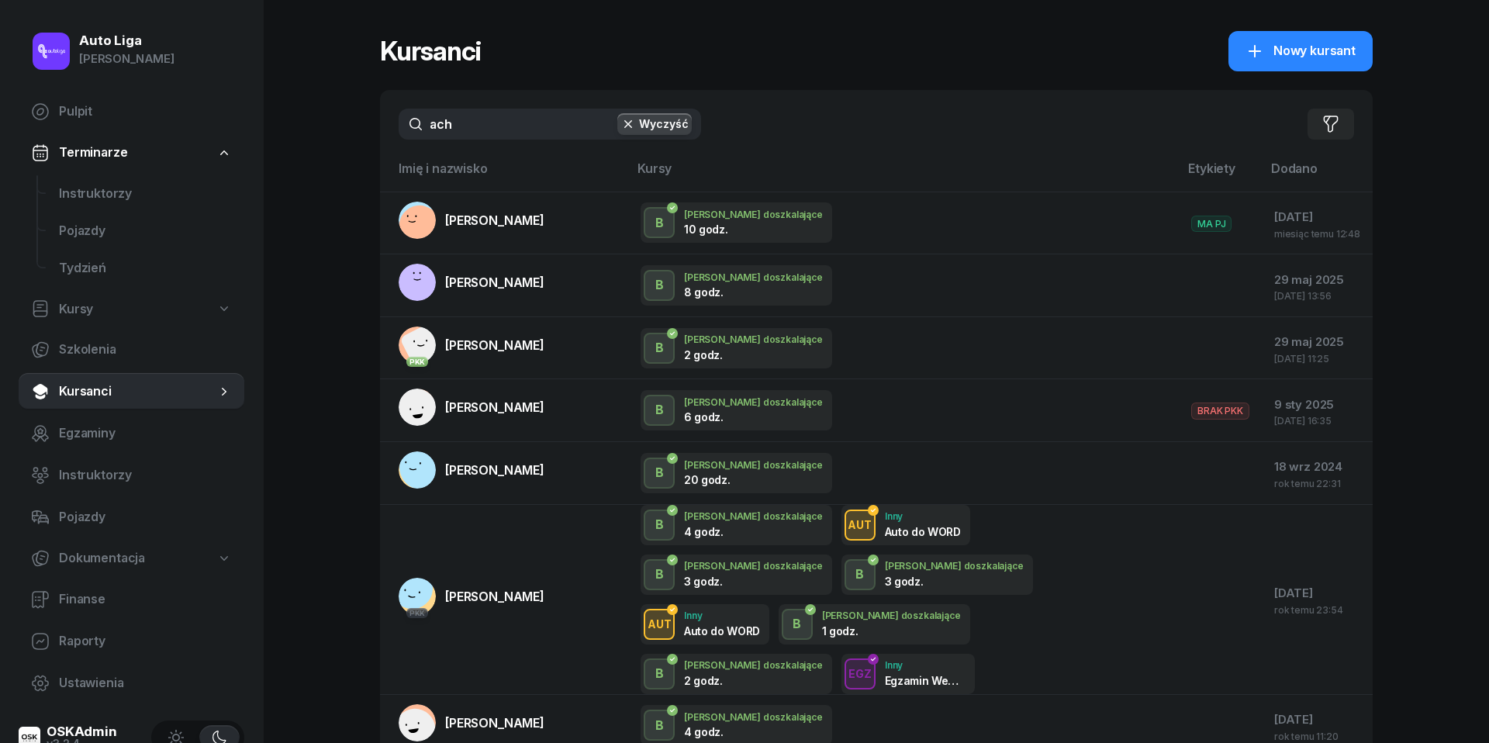
click at [482, 128] on input "ach" at bounding box center [550, 124] width 302 height 31
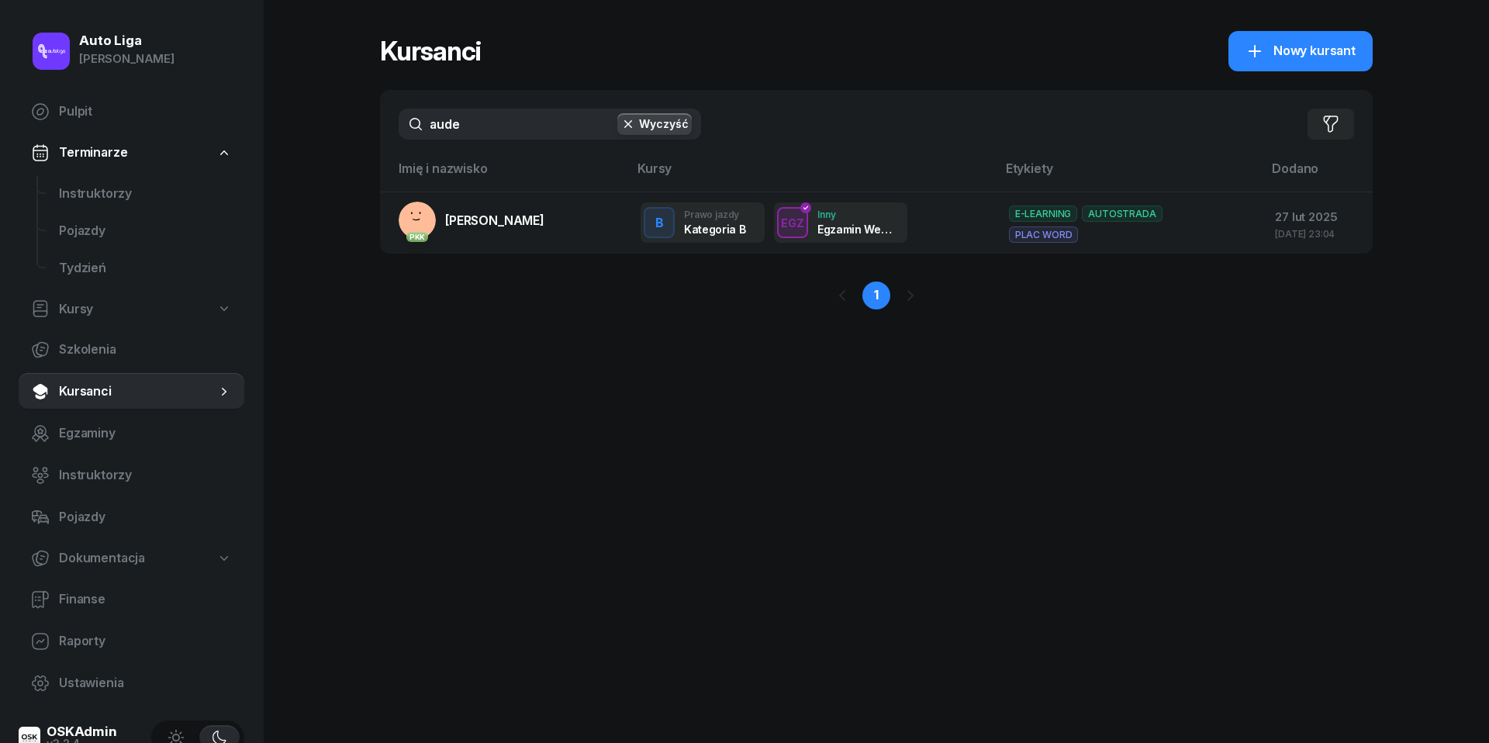
type input "aude"
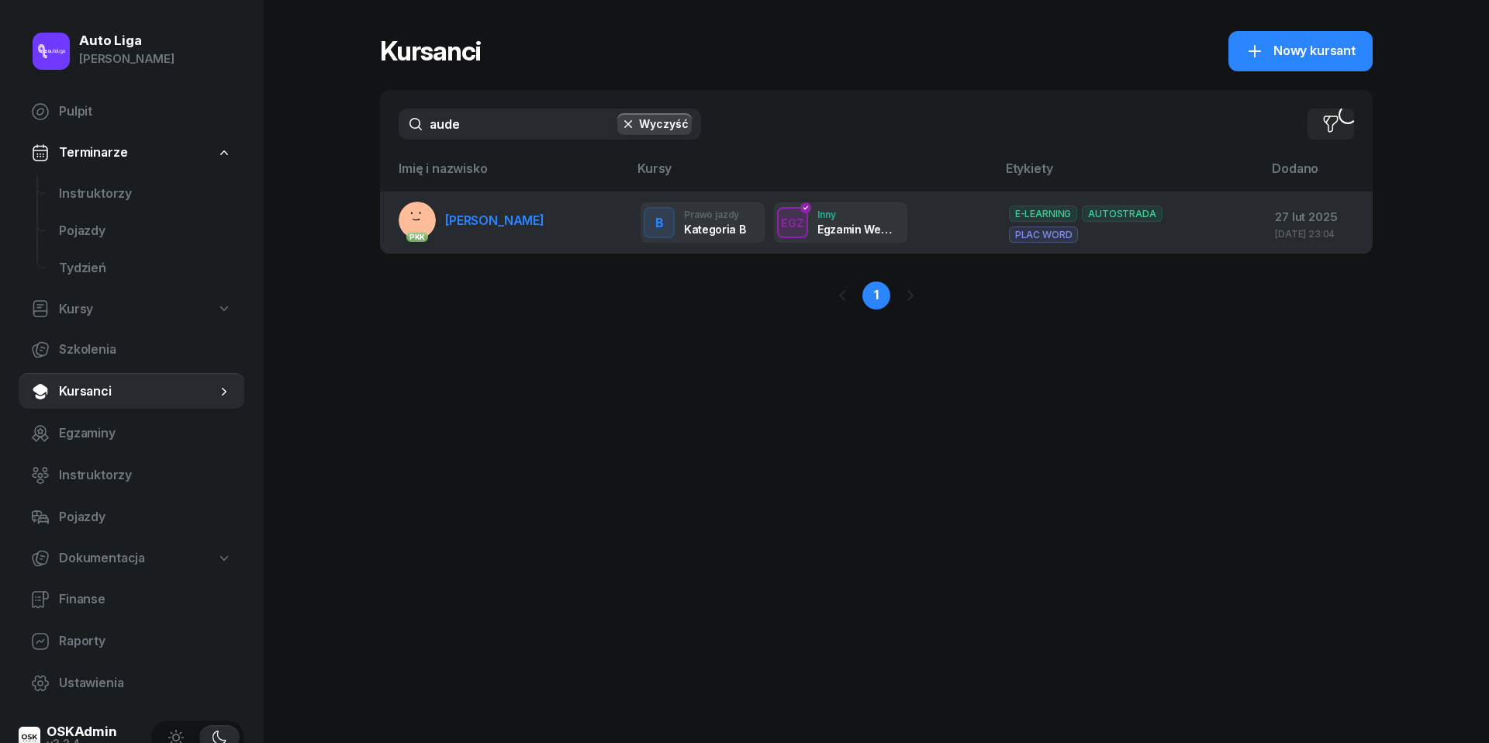
drag, startPoint x: 481, startPoint y: 161, endPoint x: 479, endPoint y: 214, distance: 52.7
click at [479, 214] on span "[PERSON_NAME]" at bounding box center [494, 220] width 99 height 16
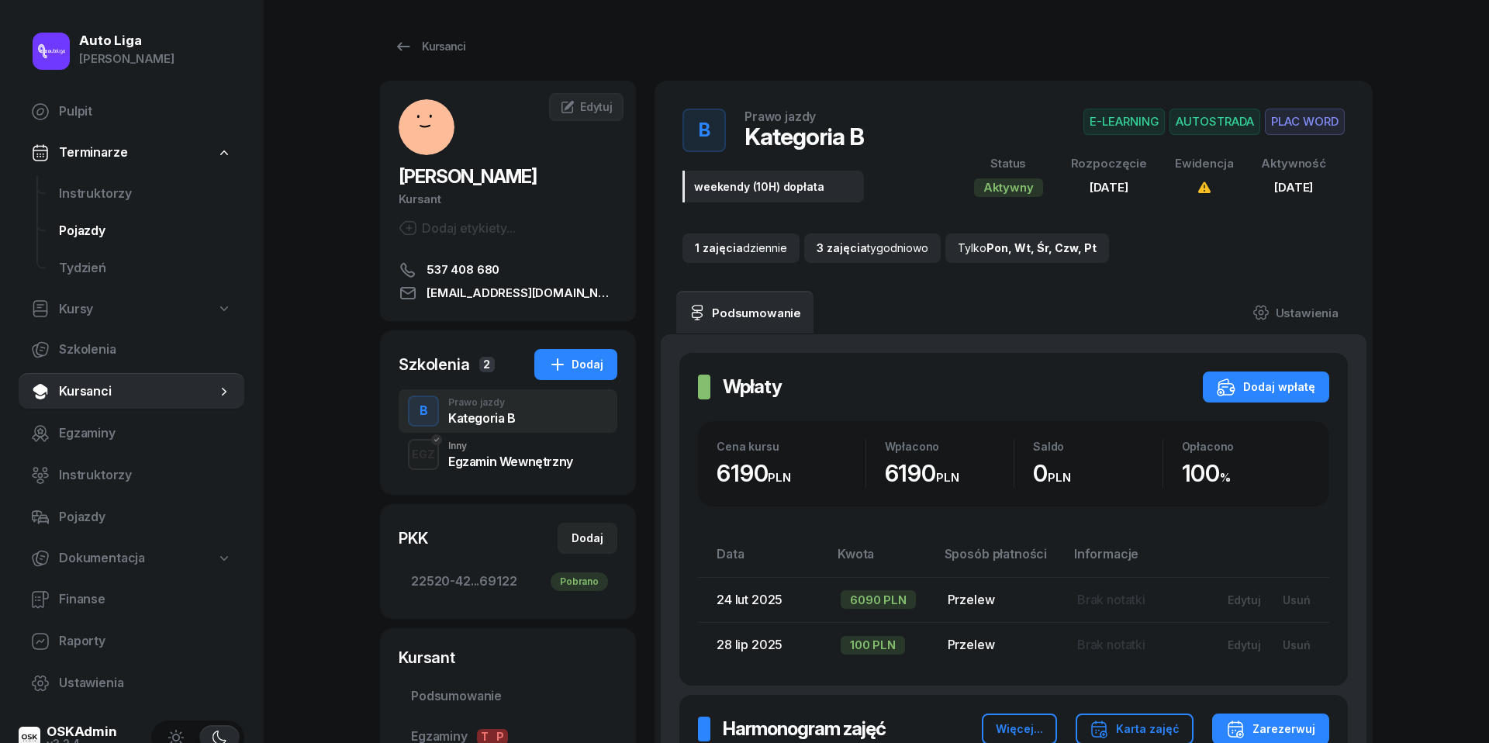
click at [115, 212] on link "Pojazdy" at bounding box center [146, 230] width 198 height 37
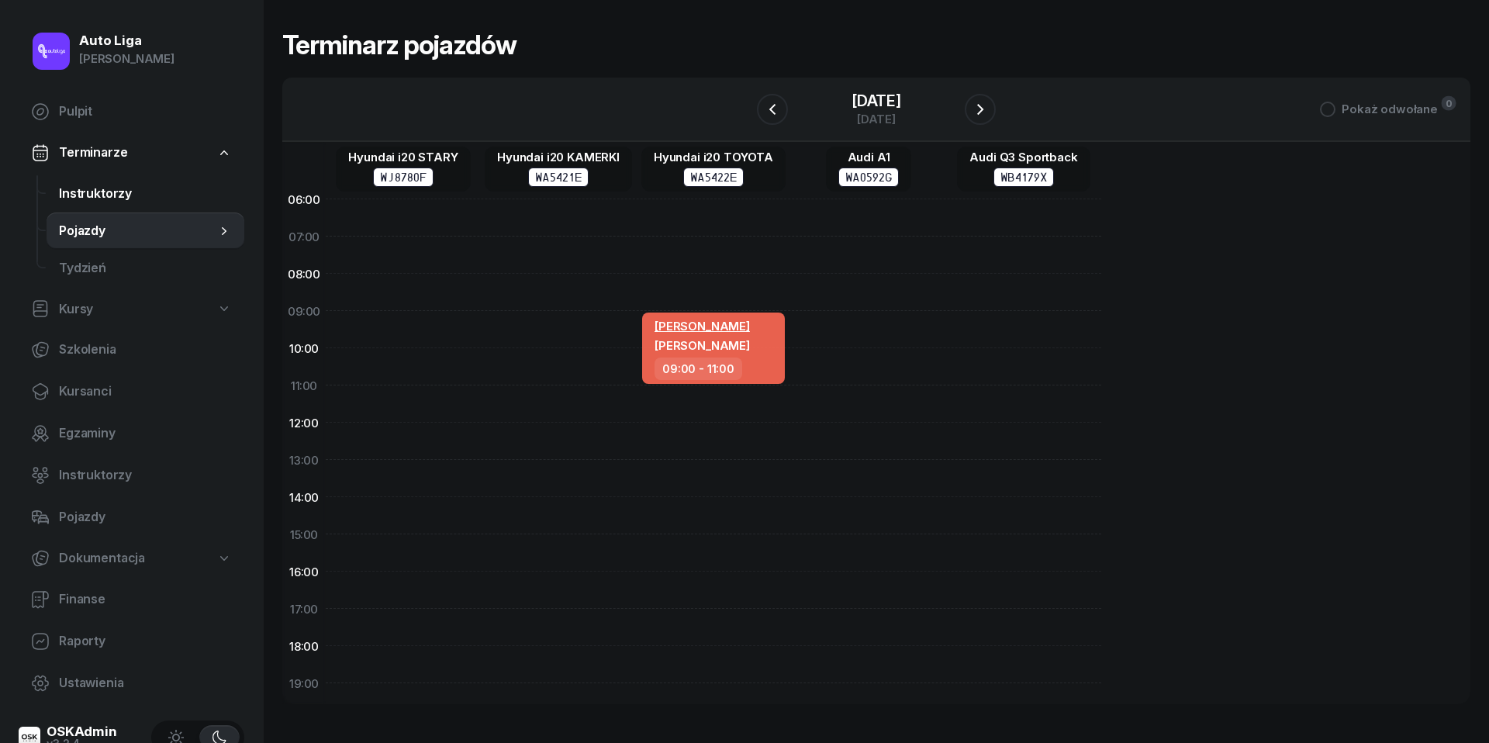
click at [102, 194] on span "Instruktorzy" at bounding box center [145, 194] width 173 height 20
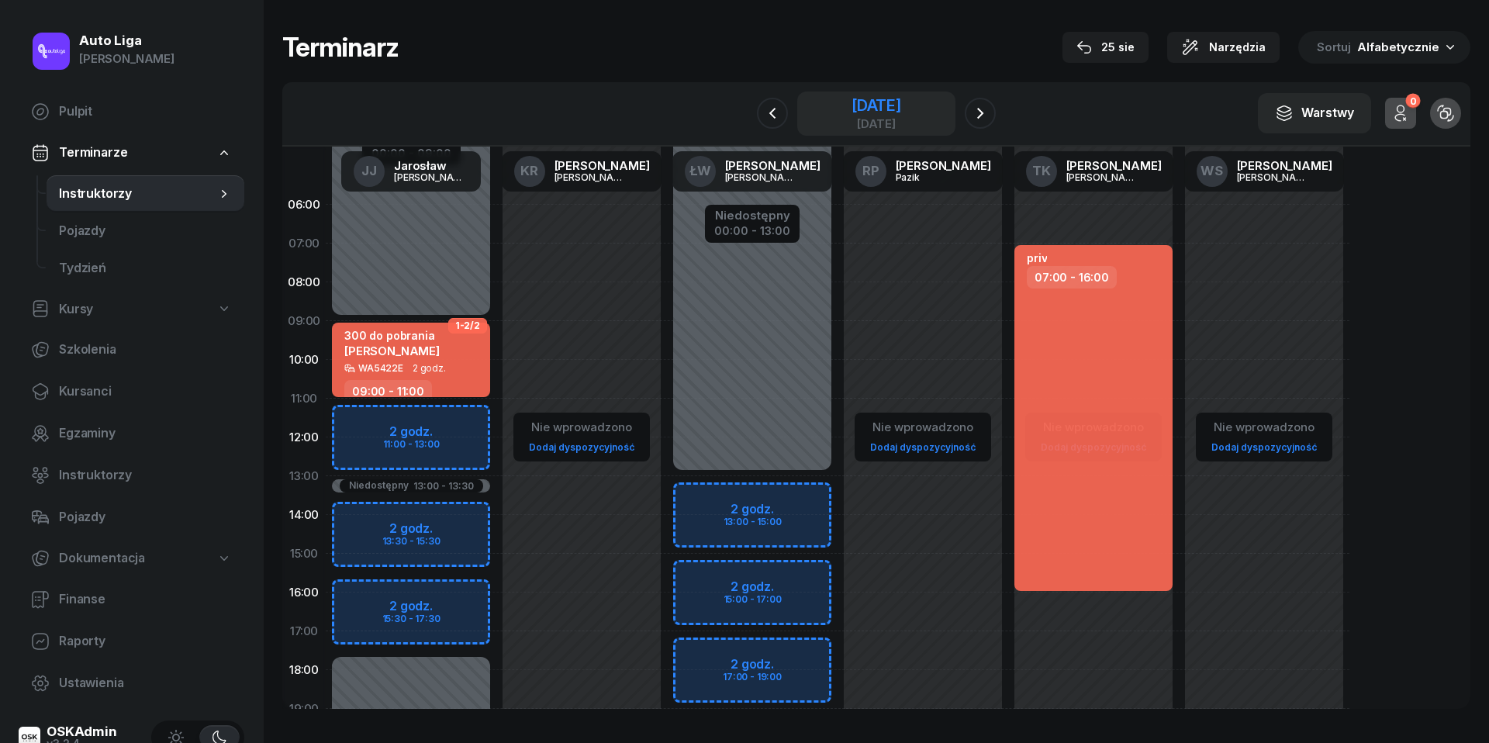
click at [866, 103] on div "[DATE]" at bounding box center [876, 106] width 50 height 16
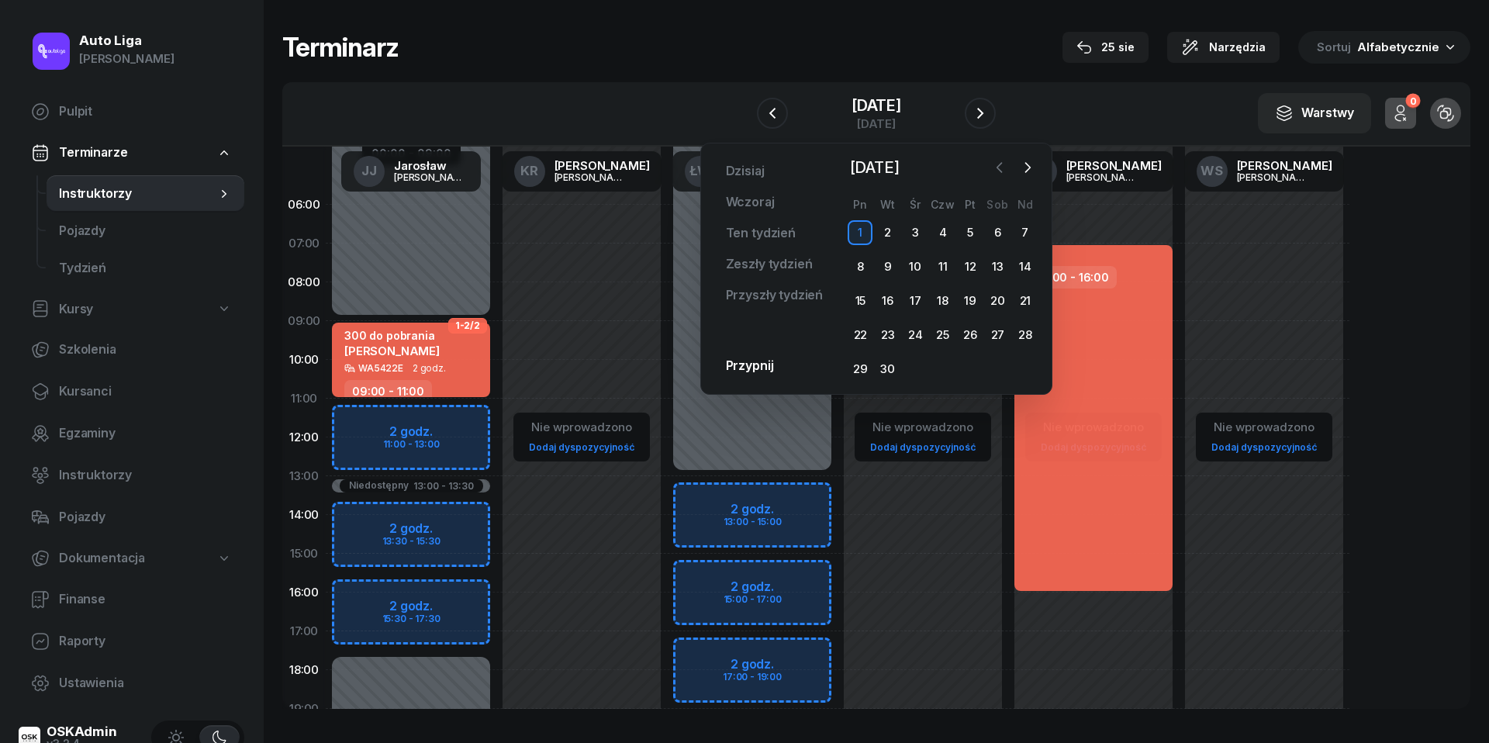
click at [1006, 165] on icon "button" at bounding box center [1000, 168] width 16 height 16
click at [768, 102] on button "button" at bounding box center [772, 113] width 31 height 31
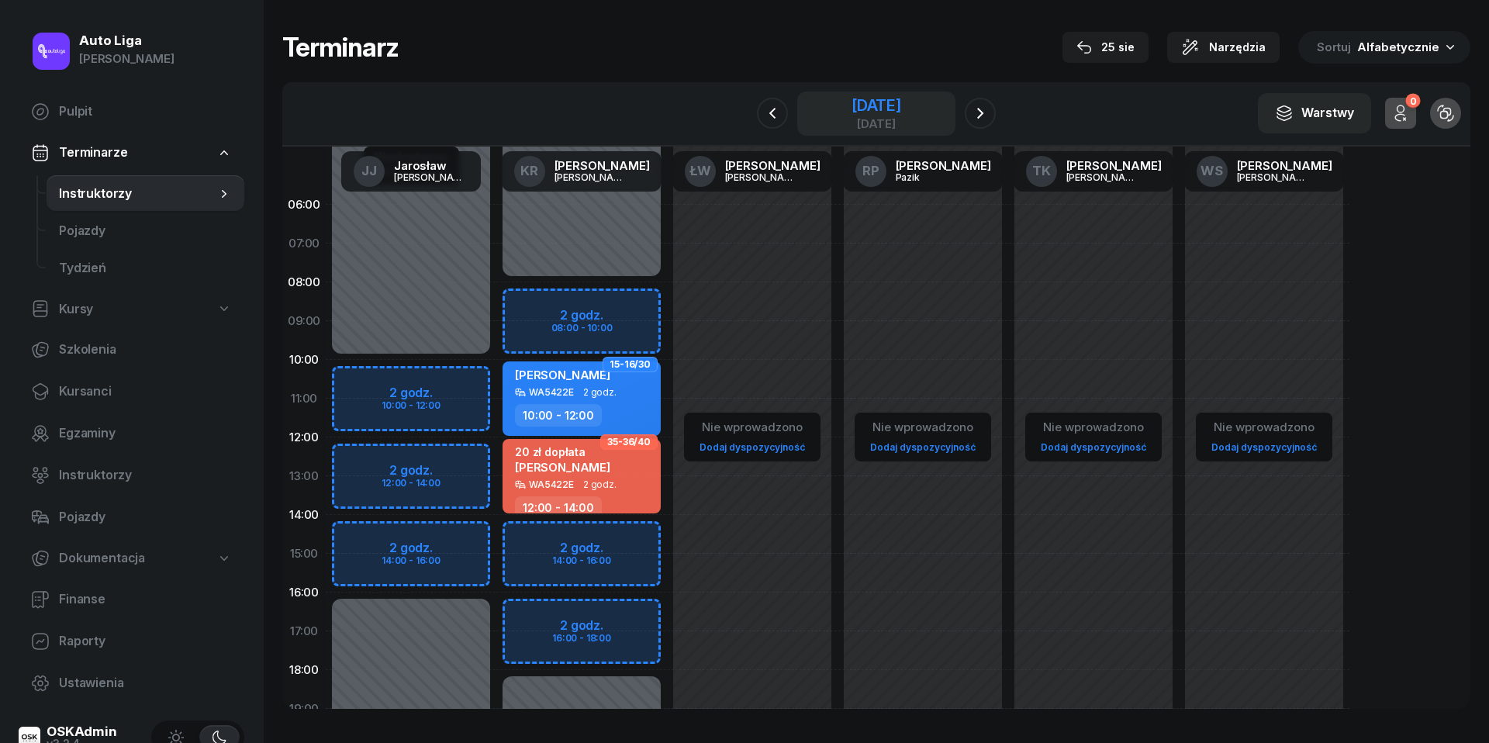
click at [851, 112] on div "[DATE]" at bounding box center [876, 106] width 50 height 16
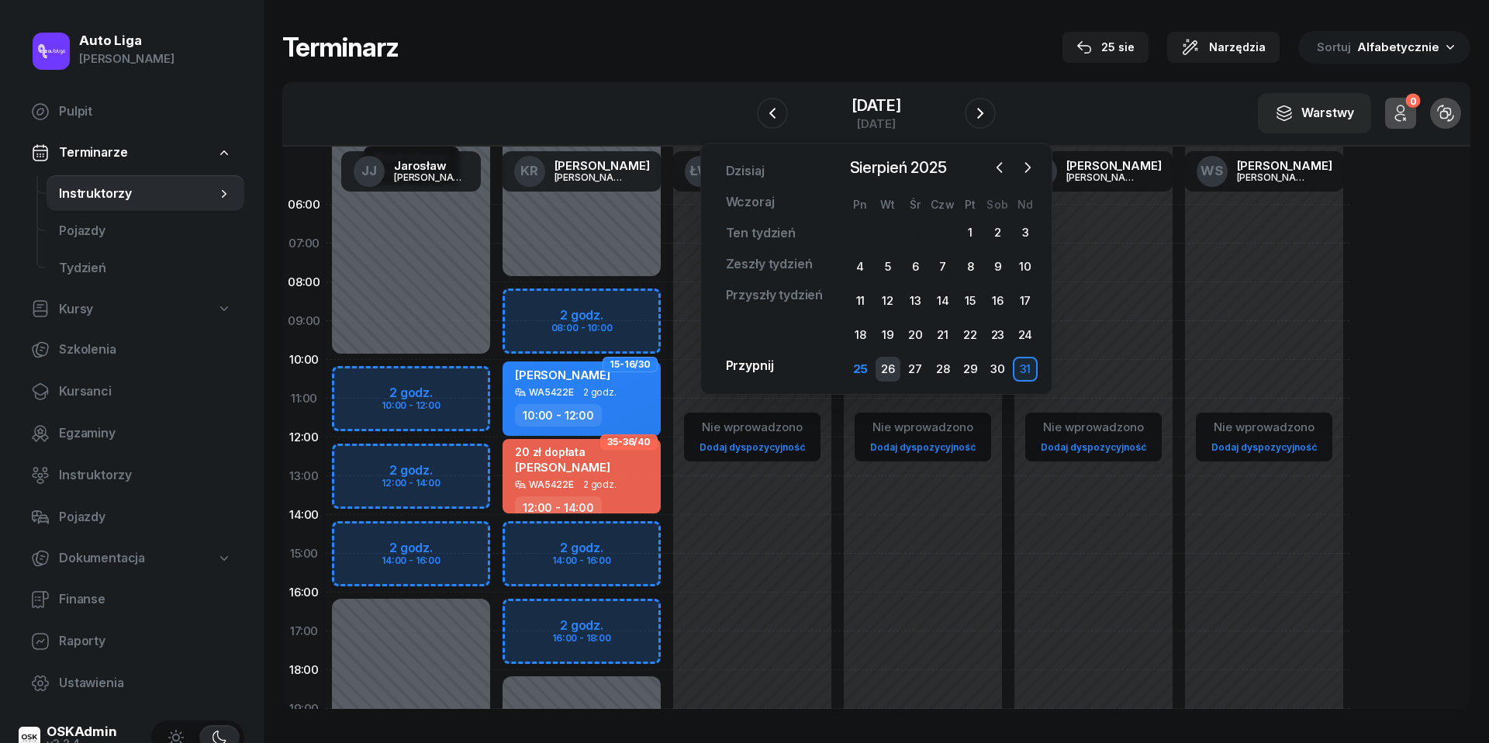
click at [894, 364] on div "26" at bounding box center [887, 369] width 25 height 25
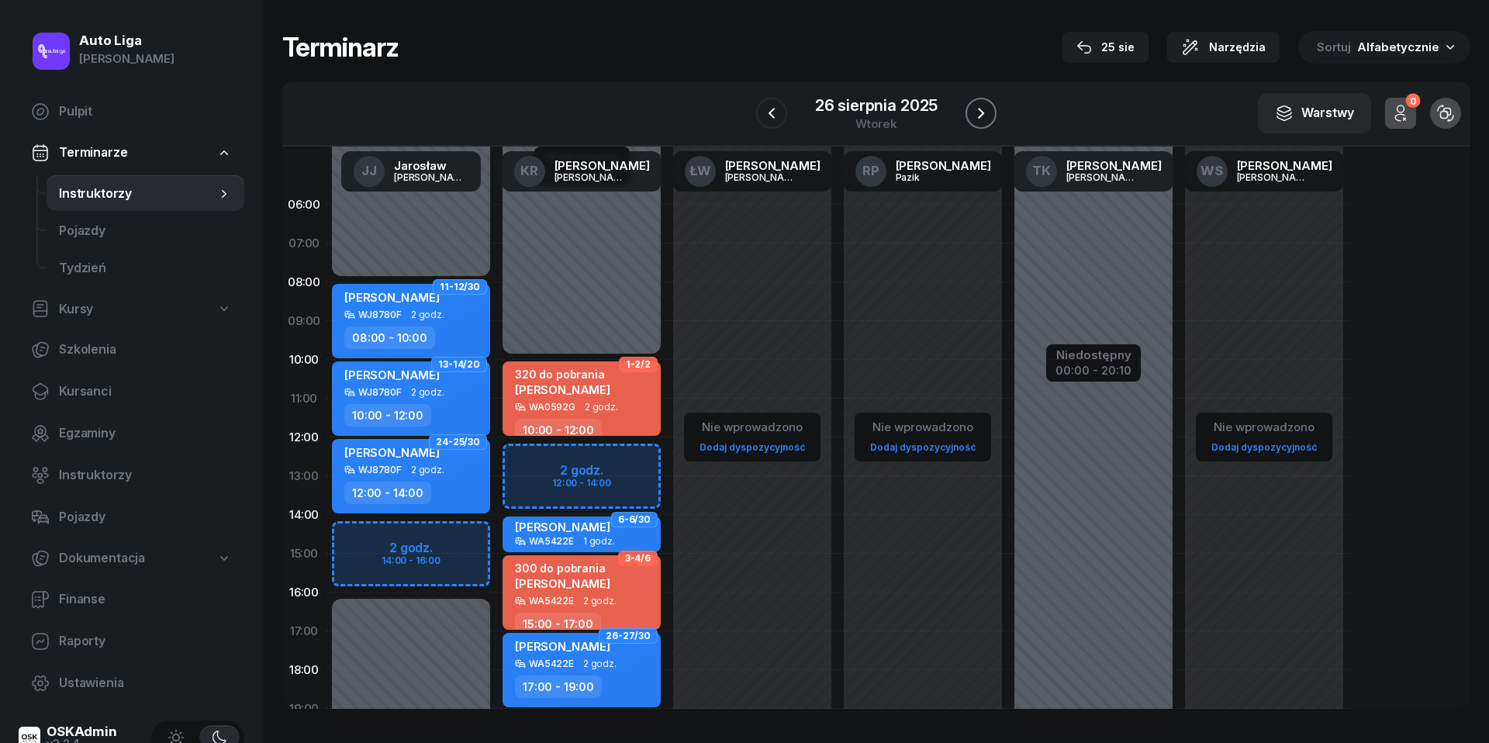
click at [989, 107] on icon "button" at bounding box center [981, 113] width 19 height 19
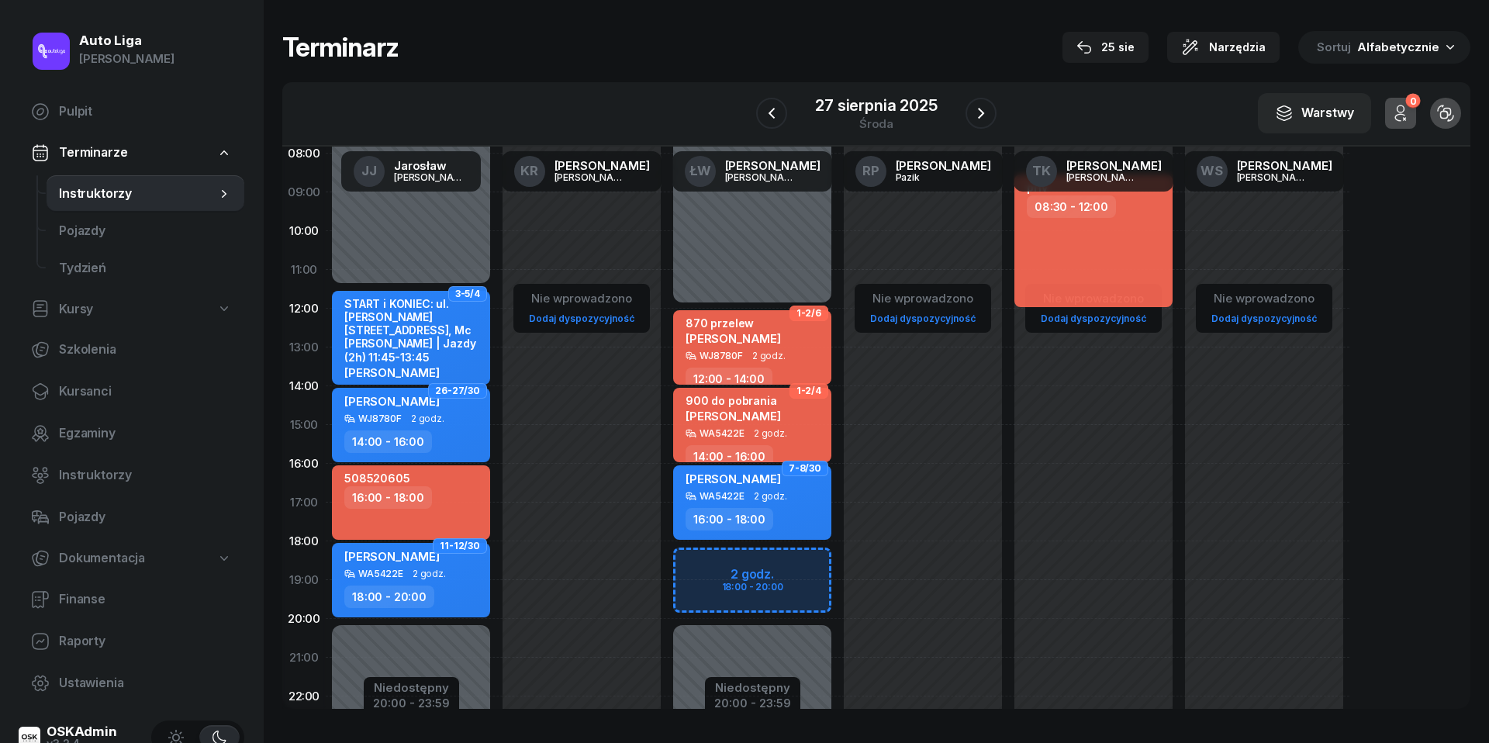
scroll to position [172, 0]
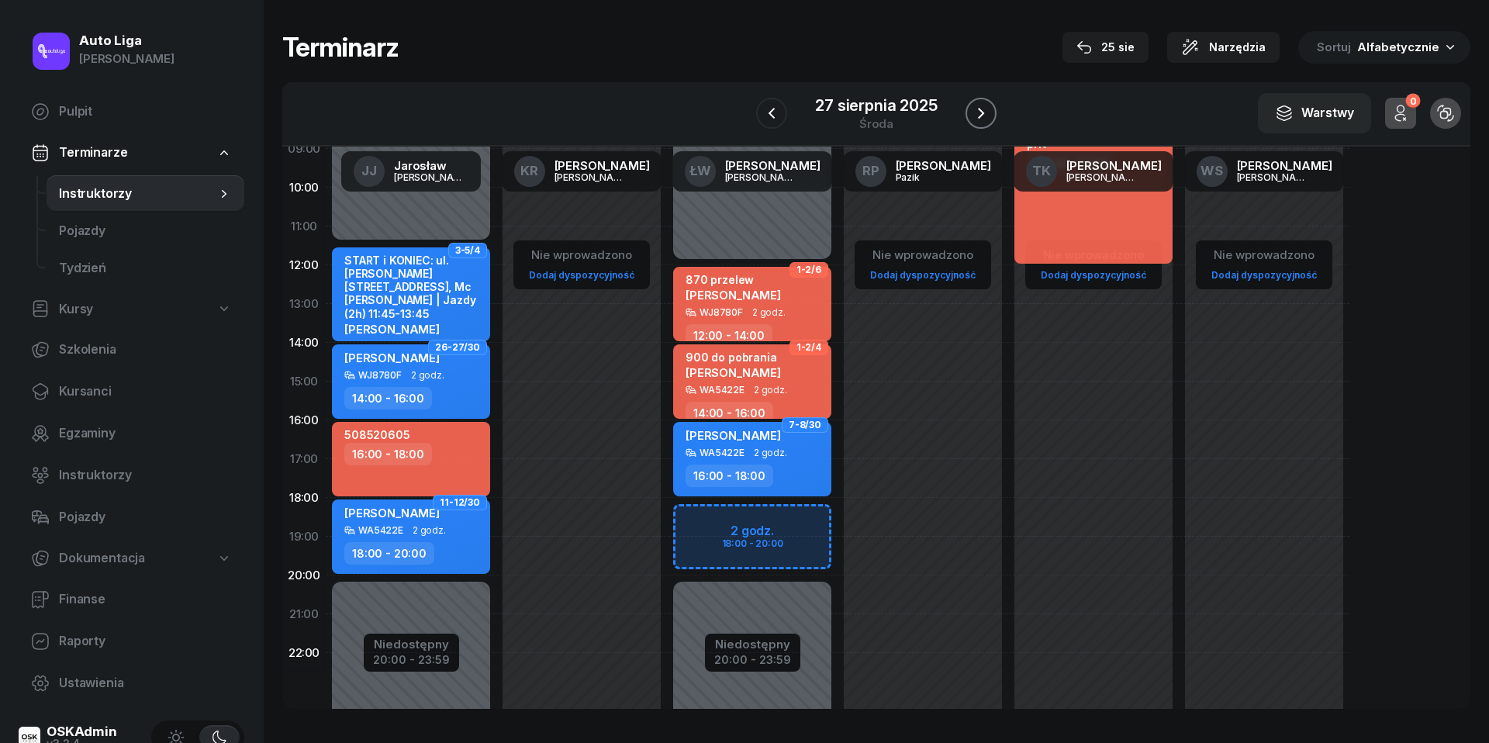
click at [985, 112] on icon "button" at bounding box center [981, 113] width 19 height 19
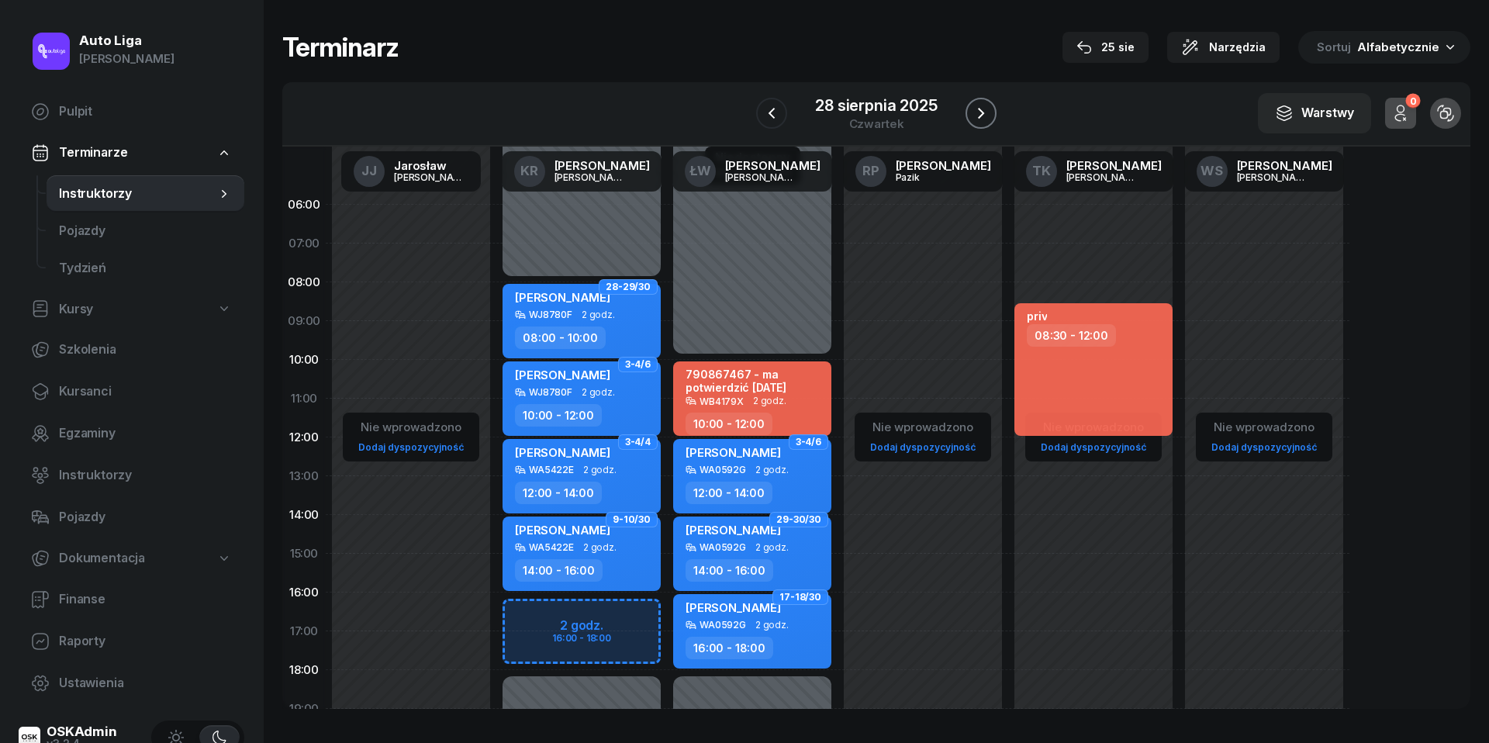
click at [981, 107] on icon "button" at bounding box center [981, 113] width 19 height 19
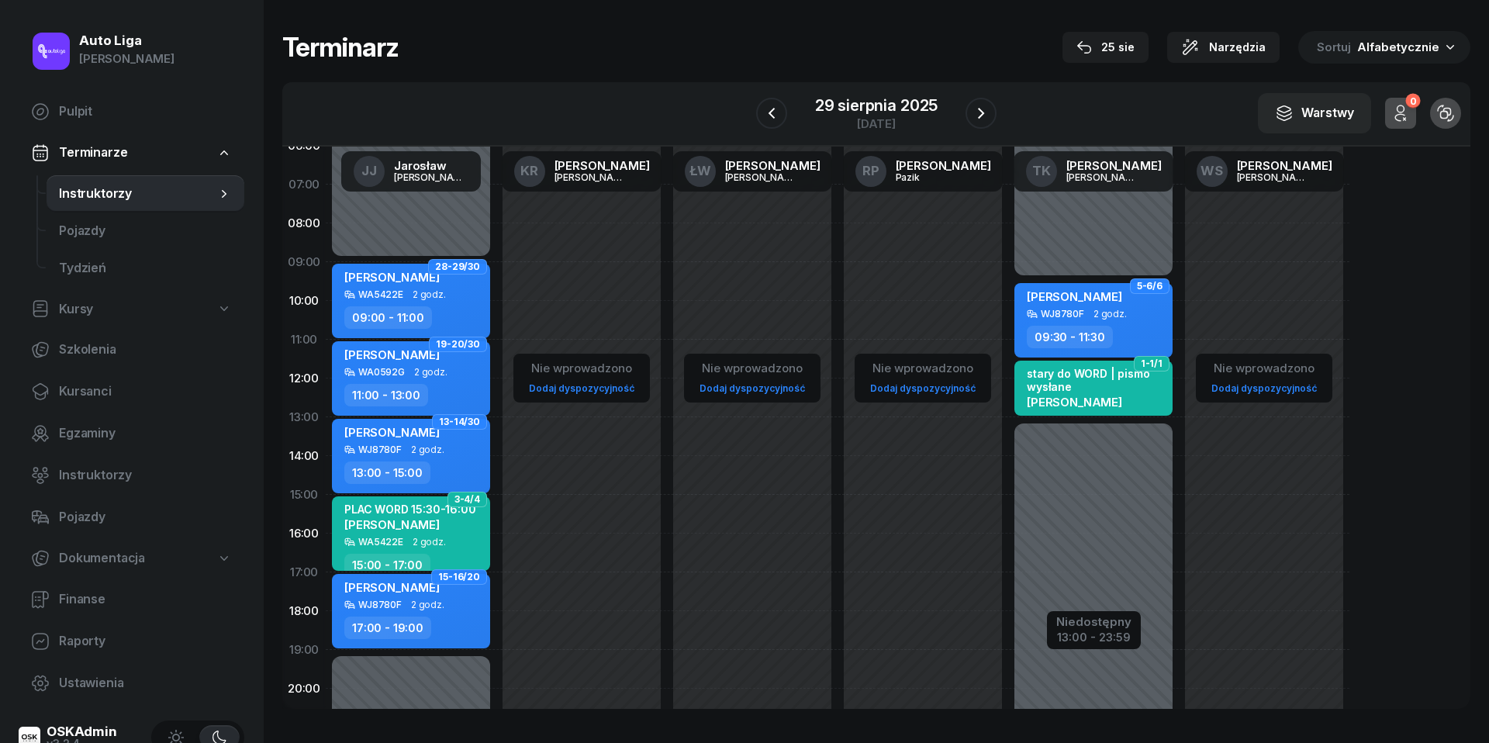
scroll to position [91, 0]
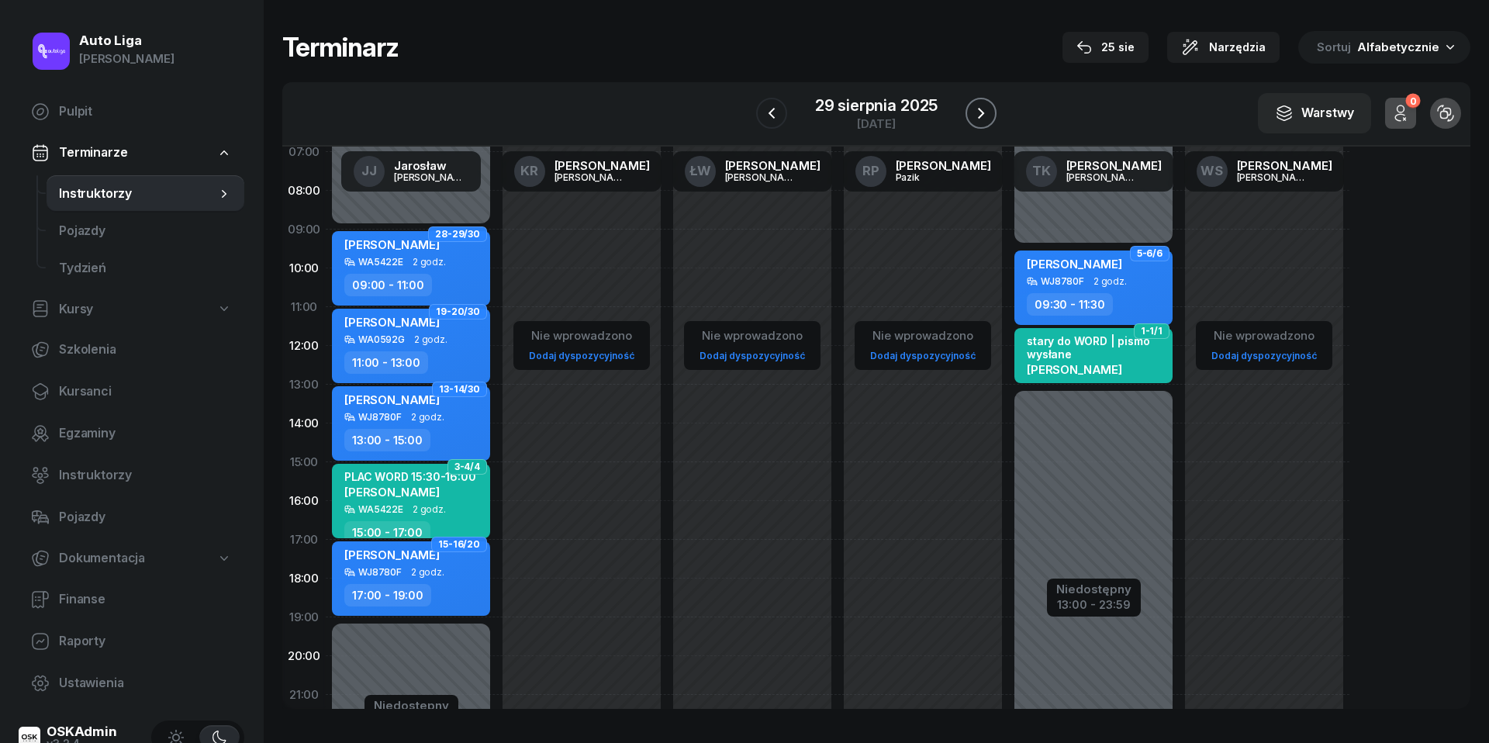
click at [981, 110] on icon "button" at bounding box center [981, 113] width 6 height 11
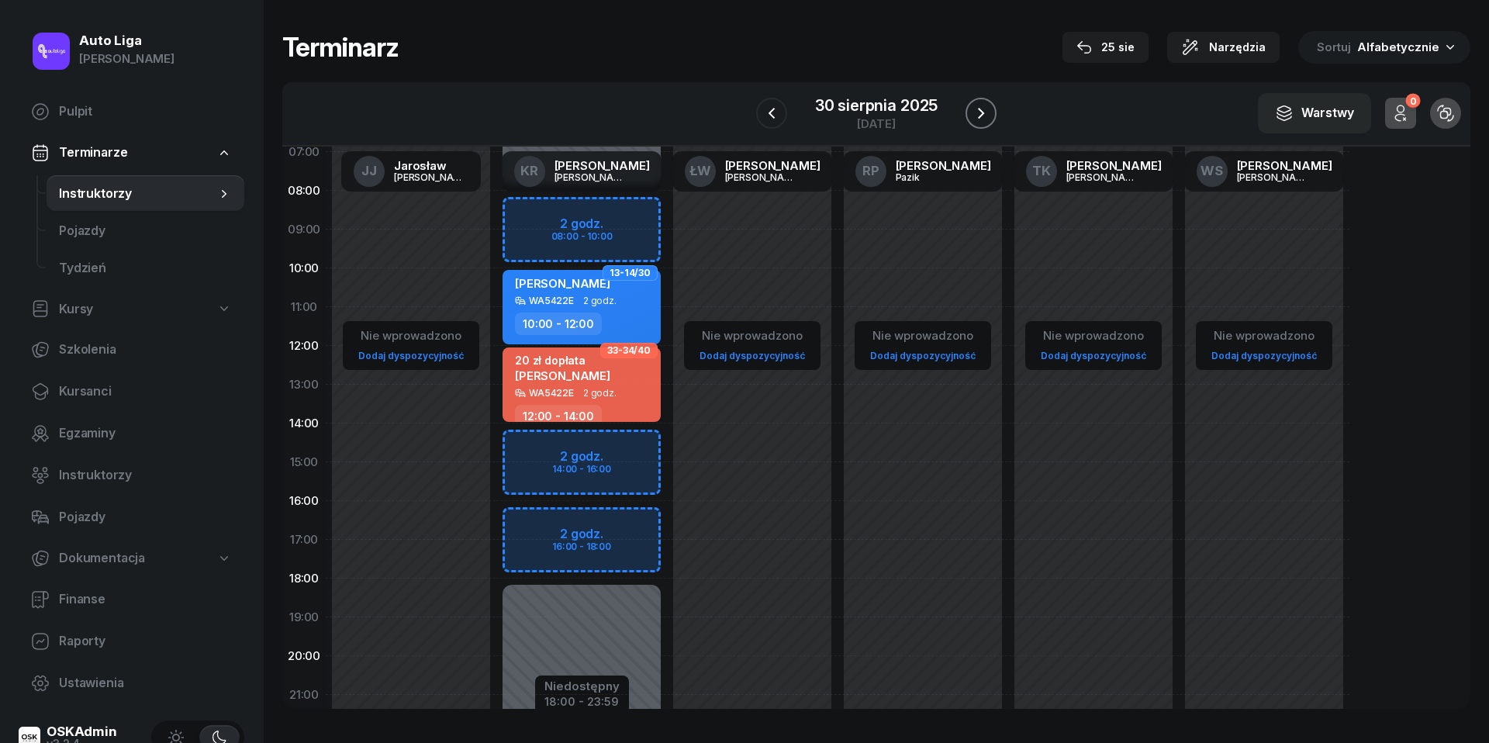
click at [981, 110] on icon "button" at bounding box center [981, 113] width 6 height 11
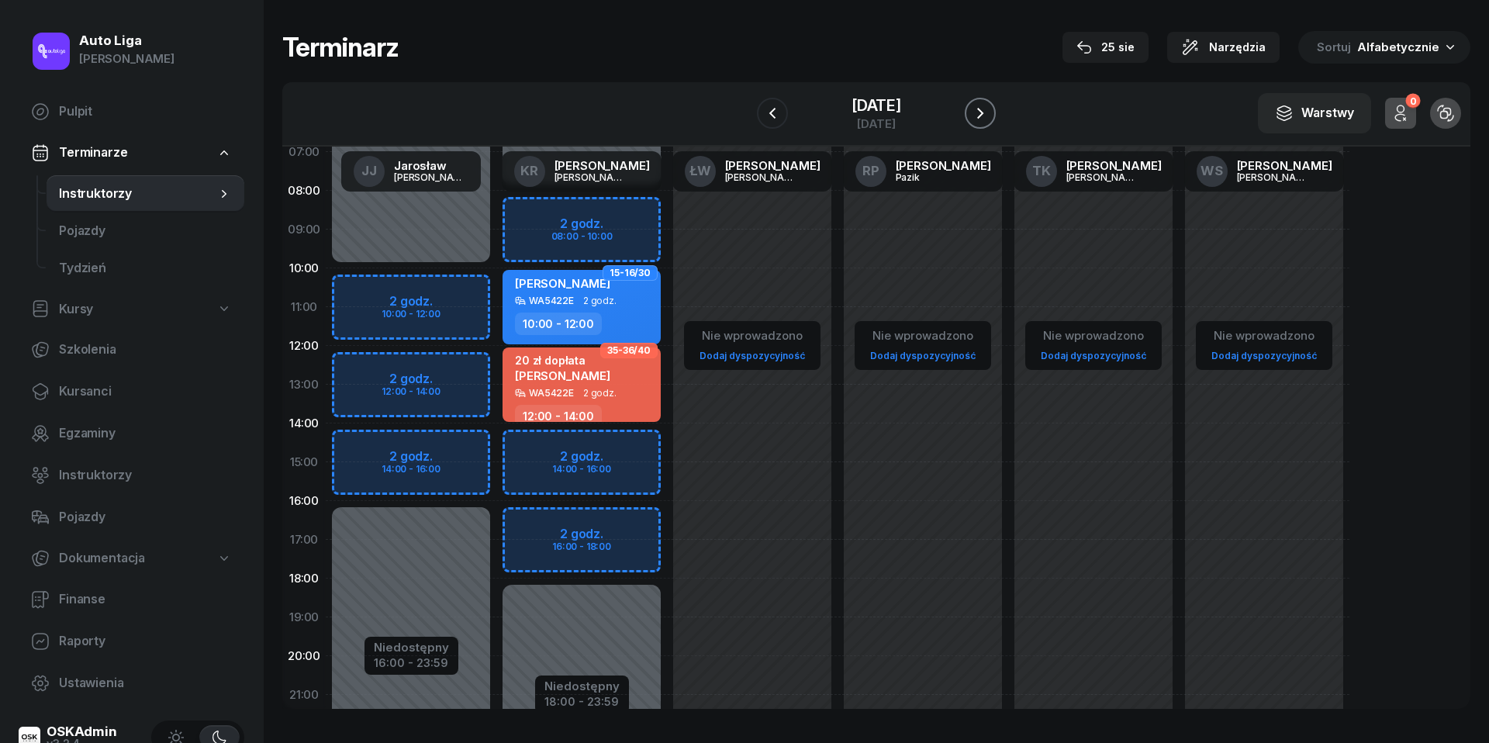
click at [981, 110] on icon "button" at bounding box center [980, 113] width 6 height 11
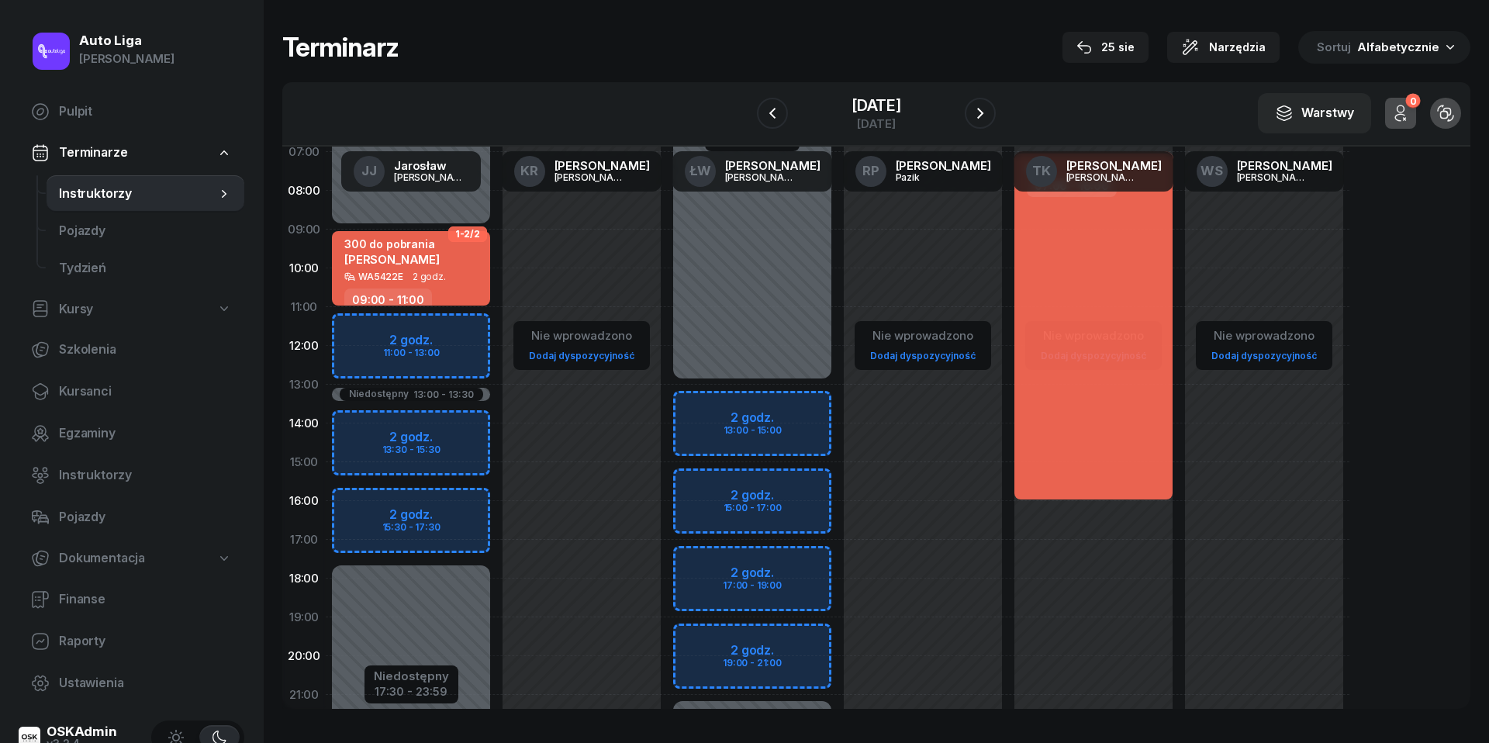
click at [496, 333] on div "Niedostępny 00:00 - 09:00 Niedostępny 17:30 - 23:59 Niedostępny 13:00 - 13:30 2…" at bounding box center [581, 462] width 171 height 737
select select "11"
select select "13"
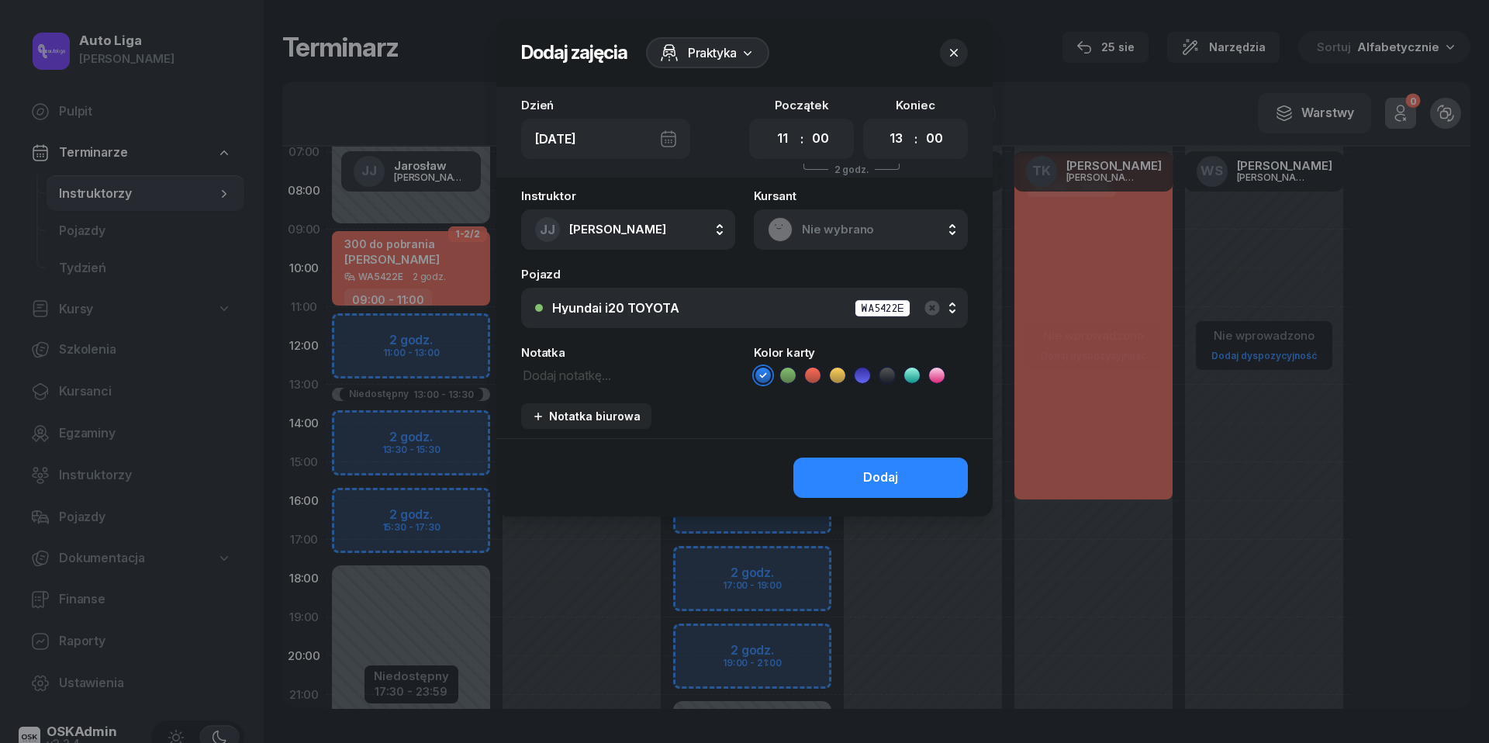
click at [866, 226] on span "Nie wybrano" at bounding box center [878, 229] width 152 height 20
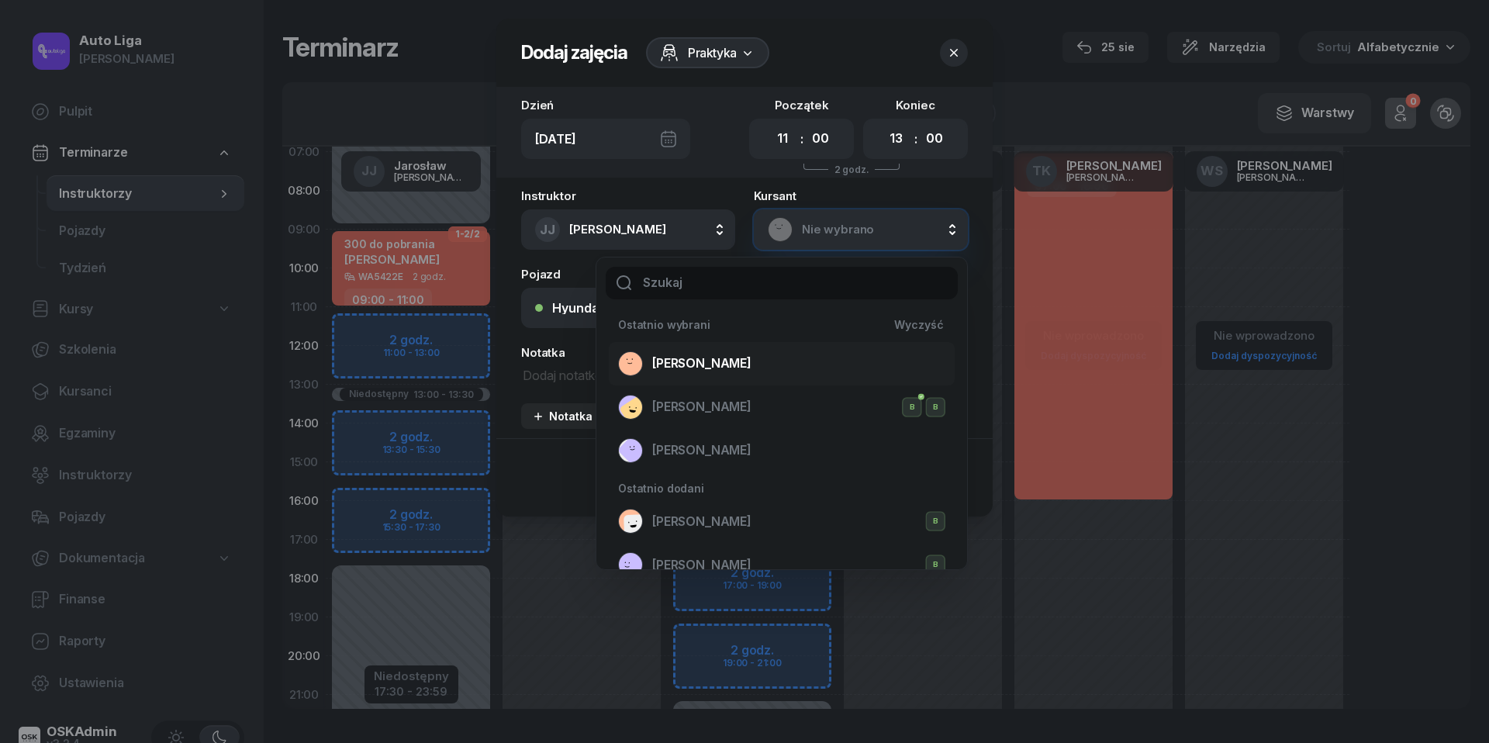
click at [744, 354] on span "[PERSON_NAME]" at bounding box center [701, 364] width 99 height 20
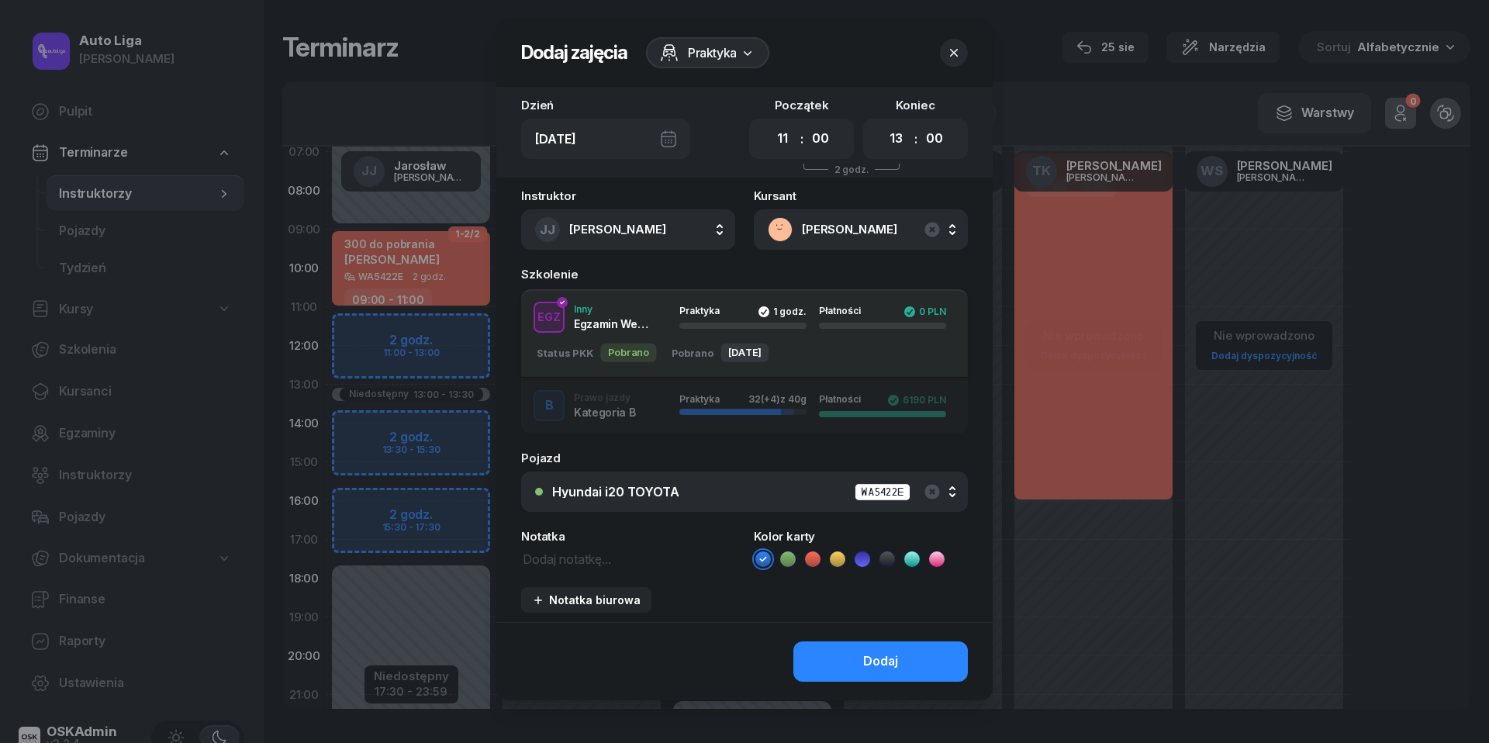
click at [711, 426] on button "B Prawo jazdy Kategoria B Praktyka 32 (+4) z 40g Płatności 6190 PLN" at bounding box center [744, 406] width 447 height 56
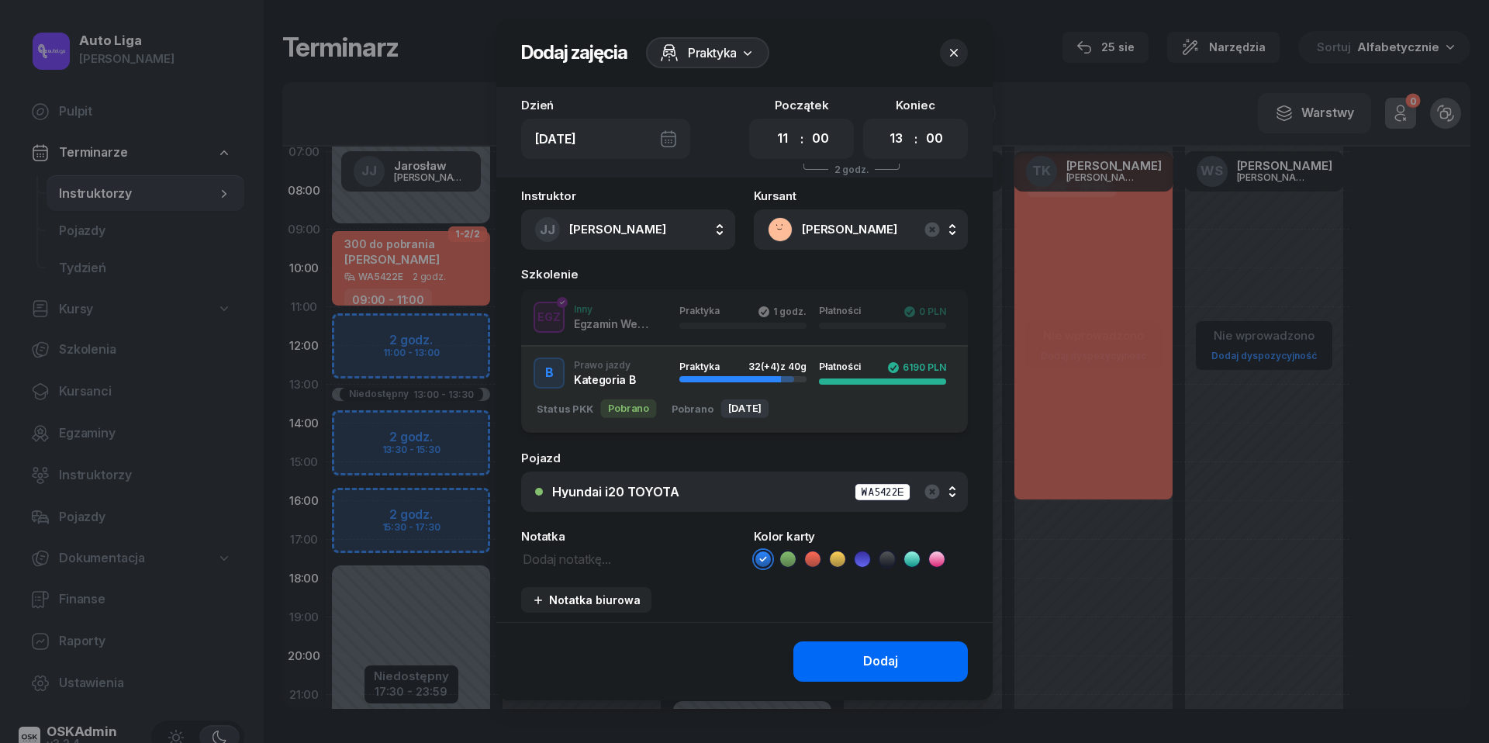
click at [875, 658] on div "Dodaj" at bounding box center [880, 661] width 35 height 20
